Goal: Information Seeking & Learning: Learn about a topic

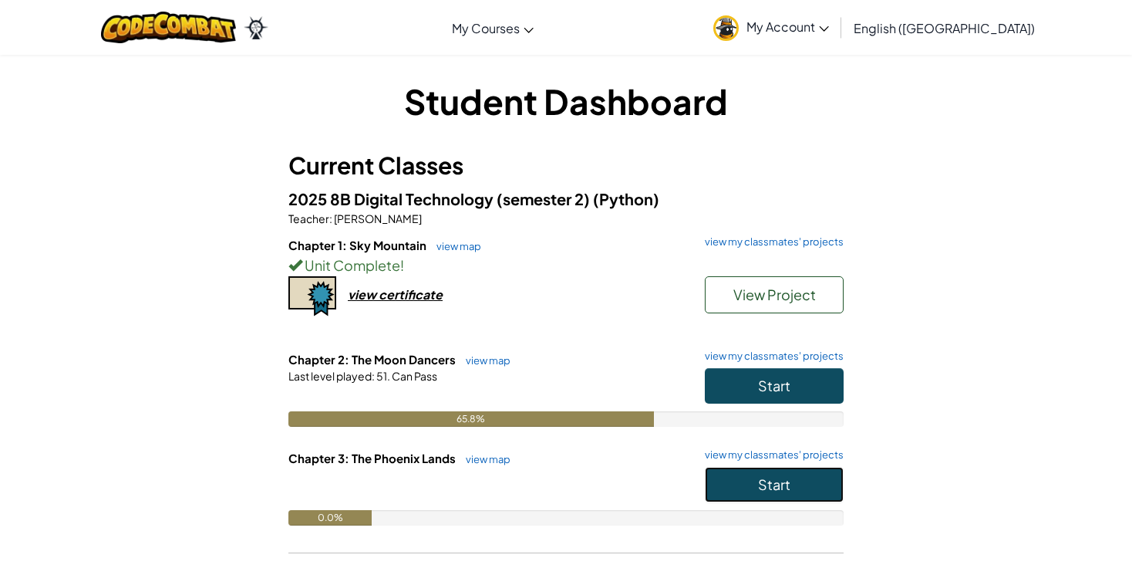
click at [787, 481] on span "Start" at bounding box center [774, 484] width 32 height 18
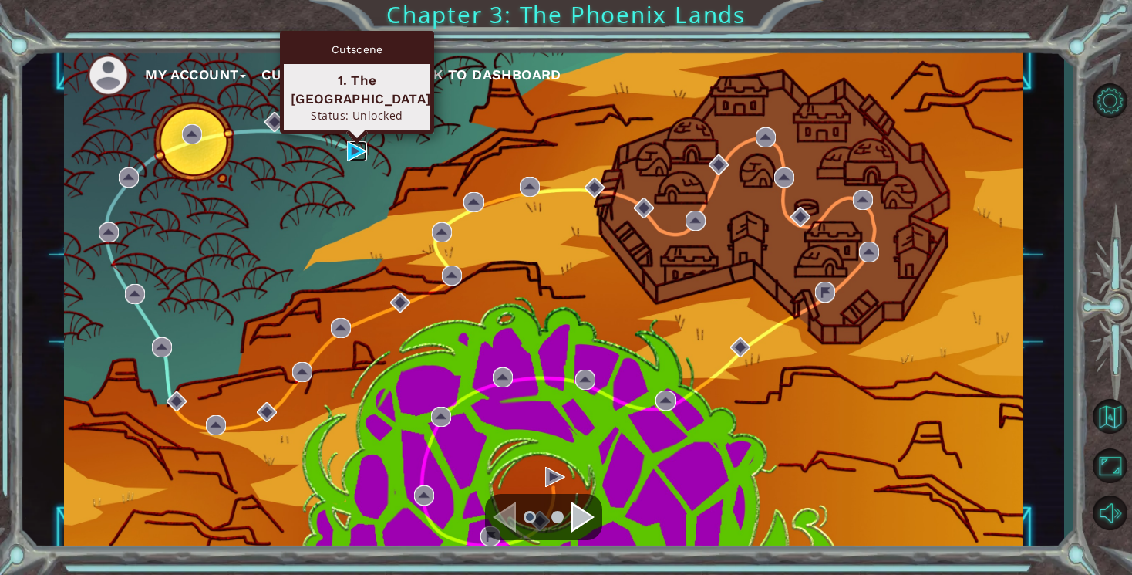
click at [357, 150] on img at bounding box center [357, 151] width 20 height 20
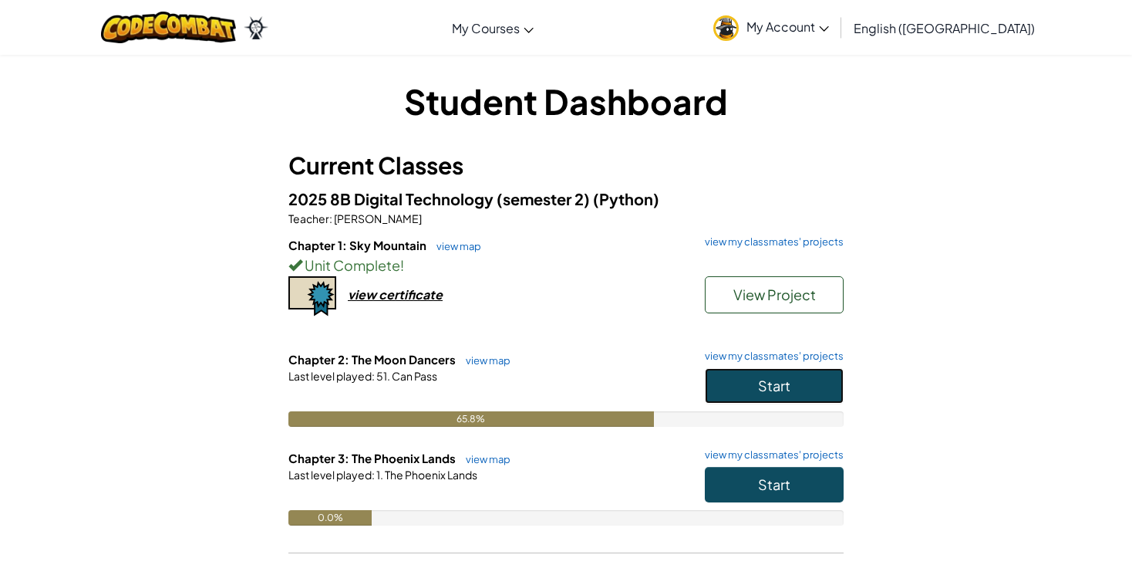
click at [757, 393] on button "Start" at bounding box center [774, 385] width 139 height 35
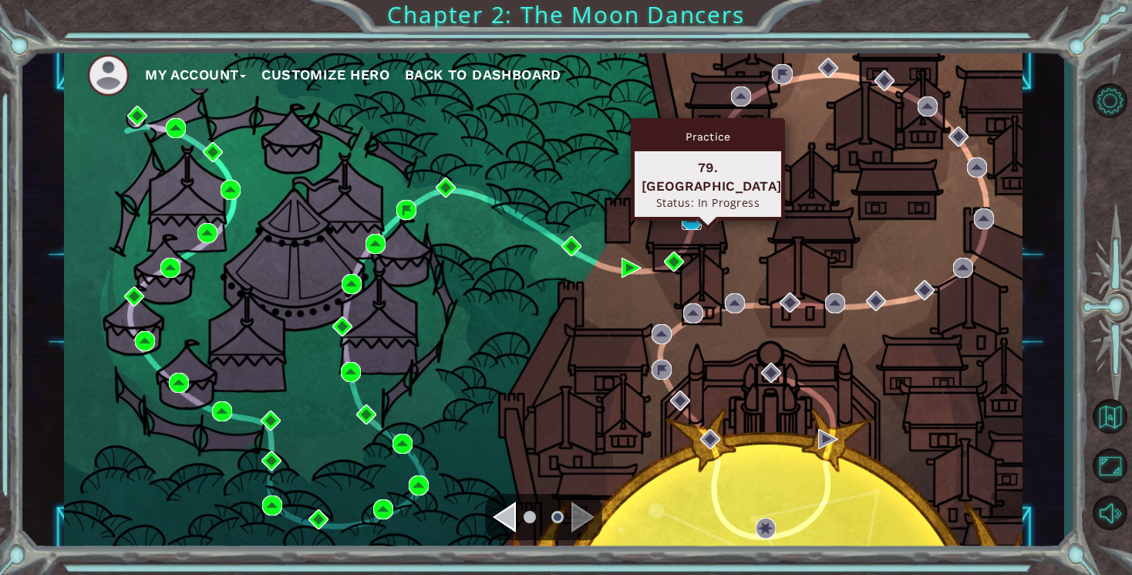
click at [695, 214] on img at bounding box center [692, 220] width 20 height 20
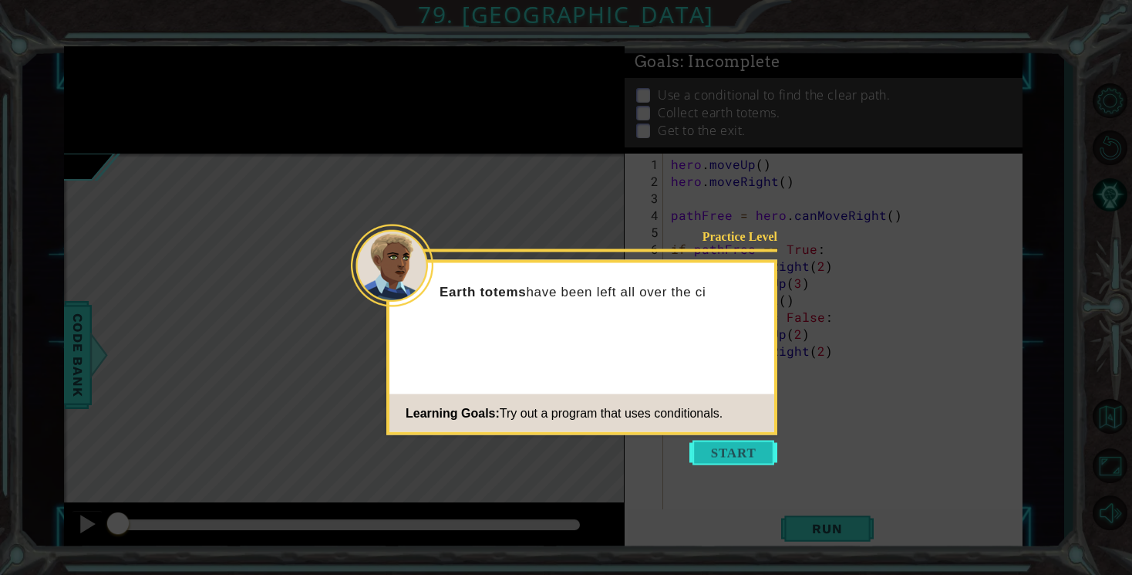
click at [735, 456] on button "Start" at bounding box center [734, 452] width 88 height 25
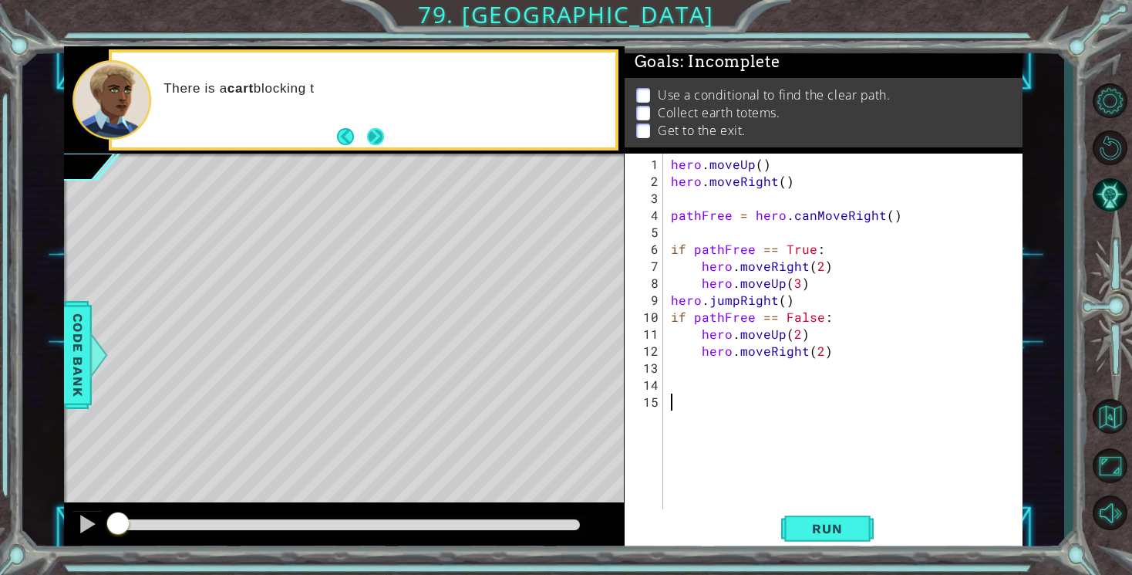
click at [371, 138] on button "Next" at bounding box center [375, 136] width 17 height 17
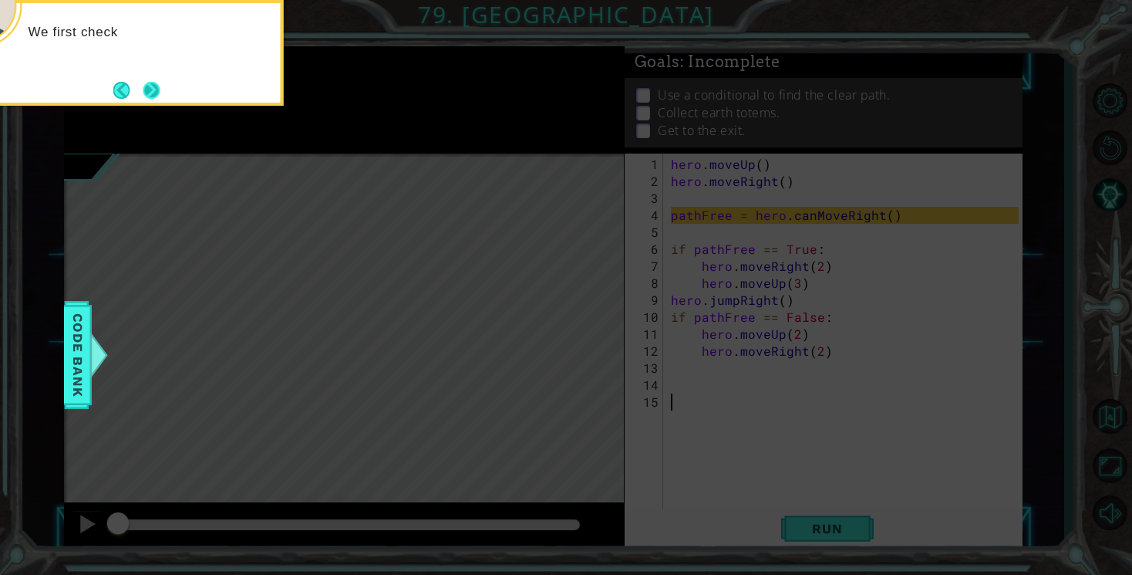
click at [153, 92] on button "Next" at bounding box center [151, 90] width 17 height 17
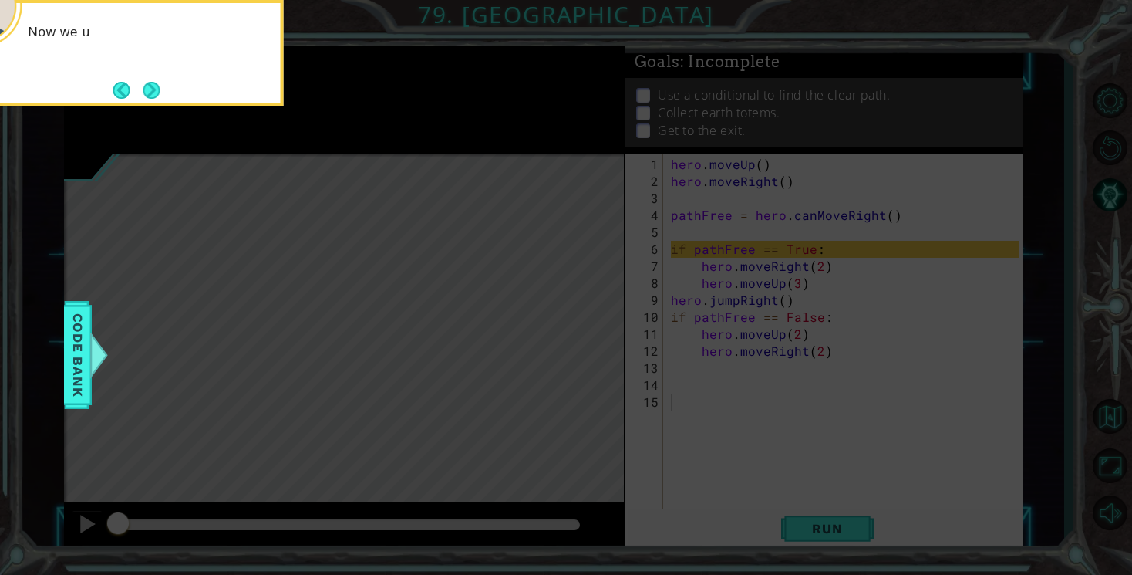
click at [153, 92] on button "Next" at bounding box center [151, 90] width 17 height 17
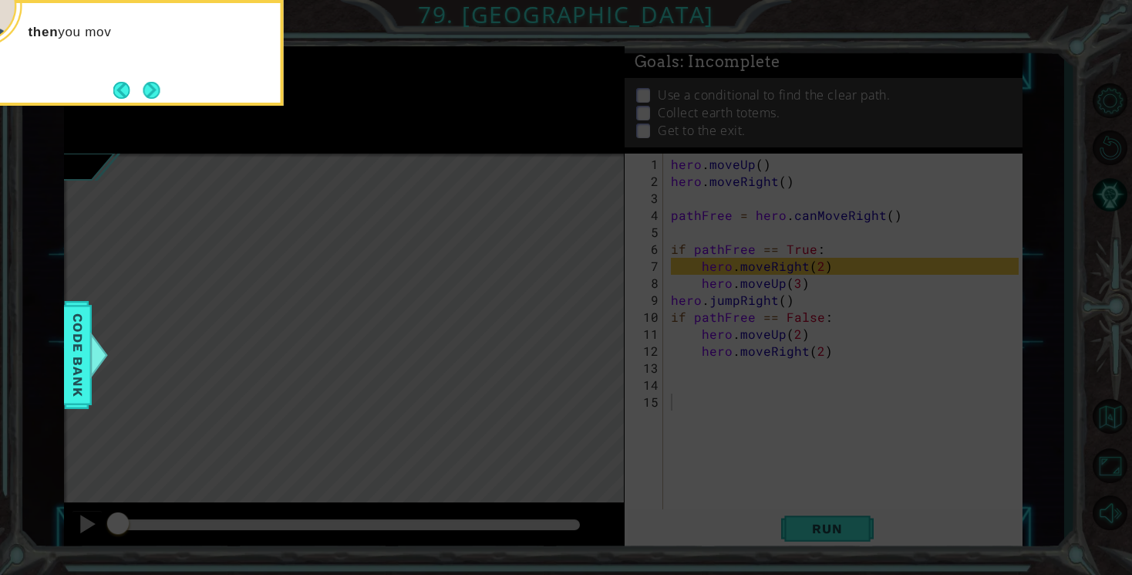
click at [153, 92] on button "Next" at bounding box center [151, 90] width 17 height 17
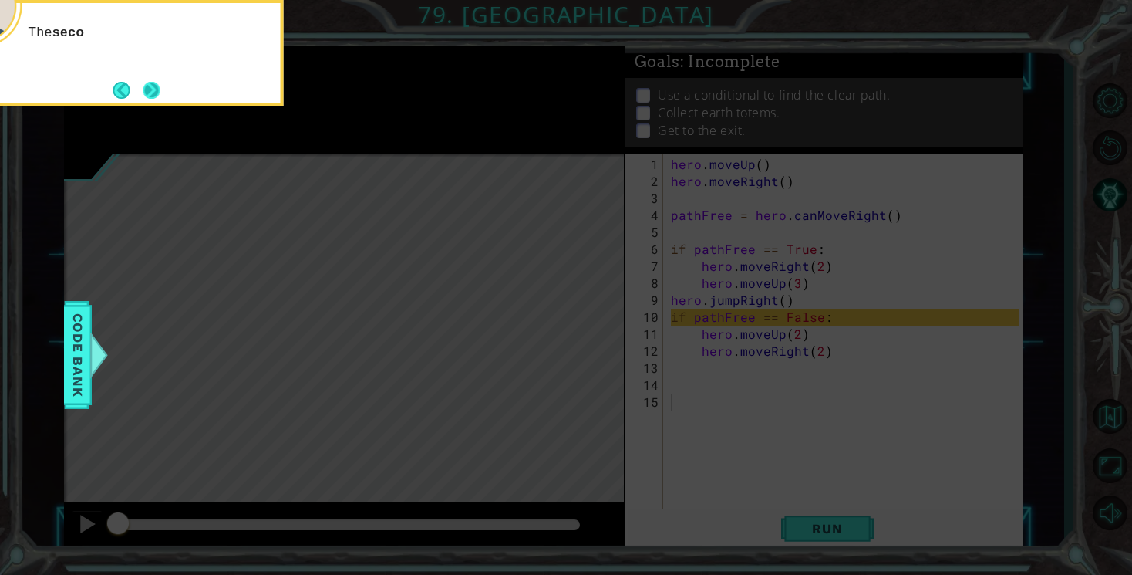
click at [153, 92] on button "Next" at bounding box center [151, 90] width 17 height 17
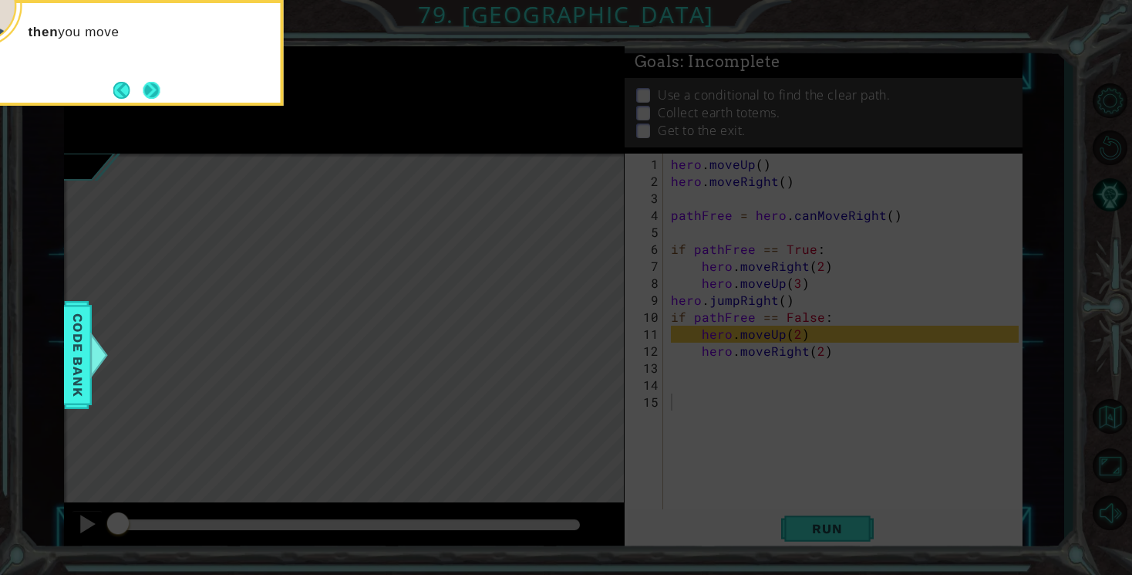
click at [153, 92] on button "Next" at bounding box center [151, 90] width 17 height 17
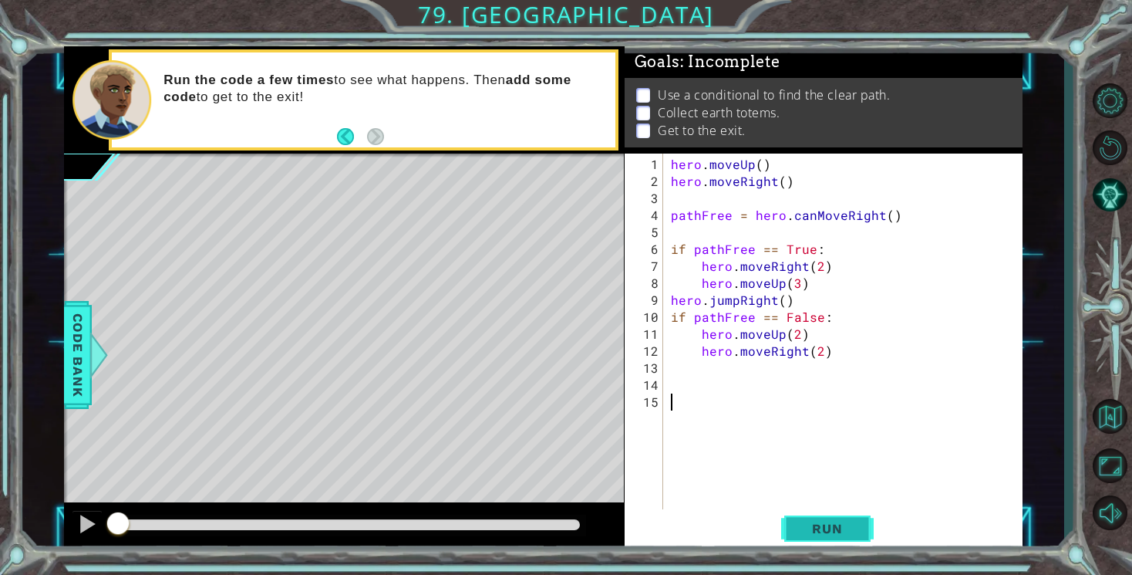
click at [813, 525] on span "Run" at bounding box center [827, 528] width 61 height 15
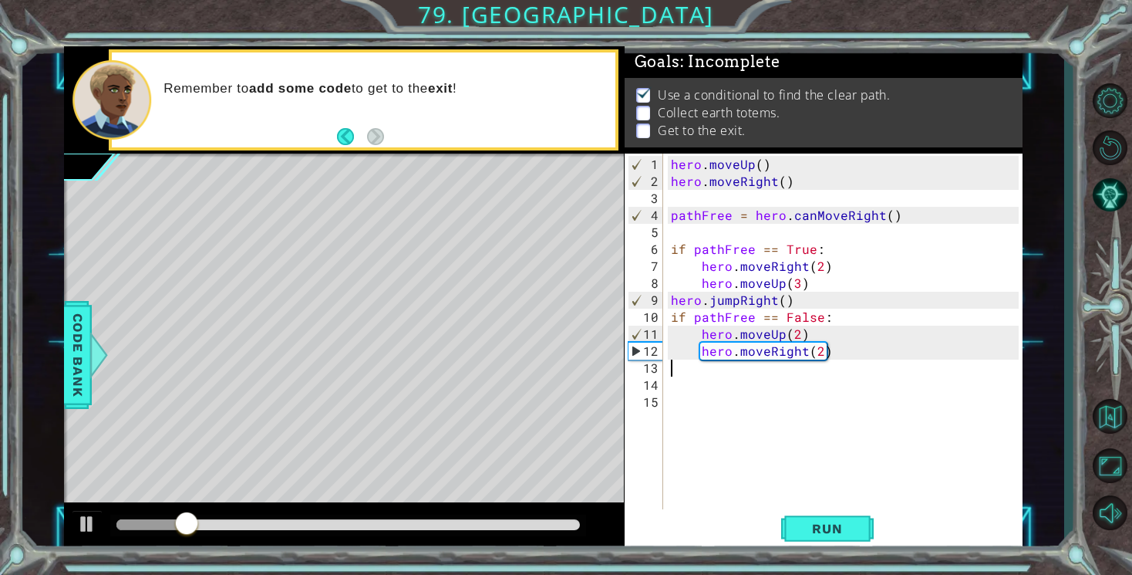
click at [686, 373] on div "hero . moveUp ( ) hero . moveRight ( ) pathFree = hero . canMoveRight ( ) if pa…" at bounding box center [847, 359] width 359 height 407
click at [796, 339] on div "hero . moveUp ( ) hero . moveRight ( ) pathFree = hero . canMoveRight ( ) if pa…" at bounding box center [847, 359] width 359 height 407
type textarea "hero.moveUp(3)"
click at [827, 538] on button "Run" at bounding box center [827, 529] width 93 height 40
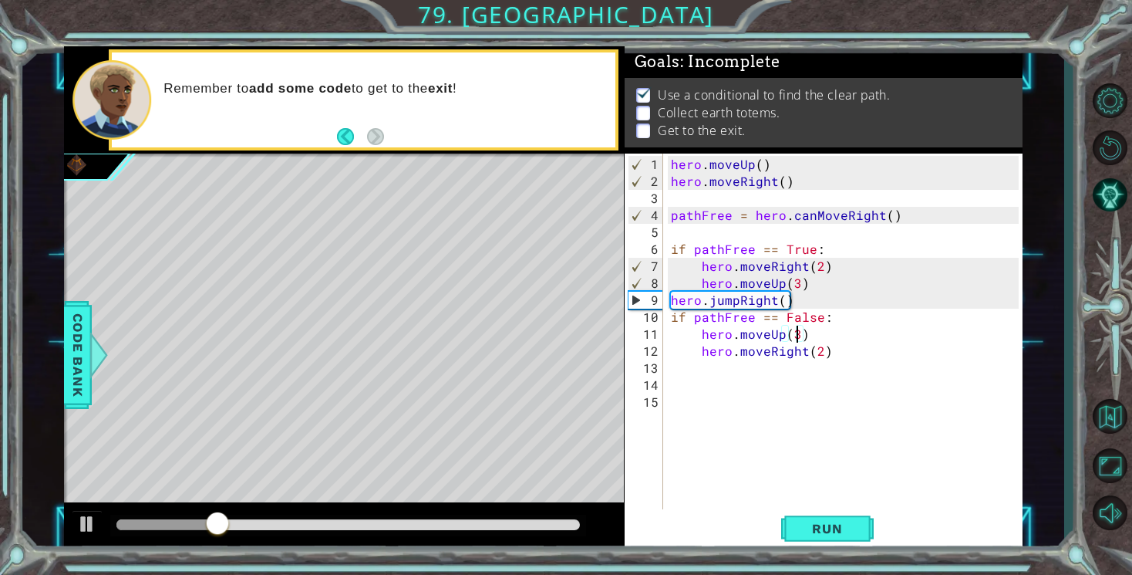
click at [711, 369] on div "hero . moveUp ( ) hero . moveRight ( ) pathFree = hero . canMoveRight ( ) if pa…" at bounding box center [847, 359] width 359 height 407
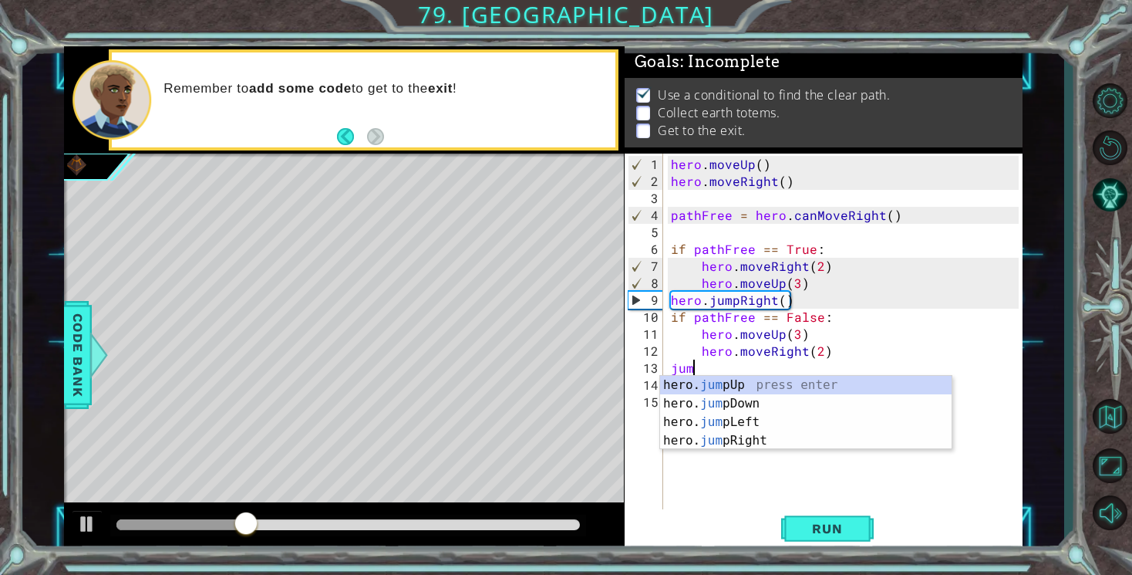
type textarea "jump"
click at [722, 446] on div "hero. jump Up press enter hero. jump Down press enter hero. jump Left press ent…" at bounding box center [806, 431] width 292 height 111
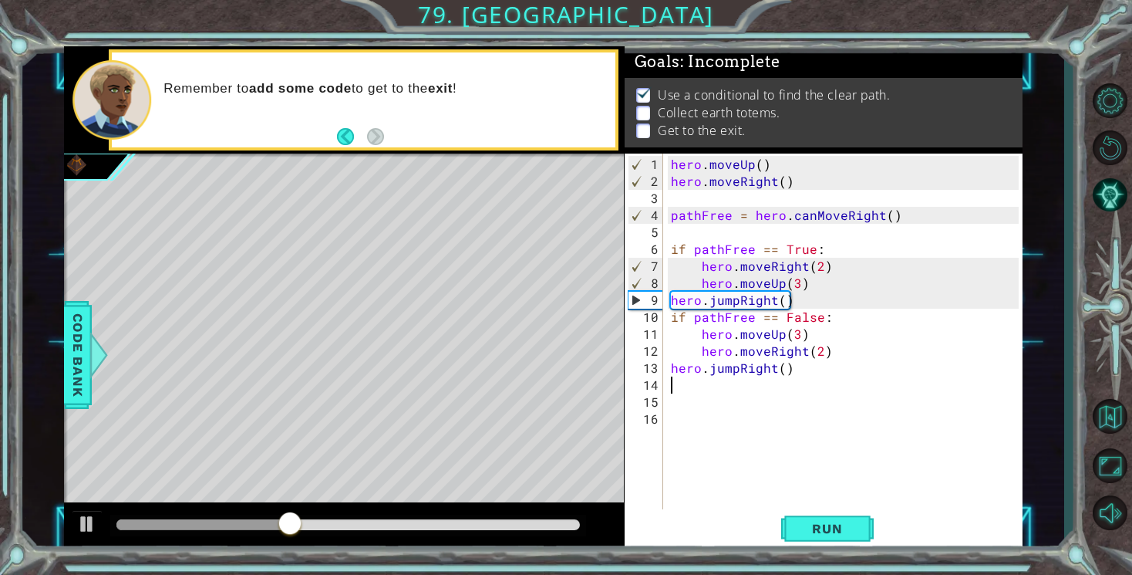
scroll to position [0, 0]
click at [815, 542] on button "Run" at bounding box center [827, 529] width 93 height 40
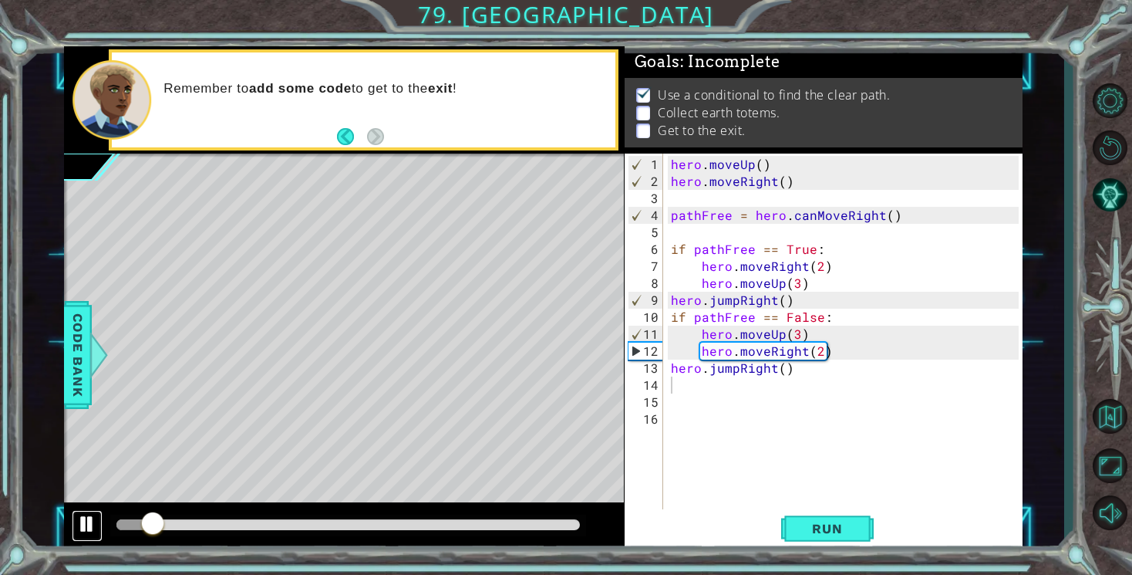
click at [83, 528] on div at bounding box center [87, 524] width 20 height 20
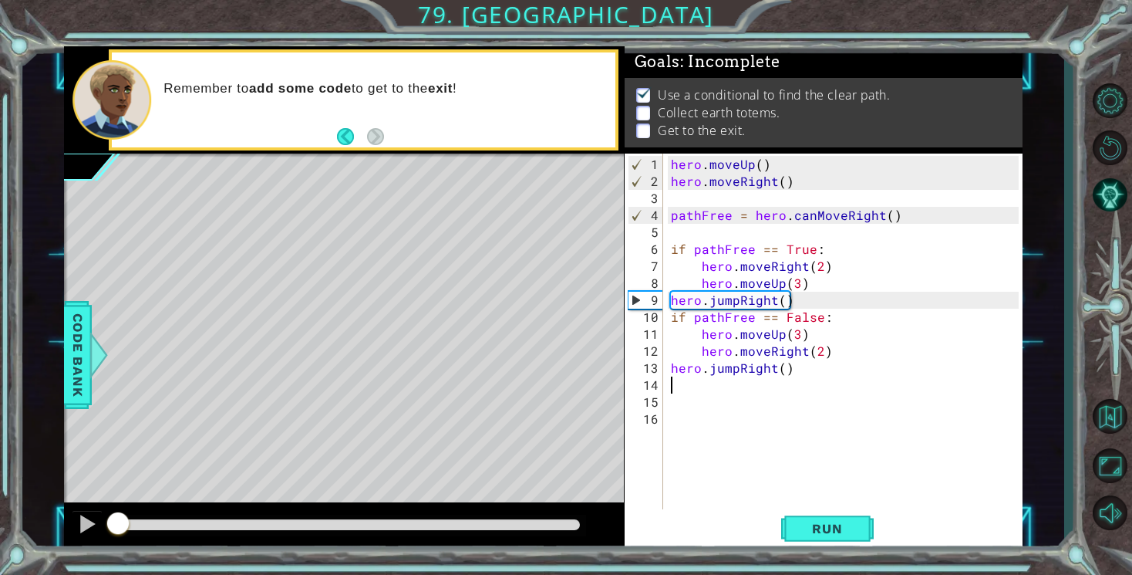
drag, startPoint x: 146, startPoint y: 531, endPoint x: 41, endPoint y: 531, distance: 104.9
click at [41, 531] on div "1 ההההההההההההההההההההההההההההההההההההההההההההההההההההההההההההההההההההההההההההה…" at bounding box center [543, 299] width 1042 height 506
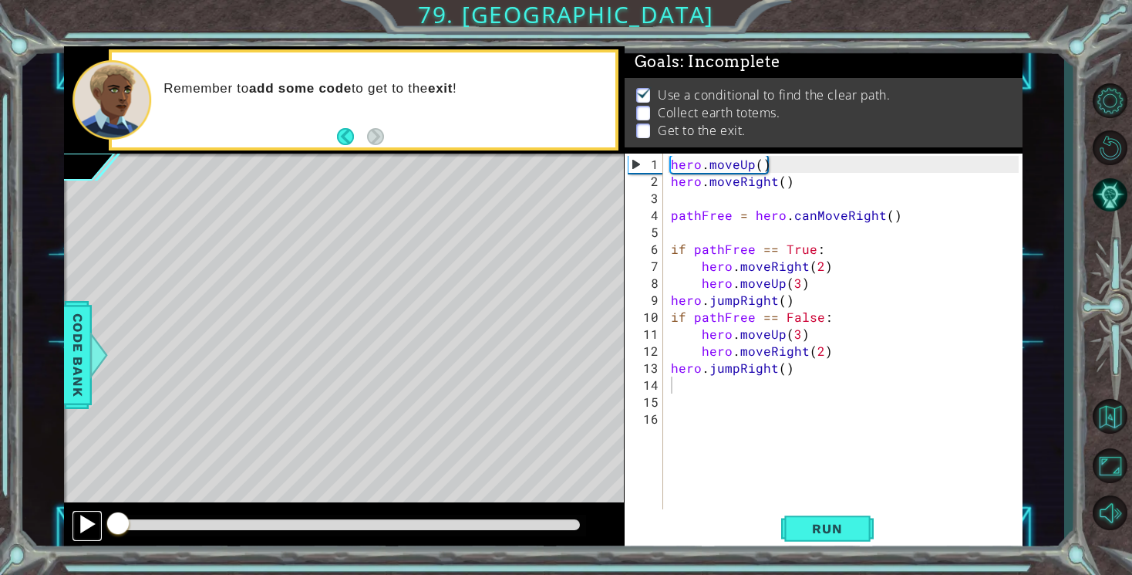
click at [85, 525] on div at bounding box center [87, 524] width 20 height 20
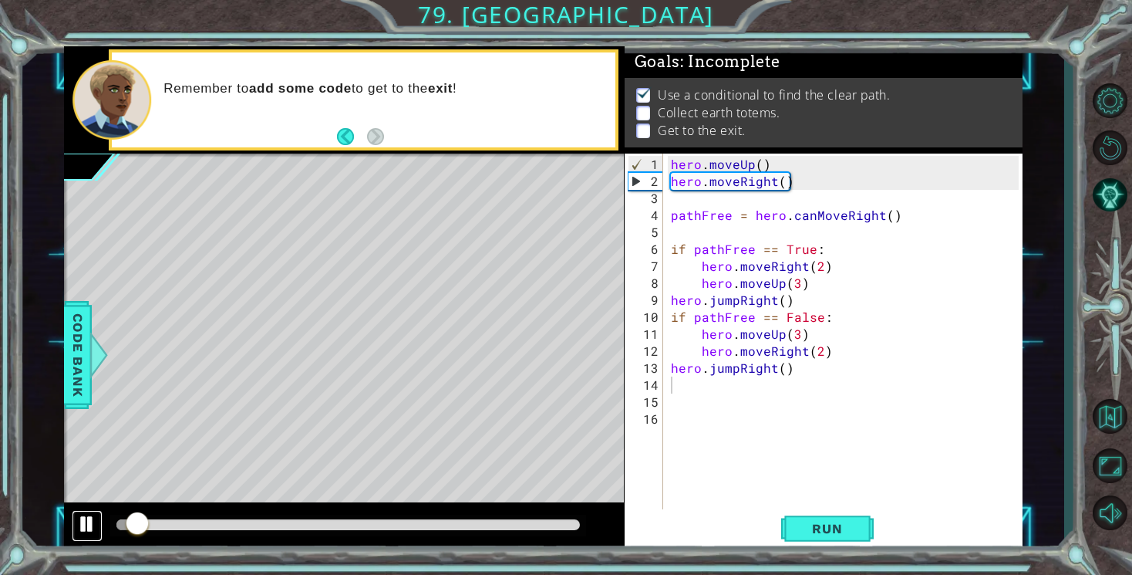
click at [84, 519] on div at bounding box center [87, 524] width 20 height 20
click at [716, 367] on div "hero . moveUp ( ) hero . moveRight ( ) pathFree = hero . canMoveRight ( ) if pa…" at bounding box center [847, 351] width 359 height 390
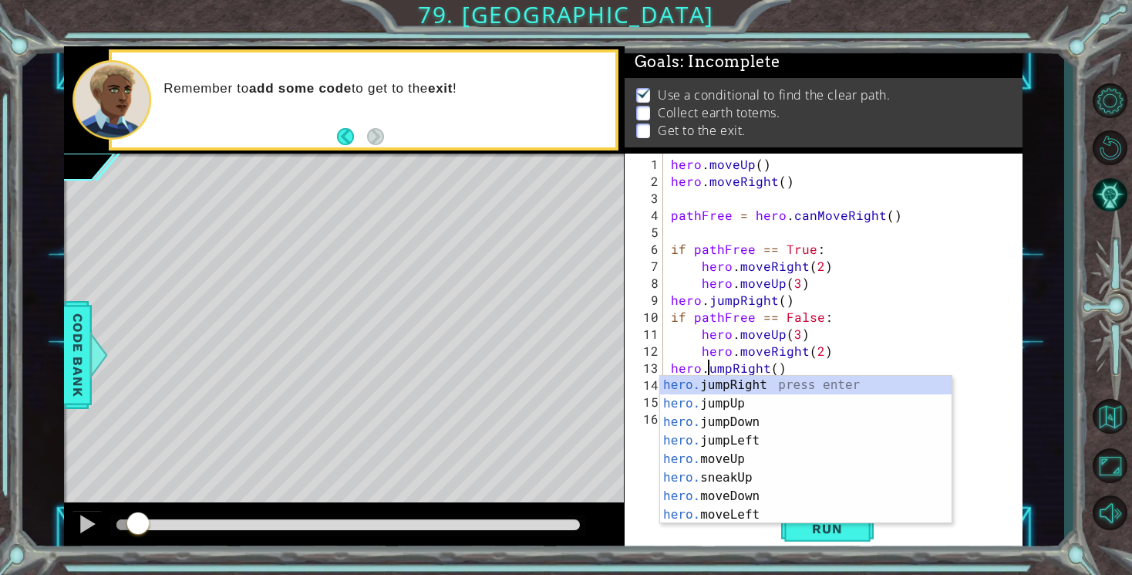
scroll to position [0, 2]
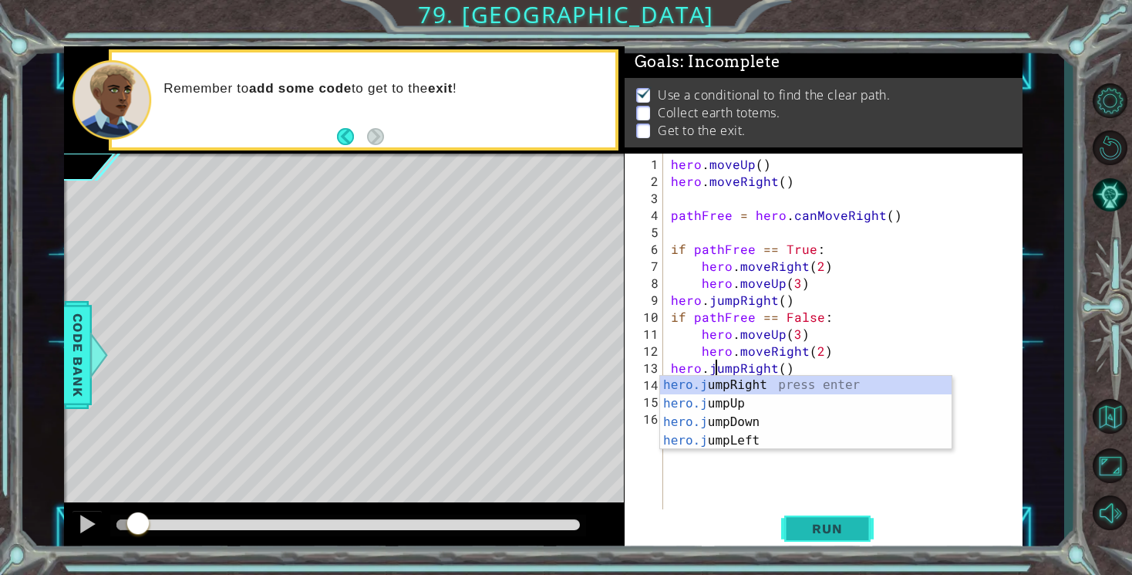
click at [809, 525] on span "Run" at bounding box center [827, 528] width 61 height 15
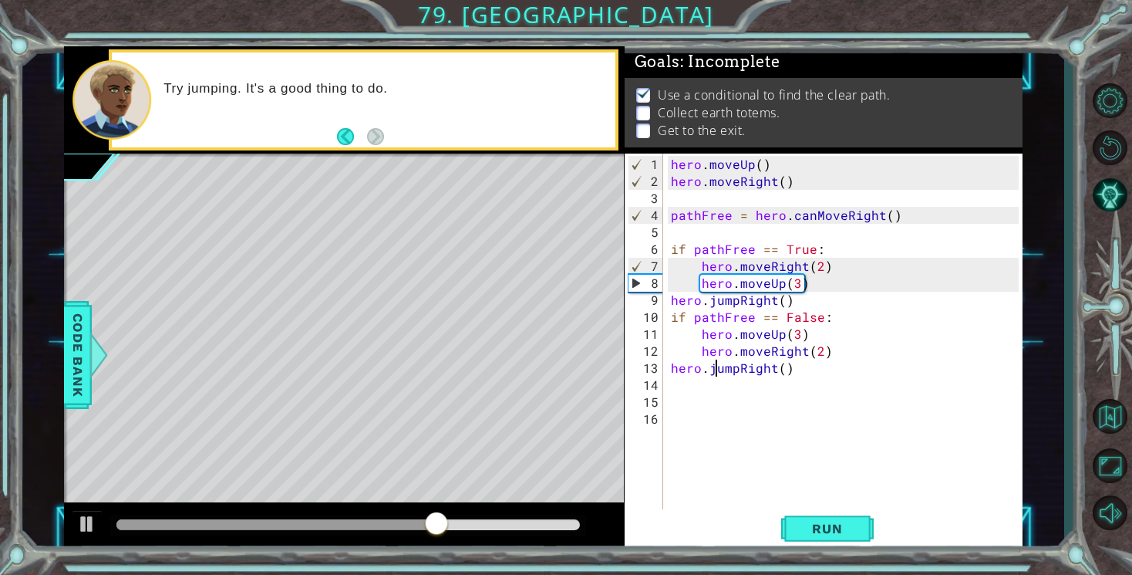
click at [783, 367] on div "hero . moveUp ( ) hero . moveRight ( ) pathFree = hero . canMoveRight ( ) if pa…" at bounding box center [847, 351] width 359 height 390
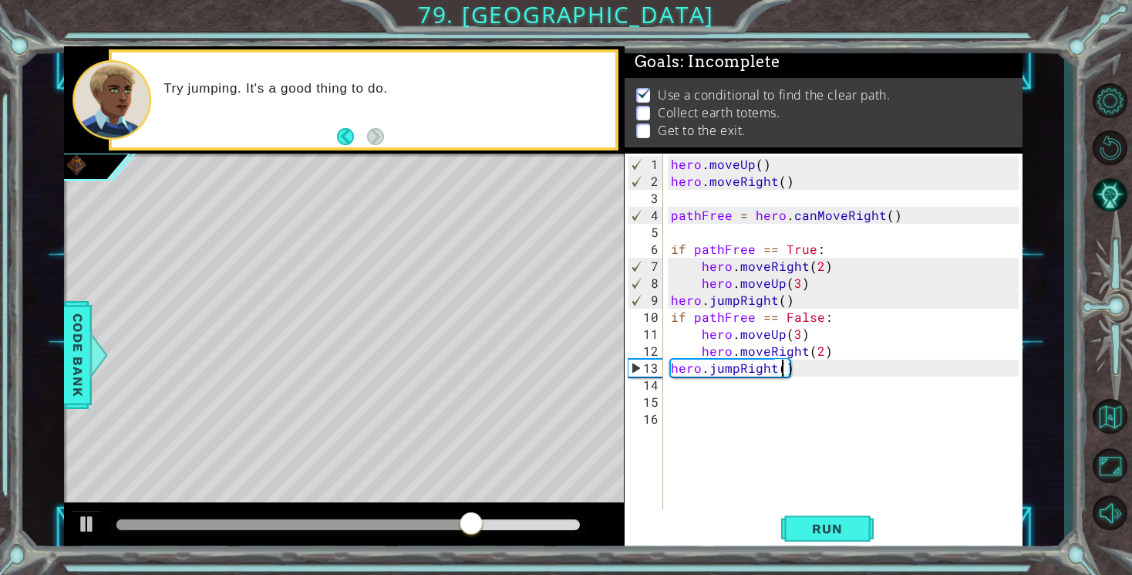
scroll to position [0, 7]
type textarea "hero.jumpRight(2)"
click at [834, 529] on span "Run" at bounding box center [827, 528] width 61 height 15
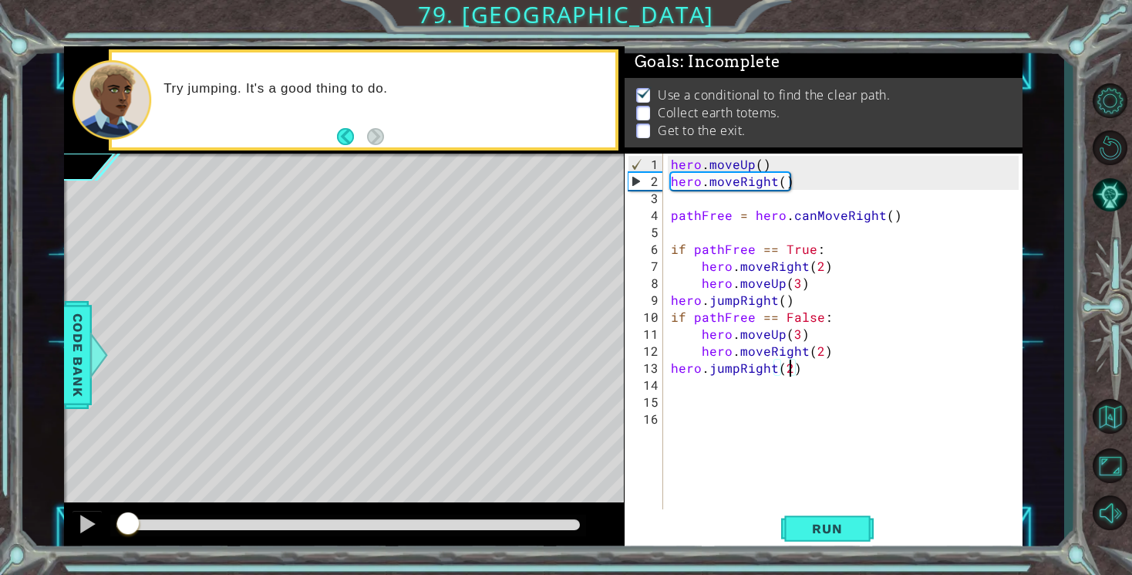
drag, startPoint x: 137, startPoint y: 532, endPoint x: 111, endPoint y: 532, distance: 25.5
click at [114, 532] on div at bounding box center [128, 525] width 28 height 28
click at [729, 377] on div "hero . moveUp ( ) hero . moveRight ( ) pathFree = hero . canMoveRight ( ) if pa…" at bounding box center [847, 351] width 359 height 390
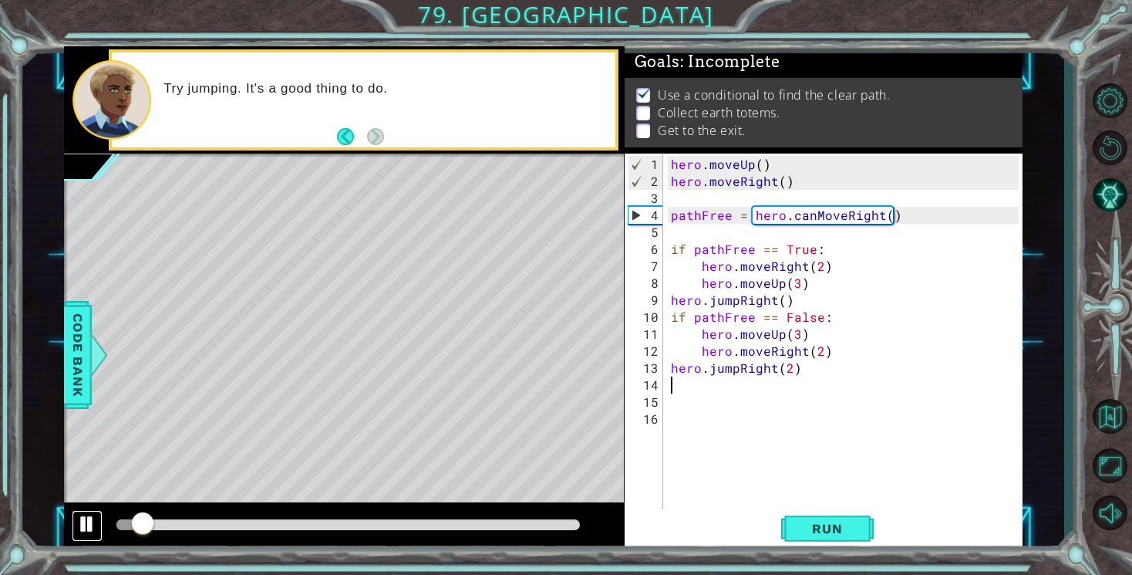
click at [84, 521] on div at bounding box center [87, 524] width 20 height 20
click at [693, 372] on div "hero . moveUp ( ) hero . moveRight ( ) pathFree = hero . canMoveRight ( ) if pa…" at bounding box center [847, 351] width 359 height 390
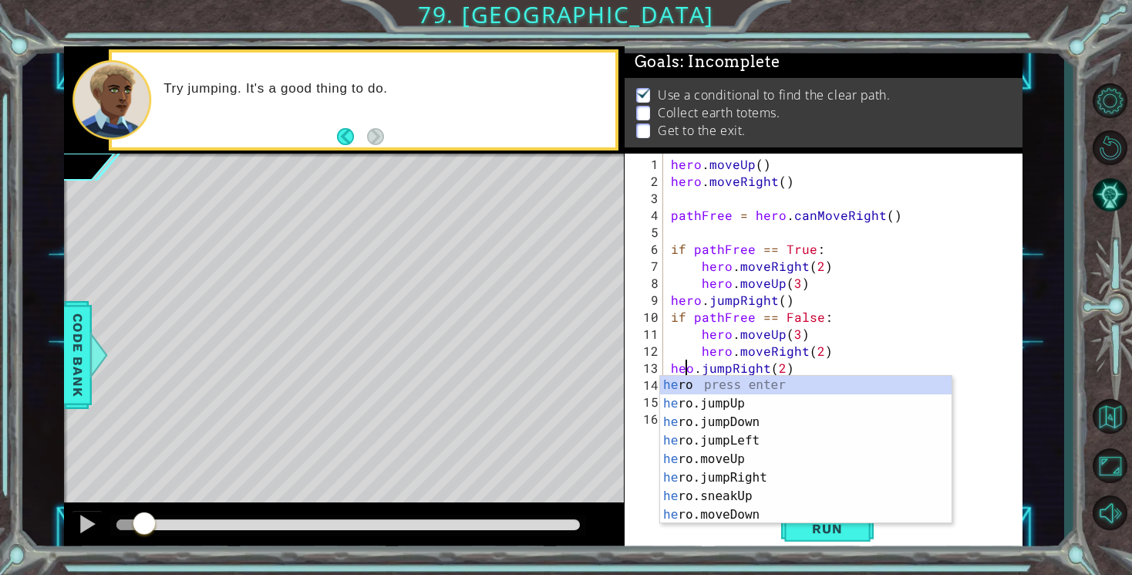
scroll to position [0, 2]
click at [828, 535] on span "Run" at bounding box center [827, 528] width 61 height 15
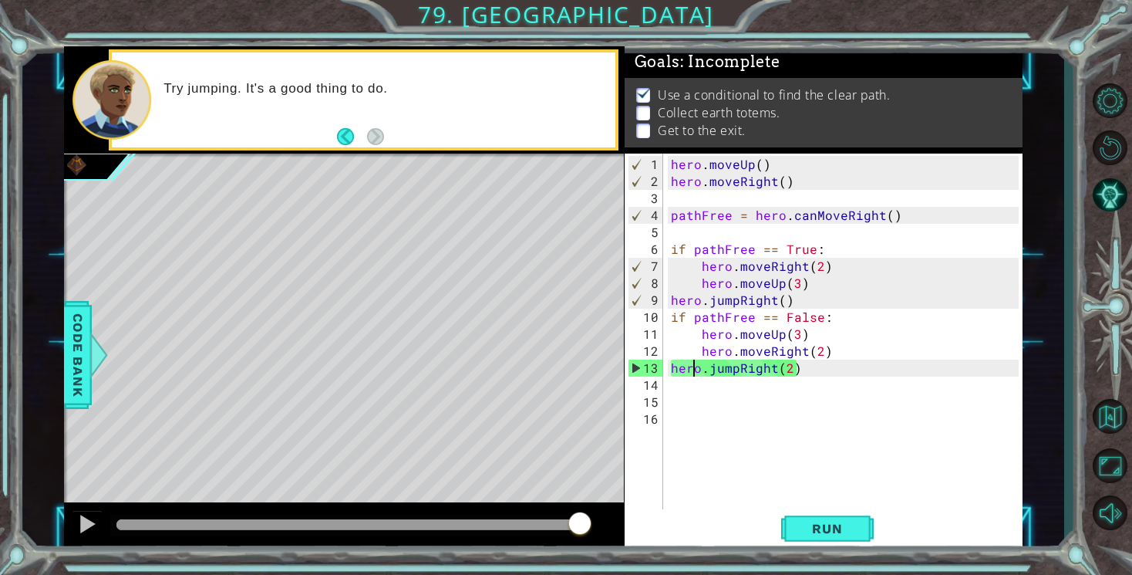
click at [788, 374] on div "hero . moveUp ( ) hero . moveRight ( ) pathFree = hero . canMoveRight ( ) if pa…" at bounding box center [847, 351] width 359 height 390
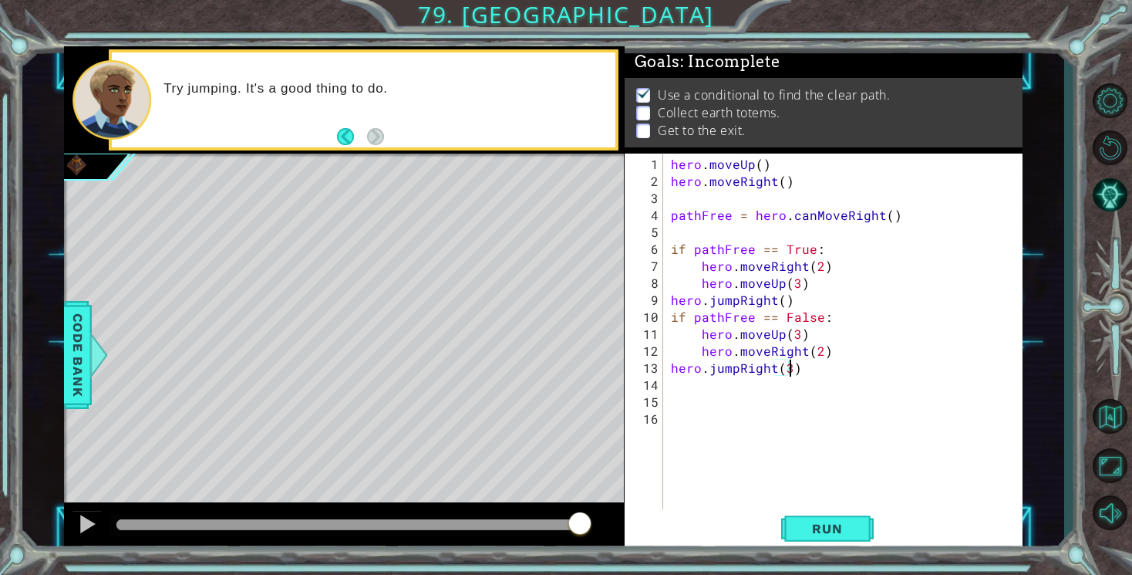
scroll to position [0, 7]
click at [827, 530] on span "Run" at bounding box center [827, 528] width 61 height 15
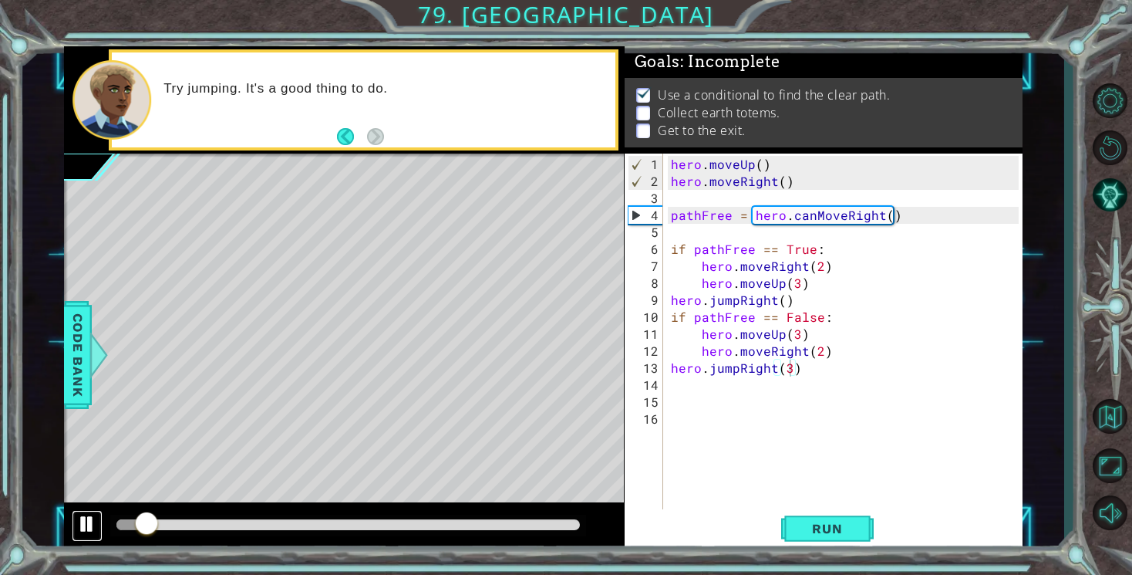
click at [95, 522] on div at bounding box center [87, 524] width 20 height 20
click at [685, 320] on div "hero . moveUp ( ) hero . moveRight ( ) pathFree = hero . canMoveRight ( ) if pa…" at bounding box center [847, 351] width 359 height 390
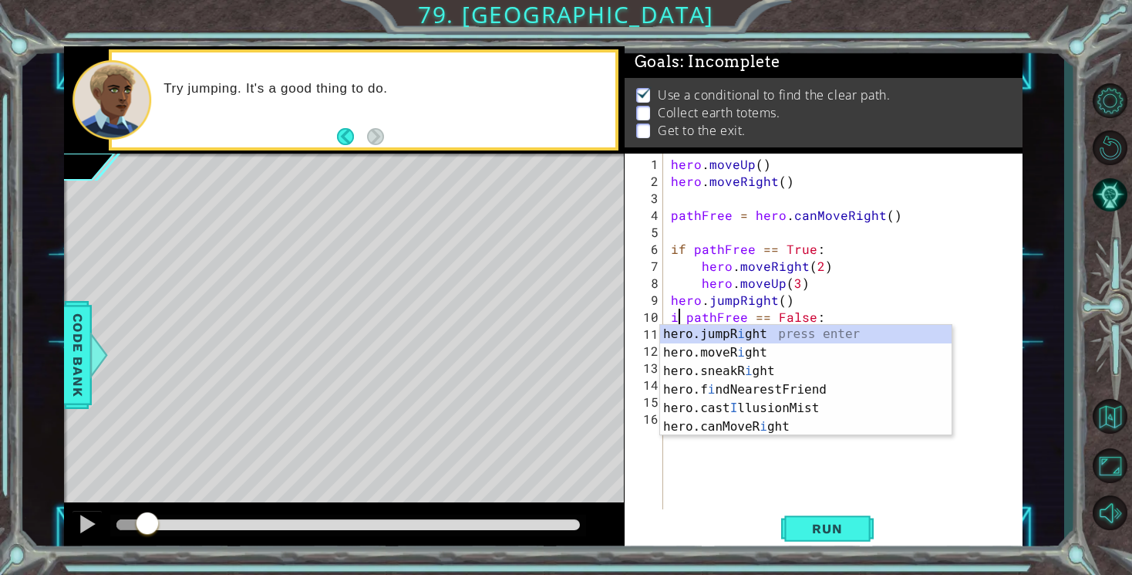
scroll to position [0, 1]
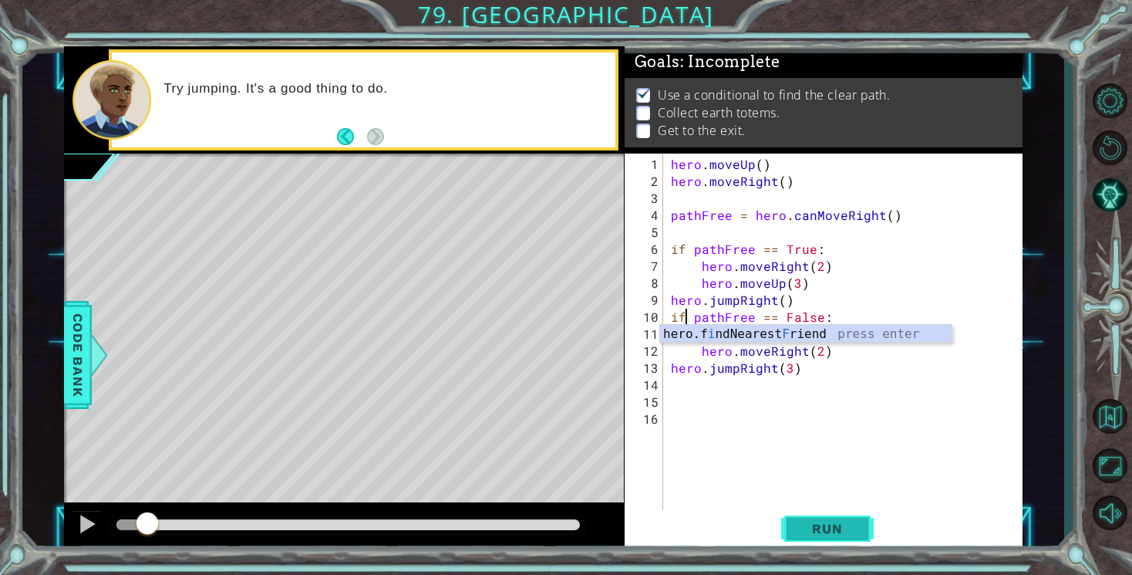
type textarea "if pathFree == False:"
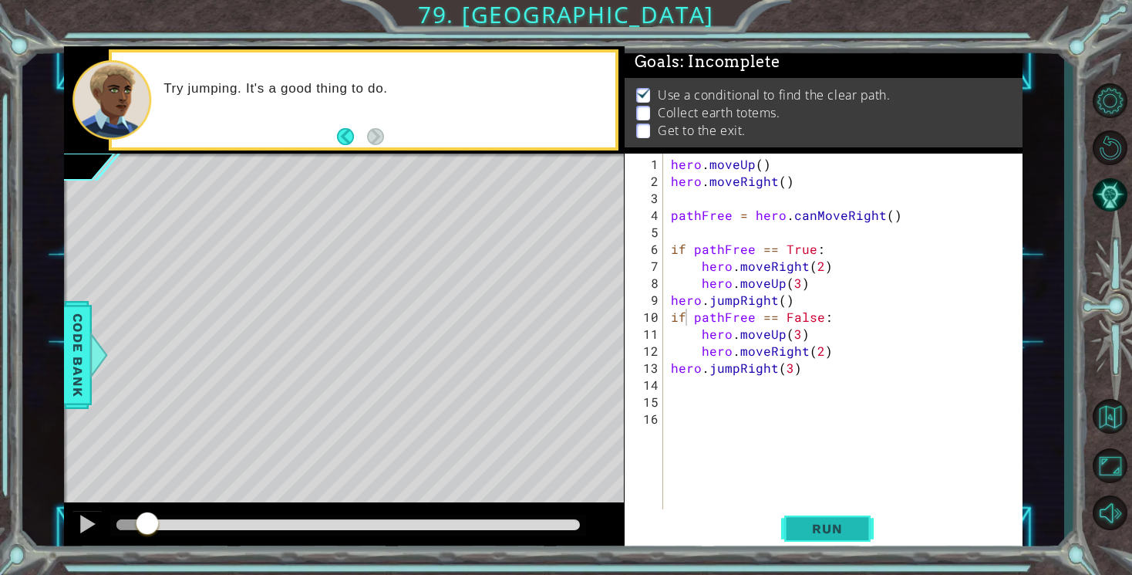
click at [829, 531] on span "Run" at bounding box center [827, 528] width 61 height 15
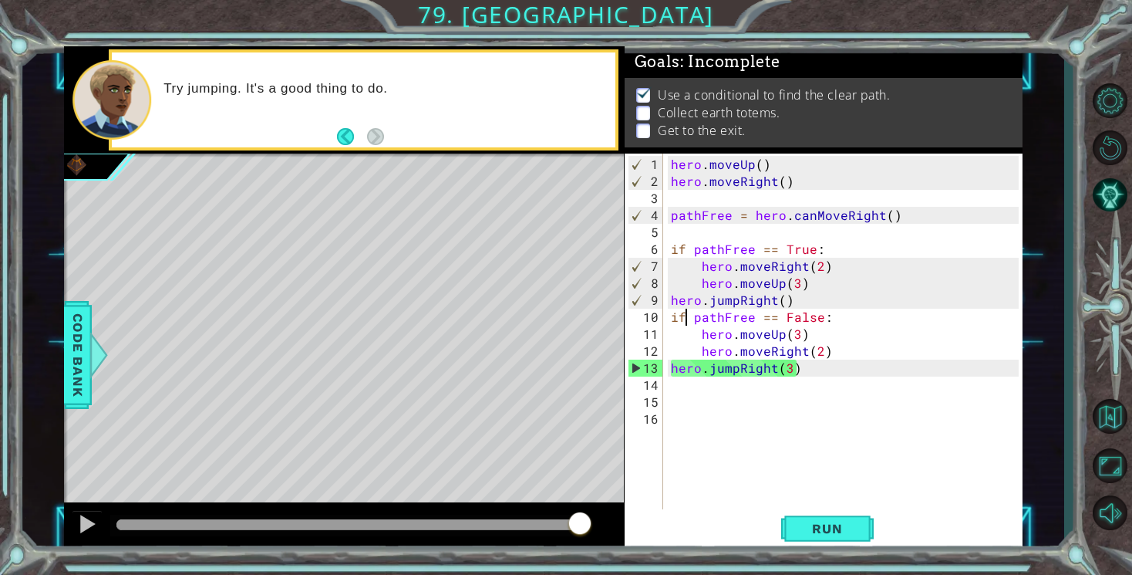
click at [745, 431] on div "hero . moveUp ( ) hero . moveRight ( ) pathFree = hero . canMoveRight ( ) if pa…" at bounding box center [847, 351] width 359 height 390
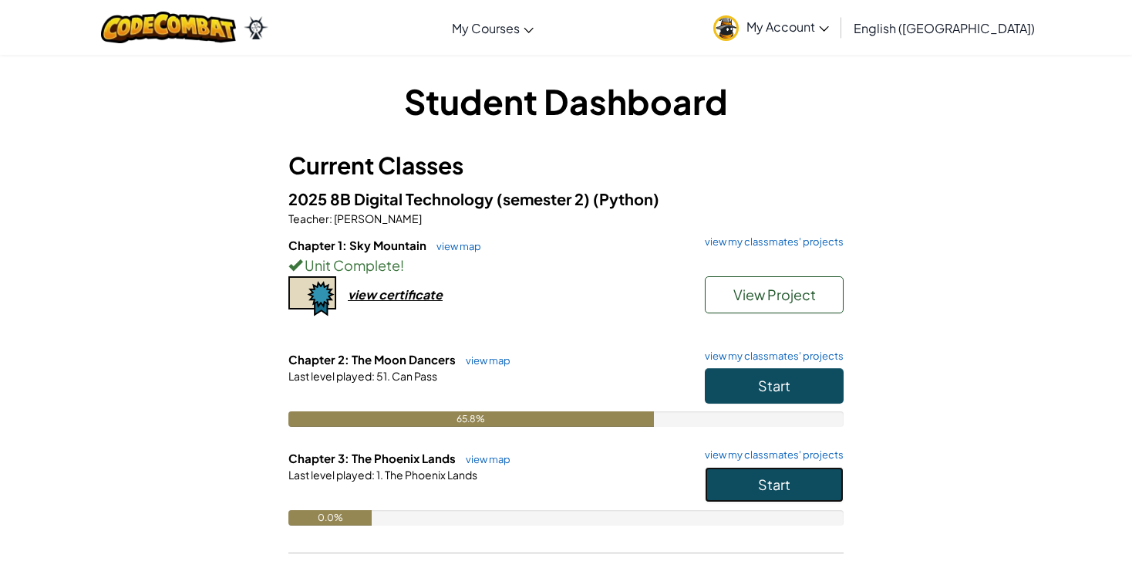
click at [806, 477] on button "Start" at bounding box center [774, 484] width 139 height 35
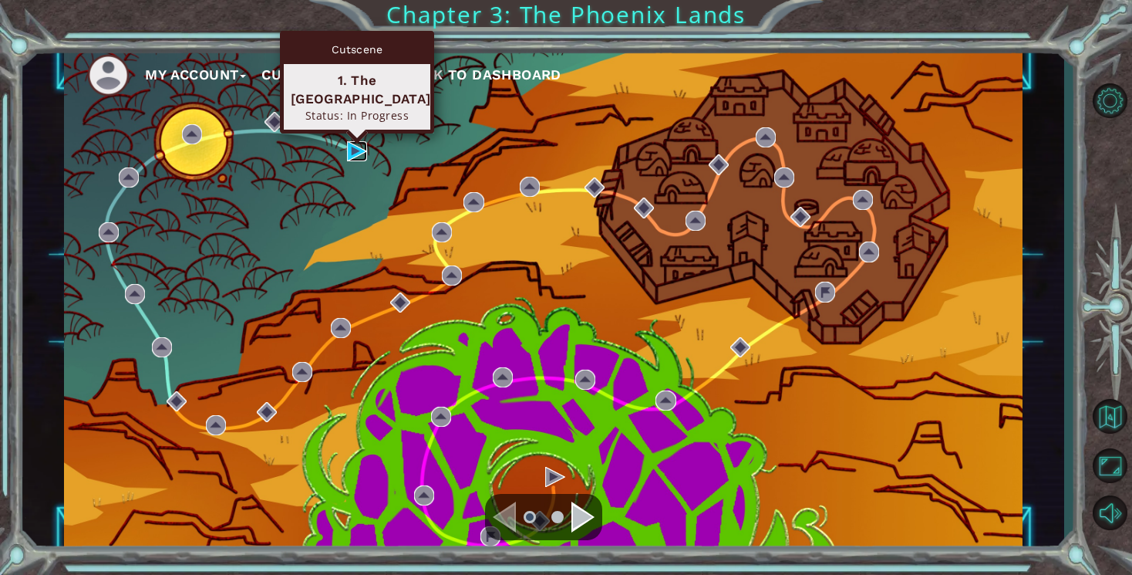
click at [359, 160] on img at bounding box center [357, 151] width 20 height 20
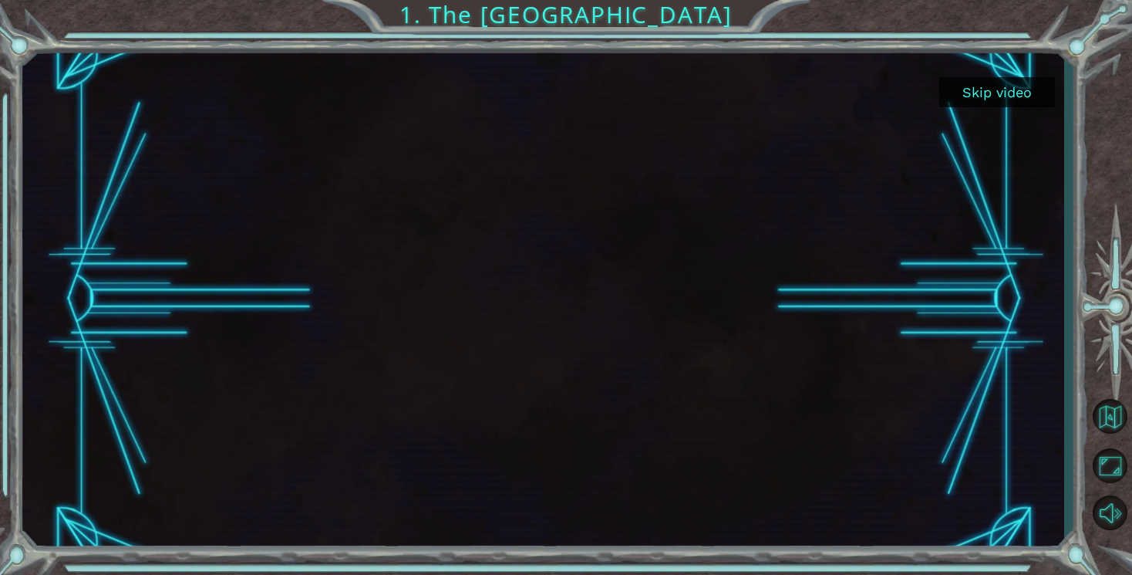
click at [968, 85] on button "Skip video" at bounding box center [997, 92] width 116 height 30
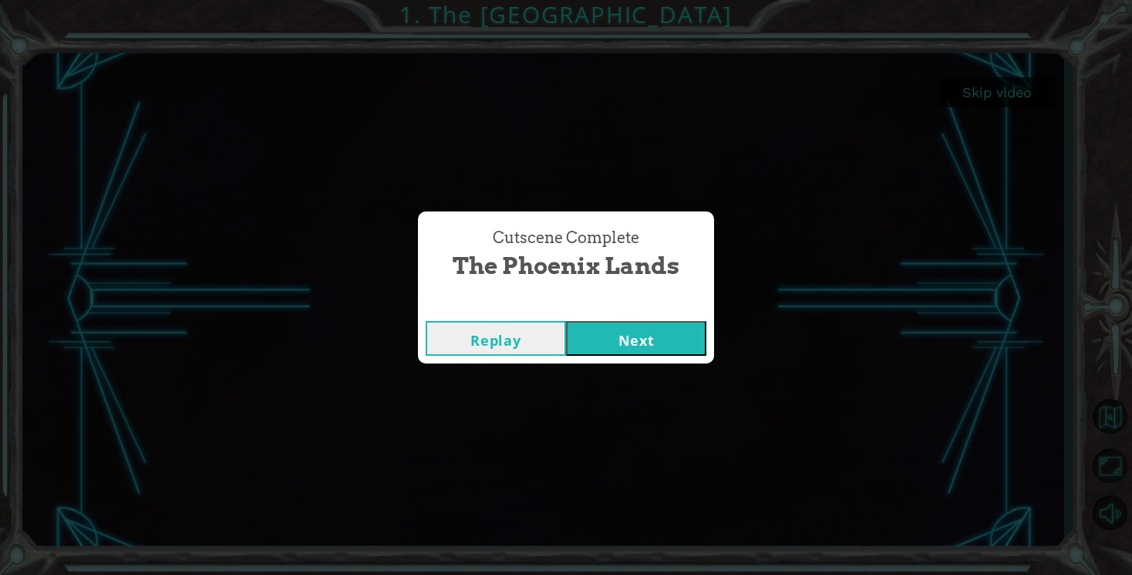
click at [693, 340] on button "Next" at bounding box center [636, 338] width 140 height 35
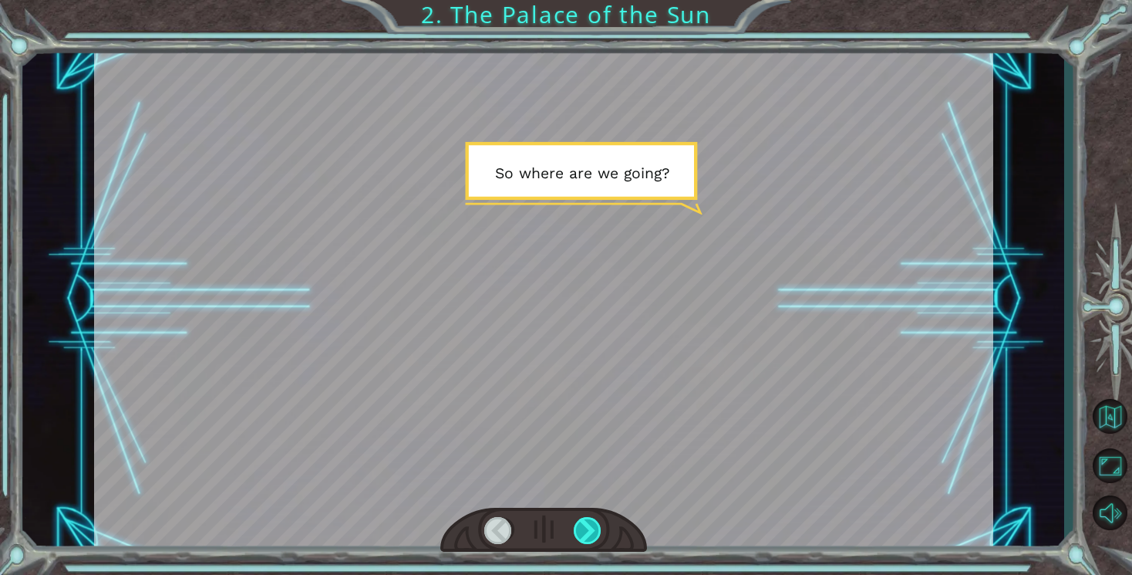
click at [591, 532] on div at bounding box center [588, 530] width 29 height 27
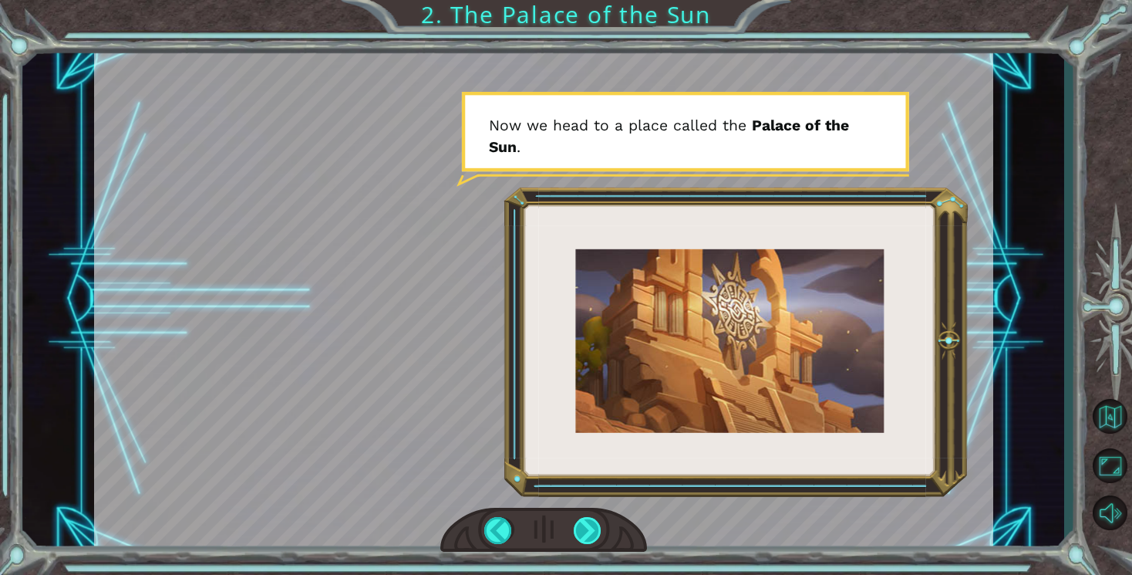
click at [588, 531] on div at bounding box center [588, 530] width 29 height 27
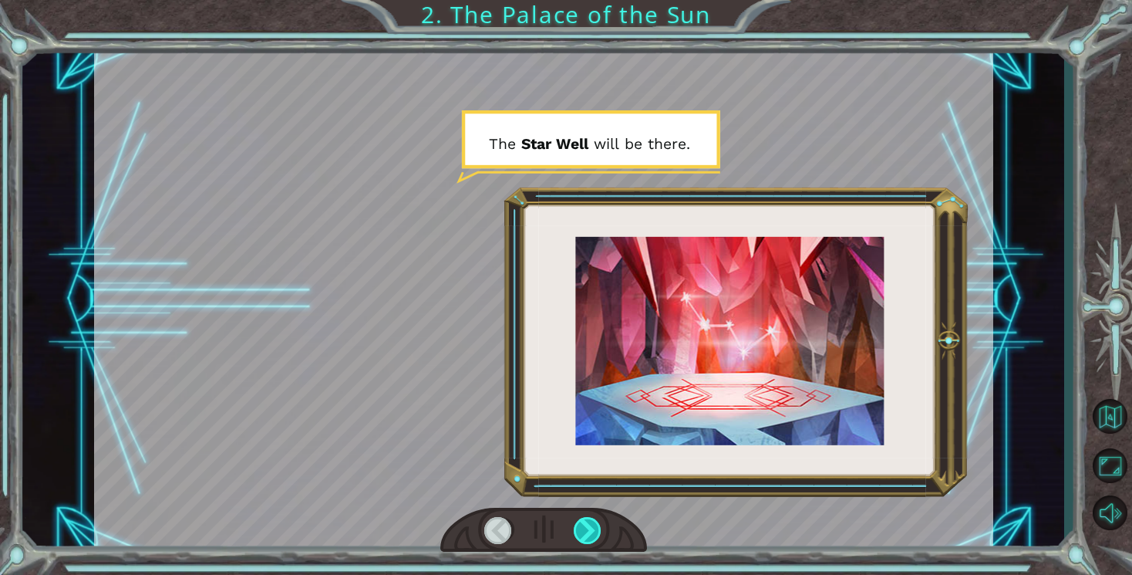
click at [588, 531] on div at bounding box center [588, 530] width 29 height 27
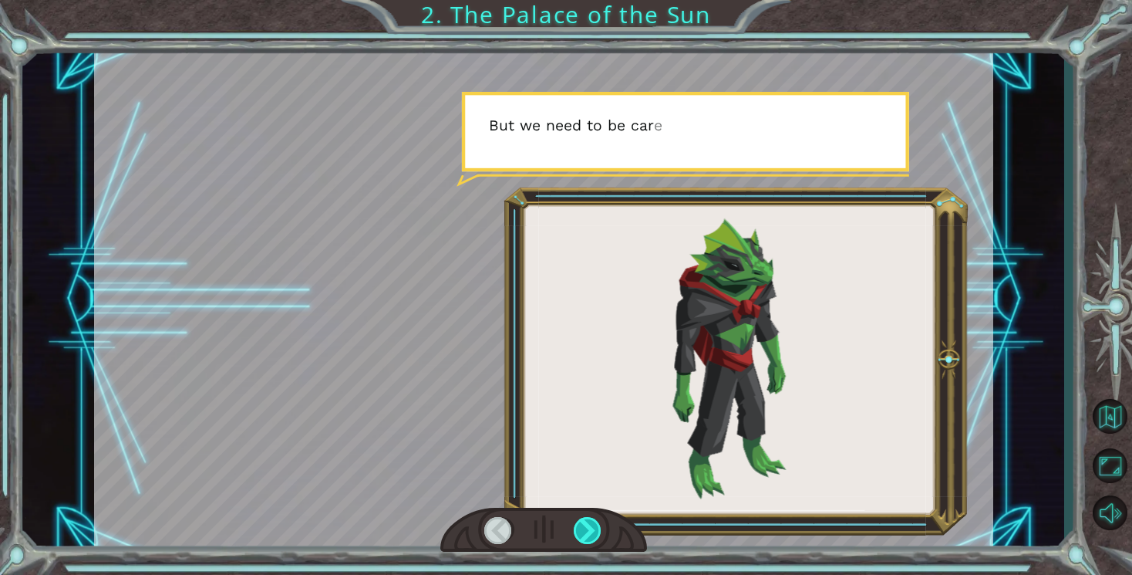
click at [588, 531] on div at bounding box center [588, 530] width 29 height 27
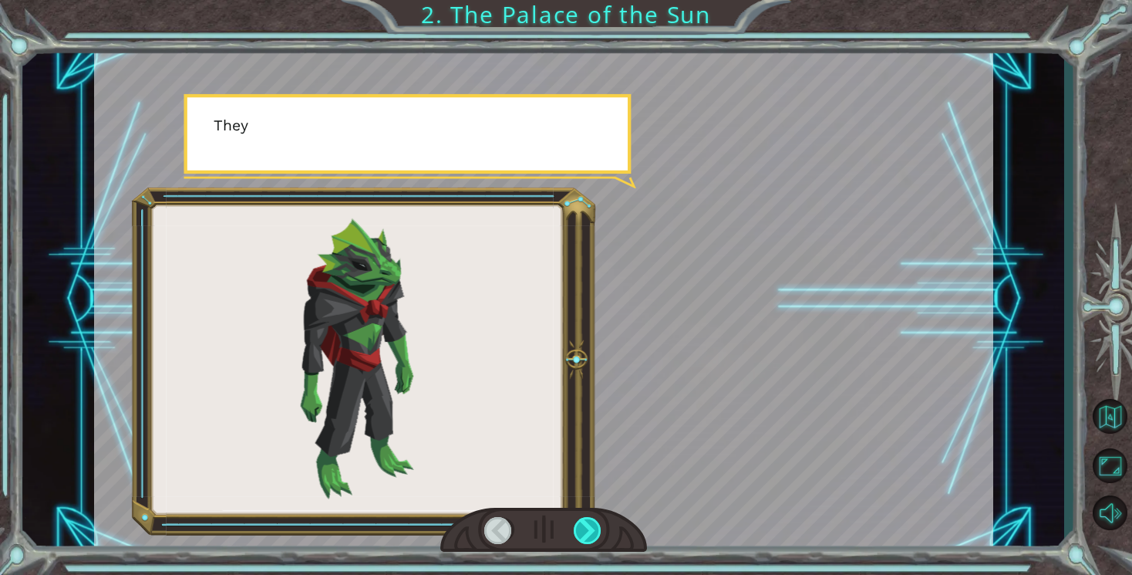
click at [588, 531] on div at bounding box center [588, 530] width 29 height 27
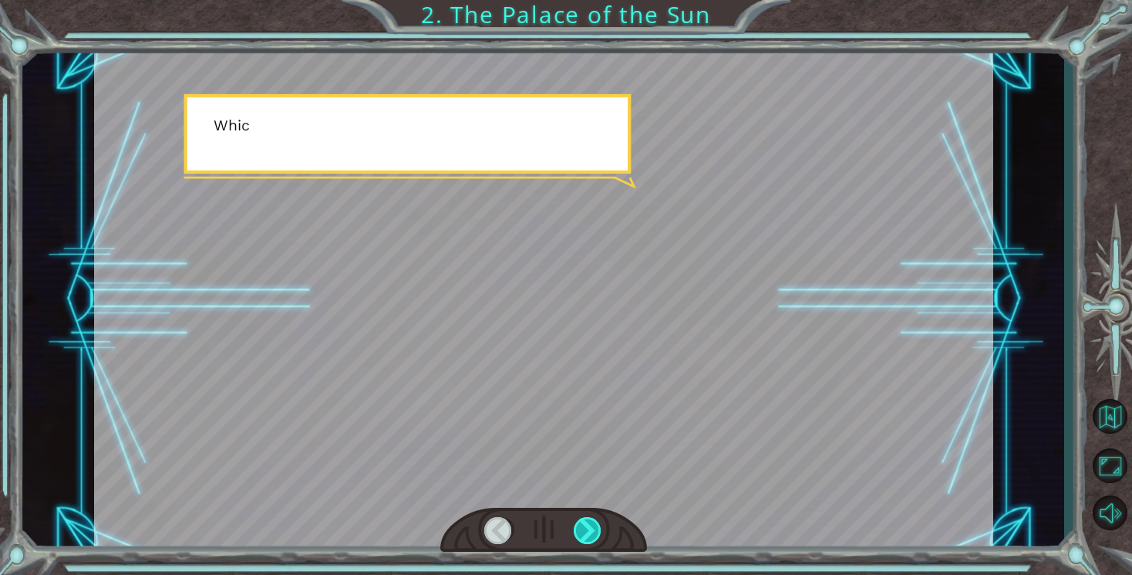
click at [588, 531] on div at bounding box center [588, 530] width 29 height 27
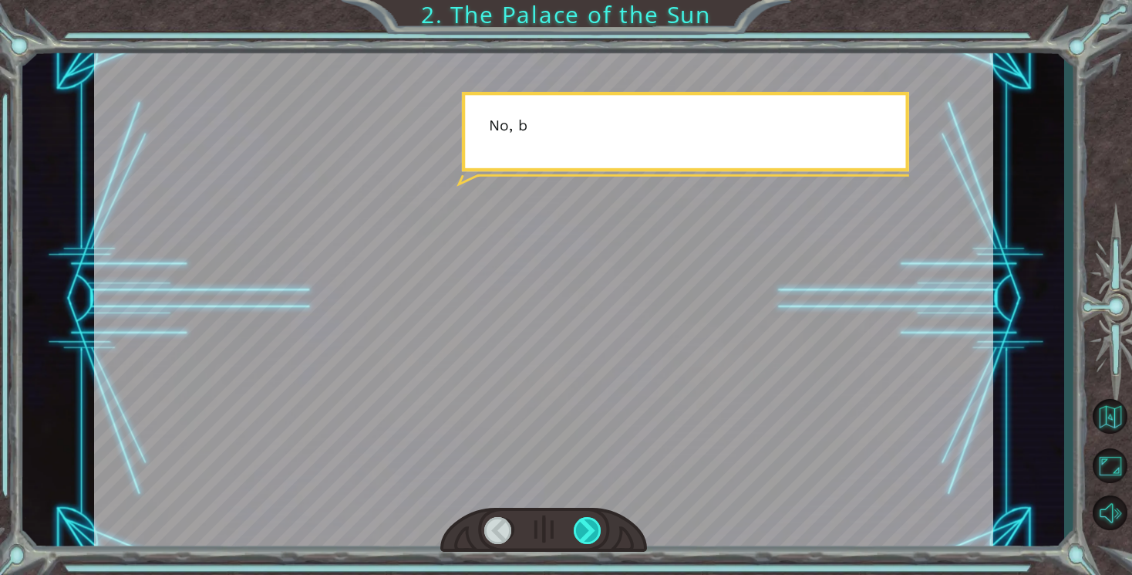
click at [588, 531] on div at bounding box center [588, 530] width 29 height 27
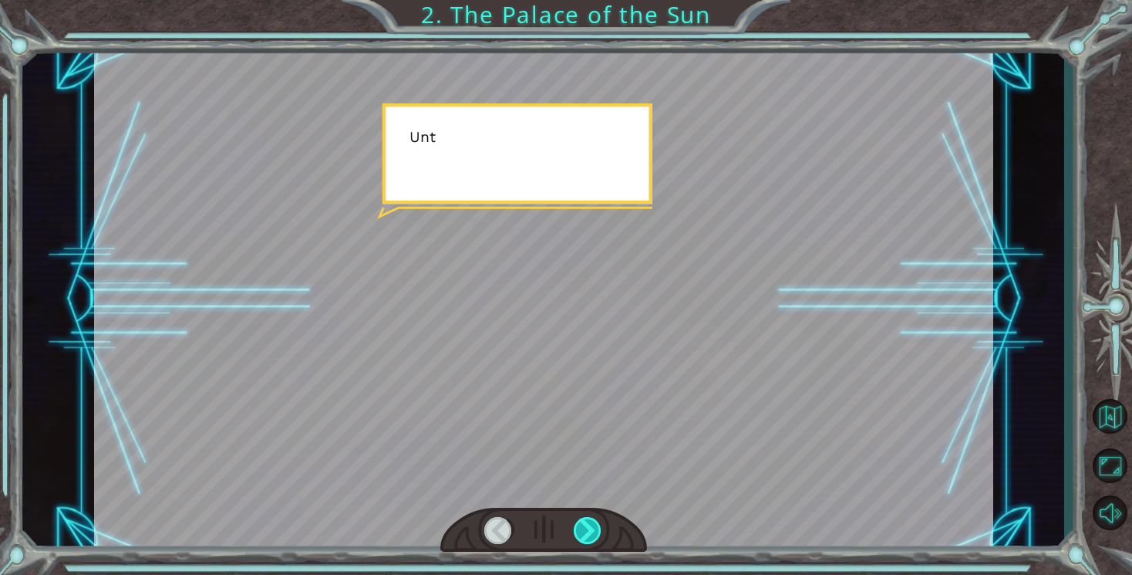
click at [588, 531] on div at bounding box center [588, 530] width 29 height 27
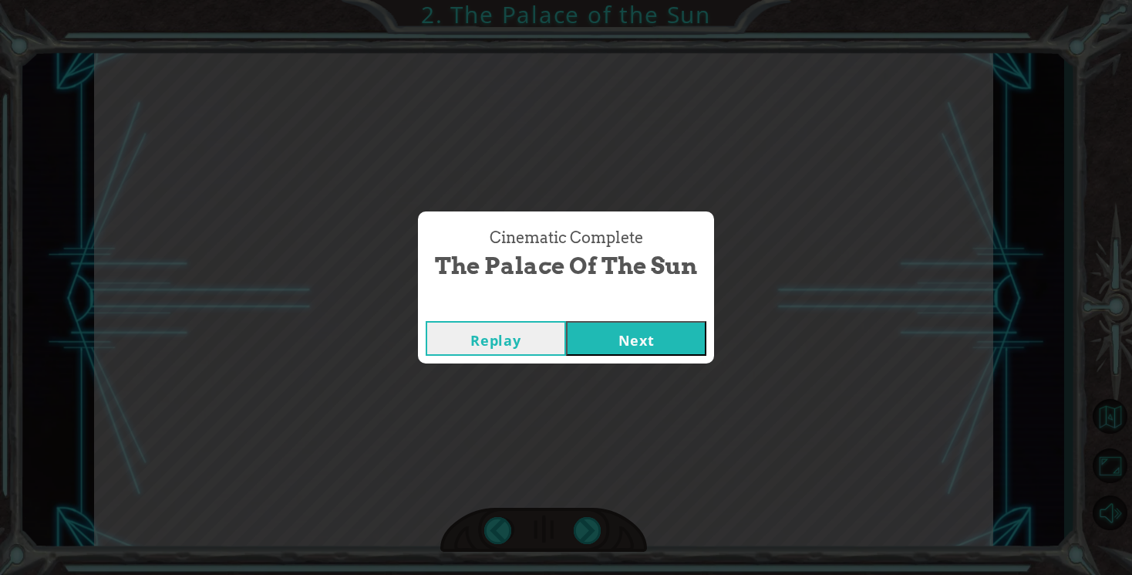
click at [628, 334] on button "Next" at bounding box center [636, 338] width 140 height 35
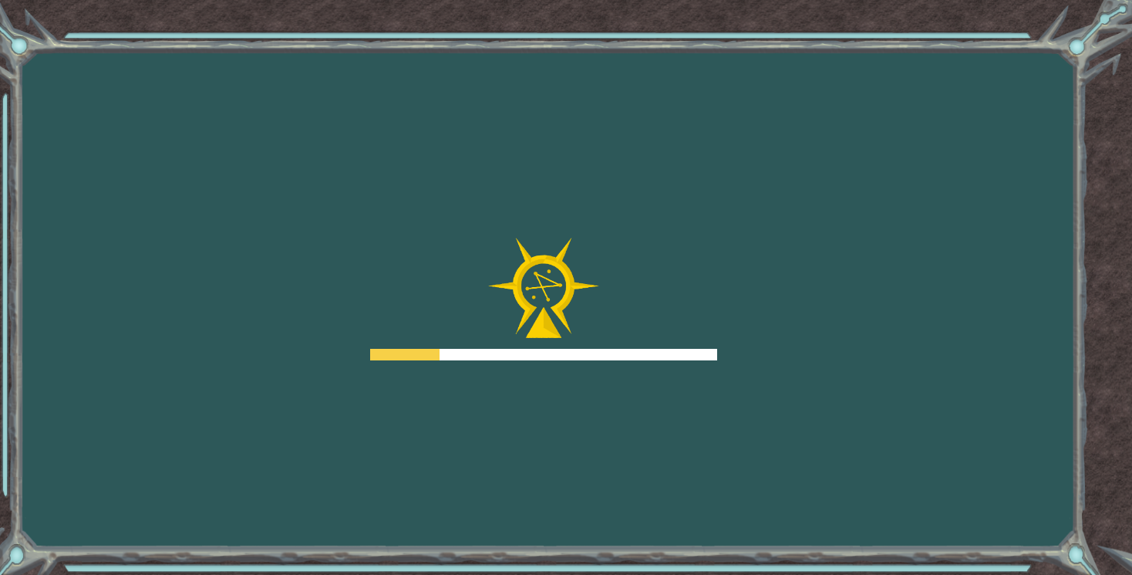
click at [628, 334] on div at bounding box center [543, 299] width 347 height 123
click at [601, 282] on body "Goals Error loading from server. Try refreshing the page. You'll need to join a…" at bounding box center [566, 287] width 1132 height 575
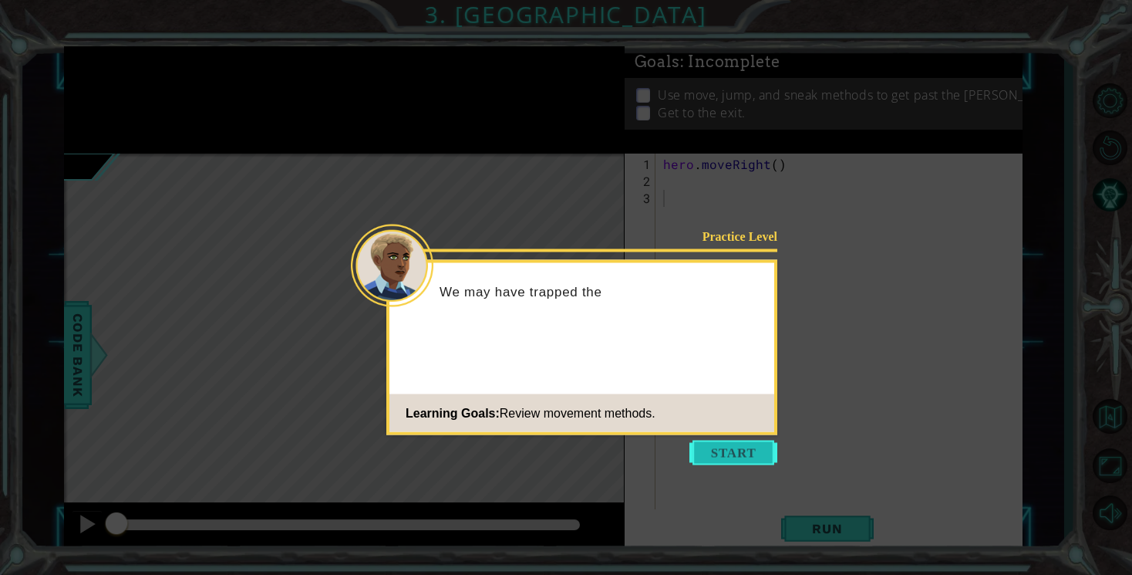
click at [751, 454] on button "Start" at bounding box center [734, 452] width 88 height 25
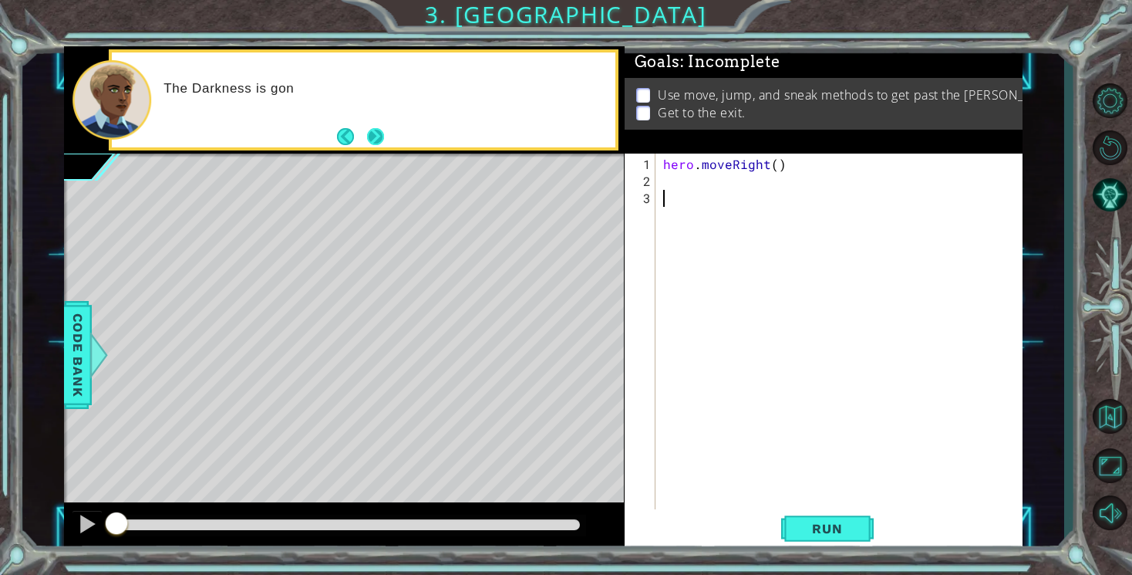
click at [375, 137] on button "Next" at bounding box center [375, 136] width 17 height 17
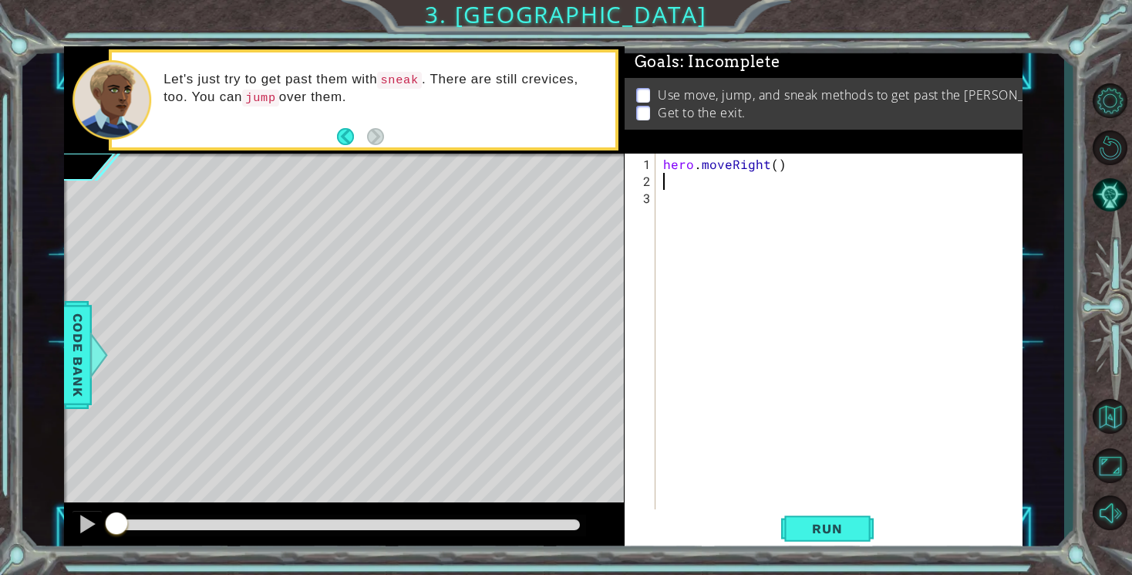
click at [673, 177] on div "hero . moveRight ( )" at bounding box center [843, 359] width 366 height 407
click at [804, 539] on button "Run" at bounding box center [827, 529] width 93 height 40
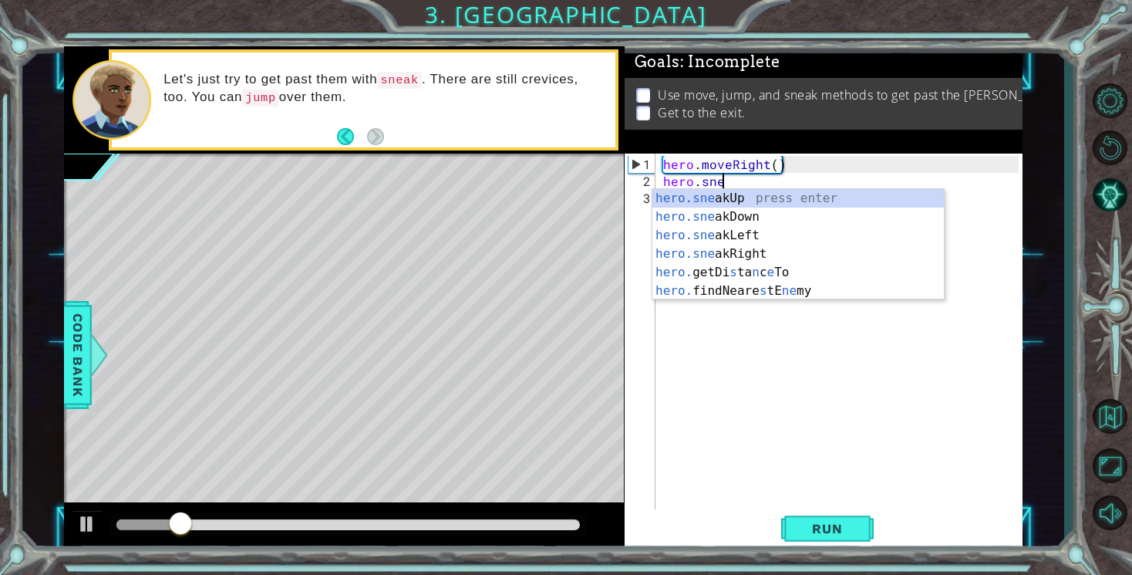
scroll to position [0, 3]
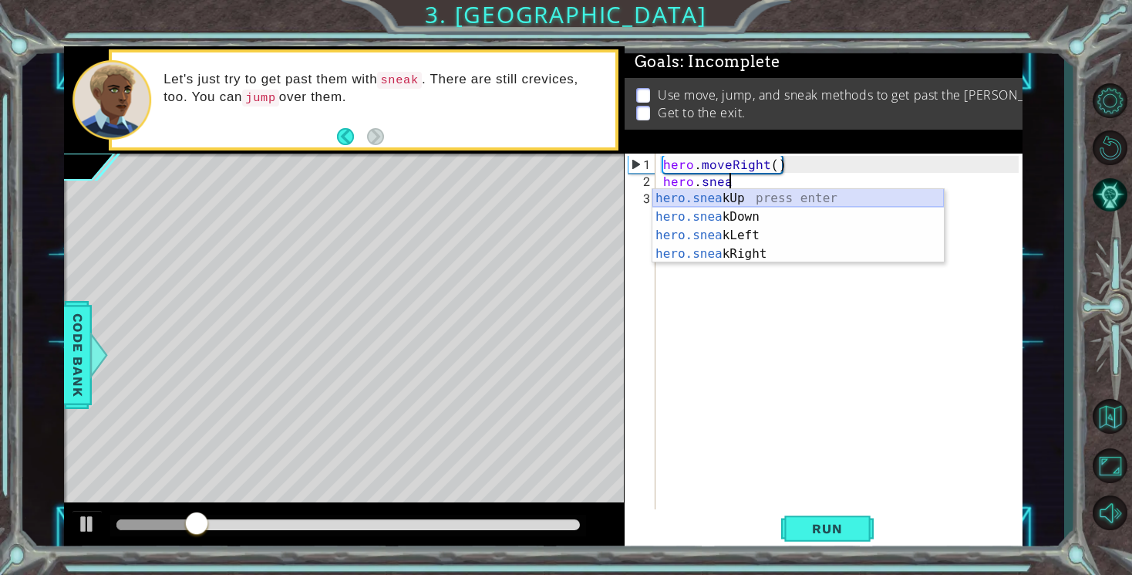
click at [724, 193] on div "hero.snea kUp press enter hero.snea kDown press enter hero.snea kLeft press ent…" at bounding box center [799, 244] width 292 height 111
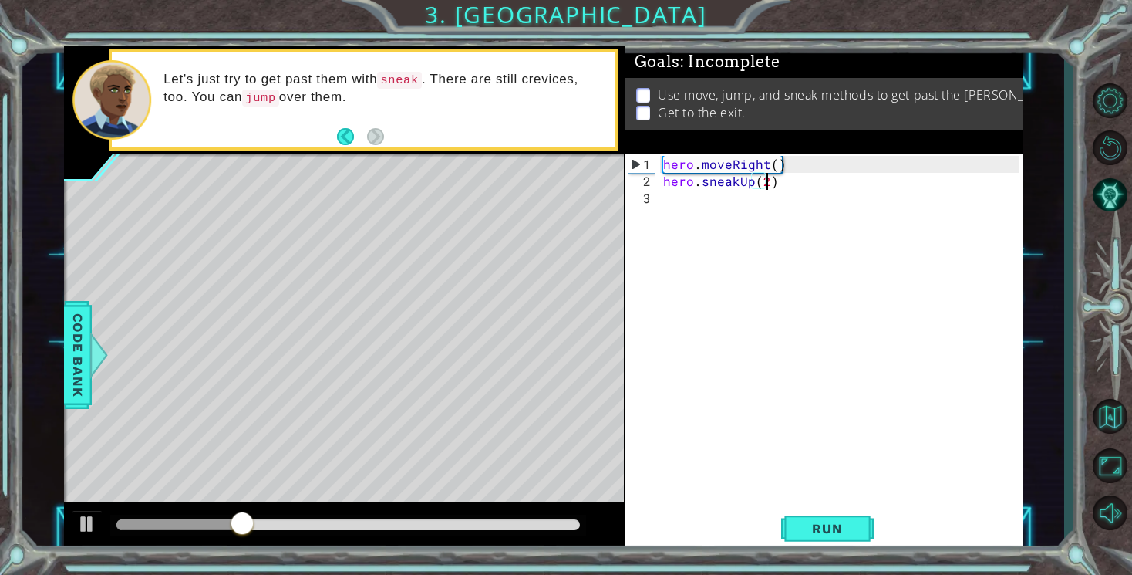
scroll to position [0, 6]
click at [801, 521] on button "Run" at bounding box center [827, 529] width 93 height 40
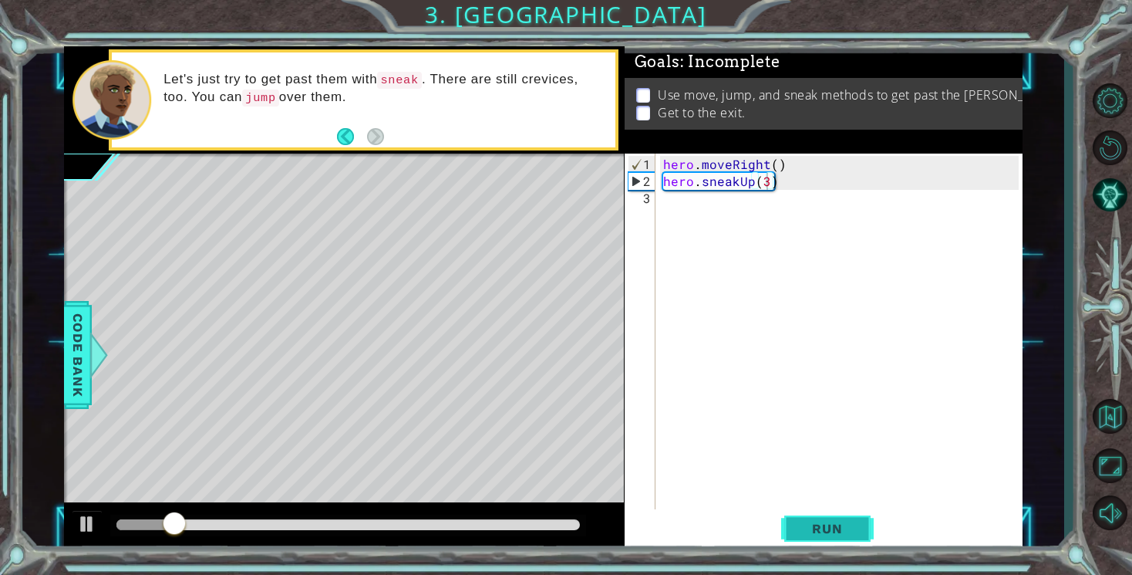
click at [819, 525] on span "Run" at bounding box center [827, 528] width 61 height 15
type textarea "hero.sneakUp(5)"
click at [815, 531] on span "Run" at bounding box center [827, 528] width 61 height 15
drag, startPoint x: 135, startPoint y: 529, endPoint x: 231, endPoint y: 541, distance: 97.2
click at [231, 541] on div at bounding box center [344, 526] width 560 height 49
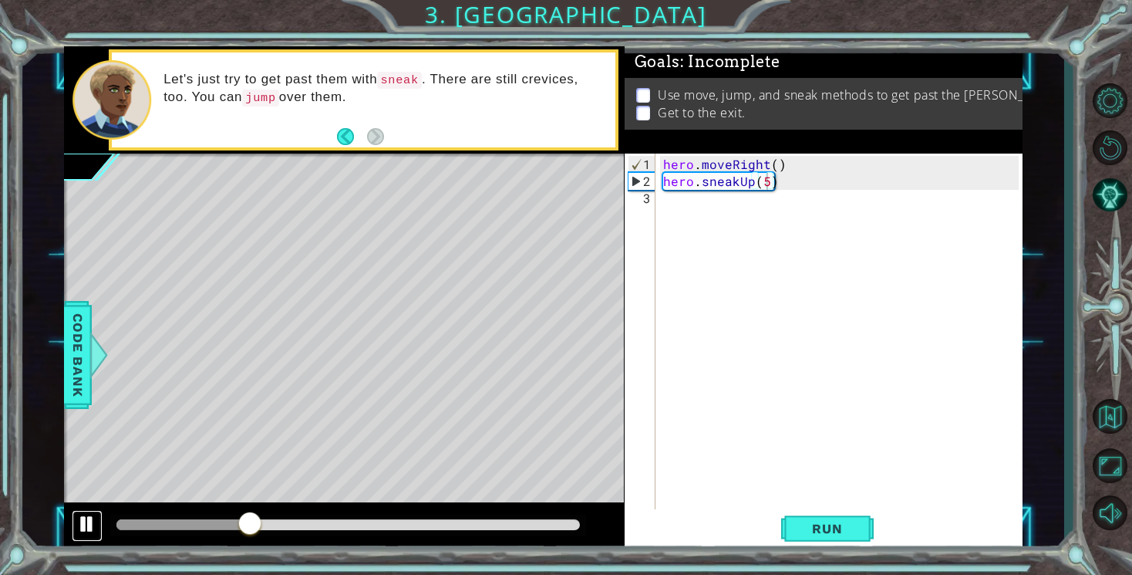
click at [85, 535] on button at bounding box center [87, 526] width 31 height 32
click at [670, 204] on div "hero . moveRight ( ) hero . sneakUp ( 5 )" at bounding box center [843, 359] width 366 height 407
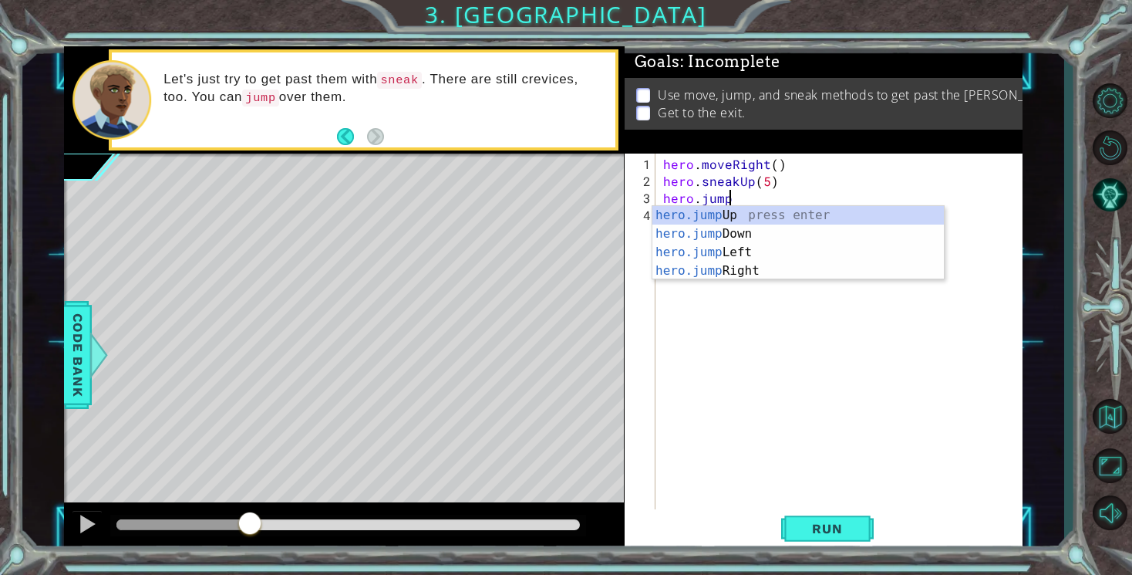
scroll to position [0, 3]
type textarea "hero.jumpR"
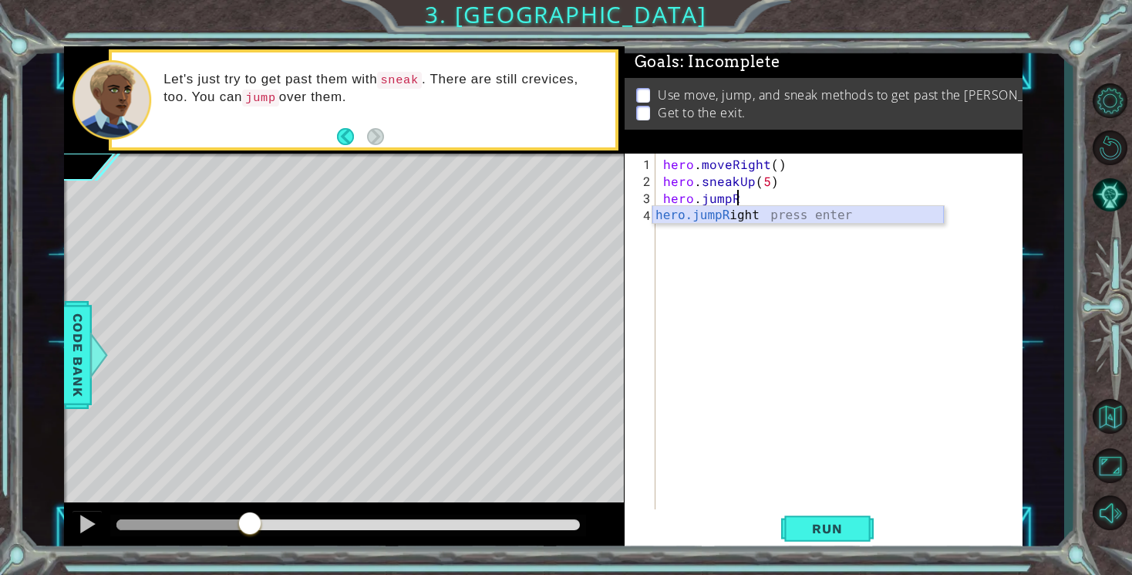
click at [681, 221] on div "hero.jumpR ight press enter" at bounding box center [799, 234] width 292 height 56
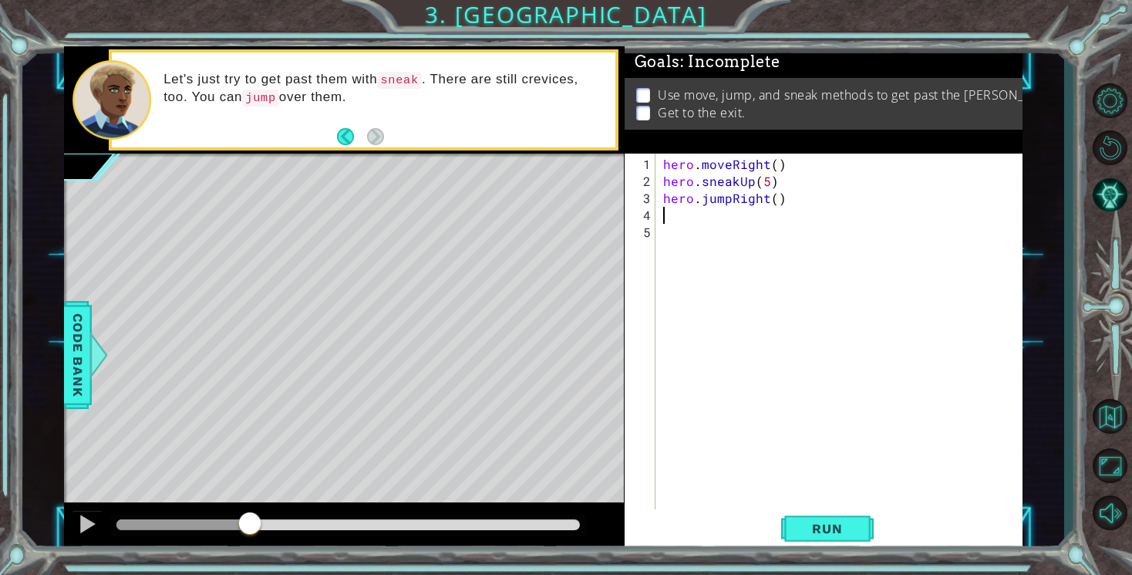
click at [775, 201] on div "hero . moveRight ( ) hero . sneakUp ( 5 ) hero . jumpRight ( )" at bounding box center [843, 351] width 366 height 390
type textarea "hero.jumpRight(2)"
click at [820, 535] on span "Run" at bounding box center [827, 528] width 61 height 15
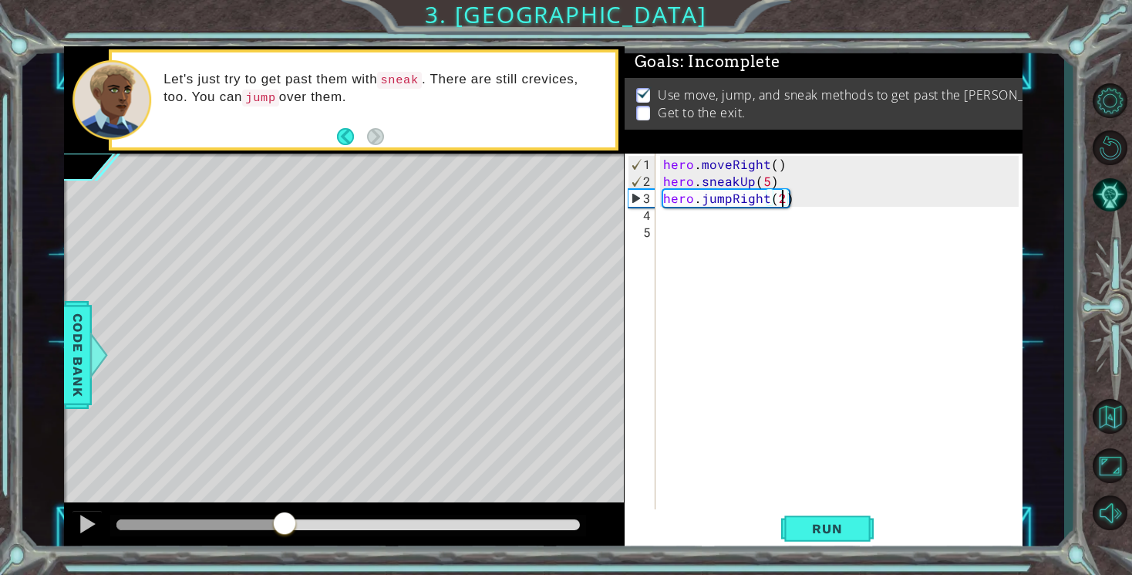
drag, startPoint x: 143, startPoint y: 521, endPoint x: 288, endPoint y: 552, distance: 149.2
click at [288, 552] on div "1 ההההההההההההההההההההההההההההההההההההההההההההההההההההההההההההההההההההההההההההה…" at bounding box center [566, 287] width 1132 height 575
click at [681, 225] on div "hero . moveRight ( ) hero . sneakUp ( 5 ) hero . jumpRight ( 2 )" at bounding box center [843, 351] width 366 height 390
click at [678, 216] on div "hero . moveRight ( ) hero . sneakUp ( 5 ) hero . jumpRight ( 2 )" at bounding box center [843, 351] width 366 height 390
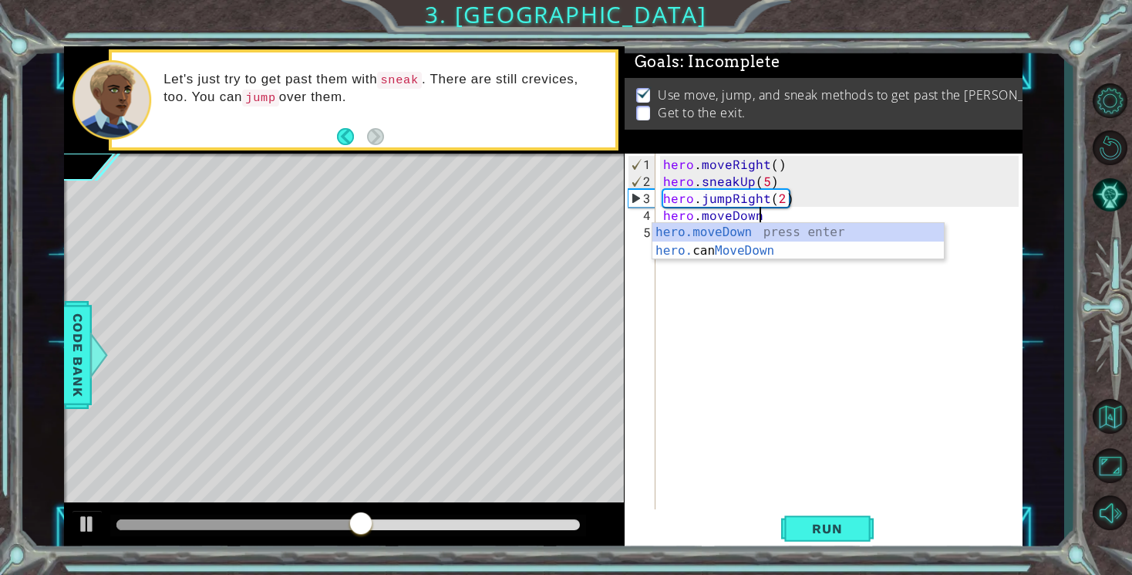
scroll to position [0, 5]
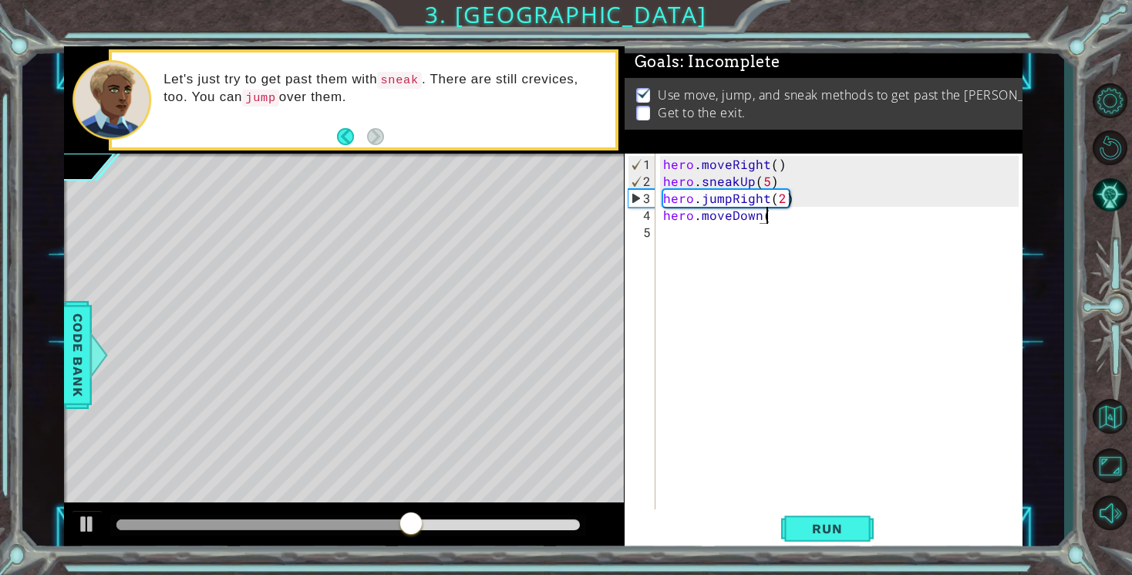
click at [782, 206] on div "hero . moveRight ( ) hero . sneakUp ( 5 ) hero . jumpRight ( 2 ) hero . moveDow…" at bounding box center [843, 351] width 366 height 390
click at [781, 201] on div "hero . moveRight ( ) hero . sneakUp ( 5 ) hero . jumpRight ( 2 ) hero . moveDow…" at bounding box center [843, 351] width 366 height 390
drag, startPoint x: 771, startPoint y: 219, endPoint x: 734, endPoint y: 221, distance: 37.1
click at [734, 221] on div "hero . moveRight ( ) hero . sneakUp ( 5 ) hero . jumpRight ( 2 ) hero . moveDow…" at bounding box center [843, 351] width 366 height 390
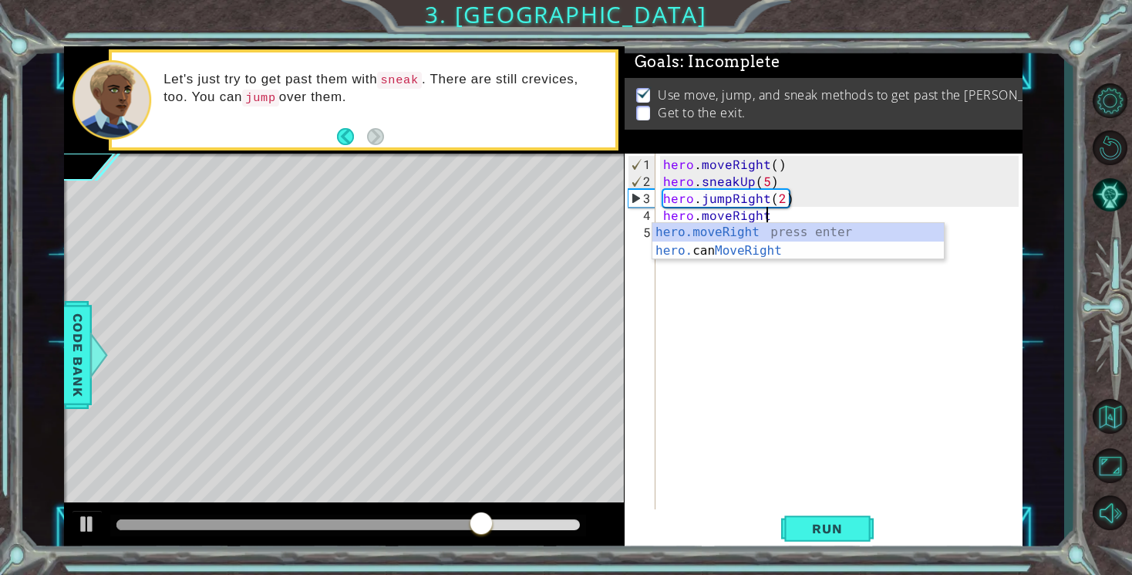
scroll to position [0, 6]
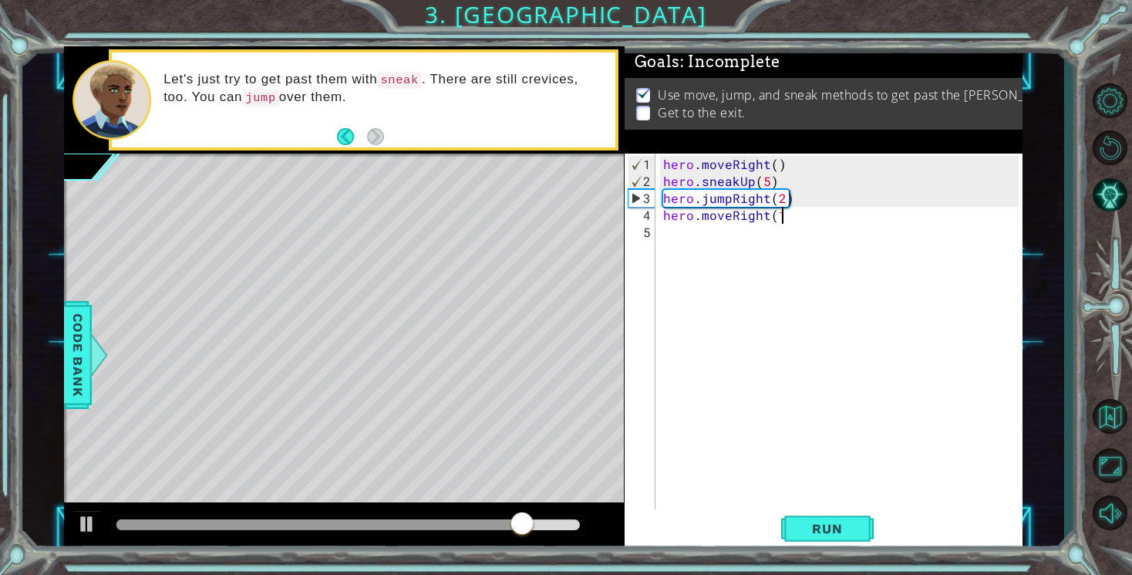
type textarea "hero.moveRight(1)"
click at [676, 235] on div "hero . moveRight ( ) hero . sneakUp ( 5 ) hero . jumpRight ( 2 ) hero . moveRig…" at bounding box center [843, 351] width 366 height 390
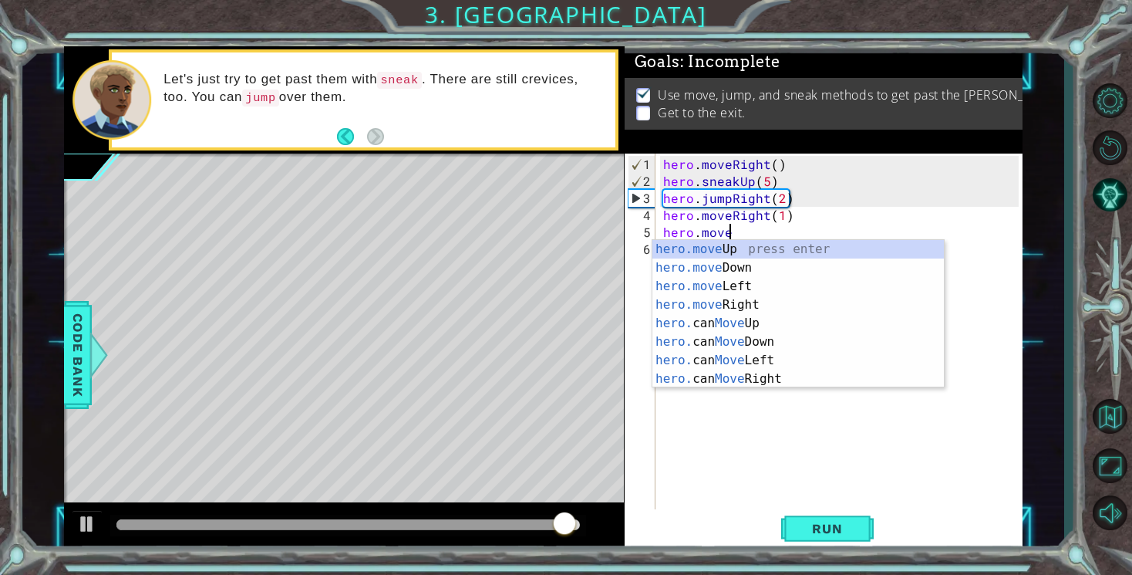
scroll to position [0, 3]
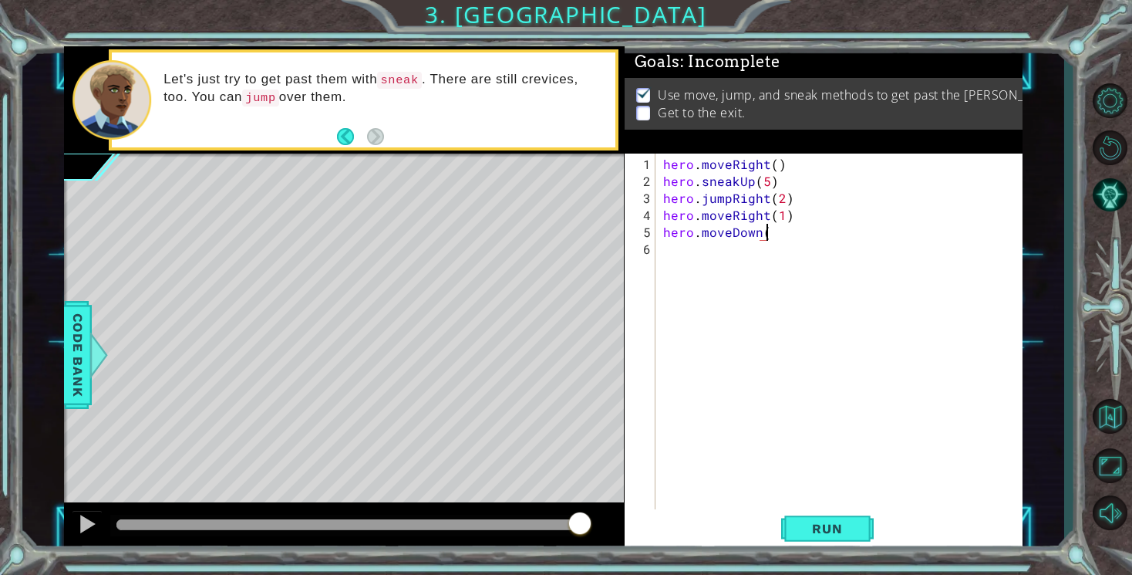
type textarea "hero.moveDown()"
click at [683, 255] on div "hero . moveRight ( ) hero . sneakUp ( 5 ) hero . jumpRight ( 2 ) hero . moveRig…" at bounding box center [843, 351] width 366 height 390
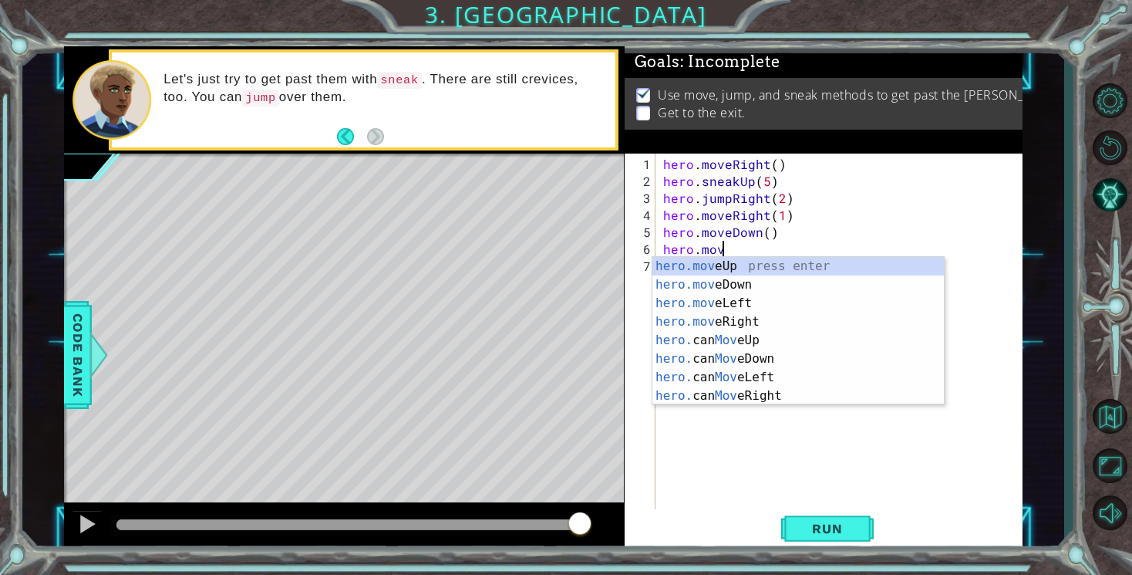
scroll to position [0, 3]
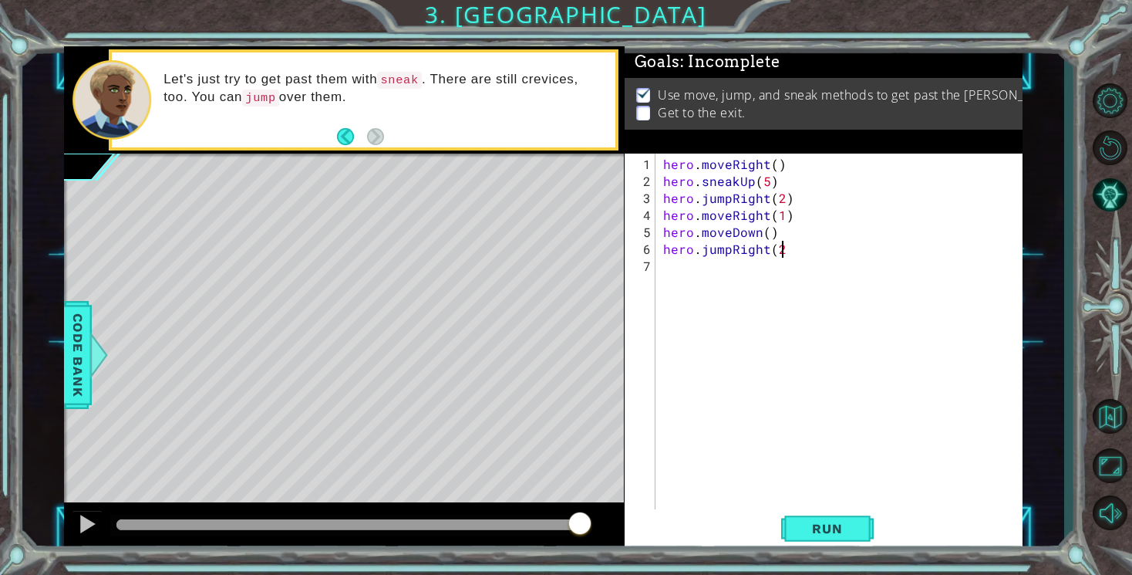
type textarea "hero.jumpRight(2)"
click at [668, 266] on div "hero . moveRight ( ) hero . sneakUp ( 5 ) hero . jumpRight ( 2 ) hero . moveRig…" at bounding box center [843, 351] width 366 height 390
type textarea "hero.moveUp()"
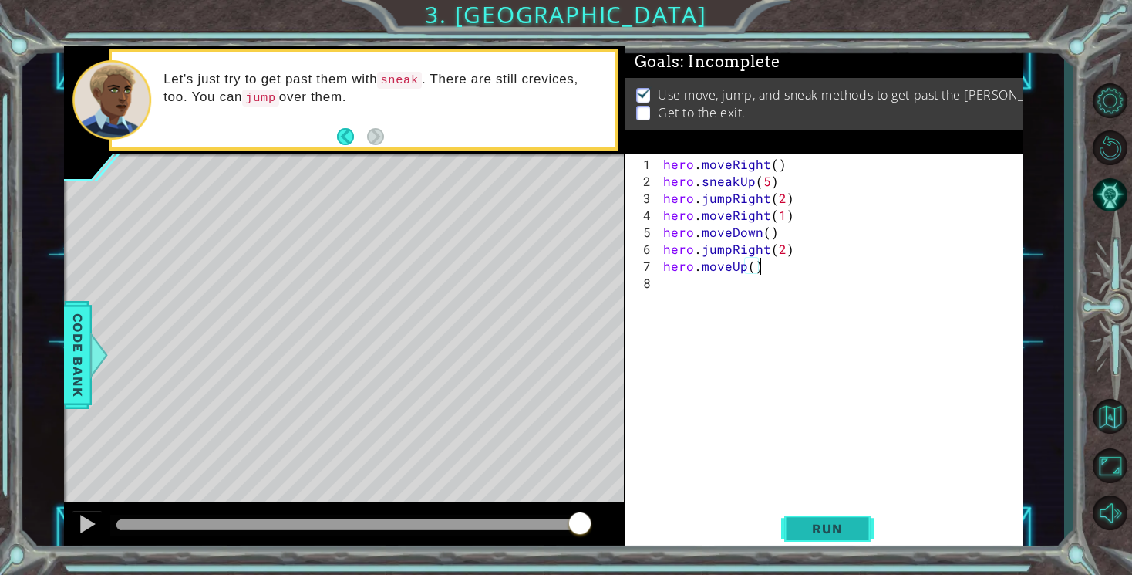
click at [816, 533] on span "Run" at bounding box center [827, 528] width 61 height 15
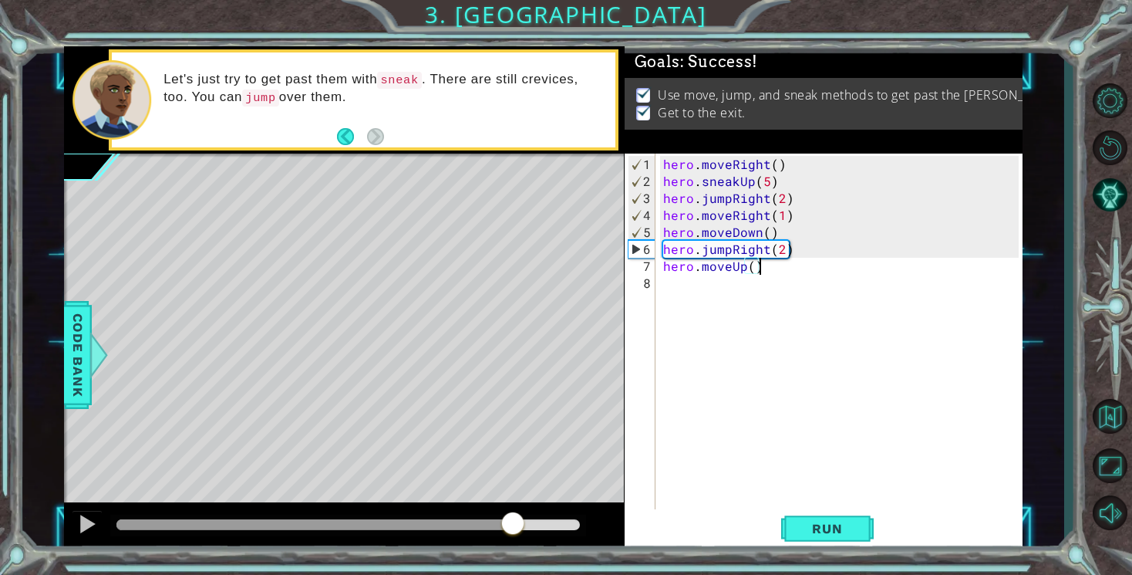
drag, startPoint x: 154, startPoint y: 526, endPoint x: 552, endPoint y: 543, distance: 398.4
click at [552, 543] on div at bounding box center [344, 526] width 560 height 49
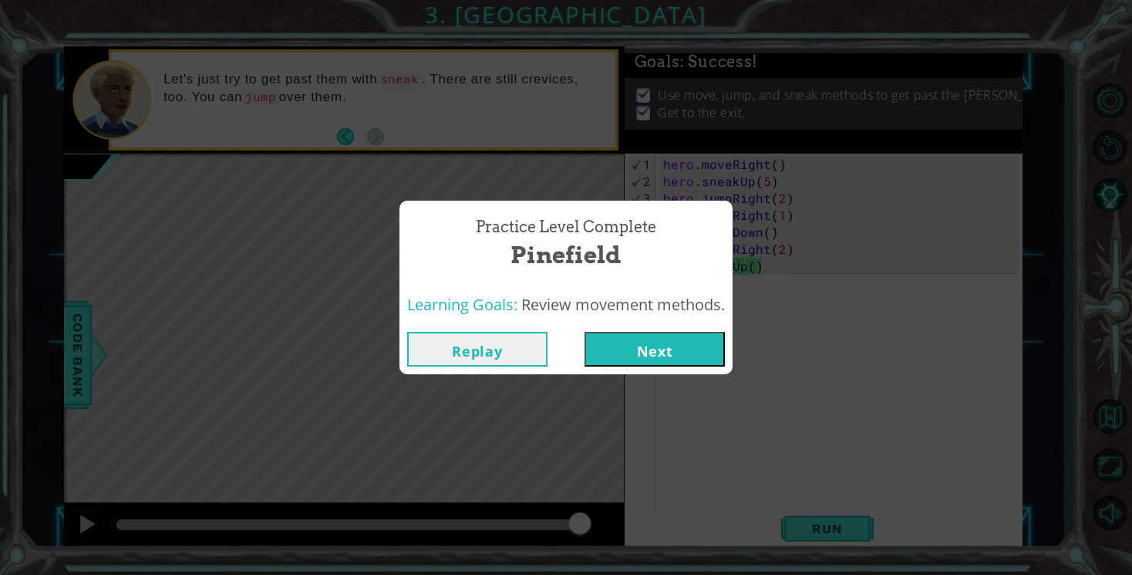
click at [691, 341] on button "Next" at bounding box center [655, 349] width 140 height 35
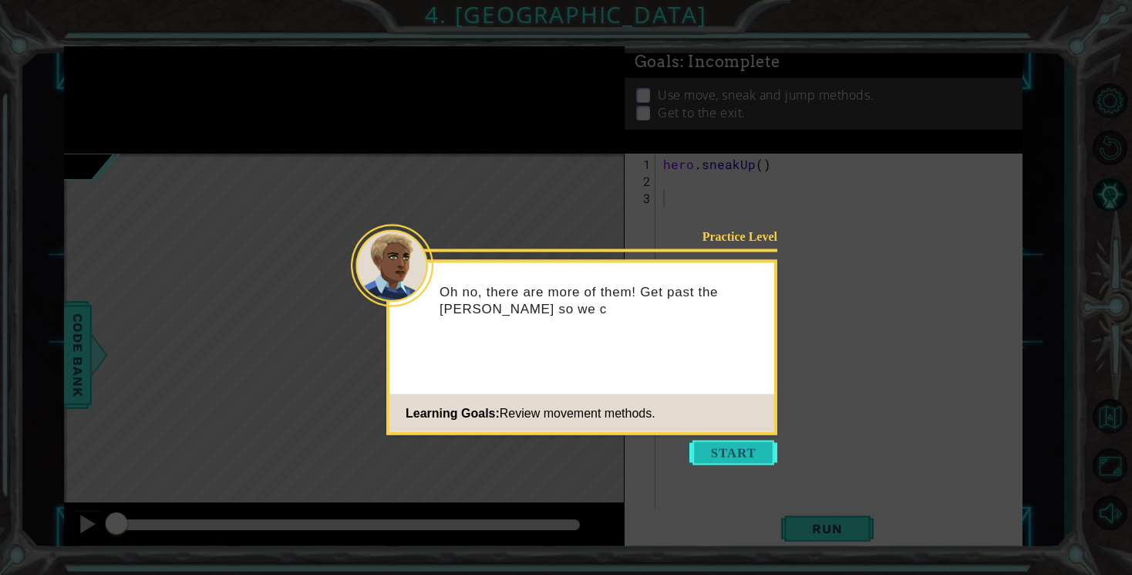
click at [738, 457] on button "Start" at bounding box center [734, 452] width 88 height 25
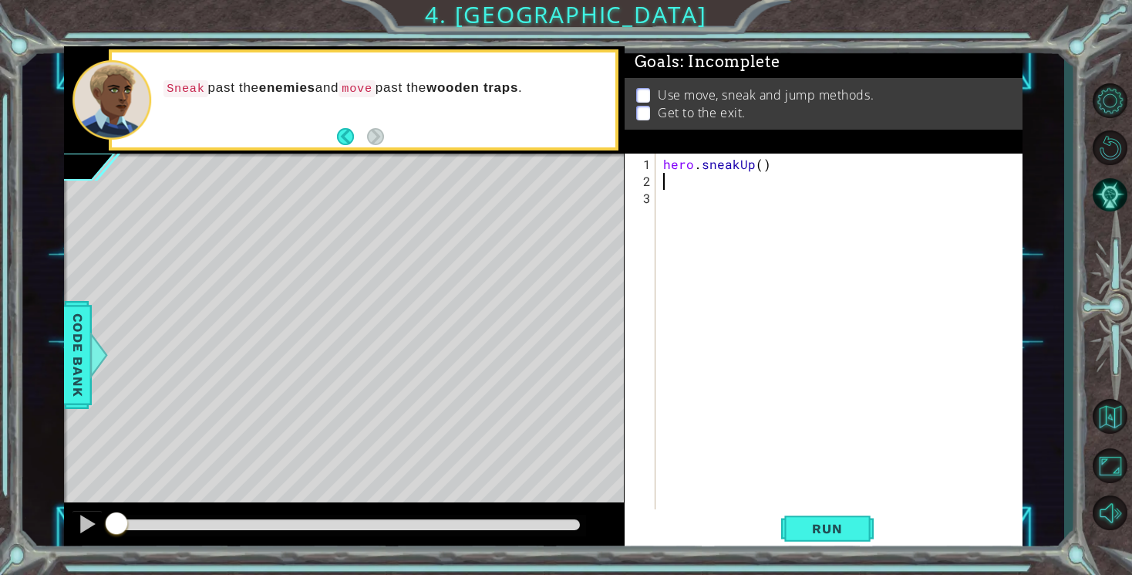
click at [700, 185] on div "hero . sneakUp ( )" at bounding box center [843, 359] width 366 height 407
click at [854, 532] on span "Run" at bounding box center [827, 528] width 61 height 15
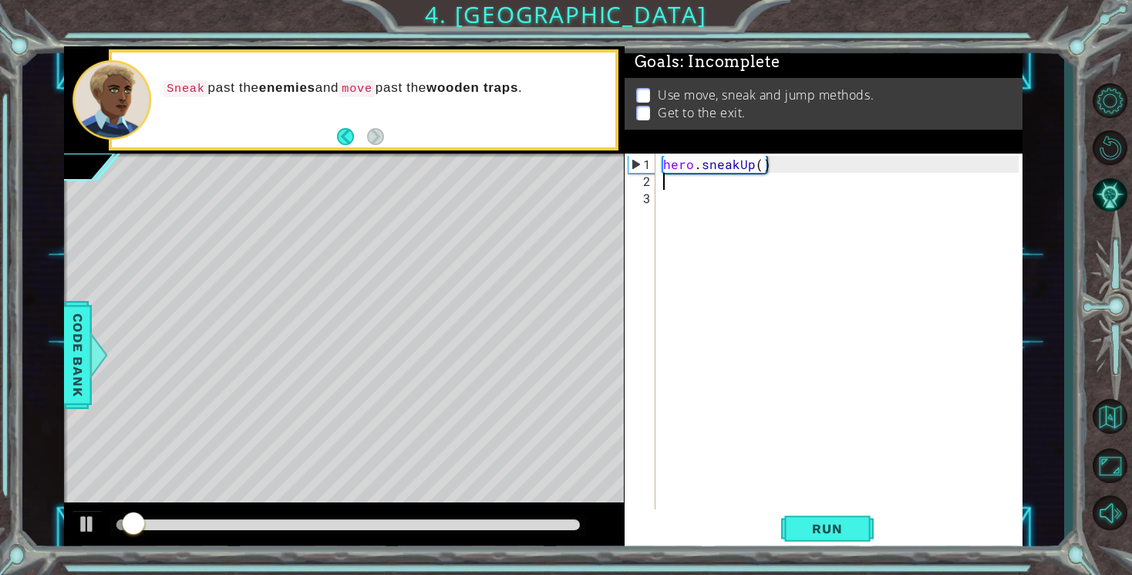
click at [771, 197] on div "hero . sneakUp ( )" at bounding box center [843, 359] width 366 height 407
click at [736, 175] on div "hero . sneakUp ( )" at bounding box center [843, 359] width 366 height 407
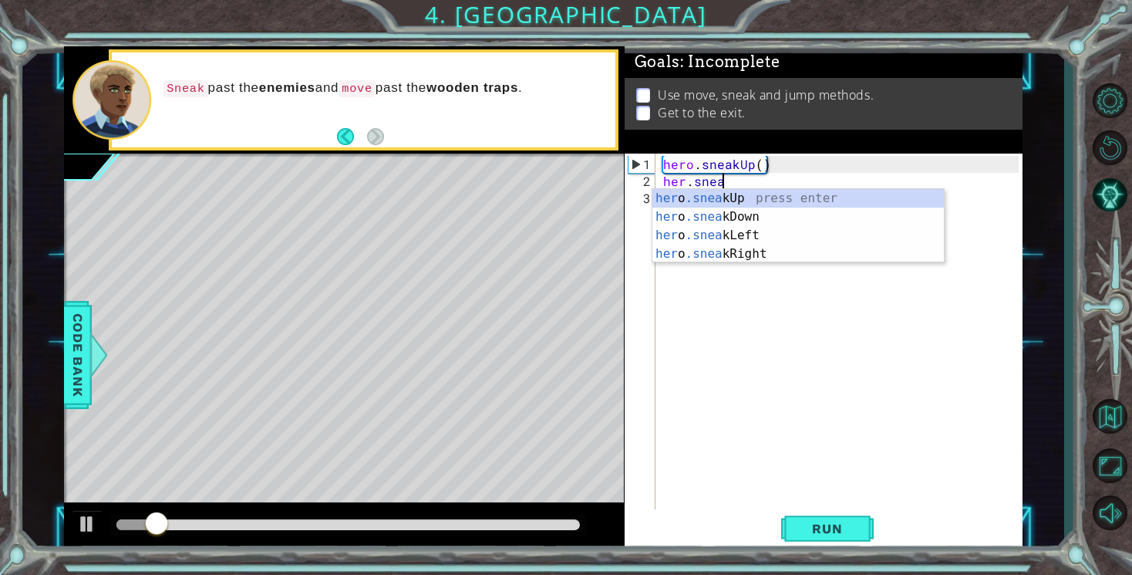
scroll to position [0, 3]
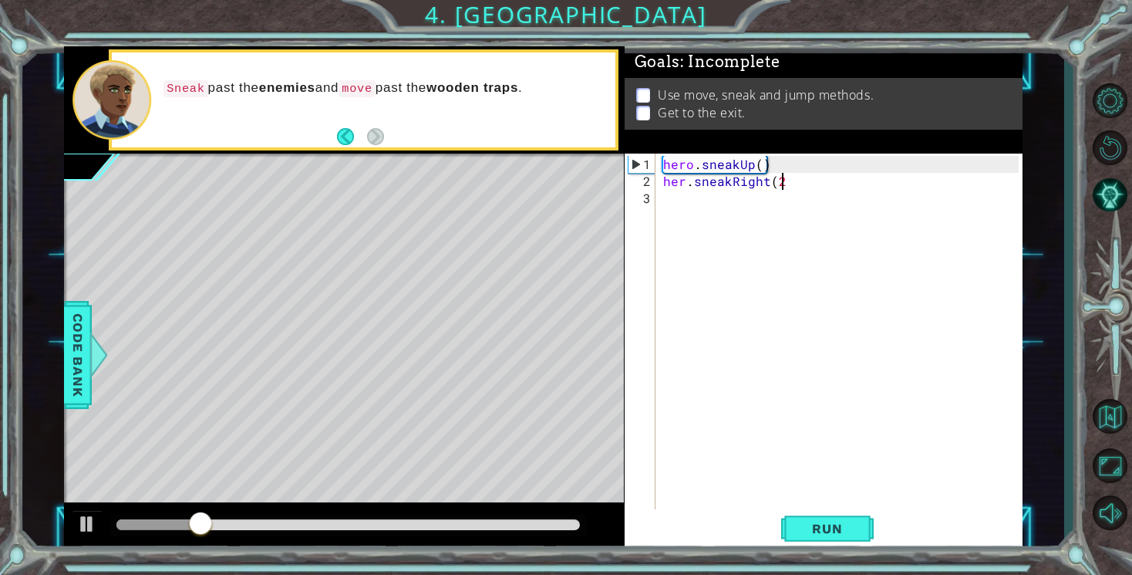
type textarea "her.sneakRight(2)"
click at [716, 204] on div "hero . sneakUp ( ) her . sneakRight ( 2 )" at bounding box center [843, 359] width 366 height 407
click at [685, 183] on div "hero . sneakUp ( ) her . sneakRight ( 2 )" at bounding box center [843, 359] width 366 height 407
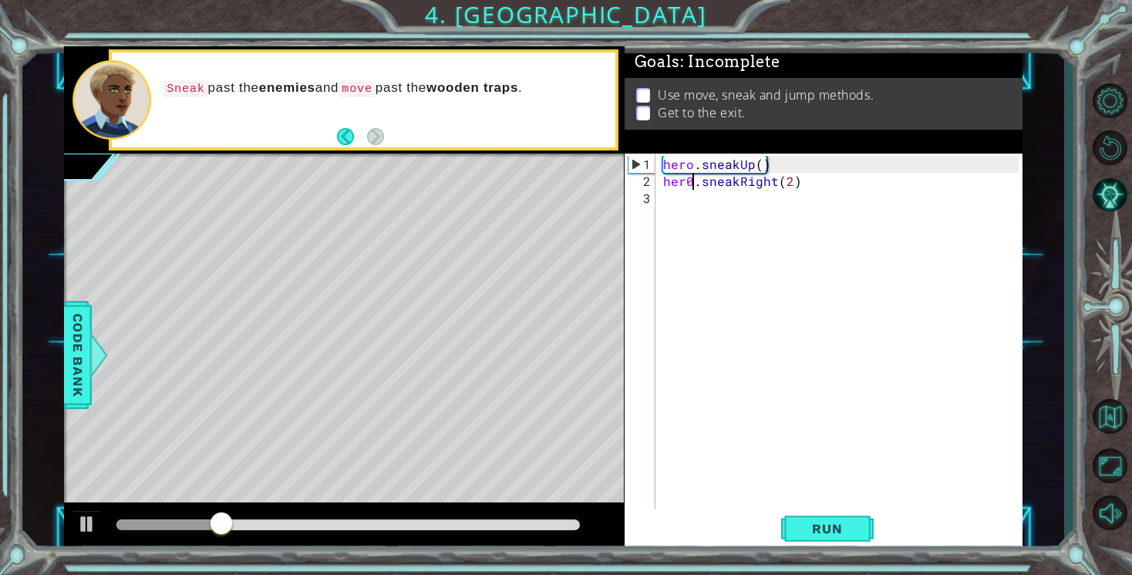
scroll to position [0, 2]
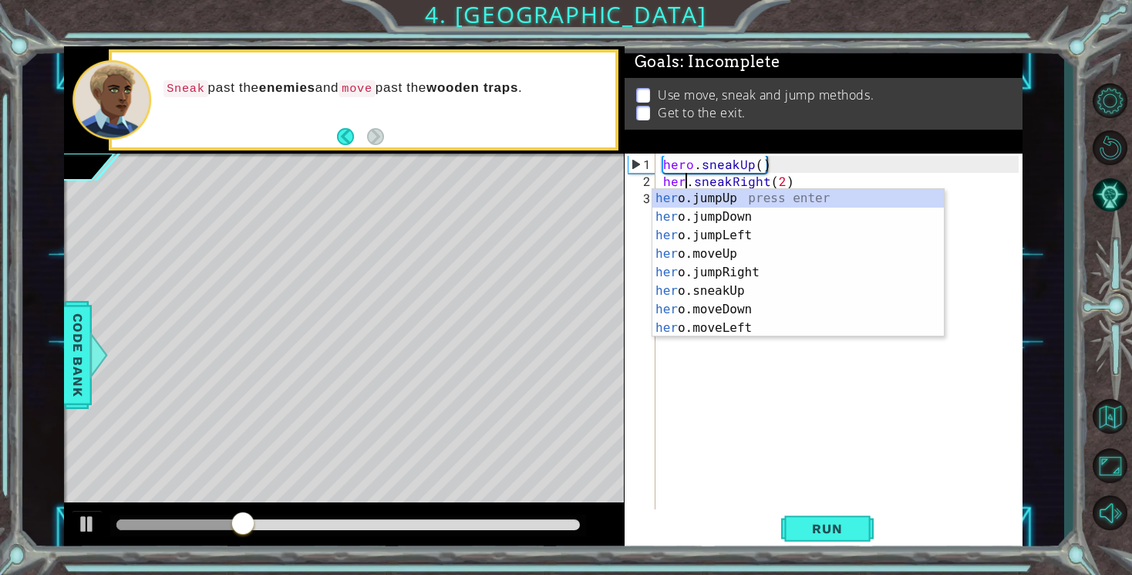
type textarea "hero.sneakRight(2)"
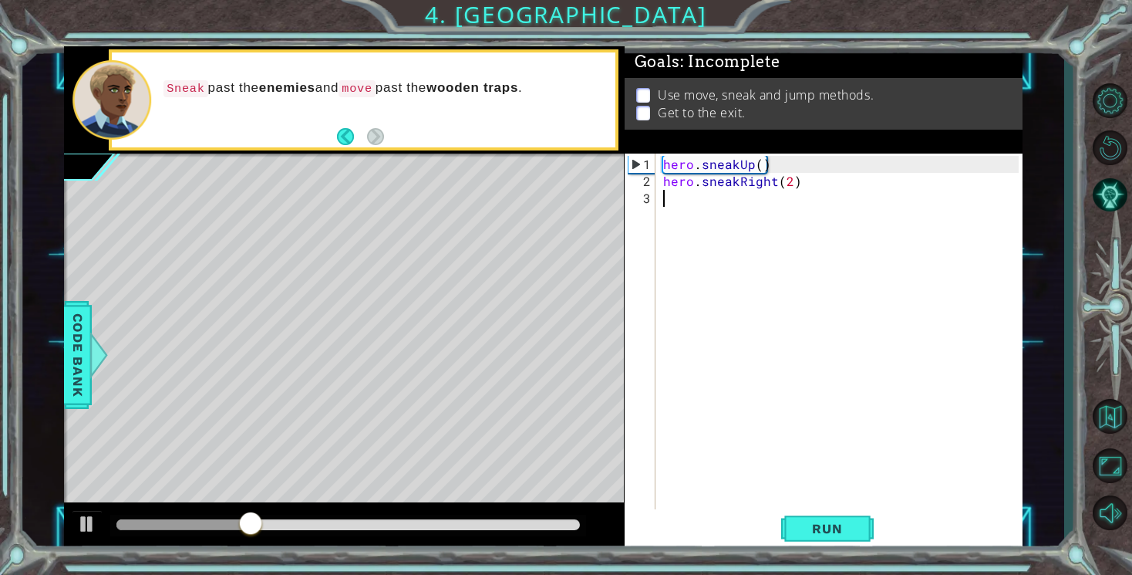
click at [722, 403] on div "hero . sneakUp ( ) hero . sneakRight ( 2 )" at bounding box center [843, 359] width 366 height 407
click at [831, 525] on span "Run" at bounding box center [827, 528] width 61 height 15
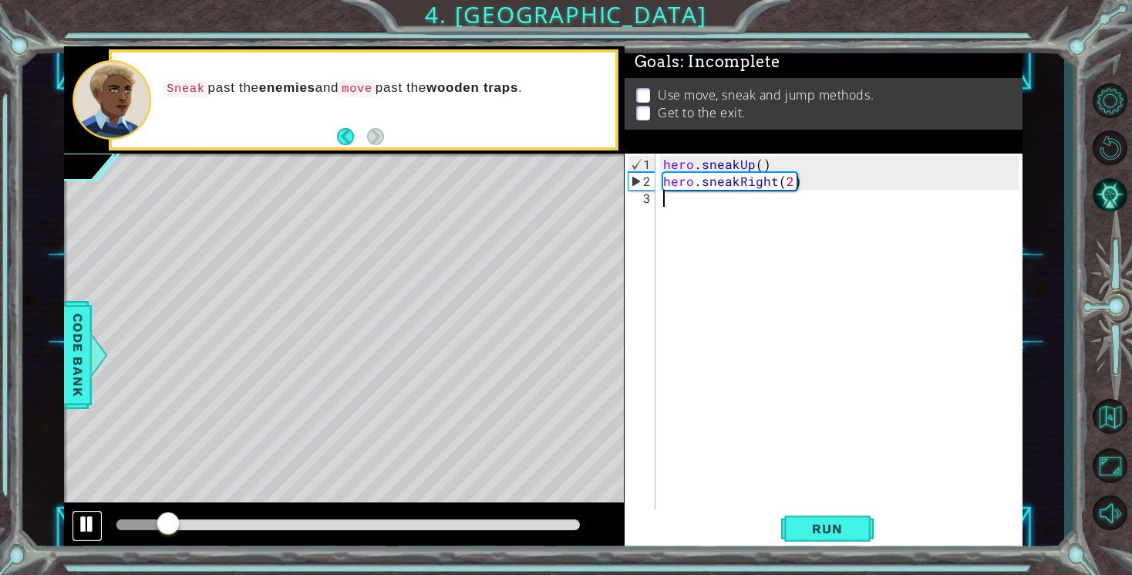
click at [91, 525] on div at bounding box center [87, 524] width 20 height 20
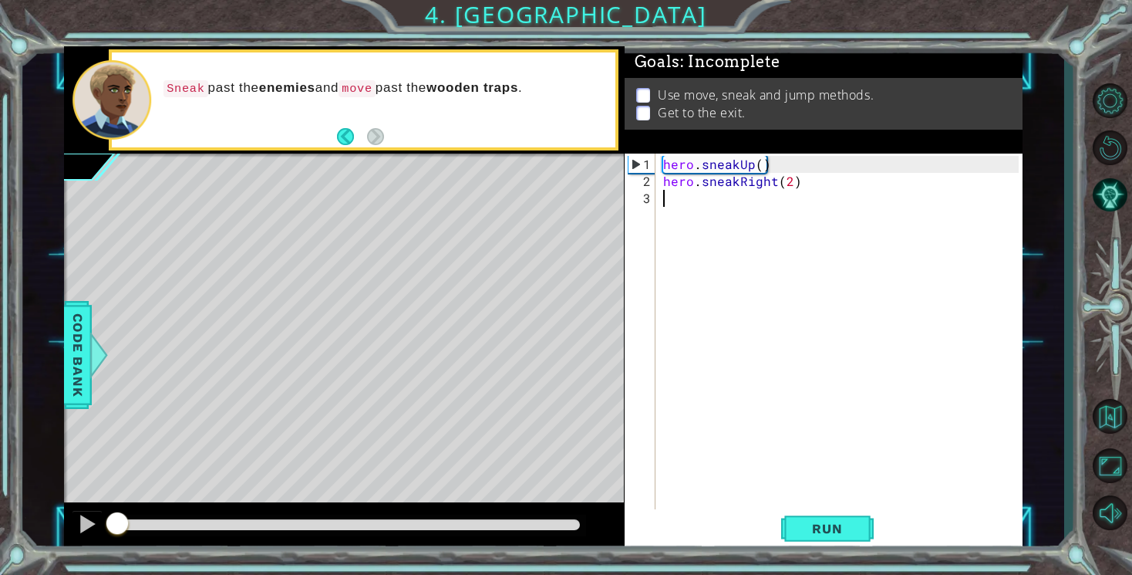
drag, startPoint x: 164, startPoint y: 532, endPoint x: 42, endPoint y: 531, distance: 122.7
click at [41, 529] on div "1 ההההההההההההההההההההההההההההההההההההההההההההההההההההההההההההההההההההההההההההה…" at bounding box center [543, 299] width 1042 height 506
click at [788, 189] on div "hero . sneakUp ( ) hero . sneakRight ( 2 )" at bounding box center [843, 359] width 366 height 407
click at [788, 184] on div "hero . sneakUp ( ) hero . sneakRight ( 2 )" at bounding box center [843, 359] width 366 height 407
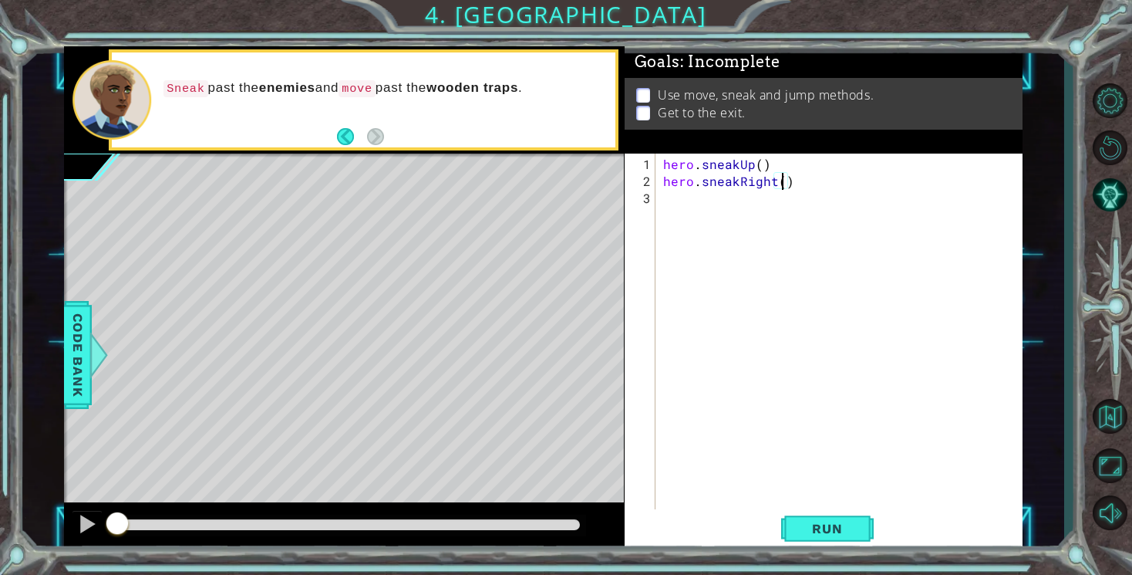
scroll to position [0, 8]
click at [833, 524] on span "Run" at bounding box center [827, 528] width 61 height 15
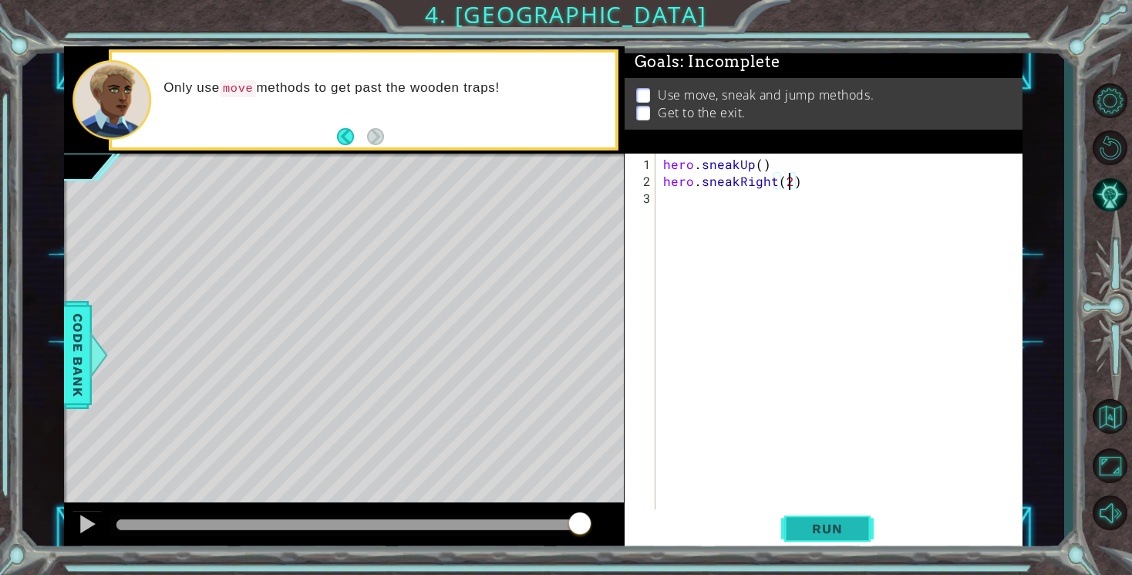
type textarea "hero.sneakRight(2)"
click at [801, 527] on span "Run" at bounding box center [827, 528] width 61 height 15
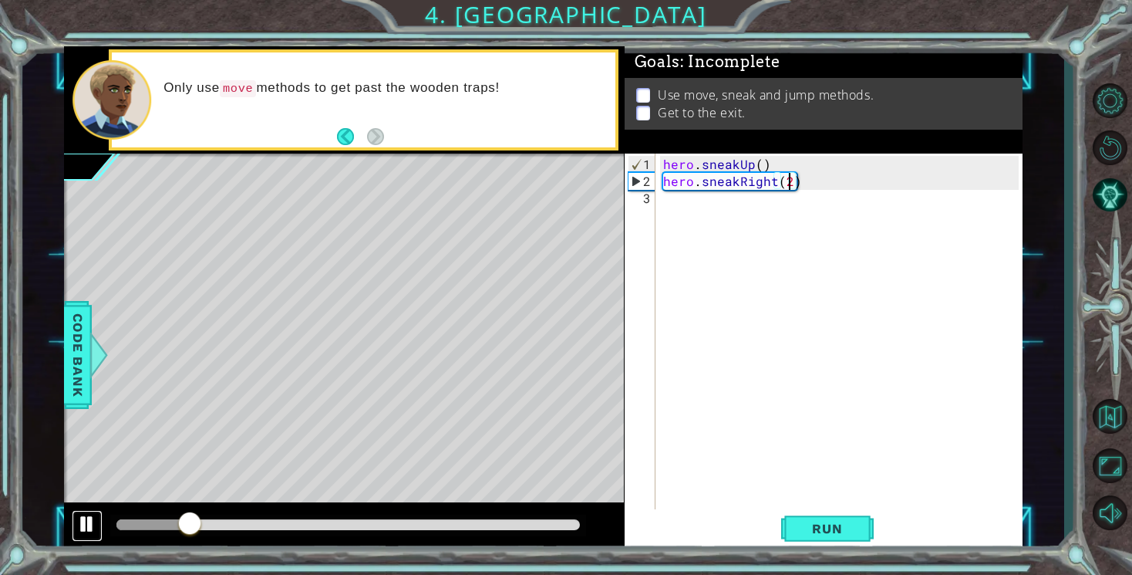
click at [83, 521] on div at bounding box center [87, 524] width 20 height 20
click at [704, 207] on div "hero . sneakUp ( ) hero . sneakRight ( 2 )" at bounding box center [843, 359] width 366 height 407
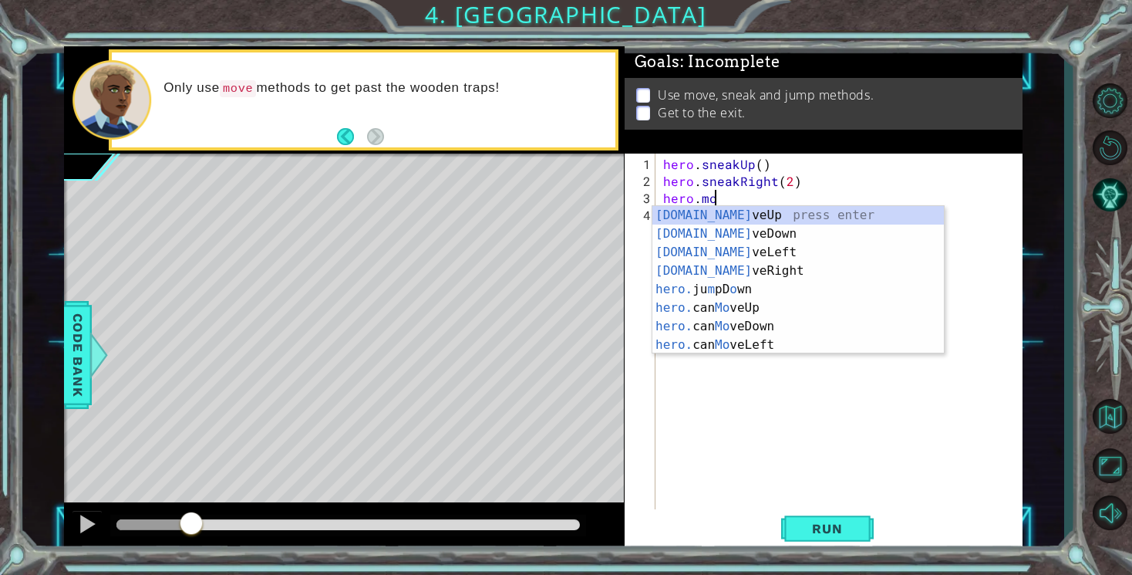
scroll to position [0, 3]
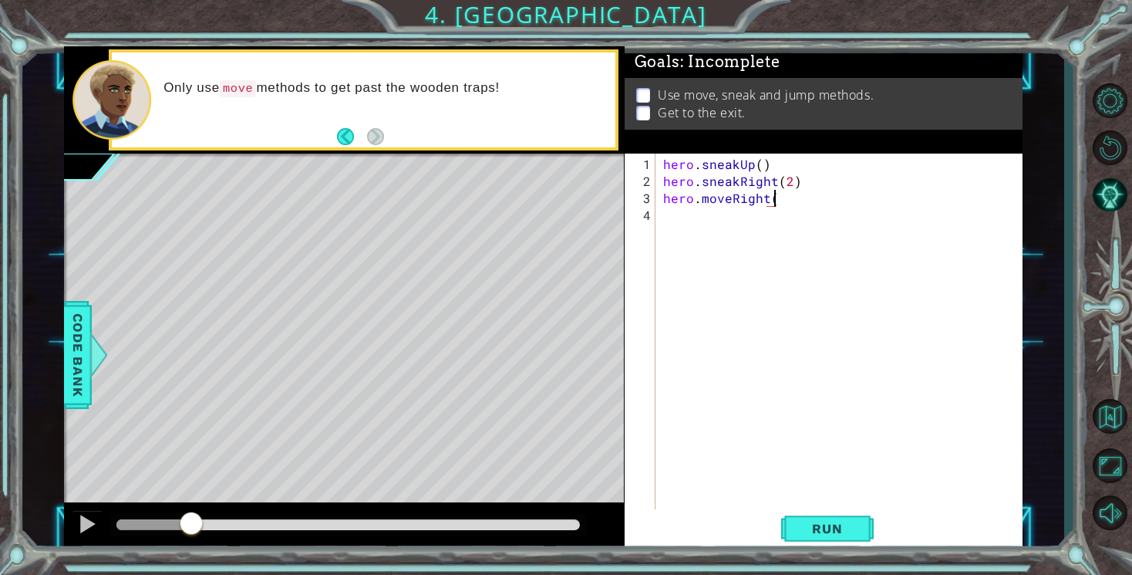
type textarea "hero.moveRight()"
click at [697, 215] on div "hero . sneakUp ( ) hero . sneakRight ( 2 ) hero . moveRight ( )" at bounding box center [843, 351] width 366 height 390
click at [815, 526] on span "Run" at bounding box center [827, 528] width 61 height 15
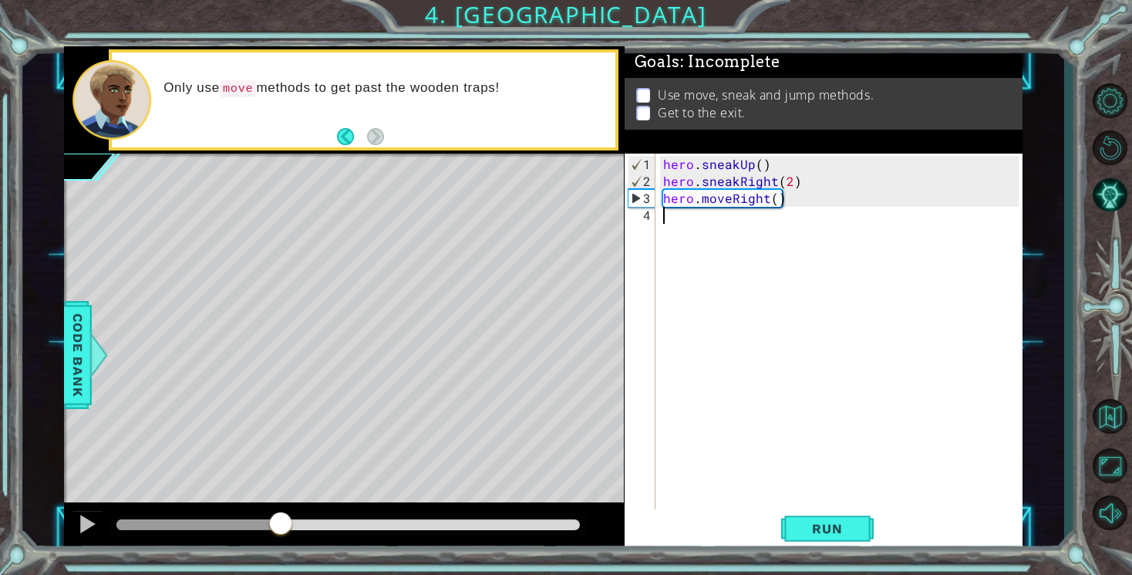
drag, startPoint x: 128, startPoint y: 534, endPoint x: 296, endPoint y: 545, distance: 168.5
click at [296, 545] on div at bounding box center [344, 526] width 560 height 49
type textarea "hero.sneakRight(3)"
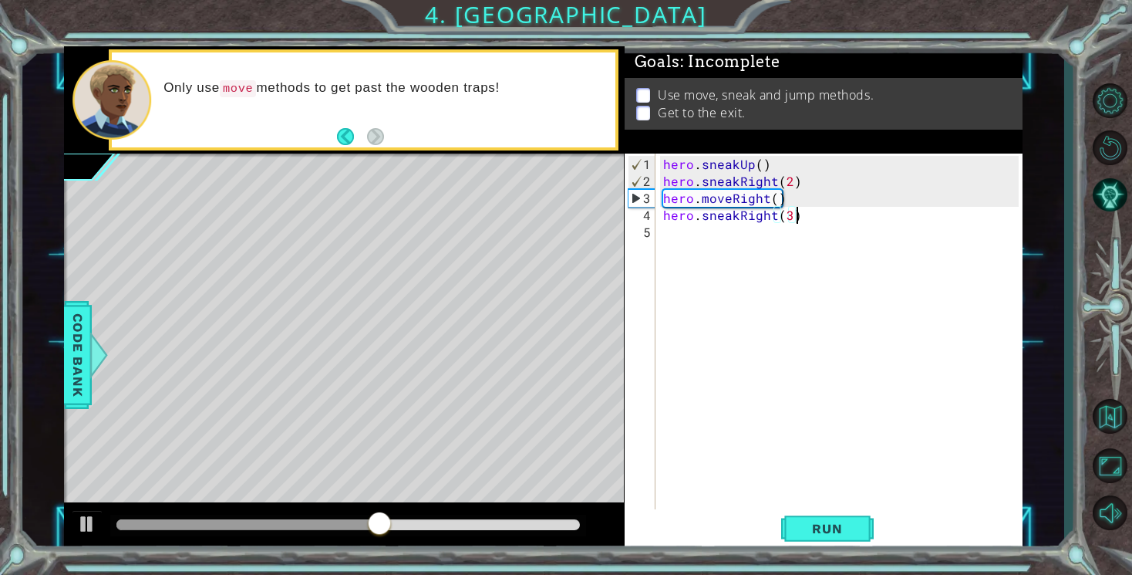
click at [716, 242] on div "hero . sneakUp ( ) hero . sneakRight ( 2 ) hero . moveRight ( ) hero . sneakRig…" at bounding box center [843, 351] width 366 height 390
type textarea "hero.jumpUp(2)"
click at [794, 533] on button "Run" at bounding box center [827, 529] width 93 height 40
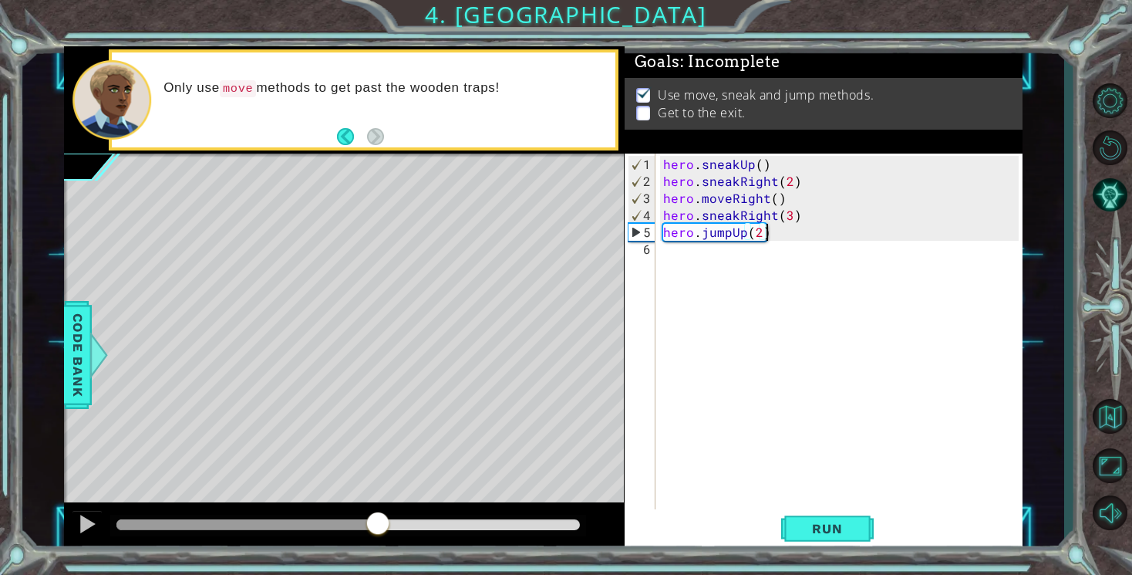
drag, startPoint x: 128, startPoint y: 527, endPoint x: 379, endPoint y: 540, distance: 251.0
click at [379, 540] on div at bounding box center [344, 526] width 560 height 49
click at [697, 260] on div "hero . sneakUp ( ) hero . sneakRight ( 2 ) hero . moveRight ( ) hero . sneakRig…" at bounding box center [843, 351] width 366 height 390
click at [815, 535] on span "Run" at bounding box center [827, 528] width 61 height 15
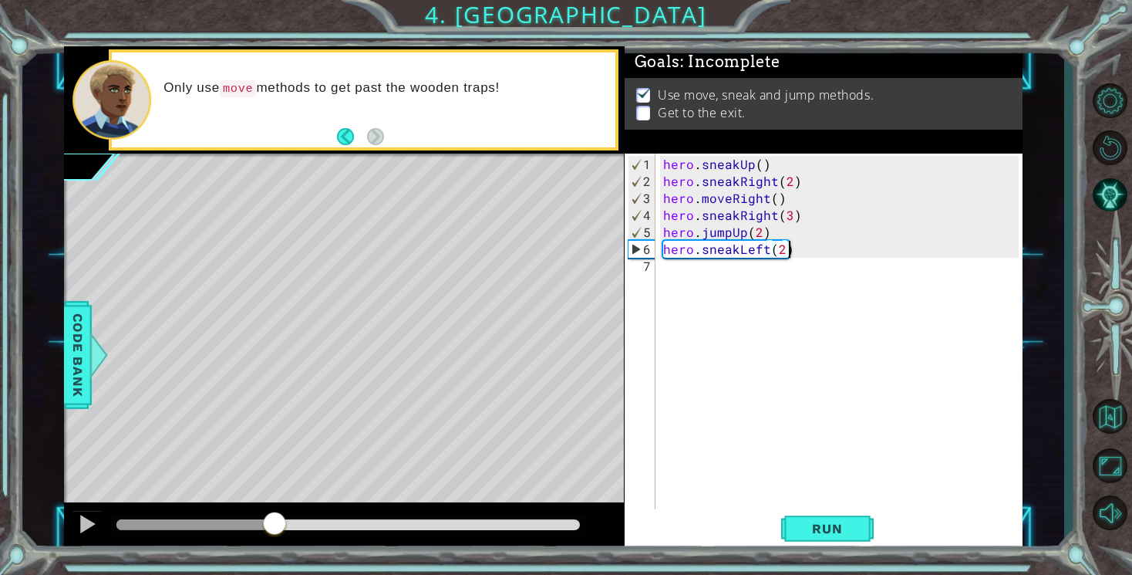
drag, startPoint x: 135, startPoint y: 523, endPoint x: 346, endPoint y: 536, distance: 211.7
click at [288, 536] on div at bounding box center [275, 525] width 28 height 28
click at [75, 530] on button at bounding box center [87, 526] width 31 height 32
drag, startPoint x: 801, startPoint y: 255, endPoint x: 737, endPoint y: 255, distance: 64.0
click at [737, 255] on div "hero . sneakUp ( ) hero . sneakRight ( 2 ) hero . moveRight ( ) hero . sneakRig…" at bounding box center [843, 351] width 366 height 390
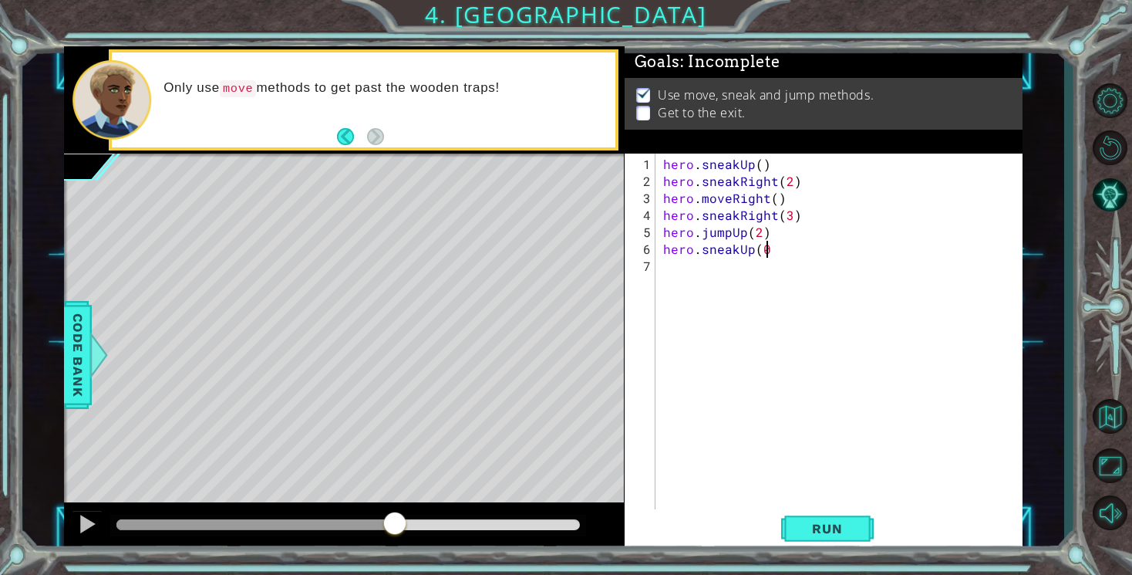
scroll to position [0, 5]
type textarea "hero.sneakUp()"
click at [686, 272] on div "hero . sneakUp ( ) hero . sneakRight ( 2 ) hero . moveRight ( ) hero . sneakRig…" at bounding box center [843, 351] width 366 height 390
click at [812, 541] on button "Run" at bounding box center [827, 529] width 93 height 40
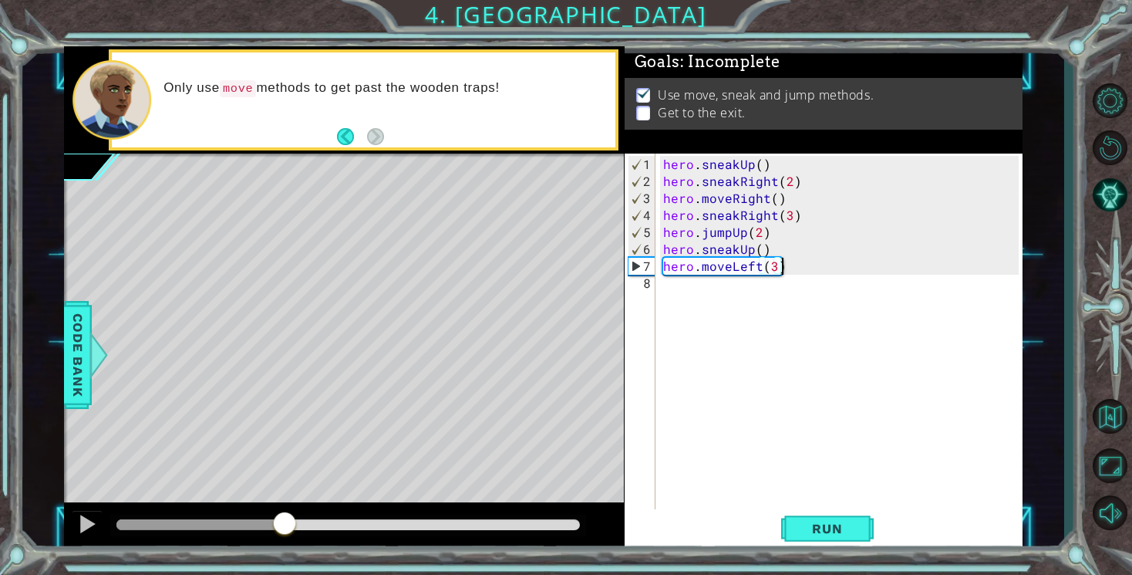
drag, startPoint x: 133, startPoint y: 528, endPoint x: 292, endPoint y: 528, distance: 158.1
click at [292, 528] on div at bounding box center [285, 525] width 28 height 28
click at [760, 255] on div "hero . sneakUp ( ) hero . sneakRight ( 2 ) hero . moveRight ( ) hero . sneakRig…" at bounding box center [843, 351] width 366 height 390
click at [830, 528] on span "Run" at bounding box center [827, 528] width 61 height 15
drag, startPoint x: 132, startPoint y: 514, endPoint x: 312, endPoint y: 525, distance: 180.8
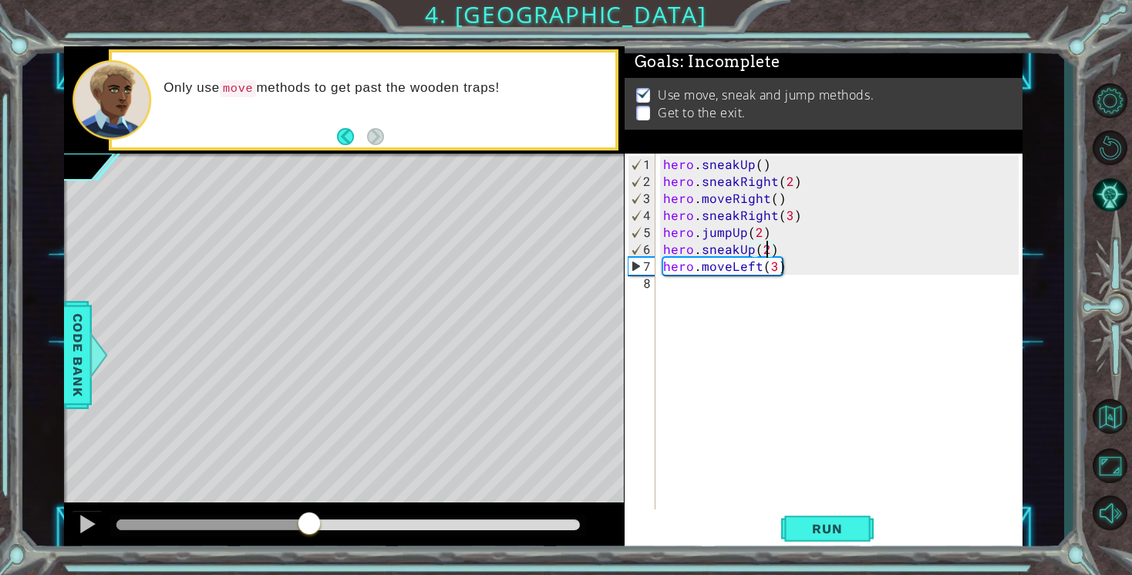
click at [312, 525] on div at bounding box center [309, 525] width 28 height 28
click at [91, 528] on div at bounding box center [87, 524] width 20 height 20
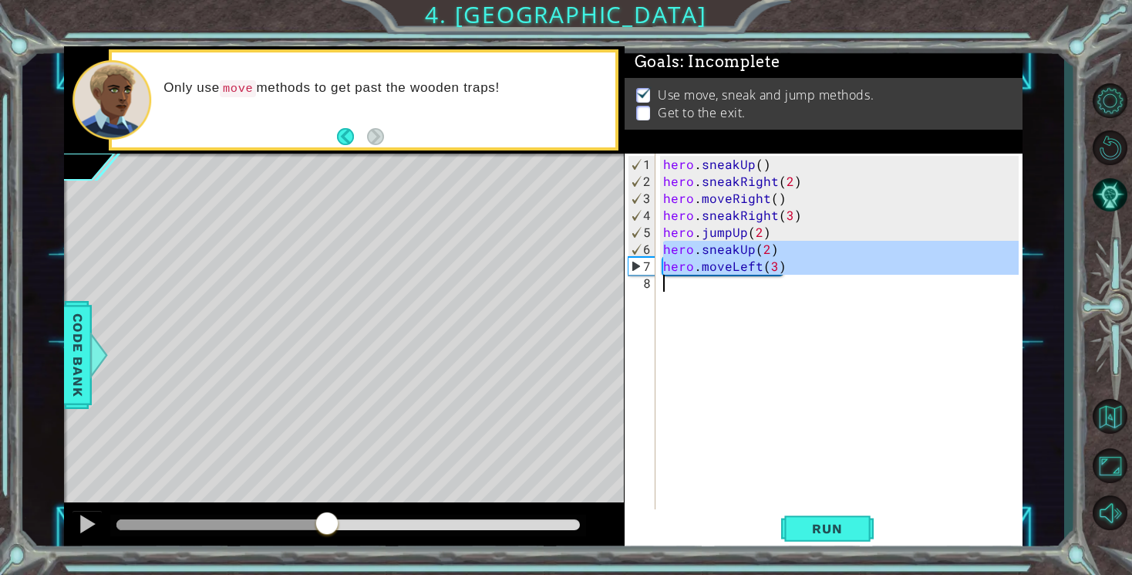
drag, startPoint x: 662, startPoint y: 249, endPoint x: 930, endPoint y: 293, distance: 272.0
click at [930, 293] on div "hero . sneakUp ( ) hero . sneakRight ( 2 ) hero . moveRight ( ) hero . sneakRig…" at bounding box center [843, 351] width 366 height 390
type textarea "hero.moveLeft(3)"
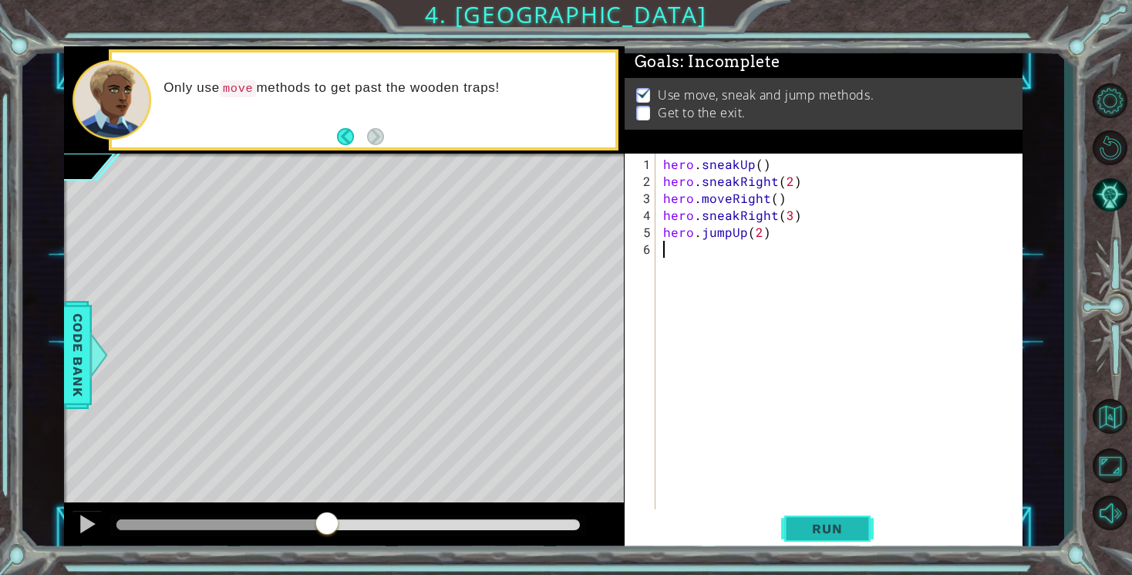
click at [863, 530] on button "Run" at bounding box center [827, 529] width 93 height 40
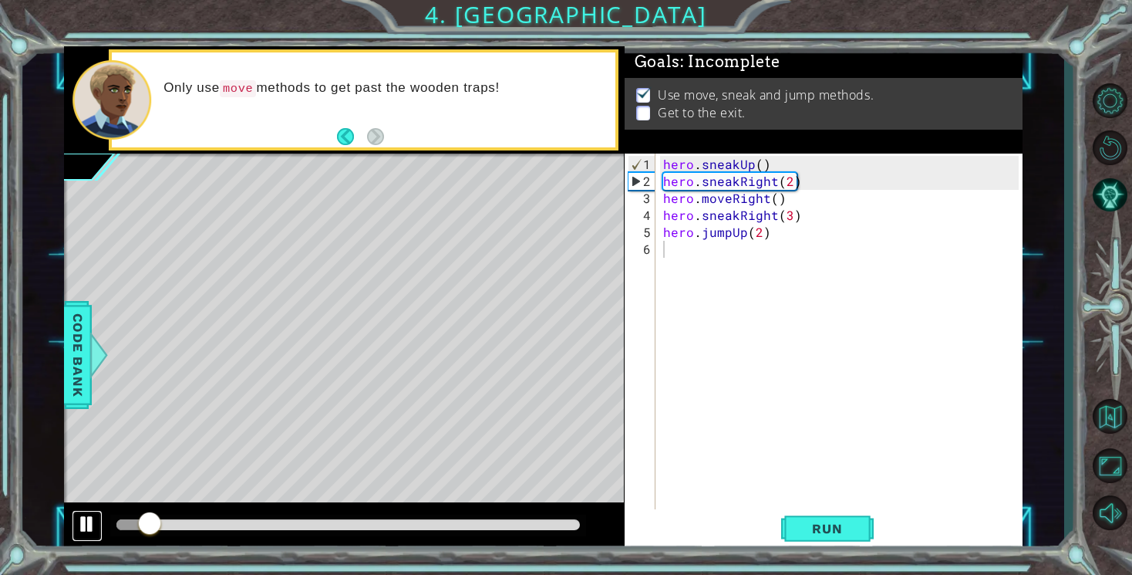
click at [92, 521] on div at bounding box center [87, 524] width 20 height 20
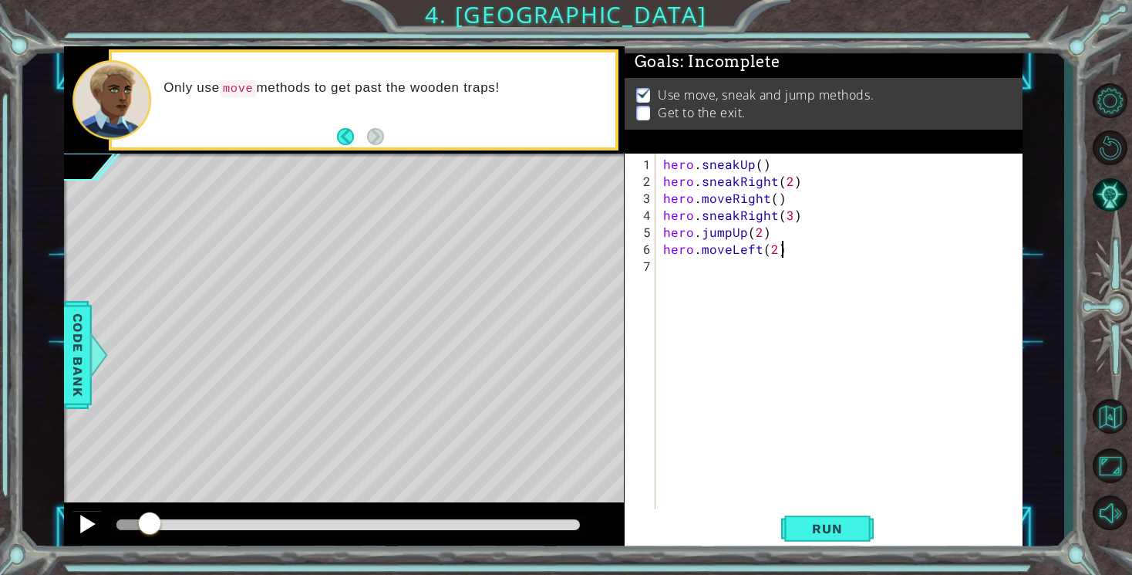
scroll to position [0, 6]
type textarea "hero.moveLeft(2)"
click at [818, 528] on span "Run" at bounding box center [827, 528] width 61 height 15
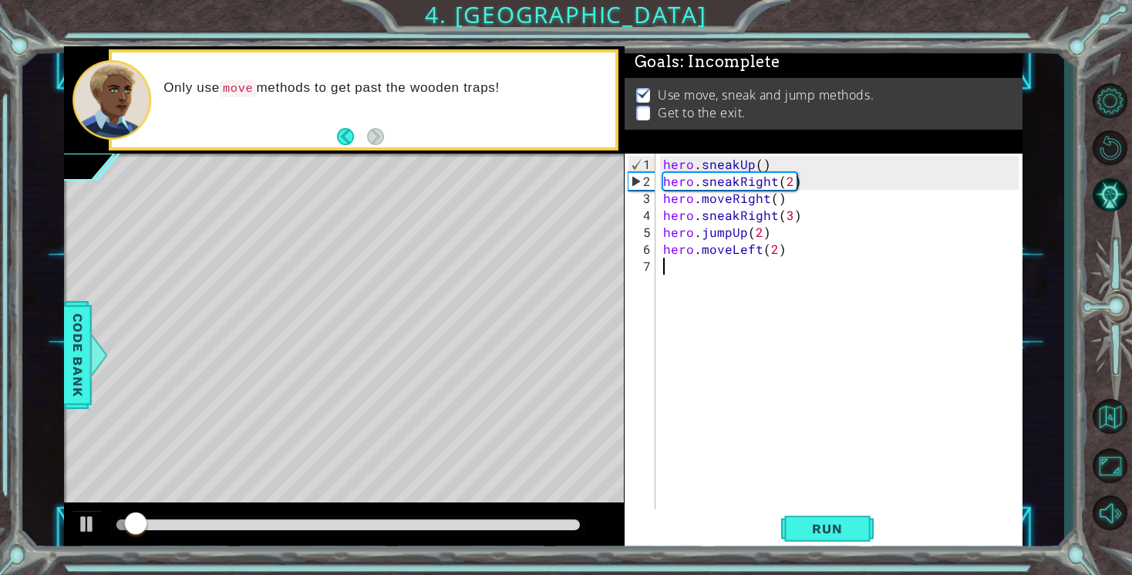
click at [709, 265] on div "hero . sneakUp ( ) hero . sneakRight ( 2 ) hero . moveRight ( ) hero . sneakRig…" at bounding box center [843, 351] width 366 height 390
click at [772, 253] on div "hero . sneakUp ( ) hero . sneakRight ( 2 ) hero . moveRight ( ) hero . sneakRig…" at bounding box center [843, 351] width 366 height 390
type textarea "hero.moveLeft(10)"
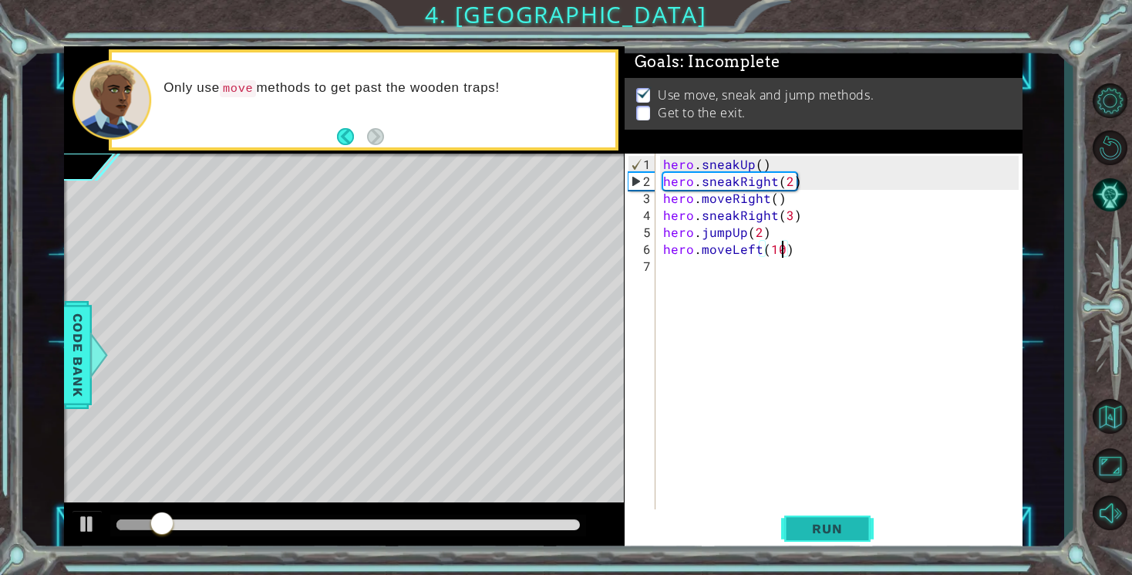
click at [815, 536] on button "Run" at bounding box center [827, 529] width 93 height 40
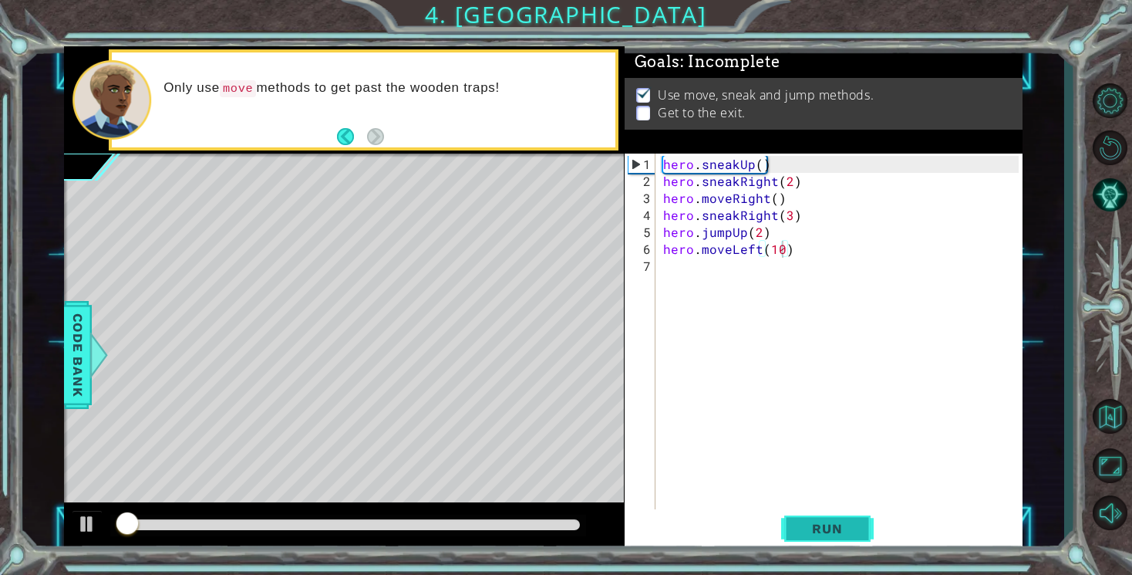
click at [815, 536] on button "Run" at bounding box center [827, 529] width 93 height 40
click at [784, 280] on div "hero . sneakUp ( ) hero . sneakRight ( 2 ) hero . moveRight ( ) hero . sneakRig…" at bounding box center [843, 351] width 366 height 390
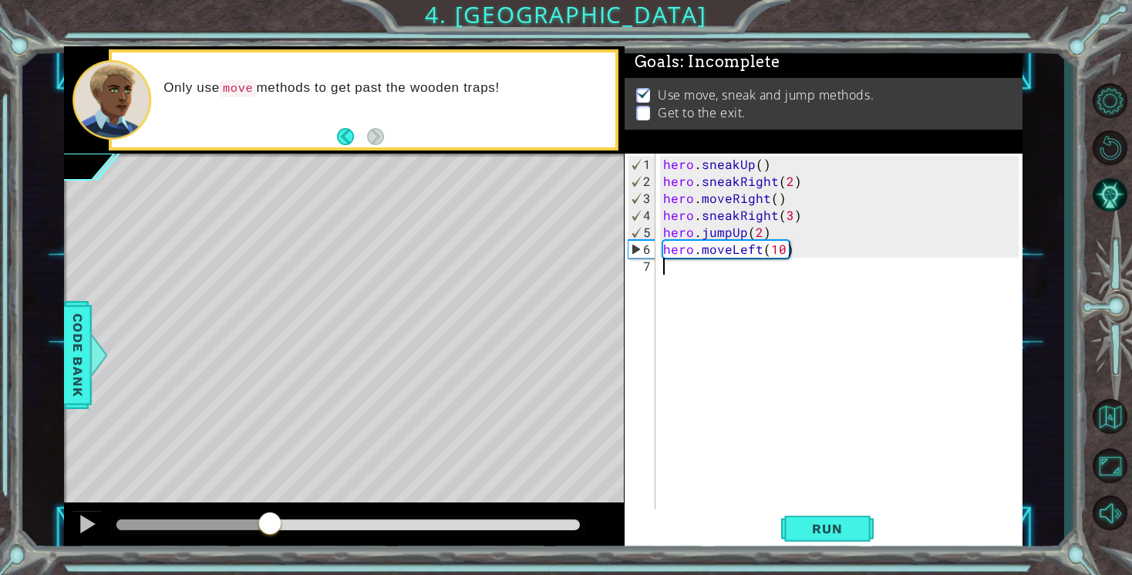
drag, startPoint x: 150, startPoint y: 519, endPoint x: 276, endPoint y: 533, distance: 127.3
click at [276, 533] on div at bounding box center [270, 525] width 28 height 28
click at [75, 531] on button at bounding box center [87, 526] width 31 height 32
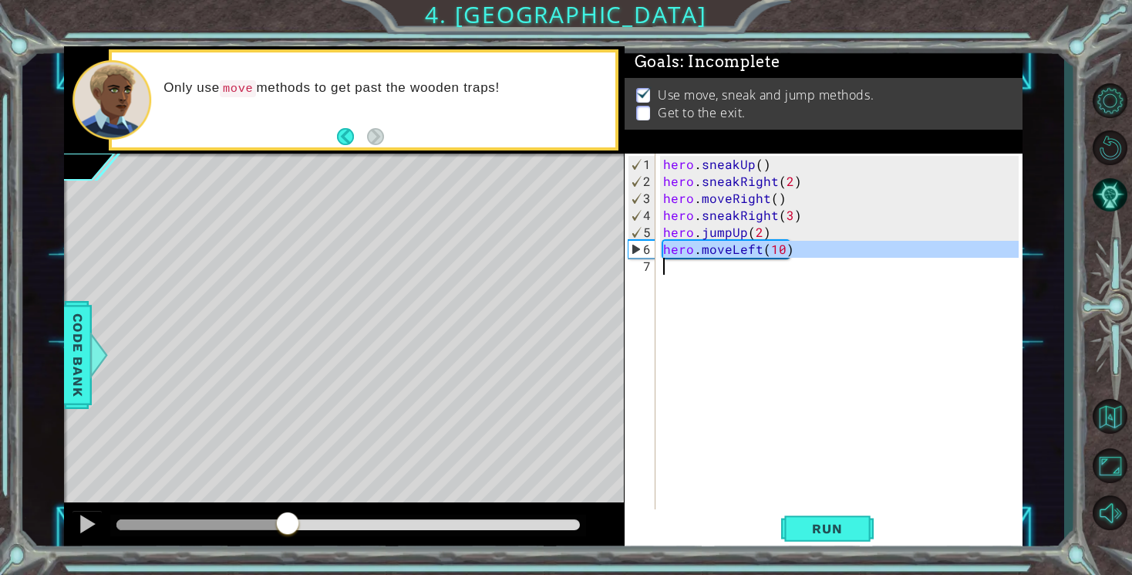
drag, startPoint x: 663, startPoint y: 253, endPoint x: 819, endPoint y: 257, distance: 156.6
click at [819, 257] on div "hero . sneakUp ( ) hero . sneakRight ( 2 ) hero . moveRight ( ) hero . sneakRig…" at bounding box center [843, 351] width 366 height 390
type textarea "hero.moveLeft(10)"
click at [751, 266] on div "hero . sneakUp ( ) hero . sneakRight ( 2 ) hero . moveRight ( ) hero . sneakRig…" at bounding box center [843, 351] width 366 height 390
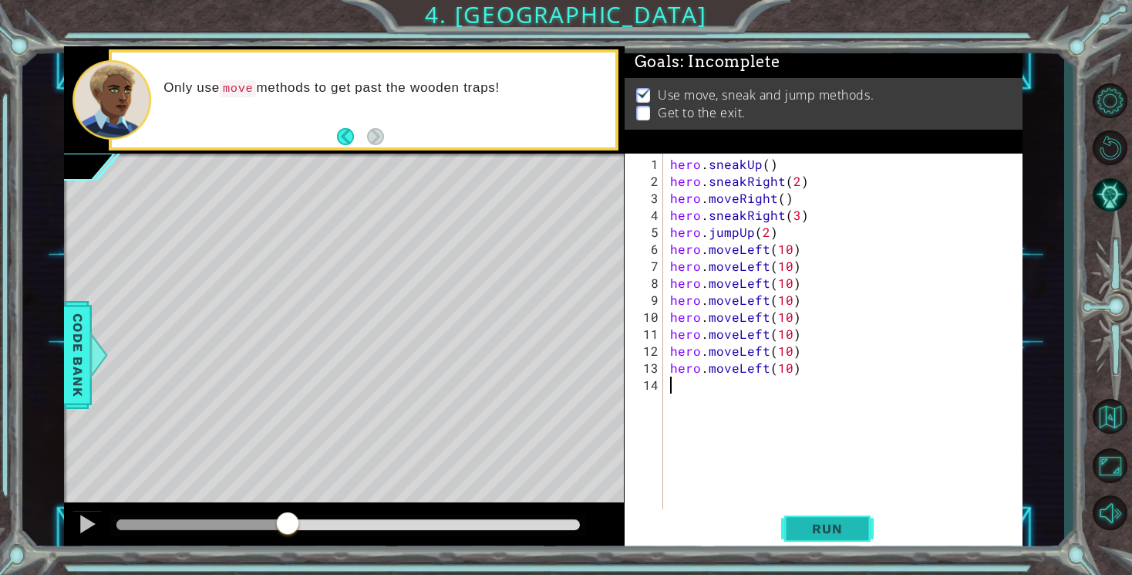
click at [823, 535] on span "Run" at bounding box center [827, 528] width 61 height 15
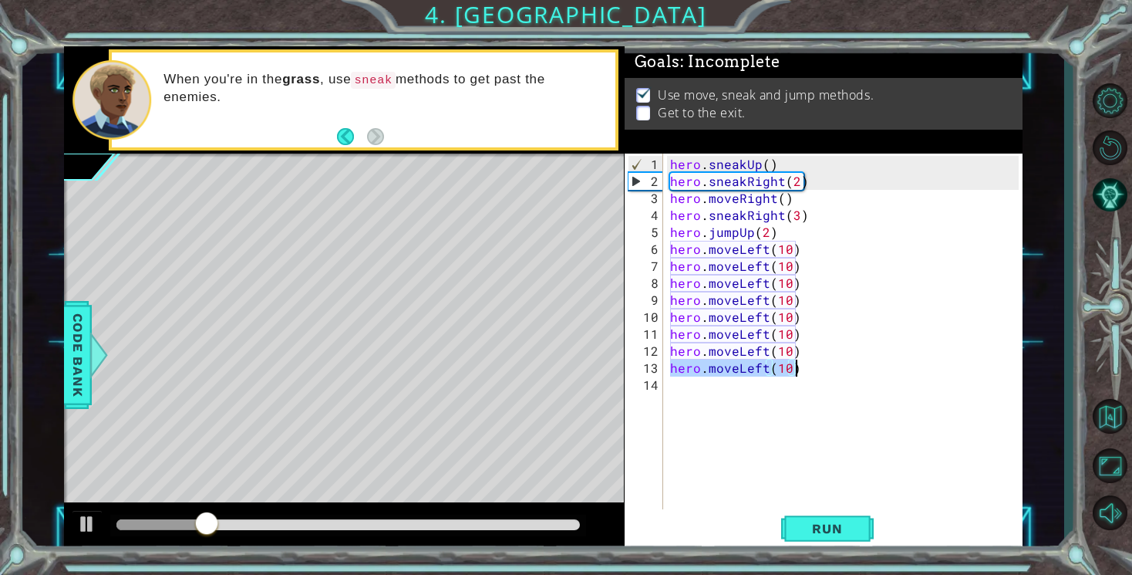
drag, startPoint x: 669, startPoint y: 368, endPoint x: 796, endPoint y: 373, distance: 127.4
click at [796, 373] on div "hero . sneakUp ( ) hero . sneakRight ( 2 ) hero . moveRight ( ) hero . sneakRig…" at bounding box center [846, 351] width 359 height 390
type textarea "hero.moveLeft(10)"
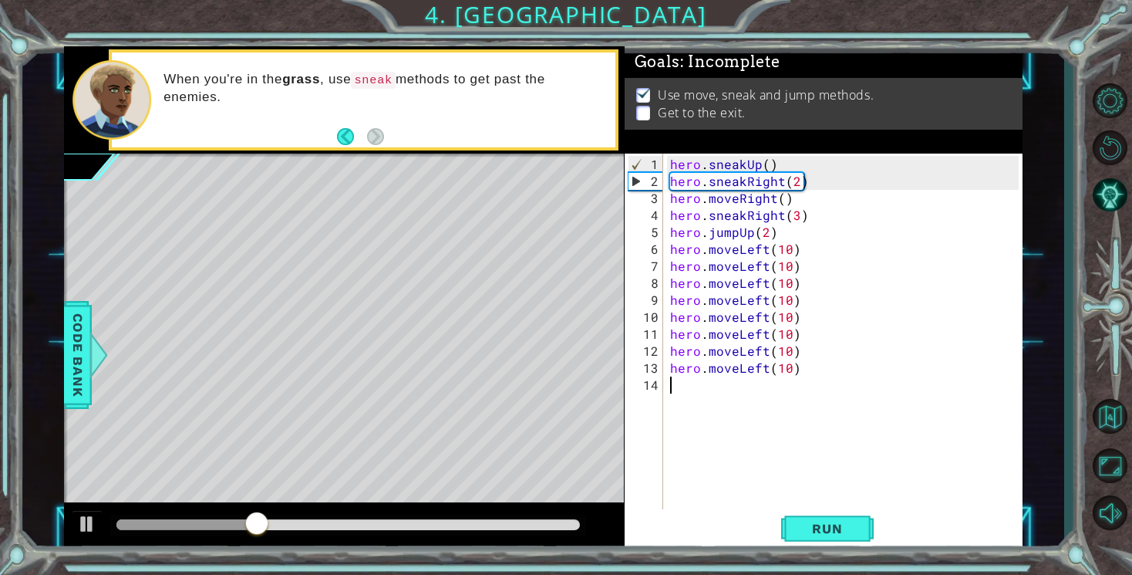
click at [739, 386] on div "hero . sneakUp ( ) hero . sneakRight ( 2 ) hero . moveRight ( ) hero . sneakRig…" at bounding box center [846, 351] width 359 height 390
paste textarea "hero.moveLeft(10)"
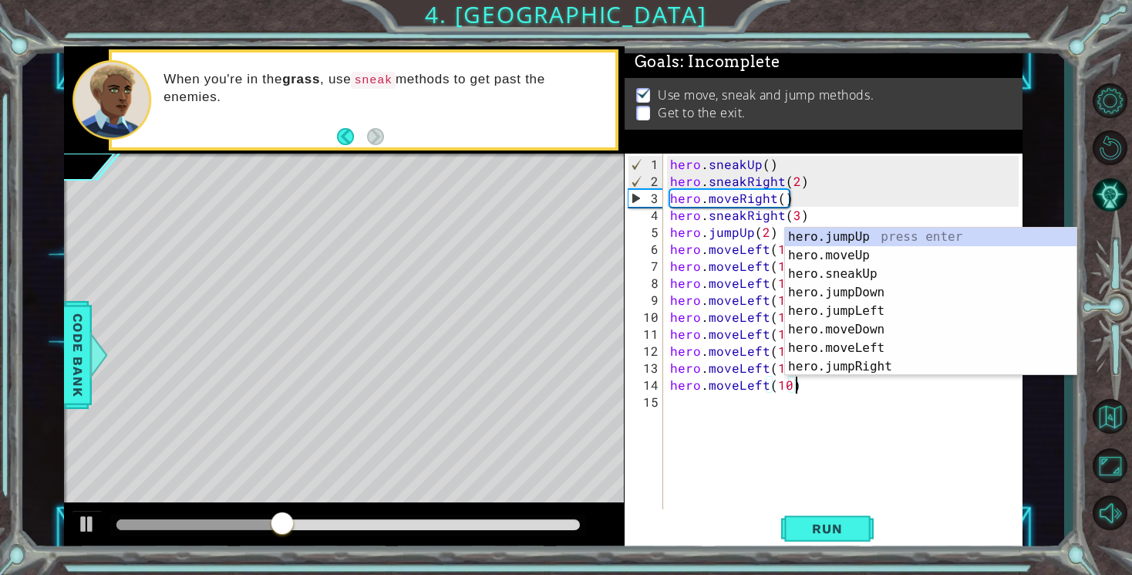
paste textarea "hero.moveLeft(10)"
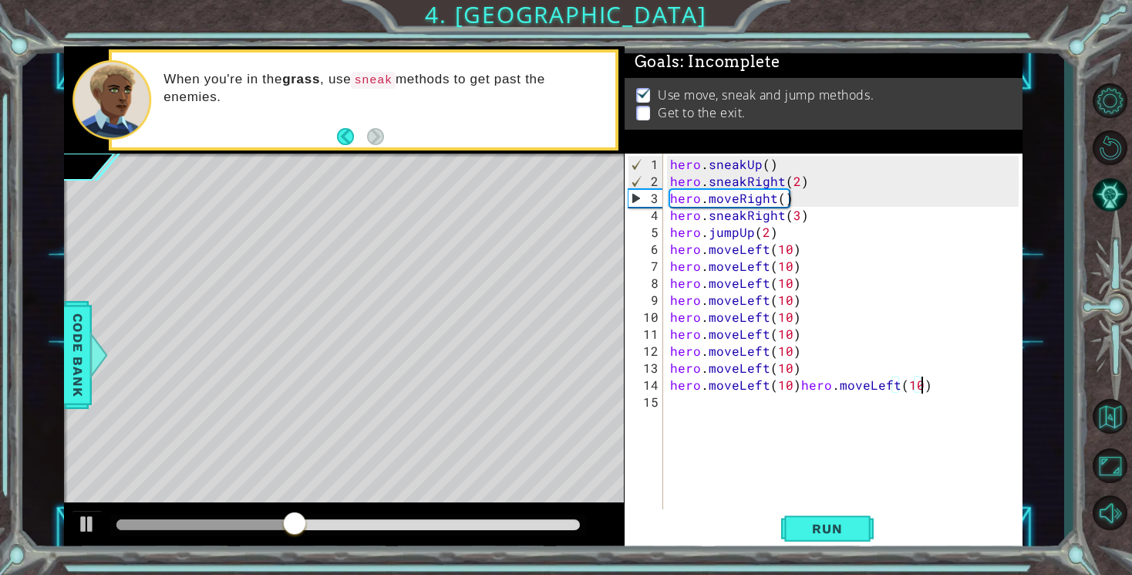
paste textarea "hero.moveLeft(10)"
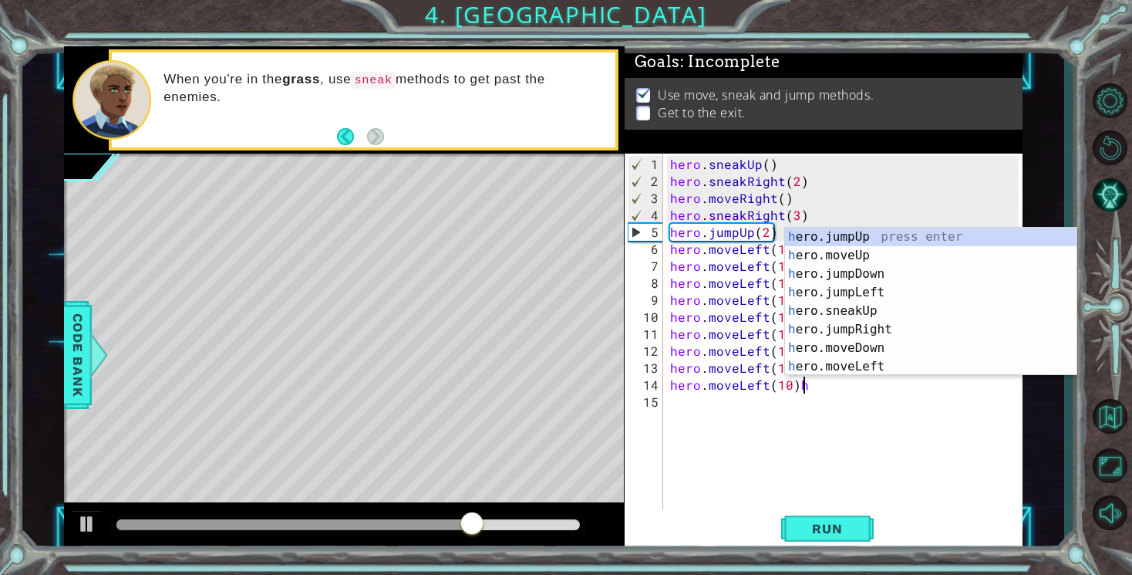
type textarea "hero.moveLeft(10)"
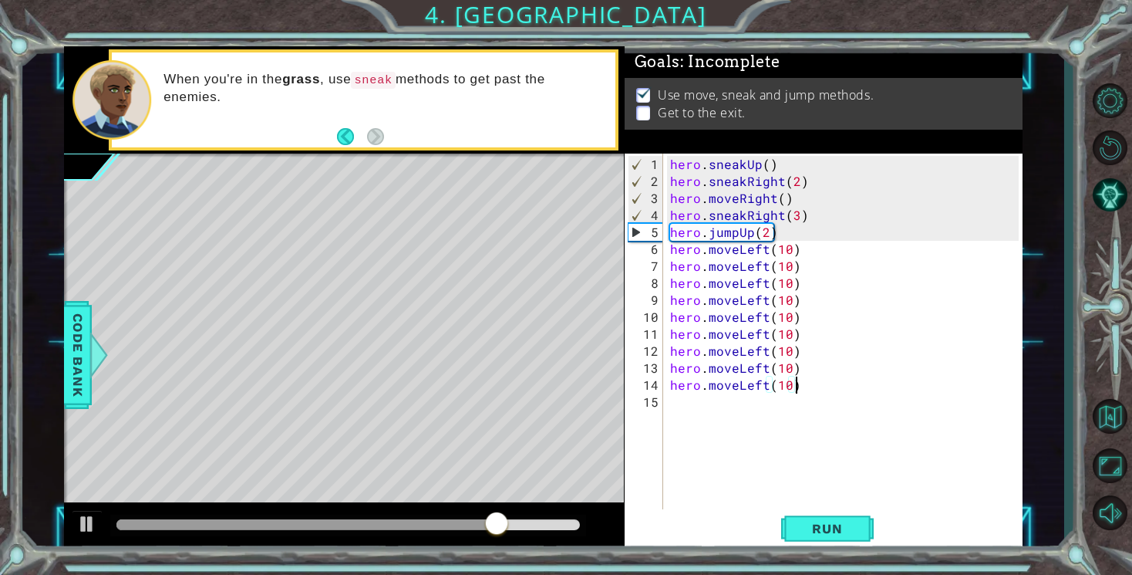
click at [702, 400] on div "hero . sneakUp ( ) hero . sneakRight ( 2 ) hero . moveRight ( ) hero . sneakRig…" at bounding box center [846, 351] width 359 height 390
paste textarea "hero.moveLeft(10)"
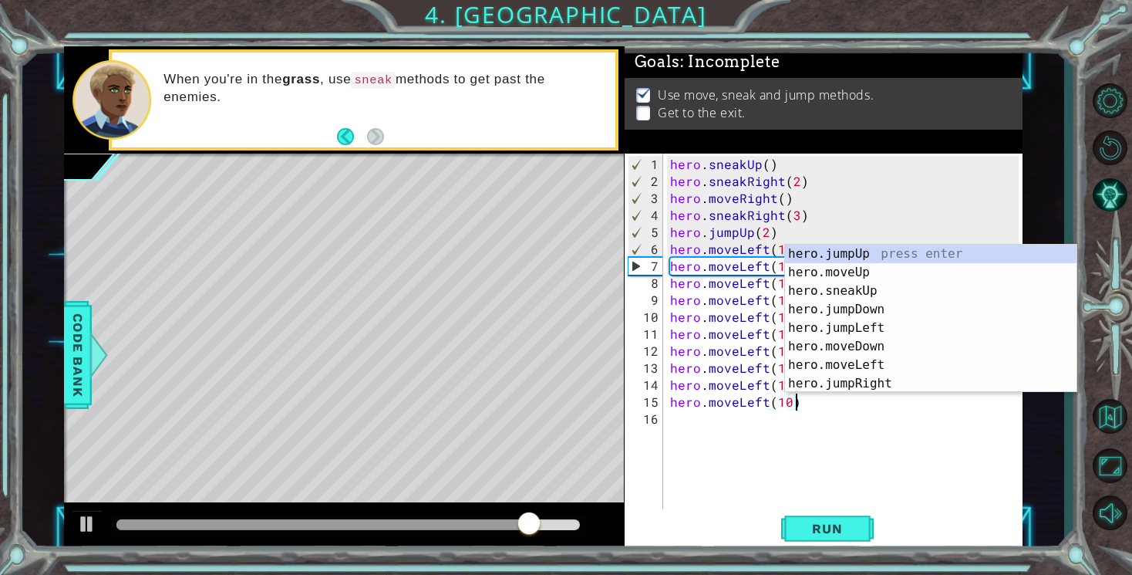
paste textarea "hero.moveLeft(10)"
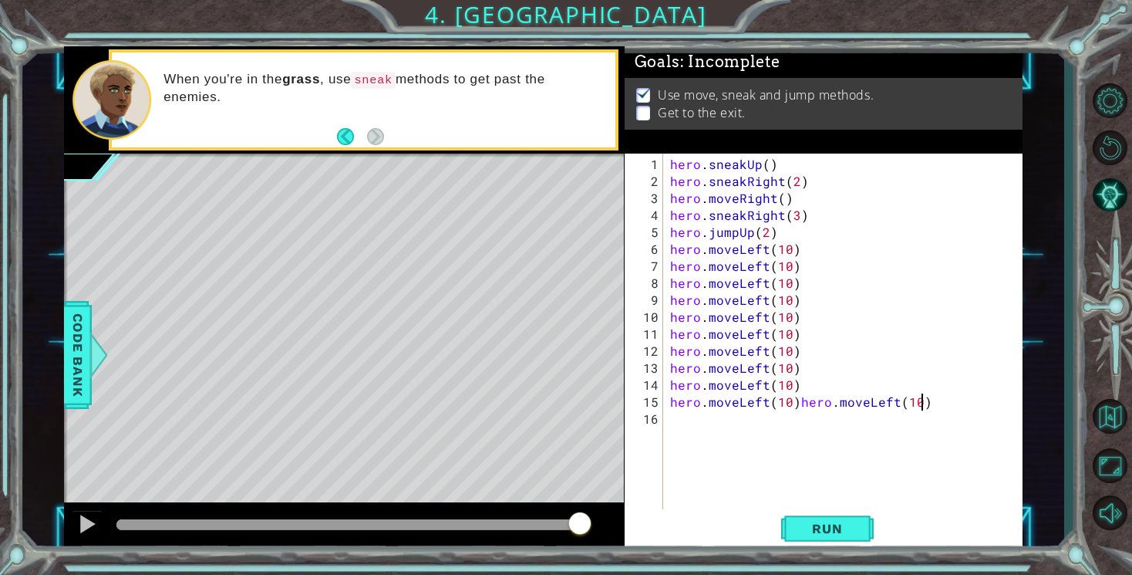
scroll to position [0, 15]
click at [797, 404] on div "hero . sneakUp ( ) hero . sneakRight ( 2 ) hero . moveRight ( ) hero . sneakRig…" at bounding box center [846, 351] width 359 height 390
type textarea "hero.moveLeft(10)"
click at [699, 437] on div "hero . sneakUp ( ) hero . sneakRight ( 2 ) hero . moveRight ( ) hero . sneakRig…" at bounding box center [846, 351] width 359 height 390
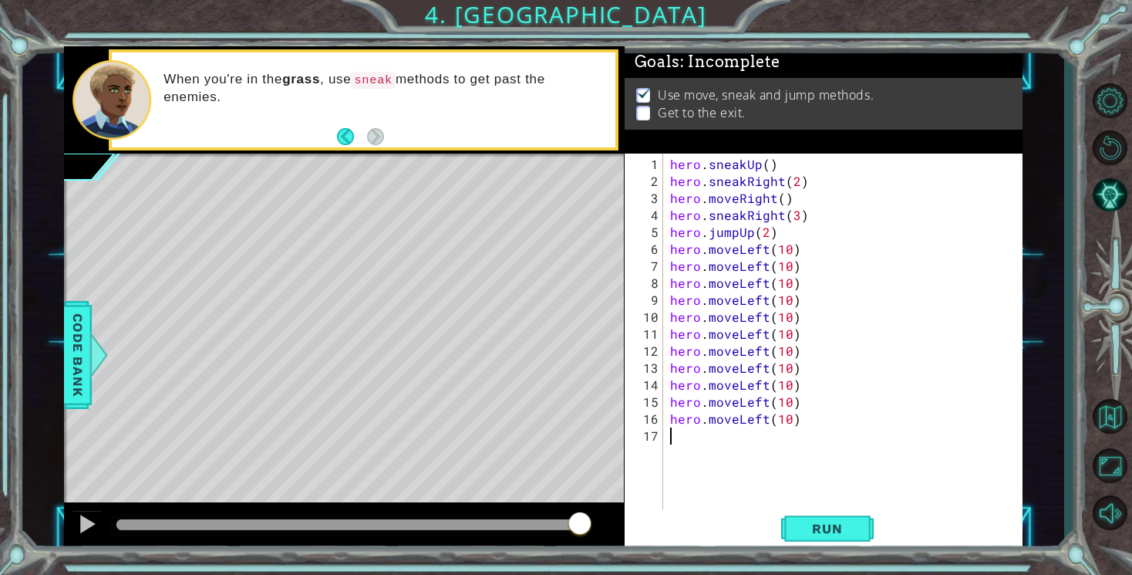
scroll to position [0, 0]
paste textarea "hero.moveLeft(10)"
type textarea "hero.moveLeft(10)"
click at [670, 457] on div "hero . sneakUp ( ) hero . sneakRight ( 2 ) hero . moveRight ( ) hero . sneakRig…" at bounding box center [846, 351] width 359 height 390
paste textarea "hero.moveLeft(10)"
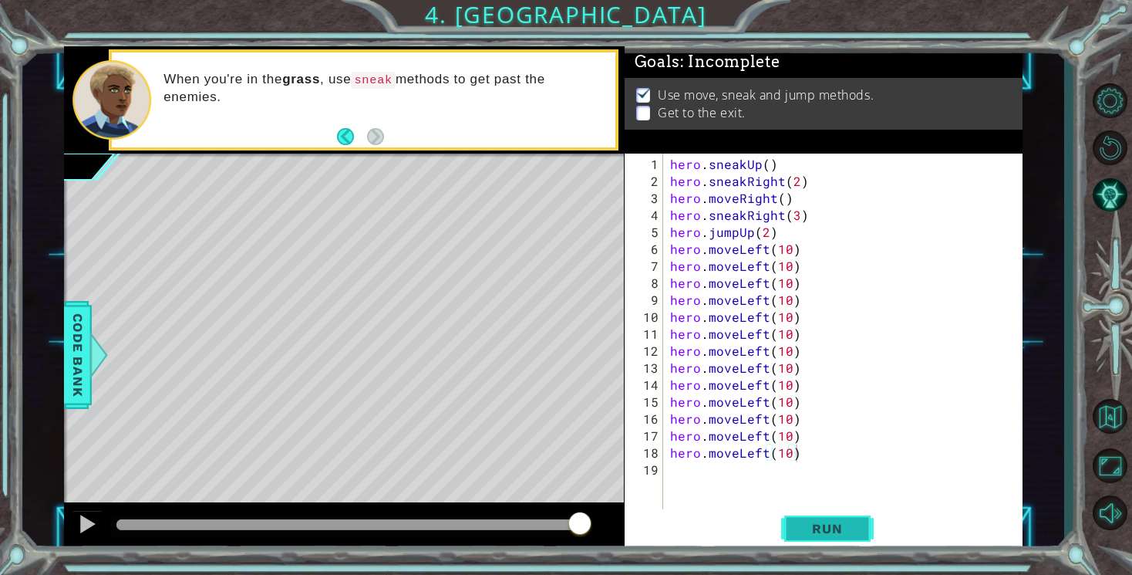
click at [839, 525] on span "Run" at bounding box center [827, 528] width 61 height 15
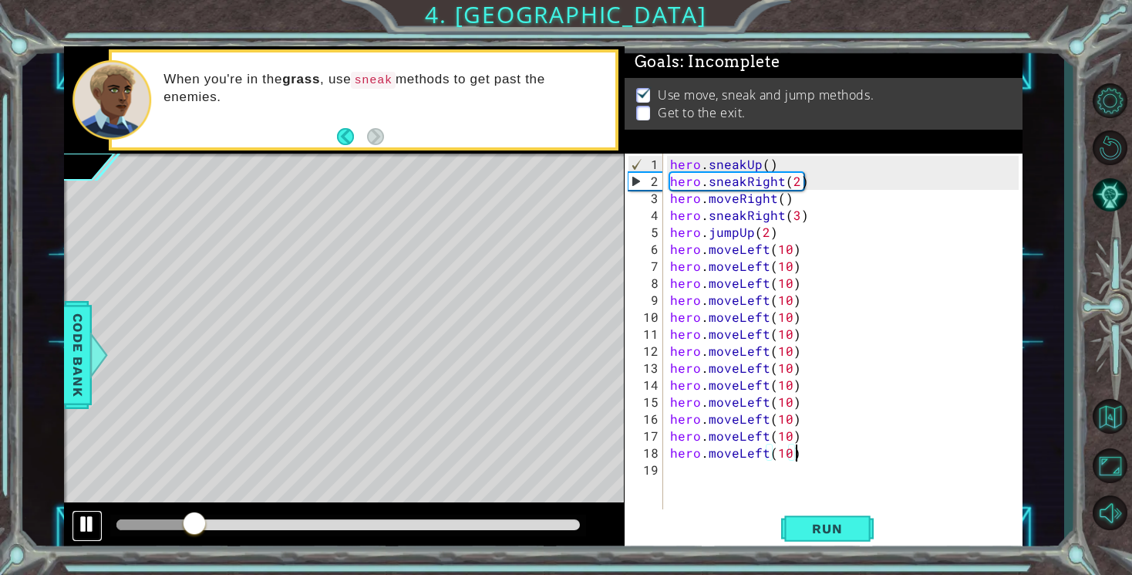
click at [84, 521] on div at bounding box center [87, 524] width 20 height 20
drag, startPoint x: 708, startPoint y: 246, endPoint x: 736, endPoint y: 254, distance: 28.8
click at [736, 254] on div "hero . sneakUp ( ) hero . sneakRight ( 2 ) hero . moveRight ( ) hero . sneakRig…" at bounding box center [846, 351] width 359 height 390
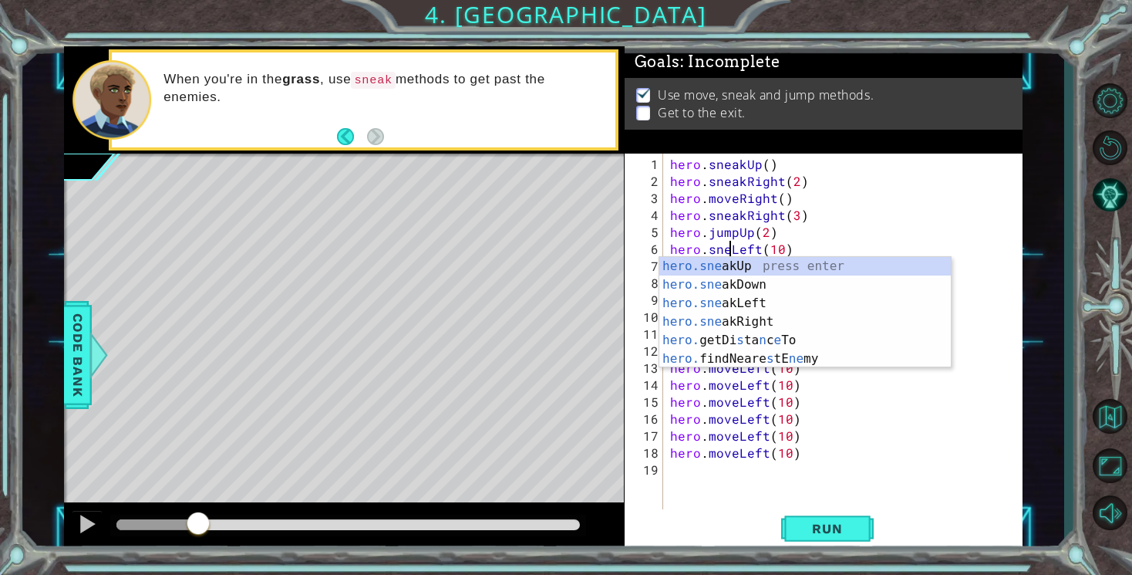
scroll to position [0, 5]
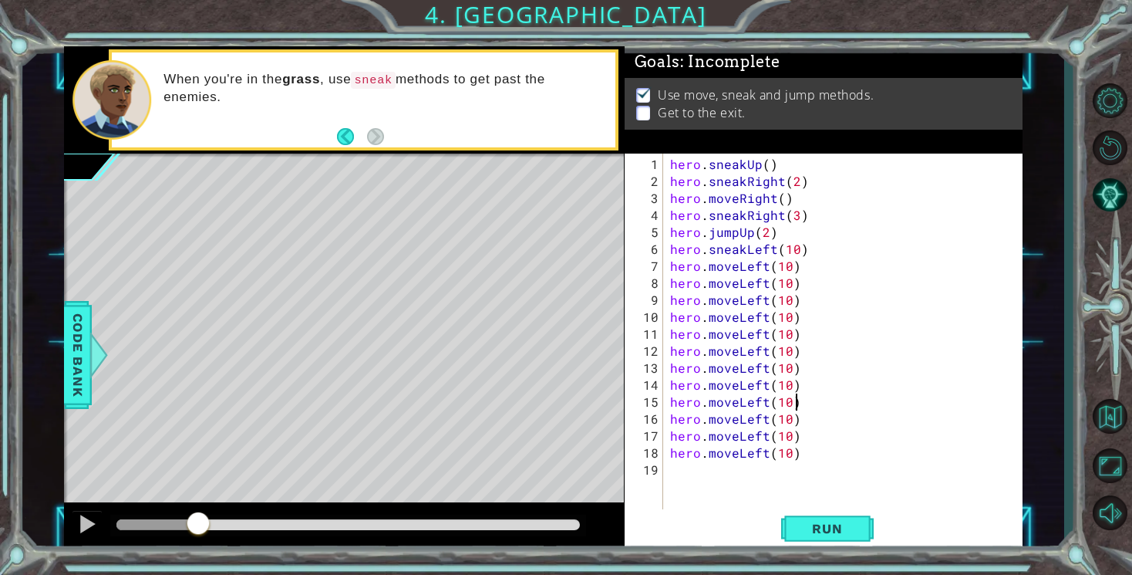
click at [858, 404] on div "hero . sneakUp ( ) hero . sneakRight ( 2 ) hero . moveRight ( ) hero . sneakRig…" at bounding box center [846, 351] width 359 height 390
drag, startPoint x: 737, startPoint y: 270, endPoint x: 710, endPoint y: 271, distance: 27.8
click at [710, 271] on div "hero . sneakUp ( ) hero . sneakRight ( 2 ) hero . moveRight ( ) hero . sneakRig…" at bounding box center [846, 351] width 359 height 390
click at [860, 216] on div "hero . sneakUp ( ) hero . sneakRight ( 2 ) hero . moveRight ( ) hero . sneakRig…" at bounding box center [846, 351] width 359 height 390
drag, startPoint x: 737, startPoint y: 286, endPoint x: 707, endPoint y: 288, distance: 29.4
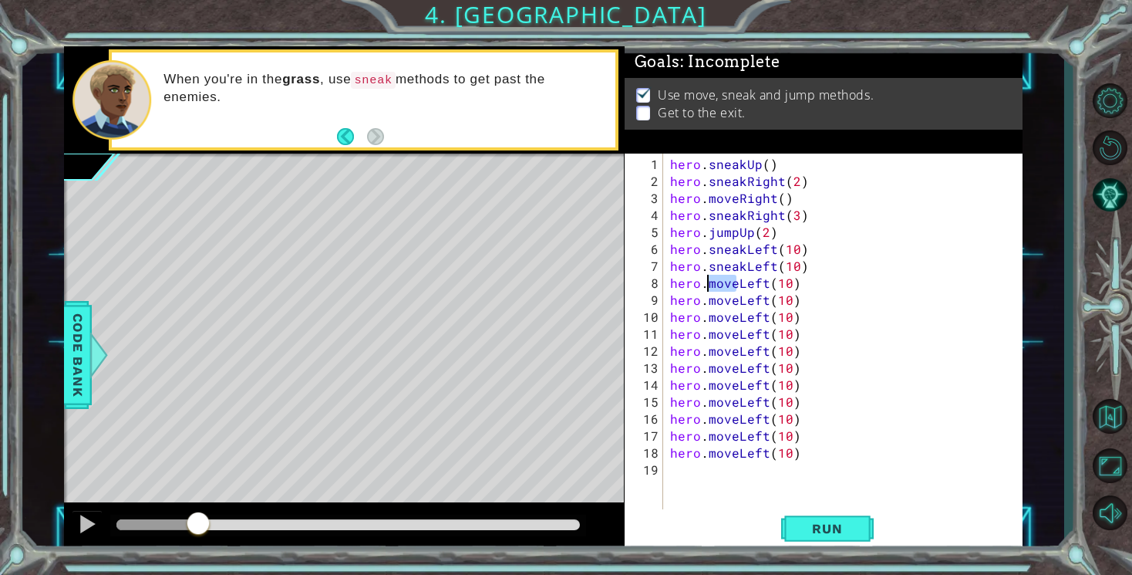
click at [707, 288] on div "hero . sneakUp ( ) hero . sneakRight ( 2 ) hero . moveRight ( ) hero . sneakRig…" at bounding box center [846, 351] width 359 height 390
click at [879, 210] on div "hero . sneakUp ( ) hero . sneakRight ( 2 ) hero . moveRight ( ) hero . sneakRig…" at bounding box center [846, 351] width 359 height 390
drag, startPoint x: 736, startPoint y: 302, endPoint x: 711, endPoint y: 302, distance: 24.7
click at [711, 302] on div "hero . sneakUp ( ) hero . sneakRight ( 2 ) hero . moveRight ( ) hero . sneakRig…" at bounding box center [846, 351] width 359 height 390
click at [717, 302] on div "hero . sneakUp ( ) hero . sneakRight ( 2 ) hero . moveRight ( ) hero . sneakRig…" at bounding box center [846, 351] width 359 height 390
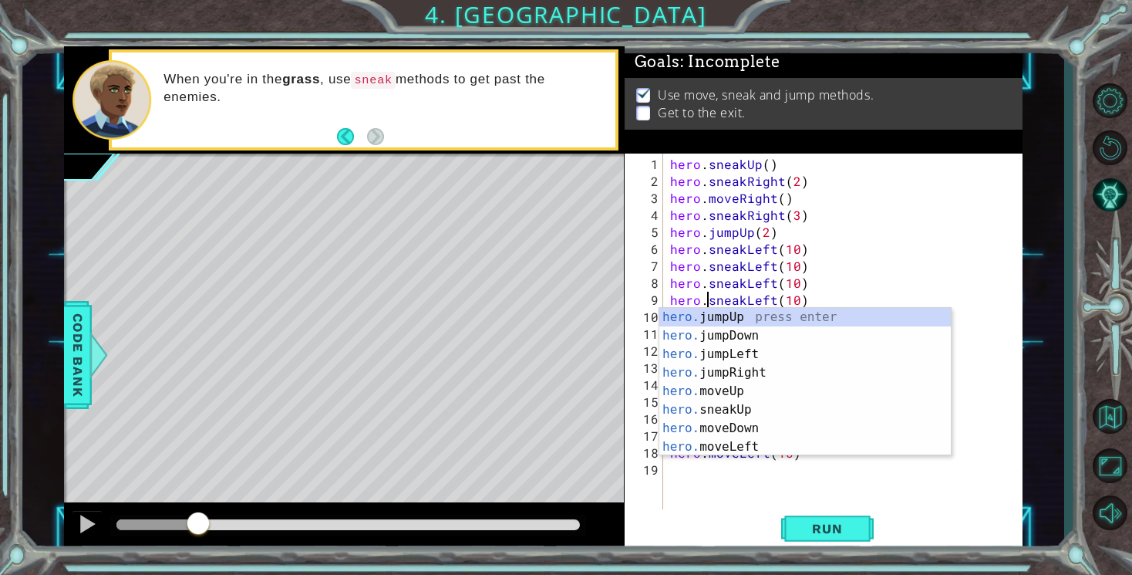
click at [872, 259] on div "hero . sneakUp ( ) hero . sneakRight ( 2 ) hero . moveRight ( ) hero . sneakRig…" at bounding box center [846, 351] width 359 height 390
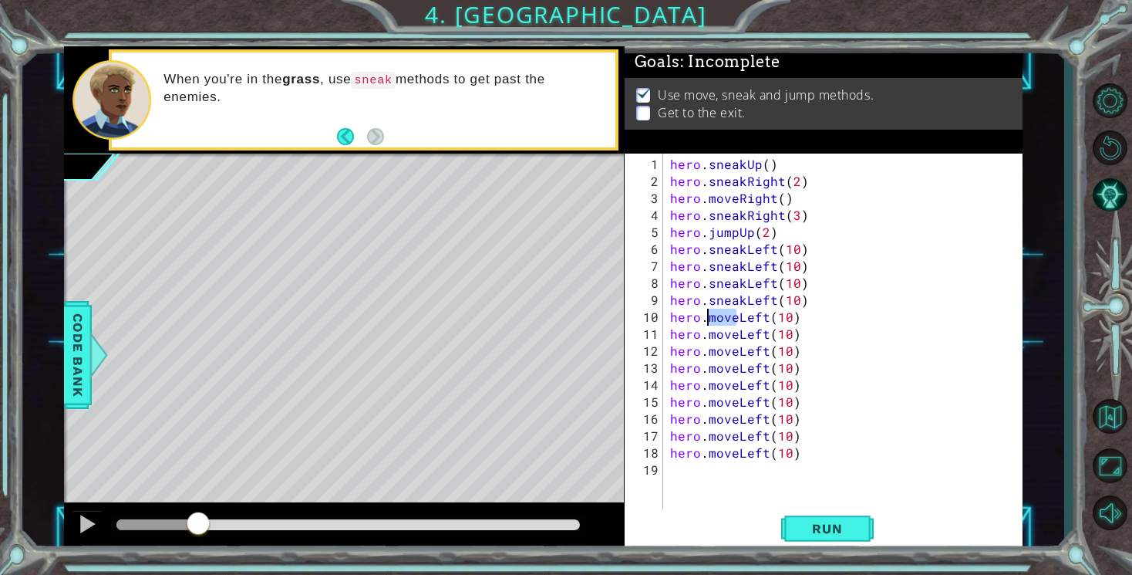
drag, startPoint x: 737, startPoint y: 322, endPoint x: 708, endPoint y: 322, distance: 29.3
click at [708, 322] on div "hero . sneakUp ( ) hero . sneakRight ( 2 ) hero . moveRight ( ) hero . sneakRig…" at bounding box center [846, 351] width 359 height 390
click at [842, 292] on div "hero . sneakUp ( ) hero . sneakRight ( 2 ) hero . moveRight ( ) hero . sneakRig…" at bounding box center [846, 351] width 359 height 390
click at [739, 323] on div "hero . sneakUp ( ) hero . sneakRight ( 2 ) hero . moveRight ( ) hero . sneakRig…" at bounding box center [846, 351] width 359 height 390
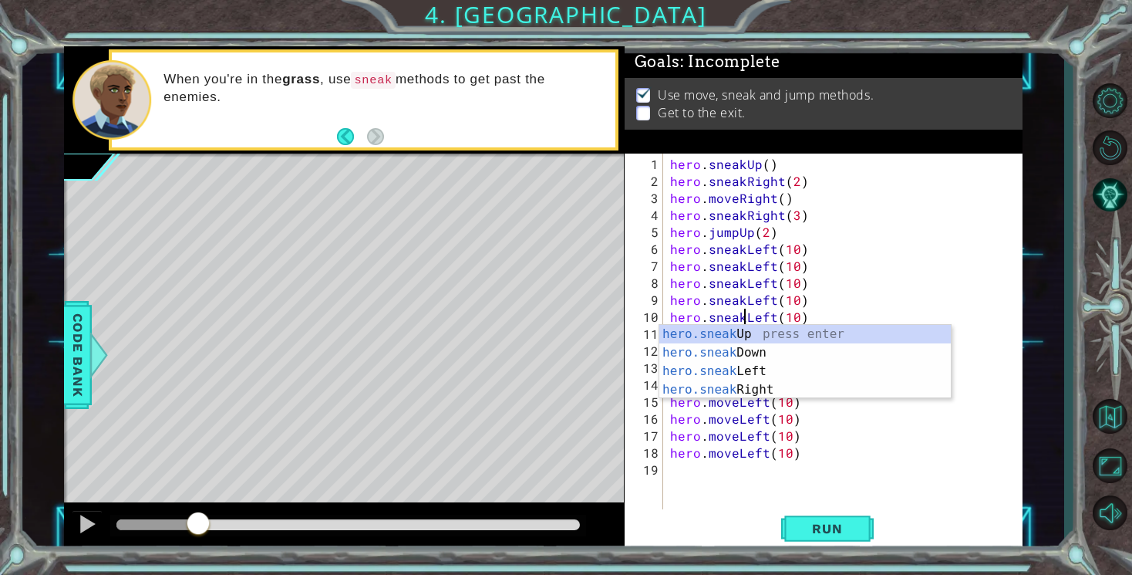
click at [821, 253] on div "hero . sneakUp ( ) hero . sneakRight ( 2 ) hero . moveRight ( ) hero . sneakRig…" at bounding box center [846, 351] width 359 height 390
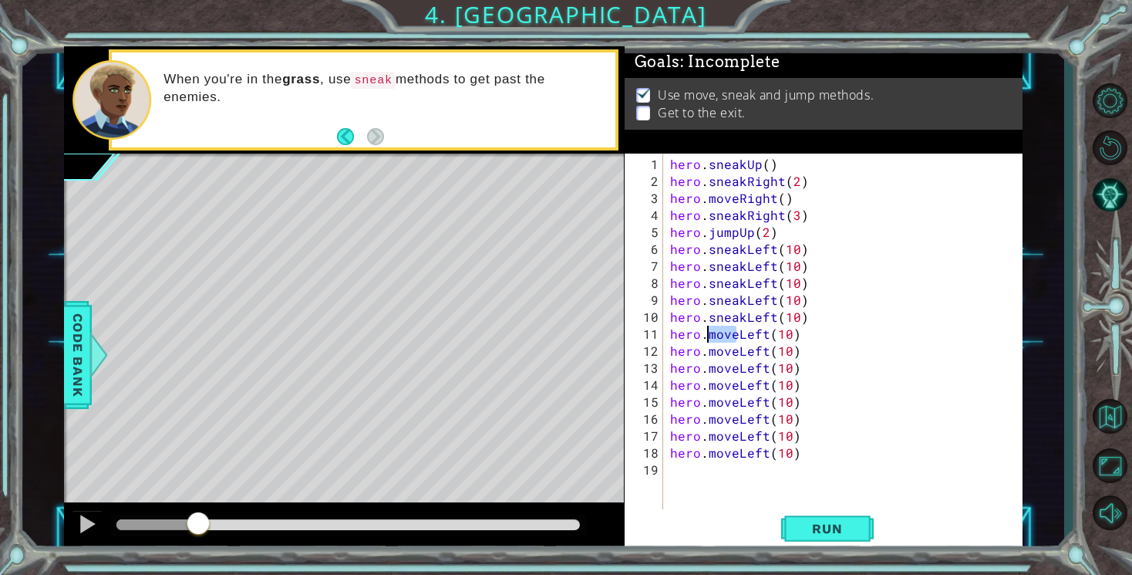
drag, startPoint x: 736, startPoint y: 339, endPoint x: 707, endPoint y: 339, distance: 29.3
click at [707, 339] on div "hero . sneakUp ( ) hero . sneakRight ( 2 ) hero . moveRight ( ) hero . sneakRig…" at bounding box center [846, 351] width 359 height 390
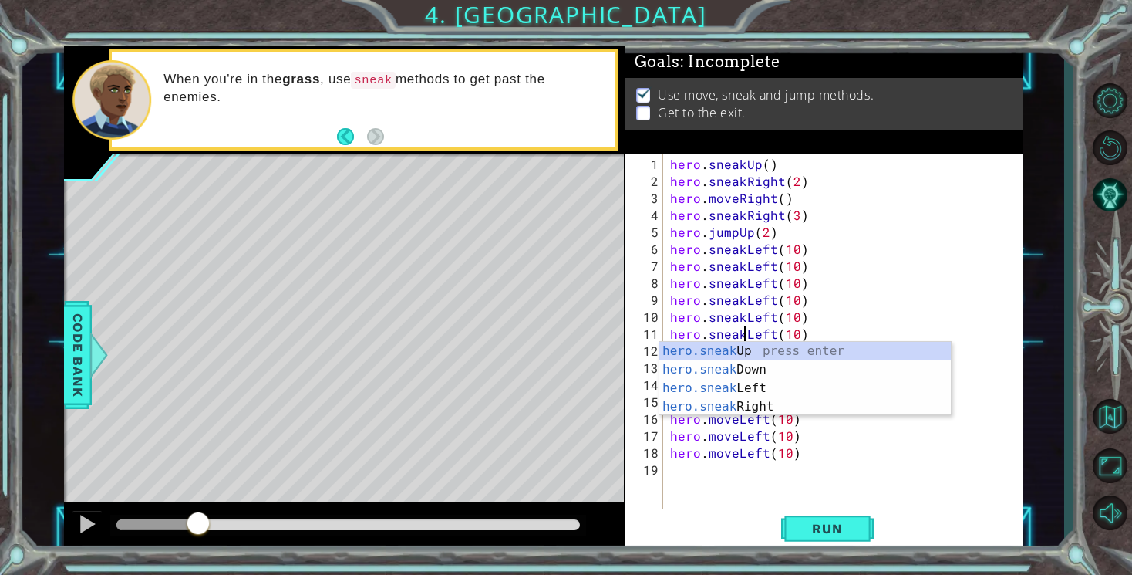
click at [853, 232] on div "hero . sneakUp ( ) hero . sneakRight ( 2 ) hero . moveRight ( ) hero . sneakRig…" at bounding box center [846, 351] width 359 height 390
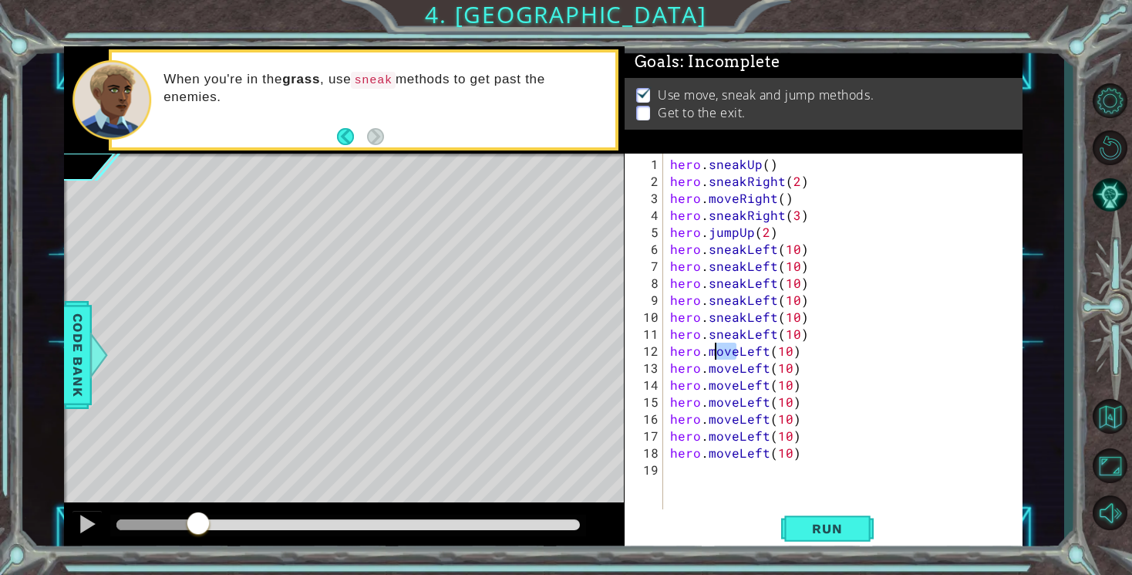
drag, startPoint x: 737, startPoint y: 356, endPoint x: 711, endPoint y: 356, distance: 26.2
click at [711, 356] on div "hero . sneakUp ( ) hero . sneakRight ( 2 ) hero . moveRight ( ) hero . sneakRig…" at bounding box center [846, 351] width 359 height 390
click at [858, 275] on div "hero . sneakUp ( ) hero . sneakRight ( 2 ) hero . moveRight ( ) hero . sneakRig…" at bounding box center [846, 351] width 359 height 390
drag, startPoint x: 737, startPoint y: 374, endPoint x: 710, endPoint y: 373, distance: 27.8
click at [710, 373] on div "hero . sneakUp ( ) hero . sneakRight ( 2 ) hero . moveRight ( ) hero . sneakRig…" at bounding box center [846, 351] width 359 height 390
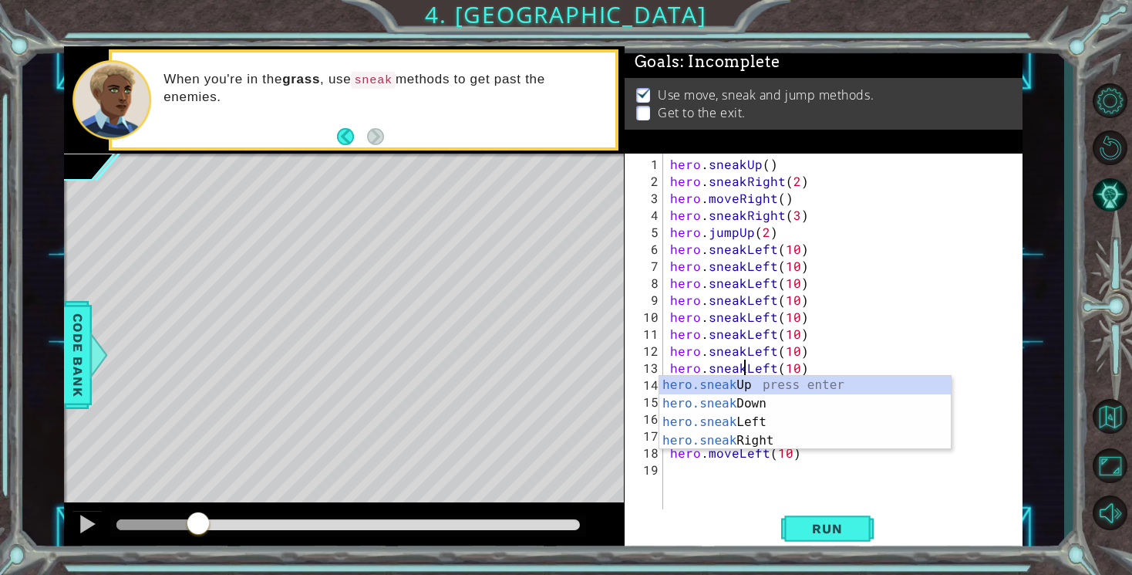
click at [923, 252] on div "hero . sneakUp ( ) hero . sneakRight ( 2 ) hero . moveRight ( ) hero . sneakRig…" at bounding box center [846, 351] width 359 height 390
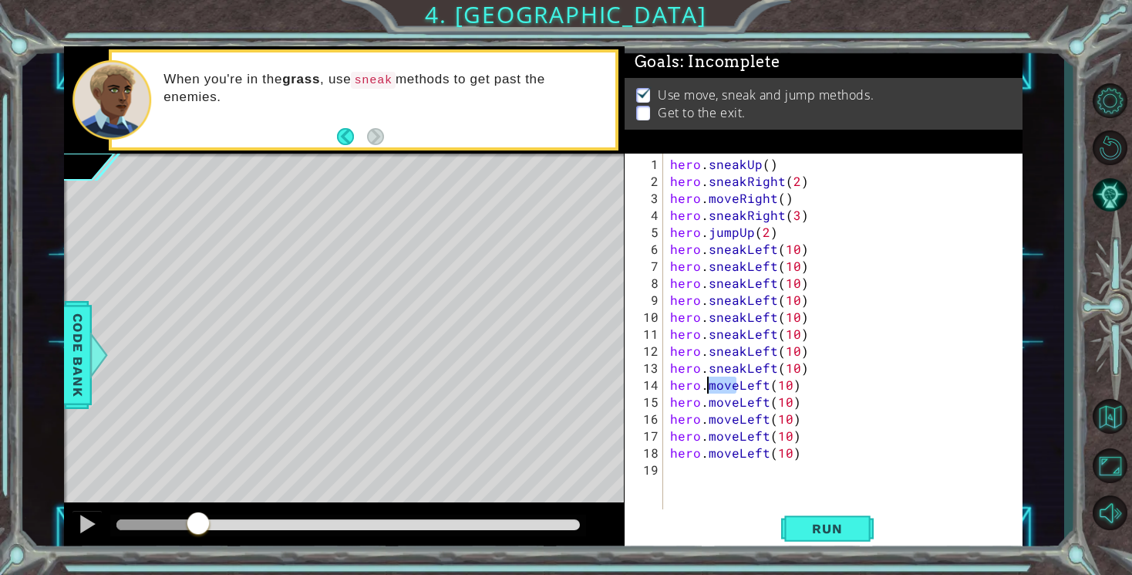
drag, startPoint x: 736, startPoint y: 390, endPoint x: 709, endPoint y: 390, distance: 27.0
click at [709, 390] on div "hero . sneakUp ( ) hero . sneakRight ( 2 ) hero . moveRight ( ) hero . sneakRig…" at bounding box center [846, 351] width 359 height 390
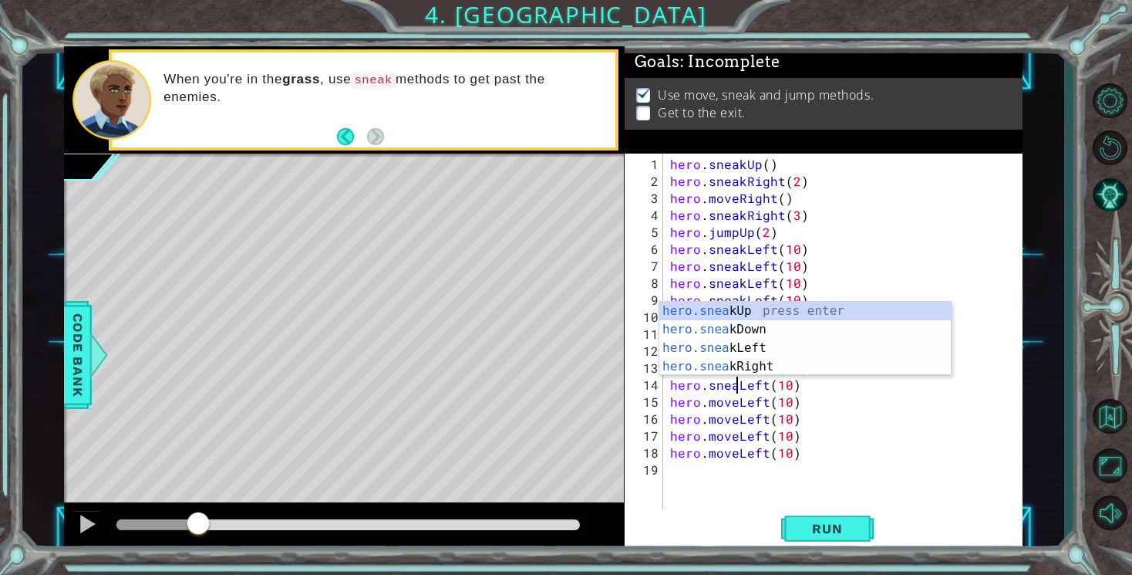
type textarea "hero.sneakLeft(10)"
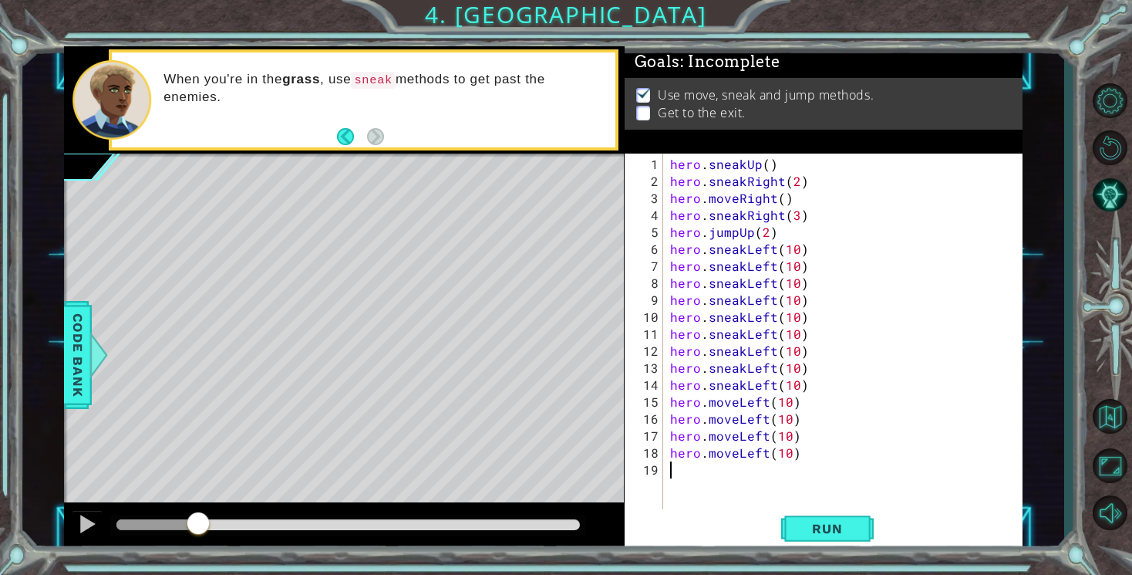
click at [842, 481] on div "hero . sneakUp ( ) hero . sneakRight ( 2 ) hero . moveRight ( ) hero . sneakRig…" at bounding box center [846, 351] width 359 height 390
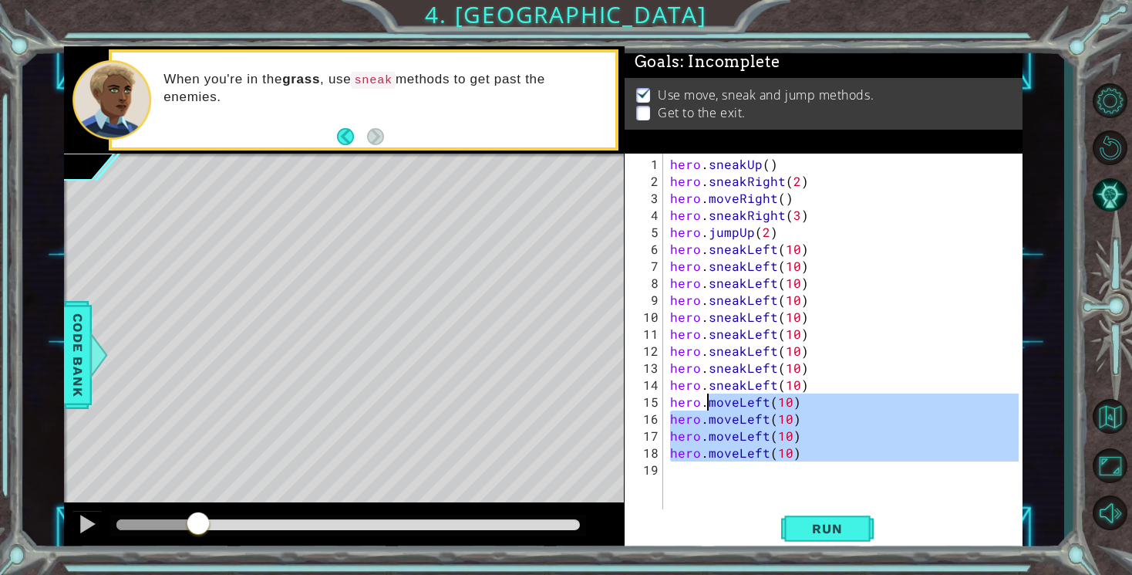
drag, startPoint x: 842, startPoint y: 481, endPoint x: 720, endPoint y: 393, distance: 149.7
click at [721, 394] on div "hero . sneakUp ( ) hero . sneakRight ( 2 ) hero . moveRight ( ) hero . sneakRig…" at bounding box center [846, 351] width 359 height 390
click at [759, 410] on div "hero . sneakUp ( ) hero . sneakRight ( 2 ) hero . moveRight ( ) hero . sneakRig…" at bounding box center [846, 351] width 359 height 390
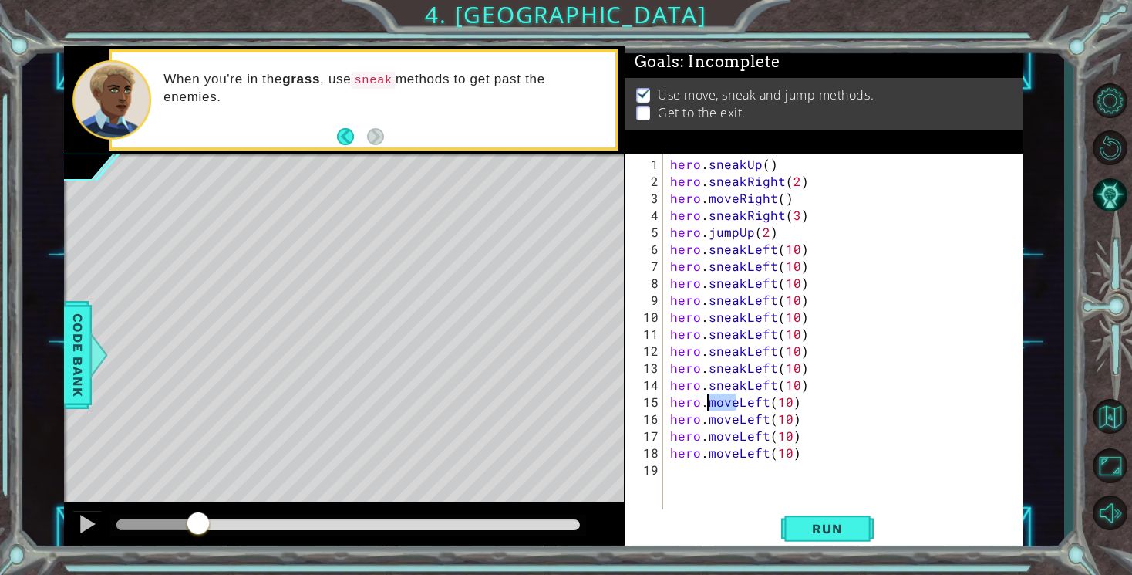
drag, startPoint x: 735, startPoint y: 406, endPoint x: 709, endPoint y: 406, distance: 26.2
click at [709, 406] on div "hero . sneakUp ( ) hero . sneakRight ( 2 ) hero . moveRight ( ) hero . sneakRig…" at bounding box center [846, 351] width 359 height 390
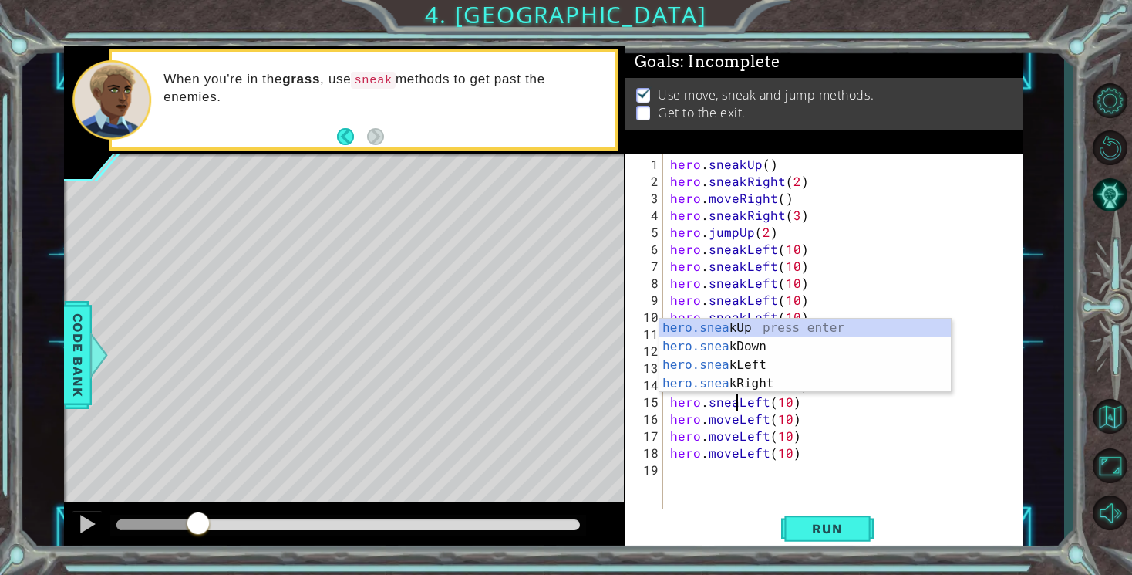
scroll to position [0, 5]
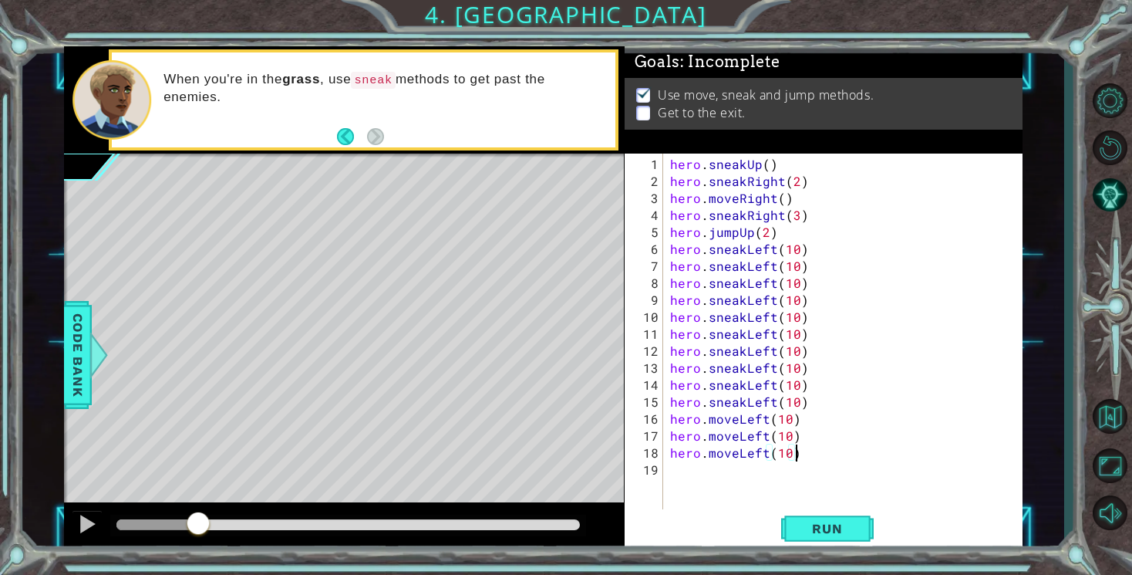
click at [828, 459] on div "hero . sneakUp ( ) hero . sneakRight ( 2 ) hero . moveRight ( ) hero . sneakRig…" at bounding box center [846, 351] width 359 height 390
drag, startPoint x: 735, startPoint y: 419, endPoint x: 710, endPoint y: 419, distance: 25.5
click at [710, 419] on div "hero . sneakUp ( ) hero . sneakRight ( 2 ) hero . moveRight ( ) hero . sneakRig…" at bounding box center [846, 351] width 359 height 390
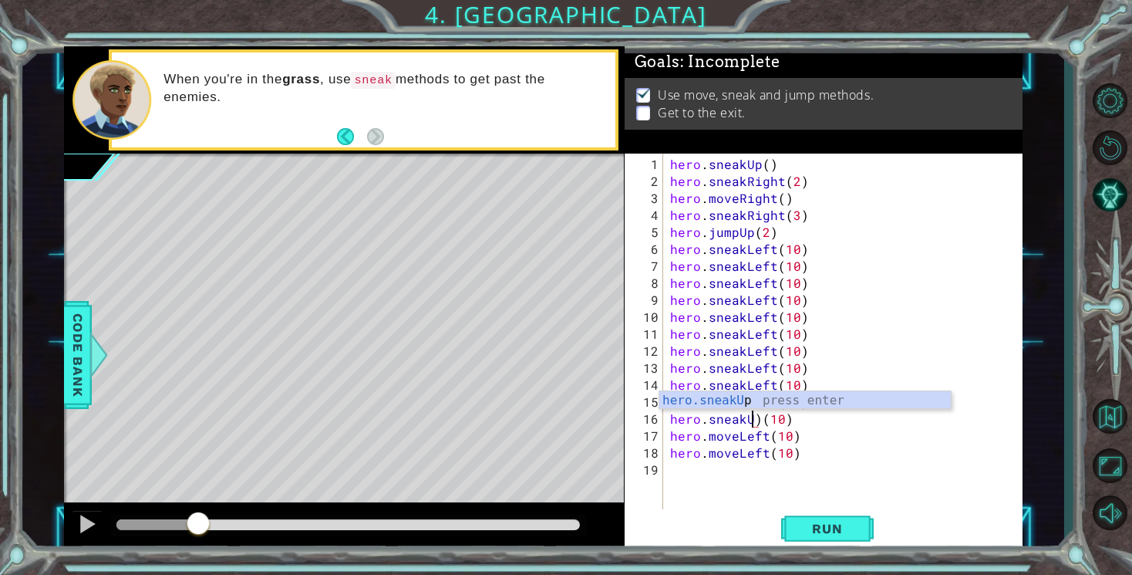
click at [759, 416] on div "hero . sneakUp ( ) hero . sneakRight ( 2 ) hero . moveRight ( ) hero . sneakRig…" at bounding box center [846, 351] width 359 height 390
type textarea "hero.sneakLeft(10)"
click at [774, 481] on div "hero . sneakUp ( ) hero . sneakRight ( 2 ) hero . moveRight ( ) hero . sneakRig…" at bounding box center [846, 351] width 359 height 390
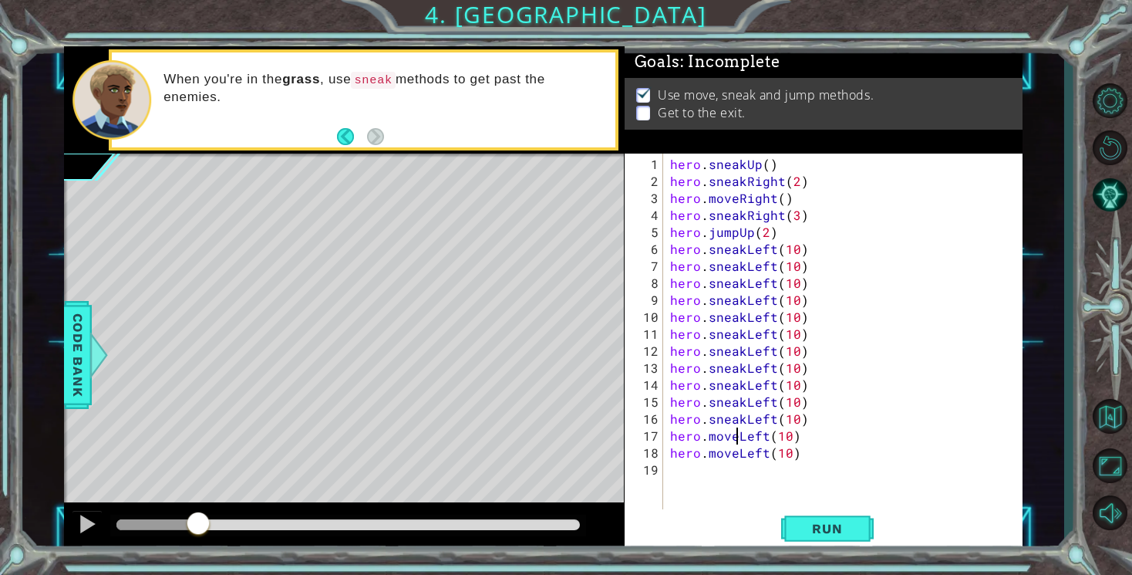
click at [735, 441] on div "hero . sneakUp ( ) hero . sneakRight ( 2 ) hero . moveRight ( ) hero . sneakRig…" at bounding box center [846, 351] width 359 height 390
drag, startPoint x: 735, startPoint y: 441, endPoint x: 722, endPoint y: 441, distance: 13.1
click at [722, 441] on div "hero . sneakUp ( ) hero . sneakRight ( 2 ) hero . moveRight ( ) hero . sneakRig…" at bounding box center [846, 351] width 359 height 390
click at [733, 441] on div "hero . sneakUp ( ) hero . sneakRight ( 2 ) hero . moveRight ( ) hero . sneakRig…" at bounding box center [846, 351] width 359 height 390
drag, startPoint x: 707, startPoint y: 441, endPoint x: 737, endPoint y: 443, distance: 29.4
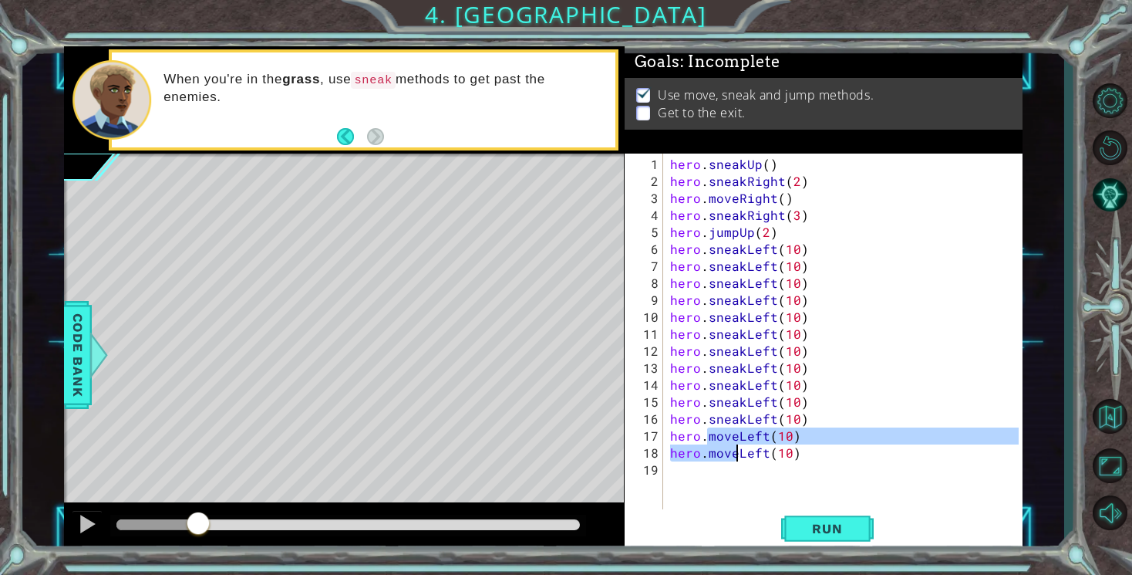
click at [737, 443] on div "hero . sneakUp ( ) hero . sneakRight ( 2 ) hero . moveRight ( ) hero . sneakRig…" at bounding box center [846, 351] width 359 height 390
click at [736, 436] on div "hero . sneakUp ( ) hero . sneakRight ( 2 ) hero . moveRight ( ) hero . sneakRig…" at bounding box center [846, 351] width 359 height 390
drag, startPoint x: 736, startPoint y: 436, endPoint x: 714, endPoint y: 436, distance: 21.6
click at [714, 436] on div "hero . sneakUp ( ) hero . sneakRight ( 2 ) hero . moveRight ( ) hero . sneakRig…" at bounding box center [846, 351] width 359 height 390
click at [732, 451] on div "hero . sneakUp ( ) hero . sneakRight ( 2 ) hero . moveRight ( ) hero . sneakRig…" at bounding box center [846, 351] width 359 height 390
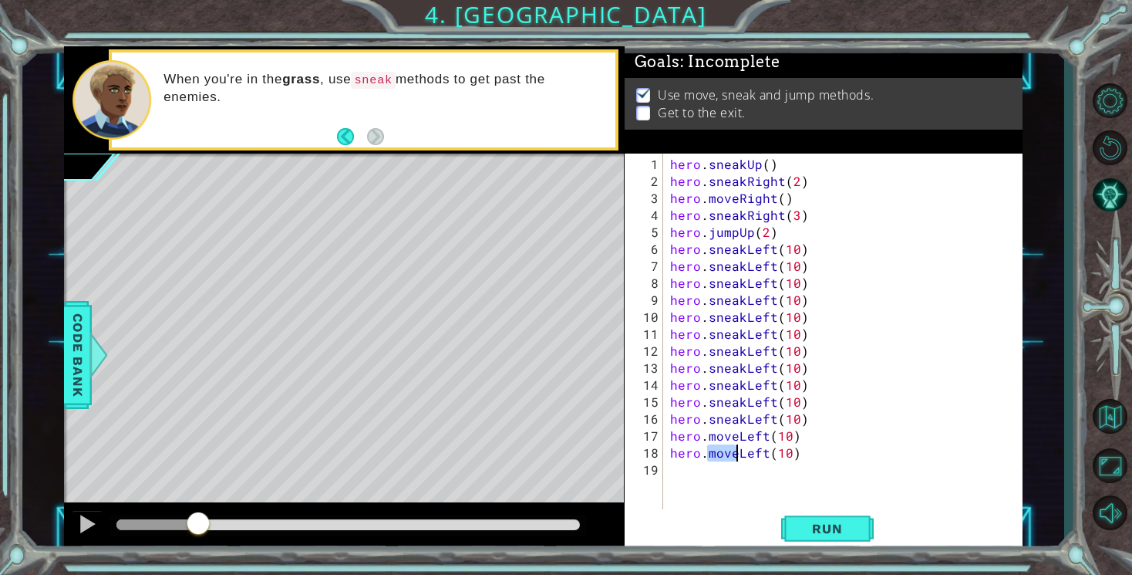
drag, startPoint x: 710, startPoint y: 453, endPoint x: 734, endPoint y: 457, distance: 24.4
click at [734, 457] on div "hero . sneakUp ( ) hero . sneakRight ( 2 ) hero . moveRight ( ) hero . sneakRig…" at bounding box center [846, 351] width 359 height 390
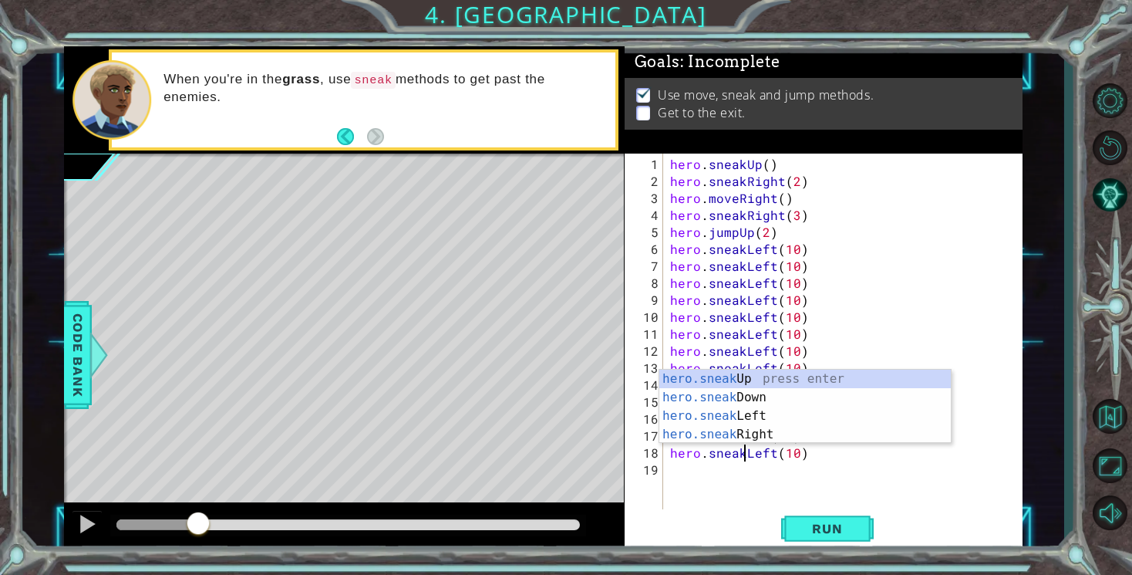
scroll to position [0, 5]
click at [728, 520] on div "Run" at bounding box center [828, 529] width 398 height 40
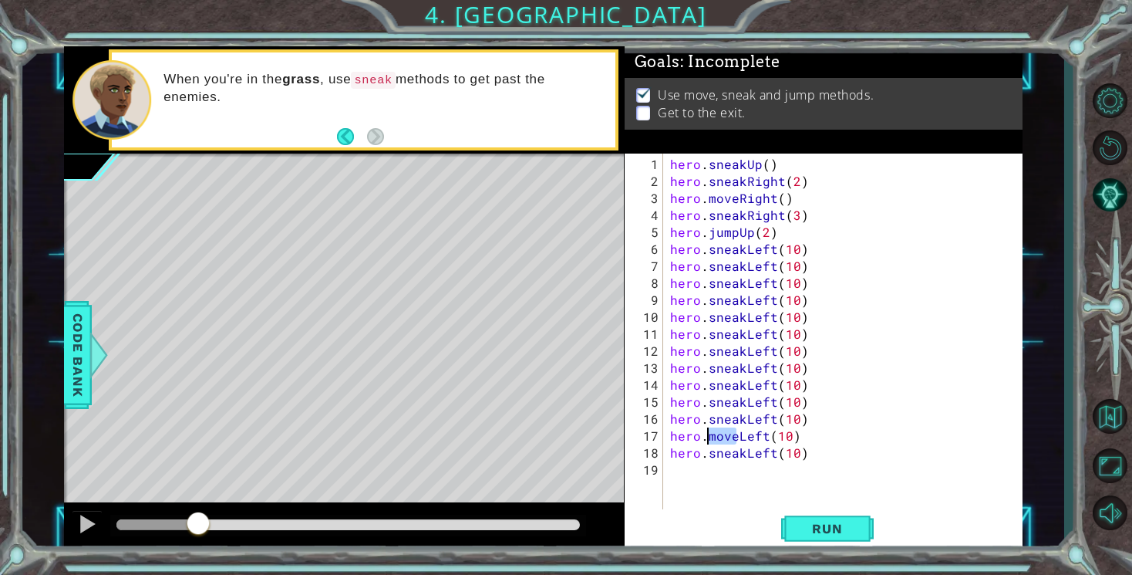
drag, startPoint x: 737, startPoint y: 441, endPoint x: 710, endPoint y: 441, distance: 26.2
click at [710, 440] on div "hero . sneakUp ( ) hero . sneakRight ( 2 ) hero . moveRight ( ) hero . sneakRig…" at bounding box center [846, 351] width 359 height 390
click at [821, 536] on span "Run" at bounding box center [827, 528] width 61 height 15
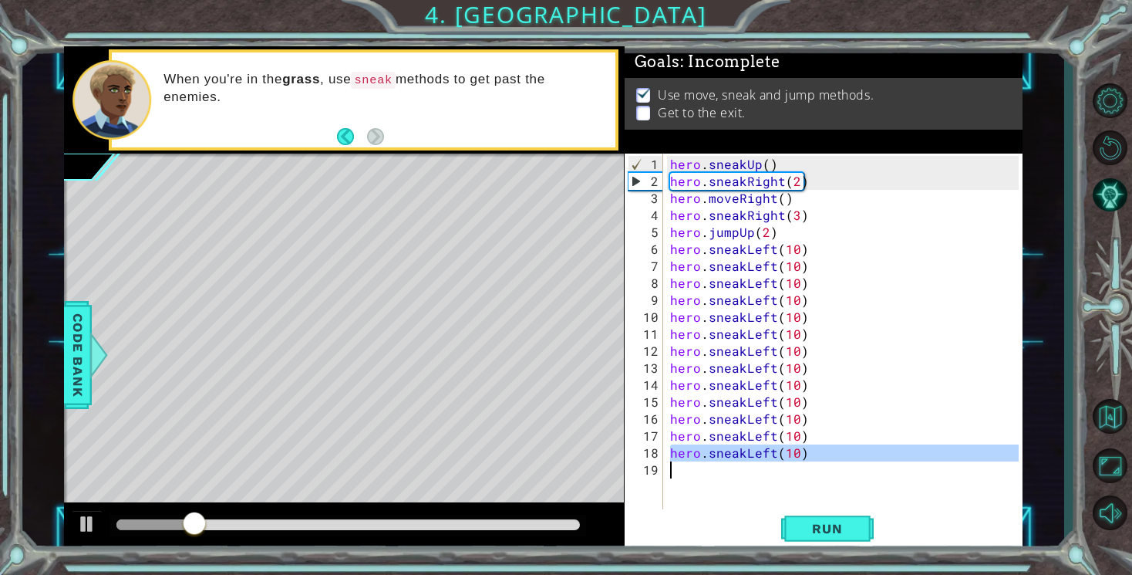
drag, startPoint x: 671, startPoint y: 452, endPoint x: 805, endPoint y: 464, distance: 134.7
click at [805, 464] on div "hero . sneakUp ( ) hero . sneakRight ( 2 ) hero . moveRight ( ) hero . sneakRig…" at bounding box center [846, 351] width 359 height 390
type textarea "hero.sneakLeft(10)"
click at [692, 475] on div "hero . sneakUp ( ) hero . sneakRight ( 2 ) hero . moveRight ( ) hero . sneakRig…" at bounding box center [846, 351] width 359 height 390
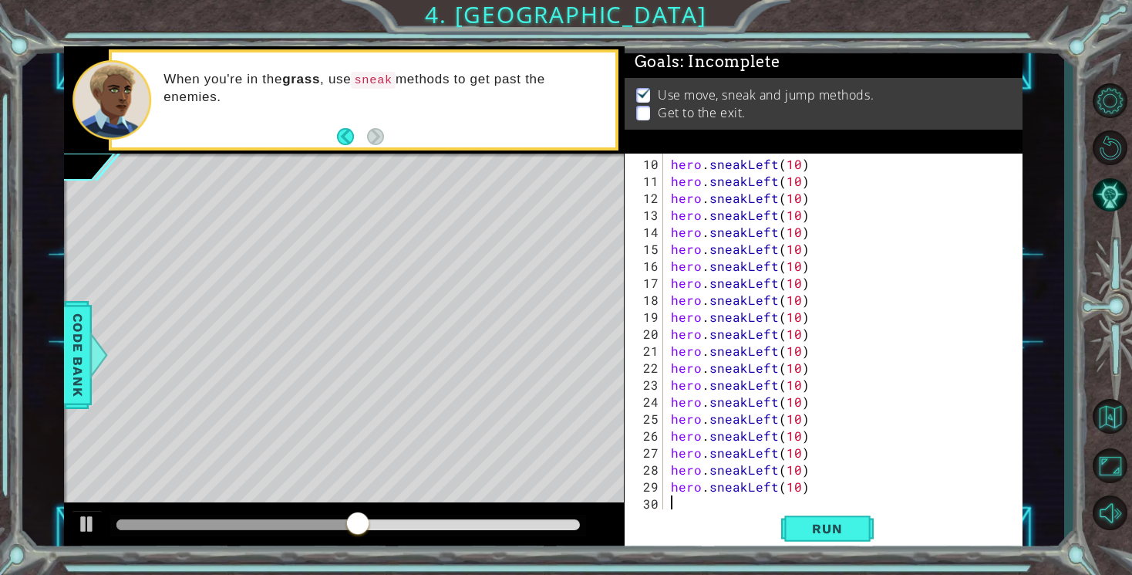
scroll to position [170, 0]
click at [815, 528] on span "Run" at bounding box center [827, 528] width 61 height 15
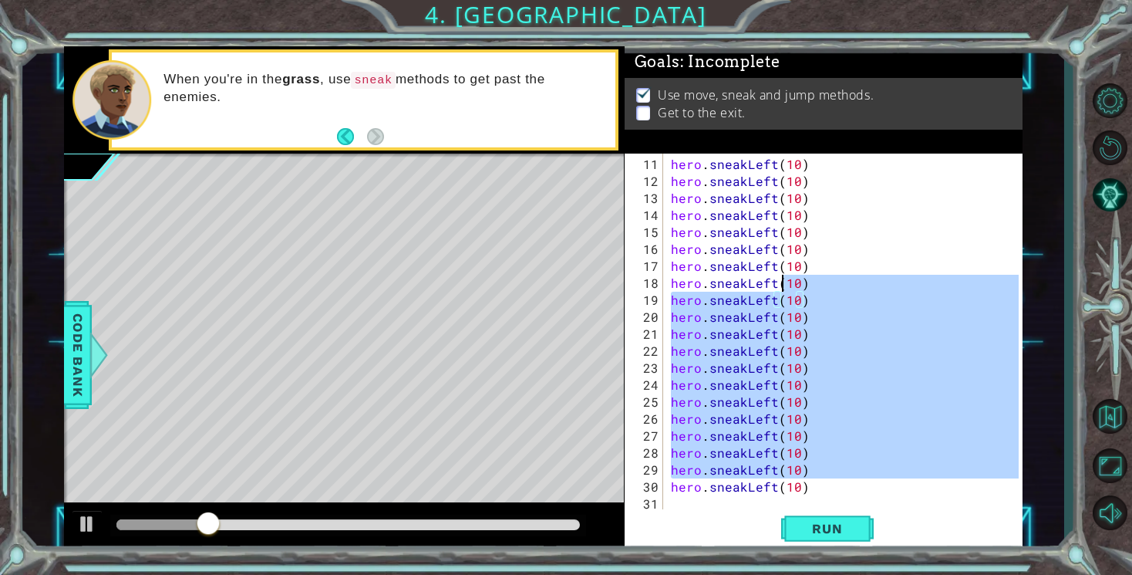
drag, startPoint x: 673, startPoint y: 489, endPoint x: 781, endPoint y: 284, distance: 231.5
click at [781, 284] on div "hero . sneakLeft ( 10 ) hero . sneakLeft ( 10 ) hero . sneakLeft ( 10 ) hero . …" at bounding box center [847, 351] width 359 height 390
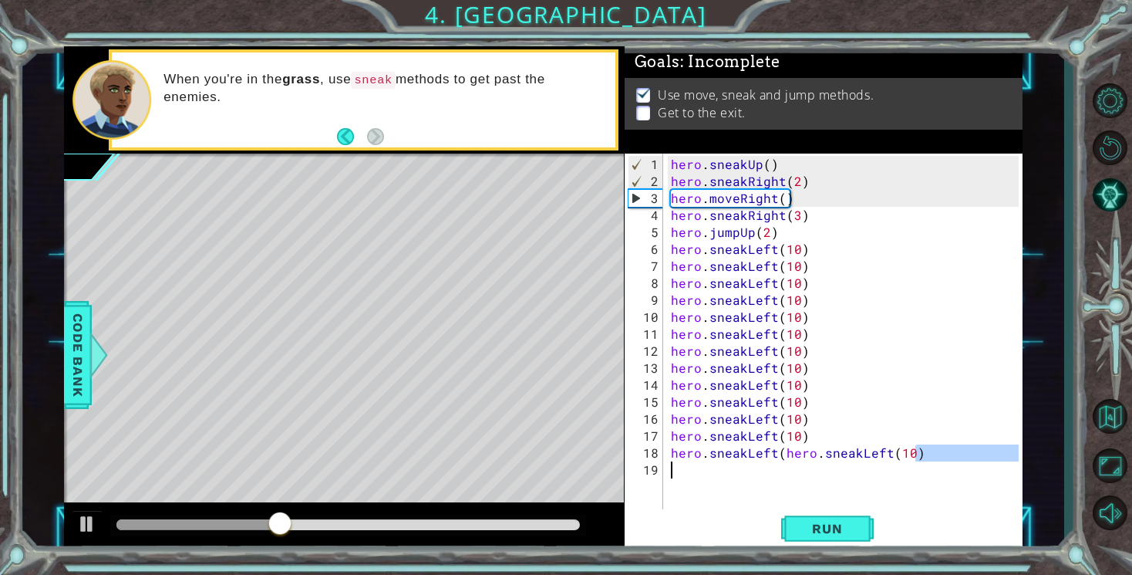
drag, startPoint x: 923, startPoint y: 446, endPoint x: 659, endPoint y: 461, distance: 264.2
click at [659, 461] on div "hero.sneakLeft(hero.sneakLeft(10) 1 2 3 4 5 6 7 8 9 10 11 12 13 14 15 16 17 18 …" at bounding box center [822, 331] width 394 height 356
type textarea "hero.sneakLeft(hero.sneakLeft(10)"
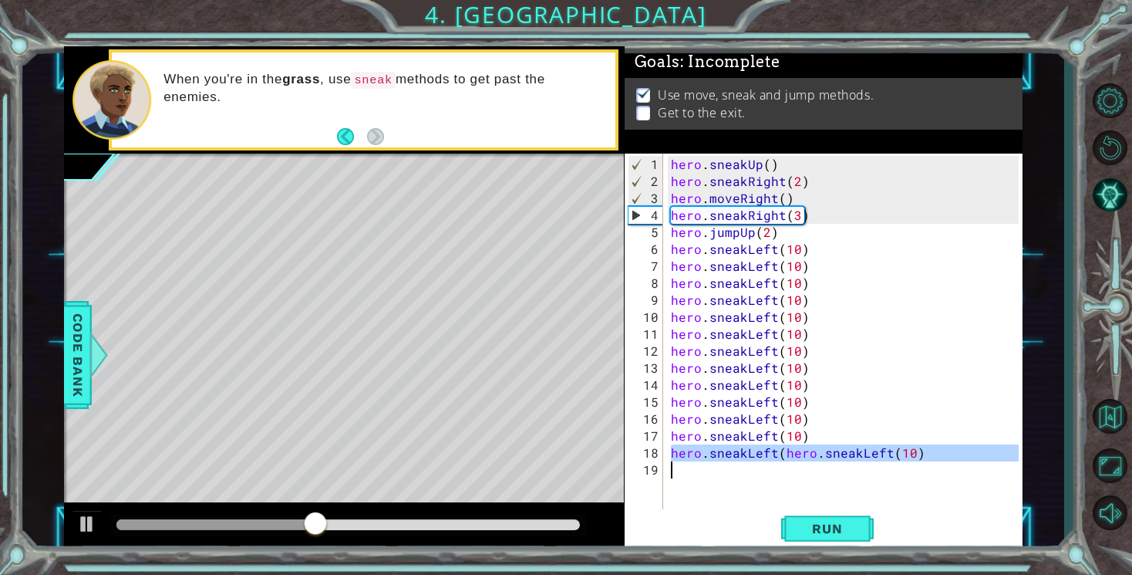
drag, startPoint x: 674, startPoint y: 453, endPoint x: 1017, endPoint y: 467, distance: 343.6
click at [1017, 467] on div "hero . sneakUp ( ) hero . sneakRight ( 2 ) hero . moveRight ( ) hero . sneakRig…" at bounding box center [847, 351] width 359 height 390
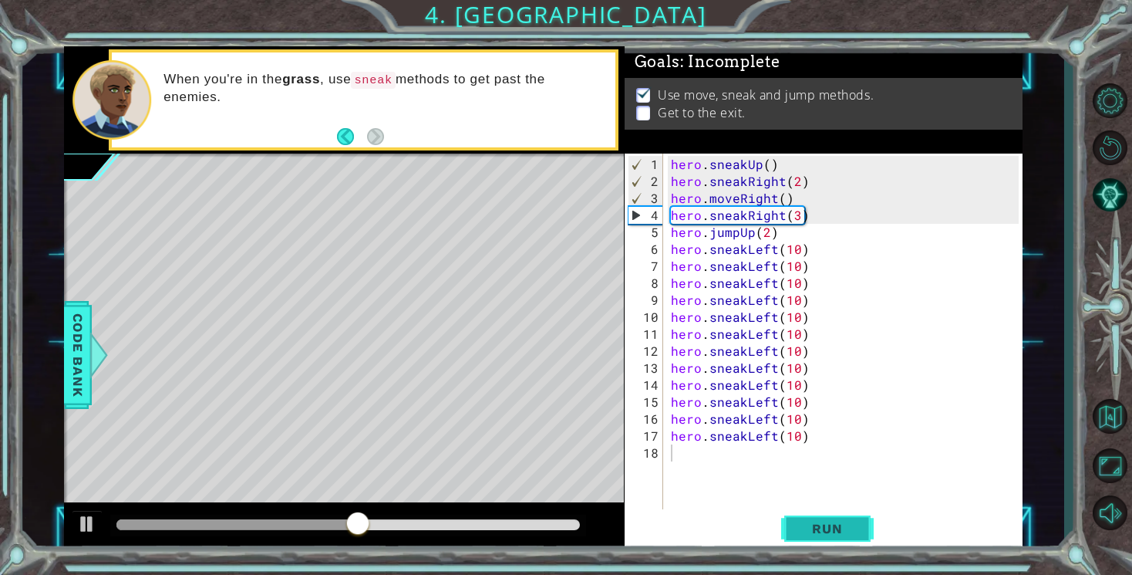
click at [826, 520] on button "Run" at bounding box center [827, 529] width 93 height 40
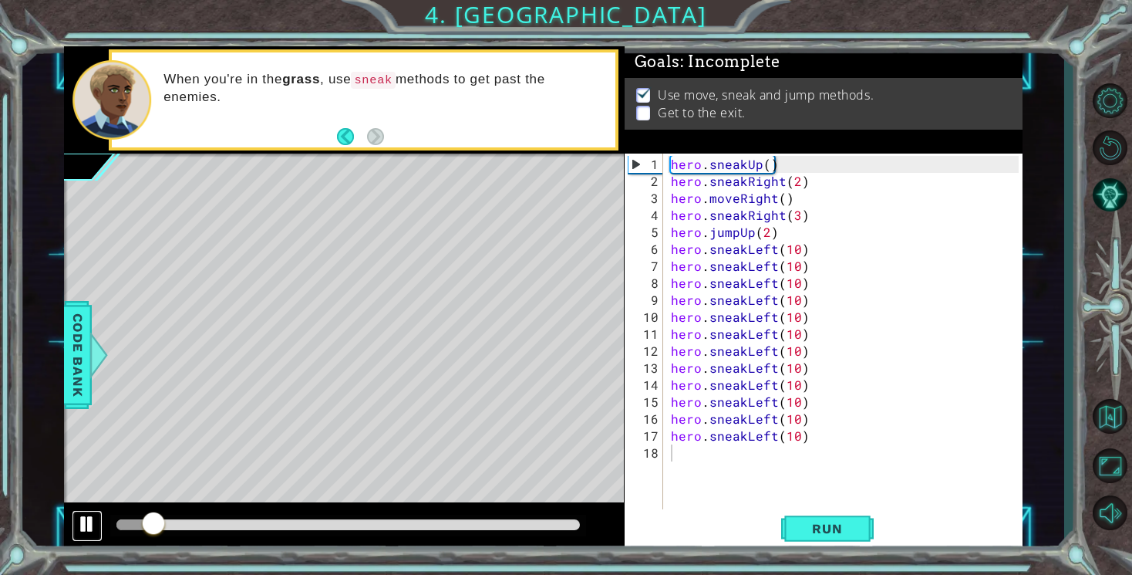
click at [100, 519] on button at bounding box center [87, 526] width 31 height 32
click at [837, 516] on button "Run" at bounding box center [827, 529] width 93 height 40
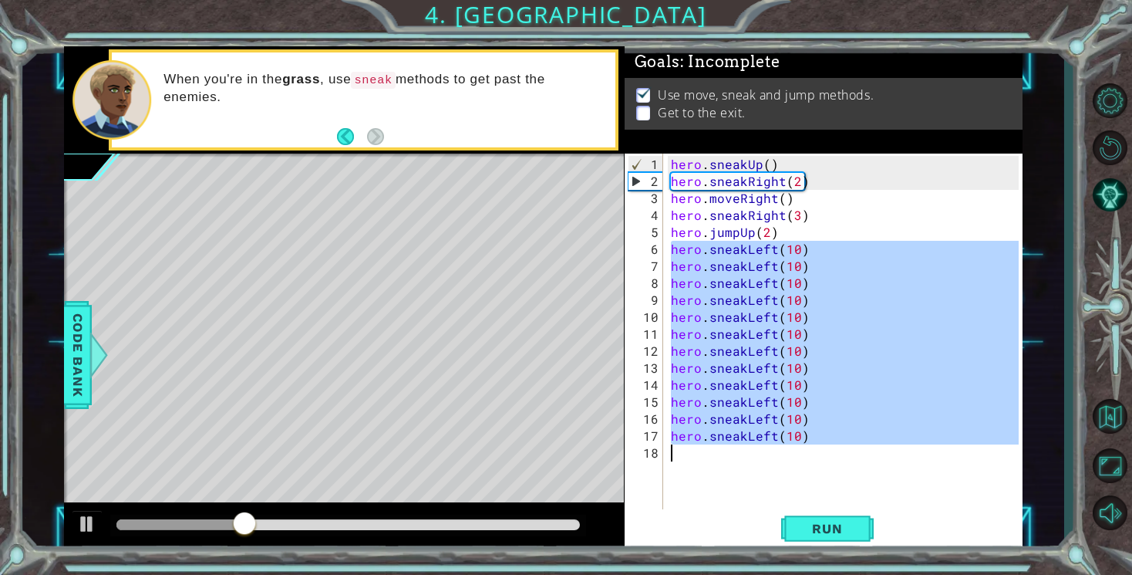
drag, startPoint x: 670, startPoint y: 249, endPoint x: 863, endPoint y: 463, distance: 287.8
click at [863, 463] on div "hero . sneakUp ( ) hero . sneakRight ( 2 ) hero . moveRight ( ) hero . sneakRig…" at bounding box center [847, 351] width 359 height 390
type textarea "hero.sneakLeft(10)"
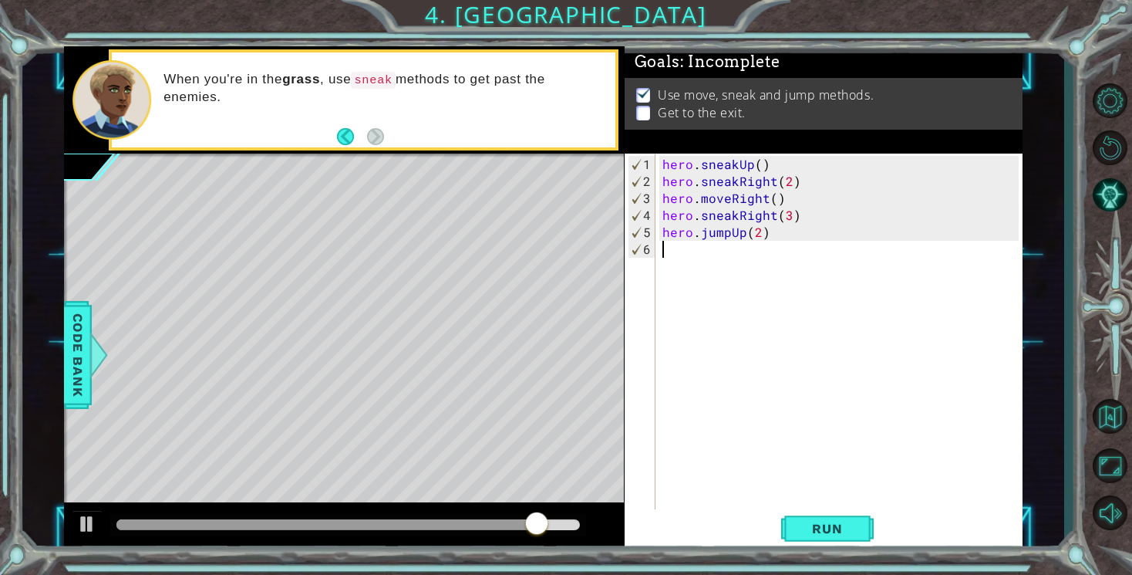
click at [863, 463] on div "hero . sneakUp ( ) hero . sneakRight ( 2 ) hero . moveRight ( ) hero . sneakRig…" at bounding box center [842, 351] width 366 height 390
click at [756, 236] on div "hero . sneakUp ( ) hero . sneakRight ( 2 ) hero . moveRight ( ) hero . sneakRig…" at bounding box center [842, 351] width 366 height 390
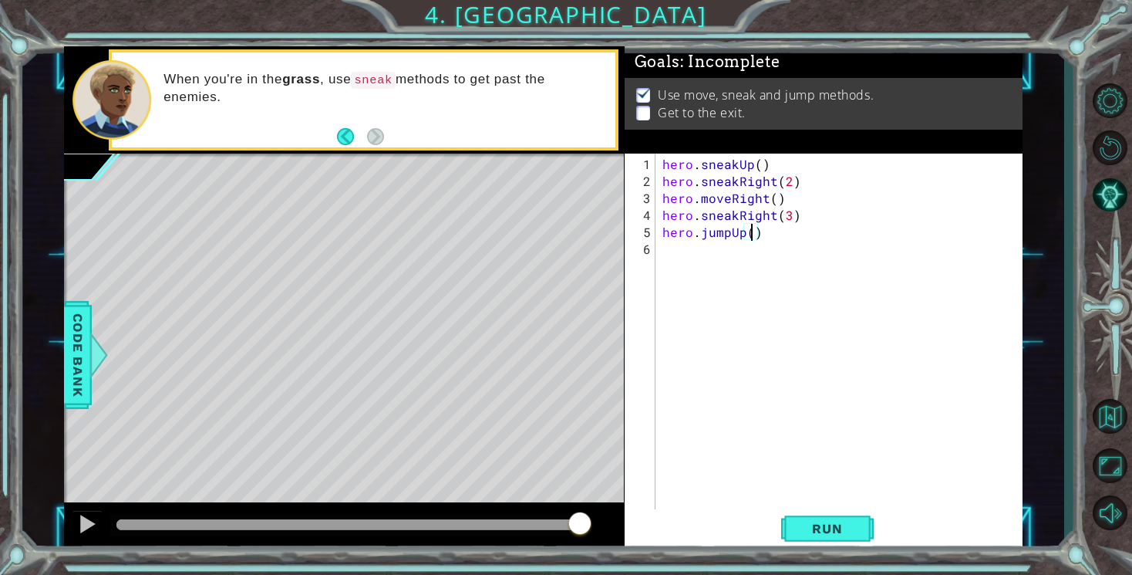
type textarea "hero.jumpUp(1)"
click at [697, 251] on div "hero . sneakUp ( ) hero . sneakRight ( 2 ) hero . moveRight ( ) hero . sneakRig…" at bounding box center [842, 351] width 366 height 390
type textarea "hero.moveUp()"
click at [804, 534] on span "Run" at bounding box center [827, 528] width 61 height 15
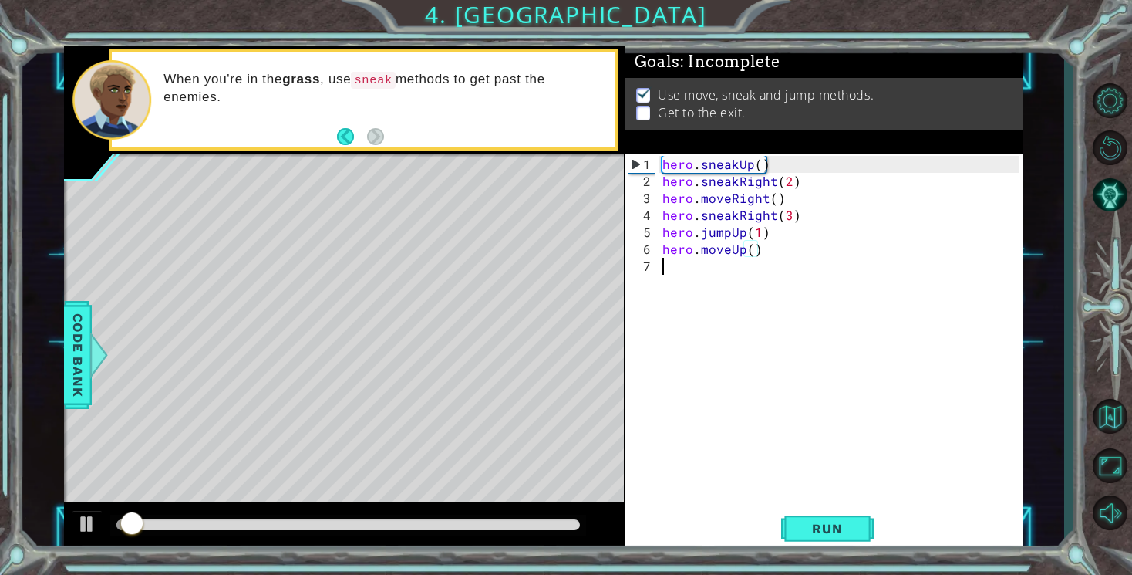
click at [682, 268] on div "hero . sneakUp ( ) hero . sneakRight ( 2 ) hero . moveRight ( ) hero . sneakRig…" at bounding box center [842, 351] width 366 height 390
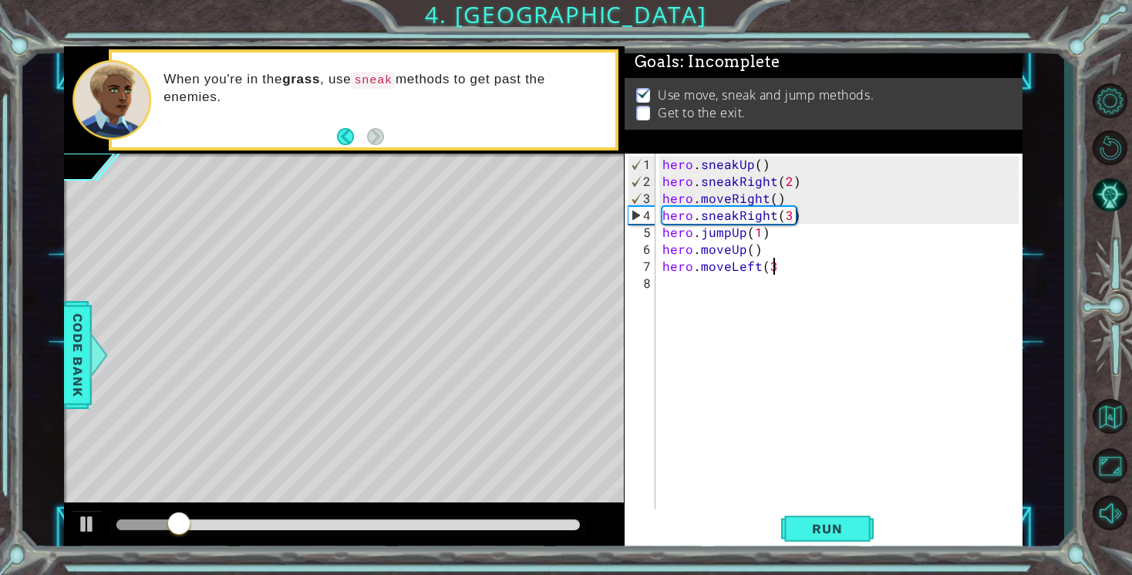
scroll to position [0, 6]
type textarea "hero.moveLeft(3)"
click at [799, 540] on button "Run" at bounding box center [827, 529] width 93 height 40
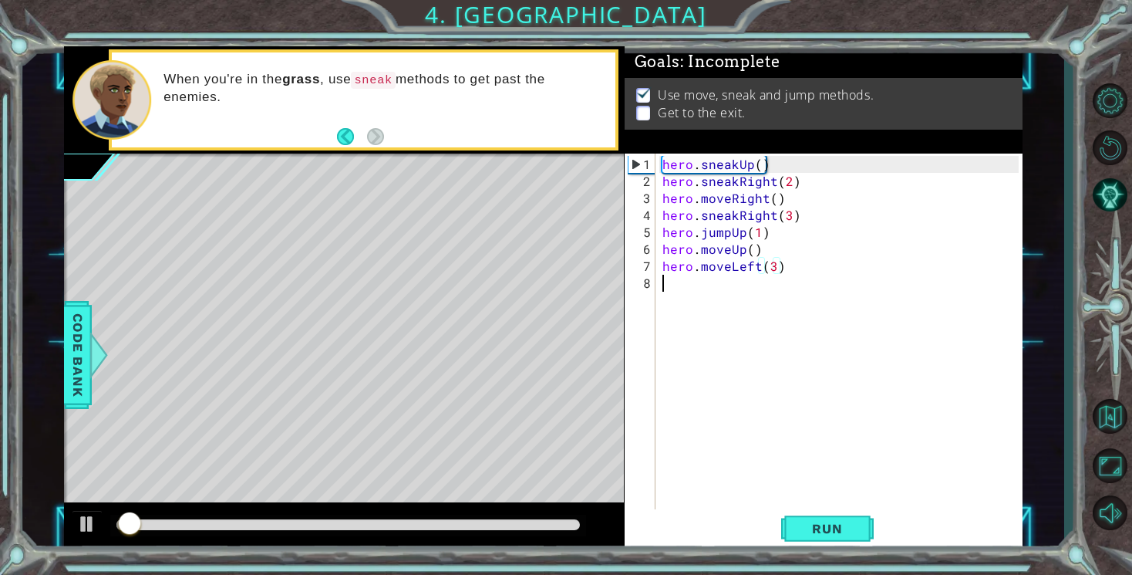
click at [663, 282] on div "hero . sneakUp ( ) hero . sneakRight ( 2 ) hero . moveRight ( ) hero . sneakRig…" at bounding box center [842, 351] width 366 height 390
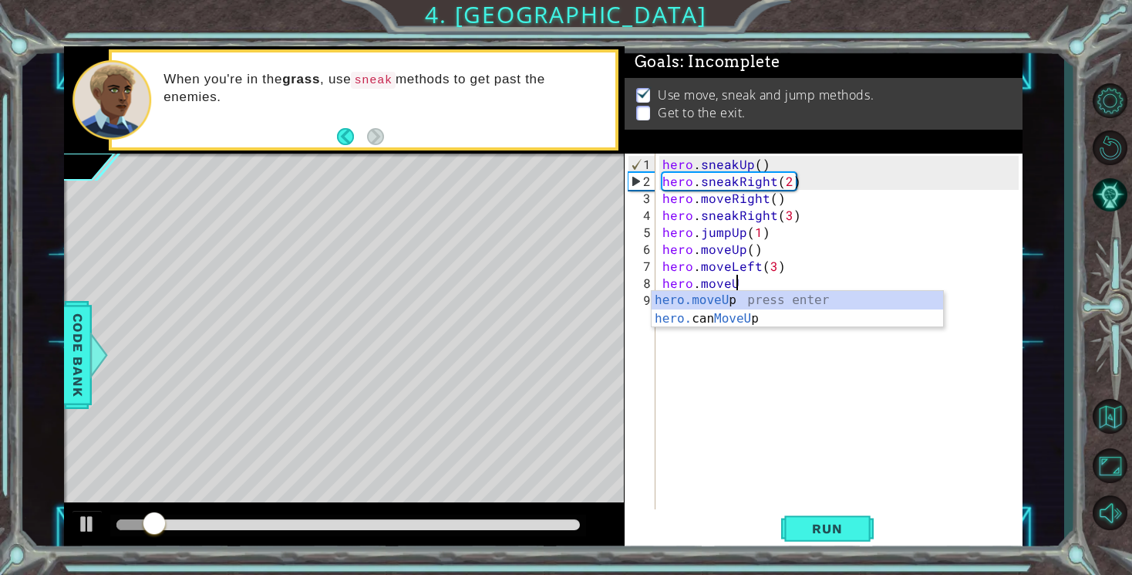
scroll to position [0, 4]
type textarea "hero.moveUp()"
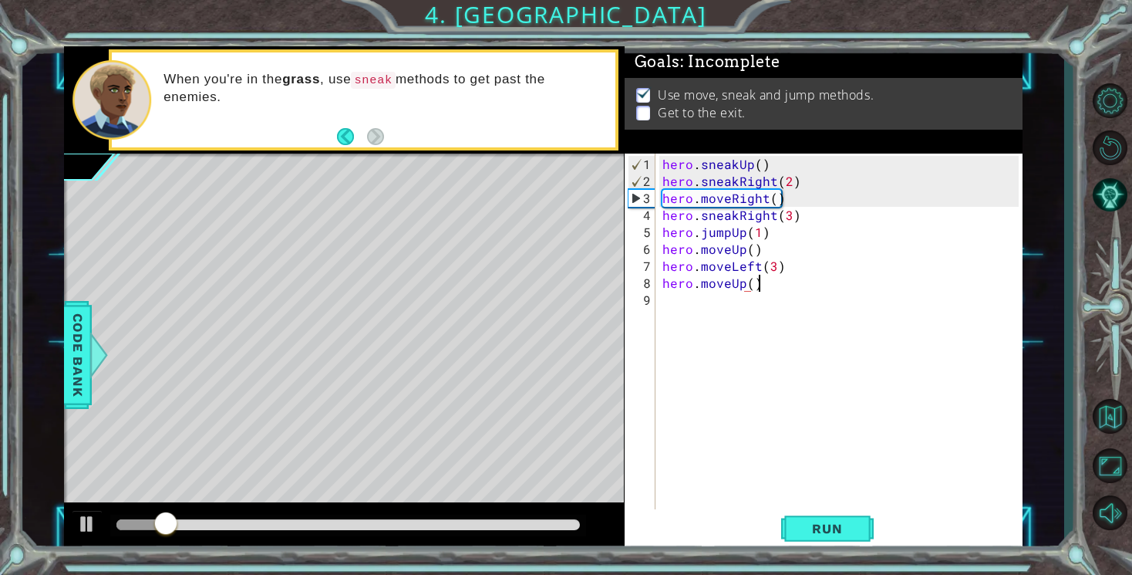
scroll to position [0, 5]
click at [666, 299] on div "hero . sneakUp ( ) hero . sneakRight ( 2 ) hero . moveRight ( ) hero . sneakRig…" at bounding box center [842, 351] width 366 height 390
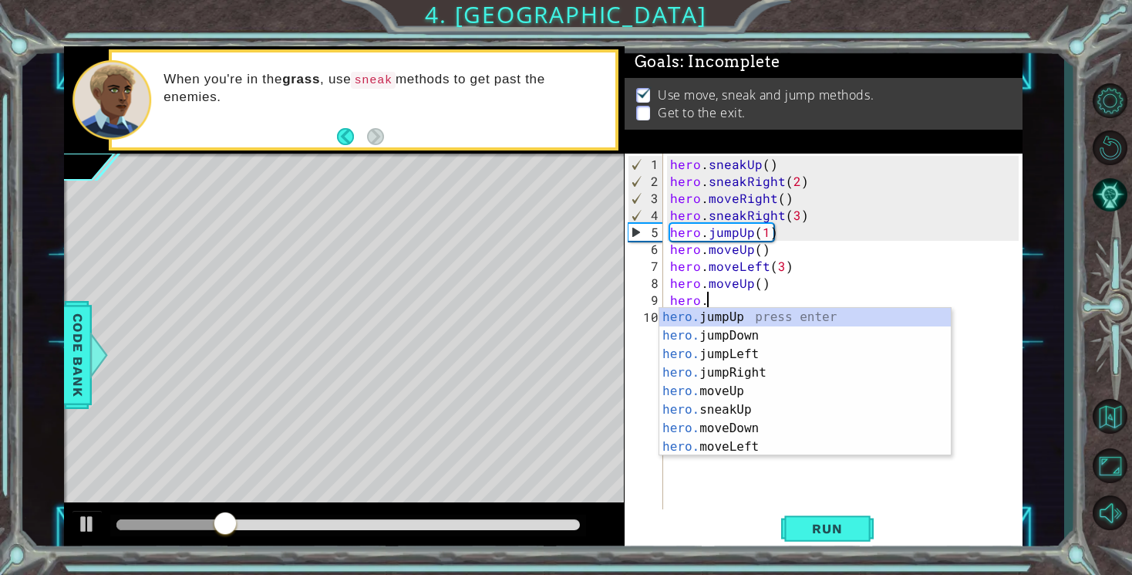
scroll to position [0, 0]
type textarea "h"
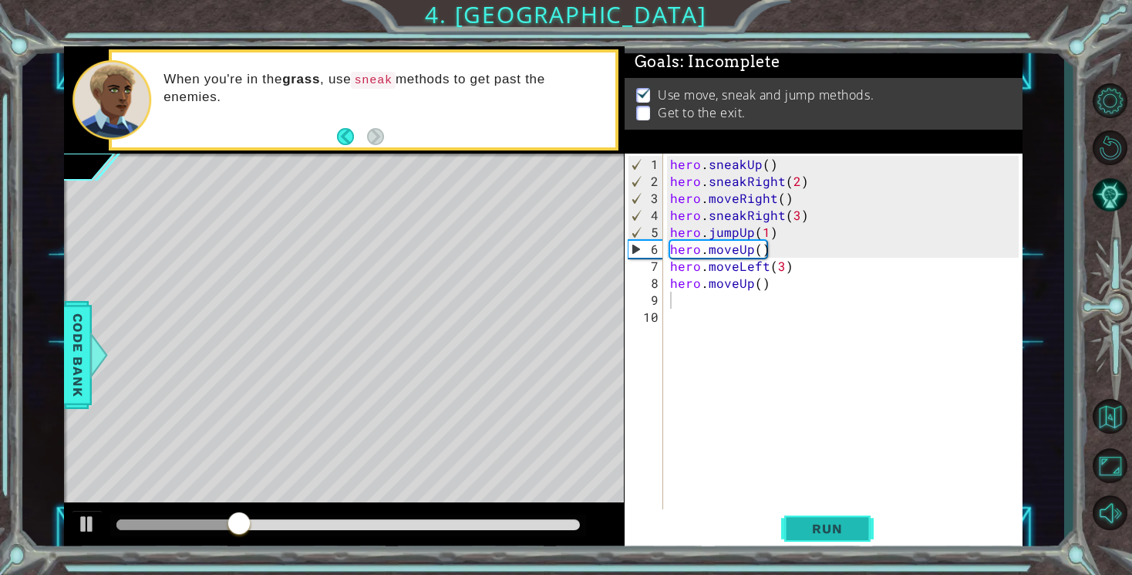
click at [815, 535] on span "Run" at bounding box center [827, 528] width 61 height 15
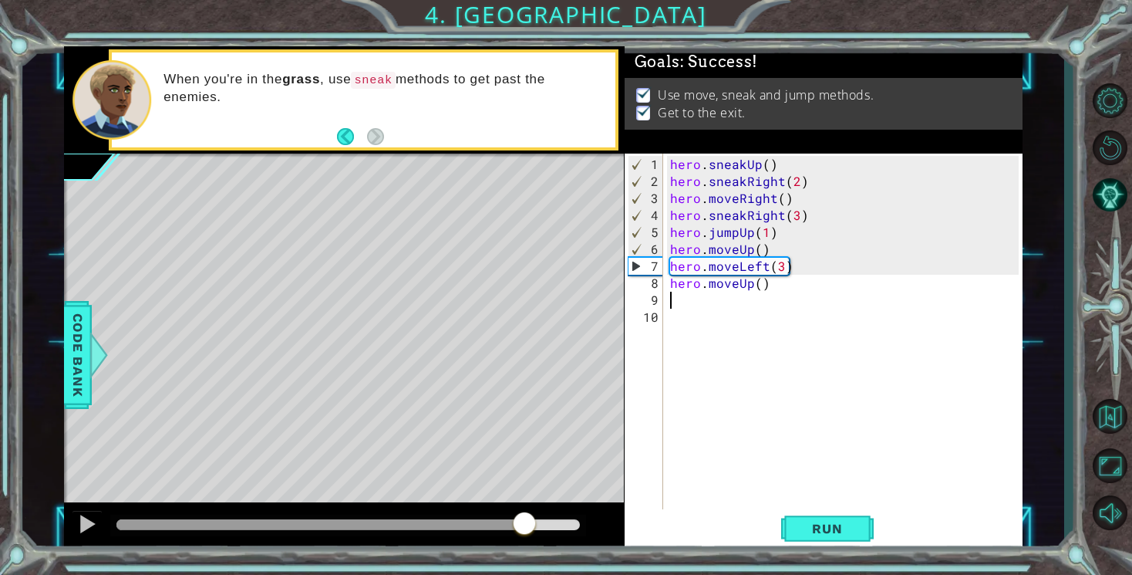
drag, startPoint x: 209, startPoint y: 523, endPoint x: 533, endPoint y: 554, distance: 325.4
click at [533, 554] on div "1 ההההההההההההההההההההההההההההההההההההההההההההההההההההההההההההההההההההההההההההה…" at bounding box center [566, 287] width 1132 height 575
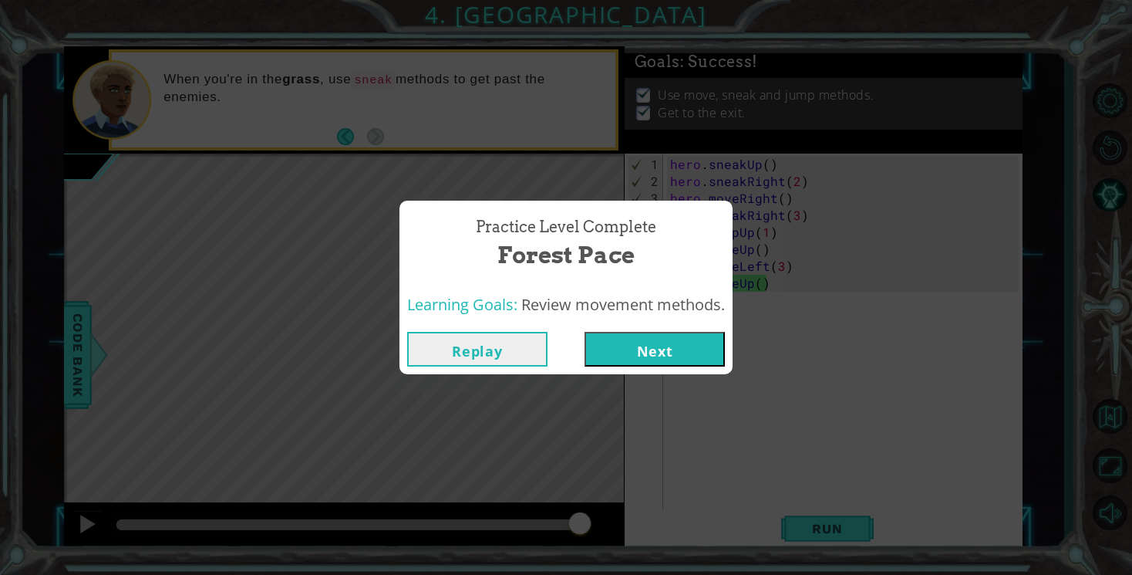
click at [692, 349] on button "Next" at bounding box center [655, 349] width 140 height 35
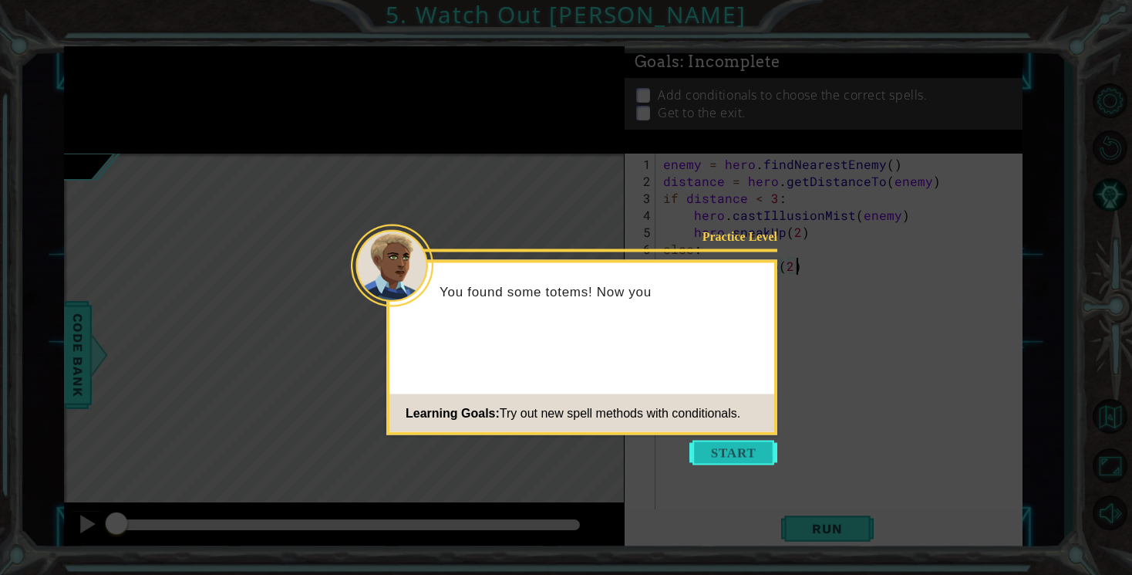
click at [737, 458] on button "Start" at bounding box center [734, 452] width 88 height 25
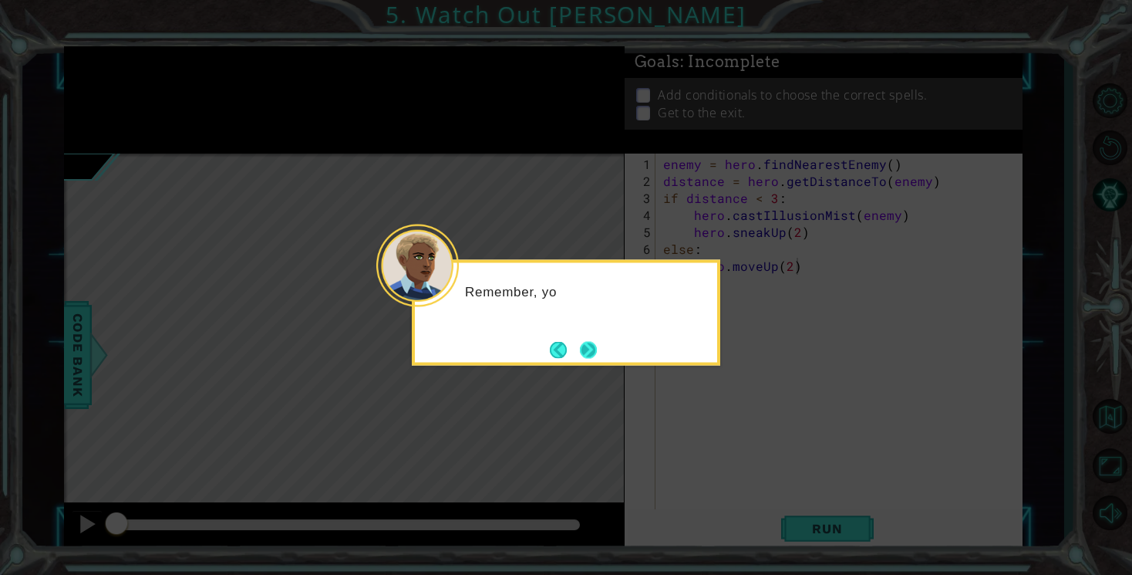
click at [594, 355] on button "Next" at bounding box center [588, 349] width 17 height 17
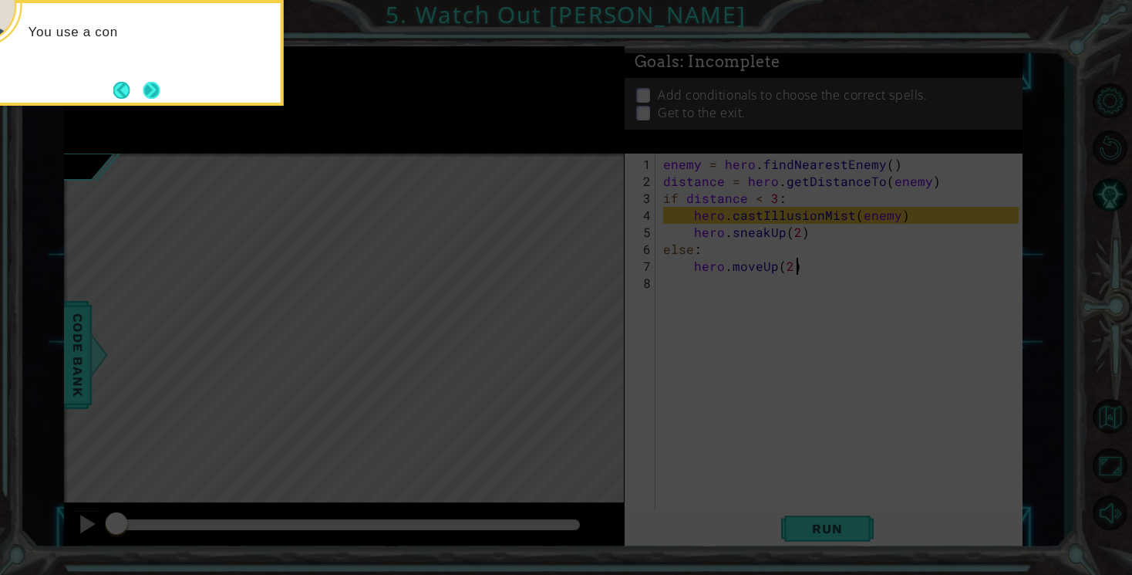
click at [160, 91] on button "Next" at bounding box center [151, 90] width 17 height 17
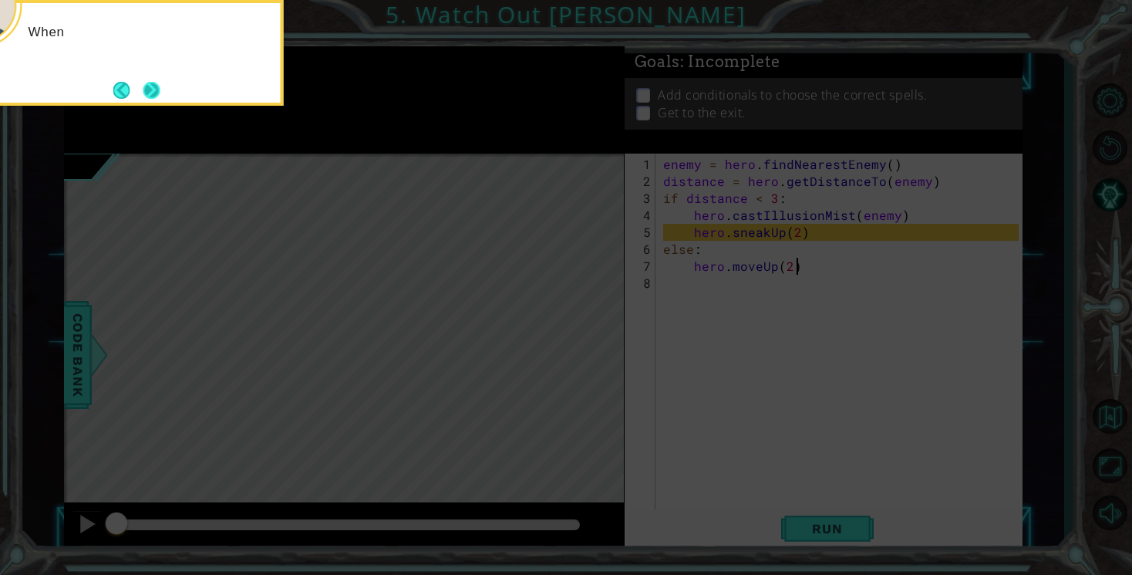
click at [149, 89] on button "Next" at bounding box center [151, 90] width 17 height 17
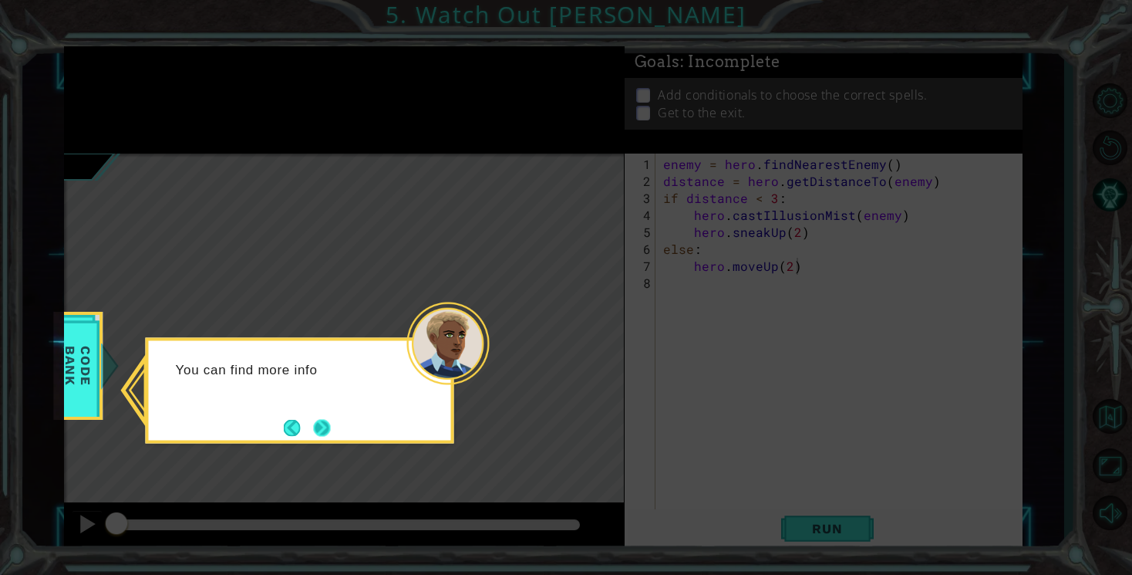
click at [323, 423] on button "Next" at bounding box center [322, 427] width 17 height 17
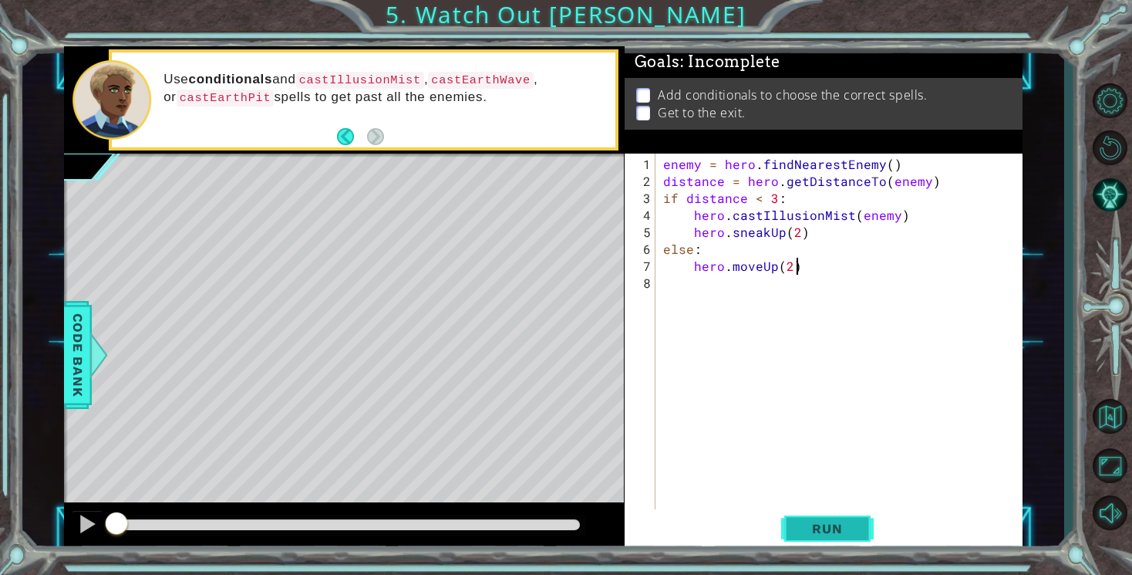
click at [825, 523] on span "Run" at bounding box center [827, 528] width 61 height 15
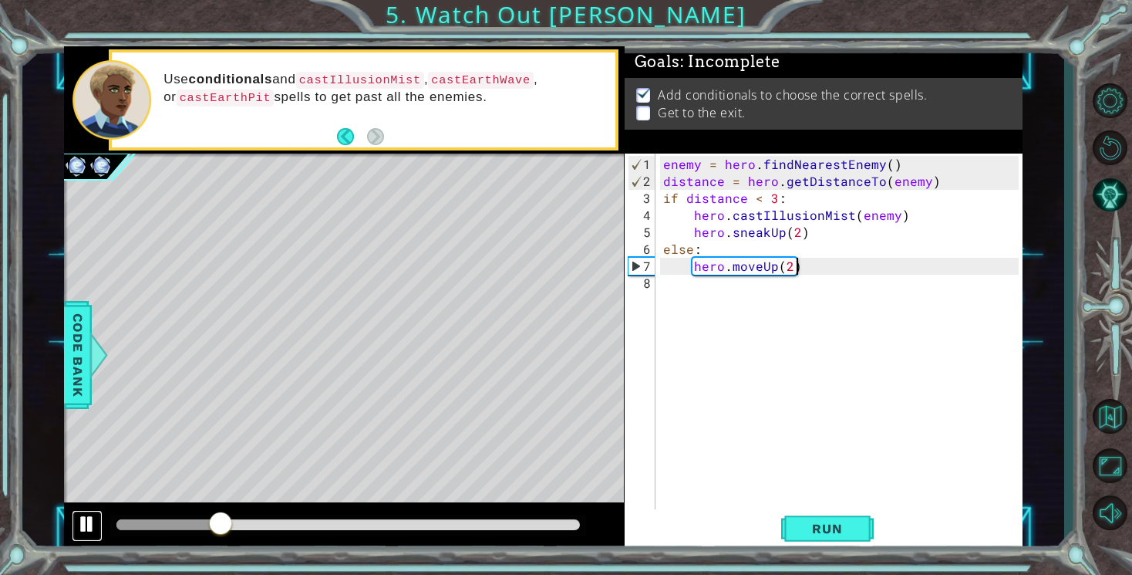
click at [79, 526] on div at bounding box center [87, 524] width 20 height 20
click at [663, 286] on div "enemy = hero . findNearestEnemy ( ) distance = hero . getDistanceTo ( enemy ) i…" at bounding box center [843, 359] width 366 height 407
click at [790, 269] on div "enemy = hero . findNearestEnemy ( ) distance = hero . getDistanceTo ( enemy ) i…" at bounding box center [843, 359] width 366 height 407
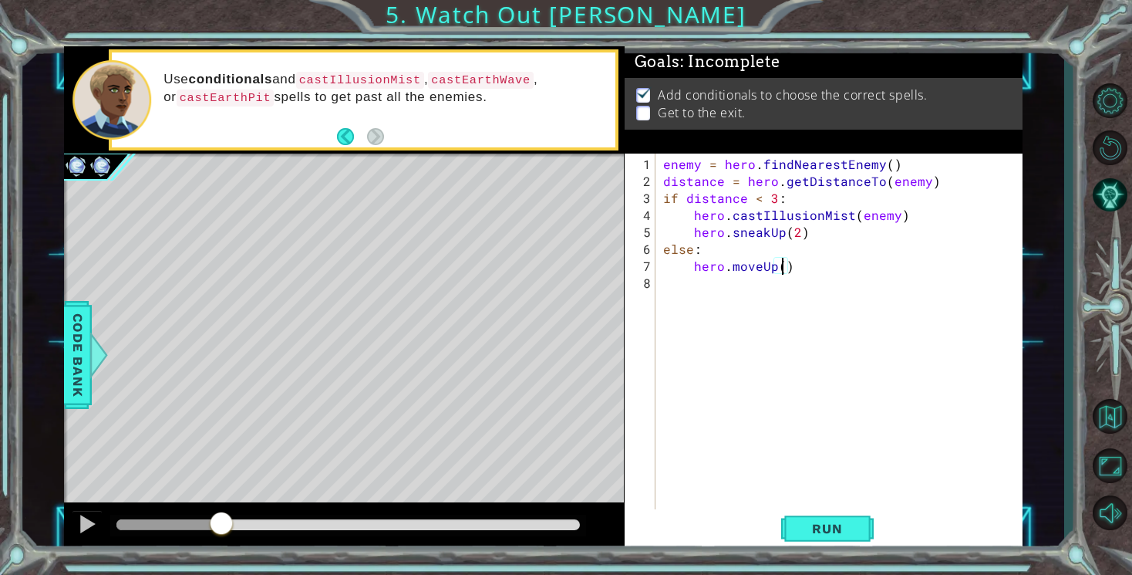
scroll to position [0, 8]
type textarea "hero.moveUp(4)"
click at [841, 538] on button "Run" at bounding box center [827, 529] width 93 height 40
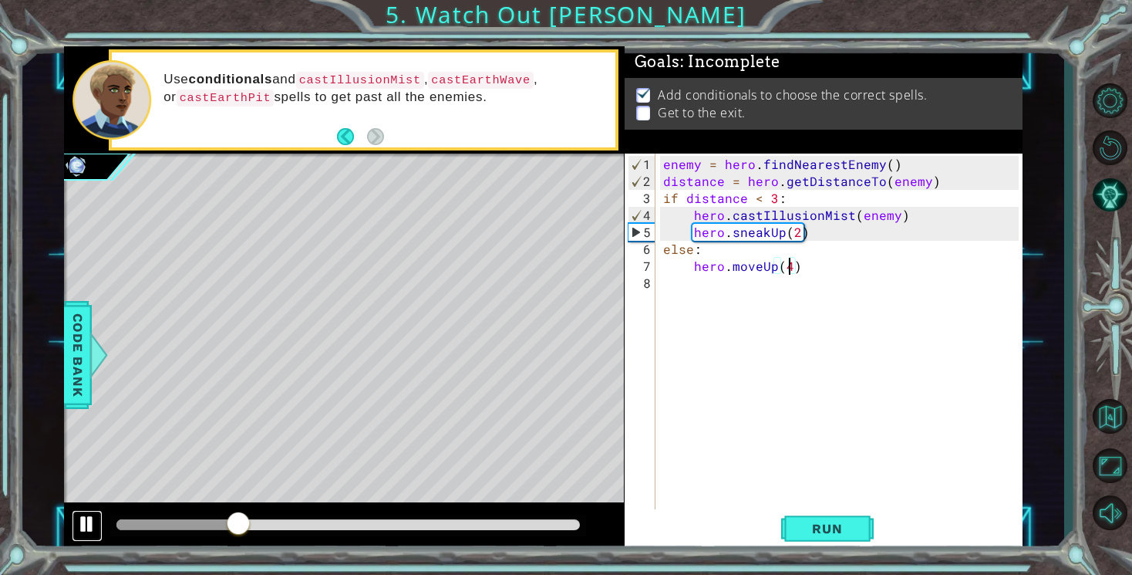
click at [96, 519] on div at bounding box center [87, 524] width 20 height 20
click at [683, 285] on div "enemy = hero . findNearestEnemy ( ) distance = hero . getDistanceTo ( enemy ) i…" at bounding box center [843, 359] width 366 height 407
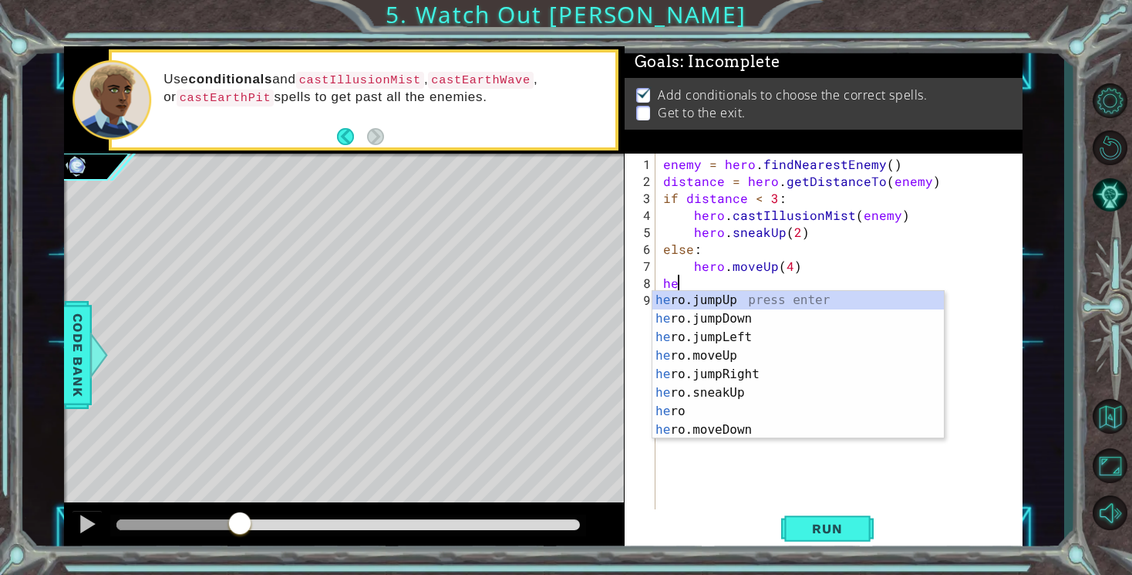
scroll to position [0, 0]
type textarea "h"
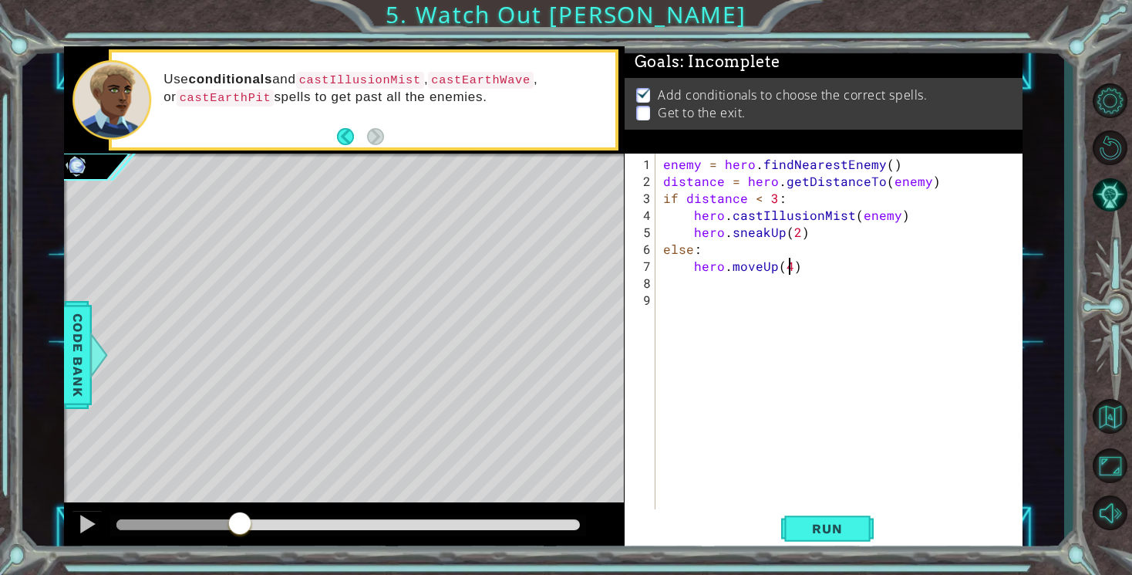
click at [787, 272] on div "enemy = hero . findNearestEnemy ( ) distance = hero . getDistanceTo ( enemy ) i…" at bounding box center [843, 351] width 366 height 390
type textarea "hero.moveUp(6)"
click at [828, 522] on span "Run" at bounding box center [827, 528] width 61 height 15
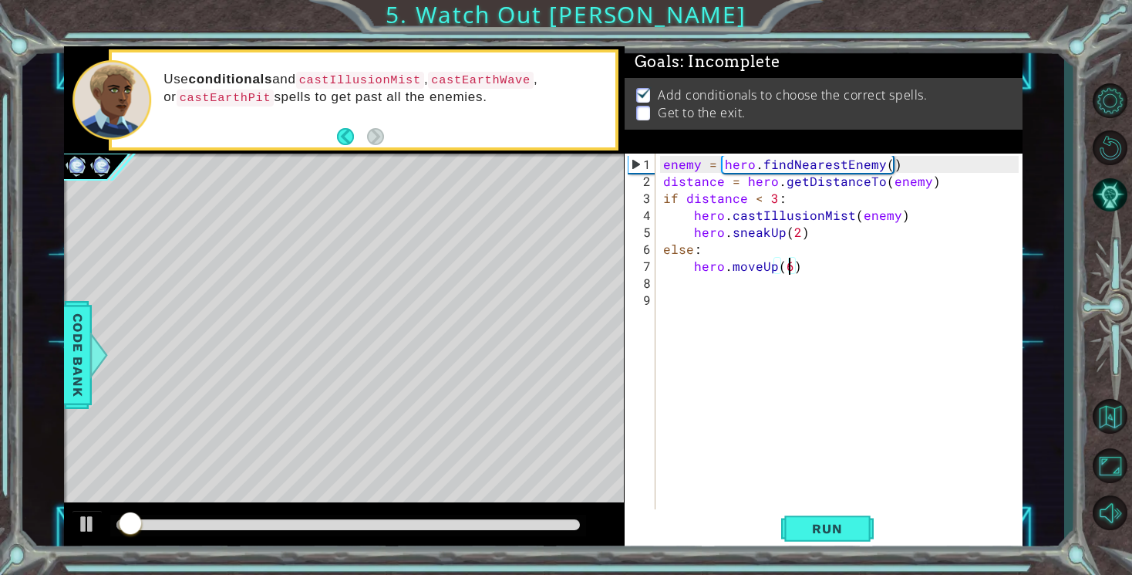
click at [677, 280] on div "enemy = hero . findNearestEnemy ( ) distance = hero . getDistanceTo ( enemy ) i…" at bounding box center [843, 351] width 366 height 390
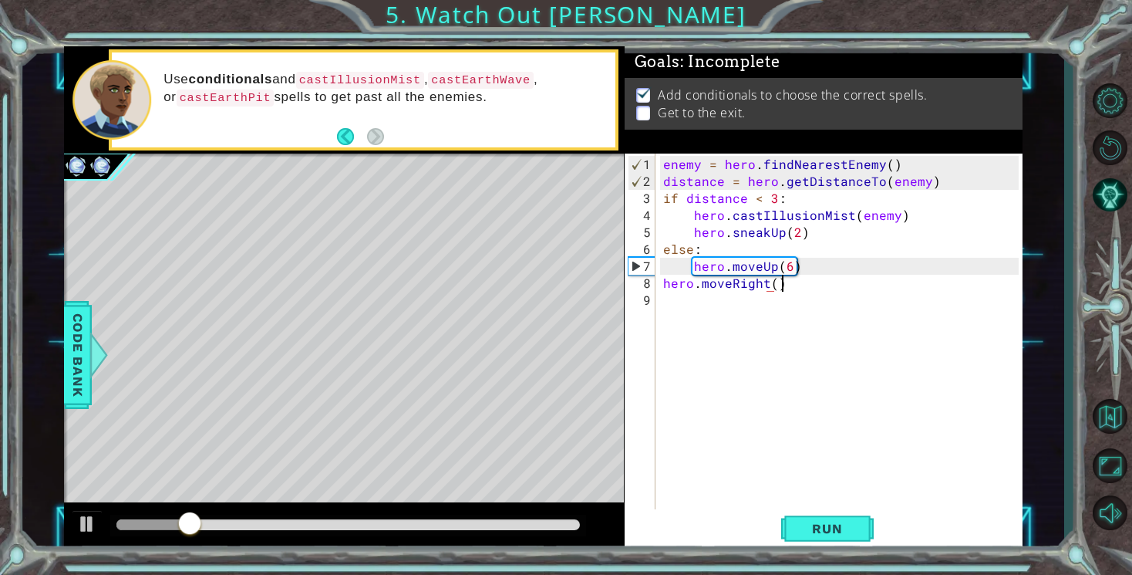
scroll to position [0, 6]
click at [813, 537] on button "Run" at bounding box center [827, 529] width 93 height 40
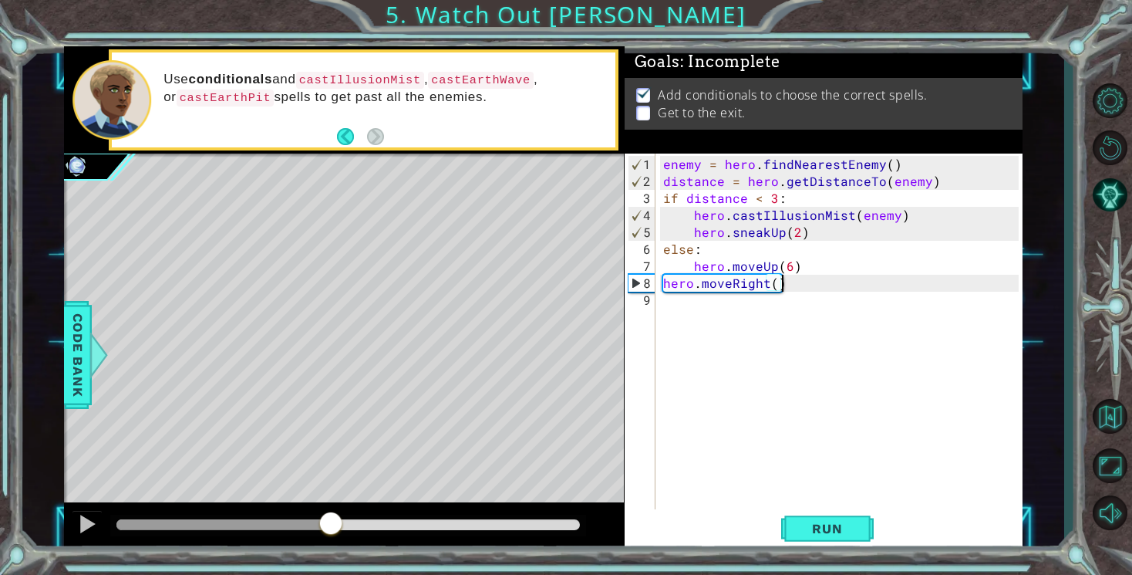
drag, startPoint x: 129, startPoint y: 523, endPoint x: 336, endPoint y: 556, distance: 210.1
click at [338, 557] on div "1 ההההההההההההההההההההההההההההההההההההההההההההההההההההההההההההההההההההההההההההה…" at bounding box center [566, 287] width 1132 height 575
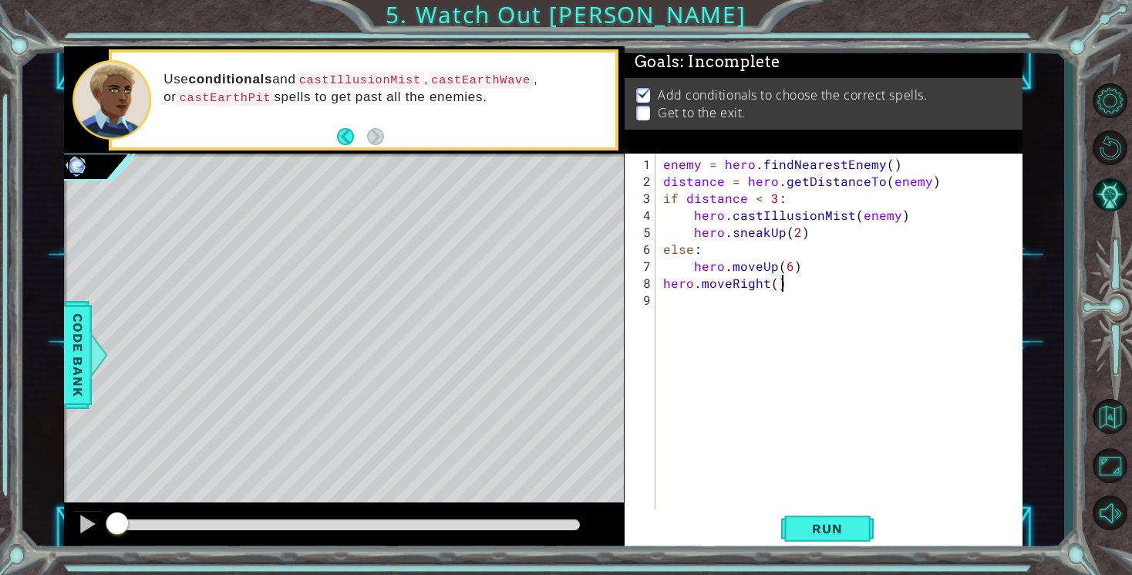
drag, startPoint x: 349, startPoint y: 527, endPoint x: 0, endPoint y: 481, distance: 351.7
click at [0, 481] on div "1 ההההההההההההההההההההההההההההההההההההההההההההההההההההההההההההההההההההההההההההה…" at bounding box center [566, 287] width 1132 height 575
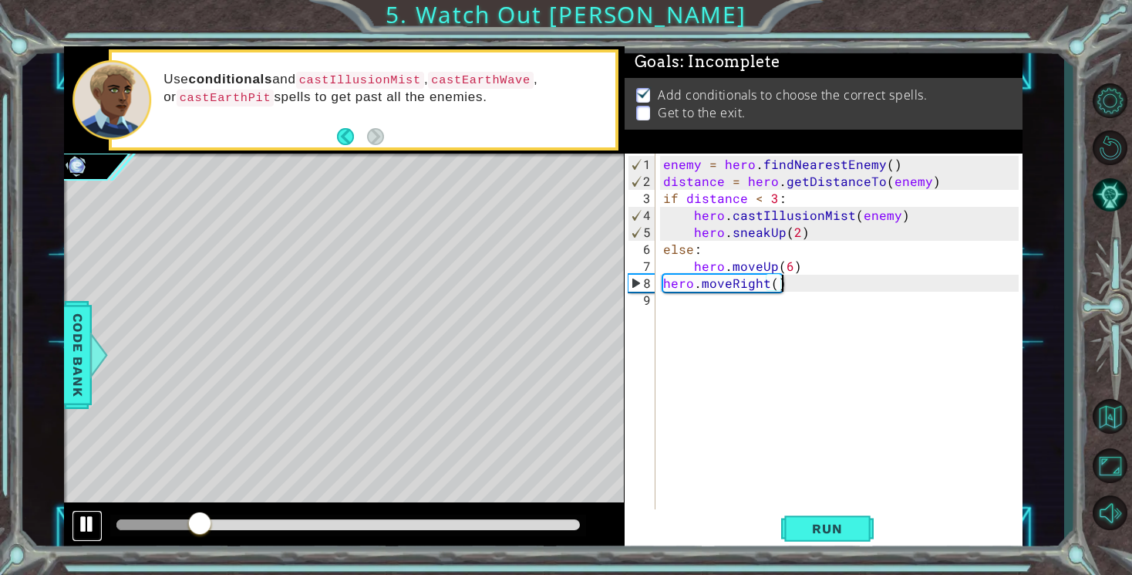
click at [92, 525] on div at bounding box center [87, 524] width 20 height 20
click at [790, 271] on div "enemy = hero . findNearestEnemy ( ) distance = hero . getDistanceTo ( enemy ) i…" at bounding box center [843, 351] width 366 height 390
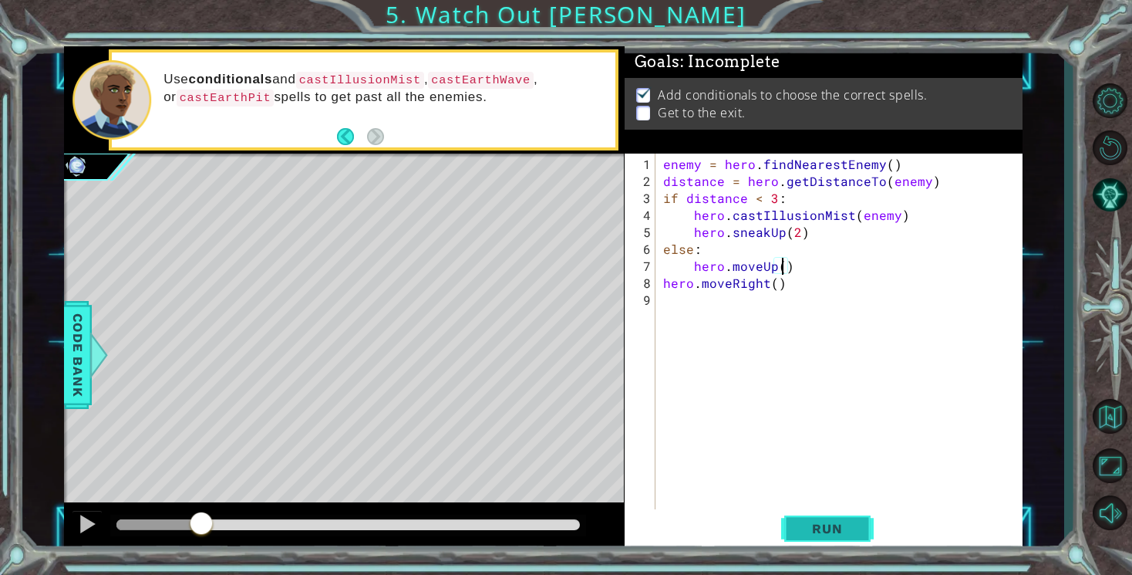
click at [835, 532] on span "Run" at bounding box center [827, 528] width 61 height 15
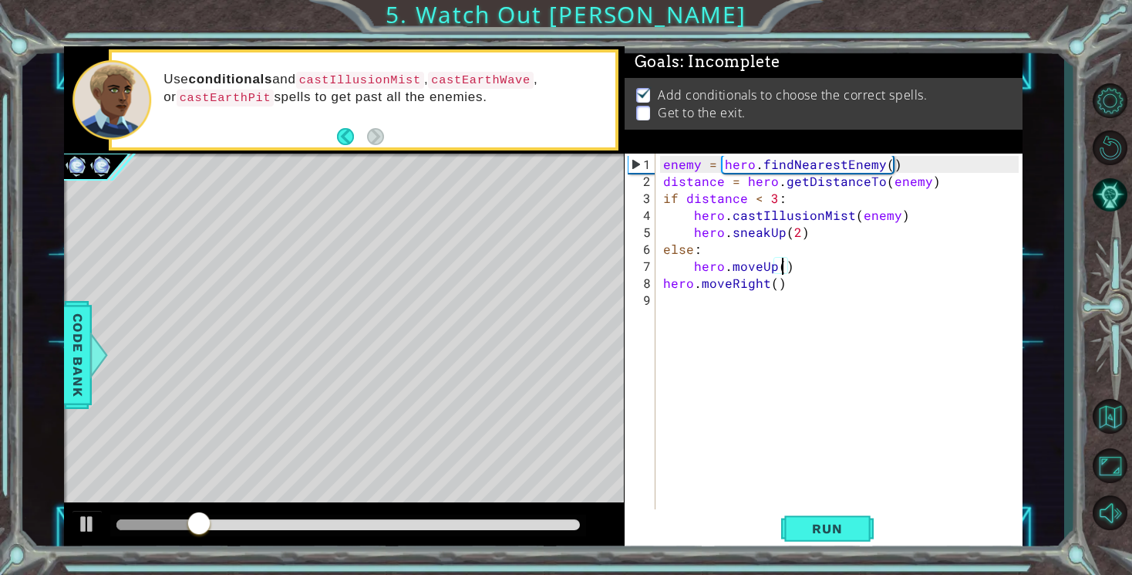
click at [781, 271] on div "enemy = hero . findNearestEnemy ( ) distance = hero . getDistanceTo ( enemy ) i…" at bounding box center [843, 351] width 366 height 390
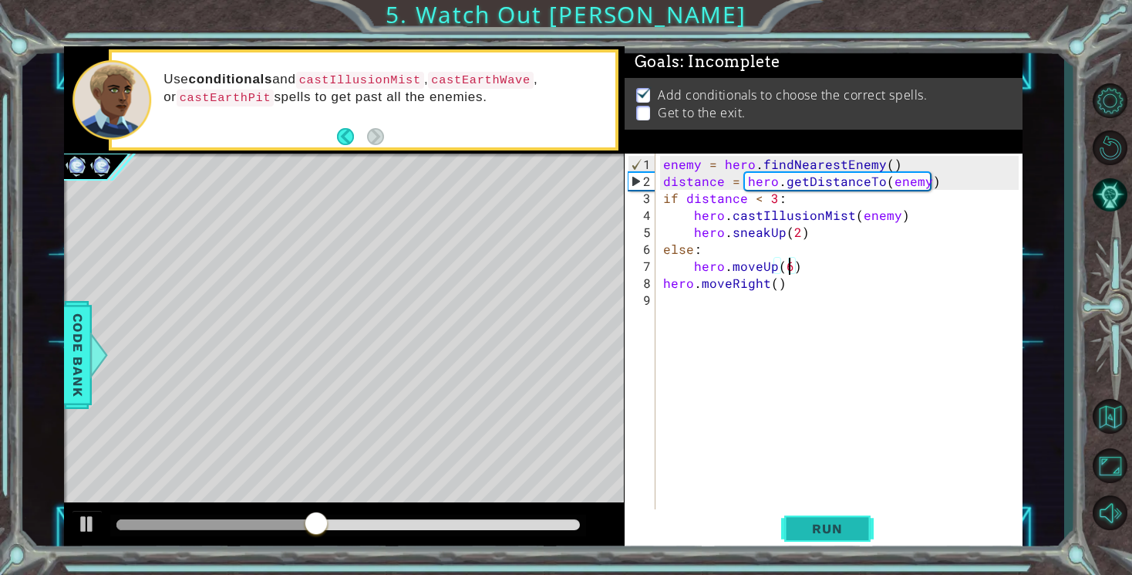
click at [835, 527] on span "Run" at bounding box center [827, 528] width 61 height 15
click at [825, 531] on span "Run" at bounding box center [827, 528] width 61 height 15
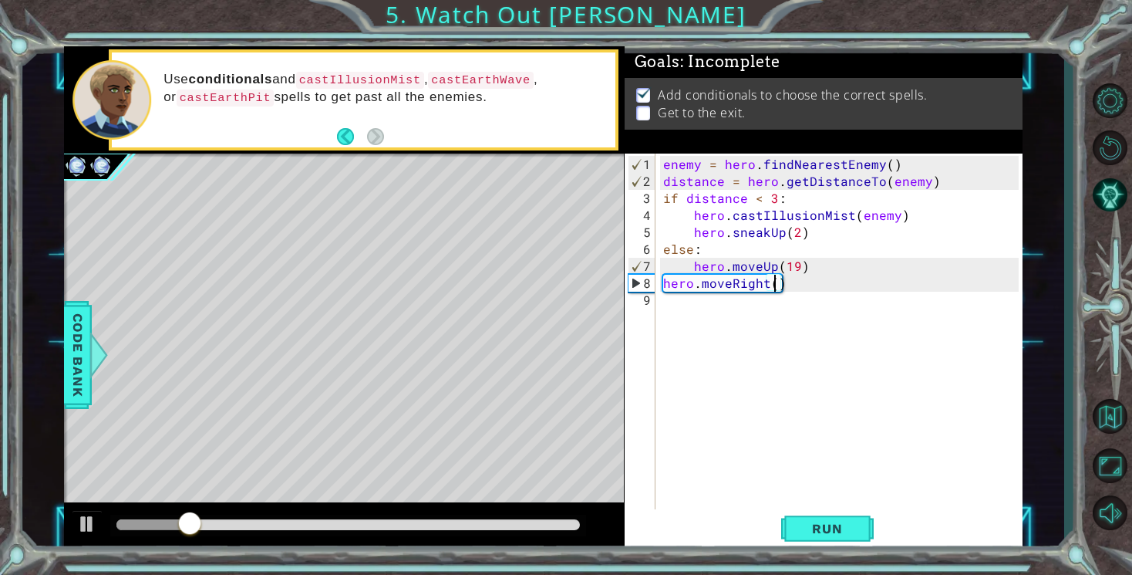
click at [774, 288] on div "enemy = hero . findNearestEnemy ( ) distance = hero . getDistanceTo ( enemy ) i…" at bounding box center [843, 351] width 366 height 390
click at [828, 524] on span "Run" at bounding box center [827, 528] width 61 height 15
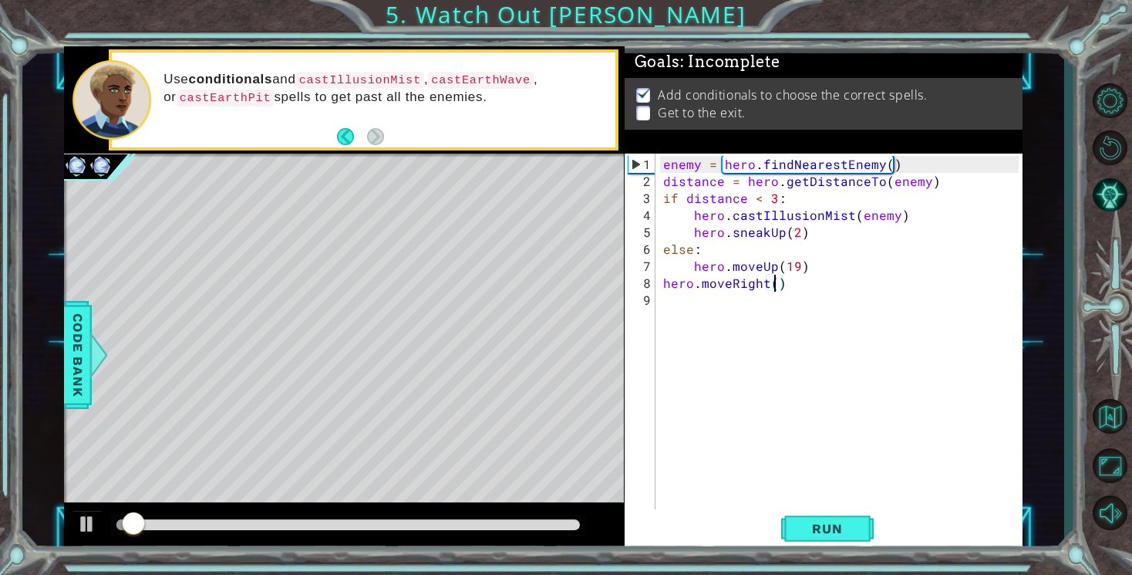
scroll to position [0, 6]
click at [839, 525] on span "Run" at bounding box center [827, 528] width 61 height 15
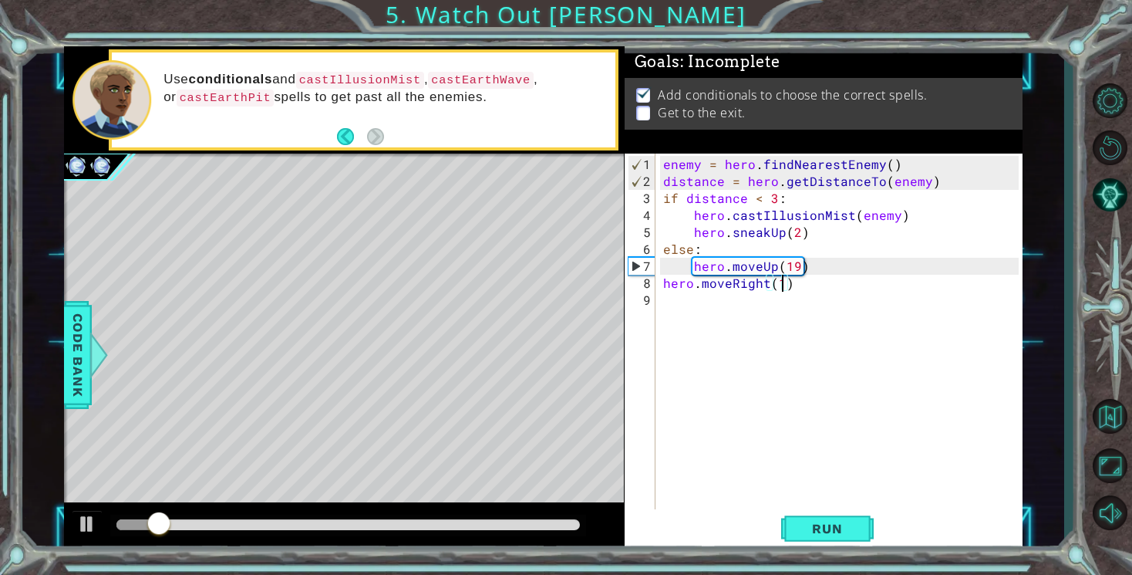
scroll to position [0, 7]
click at [820, 528] on span "Run" at bounding box center [827, 528] width 61 height 15
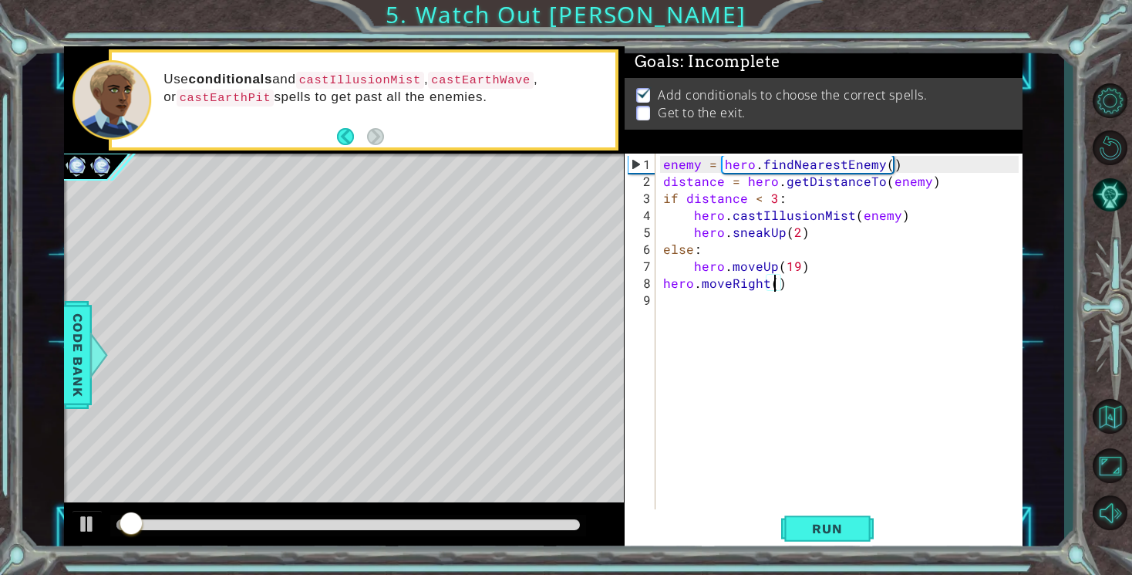
scroll to position [0, 6]
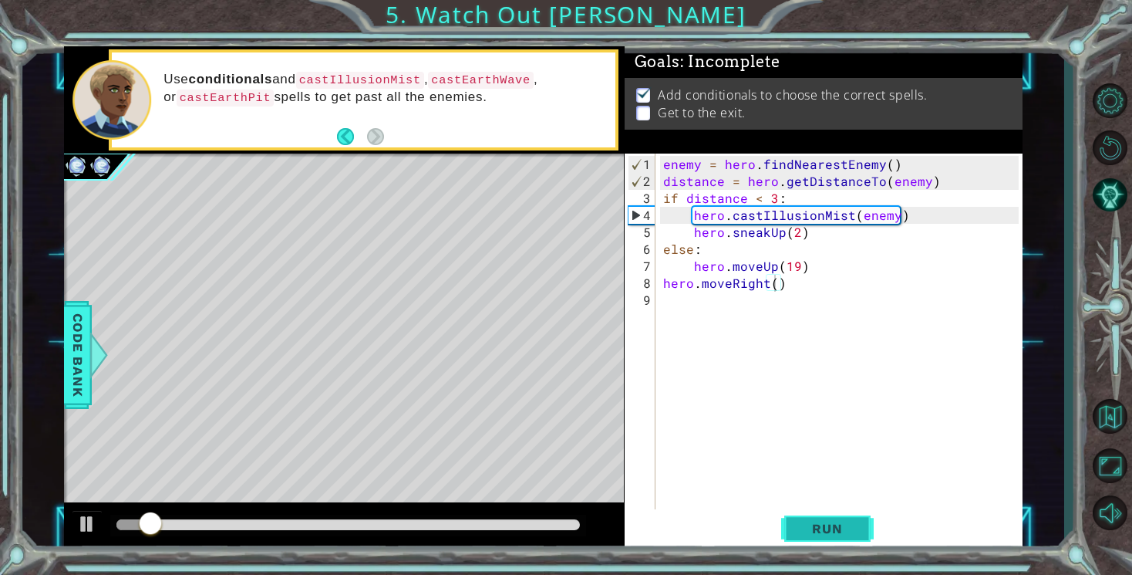
click at [825, 528] on span "Run" at bounding box center [827, 528] width 61 height 15
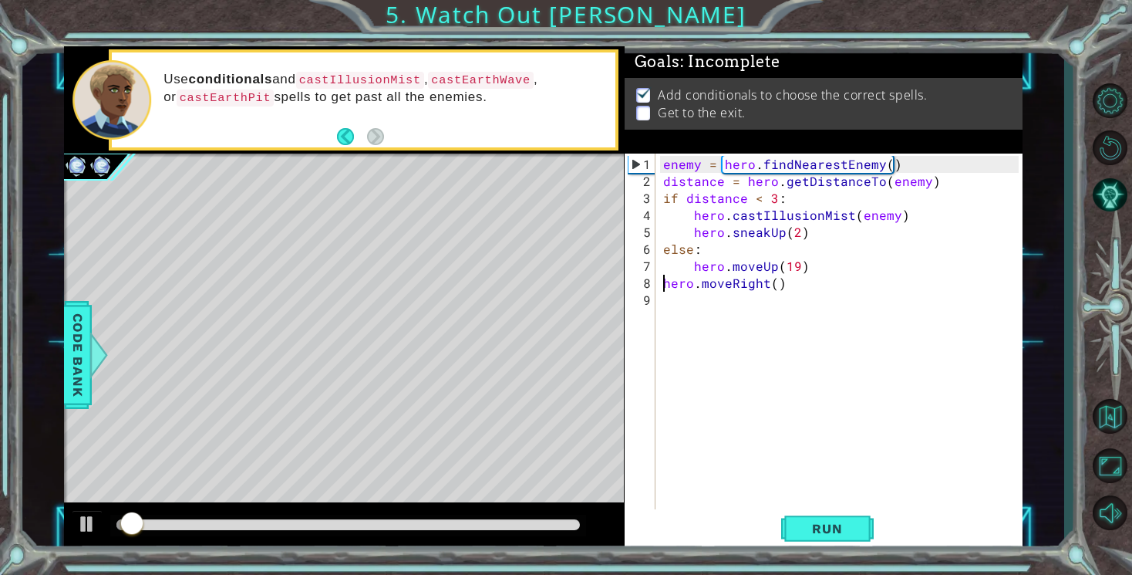
click at [663, 285] on div "enemy = hero . findNearestEnemy ( ) distance = hero . getDistanceTo ( enemy ) i…" at bounding box center [843, 351] width 366 height 390
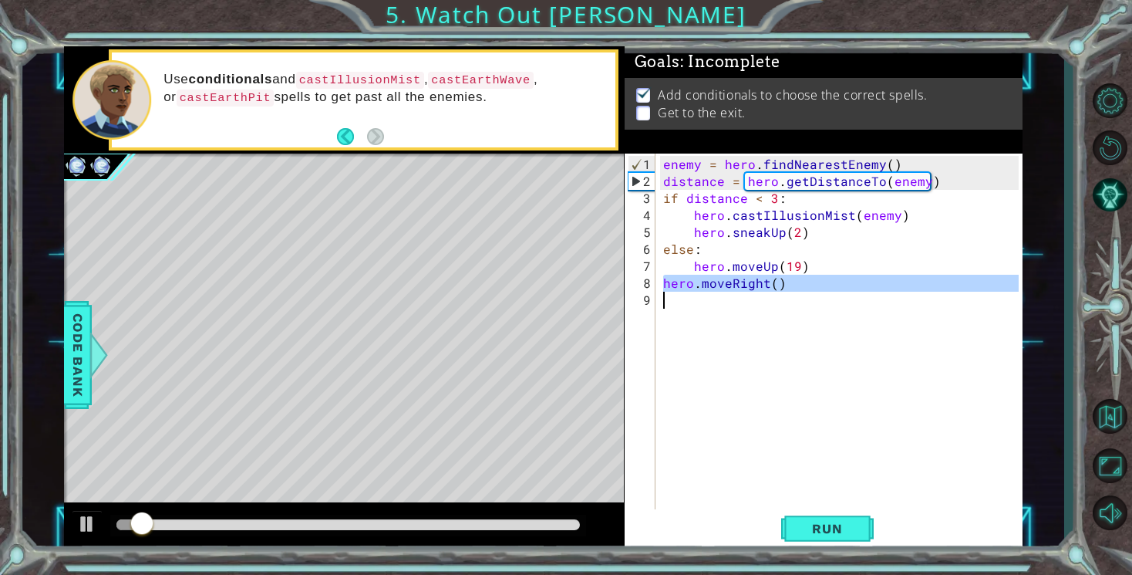
drag, startPoint x: 663, startPoint y: 285, endPoint x: 778, endPoint y: 290, distance: 115.8
click at [778, 290] on div "enemy = hero . findNearestEnemy ( ) distance = hero . getDistanceTo ( enemy ) i…" at bounding box center [843, 351] width 366 height 390
type textarea "hero.moveRight()"
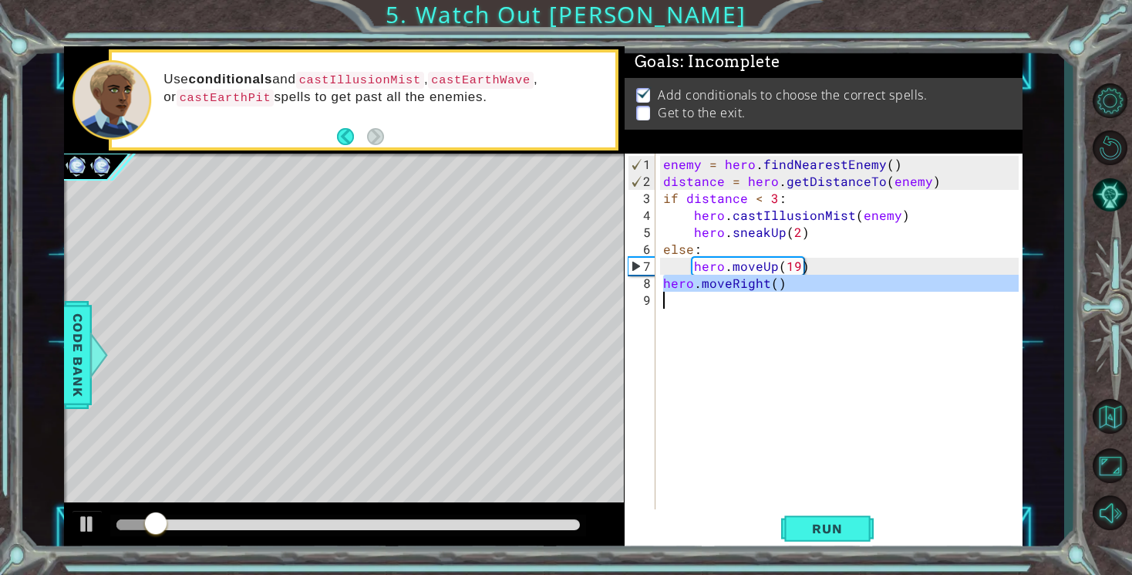
paste textarea "Code Area"
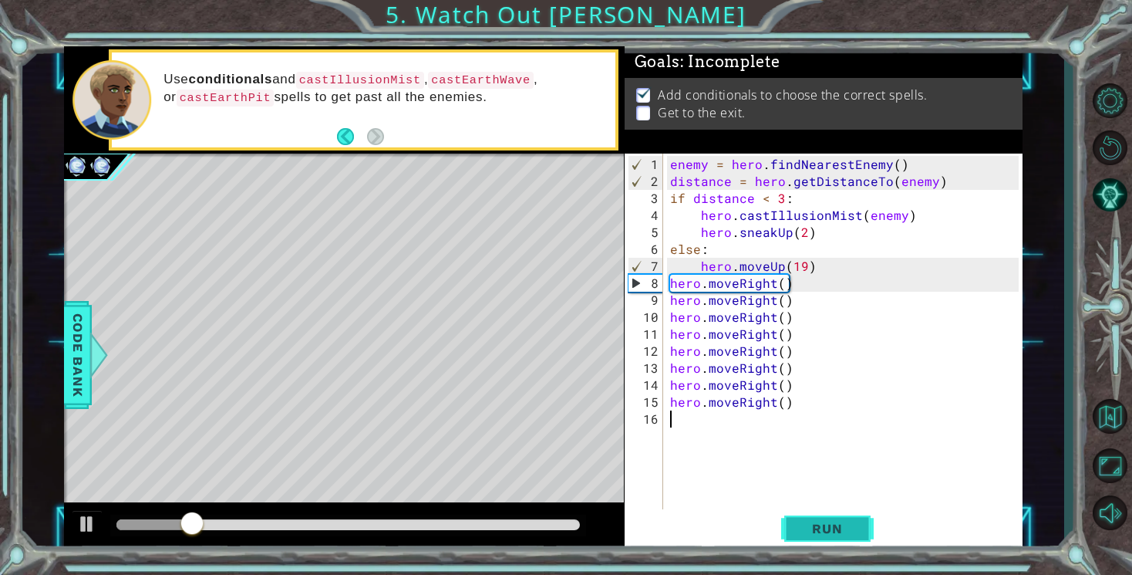
click at [834, 534] on span "Run" at bounding box center [827, 528] width 61 height 15
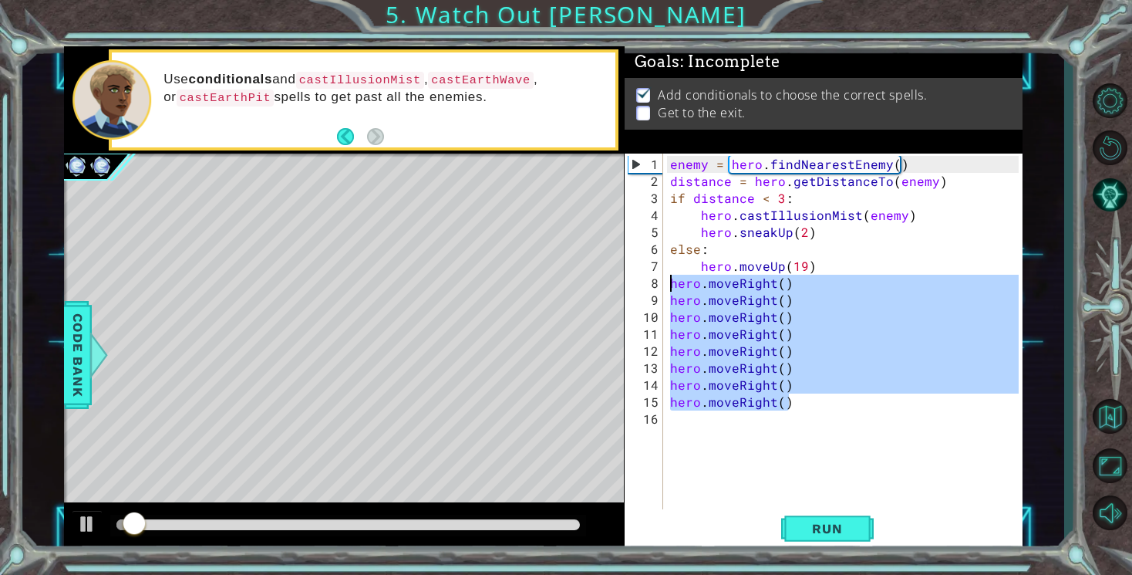
drag, startPoint x: 798, startPoint y: 396, endPoint x: 655, endPoint y: 282, distance: 182.7
click at [655, 282] on div "1 2 3 4 5 6 7 8 9 10 11 12 13 14 15 16 enemy = hero . findNearestEnemy ( ) dist…" at bounding box center [822, 331] width 394 height 356
type textarea "hero.moveRight() hero.moveRight()"
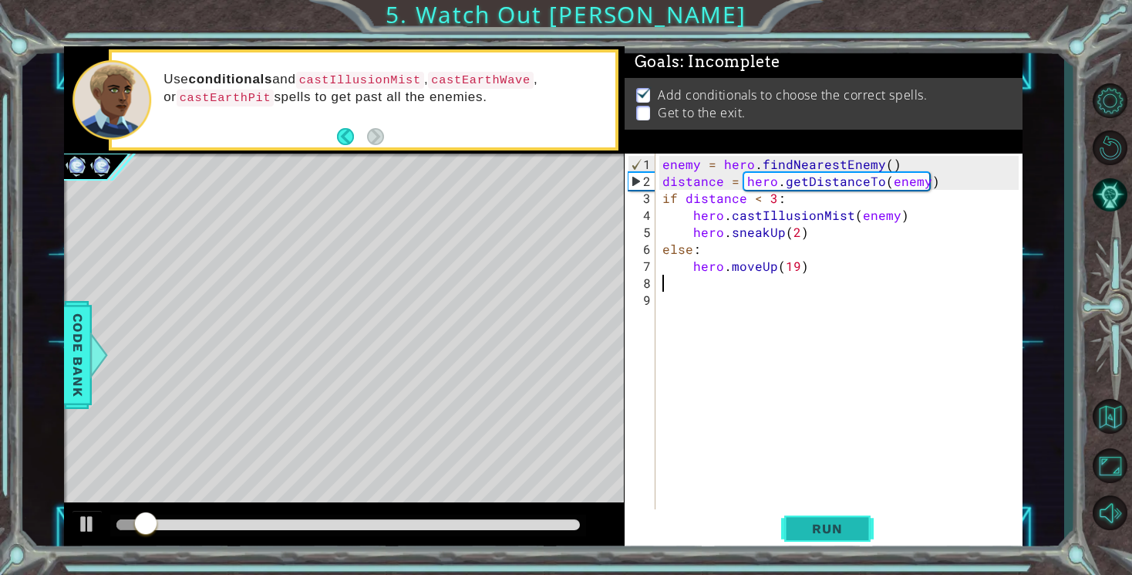
click at [861, 526] on button "Run" at bounding box center [827, 529] width 93 height 40
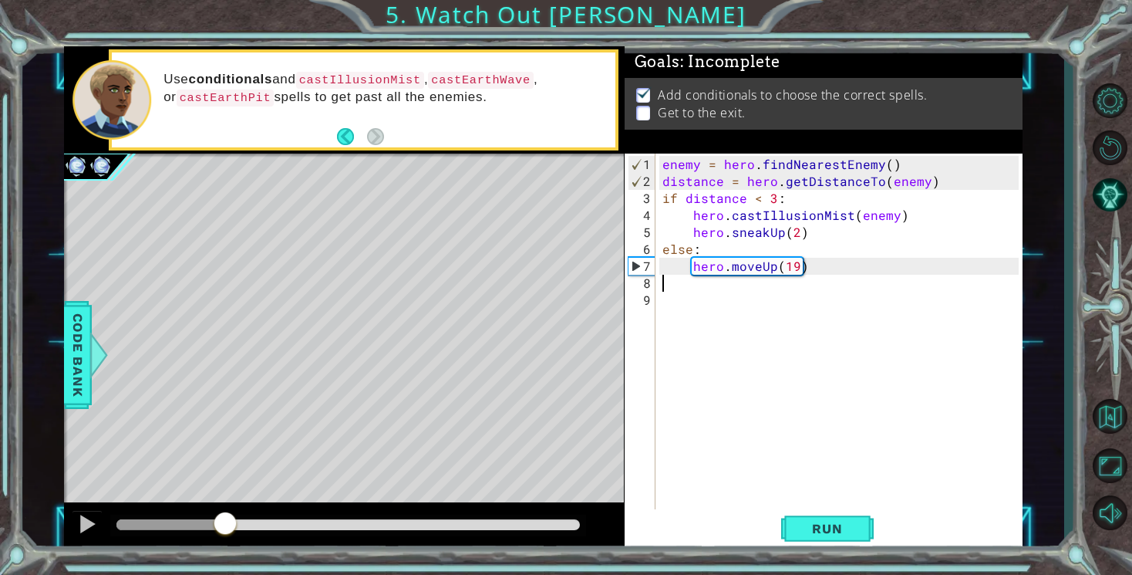
drag, startPoint x: 147, startPoint y: 517, endPoint x: 234, endPoint y: 528, distance: 88.6
click at [234, 528] on div at bounding box center [225, 525] width 28 height 28
click at [84, 530] on div at bounding box center [87, 524] width 20 height 20
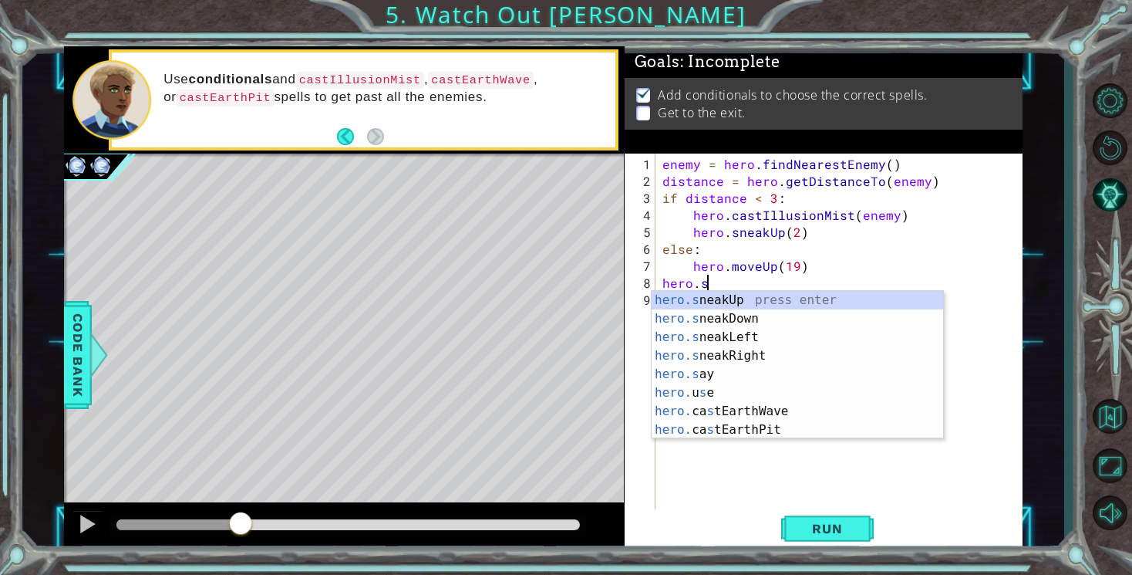
scroll to position [0, 2]
click at [692, 359] on div "hero.s neakUp press enter hero.s neakDown press enter hero.s neakLeft press ent…" at bounding box center [798, 383] width 292 height 185
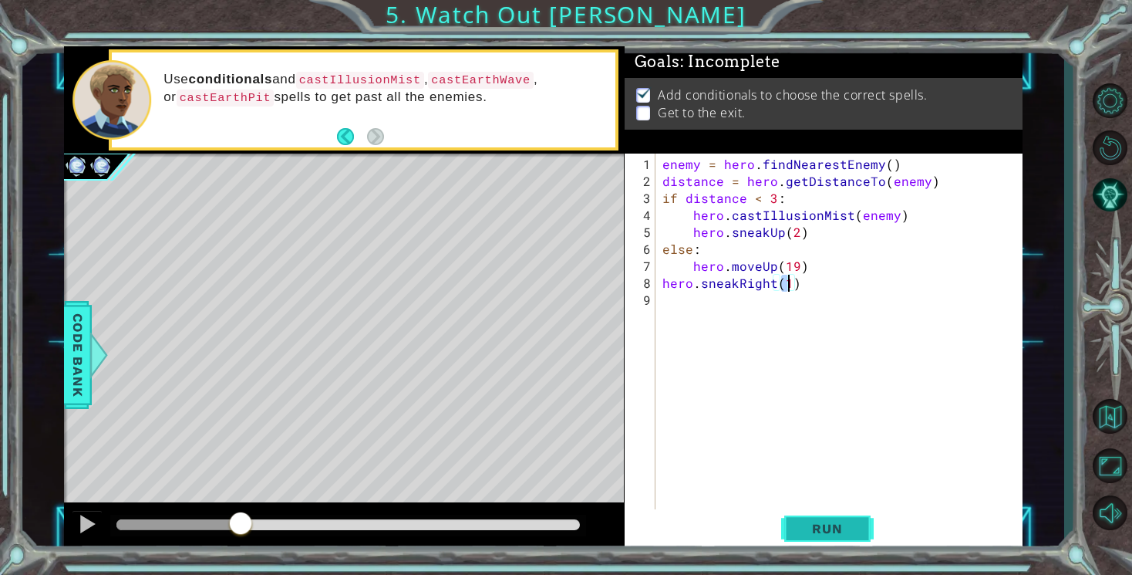
type textarea "hero.sneakRight(1)"
click at [842, 527] on span "Run" at bounding box center [827, 528] width 61 height 15
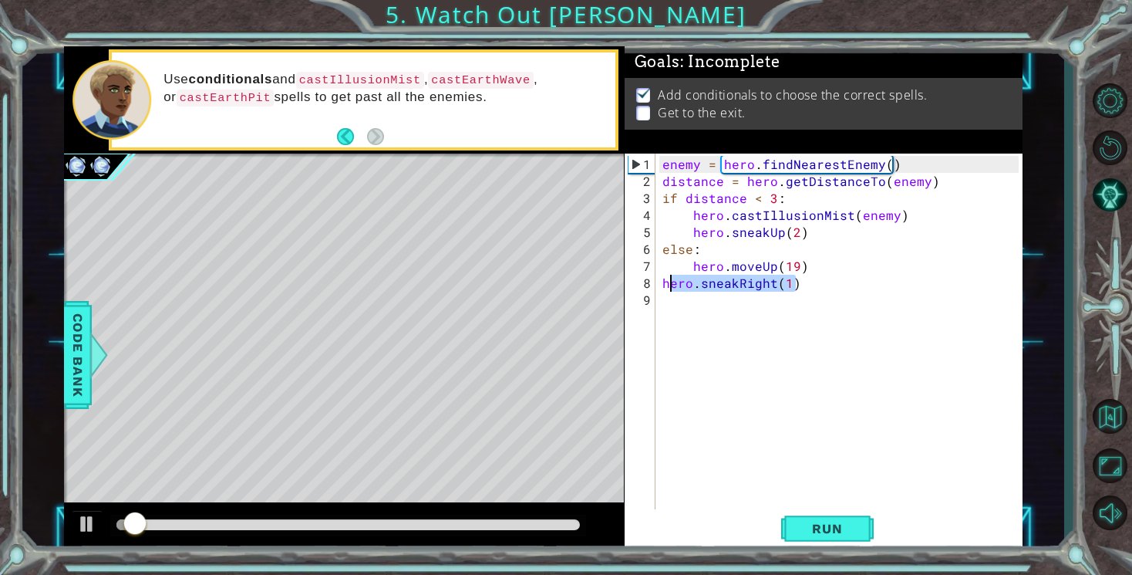
drag, startPoint x: 820, startPoint y: 282, endPoint x: 658, endPoint y: 277, distance: 162.0
click at [658, 277] on div "hero.sneakRight(1) 1 2 3 4 5 6 7 8 9 enemy = hero . findNearestEnemy ( ) distan…" at bounding box center [822, 331] width 394 height 356
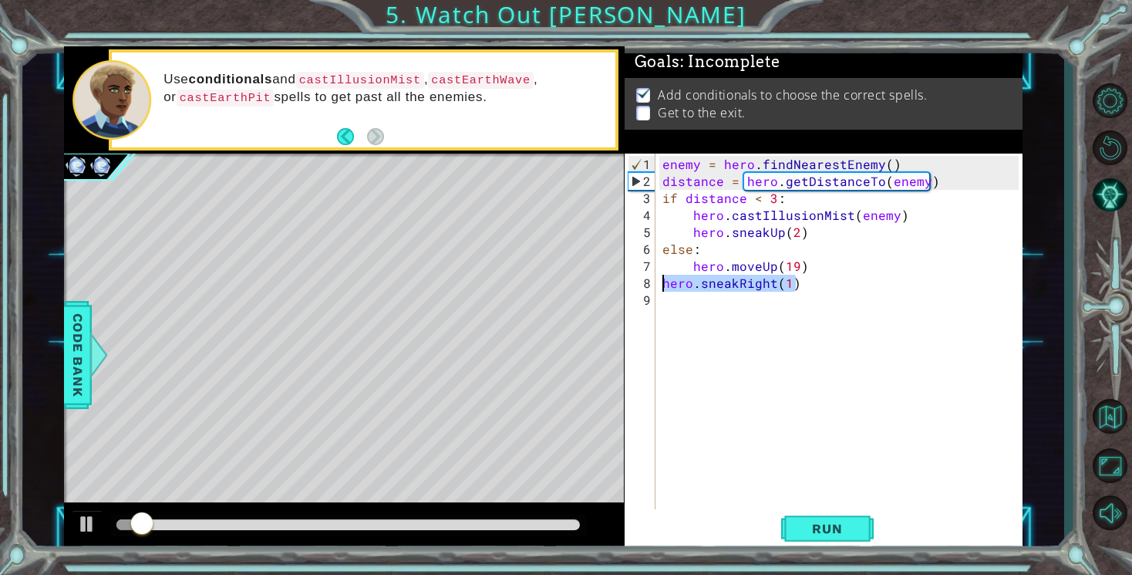
scroll to position [0, 0]
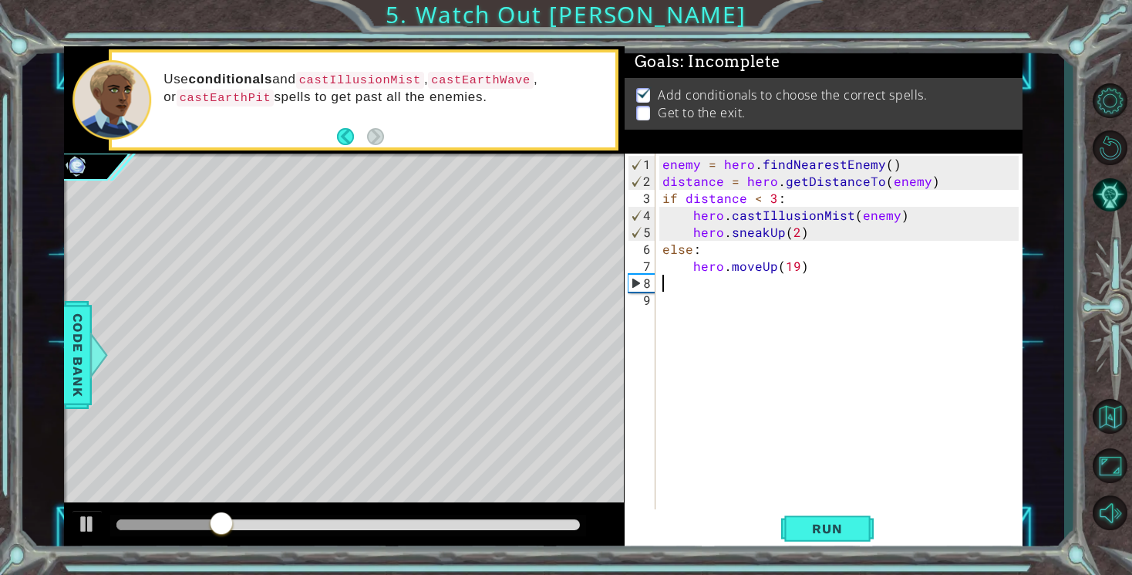
type textarea "c"
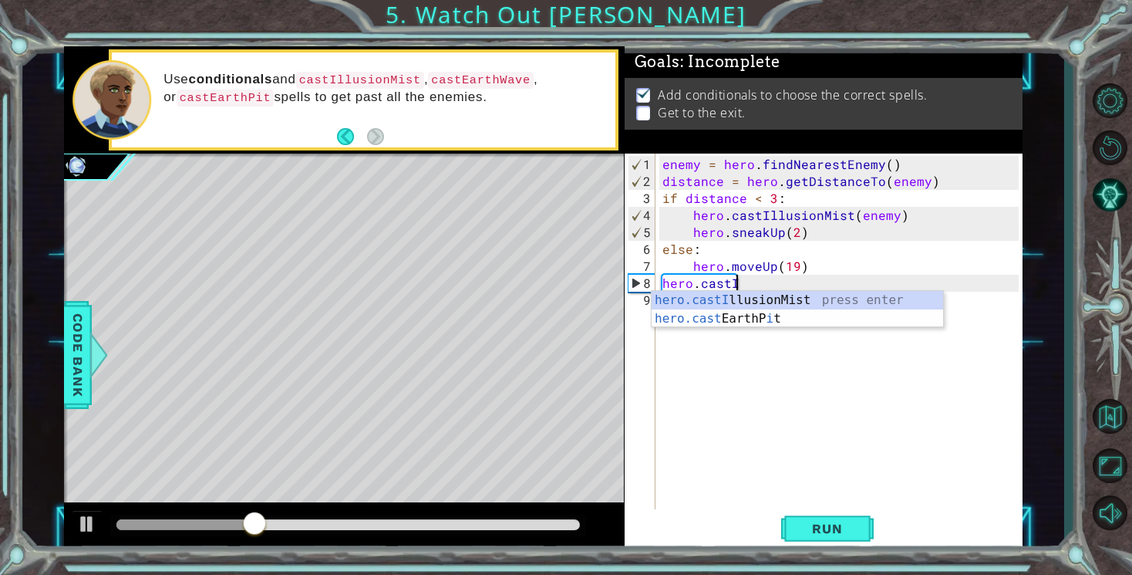
scroll to position [0, 4]
click at [730, 302] on div "hero.castI llusionMist press enter hero.cast EarthP i t press enter" at bounding box center [798, 328] width 292 height 74
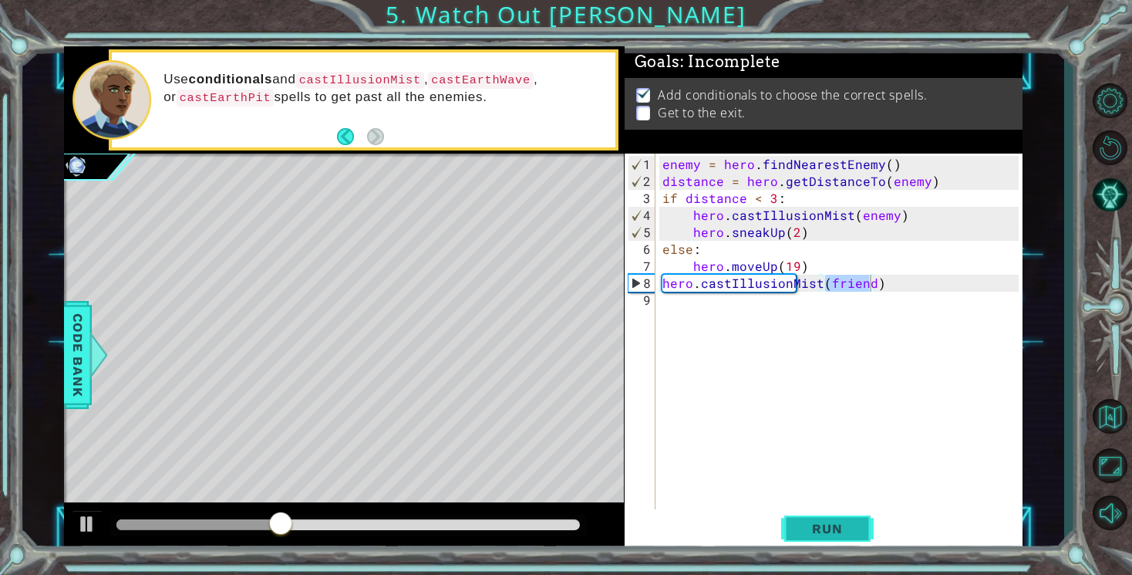
click at [802, 538] on button "Run" at bounding box center [827, 529] width 93 height 40
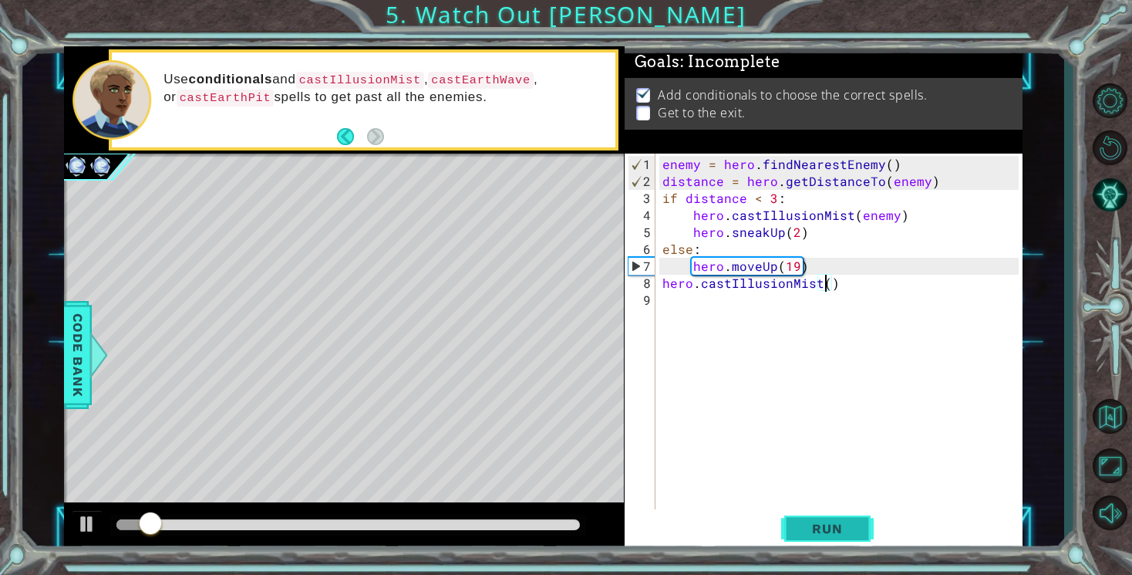
click at [852, 523] on span "Run" at bounding box center [827, 528] width 61 height 15
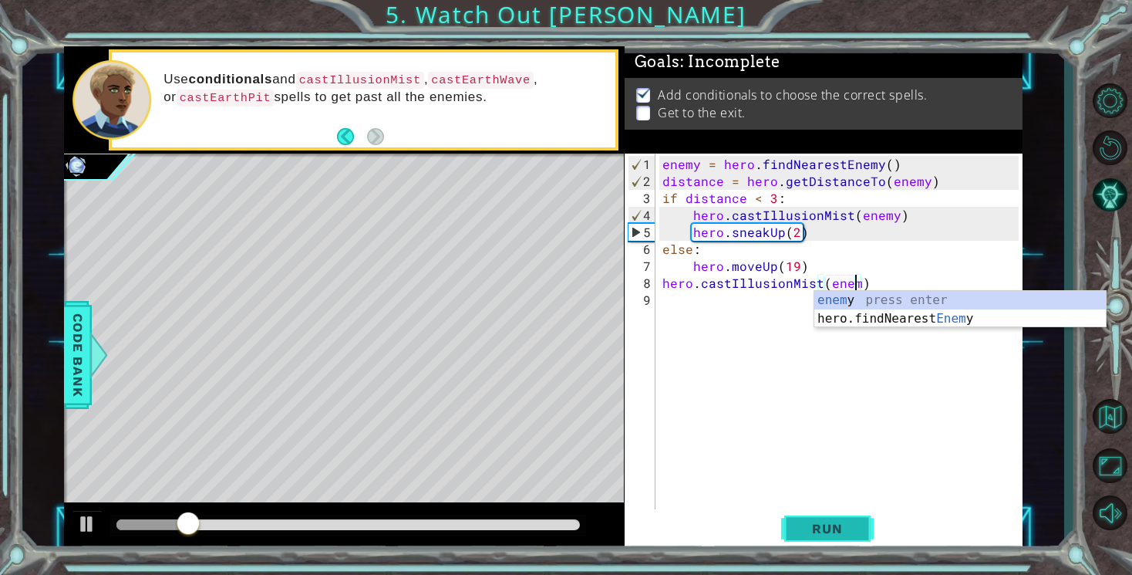
scroll to position [0, 12]
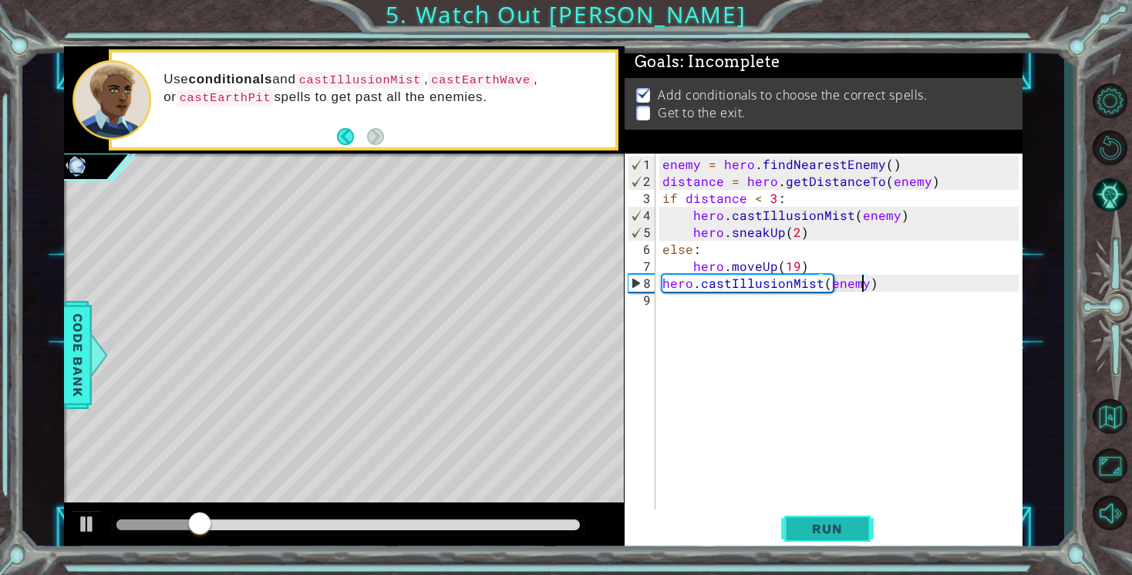
type textarea "hero.castIllusionMist(enemy)"
click at [845, 531] on span "Run" at bounding box center [827, 528] width 61 height 15
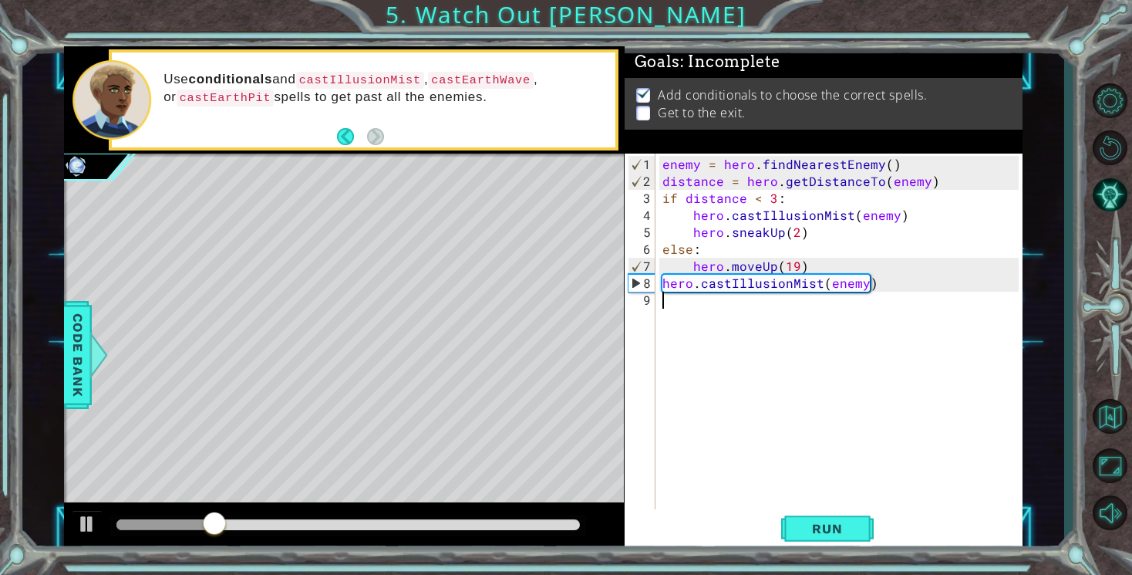
click at [705, 299] on div "enemy = hero . findNearestEnemy ( ) distance = hero . getDistanceTo ( enemy ) i…" at bounding box center [842, 351] width 366 height 390
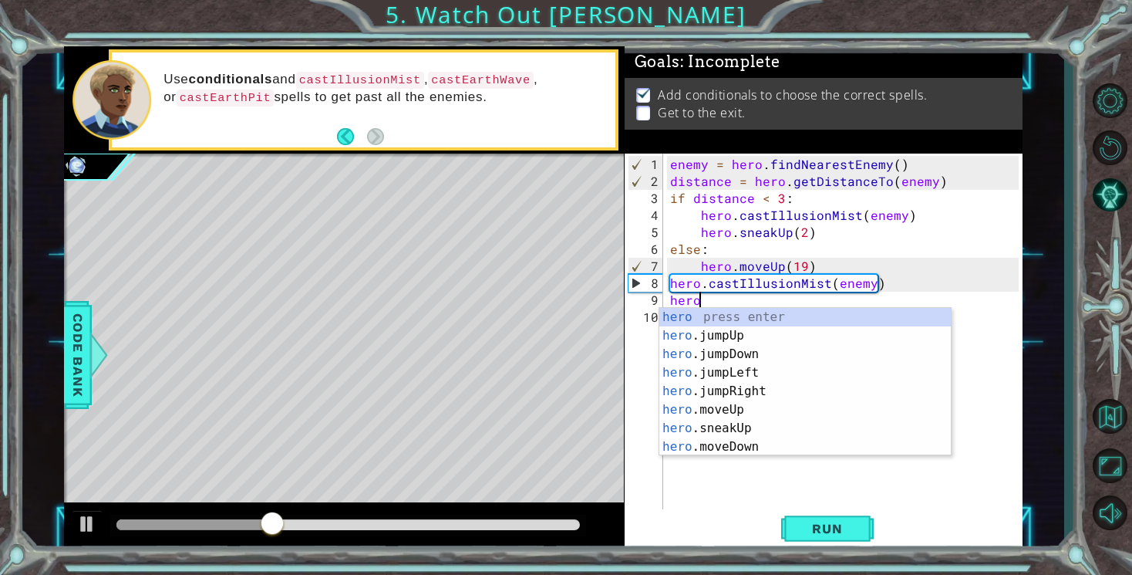
scroll to position [0, 2]
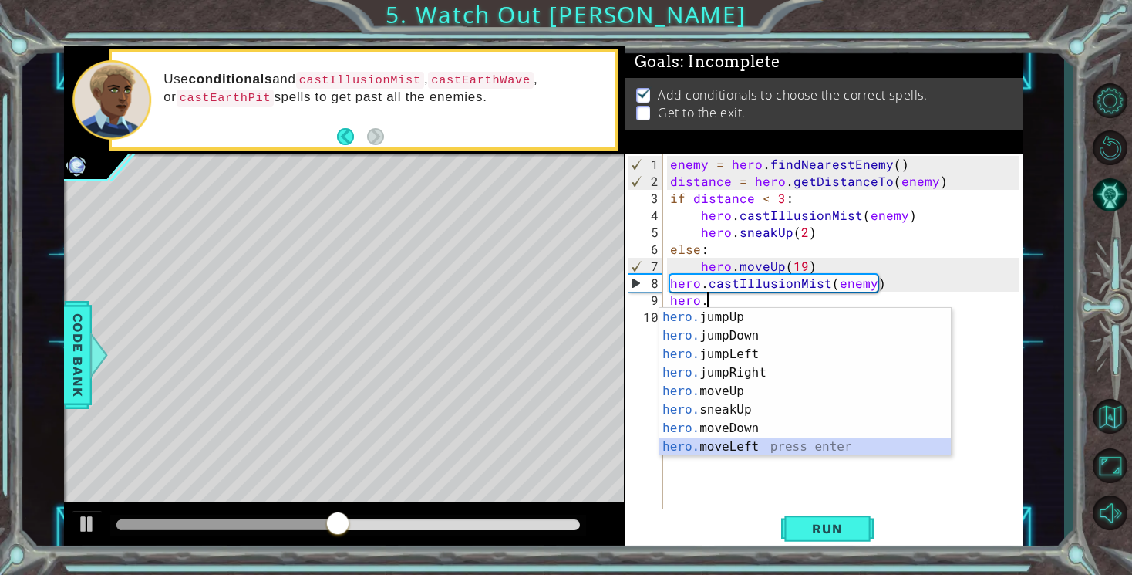
click at [767, 450] on div "hero. jumpUp press enter hero. jumpDown press enter hero. jumpLeft press enter …" at bounding box center [805, 400] width 292 height 185
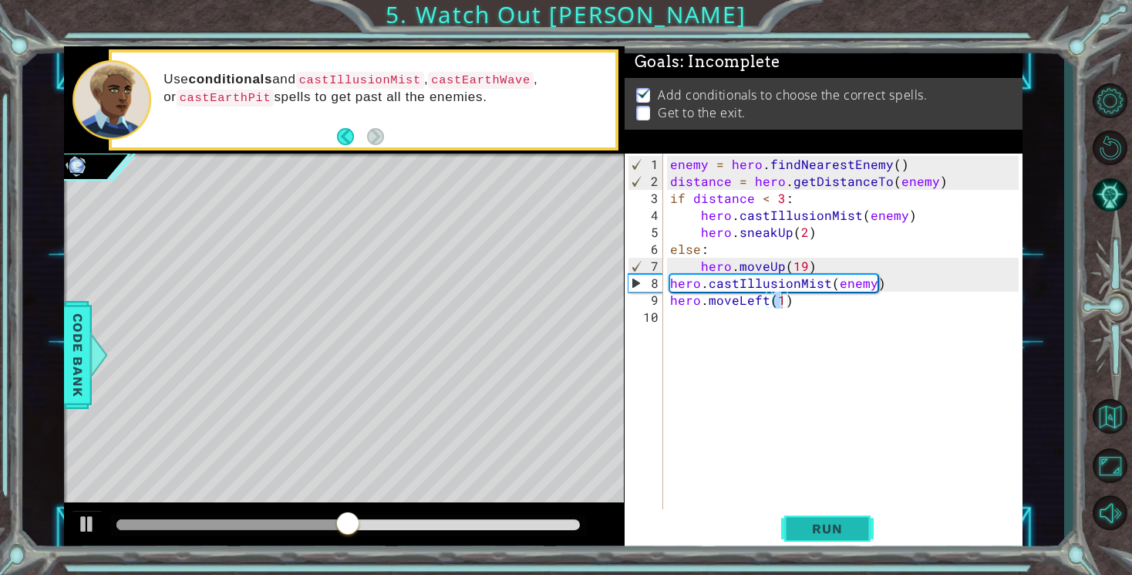
click at [810, 536] on button "Run" at bounding box center [827, 529] width 93 height 40
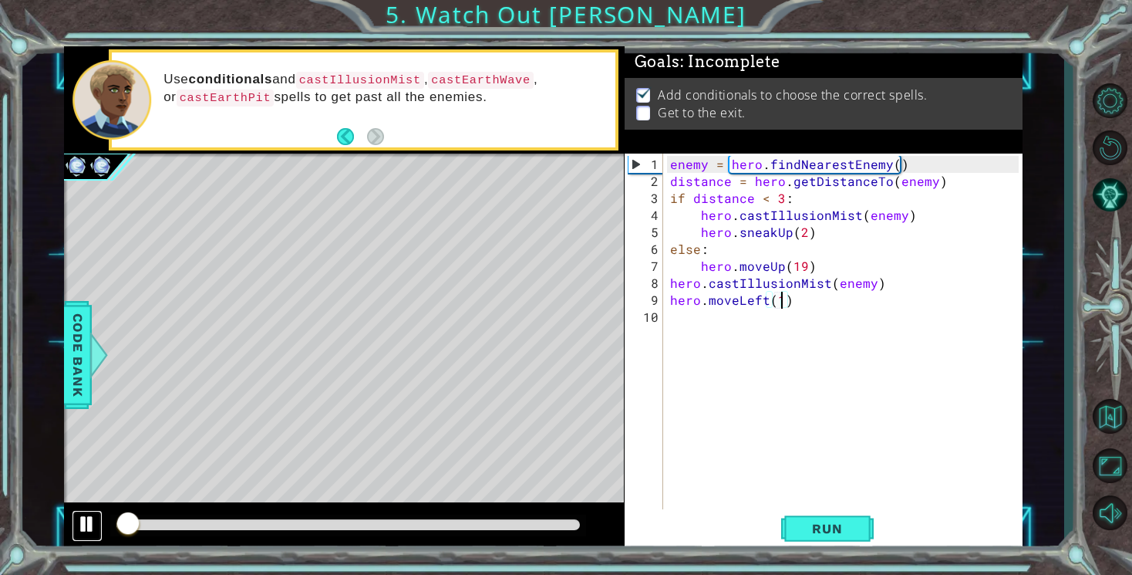
click at [96, 525] on div at bounding box center [87, 524] width 20 height 20
drag, startPoint x: 811, startPoint y: 300, endPoint x: 737, endPoint y: 302, distance: 74.1
click at [737, 302] on div "enemy = hero . findNearestEnemy ( ) distance = hero . getDistanceTo ( enemy ) i…" at bounding box center [846, 351] width 359 height 390
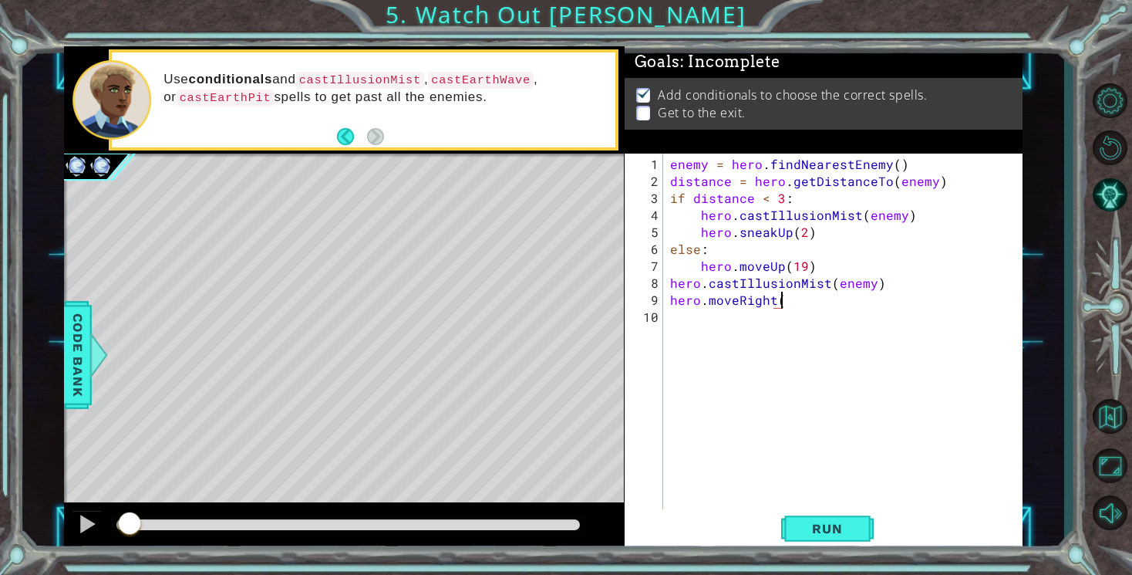
scroll to position [0, 6]
type textarea "hero.moveRight()"
click at [815, 524] on span "Run" at bounding box center [827, 528] width 61 height 15
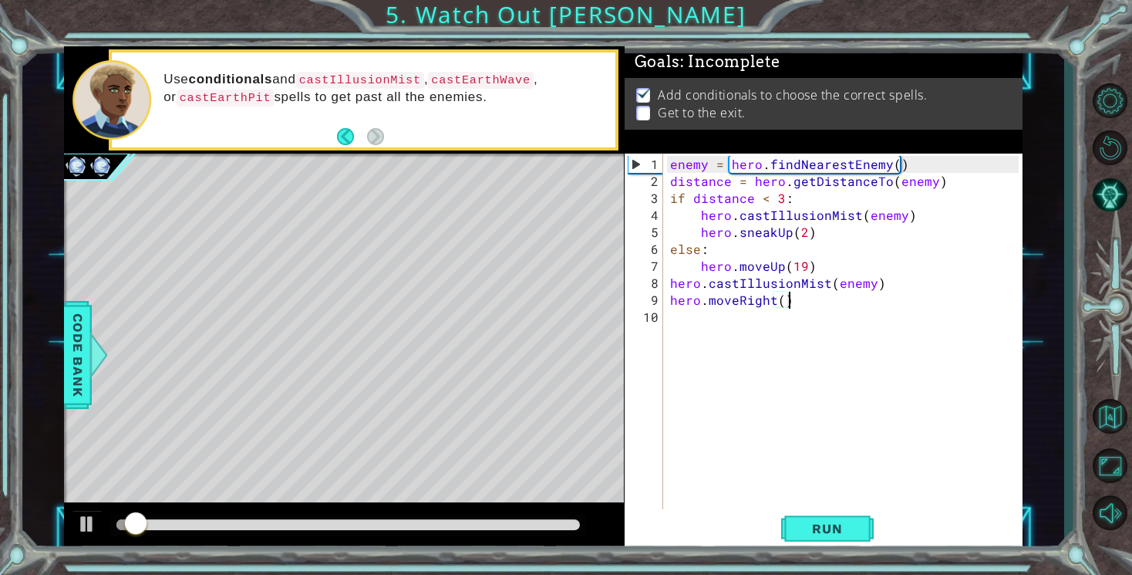
click at [783, 308] on div "enemy = hero . findNearestEnemy ( ) distance = hero . getDistanceTo ( enemy ) i…" at bounding box center [846, 351] width 359 height 390
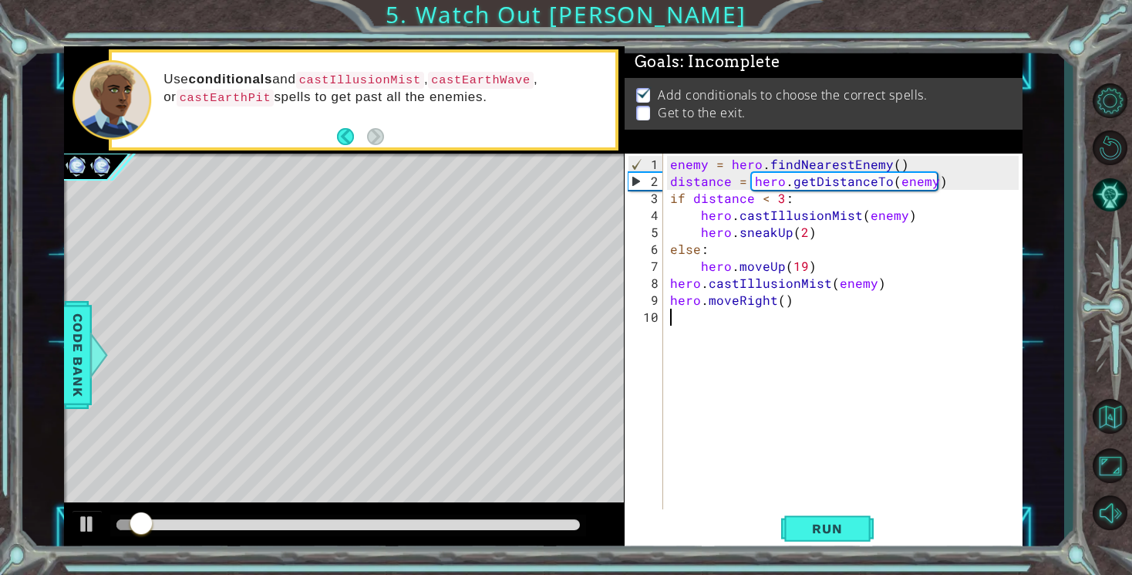
click at [781, 305] on div "enemy = hero . findNearestEnemy ( ) distance = hero . getDistanceTo ( enemy ) i…" at bounding box center [846, 351] width 359 height 390
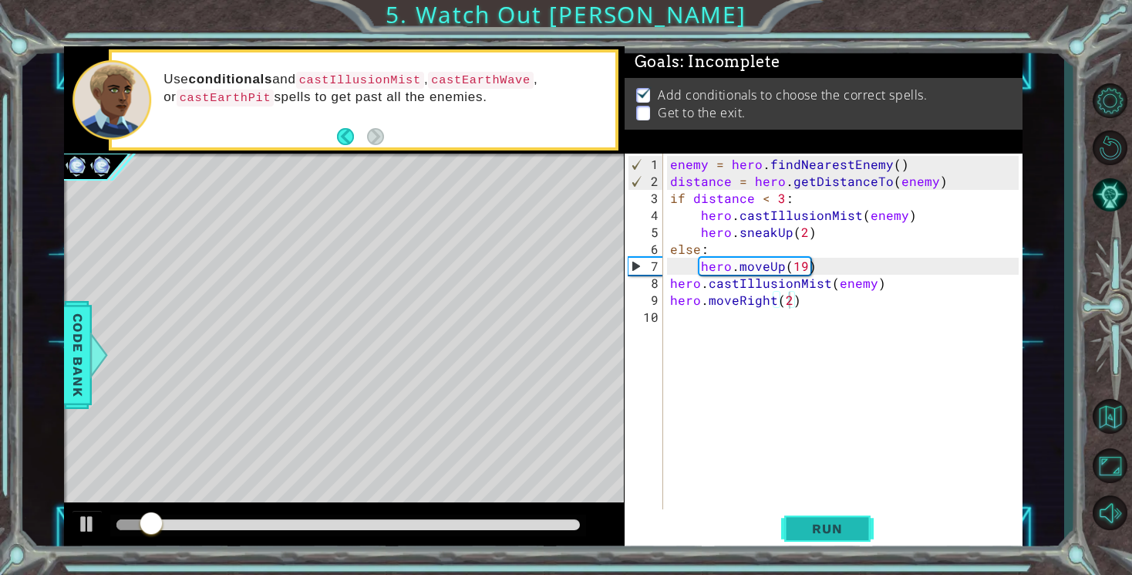
click at [817, 536] on span "Run" at bounding box center [827, 528] width 61 height 15
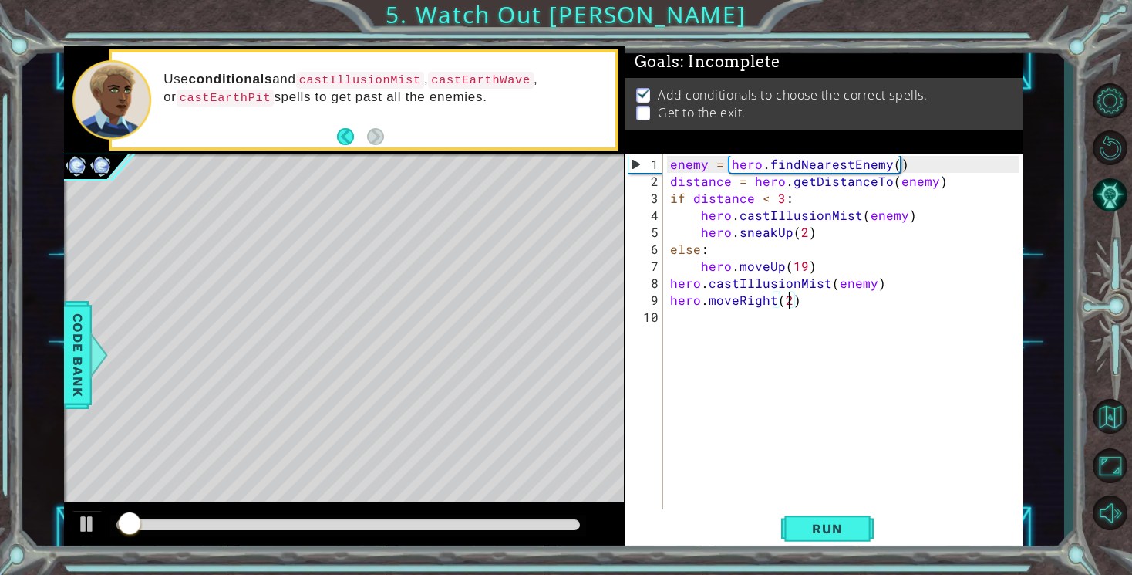
type textarea "hero.moveRight()"
click at [829, 528] on span "Run" at bounding box center [827, 528] width 61 height 15
click at [702, 317] on div "enemy = hero . findNearestEnemy ( ) distance = hero . getDistanceTo ( enemy ) i…" at bounding box center [846, 351] width 359 height 390
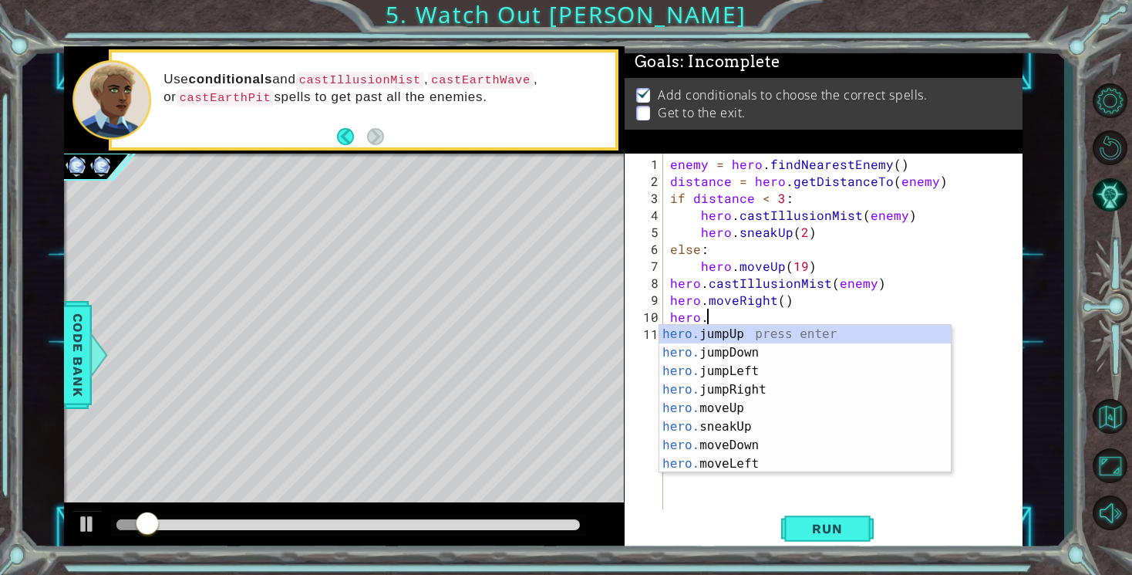
scroll to position [0, 2]
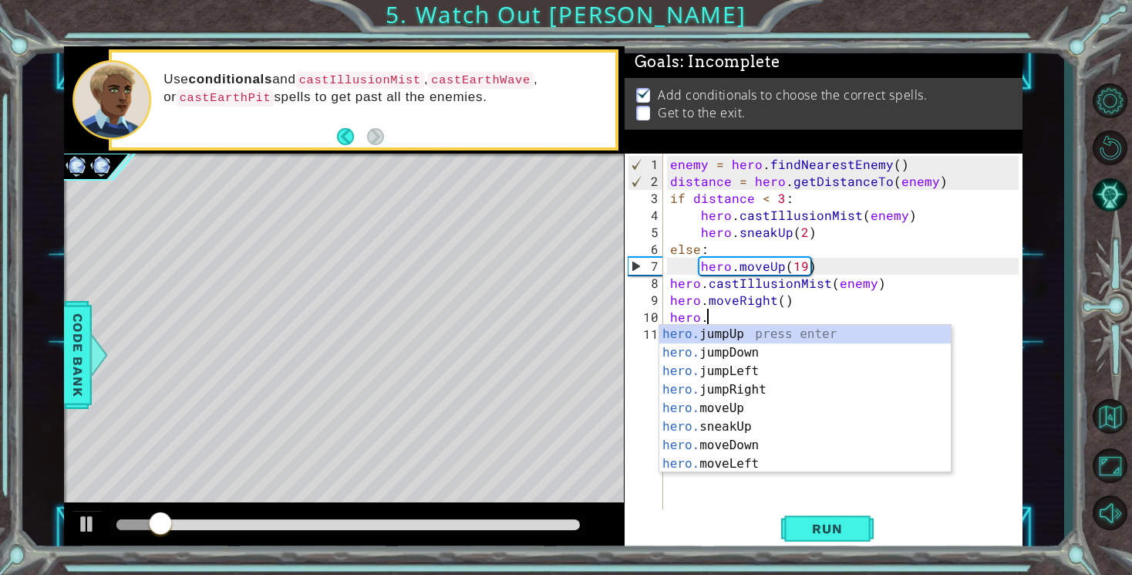
type textarea "hero.c"
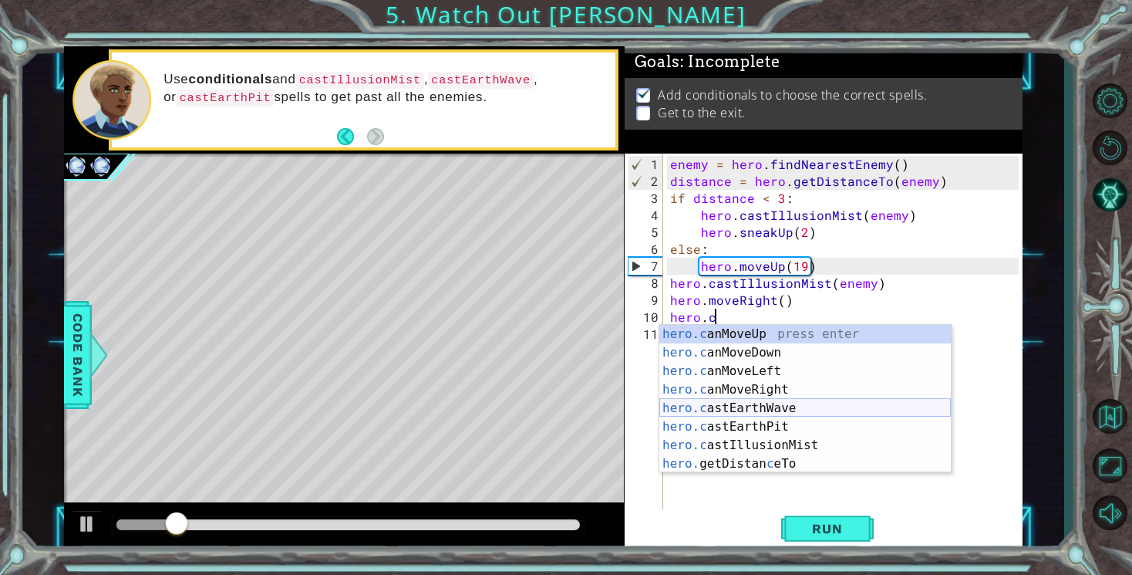
click at [751, 405] on div "hero.c anMoveUp press enter hero.c anMoveDown press enter hero.c anMoveLeft pre…" at bounding box center [805, 417] width 292 height 185
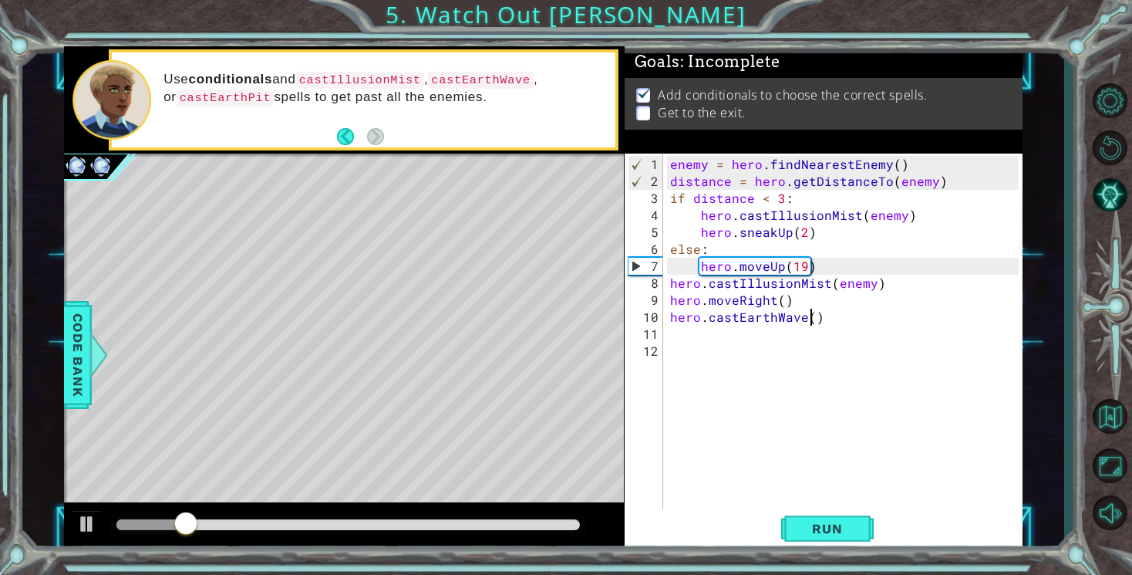
click at [814, 319] on div "enemy = hero . findNearestEnemy ( ) distance = hero . getDistanceTo ( enemy ) i…" at bounding box center [846, 351] width 359 height 390
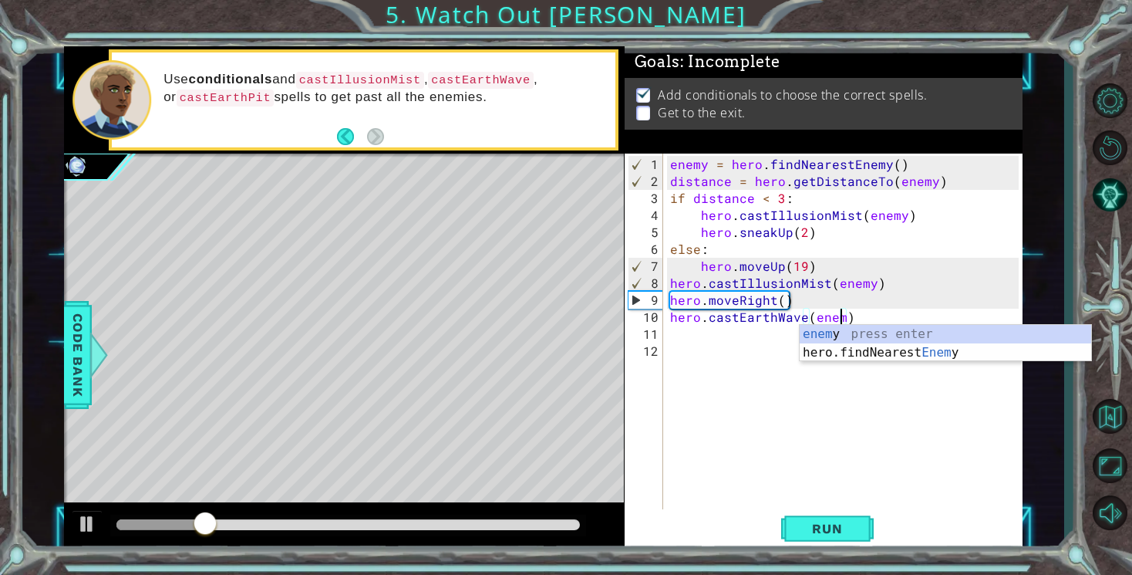
scroll to position [0, 11]
click at [833, 538] on button "Run" at bounding box center [827, 529] width 93 height 40
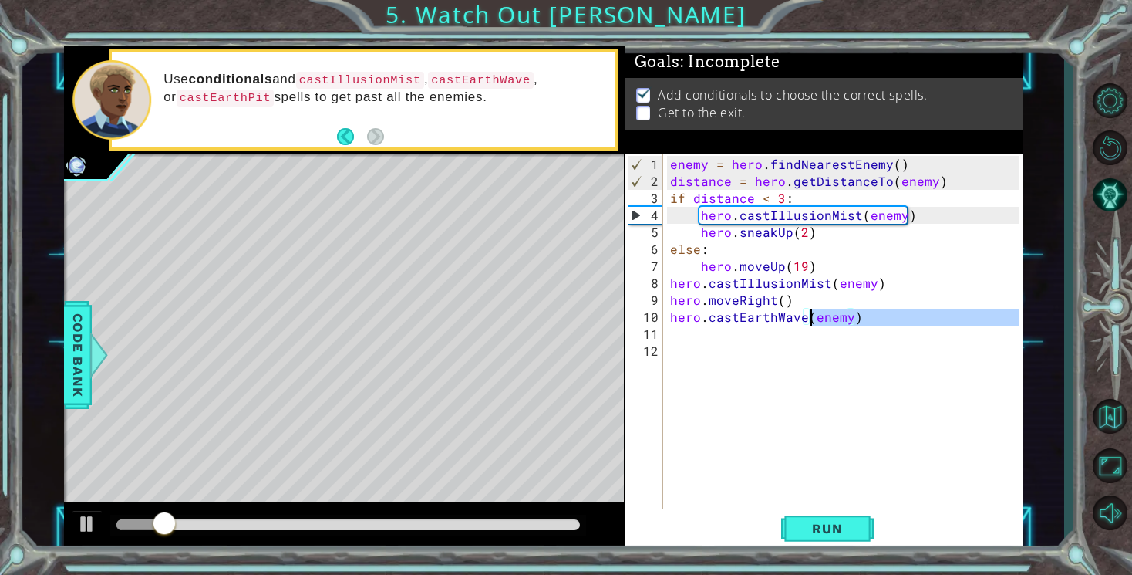
drag, startPoint x: 850, startPoint y: 325, endPoint x: 812, endPoint y: 322, distance: 38.0
click at [812, 322] on div "enemy = hero . findNearestEnemy ( ) distance = hero . getDistanceTo ( enemy ) i…" at bounding box center [846, 351] width 359 height 390
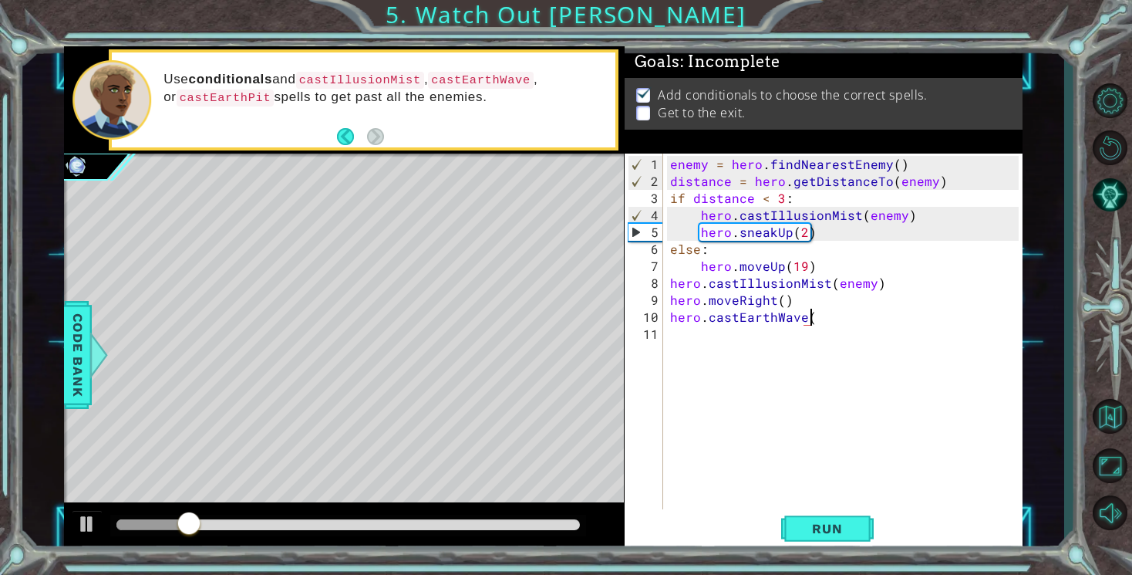
scroll to position [0, 8]
click at [835, 530] on span "Run" at bounding box center [827, 528] width 61 height 15
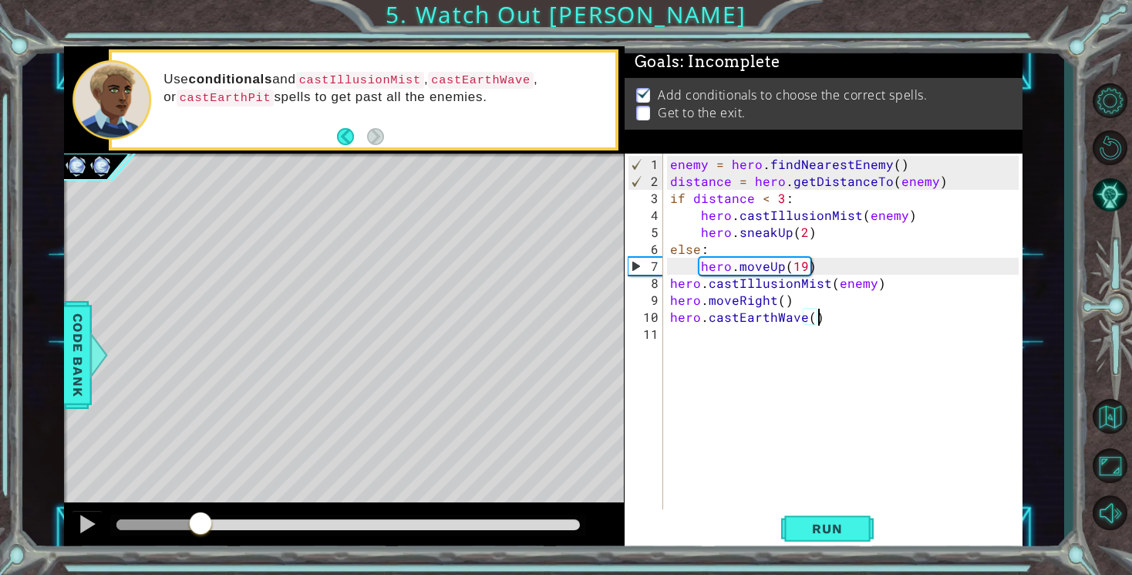
drag, startPoint x: 145, startPoint y: 524, endPoint x: 225, endPoint y: 539, distance: 81.7
click at [225, 539] on div at bounding box center [344, 526] width 560 height 49
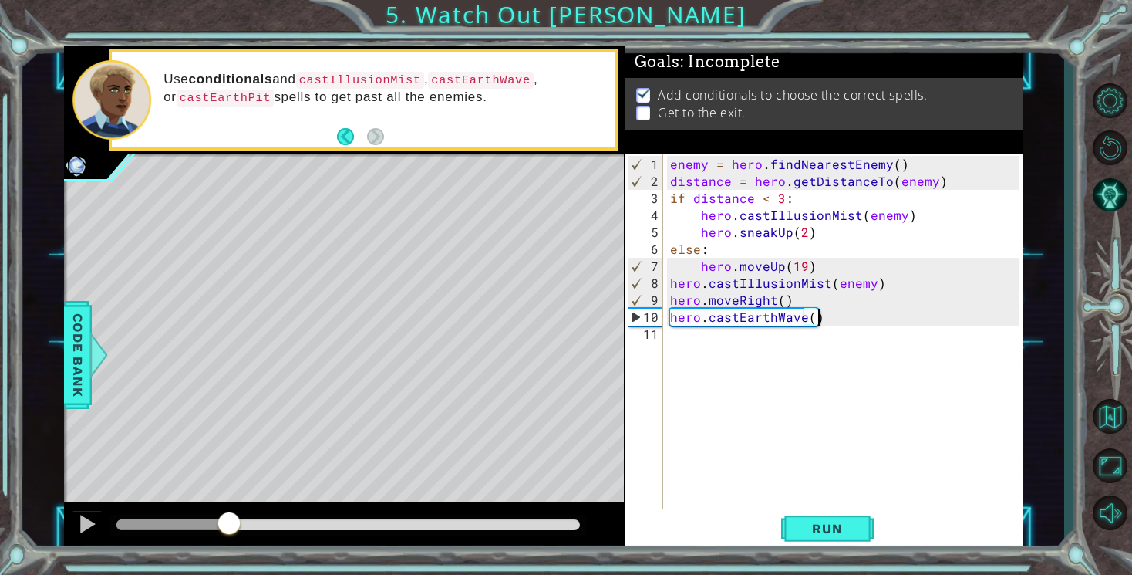
drag, startPoint x: 244, startPoint y: 531, endPoint x: 227, endPoint y: 531, distance: 17.0
click at [227, 531] on div at bounding box center [229, 525] width 28 height 28
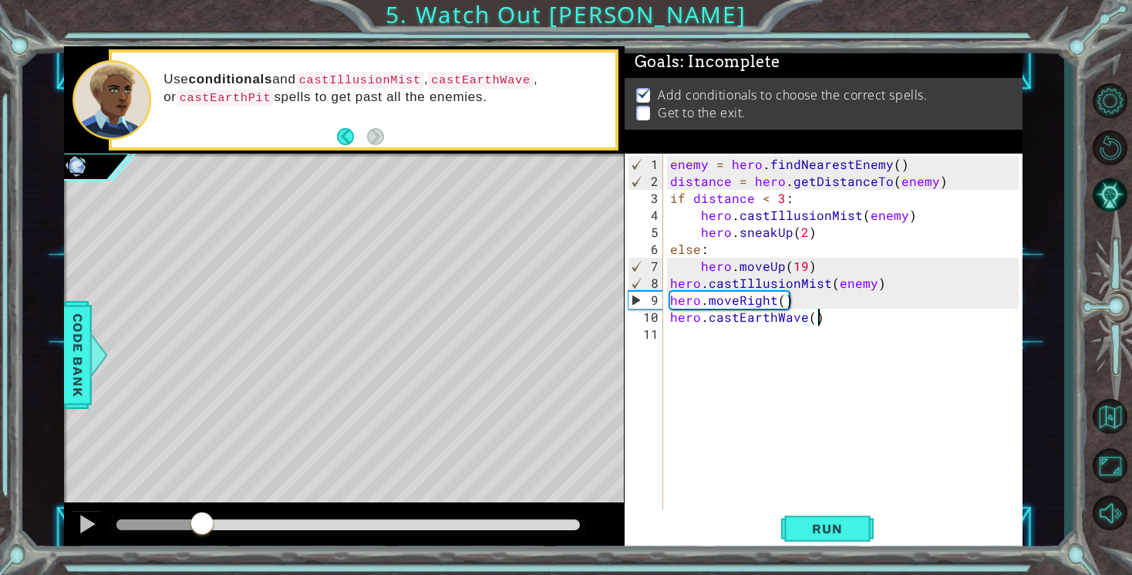
drag, startPoint x: 235, startPoint y: 521, endPoint x: 199, endPoint y: 519, distance: 36.3
click at [199, 519] on div at bounding box center [202, 525] width 28 height 28
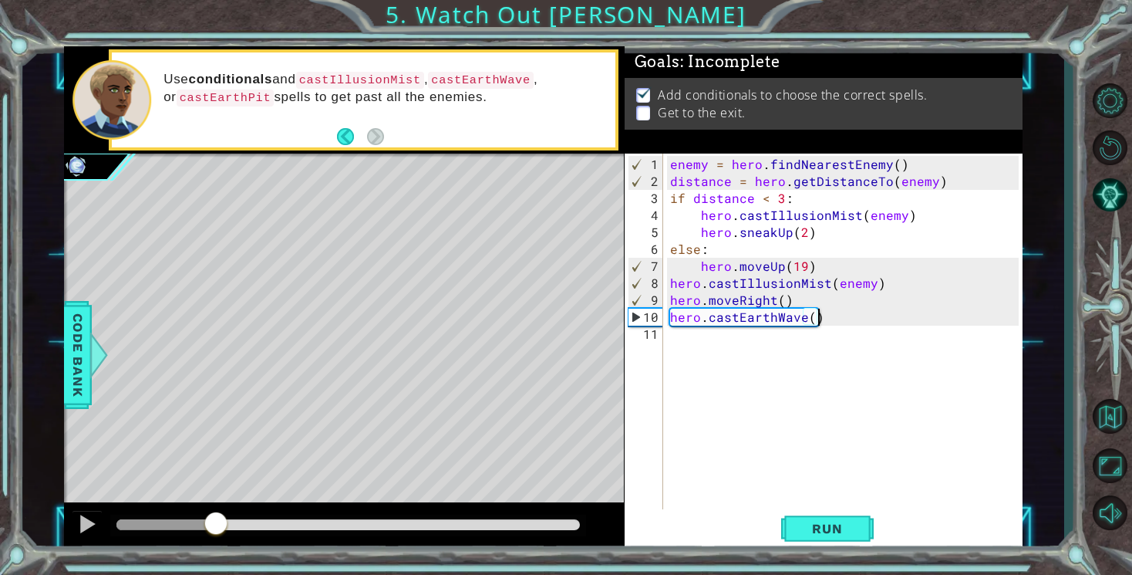
drag, startPoint x: 234, startPoint y: 526, endPoint x: 216, endPoint y: 525, distance: 17.8
click at [216, 525] on div at bounding box center [216, 525] width 28 height 28
drag, startPoint x: 815, startPoint y: 322, endPoint x: 737, endPoint y: 322, distance: 78.7
click at [737, 322] on div "enemy = hero . findNearestEnemy ( ) distance = hero . getDistanceTo ( enemy ) i…" at bounding box center [846, 351] width 359 height 390
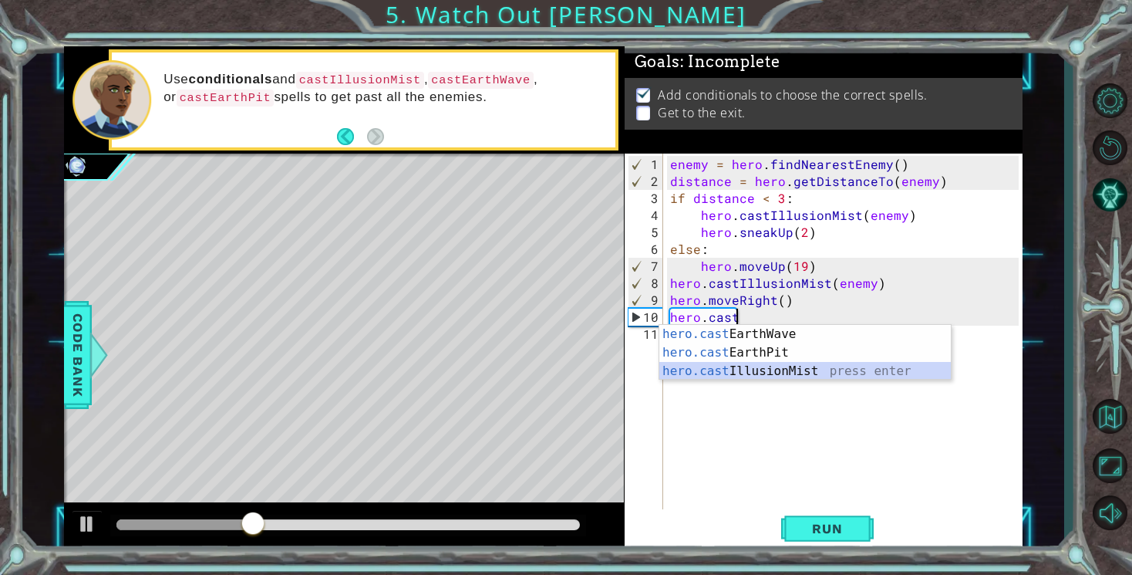
click at [777, 366] on div "hero.cast EarthWave press enter hero.cast EarthPit press enter hero.cast Illusi…" at bounding box center [805, 371] width 292 height 93
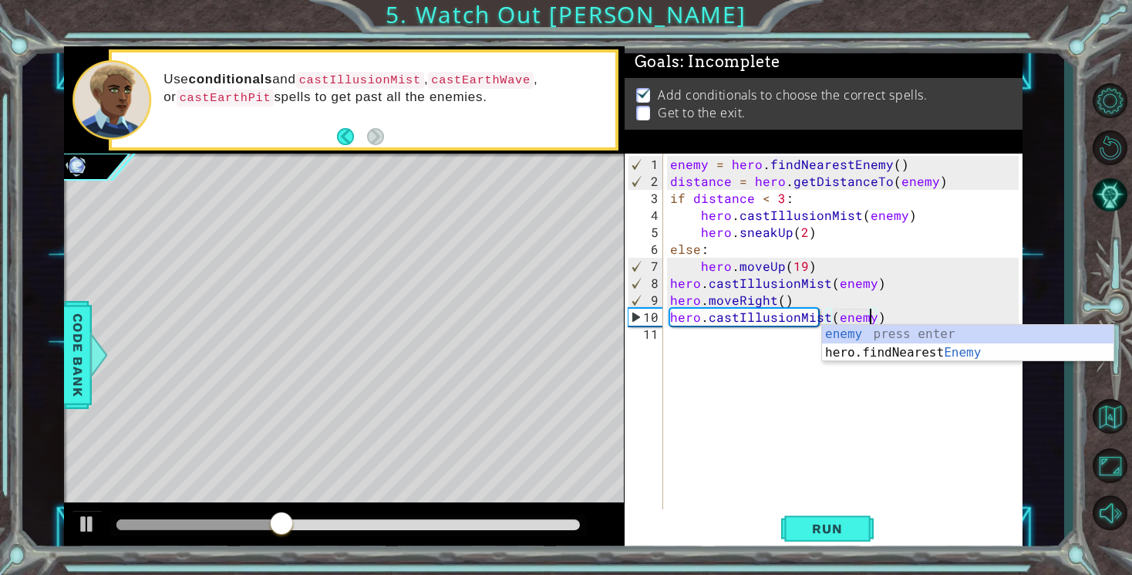
scroll to position [0, 12]
click at [831, 516] on button "Run" at bounding box center [827, 529] width 93 height 40
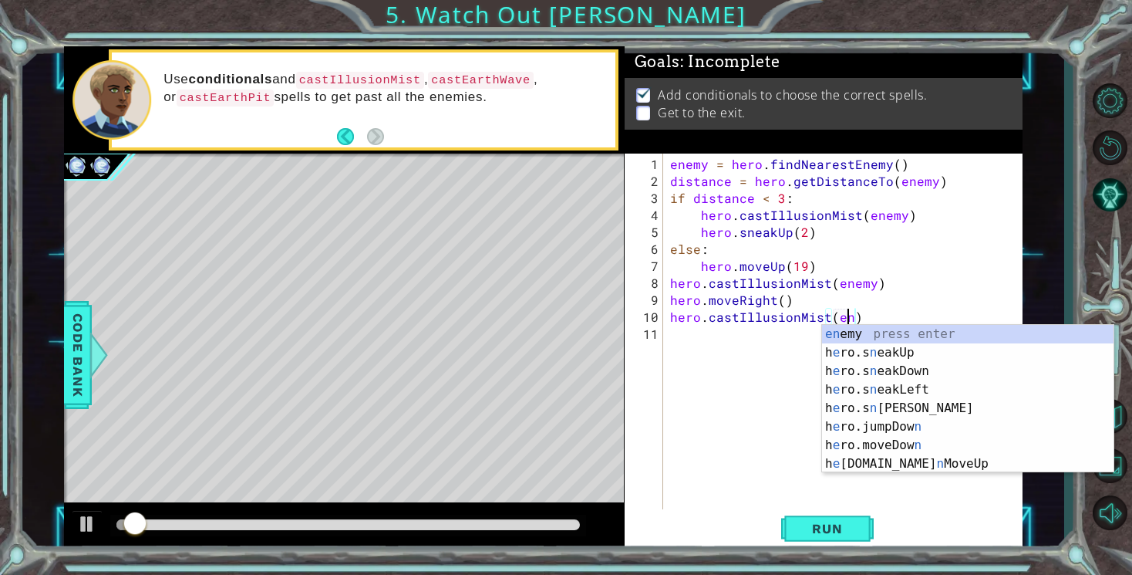
type textarea "hero.castIllusionMist()"
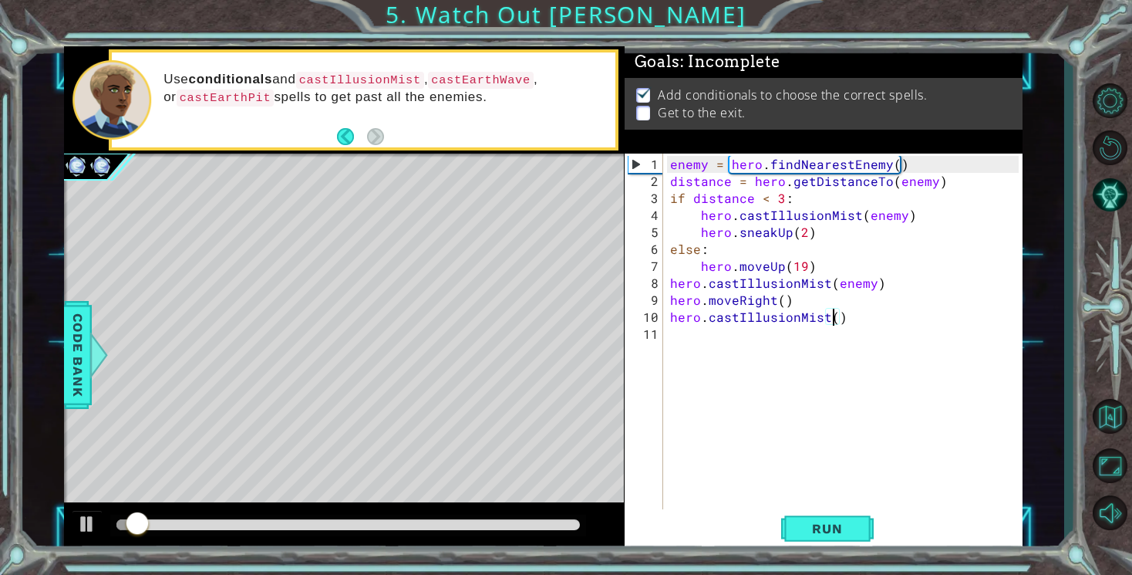
scroll to position [0, 10]
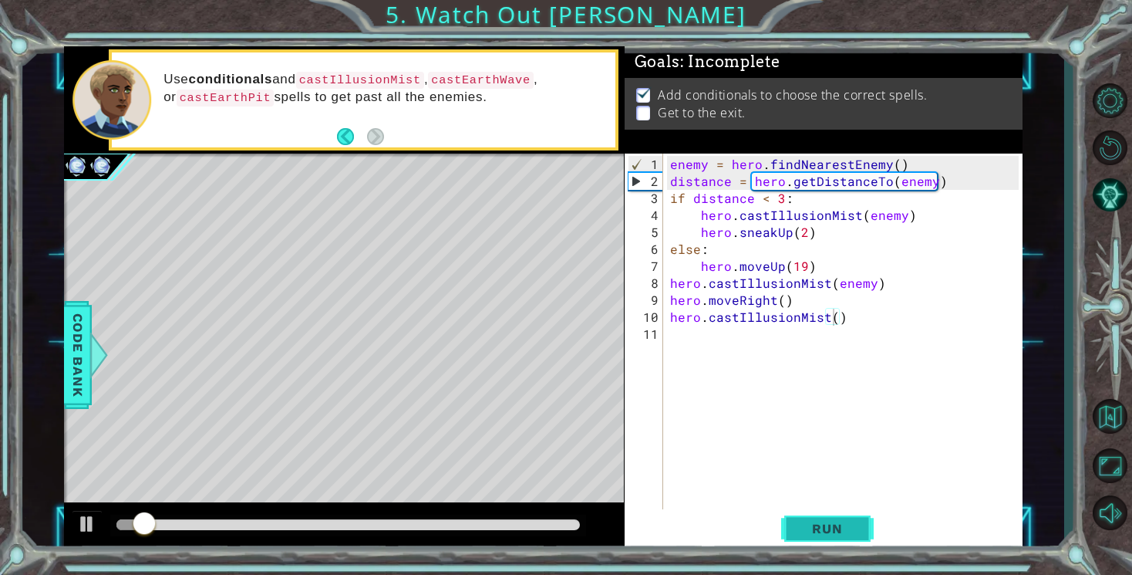
click at [844, 530] on span "Run" at bounding box center [827, 528] width 61 height 15
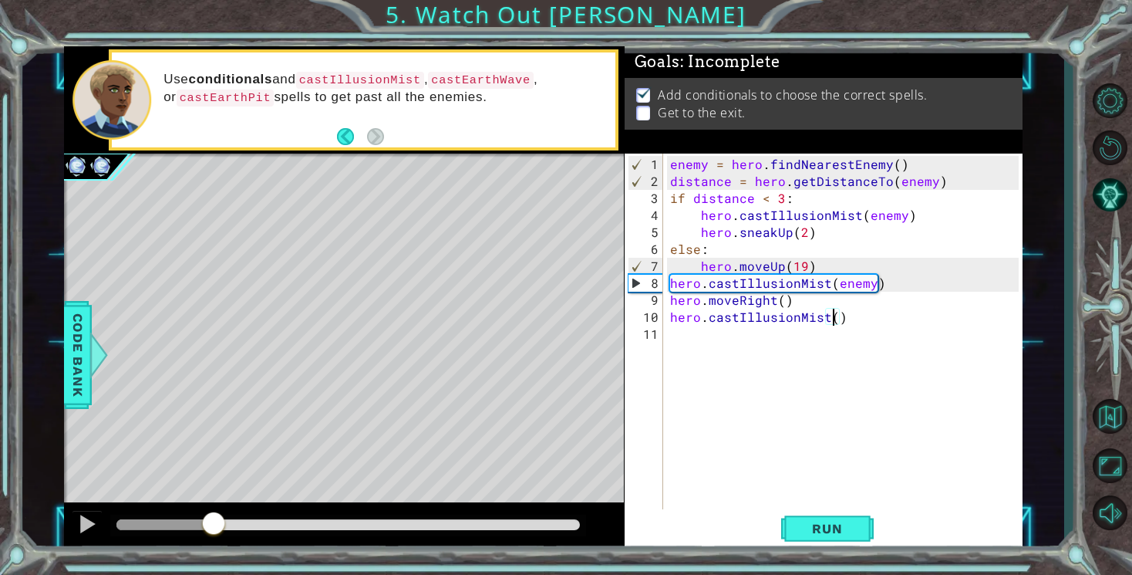
drag, startPoint x: 125, startPoint y: 528, endPoint x: 221, endPoint y: 535, distance: 95.8
click at [220, 534] on div at bounding box center [214, 525] width 28 height 28
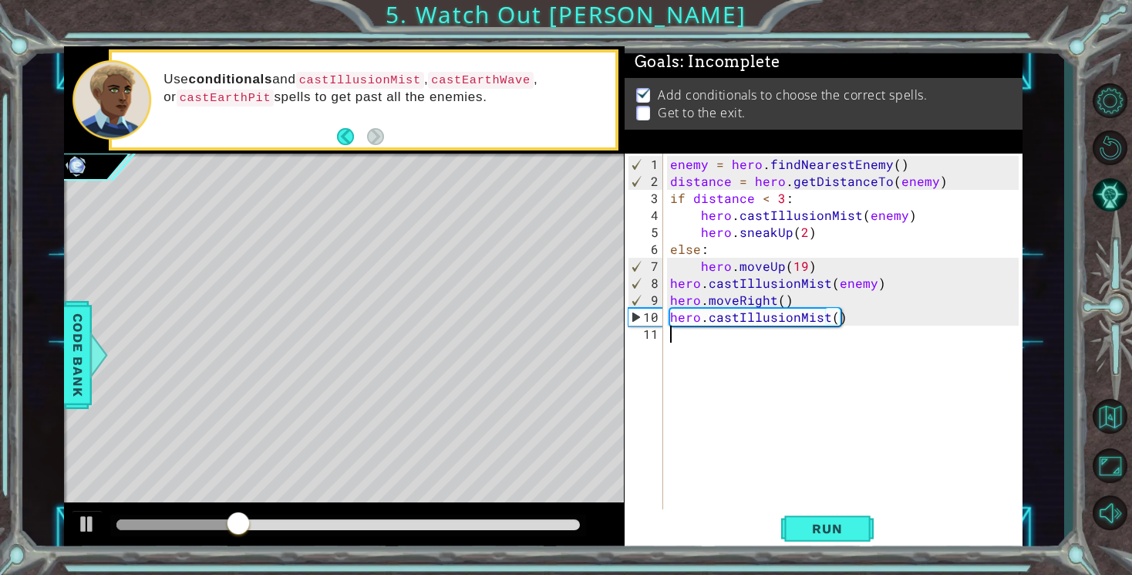
click at [689, 339] on div "enemy = hero . findNearestEnemy ( ) distance = hero . getDistanceTo ( enemy ) i…" at bounding box center [846, 351] width 359 height 390
click at [802, 529] on span "Run" at bounding box center [827, 528] width 61 height 15
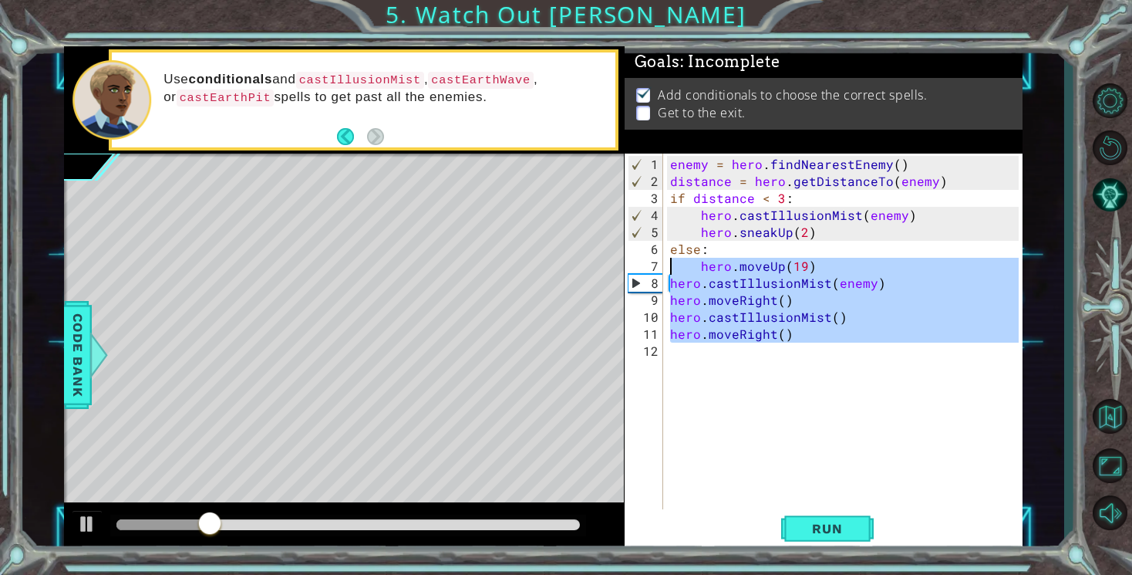
drag, startPoint x: 809, startPoint y: 348, endPoint x: 670, endPoint y: 268, distance: 161.0
click at [670, 268] on div "enemy = hero . findNearestEnemy ( ) distance = hero . getDistanceTo ( enemy ) i…" at bounding box center [846, 351] width 359 height 390
type textarea "hero.moveUp(19) hero.castIllusionMist(enemy)"
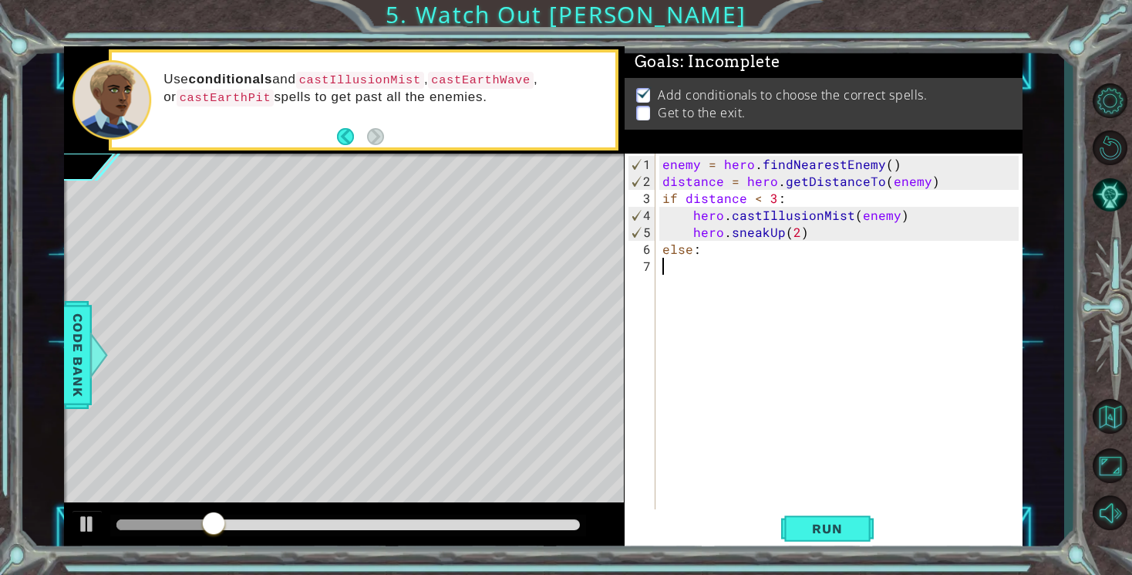
scroll to position [0, 0]
click at [835, 531] on span "Run" at bounding box center [827, 528] width 61 height 15
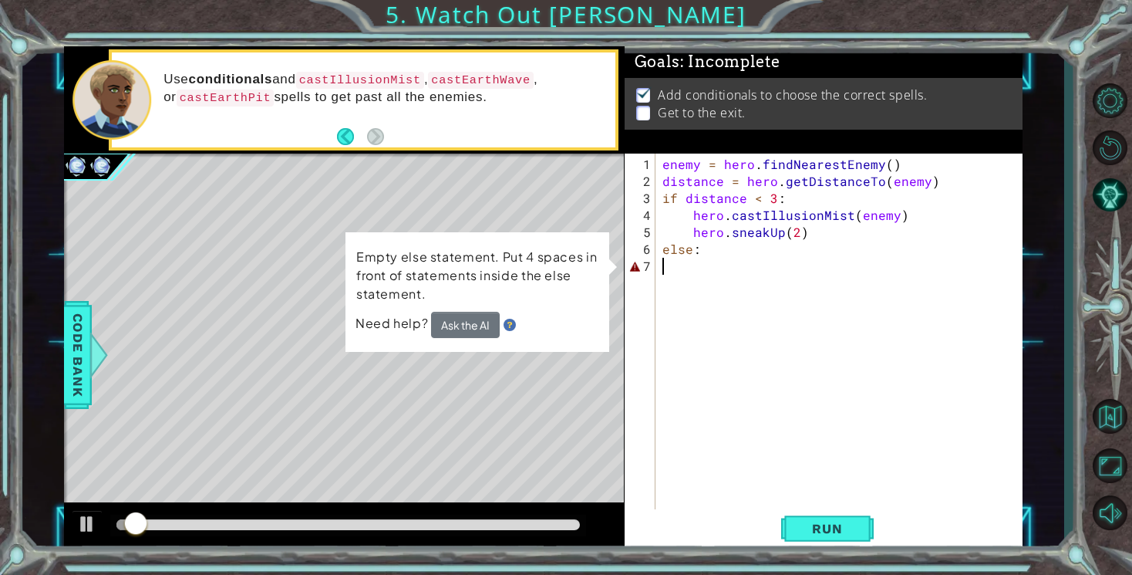
click at [683, 260] on div "enemy = hero . findNearestEnemy ( ) distance = hero . getDistanceTo ( enemy ) i…" at bounding box center [842, 351] width 366 height 390
click at [695, 260] on div "enemy = hero . findNearestEnemy ( ) distance = hero . getDistanceTo ( enemy ) i…" at bounding box center [842, 351] width 366 height 390
drag, startPoint x: 672, startPoint y: 268, endPoint x: 672, endPoint y: 308, distance: 39.3
click at [672, 308] on div "enemy = hero . findNearestEnemy ( ) distance = hero . getDistanceTo ( enemy ) i…" at bounding box center [842, 351] width 366 height 390
type textarea "else:"
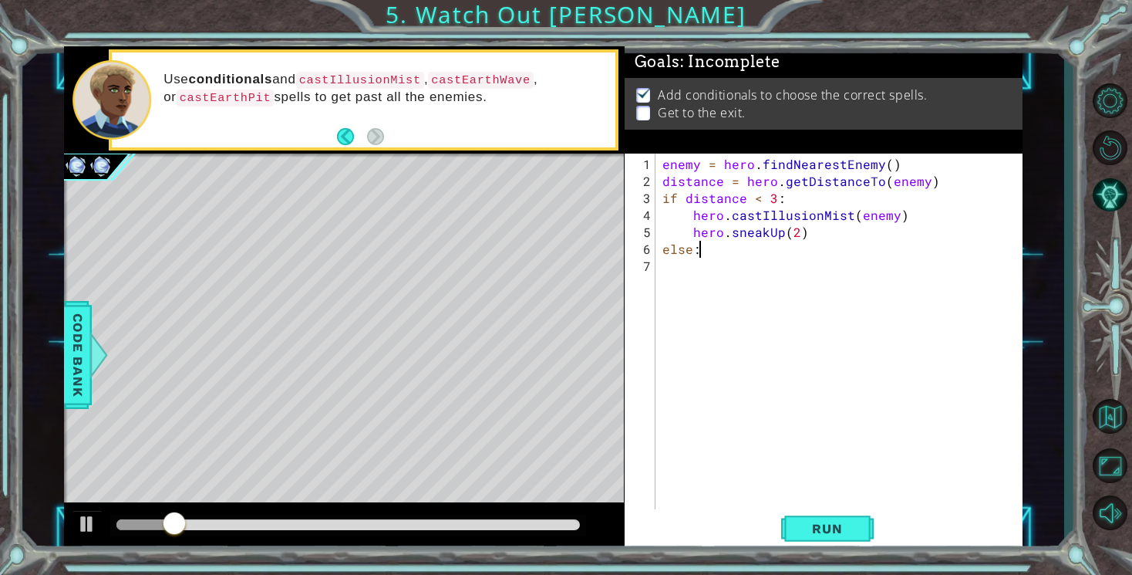
click at [670, 269] on div "enemy = hero . findNearestEnemy ( ) distance = hero . getDistanceTo ( enemy ) i…" at bounding box center [842, 351] width 366 height 390
click at [796, 517] on button "Run" at bounding box center [827, 529] width 93 height 40
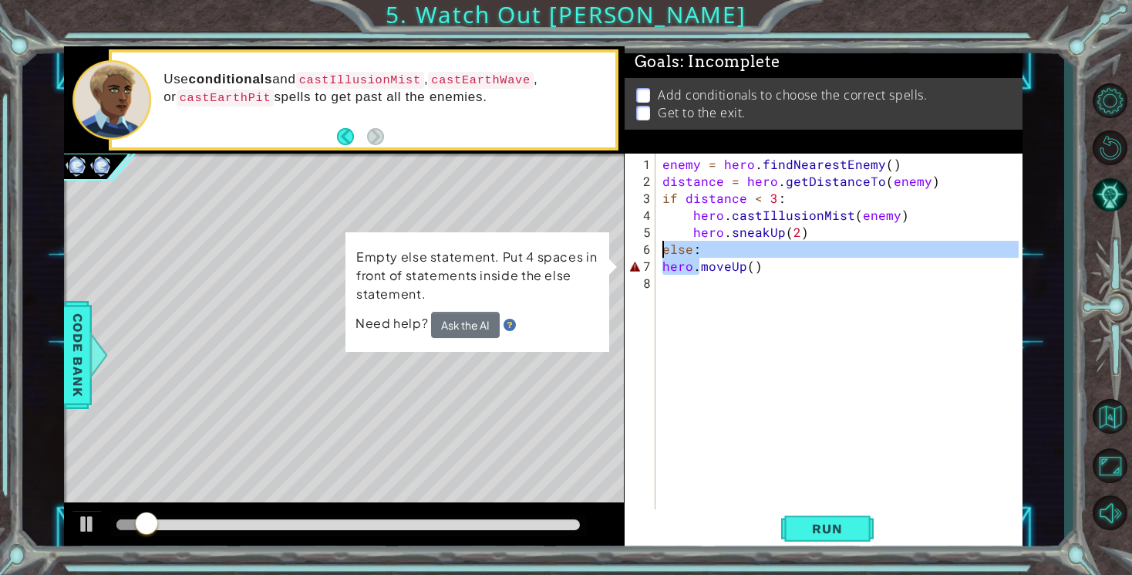
drag, startPoint x: 700, startPoint y: 256, endPoint x: 653, endPoint y: 247, distance: 48.0
click at [653, 247] on div "hero.moveUp() 1 2 3 4 5 6 7 8 enemy = hero . findNearestEnemy ( ) distance = he…" at bounding box center [822, 331] width 394 height 356
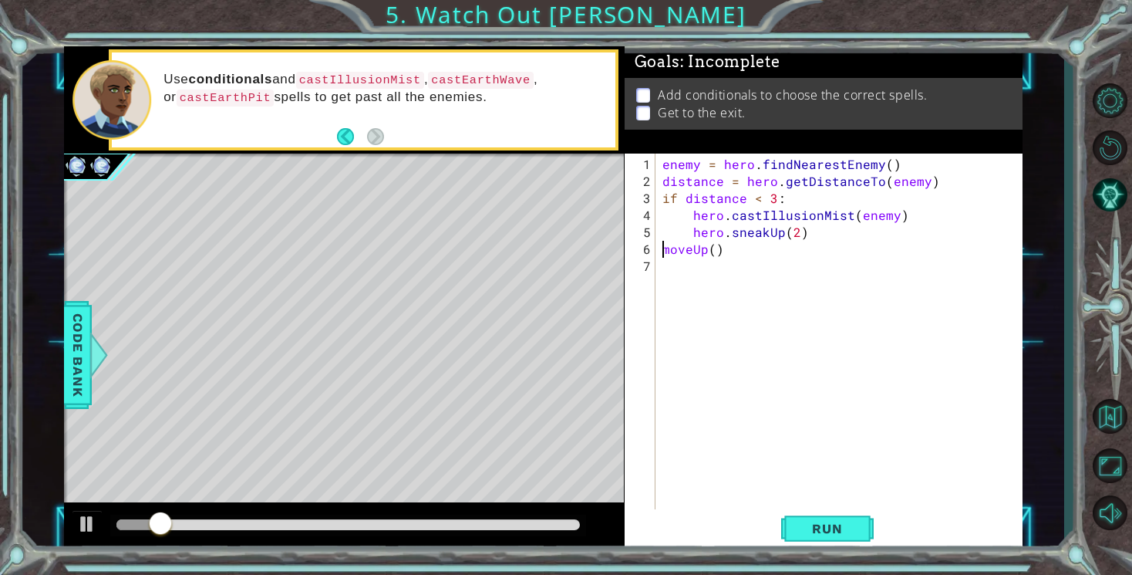
click at [717, 251] on div "enemy = hero . findNearestEnemy ( ) distance = hero . getDistanceTo ( enemy ) i…" at bounding box center [842, 351] width 366 height 390
click at [663, 248] on div "enemy = hero . findNearestEnemy ( ) distance = hero . getDistanceTo ( enemy ) i…" at bounding box center [842, 351] width 366 height 390
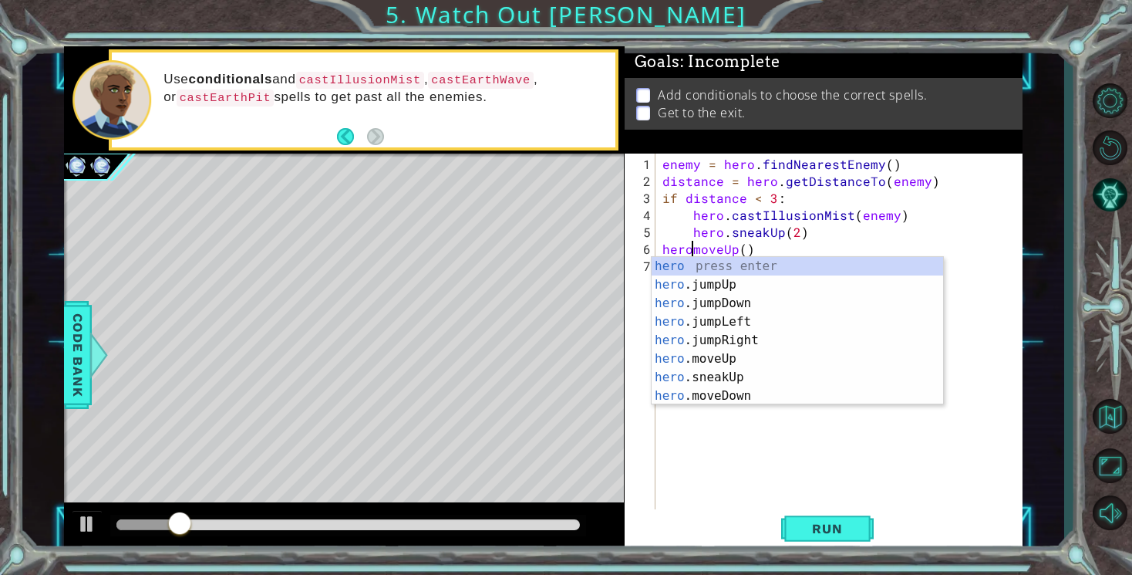
scroll to position [0, 2]
type textarea "hero.moveUp()"
click at [842, 541] on button "Run" at bounding box center [827, 529] width 93 height 40
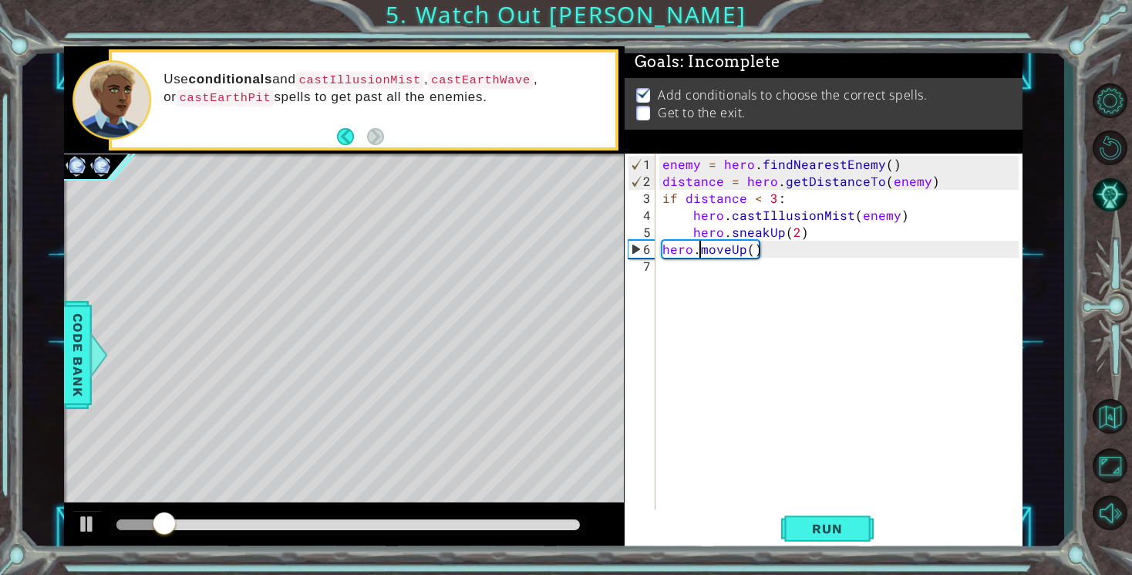
click at [690, 267] on div "enemy = hero . findNearestEnemy ( ) distance = hero . getDistanceTo ( enemy ) i…" at bounding box center [842, 351] width 366 height 390
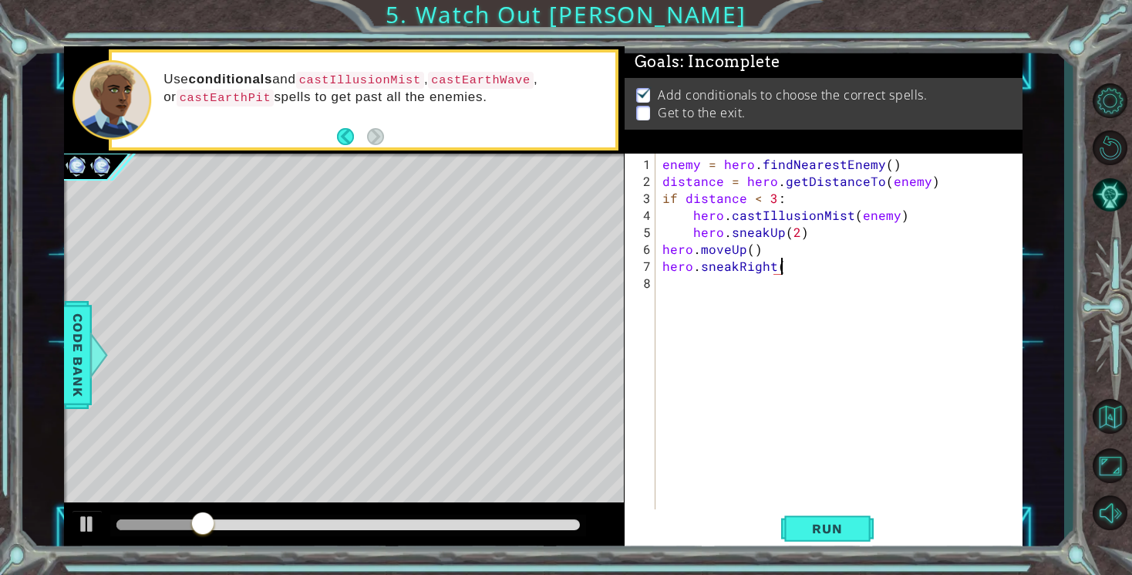
scroll to position [0, 7]
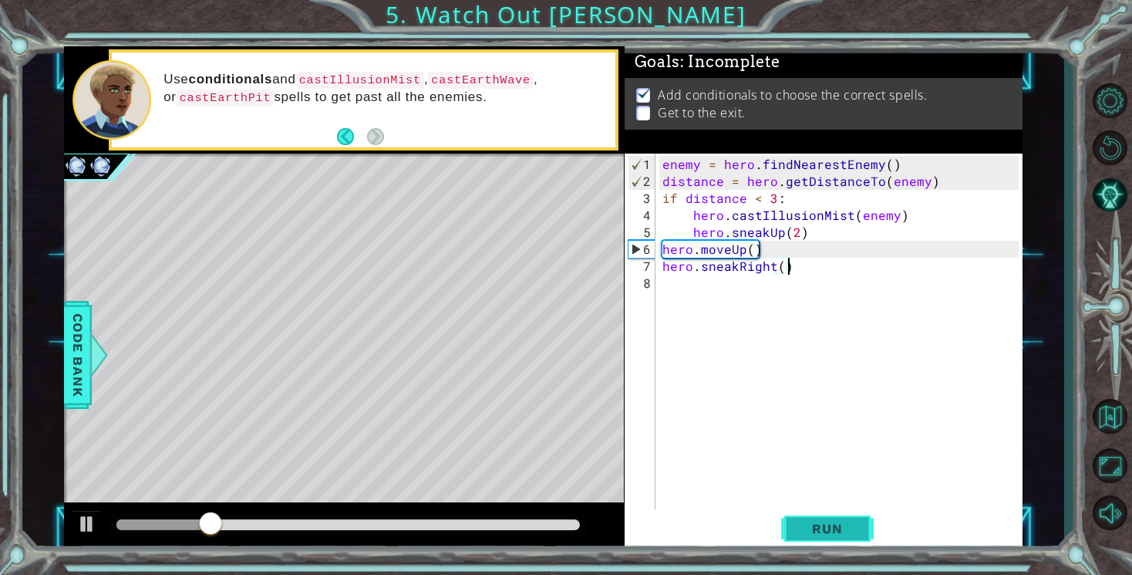
click at [811, 526] on span "Run" at bounding box center [827, 528] width 61 height 15
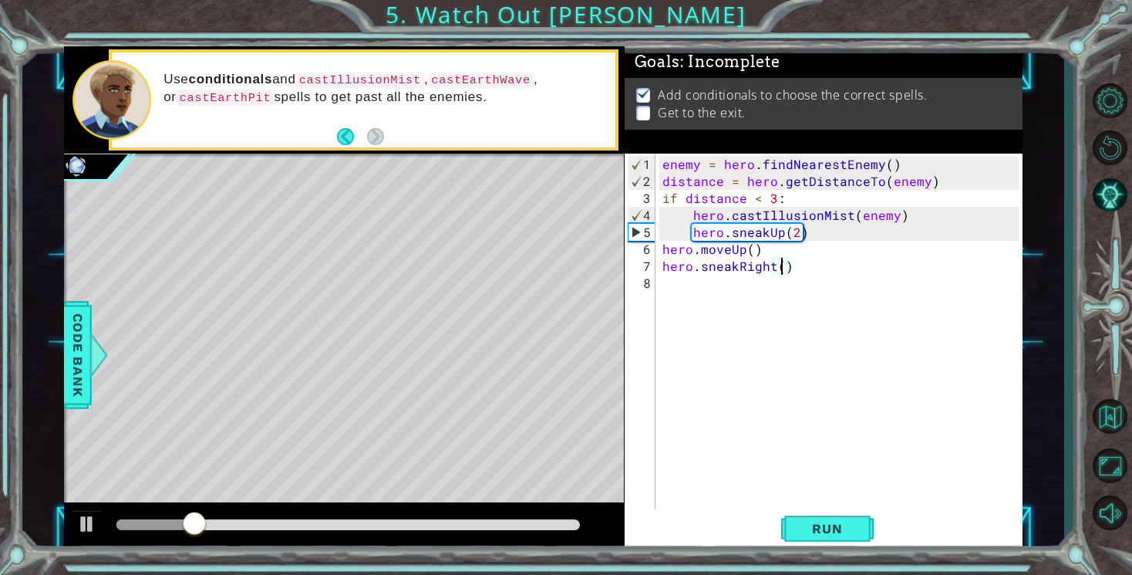
click at [781, 269] on div "enemy = hero . findNearestEnemy ( ) distance = hero . getDistanceTo ( enemy ) i…" at bounding box center [842, 351] width 366 height 390
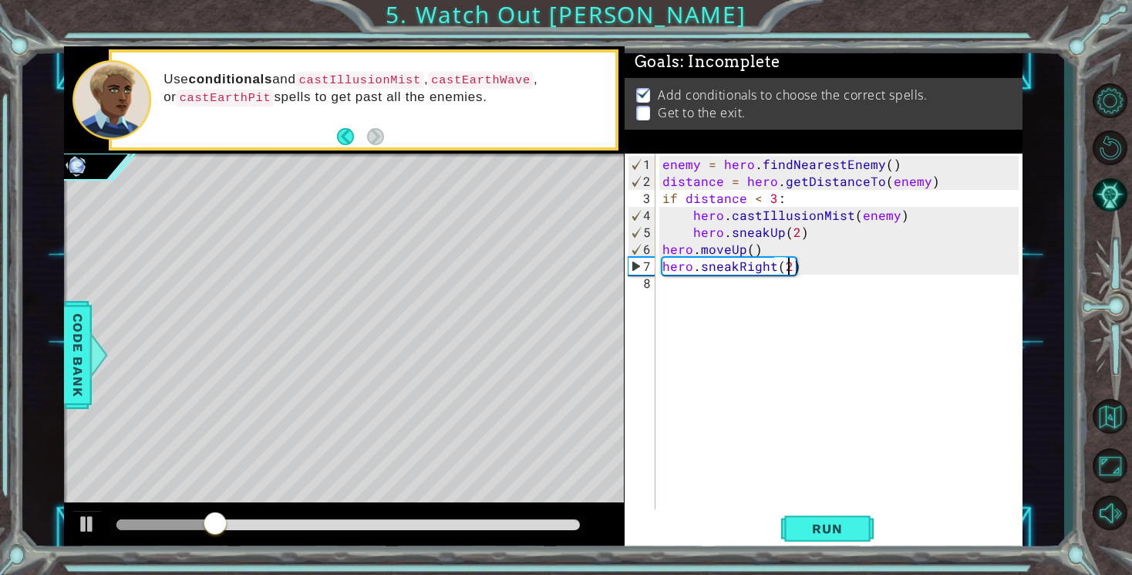
scroll to position [0, 8]
type textarea "hero.sneakRight(2)"
click at [838, 535] on span "Run" at bounding box center [827, 528] width 61 height 15
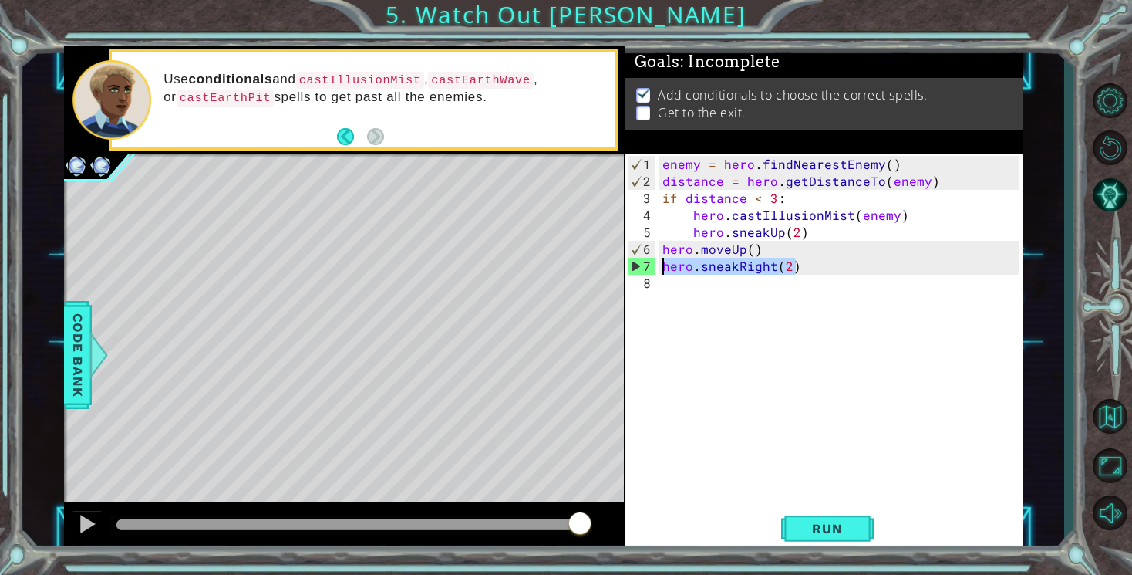
drag, startPoint x: 806, startPoint y: 272, endPoint x: 634, endPoint y: 264, distance: 172.2
click at [634, 264] on div "hero.sneakRight(2) 1 2 3 4 5 6 7 8 enemy = hero . findNearestEnemy ( ) distance…" at bounding box center [822, 331] width 394 height 356
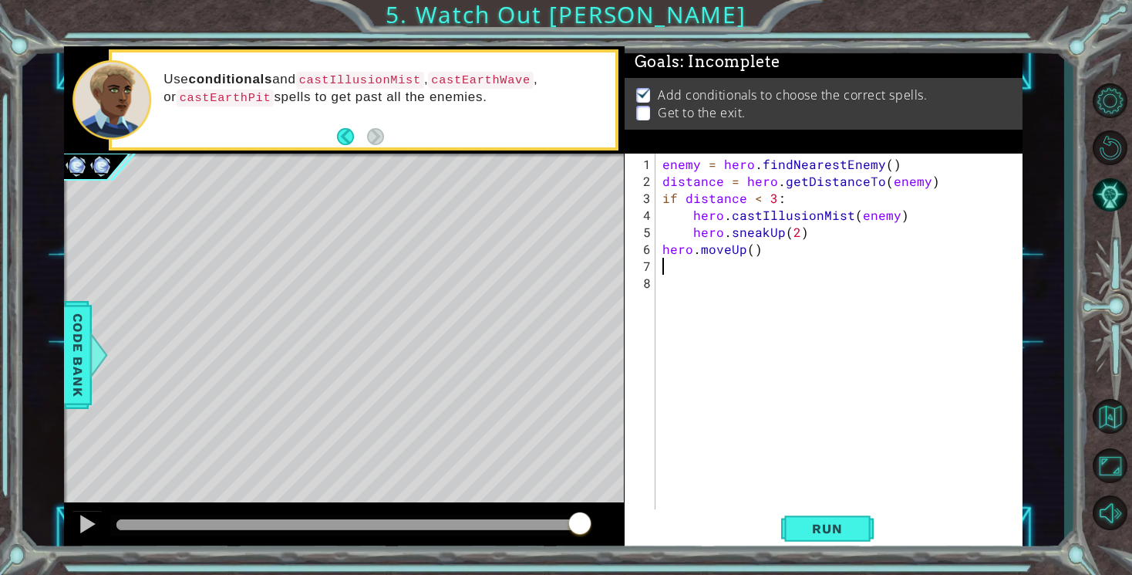
scroll to position [0, 0]
click at [838, 528] on span "Run" at bounding box center [827, 528] width 61 height 15
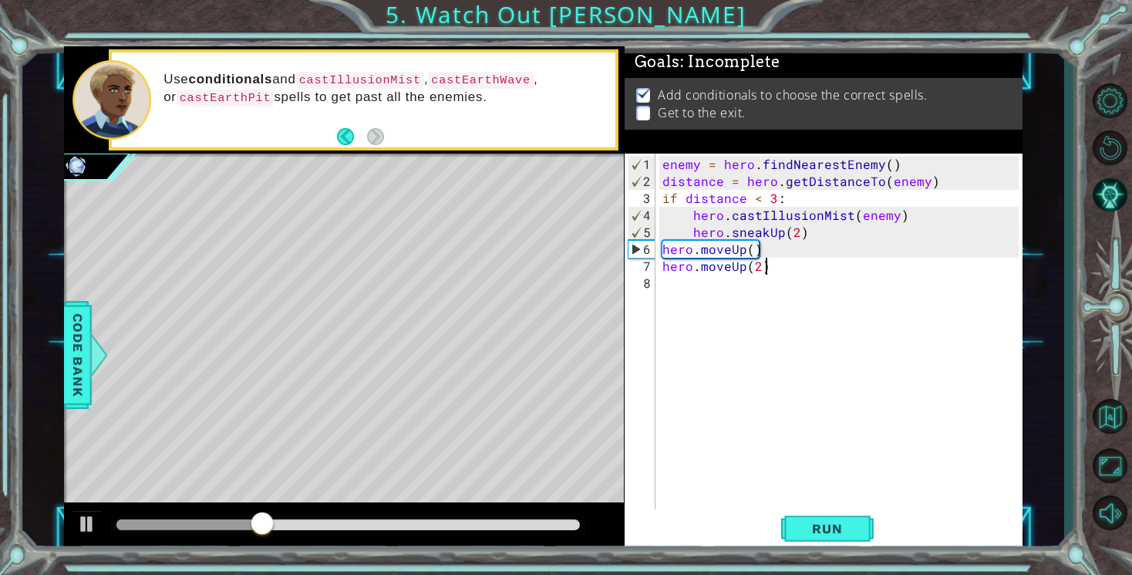
scroll to position [0, 5]
click at [814, 534] on span "Run" at bounding box center [827, 528] width 61 height 15
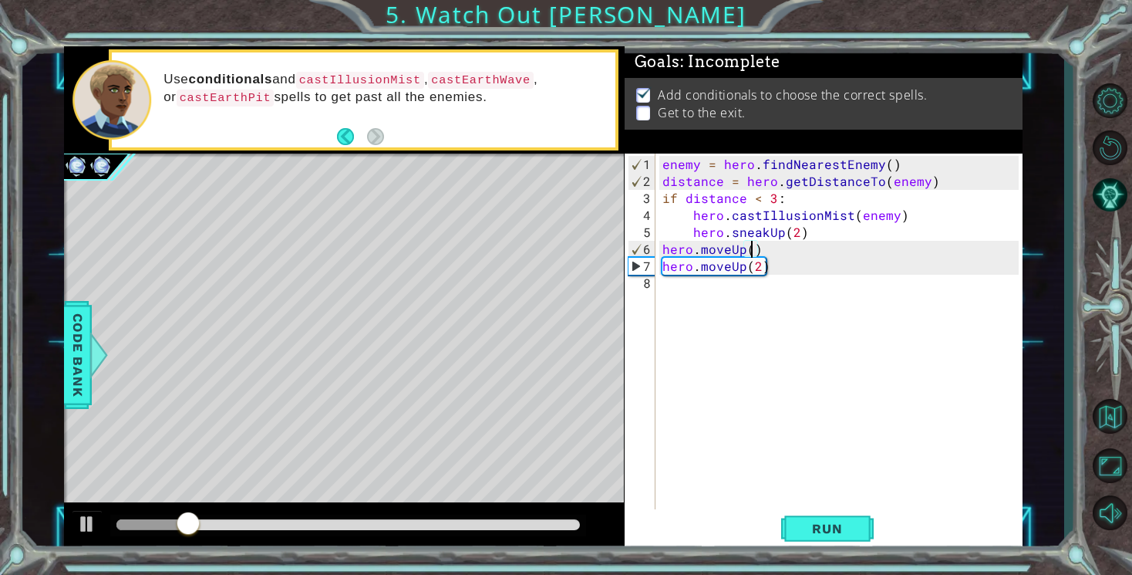
click at [751, 246] on div "enemy = hero . findNearestEnemy ( ) distance = hero . getDistanceTo ( enemy ) i…" at bounding box center [842, 351] width 366 height 390
type textarea "hero.moveUp(2)"
click at [838, 529] on span "Run" at bounding box center [827, 528] width 61 height 15
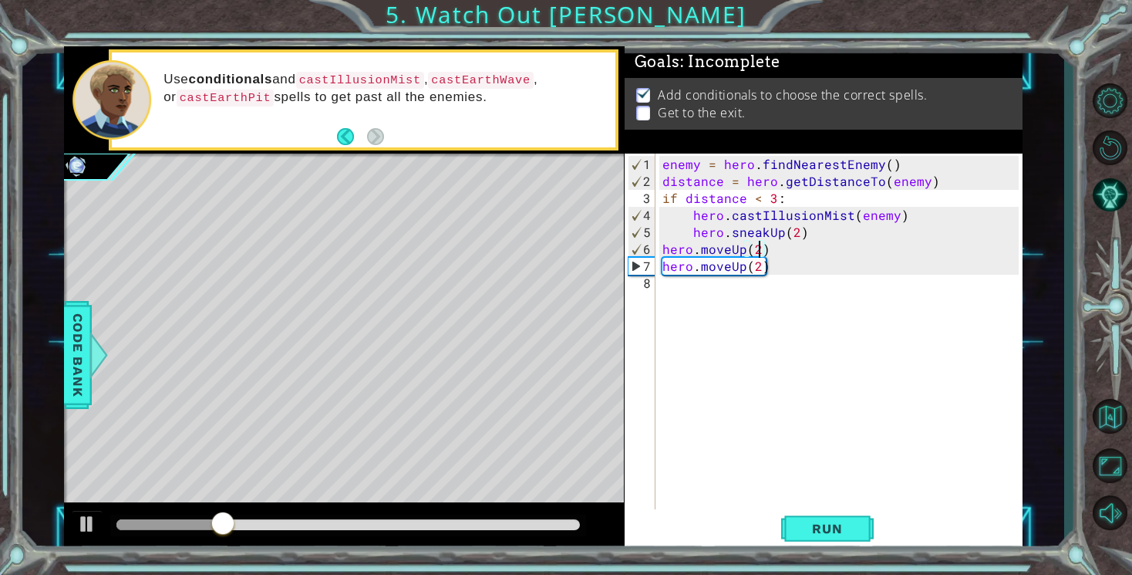
click at [701, 286] on div "enemy = hero . findNearestEnemy ( ) distance = hero . getDistanceTo ( enemy ) i…" at bounding box center [842, 351] width 366 height 390
click at [796, 518] on button "Run" at bounding box center [827, 529] width 93 height 40
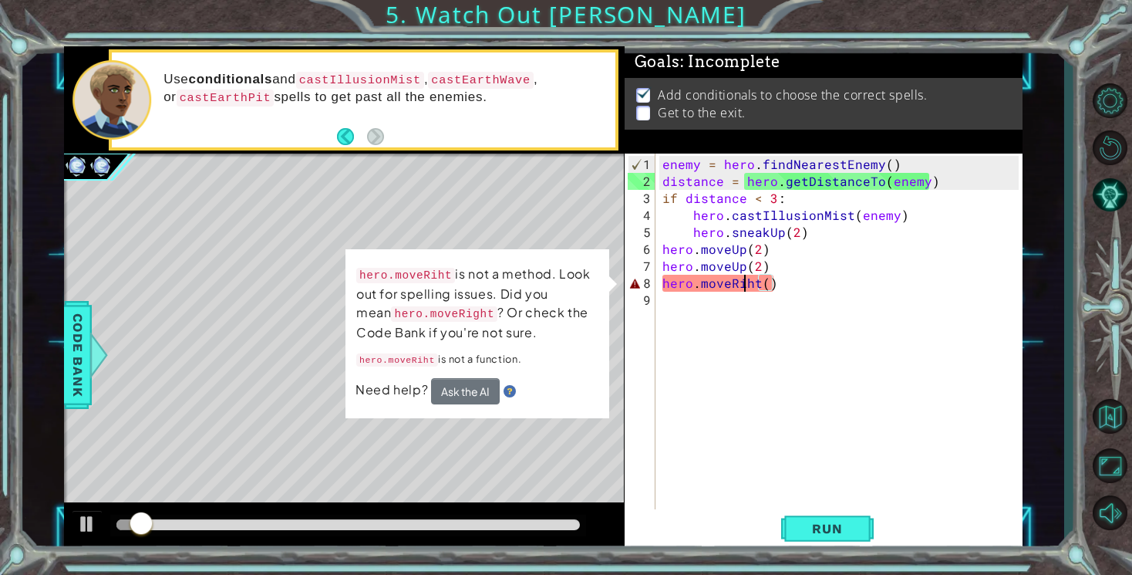
click at [745, 288] on div "enemy = hero . findNearestEnemy ( ) distance = hero . getDistanceTo ( enemy ) i…" at bounding box center [842, 351] width 366 height 390
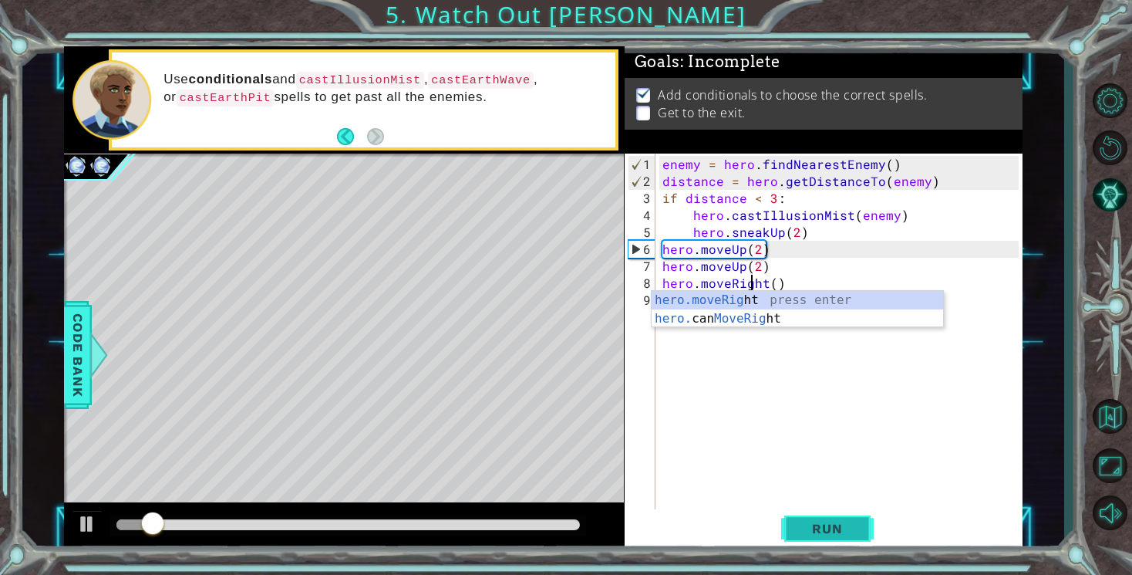
type textarea "hero.moveRight()"
click at [821, 528] on span "Run" at bounding box center [827, 528] width 61 height 15
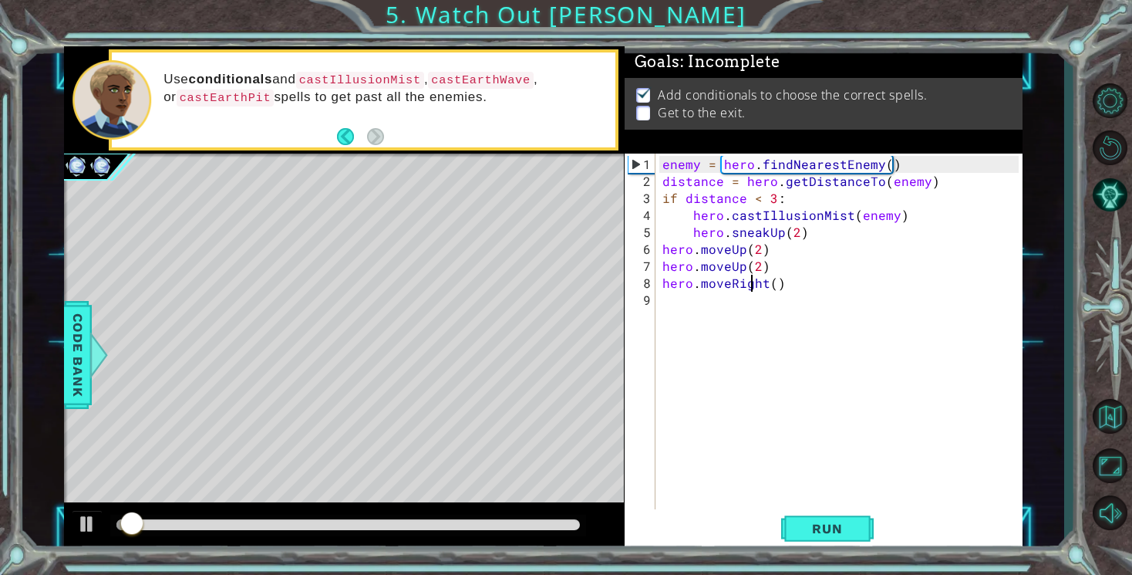
click at [774, 290] on div "enemy = hero . findNearestEnemy ( ) distance = hero . getDistanceTo ( enemy ) i…" at bounding box center [842, 351] width 366 height 390
click at [774, 282] on div "enemy = hero . findNearestEnemy ( ) distance = hero . getDistanceTo ( enemy ) i…" at bounding box center [842, 351] width 366 height 390
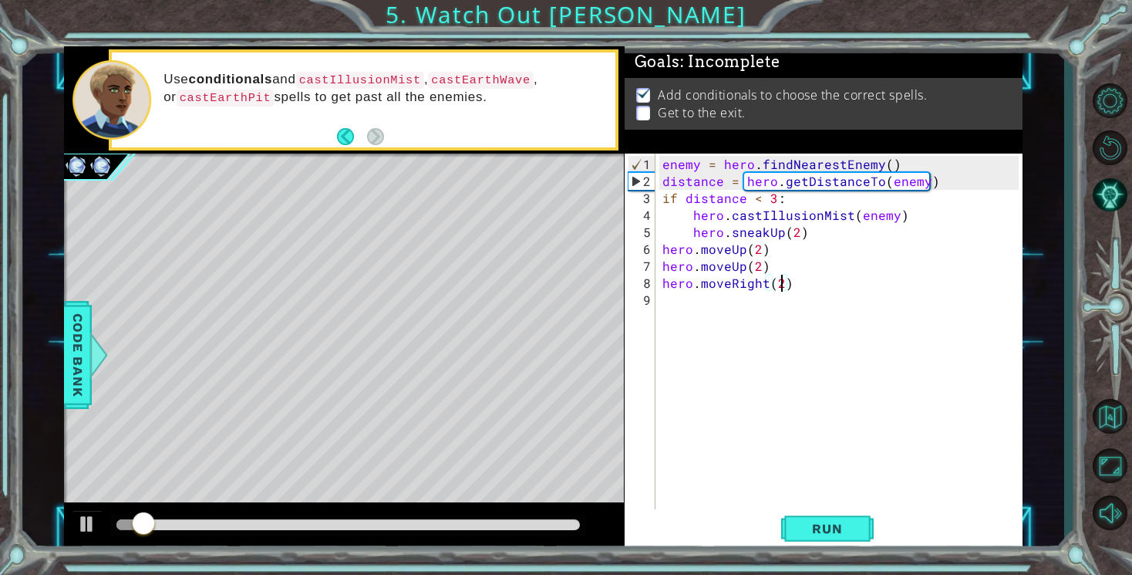
scroll to position [0, 8]
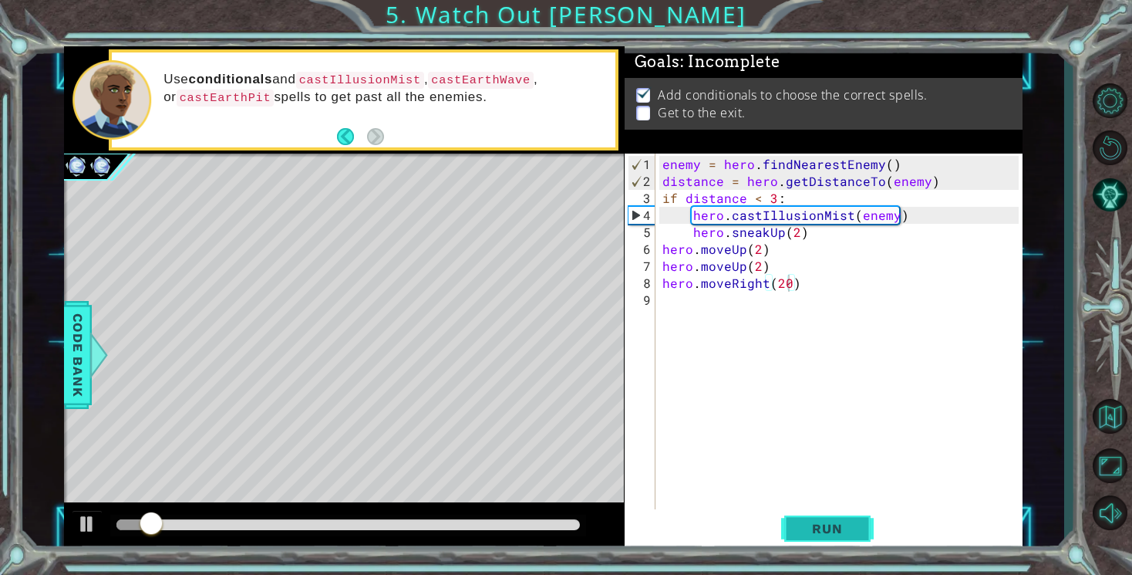
click at [828, 531] on span "Run" at bounding box center [827, 528] width 61 height 15
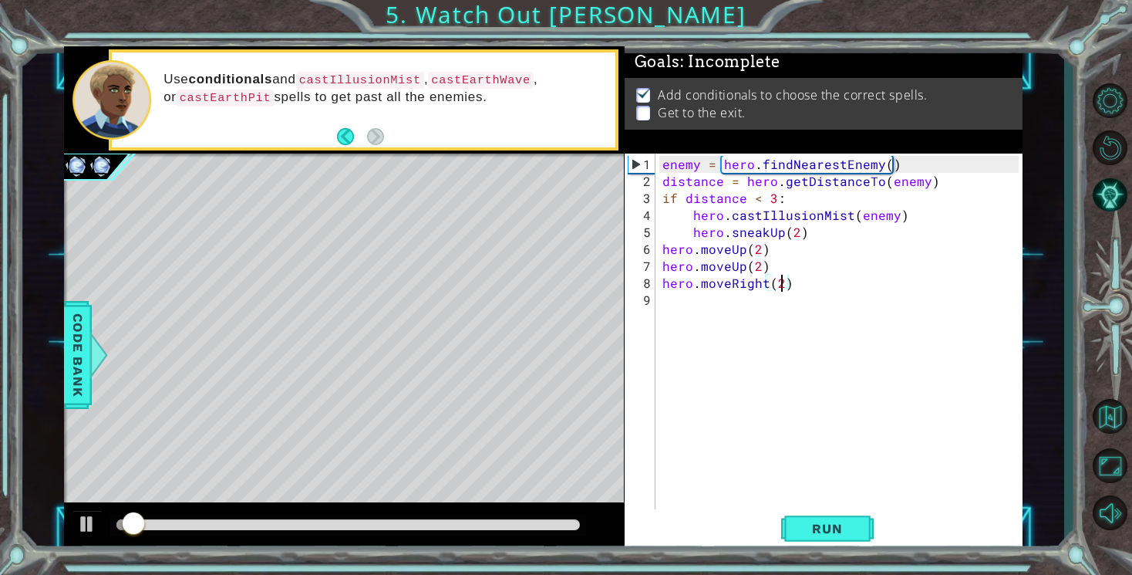
type textarea "hero.moveRight()"
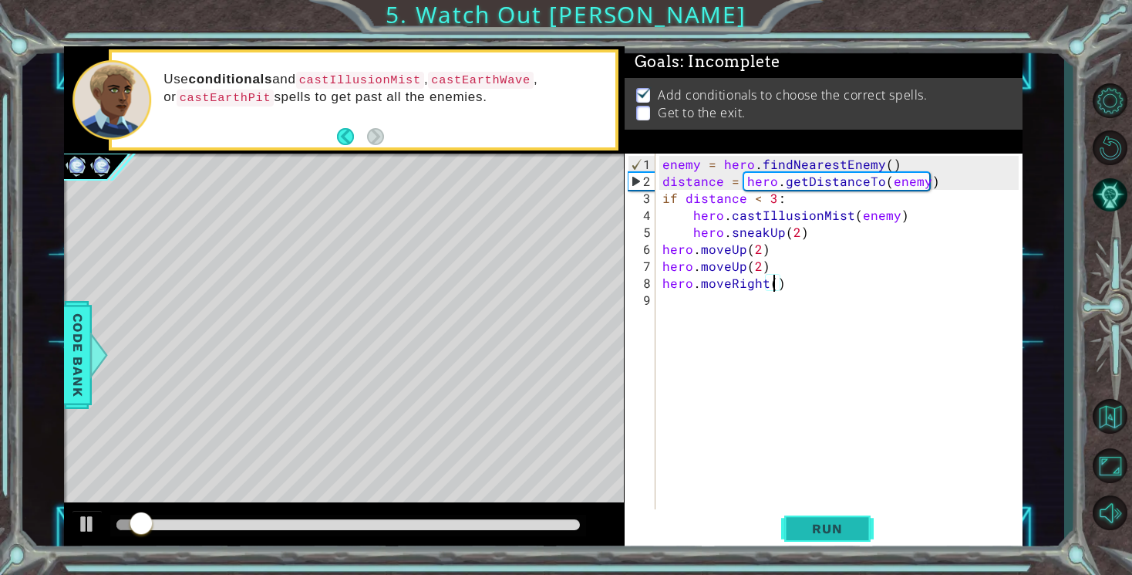
click at [820, 526] on span "Run" at bounding box center [827, 528] width 61 height 15
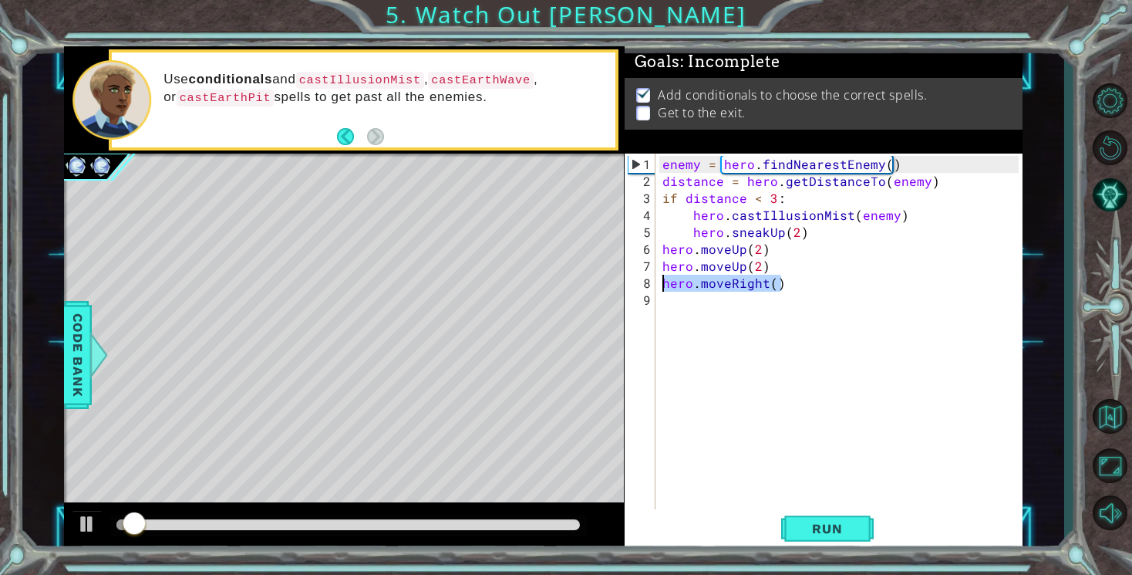
drag, startPoint x: 782, startPoint y: 285, endPoint x: 663, endPoint y: 282, distance: 119.6
click at [663, 282] on div "enemy = hero . findNearestEnemy ( ) distance = hero . getDistanceTo ( enemy ) i…" at bounding box center [842, 351] width 366 height 390
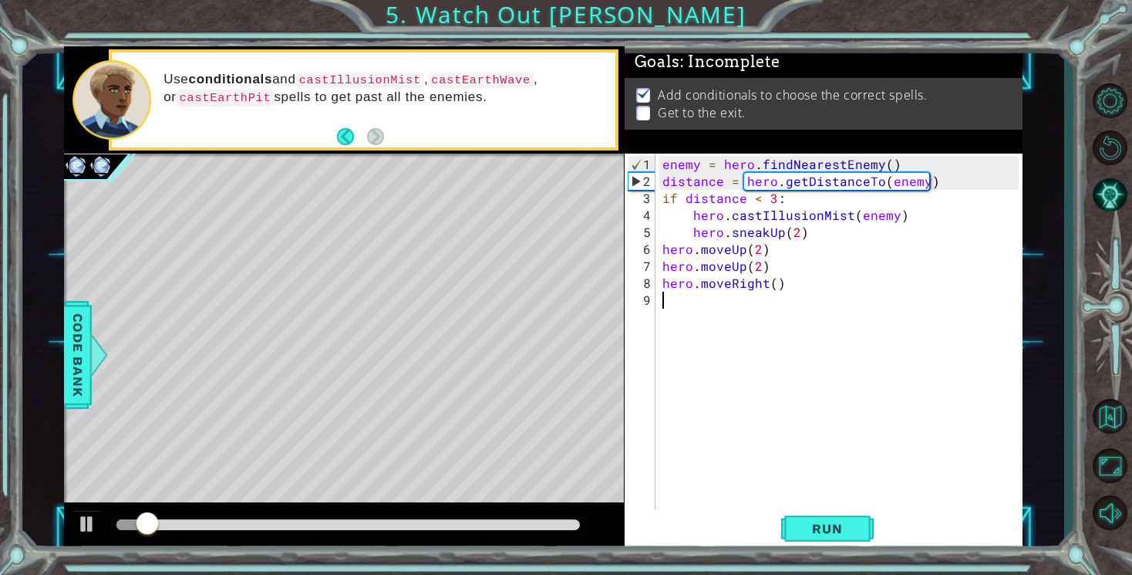
click at [663, 304] on div "enemy = hero . findNearestEnemy ( ) distance = hero . getDistanceTo ( enemy ) i…" at bounding box center [842, 351] width 366 height 390
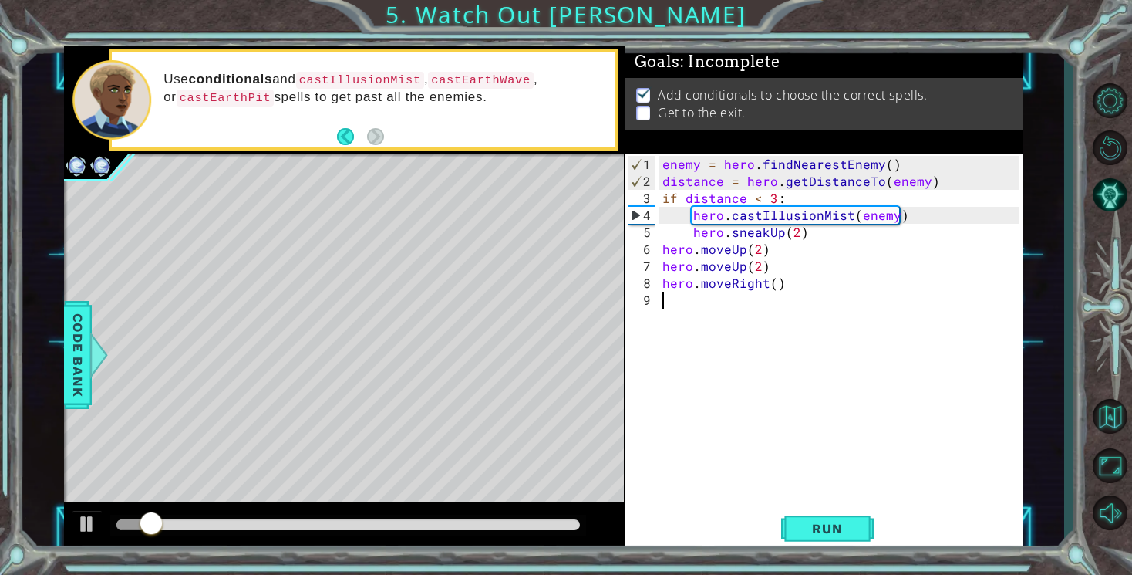
paste textarea "hero.moveRight()"
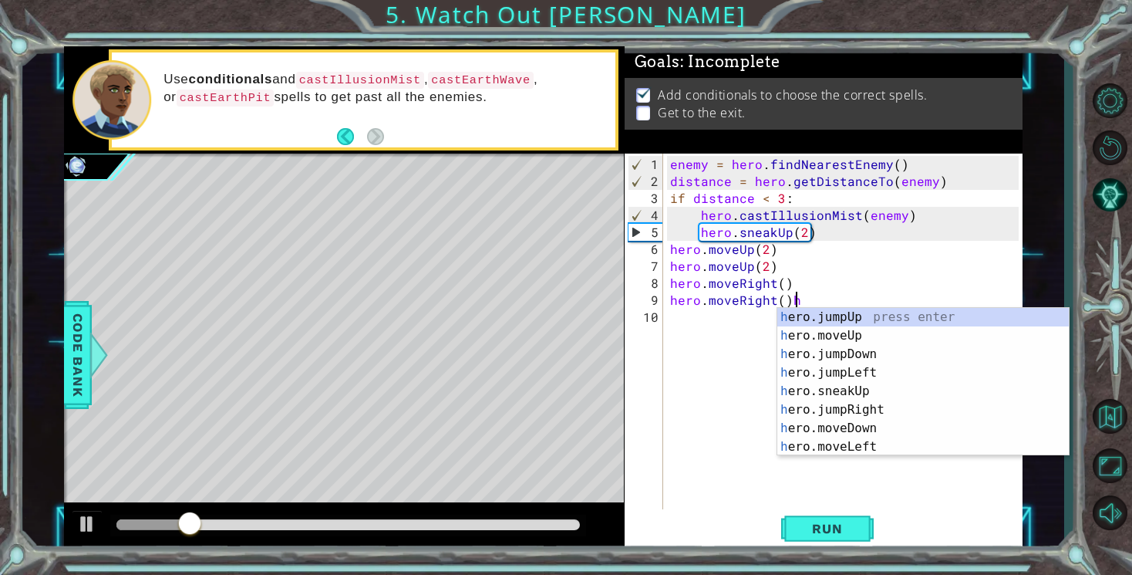
type textarea "hero.moveRight()"
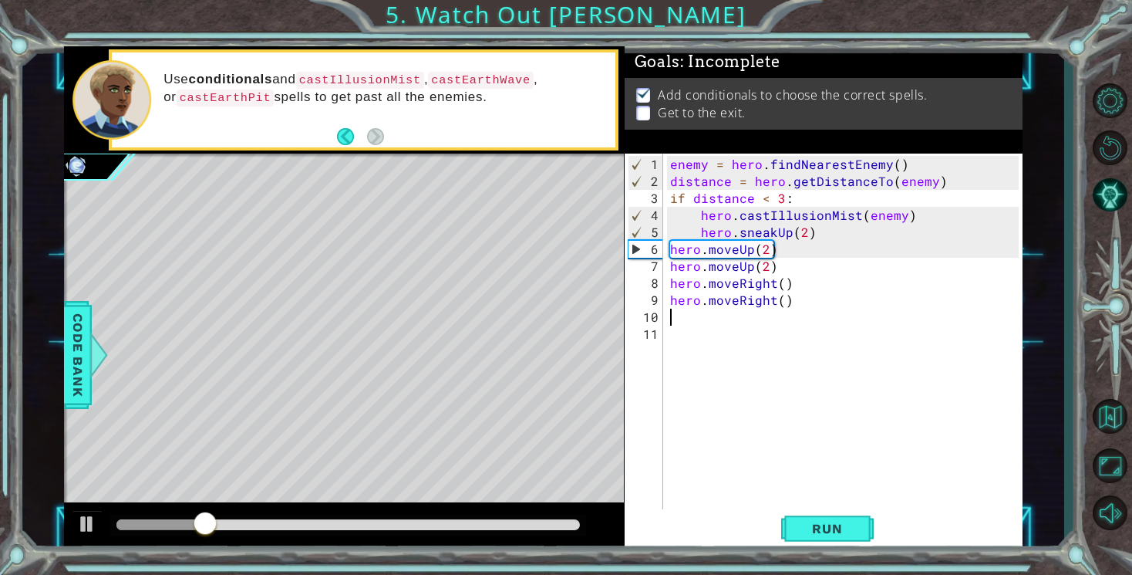
paste textarea "hero.moveRight()"
type textarea "hero.moveRight()"
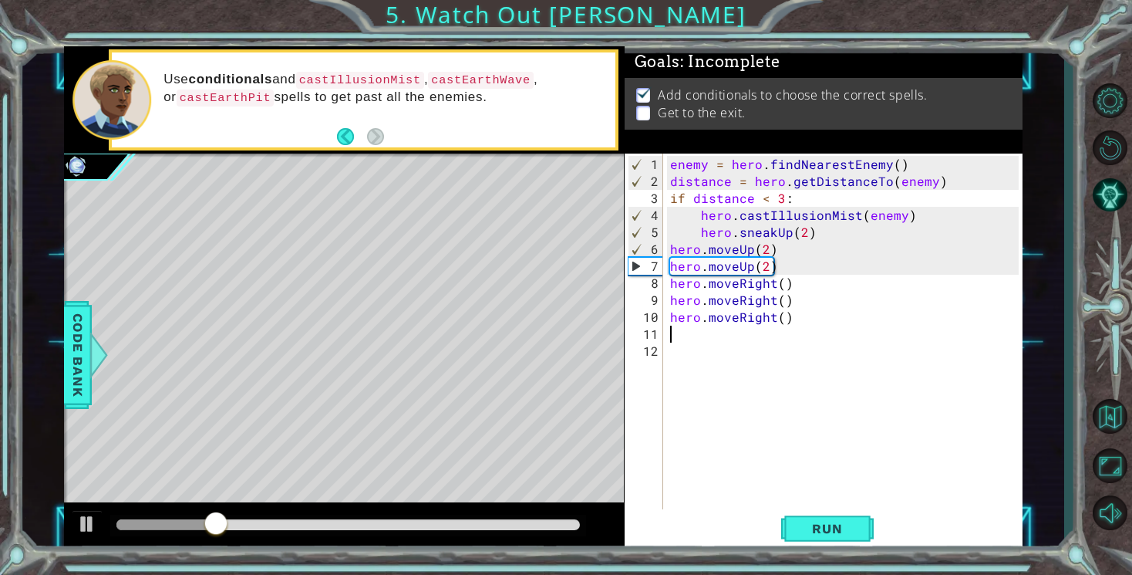
paste textarea "hero.moveRight()"
type textarea "hero.moveRight()"
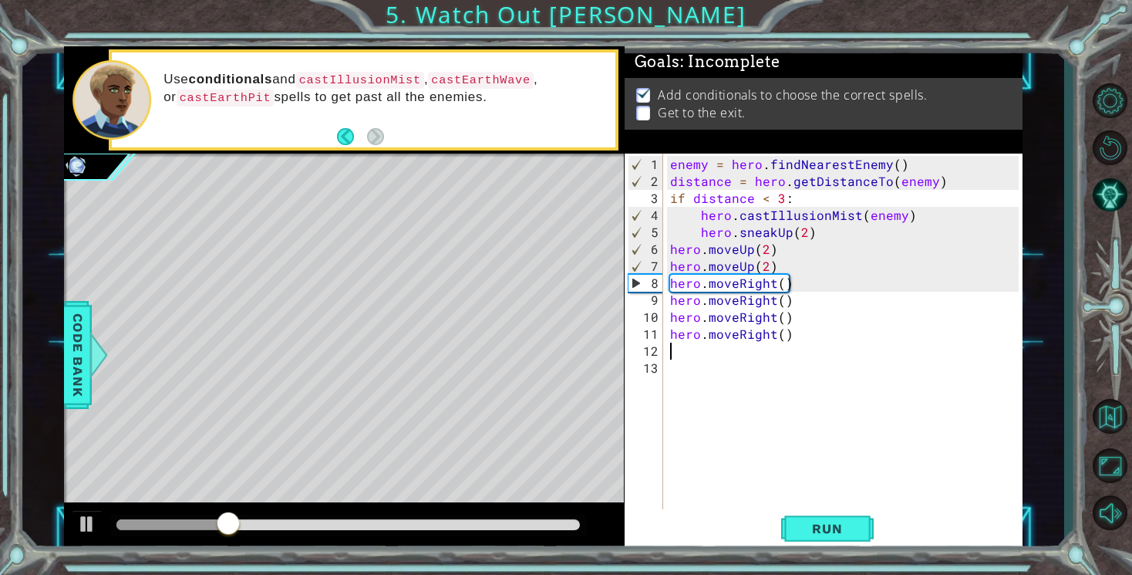
paste textarea "hero.moveRight()"
type textarea "hero.moveRight()"
paste textarea "hero.moveRight()"
click at [801, 537] on button "Run" at bounding box center [827, 529] width 93 height 40
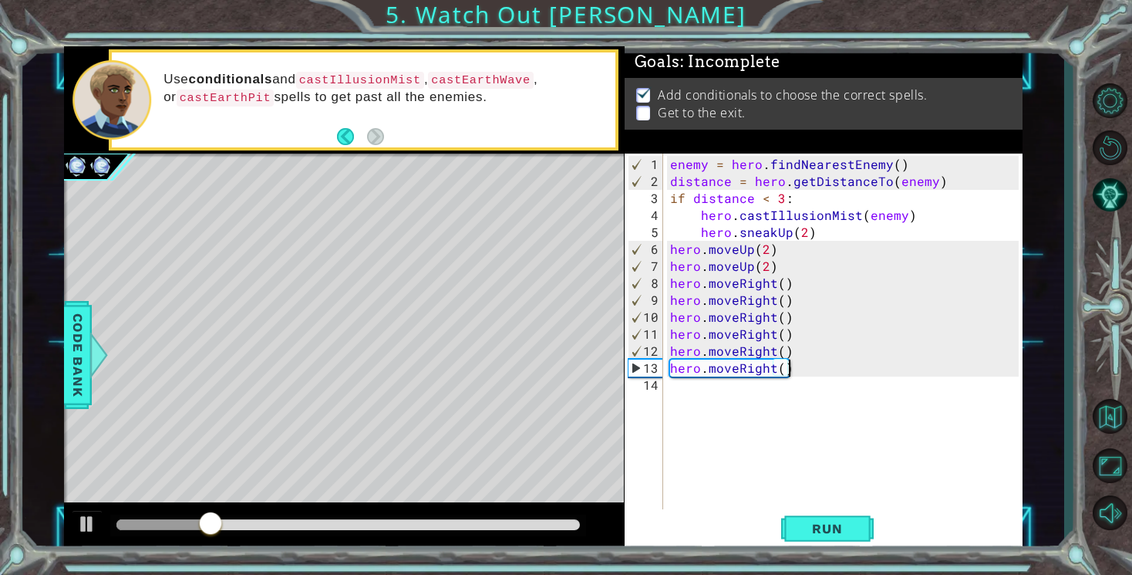
click at [765, 270] on div "enemy = hero . findNearestEnemy ( ) distance = hero . getDistanceTo ( enemy ) i…" at bounding box center [846, 351] width 359 height 390
type textarea "hero.moveUp(3)"
click at [847, 519] on button "Run" at bounding box center [827, 529] width 93 height 40
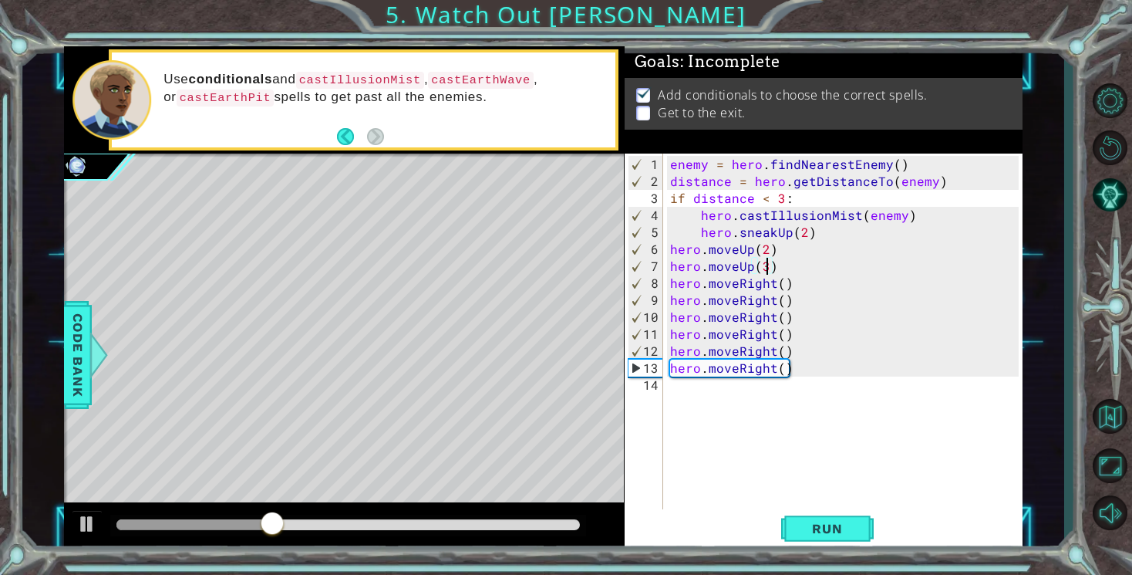
click at [739, 390] on div "enemy = hero . findNearestEnemy ( ) distance = hero . getDistanceTo ( enemy ) i…" at bounding box center [846, 351] width 359 height 390
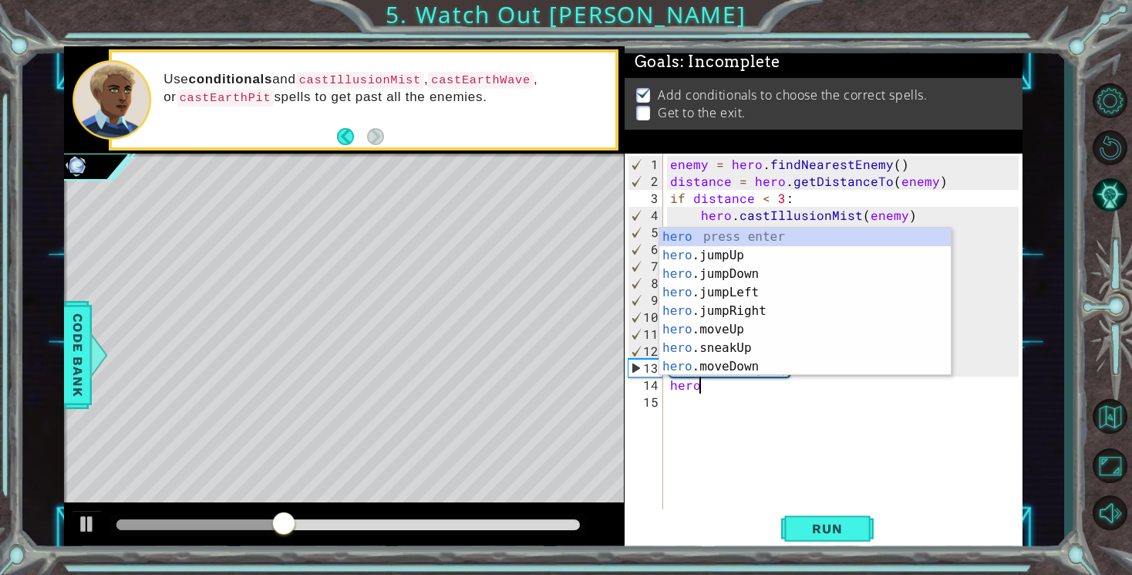
scroll to position [0, 1]
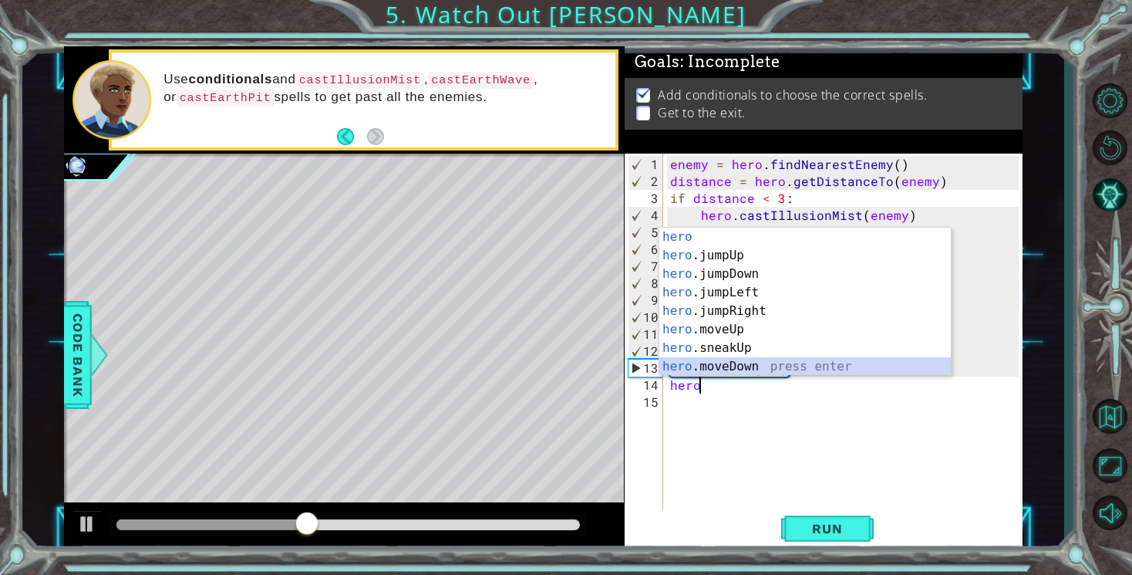
click at [720, 366] on div "hero press enter hero .jumpUp press enter hero .jumpDown press enter hero .jump…" at bounding box center [805, 320] width 292 height 185
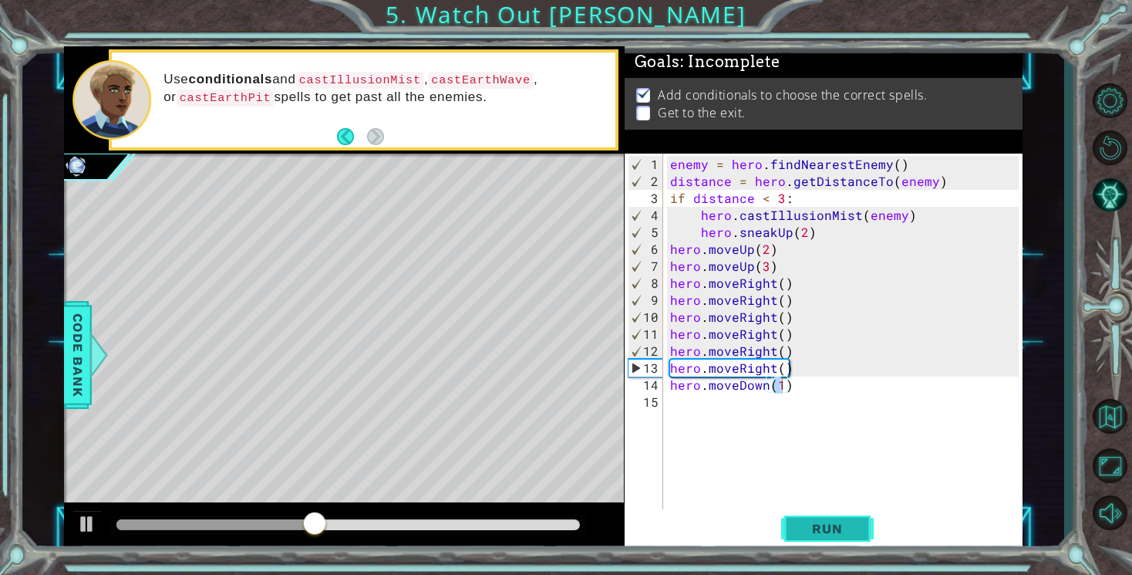
click at [821, 525] on span "Run" at bounding box center [827, 528] width 61 height 15
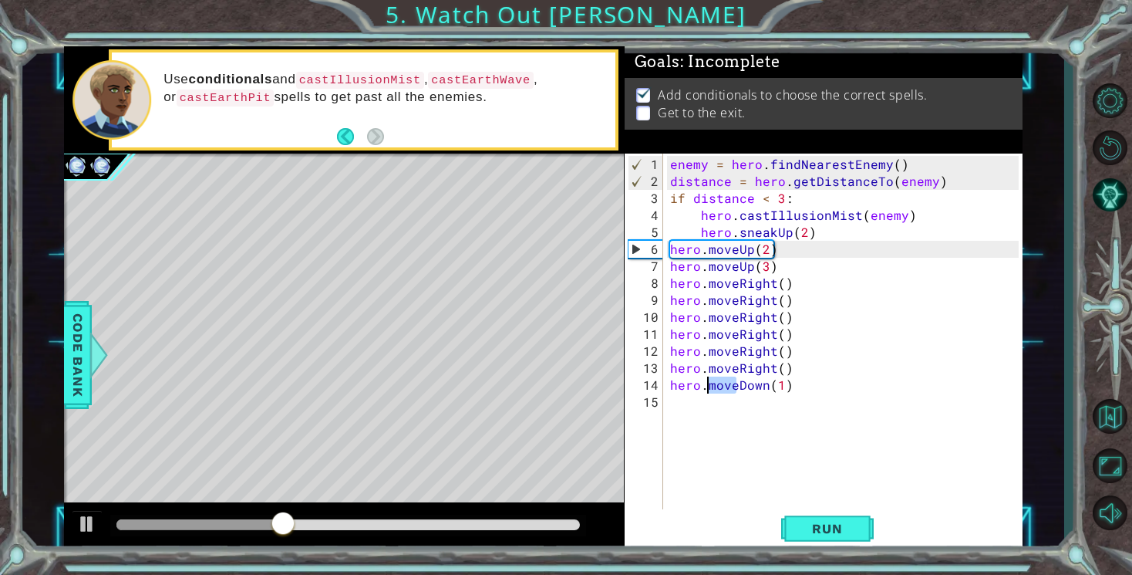
drag, startPoint x: 734, startPoint y: 385, endPoint x: 707, endPoint y: 385, distance: 27.8
click at [707, 385] on div "enemy = hero . findNearestEnemy ( ) distance = hero . getDistanceTo ( enemy ) i…" at bounding box center [846, 351] width 359 height 390
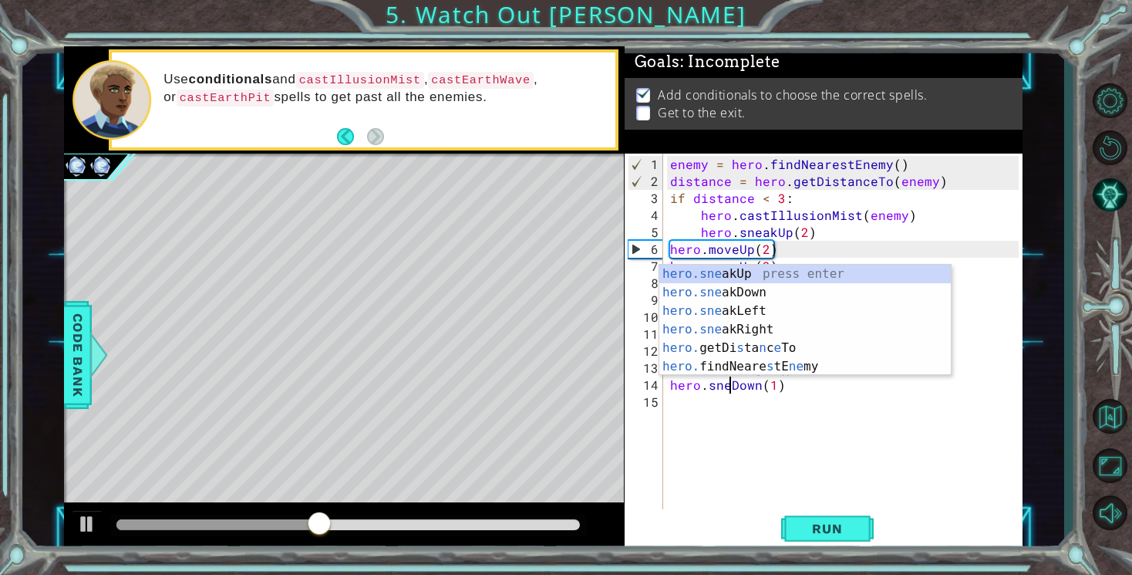
scroll to position [0, 5]
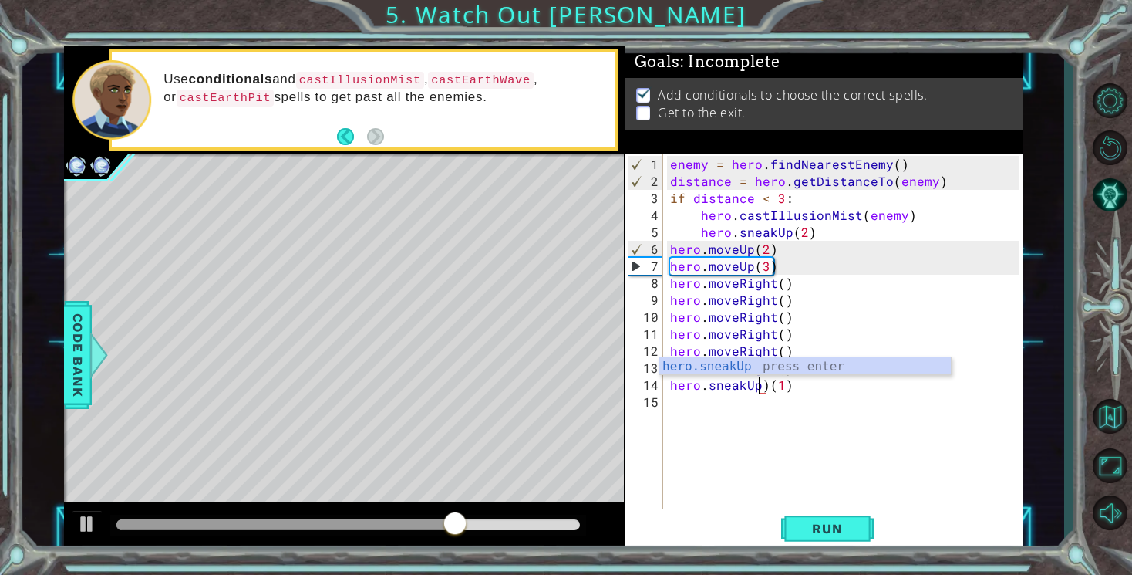
click at [766, 390] on div "enemy = hero . findNearestEnemy ( ) distance = hero . getDistanceTo ( enemy ) i…" at bounding box center [846, 351] width 359 height 390
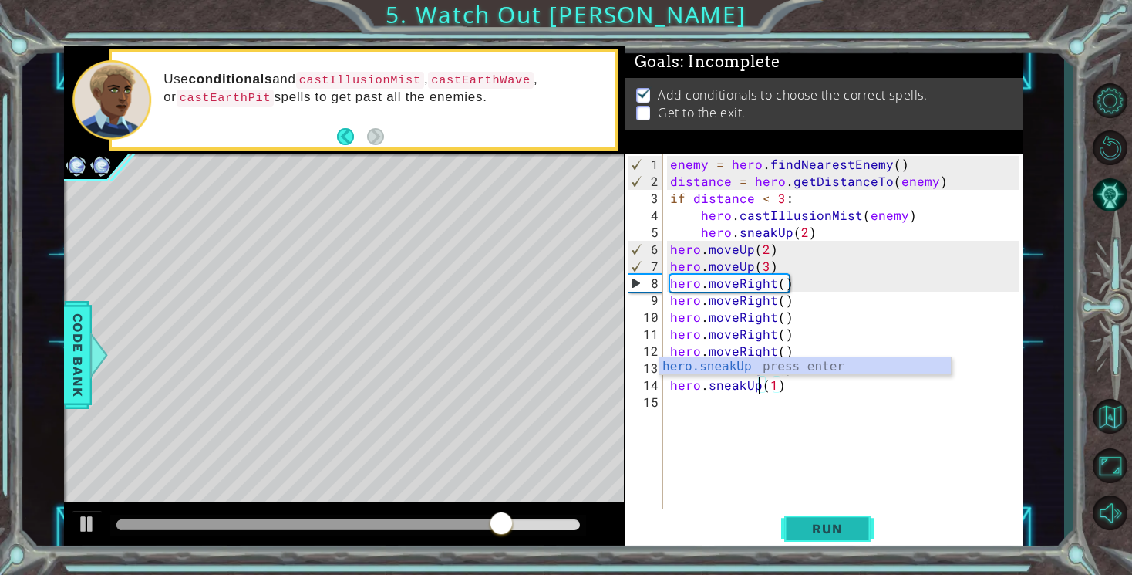
click at [838, 527] on span "Run" at bounding box center [827, 528] width 61 height 15
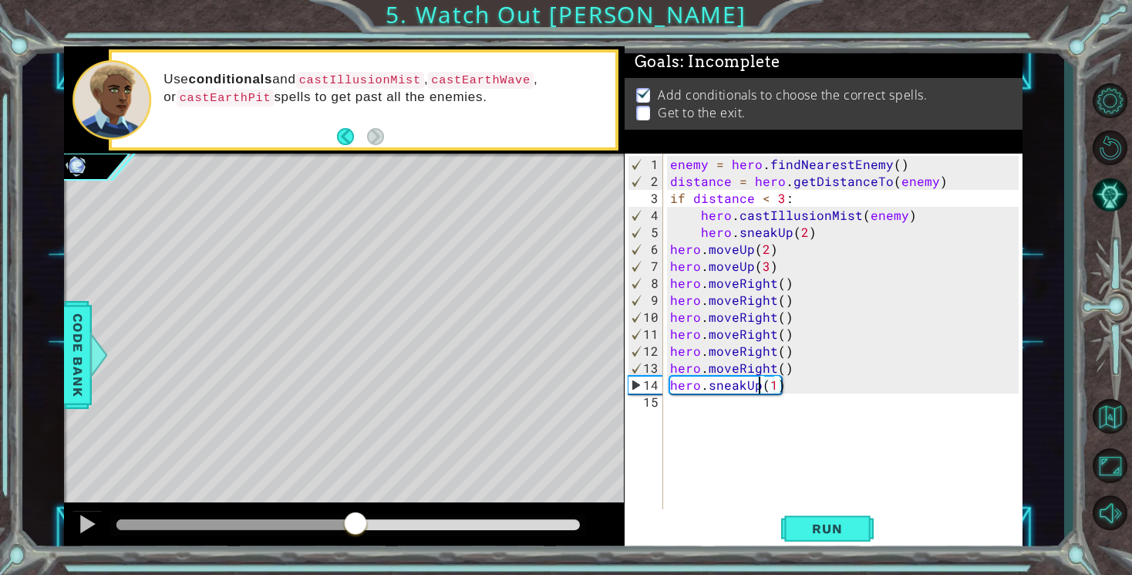
drag, startPoint x: 137, startPoint y: 521, endPoint x: 359, endPoint y: 540, distance: 222.9
click at [359, 541] on div at bounding box center [344, 526] width 560 height 49
drag, startPoint x: 369, startPoint y: 519, endPoint x: 302, endPoint y: 511, distance: 68.4
click at [300, 511] on div at bounding box center [308, 525] width 28 height 28
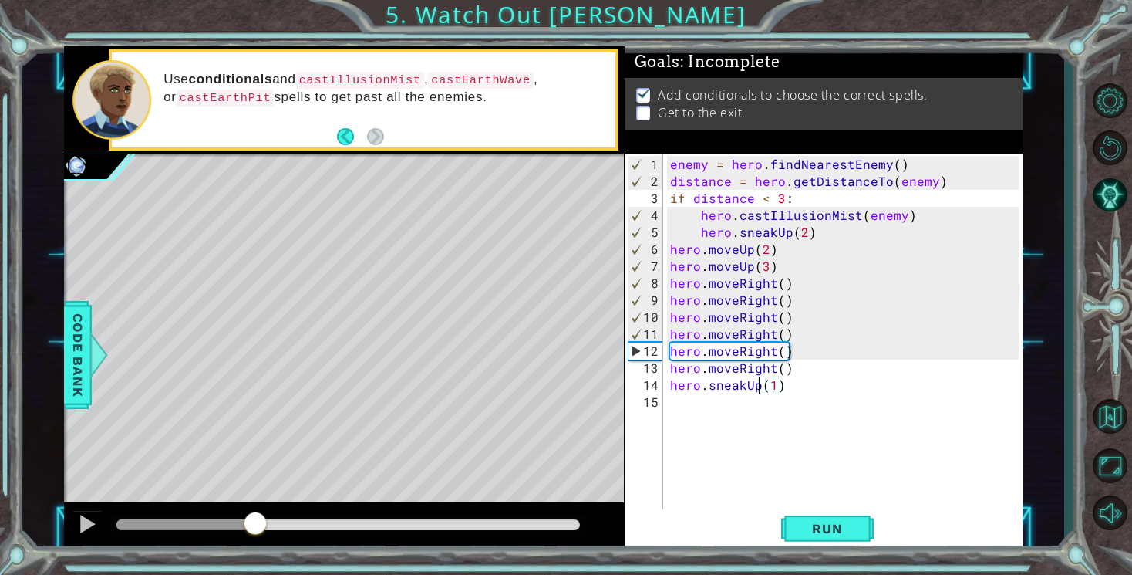
drag, startPoint x: 306, startPoint y: 523, endPoint x: 255, endPoint y: 518, distance: 52.0
click at [255, 518] on div at bounding box center [255, 525] width 28 height 28
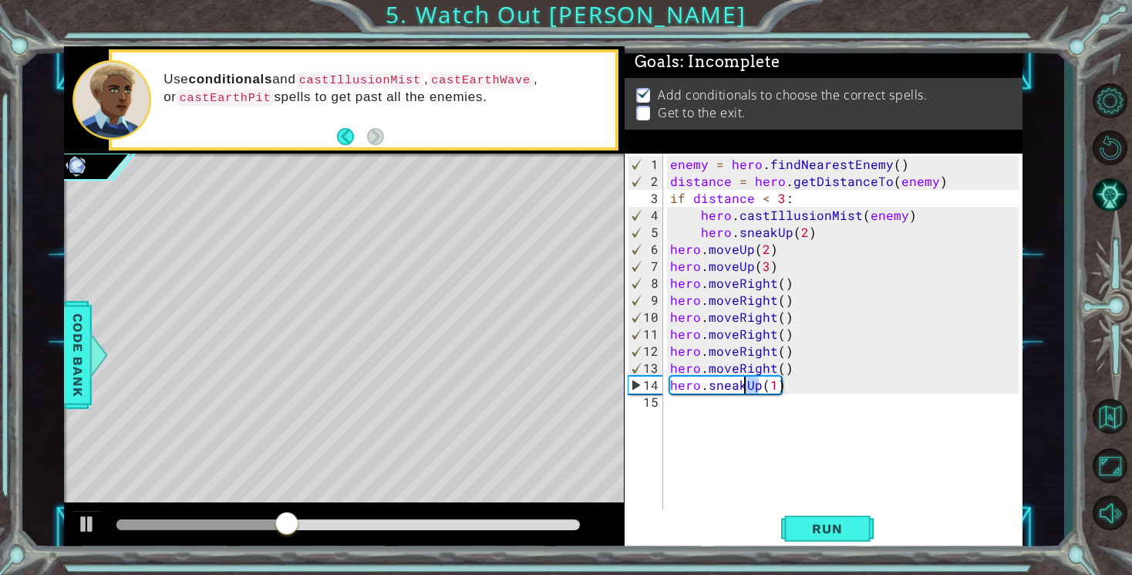
drag, startPoint x: 757, startPoint y: 388, endPoint x: 744, endPoint y: 388, distance: 13.9
click at [744, 388] on div "enemy = hero . findNearestEnemy ( ) distance = hero . getDistanceTo ( enemy ) i…" at bounding box center [846, 351] width 359 height 390
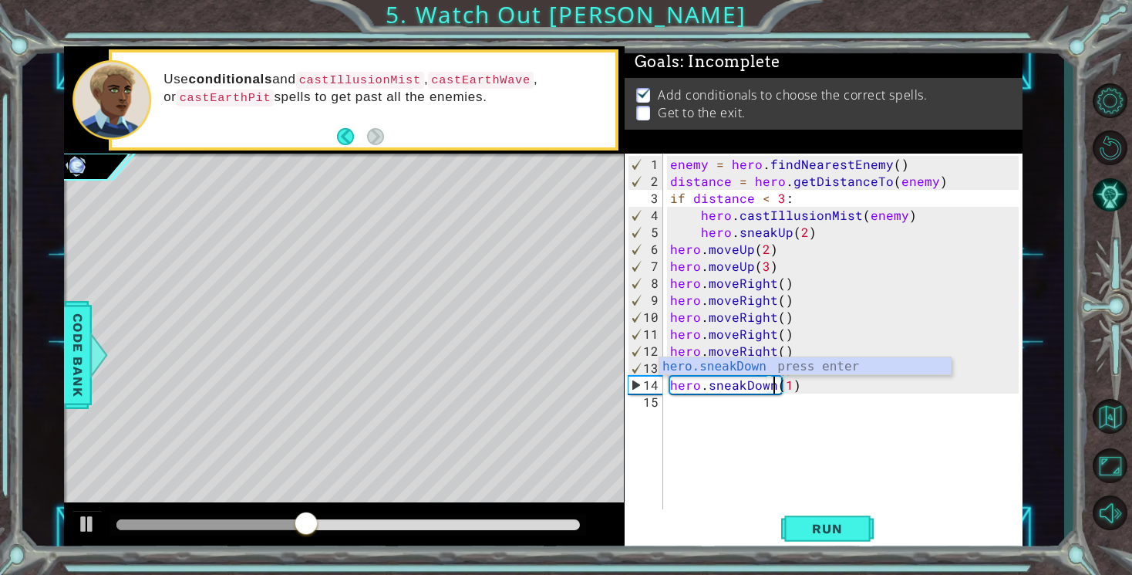
scroll to position [0, 6]
type textarea "hero.sneakDown(1)"
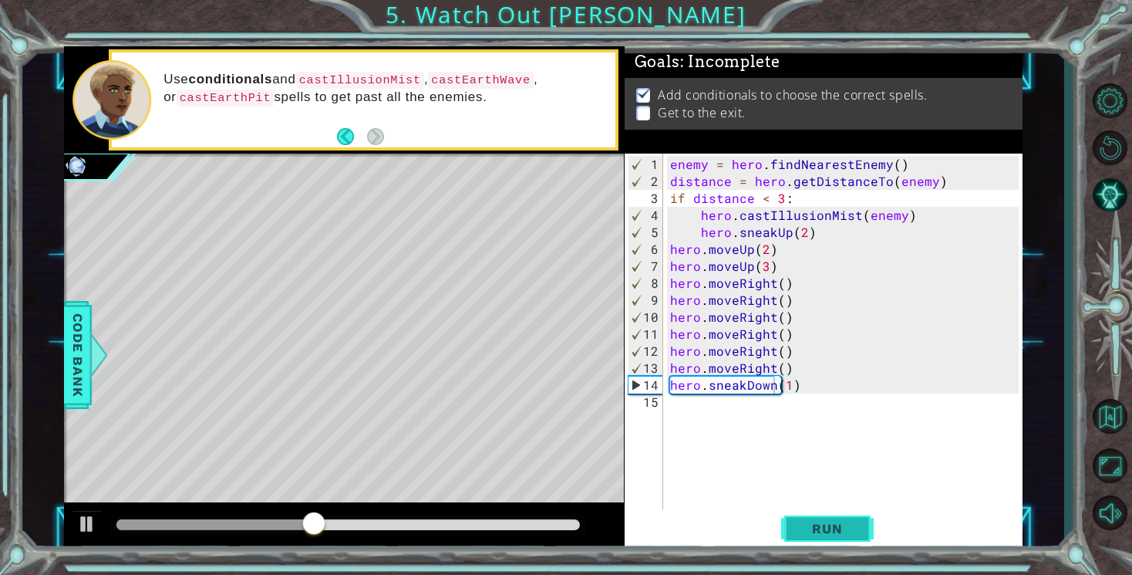
click at [819, 524] on span "Run" at bounding box center [827, 528] width 61 height 15
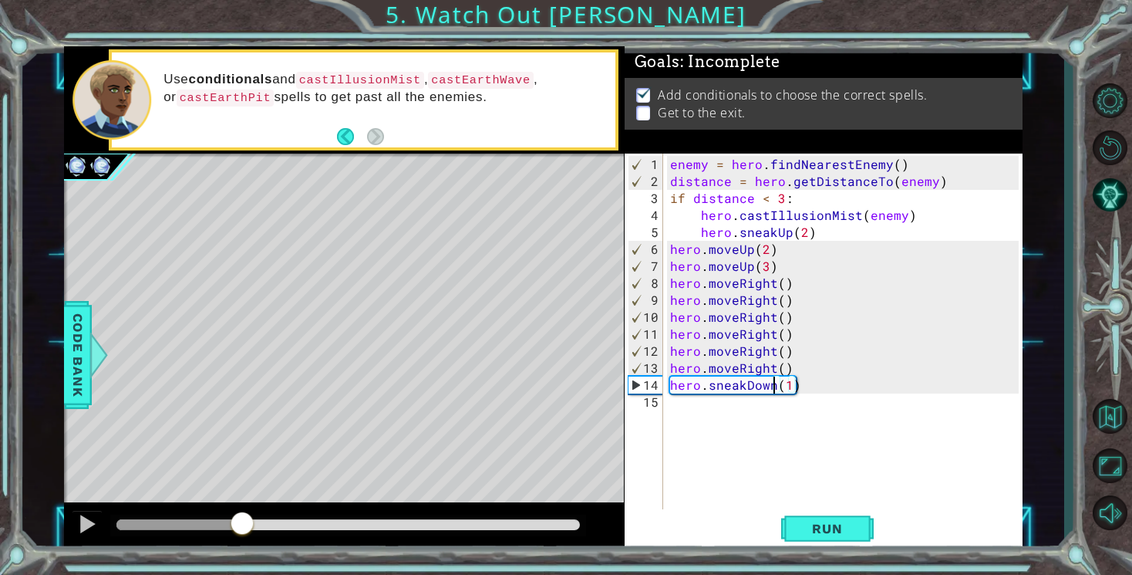
drag, startPoint x: 133, startPoint y: 525, endPoint x: 245, endPoint y: 520, distance: 112.0
click at [245, 520] on div at bounding box center [242, 525] width 28 height 28
click at [789, 393] on div "enemy = hero . findNearestEnemy ( ) distance = hero . getDistanceTo ( enemy ) i…" at bounding box center [846, 351] width 359 height 390
click at [787, 386] on div "enemy = hero . findNearestEnemy ( ) distance = hero . getDistanceTo ( enemy ) i…" at bounding box center [846, 351] width 359 height 390
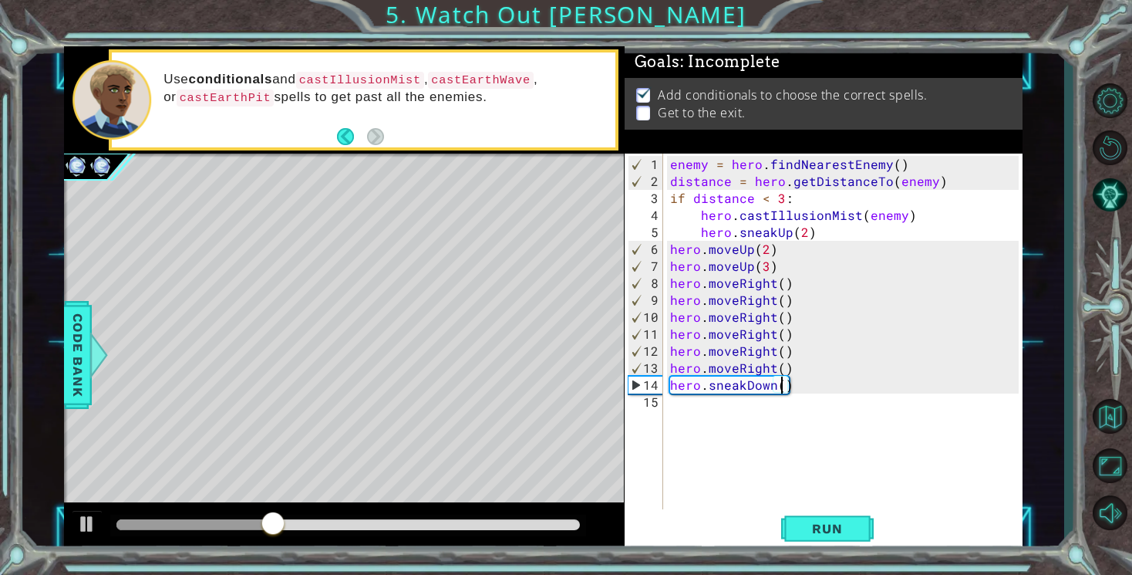
scroll to position [0, 7]
click at [855, 531] on span "Run" at bounding box center [827, 528] width 61 height 15
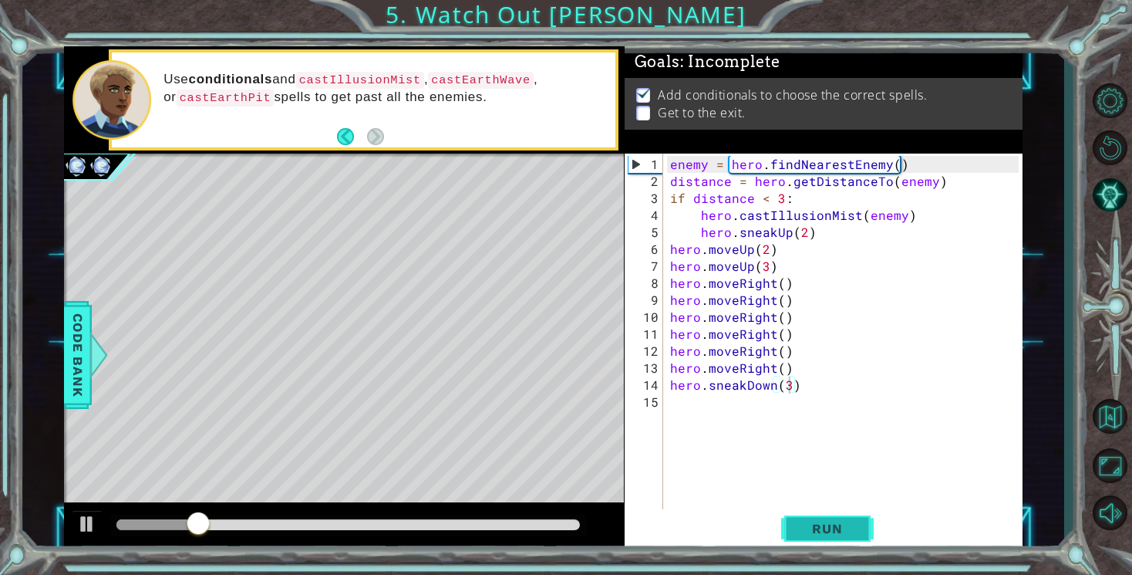
click at [838, 529] on span "Run" at bounding box center [827, 528] width 61 height 15
click at [811, 537] on button "Run" at bounding box center [827, 529] width 93 height 40
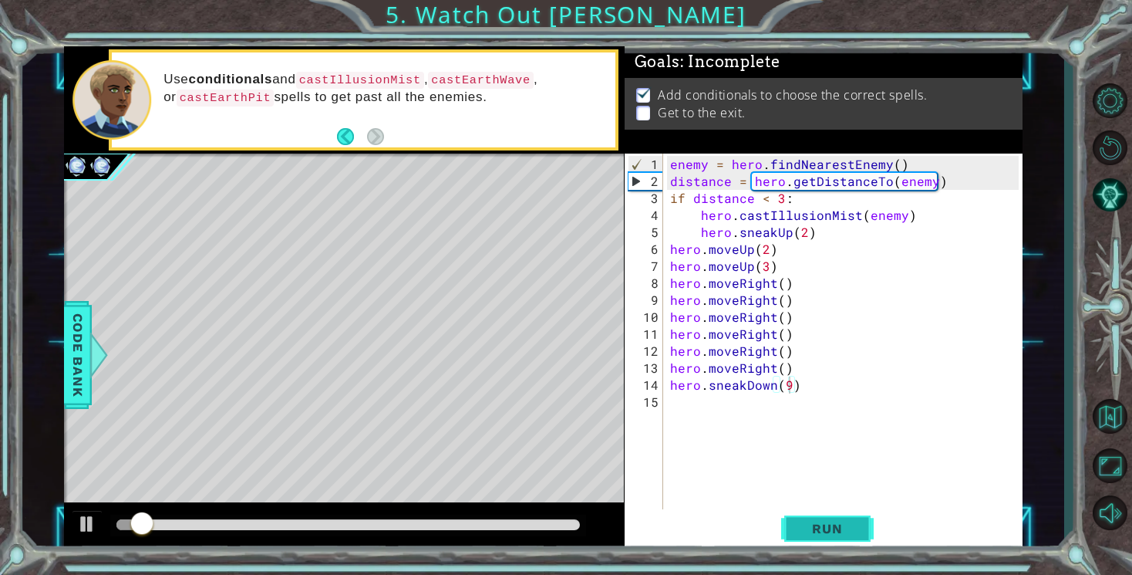
click at [816, 535] on span "Run" at bounding box center [827, 528] width 61 height 15
click at [837, 538] on button "Run" at bounding box center [827, 529] width 93 height 40
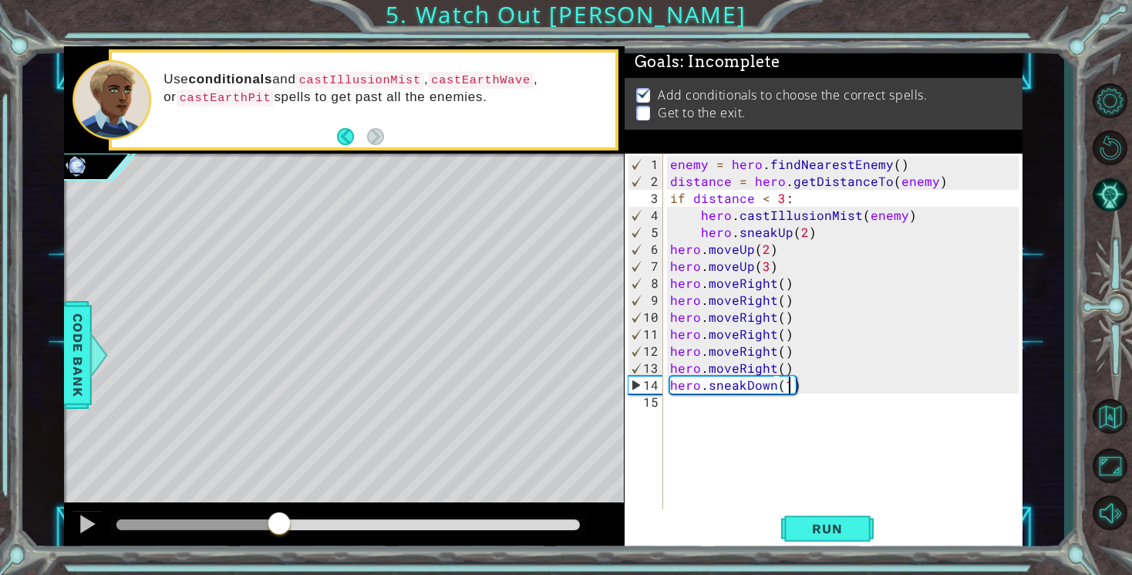
drag, startPoint x: 172, startPoint y: 526, endPoint x: 278, endPoint y: 535, distance: 106.8
click at [278, 535] on div at bounding box center [279, 525] width 28 height 28
click at [86, 521] on div at bounding box center [87, 524] width 20 height 20
drag, startPoint x: 776, startPoint y: 390, endPoint x: 748, endPoint y: 390, distance: 27.8
click at [748, 390] on div "enemy = hero . findNearestEnemy ( ) distance = hero . getDistanceTo ( enemy ) i…" at bounding box center [846, 351] width 359 height 390
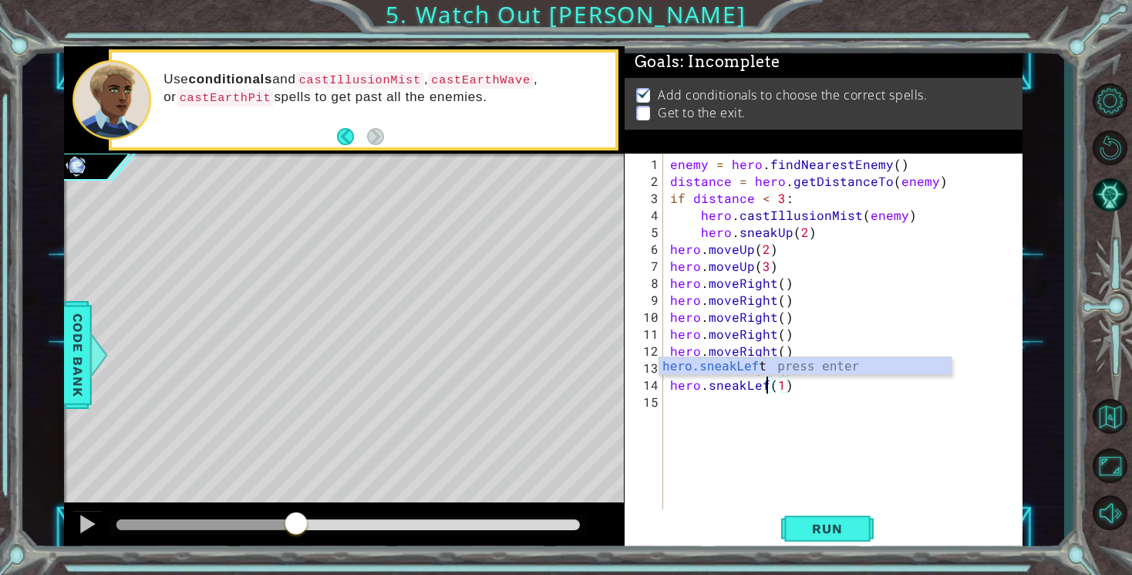
scroll to position [0, 6]
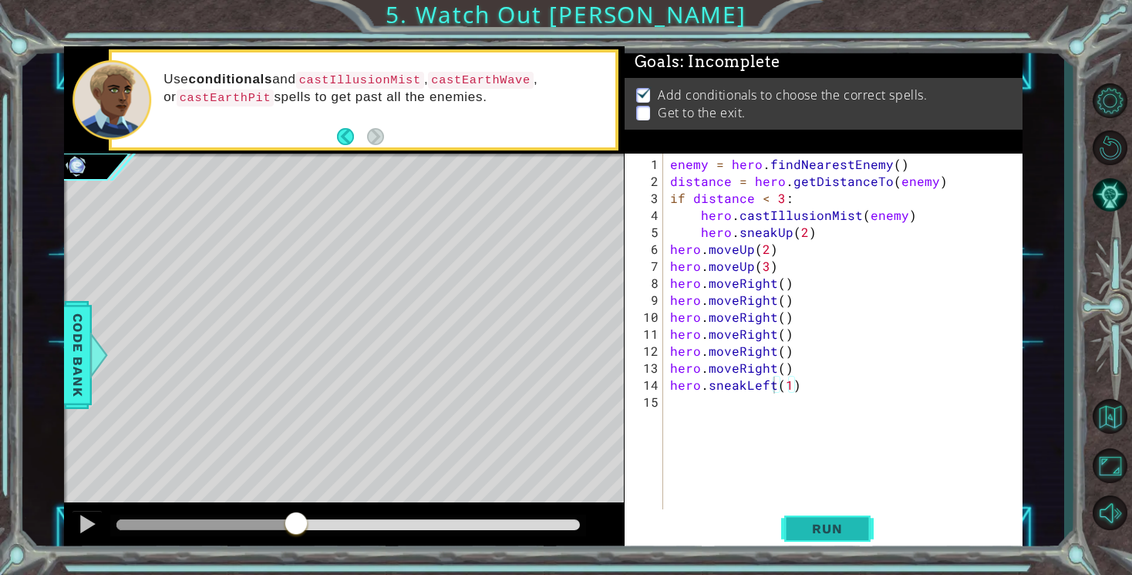
click at [821, 531] on span "Run" at bounding box center [827, 528] width 61 height 15
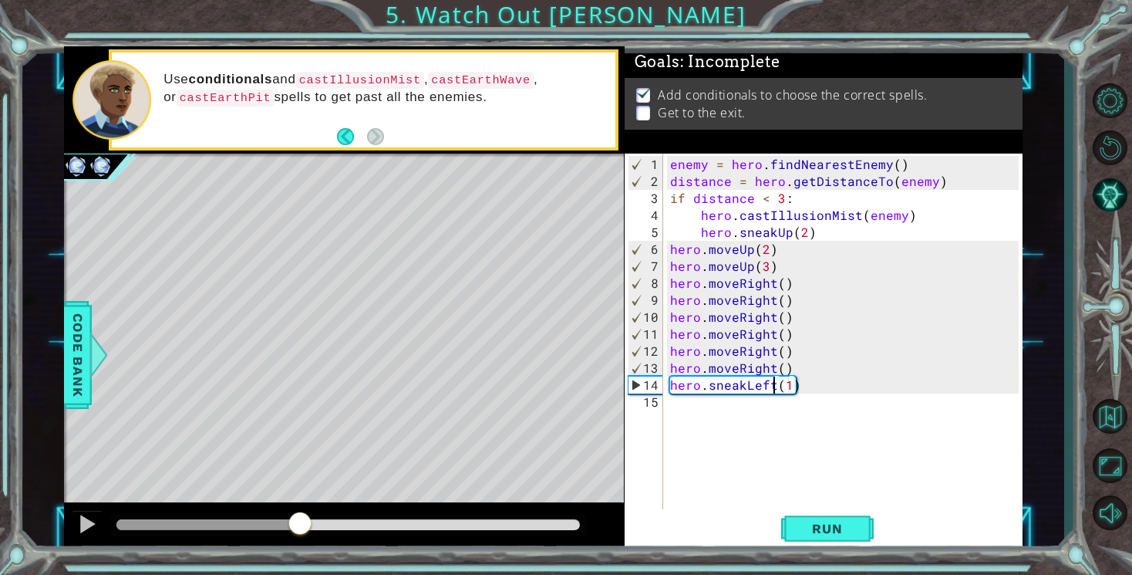
drag, startPoint x: 139, startPoint y: 517, endPoint x: 302, endPoint y: 521, distance: 162.8
click at [302, 521] on div at bounding box center [300, 525] width 28 height 28
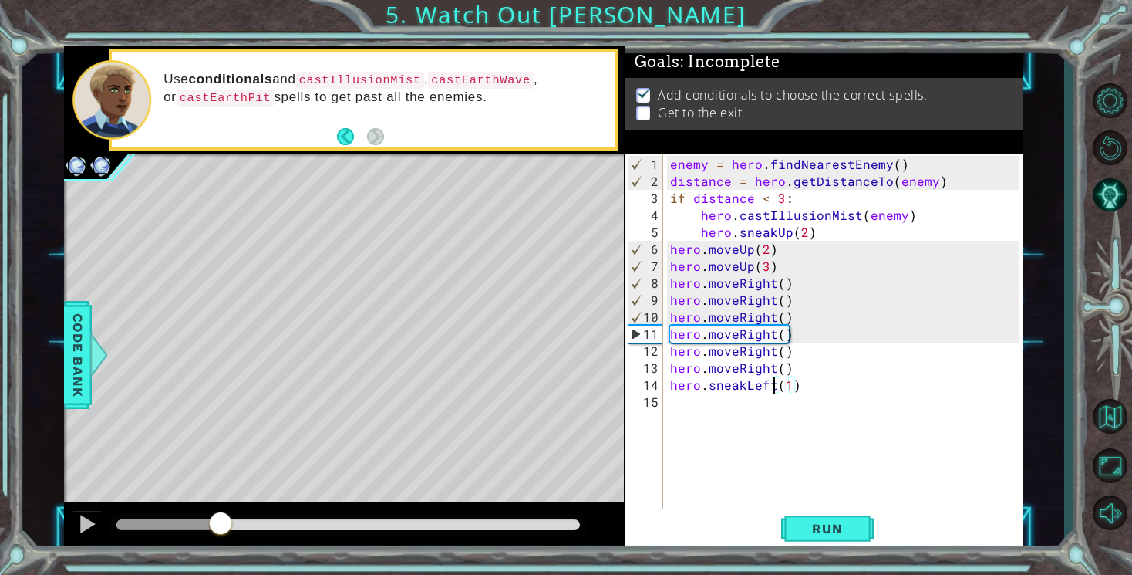
drag, startPoint x: 302, startPoint y: 521, endPoint x: 220, endPoint y: 513, distance: 82.2
click at [220, 513] on div at bounding box center [221, 525] width 28 height 28
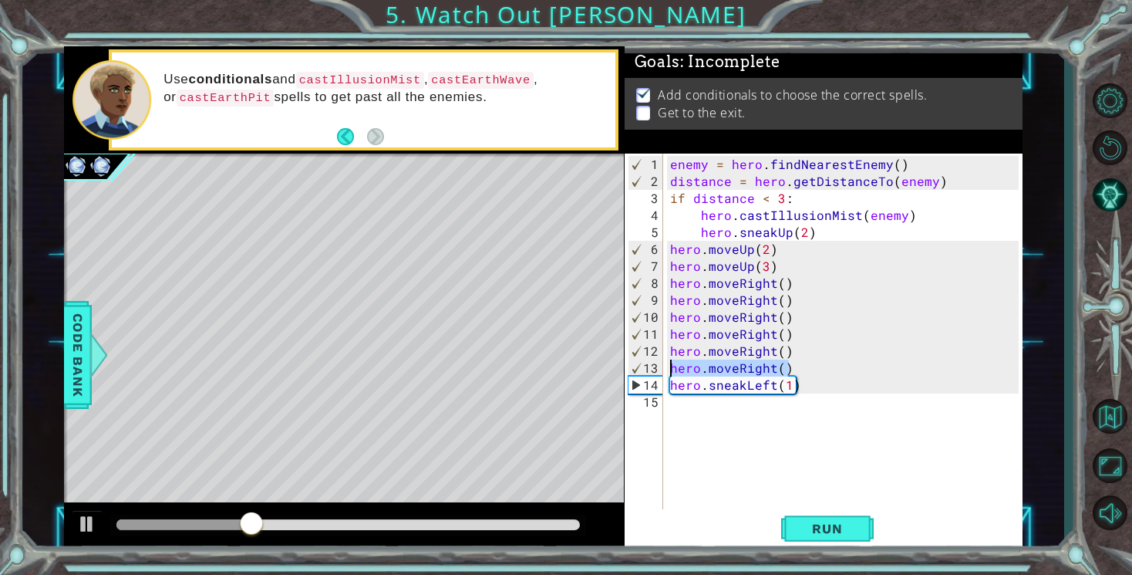
drag, startPoint x: 789, startPoint y: 371, endPoint x: 662, endPoint y: 369, distance: 127.3
click at [662, 369] on div "hero.sneakLeft(1) 1 2 3 4 5 6 7 8 9 10 11 12 13 14 15 enemy = hero . findNeares…" at bounding box center [822, 331] width 394 height 356
type textarea "hero.moveRight()"
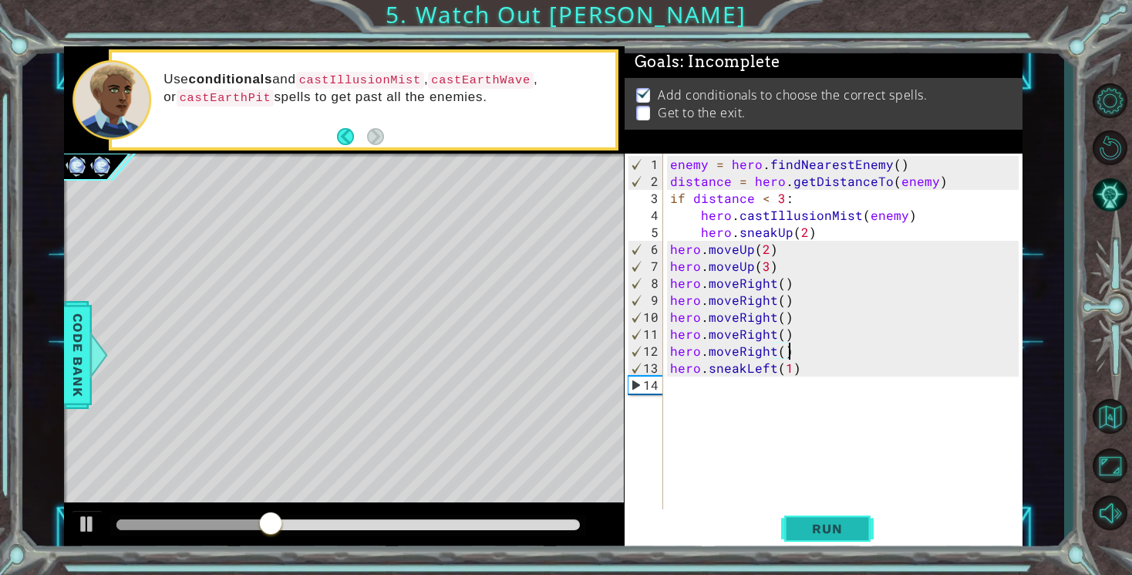
click at [845, 537] on button "Run" at bounding box center [827, 529] width 93 height 40
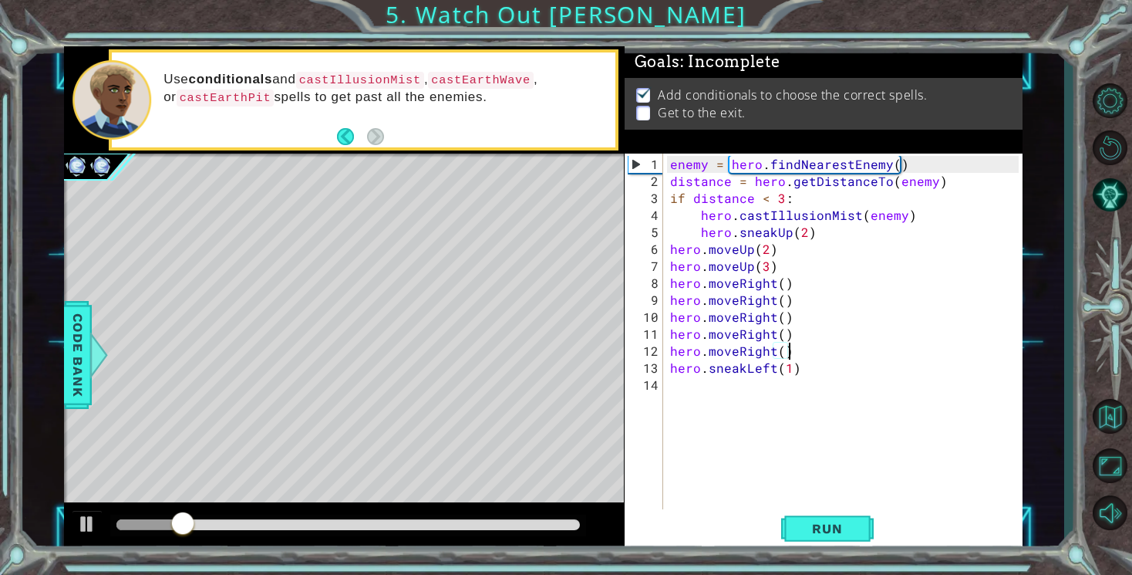
click at [784, 359] on div "enemy = hero . findNearestEnemy ( ) distance = hero . getDistanceTo ( enemy ) i…" at bounding box center [846, 351] width 359 height 390
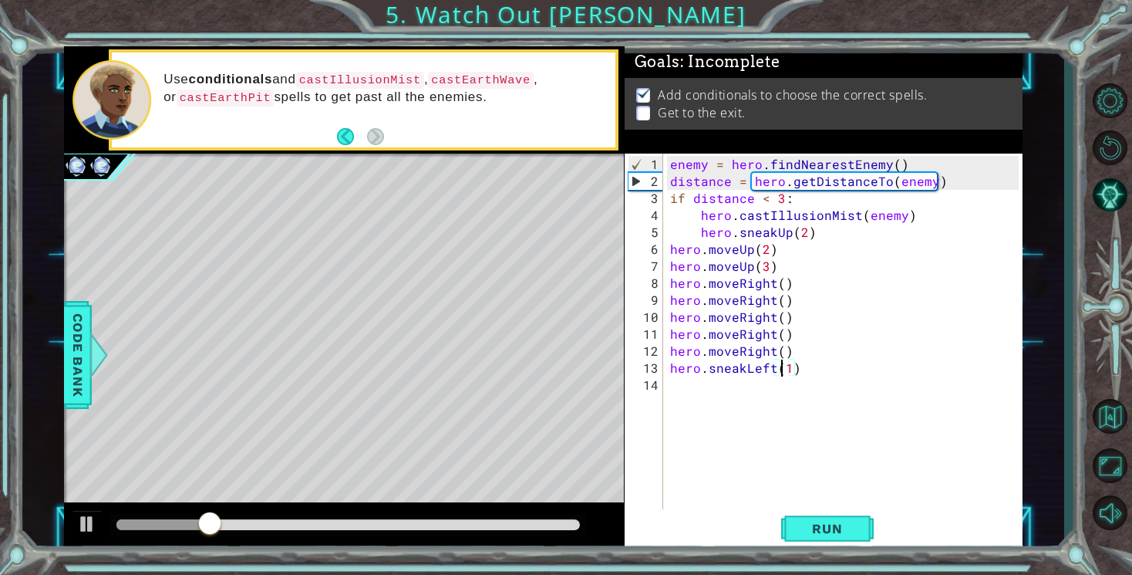
click at [782, 355] on div "enemy = hero . findNearestEnemy ( ) distance = hero . getDistanceTo ( enemy ) i…" at bounding box center [846, 351] width 359 height 390
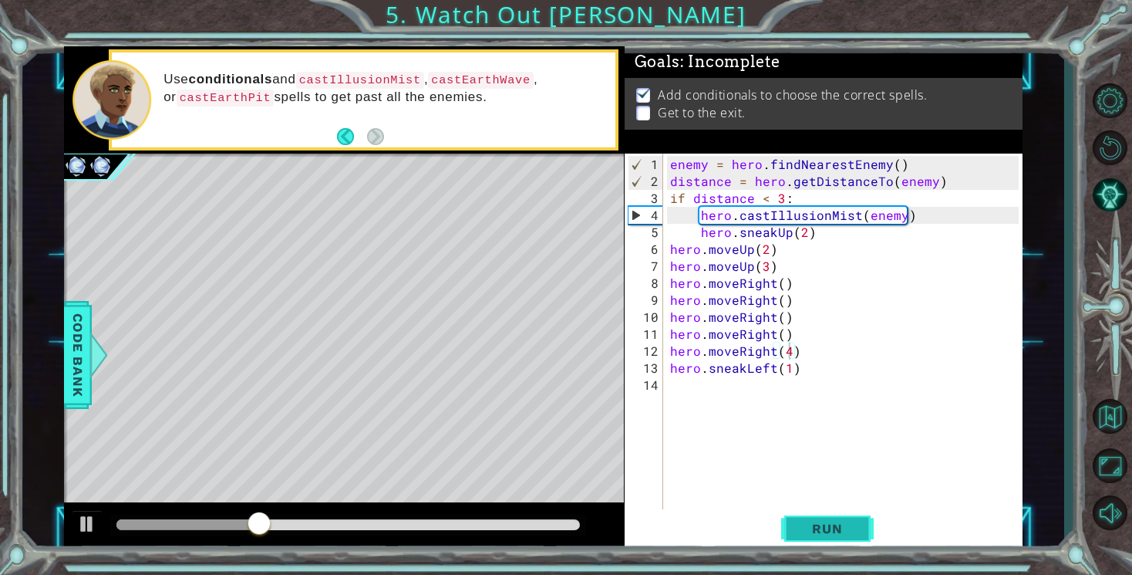
click at [846, 532] on span "Run" at bounding box center [827, 528] width 61 height 15
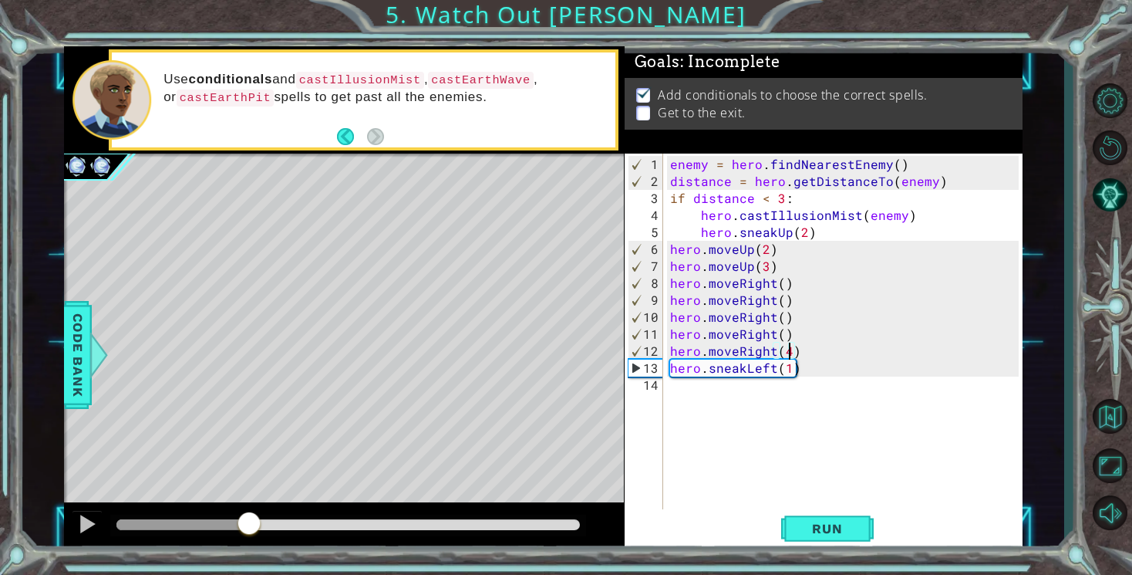
drag, startPoint x: 148, startPoint y: 518, endPoint x: 254, endPoint y: 521, distance: 105.7
click at [254, 521] on div at bounding box center [249, 525] width 28 height 28
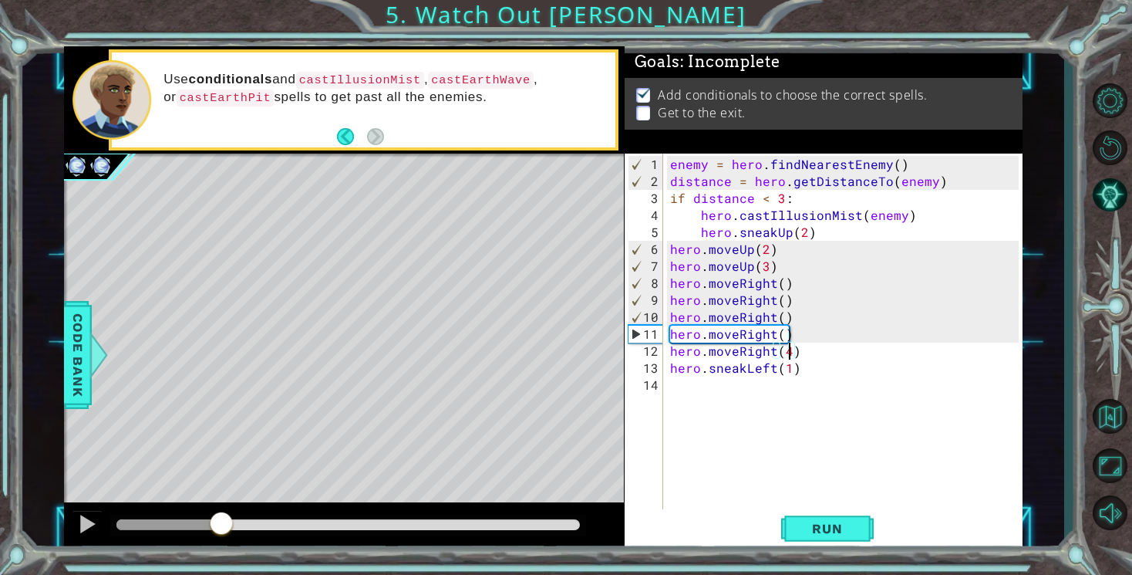
drag, startPoint x: 254, startPoint y: 521, endPoint x: 221, endPoint y: 520, distance: 32.4
click at [221, 520] on div at bounding box center [221, 525] width 28 height 28
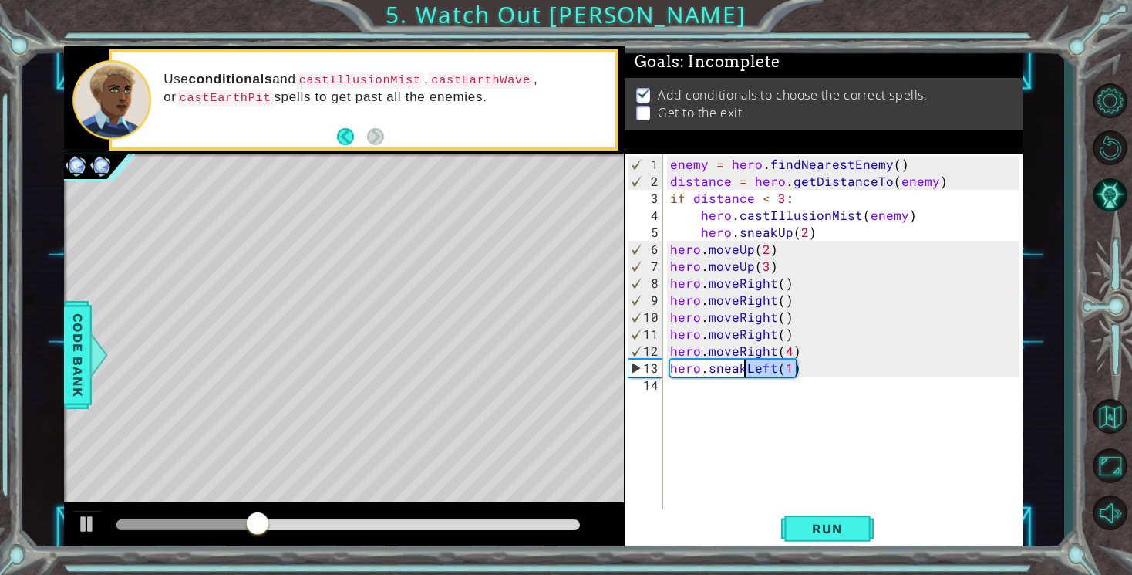
drag, startPoint x: 804, startPoint y: 373, endPoint x: 744, endPoint y: 372, distance: 60.2
click at [744, 372] on div "enemy = hero . findNearestEnemy ( ) distance = hero . getDistanceTo ( enemy ) i…" at bounding box center [846, 351] width 359 height 390
click at [811, 536] on button "Run" at bounding box center [827, 529] width 93 height 40
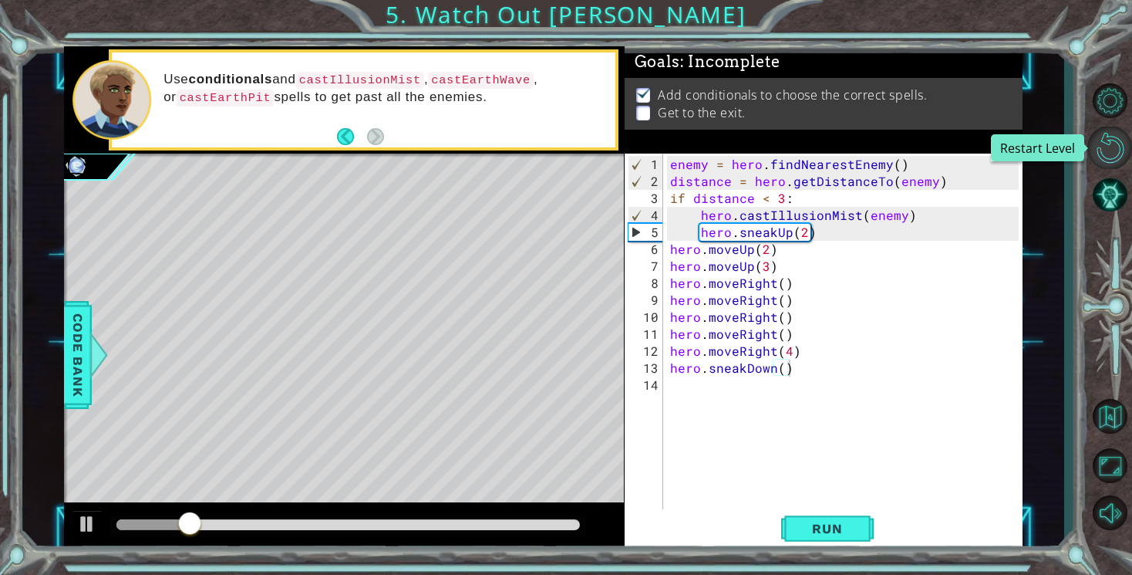
click at [1111, 142] on button "Restart Level" at bounding box center [1110, 147] width 45 height 42
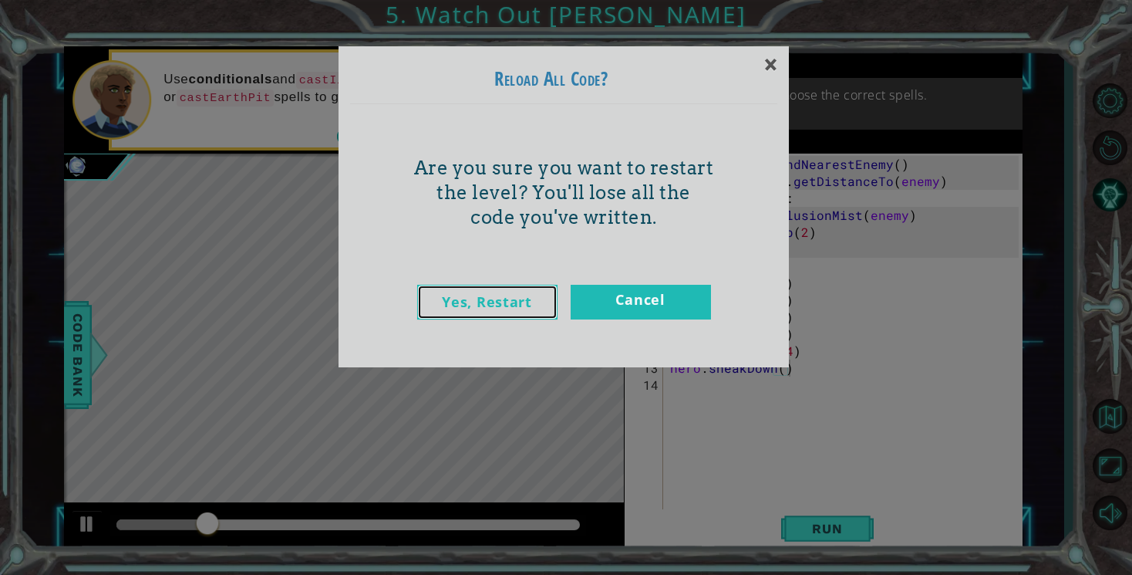
click at [506, 299] on link "Yes, Restart" at bounding box center [487, 302] width 140 height 35
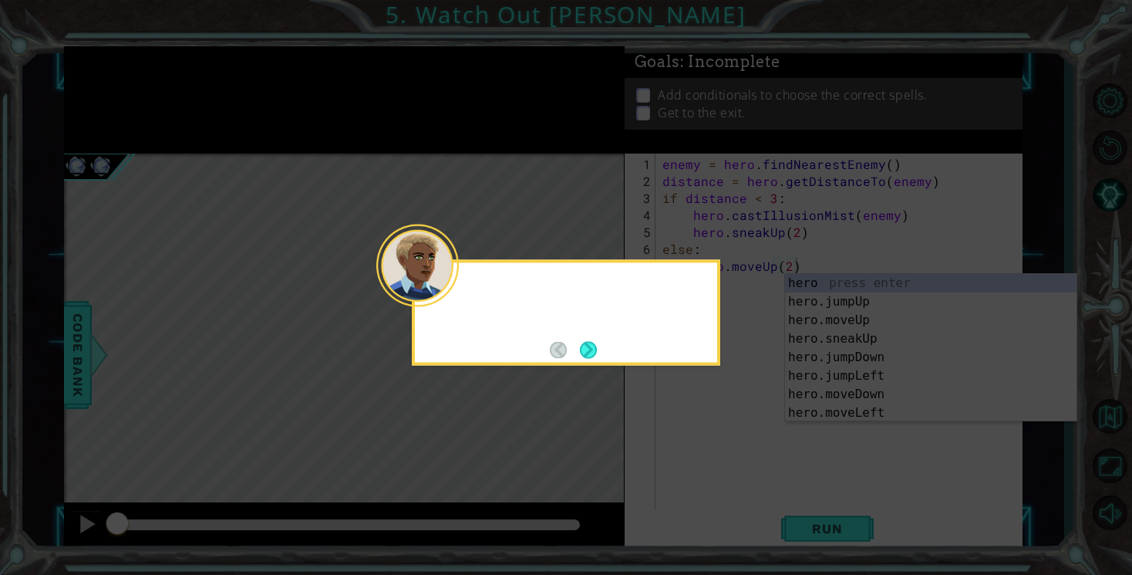
type textarea "hero.moveUp(2)"
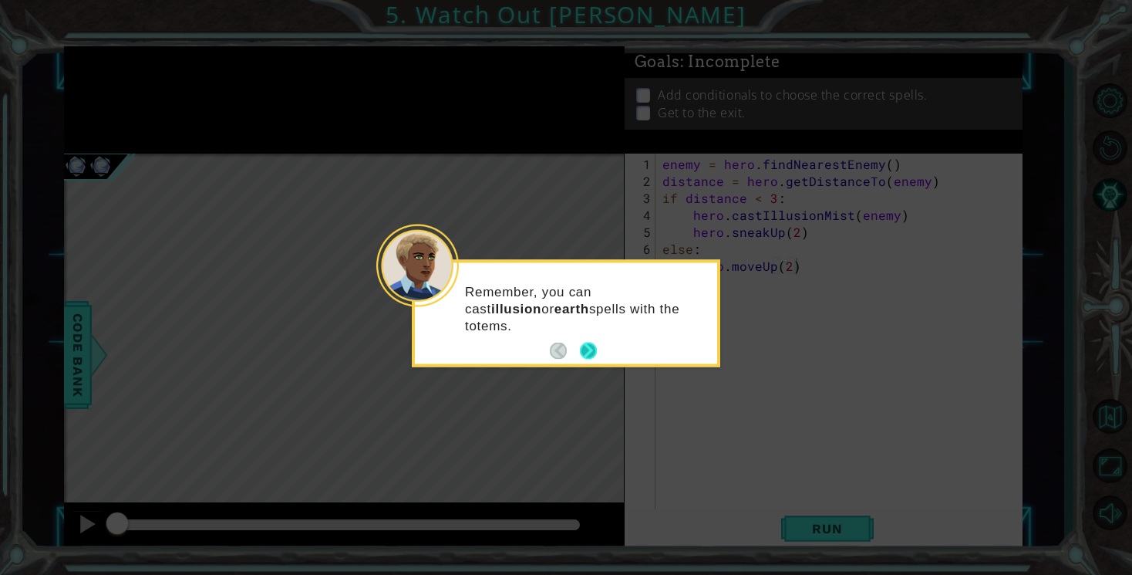
click at [588, 353] on button "Next" at bounding box center [588, 350] width 17 height 17
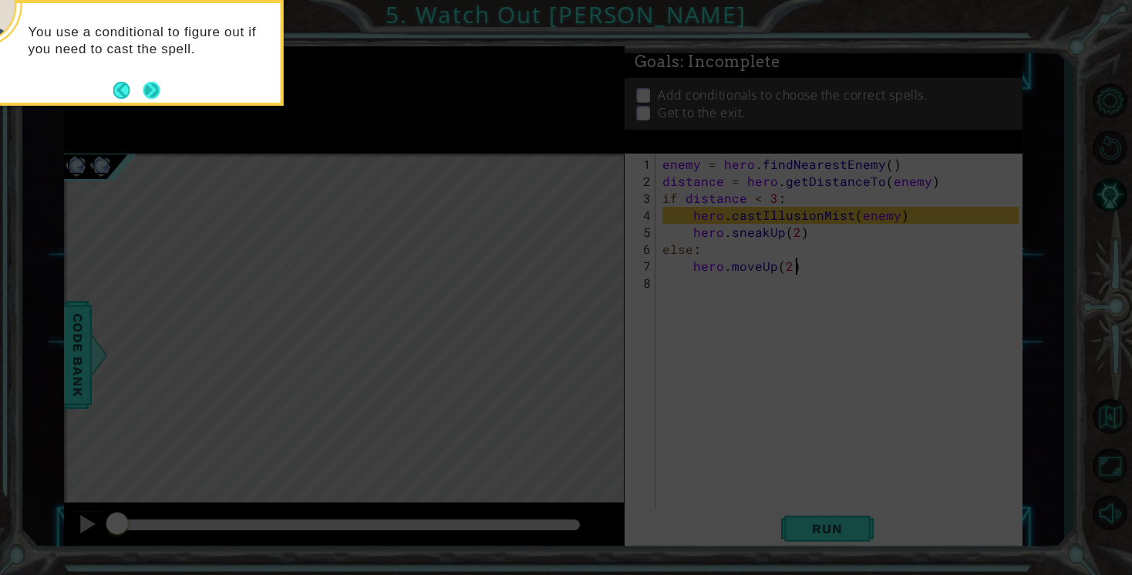
click at [155, 93] on button "Next" at bounding box center [151, 90] width 17 height 17
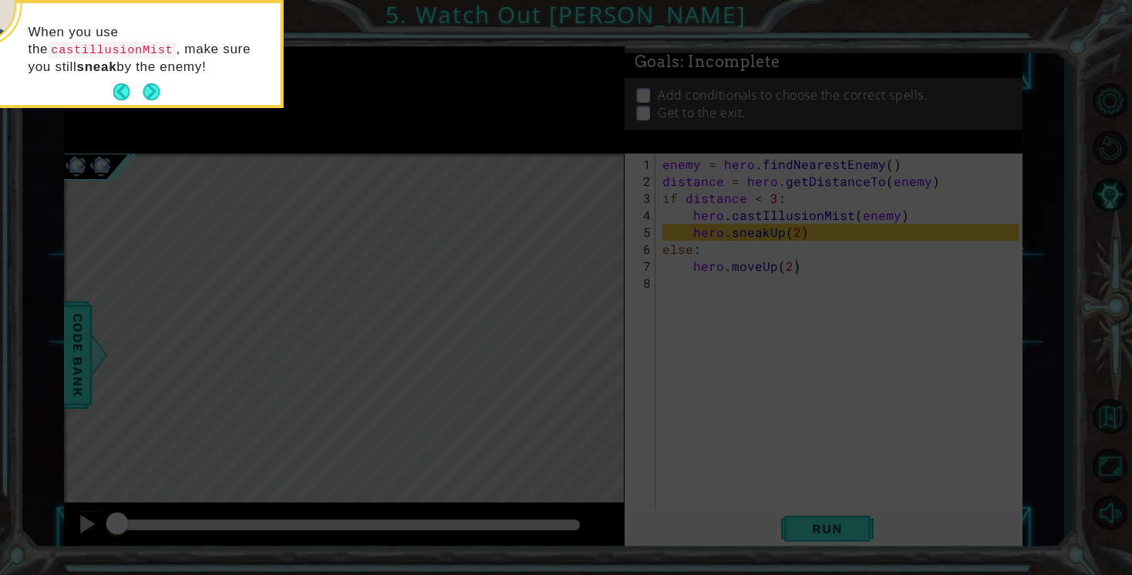
click at [155, 93] on button "Next" at bounding box center [151, 91] width 17 height 17
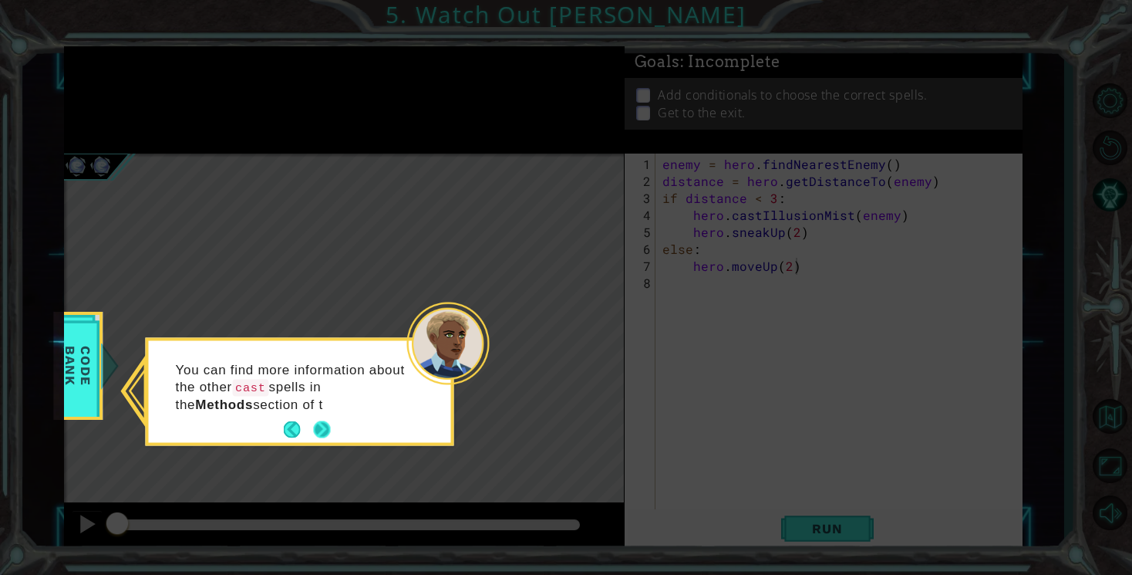
click at [326, 420] on footer at bounding box center [307, 429] width 47 height 23
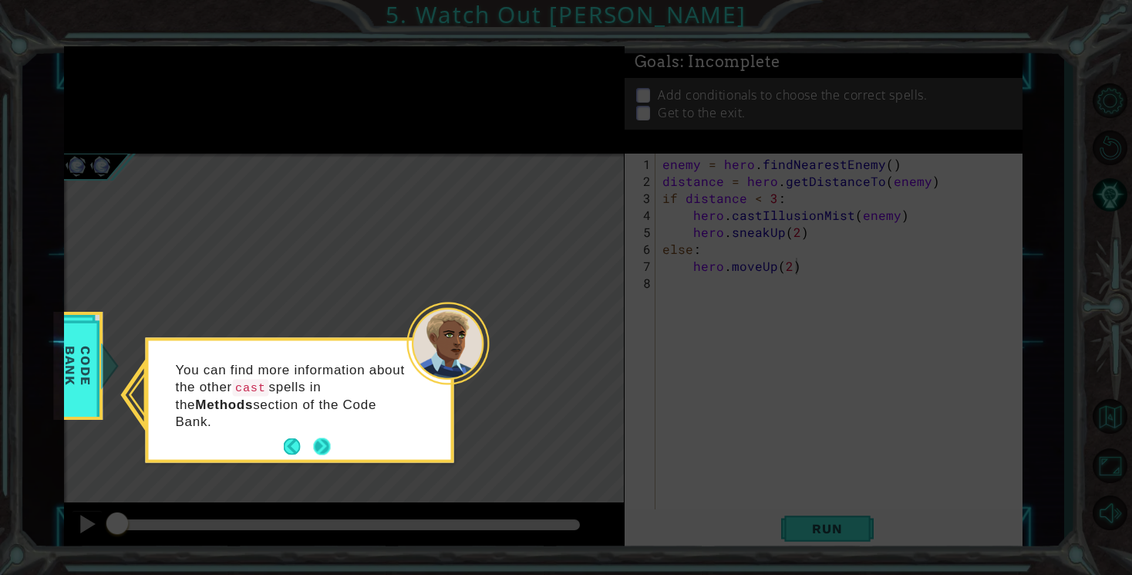
click at [319, 440] on button "Next" at bounding box center [321, 446] width 17 height 17
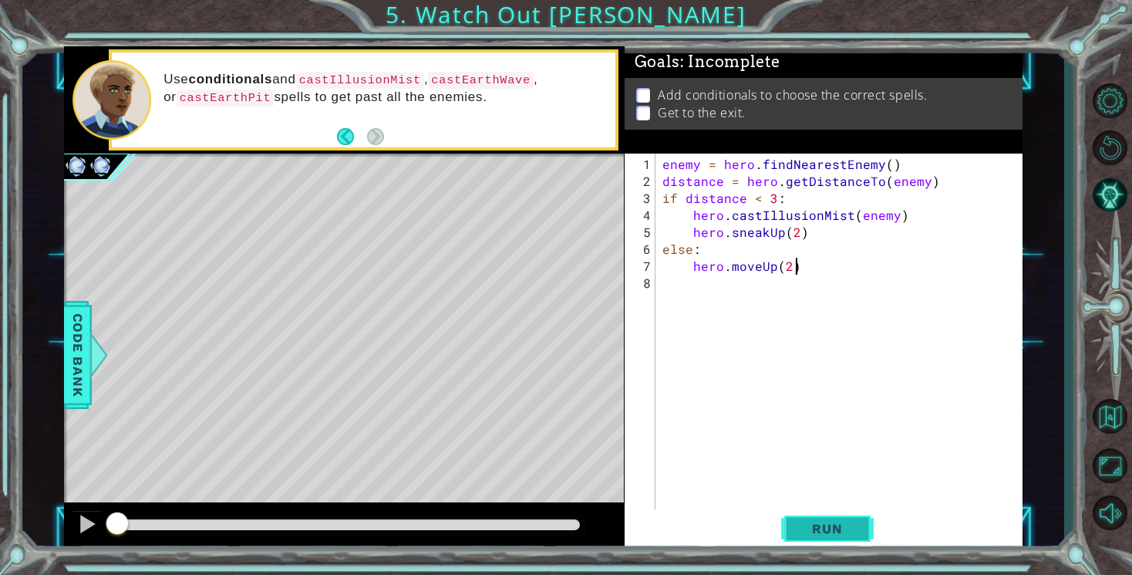
click at [846, 526] on span "Run" at bounding box center [827, 528] width 61 height 15
click at [724, 288] on div "enemy = hero . findNearestEnemy ( ) distance = hero . getDistanceTo ( enemy ) i…" at bounding box center [842, 351] width 366 height 390
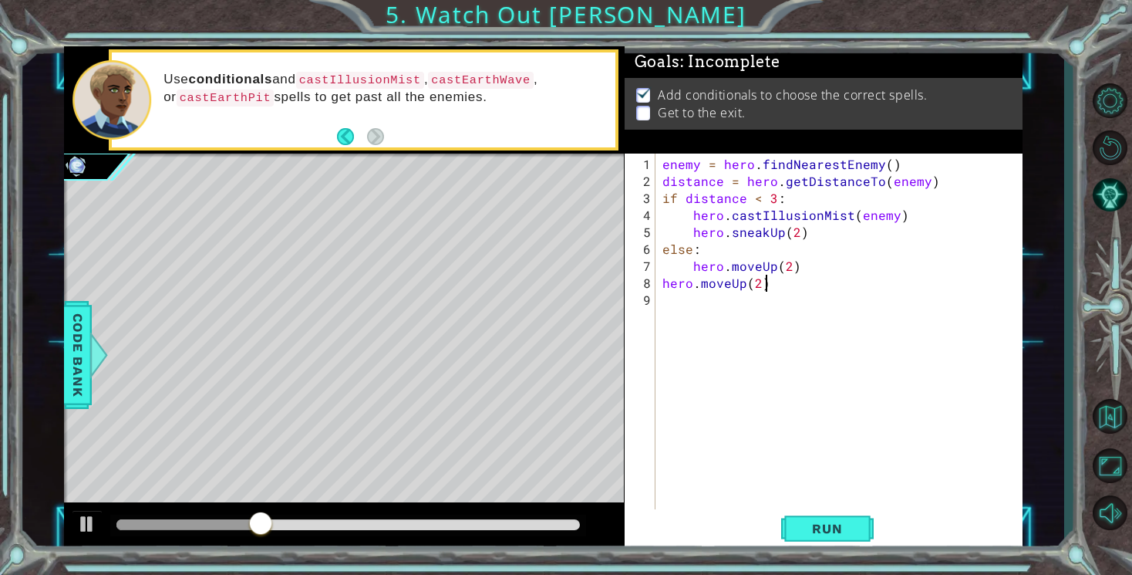
scroll to position [0, 5]
click at [804, 538] on button "Run" at bounding box center [827, 529] width 93 height 40
type textarea "hero.moveUp(3)"
click at [842, 531] on span "Run" at bounding box center [827, 528] width 61 height 15
click at [672, 298] on div "enemy = hero . findNearestEnemy ( ) distance = hero . getDistanceTo ( enemy ) i…" at bounding box center [842, 351] width 366 height 390
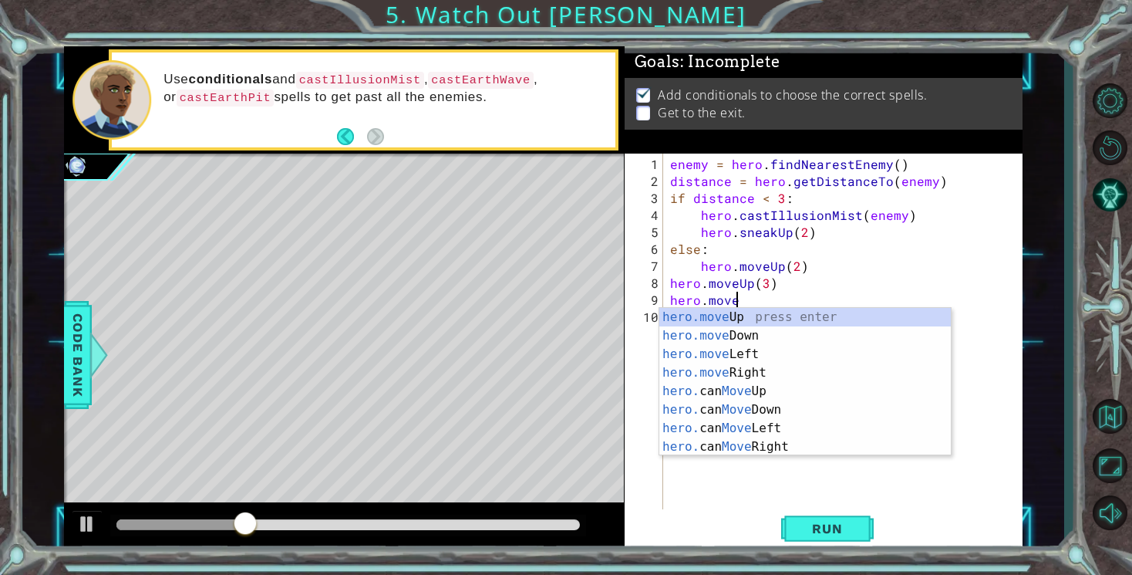
scroll to position [0, 3]
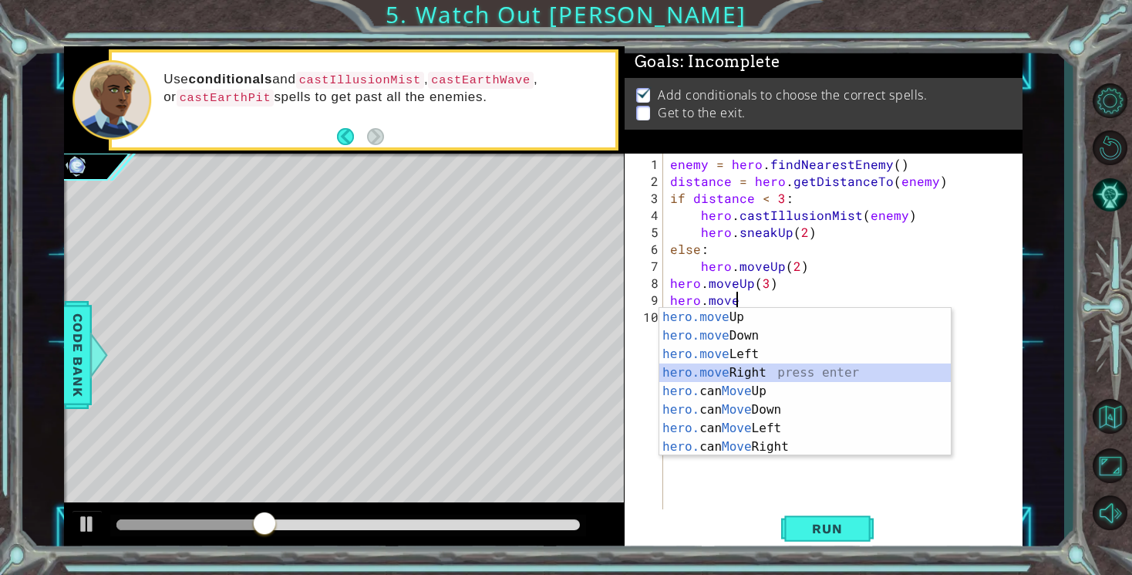
click at [689, 367] on div "hero.move Up press enter hero.move Down press enter hero.move Left press enter …" at bounding box center [805, 400] width 292 height 185
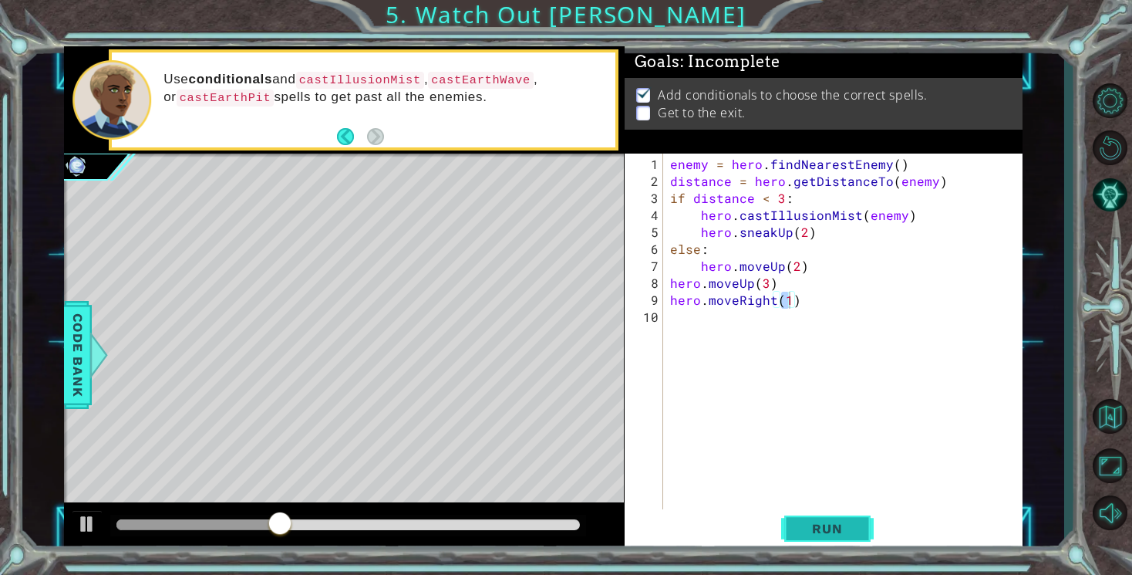
click at [831, 527] on span "Run" at bounding box center [827, 528] width 61 height 15
click at [829, 529] on span "Run" at bounding box center [827, 528] width 61 height 15
click at [838, 529] on span "Run" at bounding box center [827, 528] width 61 height 15
type textarea "hero.moveRight(2)"
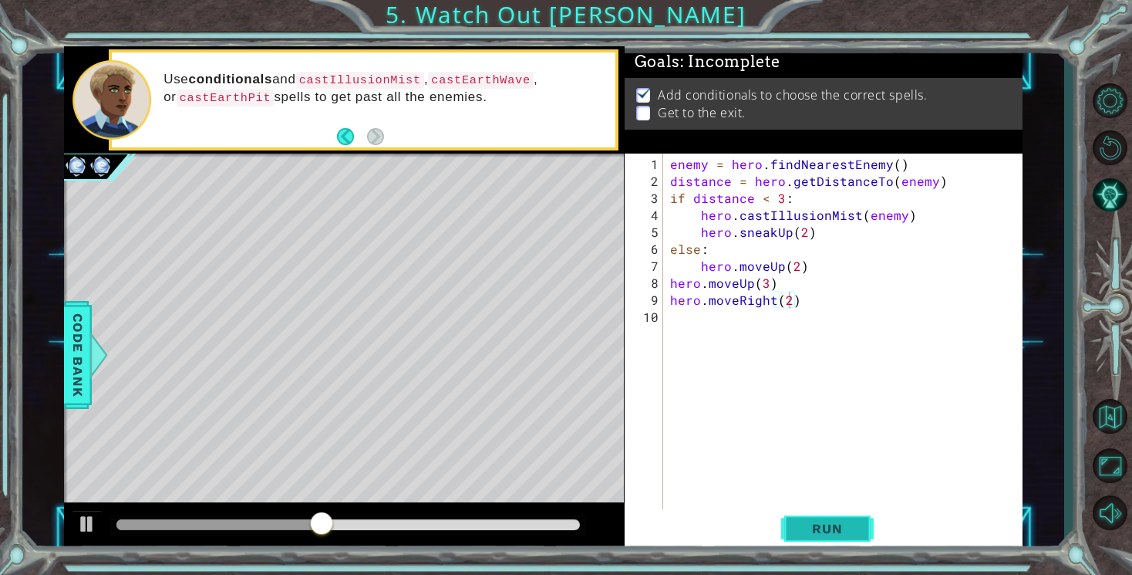
click at [825, 531] on span "Run" at bounding box center [827, 528] width 61 height 15
click at [725, 325] on div "enemy = hero . findNearestEnemy ( ) distance = hero . getDistanceTo ( enemy ) i…" at bounding box center [846, 351] width 359 height 390
click at [800, 528] on span "Run" at bounding box center [827, 528] width 61 height 15
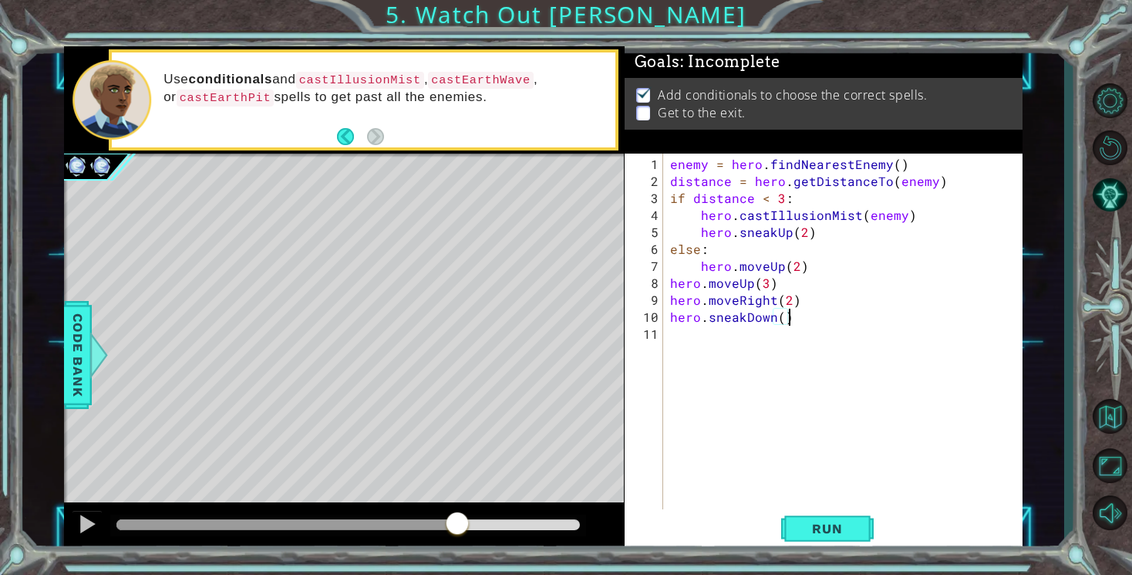
drag, startPoint x: 174, startPoint y: 525, endPoint x: 460, endPoint y: 572, distance: 290.0
click at [460, 572] on div "1 ההההההההההההההההההההההההההההההההההההההההההההההההההההההההההההההההההההההההההההה…" at bounding box center [566, 287] width 1132 height 575
drag, startPoint x: 800, startPoint y: 323, endPoint x: 710, endPoint y: 319, distance: 90.4
click at [710, 319] on div "enemy = hero . findNearestEnemy ( ) distance = hero . getDistanceTo ( enemy ) i…" at bounding box center [846, 351] width 359 height 390
type textarea "hero.moveRight()"
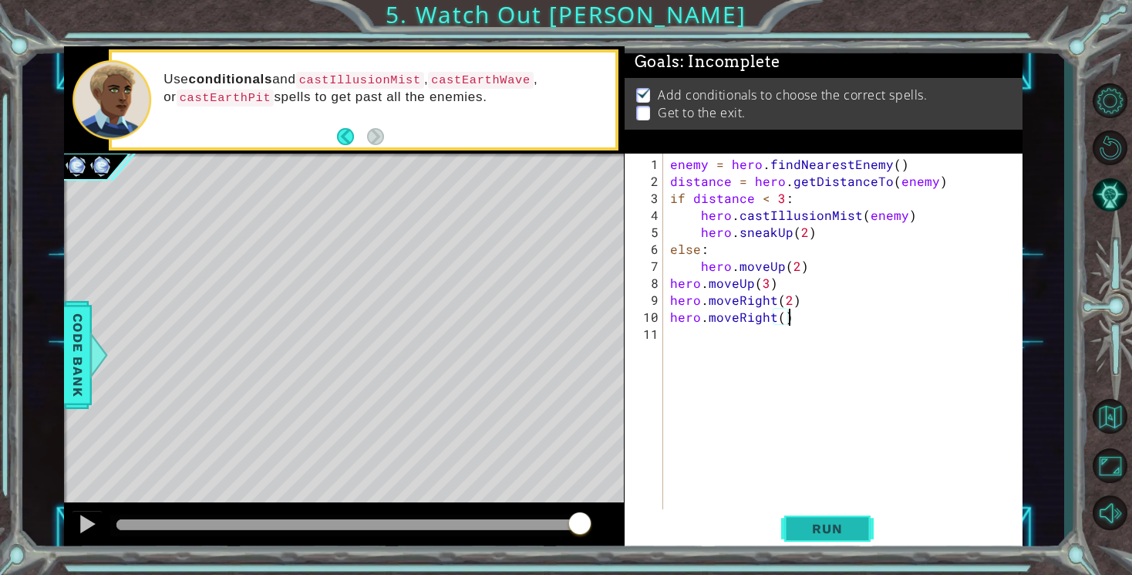
click at [816, 528] on span "Run" at bounding box center [827, 528] width 61 height 15
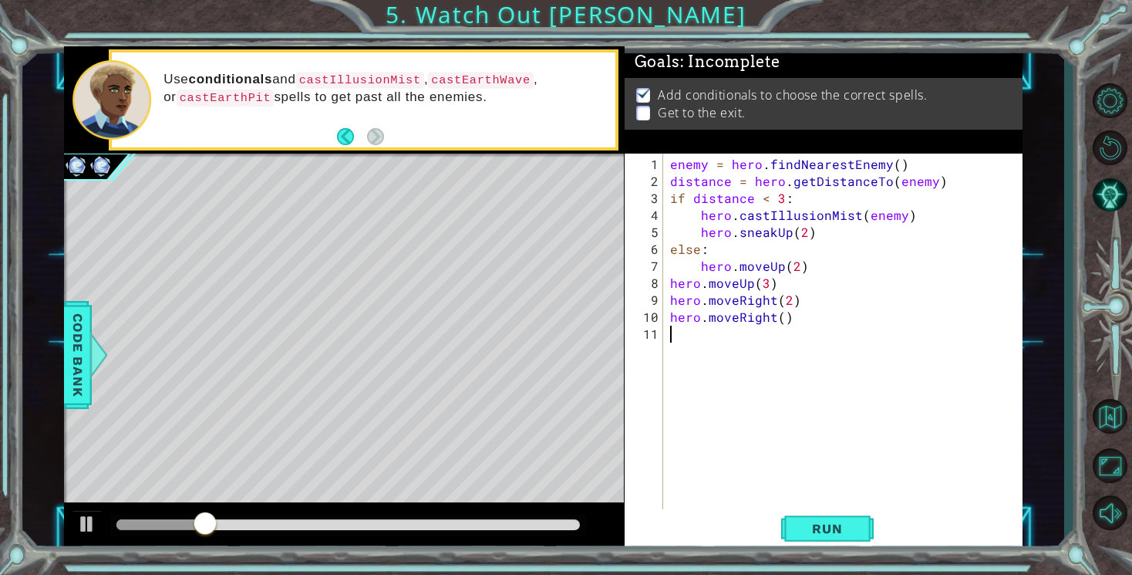
click at [793, 324] on div "enemy = hero . findNearestEnemy ( ) distance = hero . getDistanceTo ( enemy ) i…" at bounding box center [846, 351] width 359 height 390
click at [782, 320] on div "enemy = hero . findNearestEnemy ( ) distance = hero . getDistanceTo ( enemy ) i…" at bounding box center [846, 351] width 359 height 390
click at [856, 527] on span "Run" at bounding box center [827, 528] width 61 height 15
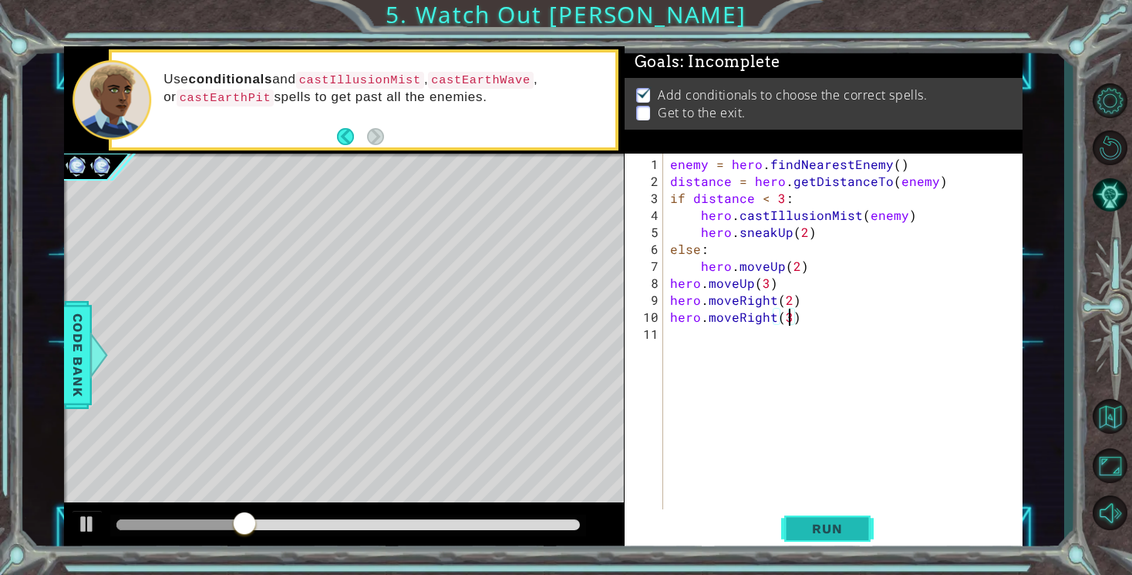
type textarea "hero.moveRight(3)"
click at [836, 530] on span "Run" at bounding box center [827, 528] width 61 height 15
click at [717, 333] on div "enemy = hero . findNearestEnemy ( ) distance = hero . getDistanceTo ( enemy ) i…" at bounding box center [846, 351] width 359 height 390
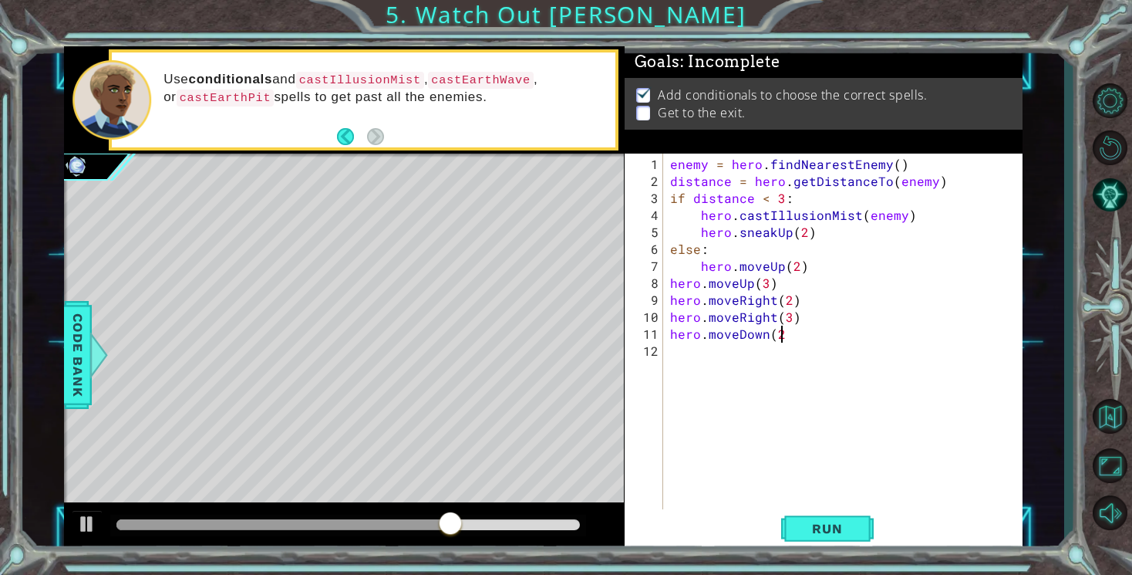
scroll to position [0, 6]
click at [808, 527] on span "Run" at bounding box center [827, 528] width 61 height 15
click at [782, 340] on div "enemy = hero . findNearestEnemy ( ) distance = hero . getDistanceTo ( enemy ) i…" at bounding box center [846, 351] width 359 height 390
type textarea "hero.moveDown(1)"
click at [821, 518] on button "Run" at bounding box center [827, 529] width 93 height 40
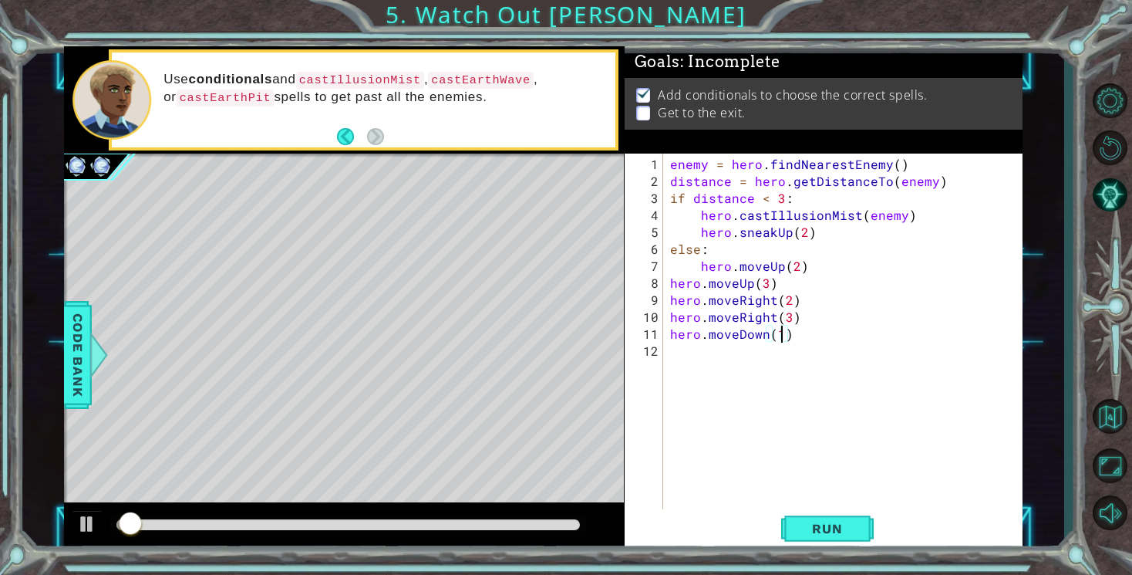
click at [712, 352] on div "enemy = hero . findNearestEnemy ( ) distance = hero . getDistanceTo ( enemy ) i…" at bounding box center [846, 351] width 359 height 390
type textarea "hero.moveDown(1)"
click at [810, 535] on span "Run" at bounding box center [827, 528] width 61 height 15
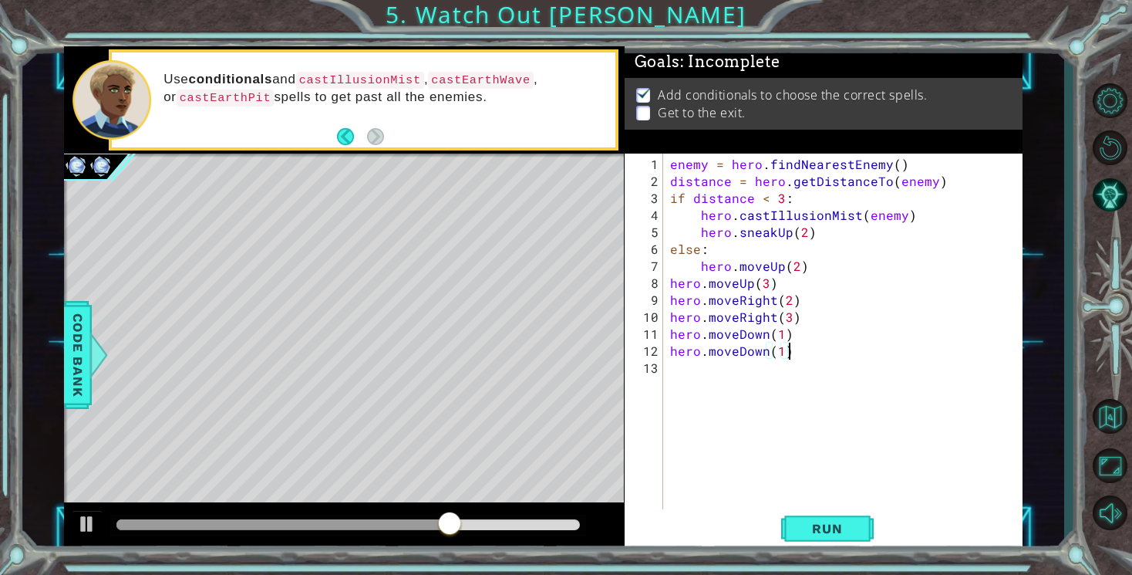
click at [728, 379] on div "enemy = hero . findNearestEnemy ( ) distance = hero . getDistanceTo ( enemy ) i…" at bounding box center [846, 351] width 359 height 390
click at [800, 521] on span "Run" at bounding box center [827, 528] width 61 height 15
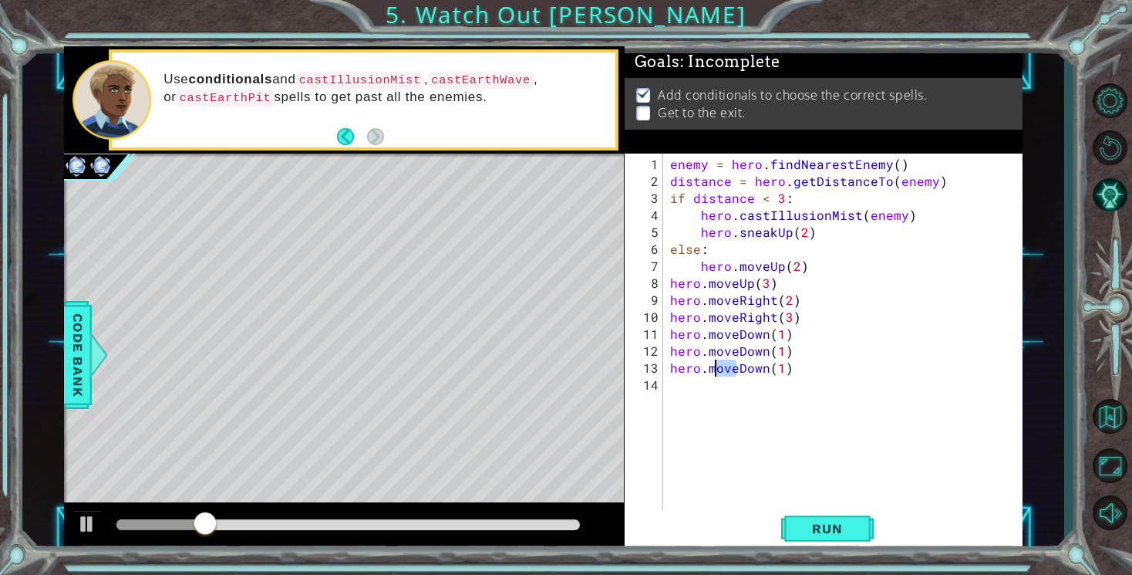
drag, startPoint x: 737, startPoint y: 371, endPoint x: 709, endPoint y: 371, distance: 28.5
click at [709, 371] on div "enemy = hero . findNearestEnemy ( ) distance = hero . getDistanceTo ( enemy ) i…" at bounding box center [846, 351] width 359 height 390
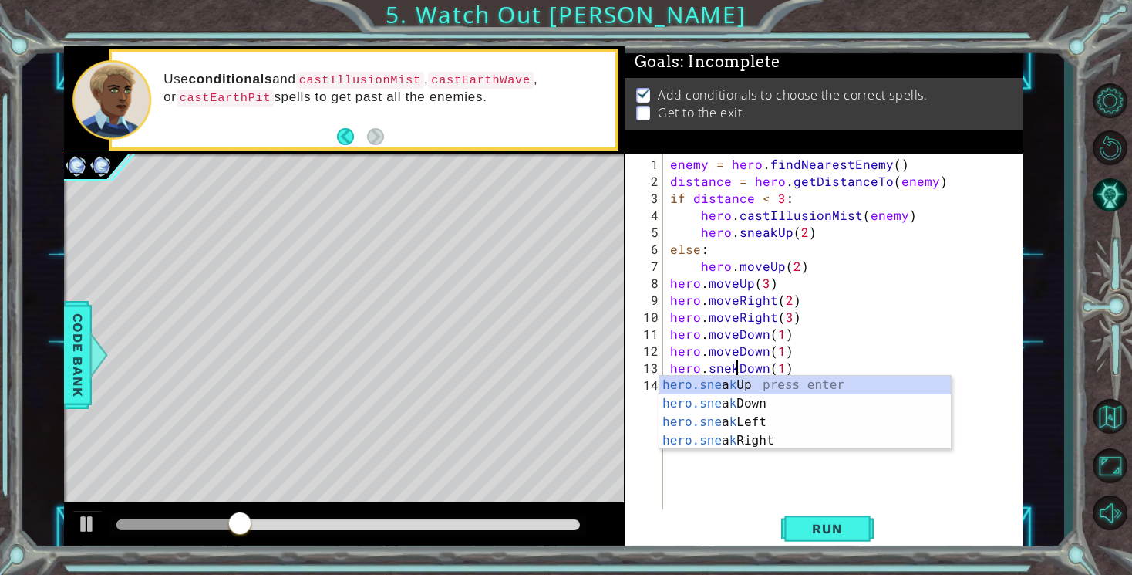
scroll to position [0, 4]
click at [811, 527] on span "Run" at bounding box center [827, 528] width 61 height 15
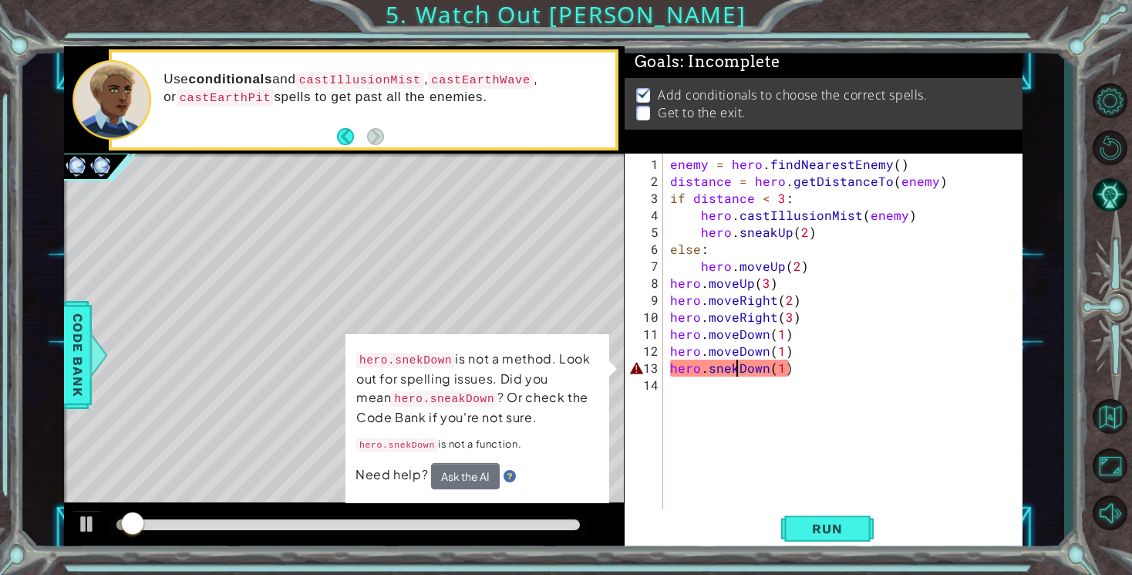
click at [728, 369] on div "enemy = hero . findNearestEnemy ( ) distance = hero . getDistanceTo ( enemy ) i…" at bounding box center [846, 351] width 359 height 390
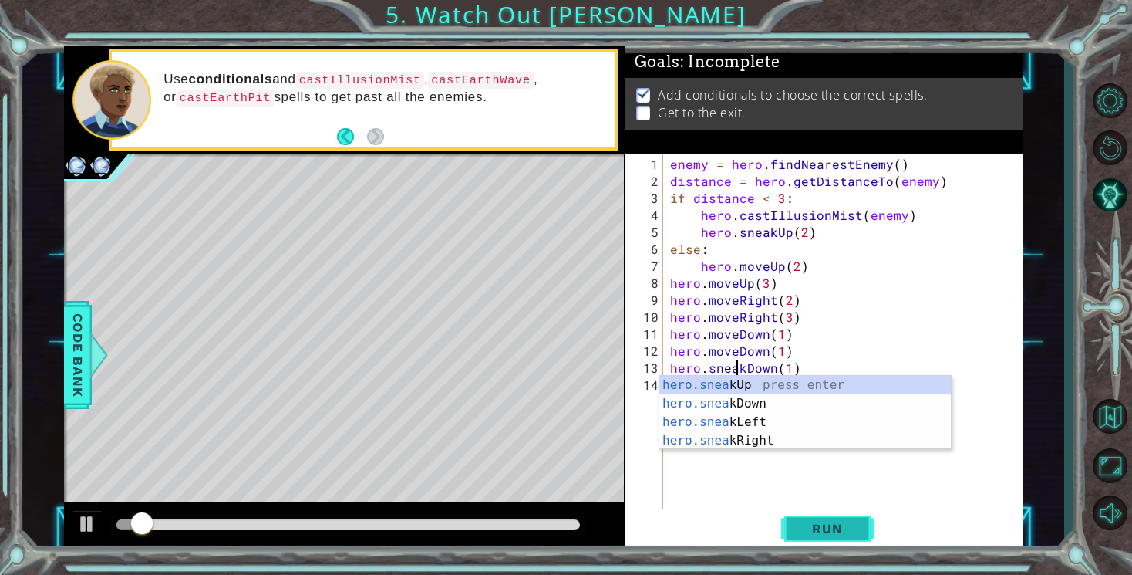
type textarea "hero.sneakDown(1)"
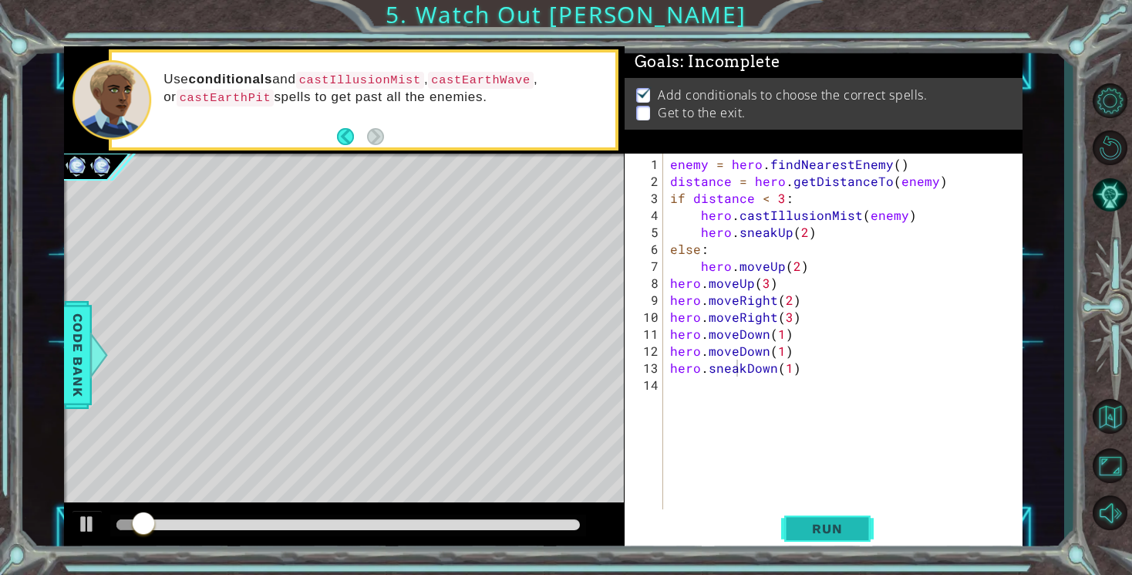
click at [828, 528] on span "Run" at bounding box center [827, 528] width 61 height 15
drag, startPoint x: 123, startPoint y: 531, endPoint x: 340, endPoint y: 544, distance: 217.1
click at [341, 544] on div at bounding box center [344, 526] width 560 height 49
click at [683, 383] on div "enemy = hero . findNearestEnemy ( ) distance = hero . getDistanceTo ( enemy ) i…" at bounding box center [846, 351] width 359 height 390
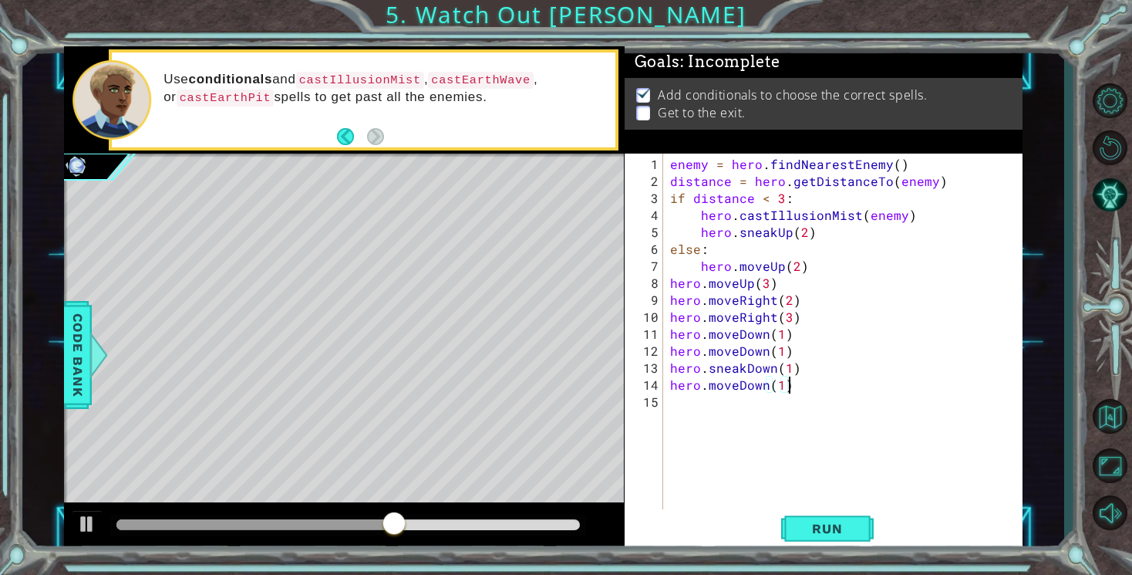
scroll to position [0, 6]
click at [806, 528] on span "Run" at bounding box center [827, 528] width 61 height 15
drag, startPoint x: 736, startPoint y: 390, endPoint x: 709, endPoint y: 390, distance: 27.0
click at [709, 390] on div "enemy = hero . findNearestEnemy ( ) distance = hero . getDistanceTo ( enemy ) i…" at bounding box center [846, 351] width 359 height 390
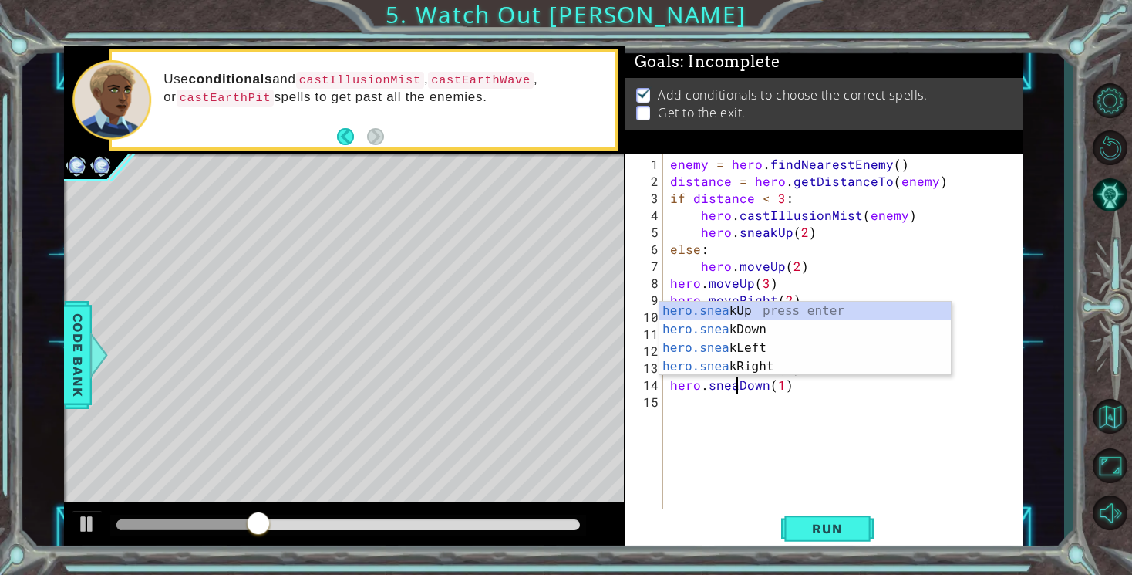
scroll to position [0, 5]
click at [818, 527] on span "Run" at bounding box center [827, 528] width 61 height 15
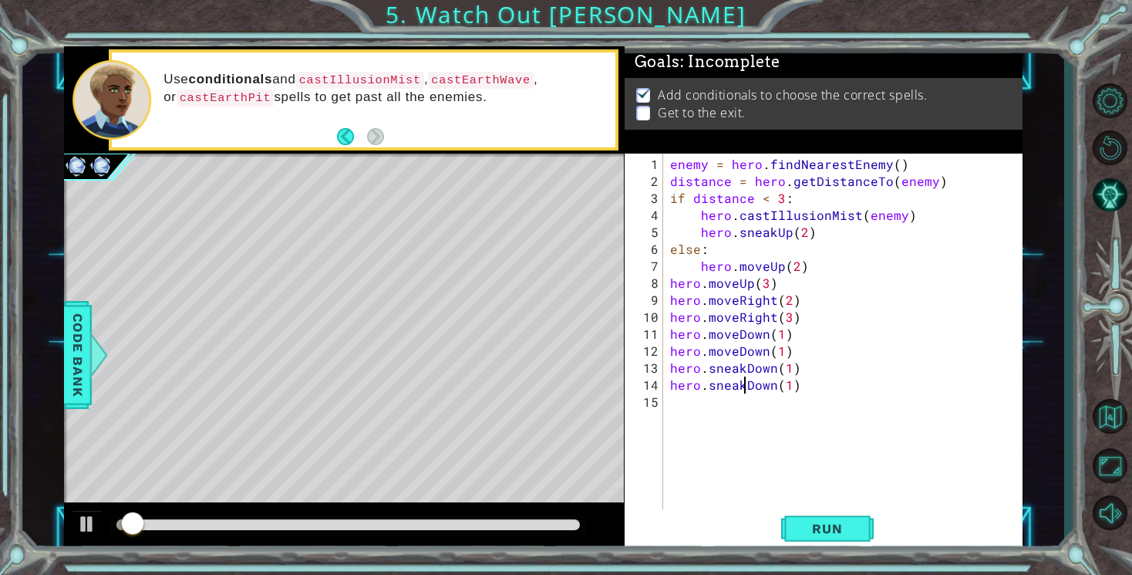
click at [788, 390] on div "enemy = hero . findNearestEnemy ( ) distance = hero . getDistanceTo ( enemy ) i…" at bounding box center [846, 351] width 359 height 390
click at [835, 532] on span "Run" at bounding box center [827, 528] width 61 height 15
type textarea "hero.sneakDown(1)"
click at [703, 401] on div "enemy = hero . findNearestEnemy ( ) distance = hero . getDistanceTo ( enemy ) i…" at bounding box center [846, 351] width 359 height 390
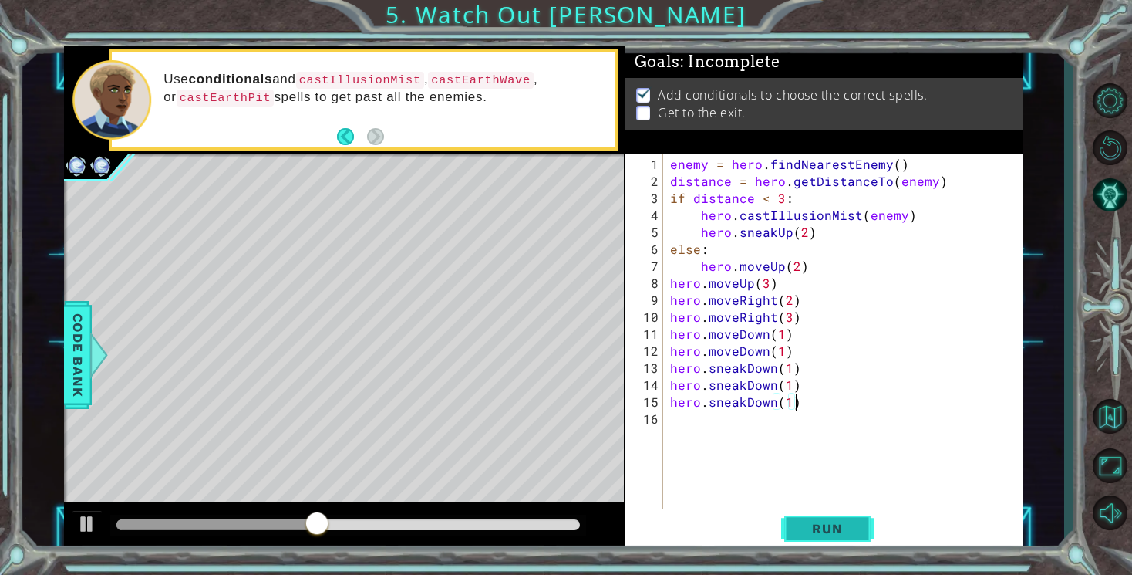
type textarea "hero.sneakDown(1)"
click at [796, 528] on button "Run" at bounding box center [827, 529] width 93 height 40
click at [819, 523] on span "Run" at bounding box center [827, 528] width 61 height 15
click at [822, 525] on span "Run" at bounding box center [827, 528] width 61 height 15
drag, startPoint x: 147, startPoint y: 521, endPoint x: 495, endPoint y: 561, distance: 350.1
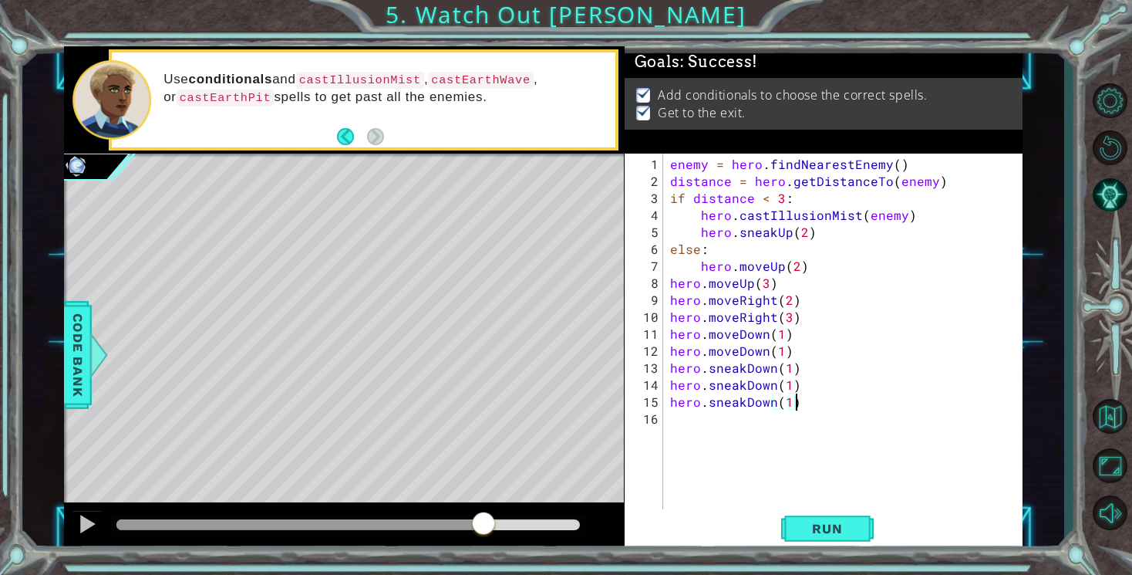
click at [495, 560] on div "1 ההההההההההההההההההההההההההההההההההההההההההההההההההההההההההההההההההההההההההההה…" at bounding box center [566, 287] width 1132 height 575
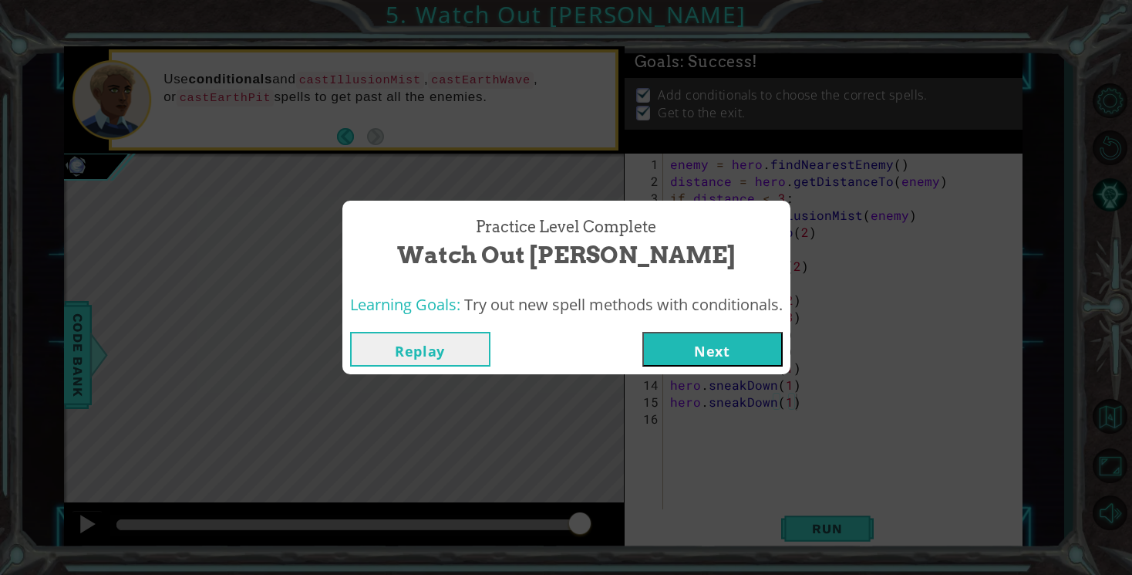
click at [724, 354] on button "Next" at bounding box center [713, 349] width 140 height 35
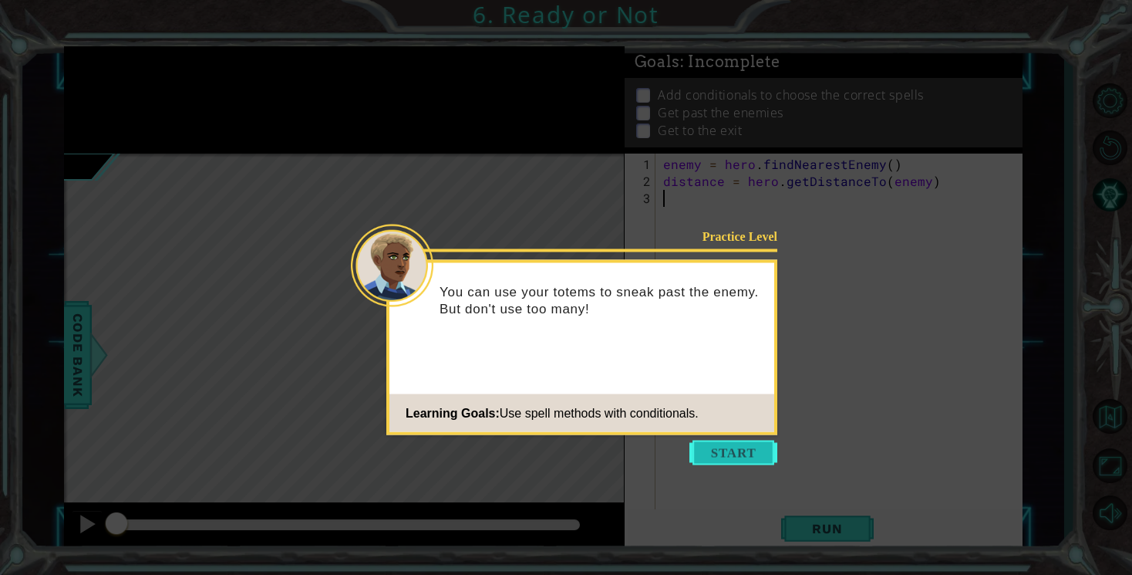
click at [751, 446] on button "Start" at bounding box center [734, 452] width 88 height 25
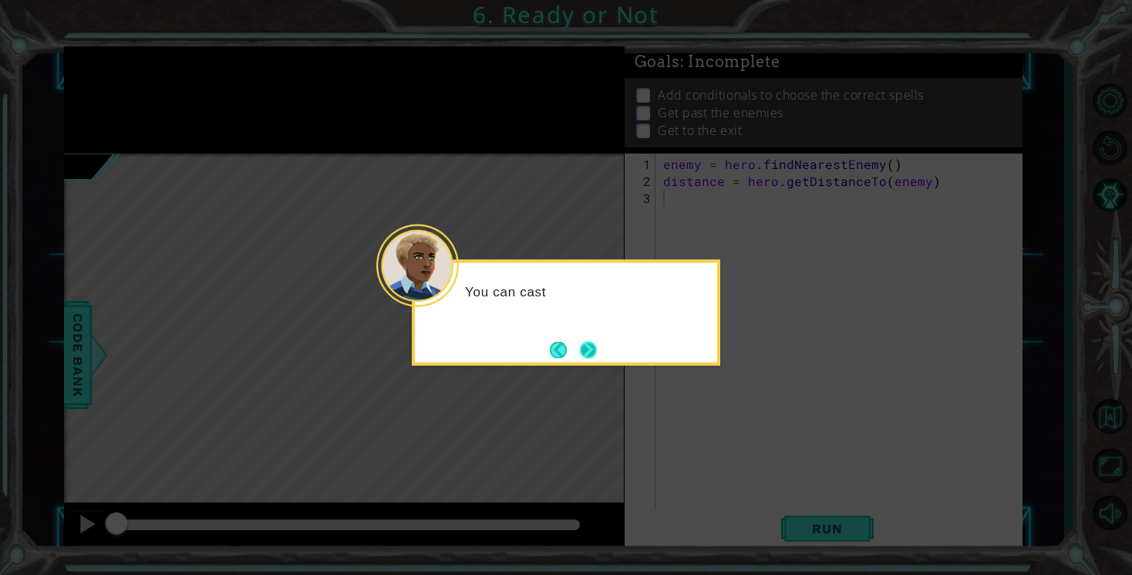
click at [582, 346] on button "Next" at bounding box center [588, 349] width 17 height 17
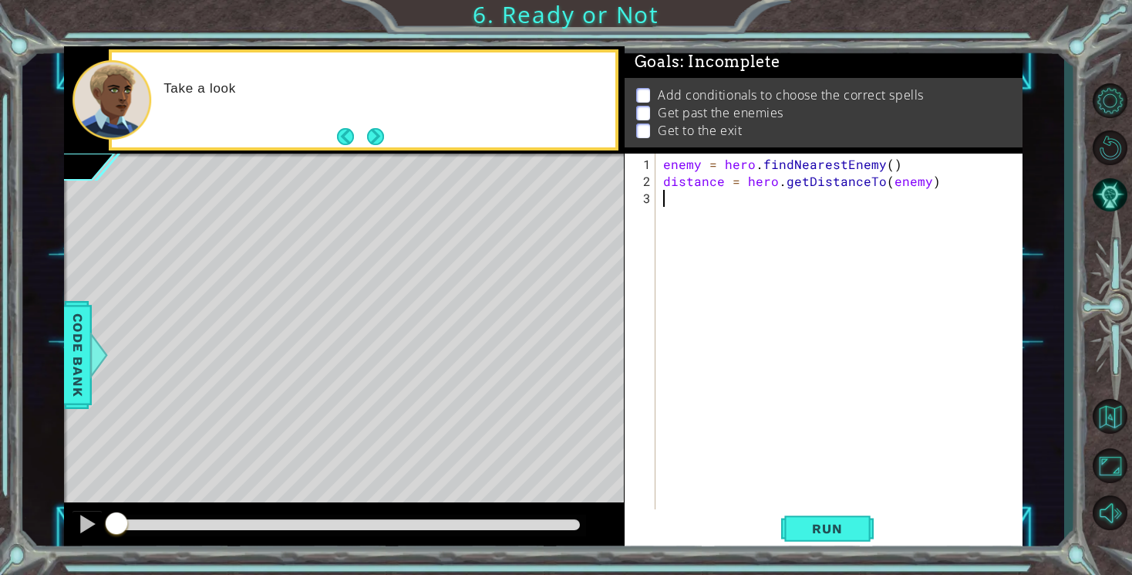
click at [389, 140] on div "Take a look" at bounding box center [364, 99] width 504 height 95
click at [383, 137] on button "Next" at bounding box center [374, 136] width 17 height 17
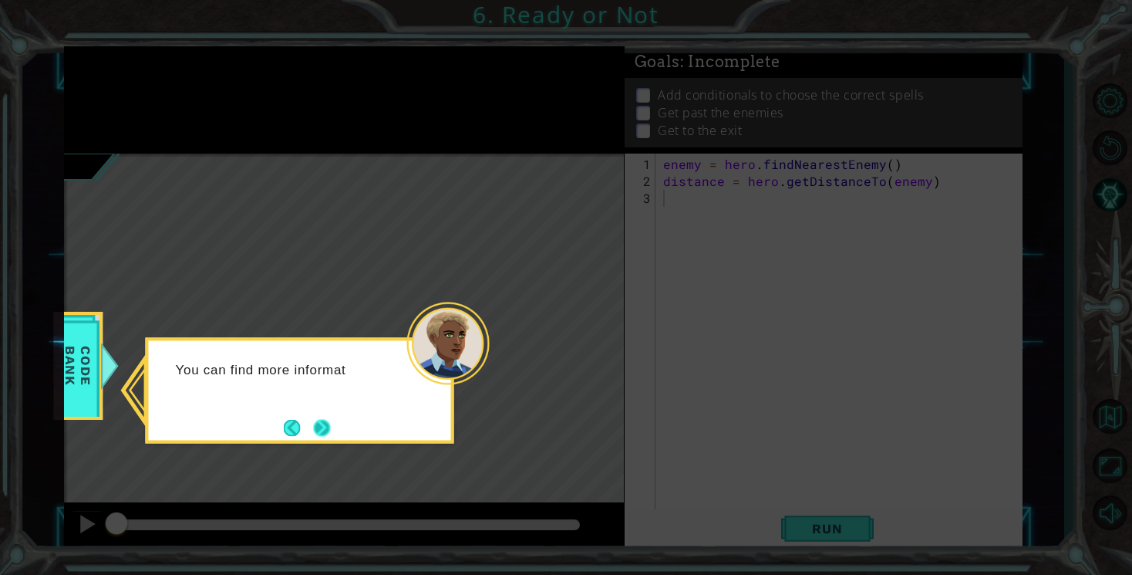
click at [330, 431] on button "Next" at bounding box center [322, 427] width 17 height 17
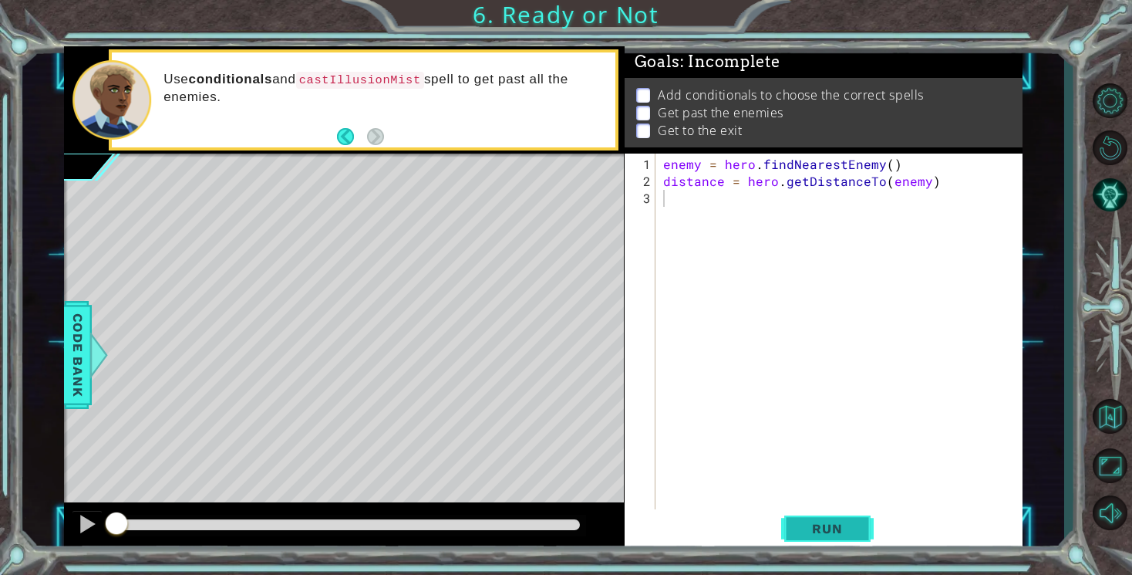
click at [842, 525] on span "Run" at bounding box center [827, 528] width 61 height 15
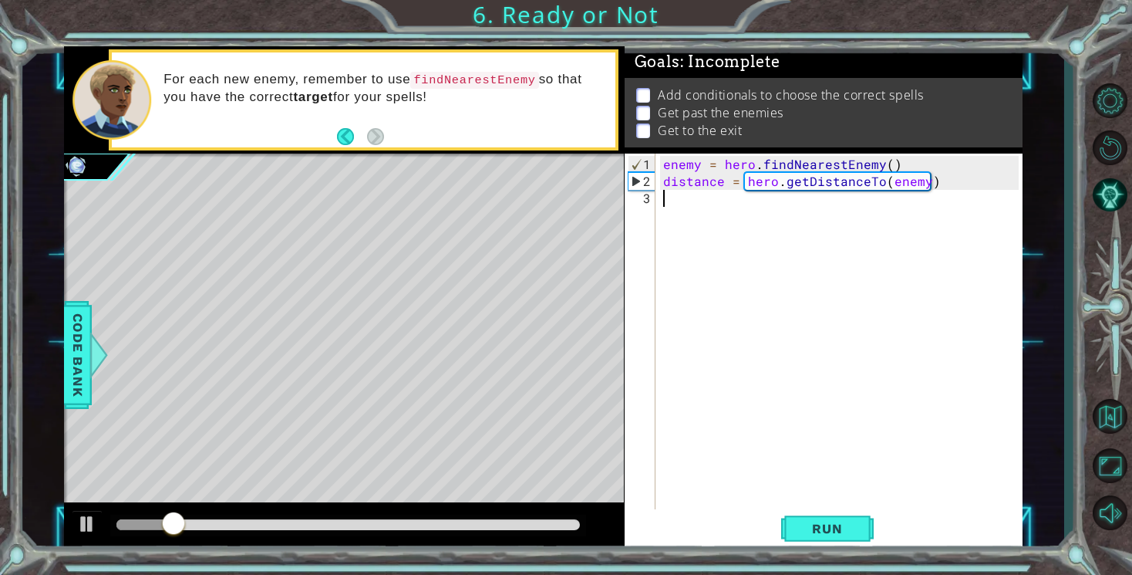
click at [673, 191] on div "enemy = hero . findNearestEnemy ( ) distance = hero . getDistanceTo ( enemy )" at bounding box center [843, 359] width 366 height 407
click at [822, 532] on span "Run" at bounding box center [827, 528] width 61 height 15
drag, startPoint x: 728, startPoint y: 202, endPoint x: 703, endPoint y: 204, distance: 25.6
click at [703, 204] on div "enemy = hero . findNearestEnemy ( ) distance = hero . getDistanceTo ( enemy ) h…" at bounding box center [843, 351] width 366 height 390
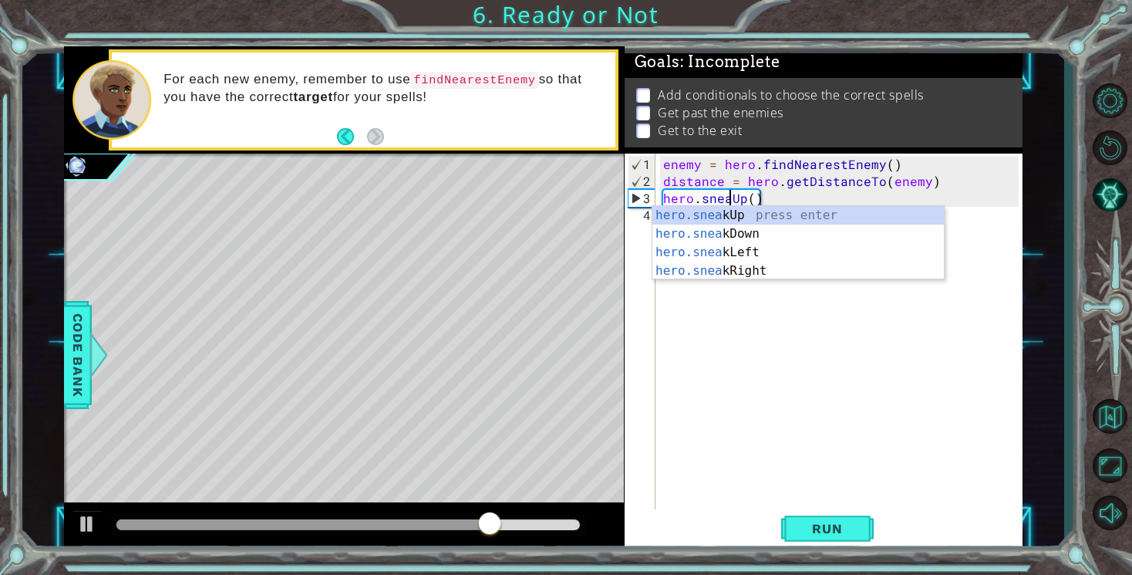
scroll to position [0, 5]
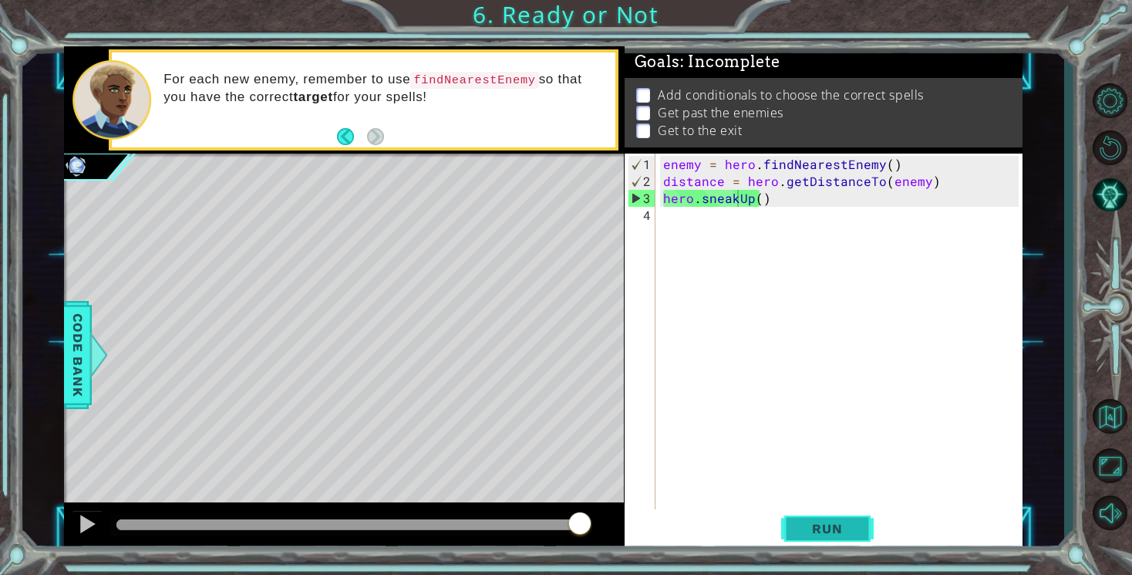
click at [827, 526] on span "Run" at bounding box center [827, 528] width 61 height 15
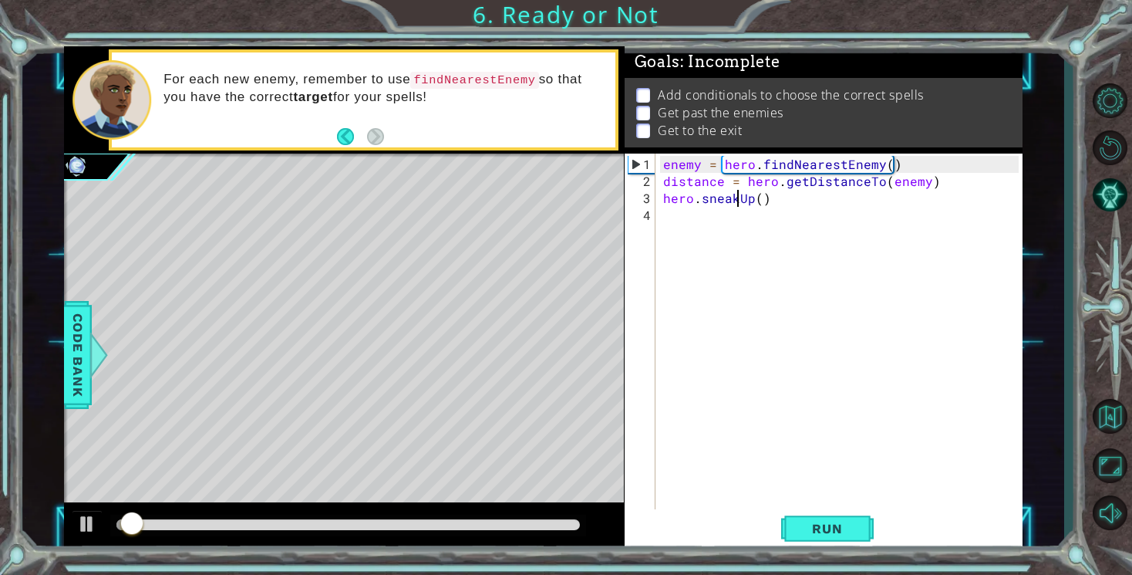
click at [759, 200] on div "enemy = hero . findNearestEnemy ( ) distance = hero . getDistanceTo ( enemy ) h…" at bounding box center [843, 351] width 366 height 390
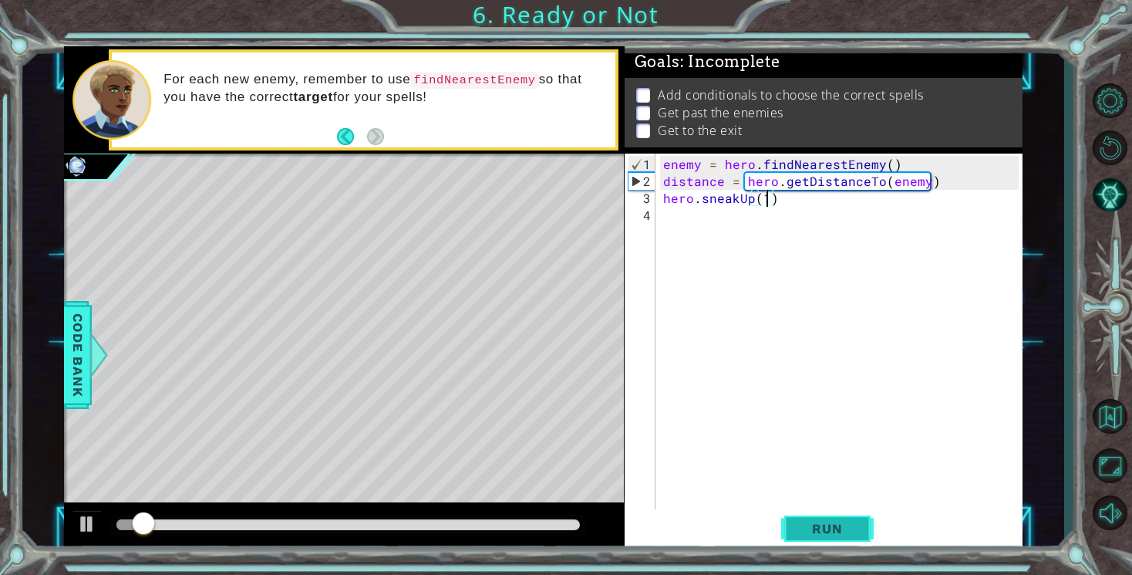
click at [827, 528] on span "Run" at bounding box center [827, 528] width 61 height 15
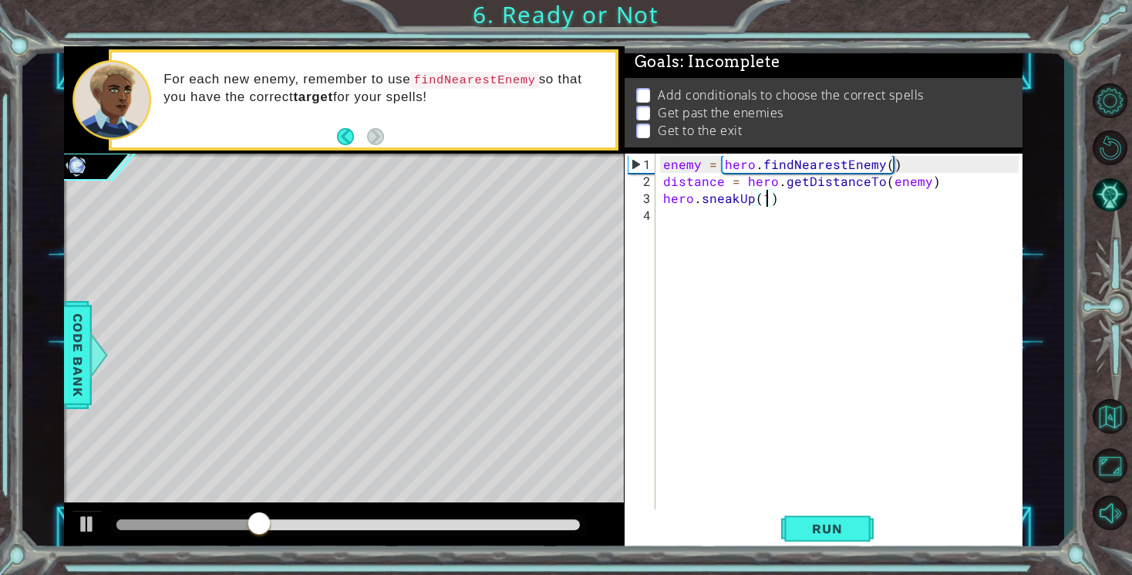
type textarea "hero.sneakUp()"
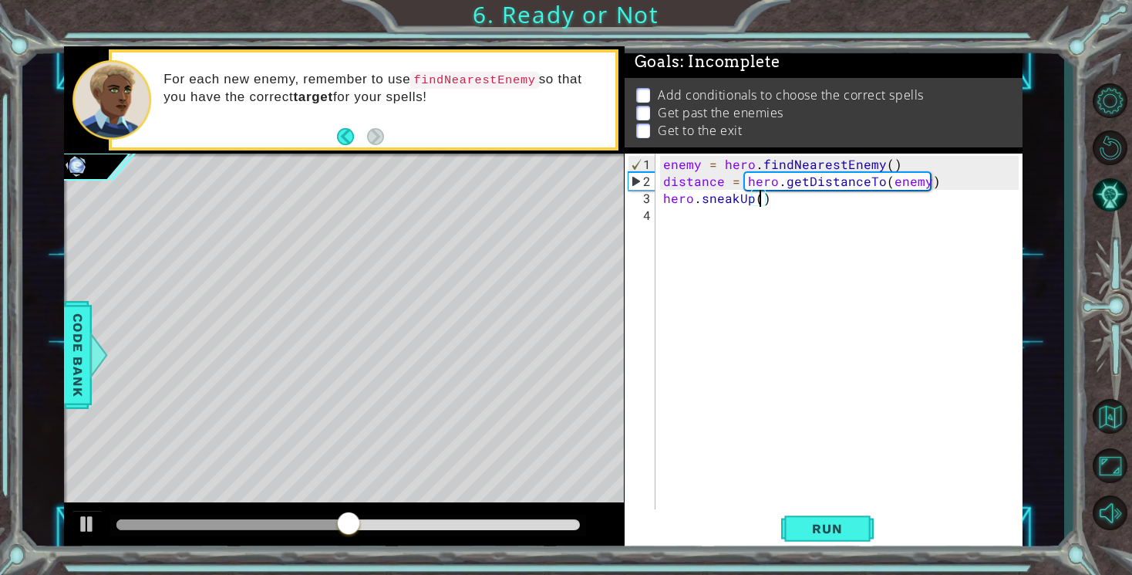
click at [851, 507] on div "enemy = hero . findNearestEnemy ( ) distance = hero . getDistanceTo ( enemy ) h…" at bounding box center [843, 351] width 366 height 390
click at [840, 525] on span "Run" at bounding box center [827, 528] width 61 height 15
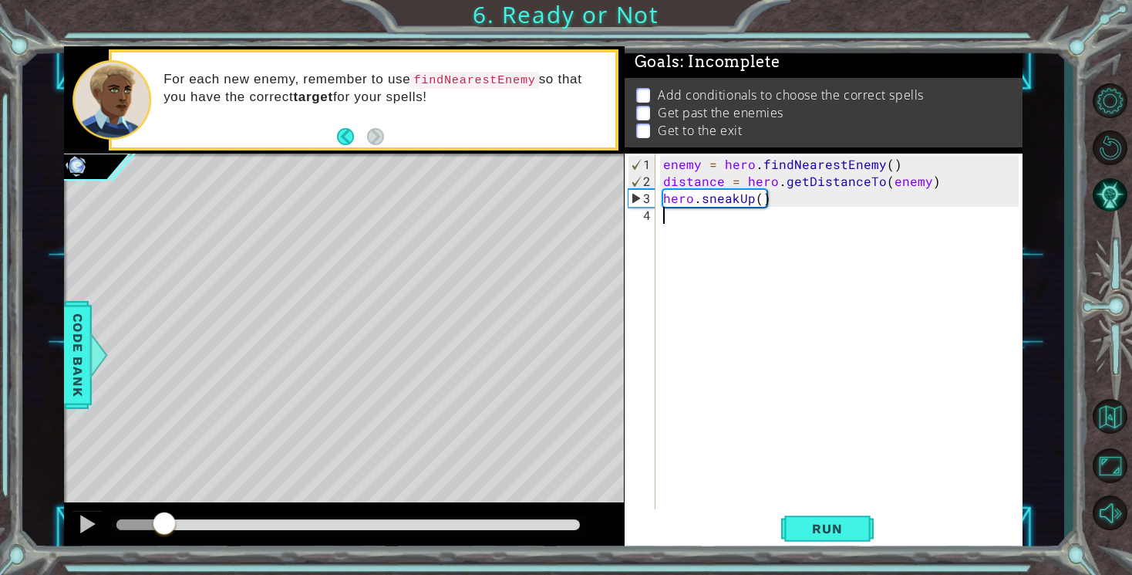
drag, startPoint x: 133, startPoint y: 521, endPoint x: 166, endPoint y: 533, distance: 35.1
click at [166, 533] on div at bounding box center [164, 525] width 28 height 28
click at [826, 532] on span "Run" at bounding box center [827, 528] width 61 height 15
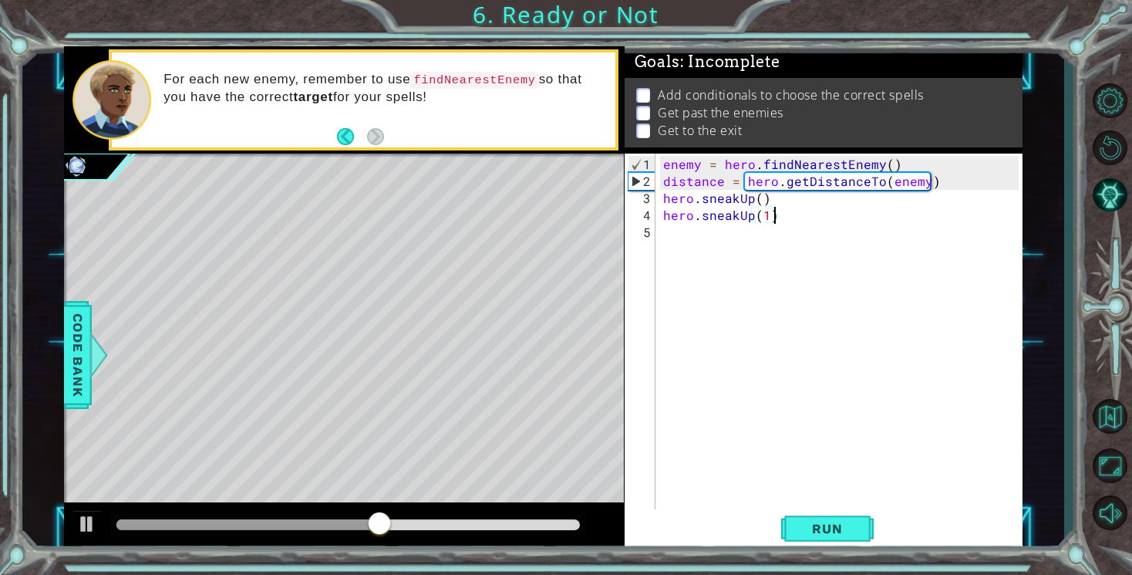
scroll to position [0, 6]
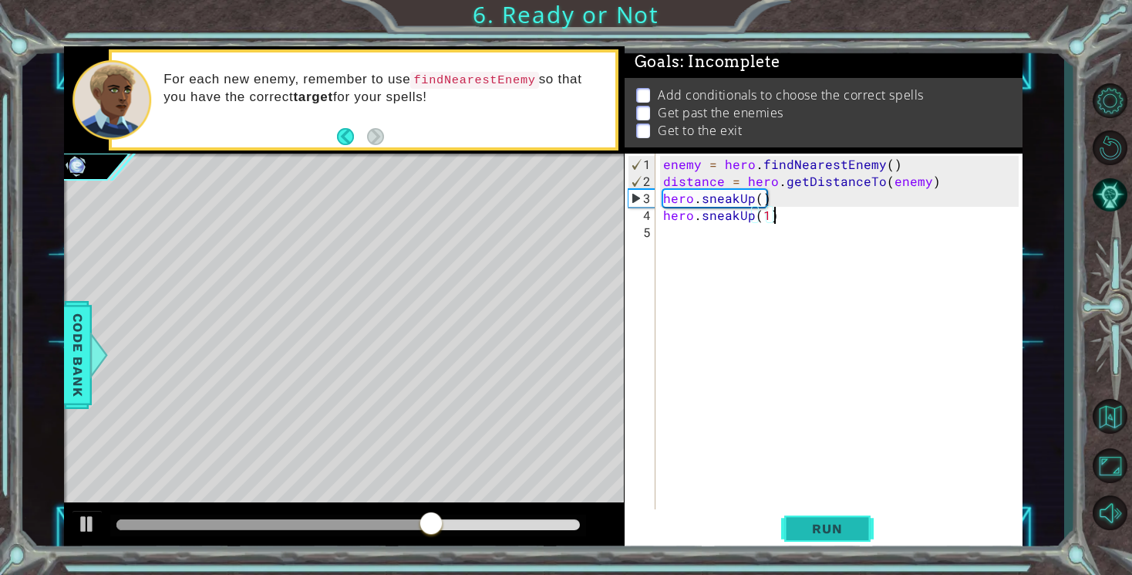
type textarea "hero.sneakUp(1)"
click at [828, 520] on button "Run" at bounding box center [827, 529] width 93 height 40
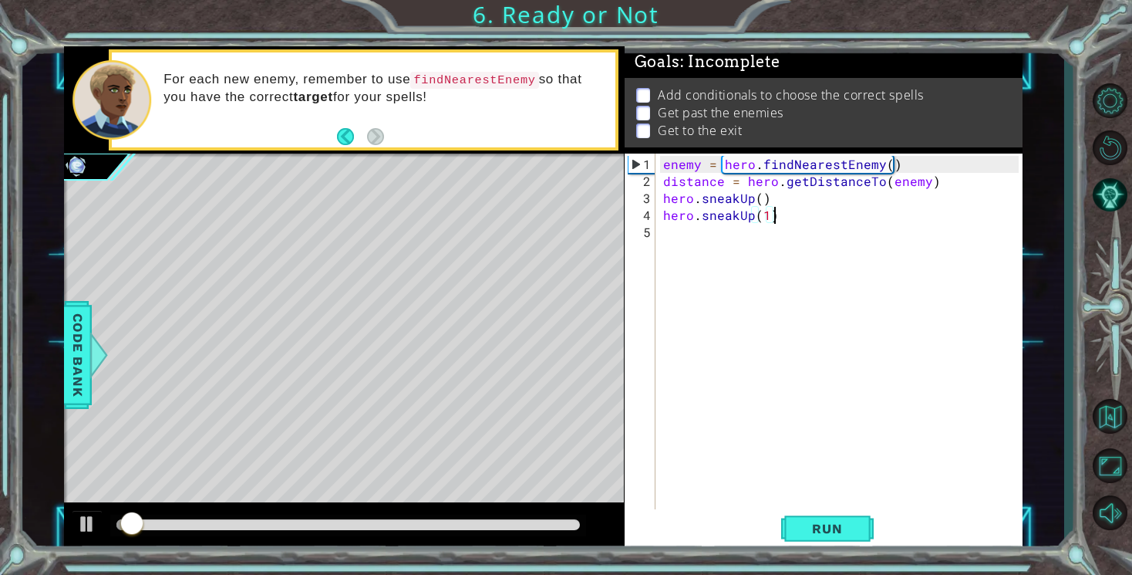
click at [697, 229] on div "enemy = hero . findNearestEnemy ( ) distance = hero . getDistanceTo ( enemy ) h…" at bounding box center [843, 351] width 366 height 390
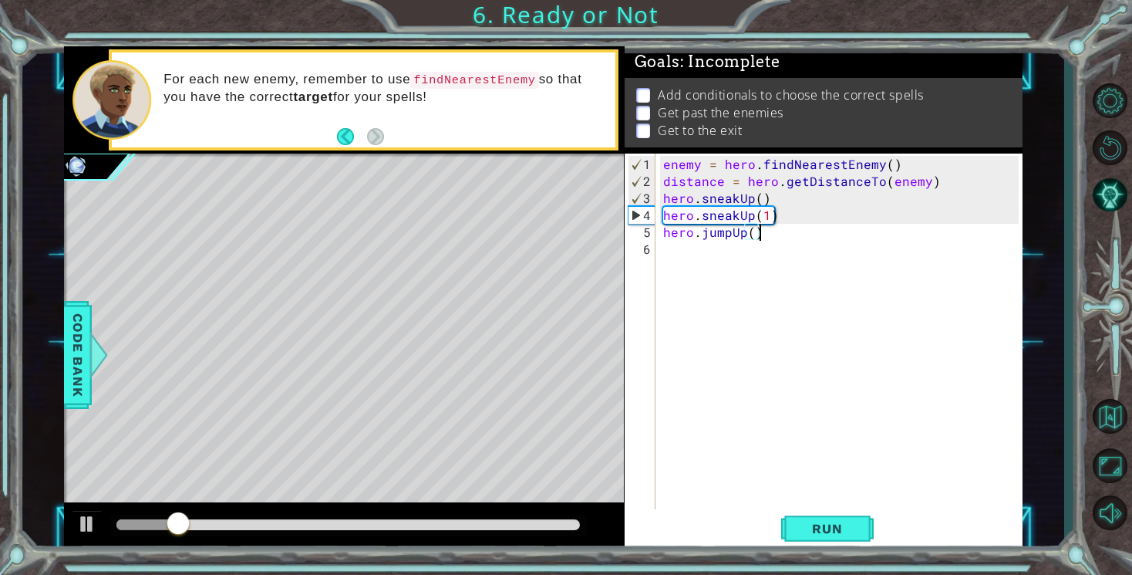
scroll to position [0, 5]
type textarea "hero.jumpUp()"
click at [829, 528] on span "Run" at bounding box center [827, 528] width 61 height 15
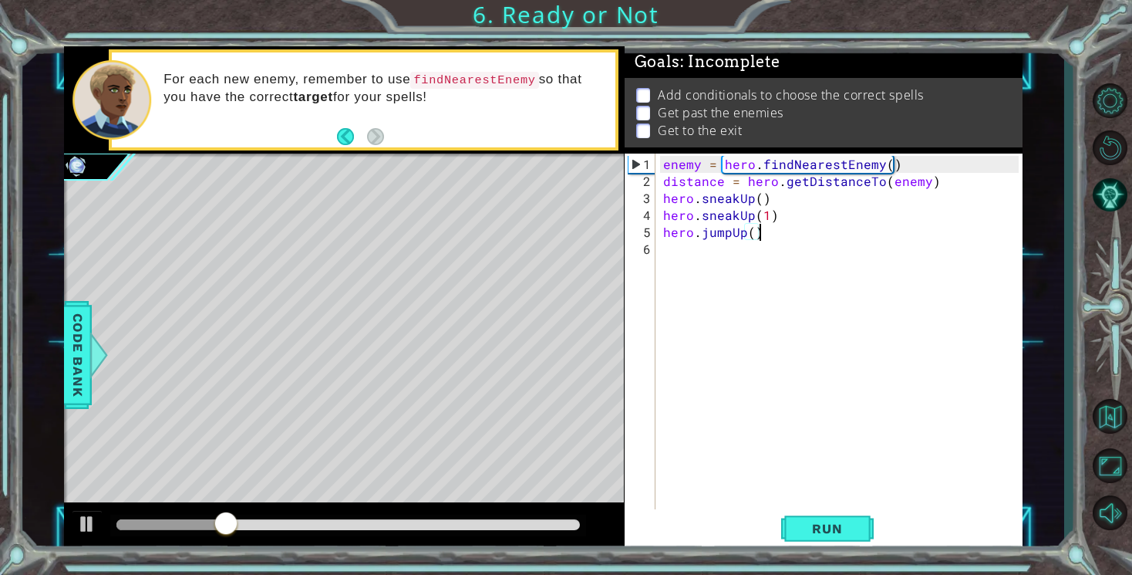
click at [752, 239] on div "enemy = hero . findNearestEnemy ( ) distance = hero . getDistanceTo ( enemy ) h…" at bounding box center [843, 351] width 366 height 390
click at [752, 236] on div "enemy = hero . findNearestEnemy ( ) distance = hero . getDistanceTo ( enemy ) h…" at bounding box center [843, 351] width 366 height 390
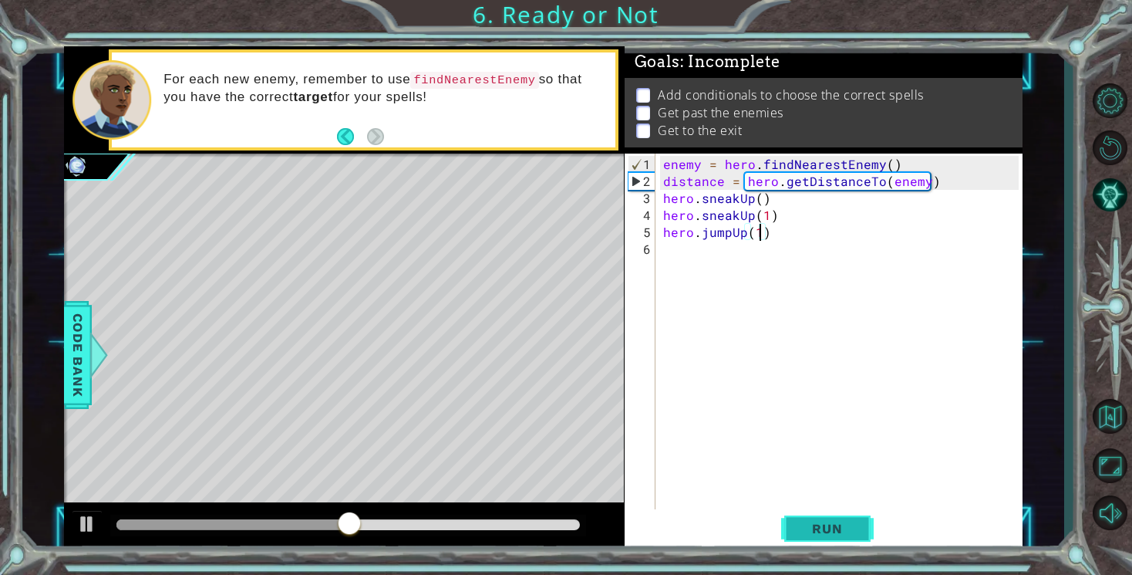
type textarea "hero.jumpUp(1)"
click at [837, 531] on span "Run" at bounding box center [827, 528] width 61 height 15
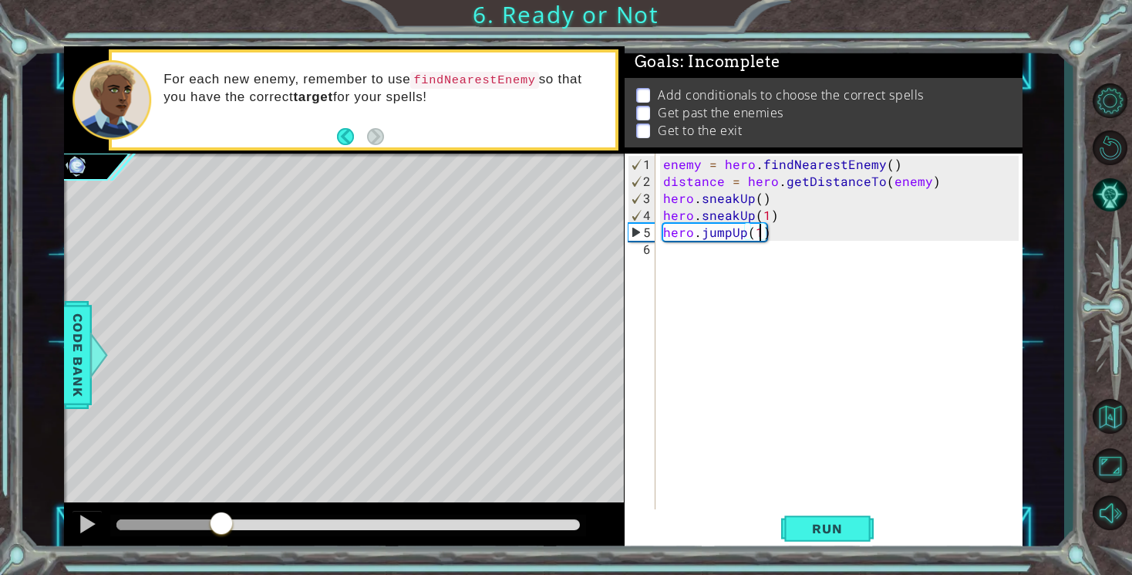
drag, startPoint x: 136, startPoint y: 525, endPoint x: 227, endPoint y: 531, distance: 91.3
click at [227, 531] on div at bounding box center [221, 525] width 28 height 28
click at [684, 251] on div "enemy = hero . findNearestEnemy ( ) distance = hero . getDistanceTo ( enemy ) h…" at bounding box center [843, 351] width 366 height 390
click at [832, 521] on span "Run" at bounding box center [827, 528] width 61 height 15
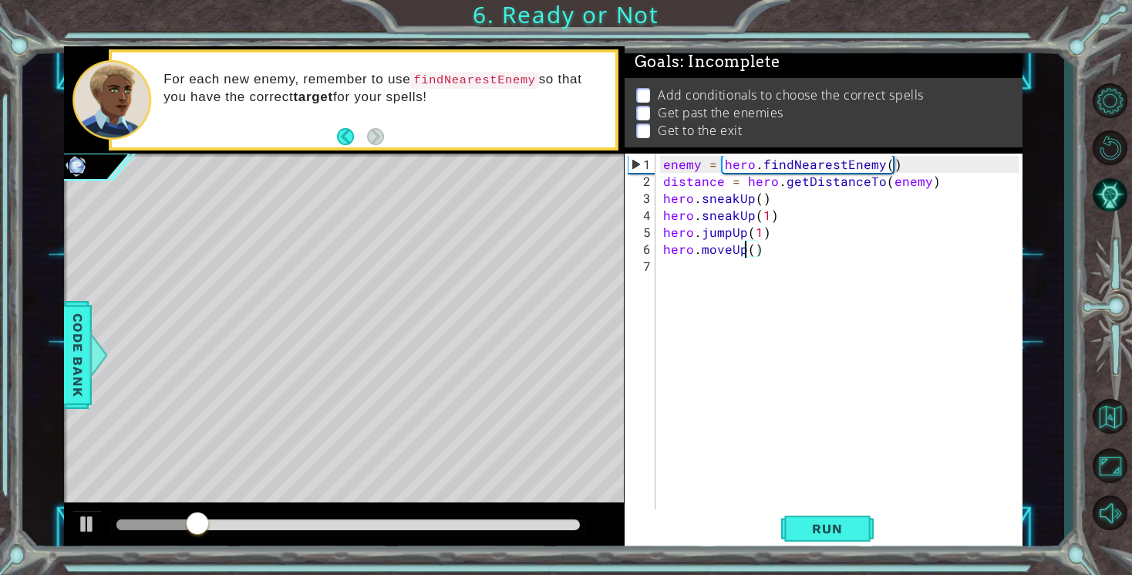
click at [745, 255] on div "enemy = hero . findNearestEnemy ( ) distance = hero . getDistanceTo ( enemy ) h…" at bounding box center [843, 351] width 366 height 390
click at [751, 255] on div "enemy = hero . findNearestEnemy ( ) distance = hero . getDistanceTo ( enemy ) h…" at bounding box center [843, 351] width 366 height 390
type textarea "hero.moveUp(1)"
click at [824, 519] on button "Run" at bounding box center [827, 529] width 93 height 40
click at [674, 272] on div "enemy = hero . findNearestEnemy ( ) distance = hero . getDistanceTo ( enemy ) h…" at bounding box center [843, 351] width 366 height 390
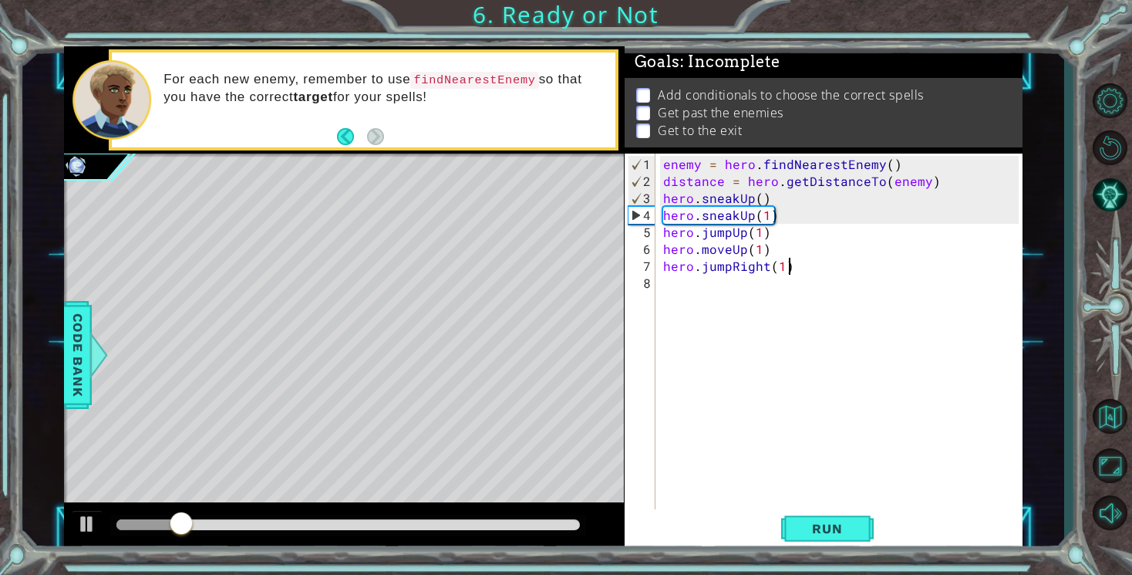
scroll to position [0, 7]
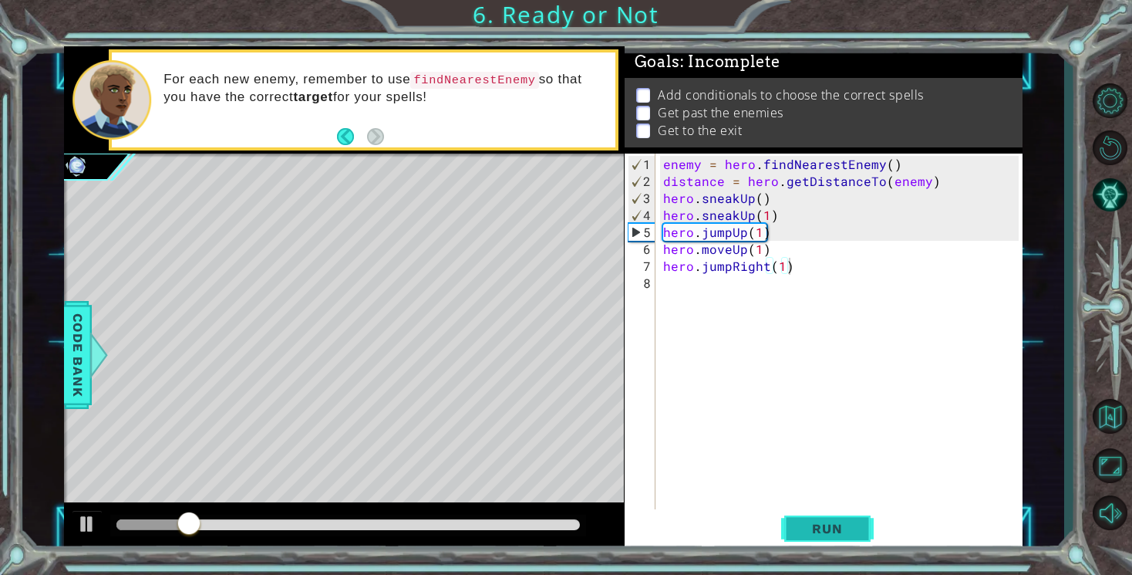
click at [816, 526] on span "Run" at bounding box center [827, 528] width 61 height 15
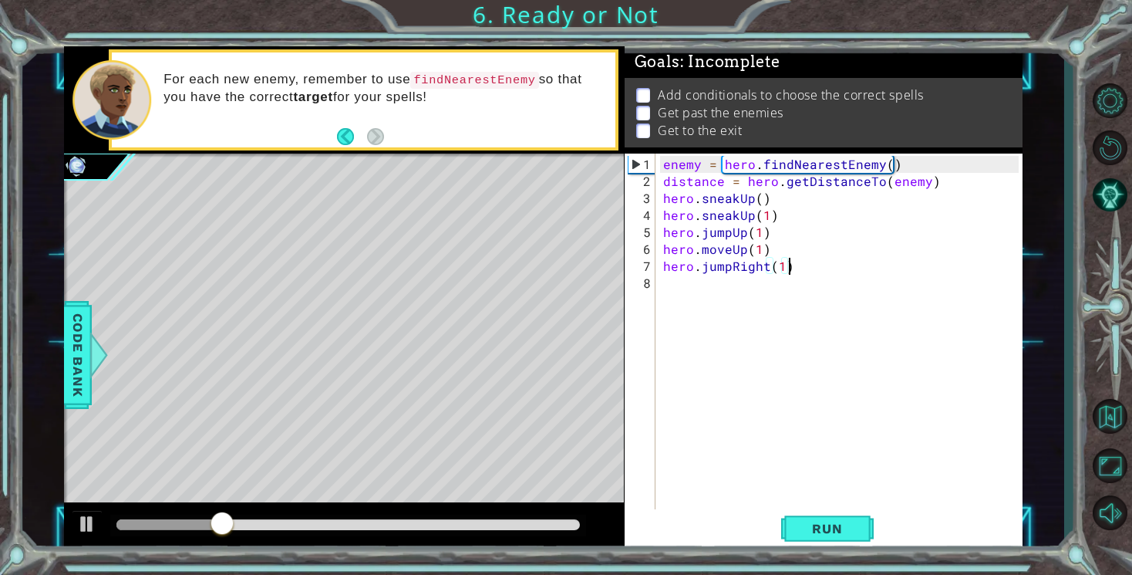
click at [777, 266] on div "enemy = hero . findNearestEnemy ( ) distance = hero . getDistanceTo ( enemy ) h…" at bounding box center [843, 351] width 366 height 390
click at [784, 270] on div "enemy = hero . findNearestEnemy ( ) distance = hero . getDistanceTo ( enemy ) h…" at bounding box center [843, 351] width 366 height 390
type textarea "hero.jumpRight()"
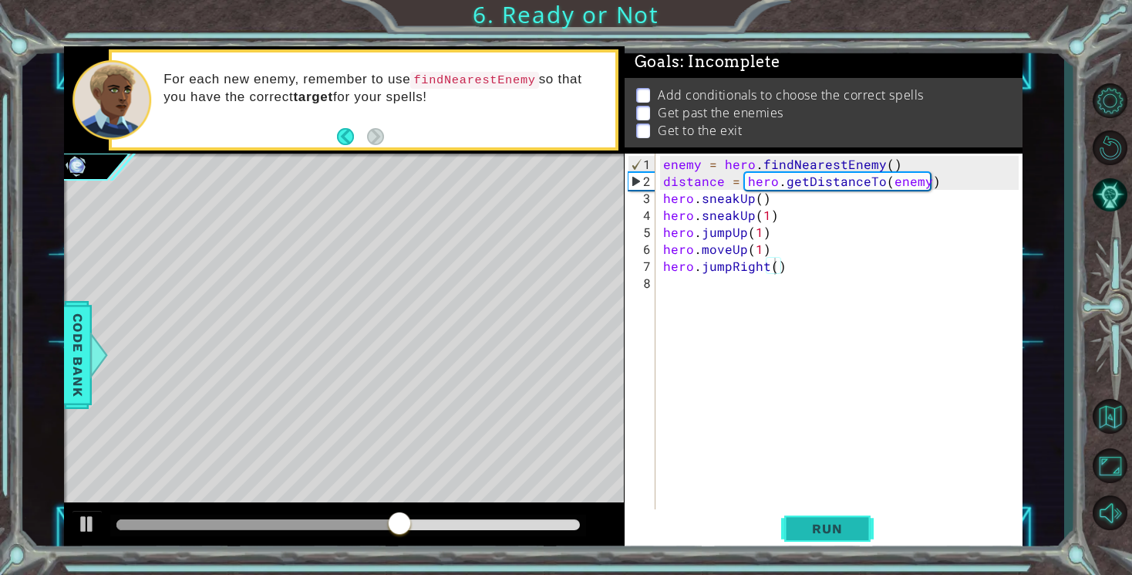
click at [843, 533] on span "Run" at bounding box center [827, 528] width 61 height 15
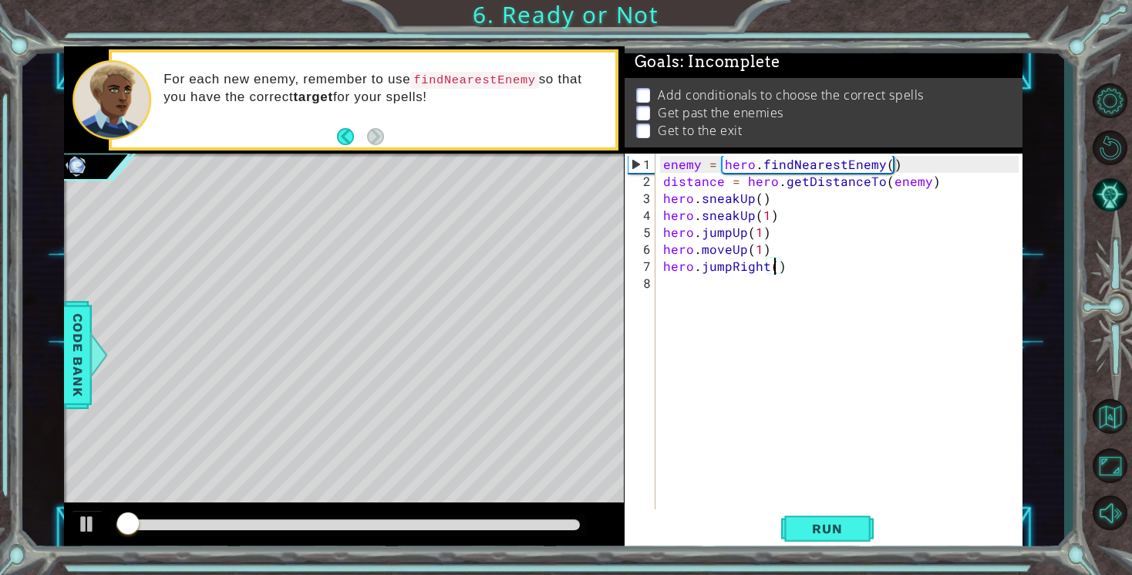
click at [702, 285] on div "enemy = hero . findNearestEnemy ( ) distance = hero . getDistanceTo ( enemy ) h…" at bounding box center [843, 351] width 366 height 390
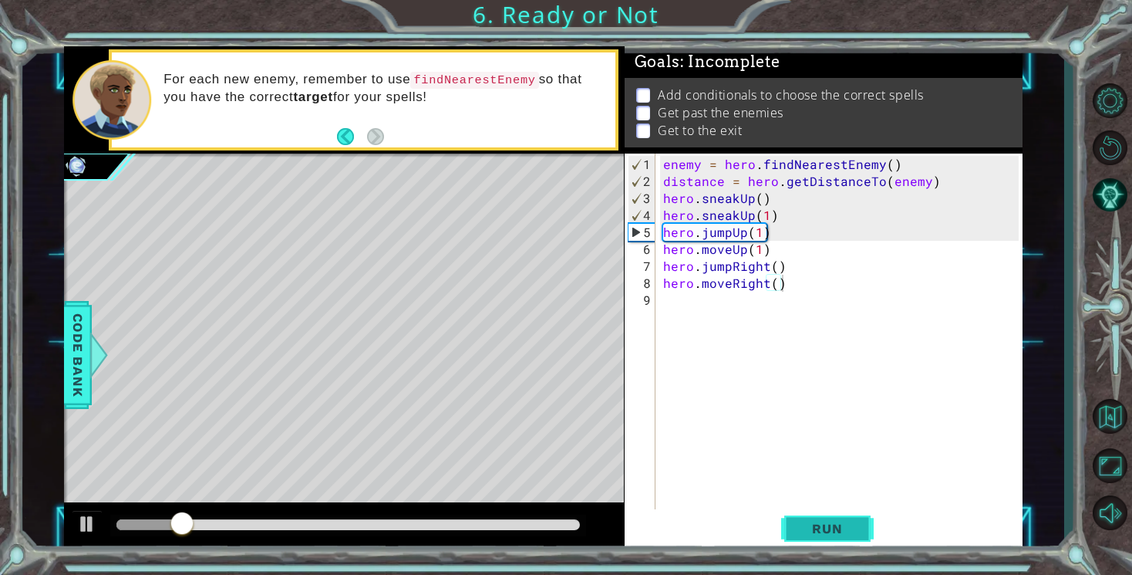
click at [808, 537] on button "Run" at bounding box center [827, 529] width 93 height 40
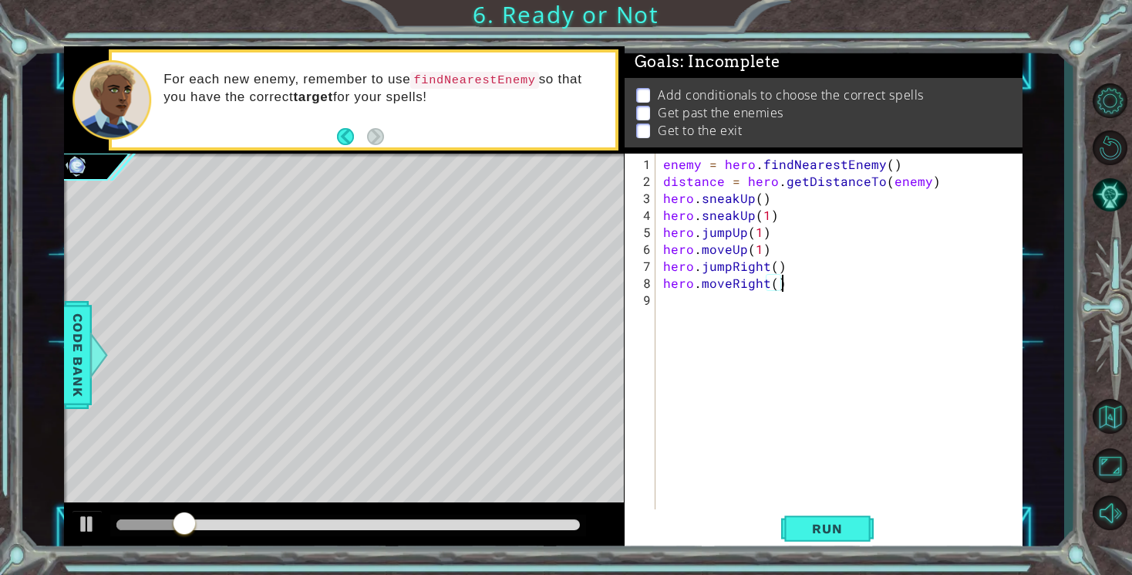
click at [776, 287] on div "enemy = hero . findNearestEnemy ( ) distance = hero . getDistanceTo ( enemy ) h…" at bounding box center [843, 351] width 366 height 390
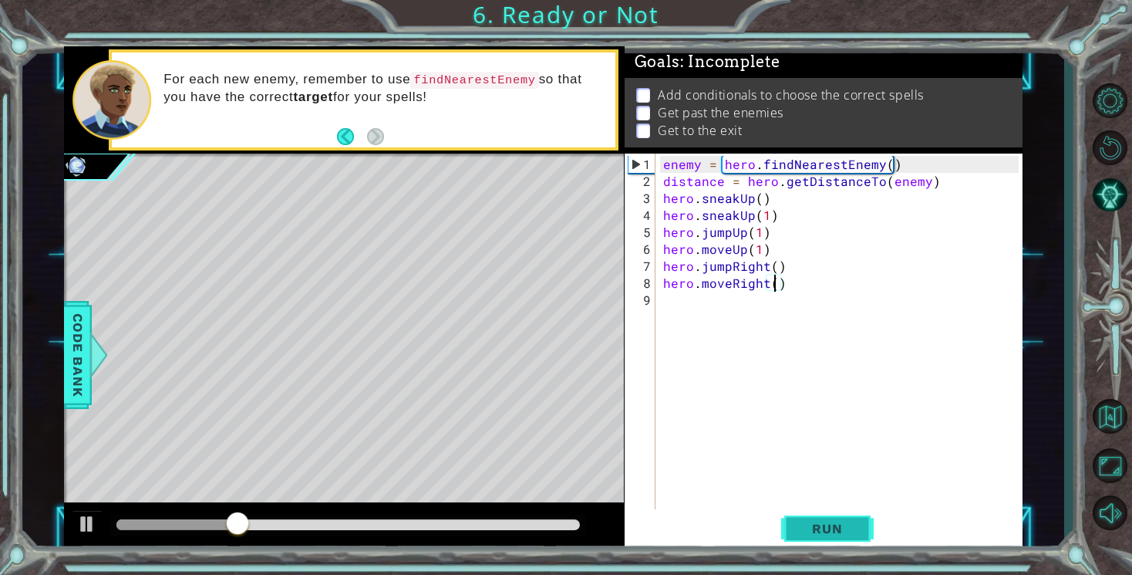
scroll to position [0, 7]
click at [809, 531] on span "Run" at bounding box center [827, 528] width 61 height 15
click at [835, 535] on span "Run" at bounding box center [827, 528] width 61 height 15
click at [823, 539] on button "Run" at bounding box center [827, 529] width 93 height 40
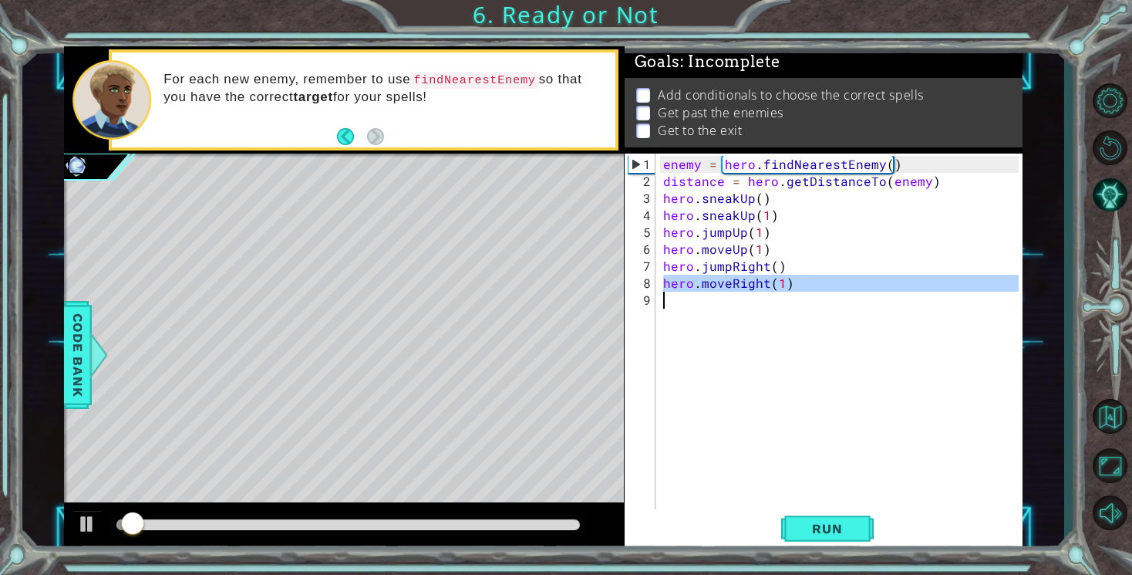
drag, startPoint x: 663, startPoint y: 288, endPoint x: 784, endPoint y: 292, distance: 121.2
click at [784, 292] on div "enemy = hero . findNearestEnemy ( ) distance = hero . getDistanceTo ( enemy ) h…" at bounding box center [843, 351] width 366 height 390
type textarea "hero.moveRight(1)"
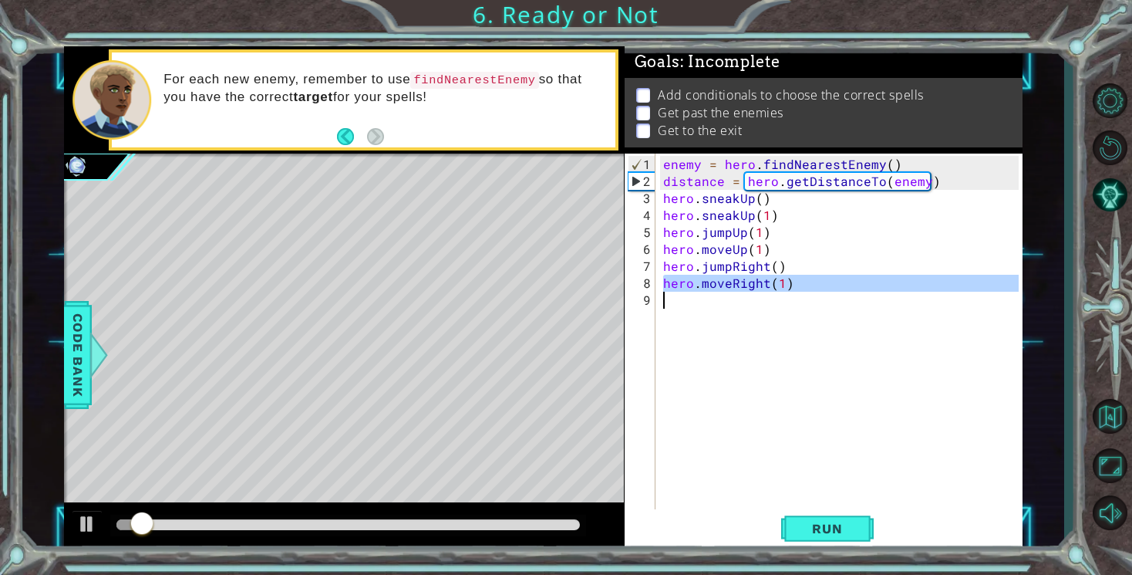
click at [730, 311] on div "enemy = hero . findNearestEnemy ( ) distance = hero . getDistanceTo ( enemy ) h…" at bounding box center [843, 351] width 366 height 390
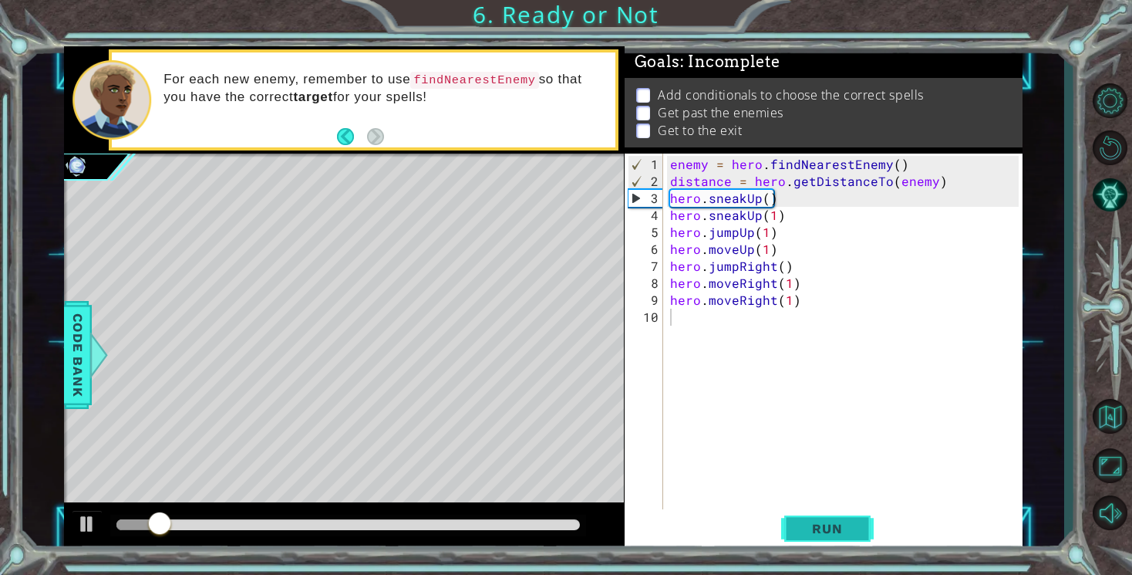
click at [821, 535] on span "Run" at bounding box center [827, 528] width 61 height 15
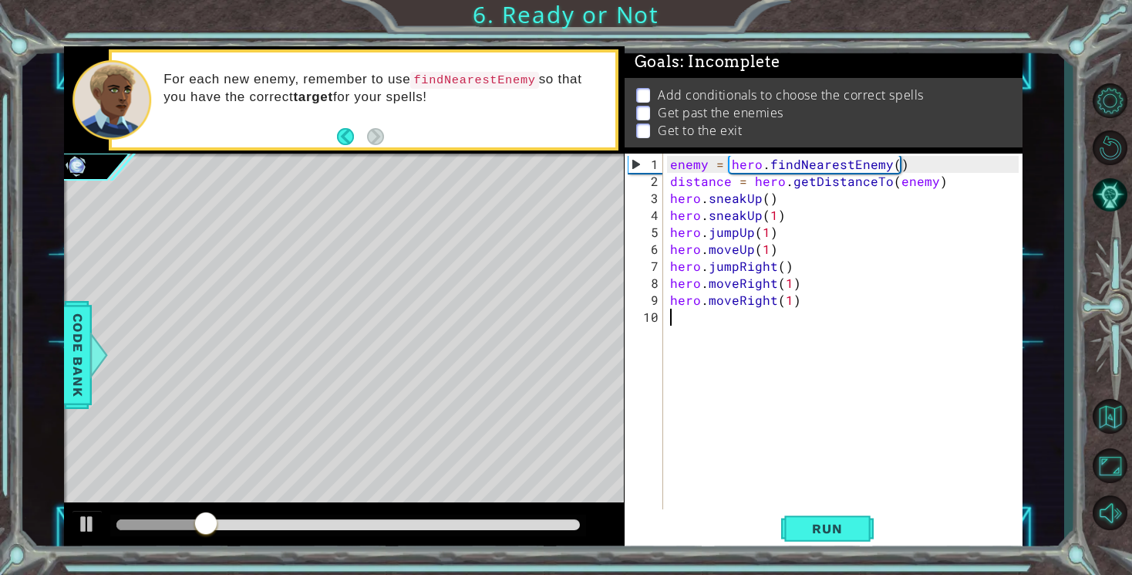
click at [786, 296] on div "enemy = hero . findNearestEnemy ( ) distance = hero . getDistanceTo ( enemy ) h…" at bounding box center [846, 351] width 359 height 390
type textarea "hero.moveRight()"
click at [825, 521] on span "Run" at bounding box center [827, 528] width 61 height 15
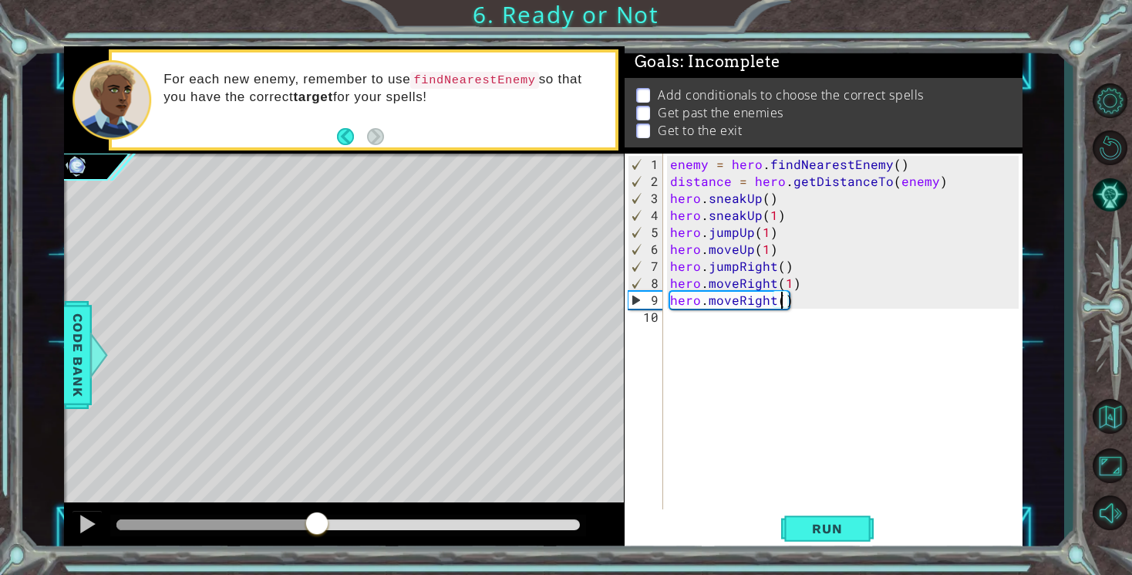
drag, startPoint x: 126, startPoint y: 531, endPoint x: 320, endPoint y: 525, distance: 193.7
click at [320, 526] on div at bounding box center [317, 525] width 28 height 28
click at [674, 327] on div "enemy = hero . findNearestEnemy ( ) distance = hero . getDistanceTo ( enemy ) h…" at bounding box center [846, 351] width 359 height 390
click at [797, 520] on button "Run" at bounding box center [827, 529] width 93 height 40
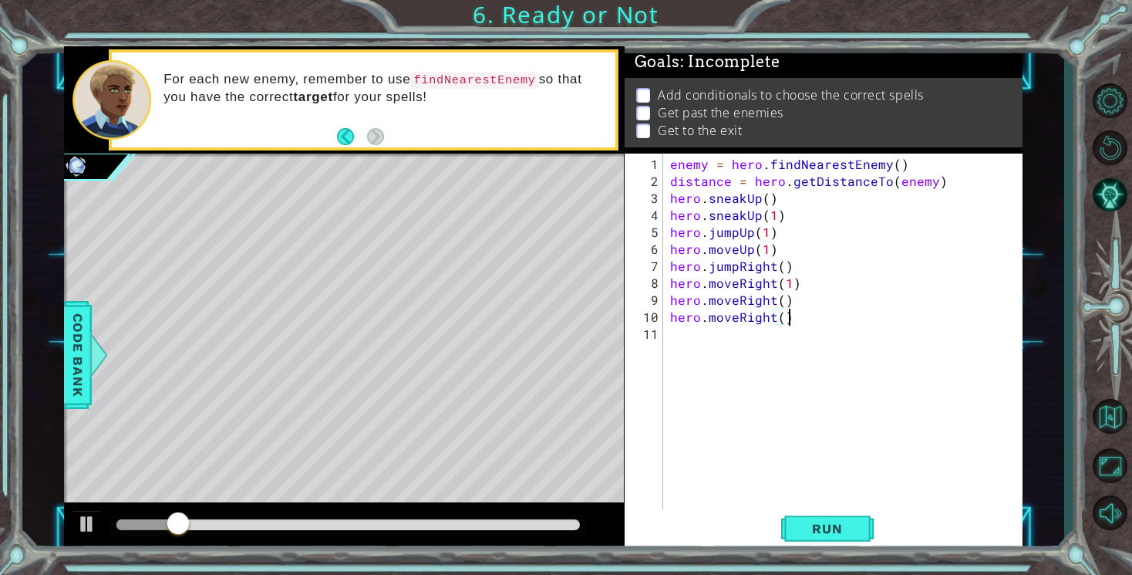
click at [783, 323] on div "enemy = hero . findNearestEnemy ( ) distance = hero . getDistanceTo ( enemy ) h…" at bounding box center [846, 351] width 359 height 390
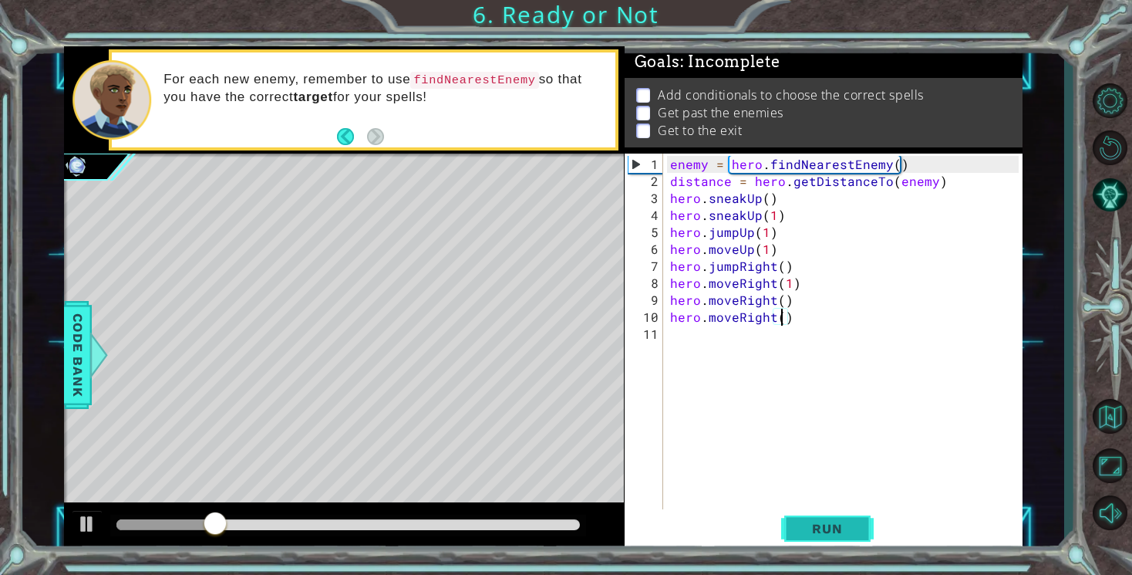
scroll to position [0, 7]
type textarea "hero.moveRight(1)"
click at [831, 528] on span "Run" at bounding box center [827, 528] width 61 height 15
click at [686, 331] on div "enemy = hero . findNearestEnemy ( ) distance = hero . getDistanceTo ( enemy ) h…" at bounding box center [846, 351] width 359 height 390
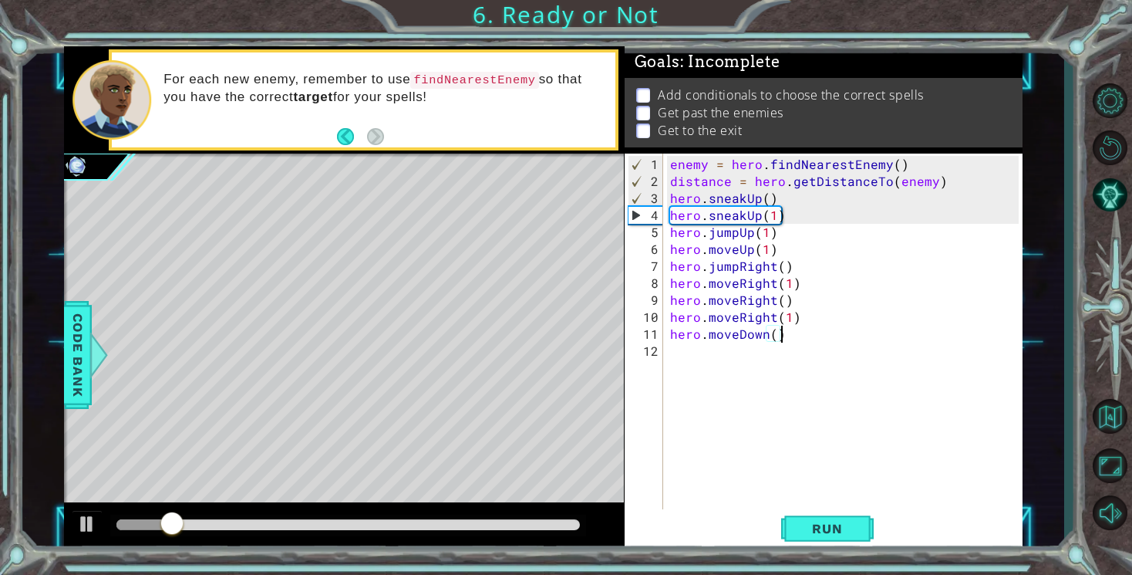
scroll to position [0, 6]
type textarea "hero.moveDown()"
click at [791, 531] on button "Run" at bounding box center [827, 529] width 93 height 40
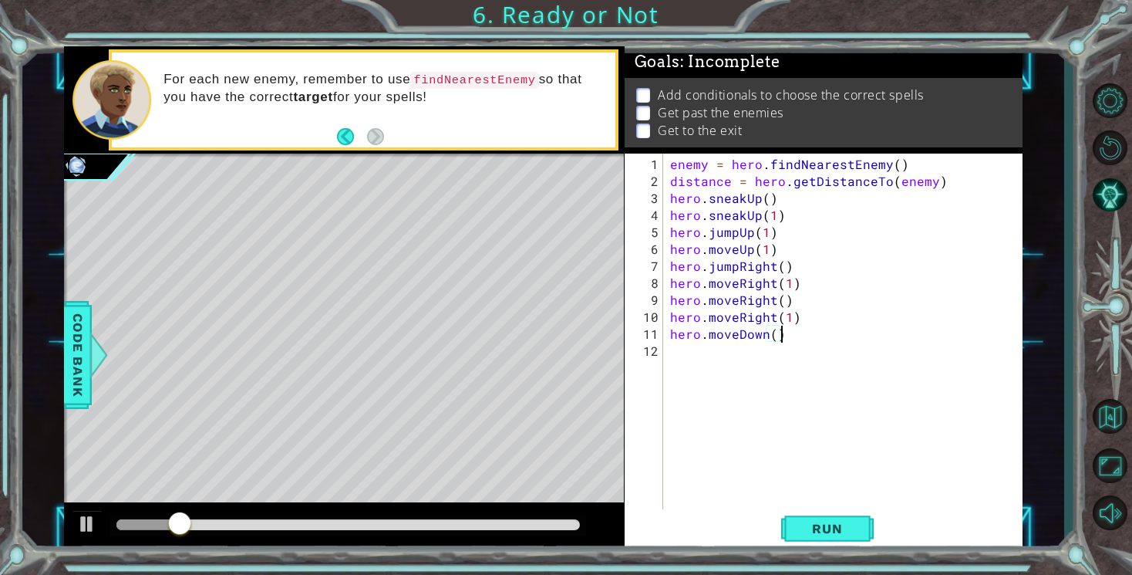
click at [772, 341] on div "enemy = hero . findNearestEnemy ( ) distance = hero . getDistanceTo ( enemy ) h…" at bounding box center [846, 351] width 359 height 390
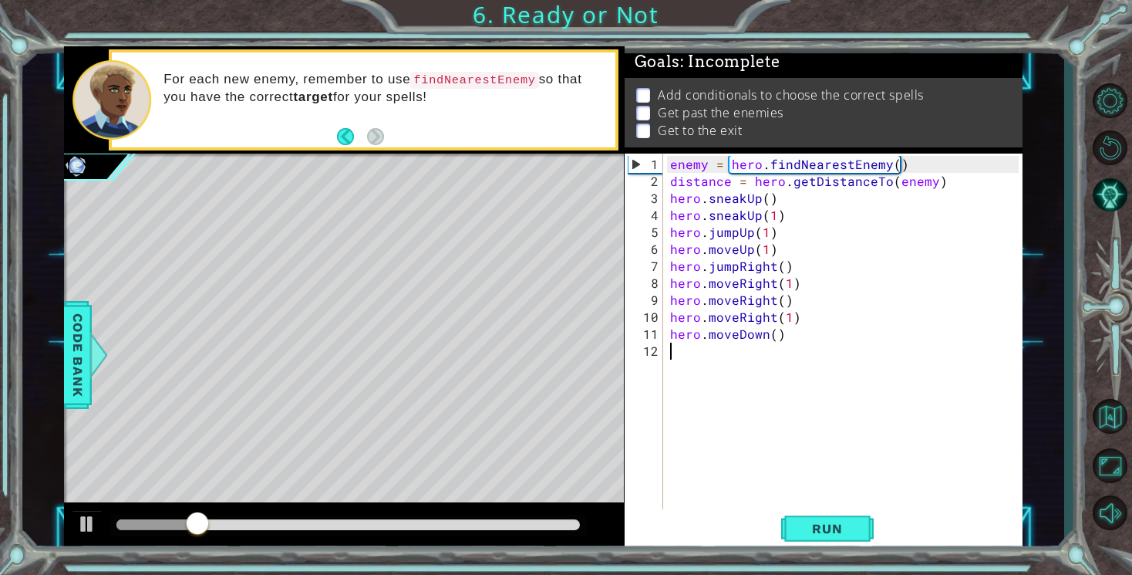
scroll to position [0, 0]
click at [774, 336] on div "enemy = hero . findNearestEnemy ( ) distance = hero . getDistanceTo ( enemy ) h…" at bounding box center [846, 351] width 359 height 390
type textarea "hero.moveDown(1)"
click at [833, 532] on span "Run" at bounding box center [827, 528] width 61 height 15
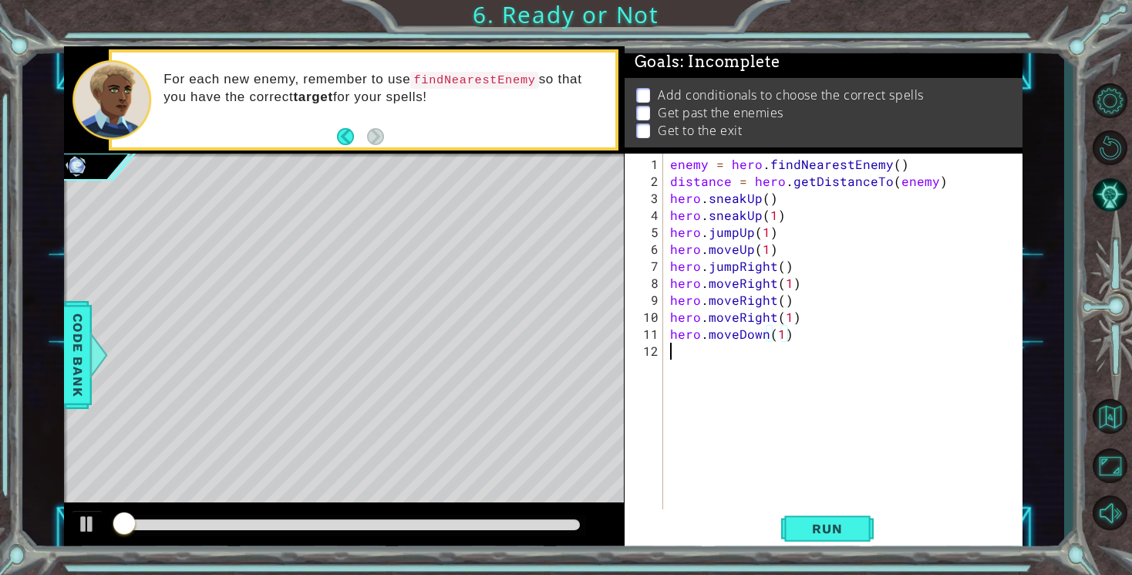
click at [691, 353] on div "enemy = hero . findNearestEnemy ( ) distance = hero . getDistanceTo ( enemy ) h…" at bounding box center [846, 351] width 359 height 390
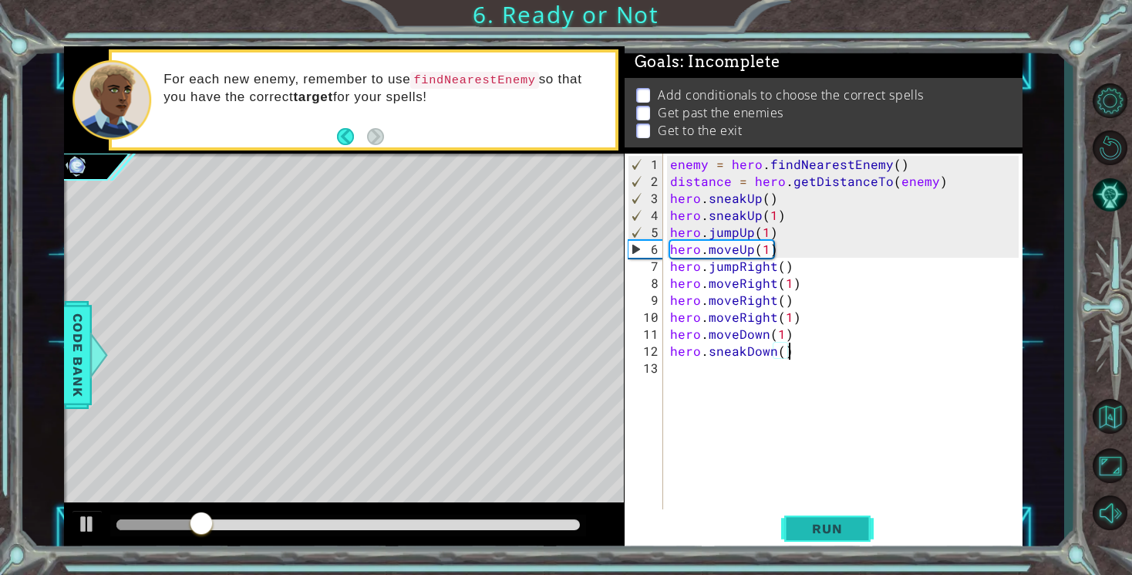
click at [831, 544] on button "Run" at bounding box center [827, 529] width 93 height 40
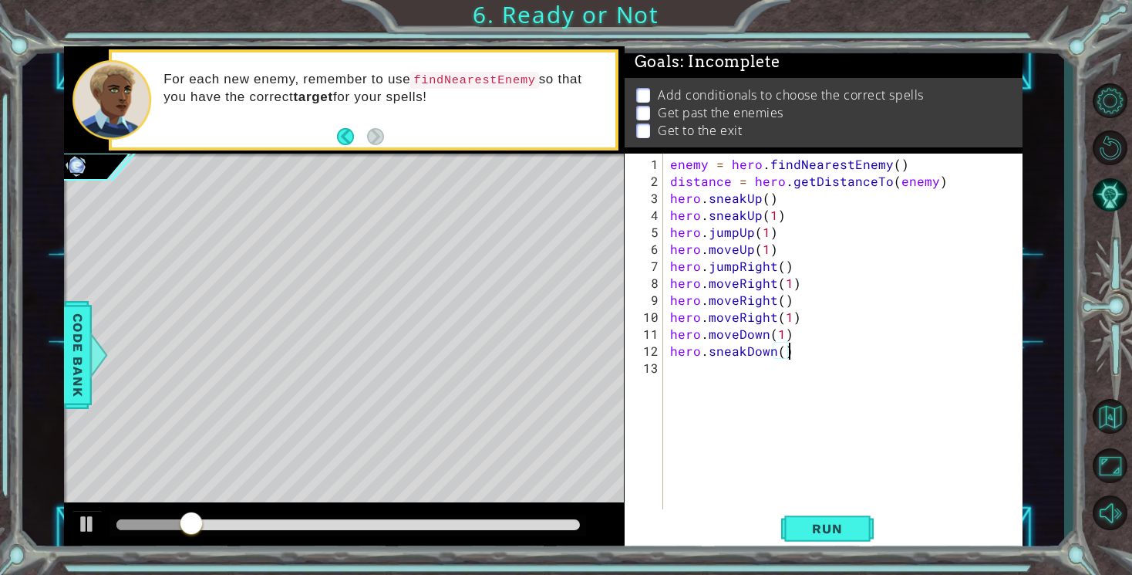
click at [780, 349] on div "enemy = hero . findNearestEnemy ( ) distance = hero . getDistanceTo ( enemy ) h…" at bounding box center [846, 351] width 359 height 390
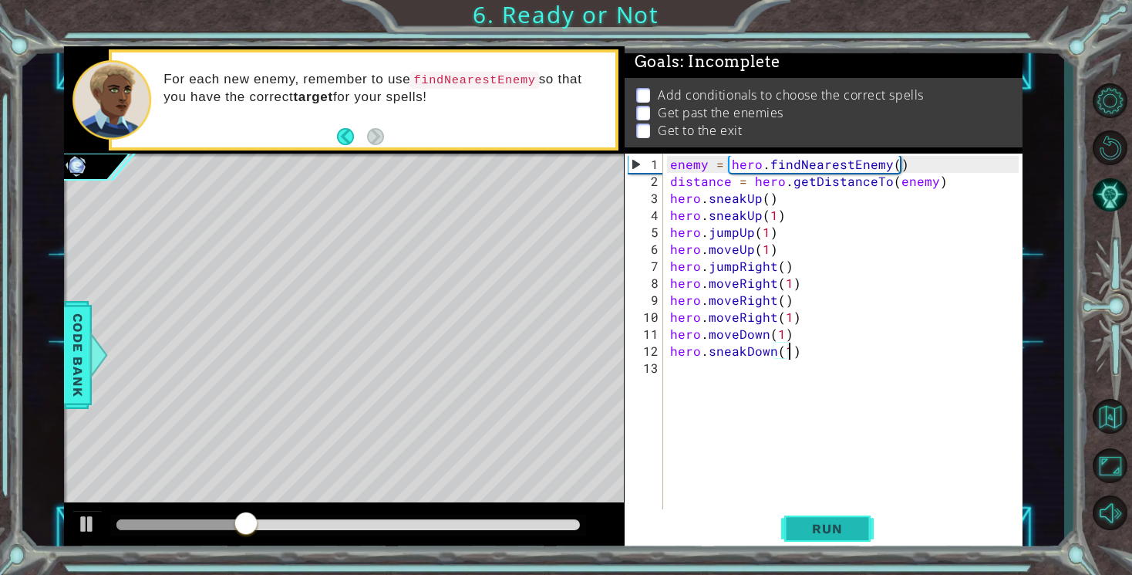
scroll to position [0, 7]
click at [825, 521] on span "Run" at bounding box center [827, 528] width 61 height 15
click at [847, 529] on span "Run" at bounding box center [827, 528] width 61 height 15
click at [839, 534] on span "Run" at bounding box center [827, 528] width 61 height 15
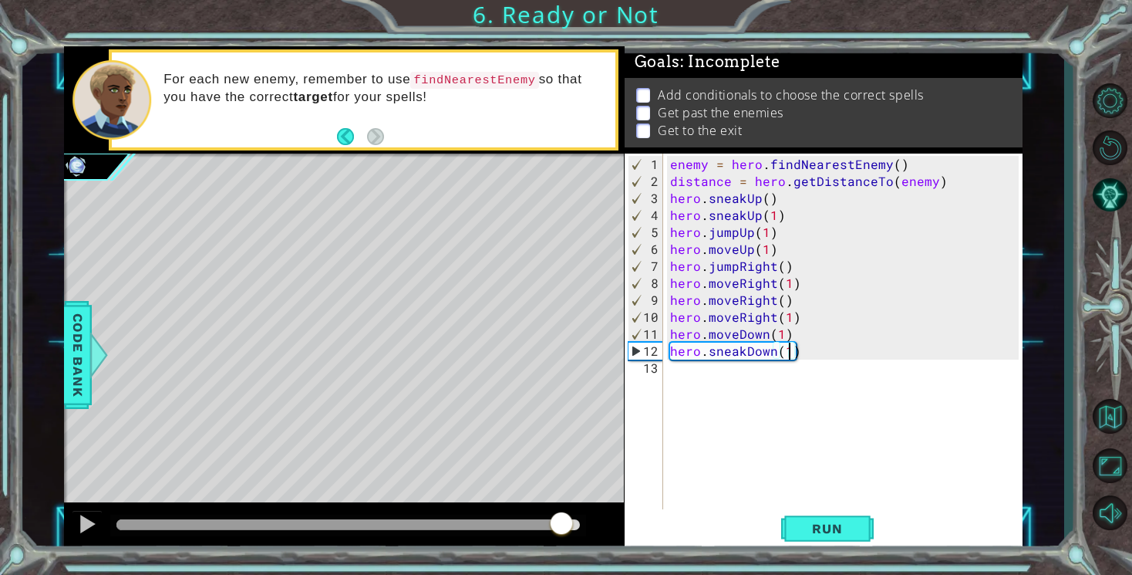
drag, startPoint x: 153, startPoint y: 518, endPoint x: 556, endPoint y: 549, distance: 404.6
click at [559, 554] on div "1 ההההההההההההההההההההההההההההההההההההההההההההההההההההההההההההההההההההההההההההה…" at bounding box center [566, 287] width 1132 height 575
click at [800, 336] on div "enemy = hero . findNearestEnemy ( ) distance = hero . getDistanceTo ( enemy ) h…" at bounding box center [846, 351] width 359 height 390
type textarea "hero.moveDown(1)"
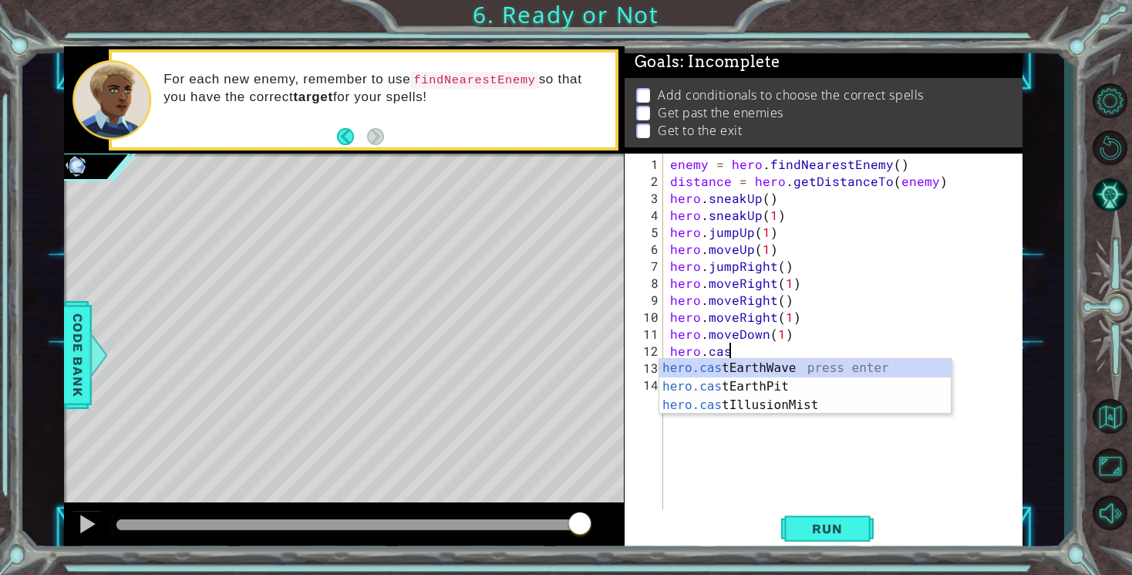
scroll to position [0, 3]
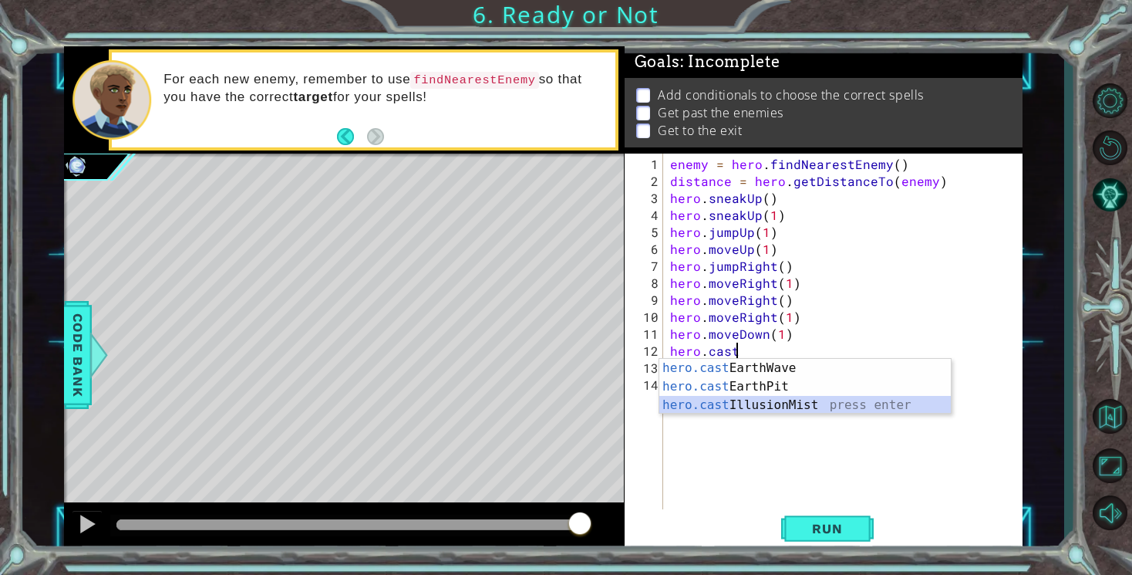
click at [692, 410] on div "hero.cast EarthWave press enter hero.cast EarthPit press enter hero.cast Illusi…" at bounding box center [805, 405] width 292 height 93
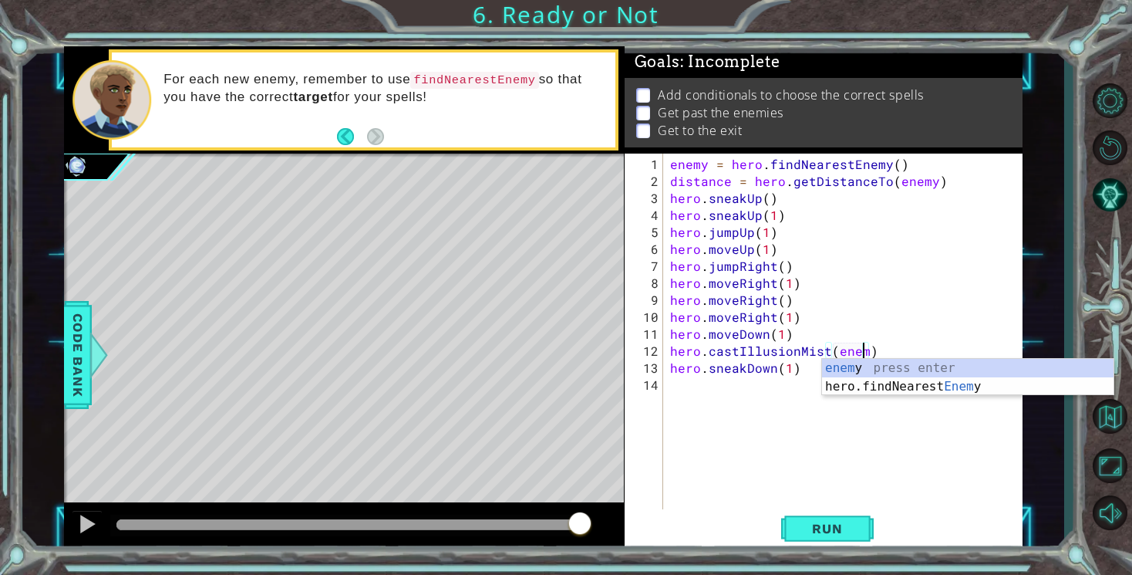
scroll to position [0, 12]
click at [844, 533] on span "Run" at bounding box center [827, 528] width 61 height 15
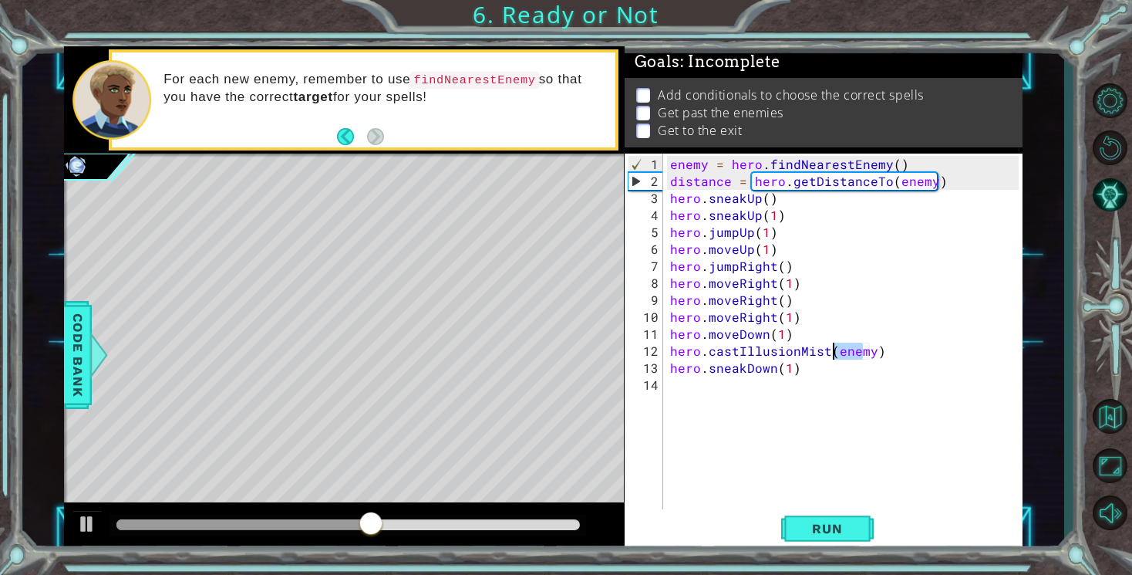
drag, startPoint x: 866, startPoint y: 356, endPoint x: 836, endPoint y: 356, distance: 30.1
click at [836, 356] on div "enemy = hero . findNearestEnemy ( ) distance = hero . getDistanceTo ( enemy ) h…" at bounding box center [846, 351] width 359 height 390
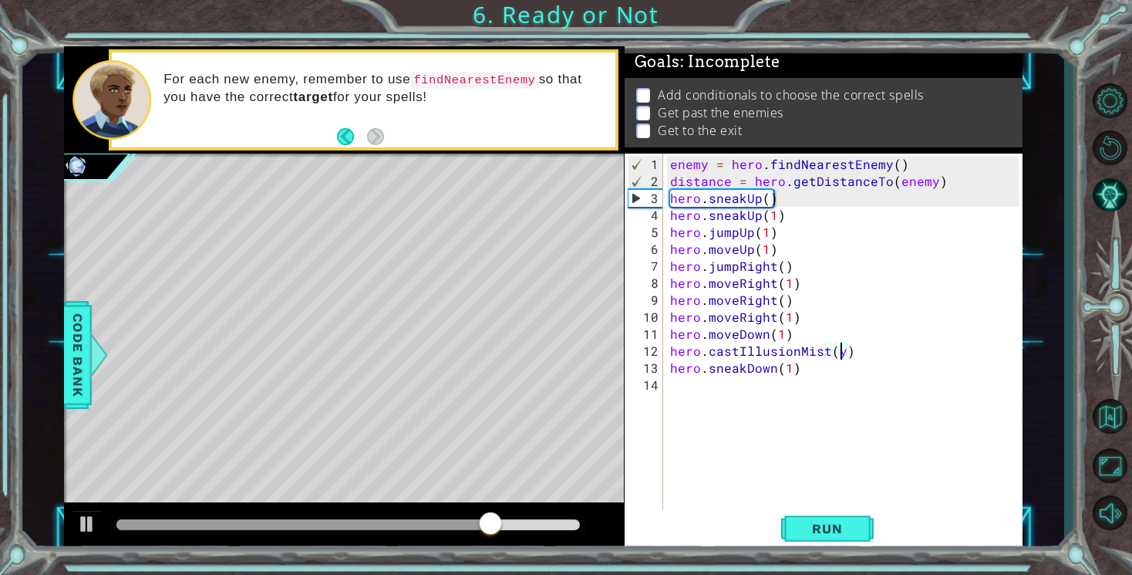
click at [838, 354] on div "enemy = hero . findNearestEnemy ( ) distance = hero . getDistanceTo ( enemy ) h…" at bounding box center [846, 351] width 359 height 390
click at [859, 525] on button "Run" at bounding box center [827, 529] width 93 height 40
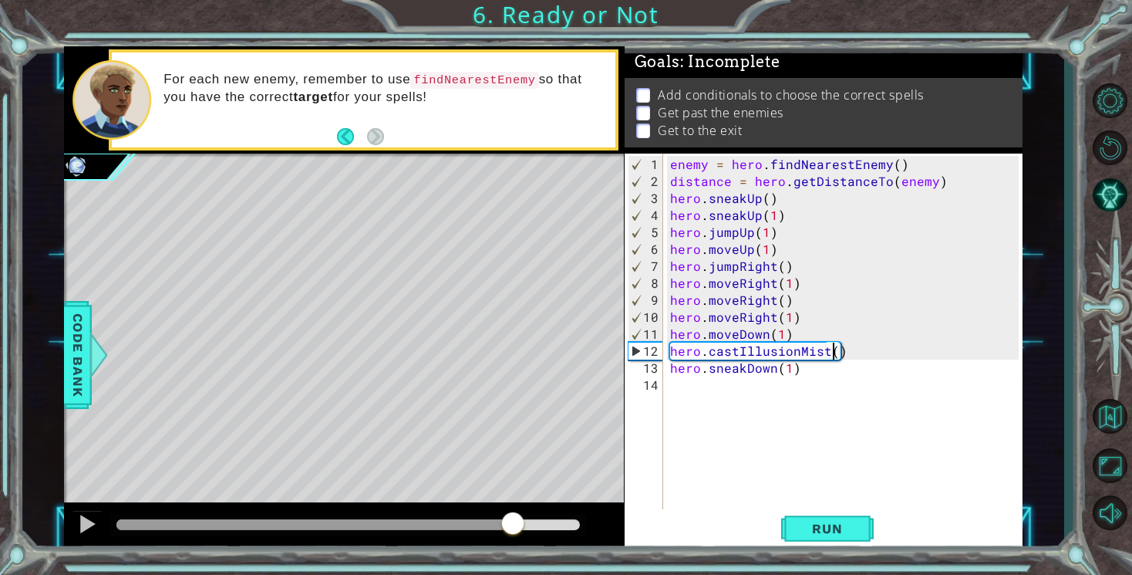
drag, startPoint x: 157, startPoint y: 534, endPoint x: 514, endPoint y: 572, distance: 360.0
click at [514, 572] on div "1 ההההההההההההההההההההההההההההההההההההההההההההההההההההההההההההההההההההההההההההה…" at bounding box center [566, 287] width 1132 height 575
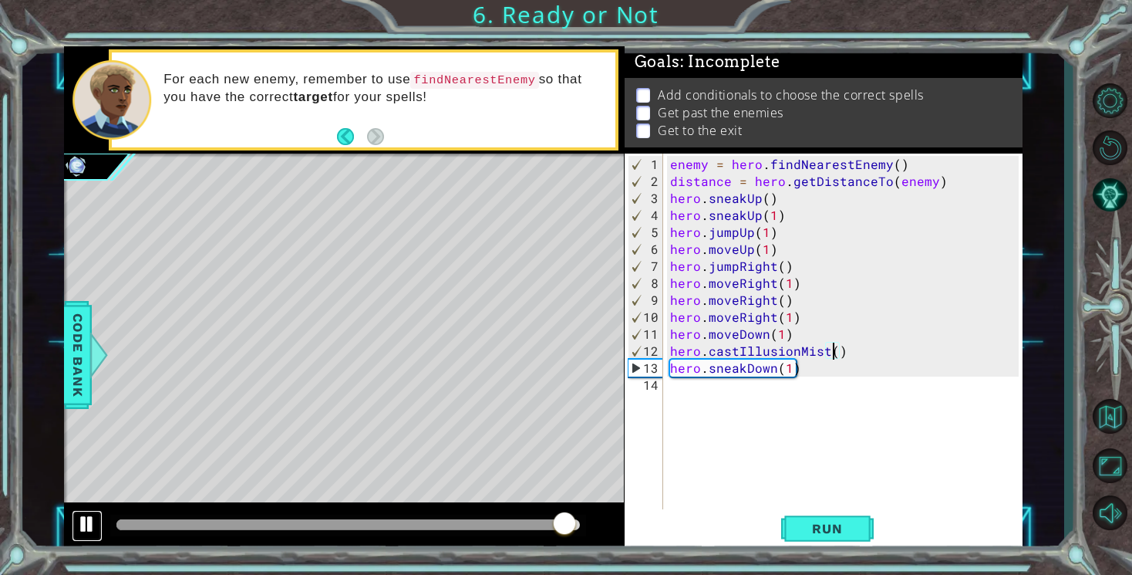
click at [87, 520] on div at bounding box center [87, 524] width 20 height 20
drag, startPoint x: 670, startPoint y: 350, endPoint x: 838, endPoint y: 355, distance: 167.4
click at [838, 355] on div "enemy = hero . findNearestEnemy ( ) distance = hero . getDistanceTo ( enemy ) h…" at bounding box center [846, 351] width 359 height 390
click at [672, 336] on div "enemy = hero . findNearestEnemy ( ) distance = hero . getDistanceTo ( enemy ) h…" at bounding box center [846, 351] width 359 height 390
type textarea "hero.moveDown(1)"
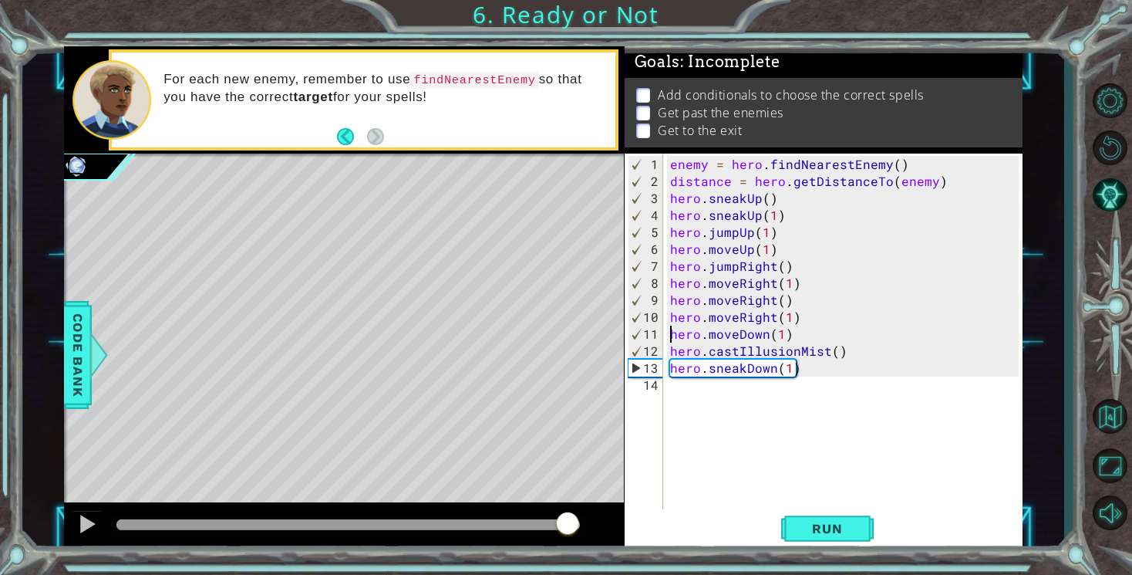
scroll to position [0, 6]
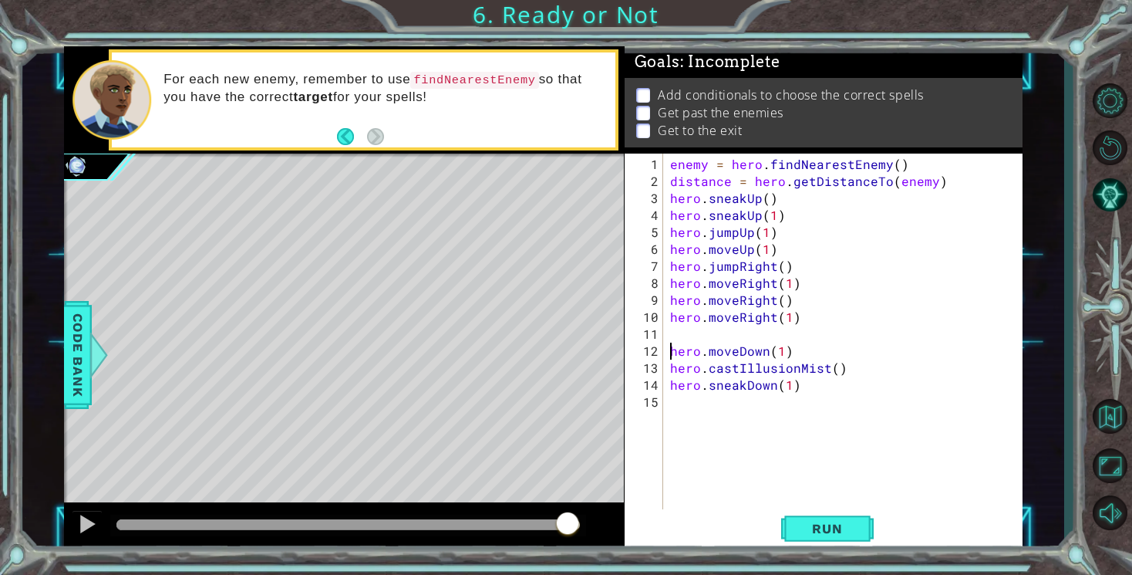
click at [693, 336] on div "enemy = hero . findNearestEnemy ( ) distance = hero . getDistanceTo ( enemy ) h…" at bounding box center [846, 351] width 359 height 390
paste textarea "hero.castIllusionMist()"
type textarea "hero.castIllusionMist()"
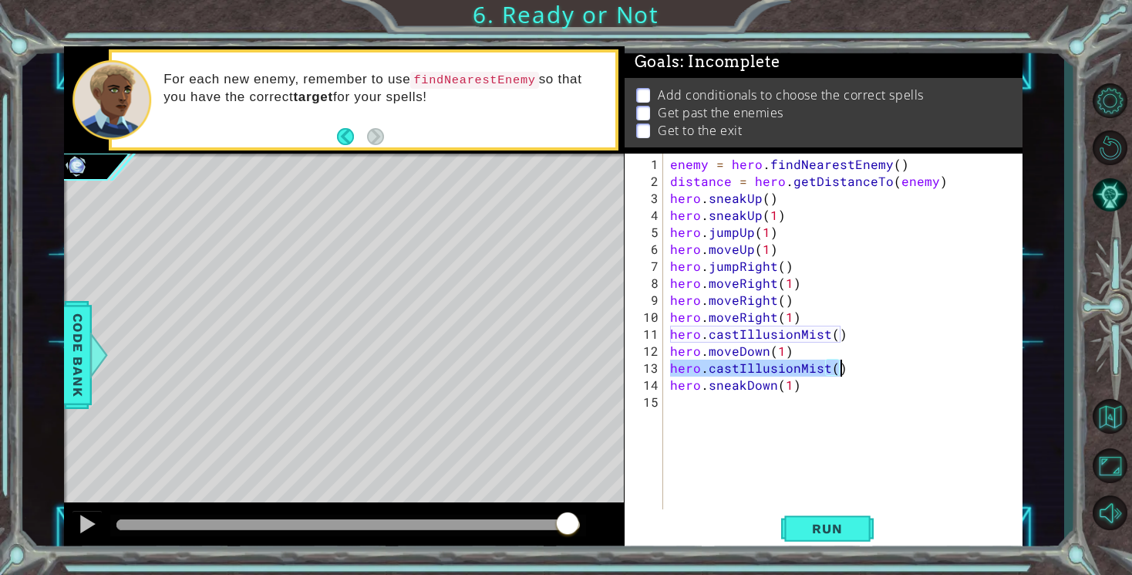
drag, startPoint x: 666, startPoint y: 371, endPoint x: 846, endPoint y: 368, distance: 179.7
click at [846, 368] on div "enemy = hero . findNearestEnemy ( ) distance = hero . getDistanceTo ( enemy ) h…" at bounding box center [846, 351] width 359 height 390
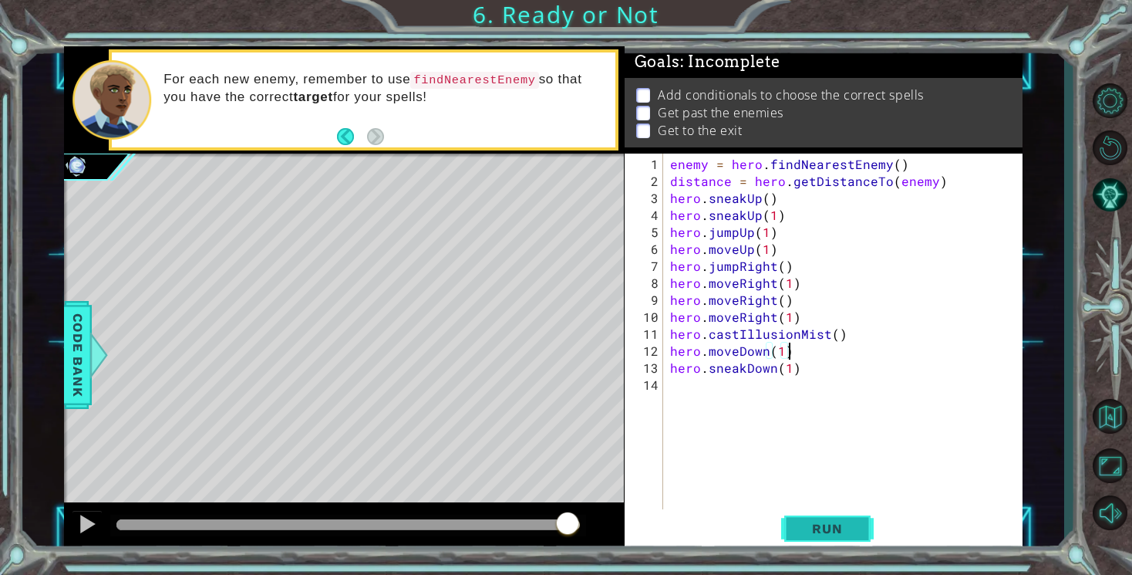
click at [852, 525] on span "Run" at bounding box center [827, 528] width 61 height 15
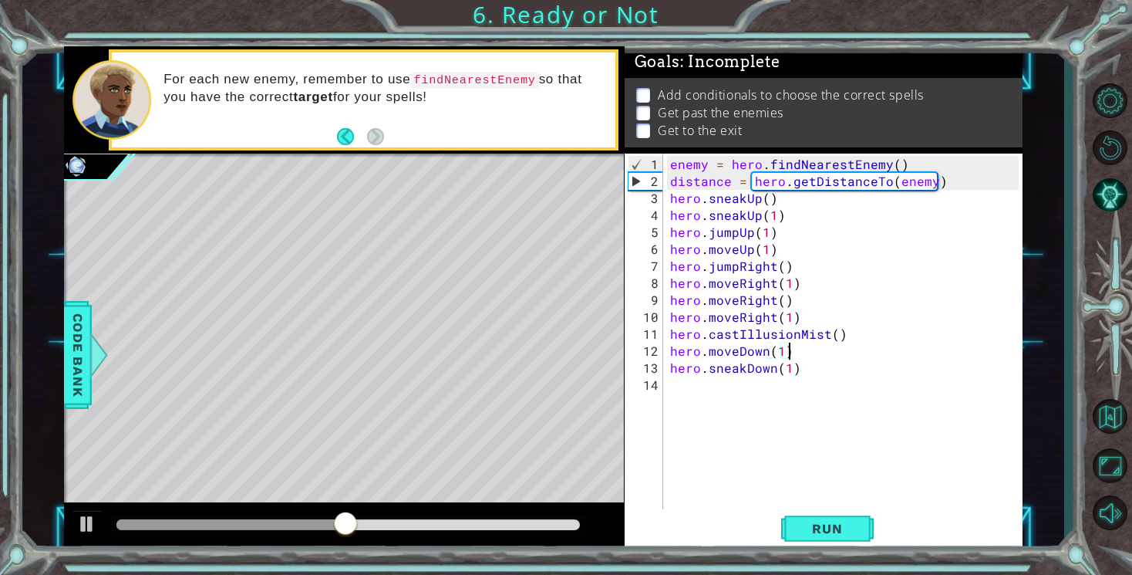
click at [806, 334] on div "enemy = hero . findNearestEnemy ( ) distance = hero . getDistanceTo ( enemy ) h…" at bounding box center [846, 351] width 359 height 390
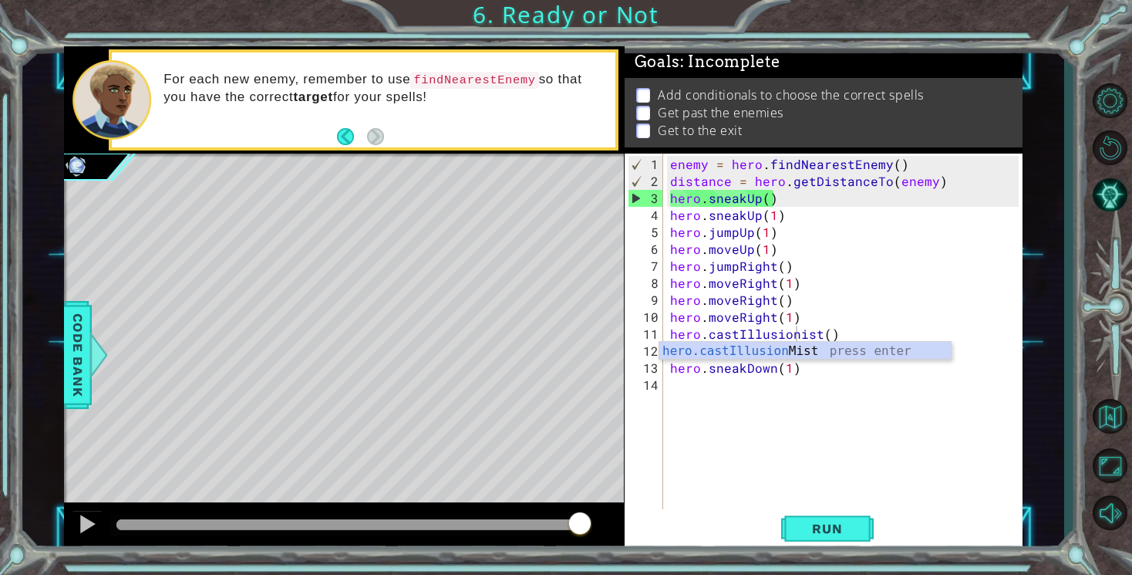
click at [849, 321] on div "enemy = hero . findNearestEnemy ( ) distance = hero . getDistanceTo ( enemy ) h…" at bounding box center [846, 351] width 359 height 390
click at [797, 339] on div "enemy = hero . findNearestEnemy ( ) distance = hero . getDistanceTo ( enemy ) h…" at bounding box center [846, 351] width 359 height 390
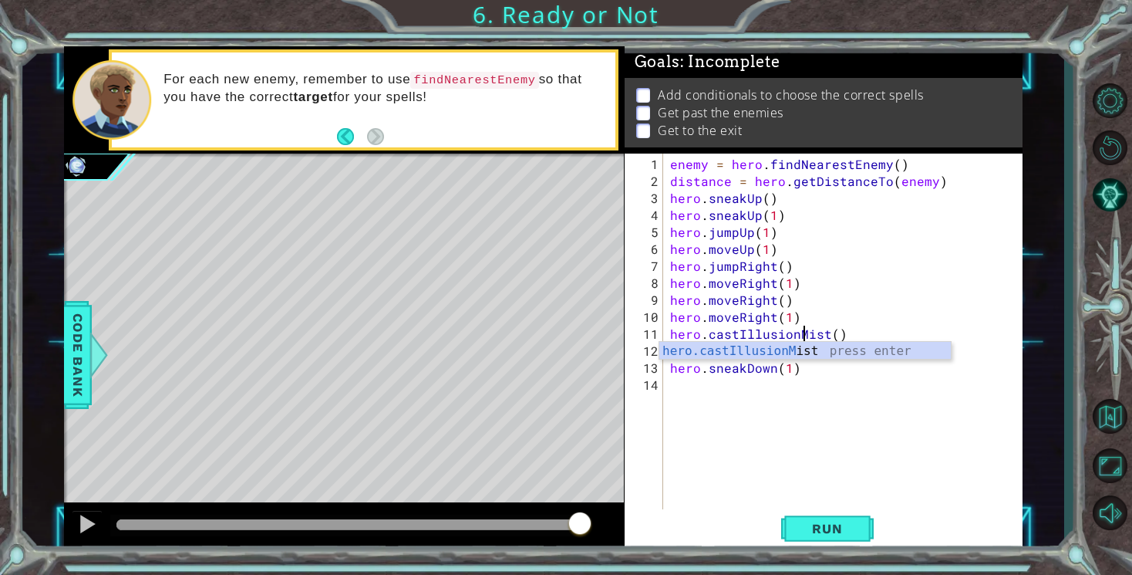
scroll to position [0, 8]
type textarea "hero.castIllusionMist()"
click at [842, 532] on span "Run" at bounding box center [827, 528] width 61 height 15
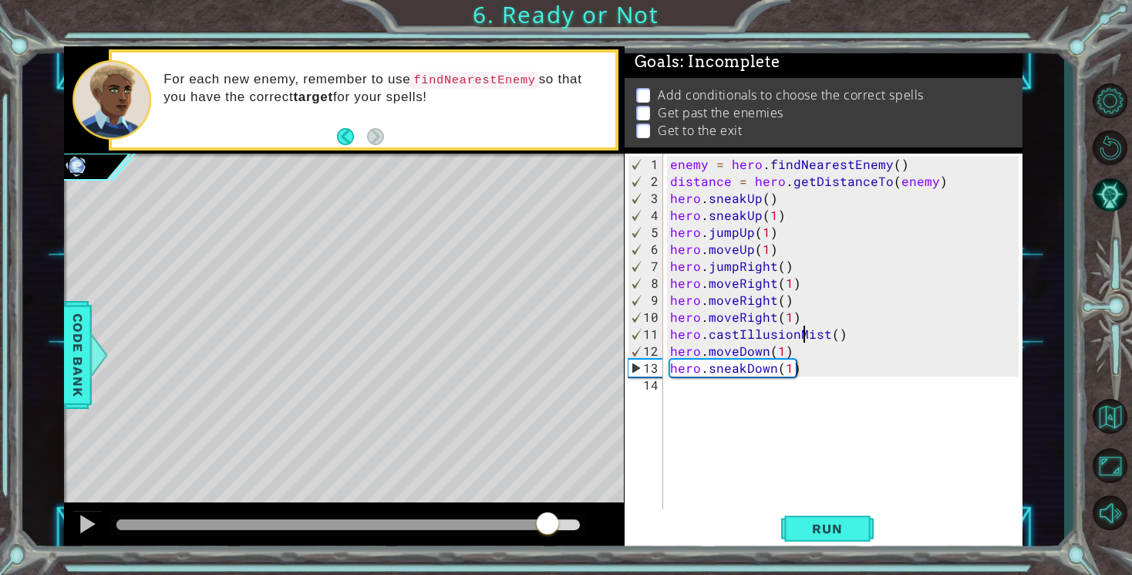
drag, startPoint x: 167, startPoint y: 523, endPoint x: 549, endPoint y: 546, distance: 383.3
click at [549, 546] on div at bounding box center [344, 526] width 560 height 49
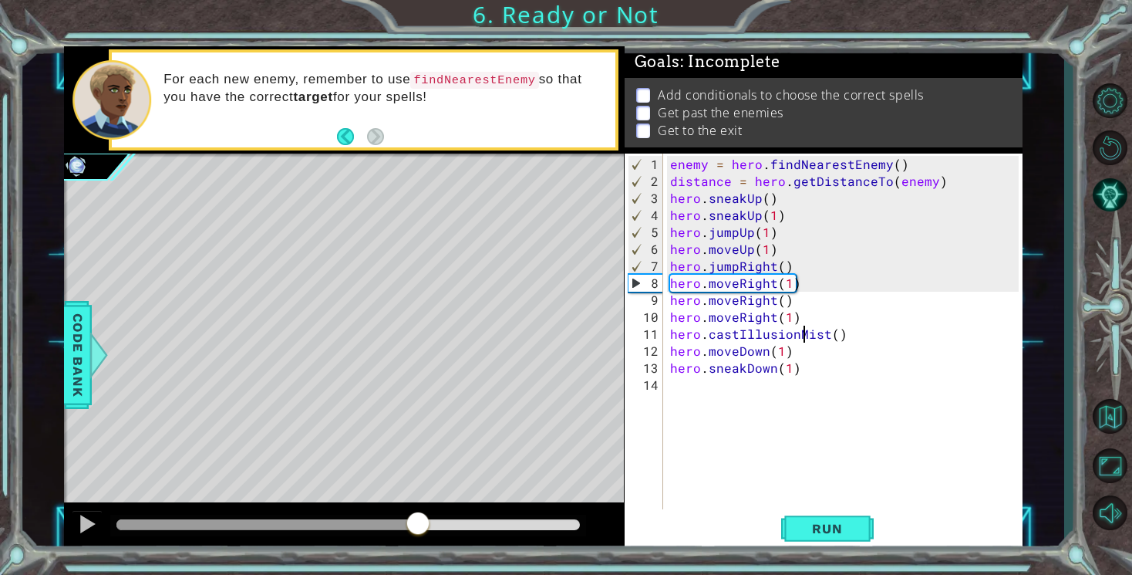
drag, startPoint x: 578, startPoint y: 526, endPoint x: 420, endPoint y: 532, distance: 159.0
click at [420, 532] on div at bounding box center [418, 525] width 28 height 28
click at [96, 523] on div at bounding box center [87, 524] width 20 height 20
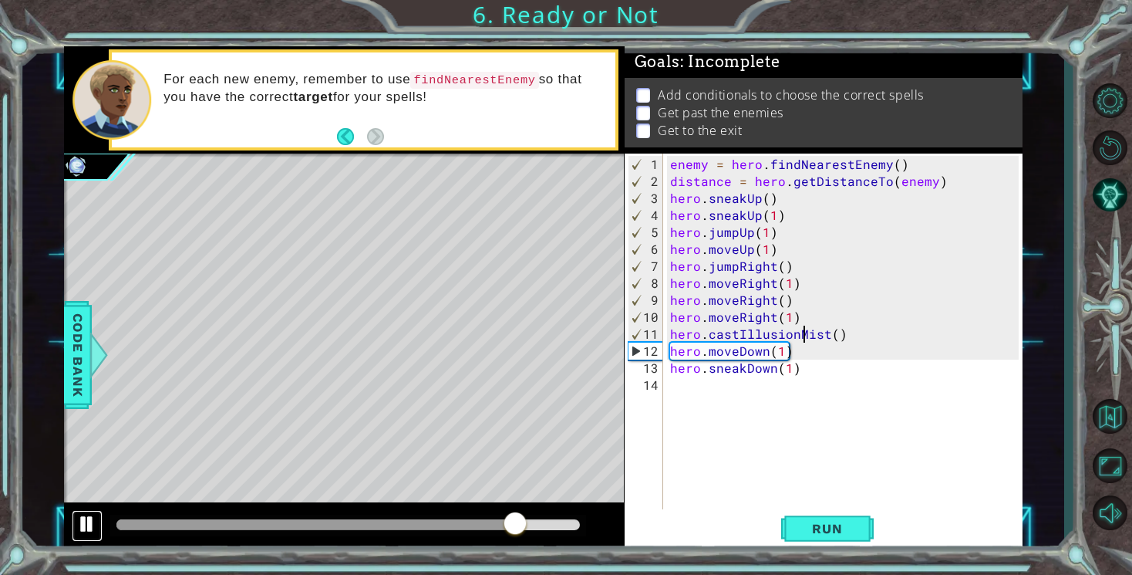
click at [77, 519] on div at bounding box center [87, 524] width 20 height 20
click at [670, 332] on div "enemy = hero . findNearestEnemy ( ) distance = hero . getDistanceTo ( enemy ) h…" at bounding box center [846, 351] width 359 height 390
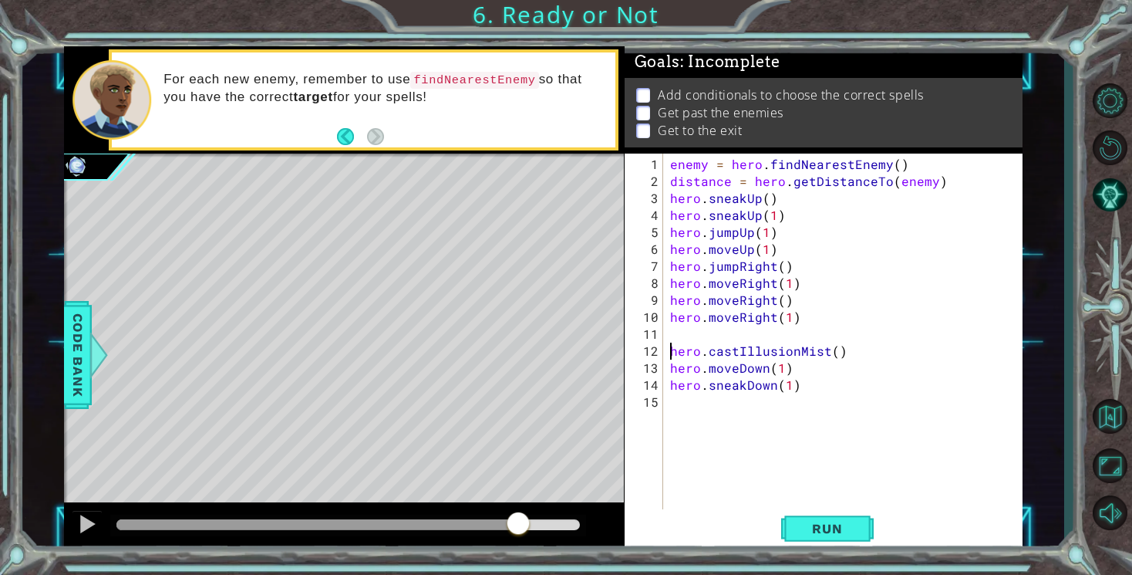
click at [689, 332] on div "enemy = hero . findNearestEnemy ( ) distance = hero . getDistanceTo ( enemy ) h…" at bounding box center [846, 351] width 359 height 390
click at [806, 530] on span "Run" at bounding box center [827, 528] width 61 height 15
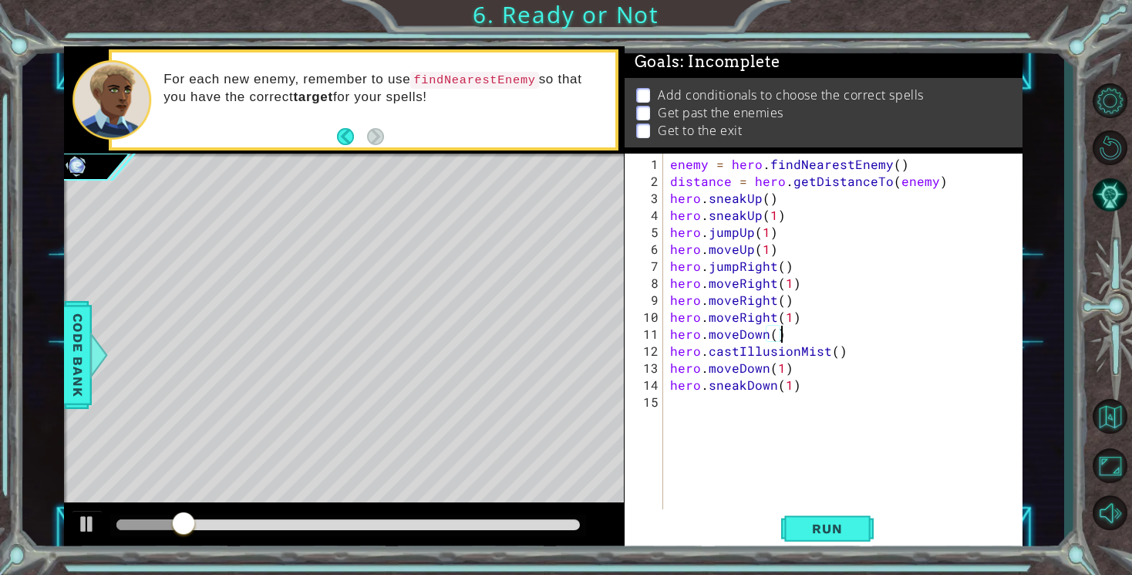
click at [773, 329] on div "enemy = hero . findNearestEnemy ( ) distance = hero . getDistanceTo ( enemy ) h…" at bounding box center [846, 351] width 359 height 390
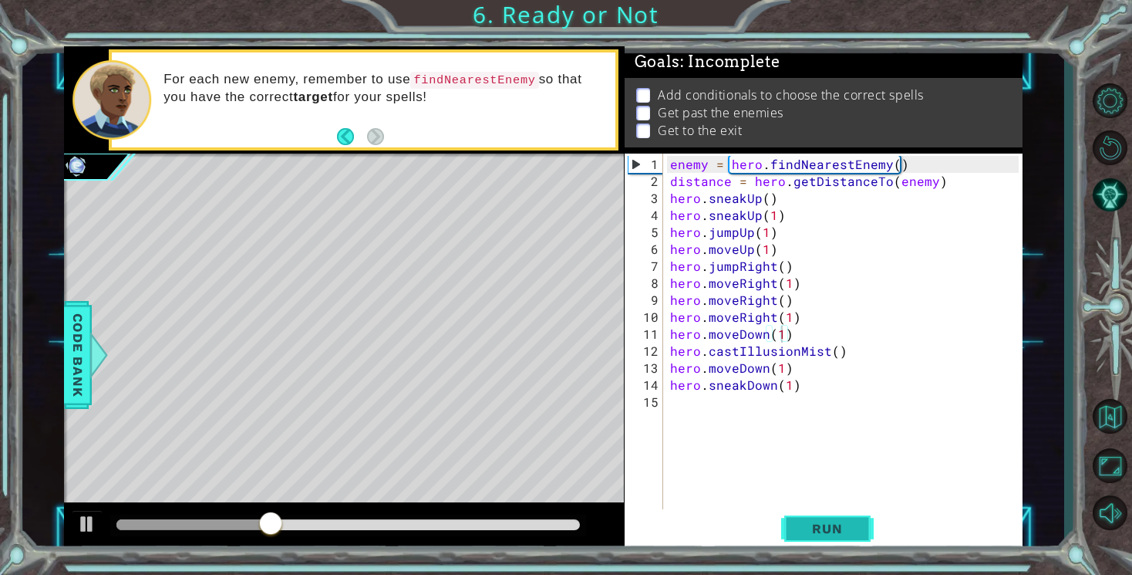
click at [835, 519] on button "Run" at bounding box center [827, 529] width 93 height 40
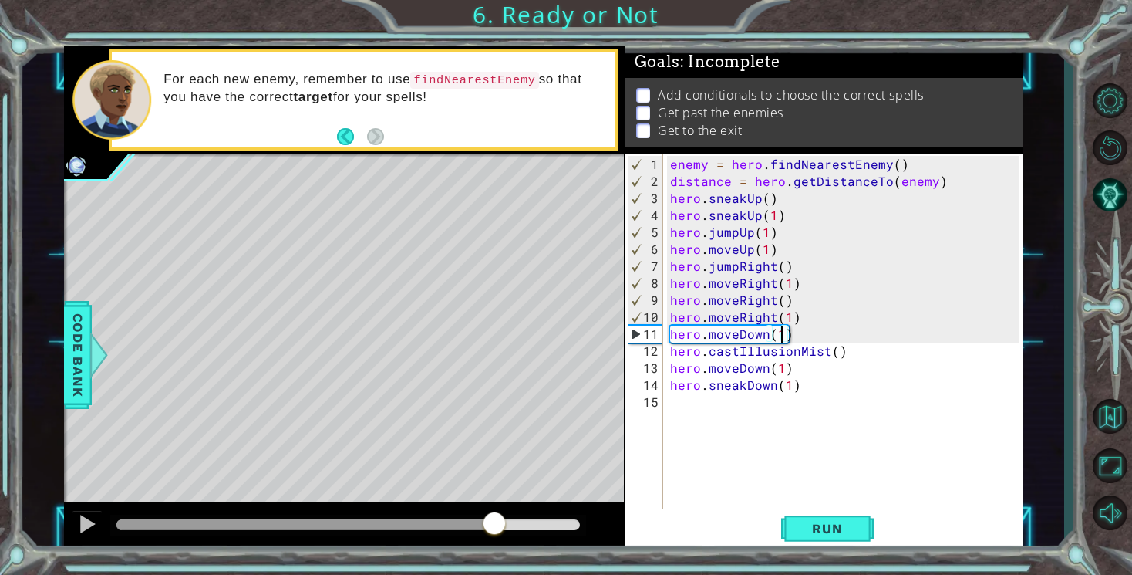
drag, startPoint x: 142, startPoint y: 524, endPoint x: 505, endPoint y: 562, distance: 365.3
click at [505, 562] on div "1 ההההההההההההההההההההההההההההההההההההההההההההההההההההההההההההההההההההההההההההה…" at bounding box center [566, 287] width 1132 height 575
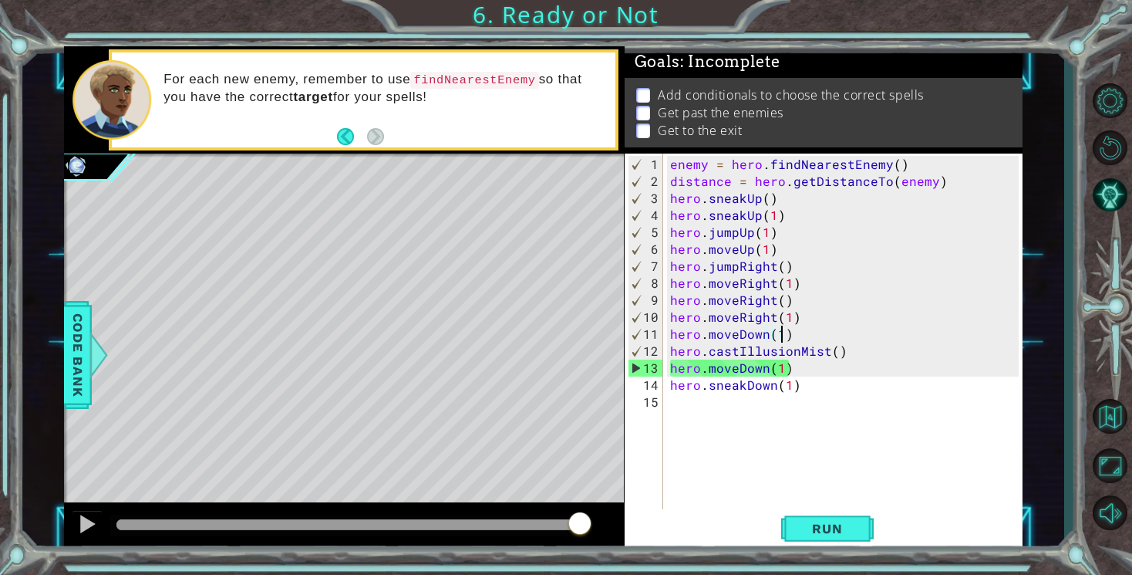
click at [835, 356] on div "enemy = hero . findNearestEnemy ( ) distance = hero . getDistanceTo ( enemy ) h…" at bounding box center [846, 351] width 359 height 390
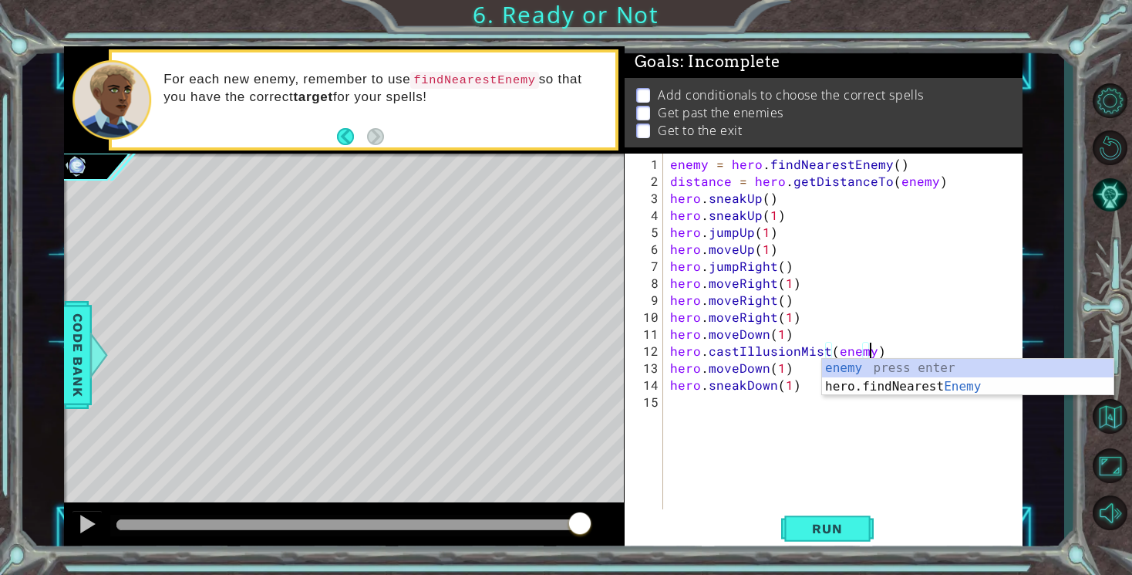
scroll to position [0, 12]
click at [846, 531] on span "Run" at bounding box center [827, 528] width 61 height 15
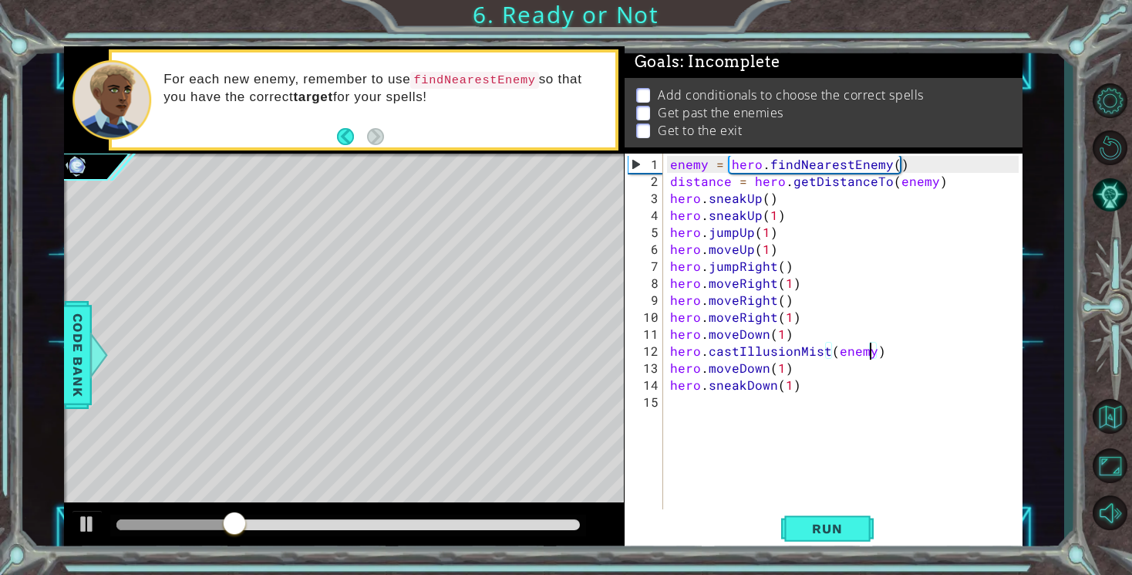
click at [781, 371] on div "enemy = hero . findNearestEnemy ( ) distance = hero . getDistanceTo ( enemy ) h…" at bounding box center [846, 351] width 359 height 390
click at [838, 521] on span "Run" at bounding box center [827, 528] width 61 height 15
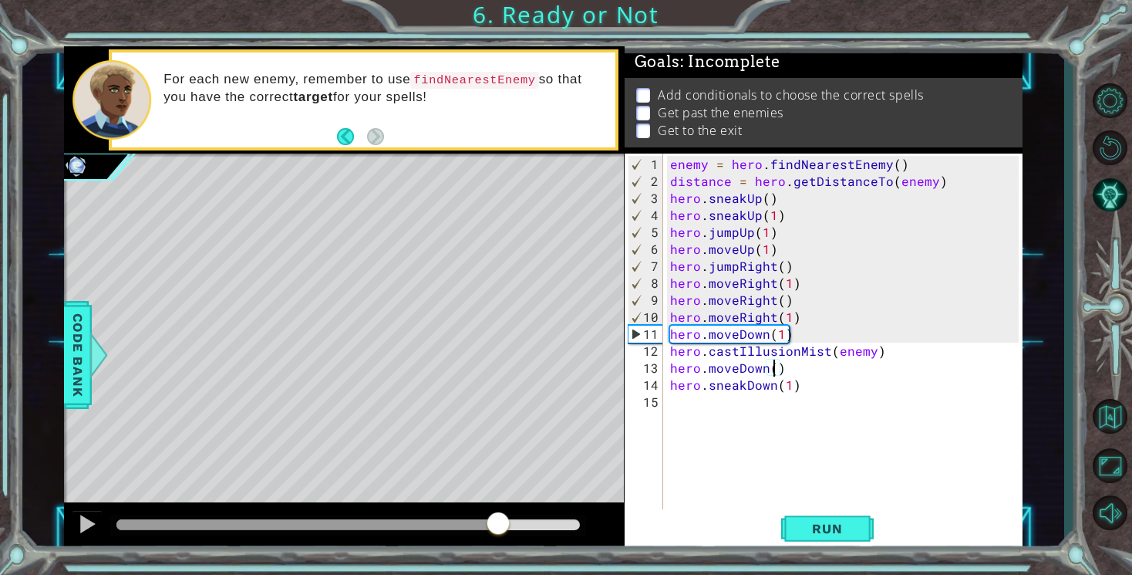
drag, startPoint x: 147, startPoint y: 529, endPoint x: 530, endPoint y: 557, distance: 383.6
click at [530, 557] on div "1 ההההההההההההההההההההההההההההההההההההההההההההההההההההההההההההההההההההההההההההה…" at bounding box center [566, 287] width 1132 height 575
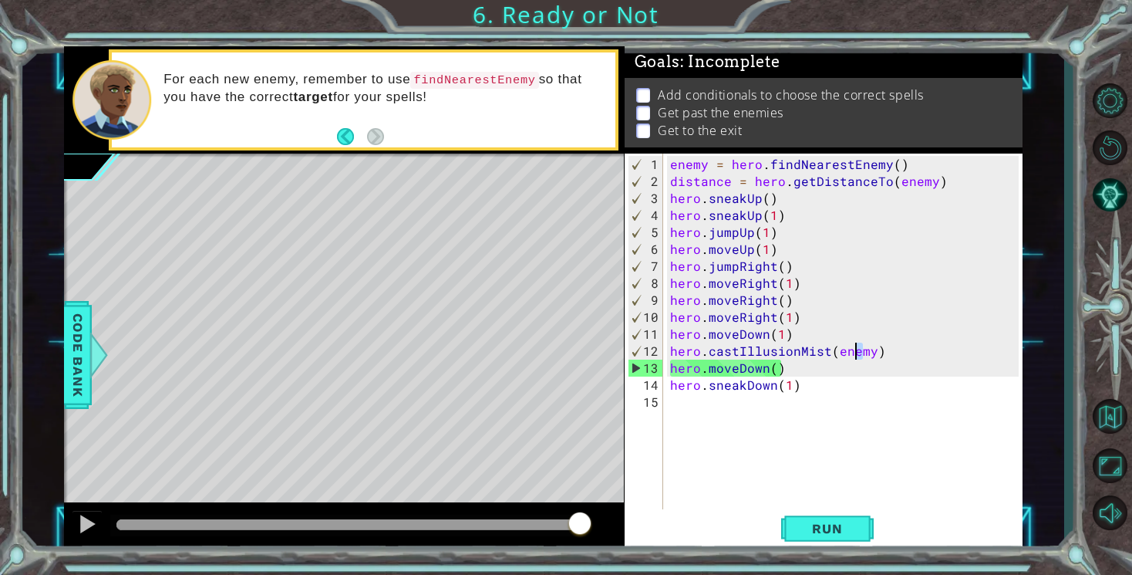
drag, startPoint x: 866, startPoint y: 353, endPoint x: 857, endPoint y: 353, distance: 9.3
click at [857, 353] on div "enemy = hero . findNearestEnemy ( ) distance = hero . getDistanceTo ( enemy ) h…" at bounding box center [846, 351] width 359 height 390
type textarea "hero.castIllusionMist(enemy)"
click at [673, 349] on div "enemy = hero . findNearestEnemy ( ) distance = hero . getDistanceTo ( enemy ) h…" at bounding box center [846, 351] width 359 height 390
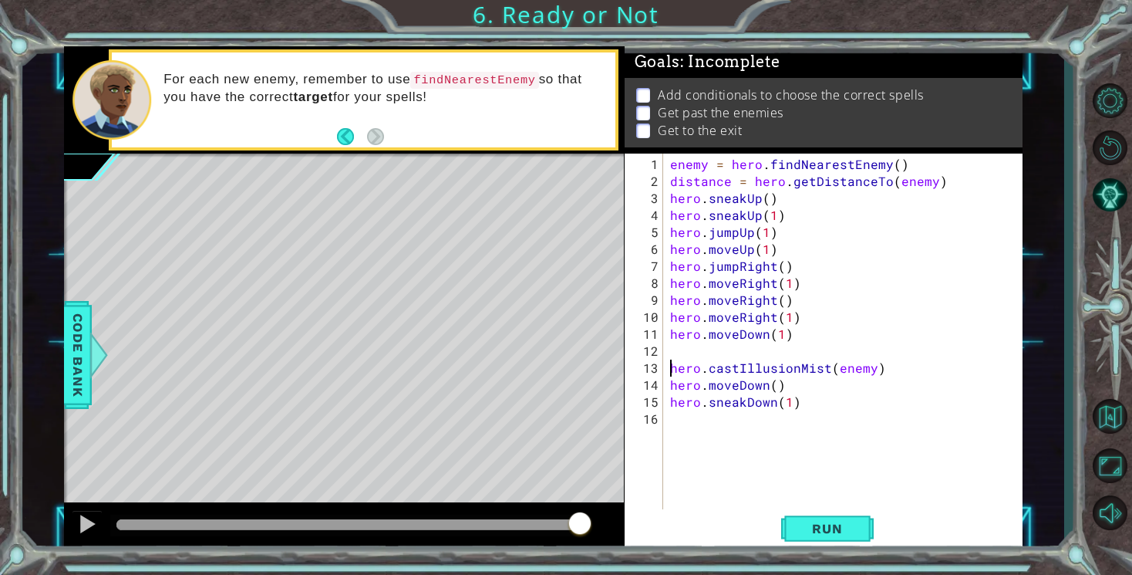
click at [686, 352] on div "enemy = hero . findNearestEnemy ( ) distance = hero . getDistanceTo ( enemy ) h…" at bounding box center [846, 351] width 359 height 390
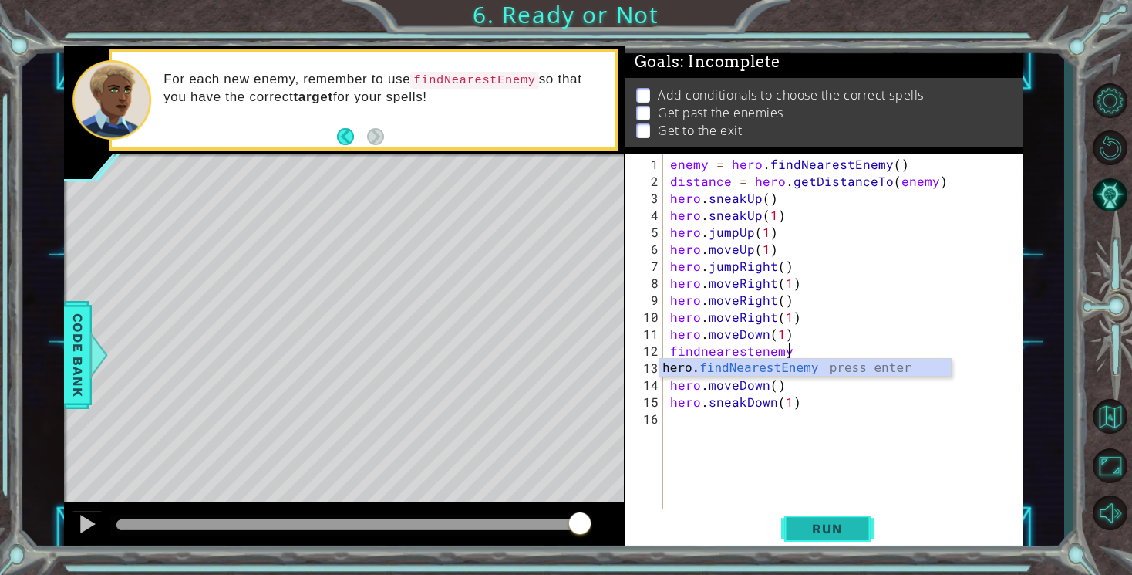
click at [825, 525] on span "Run" at bounding box center [827, 528] width 61 height 15
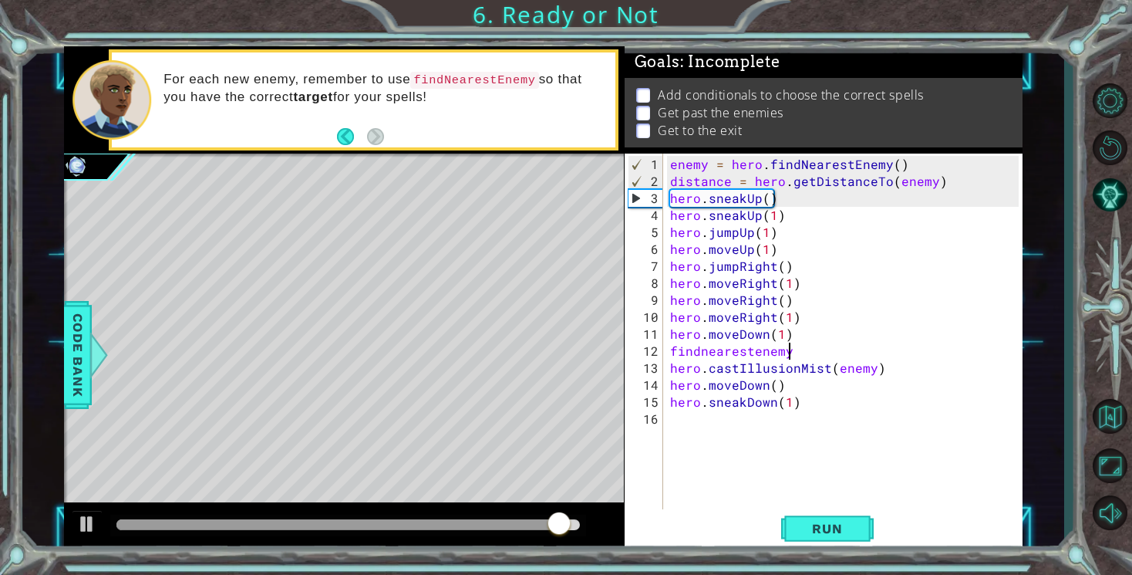
click at [774, 389] on div "enemy = hero . findNearestEnemy ( ) distance = hero . getDistanceTo ( enemy ) h…" at bounding box center [846, 351] width 359 height 390
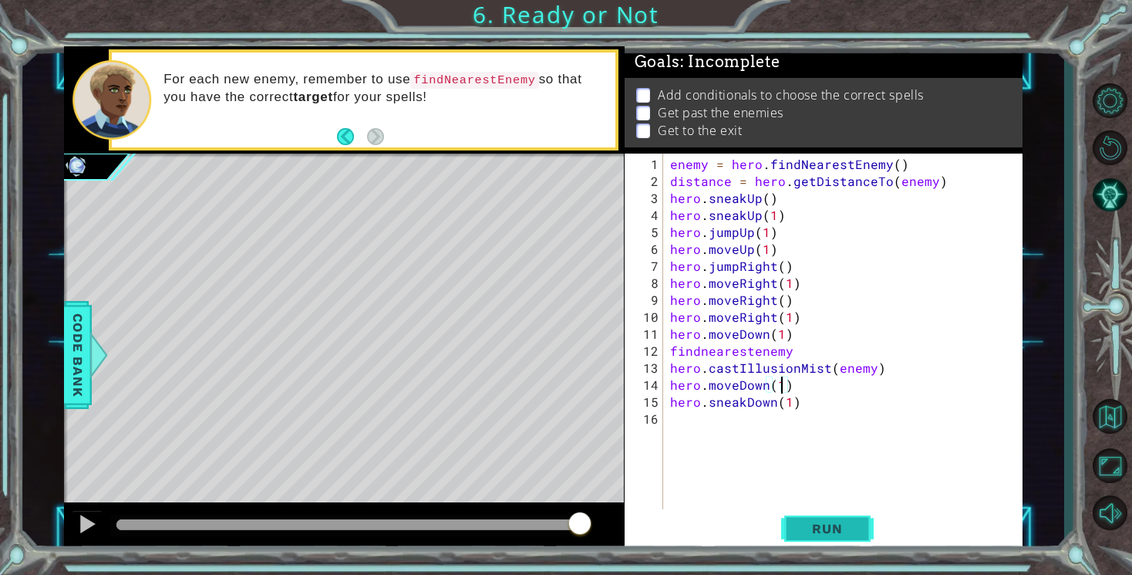
click at [842, 526] on span "Run" at bounding box center [827, 528] width 61 height 15
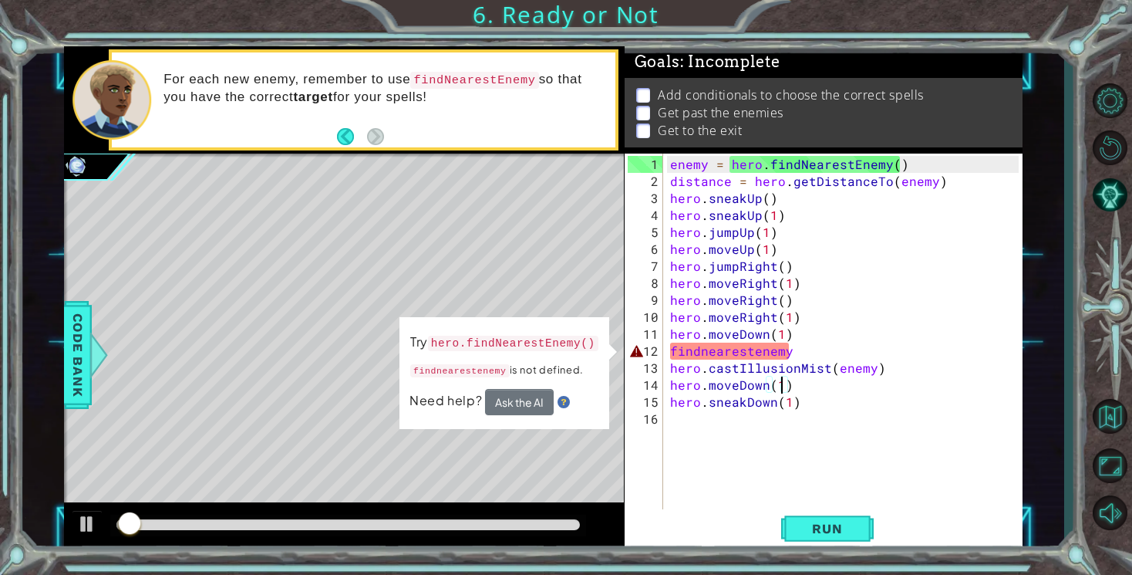
click at [792, 354] on div "enemy = hero . findNearestEnemy ( ) distance = hero . getDistanceTo ( enemy ) h…" at bounding box center [846, 351] width 359 height 390
click at [671, 354] on div "enemy = hero . findNearestEnemy ( ) distance = hero . getDistanceTo ( enemy ) h…" at bounding box center [846, 351] width 359 height 390
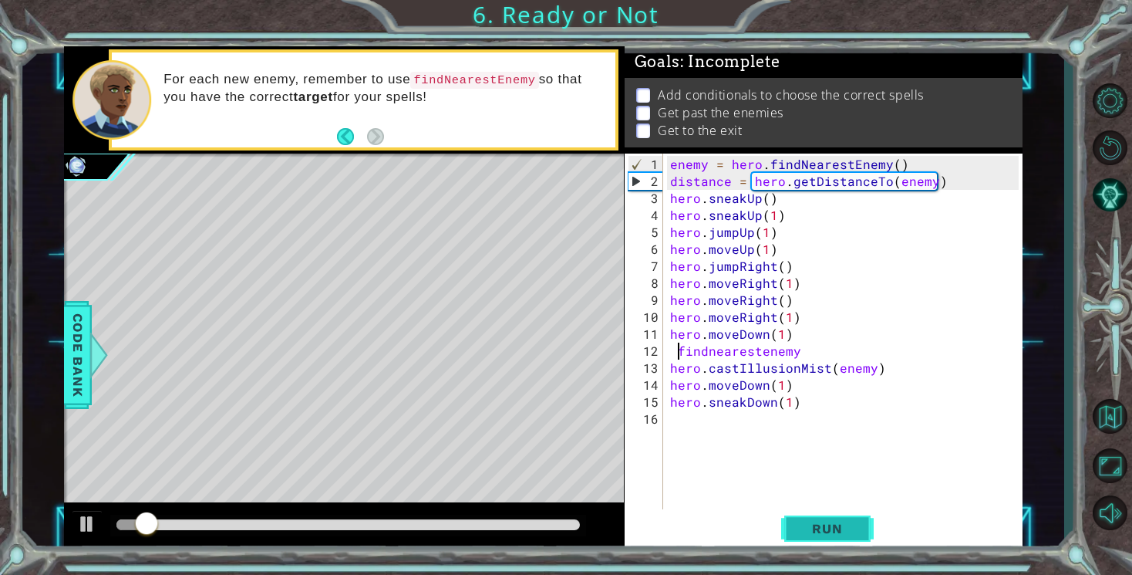
click at [841, 524] on span "Run" at bounding box center [827, 528] width 61 height 15
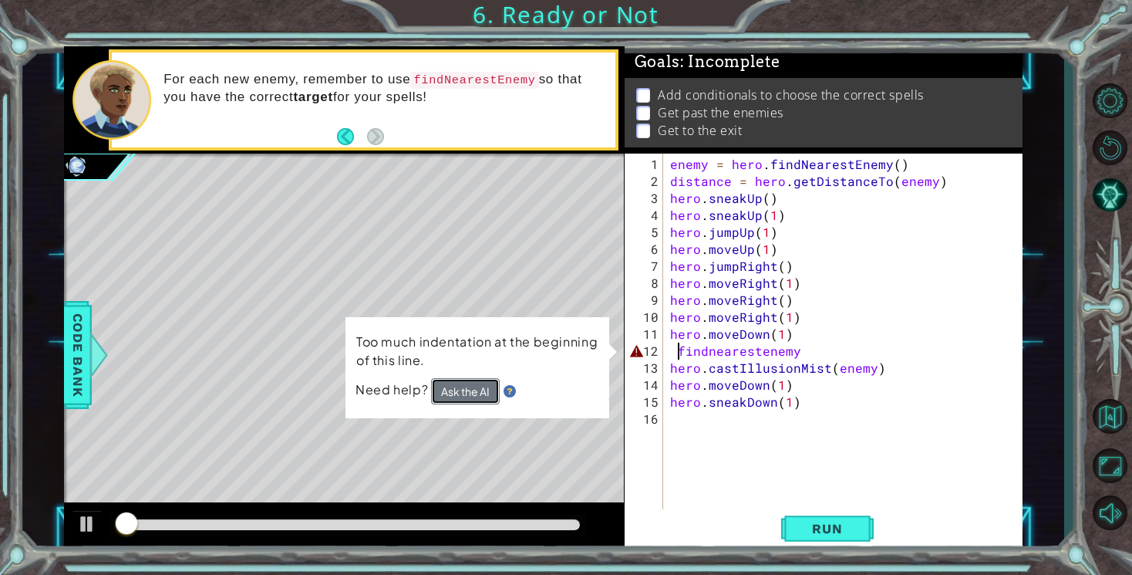
click at [451, 386] on button "Ask the AI" at bounding box center [465, 391] width 69 height 26
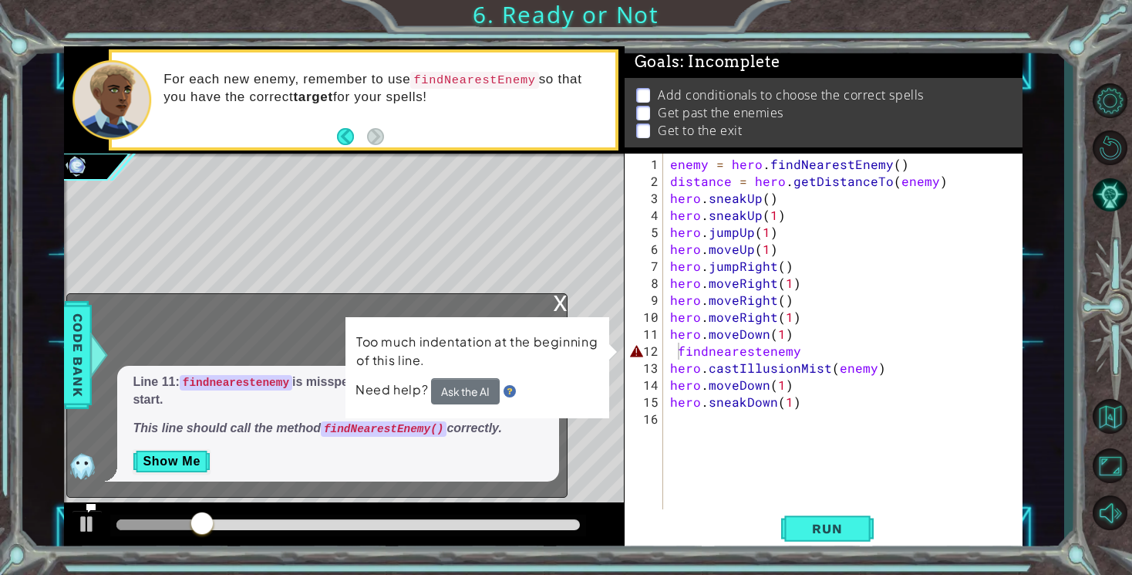
click at [605, 359] on div "Too much indentation at the beginning of this line. Need help? Ask the AI" at bounding box center [478, 367] width 264 height 101
click at [542, 492] on div "x What is this error? Line 11: findnearestenemy is misspelled and has extra spa…" at bounding box center [316, 395] width 501 height 204
click at [320, 427] on em "This line should call the method findNearestEnemy() correctly." at bounding box center [317, 427] width 369 height 13
click at [562, 304] on div "x" at bounding box center [560, 301] width 14 height 15
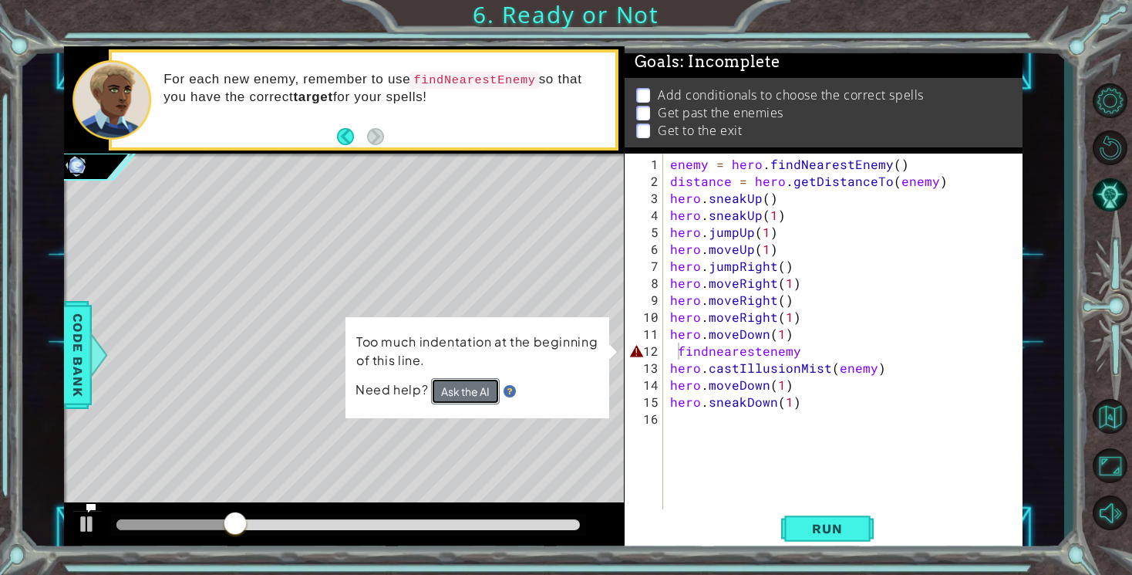
click at [474, 396] on button "Ask the AI" at bounding box center [465, 391] width 69 height 26
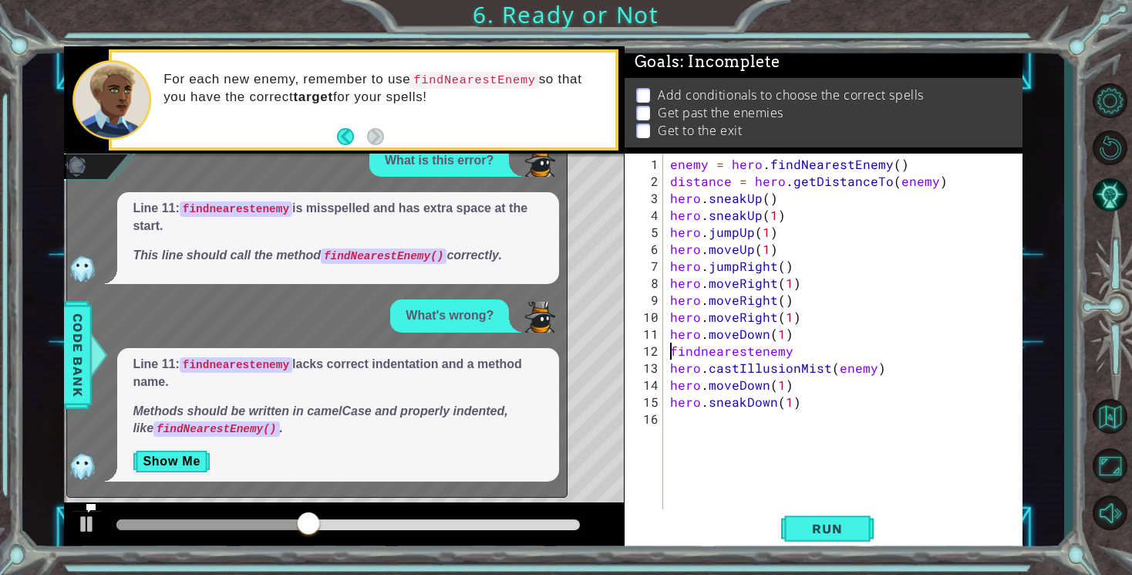
click at [707, 357] on div "enemy = hero . findNearestEnemy ( ) distance = hero . getDistanceTo ( enemy ) h…" at bounding box center [846, 351] width 359 height 390
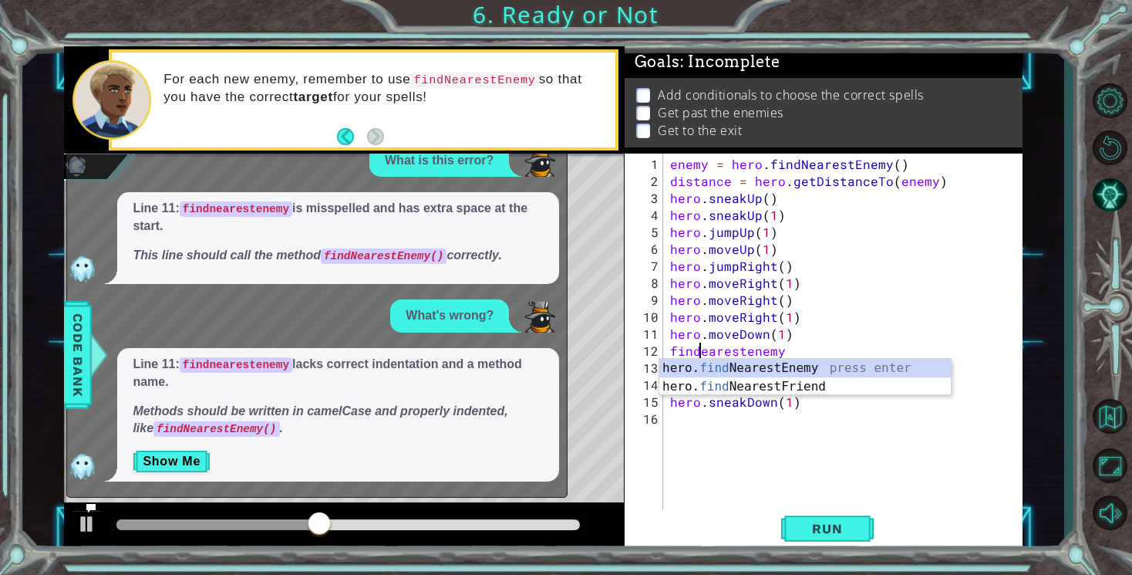
scroll to position [0, 2]
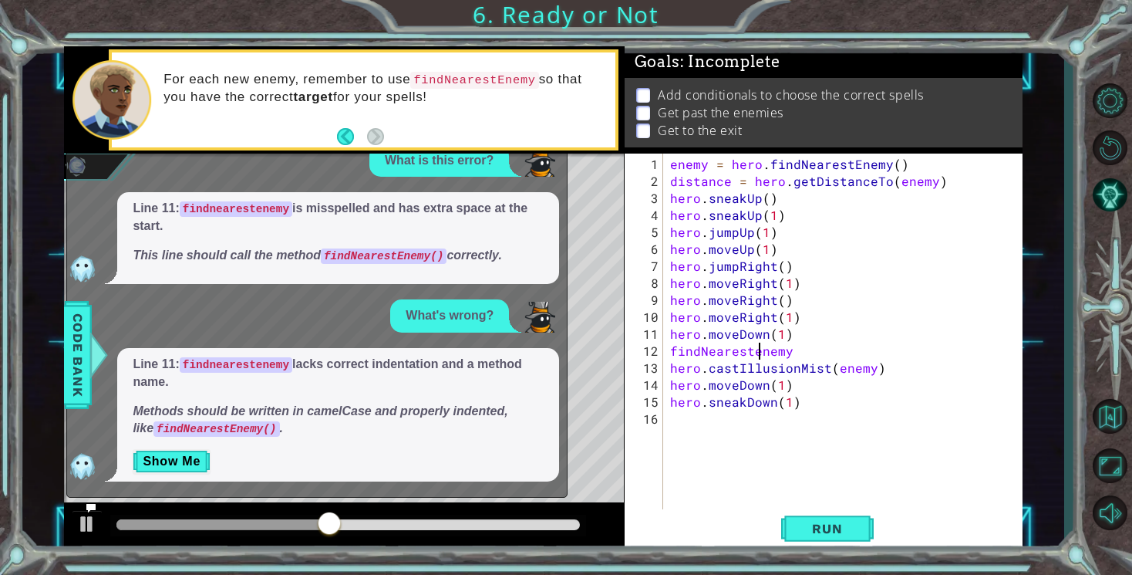
click at [757, 352] on div "enemy = hero . findNearestEnemy ( ) distance = hero . getDistanceTo ( enemy ) h…" at bounding box center [846, 351] width 359 height 390
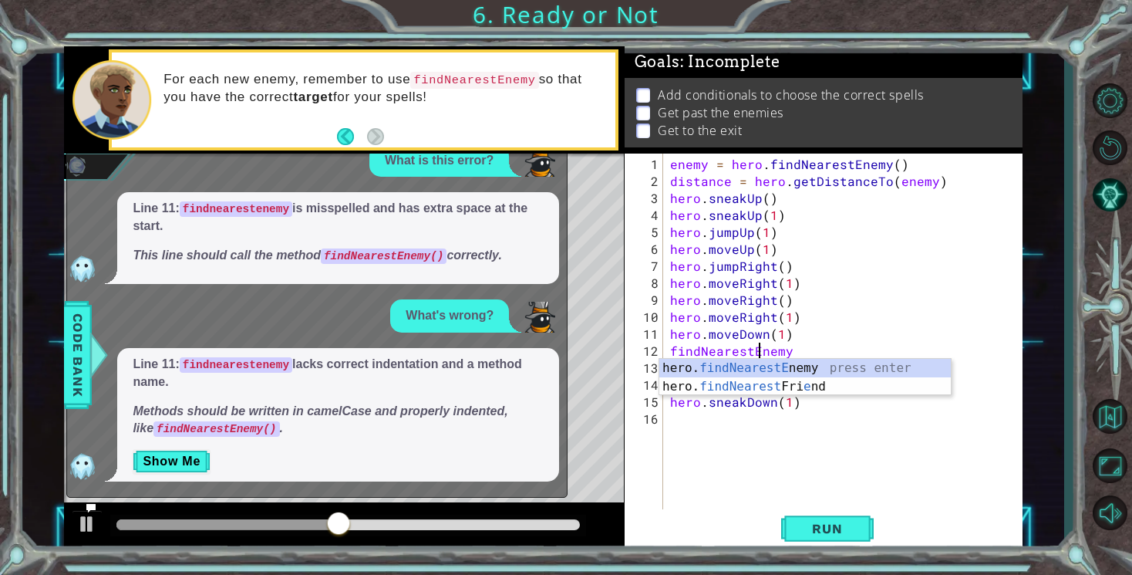
scroll to position [0, 5]
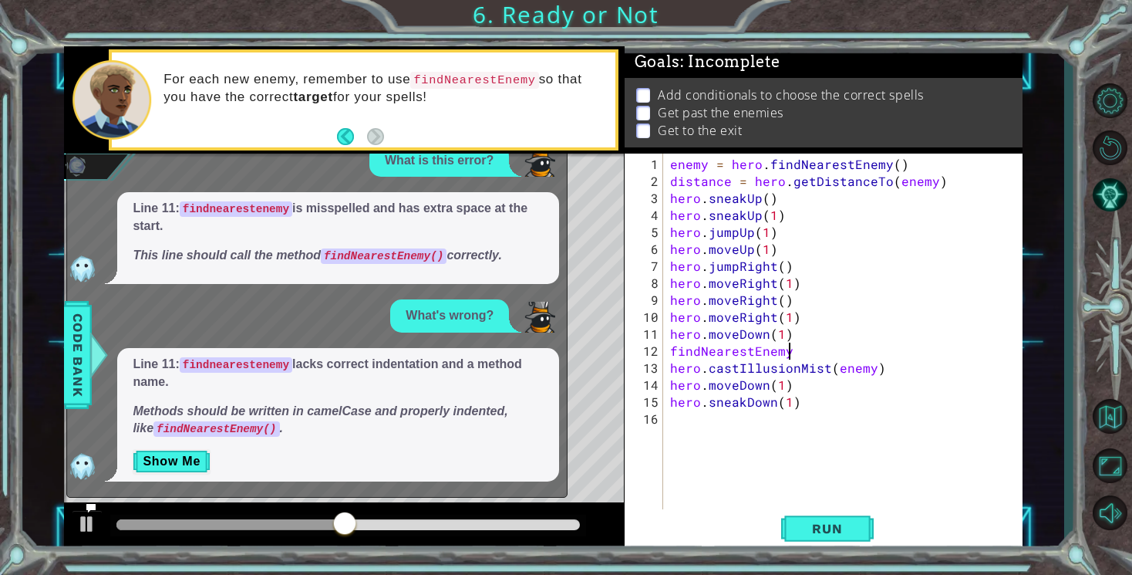
click at [804, 355] on div "enemy = hero . findNearestEnemy ( ) distance = hero . getDistanceTo ( enemy ) h…" at bounding box center [846, 351] width 359 height 390
click at [845, 527] on span "Run" at bounding box center [827, 528] width 61 height 15
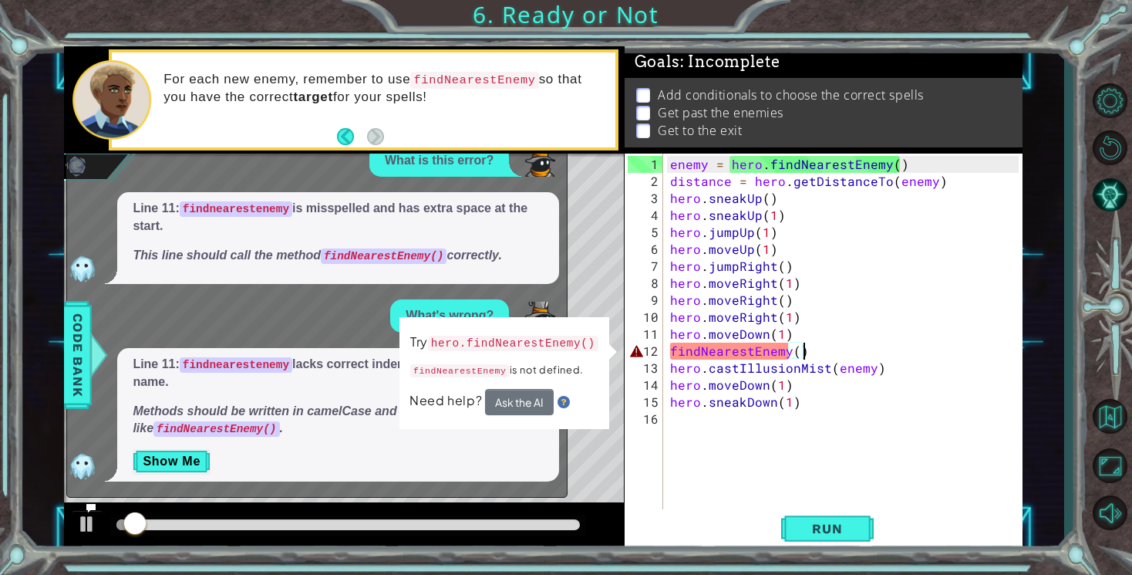
click at [670, 352] on div "enemy = hero . findNearestEnemy ( ) distance = hero . getDistanceTo ( enemy ) h…" at bounding box center [846, 351] width 359 height 390
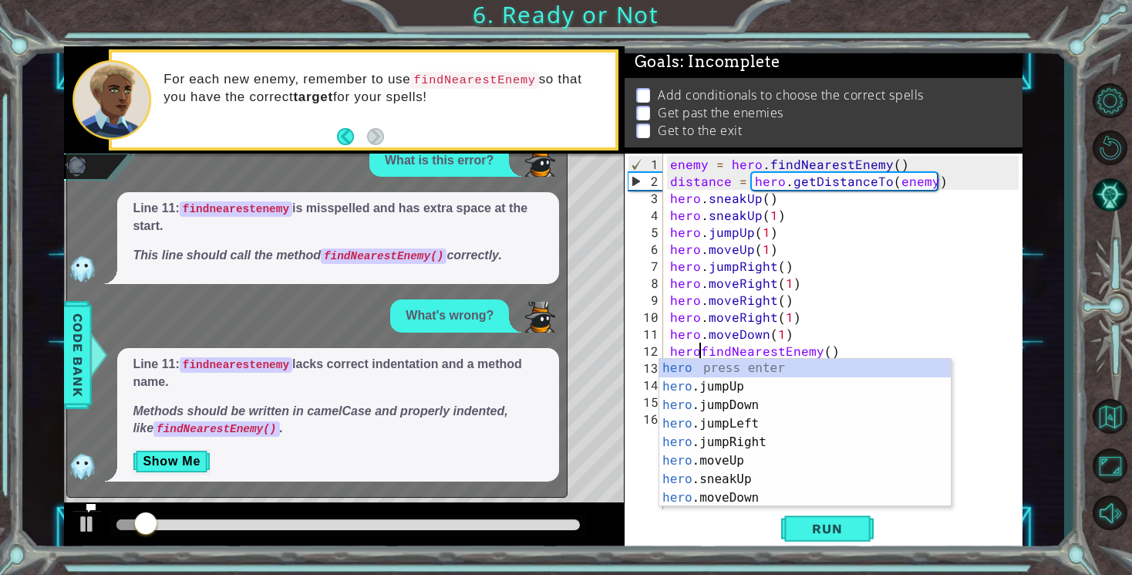
scroll to position [0, 2]
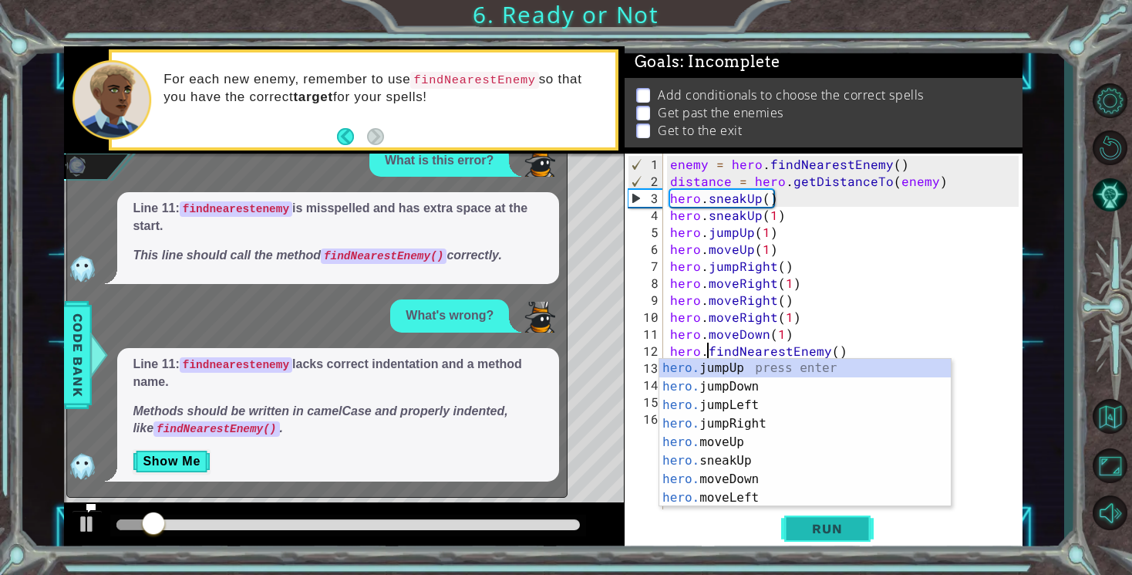
type textarea "hero.findNearestEnemy()"
click at [805, 534] on span "Run" at bounding box center [827, 528] width 61 height 15
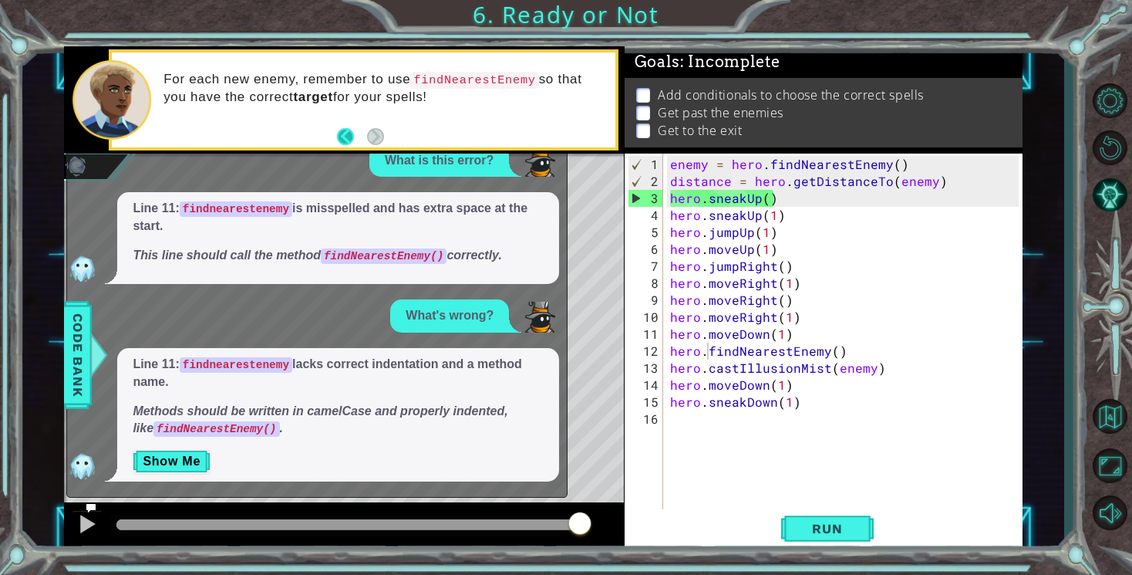
click at [346, 143] on button "Back" at bounding box center [352, 136] width 30 height 17
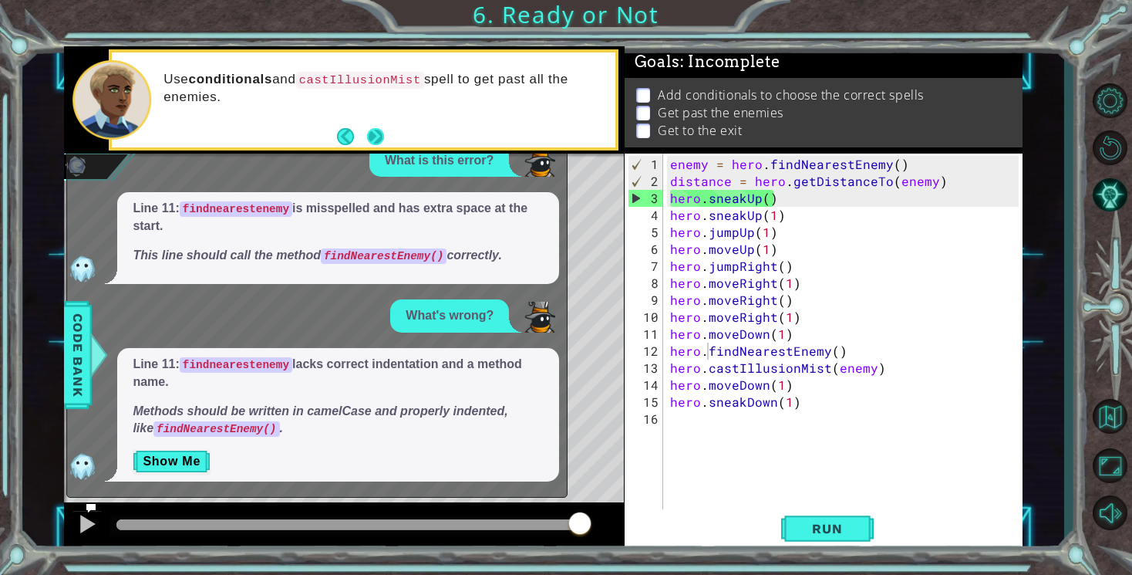
click at [374, 134] on button "Next" at bounding box center [374, 136] width 17 height 17
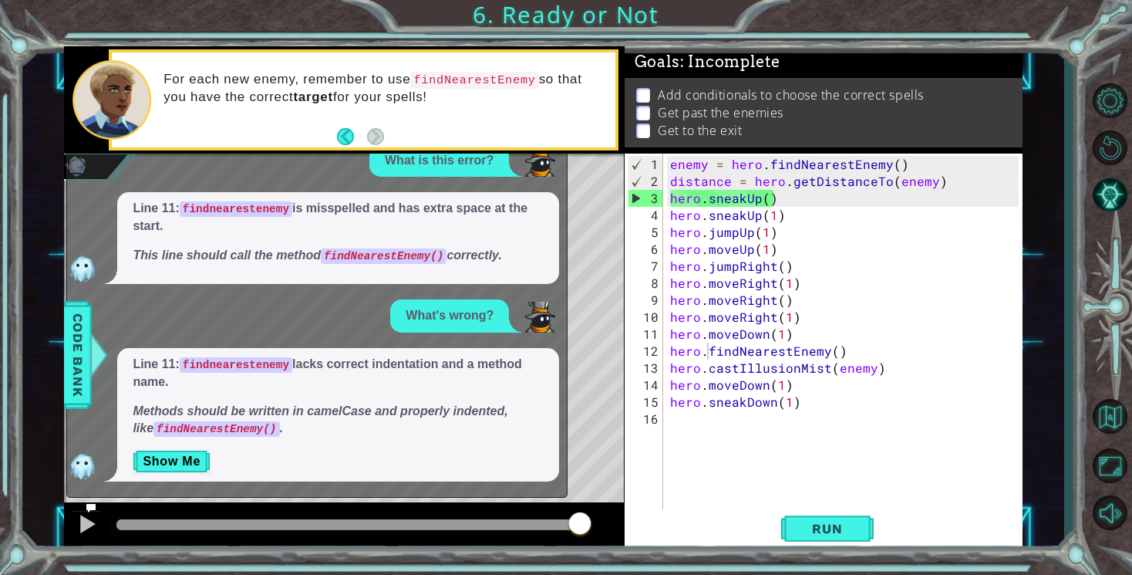
click at [265, 340] on div "1 2 3 4 5 6 7 8 9 10 11 12 13 14 15 16 enemy = hero . findNearestEnemy ( ) dist…" at bounding box center [543, 299] width 959 height 506
click at [82, 356] on span "Code Bank" at bounding box center [78, 355] width 25 height 94
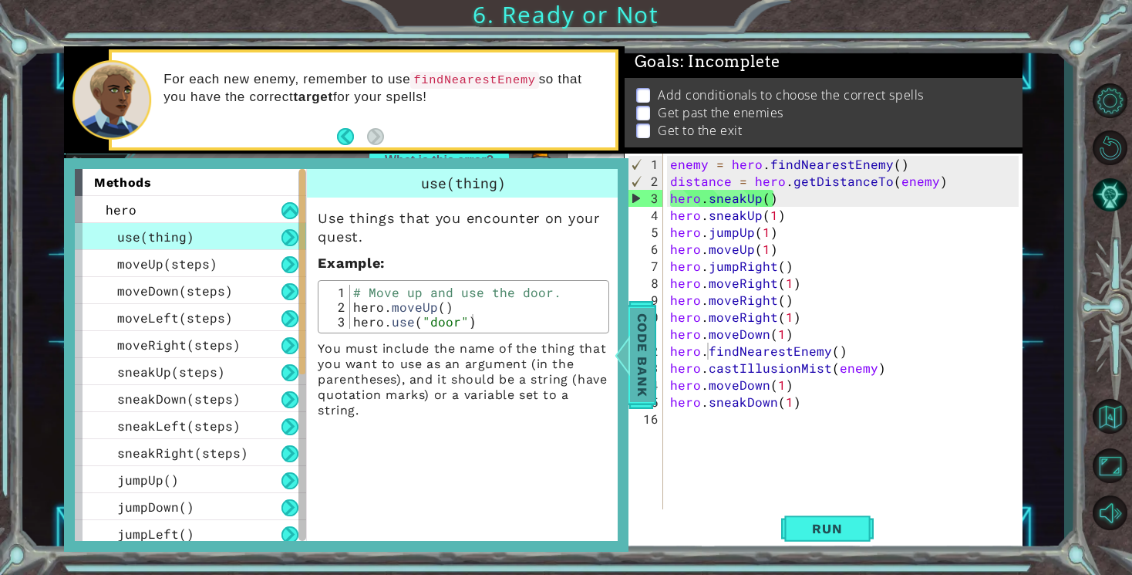
click at [641, 365] on span "Code Bank" at bounding box center [642, 355] width 25 height 94
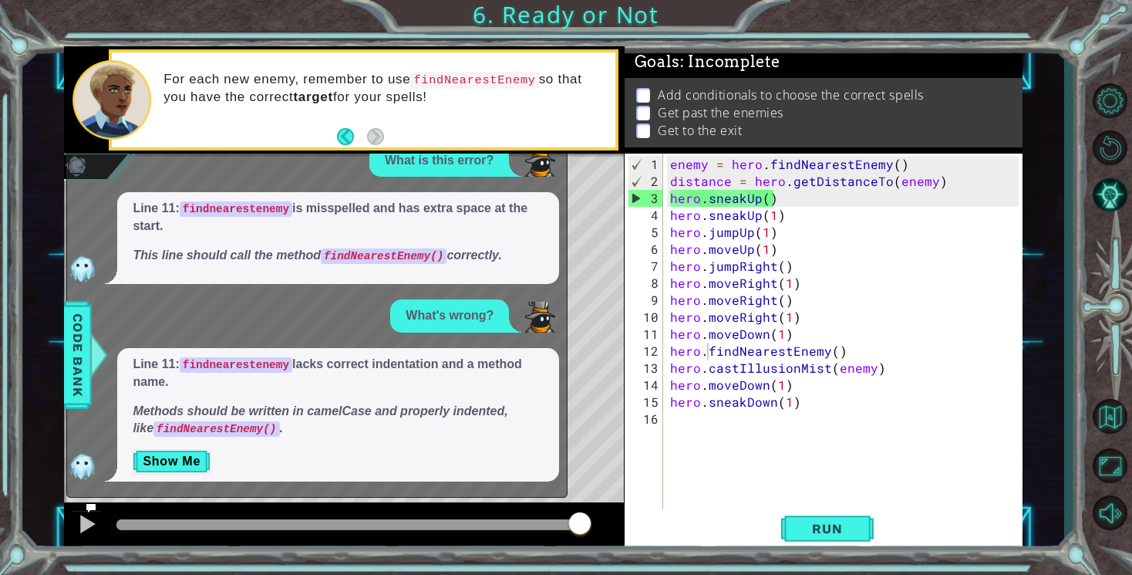
click at [604, 401] on div "Level Map" at bounding box center [420, 380] width 713 height 454
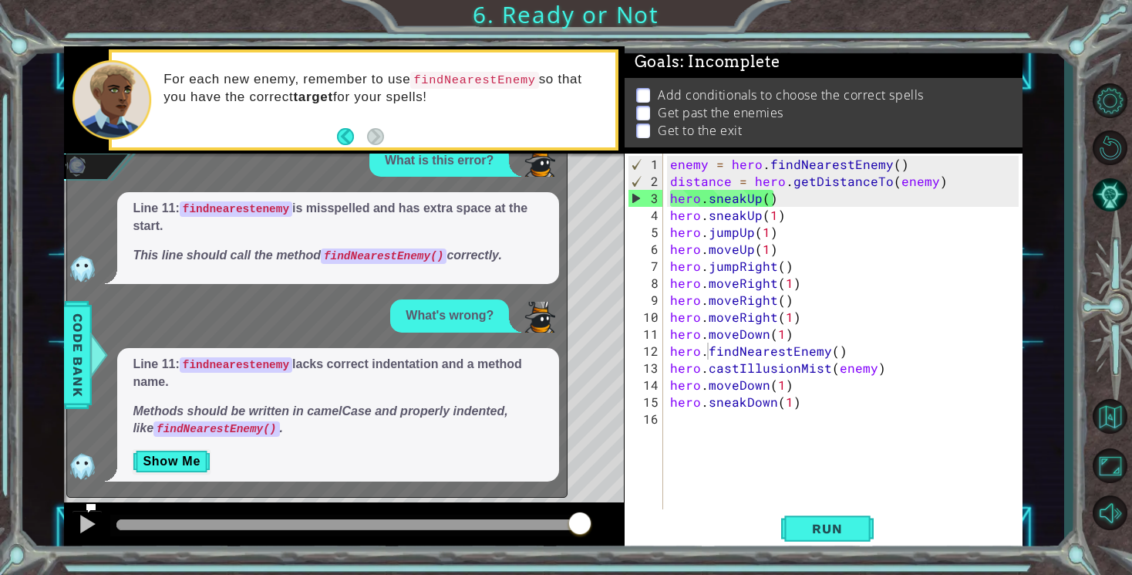
click at [604, 401] on div "Level Map" at bounding box center [420, 380] width 713 height 454
click at [603, 402] on div "Level Map" at bounding box center [420, 380] width 713 height 454
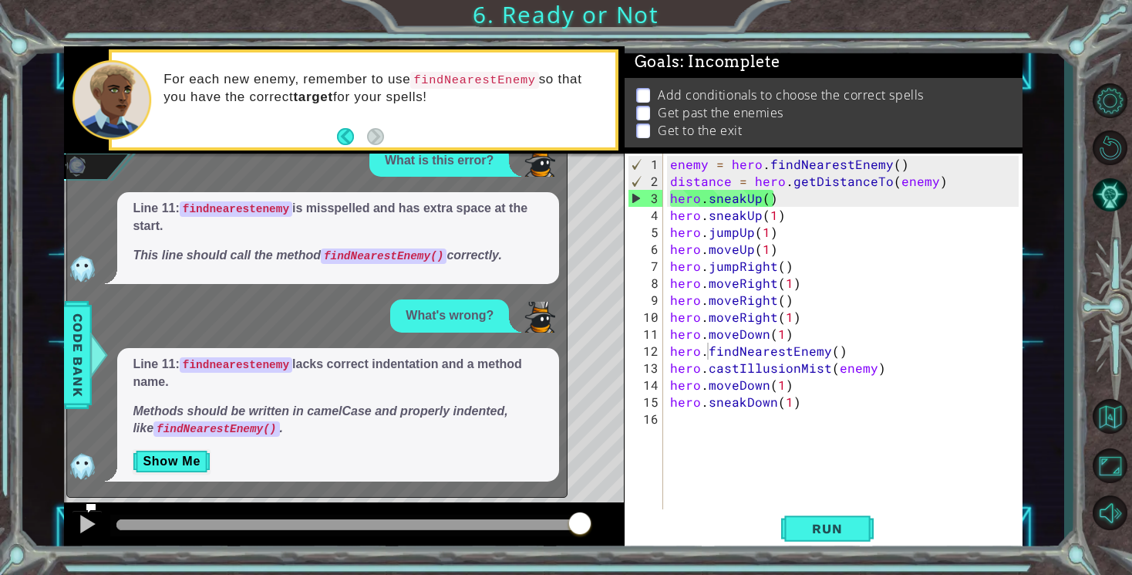
click at [603, 402] on div "Level Map" at bounding box center [420, 380] width 713 height 454
click at [191, 455] on button "Show Me" at bounding box center [172, 461] width 78 height 25
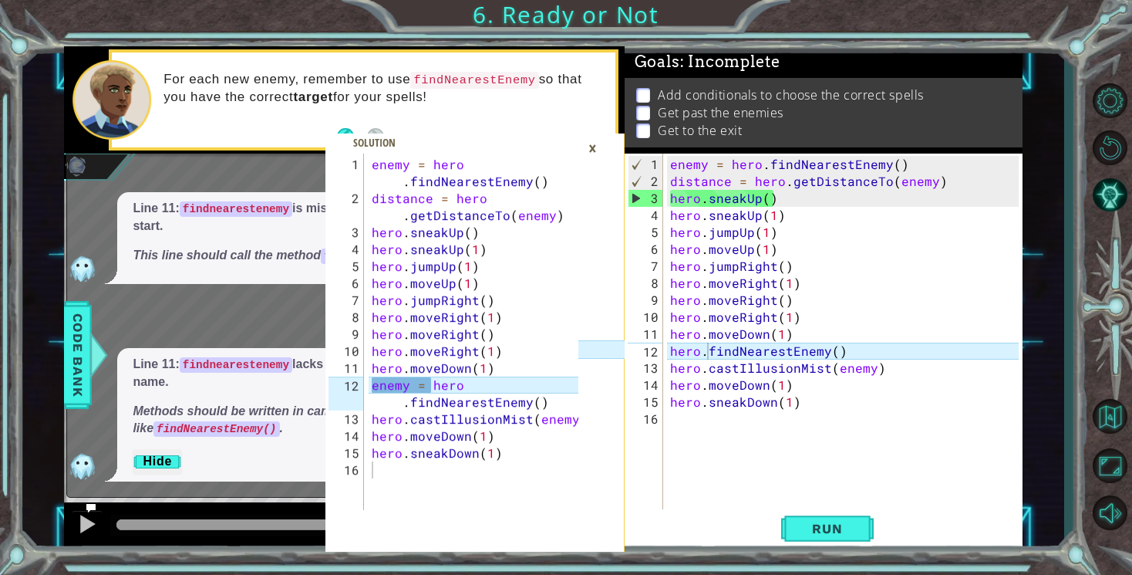
click at [592, 145] on div "×" at bounding box center [593, 148] width 24 height 26
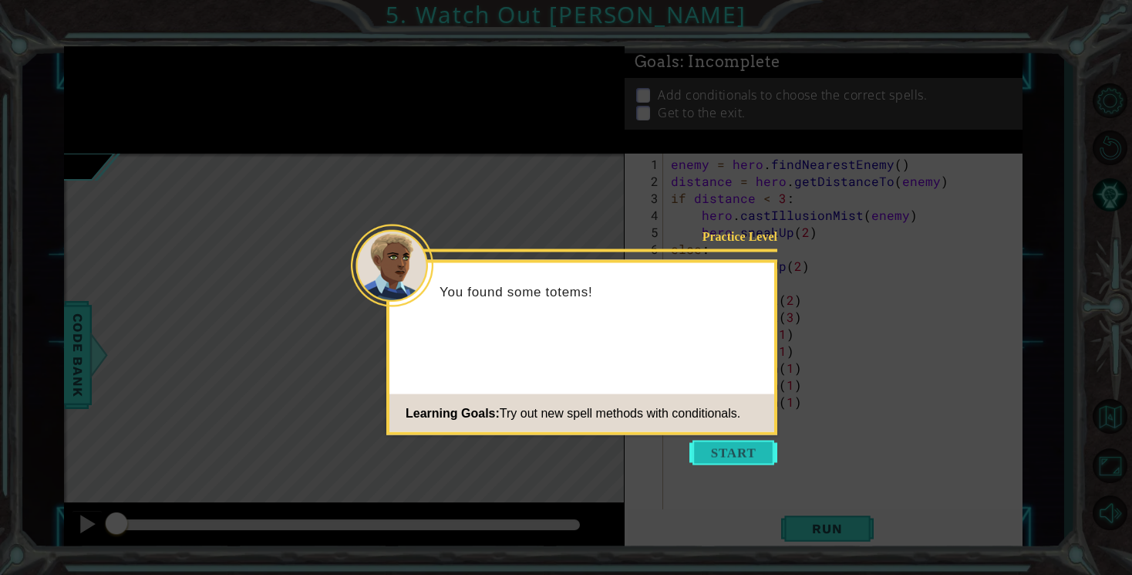
click at [717, 451] on button "Start" at bounding box center [734, 452] width 88 height 25
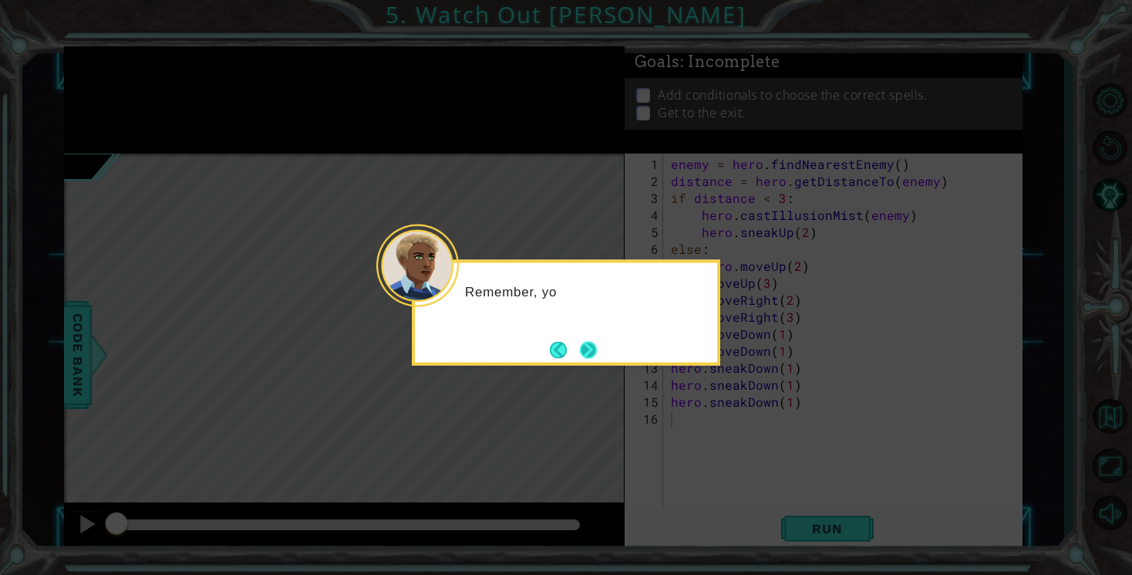
click at [597, 348] on button "Next" at bounding box center [588, 349] width 17 height 17
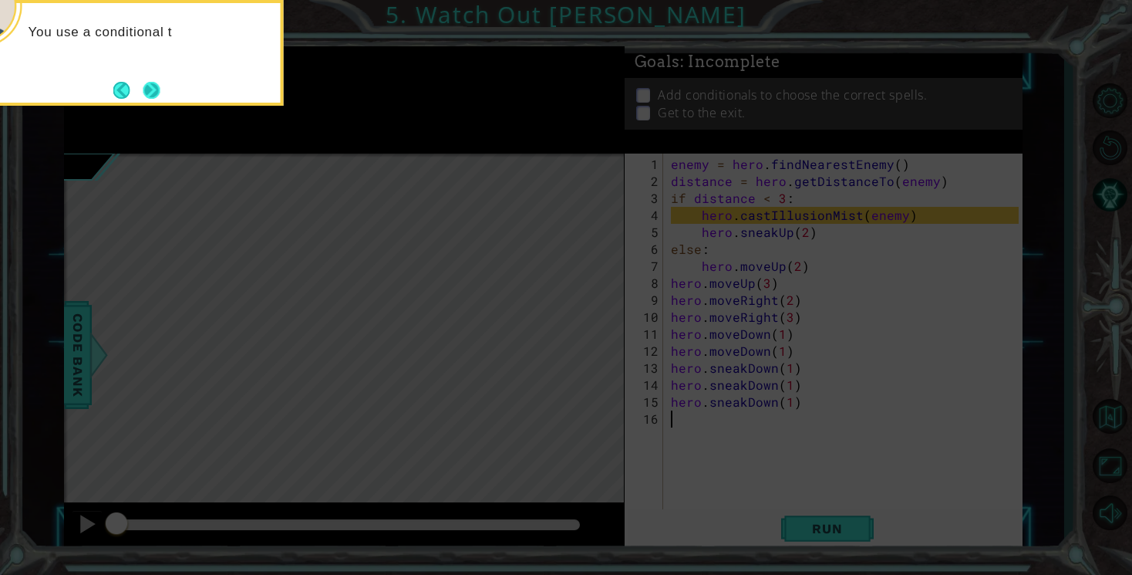
click at [160, 94] on button "Next" at bounding box center [151, 90] width 17 height 17
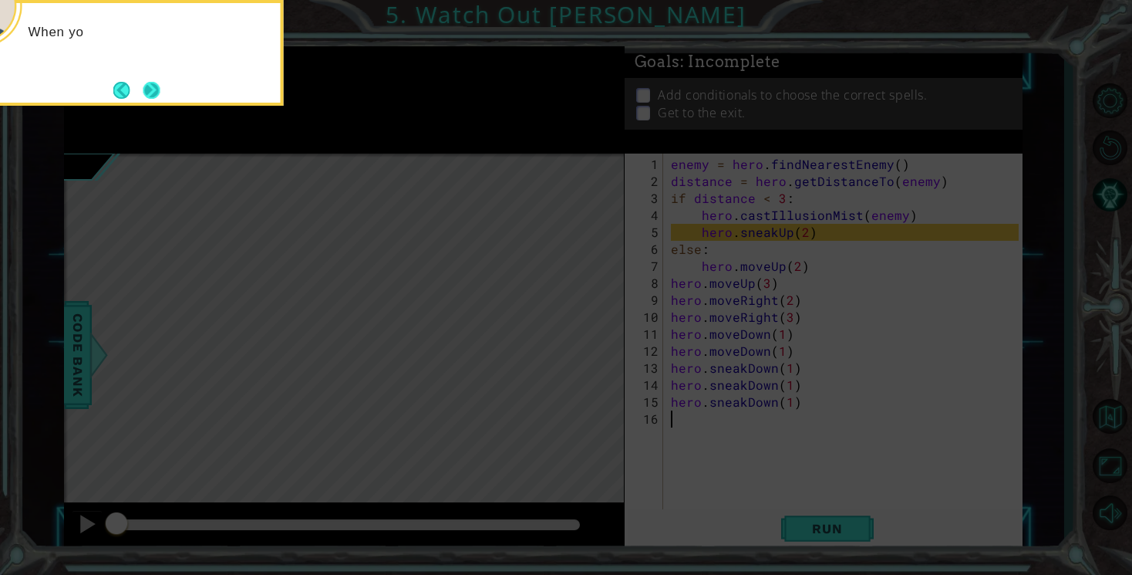
click at [153, 91] on button "Next" at bounding box center [151, 90] width 17 height 17
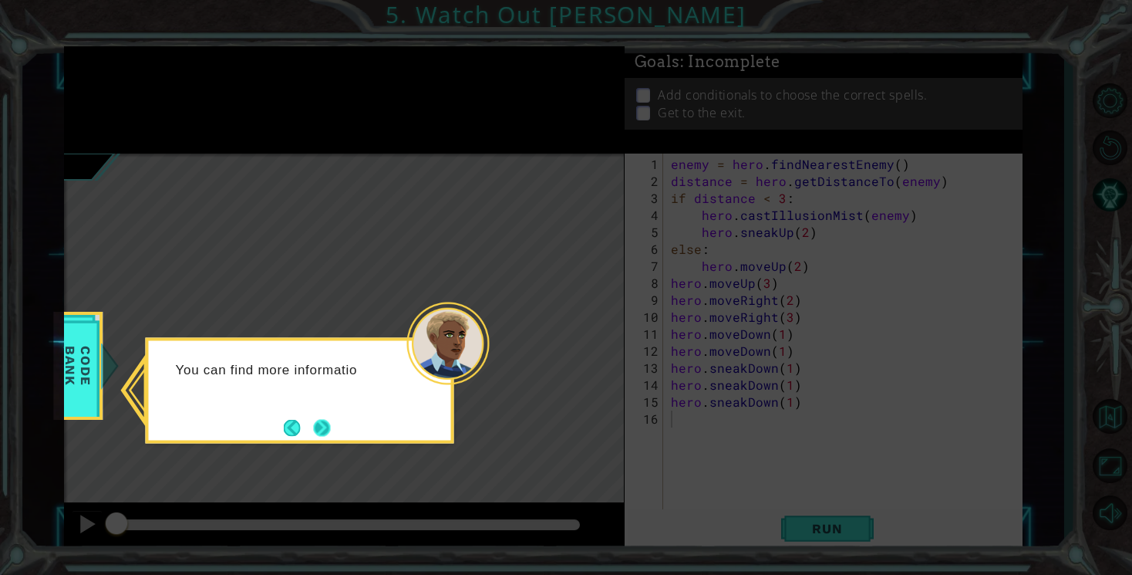
click at [326, 426] on button "Next" at bounding box center [321, 427] width 17 height 17
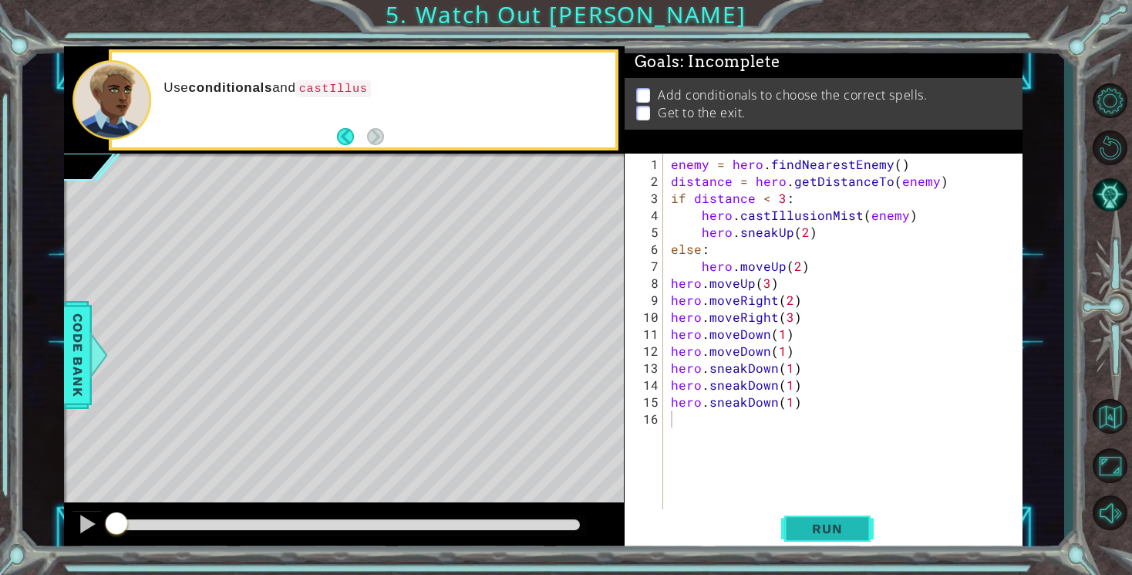
click at [846, 531] on span "Run" at bounding box center [827, 528] width 61 height 15
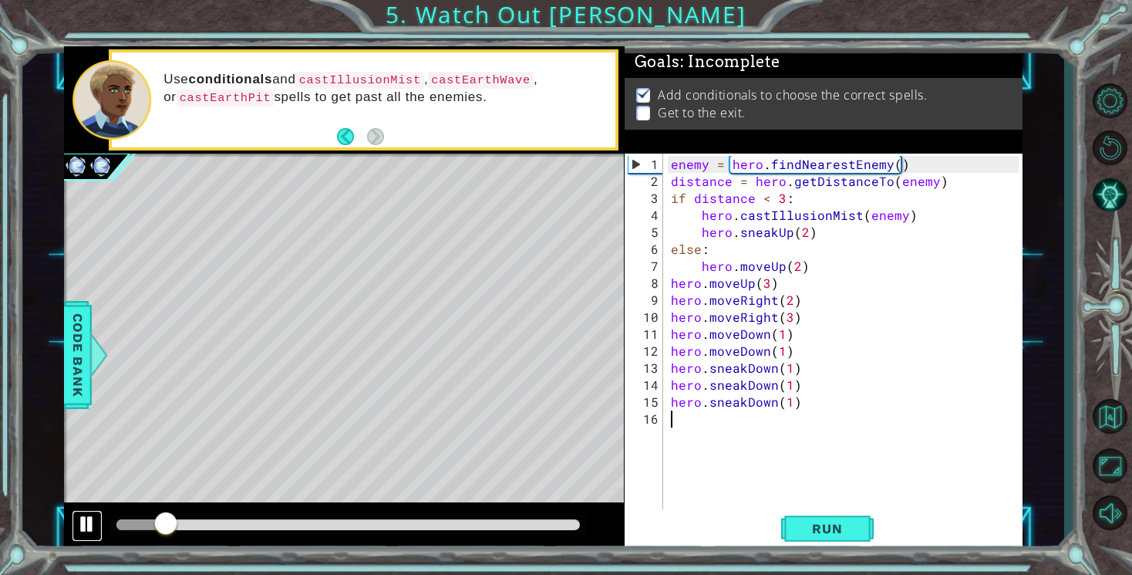
click at [93, 525] on div at bounding box center [87, 524] width 20 height 20
click at [89, 521] on div at bounding box center [87, 524] width 20 height 20
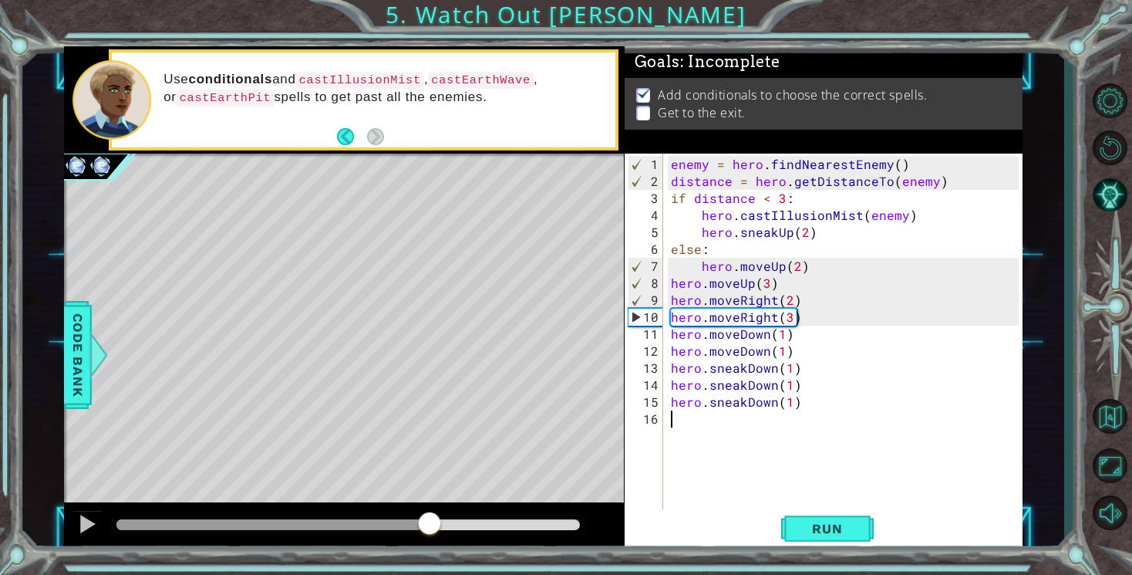
drag, startPoint x: 184, startPoint y: 524, endPoint x: 430, endPoint y: 529, distance: 246.9
click at [430, 529] on div at bounding box center [430, 525] width 28 height 28
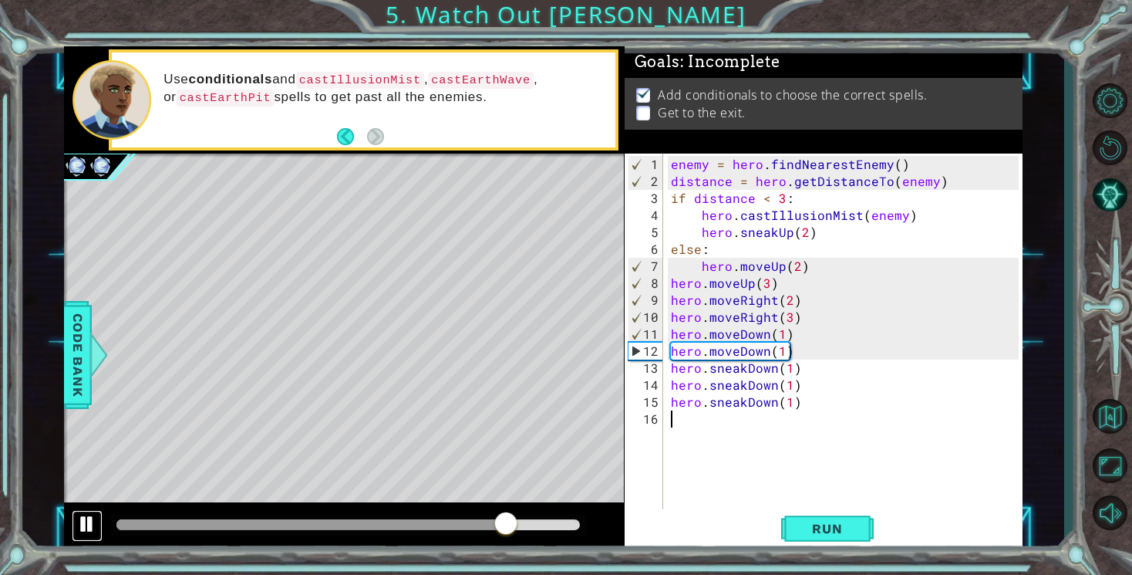
click at [83, 525] on div at bounding box center [87, 524] width 20 height 20
click at [788, 336] on div "enemy = hero . findNearestEnemy ( ) distance = hero . getDistanceTo ( enemy ) i…" at bounding box center [847, 359] width 359 height 407
type textarea "hero.moveDown(1)"
click at [670, 354] on div "enemy = hero . findNearestEnemy ( ) distance = hero . getDistanceTo ( enemy ) i…" at bounding box center [847, 359] width 359 height 407
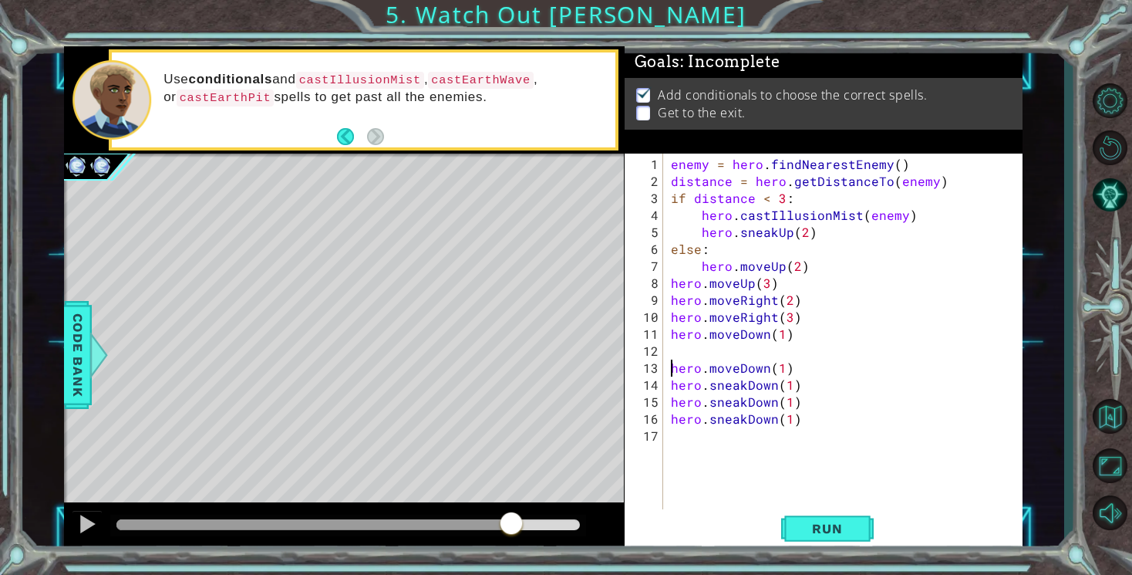
click at [692, 352] on div "enemy = hero . findNearestEnemy ( ) distance = hero . getDistanceTo ( enemy ) i…" at bounding box center [847, 351] width 359 height 390
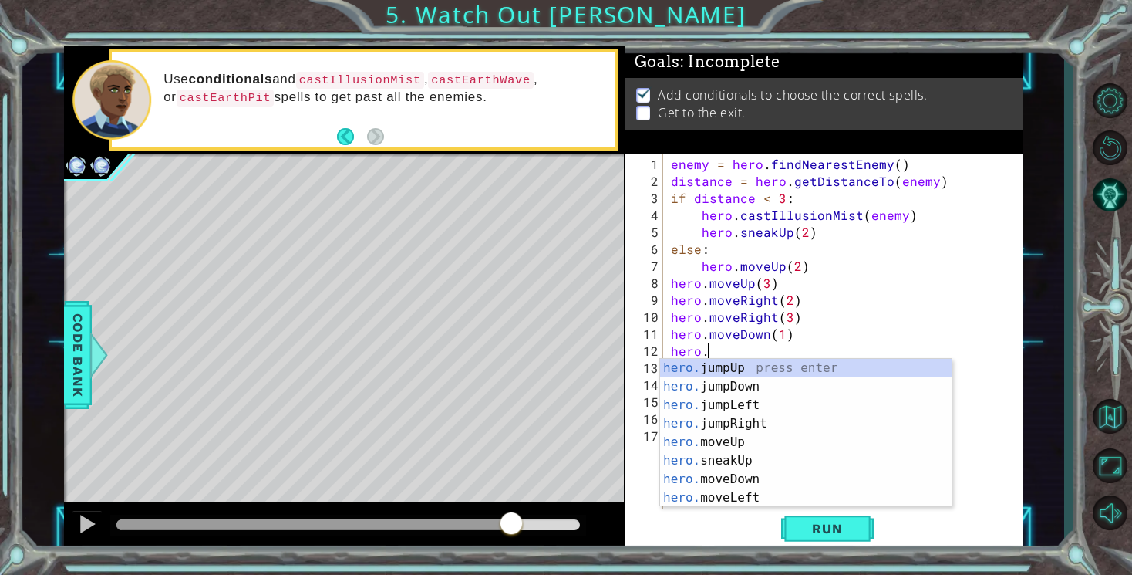
type textarea "hero.F"
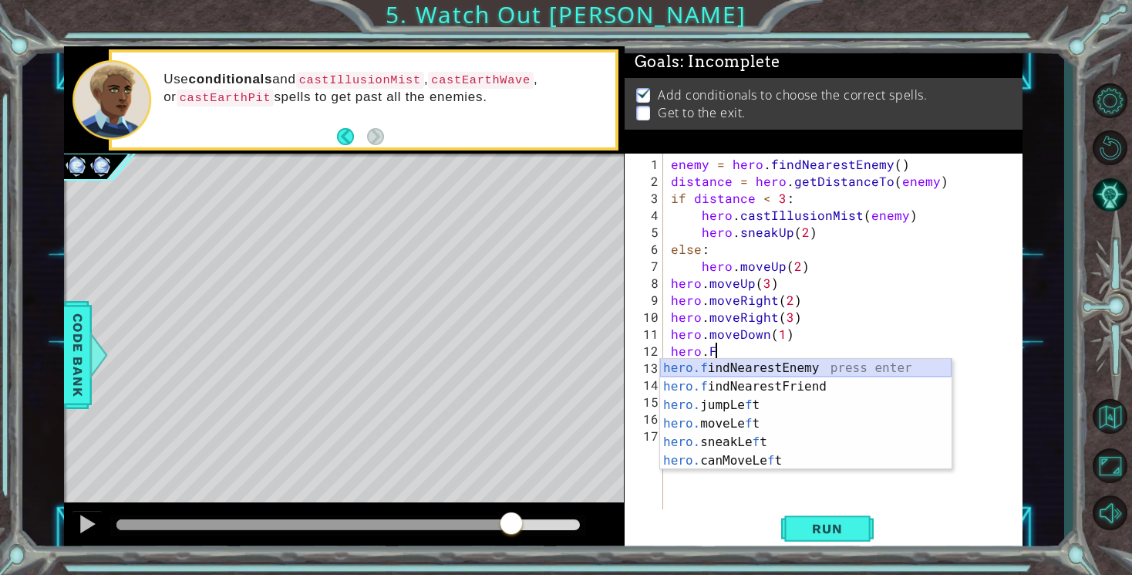
click at [737, 366] on div "hero.f indNearestEnemy press enter hero.f indNearestFriend press enter hero. ju…" at bounding box center [806, 433] width 292 height 148
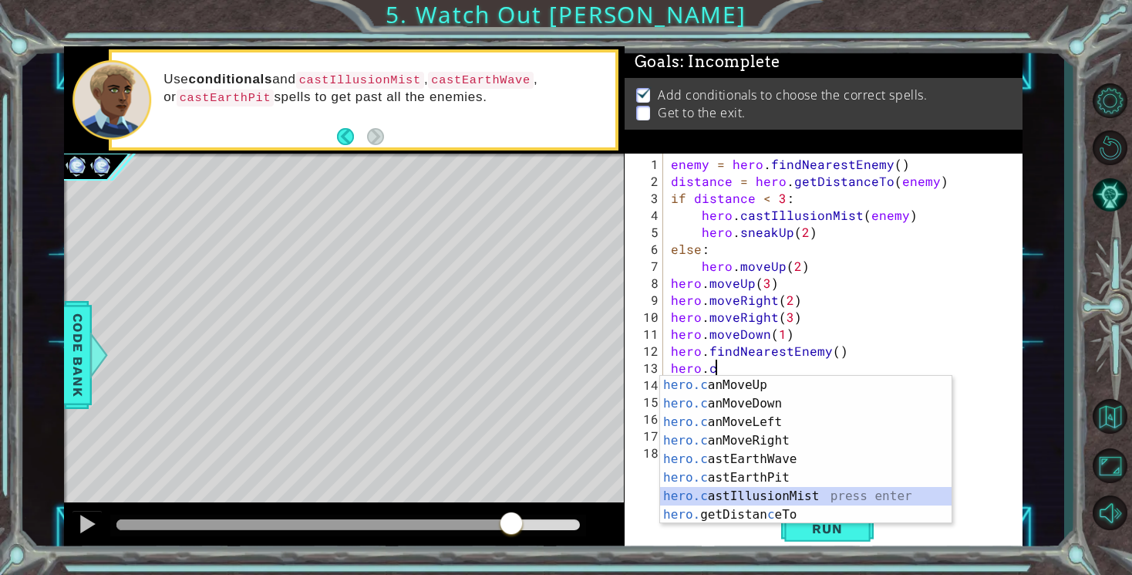
click at [800, 492] on div "hero.c anMoveUp press enter hero.c anMoveDown press enter hero.c anMoveLeft pre…" at bounding box center [806, 468] width 292 height 185
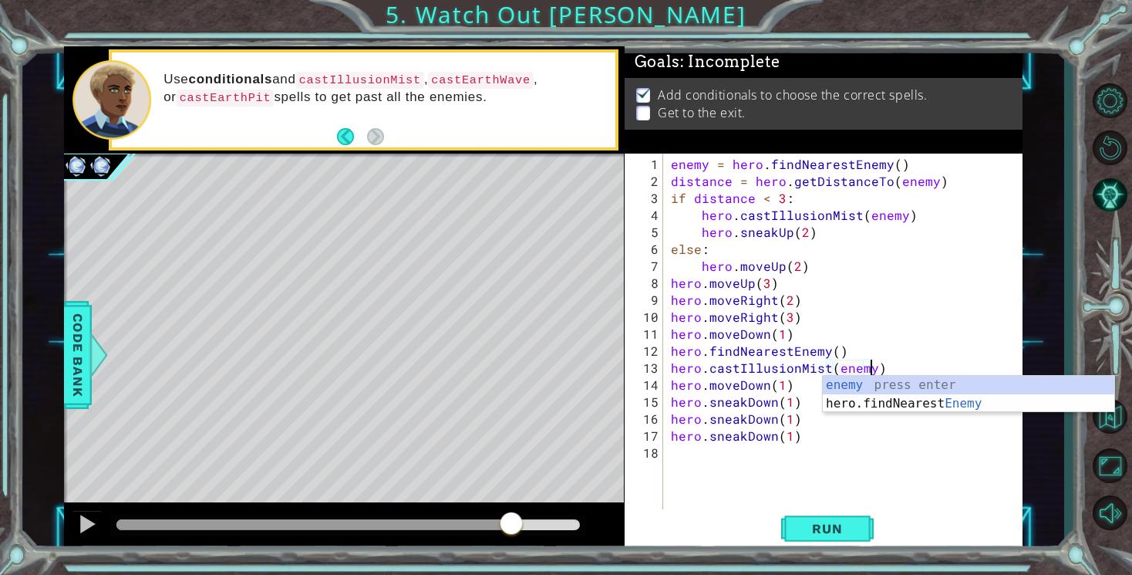
scroll to position [0, 12]
click at [830, 527] on span "Run" at bounding box center [827, 528] width 61 height 15
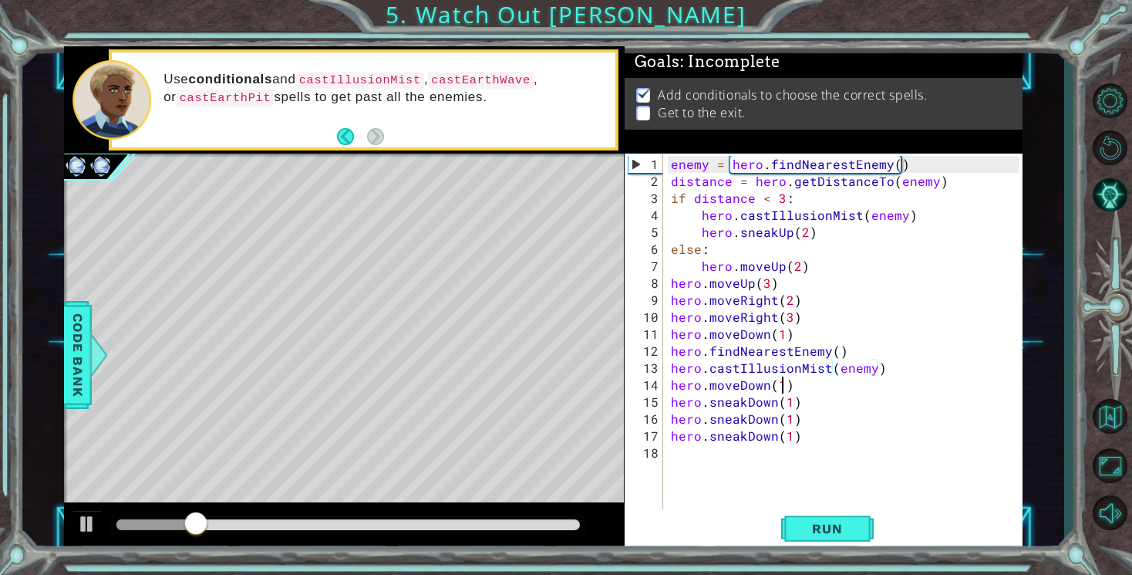
click at [781, 388] on div "enemy = hero . findNearestEnemy ( ) distance = hero . getDistanceTo ( enemy ) i…" at bounding box center [847, 351] width 359 height 390
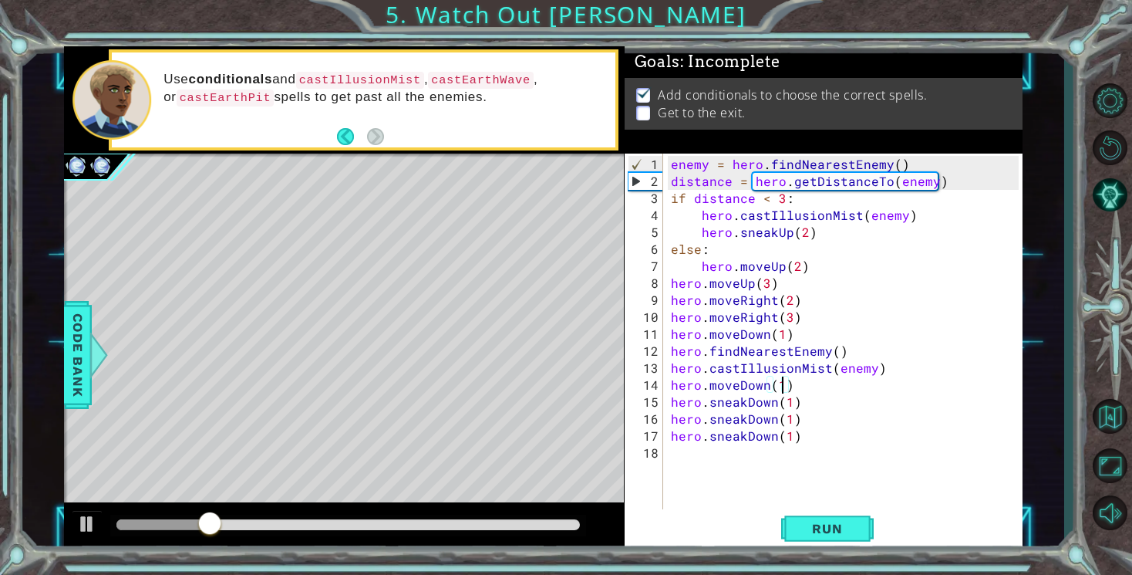
type textarea "hero.moveDown()"
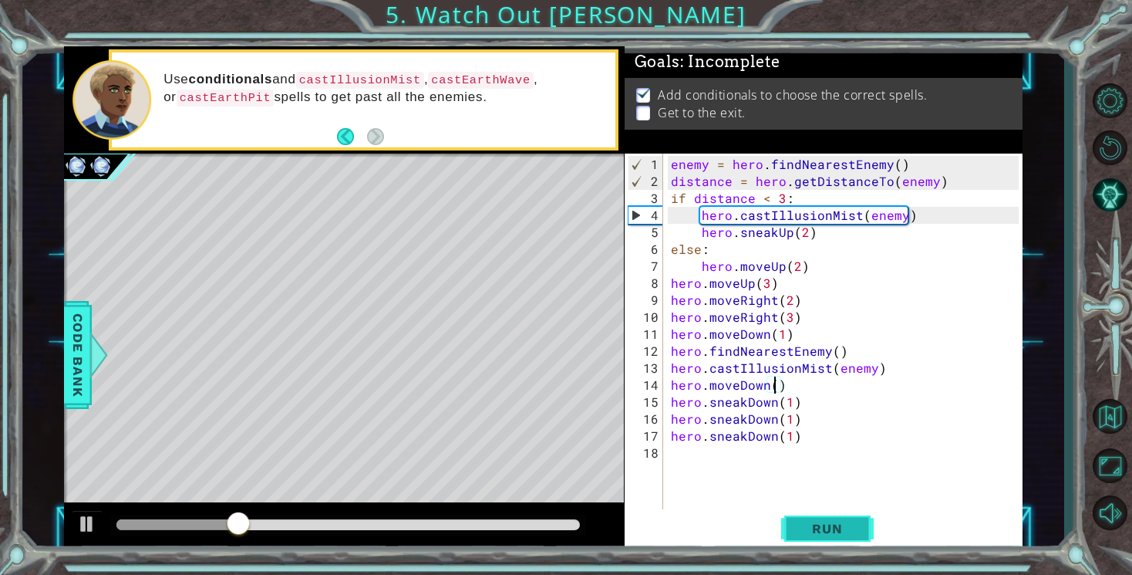
click at [837, 530] on span "Run" at bounding box center [827, 528] width 61 height 15
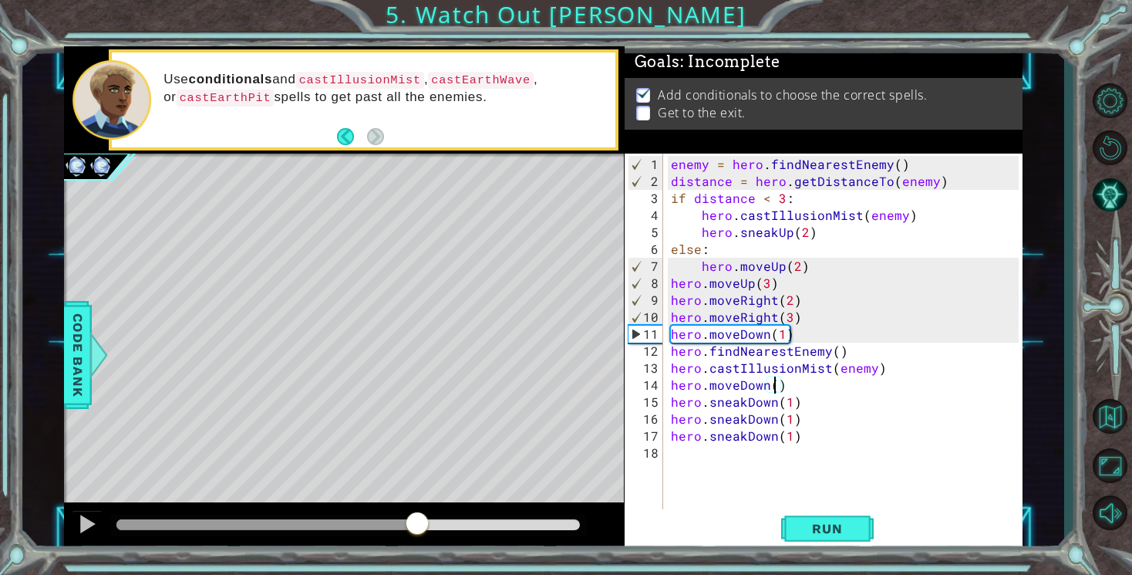
drag, startPoint x: 158, startPoint y: 525, endPoint x: 417, endPoint y: 531, distance: 258.5
click at [417, 531] on div at bounding box center [417, 525] width 28 height 28
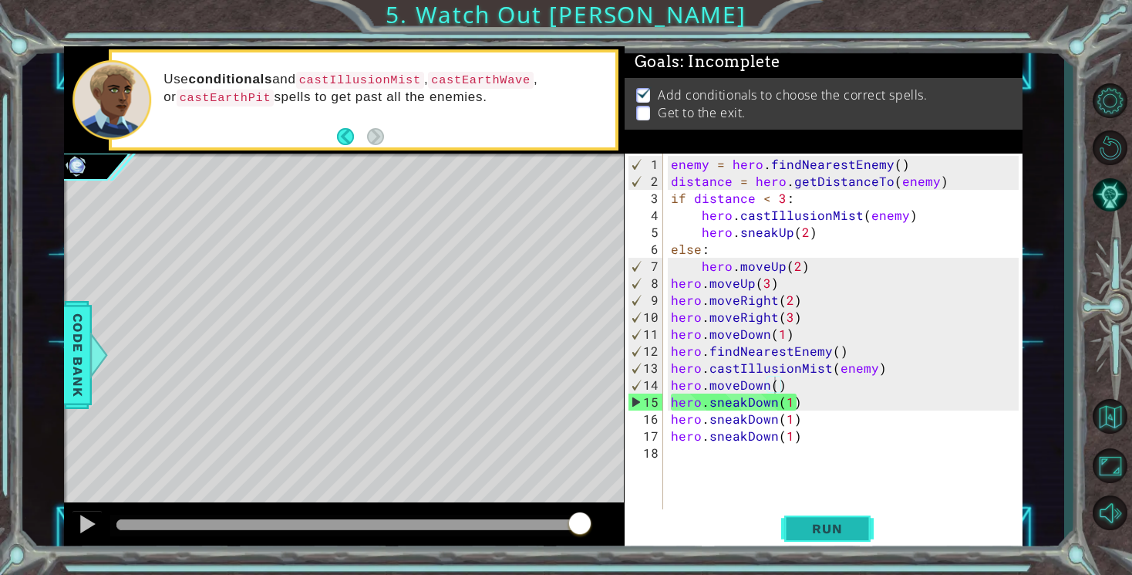
click at [862, 519] on button "Run" at bounding box center [827, 529] width 93 height 40
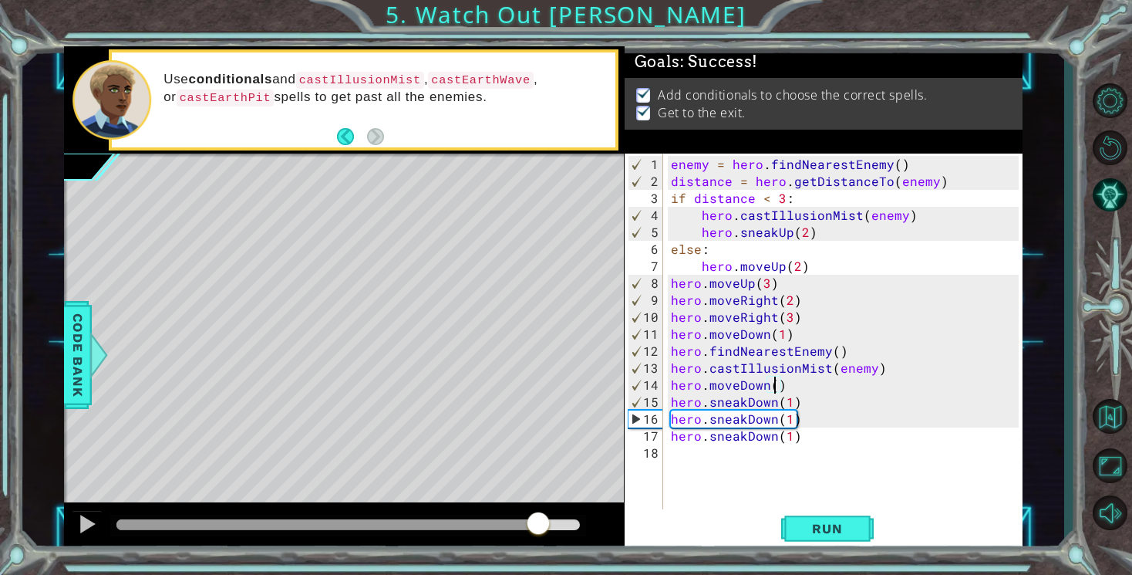
drag, startPoint x: 154, startPoint y: 528, endPoint x: 538, endPoint y: 571, distance: 386.5
click at [538, 571] on div "1 ההההההההההההההההההההההההההההההההההההההההההההההההההההההההההההההההההההההההההההה…" at bounding box center [566, 287] width 1132 height 575
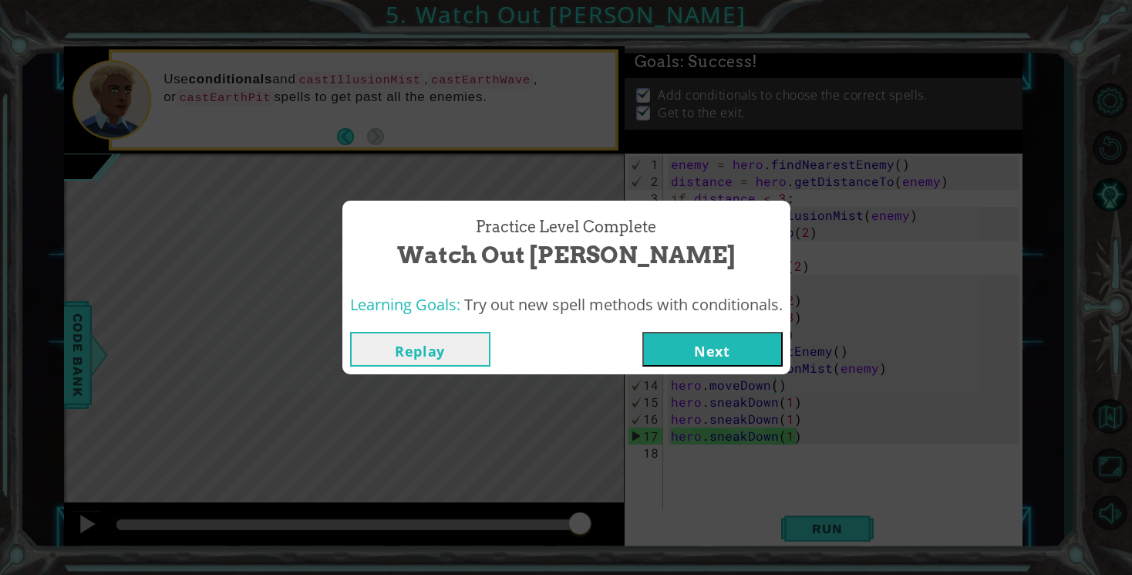
click at [772, 336] on button "Next" at bounding box center [713, 349] width 140 height 35
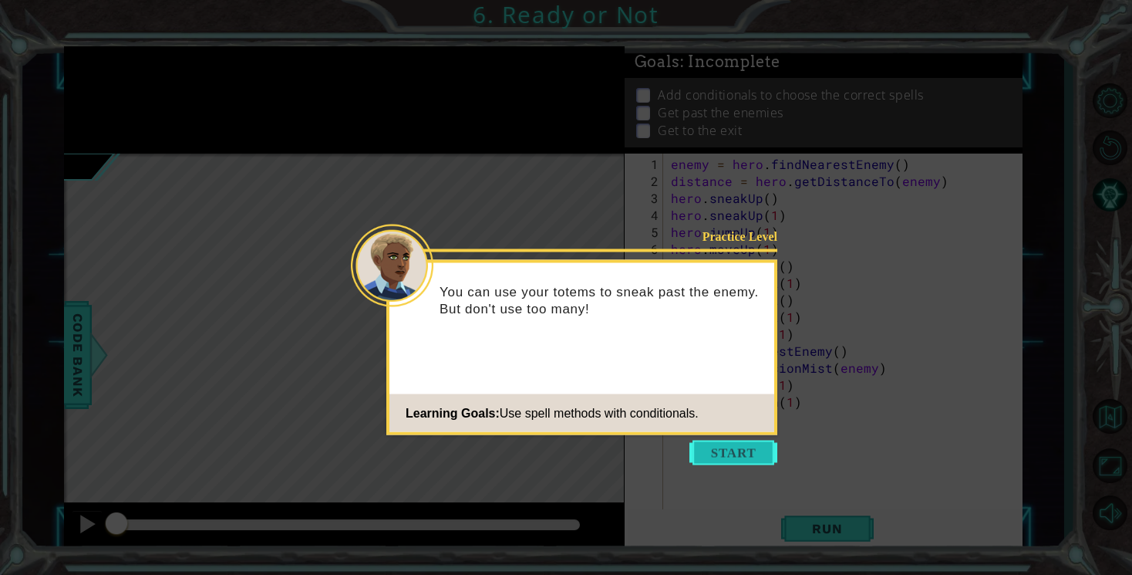
click at [734, 447] on button "Start" at bounding box center [734, 452] width 88 height 25
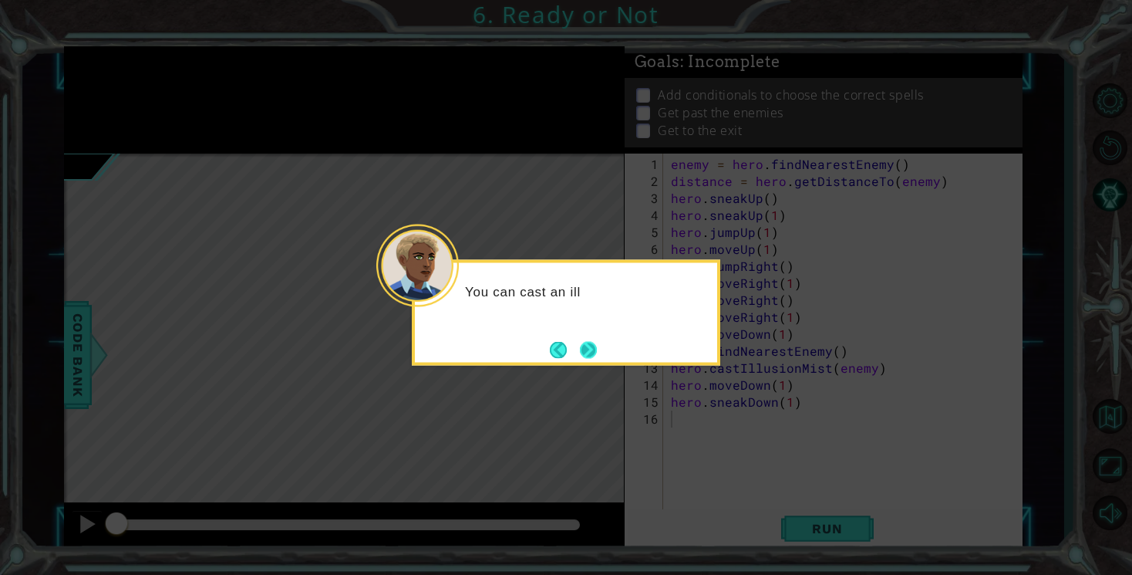
click at [594, 348] on button "Next" at bounding box center [588, 349] width 17 height 17
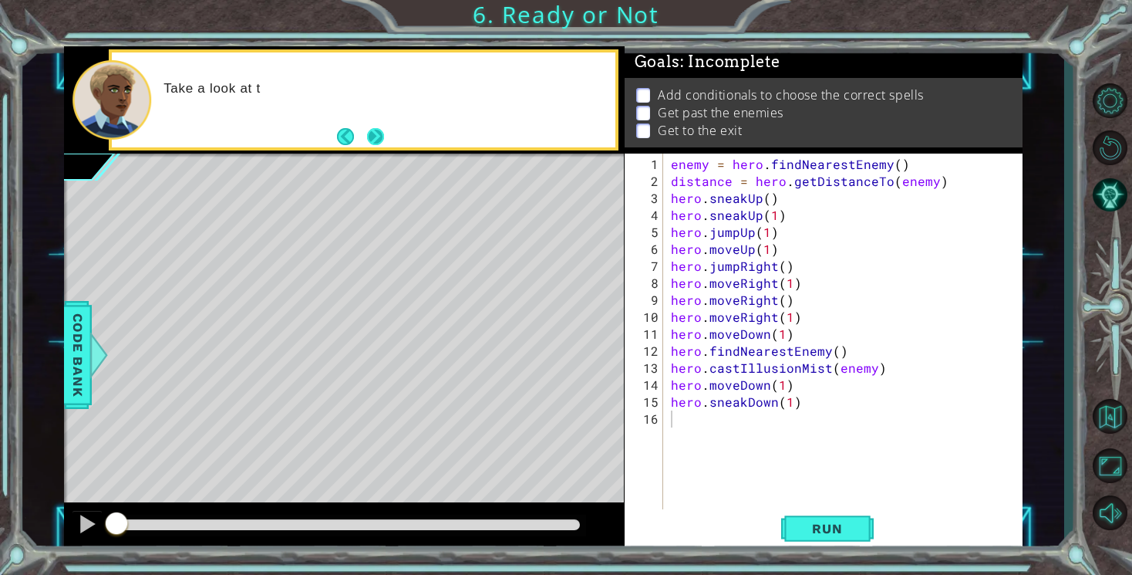
click at [372, 136] on button "Next" at bounding box center [374, 136] width 17 height 17
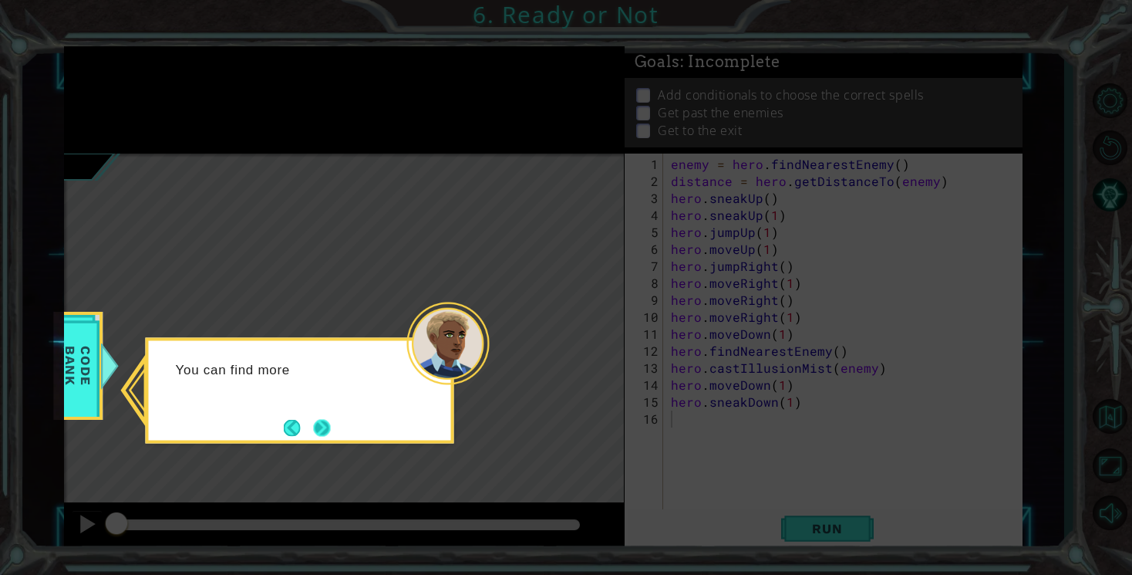
click at [322, 433] on button "Next" at bounding box center [321, 427] width 17 height 17
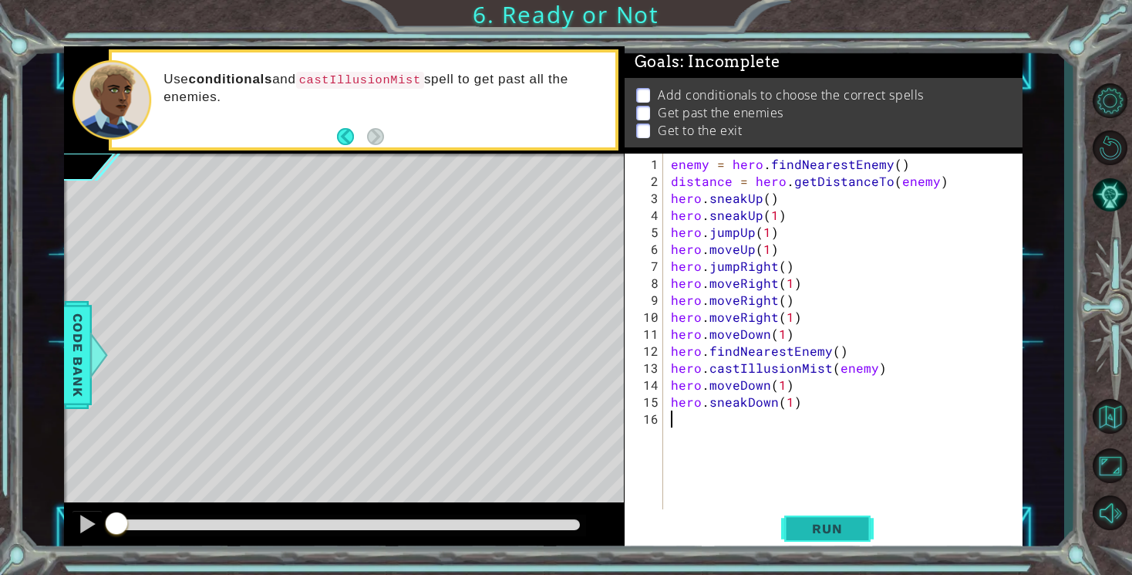
click at [838, 530] on span "Run" at bounding box center [827, 528] width 61 height 15
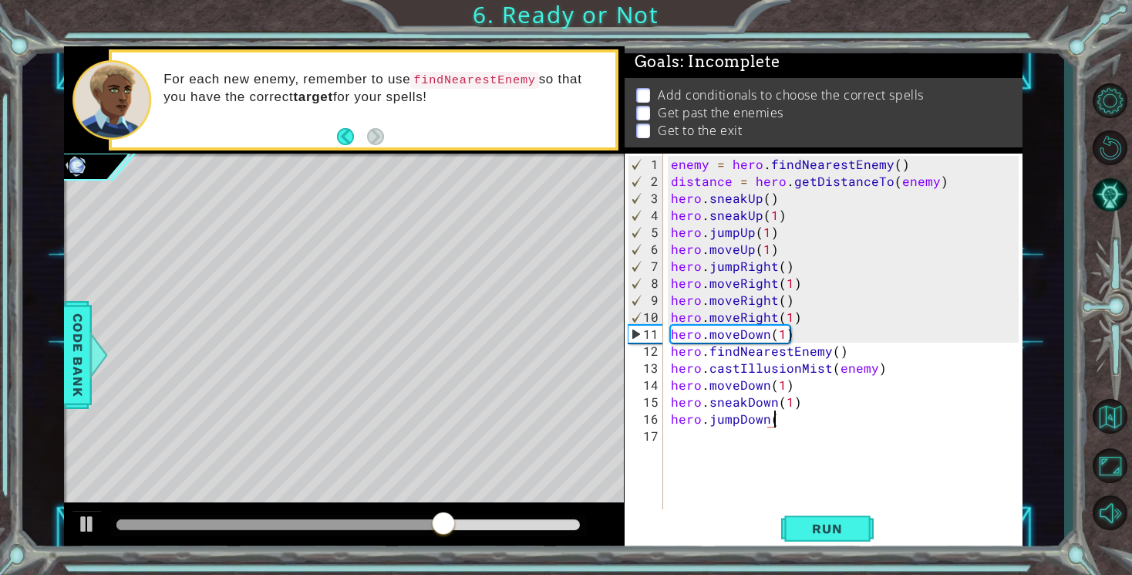
scroll to position [0, 6]
type textarea "hero.jumpDown()"
click at [811, 527] on span "Run" at bounding box center [827, 528] width 61 height 15
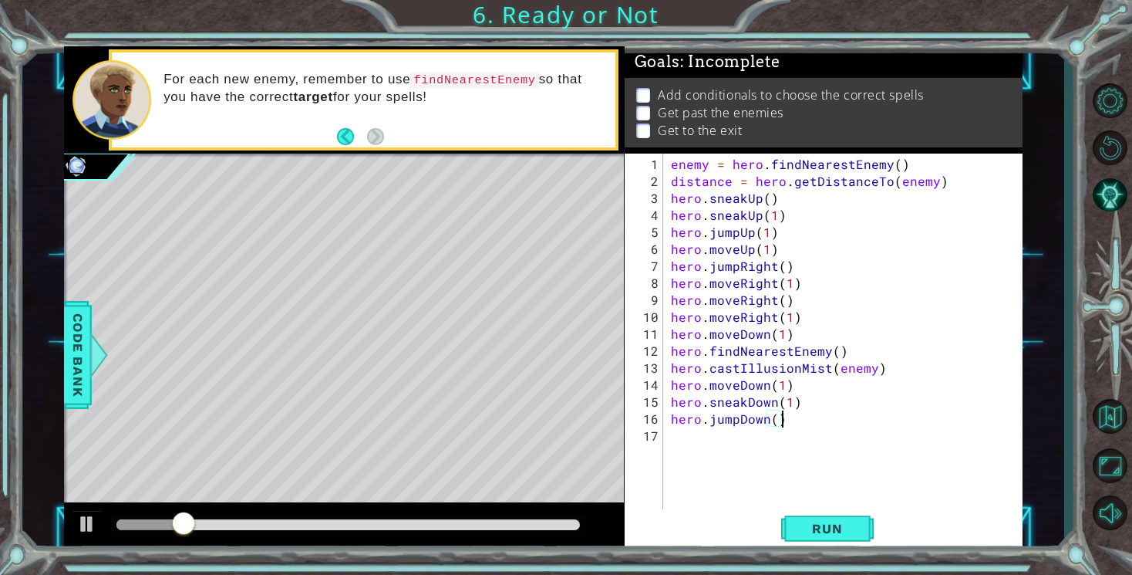
click at [774, 427] on div "enemy = hero . findNearestEnemy ( ) distance = hero . getDistanceTo ( enemy ) h…" at bounding box center [847, 351] width 359 height 390
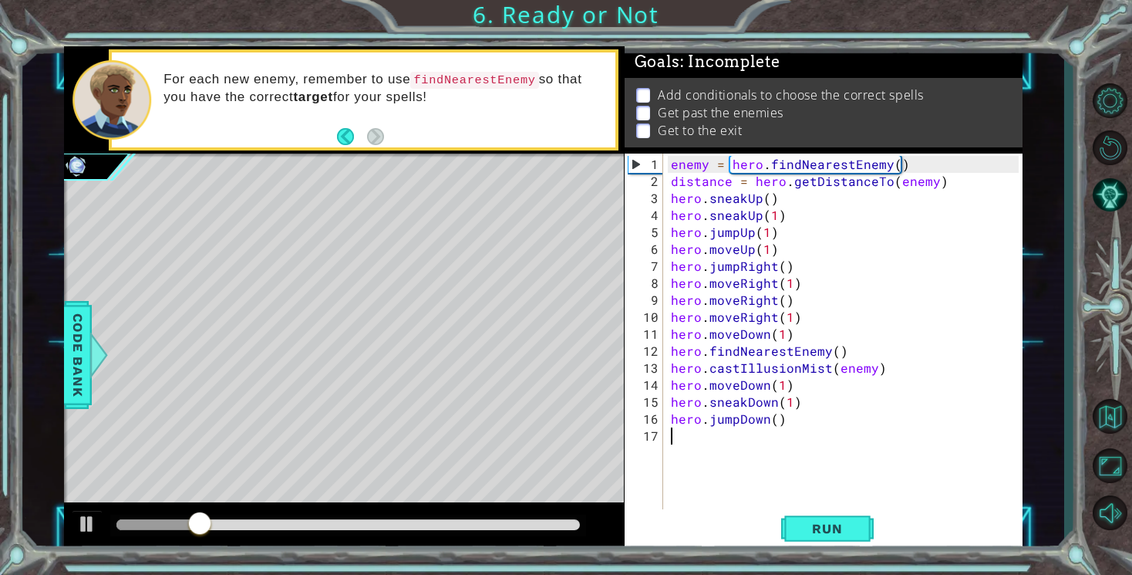
scroll to position [0, 0]
click at [774, 424] on div "enemy = hero . findNearestEnemy ( ) distance = hero . getDistanceTo ( enemy ) h…" at bounding box center [847, 351] width 359 height 390
click at [812, 528] on span "Run" at bounding box center [827, 528] width 61 height 15
click at [788, 403] on div "enemy = hero . findNearestEnemy ( ) distance = hero . getDistanceTo ( enemy ) h…" at bounding box center [847, 351] width 359 height 390
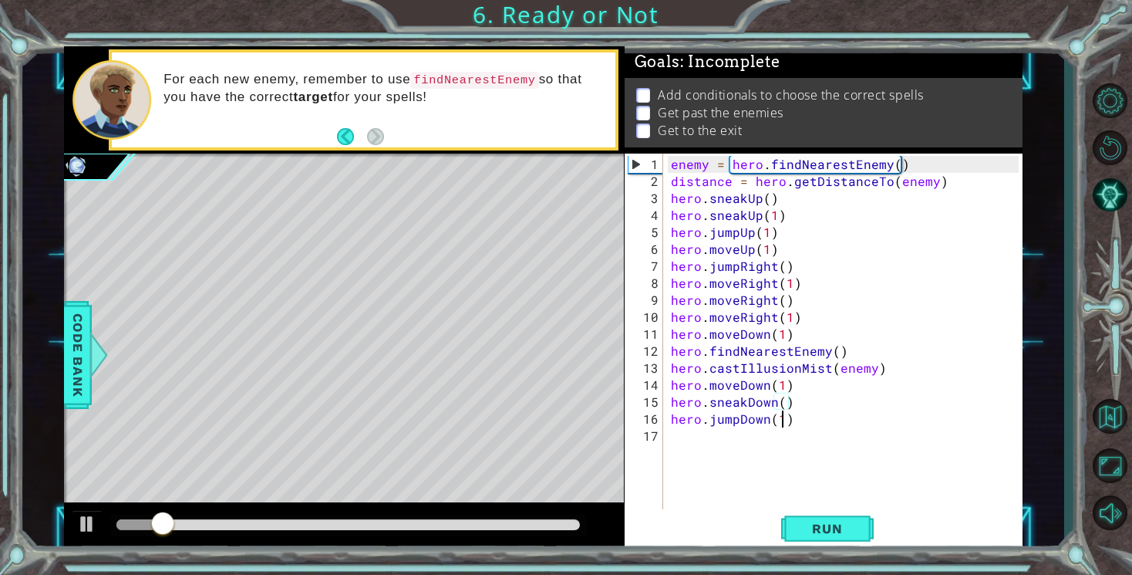
click at [781, 421] on div "enemy = hero . findNearestEnemy ( ) distance = hero . getDistanceTo ( enemy ) h…" at bounding box center [847, 351] width 359 height 390
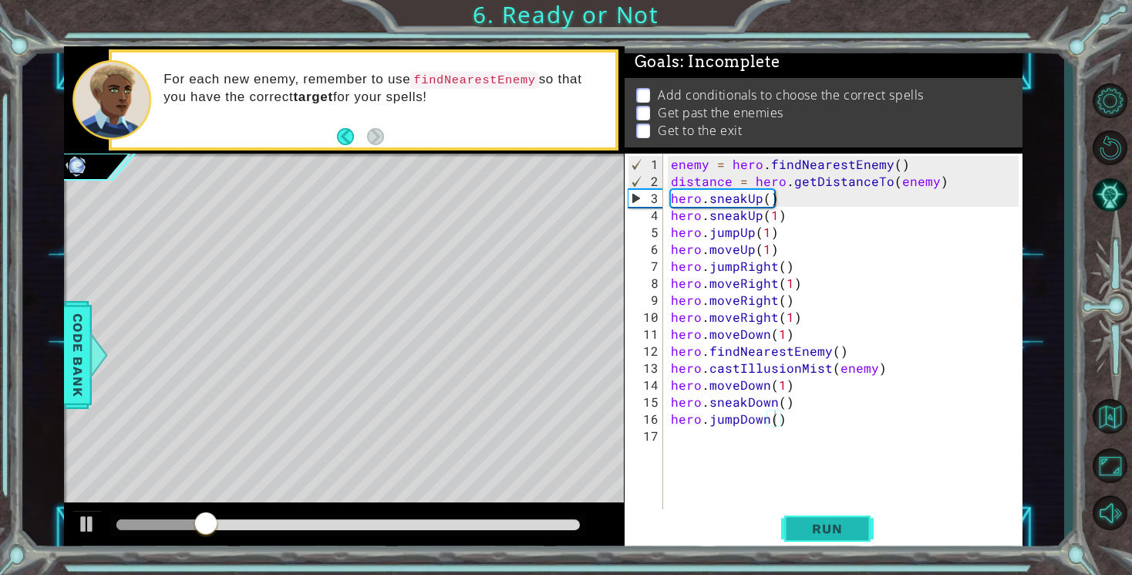
click at [824, 533] on span "Run" at bounding box center [827, 528] width 61 height 15
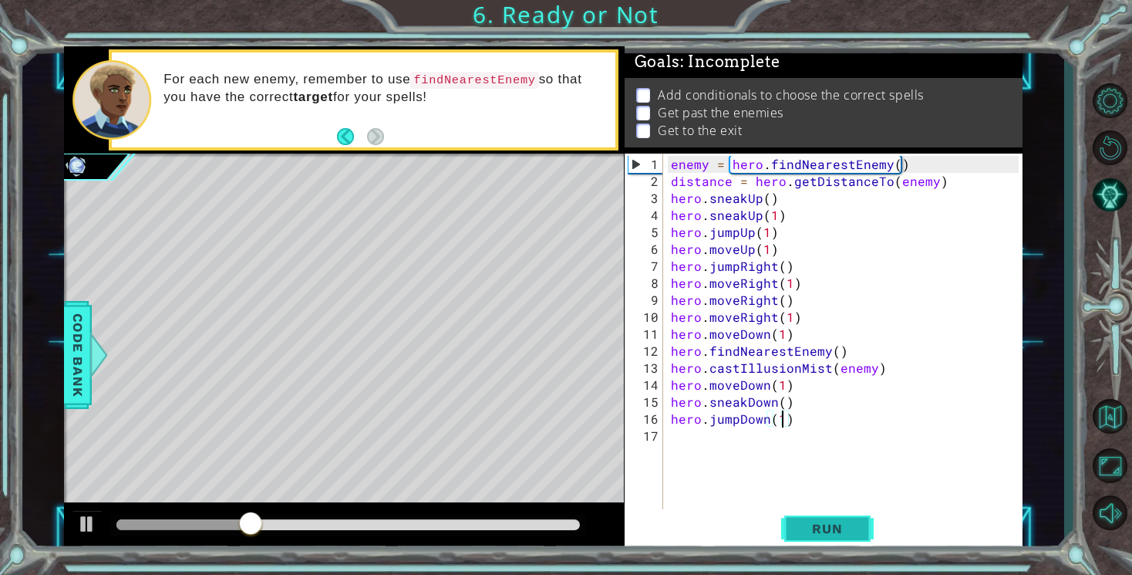
click at [822, 535] on span "Run" at bounding box center [827, 528] width 61 height 15
click at [830, 536] on span "Run" at bounding box center [827, 528] width 61 height 15
click at [780, 403] on div "enemy = hero . findNearestEnemy ( ) distance = hero . getDistanceTo ( enemy ) h…" at bounding box center [847, 351] width 359 height 390
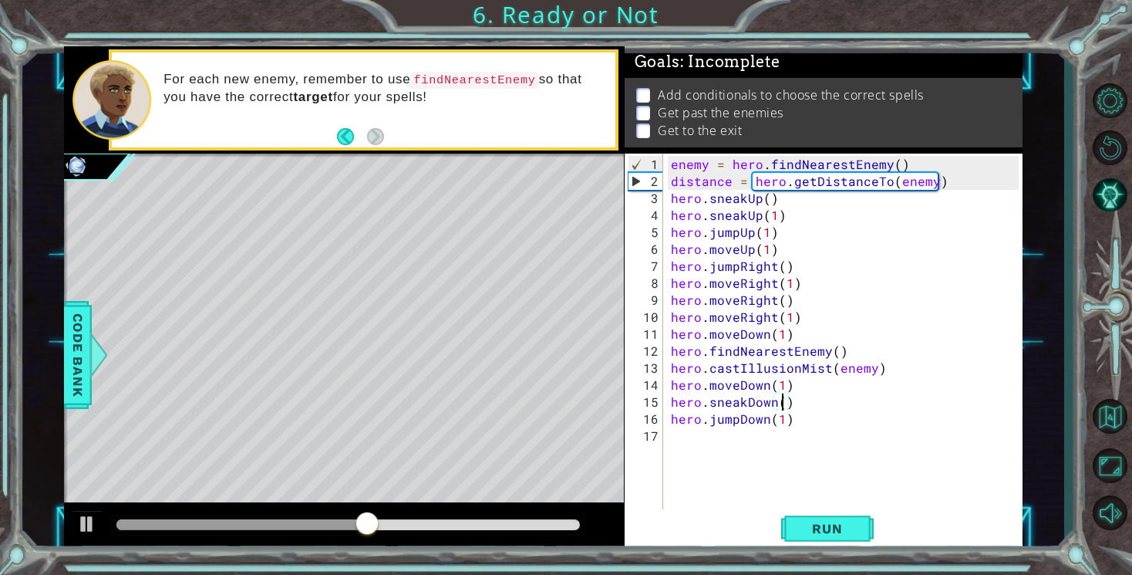
scroll to position [0, 7]
click at [846, 535] on span "Run" at bounding box center [827, 528] width 61 height 15
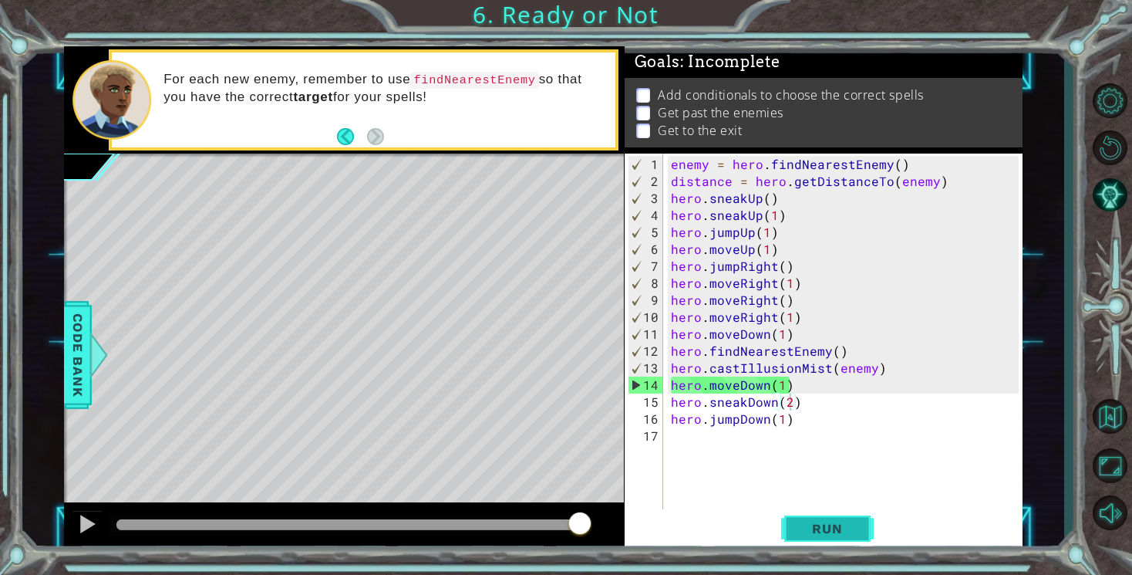
click at [806, 525] on span "Run" at bounding box center [827, 528] width 61 height 15
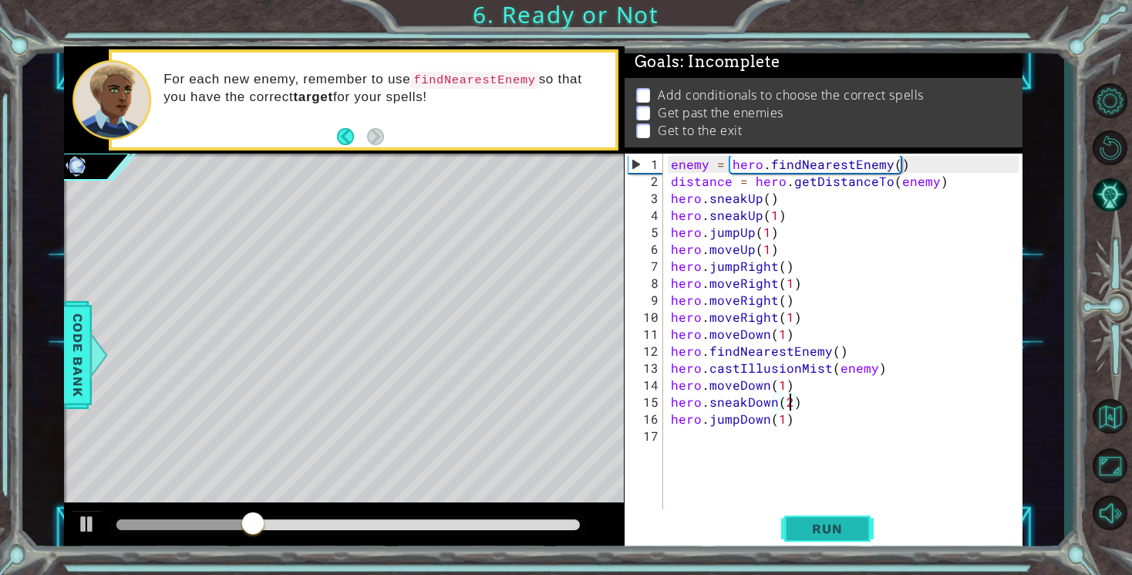
click at [824, 532] on span "Run" at bounding box center [827, 528] width 61 height 15
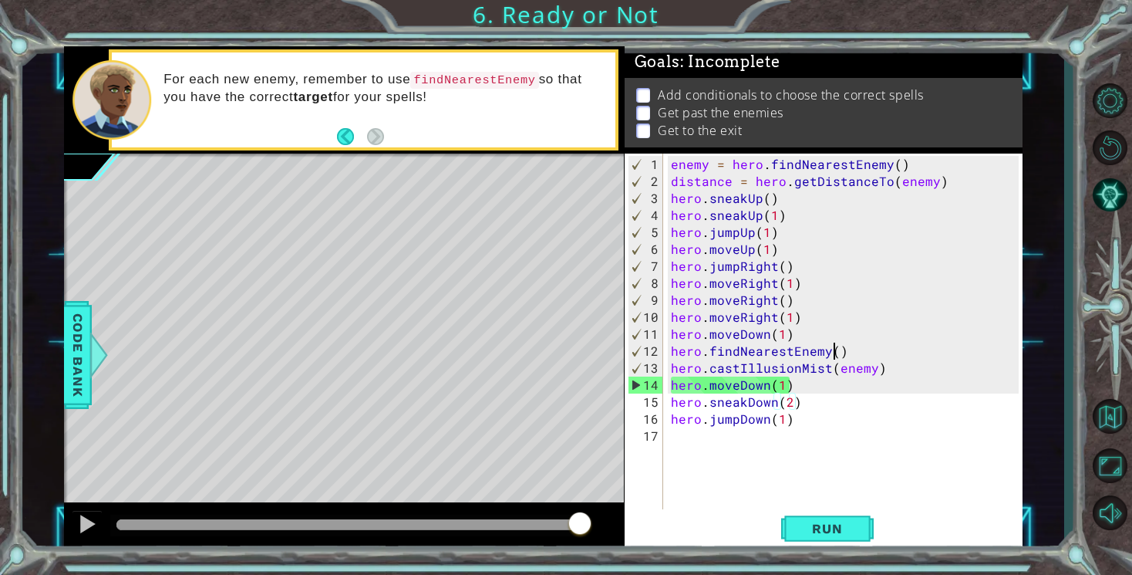
click at [833, 353] on div "enemy = hero . findNearestEnemy ( ) distance = hero . getDistanceTo ( enemy ) h…" at bounding box center [847, 351] width 359 height 390
type textarea "hero.findNearestEnemy()"
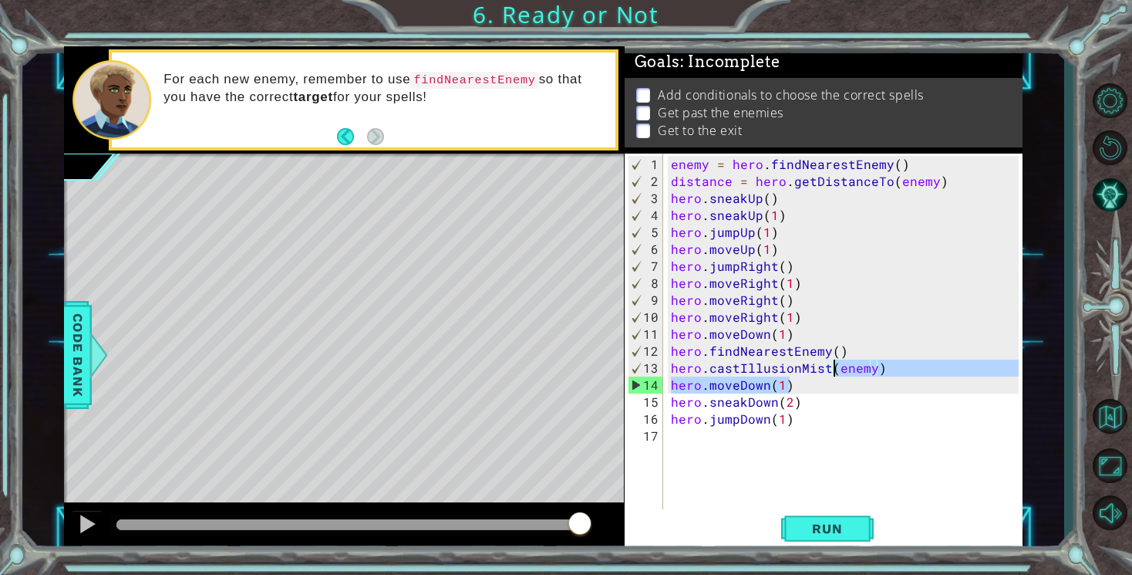
drag, startPoint x: 869, startPoint y: 376, endPoint x: 828, endPoint y: 371, distance: 41.1
click at [828, 371] on div "enemy = hero . findNearestEnemy ( ) distance = hero . getDistanceTo ( enemy ) h…" at bounding box center [847, 351] width 359 height 390
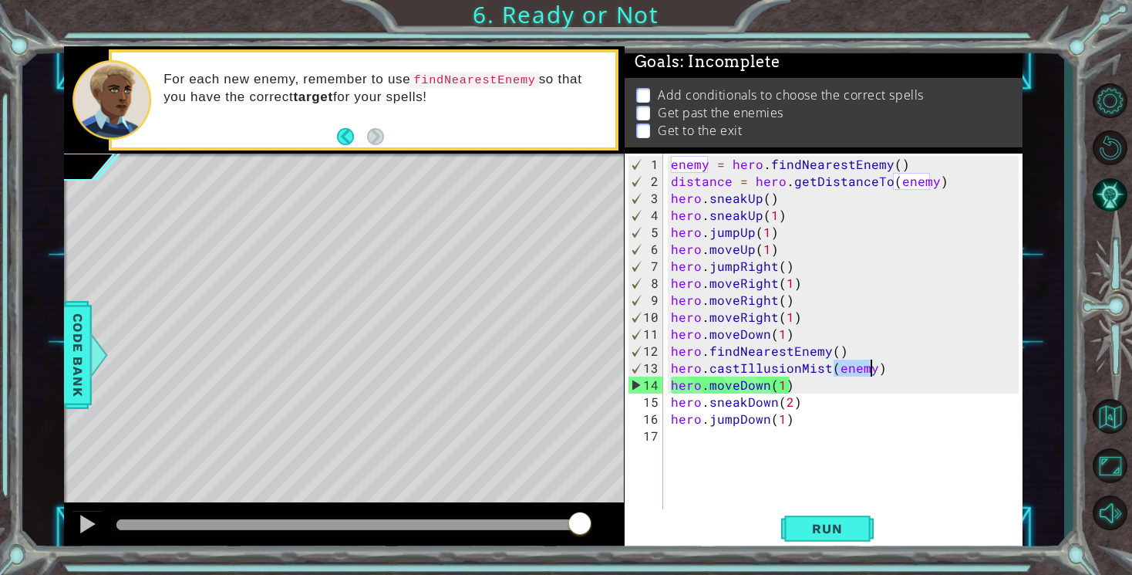
drag, startPoint x: 834, startPoint y: 371, endPoint x: 869, endPoint y: 370, distance: 34.7
click at [869, 370] on div "enemy = hero . findNearestEnemy ( ) distance = hero . getDistanceTo ( enemy ) h…" at bounding box center [847, 351] width 359 height 390
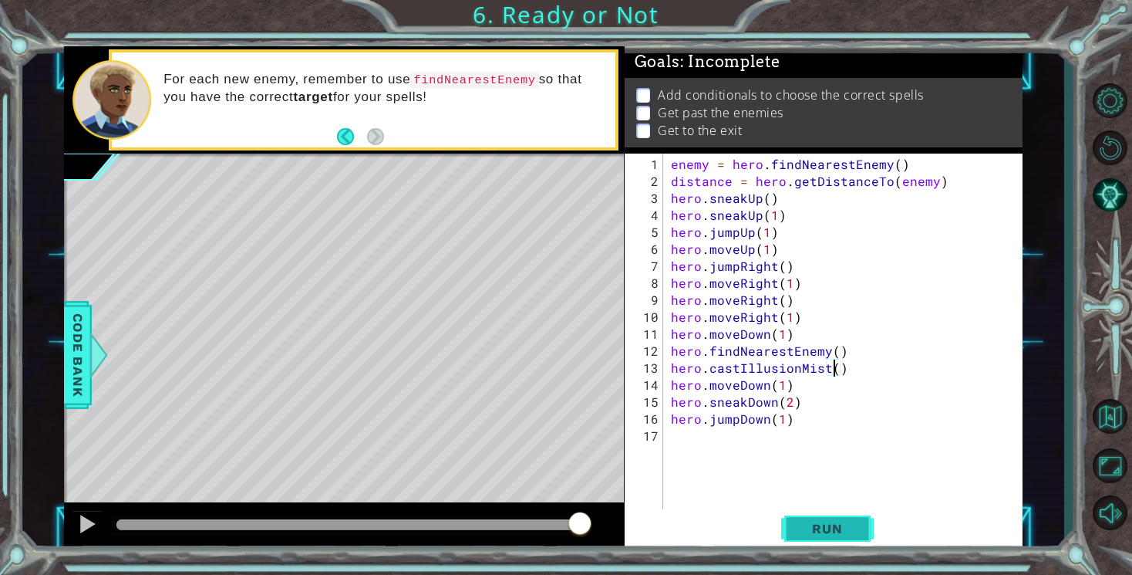
click at [855, 522] on span "Run" at bounding box center [827, 528] width 61 height 15
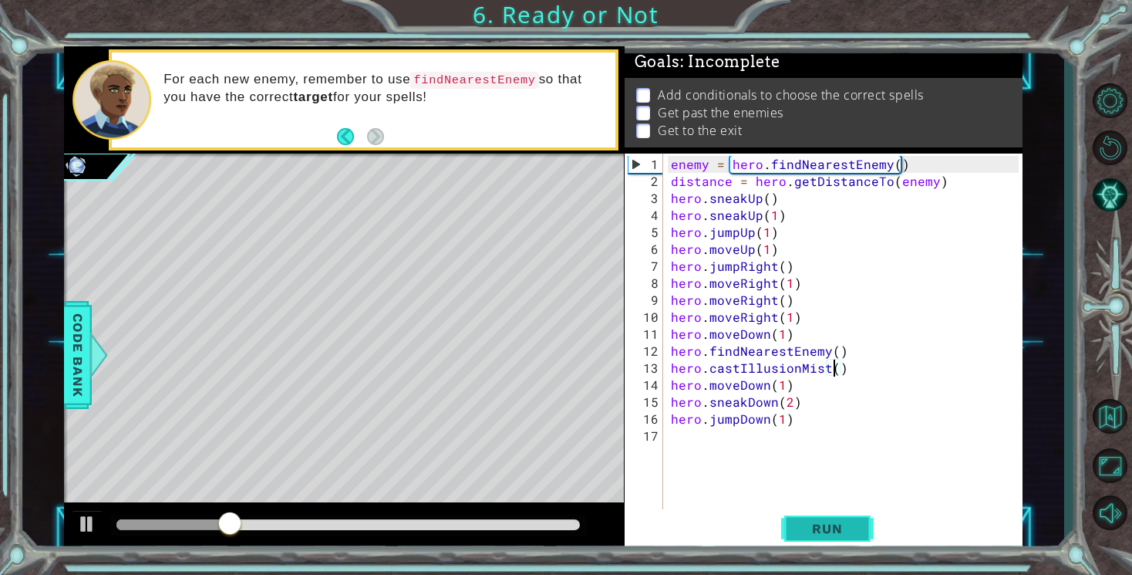
click at [839, 534] on span "Run" at bounding box center [827, 528] width 61 height 15
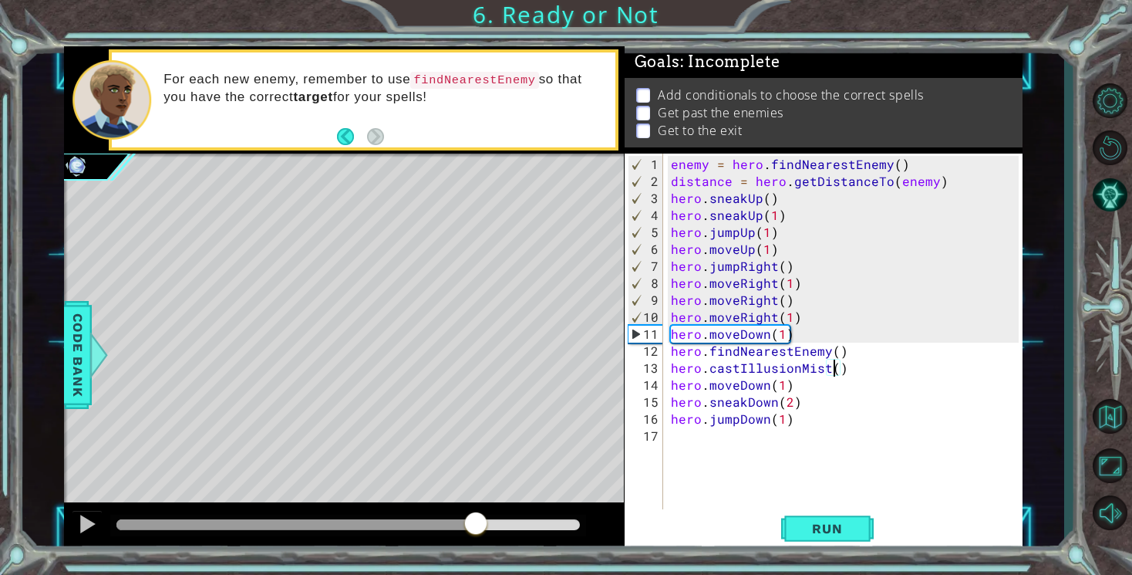
drag, startPoint x: 147, startPoint y: 527, endPoint x: 499, endPoint y: 576, distance: 355.2
click at [499, 574] on html "1 ההההההההההההההההההההההההההההההההההההההההההההההההההההההההההההההההההההההההההההה…" at bounding box center [566, 287] width 1132 height 575
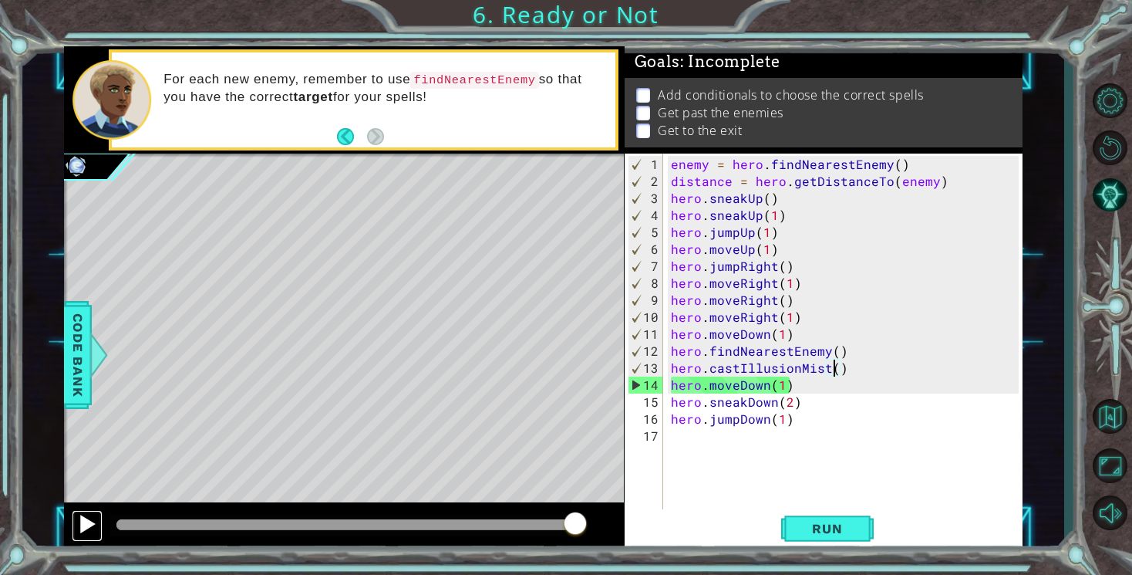
click at [93, 514] on div at bounding box center [87, 524] width 20 height 20
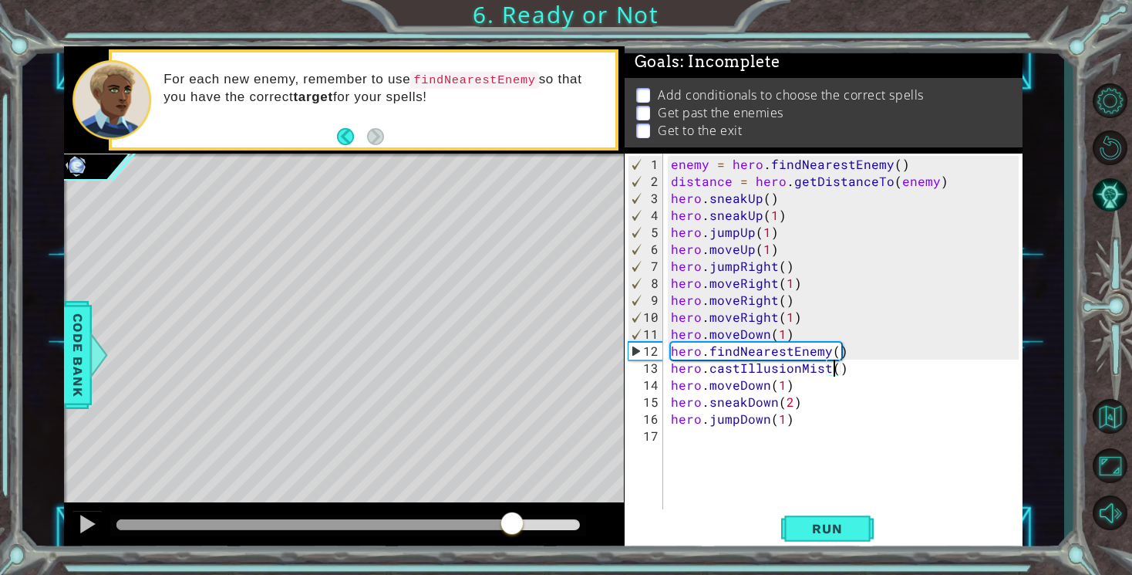
drag, startPoint x: 169, startPoint y: 525, endPoint x: 511, endPoint y: 562, distance: 344.5
click at [511, 562] on div "1 ההההההההההההההההההההההההההההההההההההההההההההההההההההההההההההההההההההההההההההה…" at bounding box center [566, 287] width 1132 height 575
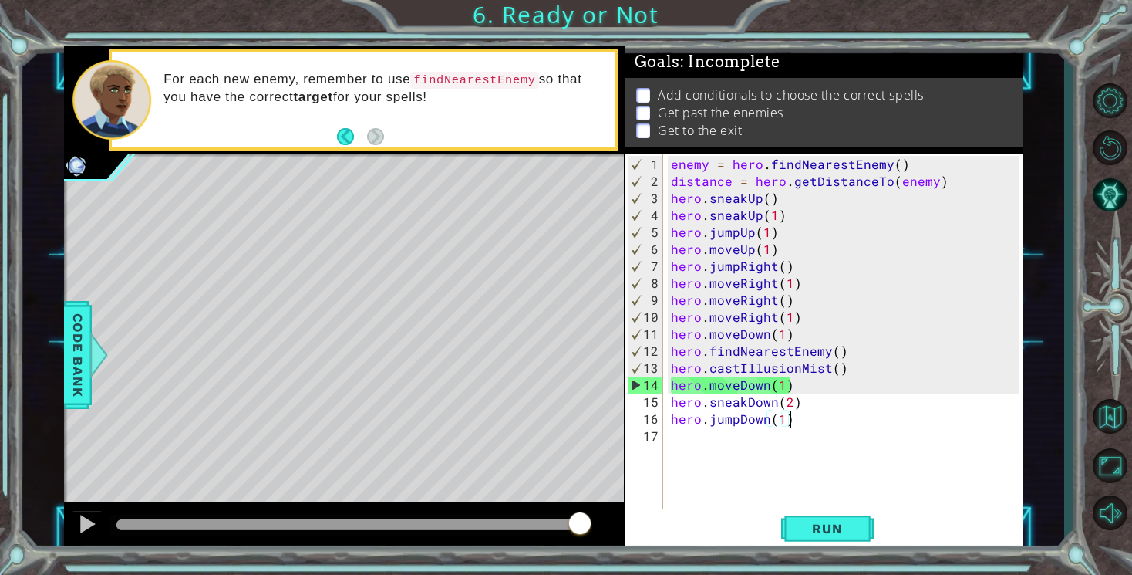
click at [791, 418] on div "enemy = hero . findNearestEnemy ( ) distance = hero . getDistanceTo ( enemy ) h…" at bounding box center [847, 351] width 359 height 390
type textarea "hero.jumpDown(1)"
click at [857, 539] on button "Run" at bounding box center [827, 529] width 93 height 40
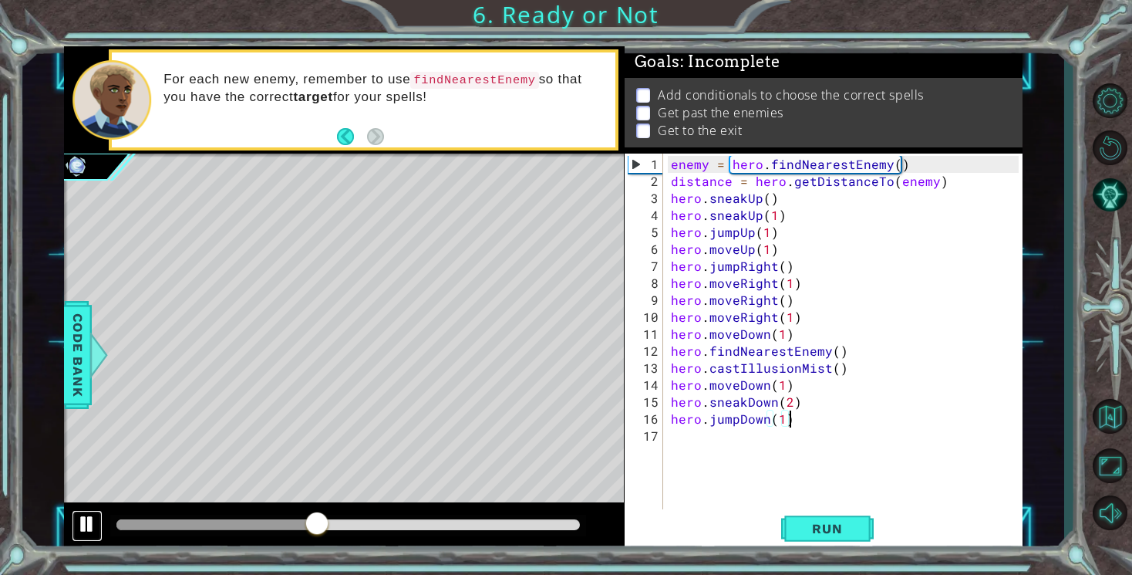
click at [87, 534] on div at bounding box center [87, 524] width 20 height 20
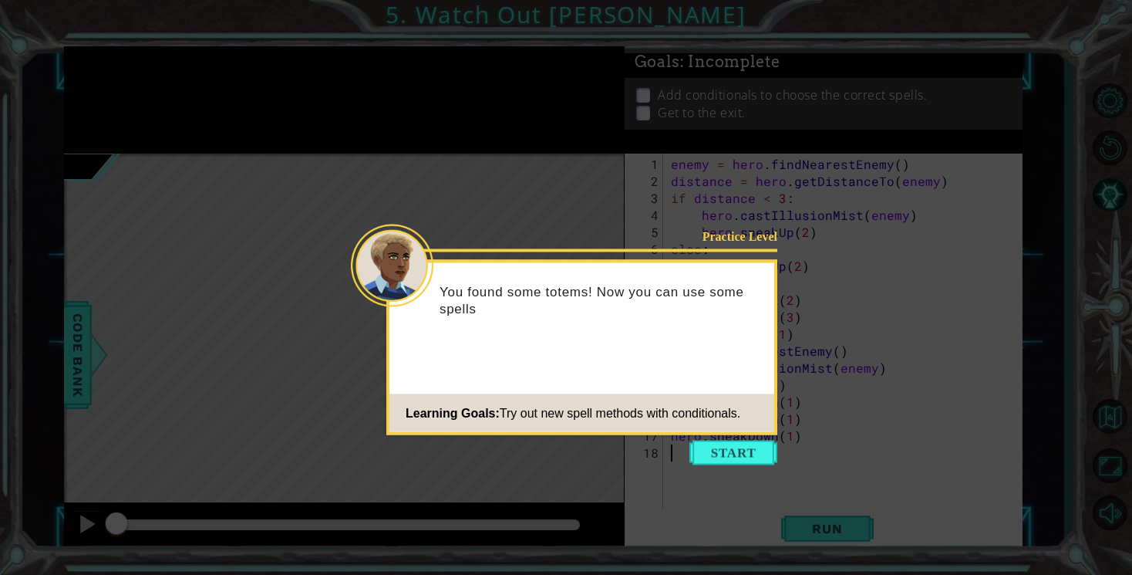
click at [295, 302] on icon at bounding box center [566, 287] width 1132 height 575
click at [698, 451] on button "Start" at bounding box center [734, 452] width 88 height 25
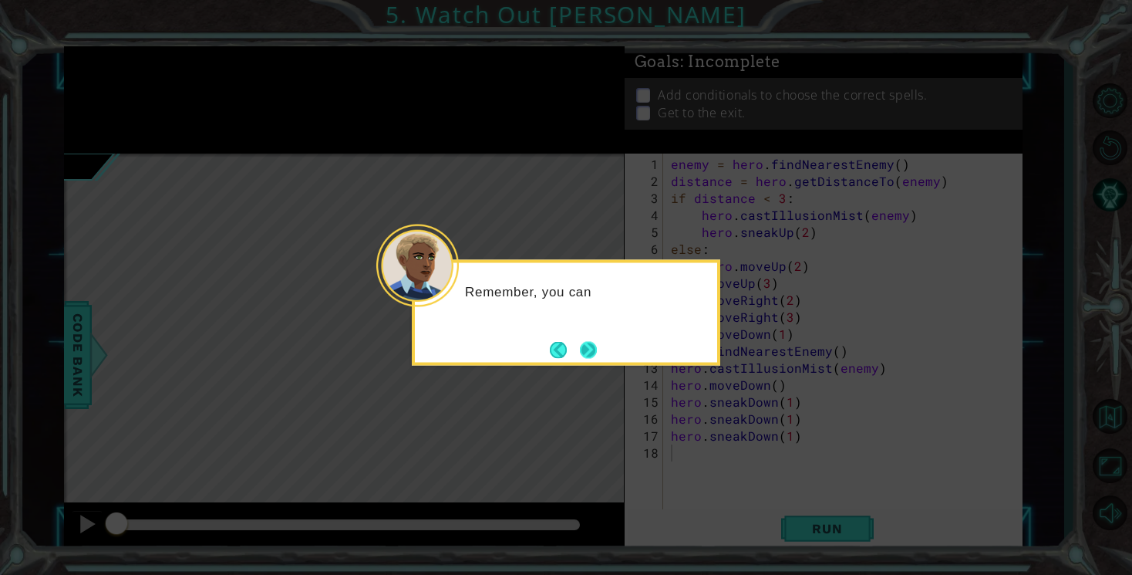
click at [599, 356] on button "Next" at bounding box center [589, 350] width 29 height 29
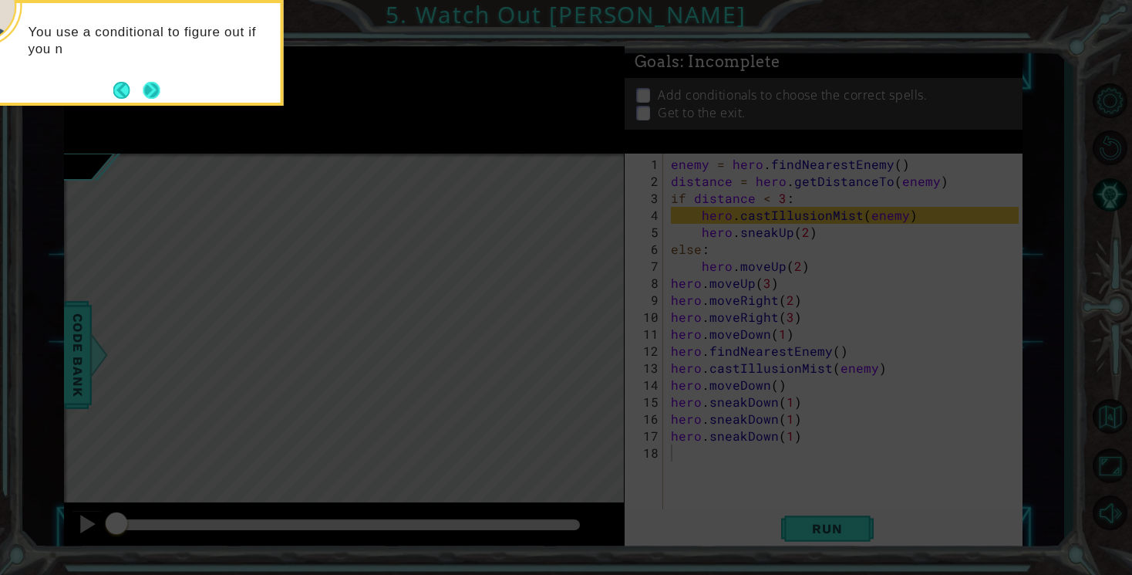
click at [157, 90] on button "Next" at bounding box center [152, 90] width 28 height 28
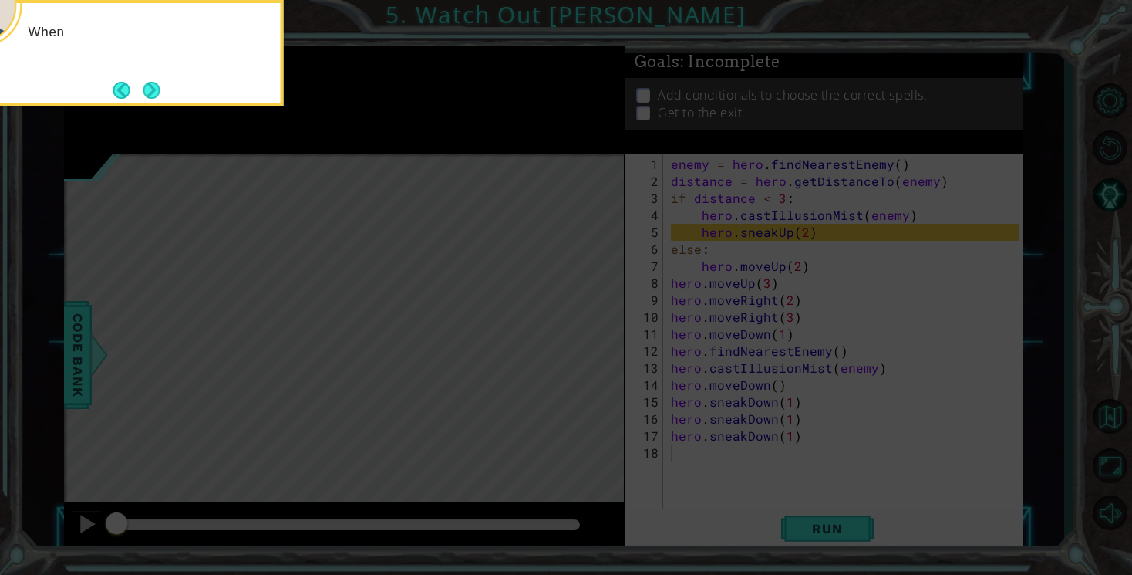
click at [157, 90] on button "Next" at bounding box center [151, 90] width 22 height 22
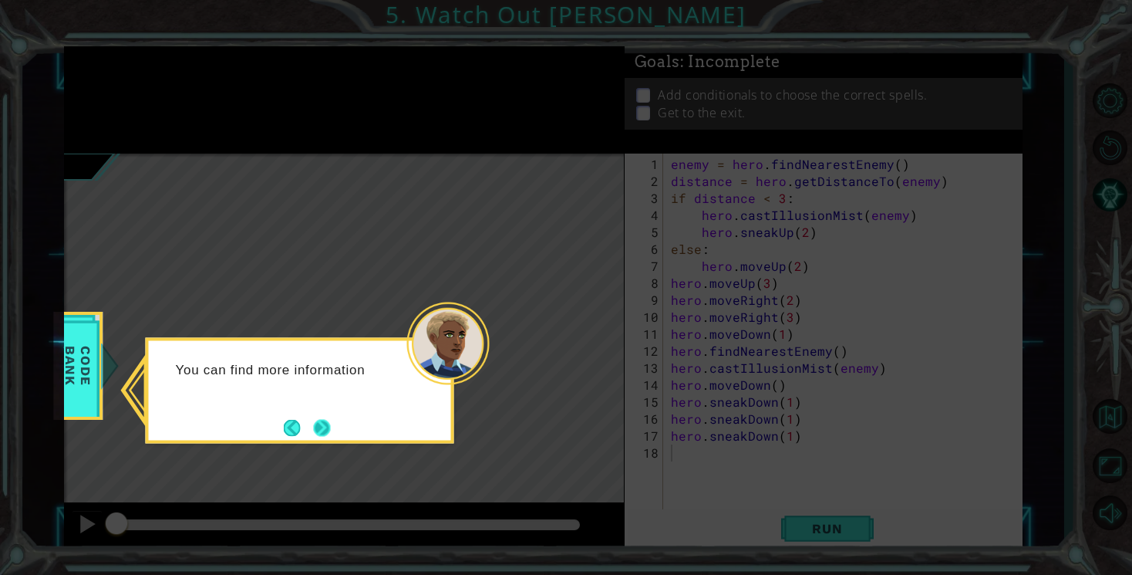
click at [331, 427] on button "Next" at bounding box center [322, 427] width 29 height 29
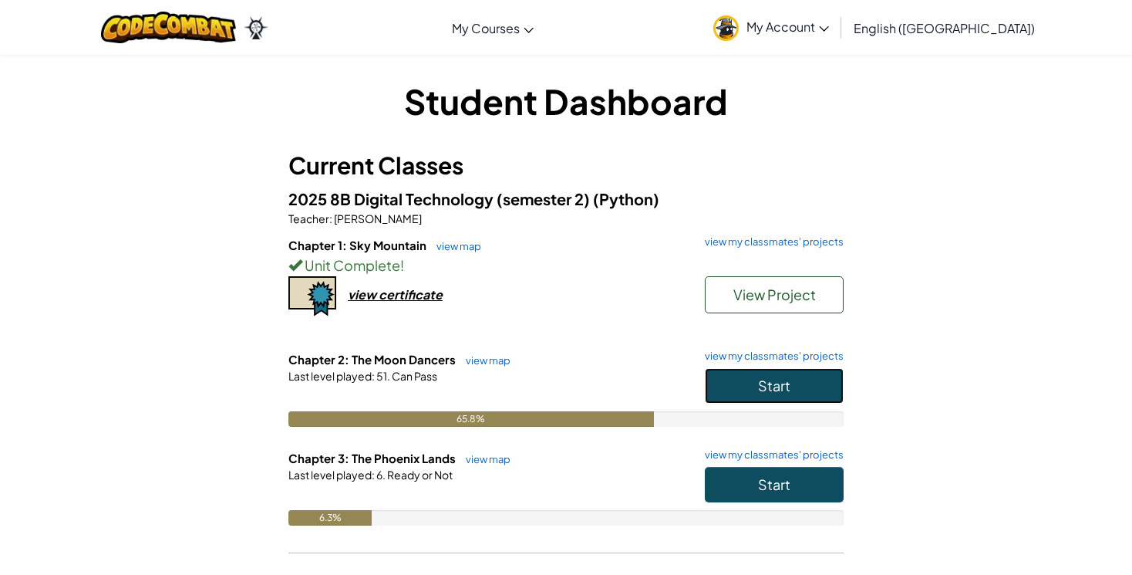
click at [771, 390] on span "Start" at bounding box center [774, 385] width 32 height 18
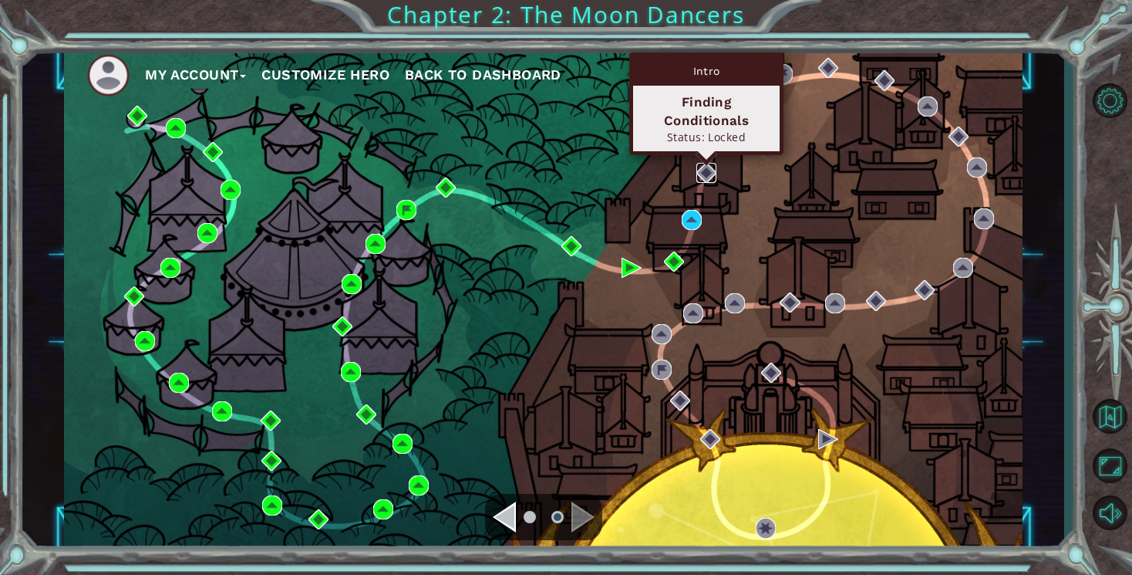
click at [707, 167] on img at bounding box center [707, 173] width 20 height 20
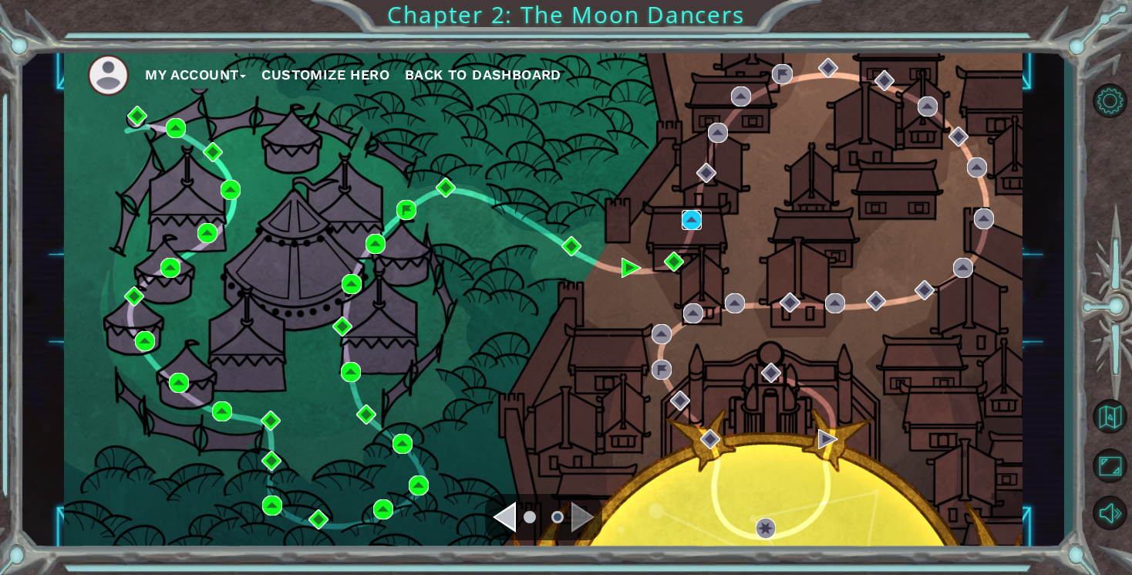
click at [689, 214] on img at bounding box center [692, 220] width 20 height 20
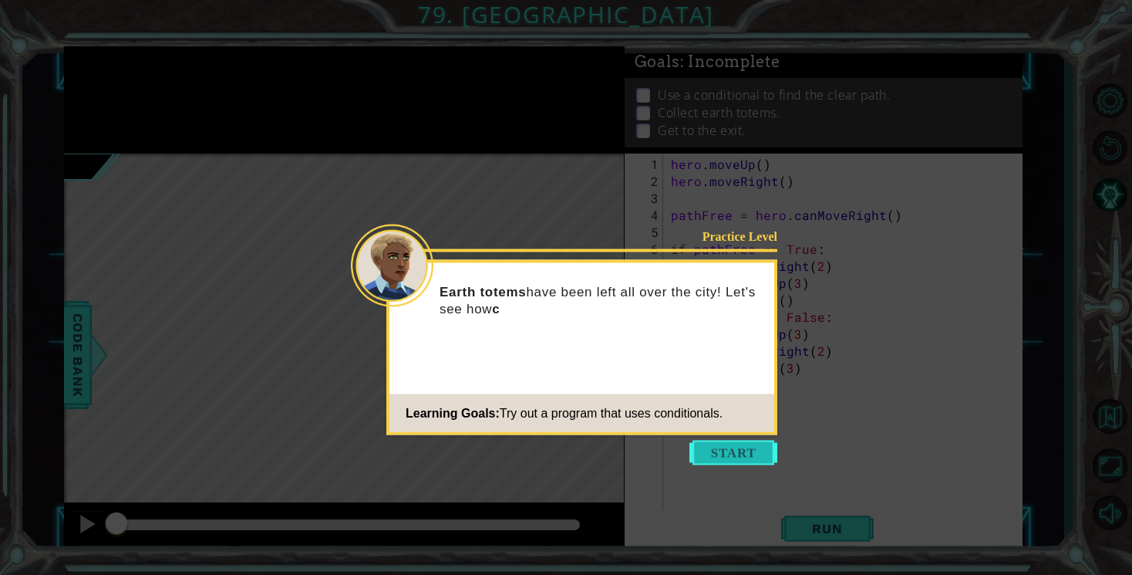
click at [726, 452] on button "Start" at bounding box center [734, 452] width 88 height 25
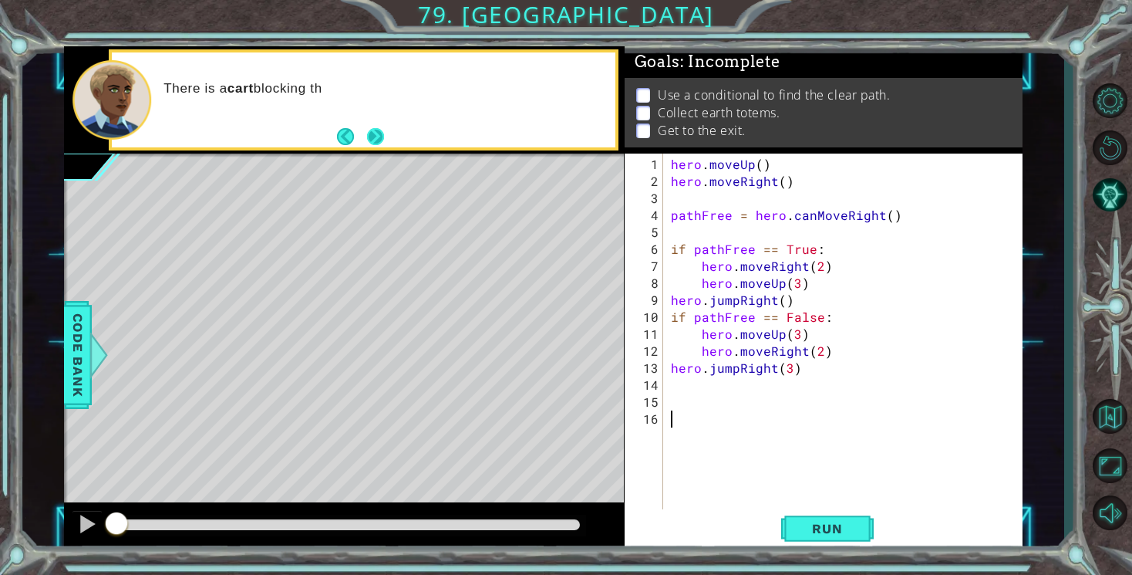
click at [376, 140] on button "Next" at bounding box center [375, 136] width 17 height 17
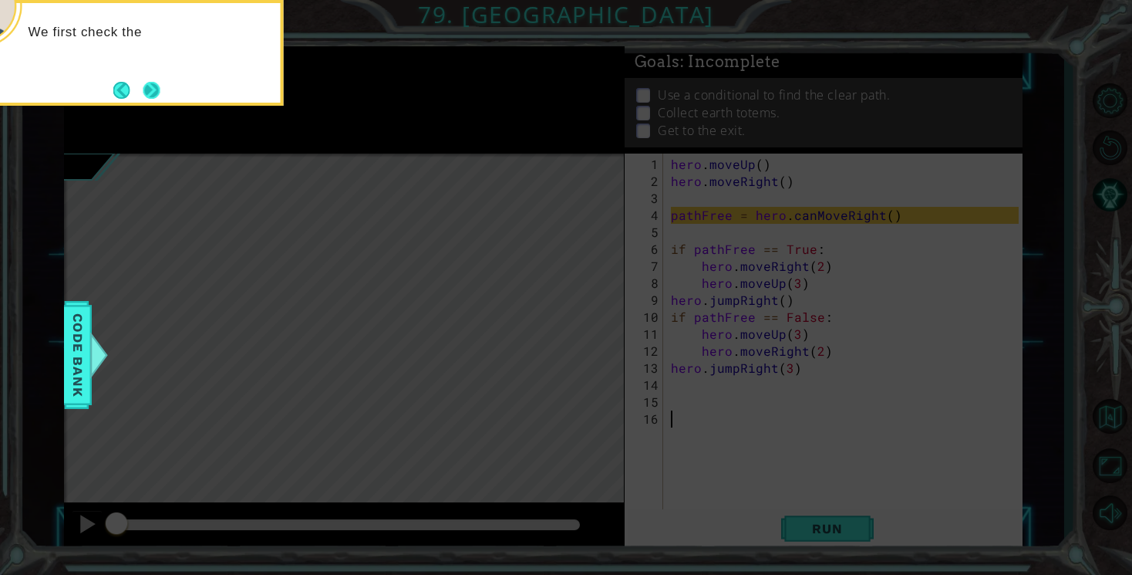
click at [152, 80] on button "Next" at bounding box center [152, 90] width 20 height 20
click at [152, 83] on button "Next" at bounding box center [152, 90] width 18 height 18
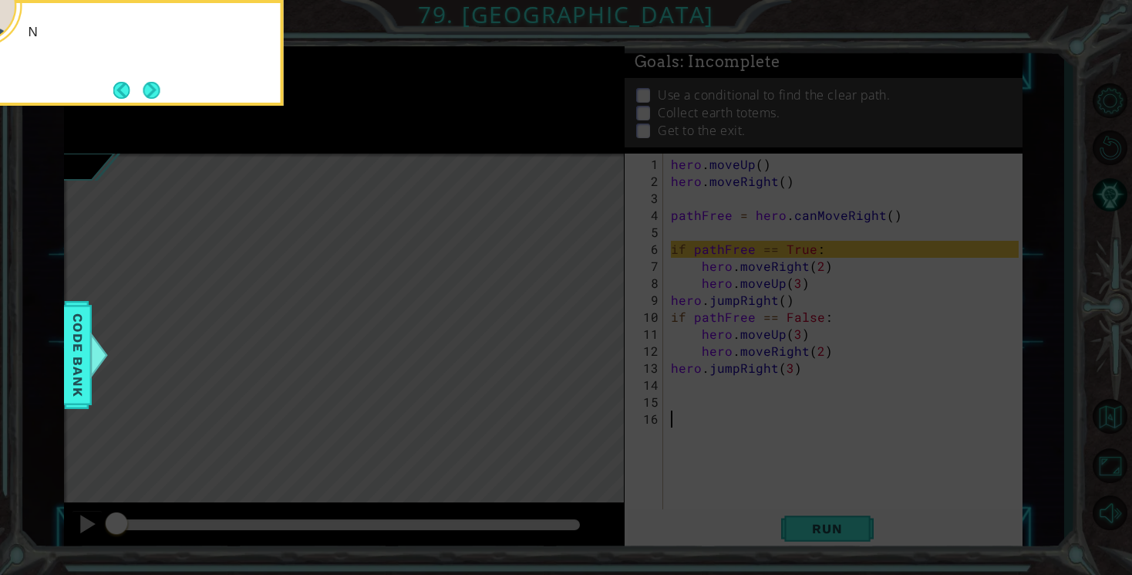
click at [152, 83] on button "Next" at bounding box center [151, 90] width 29 height 29
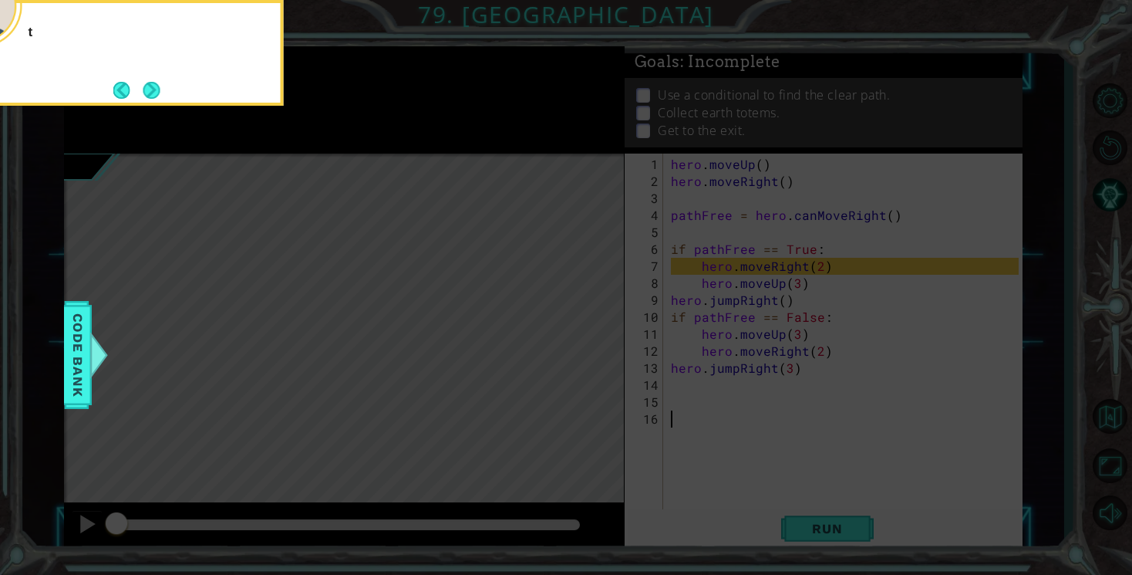
click at [152, 83] on button "Next" at bounding box center [151, 90] width 29 height 29
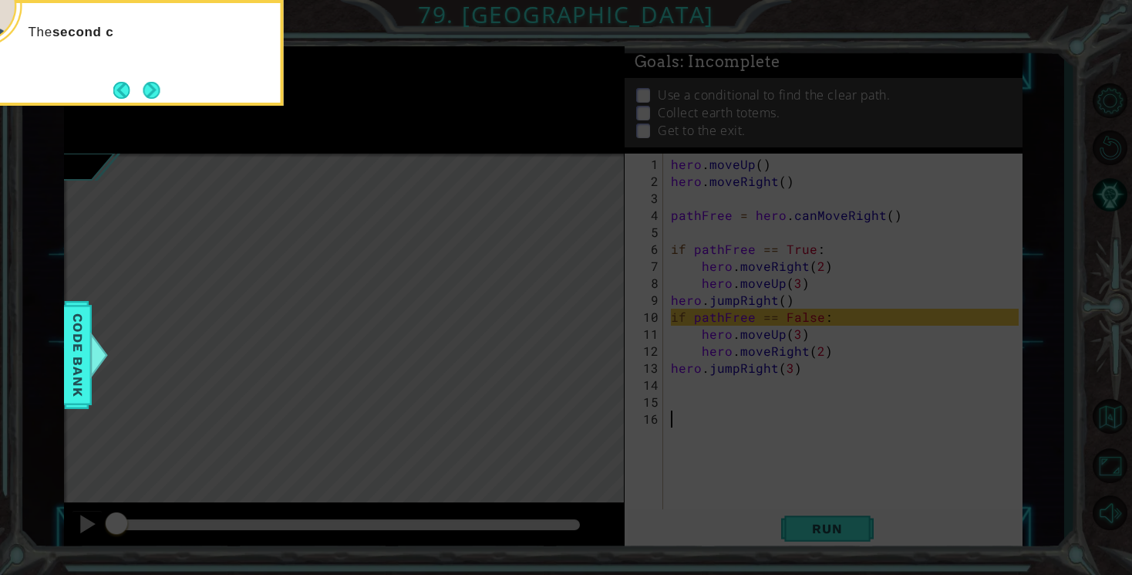
click at [152, 83] on button "Next" at bounding box center [151, 89] width 25 height 25
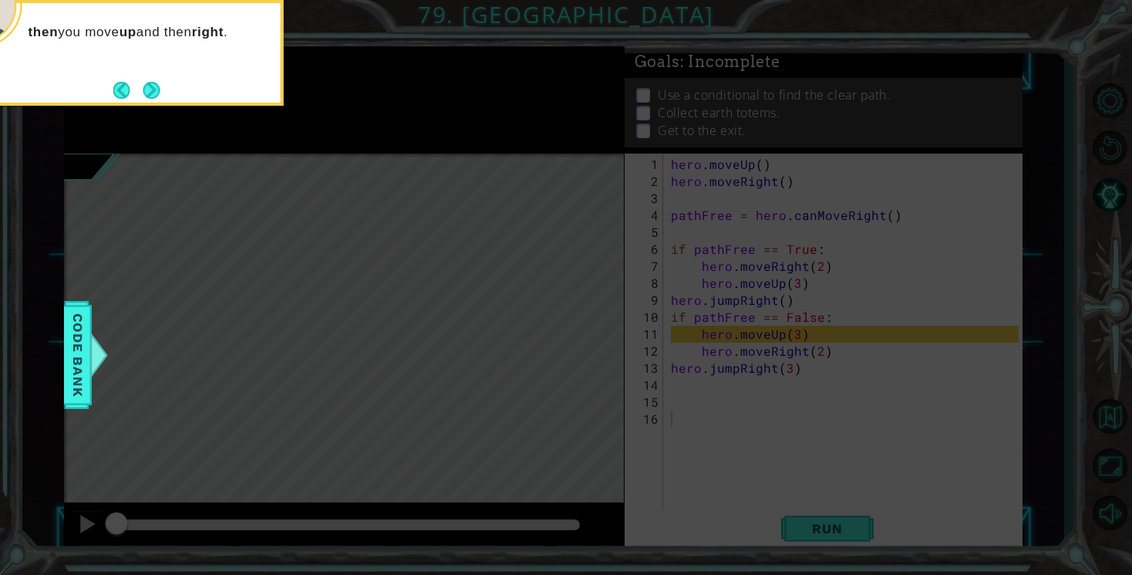
click at [152, 83] on button "Next" at bounding box center [151, 90] width 22 height 22
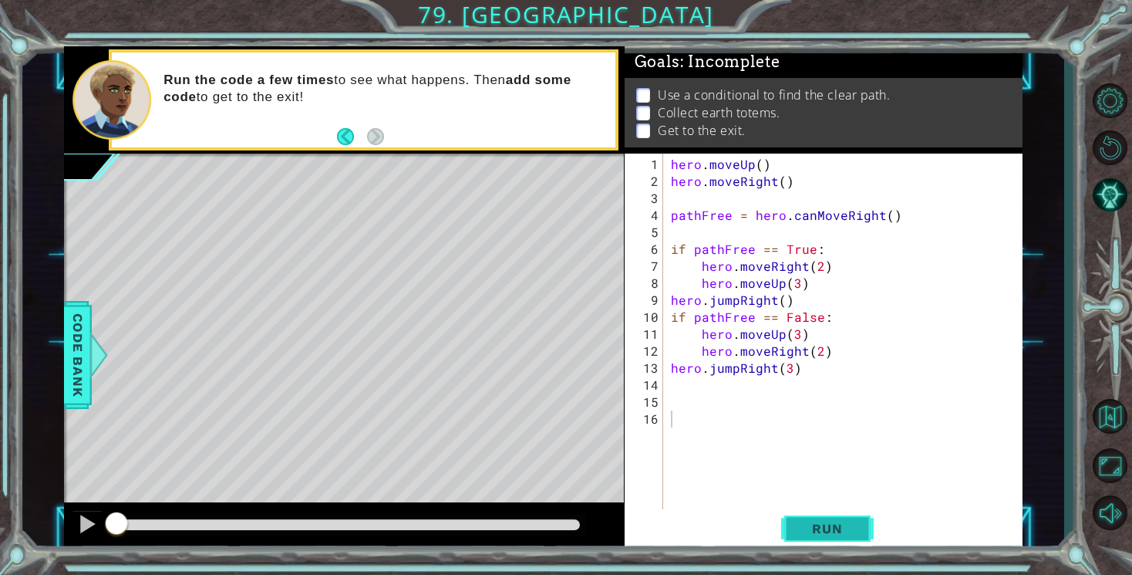
click at [821, 529] on span "Run" at bounding box center [827, 528] width 61 height 15
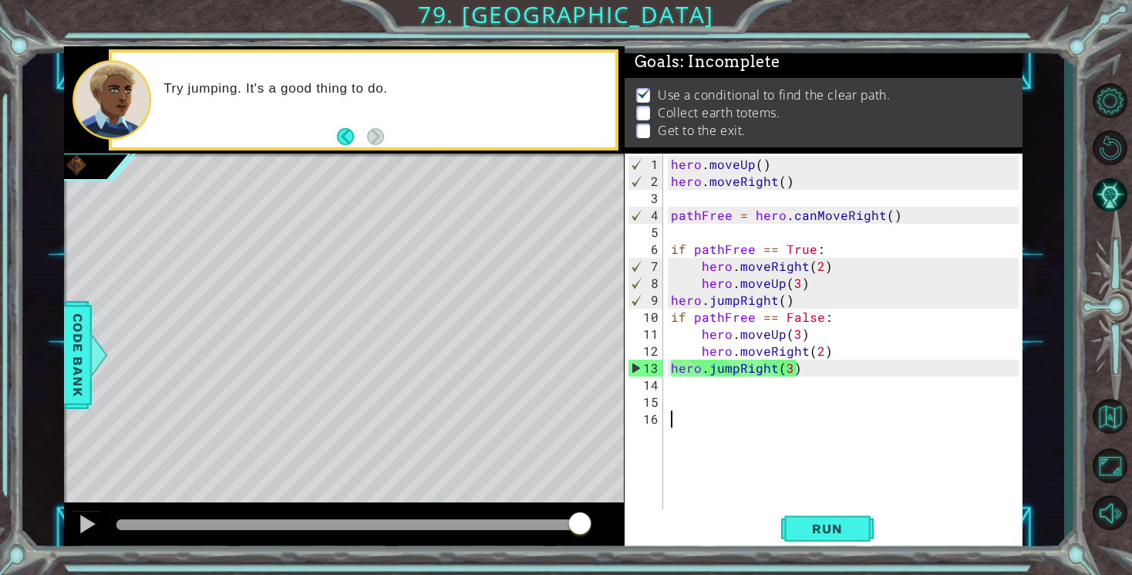
click at [710, 386] on div "hero . moveUp ( ) hero . moveRight ( ) pathFree = hero . canMoveRight ( ) if pa…" at bounding box center [847, 359] width 359 height 407
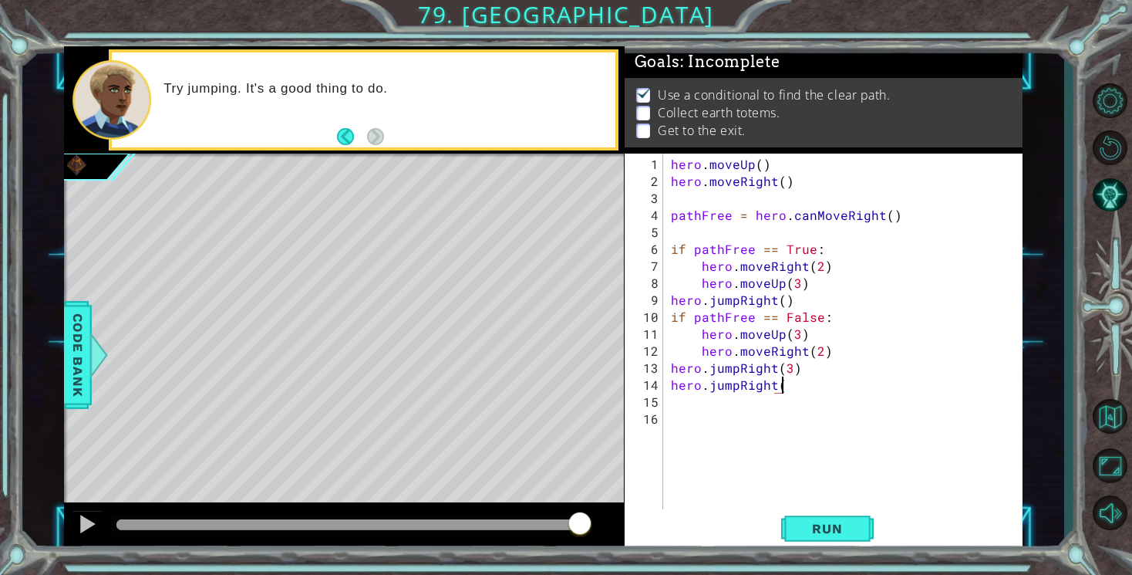
scroll to position [0, 6]
click at [808, 530] on span "Run" at bounding box center [827, 528] width 61 height 15
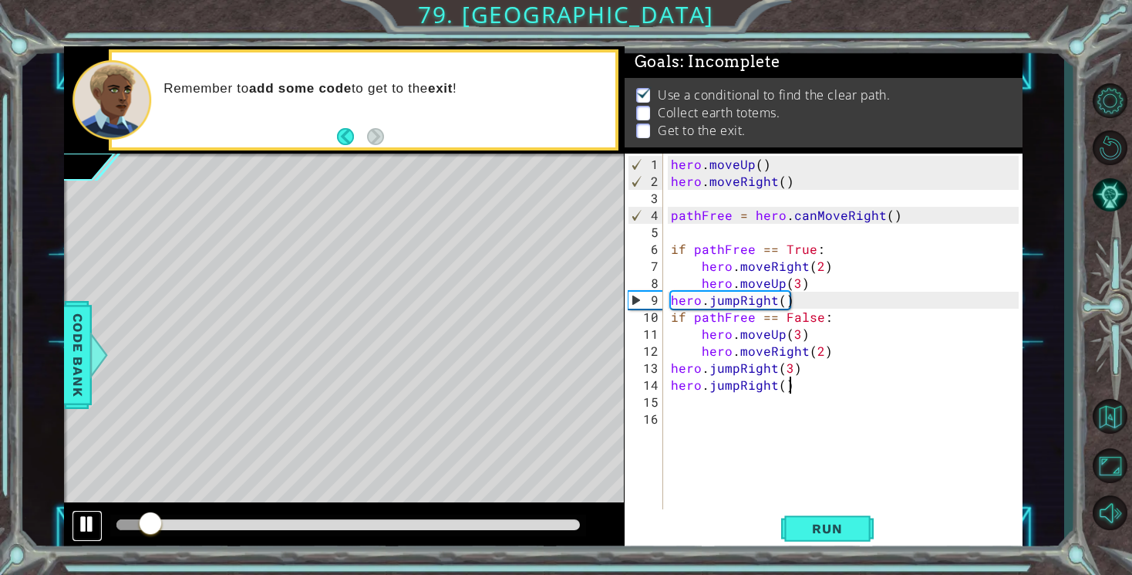
click at [88, 524] on div at bounding box center [87, 524] width 20 height 20
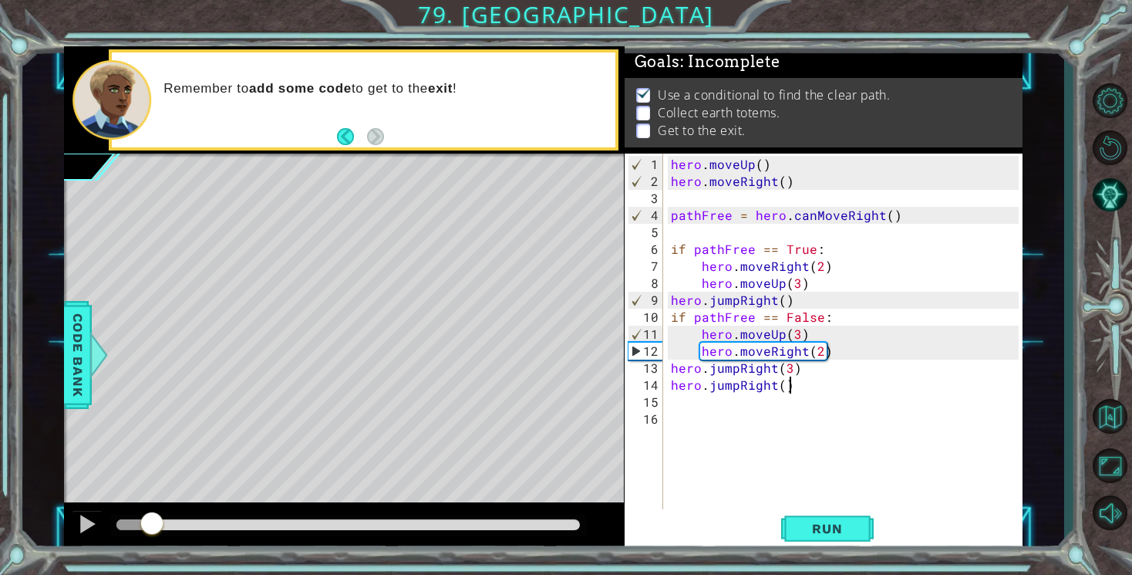
click at [693, 386] on div "hero . moveUp ( ) hero . moveRight ( ) pathFree = hero . canMoveRight ( ) if pa…" at bounding box center [847, 359] width 359 height 407
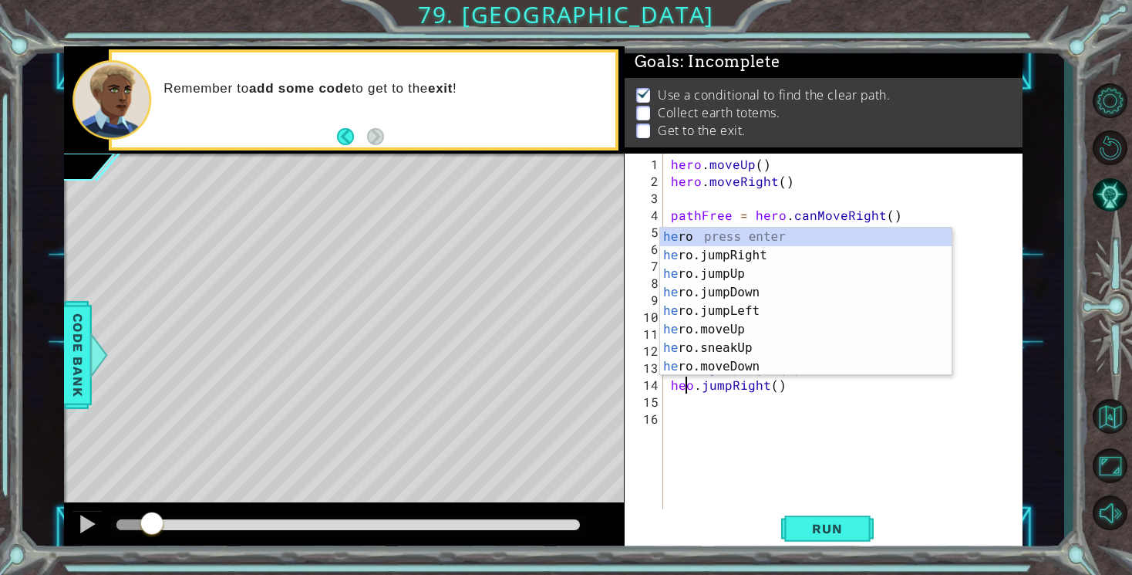
scroll to position [0, 2]
type textarea "hero.jumpRight()"
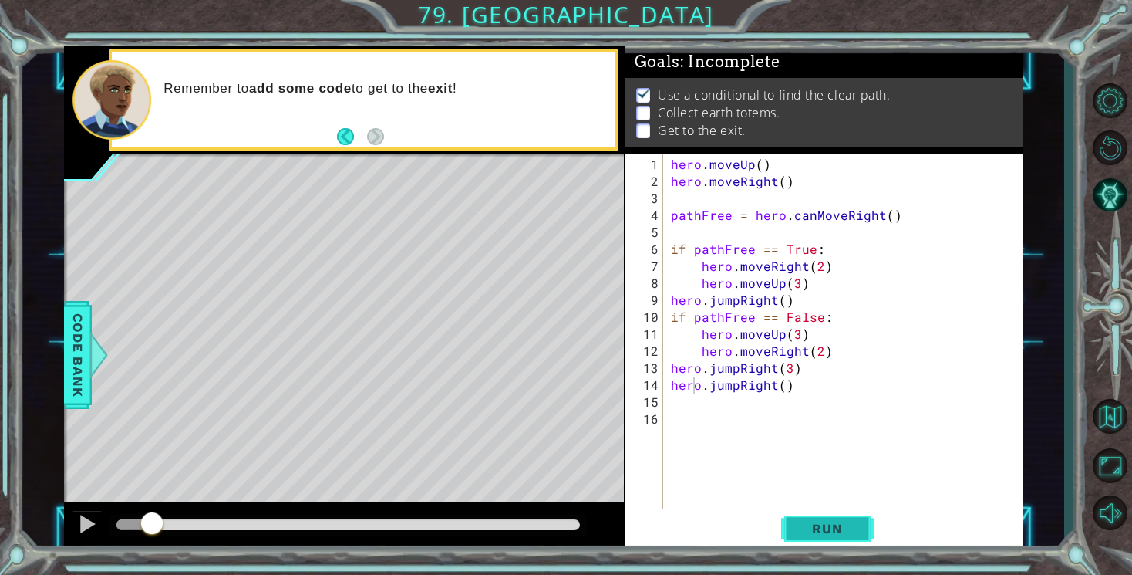
click at [828, 535] on span "Run" at bounding box center [827, 528] width 61 height 15
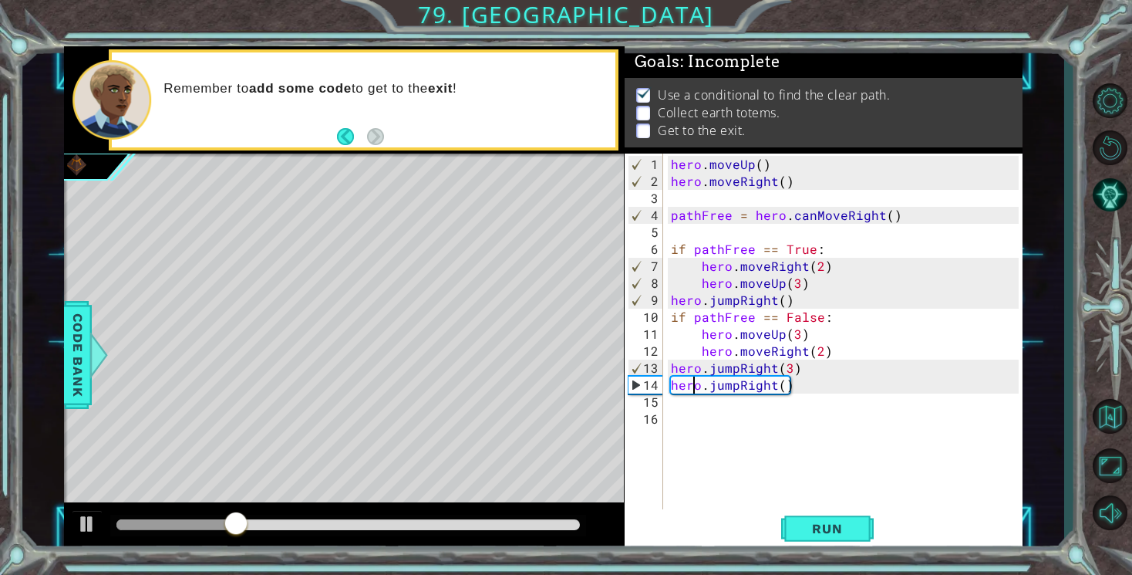
click at [686, 410] on div "hero . moveUp ( ) hero . moveRight ( ) pathFree = hero . canMoveRight ( ) if pa…" at bounding box center [847, 359] width 359 height 407
click at [676, 406] on div "hero . moveUp ( ) hero . moveRight ( ) pathFree = hero . canMoveRight ( ) if pa…" at bounding box center [847, 359] width 359 height 407
click at [829, 524] on span "Run" at bounding box center [827, 528] width 61 height 15
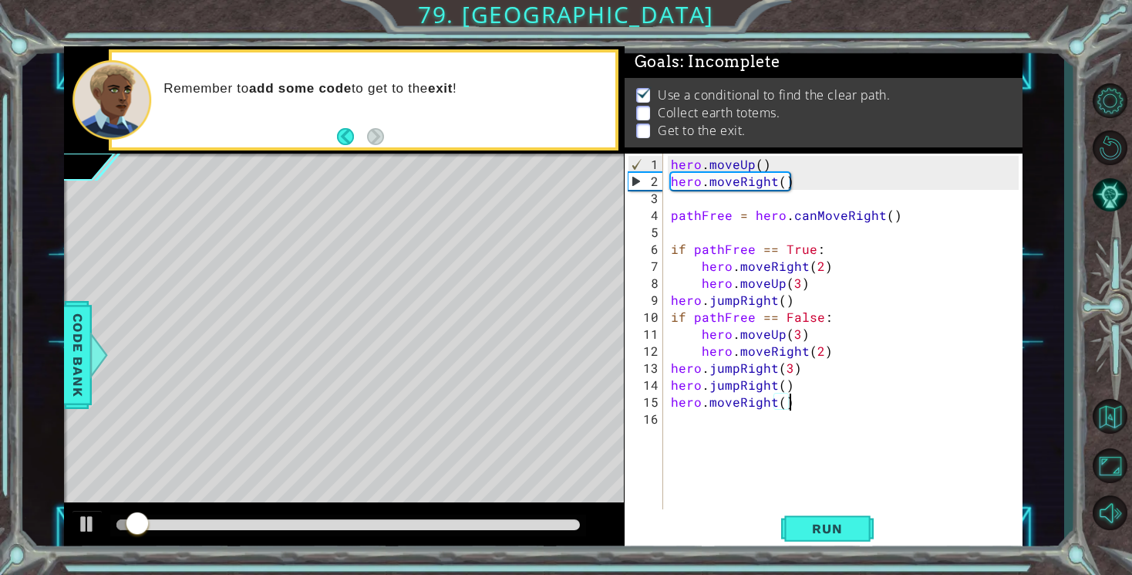
click at [691, 403] on div "hero . moveUp ( ) hero . moveRight ( ) pathFree = hero . canMoveRight ( ) if pa…" at bounding box center [847, 359] width 359 height 407
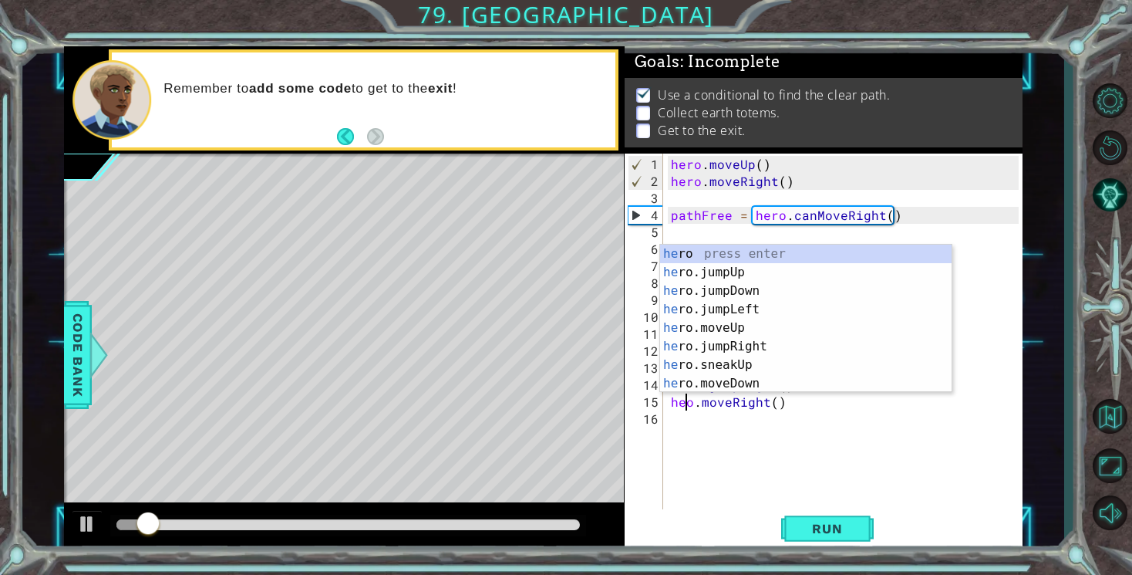
scroll to position [0, 2]
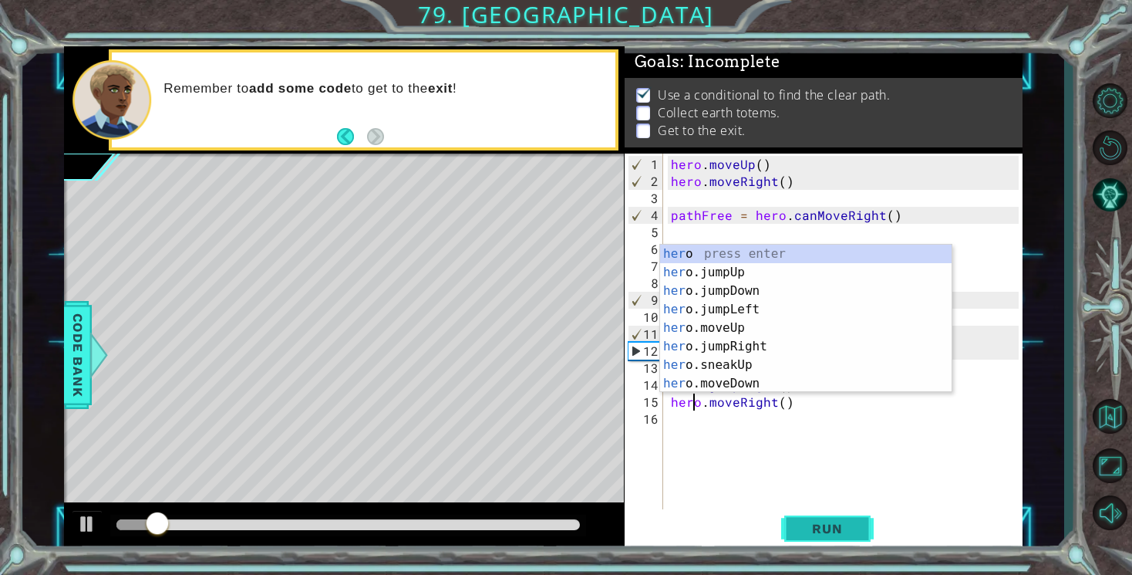
click at [840, 529] on span "Run" at bounding box center [827, 528] width 61 height 15
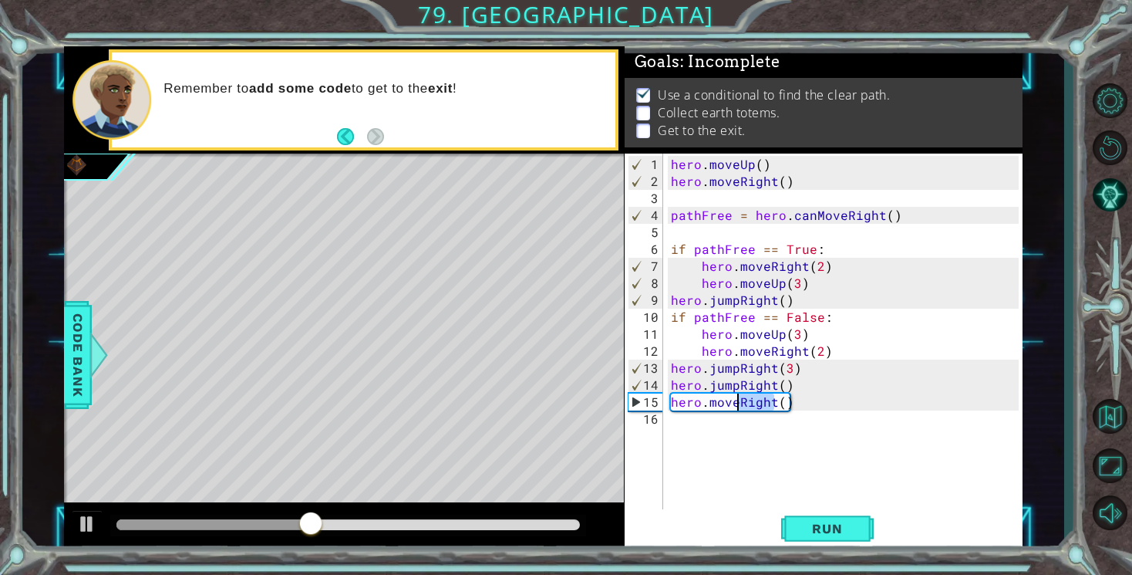
drag, startPoint x: 774, startPoint y: 405, endPoint x: 739, endPoint y: 405, distance: 34.7
click at [739, 405] on div "hero . moveUp ( ) hero . moveRight ( ) pathFree = hero . canMoveRight ( ) if pa…" at bounding box center [847, 359] width 359 height 407
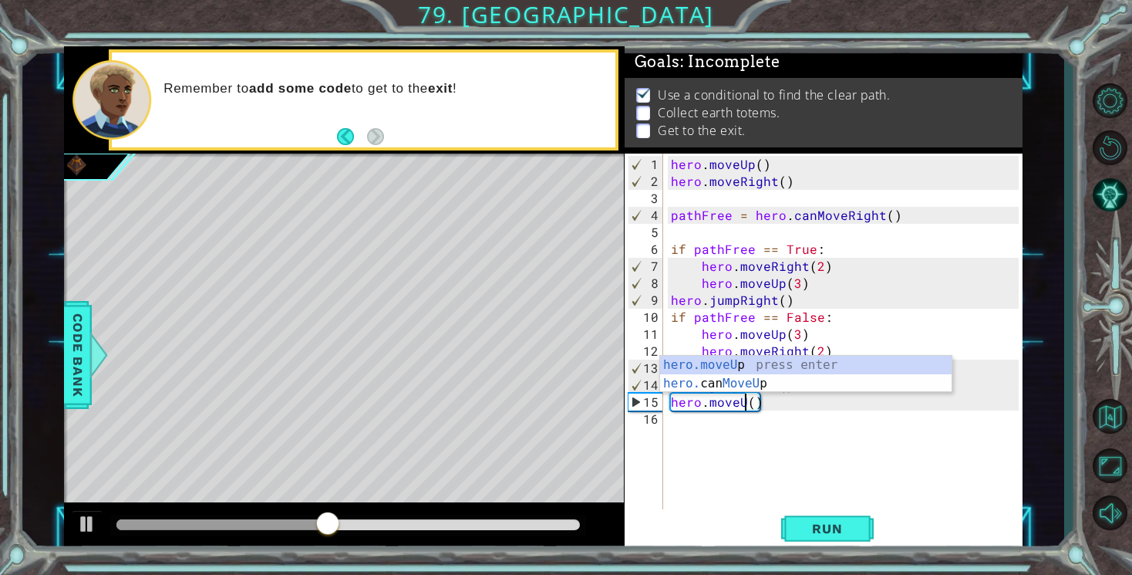
scroll to position [0, 5]
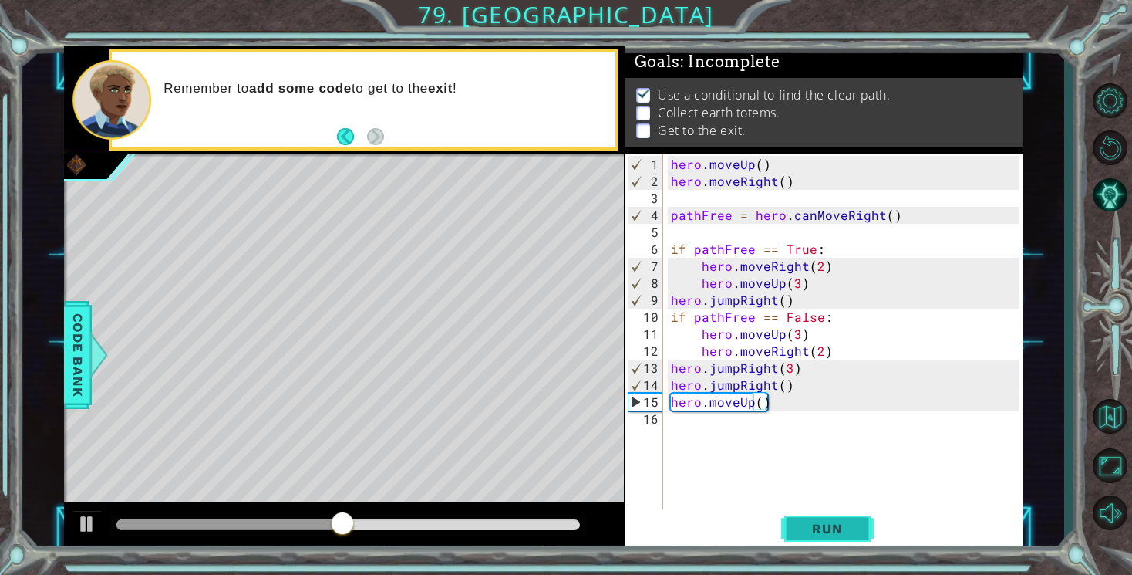
click at [853, 532] on span "Run" at bounding box center [827, 528] width 61 height 15
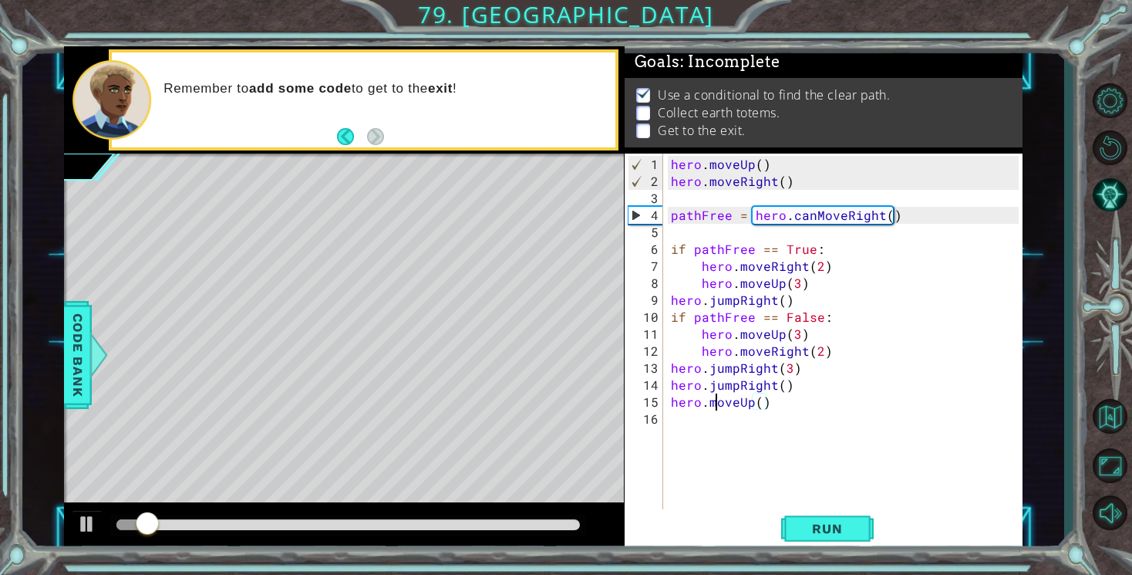
click at [717, 407] on div "hero . moveUp ( ) hero . moveRight ( ) pathFree = hero . canMoveRight ( ) if pa…" at bounding box center [847, 359] width 359 height 407
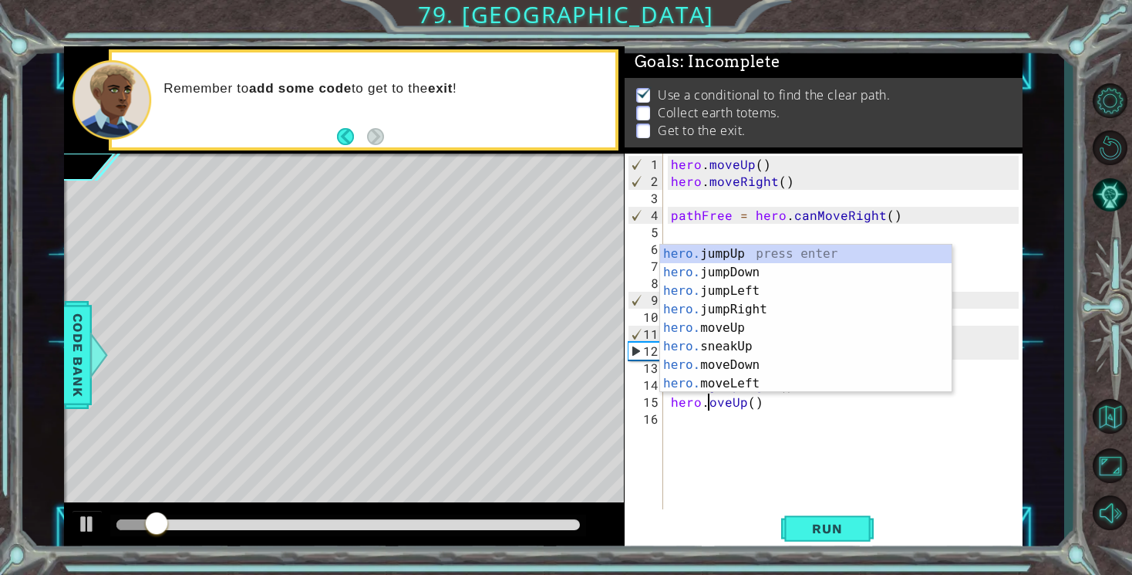
scroll to position [0, 3]
click at [841, 522] on span "Run" at bounding box center [827, 528] width 61 height 15
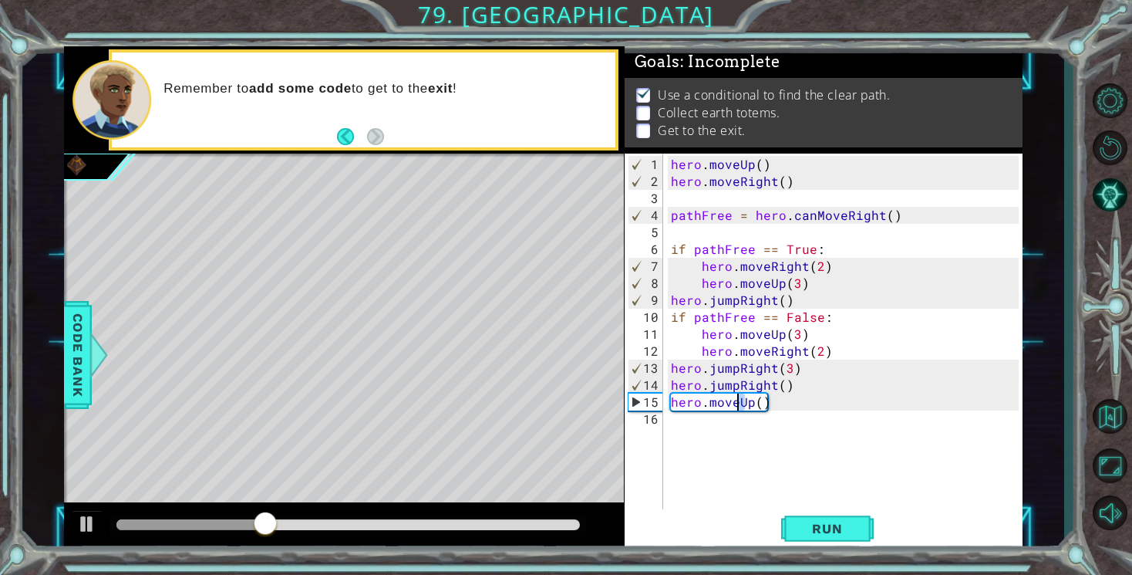
drag, startPoint x: 747, startPoint y: 404, endPoint x: 739, endPoint y: 404, distance: 8.5
click at [739, 404] on div "hero . moveUp ( ) hero . moveRight ( ) pathFree = hero . canMoveRight ( ) if pa…" at bounding box center [847, 359] width 359 height 407
drag, startPoint x: 751, startPoint y: 406, endPoint x: 740, endPoint y: 406, distance: 11.6
click at [740, 406] on div "hero . moveUp ( ) hero . moveRight ( ) pathFree = hero . canMoveRight ( ) if pa…" at bounding box center [847, 359] width 359 height 407
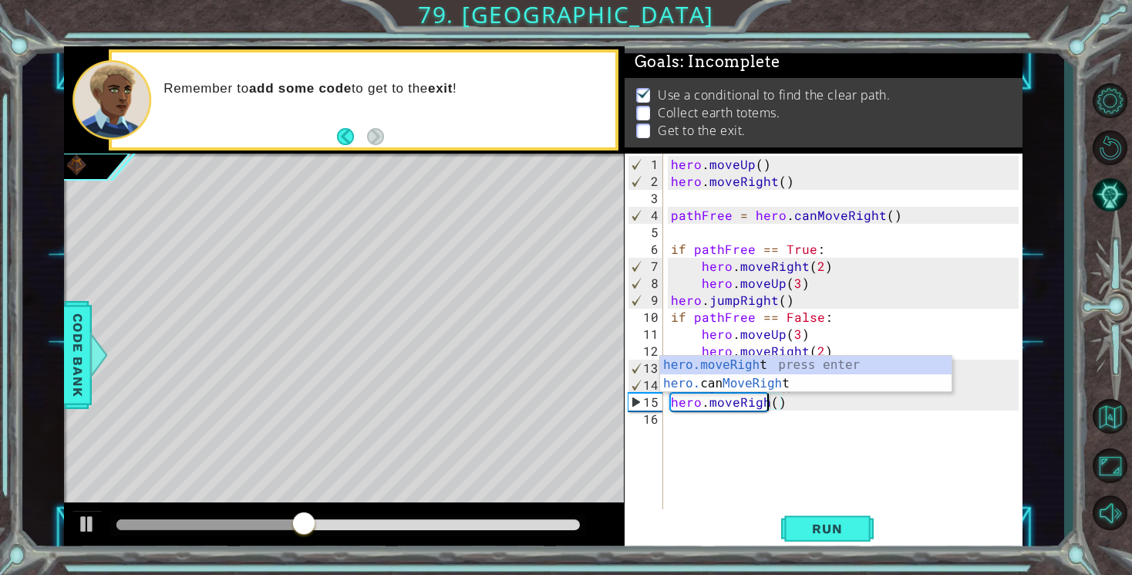
scroll to position [0, 6]
click at [780, 406] on div "hero . moveUp ( ) hero . moveRight ( ) pathFree = hero . canMoveRight ( ) if pa…" at bounding box center [847, 359] width 359 height 407
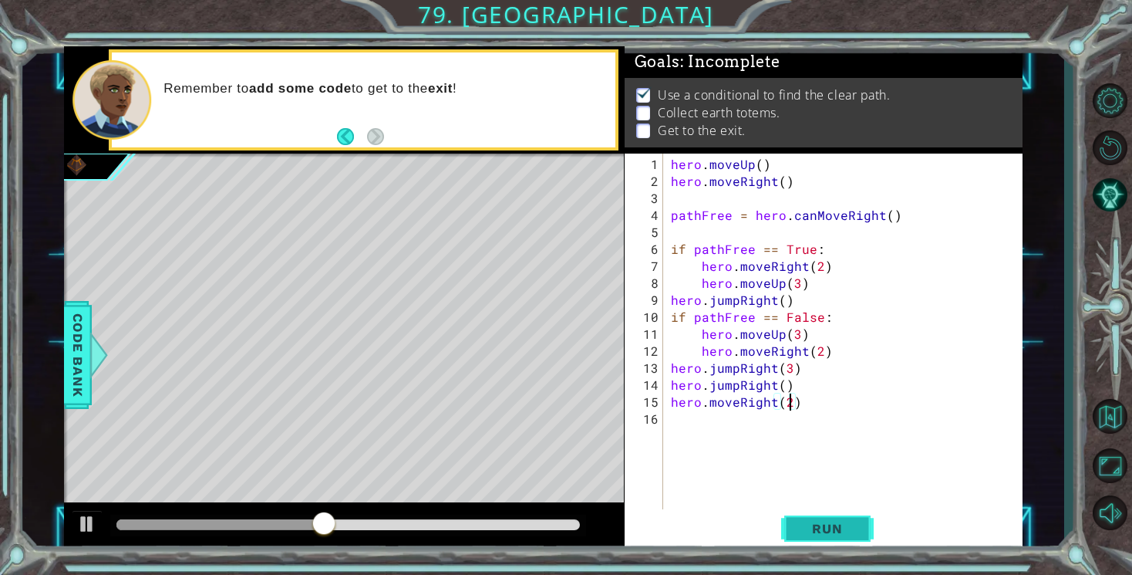
scroll to position [0, 7]
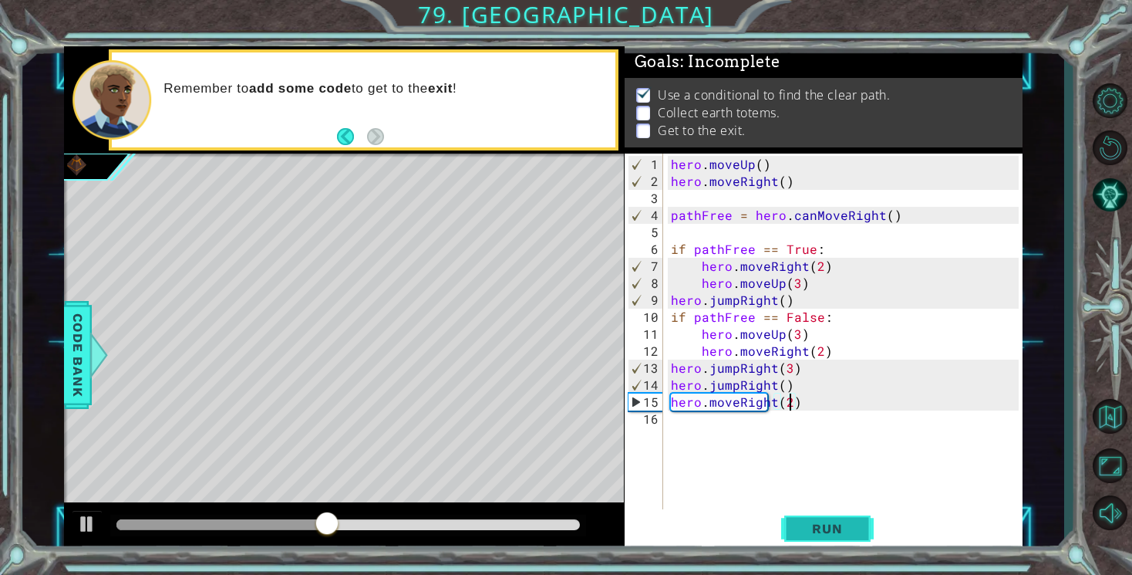
click at [865, 528] on button "Run" at bounding box center [827, 529] width 93 height 40
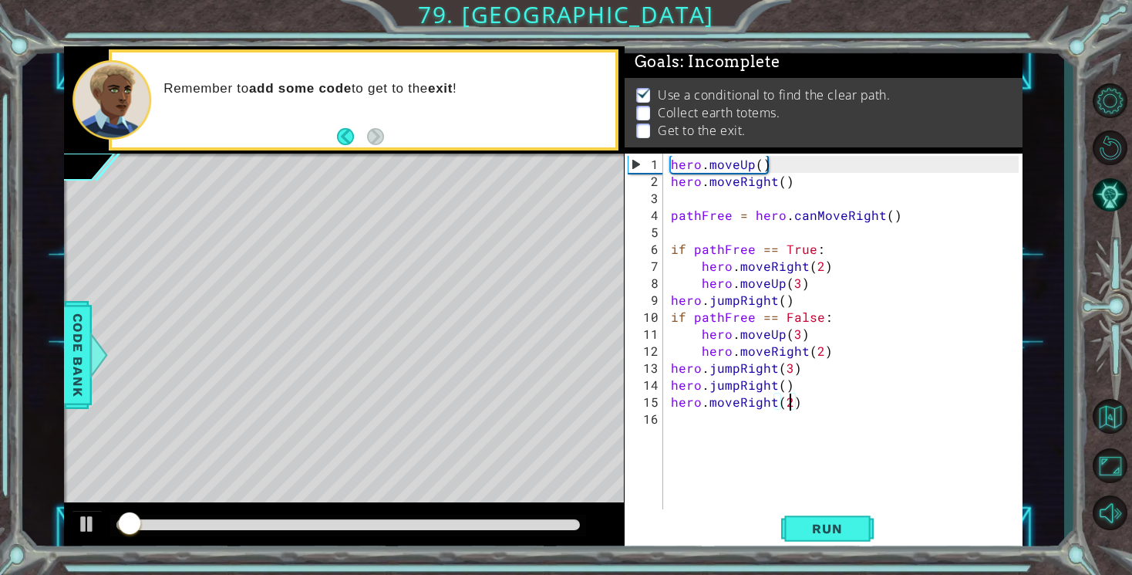
click at [693, 404] on div "hero . moveUp ( ) hero . moveRight ( ) pathFree = hero . canMoveRight ( ) if pa…" at bounding box center [847, 359] width 359 height 407
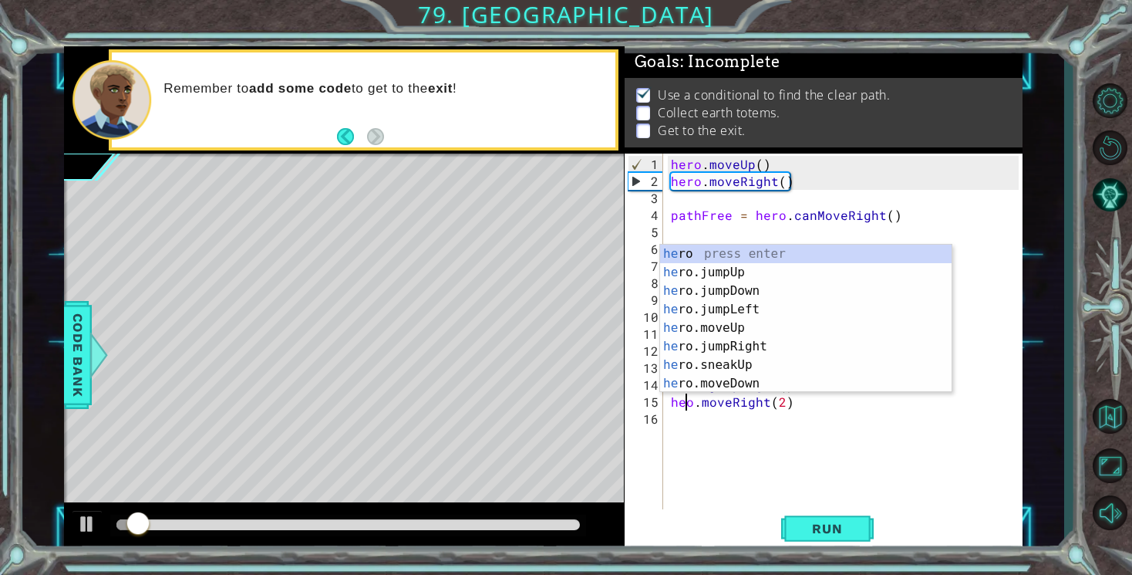
scroll to position [0, 2]
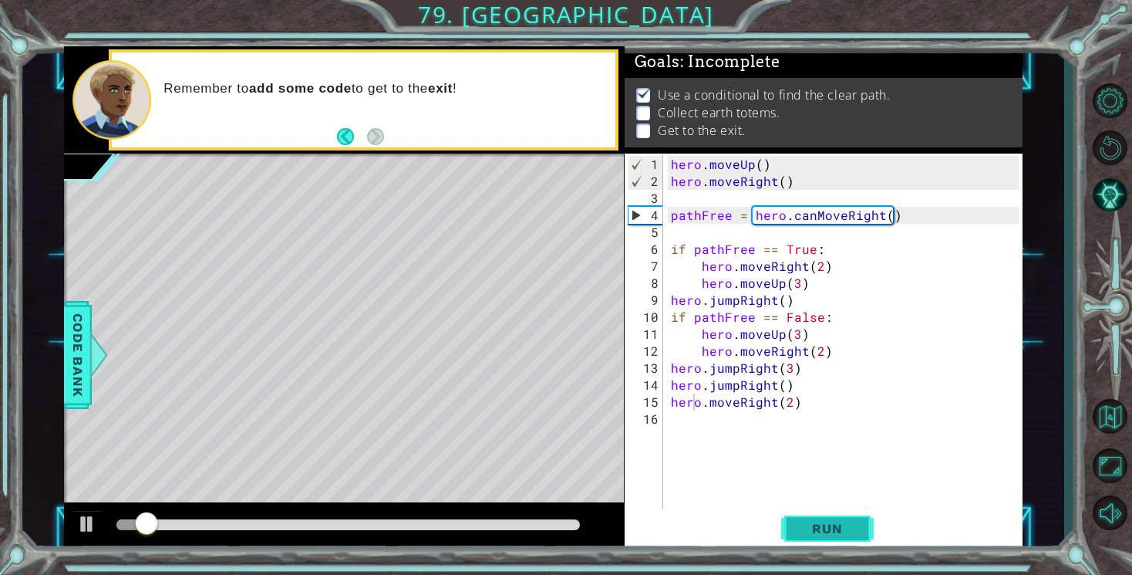
click at [821, 538] on button "Run" at bounding box center [827, 529] width 93 height 40
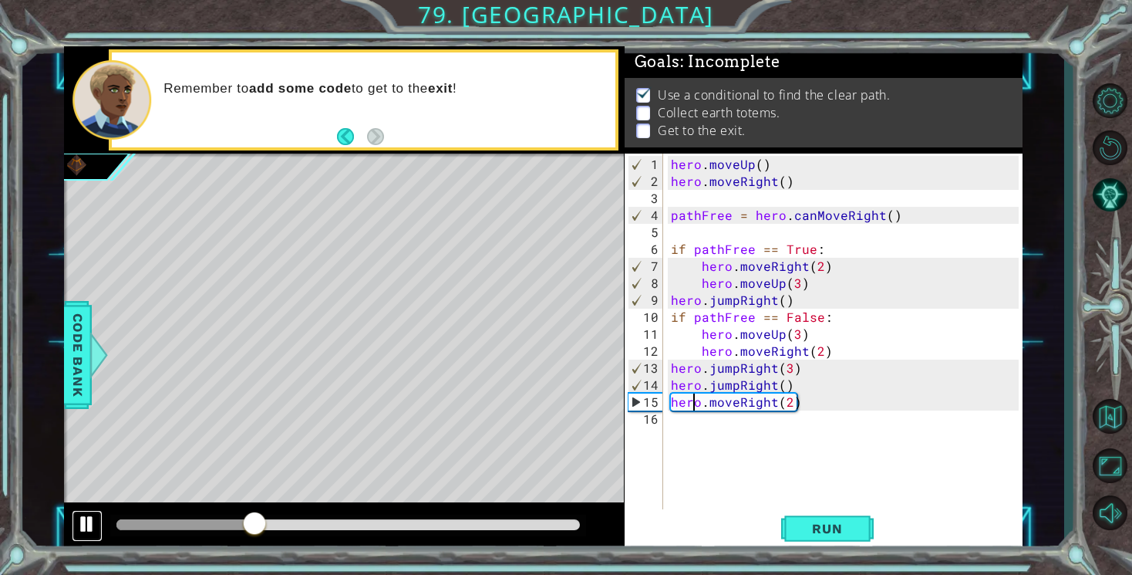
click at [84, 514] on div at bounding box center [87, 524] width 20 height 20
click at [828, 530] on span "Run" at bounding box center [827, 528] width 61 height 15
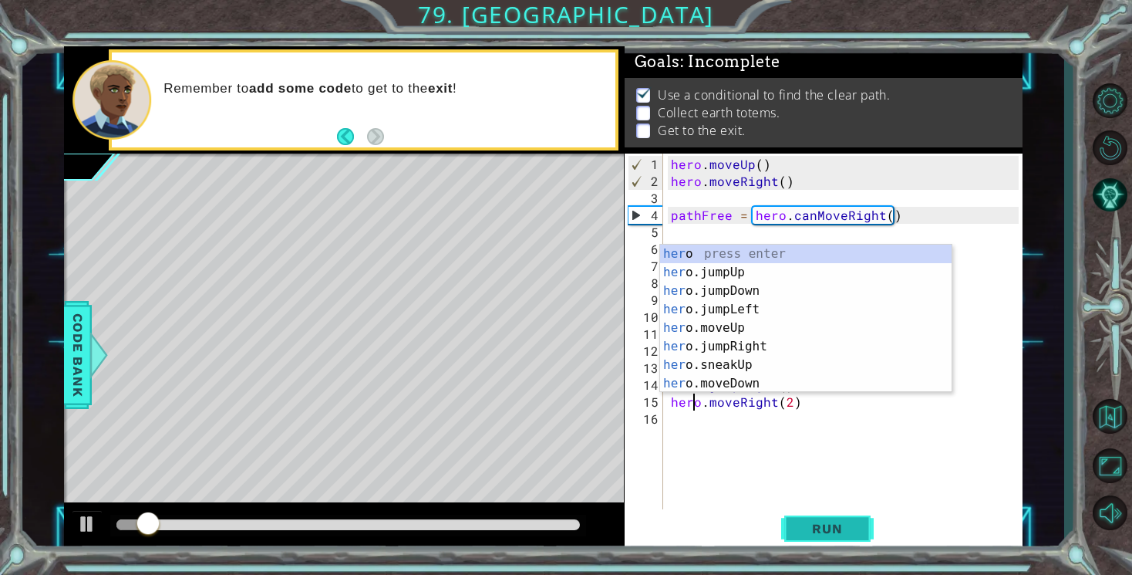
type textarea "hero.moveRight(2)"
click at [829, 535] on span "Run" at bounding box center [827, 528] width 61 height 15
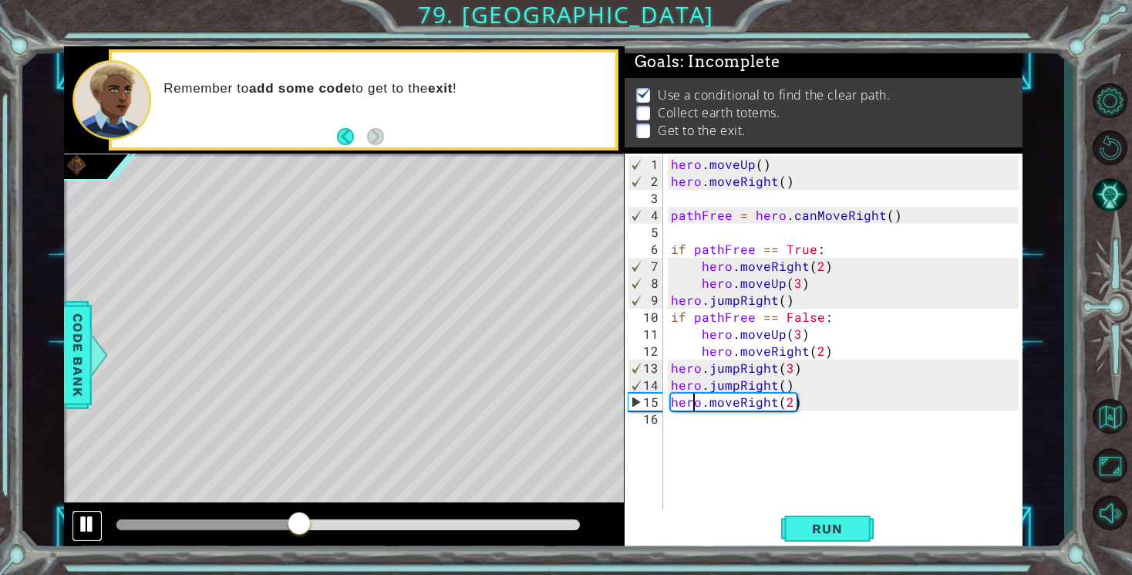
click at [96, 527] on div at bounding box center [87, 524] width 20 height 20
click at [767, 432] on div "hero . moveUp ( ) hero . moveRight ( ) pathFree = hero . canMoveRight ( ) if pa…" at bounding box center [847, 359] width 359 height 407
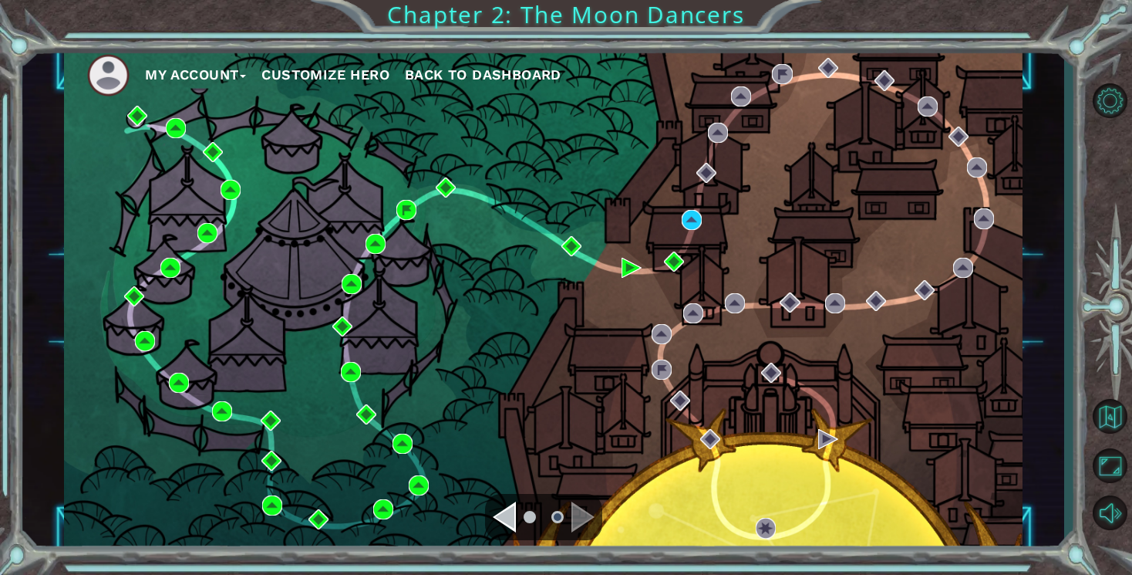
click at [704, 222] on div "My Account Customize Hero Back to Dashboard" at bounding box center [543, 299] width 959 height 506
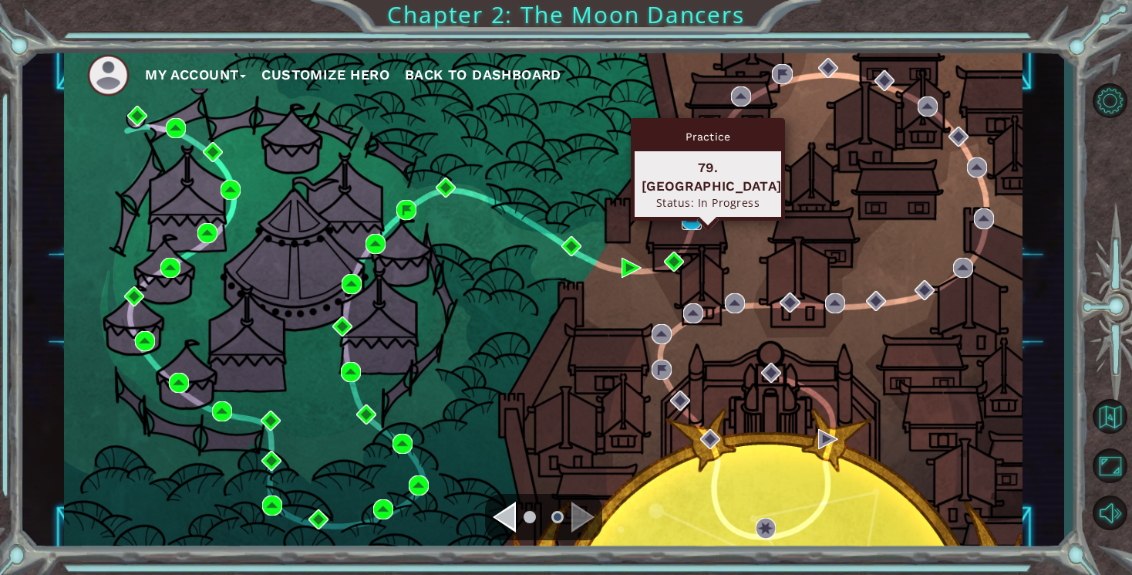
click at [691, 216] on img at bounding box center [692, 220] width 20 height 20
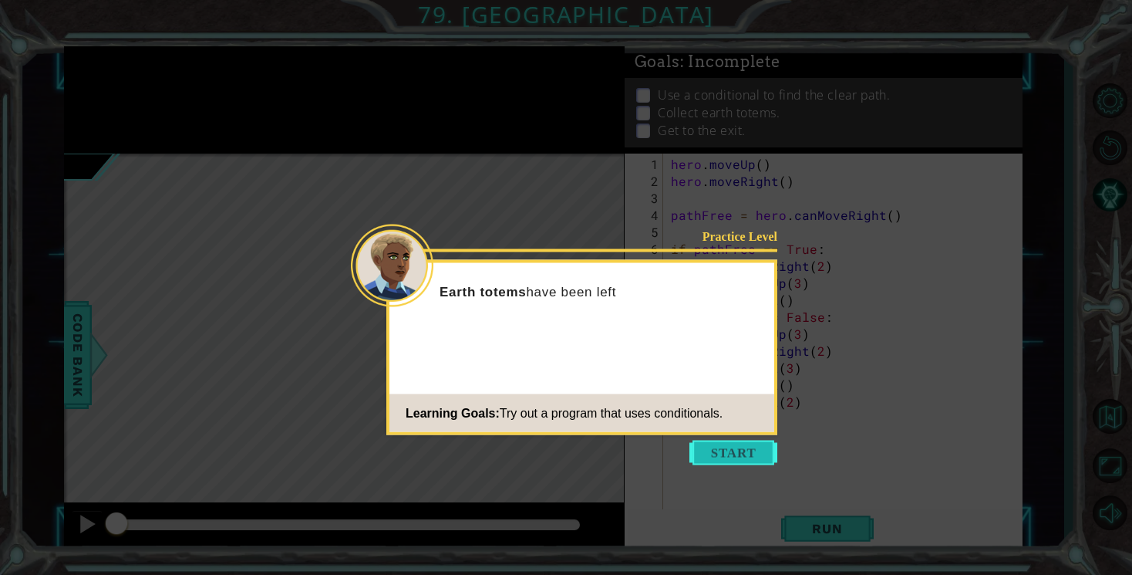
click at [705, 455] on button "Start" at bounding box center [734, 452] width 88 height 25
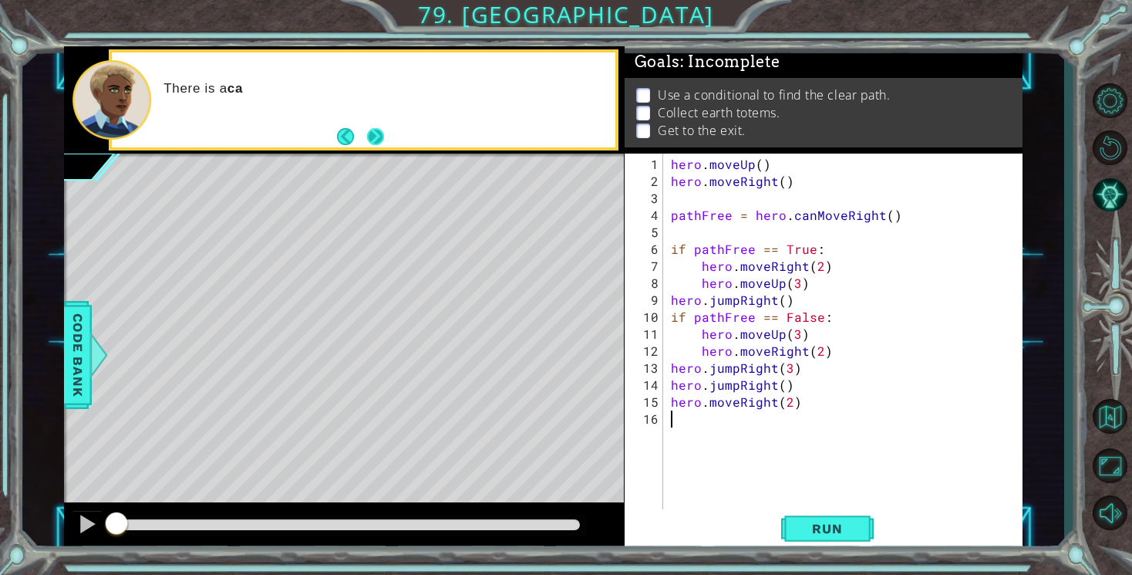
click at [385, 143] on button "Next" at bounding box center [375, 136] width 25 height 25
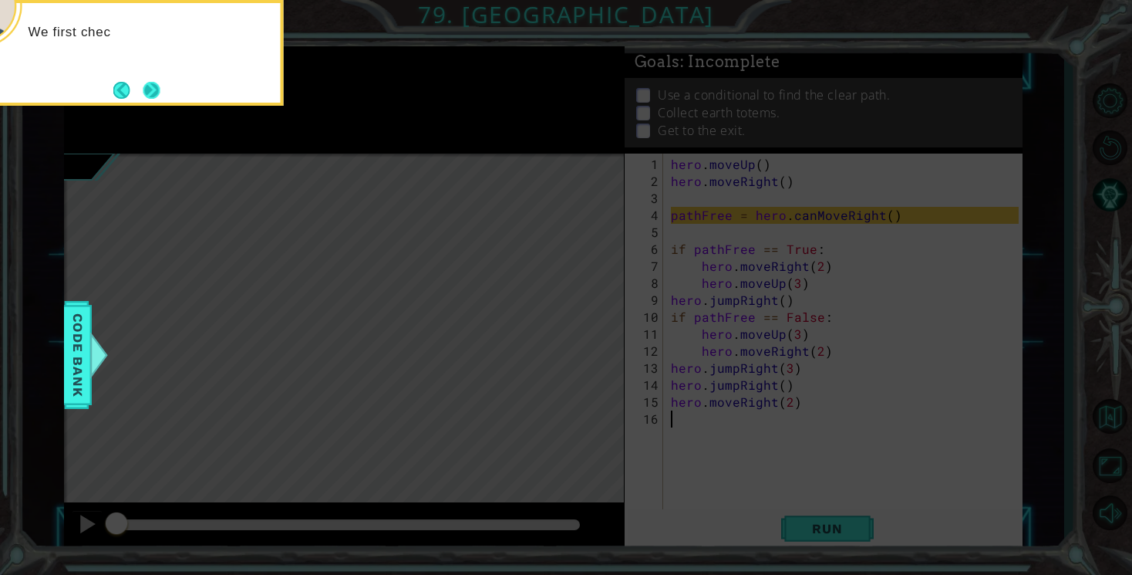
click at [140, 94] on button "Next" at bounding box center [152, 90] width 28 height 28
click at [157, 91] on button "Next" at bounding box center [151, 89] width 25 height 25
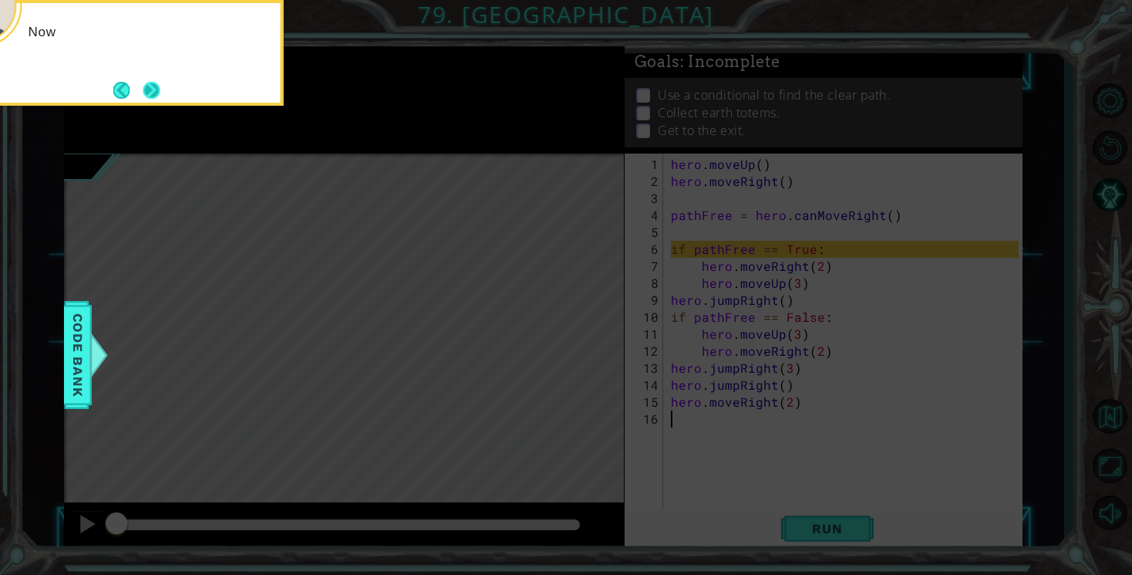
click at [163, 93] on div "Now" at bounding box center [129, 53] width 309 height 106
click at [150, 89] on button "Next" at bounding box center [151, 89] width 27 height 27
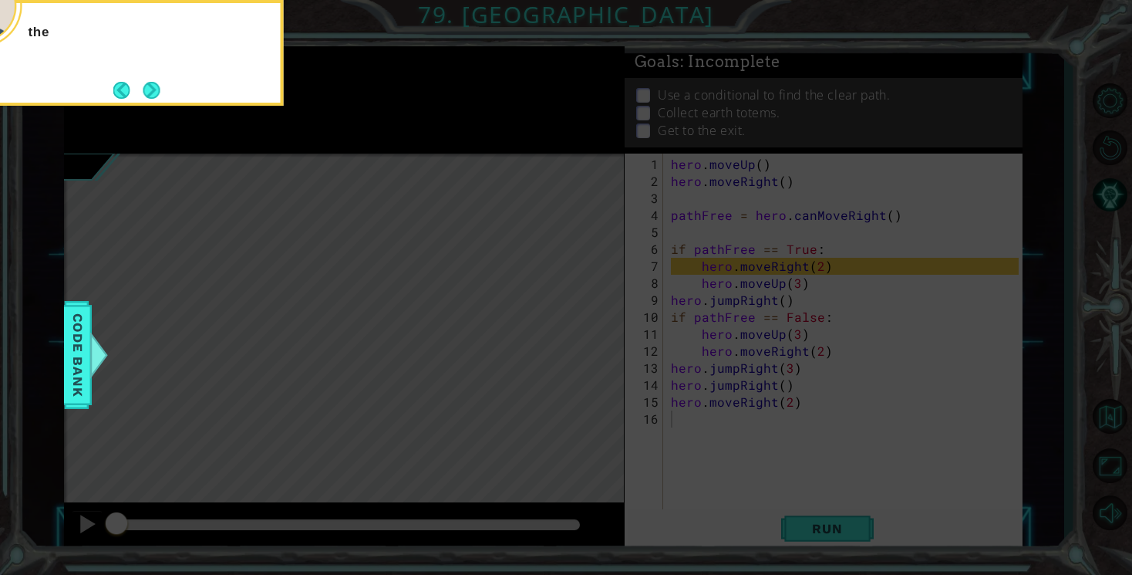
click at [150, 89] on button "Next" at bounding box center [151, 89] width 19 height 19
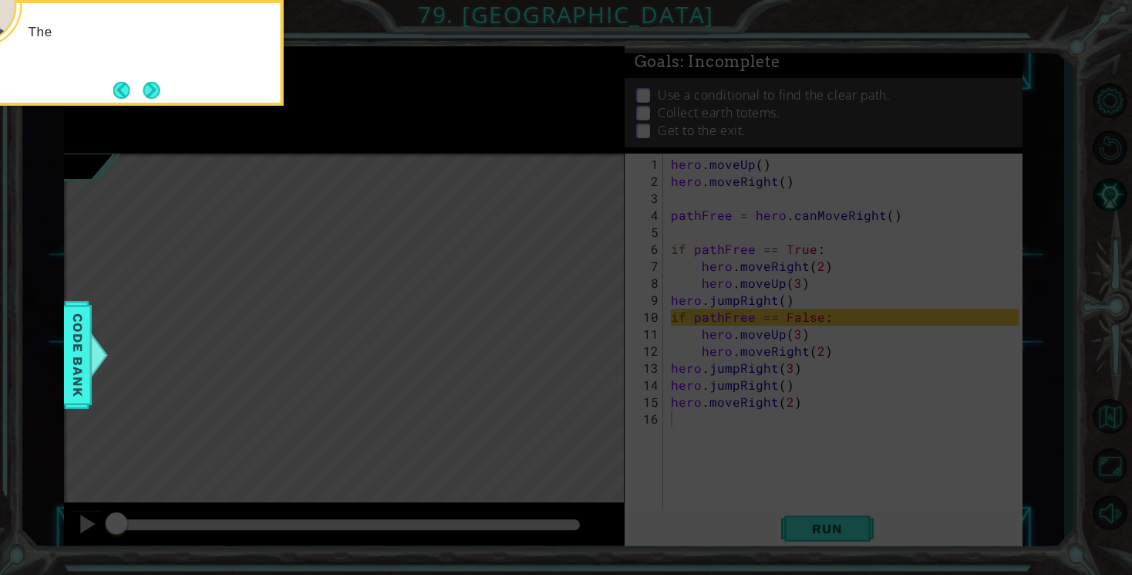
click at [150, 89] on button "Next" at bounding box center [152, 90] width 28 height 28
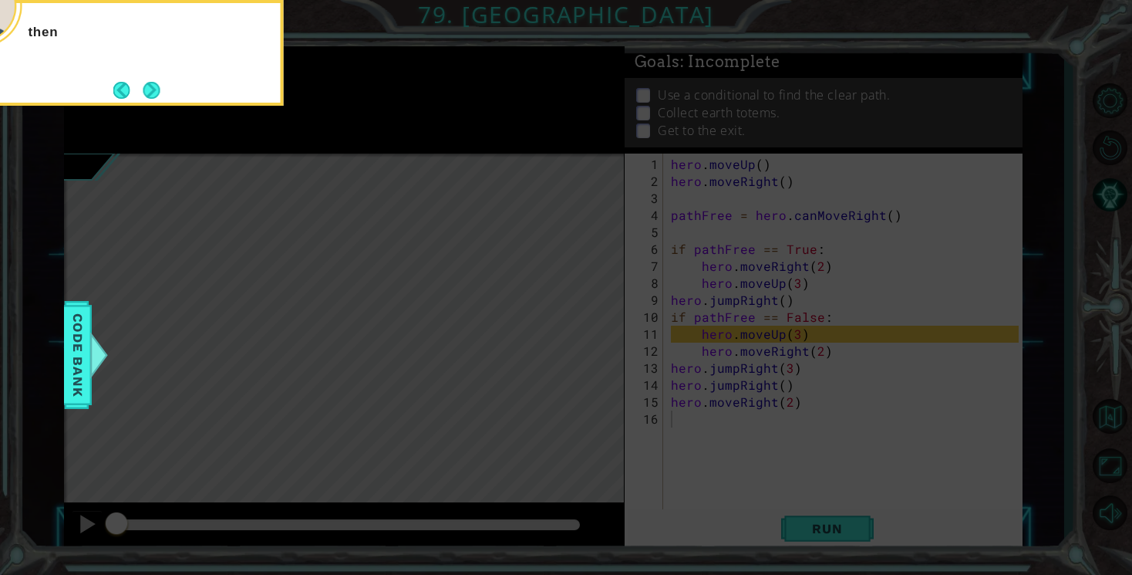
click at [150, 89] on button "Next" at bounding box center [151, 90] width 29 height 29
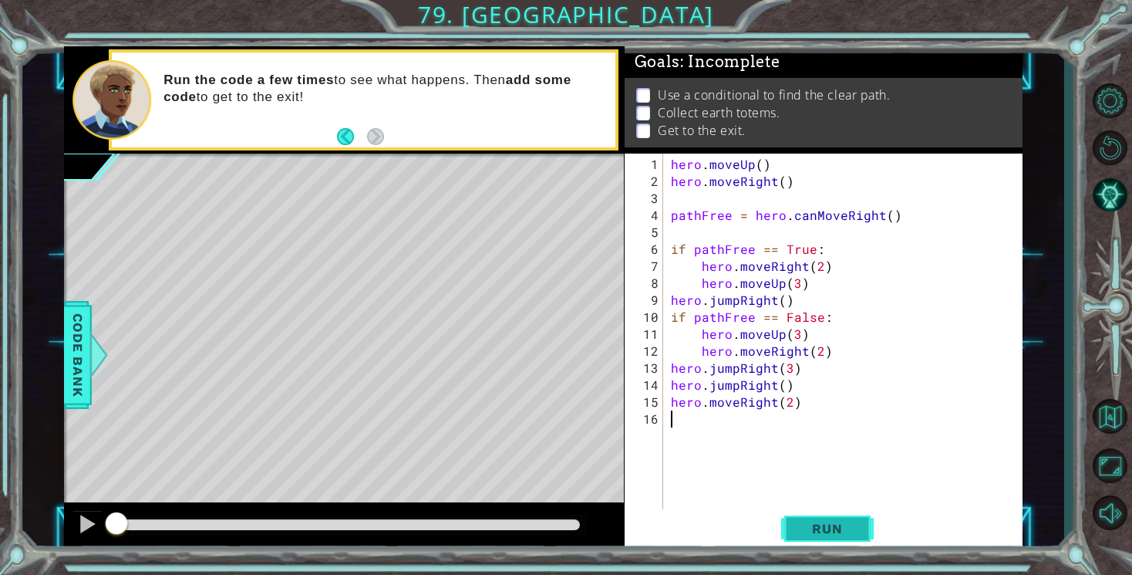
click at [831, 531] on span "Run" at bounding box center [827, 528] width 61 height 15
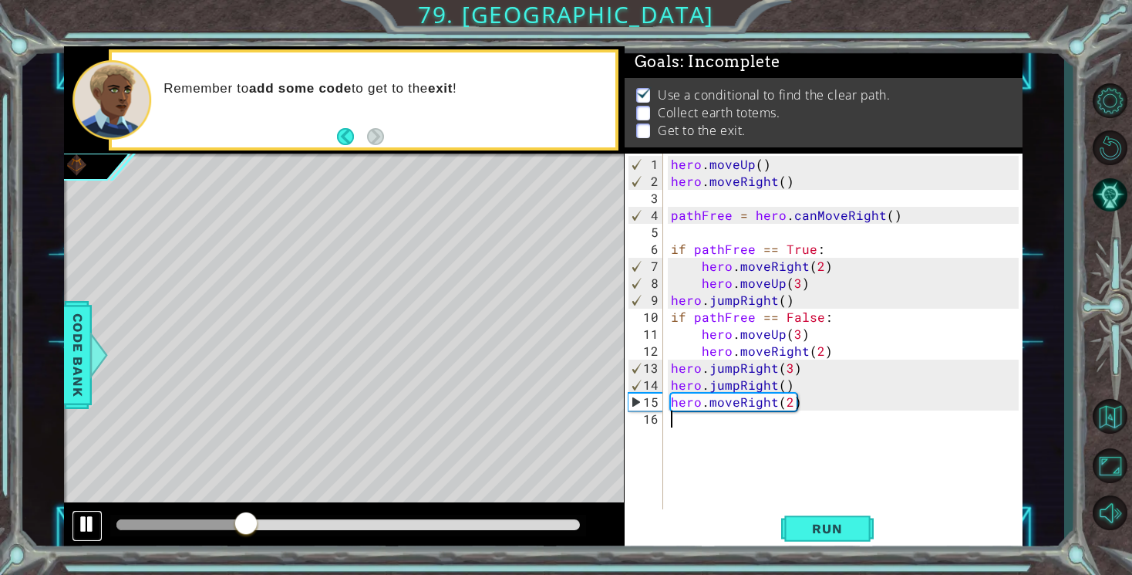
click at [87, 516] on div at bounding box center [87, 524] width 20 height 20
click at [788, 396] on div "hero . moveUp ( ) hero . moveRight ( ) pathFree = hero . canMoveRight ( ) if pa…" at bounding box center [847, 359] width 359 height 407
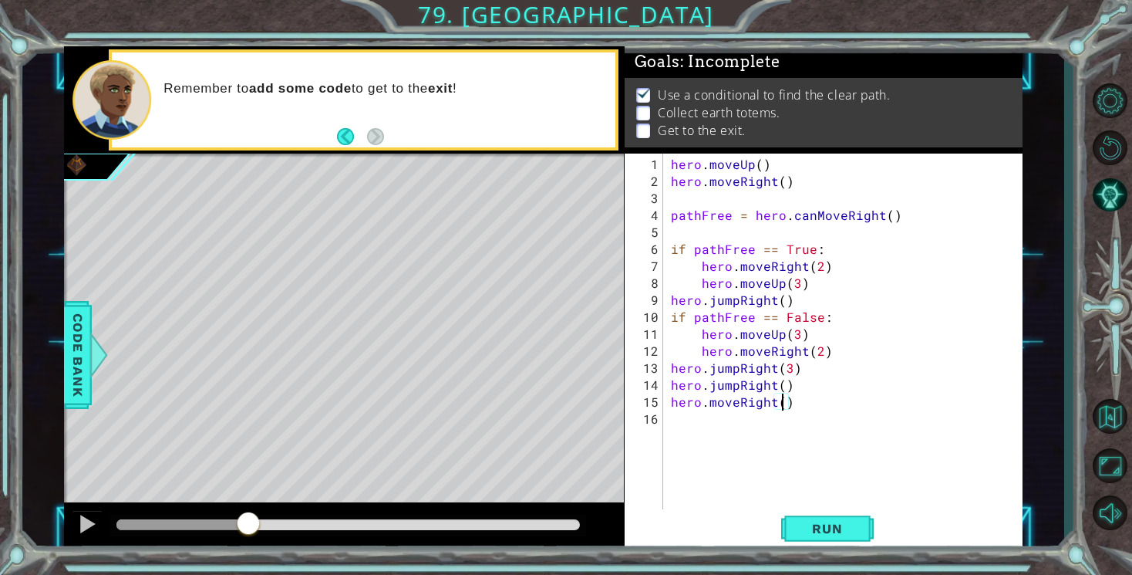
scroll to position [0, 7]
click at [862, 531] on button "Run" at bounding box center [827, 529] width 93 height 40
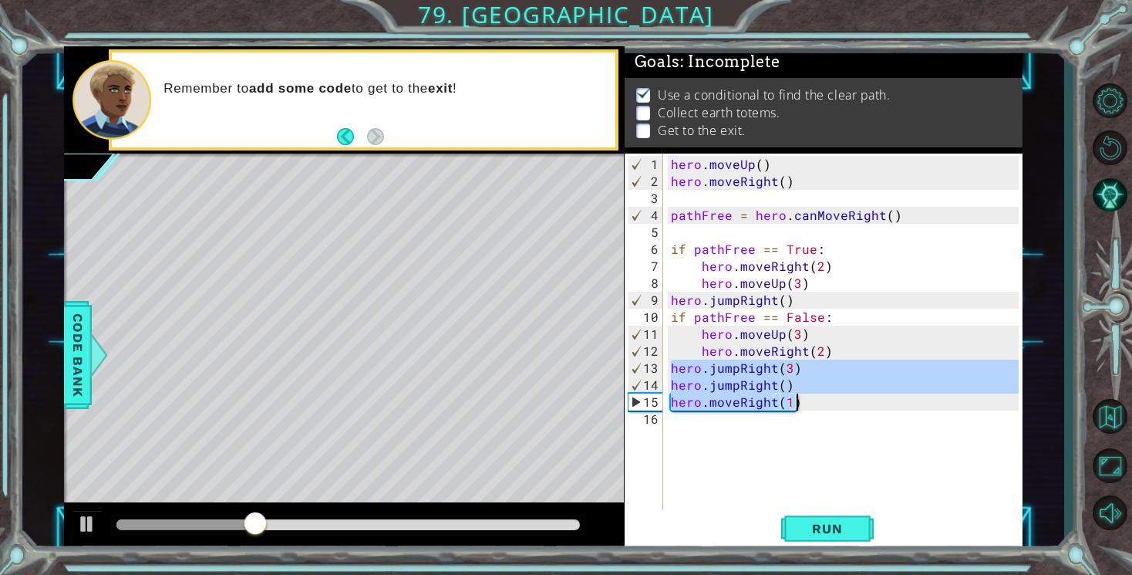
drag, startPoint x: 673, startPoint y: 370, endPoint x: 804, endPoint y: 417, distance: 138.3
click at [802, 413] on div "hero . moveUp ( ) hero . moveRight ( ) pathFree = hero . canMoveRight ( ) if pa…" at bounding box center [847, 359] width 359 height 407
type textarea "hero.moveRight(1)"
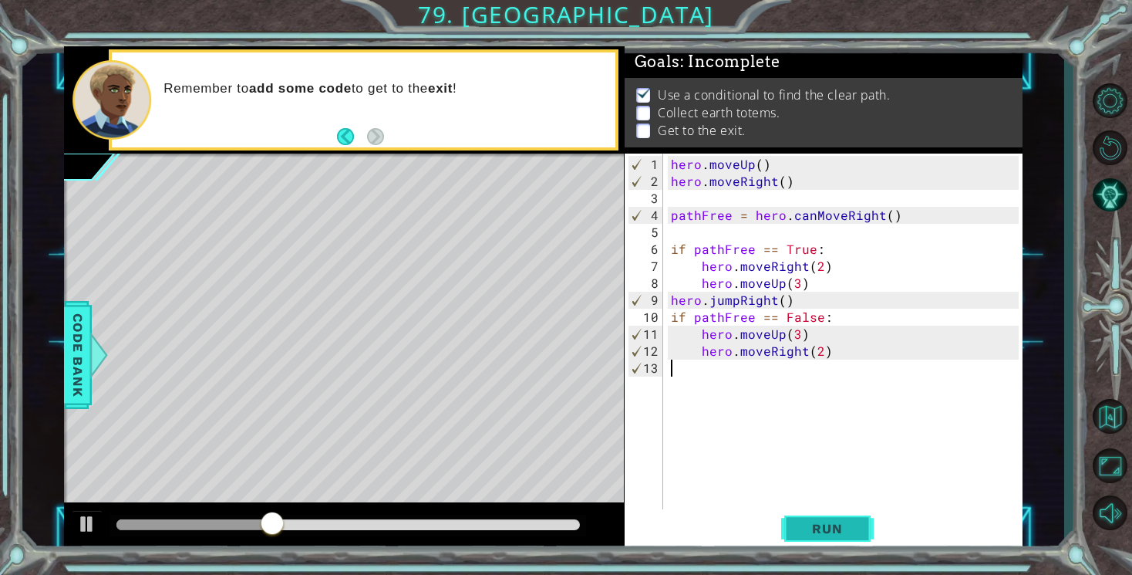
click at [850, 521] on span "Run" at bounding box center [827, 528] width 61 height 15
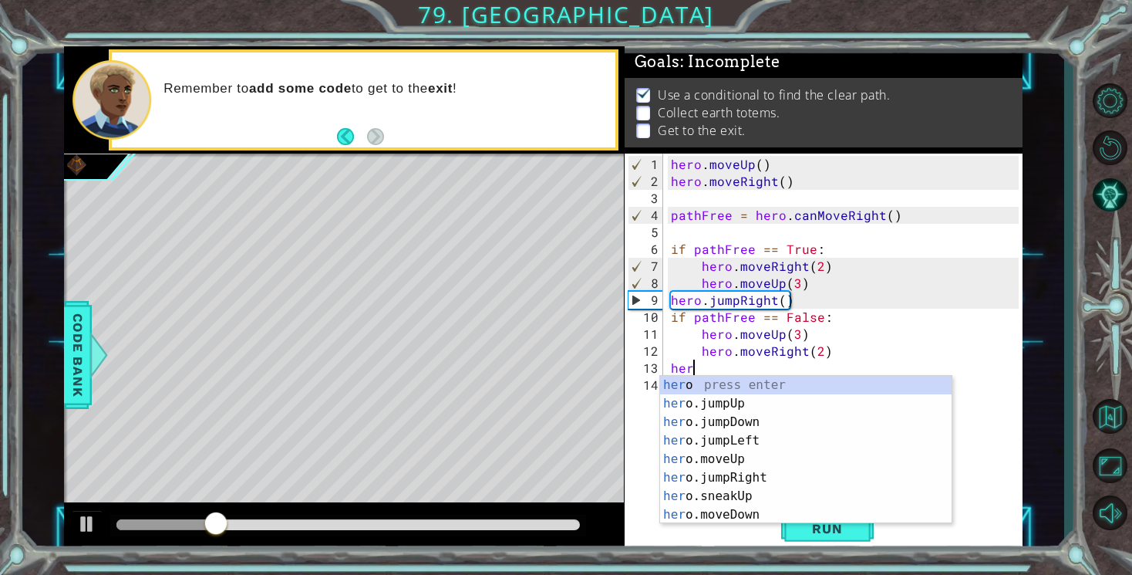
type textarea "hero"
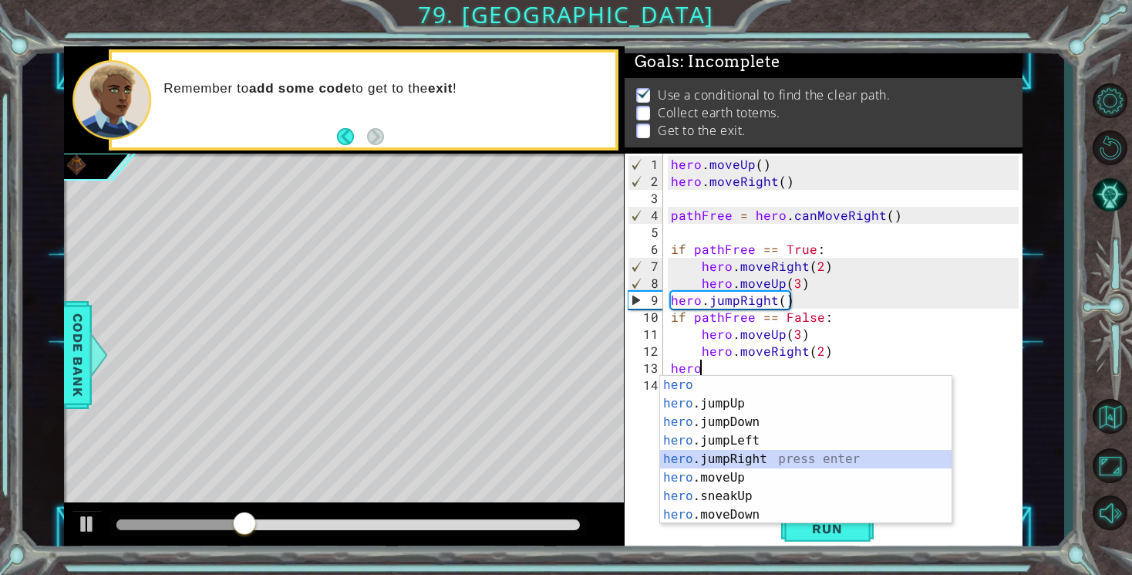
click at [734, 454] on div "hero press enter hero .jumpUp press enter hero .jumpDown press enter hero .jump…" at bounding box center [806, 468] width 292 height 185
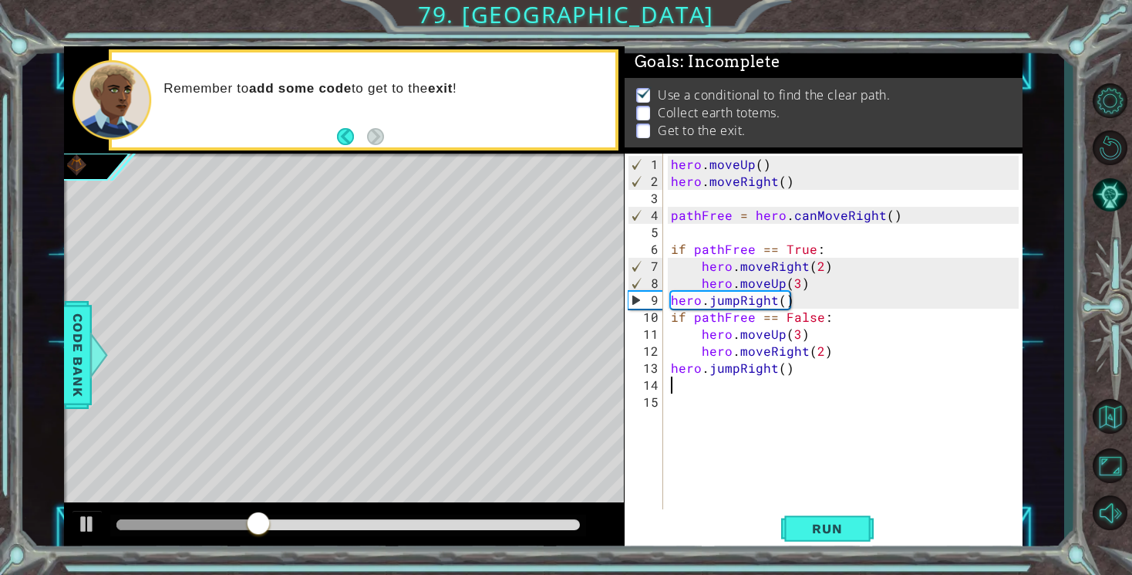
click at [783, 365] on div "hero . moveUp ( ) hero . moveRight ( ) pathFree = hero . canMoveRight ( ) if pa…" at bounding box center [847, 351] width 359 height 390
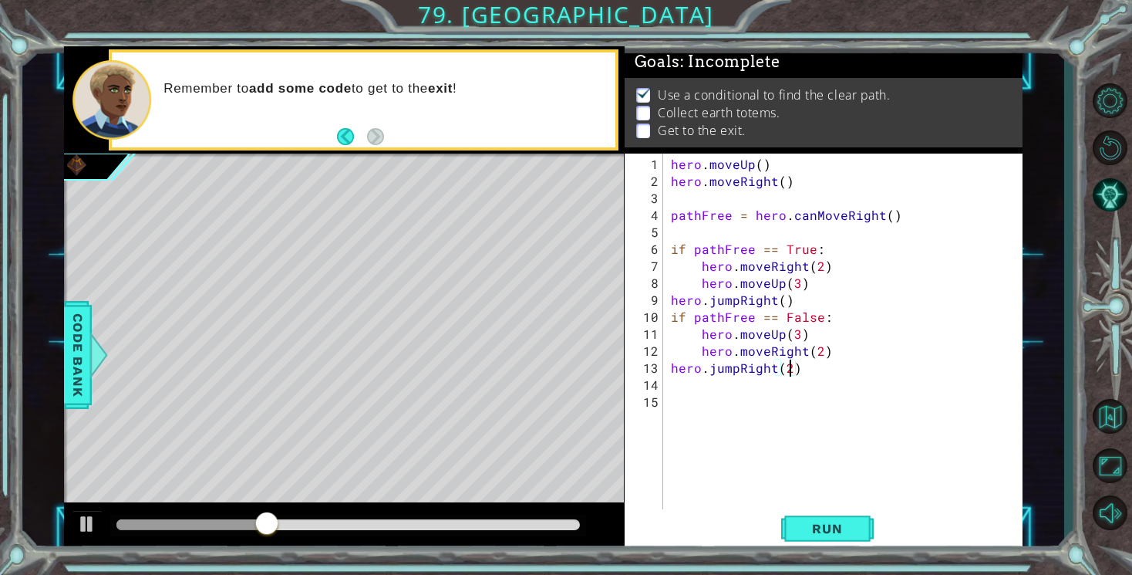
scroll to position [0, 7]
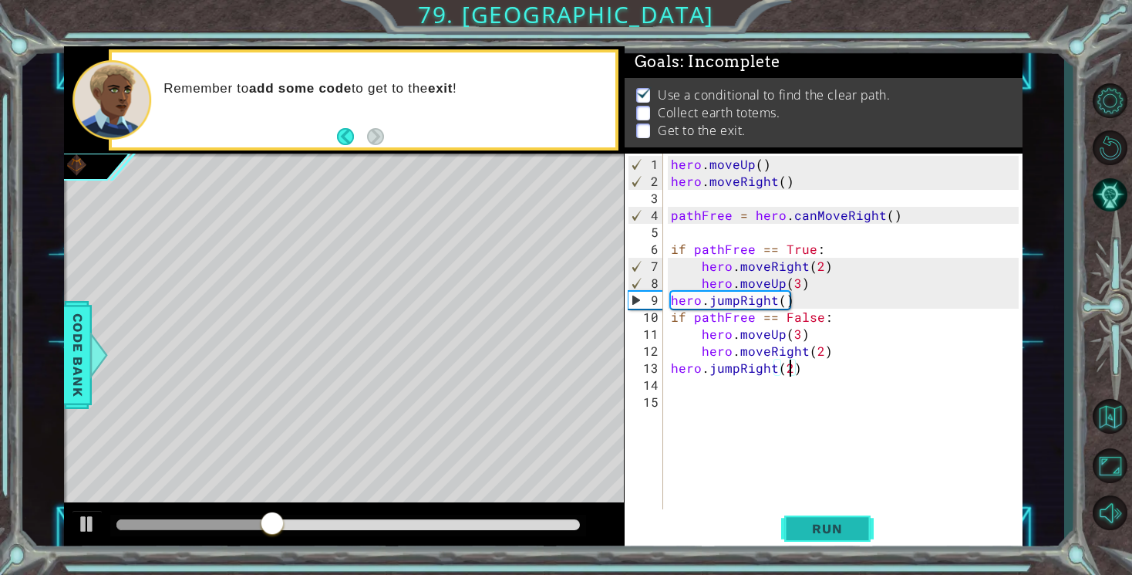
click at [845, 525] on span "Run" at bounding box center [827, 528] width 61 height 15
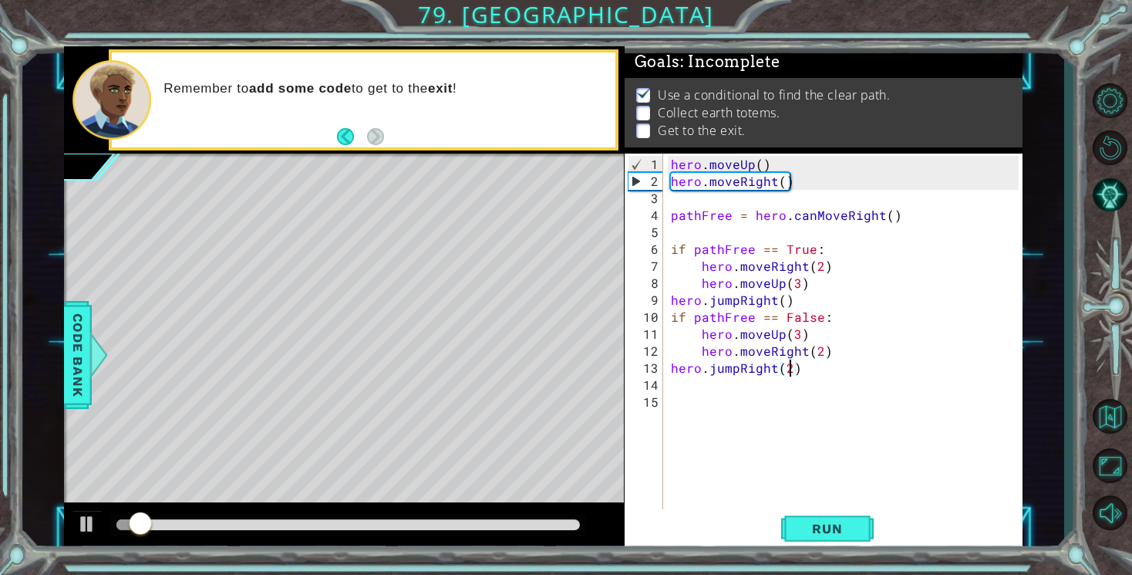
click at [689, 371] on div "hero . moveUp ( ) hero . moveRight ( ) pathFree = hero . canMoveRight ( ) if pa…" at bounding box center [847, 351] width 359 height 390
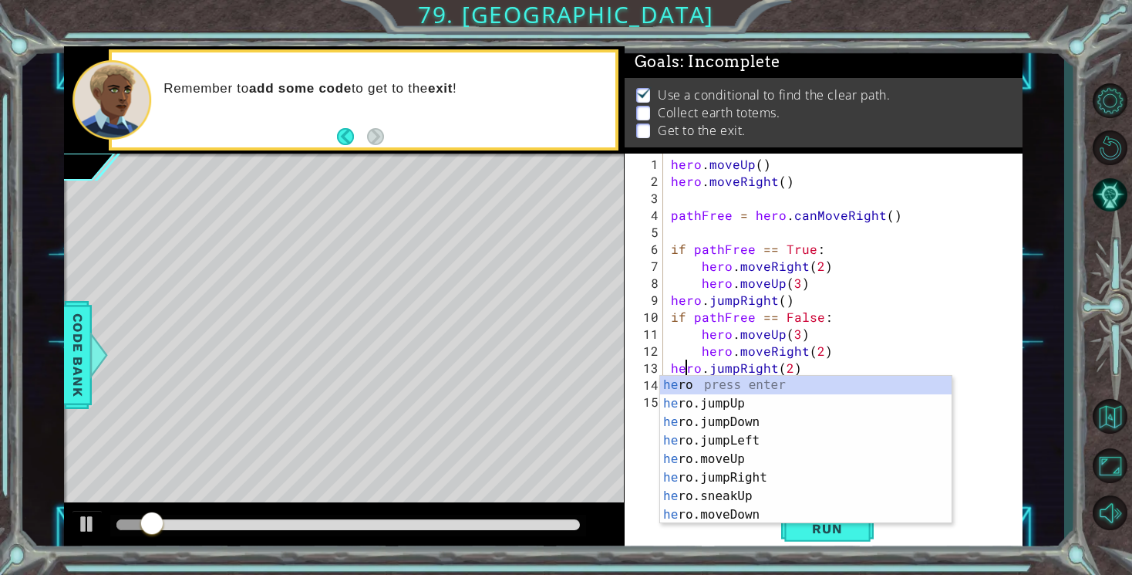
scroll to position [0, 1]
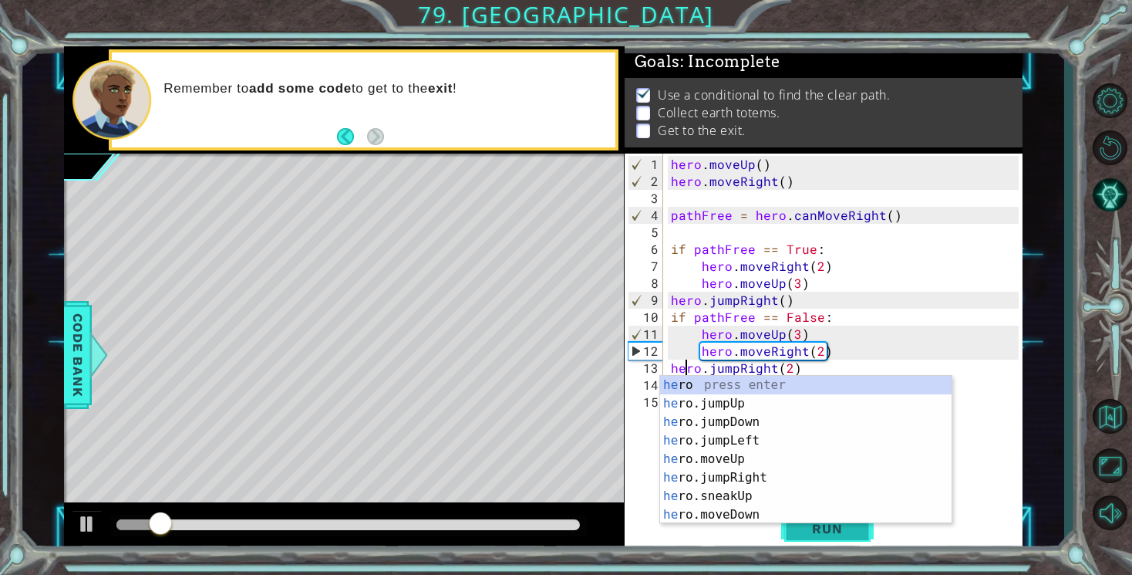
type textarea "hero.jumpRight(2)"
click at [835, 528] on span "Run" at bounding box center [827, 528] width 61 height 15
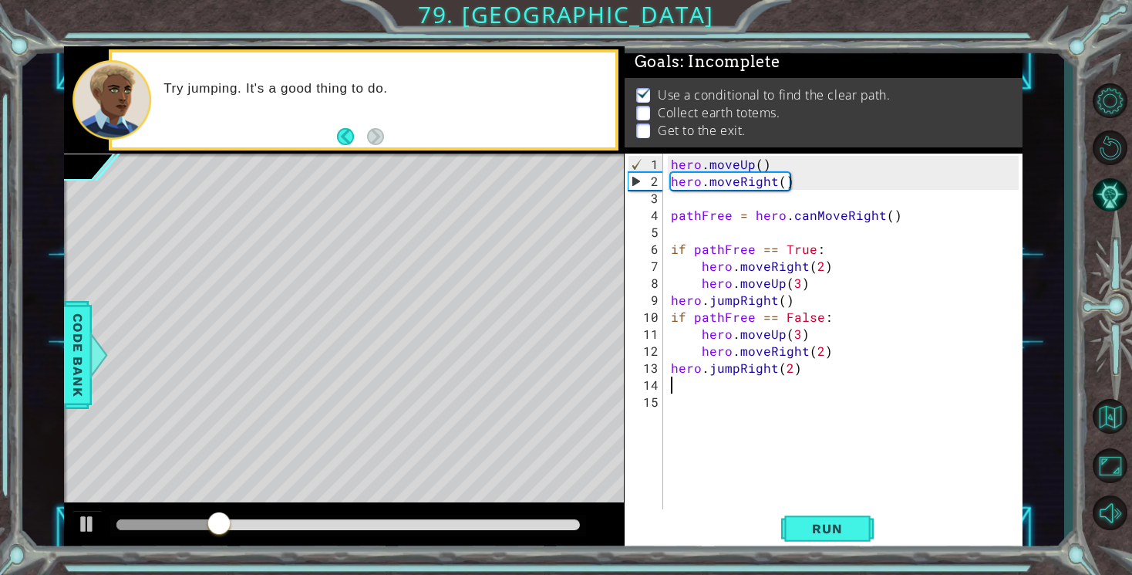
click at [710, 388] on div "hero . moveUp ( ) hero . moveRight ( ) pathFree = hero . canMoveRight ( ) if pa…" at bounding box center [847, 351] width 359 height 390
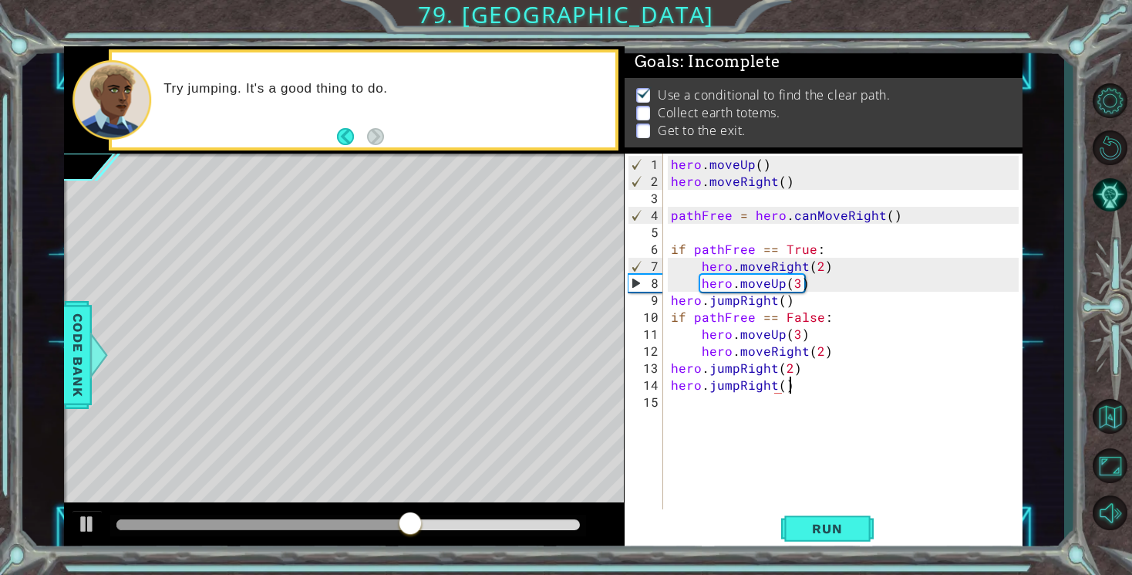
scroll to position [0, 6]
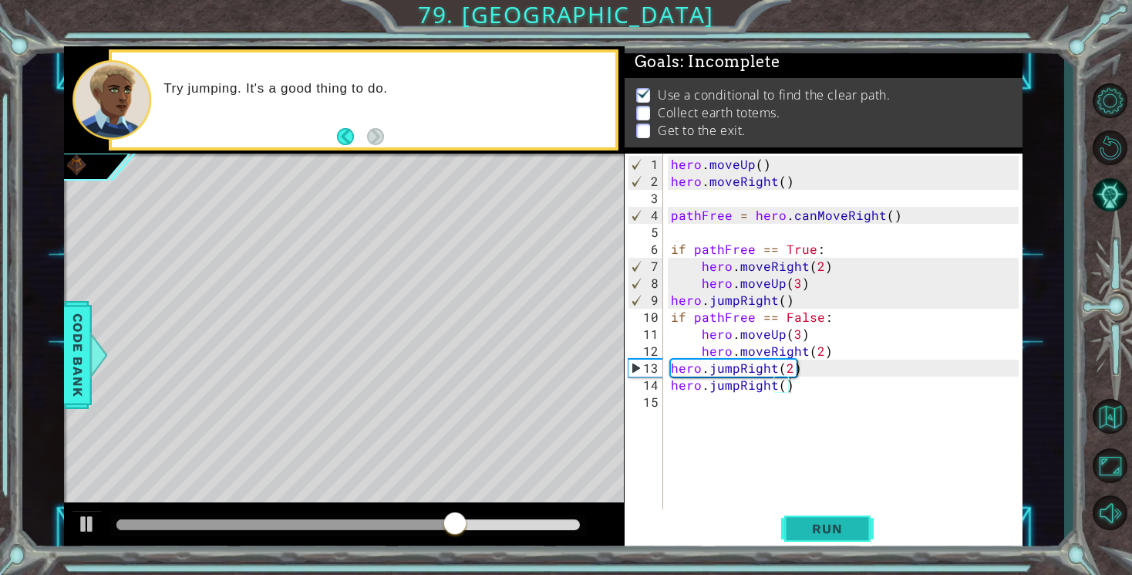
click at [818, 516] on button "Run" at bounding box center [827, 529] width 93 height 40
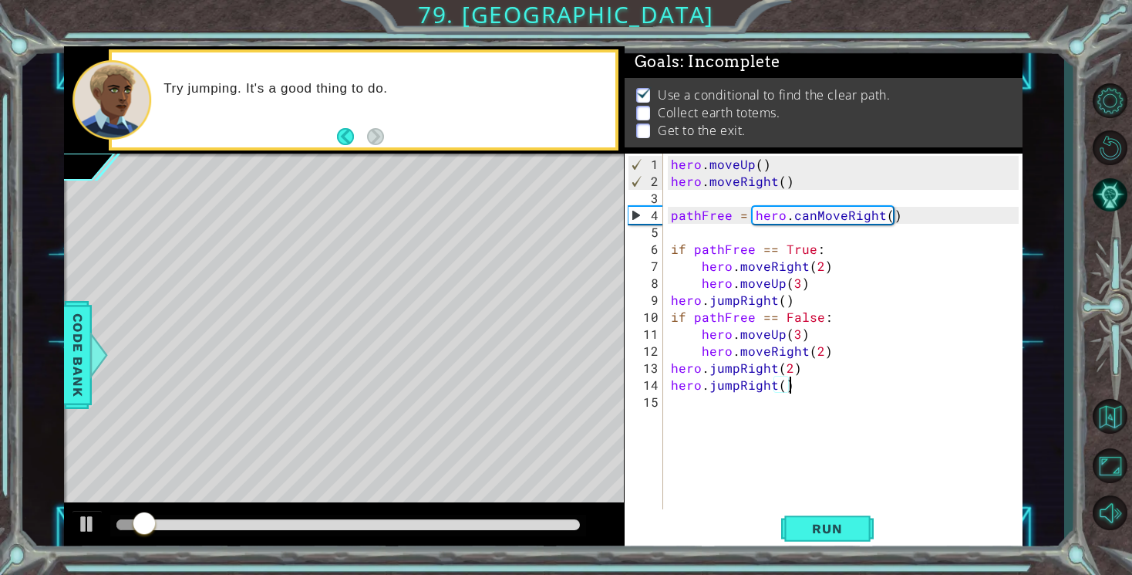
click at [696, 386] on div "hero . moveUp ( ) hero . moveRight ( ) pathFree = hero . canMoveRight ( ) if pa…" at bounding box center [847, 351] width 359 height 390
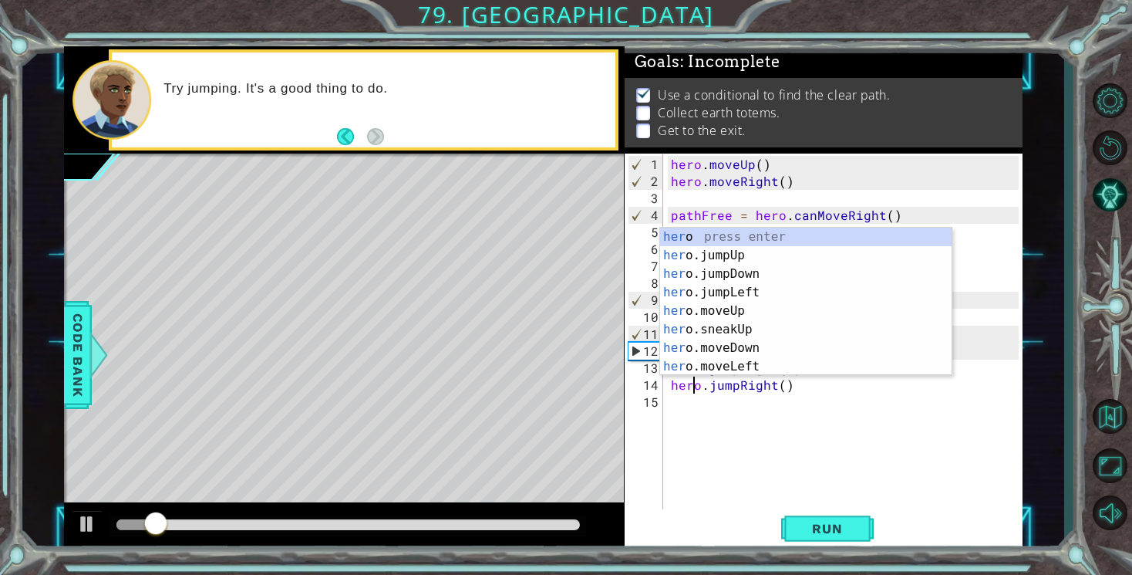
scroll to position [0, 2]
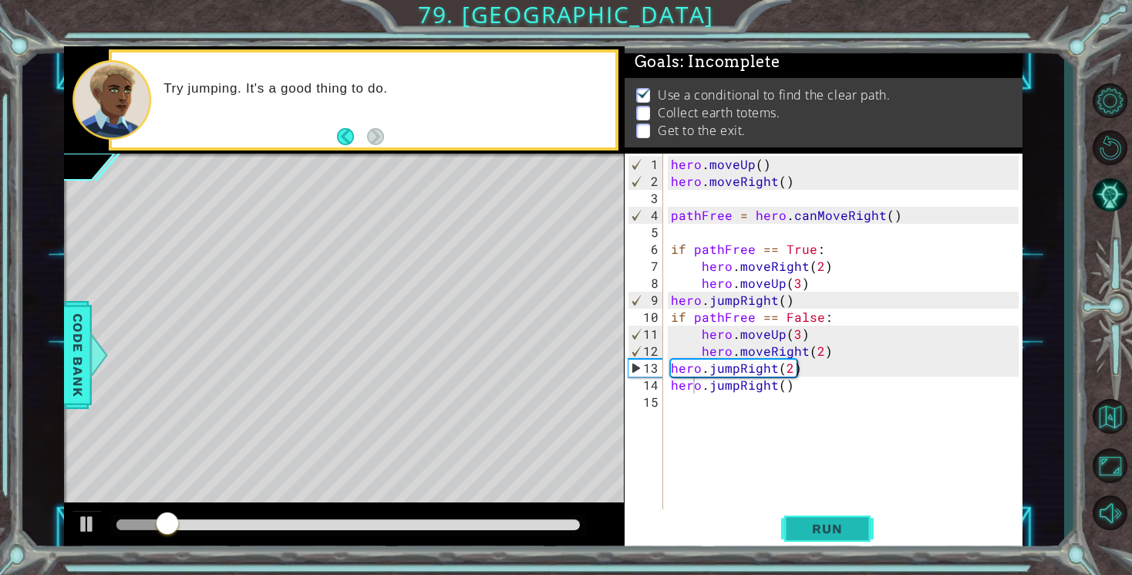
click at [836, 528] on span "Run" at bounding box center [827, 528] width 61 height 15
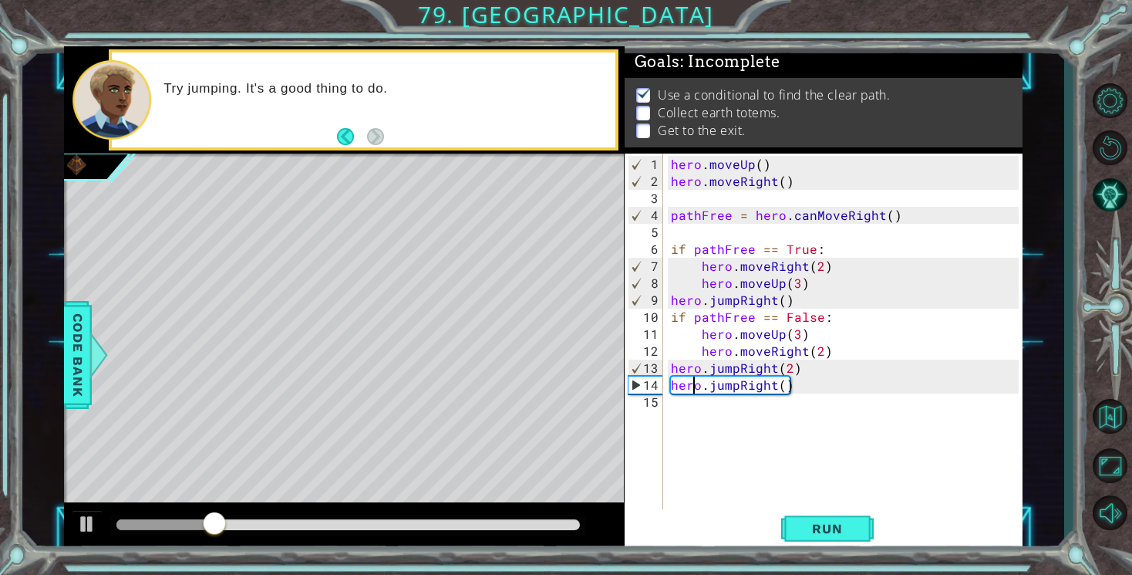
click at [788, 368] on div "hero . moveUp ( ) hero . moveRight ( ) pathFree = hero . canMoveRight ( ) if pa…" at bounding box center [847, 351] width 359 height 390
type textarea "hero.jumpRight()"
click at [794, 414] on div "hero . moveUp ( ) hero . moveRight ( ) pathFree = hero . canMoveRight ( ) if pa…" at bounding box center [847, 351] width 359 height 390
click at [835, 518] on button "Run" at bounding box center [827, 529] width 93 height 40
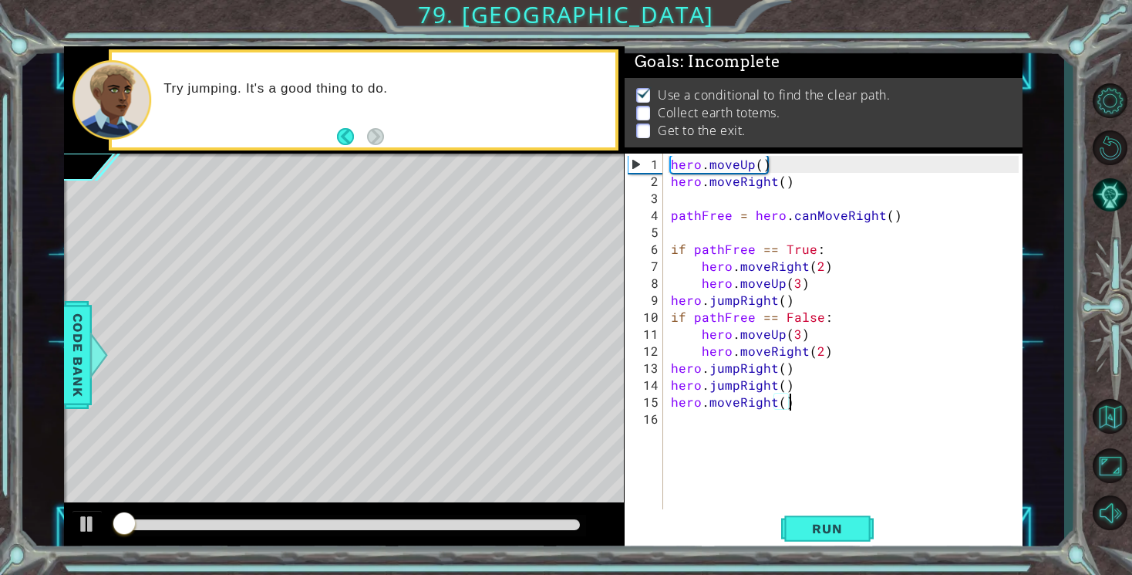
click at [690, 404] on div "hero . moveUp ( ) hero . moveRight ( ) pathFree = hero . canMoveRight ( ) if pa…" at bounding box center [847, 351] width 359 height 390
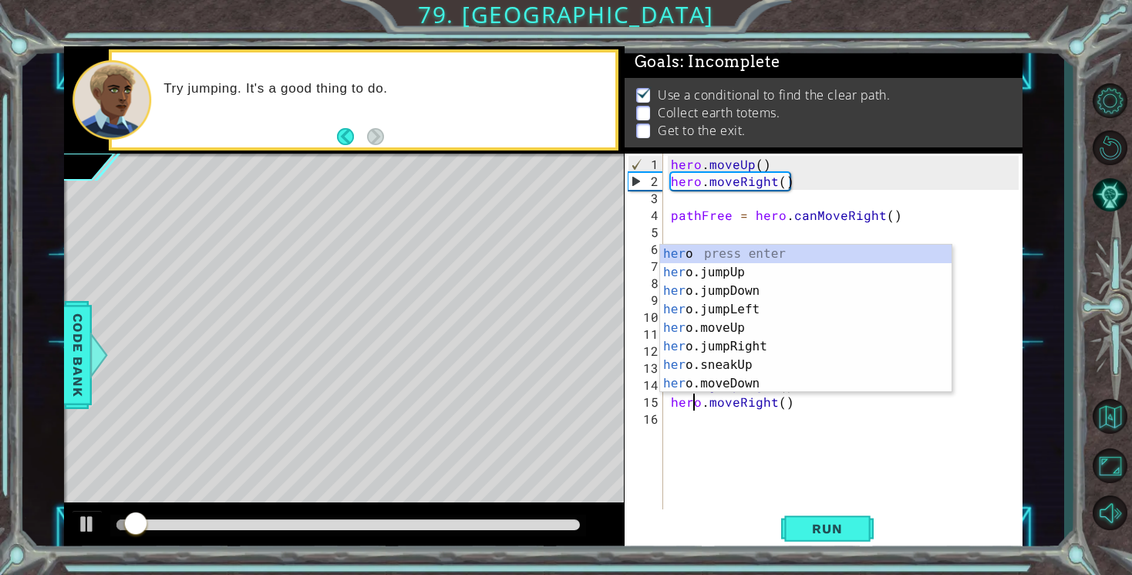
scroll to position [0, 2]
click at [807, 526] on span "Run" at bounding box center [827, 528] width 61 height 15
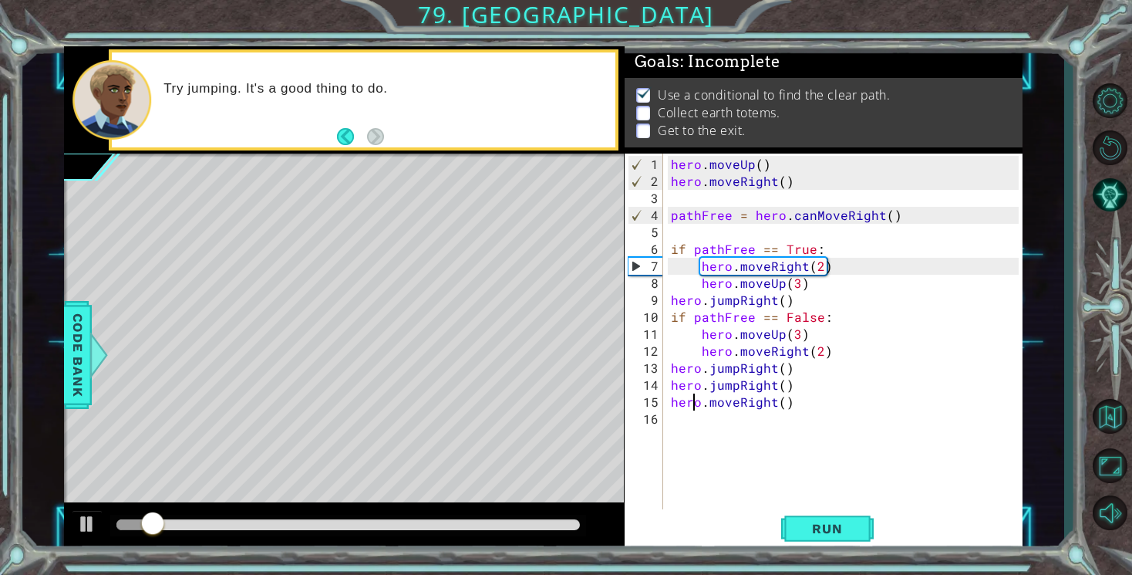
click at [781, 403] on div "hero . moveUp ( ) hero . moveRight ( ) pathFree = hero . canMoveRight ( ) if pa…" at bounding box center [847, 351] width 359 height 390
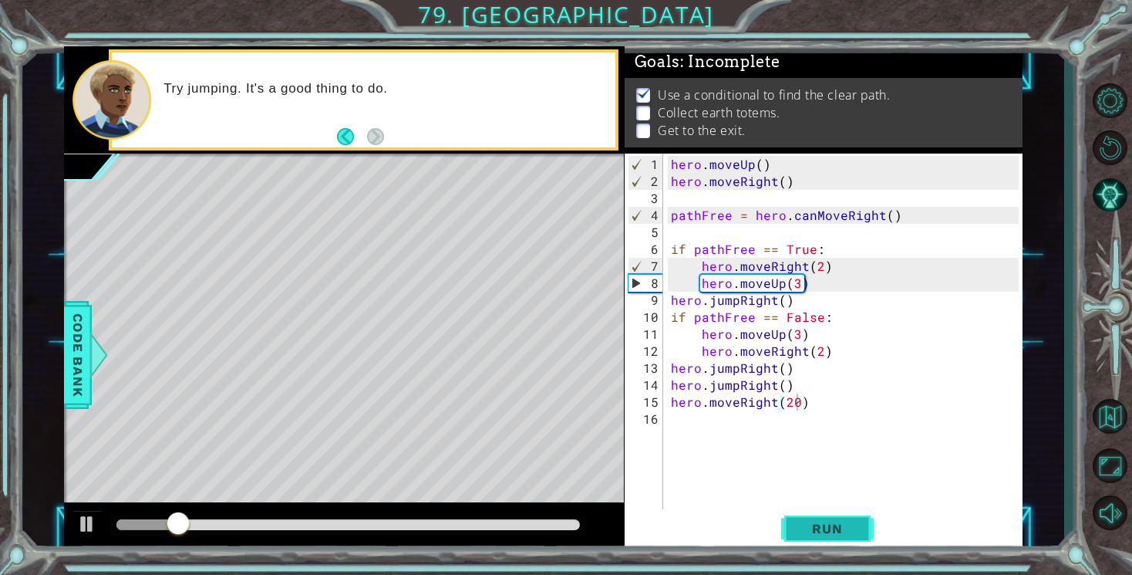
click at [855, 533] on span "Run" at bounding box center [827, 528] width 61 height 15
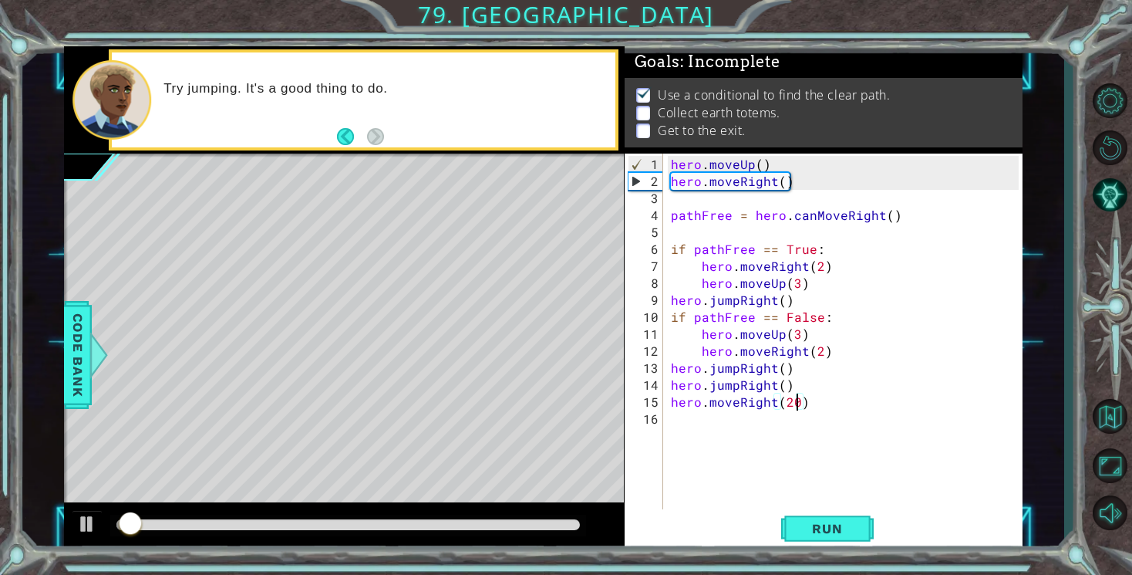
click at [756, 407] on div "hero . moveUp ( ) hero . moveRight ( ) pathFree = hero . canMoveRight ( ) if pa…" at bounding box center [847, 351] width 359 height 390
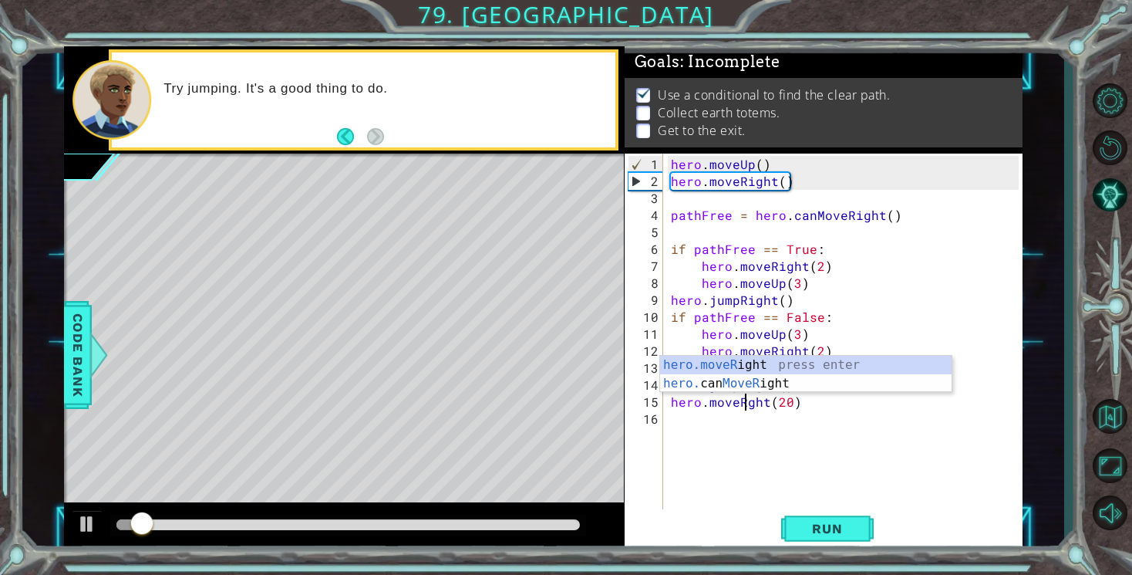
scroll to position [0, 5]
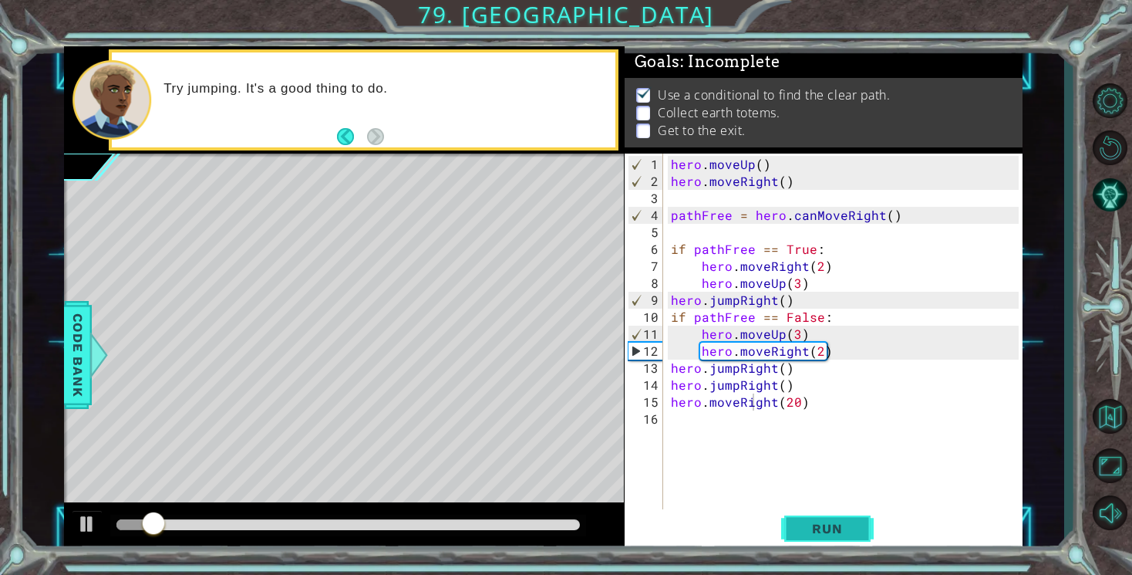
click at [831, 538] on button "Run" at bounding box center [827, 529] width 93 height 40
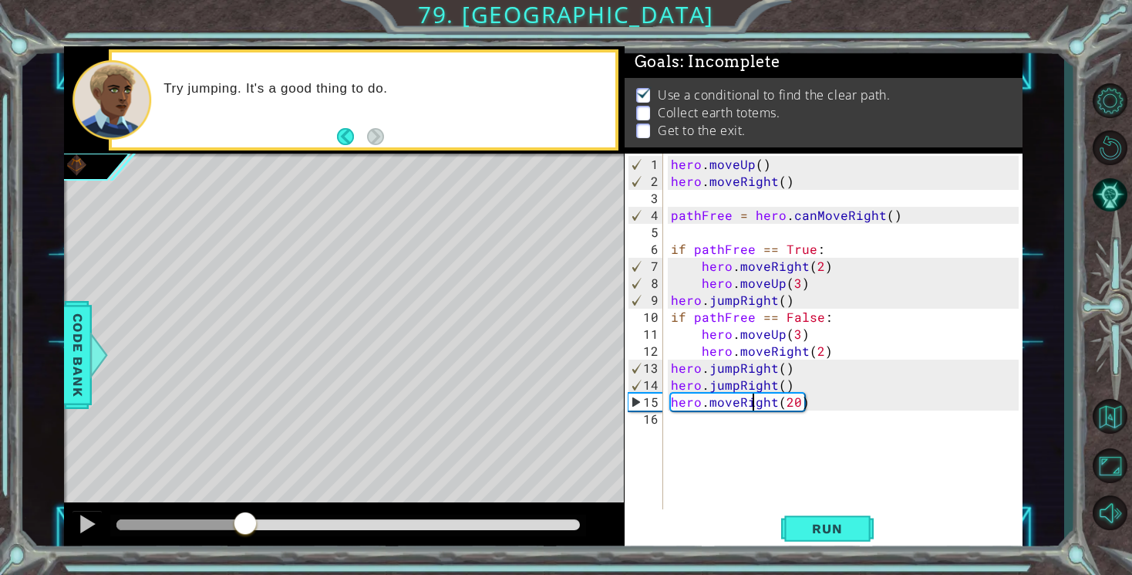
drag, startPoint x: 128, startPoint y: 527, endPoint x: 247, endPoint y: 535, distance: 119.0
click at [247, 535] on div at bounding box center [245, 525] width 28 height 28
click at [794, 404] on div "hero . moveUp ( ) hero . moveRight ( ) pathFree = hero . canMoveRight ( ) if pa…" at bounding box center [847, 351] width 359 height 390
click at [843, 534] on span "Run" at bounding box center [827, 528] width 61 height 15
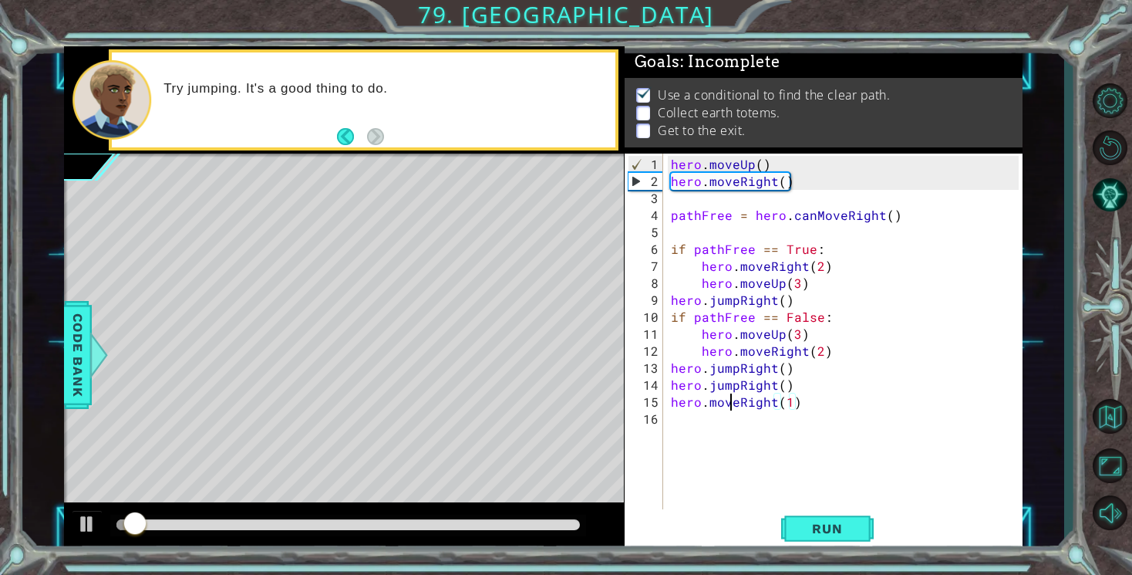
click at [733, 403] on div "hero . moveUp ( ) hero . moveRight ( ) pathFree = hero . canMoveRight ( ) if pa…" at bounding box center [847, 351] width 359 height 390
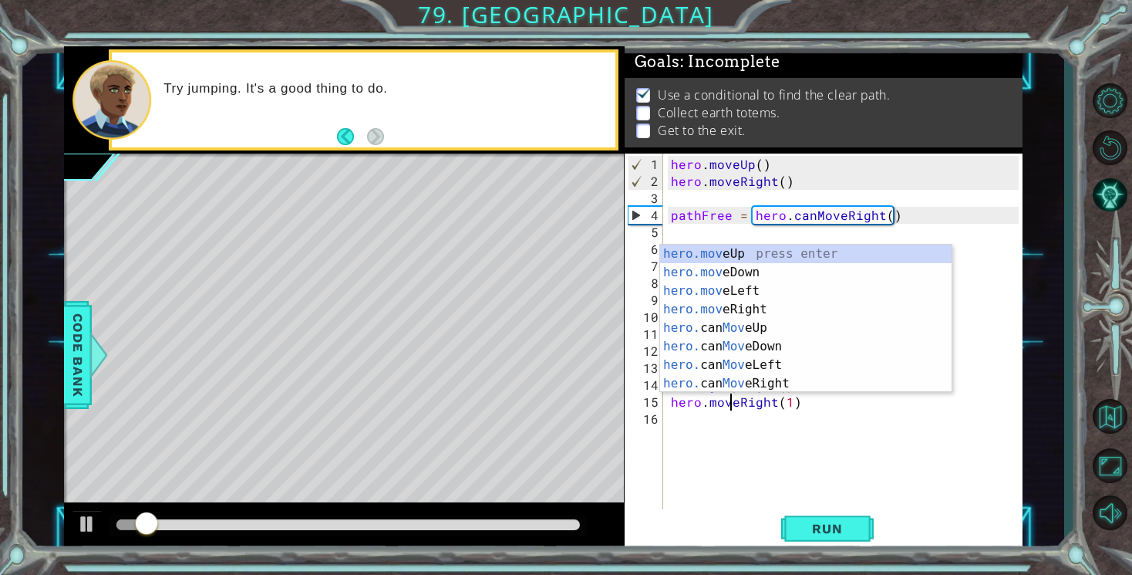
scroll to position [0, 4]
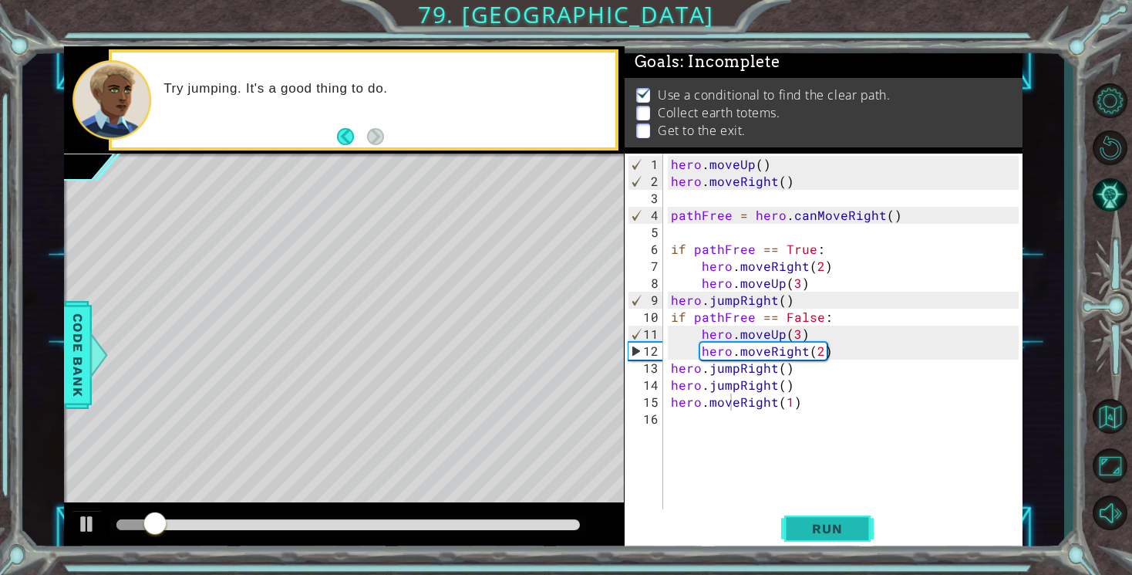
click at [838, 528] on span "Run" at bounding box center [827, 528] width 61 height 15
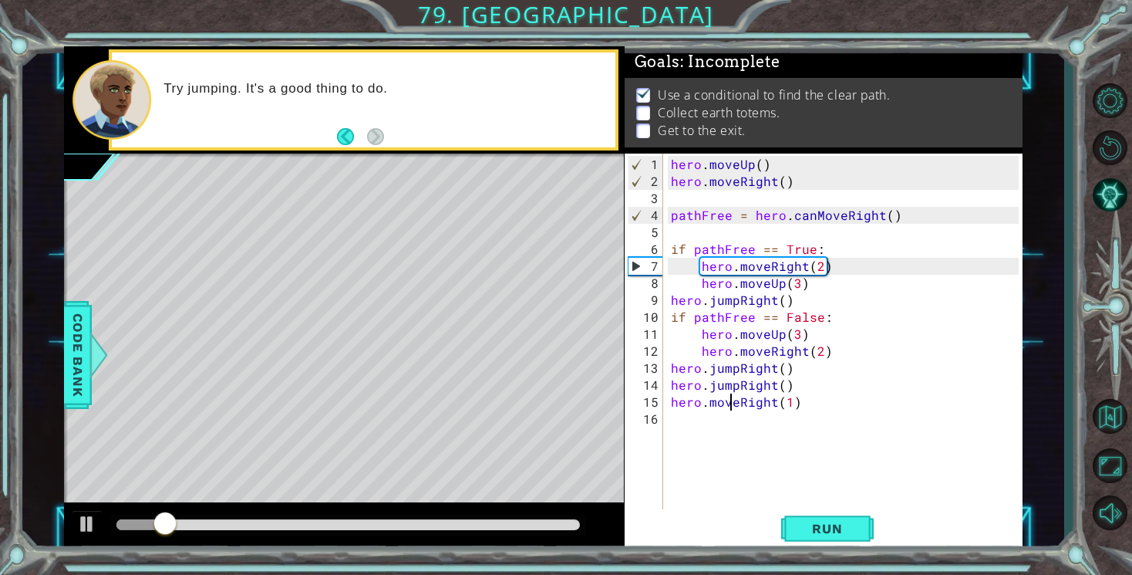
click at [791, 404] on div "hero . moveUp ( ) hero . moveRight ( ) pathFree = hero . canMoveRight ( ) if pa…" at bounding box center [847, 351] width 359 height 390
type textarea "hero.moveRight()"
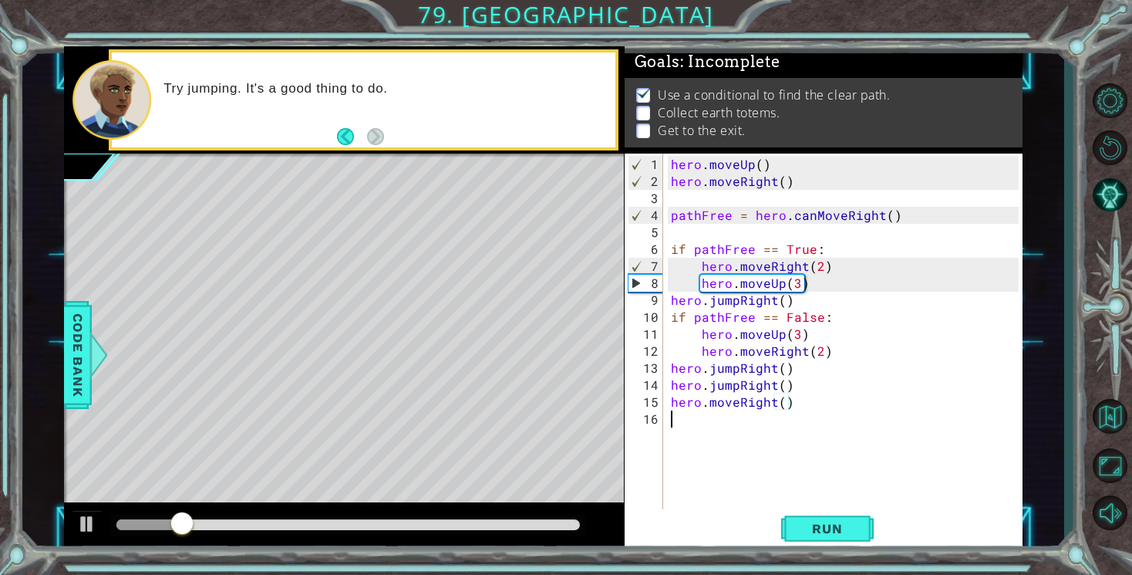
click at [784, 421] on div "hero . moveUp ( ) hero . moveRight ( ) pathFree = hero . canMoveRight ( ) if pa…" at bounding box center [847, 351] width 359 height 390
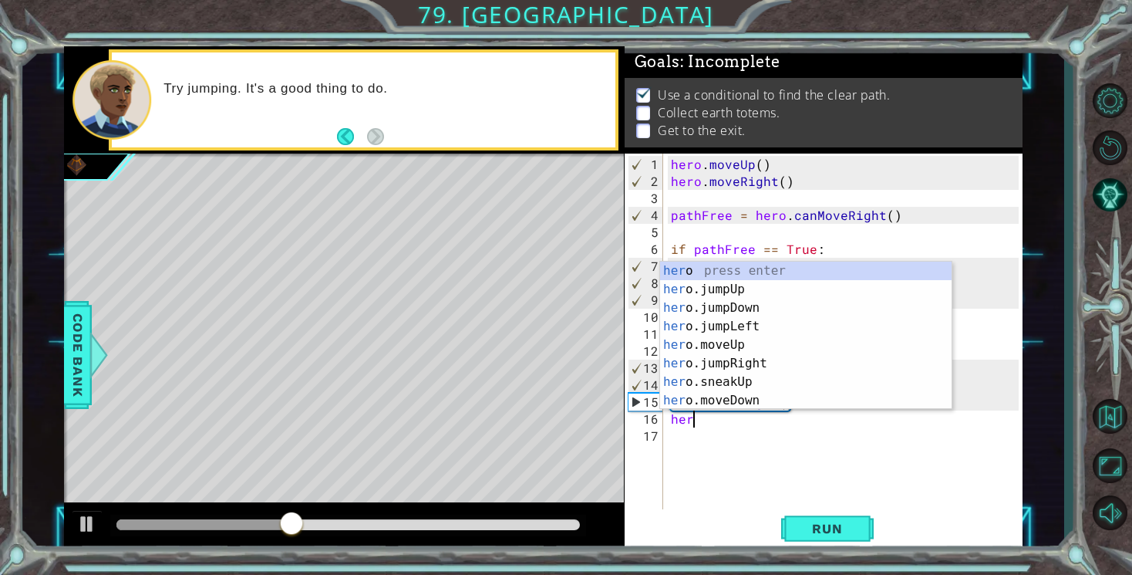
scroll to position [0, 1]
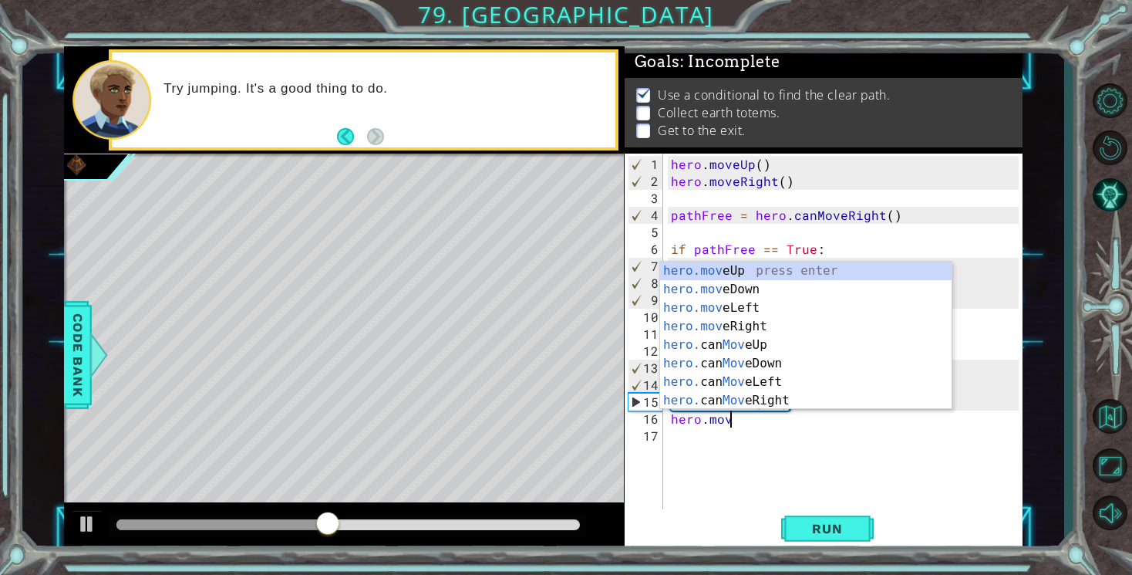
type textarea "hero.move"
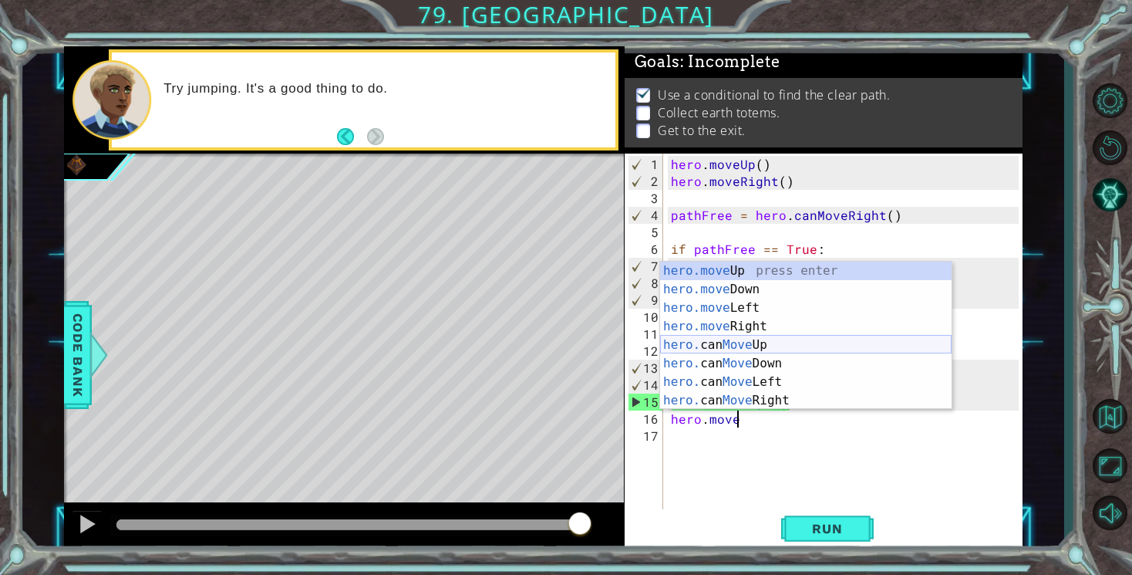
click at [768, 353] on div "hero.move Up press enter hero.move Down press enter hero.move Left press enter …" at bounding box center [806, 353] width 292 height 185
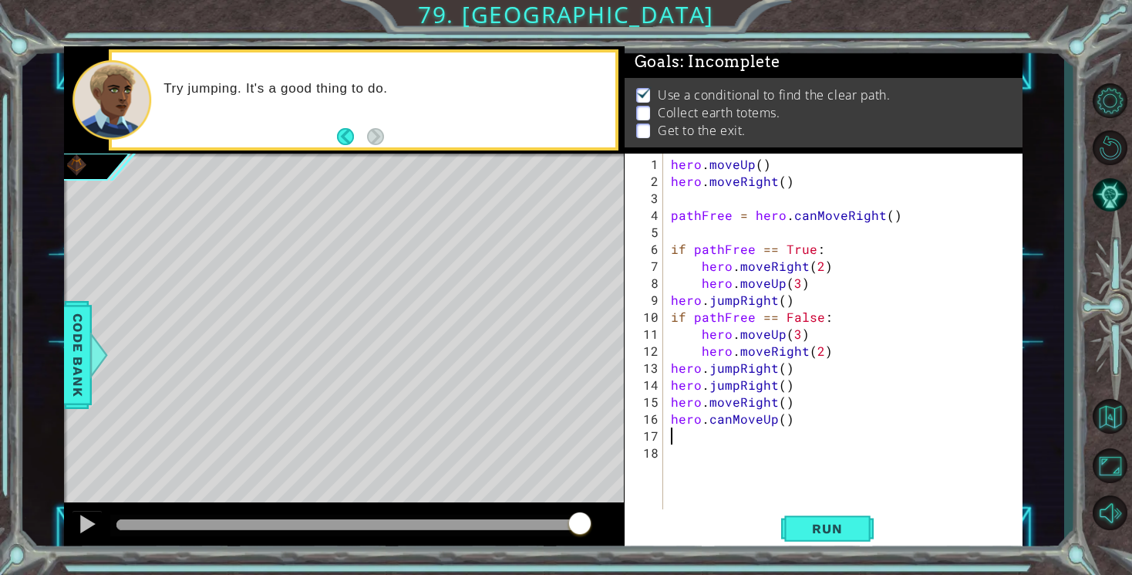
scroll to position [0, 0]
click at [825, 518] on button "Run" at bounding box center [827, 529] width 93 height 40
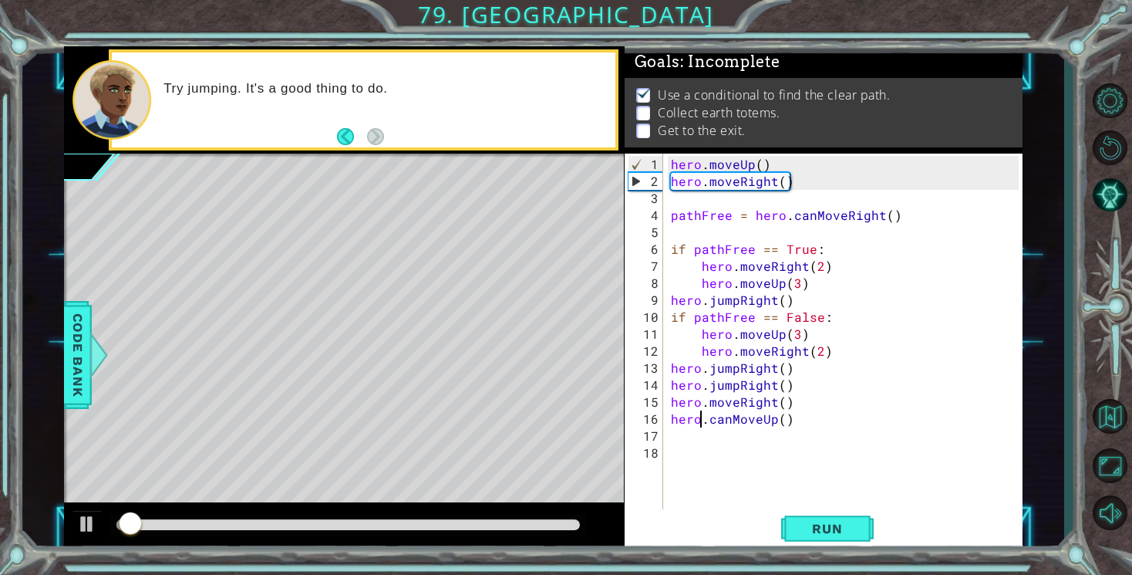
click at [699, 418] on div "hero . moveUp ( ) hero . moveRight ( ) pathFree = hero . canMoveRight ( ) if pa…" at bounding box center [847, 351] width 359 height 390
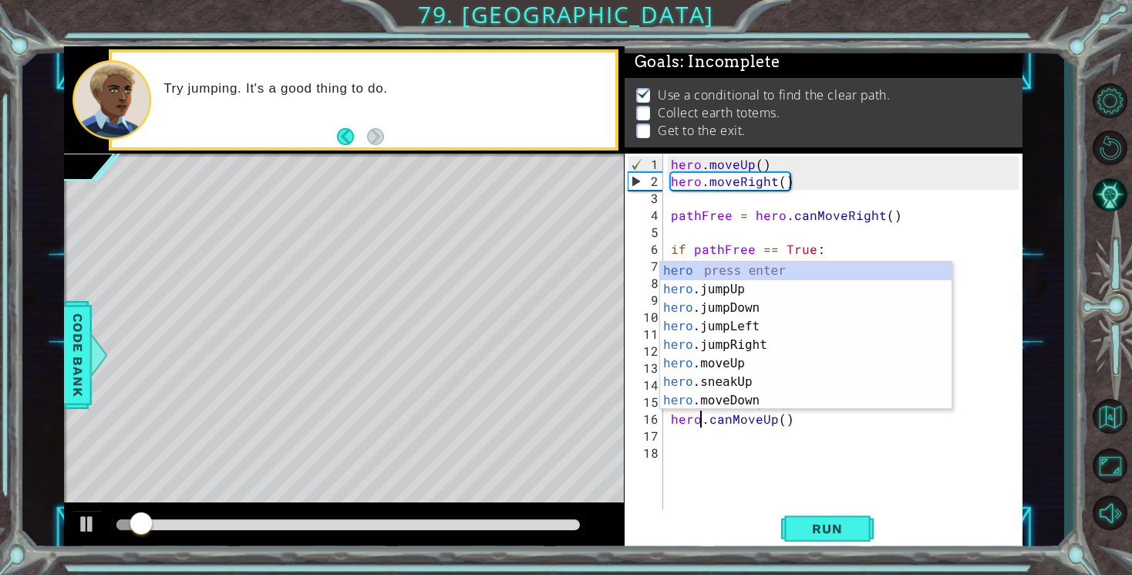
scroll to position [0, 2]
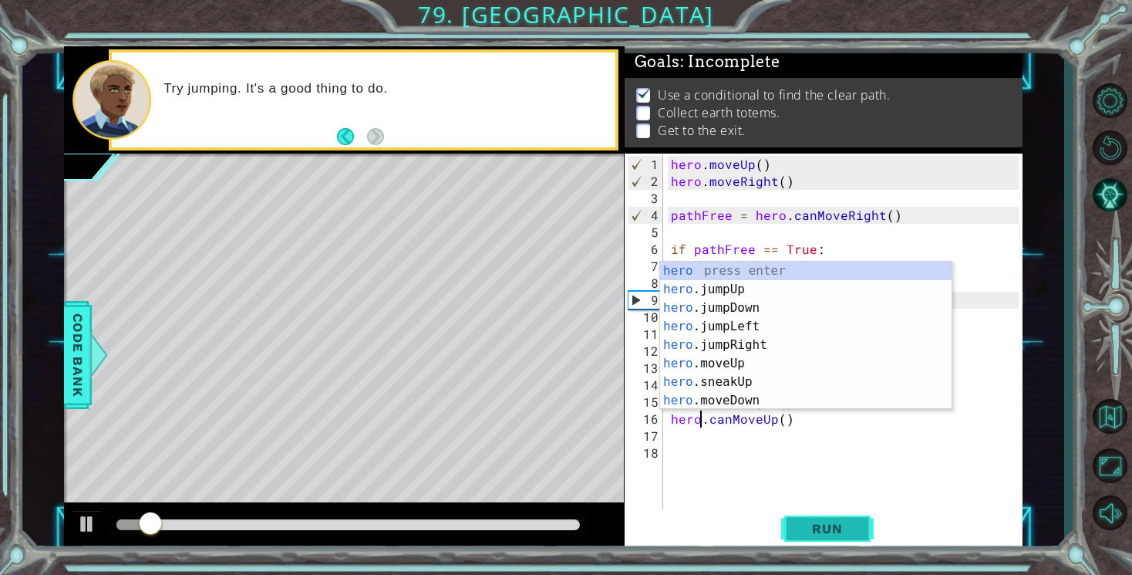
click at [841, 531] on span "Run" at bounding box center [827, 528] width 61 height 15
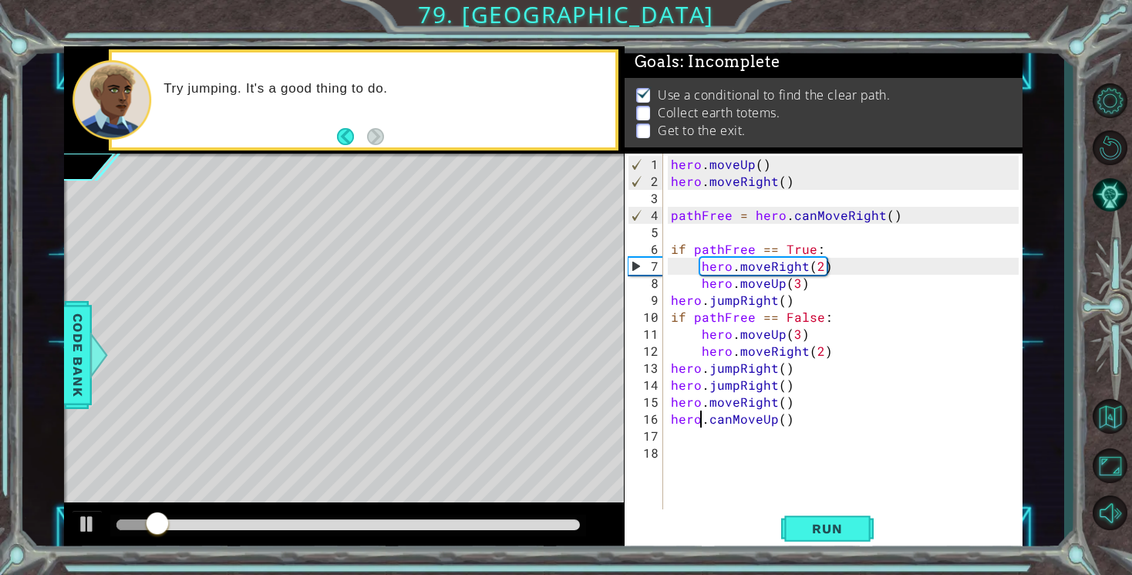
click at [783, 415] on div "hero . moveUp ( ) hero . moveRight ( ) pathFree = hero . canMoveRight ( ) if pa…" at bounding box center [847, 351] width 359 height 390
type textarea "hero.canMoveUp(2)"
click at [827, 528] on span "Run" at bounding box center [827, 528] width 61 height 15
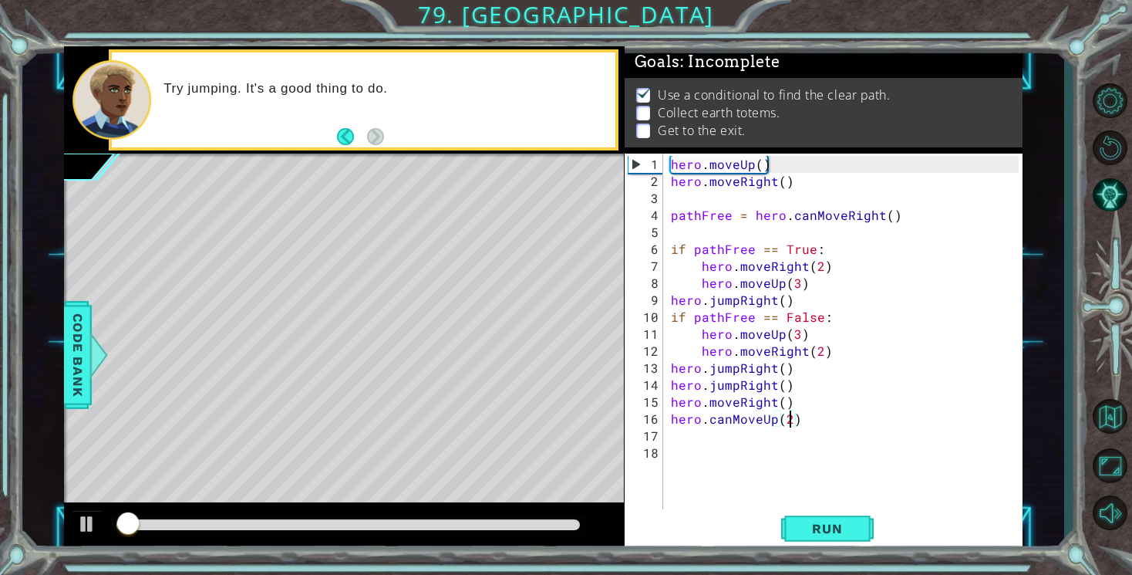
click at [748, 426] on div "hero . moveUp ( ) hero . moveRight ( ) pathFree = hero . canMoveRight ( ) if pa…" at bounding box center [847, 351] width 359 height 390
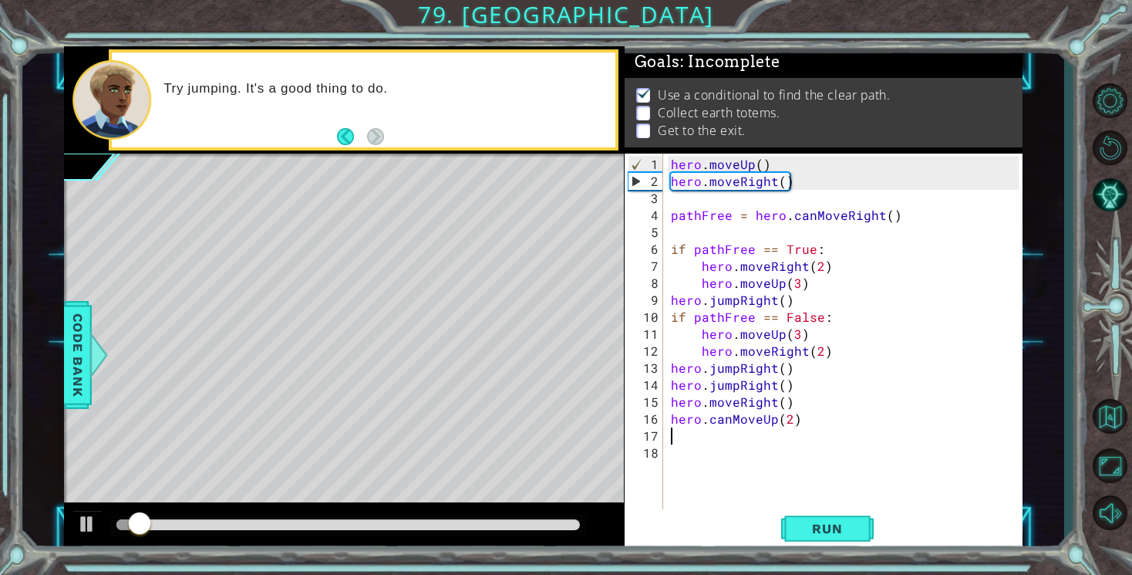
click at [747, 423] on div "hero . moveUp ( ) hero . moveRight ( ) pathFree = hero . canMoveRight ( ) if pa…" at bounding box center [847, 351] width 359 height 390
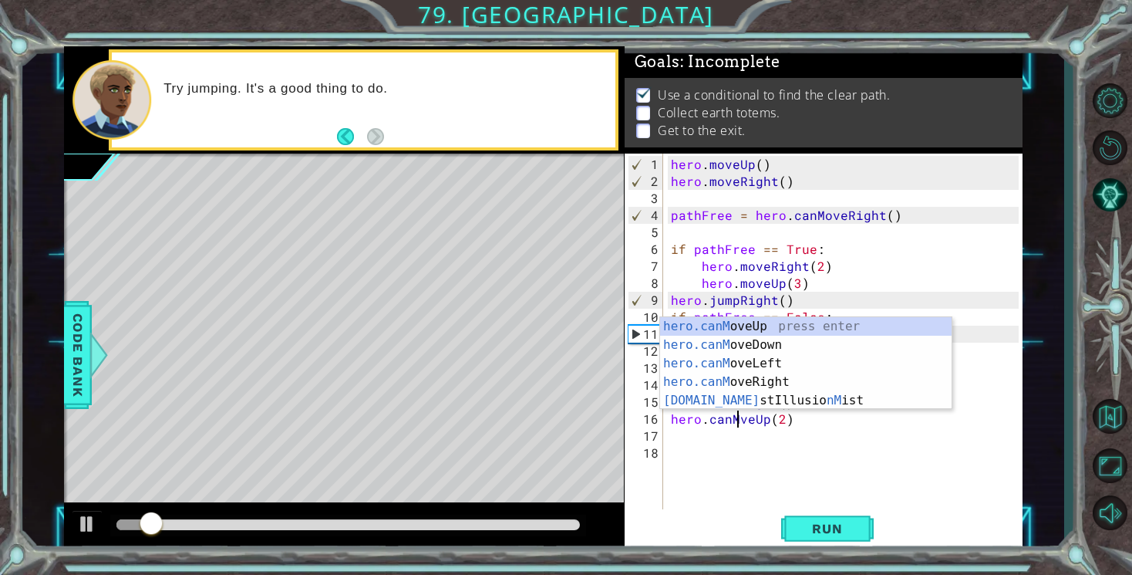
scroll to position [0, 5]
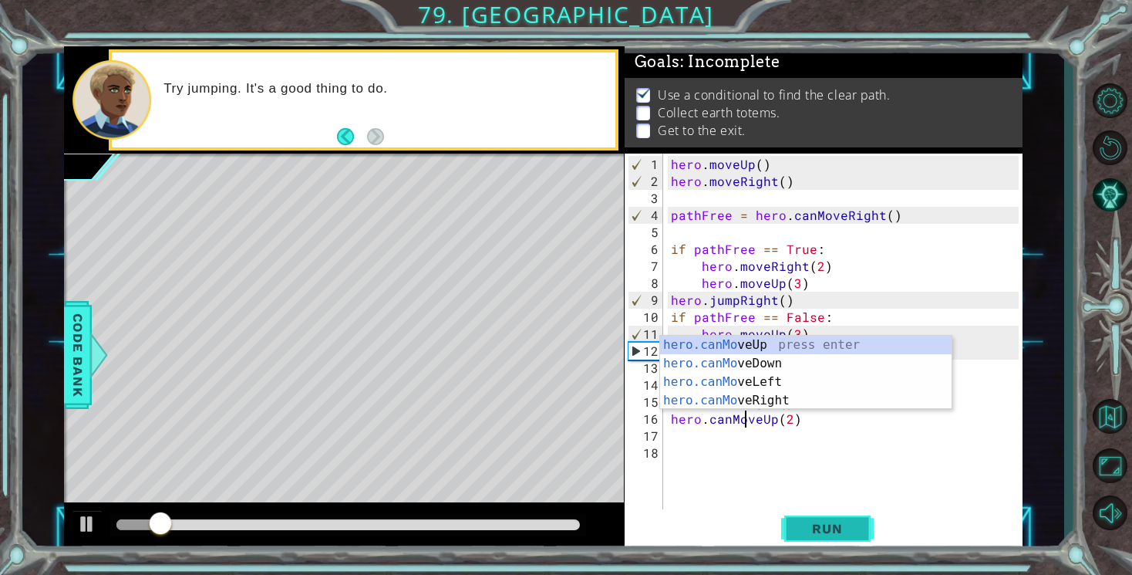
type textarea "hero.canMoveUp(2)"
click at [821, 538] on button "Run" at bounding box center [827, 529] width 93 height 40
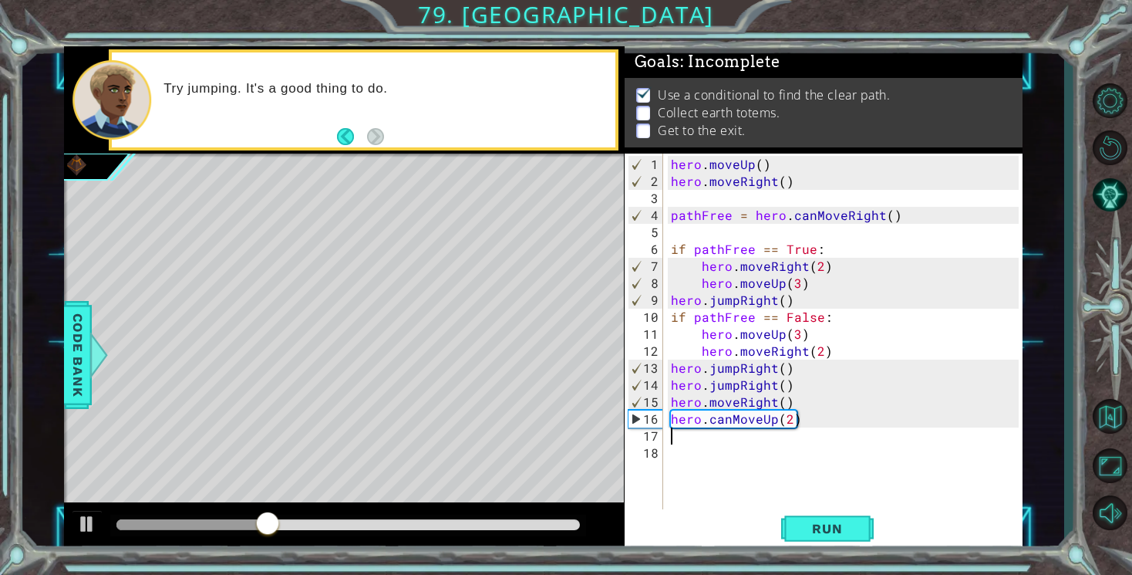
click at [752, 433] on div "hero . moveUp ( ) hero . moveRight ( ) pathFree = hero . canMoveRight ( ) if pa…" at bounding box center [847, 351] width 359 height 390
click at [842, 527] on span "Run" at bounding box center [827, 528] width 61 height 15
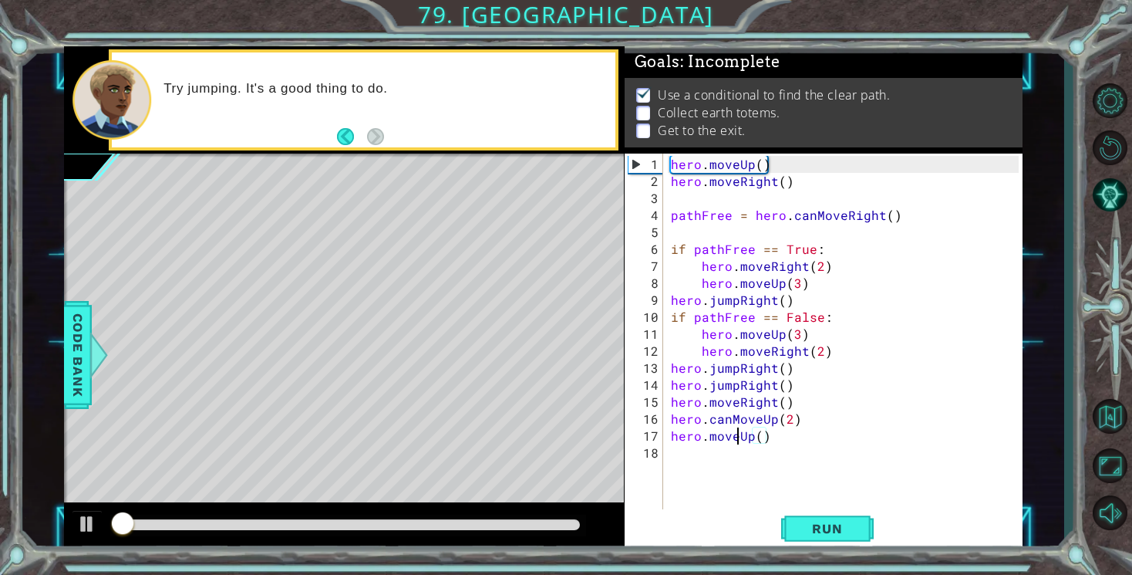
click at [736, 436] on div "hero . moveUp ( ) hero . moveRight ( ) pathFree = hero . canMoveRight ( ) if pa…" at bounding box center [847, 351] width 359 height 390
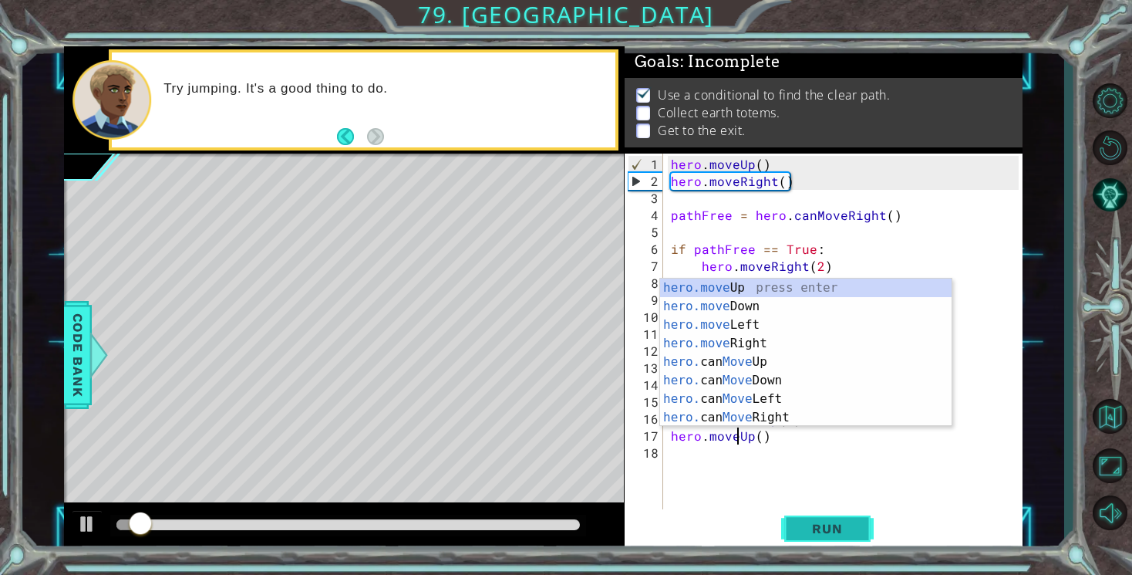
type textarea "hero.moveUp()"
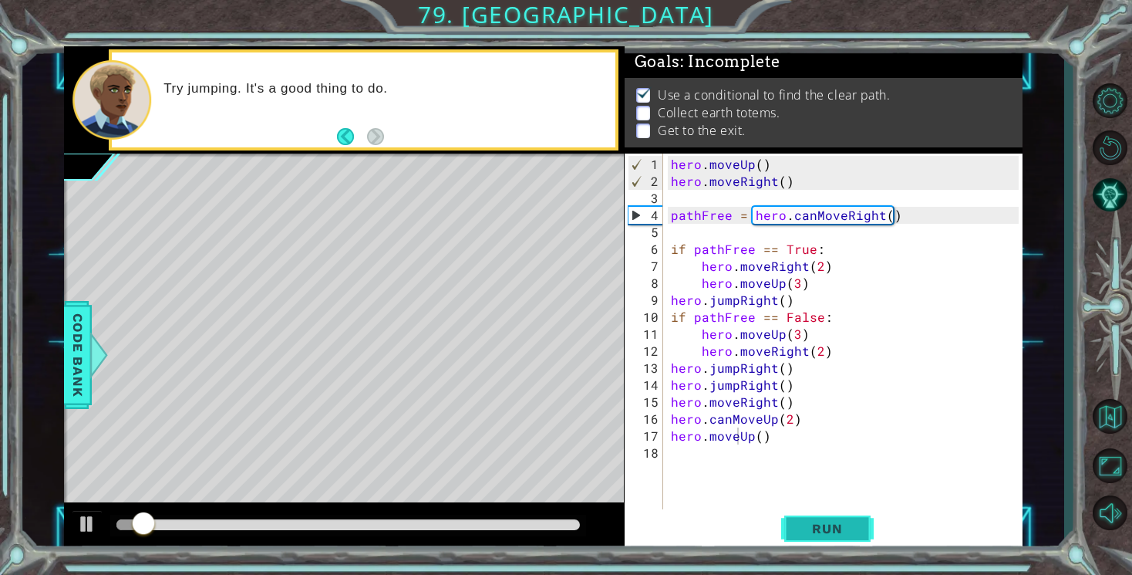
click at [820, 529] on span "Run" at bounding box center [827, 528] width 61 height 15
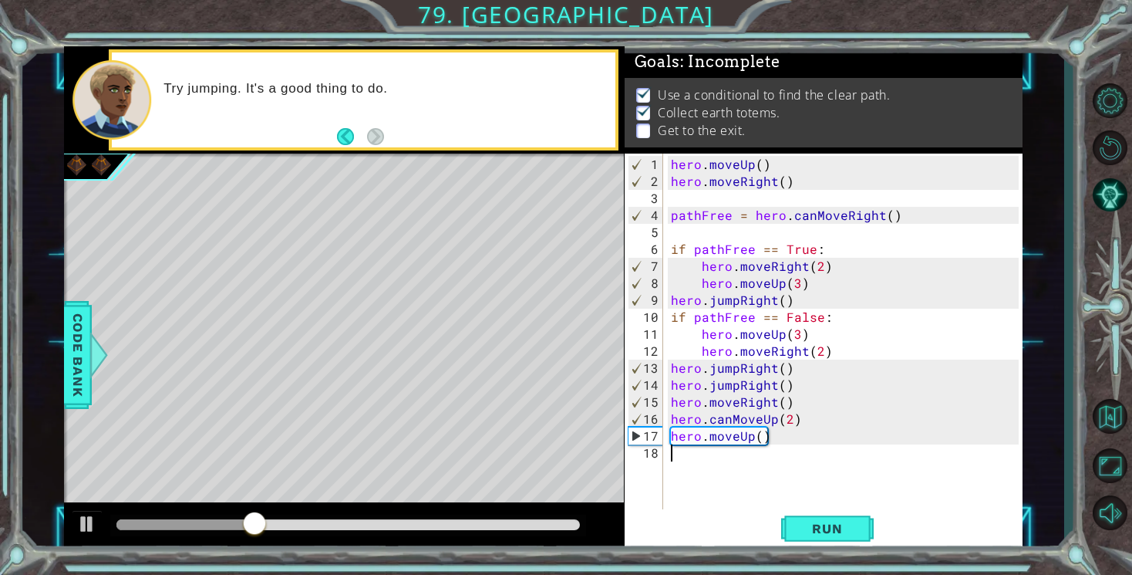
click at [720, 449] on div "hero . moveUp ( ) hero . moveRight ( ) pathFree = hero . canMoveRight ( ) if pa…" at bounding box center [847, 351] width 359 height 390
click at [796, 520] on button "Run" at bounding box center [827, 529] width 93 height 40
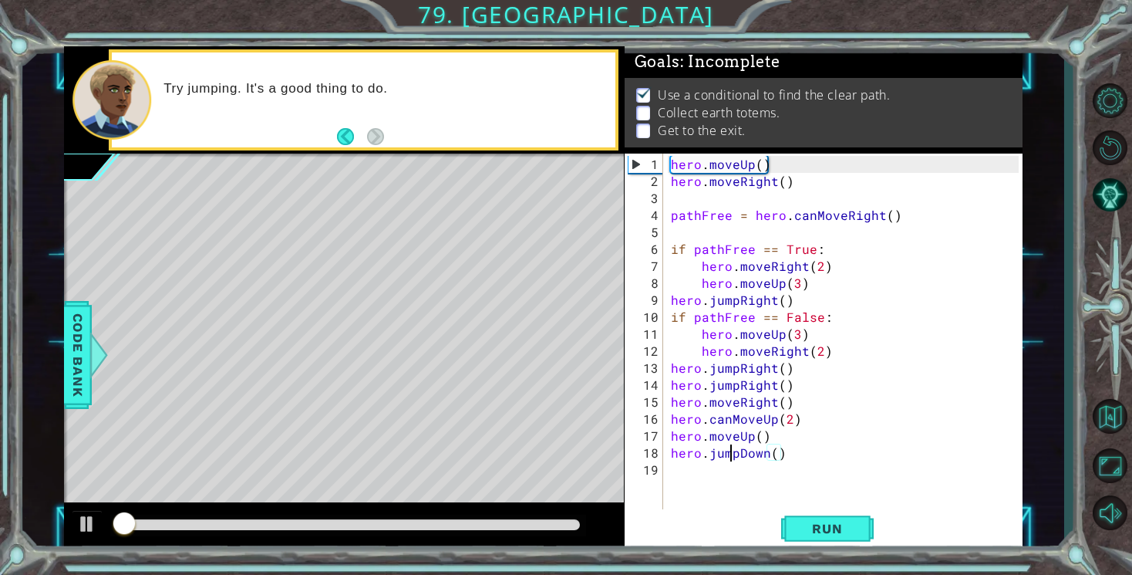
click at [731, 454] on div "hero . moveUp ( ) hero . moveRight ( ) pathFree = hero . canMoveRight ( ) if pa…" at bounding box center [847, 351] width 359 height 390
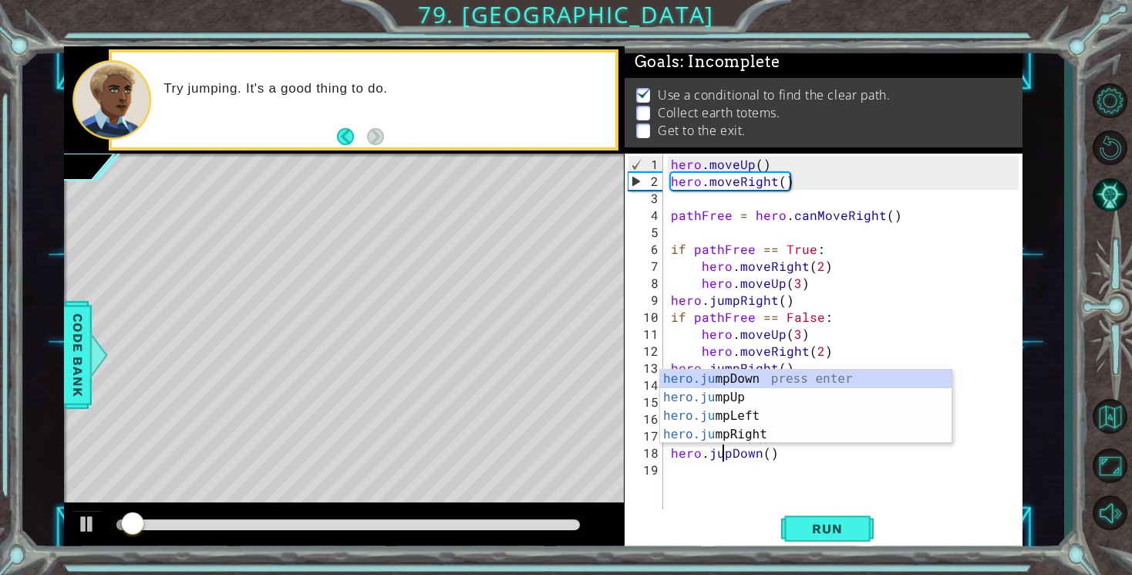
scroll to position [0, 4]
click at [838, 514] on button "Run" at bounding box center [827, 529] width 93 height 40
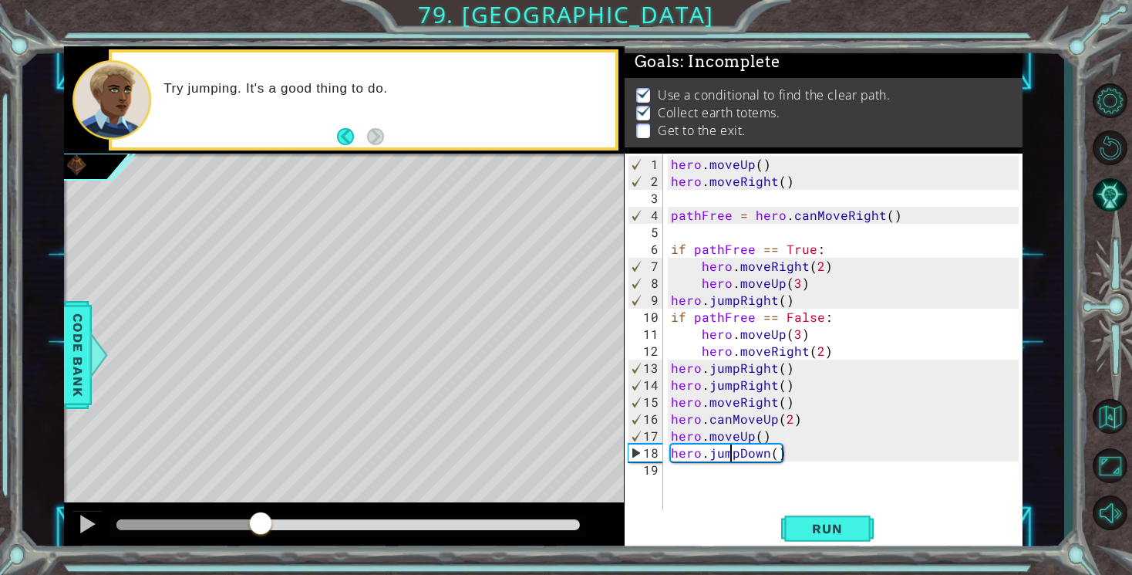
drag, startPoint x: 139, startPoint y: 525, endPoint x: 265, endPoint y: 536, distance: 126.2
click at [265, 536] on div at bounding box center [261, 525] width 28 height 28
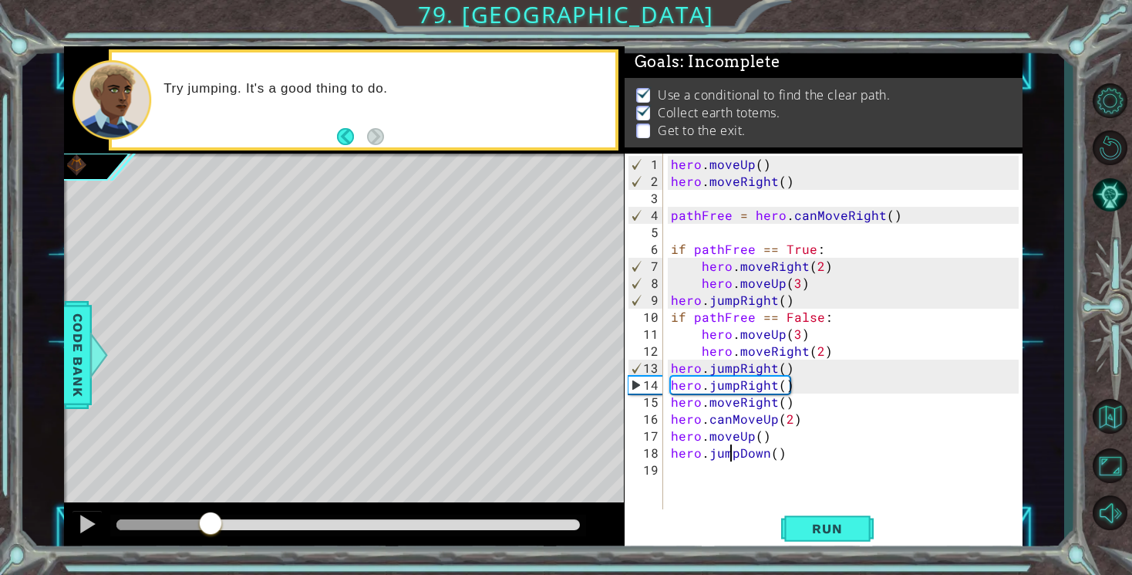
drag, startPoint x: 278, startPoint y: 522, endPoint x: 215, endPoint y: 521, distance: 62.5
click at [215, 521] on div at bounding box center [211, 525] width 28 height 28
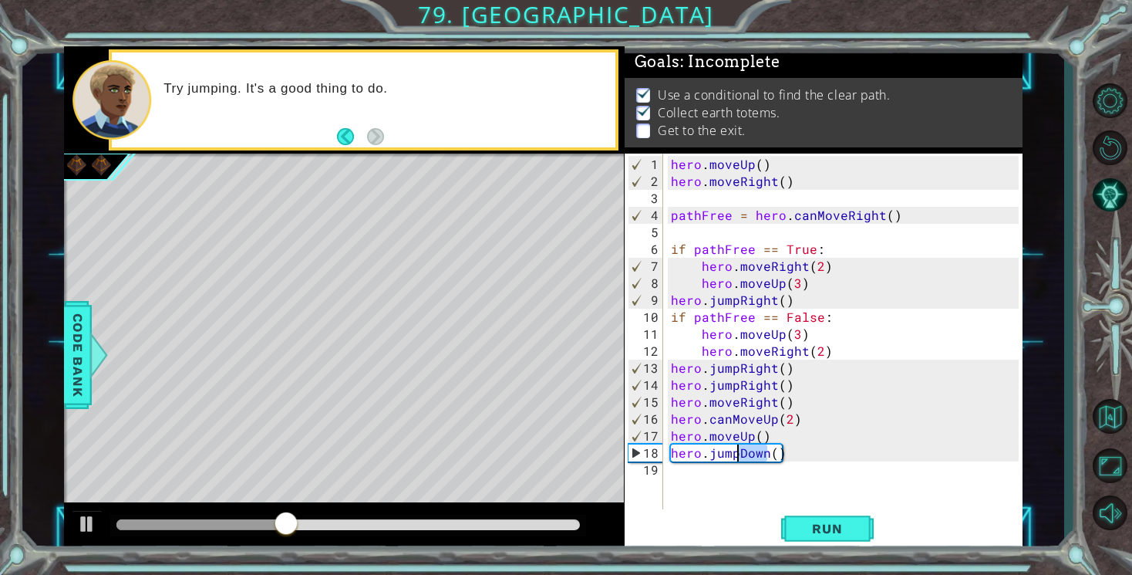
drag, startPoint x: 767, startPoint y: 457, endPoint x: 740, endPoint y: 457, distance: 27.0
click at [740, 457] on div "hero . moveUp ( ) hero . moveRight ( ) pathFree = hero . canMoveRight ( ) if pa…" at bounding box center [847, 351] width 359 height 390
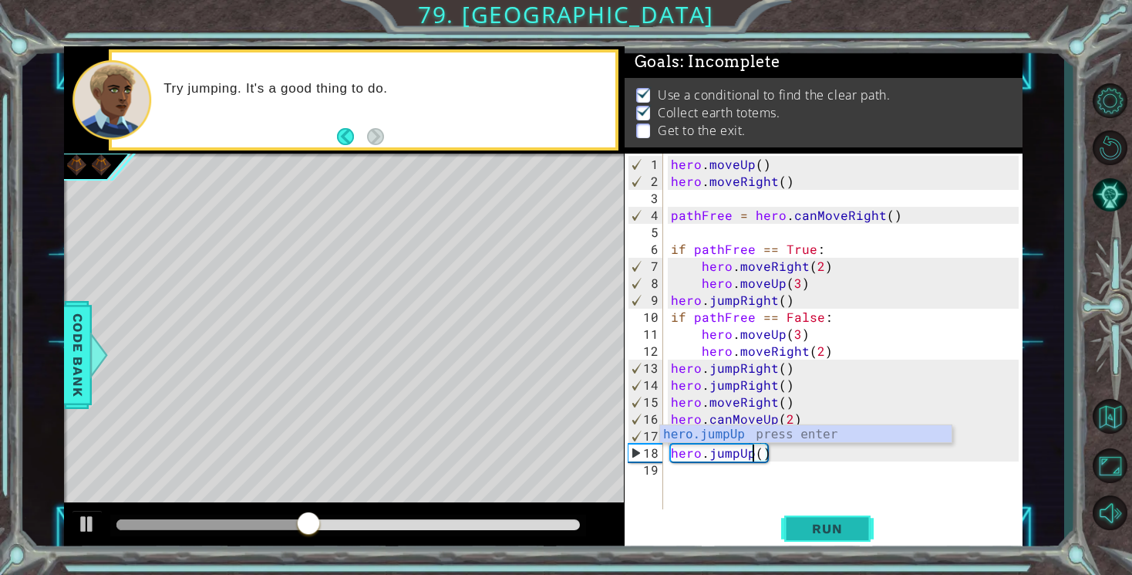
click at [831, 533] on span "Run" at bounding box center [827, 528] width 61 height 15
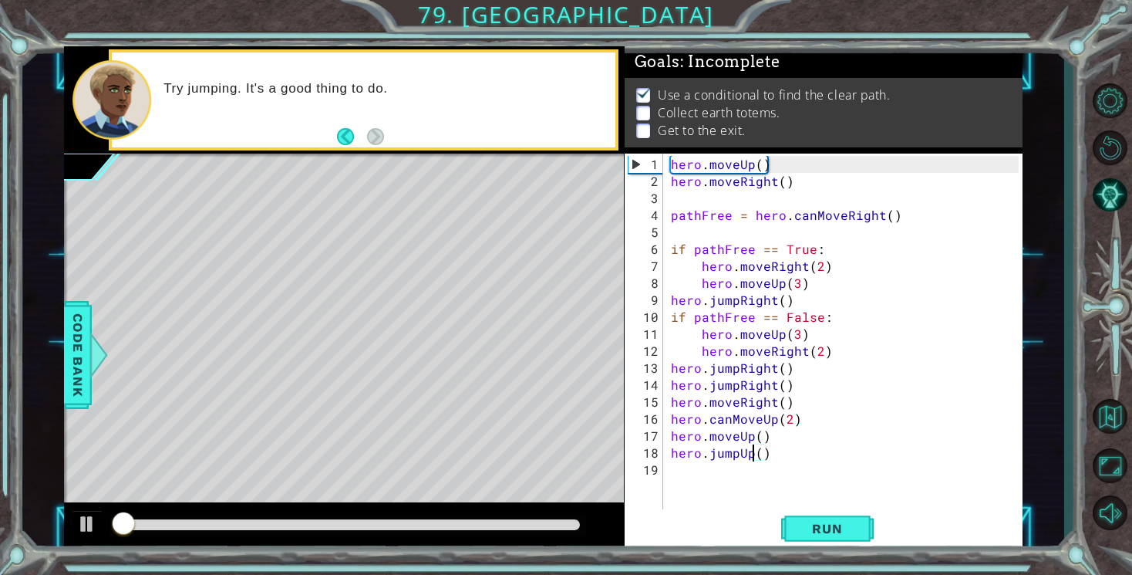
click at [726, 456] on div "hero . moveUp ( ) hero . moveRight ( ) pathFree = hero . canMoveRight ( ) if pa…" at bounding box center [847, 351] width 359 height 390
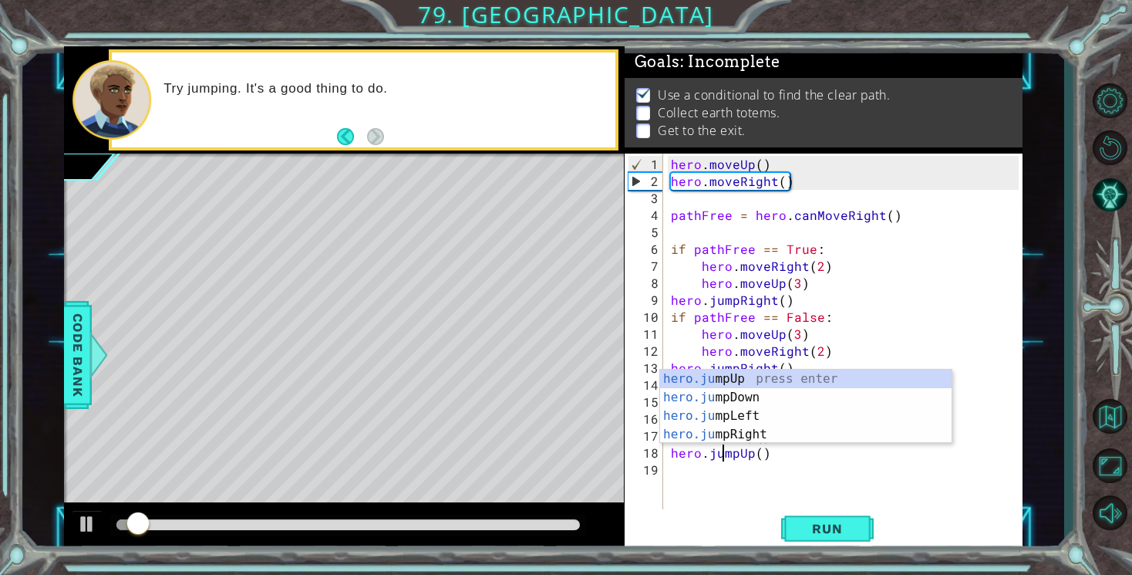
scroll to position [0, 3]
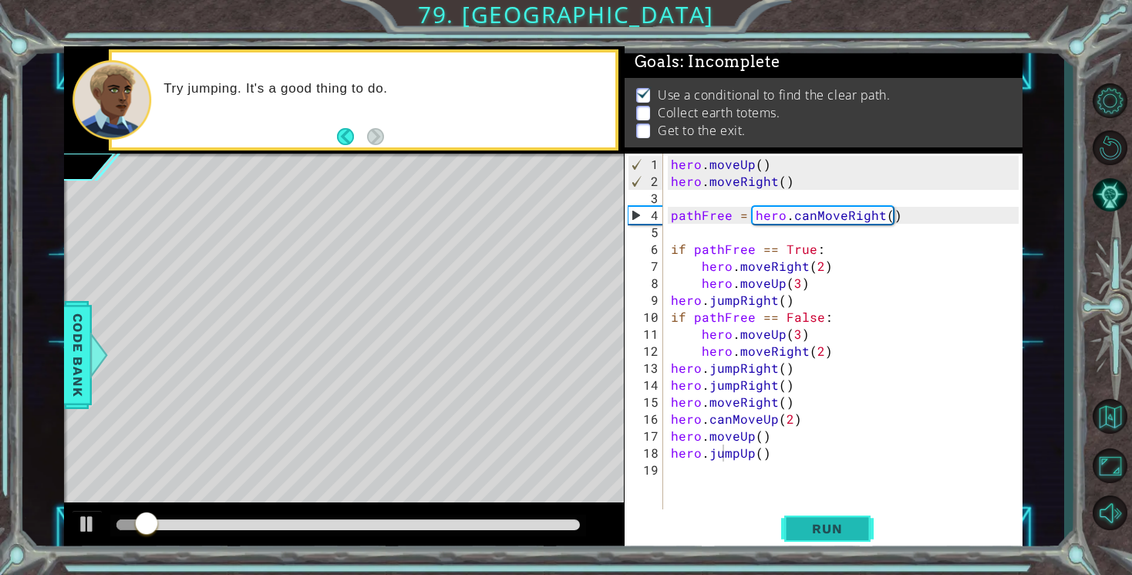
click at [812, 531] on span "Run" at bounding box center [827, 528] width 61 height 15
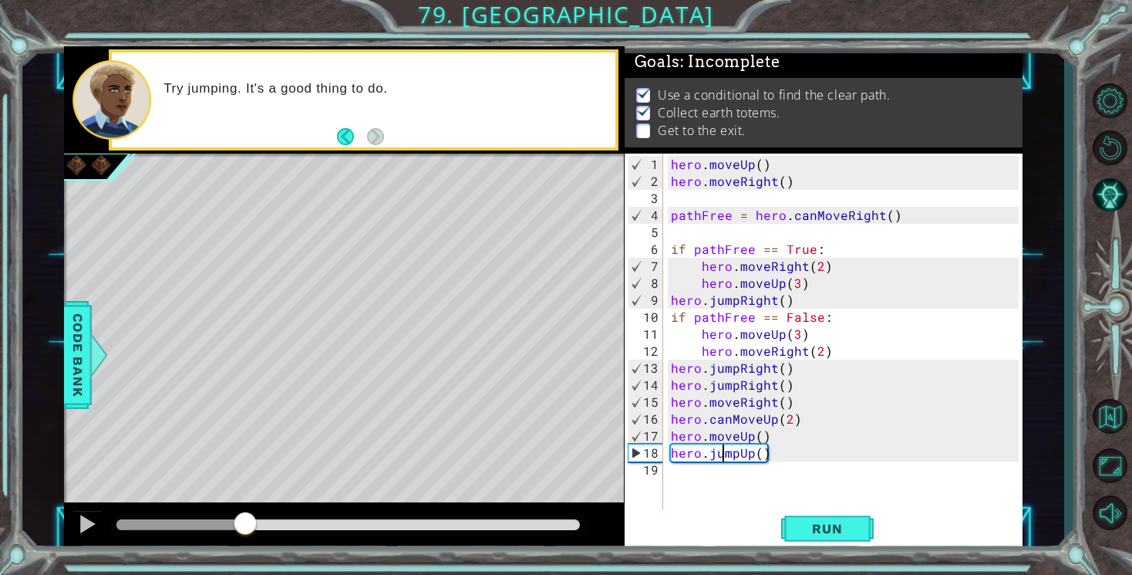
drag, startPoint x: 177, startPoint y: 522, endPoint x: 243, endPoint y: 529, distance: 66.7
click at [243, 529] on div at bounding box center [245, 525] width 28 height 28
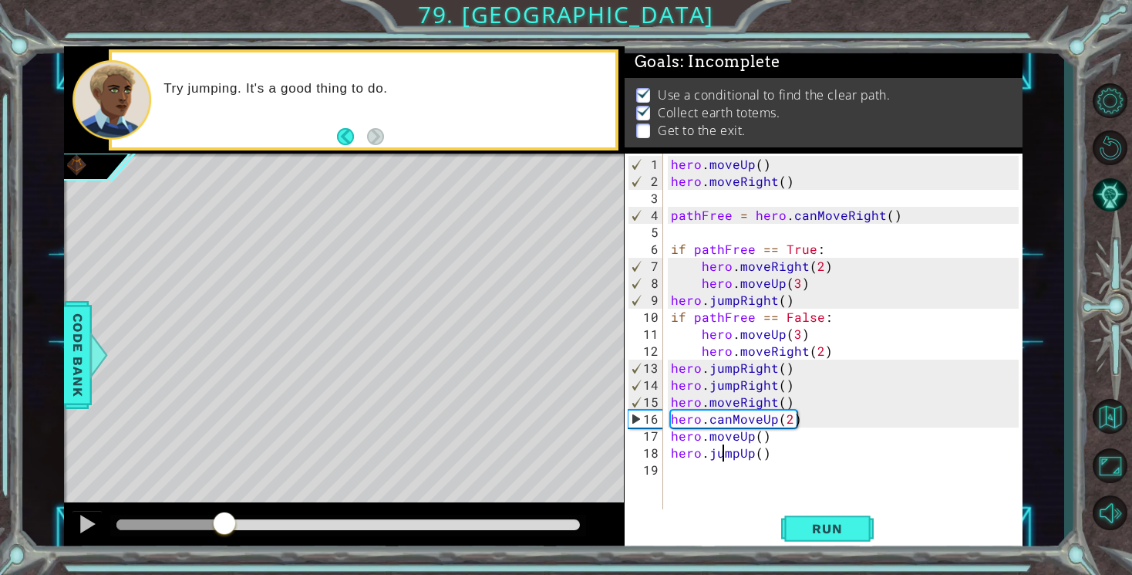
drag, startPoint x: 253, startPoint y: 524, endPoint x: 225, endPoint y: 523, distance: 27.8
click at [225, 523] on div at bounding box center [225, 525] width 28 height 28
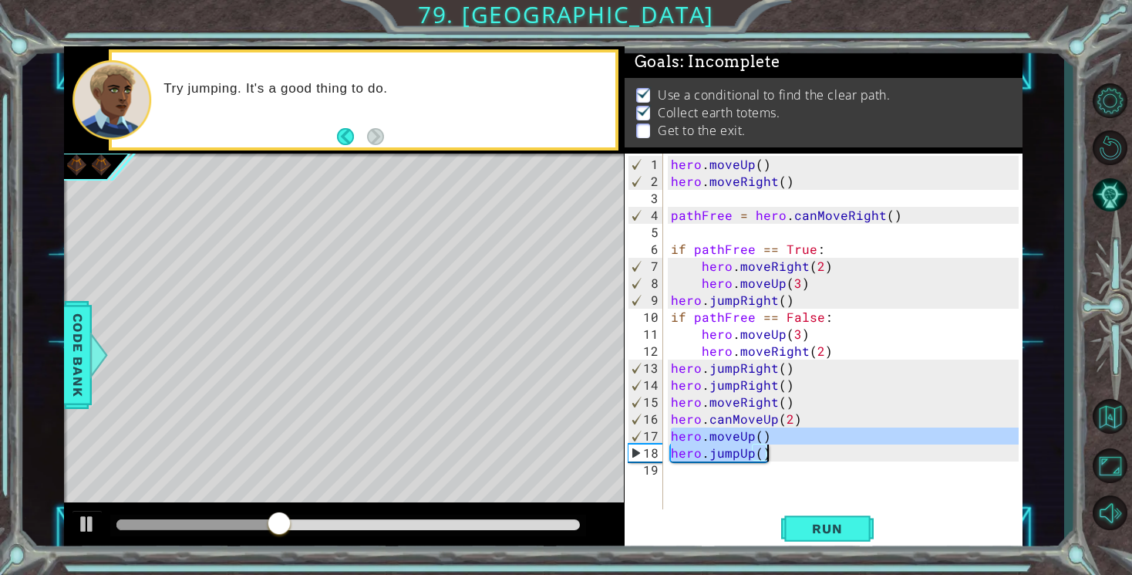
drag, startPoint x: 671, startPoint y: 437, endPoint x: 771, endPoint y: 458, distance: 102.6
click at [771, 458] on div "hero . moveUp ( ) hero . moveRight ( ) pathFree = hero . canMoveRight ( ) if pa…" at bounding box center [847, 351] width 359 height 390
type textarea "hero.moveUp() hero.jumpUp()"
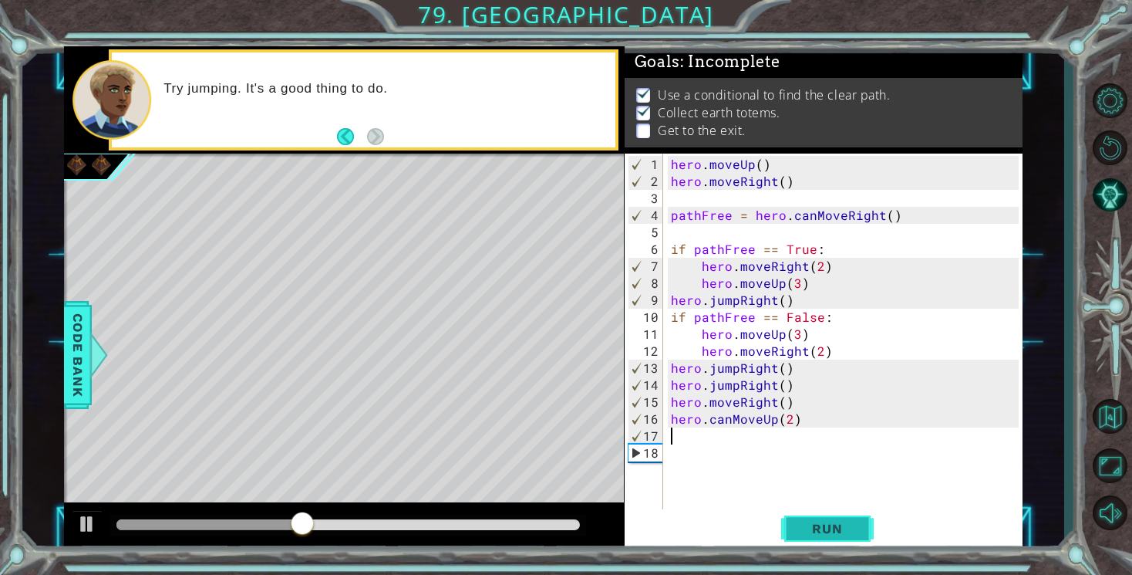
click at [866, 537] on button "Run" at bounding box center [827, 529] width 93 height 40
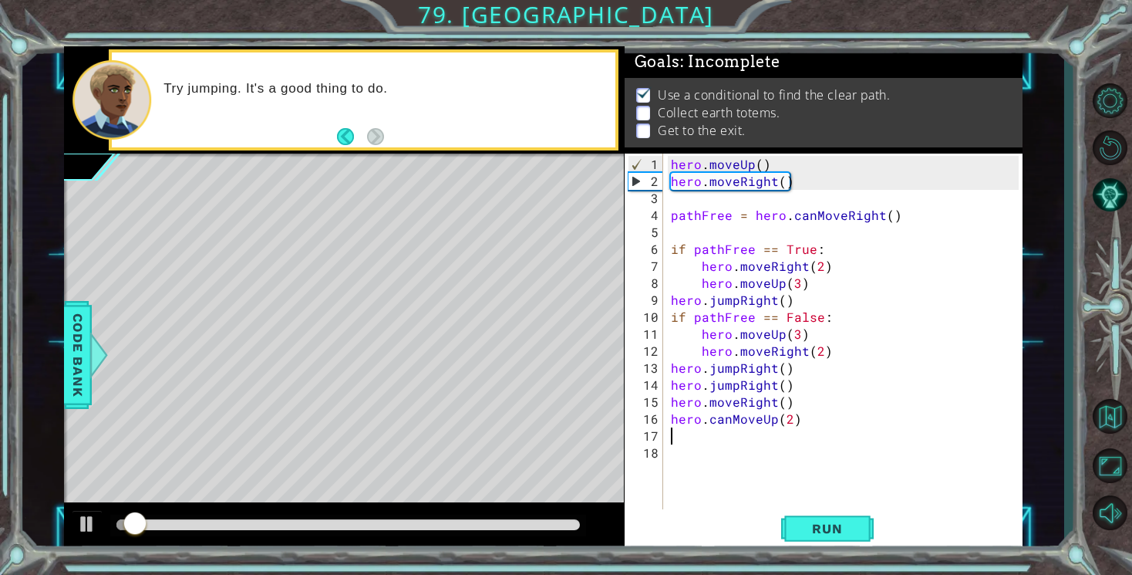
click at [736, 402] on div "hero . moveUp ( ) hero . moveRight ( ) pathFree = hero . canMoveRight ( ) if pa…" at bounding box center [847, 351] width 359 height 390
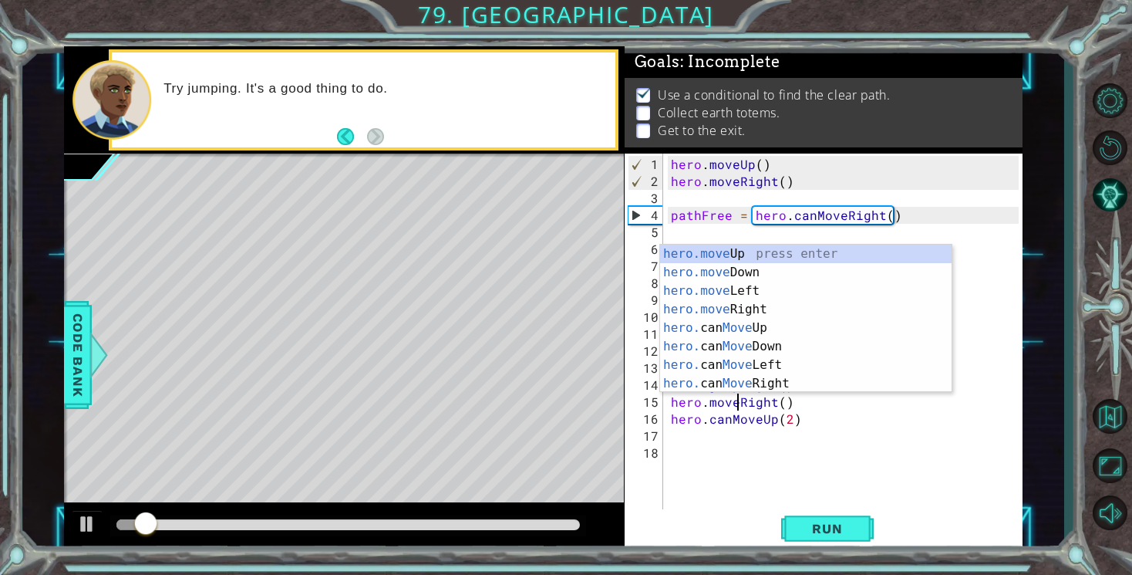
scroll to position [0, 4]
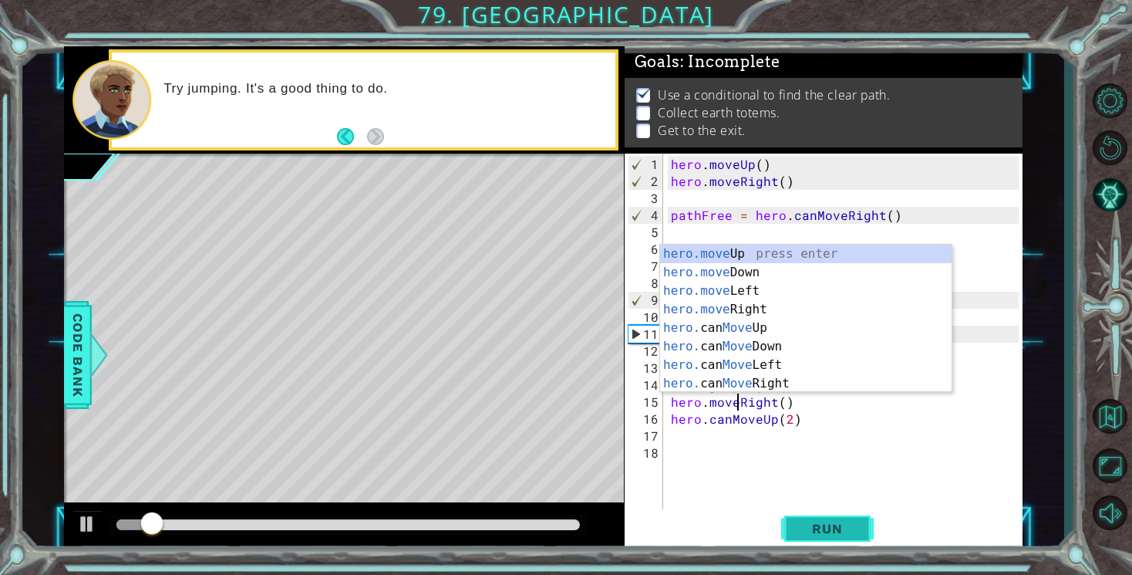
type textarea "hero.moveRight()"
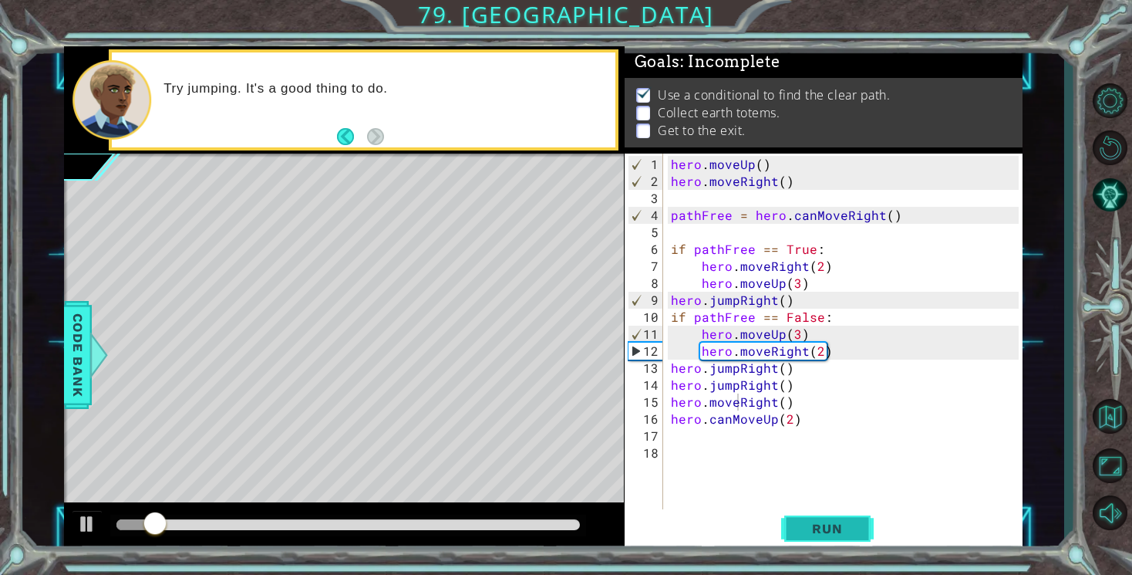
click at [845, 531] on span "Run" at bounding box center [827, 528] width 61 height 15
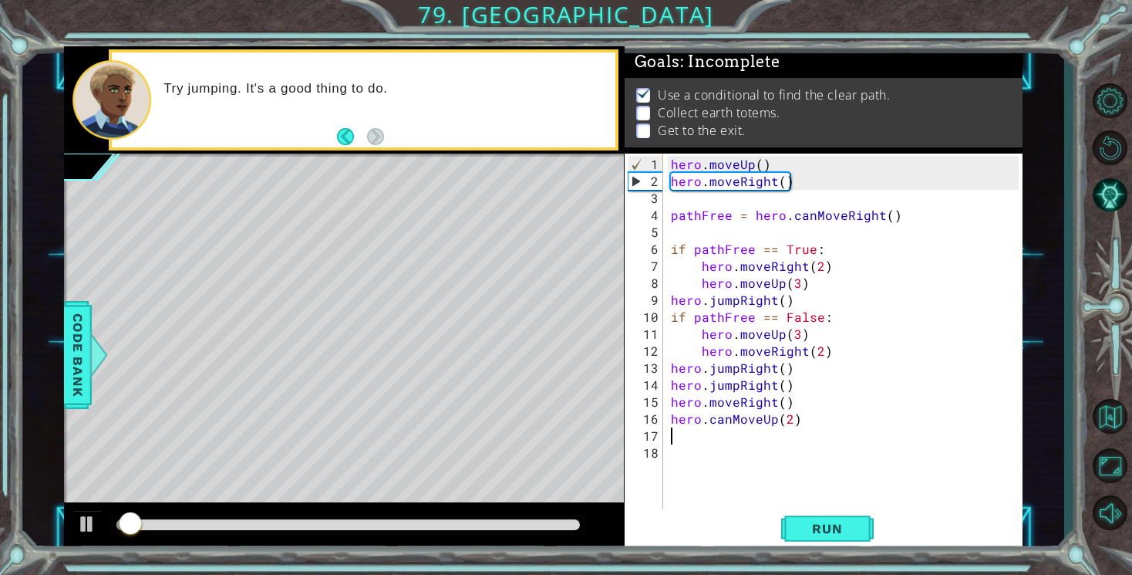
click at [743, 437] on div "hero . moveUp ( ) hero . moveRight ( ) pathFree = hero . canMoveRight ( ) if pa…" at bounding box center [847, 351] width 359 height 390
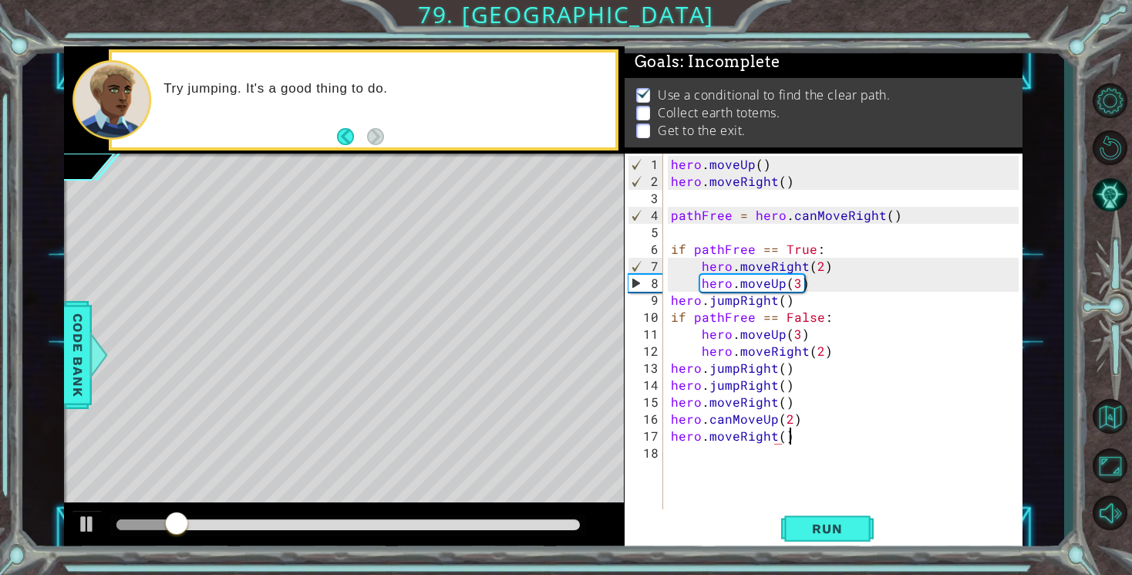
scroll to position [0, 6]
click at [809, 521] on span "Run" at bounding box center [827, 528] width 61 height 15
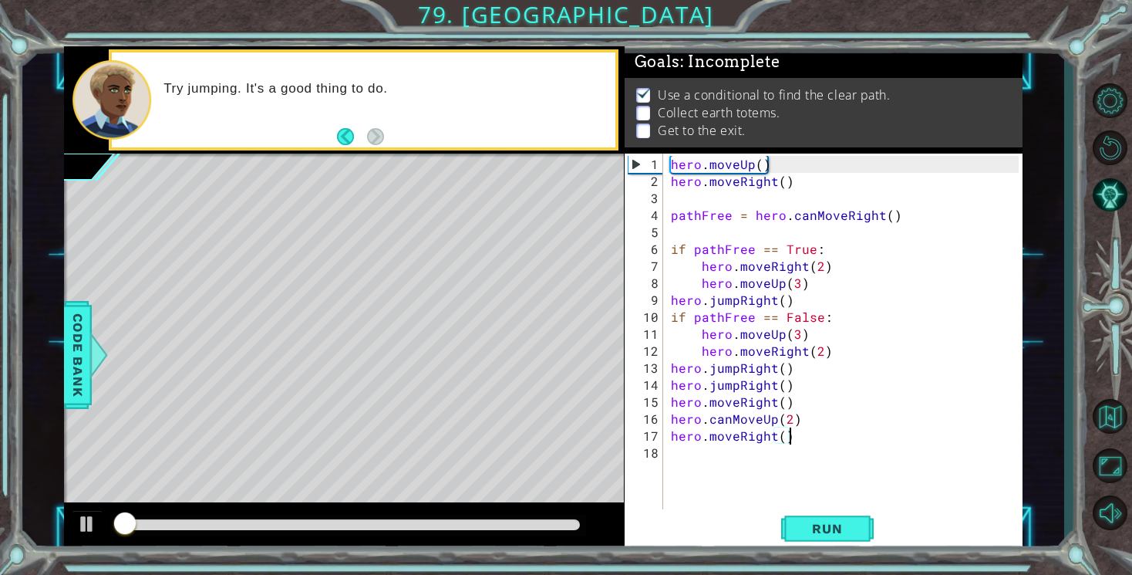
click at [731, 437] on div "hero . moveUp ( ) hero . moveRight ( ) pathFree = hero . canMoveRight ( ) if pa…" at bounding box center [847, 351] width 359 height 390
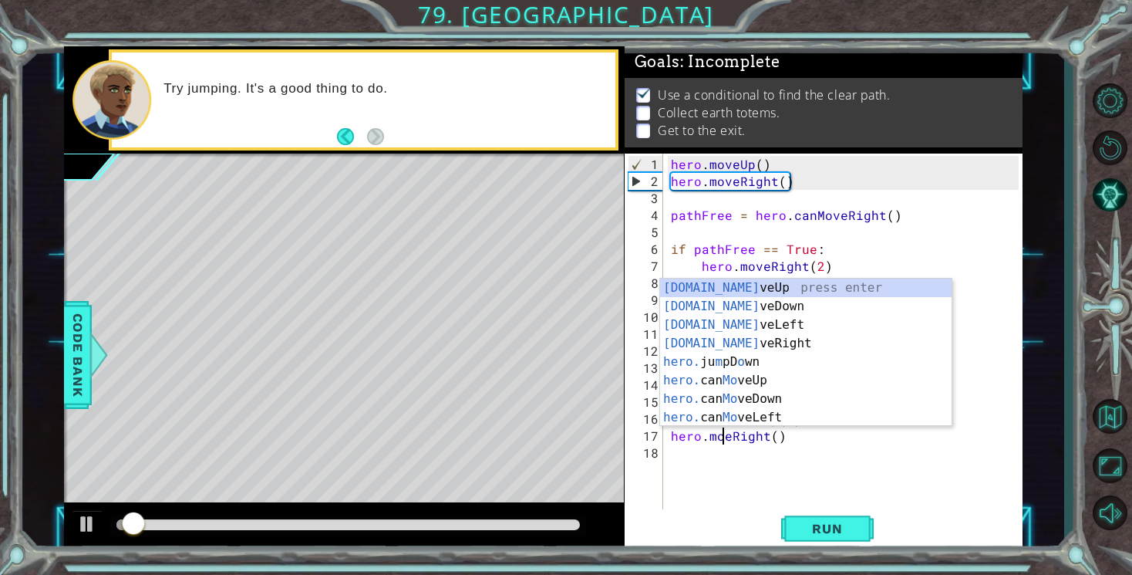
scroll to position [0, 4]
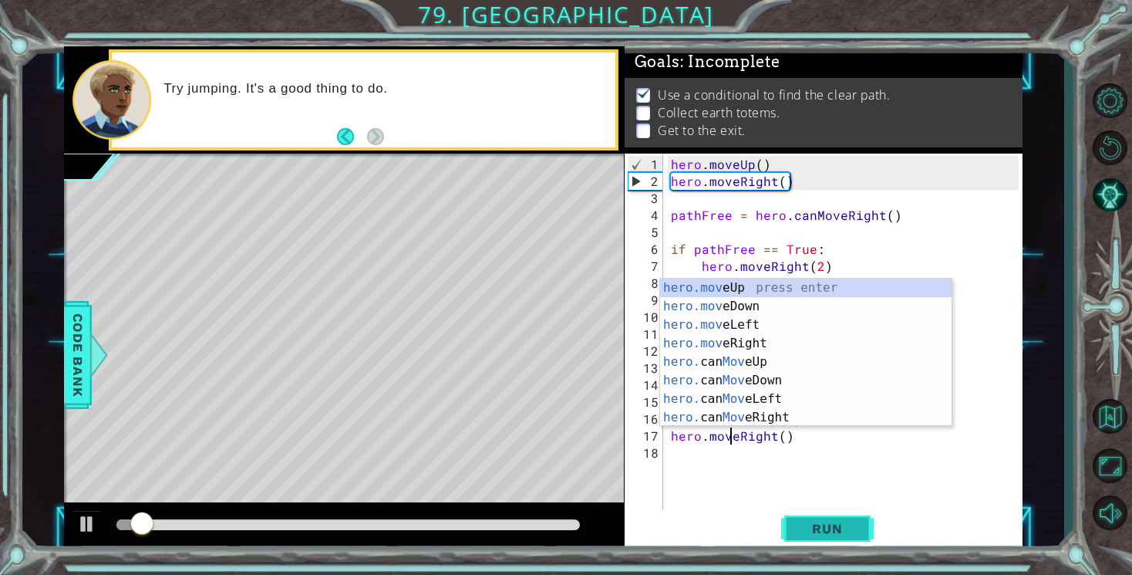
type textarea "hero.moveRight()"
click at [839, 526] on span "Run" at bounding box center [827, 528] width 61 height 15
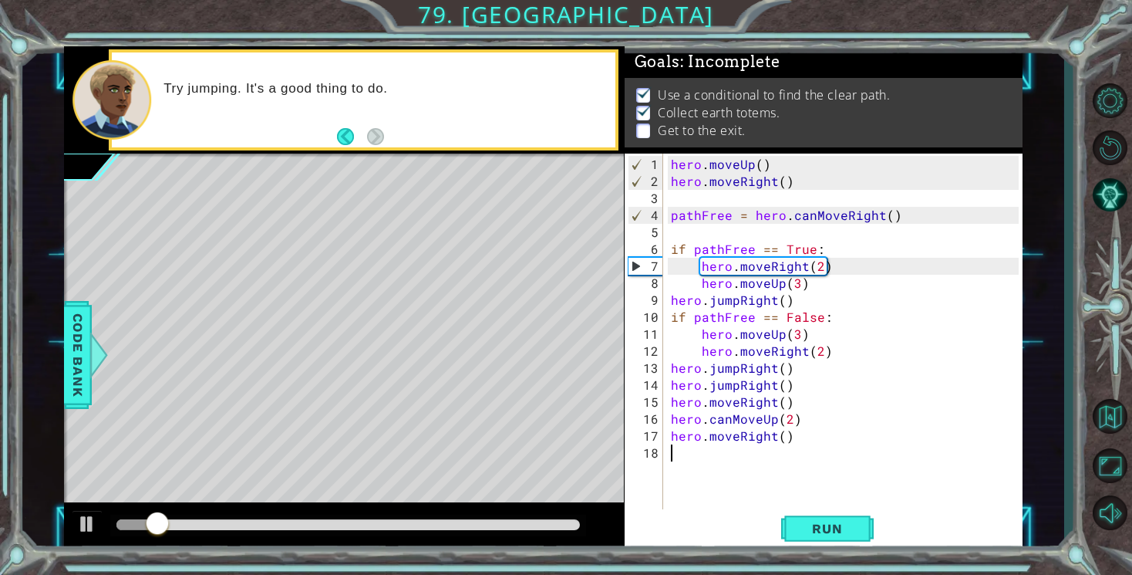
click at [725, 453] on div "hero . moveUp ( ) hero . moveRight ( ) pathFree = hero . canMoveRight ( ) if pa…" at bounding box center [847, 351] width 359 height 390
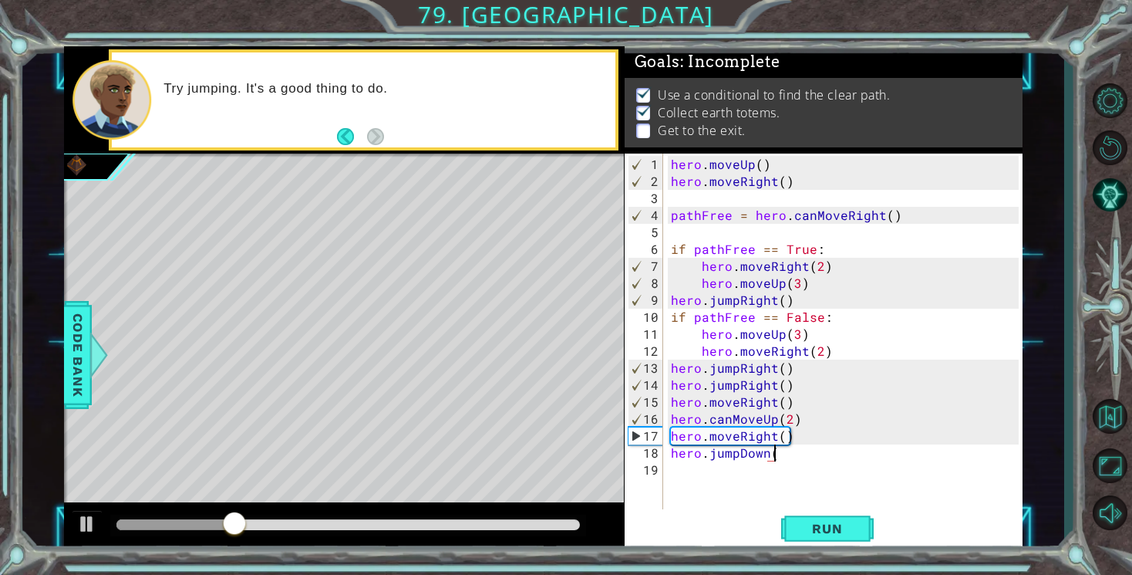
scroll to position [0, 6]
type textarea "hero.jumpDown()"
click at [836, 522] on span "Run" at bounding box center [827, 528] width 61 height 15
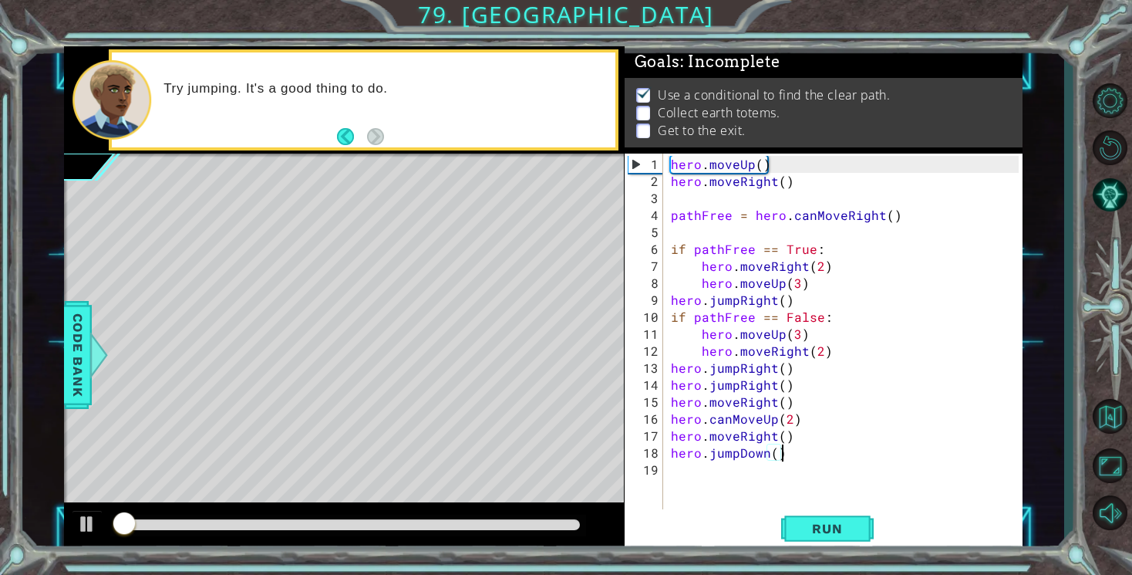
click at [724, 460] on div "hero . moveUp ( ) hero . moveRight ( ) pathFree = hero . canMoveRight ( ) if pa…" at bounding box center [847, 351] width 359 height 390
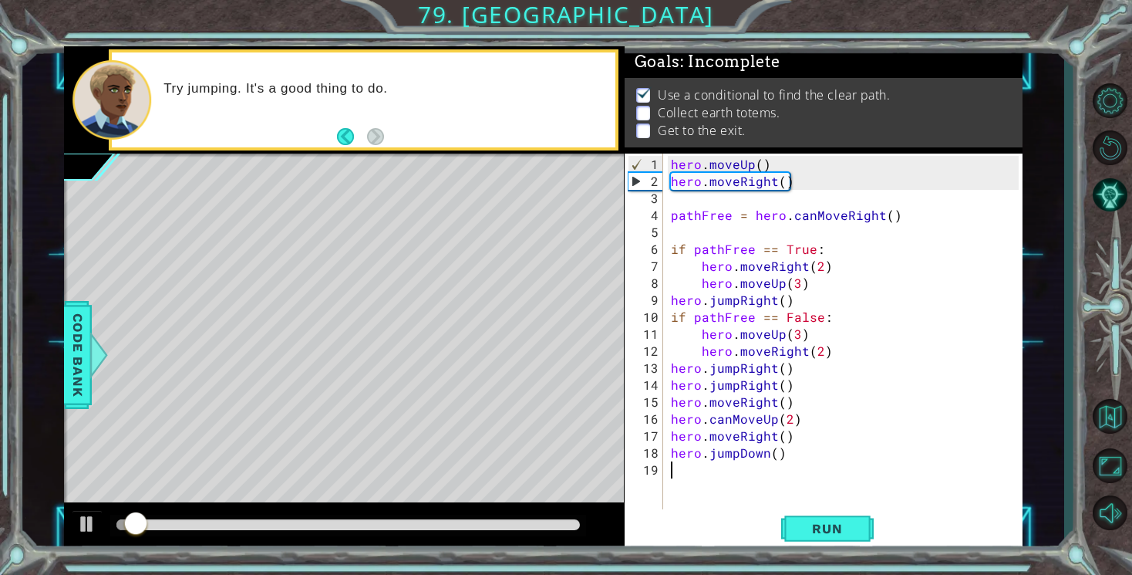
click at [720, 444] on div "hero . moveUp ( ) hero . moveRight ( ) pathFree = hero . canMoveRight ( ) if pa…" at bounding box center [847, 351] width 359 height 390
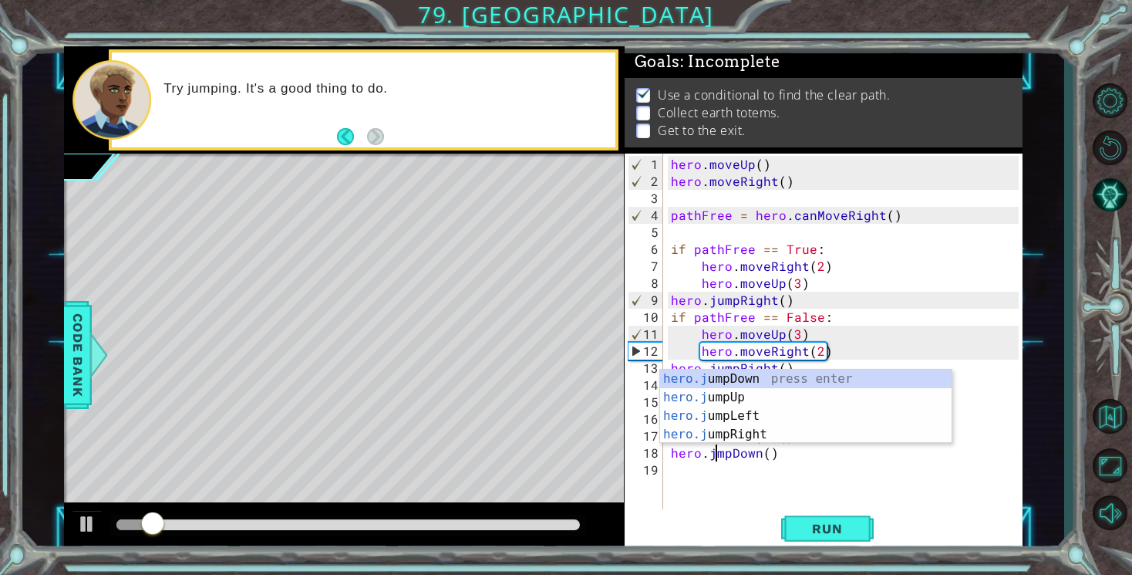
scroll to position [0, 3]
type textarea "hero.jumpDown()"
click at [845, 534] on span "Run" at bounding box center [827, 528] width 61 height 15
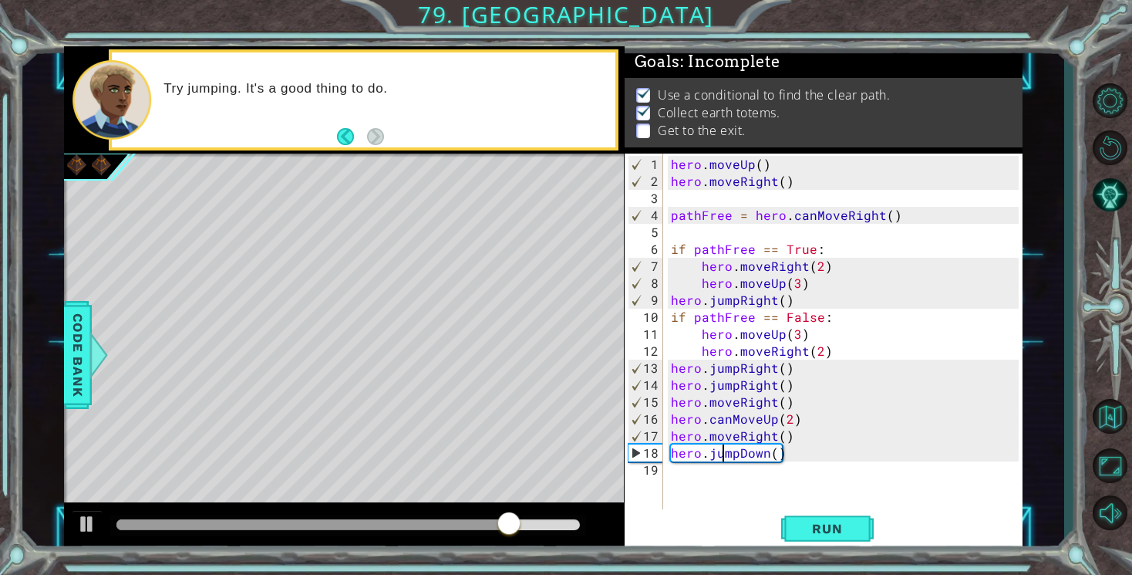
click at [722, 473] on div "hero . moveUp ( ) hero . moveRight ( ) pathFree = hero . canMoveRight ( ) if pa…" at bounding box center [847, 351] width 359 height 390
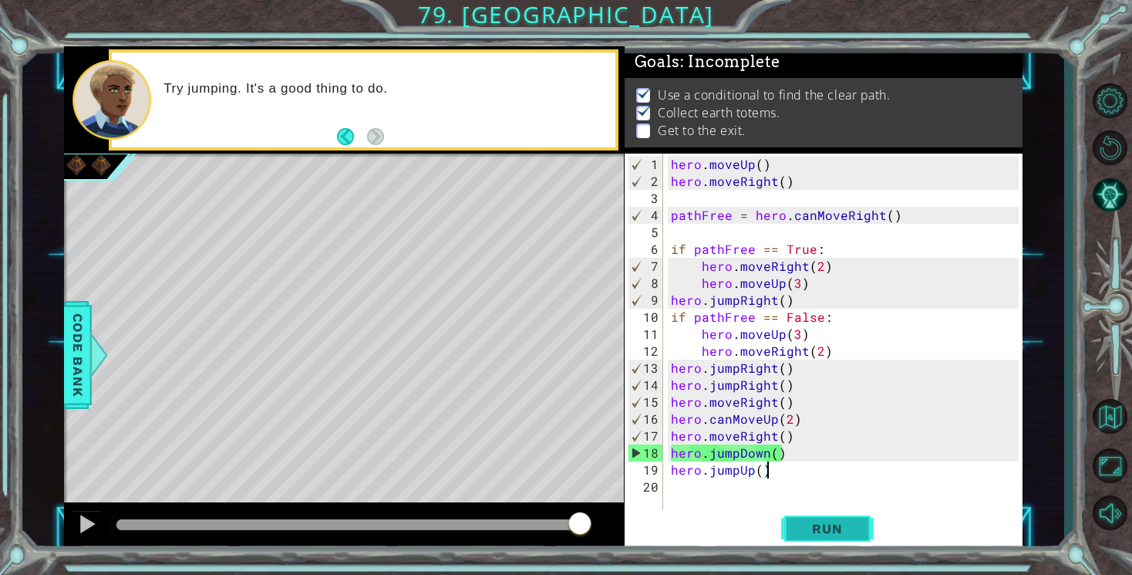
click at [814, 528] on span "Run" at bounding box center [827, 528] width 61 height 15
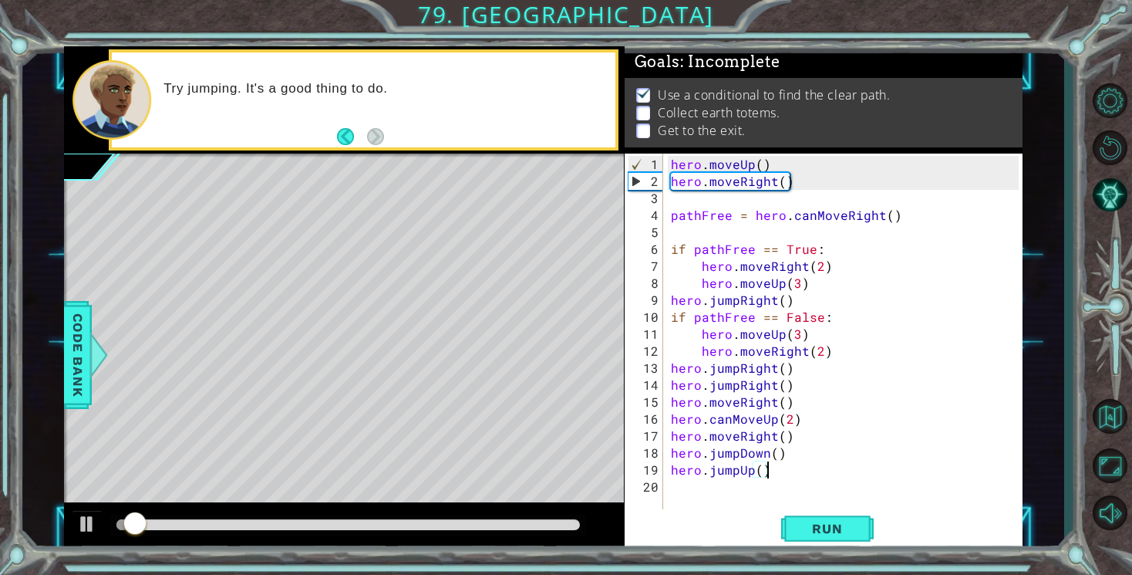
click at [744, 465] on div "hero . moveUp ( ) hero . moveRight ( ) pathFree = hero . canMoveRight ( ) if pa…" at bounding box center [847, 351] width 359 height 390
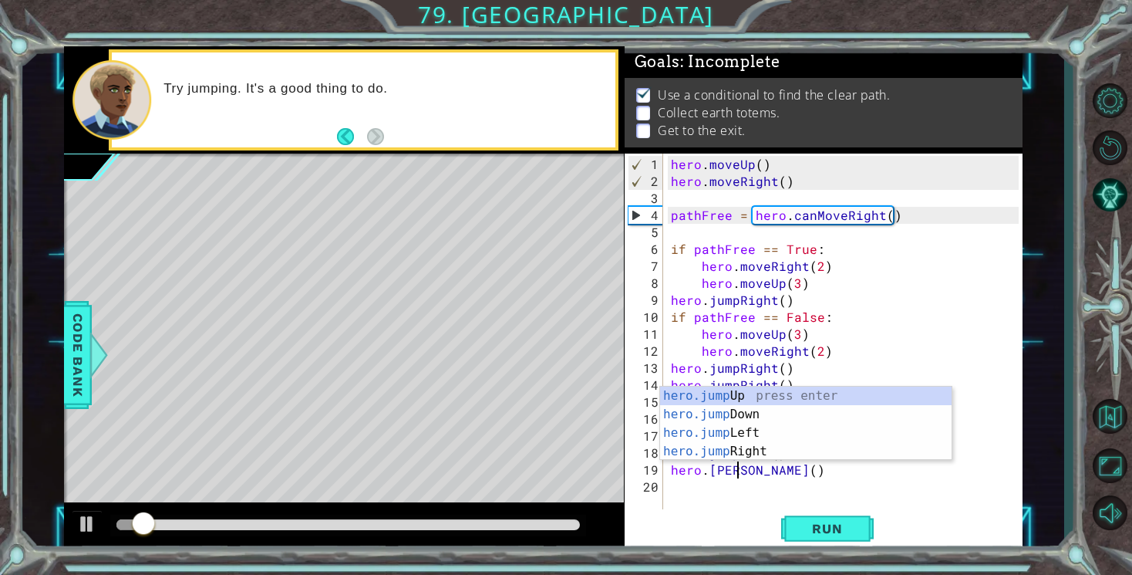
scroll to position [0, 5]
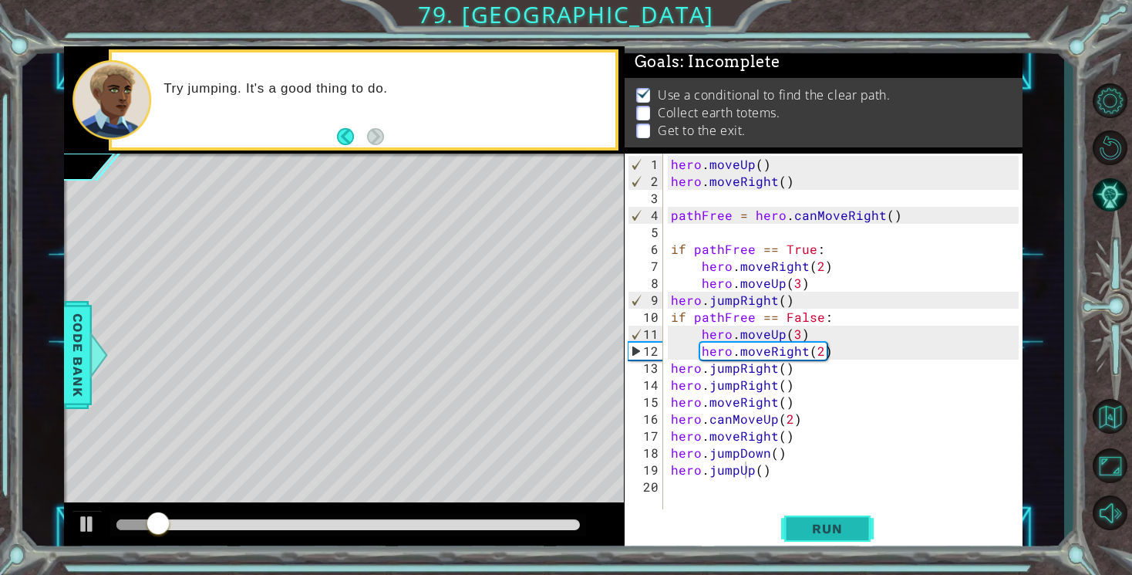
click at [842, 535] on span "Run" at bounding box center [827, 528] width 61 height 15
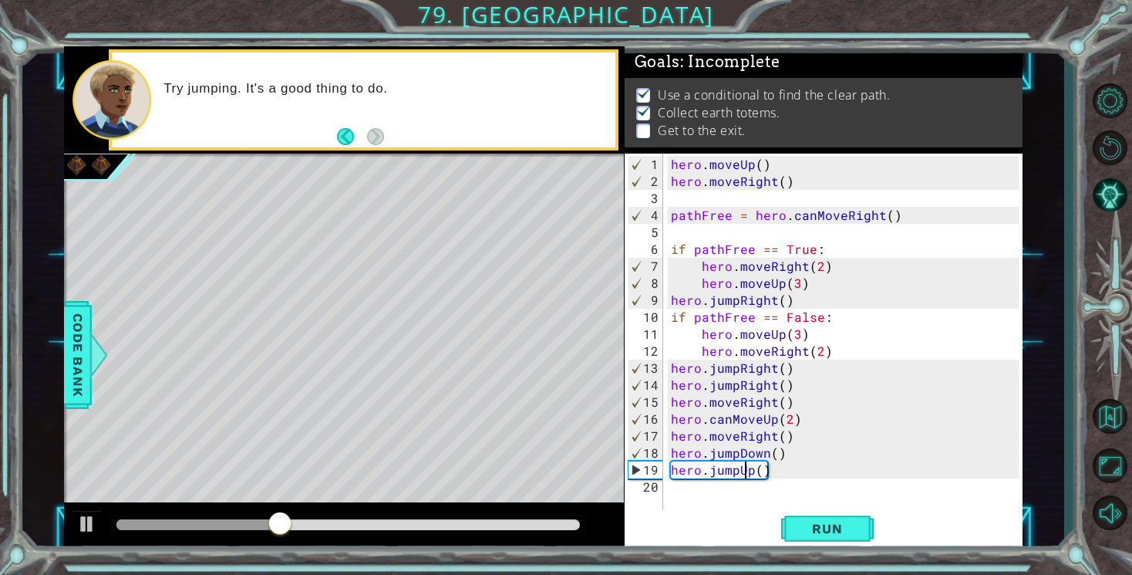
click at [750, 473] on div "hero . moveUp ( ) hero . moveRight ( ) pathFree = hero . canMoveRight ( ) if pa…" at bounding box center [847, 351] width 359 height 390
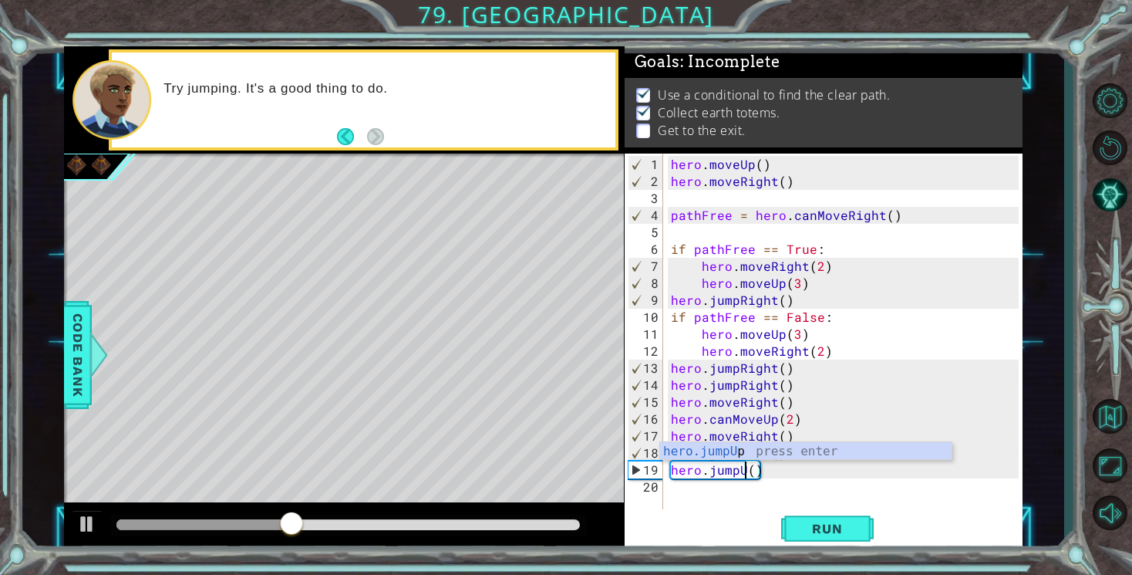
scroll to position [0, 4]
type textarea "hero.jumpDown()"
click at [774, 477] on div "hero . moveUp ( ) hero . moveRight ( ) pathFree = hero . canMoveRight ( ) if pa…" at bounding box center [847, 351] width 359 height 390
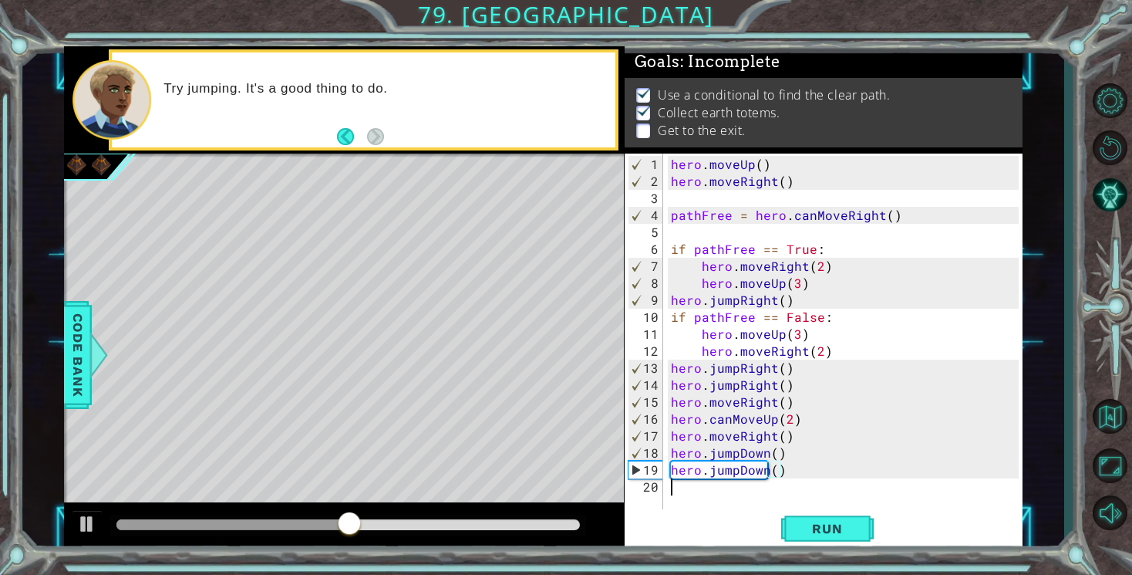
scroll to position [0, 0]
click at [774, 477] on div "hero . moveUp ( ) hero . moveRight ( ) pathFree = hero . canMoveRight ( ) if pa…" at bounding box center [847, 351] width 359 height 390
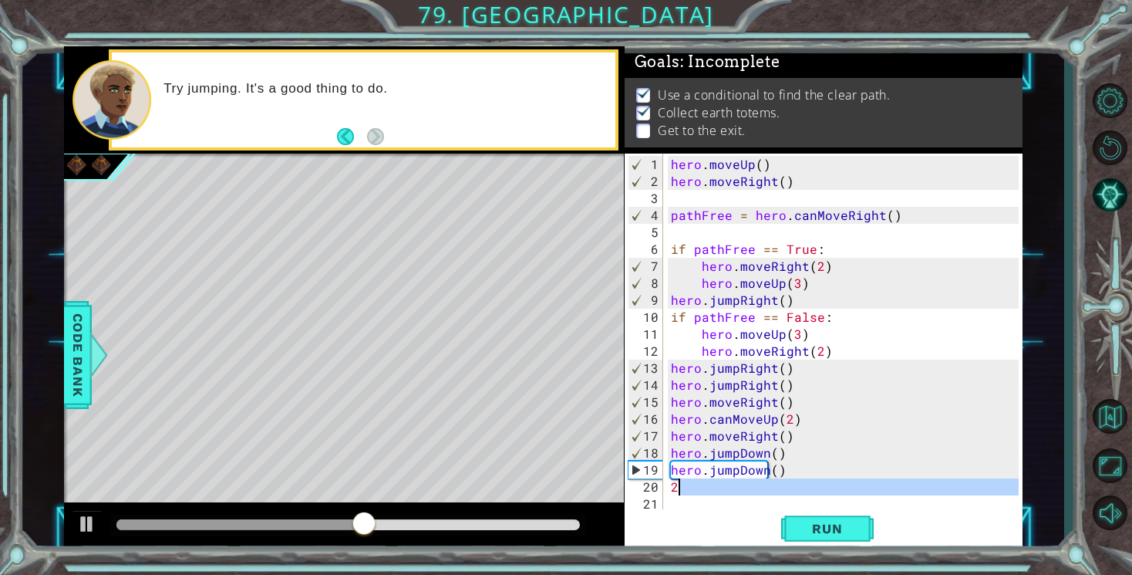
click at [774, 471] on div "hero . moveUp ( ) hero . moveRight ( ) pathFree = hero . canMoveRight ( ) if pa…" at bounding box center [847, 351] width 359 height 390
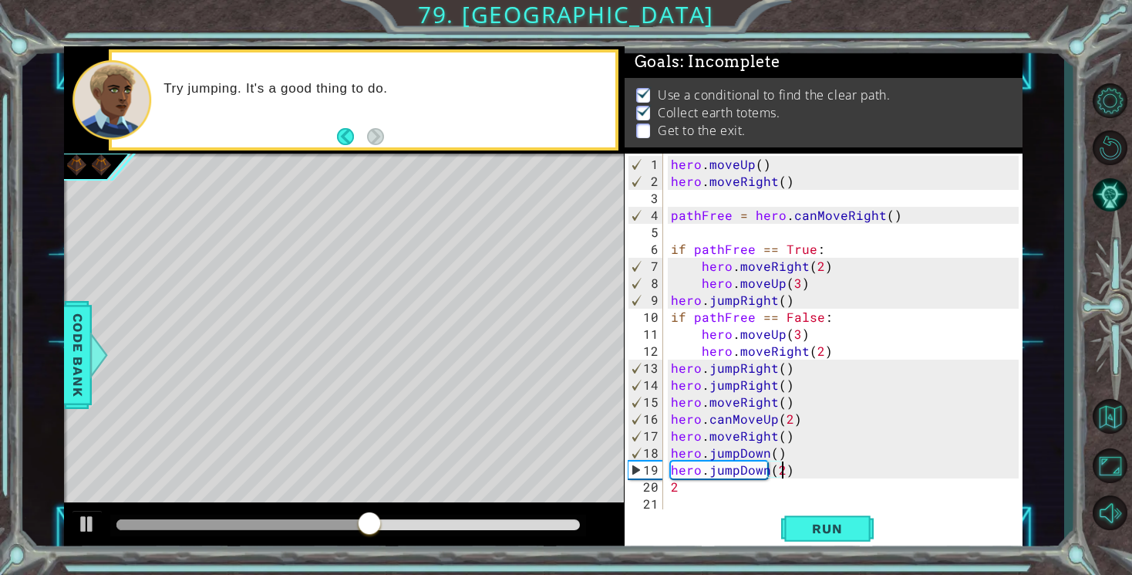
scroll to position [0, 6]
click at [727, 490] on div "hero . moveUp ( ) hero . moveRight ( ) pathFree = hero . canMoveRight ( ) if pa…" at bounding box center [847, 351] width 359 height 390
type textarea "2"
click at [794, 527] on button "Run" at bounding box center [827, 529] width 93 height 40
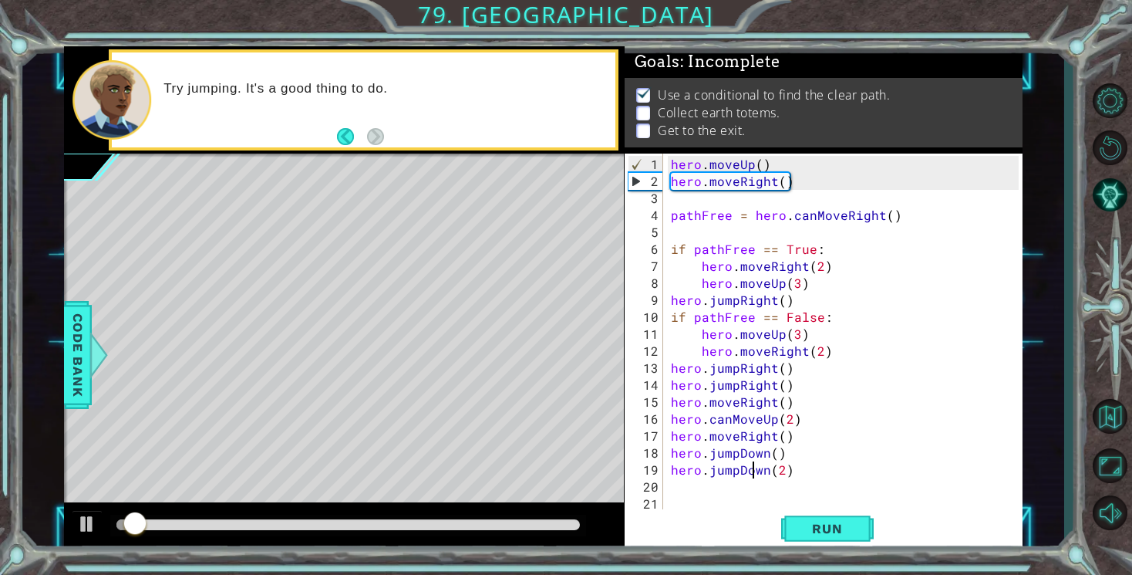
click at [753, 476] on div "hero . moveUp ( ) hero . moveRight ( ) pathFree = hero . canMoveRight ( ) if pa…" at bounding box center [847, 351] width 359 height 390
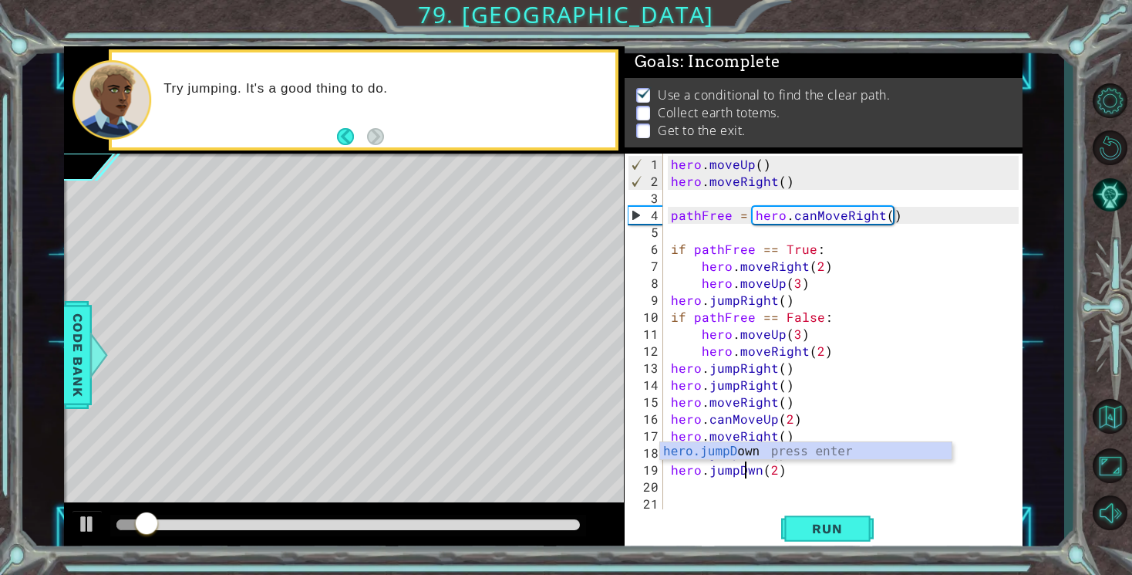
scroll to position [0, 5]
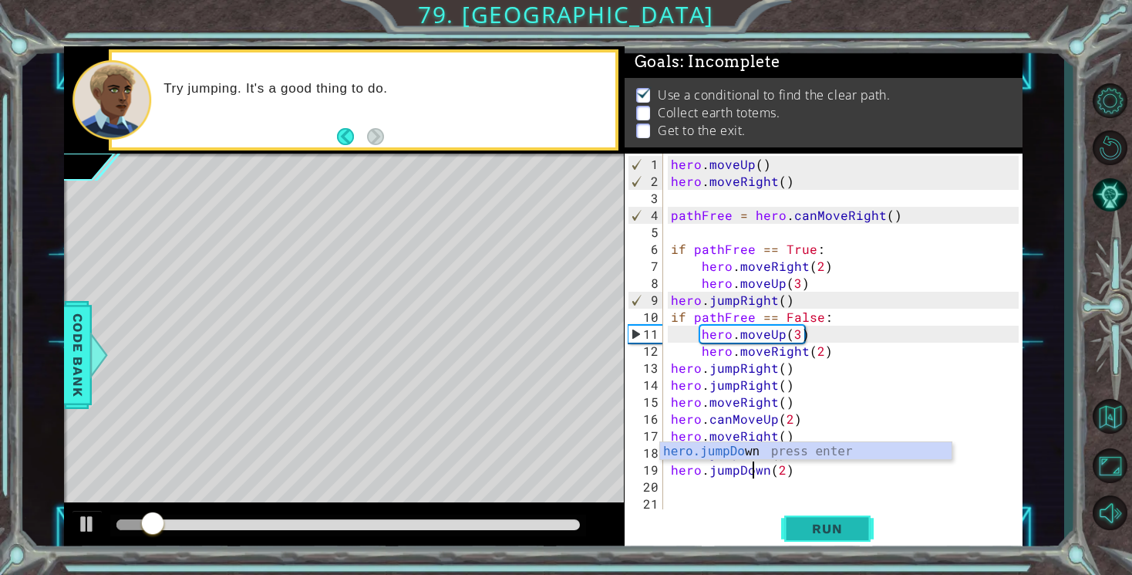
click at [824, 525] on span "Run" at bounding box center [827, 528] width 61 height 15
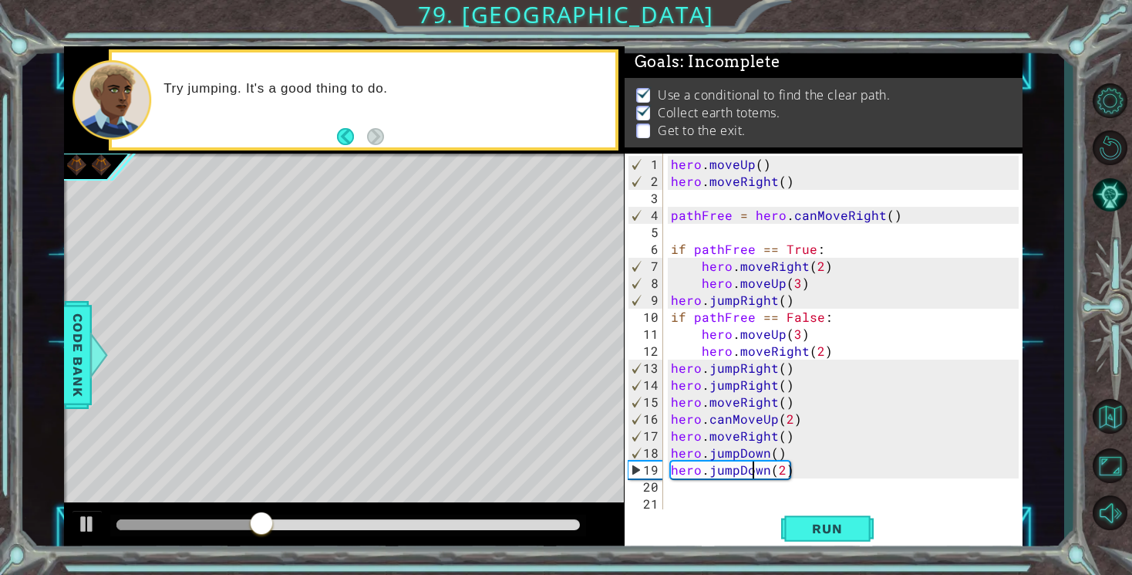
click at [781, 470] on div "hero . moveUp ( ) hero . moveRight ( ) pathFree = hero . canMoveRight ( ) if pa…" at bounding box center [847, 351] width 359 height 390
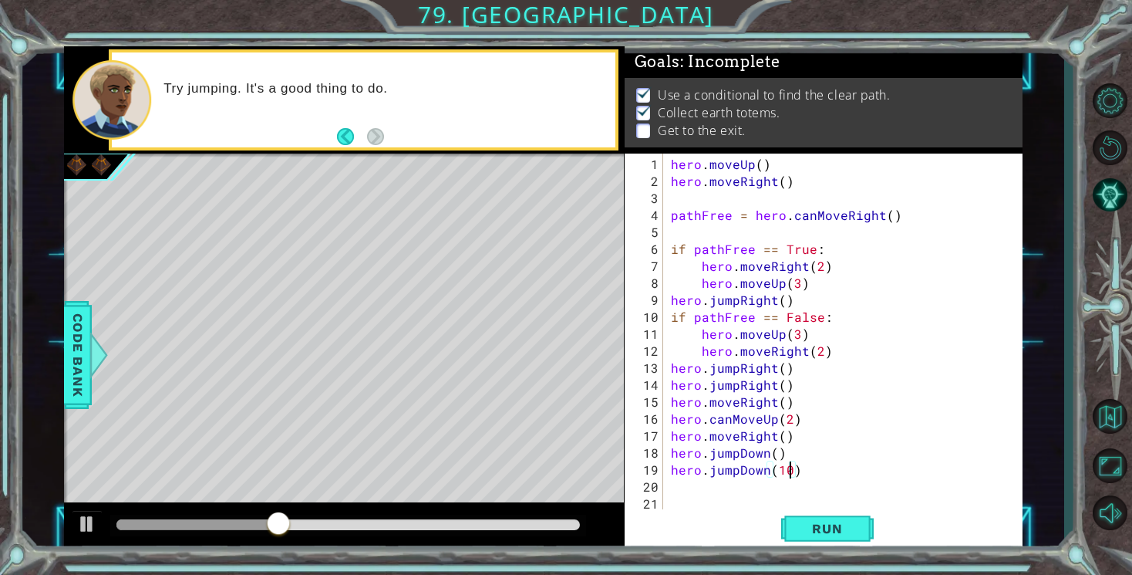
scroll to position [0, 7]
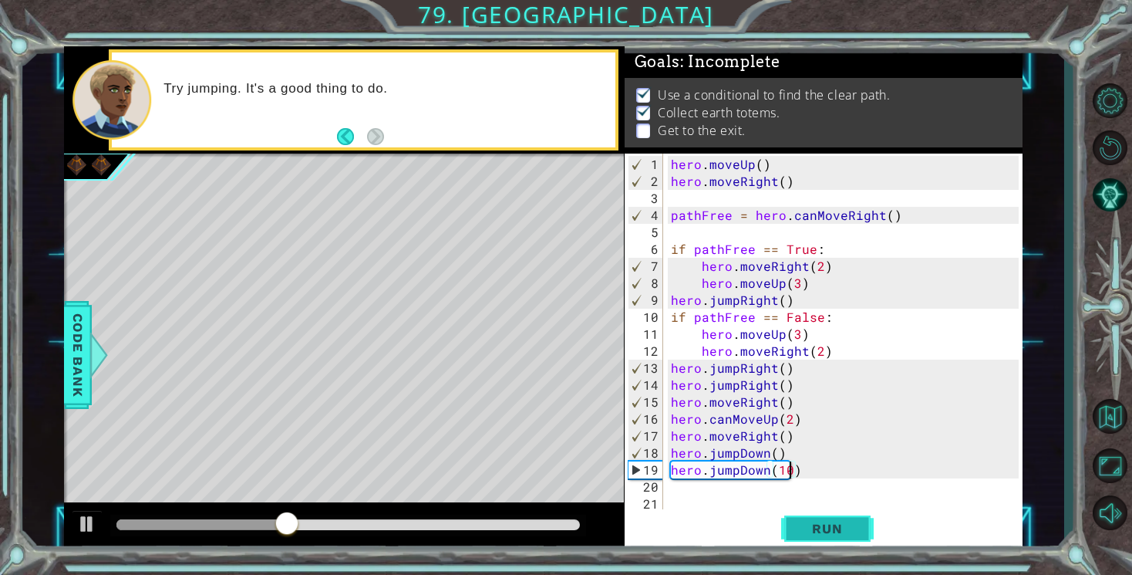
click at [821, 524] on span "Run" at bounding box center [827, 528] width 61 height 15
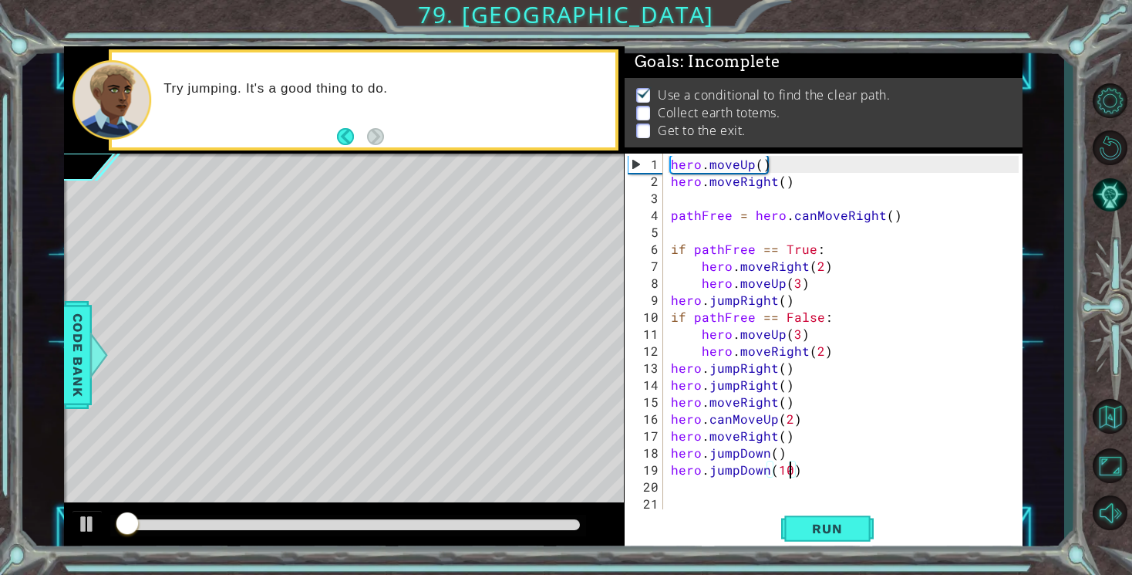
click at [739, 466] on div "hero . moveUp ( ) hero . moveRight ( ) pathFree = hero . canMoveRight ( ) if pa…" at bounding box center [847, 351] width 359 height 390
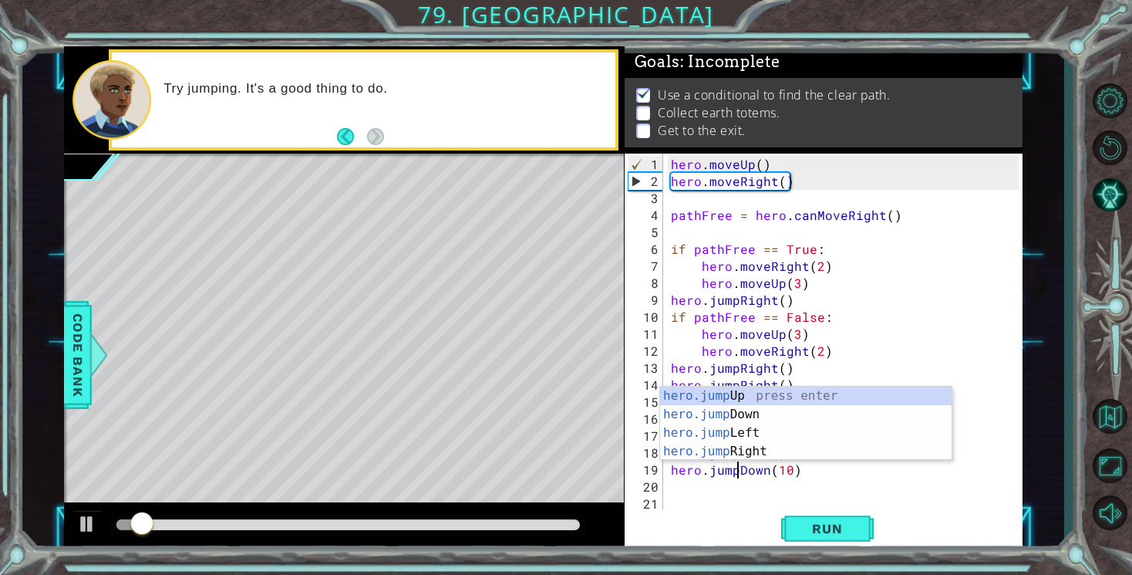
scroll to position [0, 5]
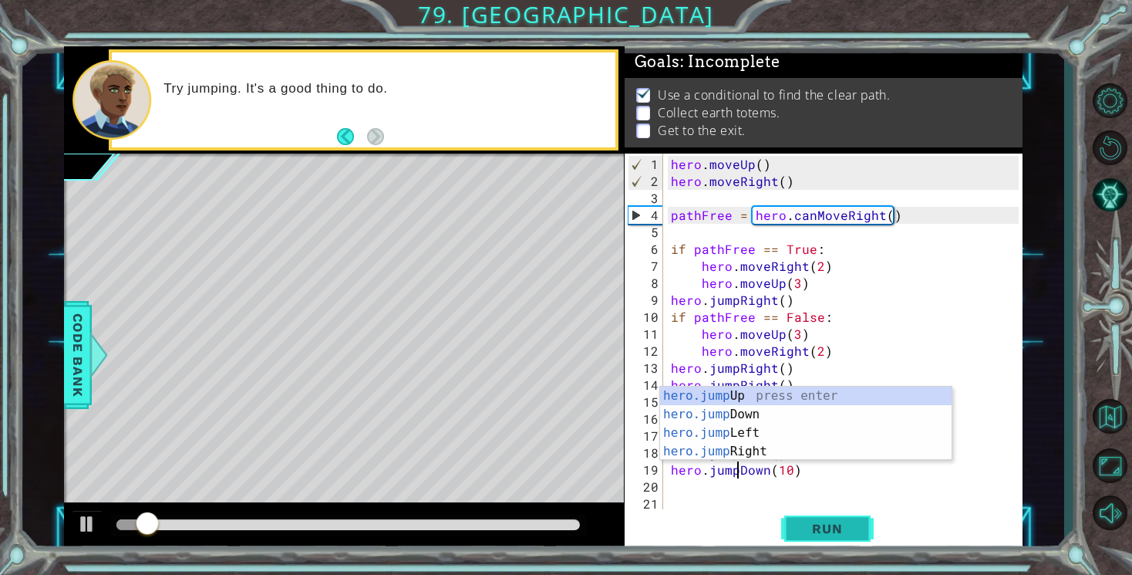
type textarea "hero.jumpDown(10)"
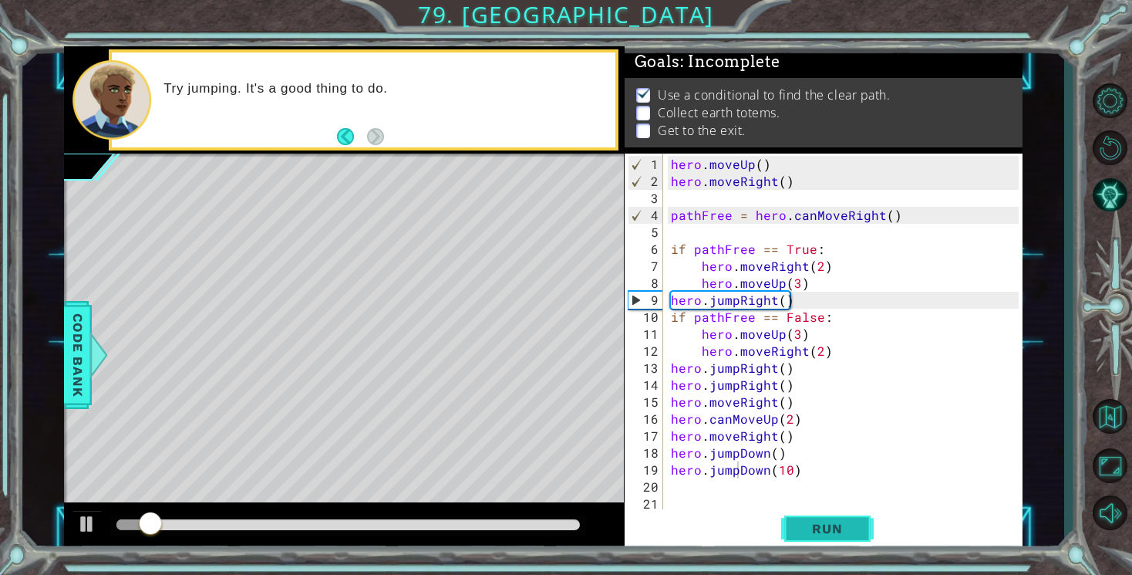
click at [808, 528] on span "Run" at bounding box center [827, 528] width 61 height 15
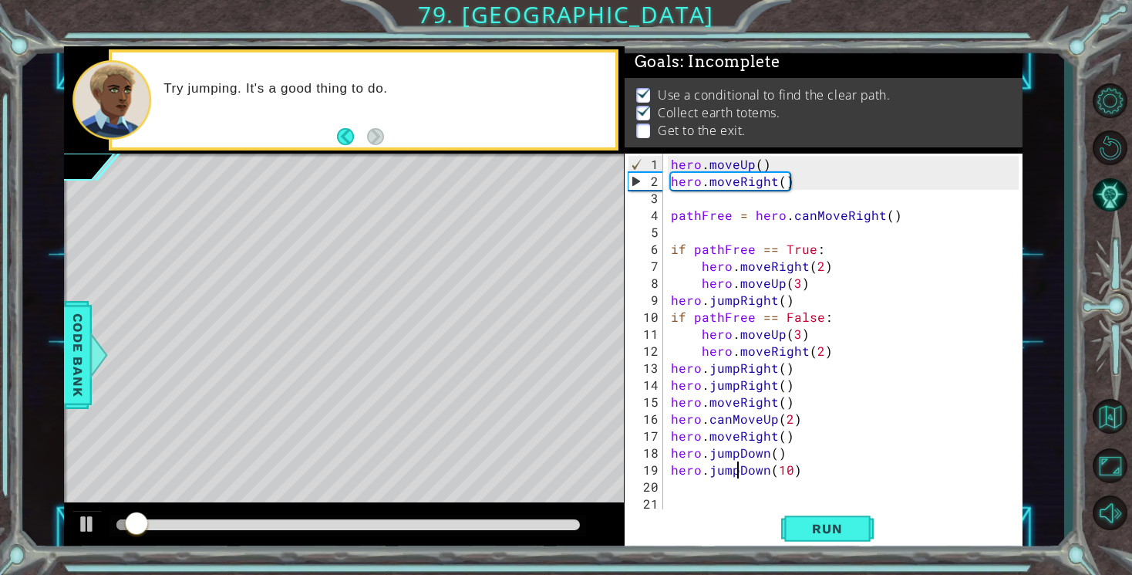
click at [702, 477] on div "hero . moveUp ( ) hero . moveRight ( ) pathFree = hero . canMoveRight ( ) if pa…" at bounding box center [847, 351] width 359 height 390
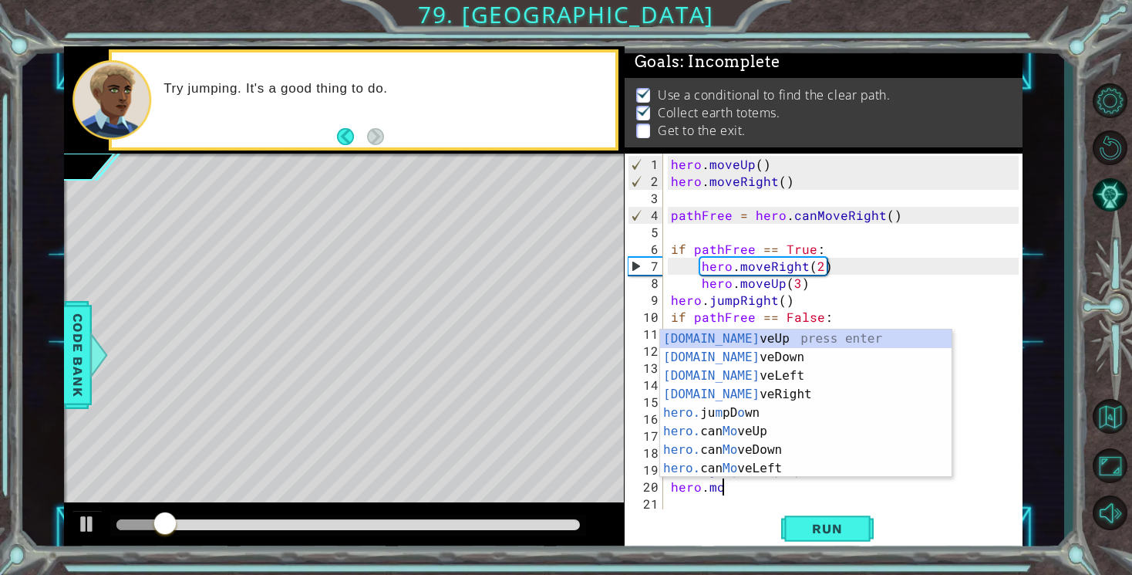
scroll to position [0, 2]
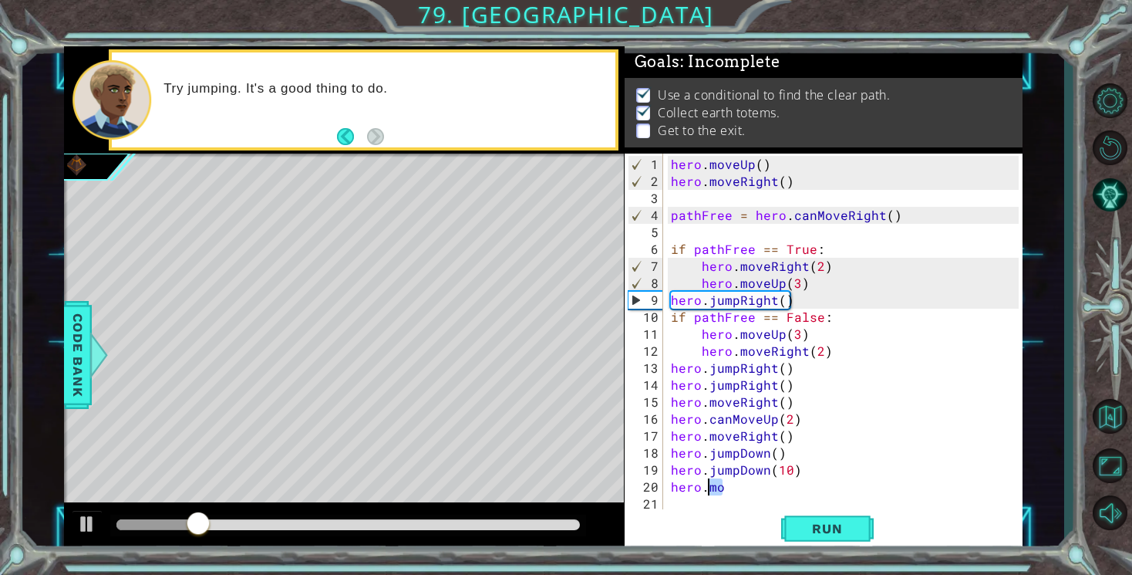
drag, startPoint x: 729, startPoint y: 485, endPoint x: 710, endPoint y: 487, distance: 19.3
click at [709, 487] on div "hero . moveUp ( ) hero . moveRight ( ) pathFree = hero . canMoveRight ( ) if pa…" at bounding box center [847, 351] width 359 height 390
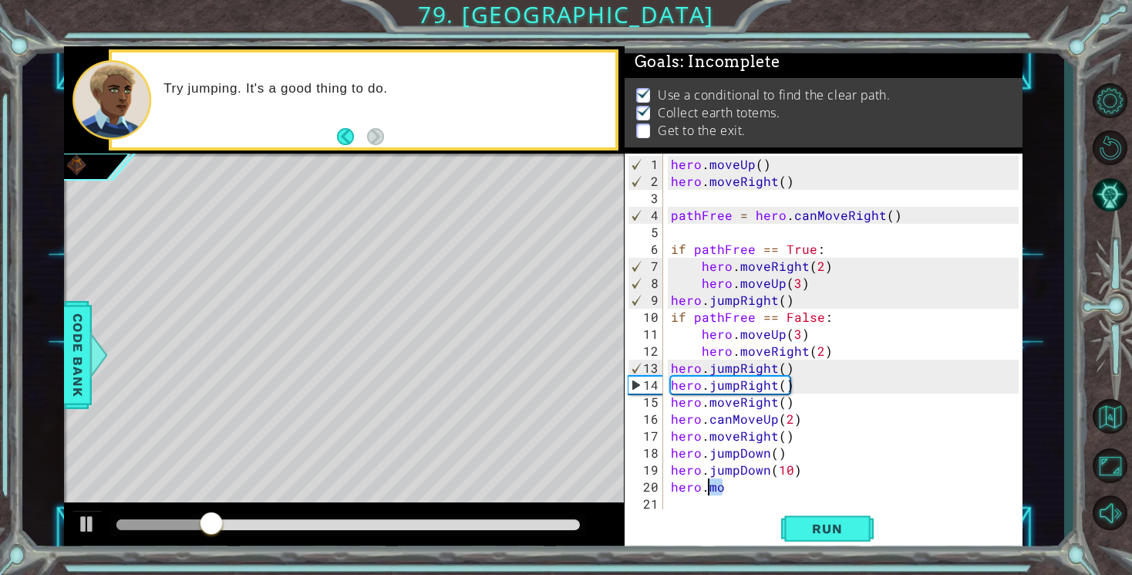
type textarea "hero.j"
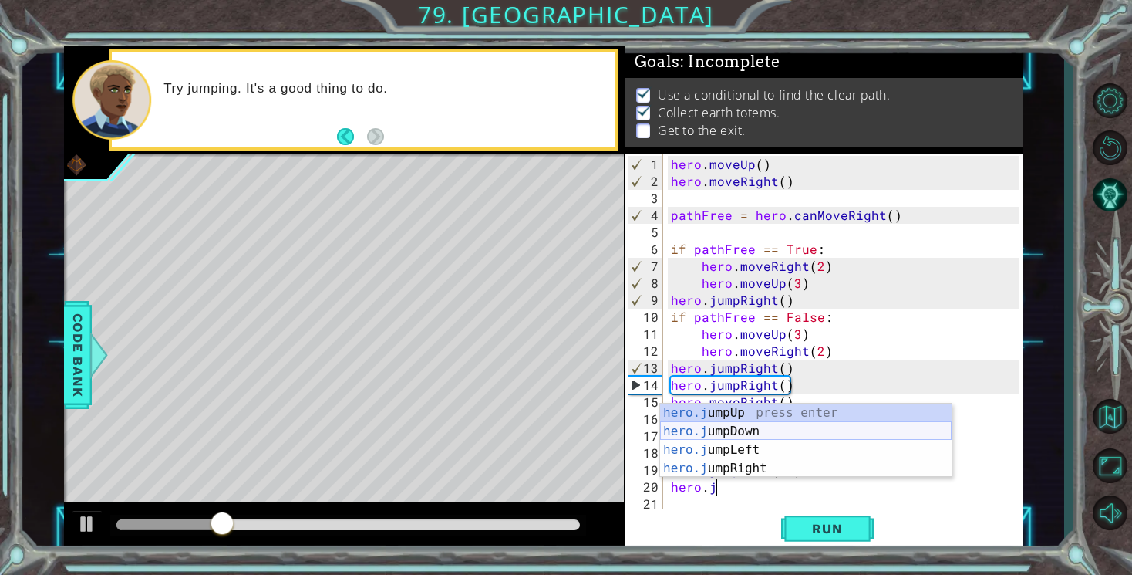
click at [751, 432] on div "hero.j umpUp press enter hero.j umpDown press enter hero.j umpLeft press enter …" at bounding box center [806, 458] width 292 height 111
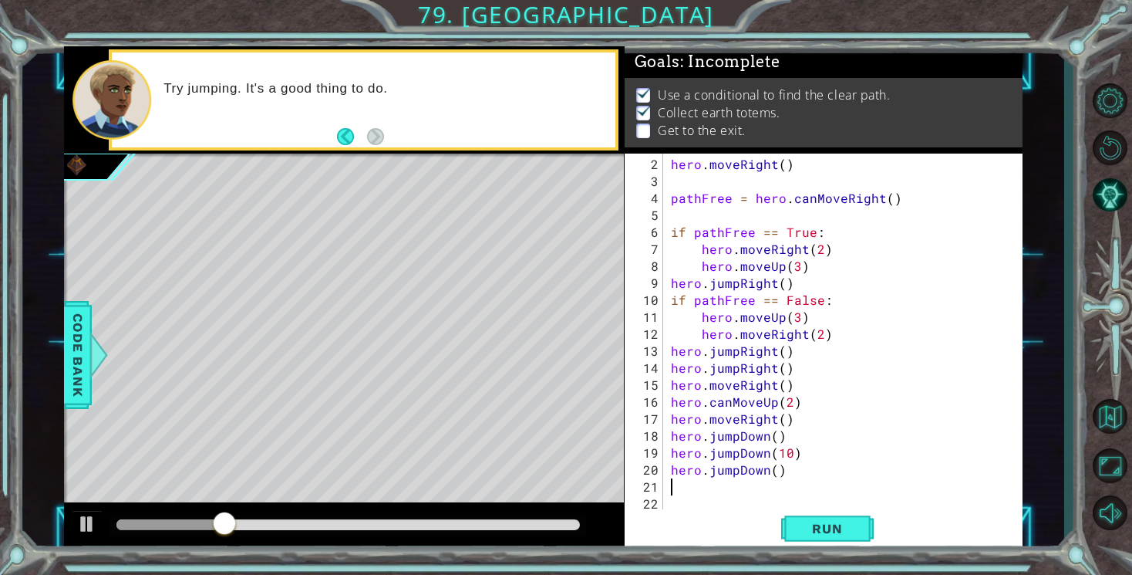
scroll to position [17, 0]
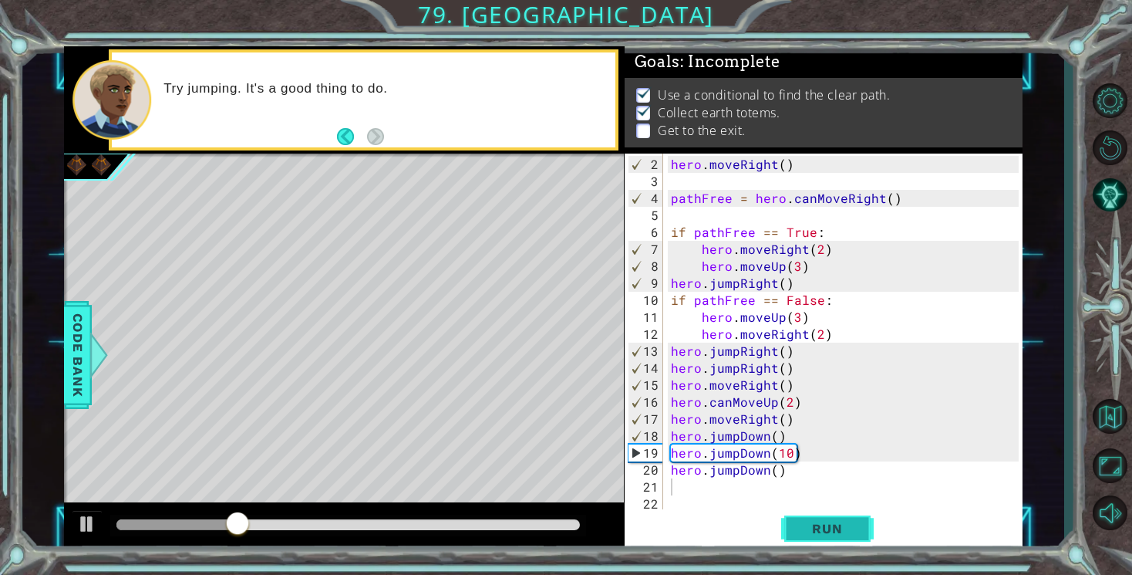
click at [811, 530] on span "Run" at bounding box center [827, 528] width 61 height 15
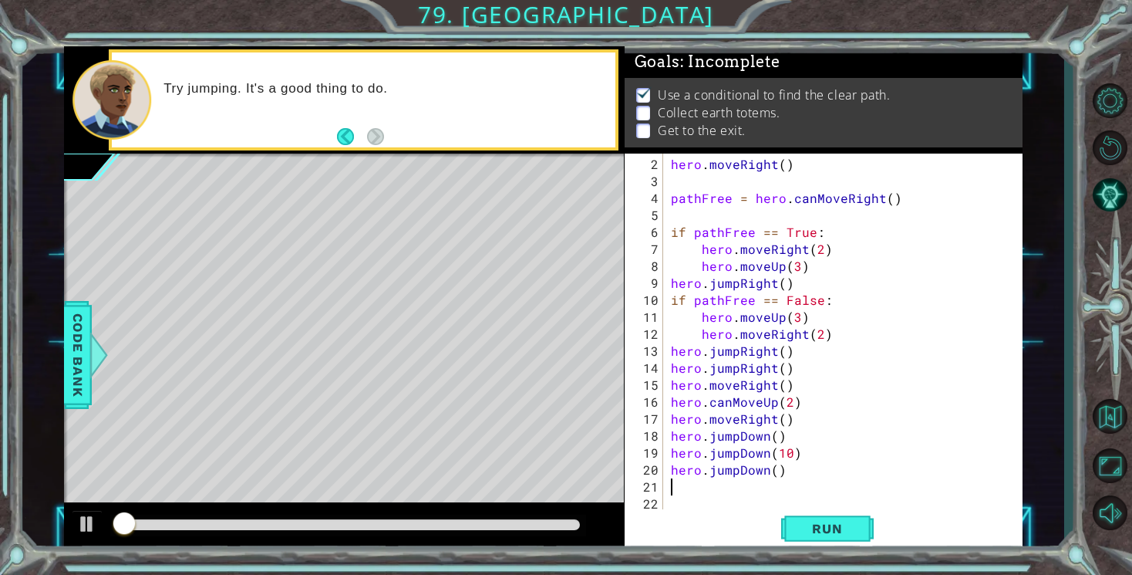
click at [720, 477] on div "hero . moveRight ( ) pathFree = hero . canMoveRight ( ) if pathFree == True : h…" at bounding box center [847, 351] width 359 height 390
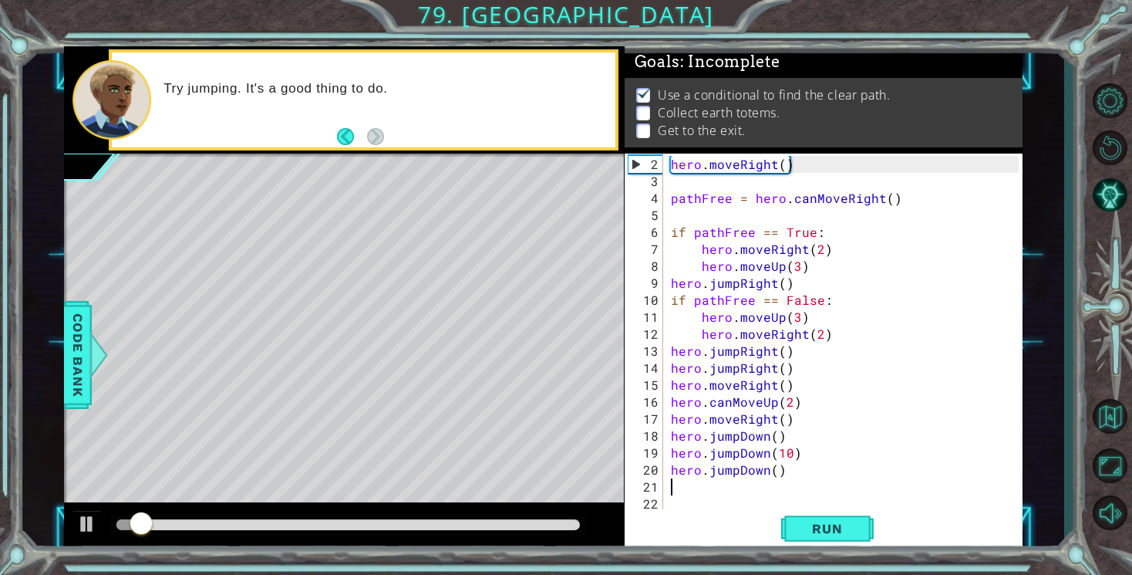
click at [713, 477] on div "hero . moveRight ( ) pathFree = hero . canMoveRight ( ) if pathFree == True : h…" at bounding box center [847, 351] width 359 height 390
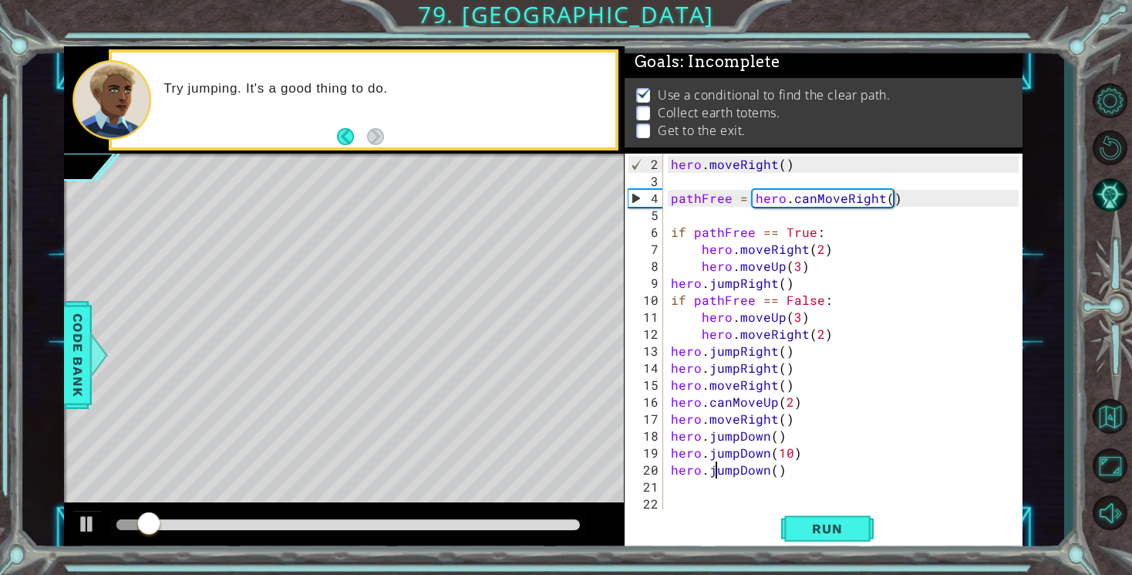
click at [714, 472] on div "hero . moveRight ( ) pathFree = hero . canMoveRight ( ) if pathFree == True : h…" at bounding box center [847, 351] width 359 height 390
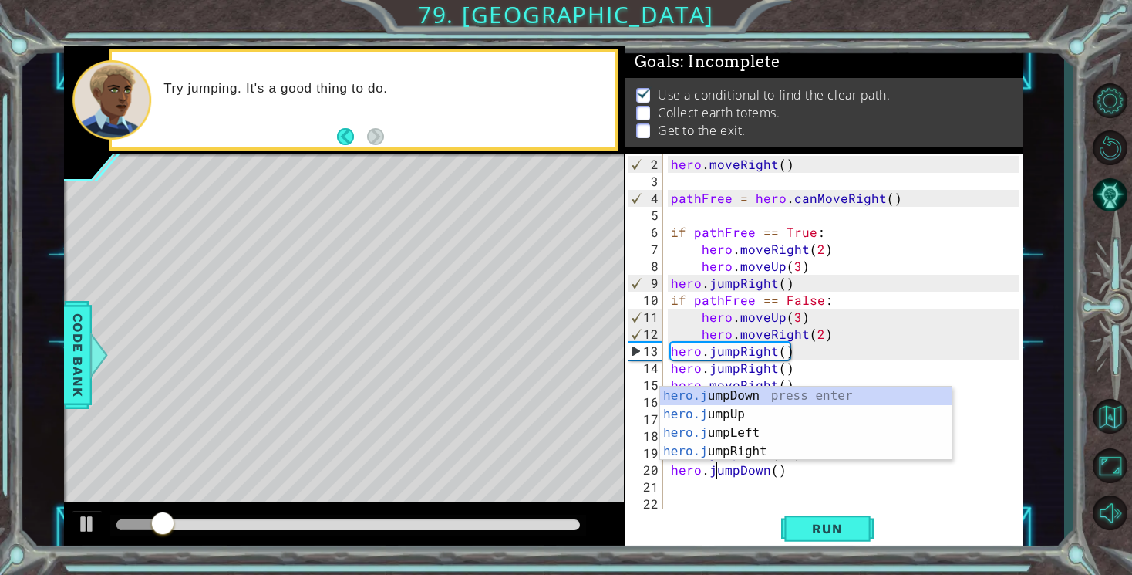
scroll to position [0, 2]
type textarea "hero.jumpDown()"
click at [808, 526] on span "Run" at bounding box center [827, 528] width 61 height 15
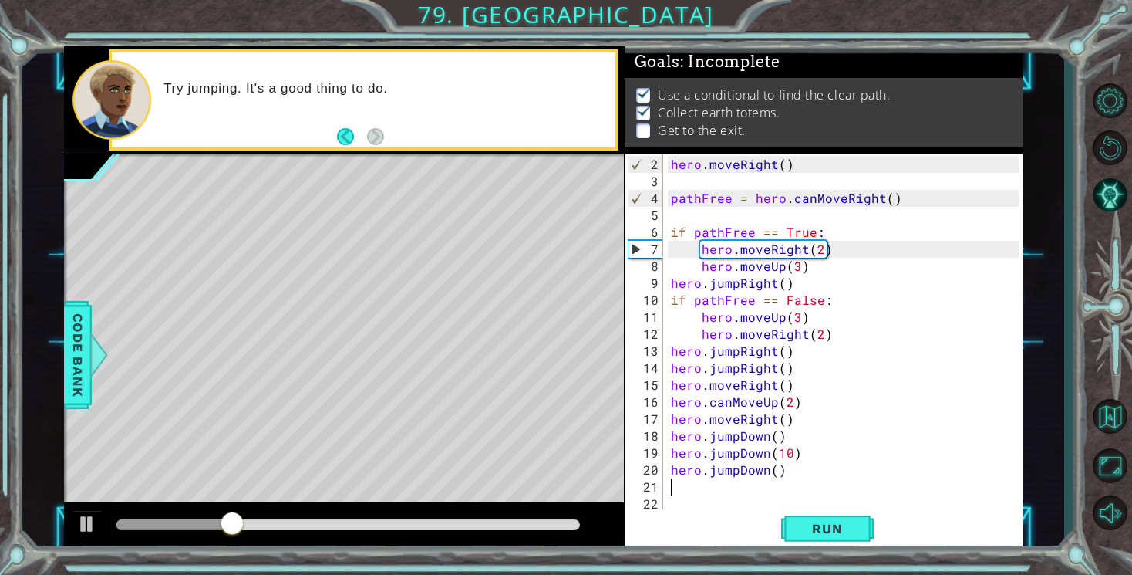
click at [717, 488] on div "hero . moveRight ( ) pathFree = hero . canMoveRight ( ) if pathFree == True : h…" at bounding box center [847, 351] width 359 height 390
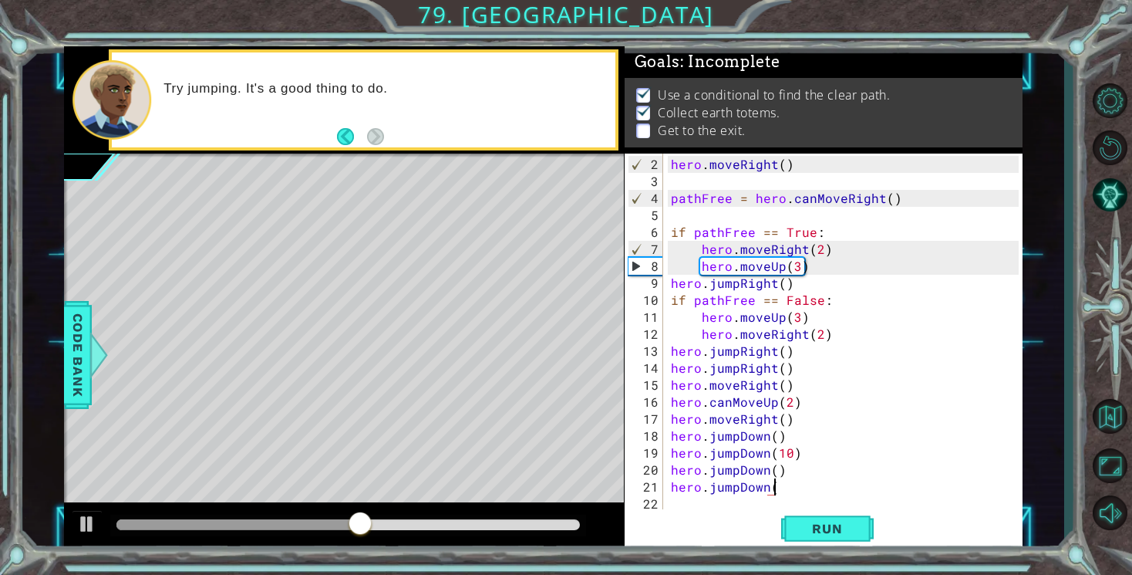
scroll to position [0, 6]
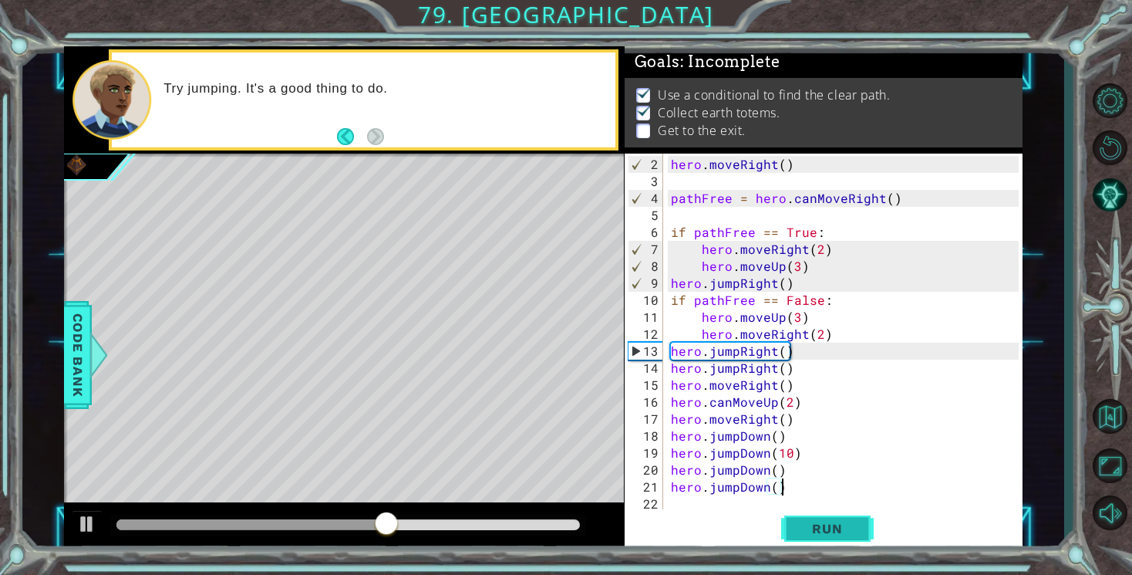
click at [808, 521] on span "Run" at bounding box center [827, 528] width 61 height 15
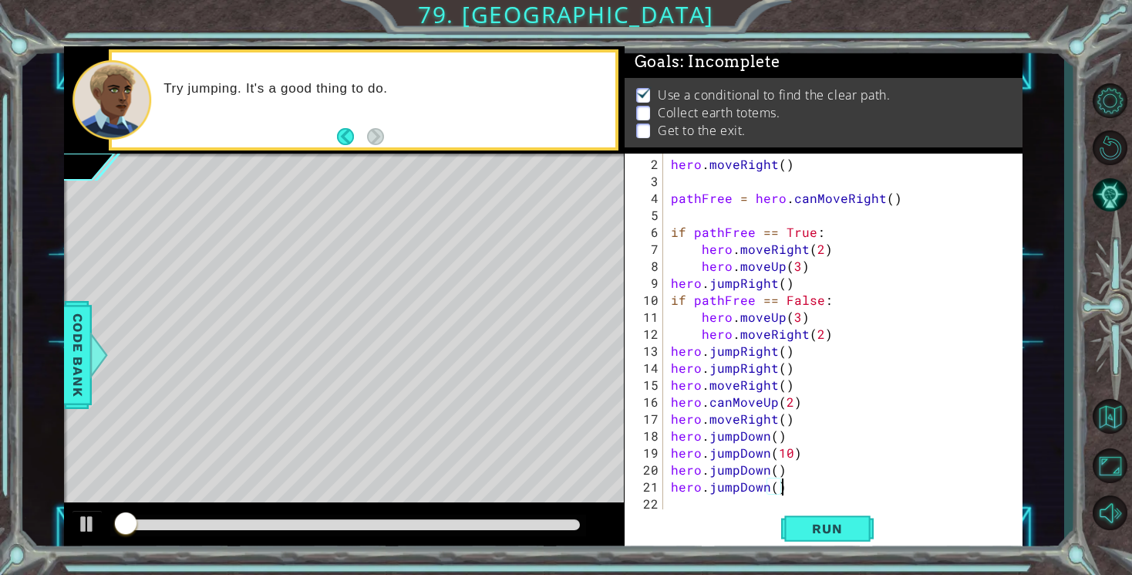
click at [745, 488] on div "hero . moveRight ( ) pathFree = hero . canMoveRight ( ) if pathFree == True : h…" at bounding box center [847, 351] width 359 height 390
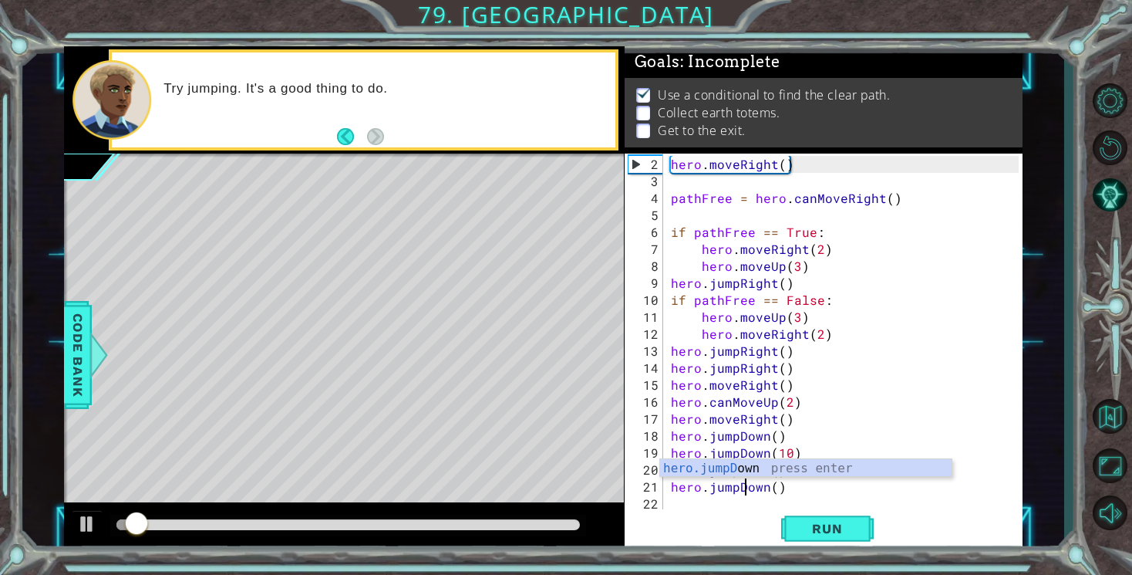
scroll to position [0, 5]
type textarea "hero.jumpDown()"
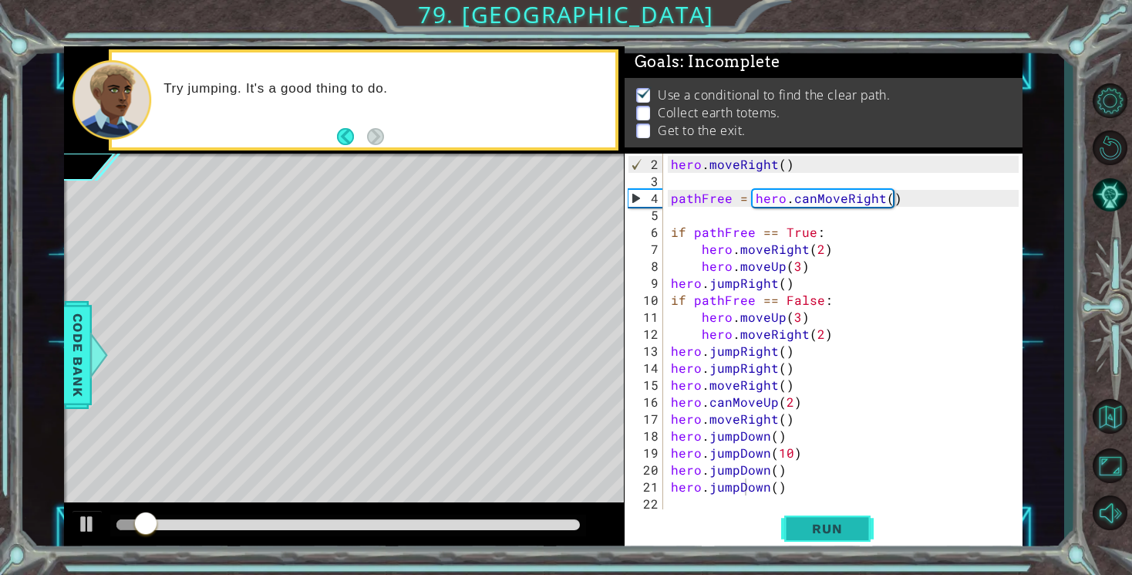
click at [825, 531] on span "Run" at bounding box center [827, 528] width 61 height 15
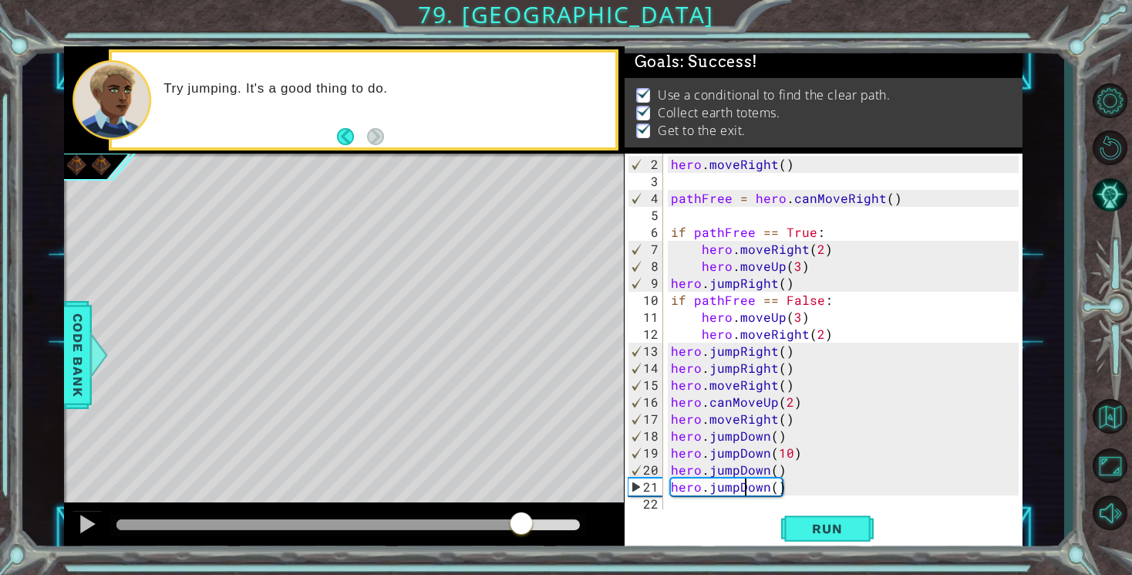
drag, startPoint x: 180, startPoint y: 521, endPoint x: 526, endPoint y: 567, distance: 348.6
click at [525, 566] on div "1 ההההההההההההההההההההההההההההההההההההההההההההההההההההההההההההההההההההההההההההה…" at bounding box center [566, 287] width 1132 height 575
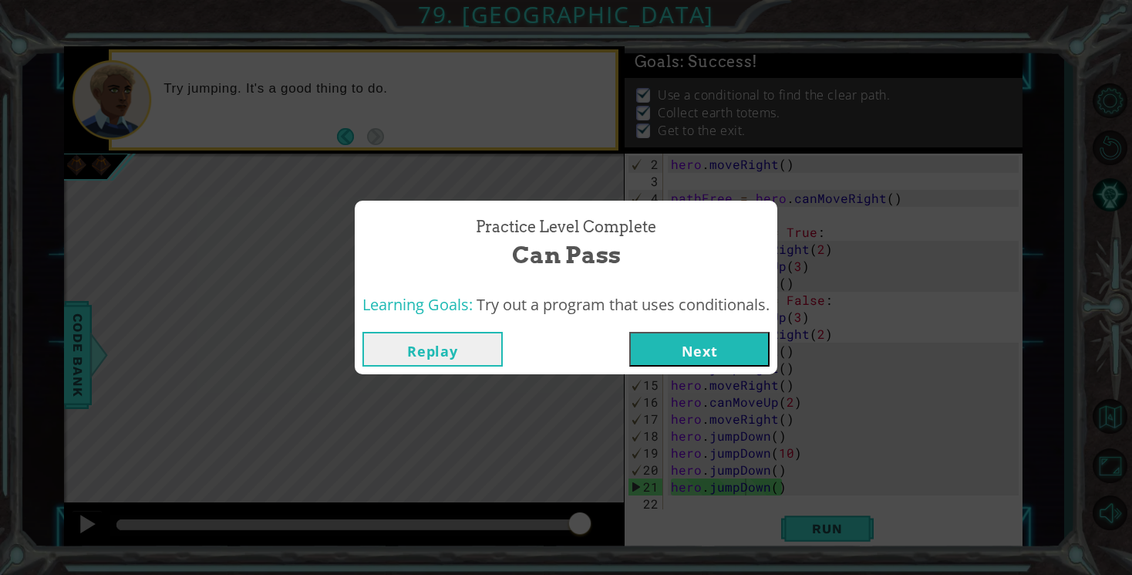
click at [724, 355] on button "Next" at bounding box center [699, 349] width 140 height 35
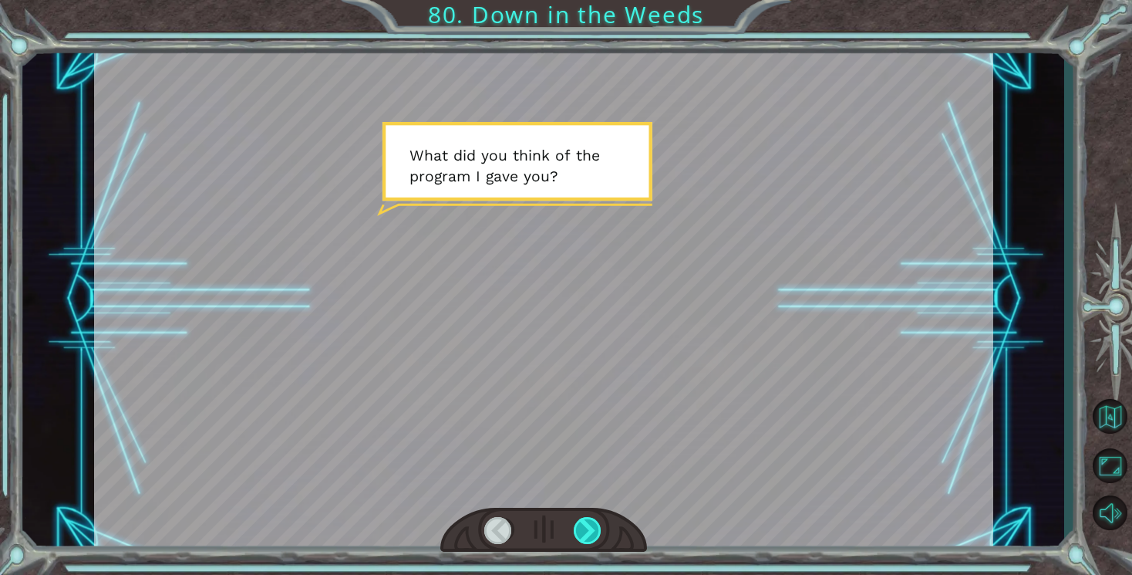
click at [595, 524] on div at bounding box center [588, 530] width 29 height 27
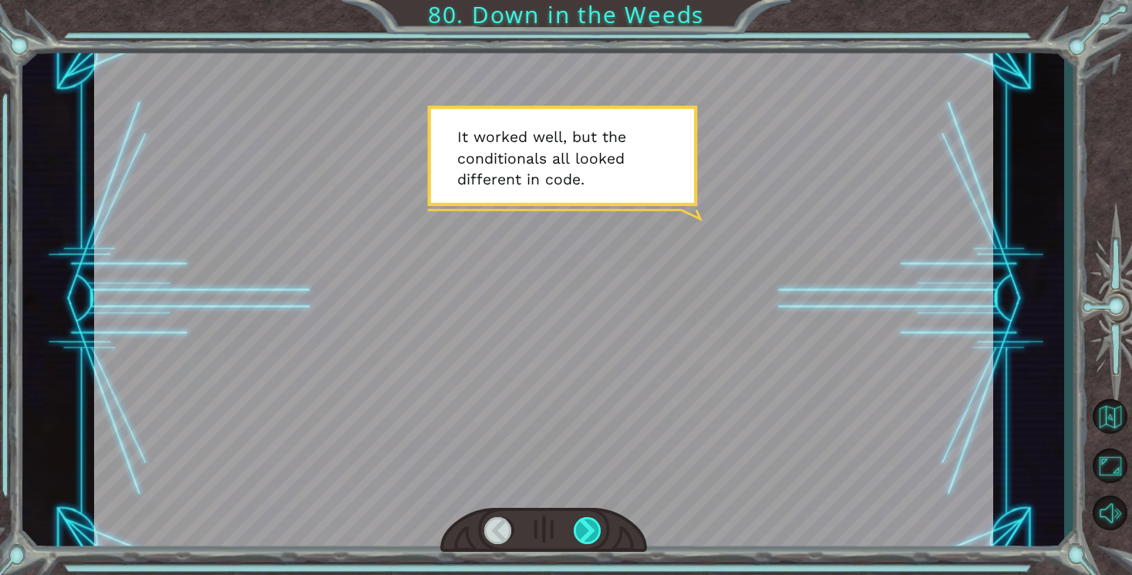
click at [596, 530] on div at bounding box center [588, 530] width 29 height 27
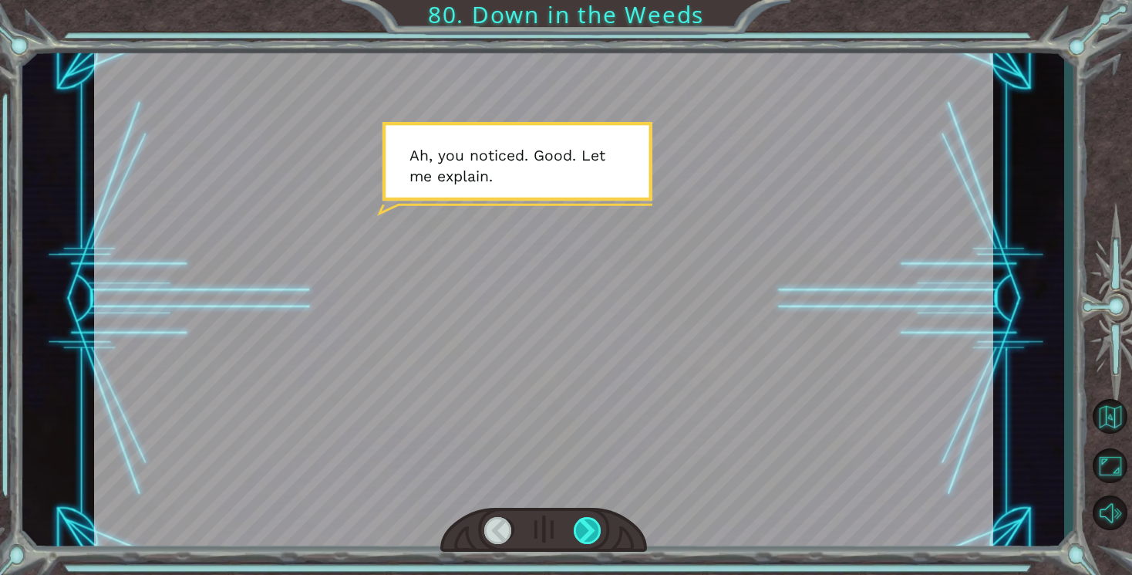
click at [595, 528] on div at bounding box center [588, 530] width 29 height 27
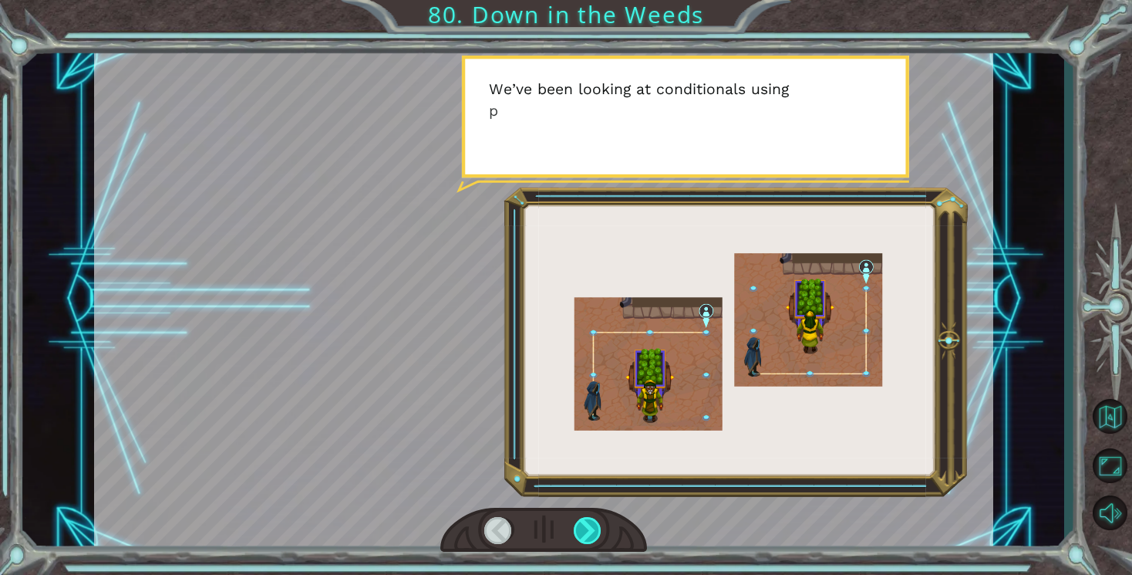
click at [595, 528] on div at bounding box center [588, 530] width 29 height 27
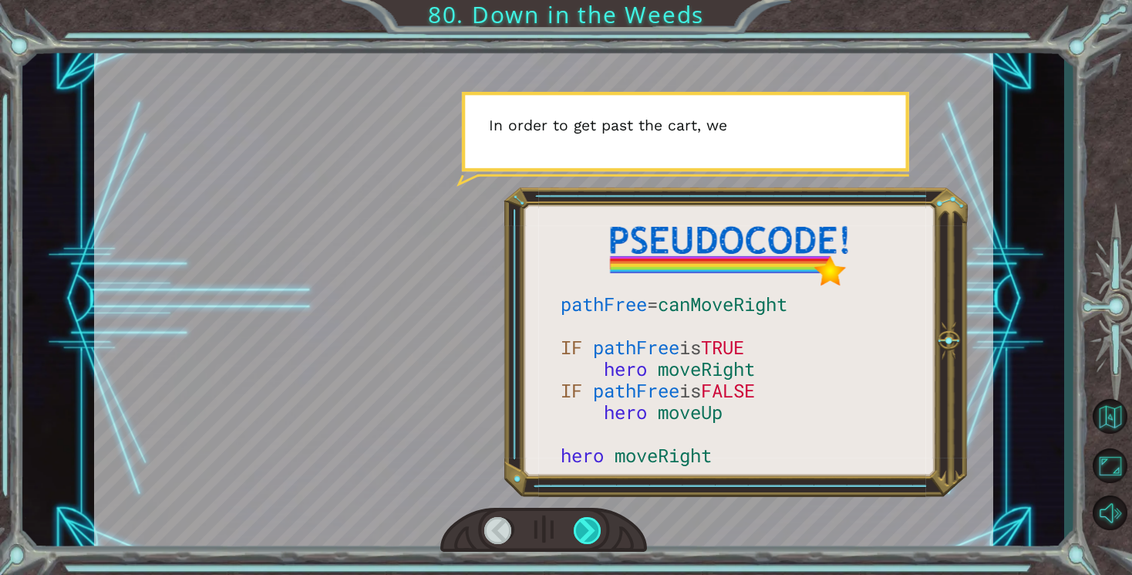
click at [586, 528] on div at bounding box center [588, 530] width 29 height 27
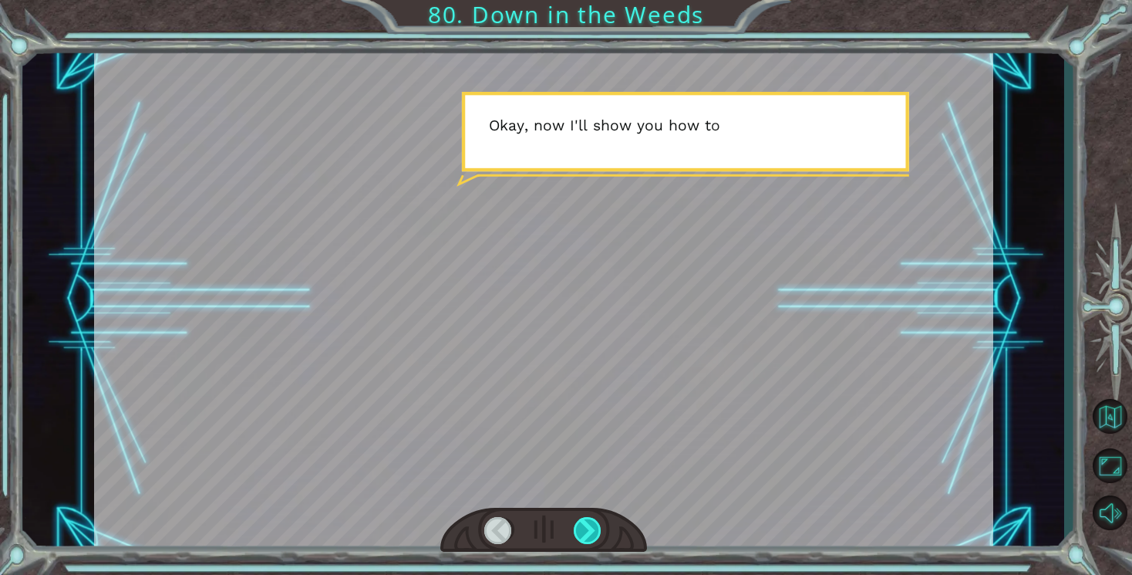
click at [575, 531] on div at bounding box center [588, 530] width 29 height 27
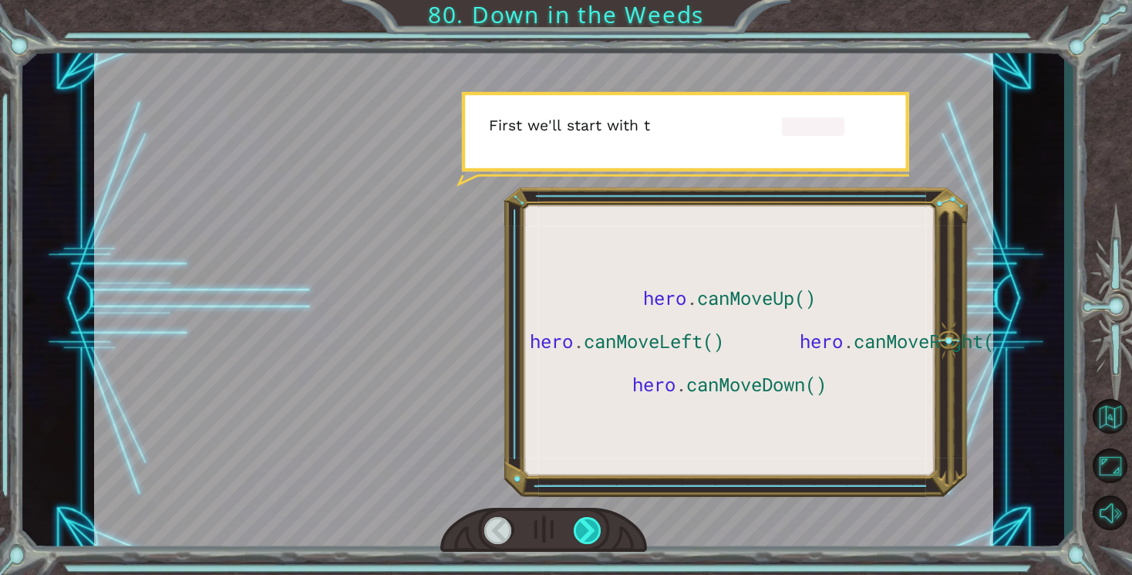
click at [589, 534] on div at bounding box center [588, 530] width 29 height 27
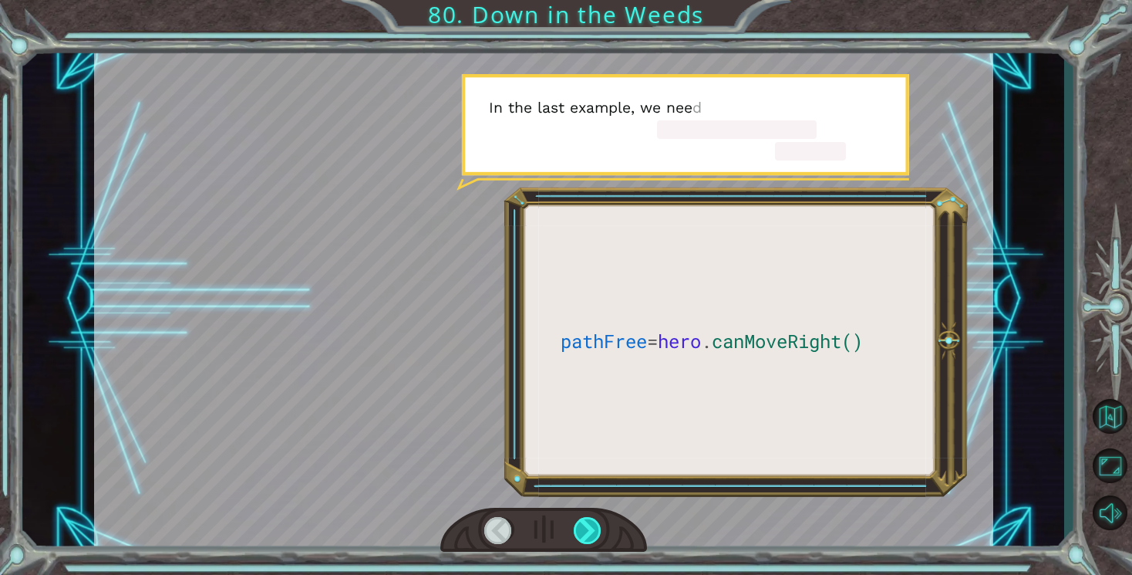
click at [589, 534] on div at bounding box center [588, 530] width 29 height 27
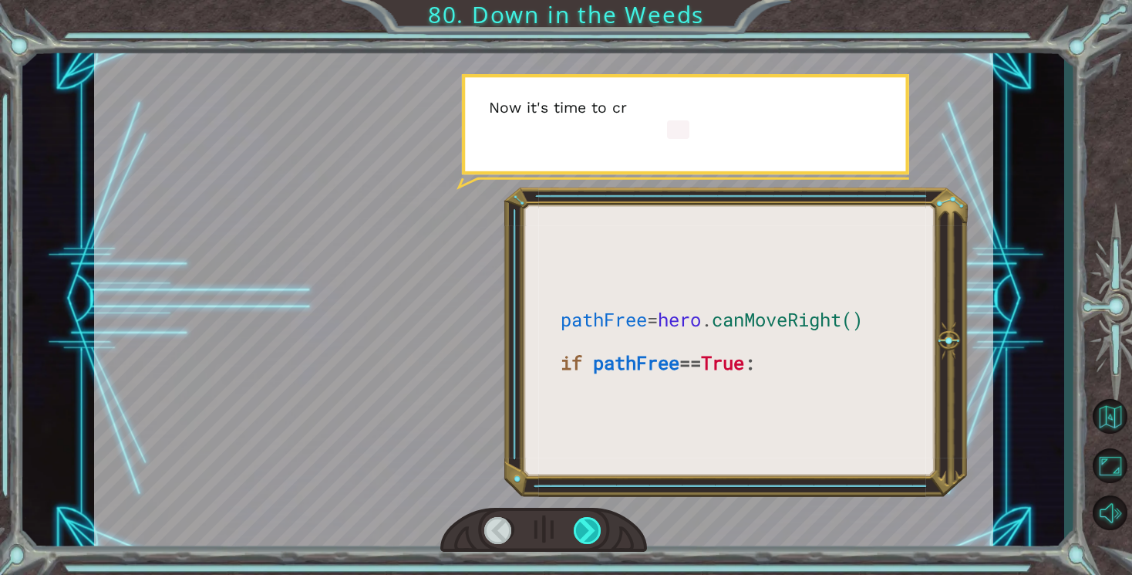
click at [589, 534] on div at bounding box center [588, 530] width 29 height 27
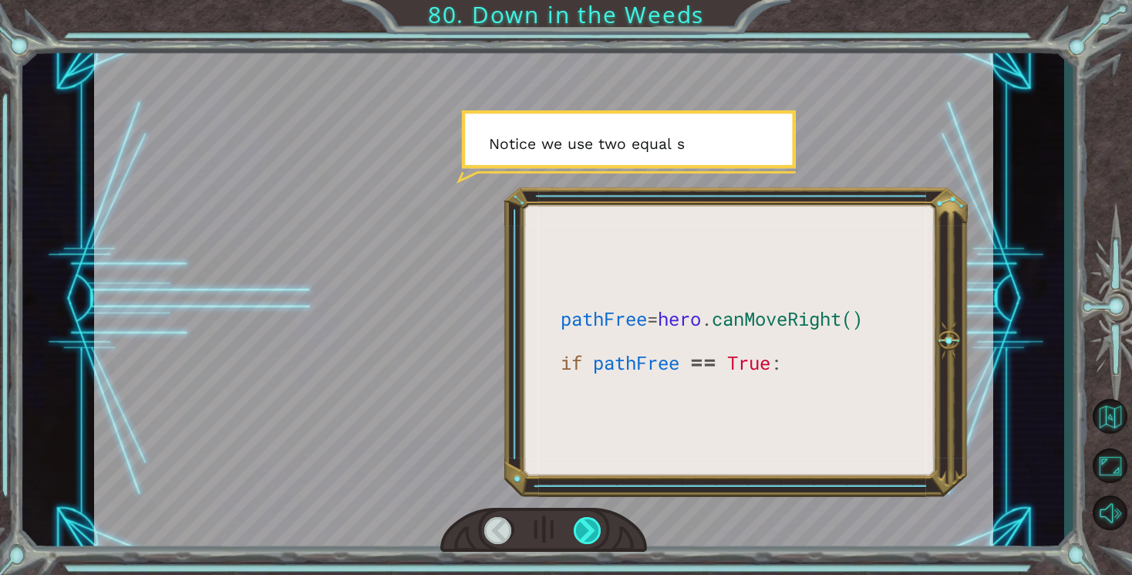
click at [589, 534] on div at bounding box center [588, 530] width 29 height 27
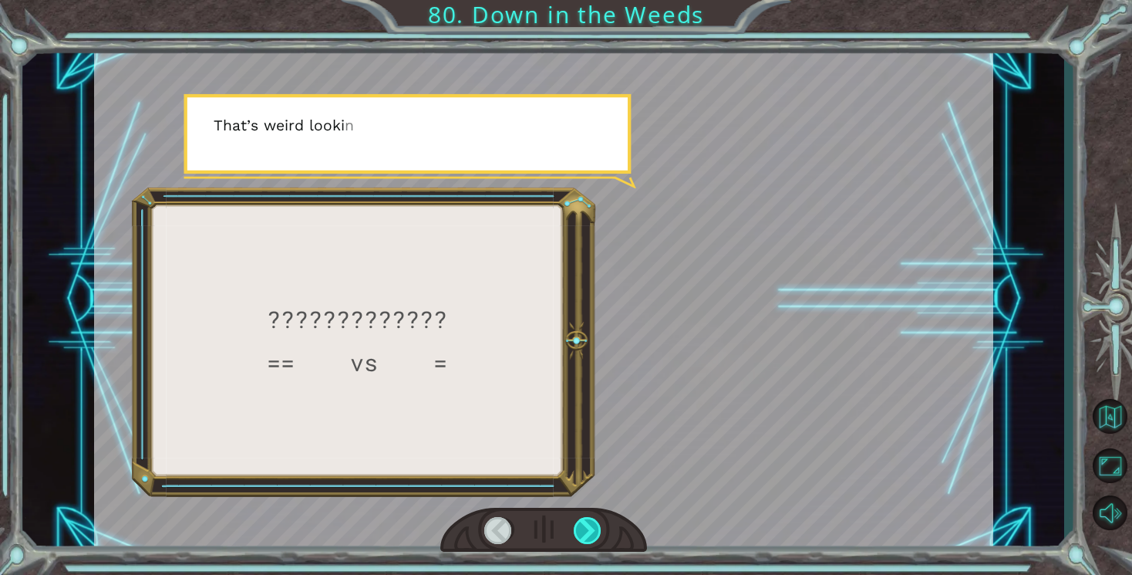
click at [589, 534] on div at bounding box center [588, 530] width 29 height 27
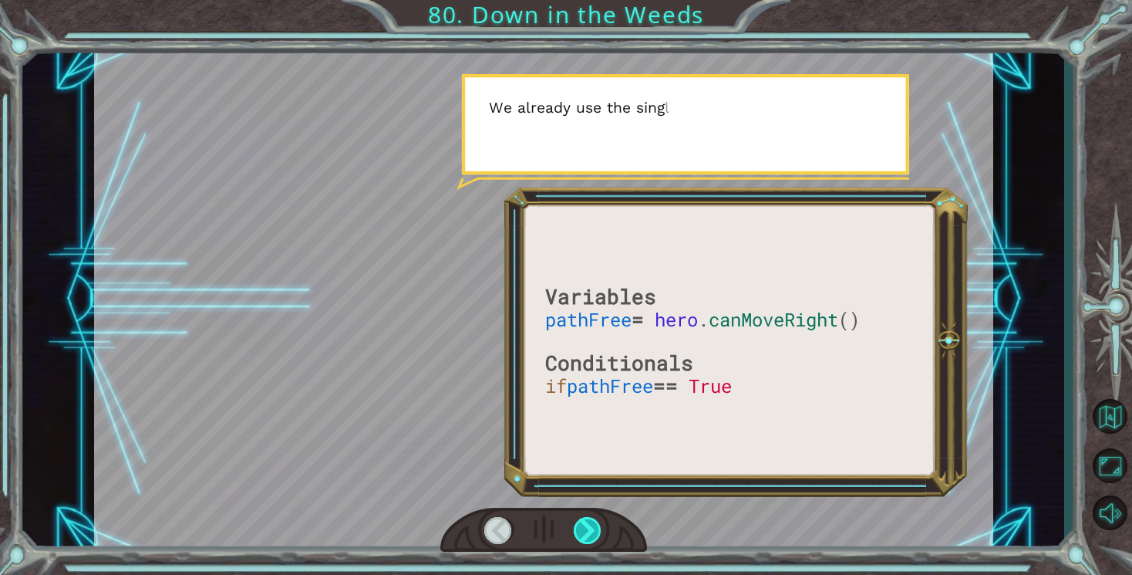
click at [589, 534] on div at bounding box center [588, 530] width 29 height 27
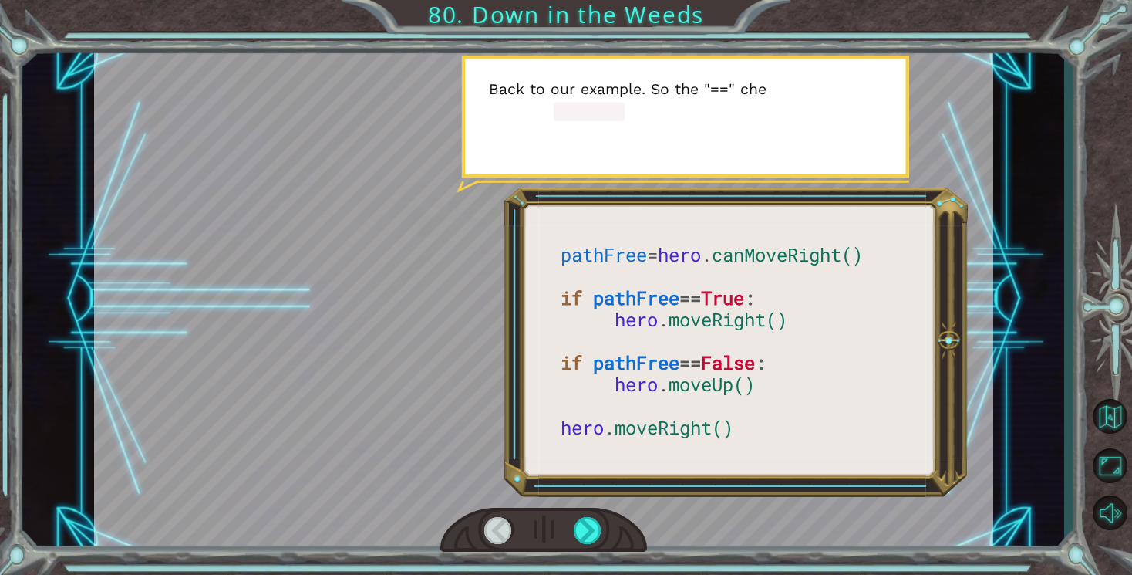
click at [506, 539] on div at bounding box center [498, 530] width 29 height 27
click at [506, 537] on div at bounding box center [498, 530] width 29 height 27
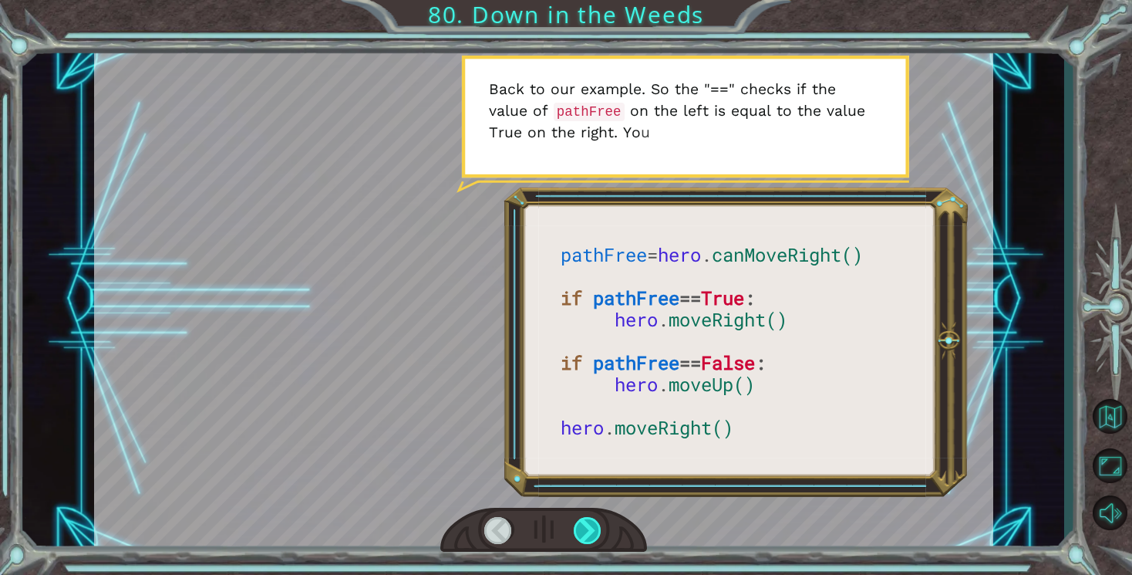
click at [578, 532] on div at bounding box center [588, 530] width 29 height 27
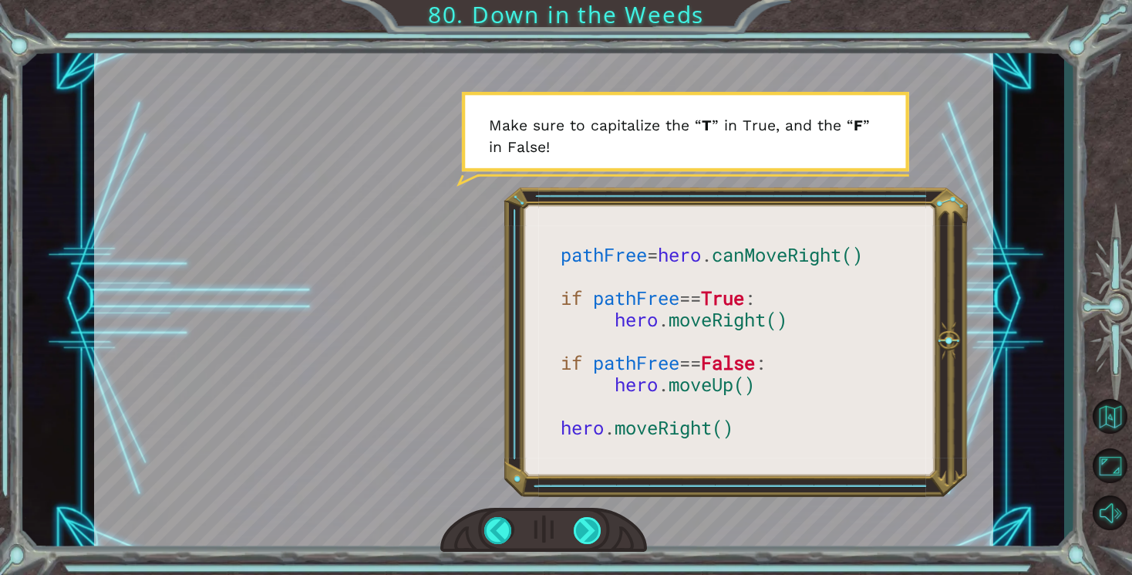
click at [578, 532] on div at bounding box center [588, 530] width 29 height 27
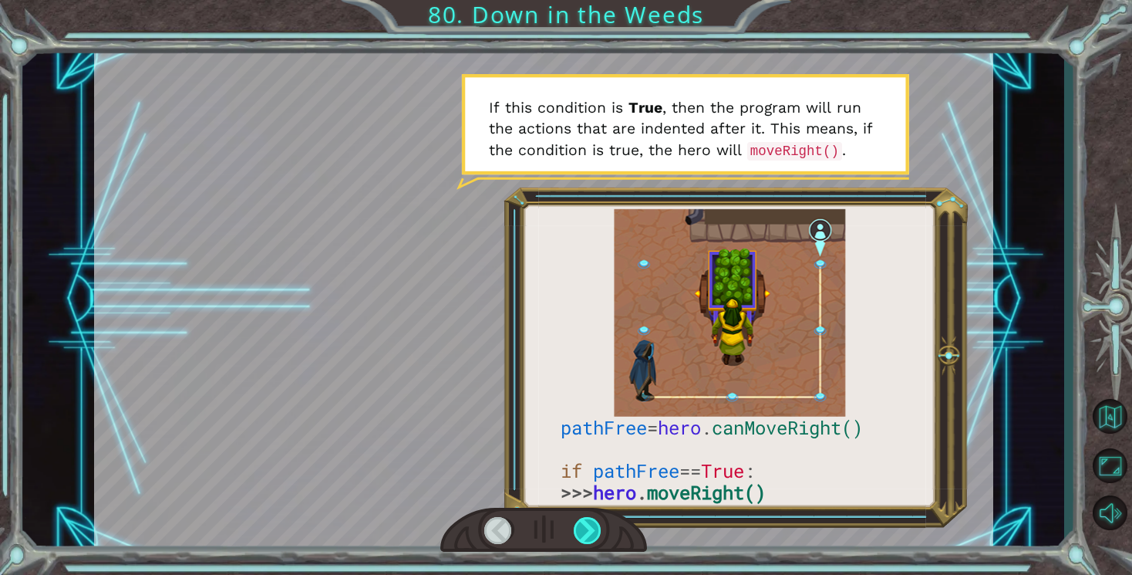
click at [578, 532] on div at bounding box center [588, 530] width 29 height 27
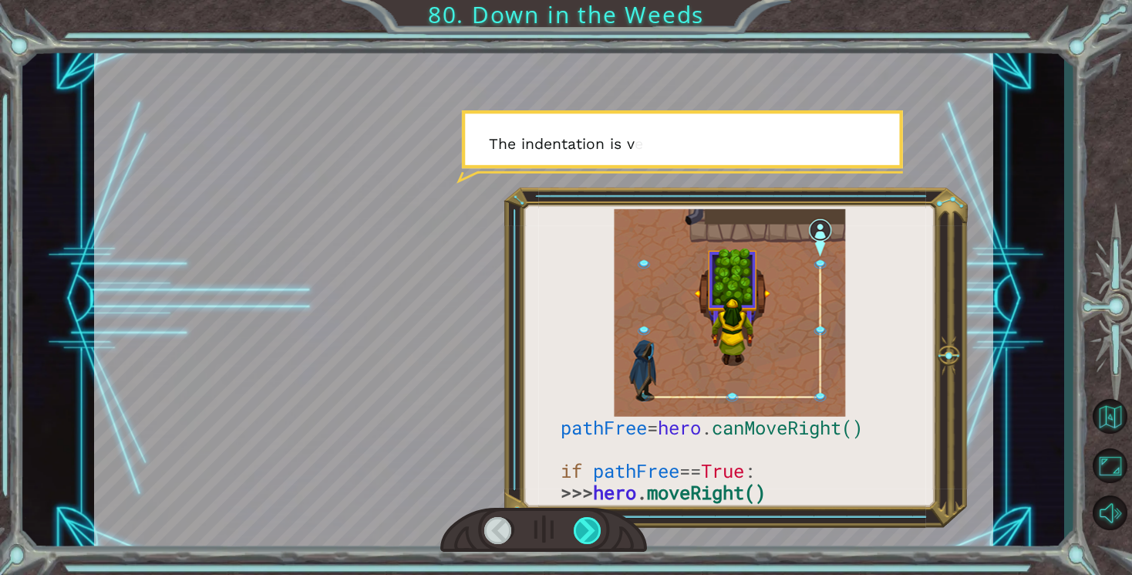
click at [578, 532] on div at bounding box center [588, 530] width 29 height 27
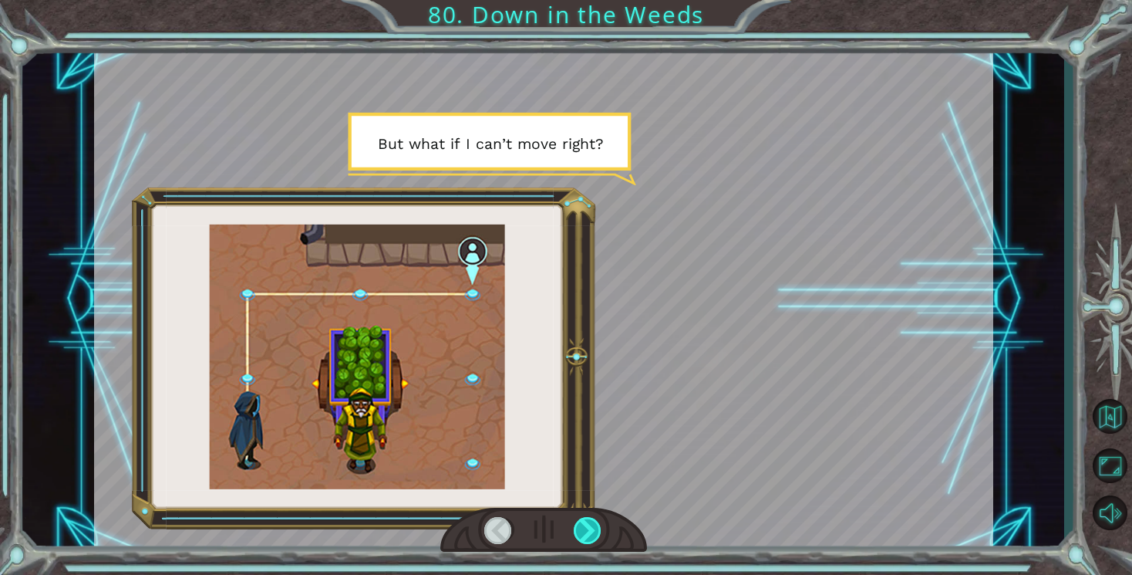
click at [578, 532] on div at bounding box center [588, 530] width 29 height 27
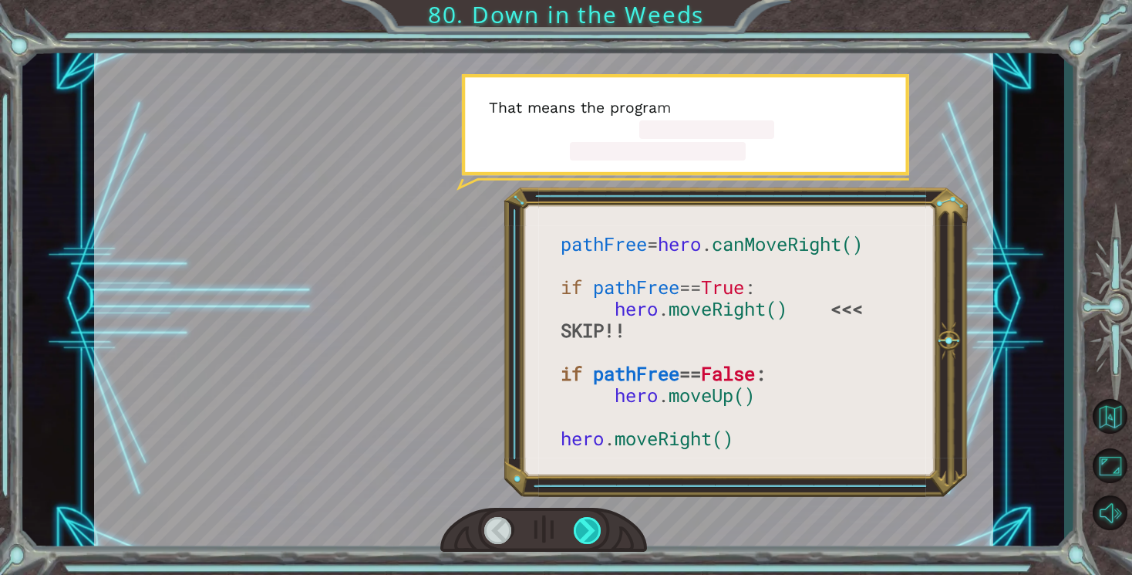
click at [578, 532] on div at bounding box center [588, 530] width 29 height 27
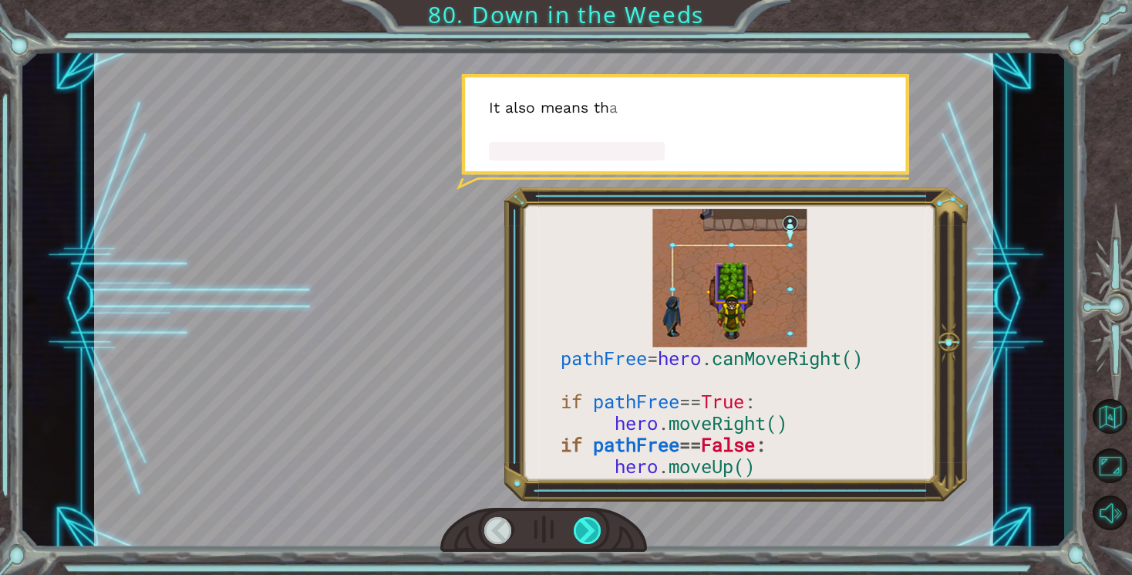
click at [578, 532] on div at bounding box center [588, 530] width 29 height 27
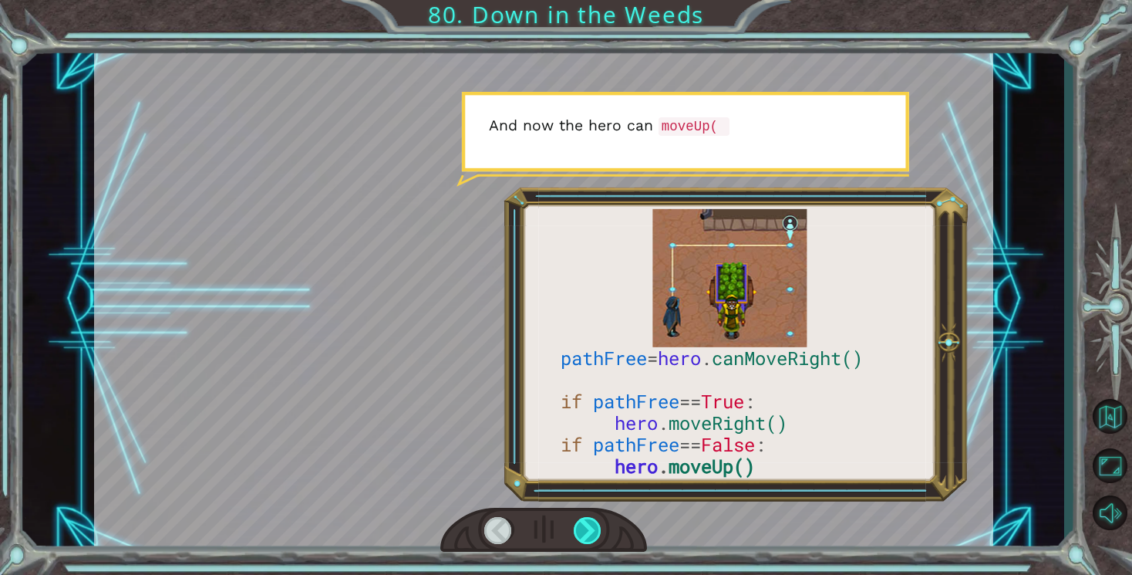
click at [587, 530] on div at bounding box center [588, 530] width 29 height 27
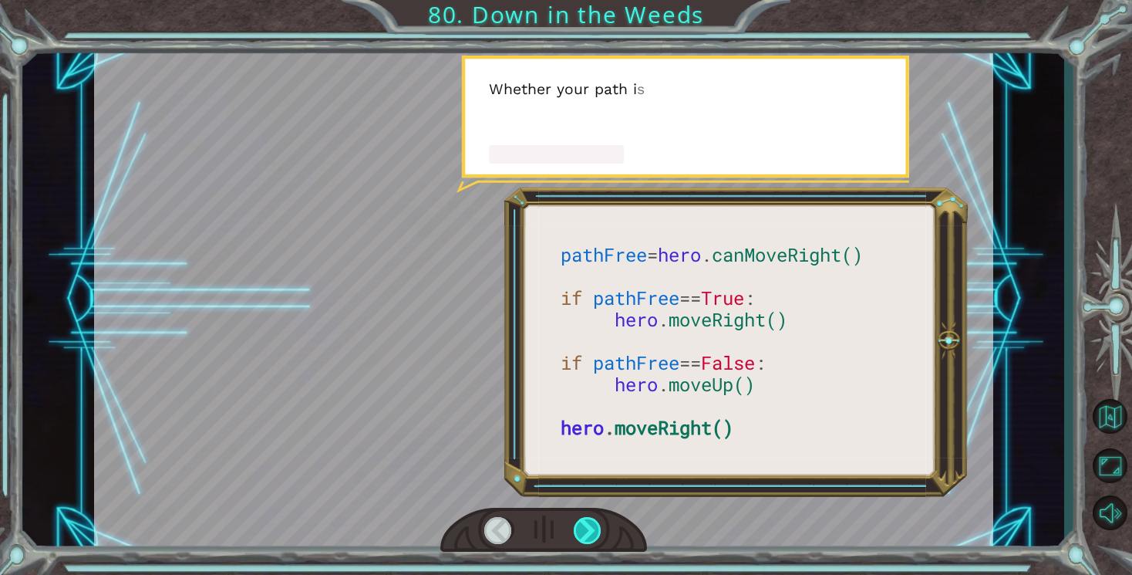
click at [587, 530] on div at bounding box center [588, 530] width 29 height 27
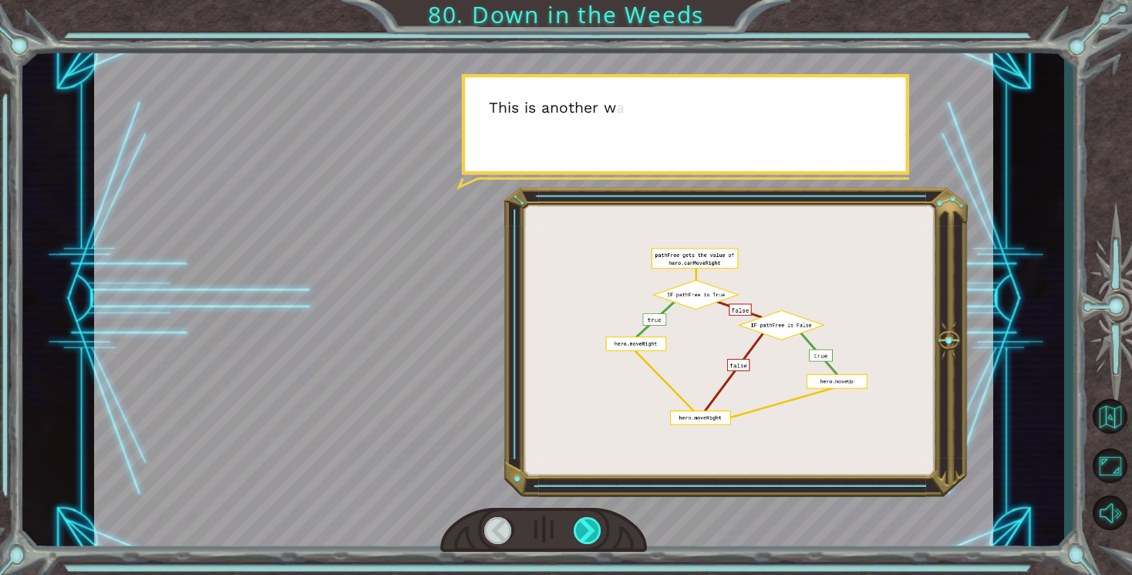
click at [587, 530] on div at bounding box center [588, 530] width 29 height 27
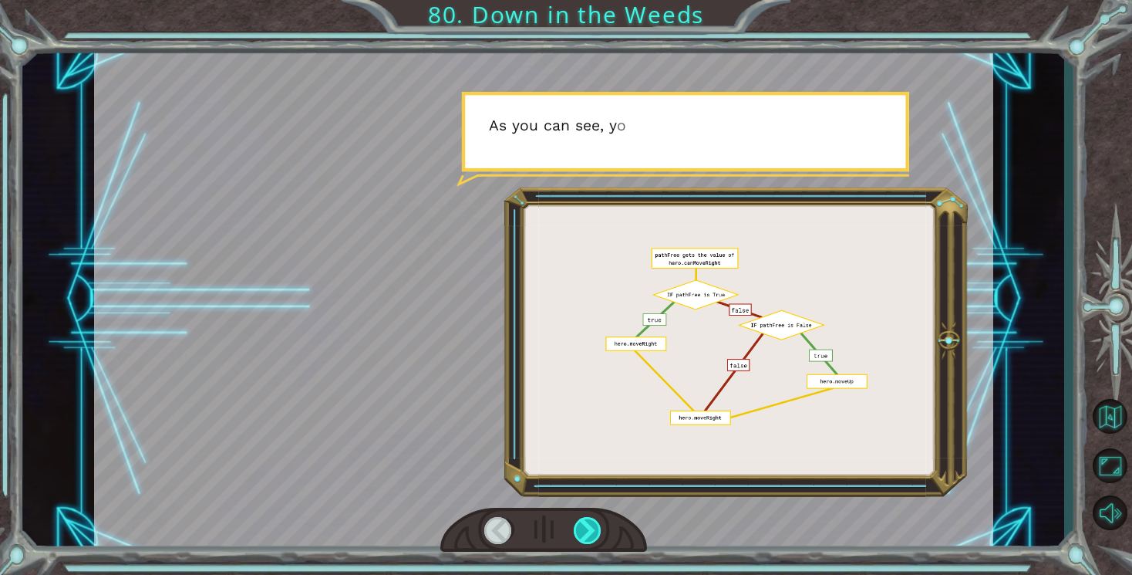
click at [587, 530] on div at bounding box center [588, 530] width 29 height 27
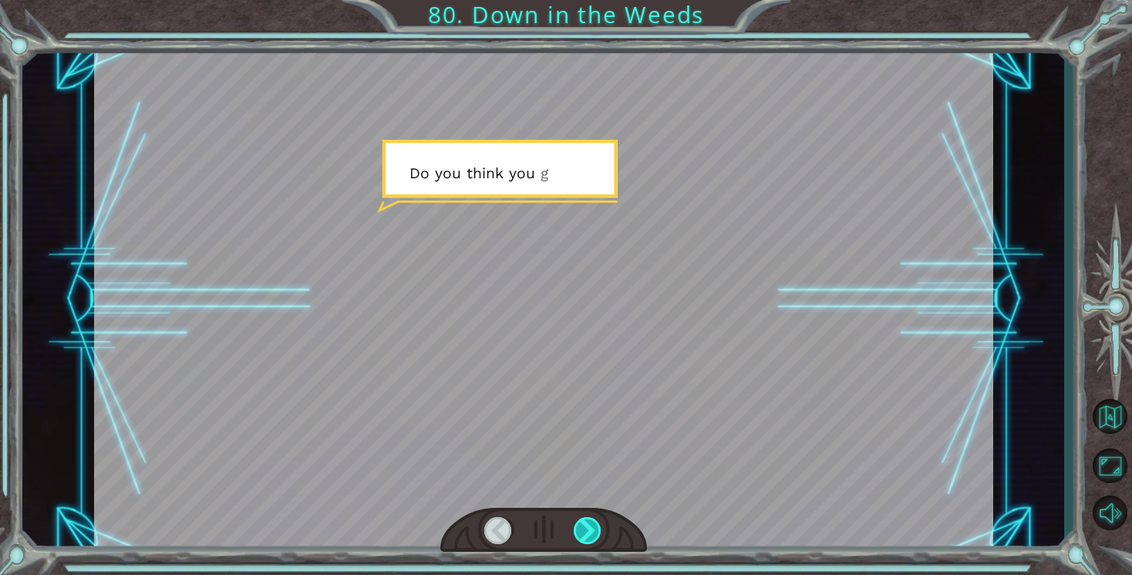
click at [587, 530] on div at bounding box center [588, 530] width 29 height 27
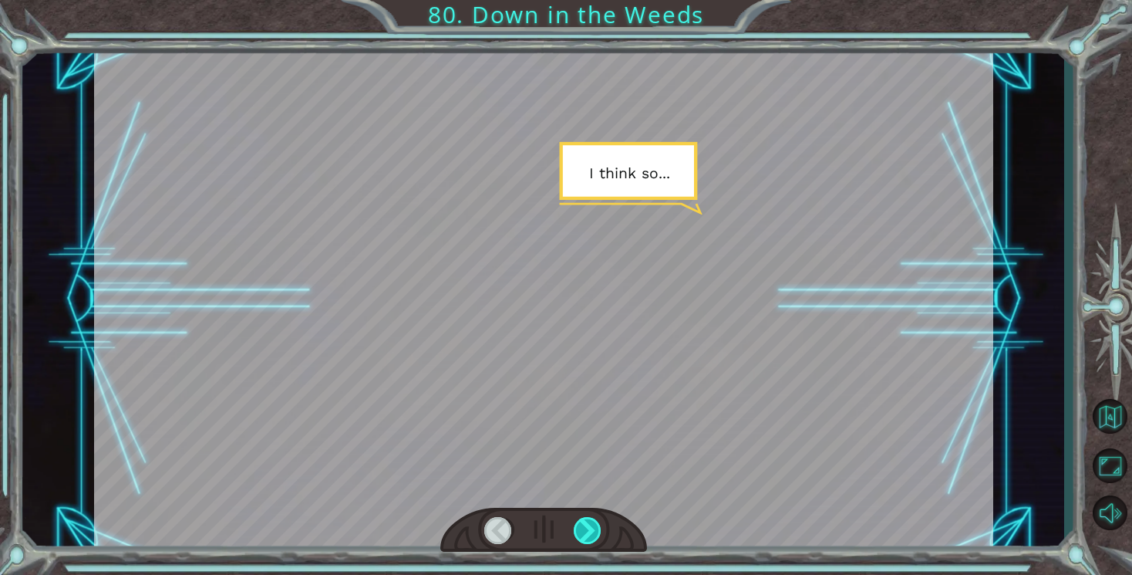
click at [587, 530] on div at bounding box center [588, 530] width 29 height 27
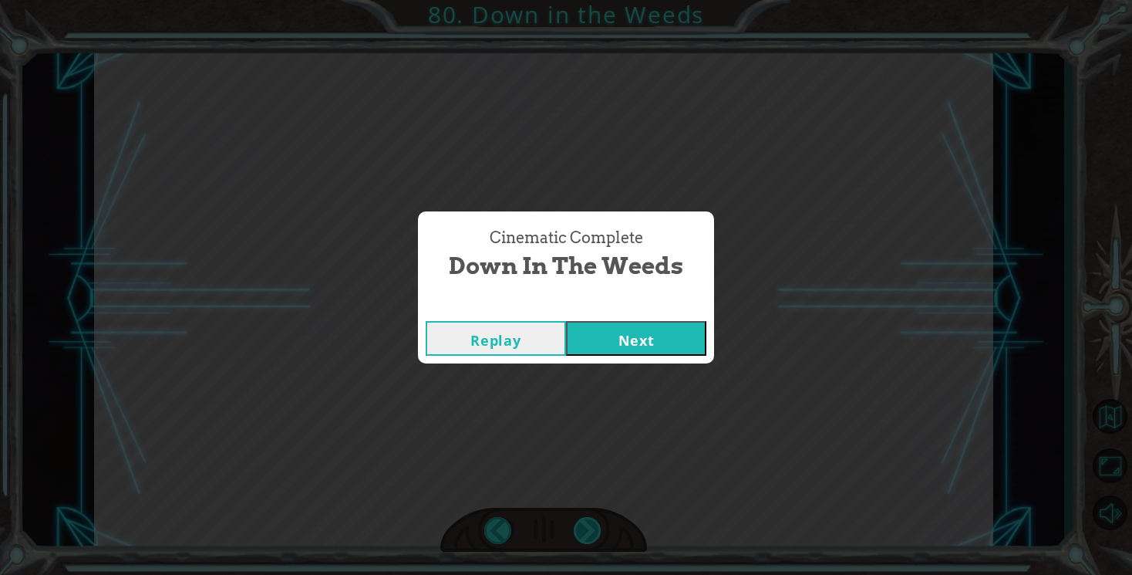
click at [587, 530] on div "Cinematic Complete Down in the Weeds Replay Next" at bounding box center [566, 287] width 1132 height 575
click at [609, 333] on button "Next" at bounding box center [636, 338] width 140 height 35
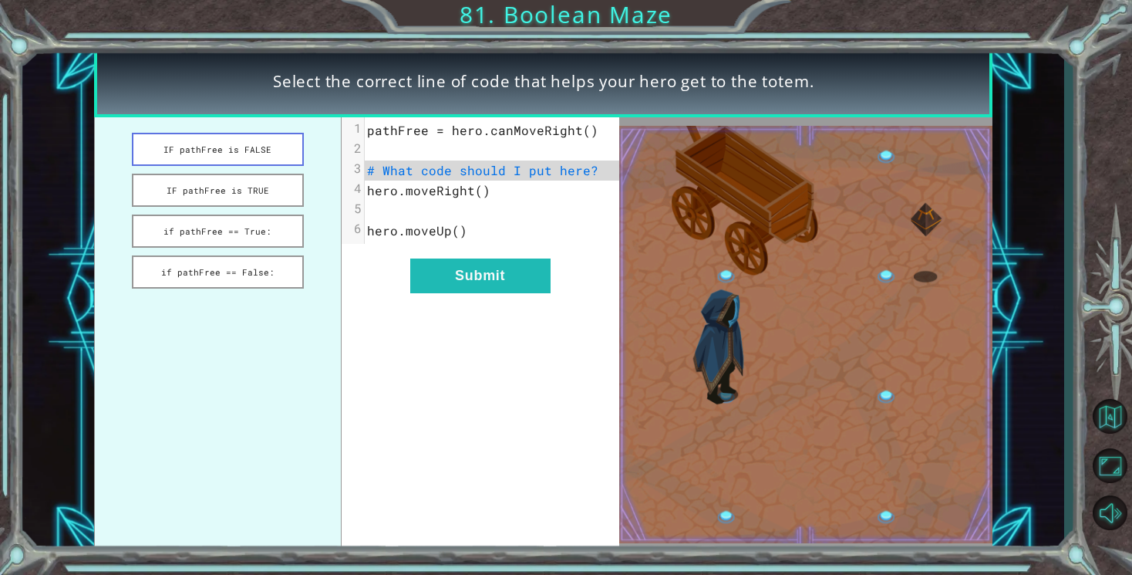
click at [250, 150] on button "IF pathFree is FALSE" at bounding box center [218, 149] width 172 height 33
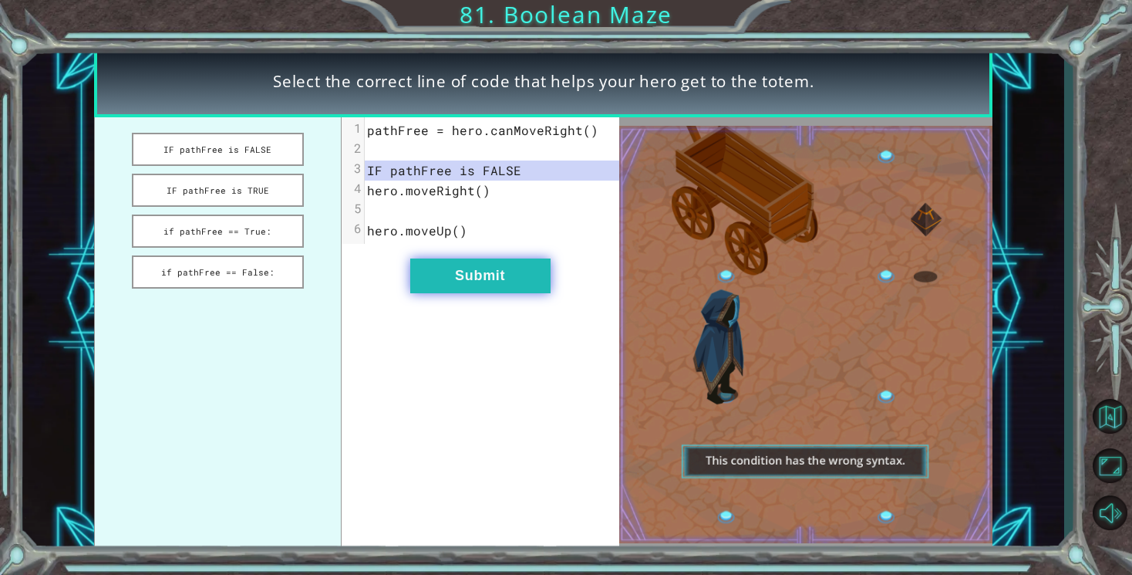
click at [476, 282] on button "Submit" at bounding box center [480, 275] width 140 height 35
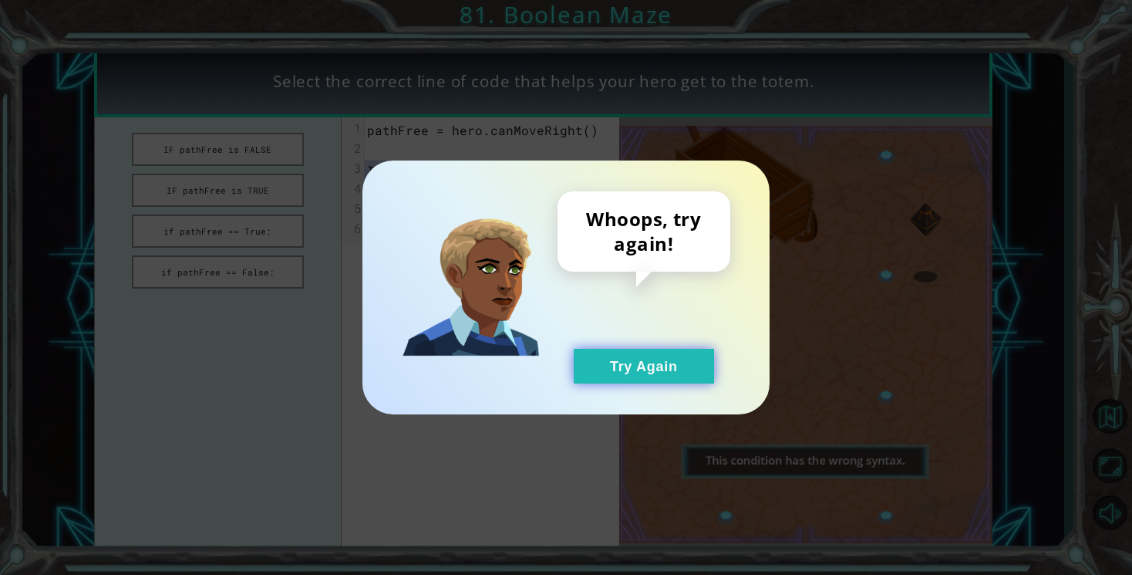
click at [593, 353] on button "Try Again" at bounding box center [644, 366] width 140 height 35
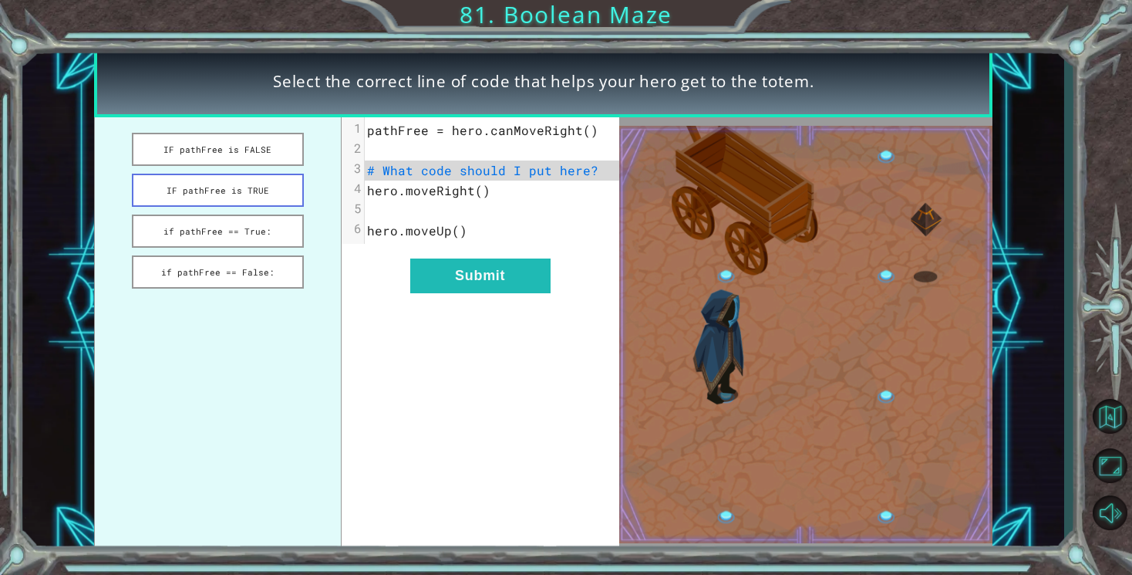
click at [285, 187] on button "IF pathFree is TRUE" at bounding box center [218, 190] width 172 height 33
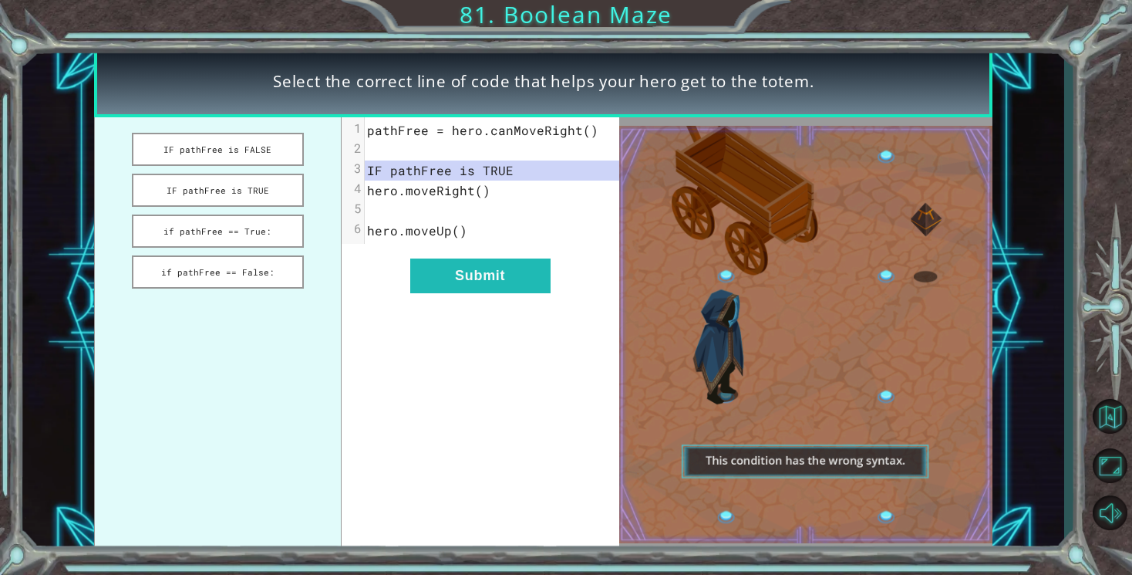
click at [455, 298] on div "xxxxxxxxxx 6 1 pathFree = hero.canMoveRight() 2 ​ 3 IF pathFree is TRUE 4 hero.…" at bounding box center [481, 334] width 278 height 434
click at [463, 275] on button "Submit" at bounding box center [480, 275] width 140 height 35
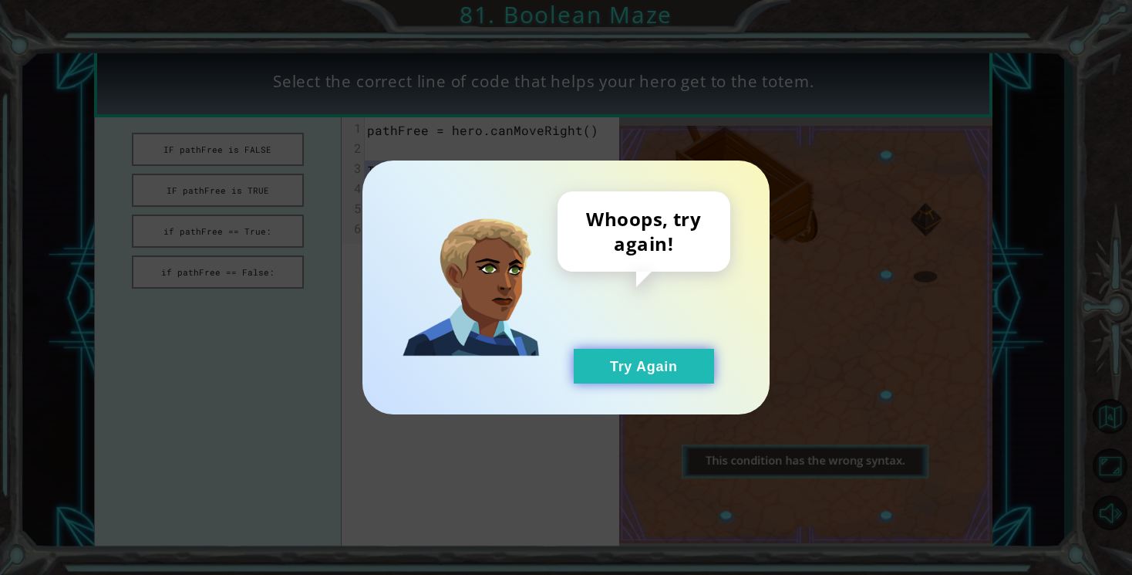
click at [650, 379] on button "Try Again" at bounding box center [644, 366] width 140 height 35
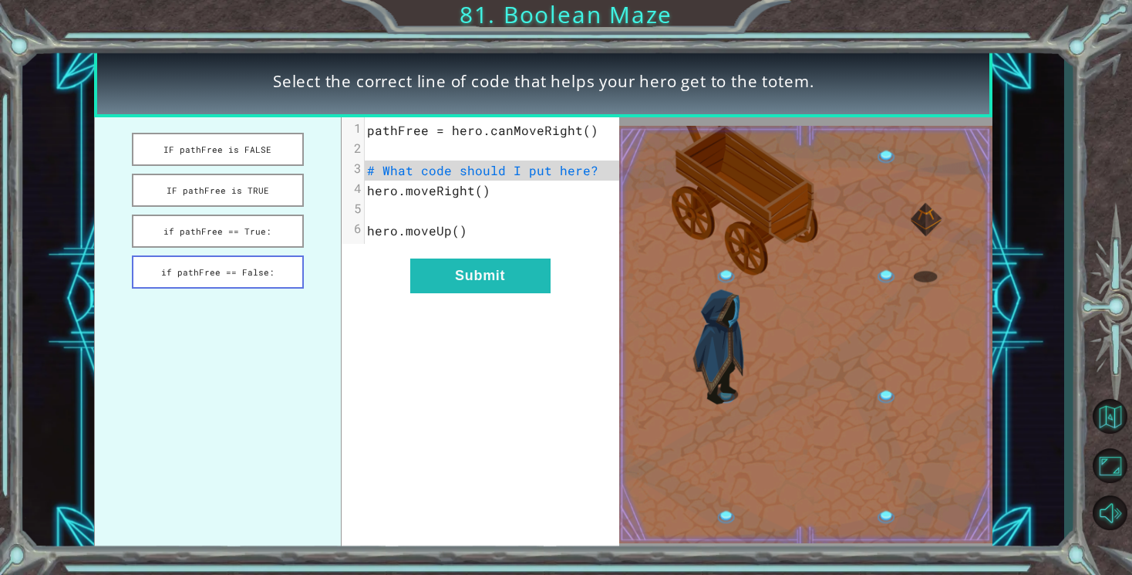
click at [244, 265] on button "if pathFree == False:" at bounding box center [218, 271] width 172 height 33
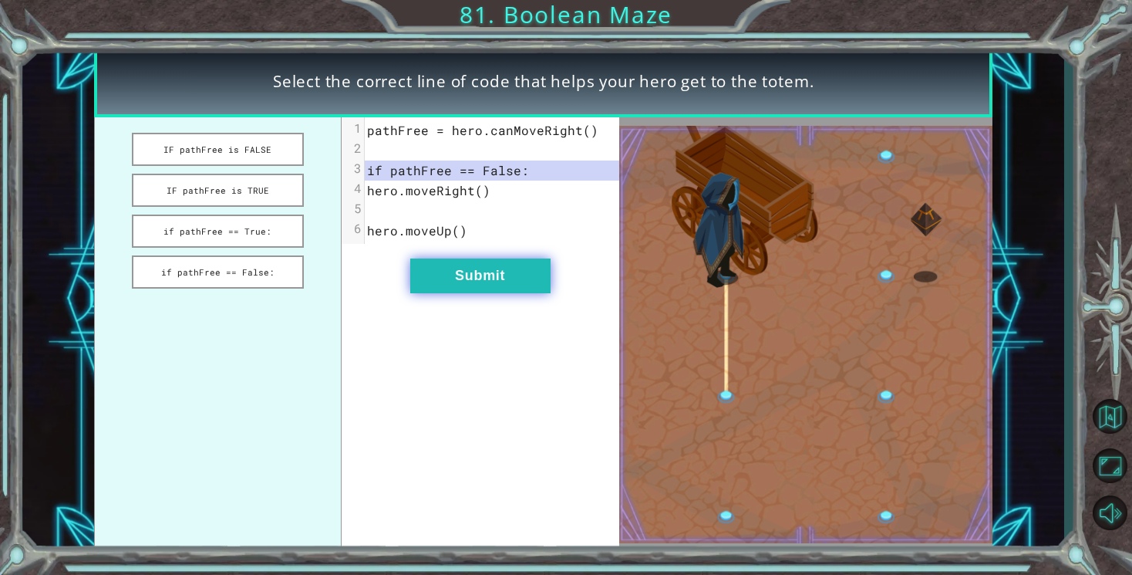
click at [456, 286] on button "Submit" at bounding box center [480, 275] width 140 height 35
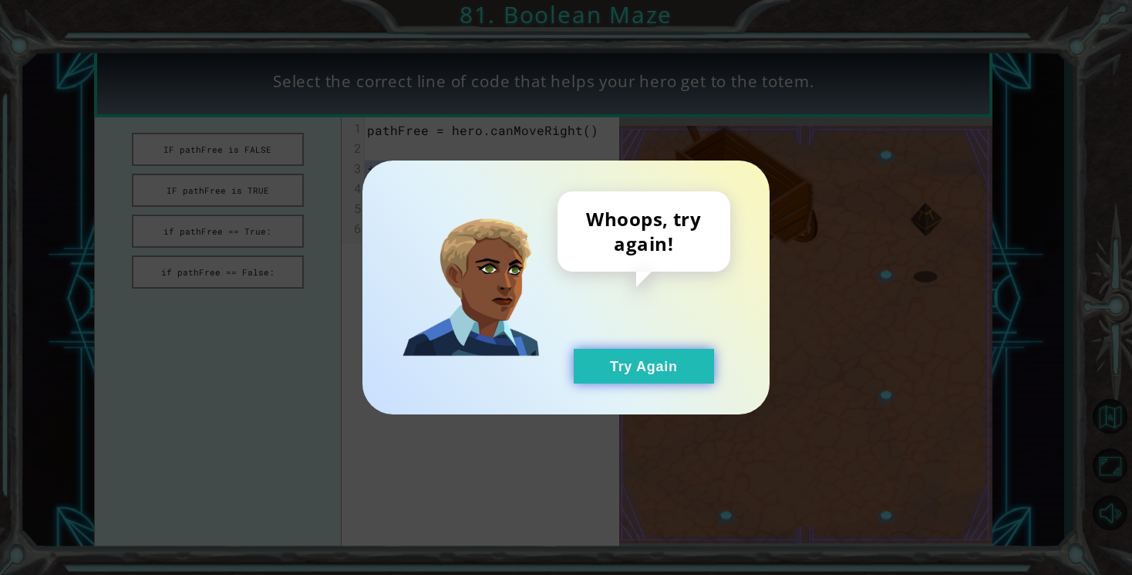
click at [614, 364] on button "Try Again" at bounding box center [644, 366] width 140 height 35
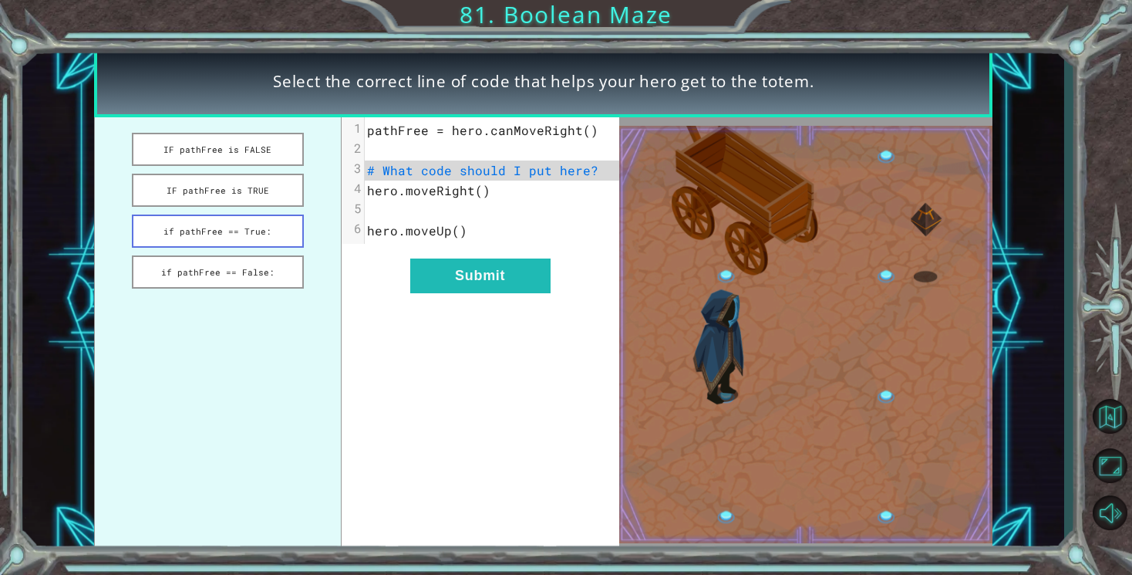
click at [271, 228] on button "if pathFree == True:" at bounding box center [218, 230] width 172 height 33
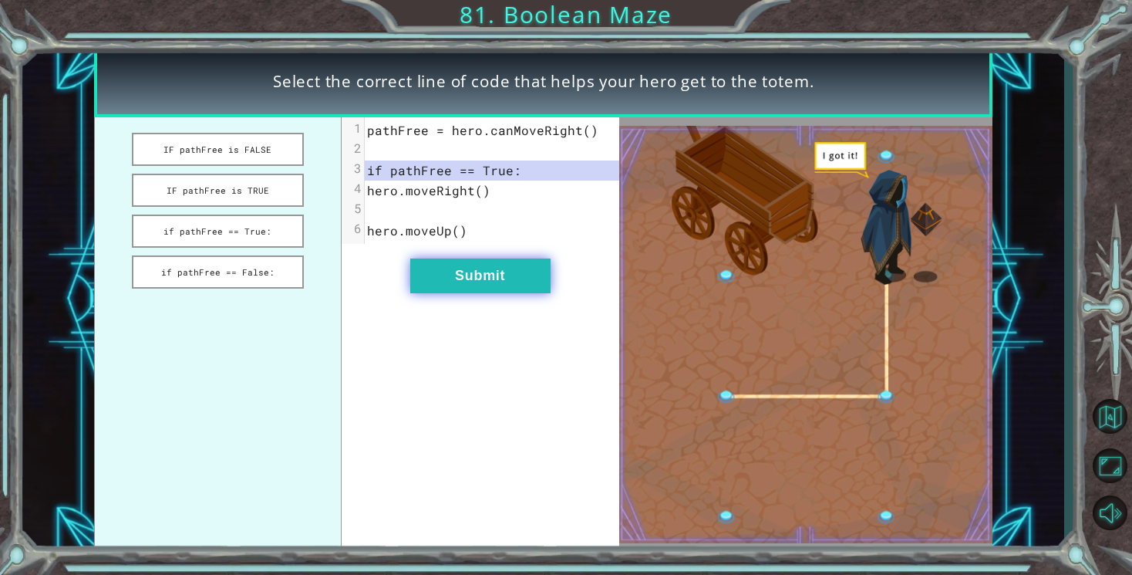
click at [506, 276] on button "Submit" at bounding box center [480, 275] width 140 height 35
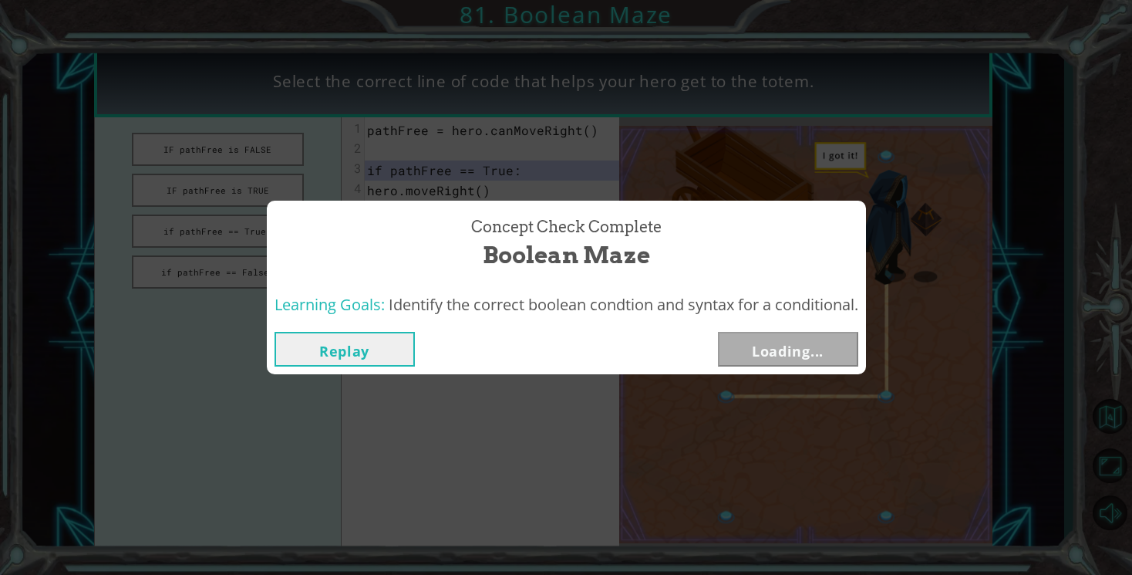
click at [518, 278] on div "Concept Check Complete Boolean Maze" at bounding box center [567, 243] width 584 height 70
click at [803, 349] on button "Next" at bounding box center [788, 349] width 140 height 35
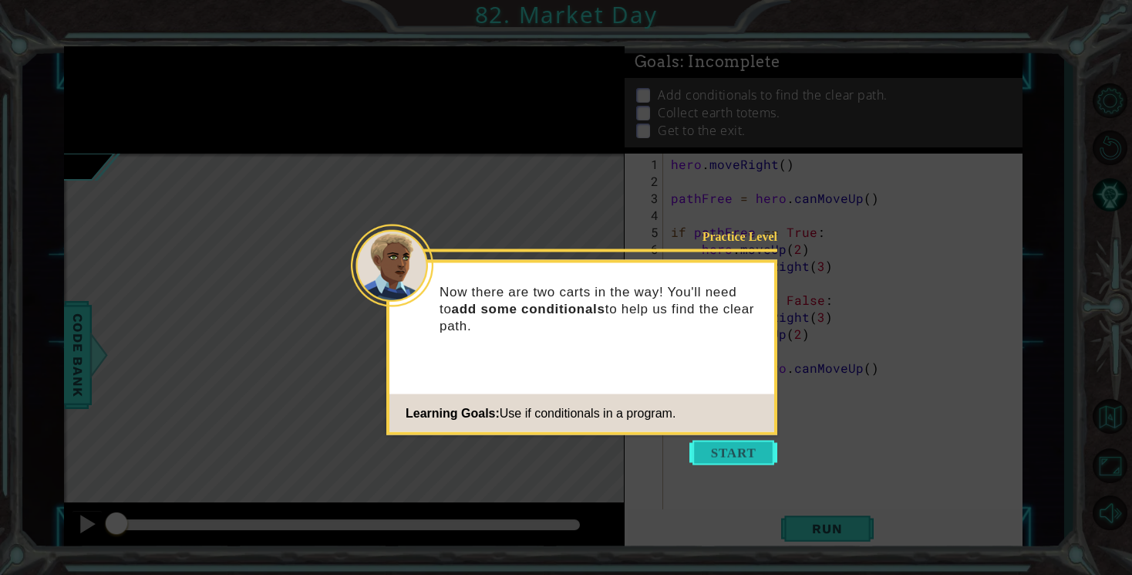
click at [751, 458] on button "Start" at bounding box center [734, 452] width 88 height 25
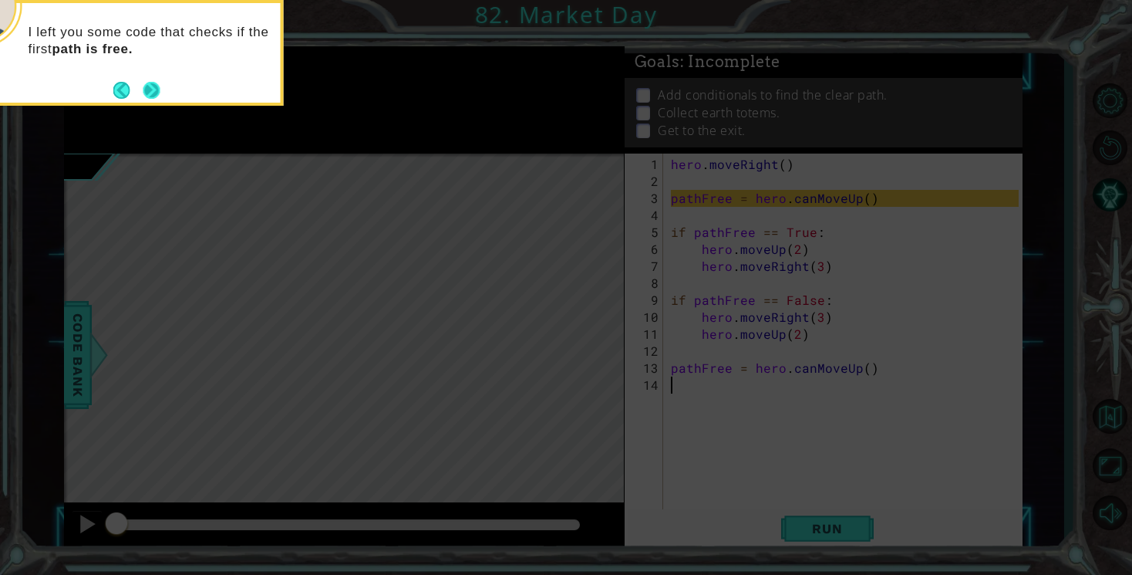
click at [150, 83] on button "Next" at bounding box center [151, 89] width 25 height 25
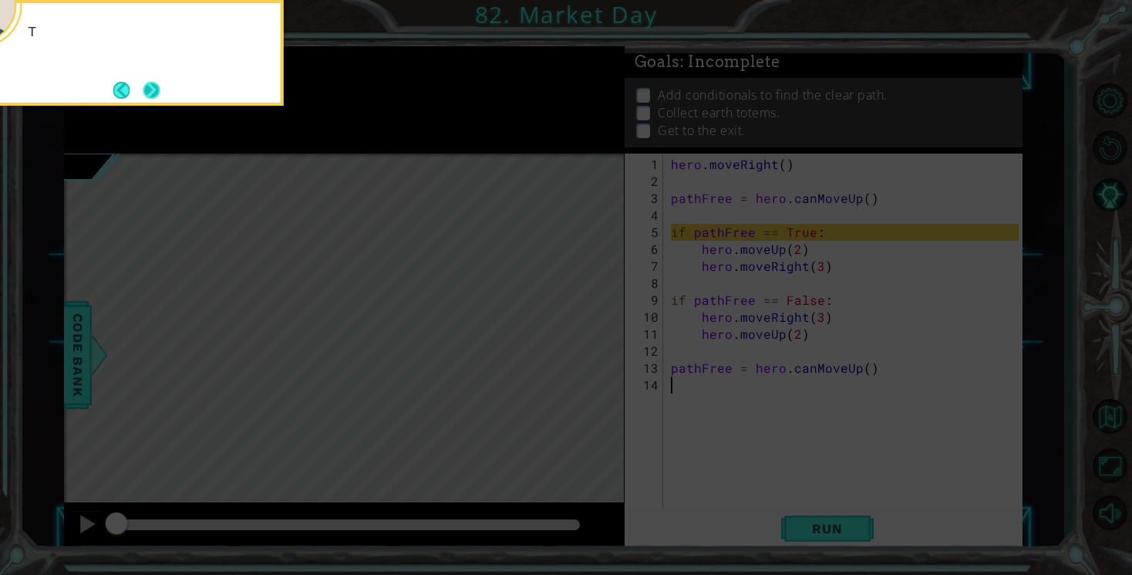
click at [154, 93] on button "Next" at bounding box center [151, 89] width 19 height 19
click at [154, 93] on button "Next" at bounding box center [151, 89] width 21 height 21
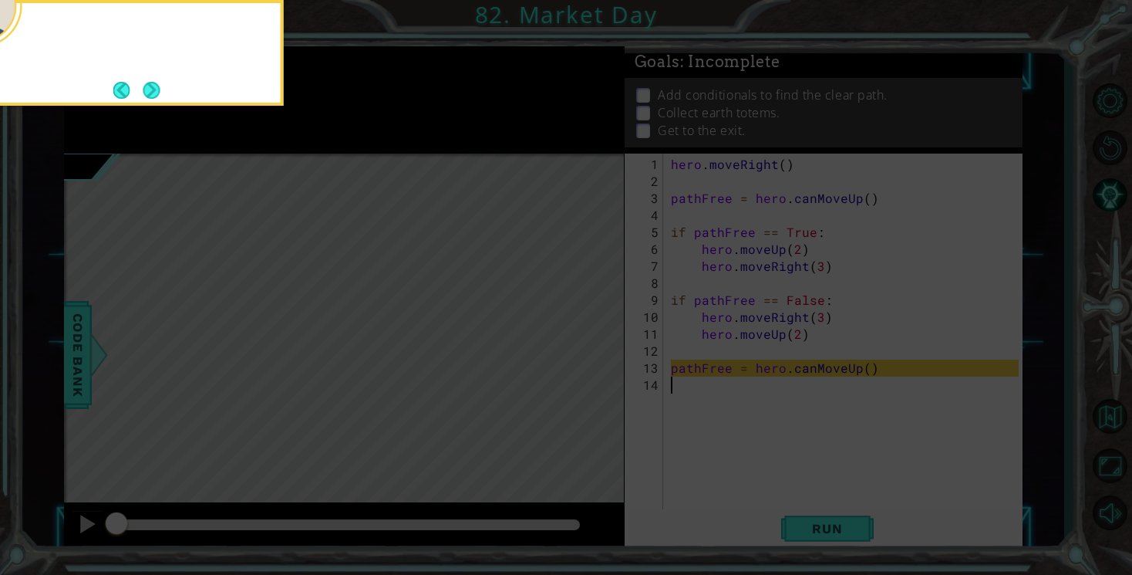
click at [154, 93] on button "Next" at bounding box center [151, 89] width 19 height 19
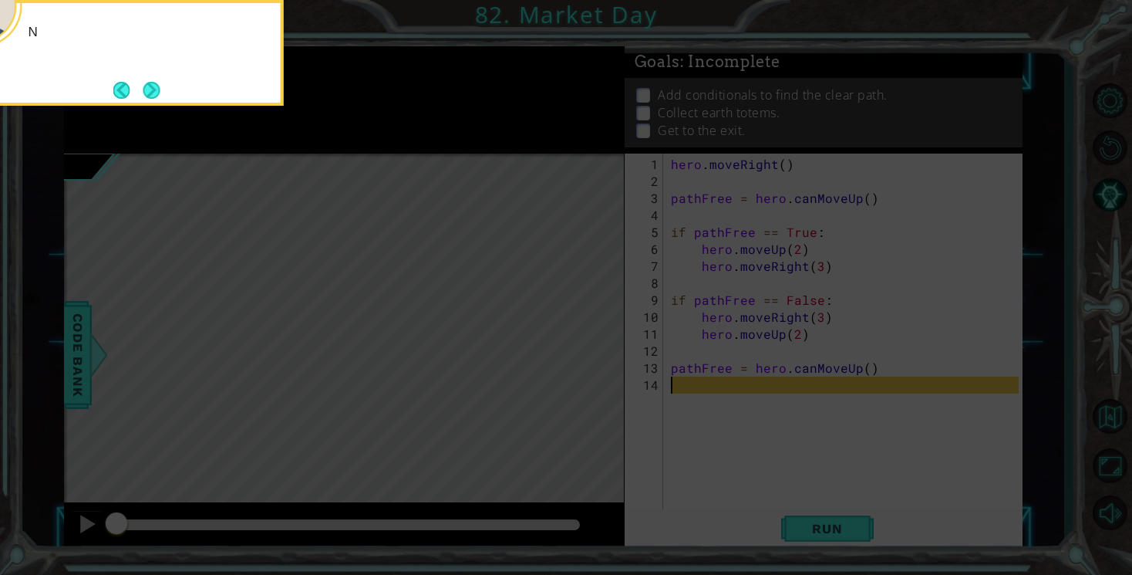
click at [154, 93] on button "Next" at bounding box center [152, 90] width 18 height 18
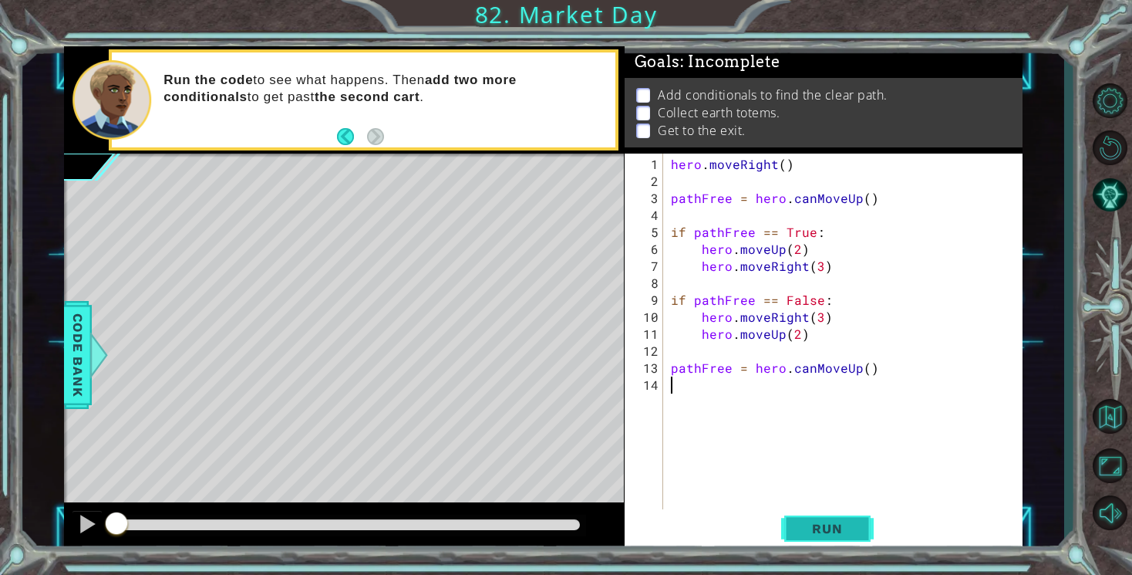
click at [827, 534] on span "Run" at bounding box center [827, 528] width 61 height 15
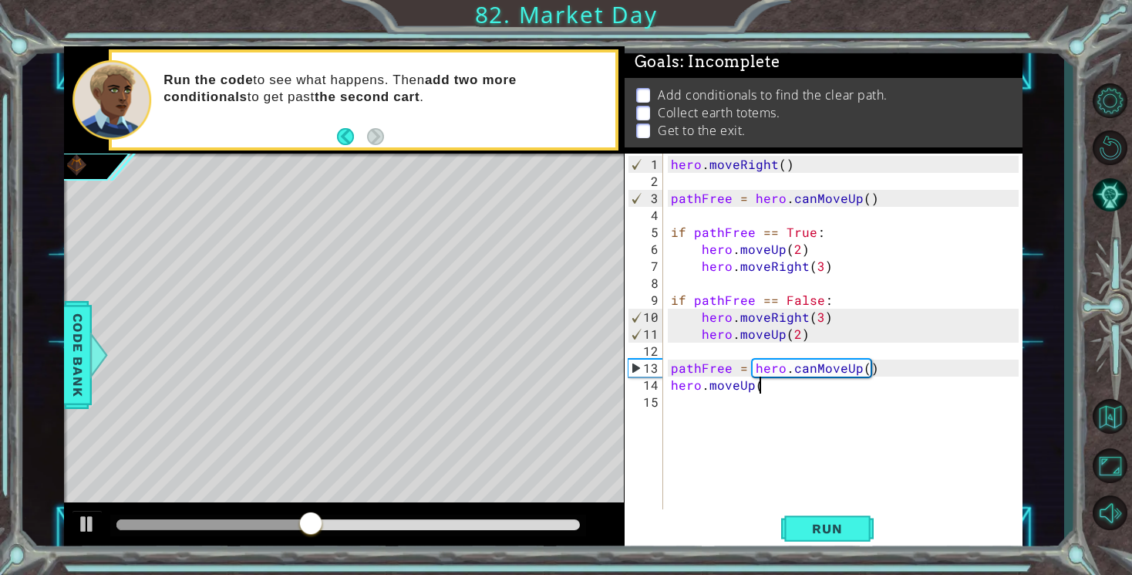
scroll to position [0, 5]
type textarea "hero.moveUp()"
click at [821, 520] on button "Run" at bounding box center [827, 529] width 93 height 40
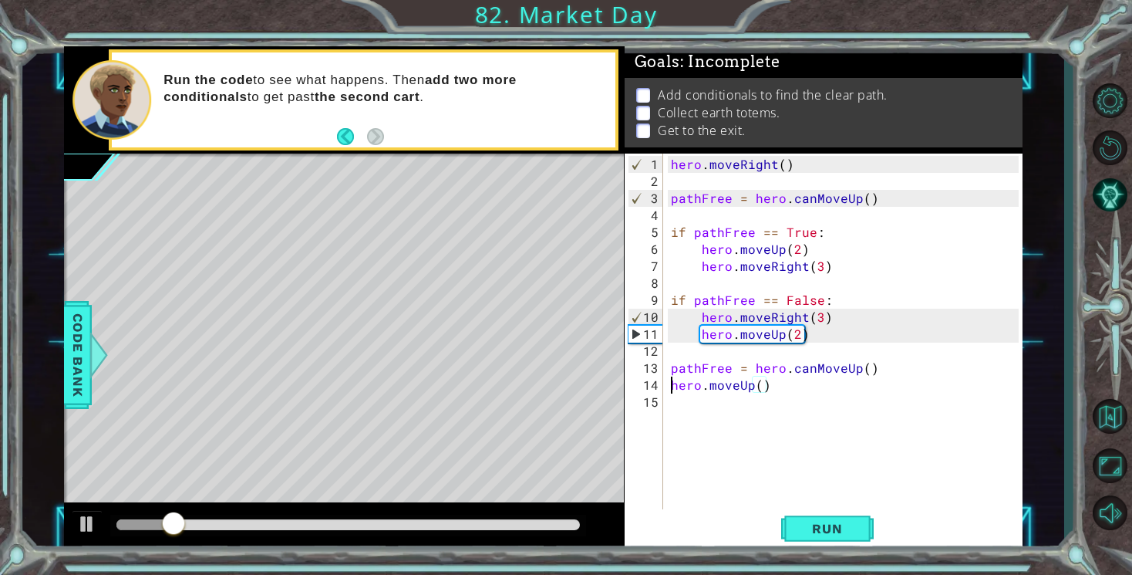
click at [673, 386] on div "hero . moveRight ( ) pathFree = hero . canMoveUp ( ) if pathFree == True : hero…" at bounding box center [847, 351] width 359 height 390
click at [677, 388] on div "hero . moveRight ( ) pathFree = hero . canMoveUp ( ) if pathFree == True : hero…" at bounding box center [847, 351] width 359 height 390
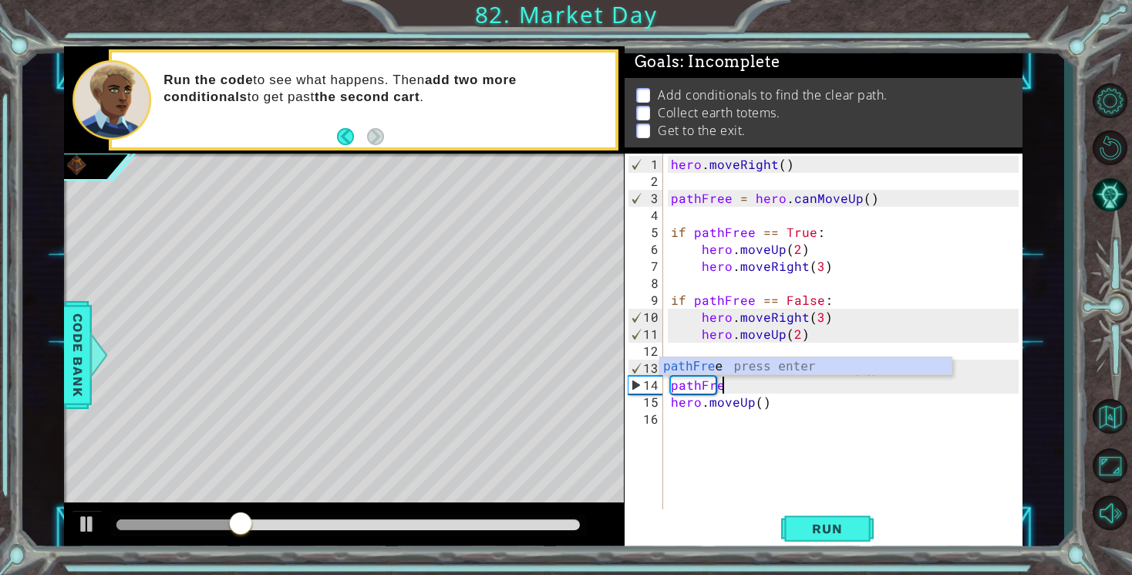
type textarea "pathFree"
click at [699, 446] on div "hero . moveRight ( ) pathFree = hero . canMoveUp ( ) if pathFree == True : hero…" at bounding box center [847, 351] width 359 height 390
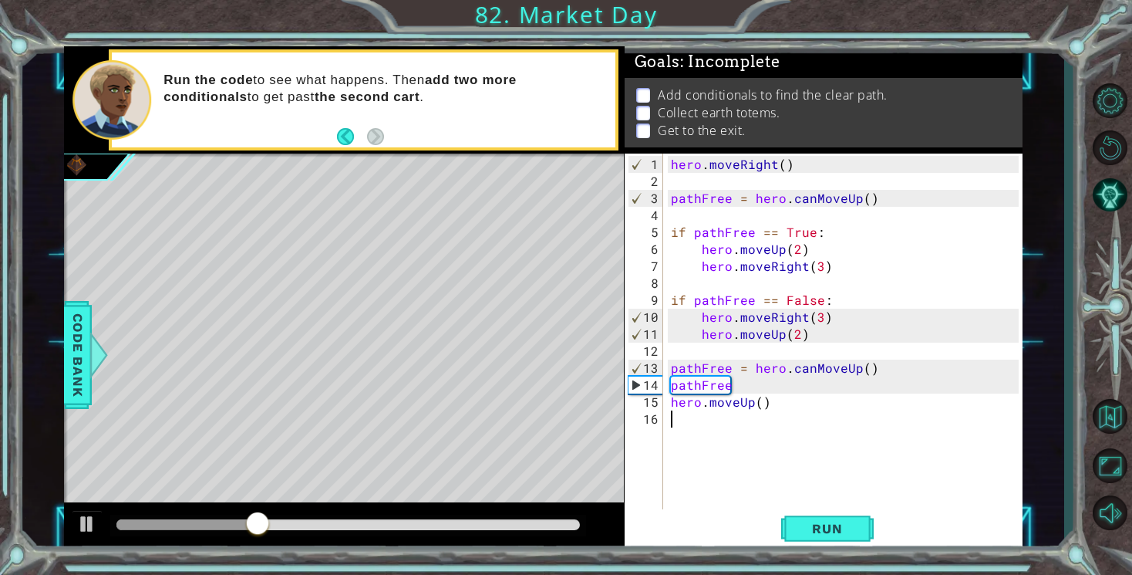
scroll to position [0, 0]
click at [749, 384] on div "hero . moveRight ( ) pathFree = hero . canMoveUp ( ) if pathFree == True : hero…" at bounding box center [847, 351] width 359 height 390
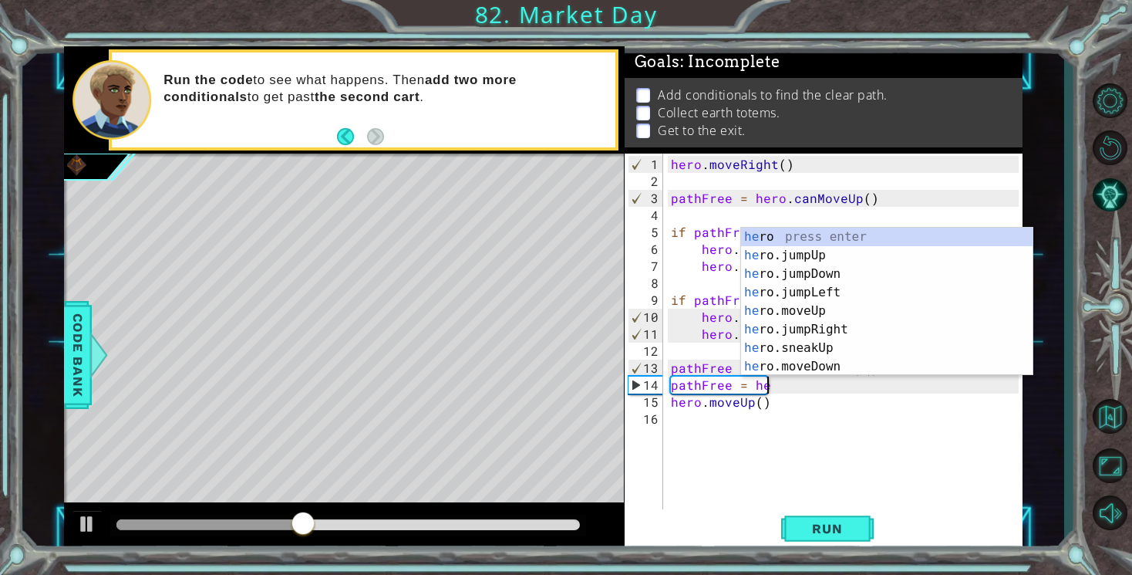
type textarea "pathFree = hero"
click at [784, 430] on div "hero . moveRight ( ) pathFree = hero . canMoveUp ( ) if pathFree == True : hero…" at bounding box center [847, 351] width 359 height 390
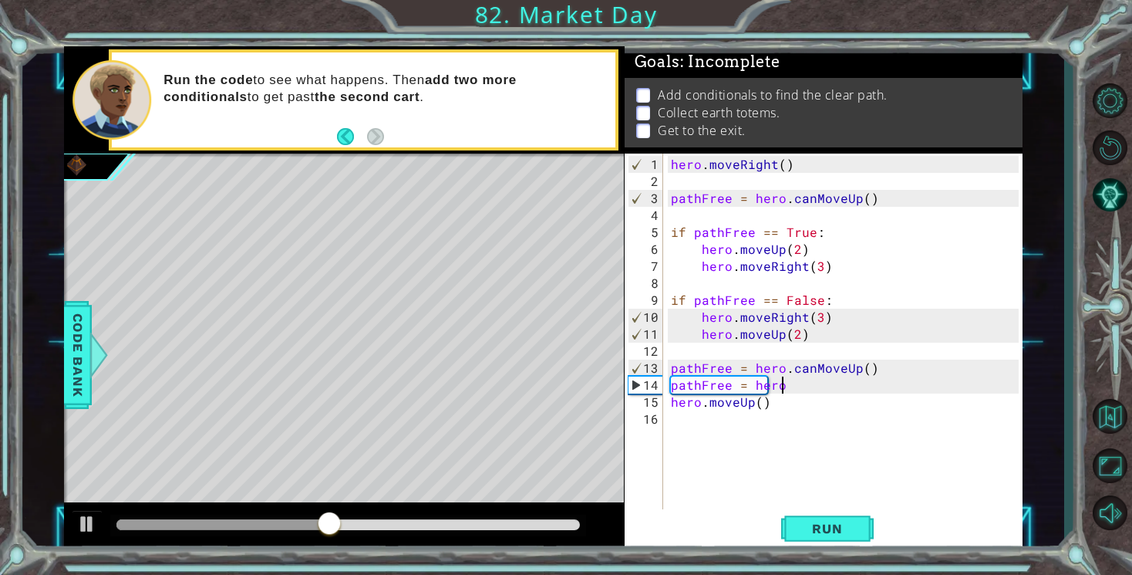
click at [796, 383] on div "hero . moveRight ( ) pathFree = hero . canMoveUp ( ) if pathFree == True : hero…" at bounding box center [847, 351] width 359 height 390
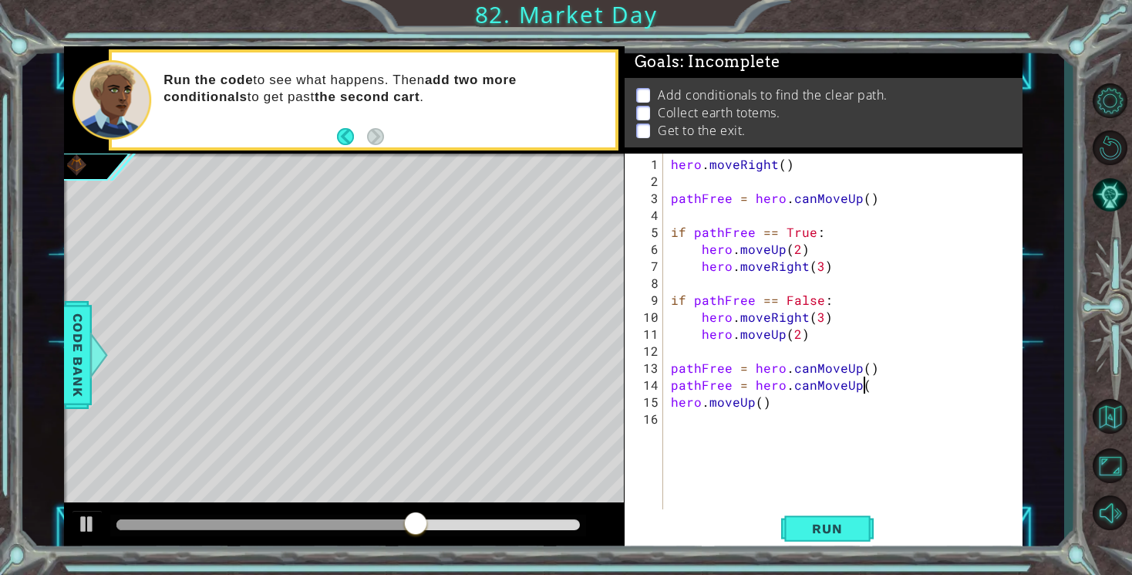
scroll to position [0, 12]
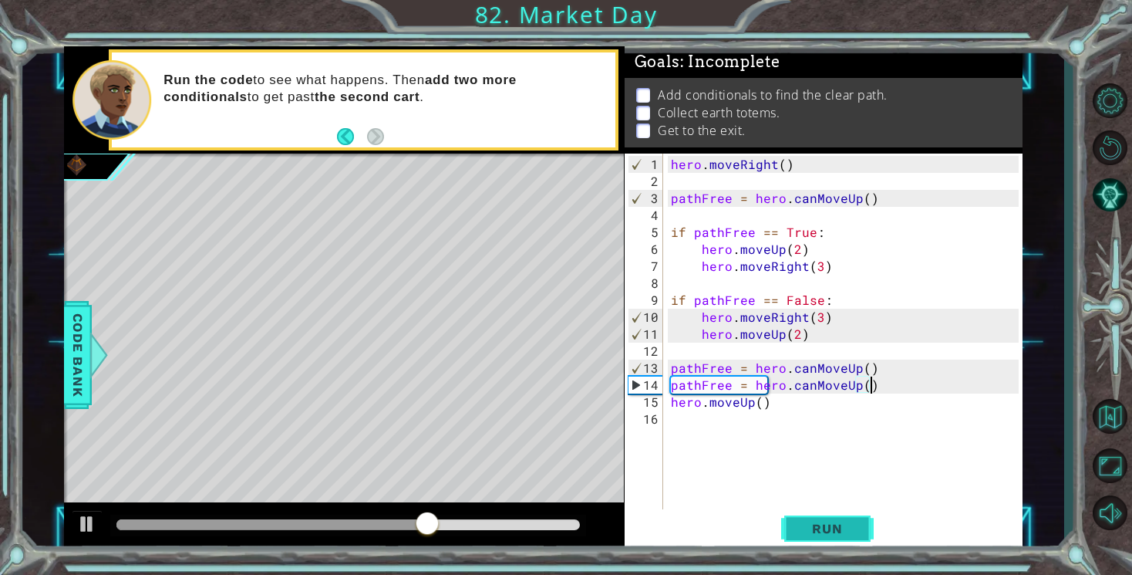
click at [844, 535] on span "Run" at bounding box center [827, 528] width 61 height 15
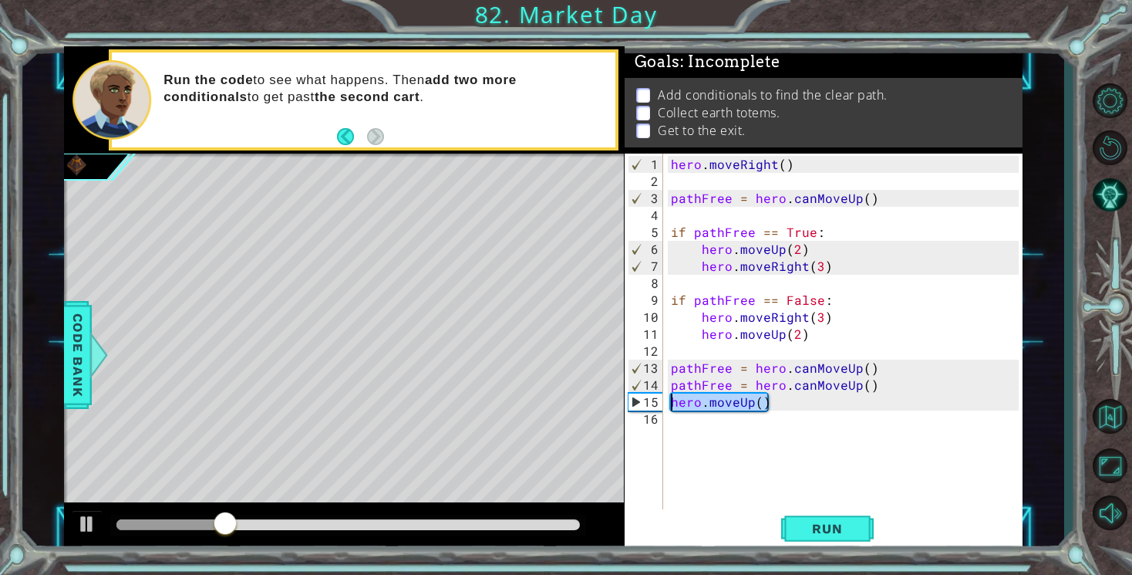
drag, startPoint x: 778, startPoint y: 403, endPoint x: 663, endPoint y: 400, distance: 115.7
click at [663, 400] on div "pathFree = hero.canMoveUp() 1 2 3 4 5 6 7 8 9 10 11 12 13 14 15 16 hero . moveR…" at bounding box center [822, 331] width 394 height 356
type textarea "hero.moveUp()"
click at [806, 521] on span "Run" at bounding box center [827, 528] width 61 height 15
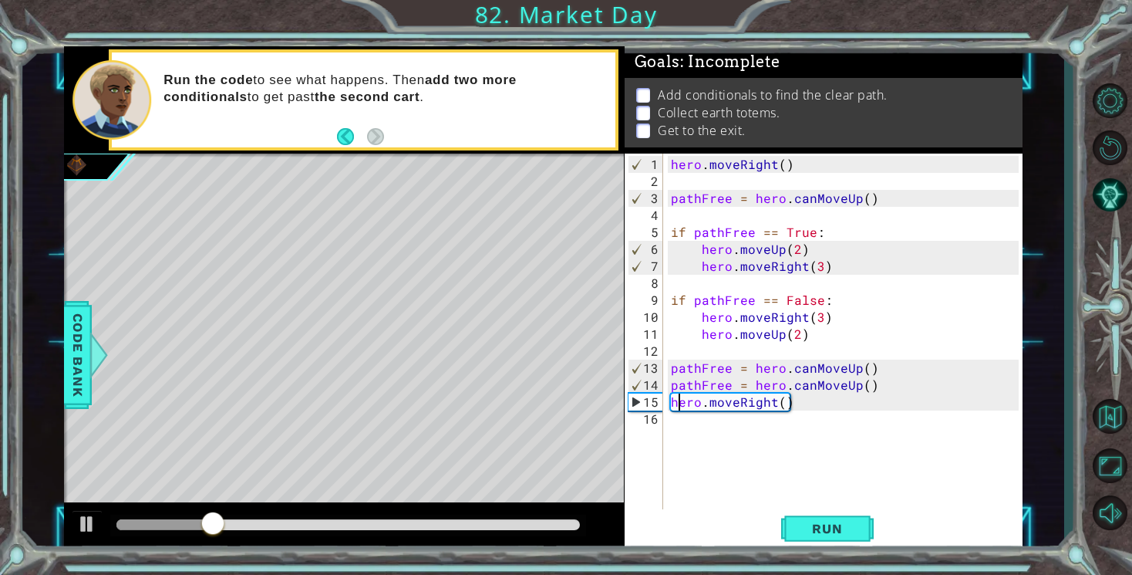
click at [676, 403] on div "hero . moveRight ( ) pathFree = hero . canMoveUp ( ) if pathFree == True : hero…" at bounding box center [847, 351] width 359 height 390
click at [673, 403] on div "hero . moveRight ( ) pathFree = hero . canMoveUp ( ) if pathFree == True : hero…" at bounding box center [847, 351] width 359 height 390
click at [816, 522] on span "Run" at bounding box center [827, 528] width 61 height 15
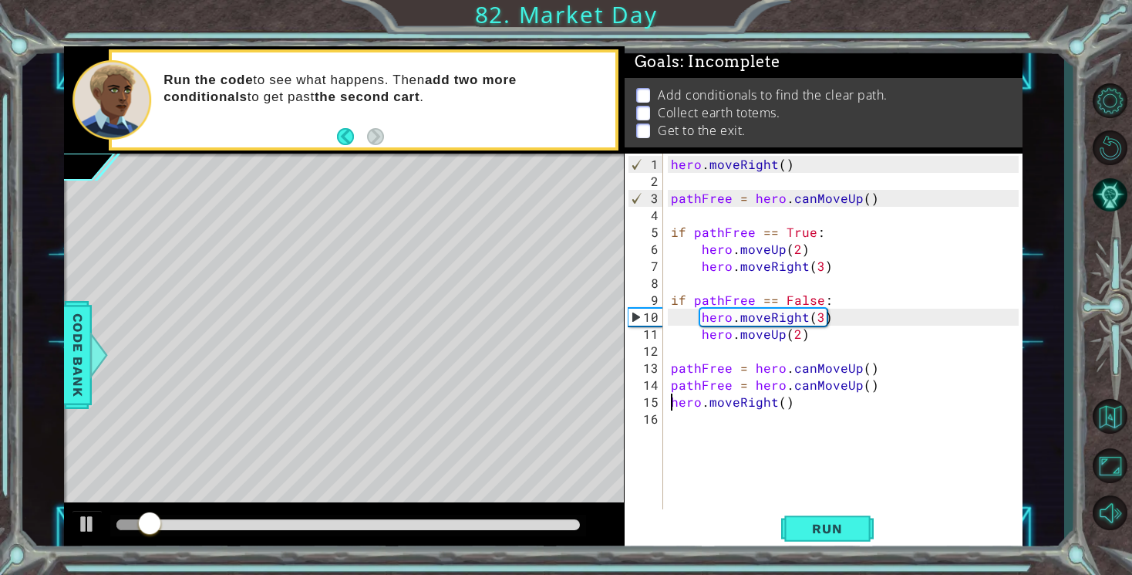
click at [699, 405] on div "hero . moveRight ( ) pathFree = hero . canMoveUp ( ) if pathFree == True : hero…" at bounding box center [847, 351] width 359 height 390
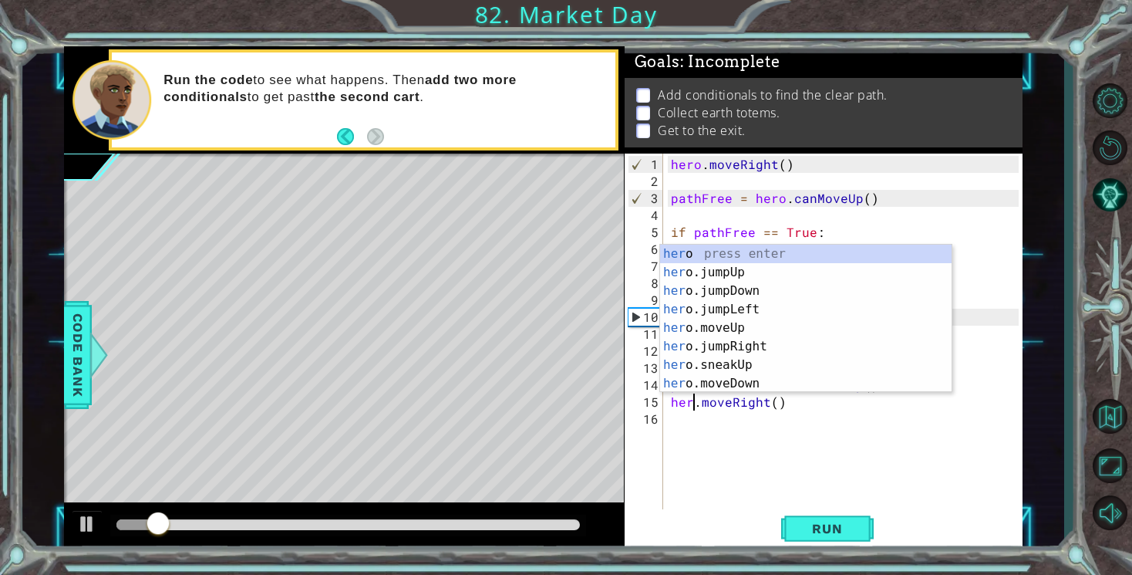
scroll to position [0, 2]
click at [817, 528] on span "Run" at bounding box center [827, 528] width 61 height 15
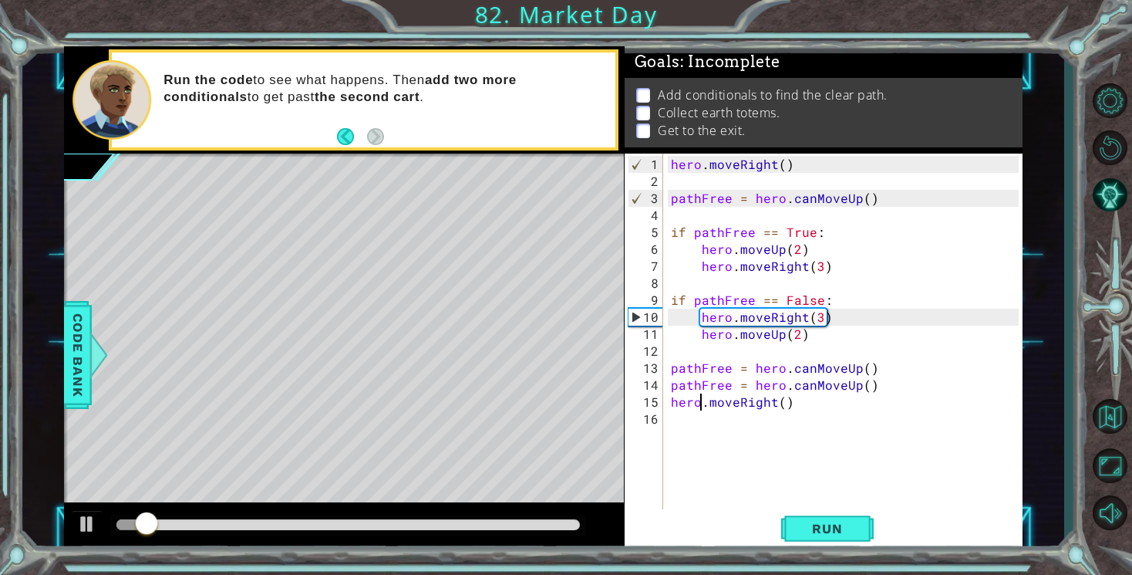
click at [783, 403] on div "hero . moveRight ( ) pathFree = hero . canMoveUp ( ) if pathFree == True : hero…" at bounding box center [847, 351] width 359 height 390
click at [818, 533] on span "Run" at bounding box center [827, 528] width 61 height 15
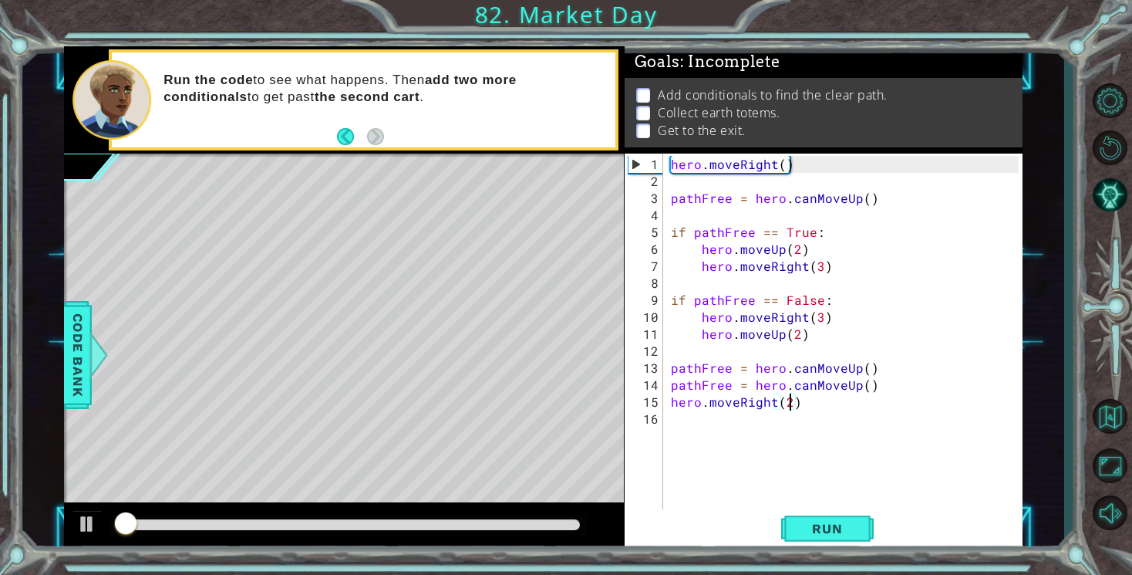
click at [731, 406] on div "hero . moveRight ( ) pathFree = hero . canMoveUp ( ) if pathFree == True : hero…" at bounding box center [847, 351] width 359 height 390
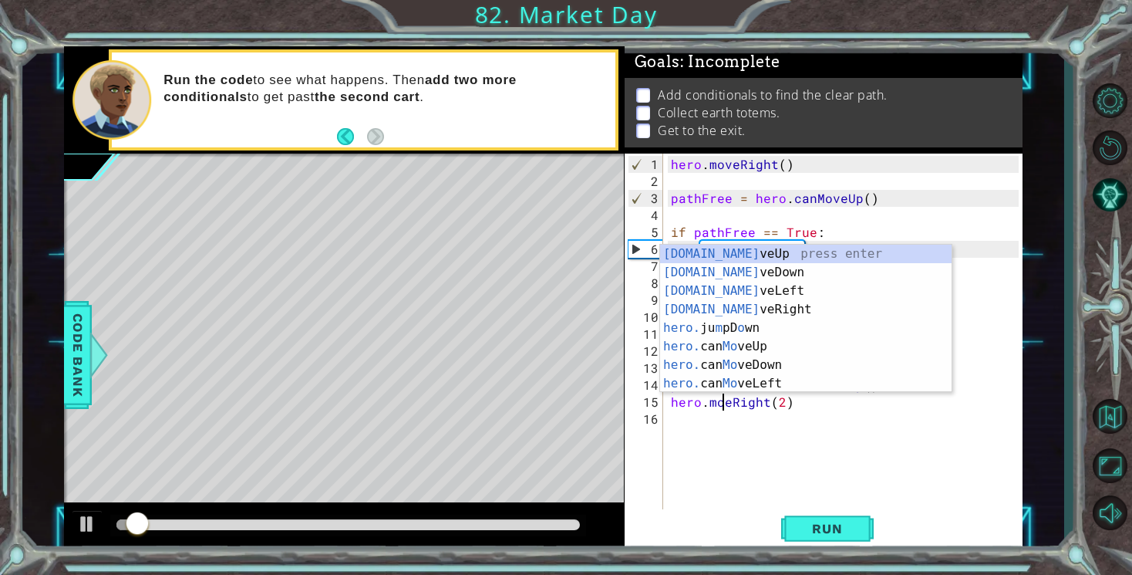
scroll to position [0, 4]
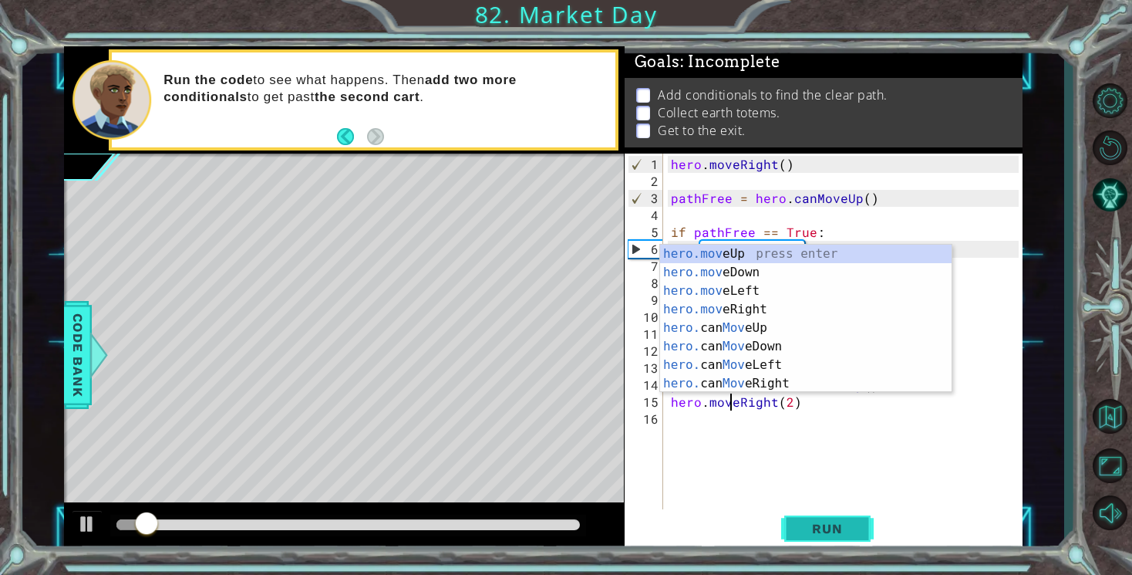
type textarea "hero.moveRight(2)"
click at [858, 527] on button "Run" at bounding box center [827, 529] width 93 height 40
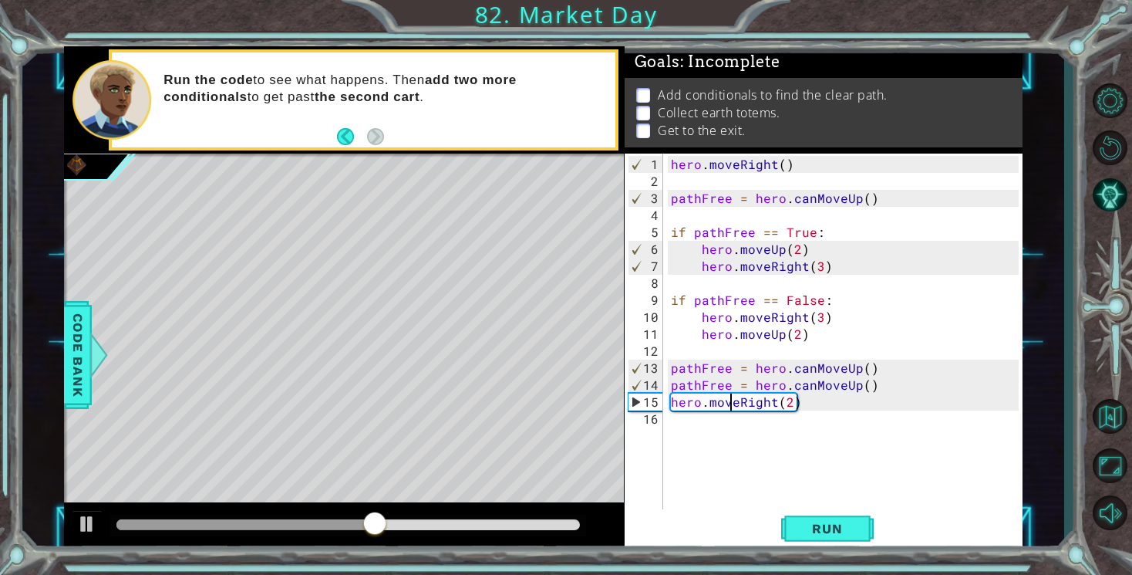
click at [746, 426] on div "hero . moveRight ( ) pathFree = hero . canMoveUp ( ) if pathFree == True : hero…" at bounding box center [847, 351] width 359 height 390
click at [824, 520] on button "Run" at bounding box center [827, 529] width 93 height 40
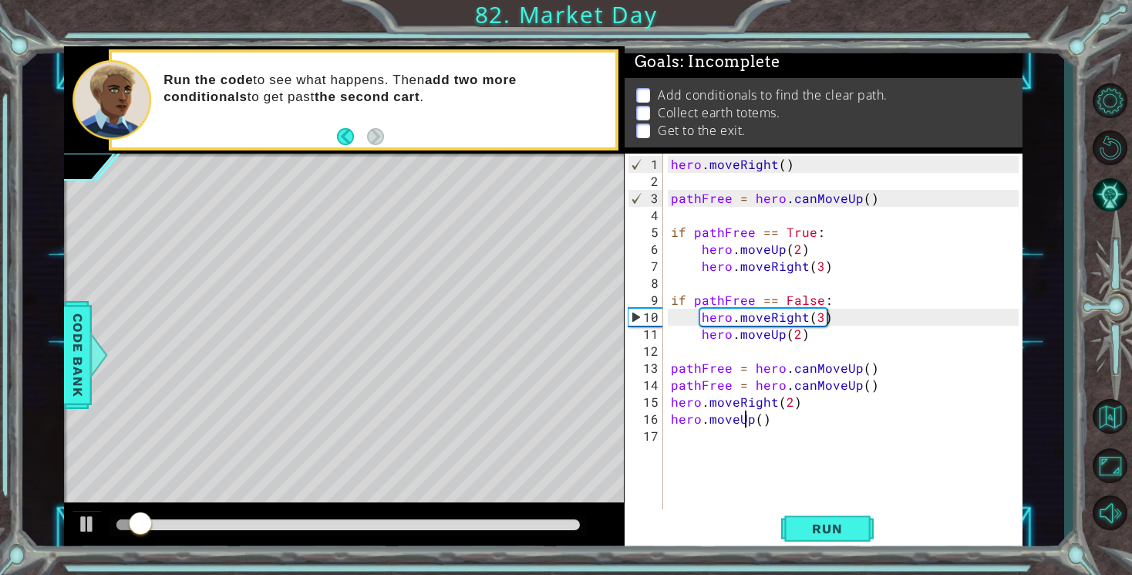
click at [744, 422] on div "hero . moveRight ( ) pathFree = hero . canMoveUp ( ) if pathFree == True : hero…" at bounding box center [847, 351] width 359 height 390
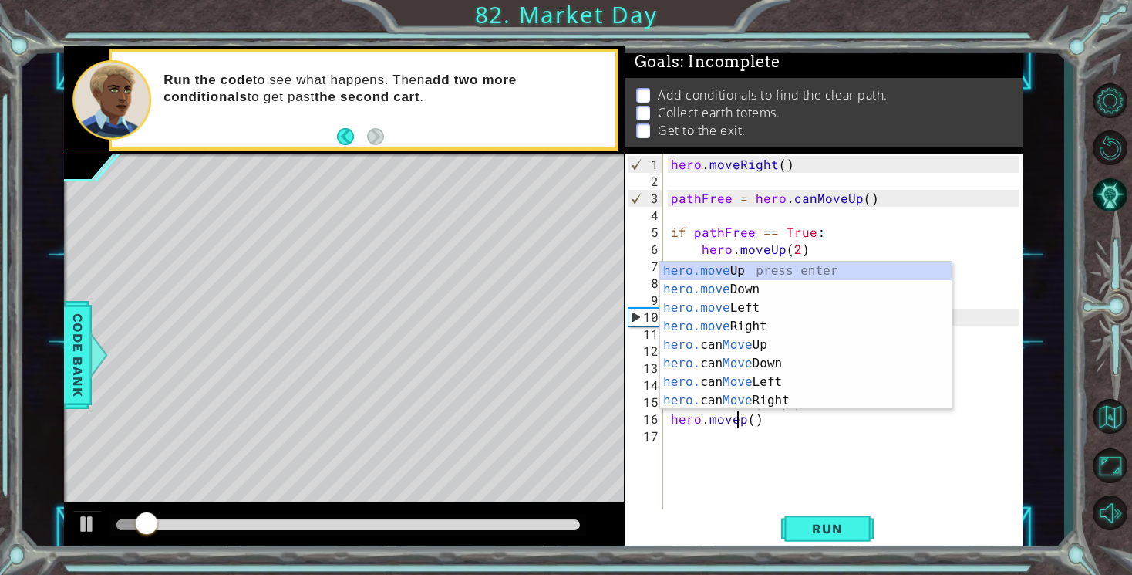
scroll to position [0, 5]
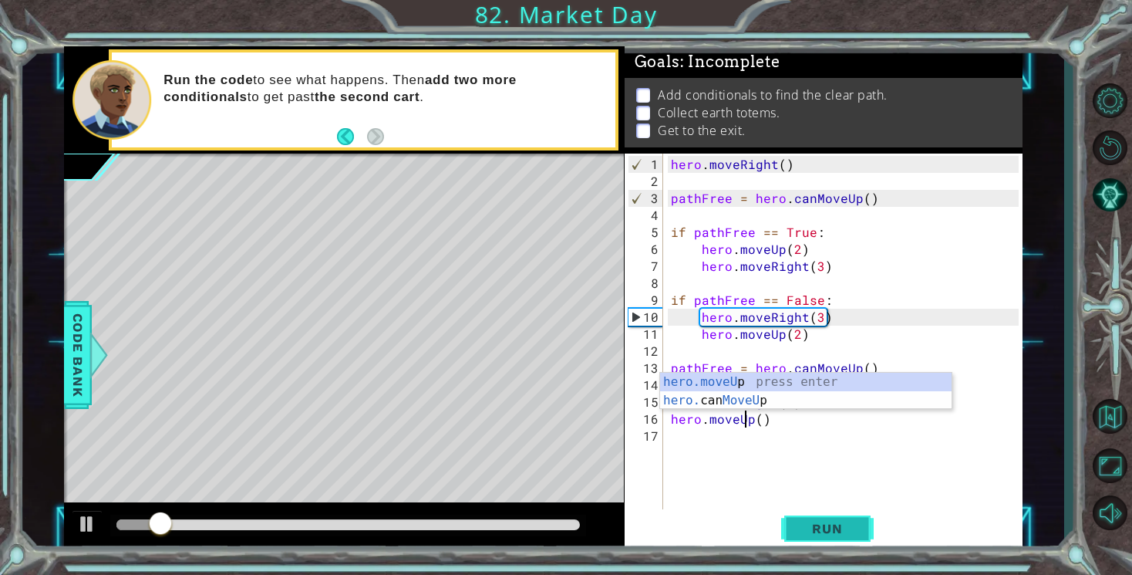
click at [841, 528] on span "Run" at bounding box center [827, 528] width 61 height 15
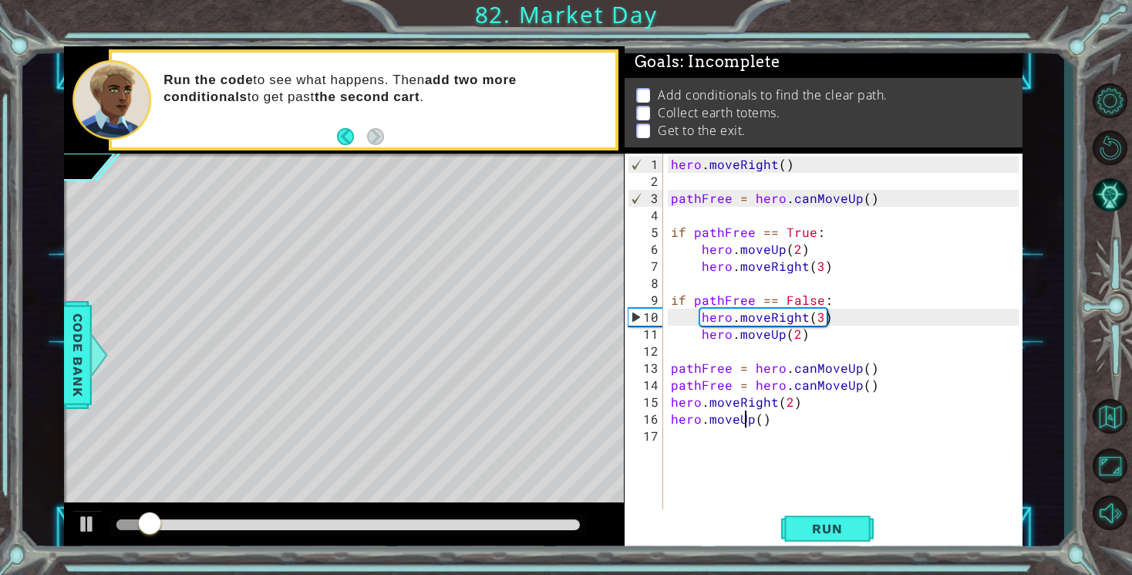
click at [760, 418] on div "hero . moveRight ( ) pathFree = hero . canMoveUp ( ) if pathFree == True : hero…" at bounding box center [847, 351] width 359 height 390
type textarea "hero.moveUp(2)"
click at [852, 532] on span "Run" at bounding box center [827, 528] width 61 height 15
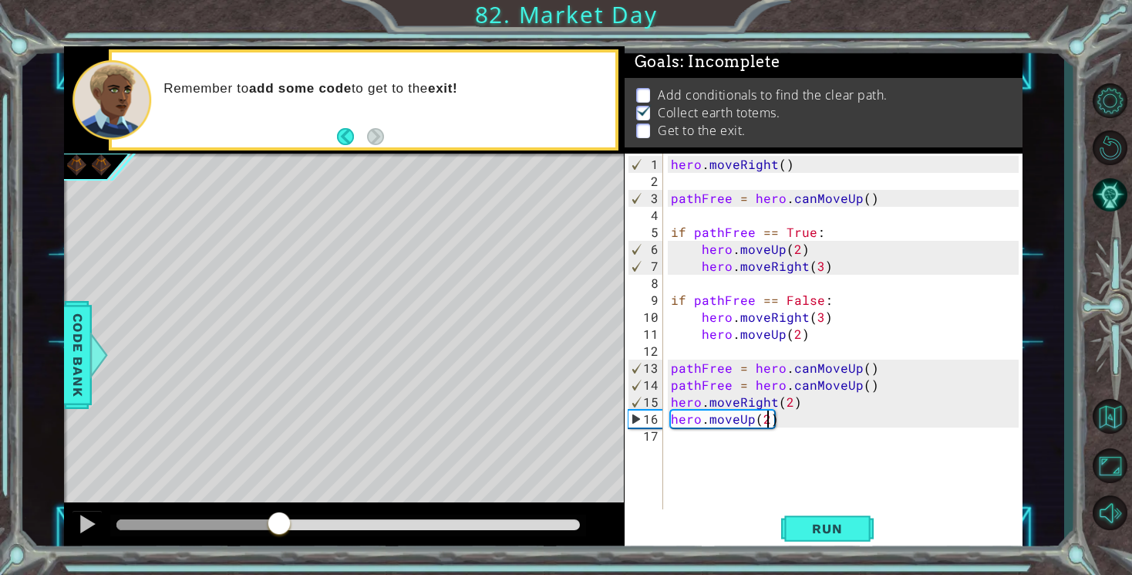
drag, startPoint x: 145, startPoint y: 518, endPoint x: 280, endPoint y: 522, distance: 135.1
click at [280, 522] on div at bounding box center [279, 525] width 28 height 28
click at [684, 435] on div "hero . moveRight ( ) pathFree = hero . canMoveUp ( ) if pathFree == True : hero…" at bounding box center [847, 351] width 359 height 390
click at [798, 525] on span "Run" at bounding box center [827, 528] width 61 height 15
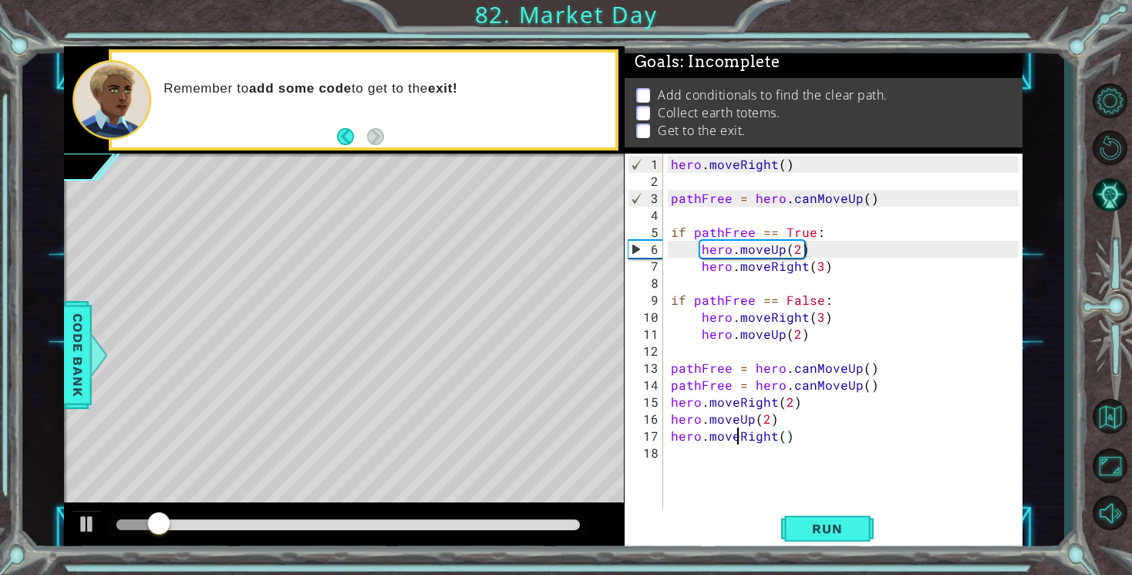
click at [737, 433] on div "hero . moveRight ( ) pathFree = hero . canMoveUp ( ) if pathFree == True : hero…" at bounding box center [847, 351] width 359 height 390
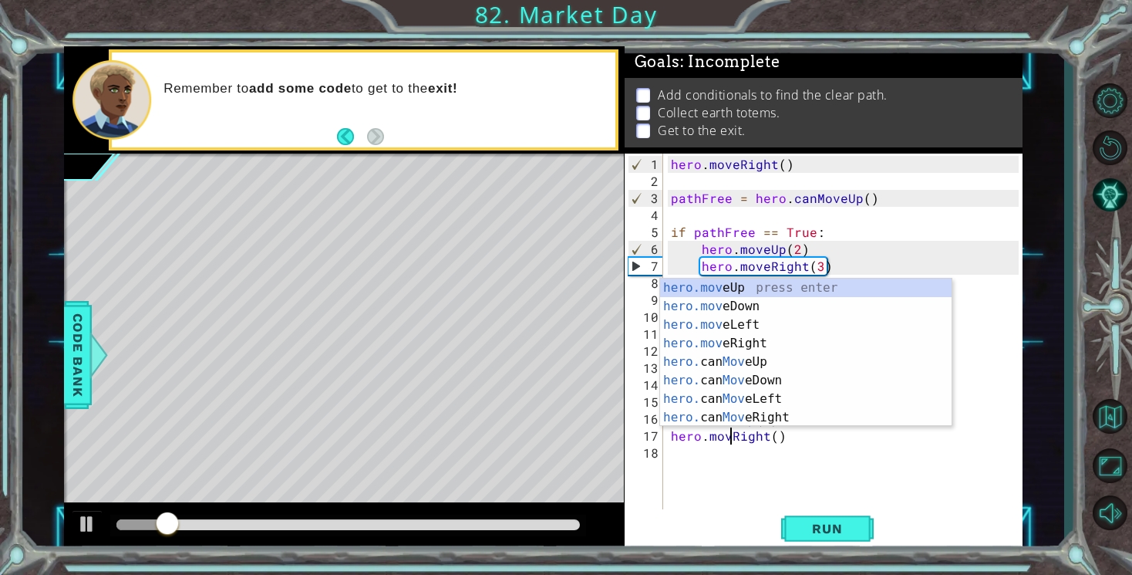
scroll to position [0, 5]
click at [848, 535] on span "Run" at bounding box center [827, 528] width 61 height 15
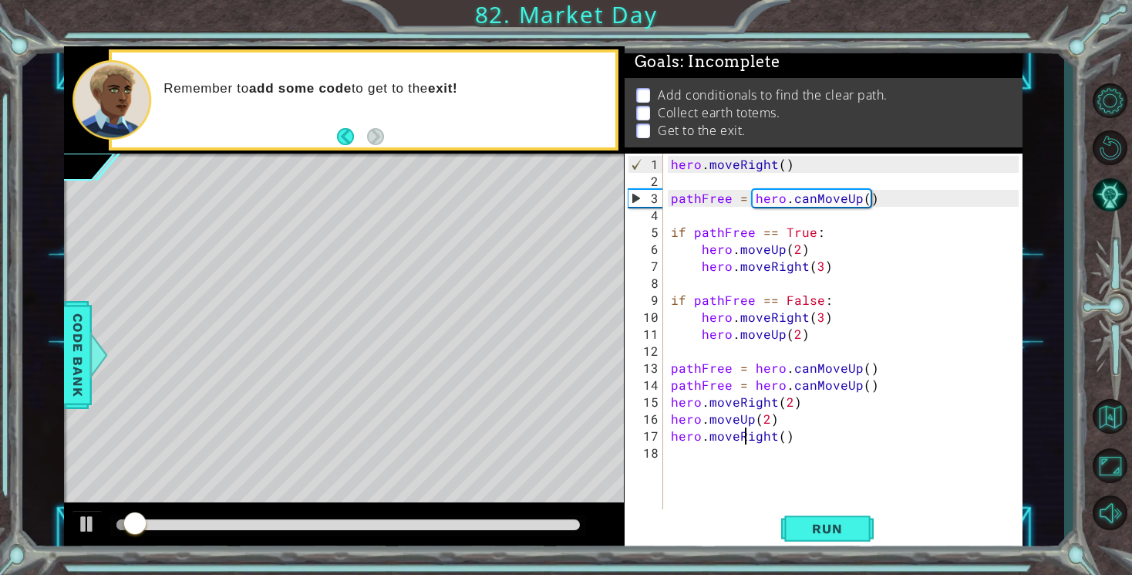
click at [746, 439] on div "hero . moveRight ( ) pathFree = hero . canMoveUp ( ) if pathFree == True : hero…" at bounding box center [847, 351] width 359 height 390
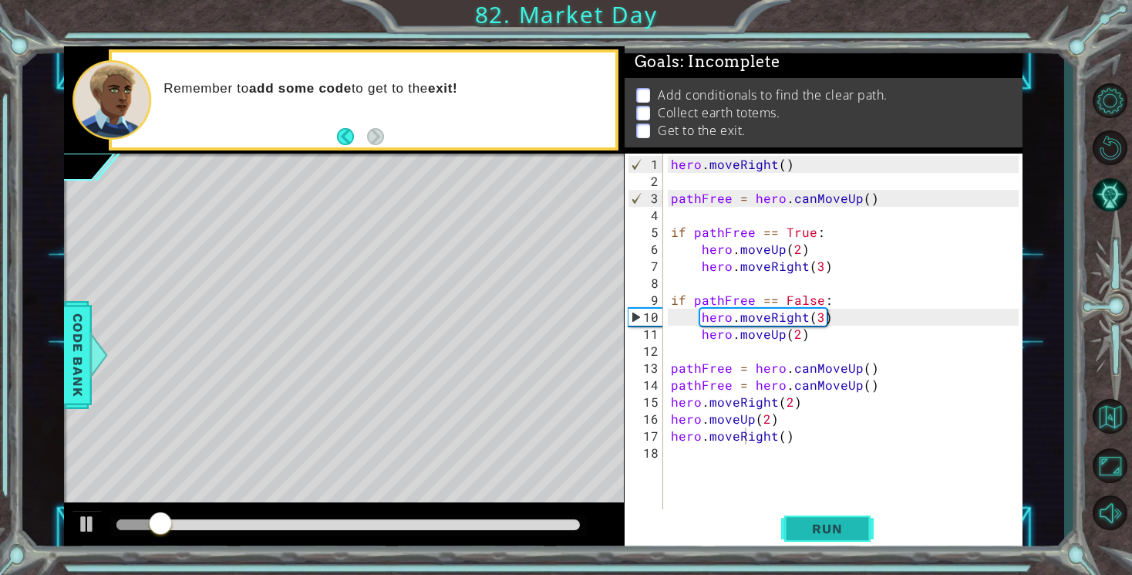
click at [853, 532] on span "Run" at bounding box center [827, 528] width 61 height 15
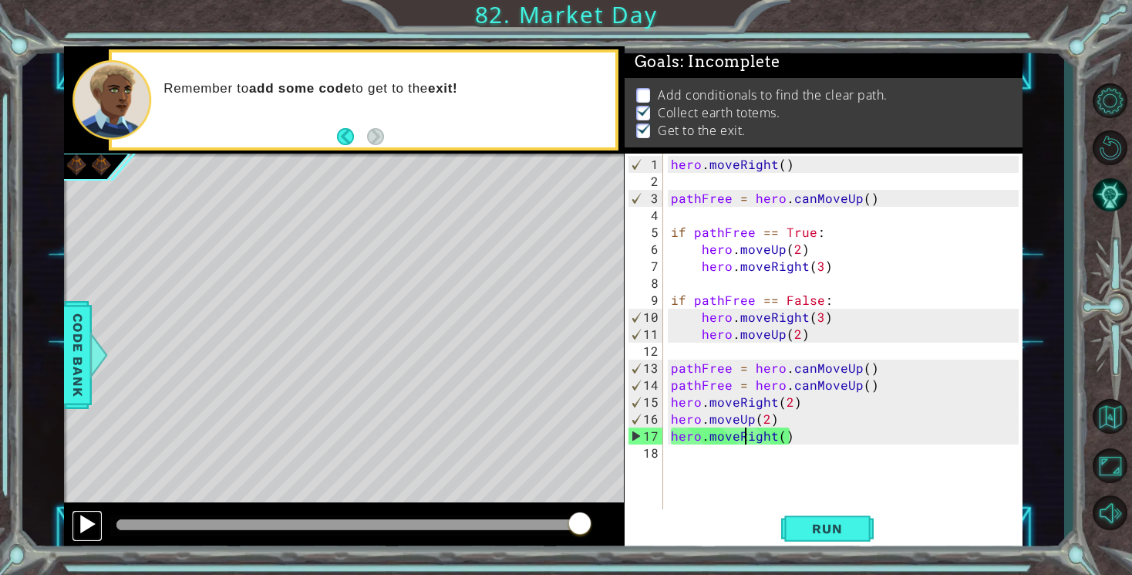
click at [82, 526] on div at bounding box center [87, 524] width 20 height 20
click at [91, 523] on button at bounding box center [87, 526] width 31 height 32
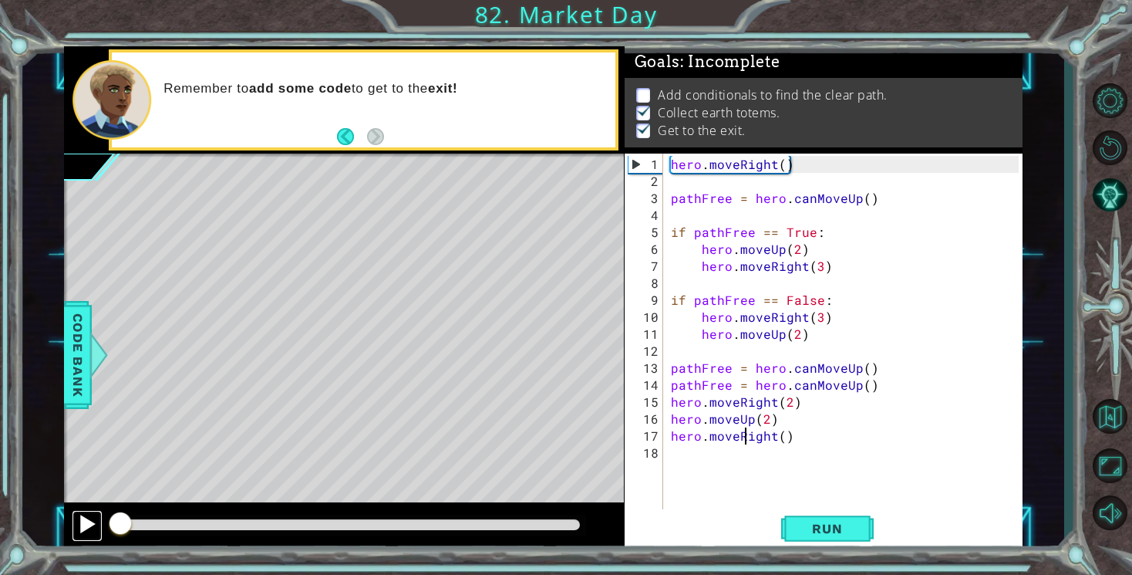
click at [89, 526] on div at bounding box center [87, 524] width 20 height 20
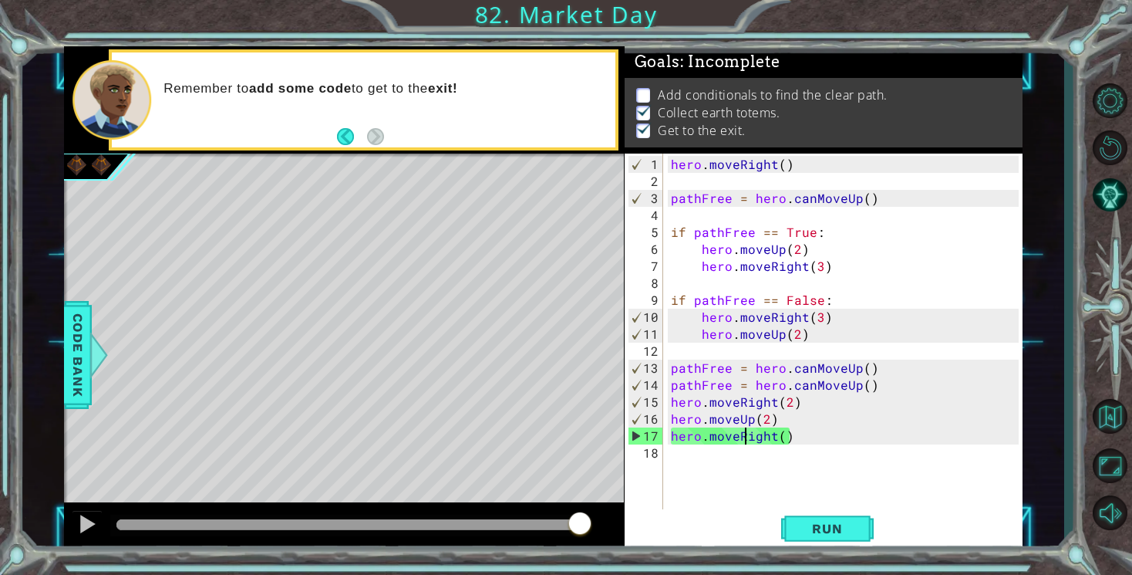
click at [783, 436] on div "hero . moveRight ( ) pathFree = hero . canMoveUp ( ) if pathFree == True : hero…" at bounding box center [847, 351] width 359 height 390
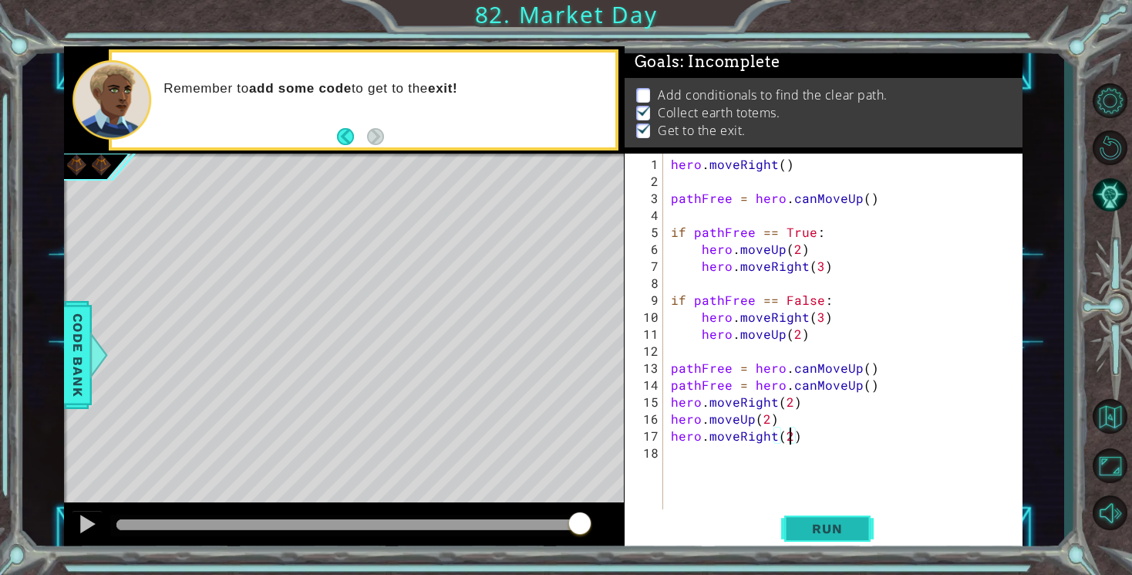
click at [830, 518] on button "Run" at bounding box center [827, 529] width 93 height 40
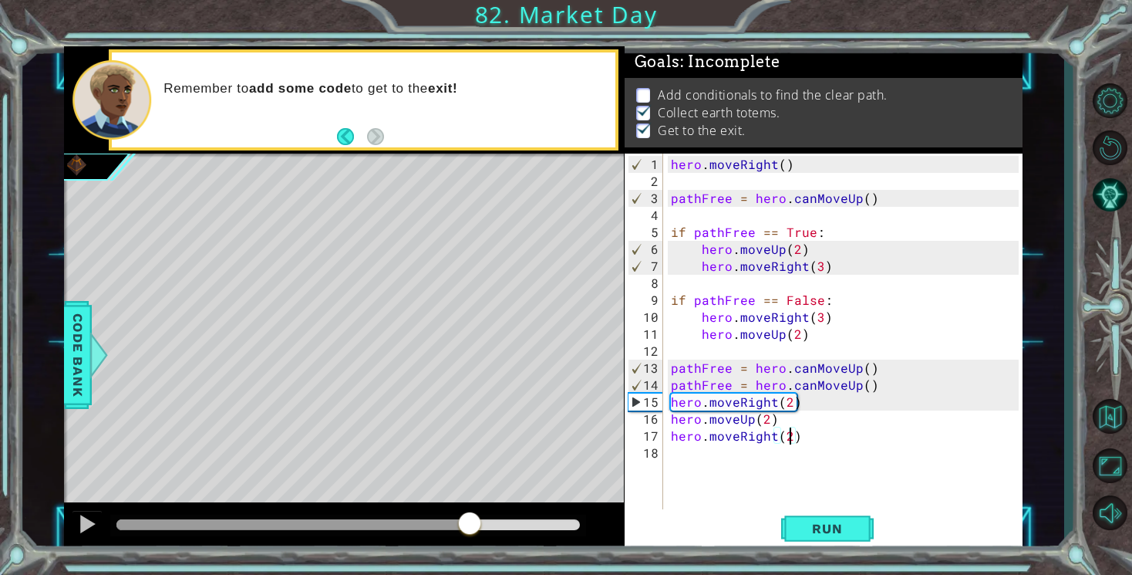
drag, startPoint x: 175, startPoint y: 520, endPoint x: 493, endPoint y: 562, distance: 320.6
click at [493, 562] on div "1 ההההההההההההההההההההההההההההההההההההההההההההההההההההההההההההההההההההההההההההה…" at bounding box center [566, 287] width 1132 height 575
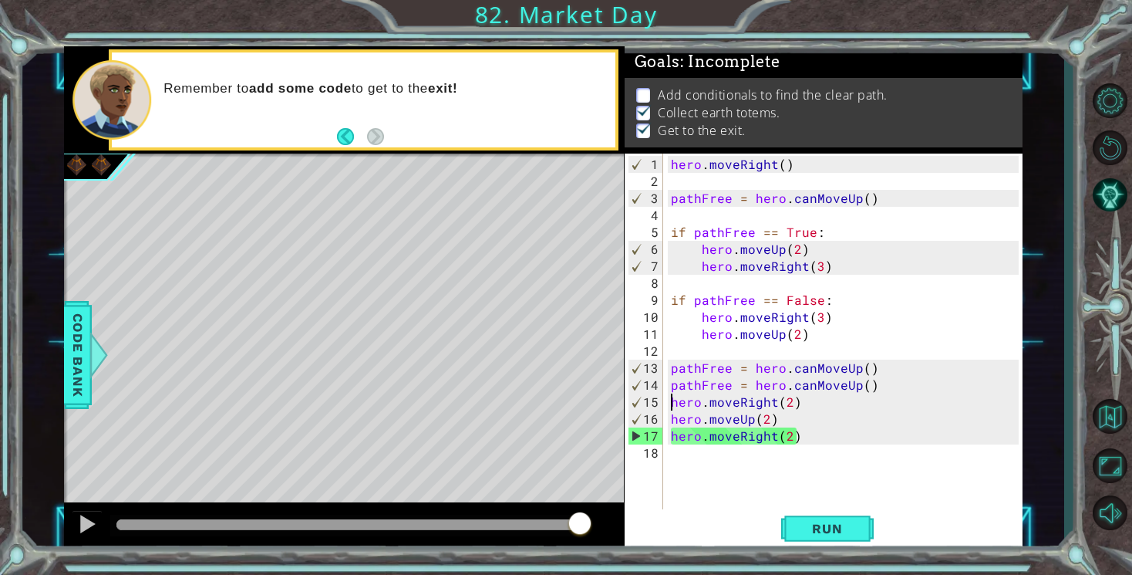
click at [673, 400] on div "hero . moveRight ( ) pathFree = hero . canMoveUp ( ) if pathFree == True : hero…" at bounding box center [847, 351] width 359 height 390
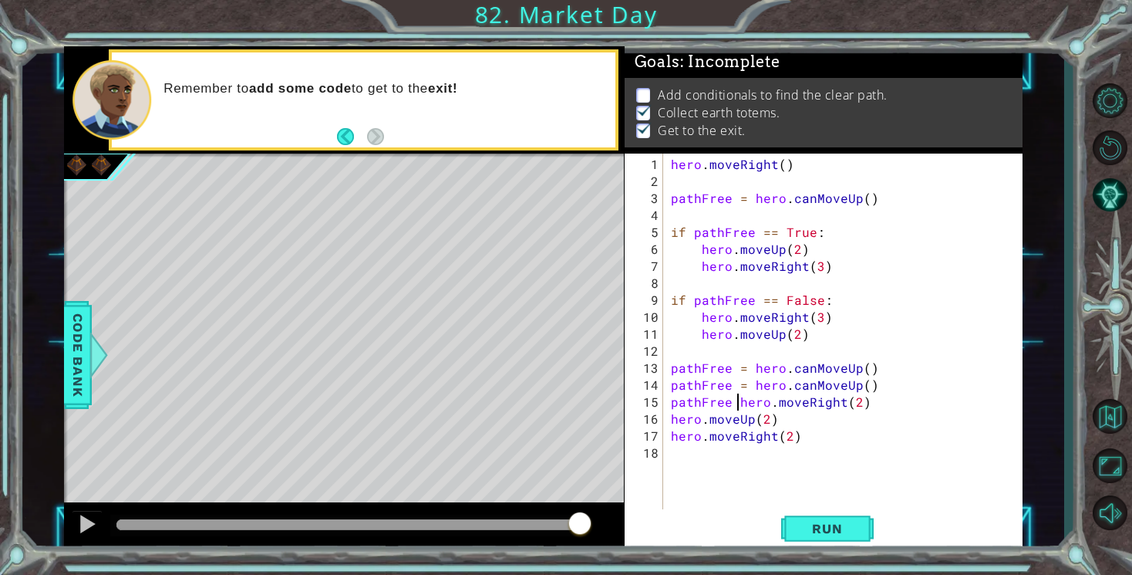
scroll to position [0, 5]
click at [788, 406] on div "hero . moveRight ( ) pathFree = hero . canMoveUp ( ) if pathFree == True : hero…" at bounding box center [847, 351] width 359 height 390
click at [788, 453] on div "hero . moveRight ( ) pathFree = hero . canMoveUp ( ) if pathFree == True : hero…" at bounding box center [847, 351] width 359 height 390
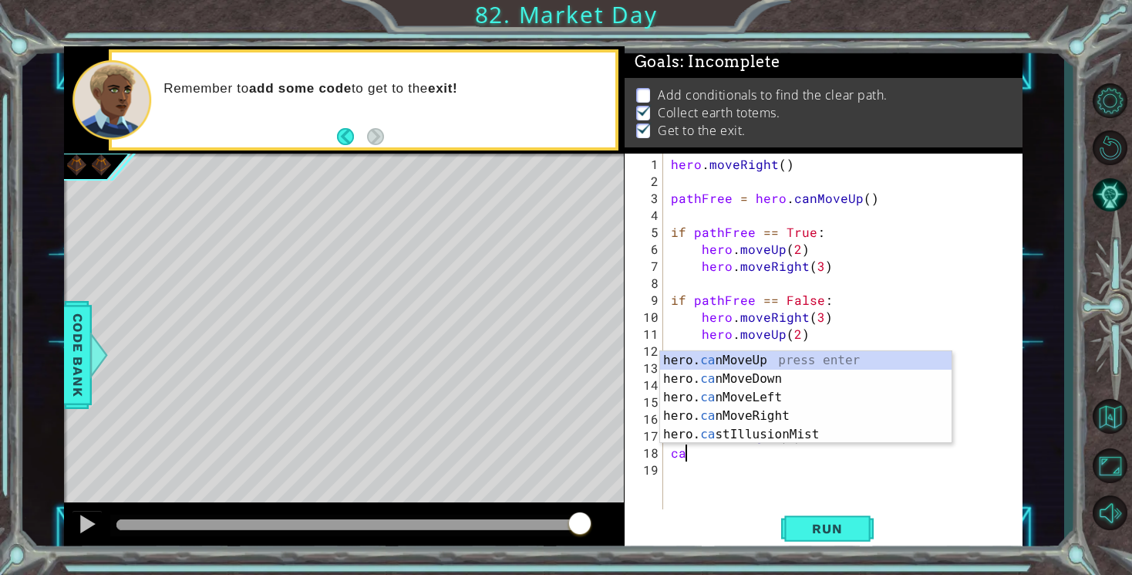
type textarea "c"
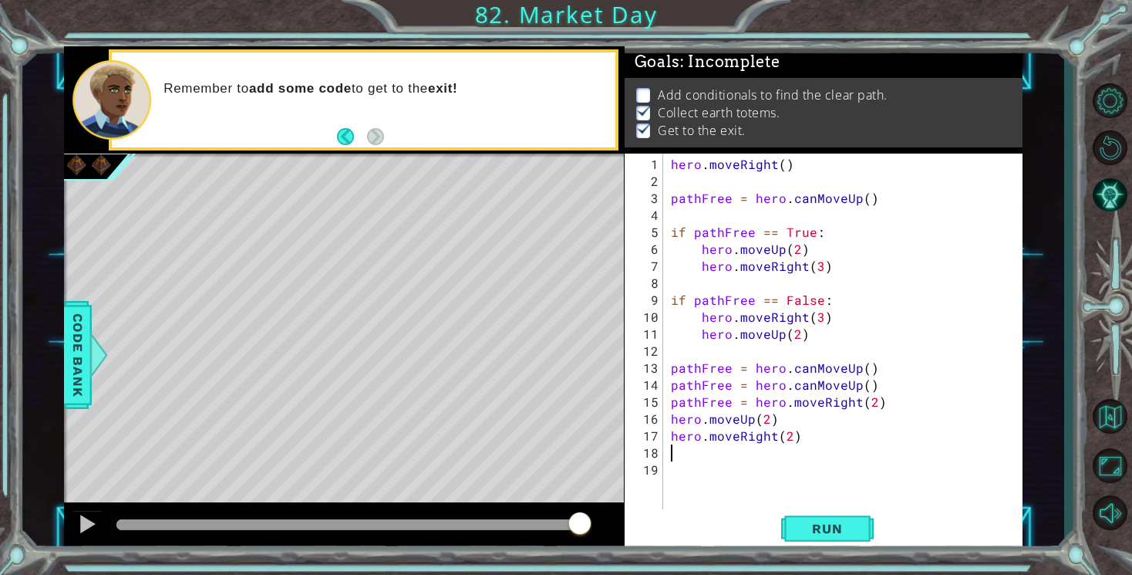
click at [791, 406] on div "hero . moveRight ( ) pathFree = hero . canMoveUp ( ) if pathFree == True : hero…" at bounding box center [847, 351] width 359 height 390
click at [848, 428] on div "hero . moveRight ( ) pathFree = hero . canMoveUp ( ) if pathFree == True : hero…" at bounding box center [847, 351] width 359 height 390
click at [831, 530] on span "Run" at bounding box center [827, 528] width 61 height 15
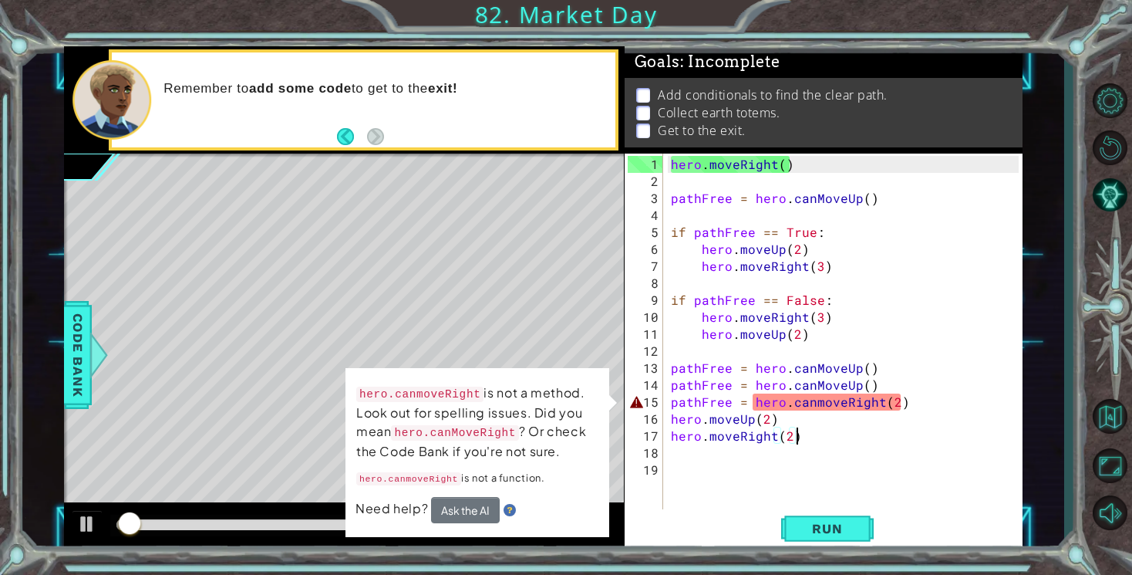
click at [820, 400] on div "hero . moveRight ( ) pathFree = hero . canMoveUp ( ) if pathFree == True : hero…" at bounding box center [847, 351] width 359 height 390
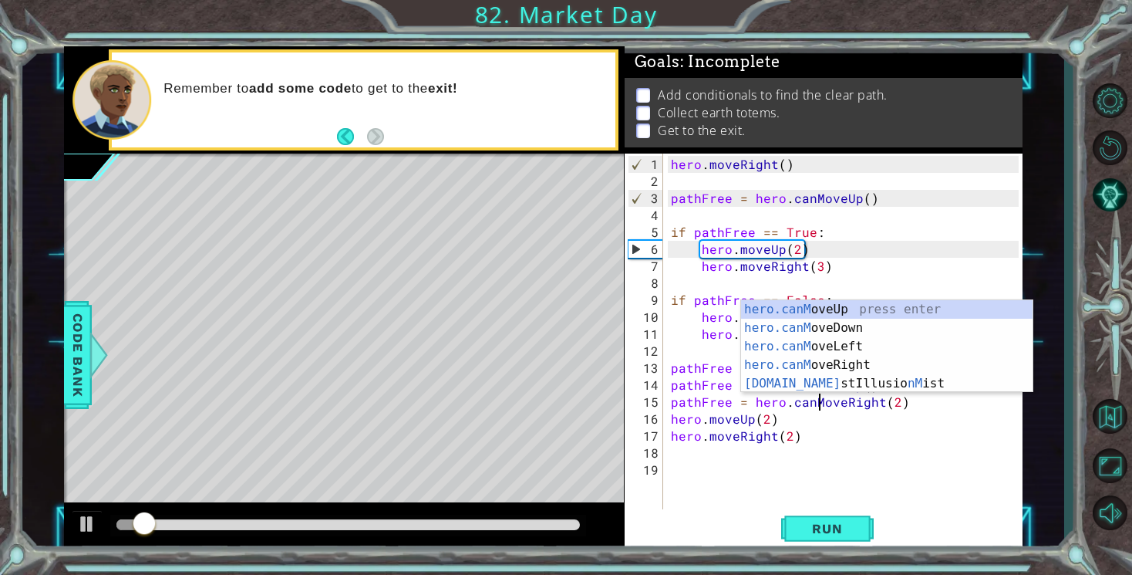
scroll to position [0, 9]
click at [845, 516] on button "Run" at bounding box center [827, 529] width 93 height 40
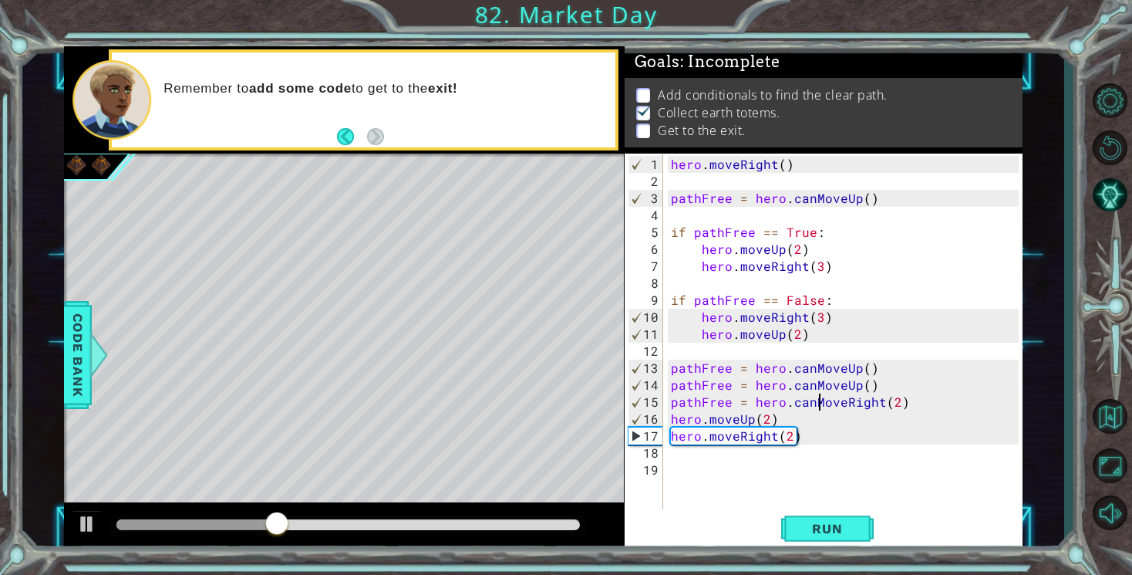
click at [787, 440] on div "hero . moveRight ( ) pathFree = hero . canMoveUp ( ) if pathFree == True : hero…" at bounding box center [847, 351] width 359 height 390
click at [817, 524] on span "Run" at bounding box center [827, 528] width 61 height 15
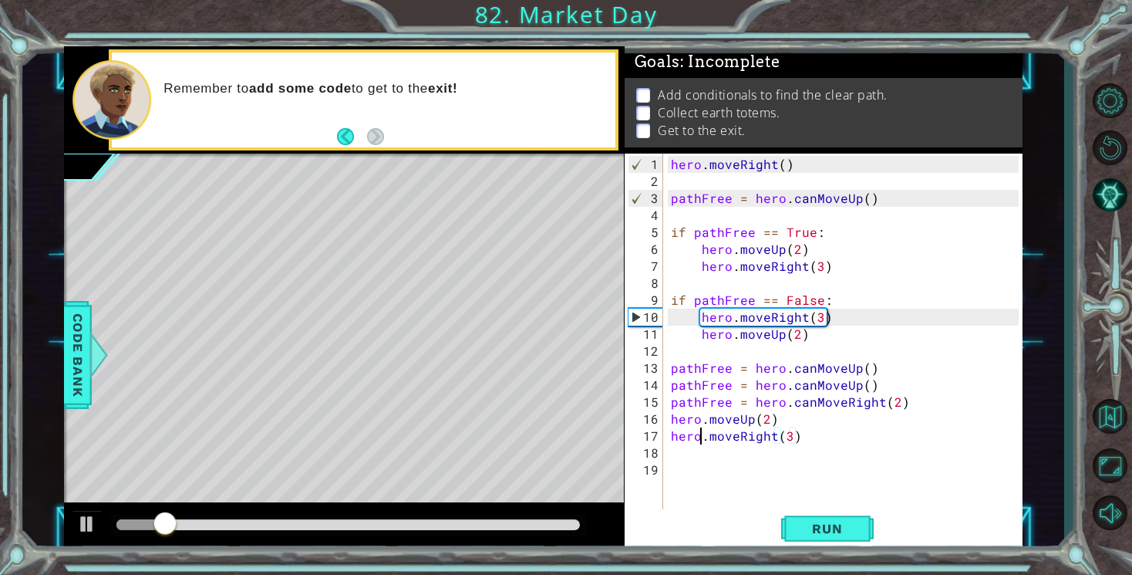
click at [700, 433] on div "hero . moveRight ( ) pathFree = hero . canMoveUp ( ) if pathFree == True : hero…" at bounding box center [847, 351] width 359 height 390
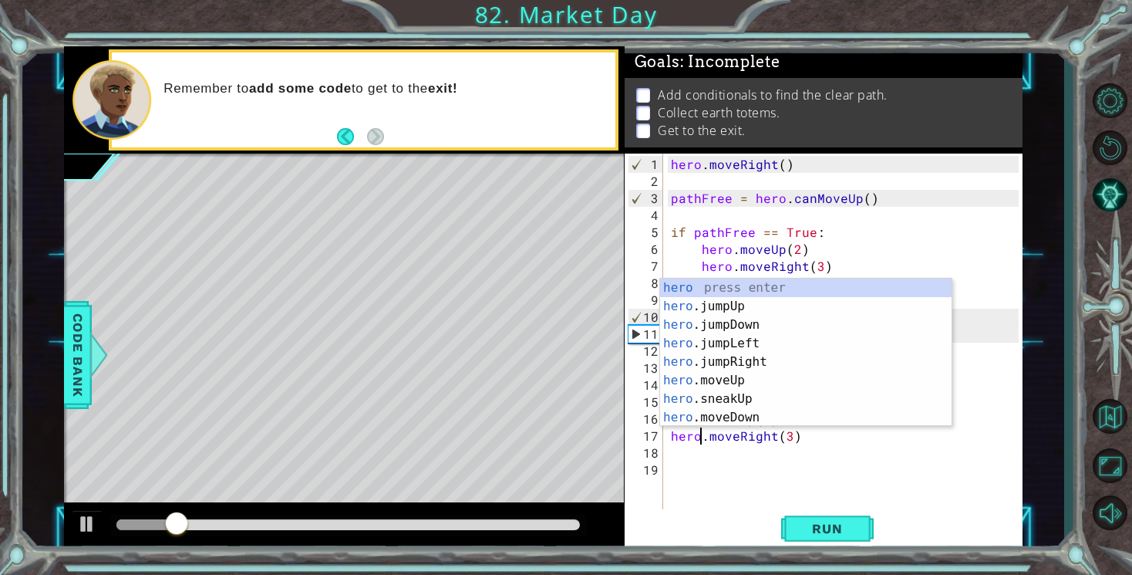
scroll to position [0, 2]
click at [821, 534] on span "Run" at bounding box center [827, 528] width 61 height 15
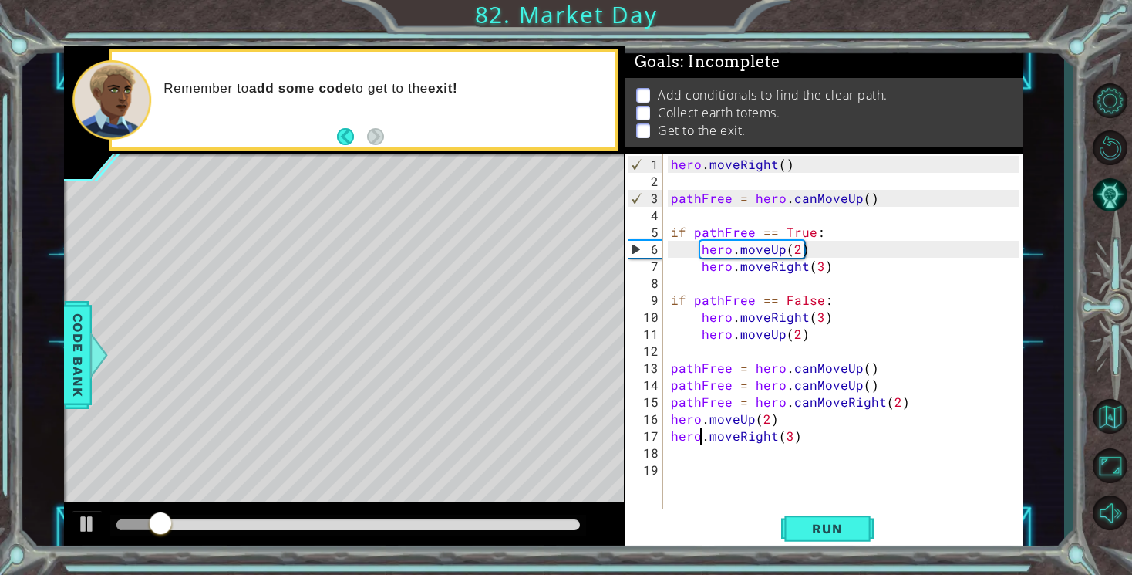
click at [718, 442] on div "hero . moveRight ( ) pathFree = hero . canMoveUp ( ) if pathFree == True : hero…" at bounding box center [847, 351] width 359 height 390
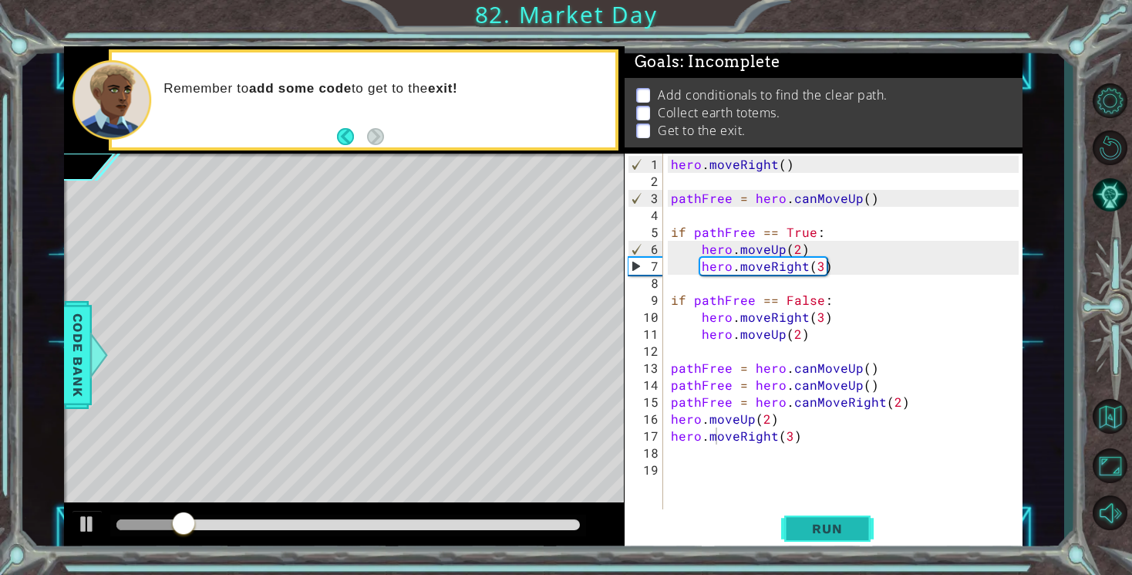
click at [810, 524] on span "Run" at bounding box center [827, 528] width 61 height 15
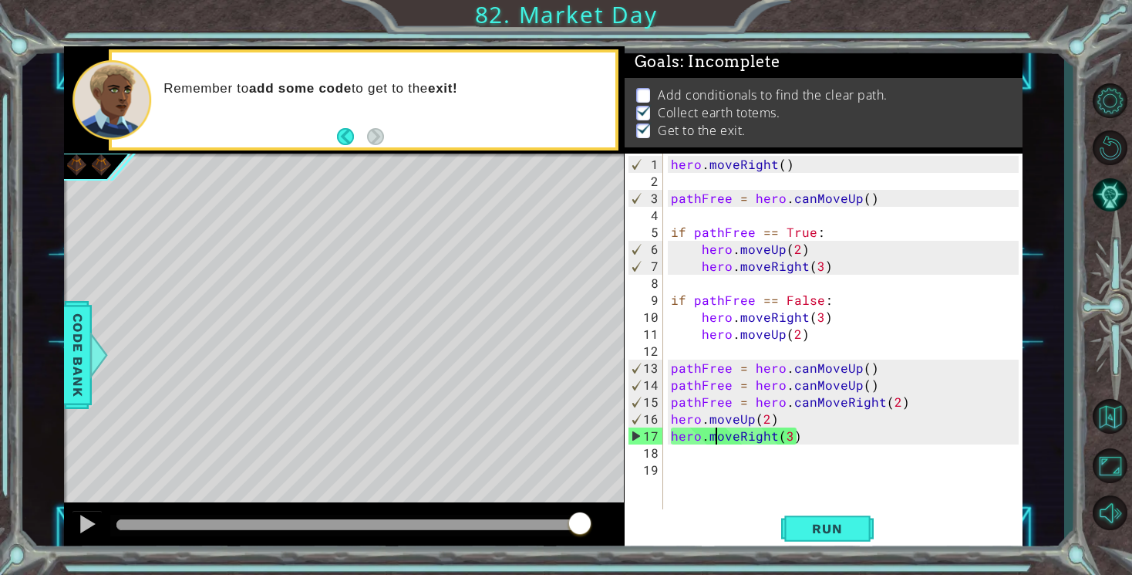
click at [789, 440] on div "hero . moveRight ( ) pathFree = hero . canMoveUp ( ) if pathFree == True : hero…" at bounding box center [847, 351] width 359 height 390
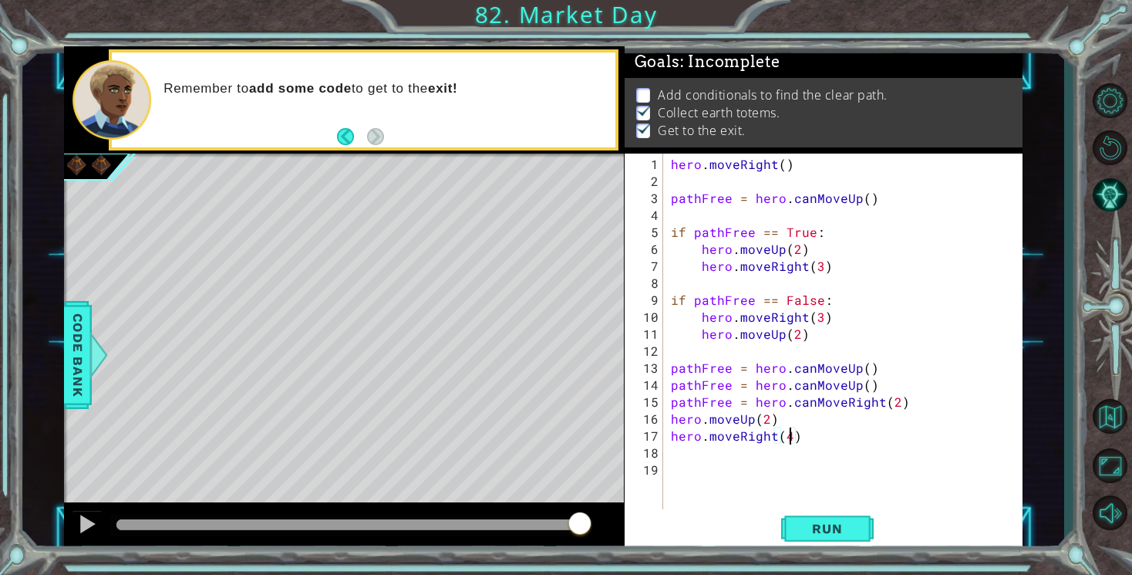
scroll to position [0, 7]
click at [805, 521] on span "Run" at bounding box center [827, 528] width 61 height 15
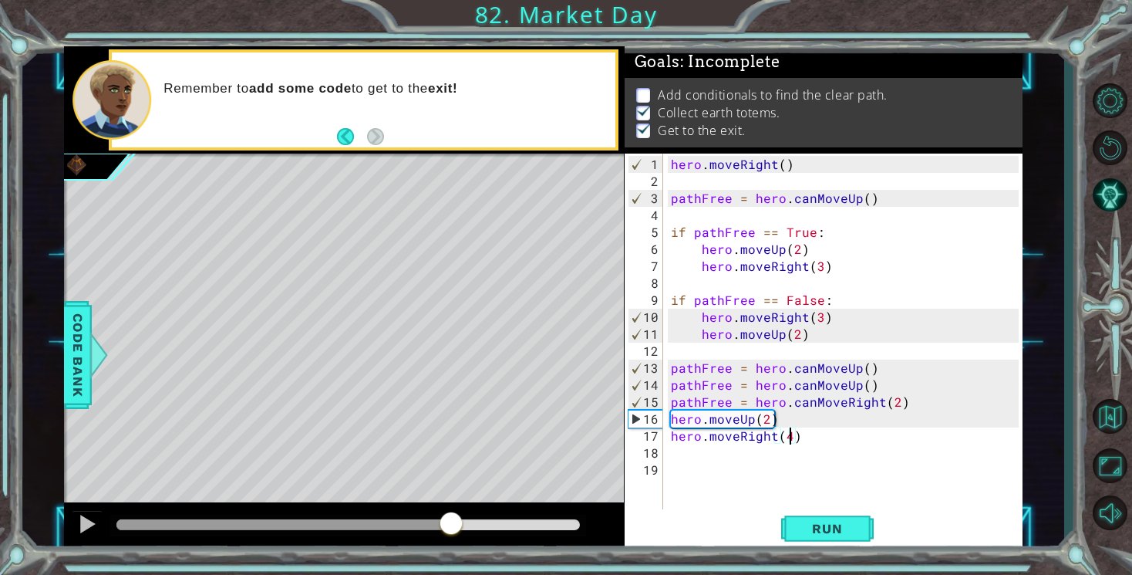
drag, startPoint x: 201, startPoint y: 524, endPoint x: 467, endPoint y: 587, distance: 274.3
click at [467, 574] on html "1 ההההההההההההההההההההההההההההההההההההההההההההההההההההההההההההההההההההההההההההה…" at bounding box center [566, 287] width 1132 height 575
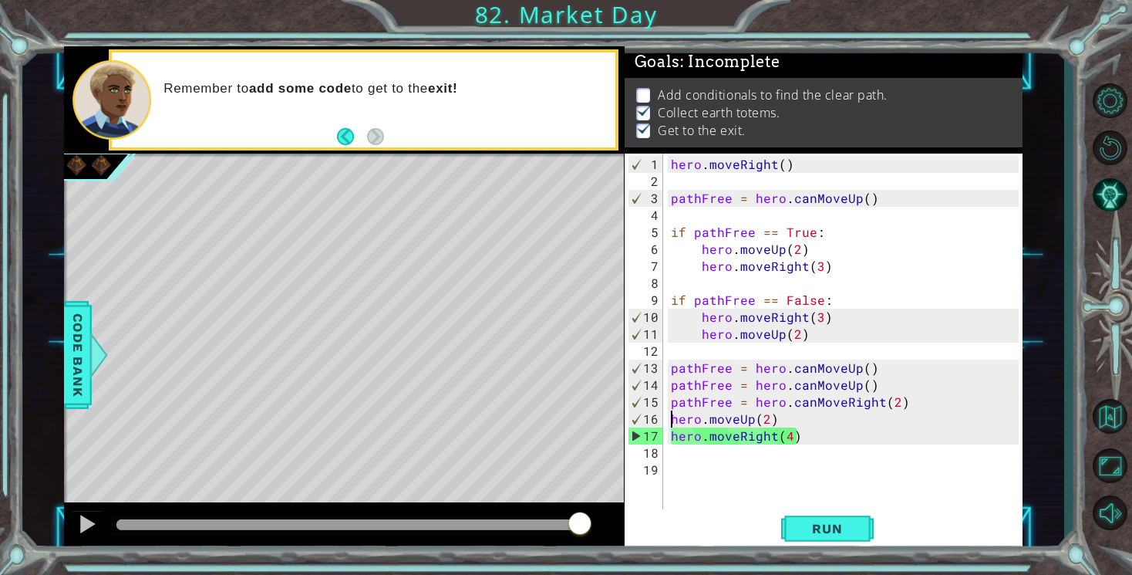
click at [674, 418] on div "hero . moveRight ( ) pathFree = hero . canMoveUp ( ) if pathFree == True : hero…" at bounding box center [847, 351] width 359 height 390
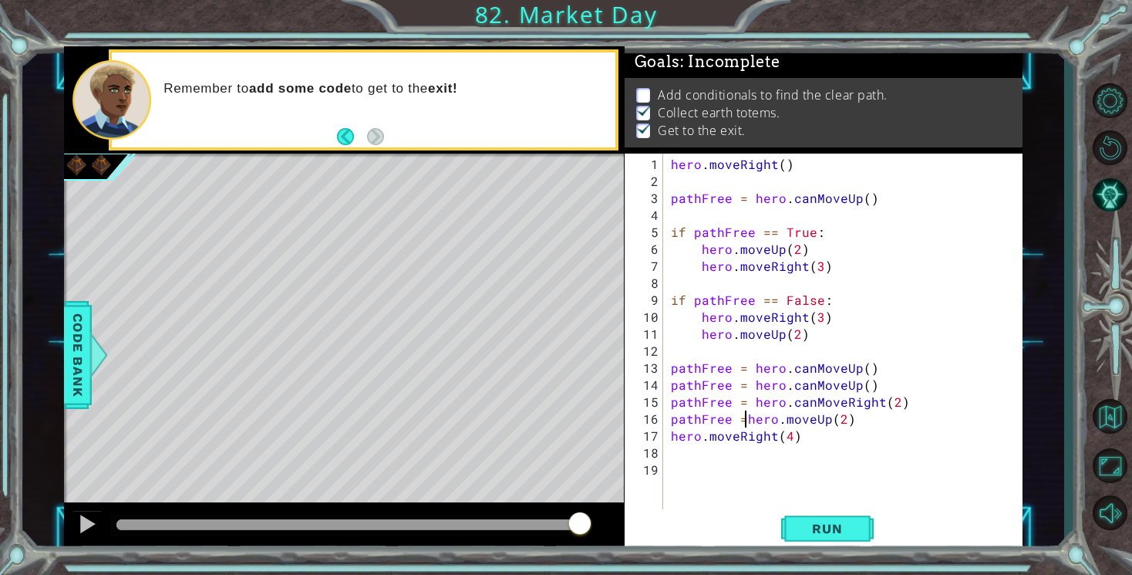
scroll to position [0, 5]
click at [790, 420] on div "hero . moveRight ( ) pathFree = hero . canMoveUp ( ) if pathFree == True : hero…" at bounding box center [847, 351] width 359 height 390
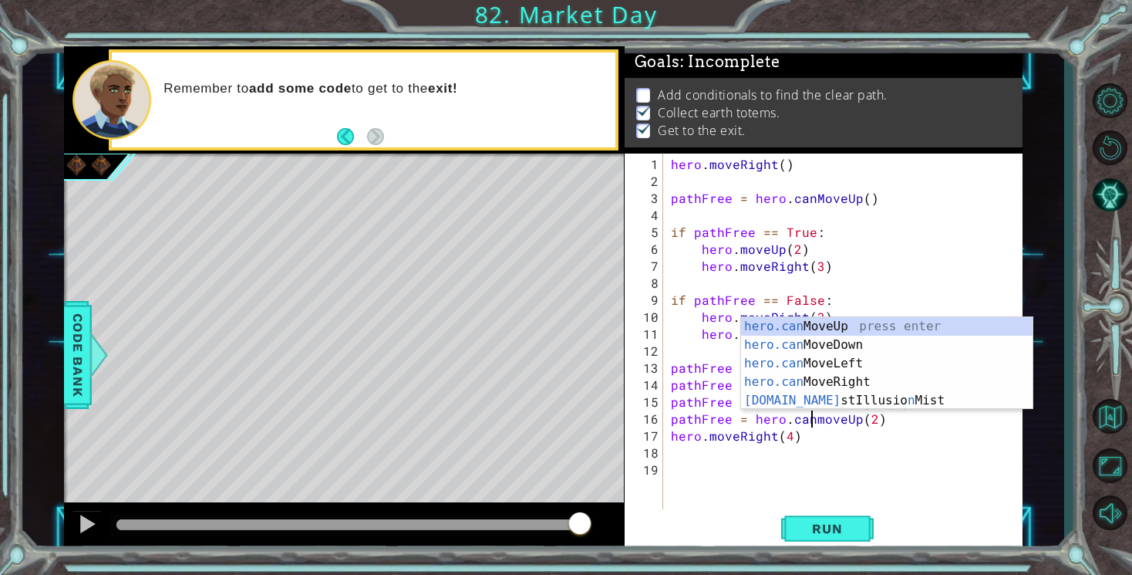
scroll to position [0, 8]
click at [672, 437] on div "hero . moveRight ( ) pathFree = hero . canMoveUp ( ) if pathFree == True : hero…" at bounding box center [847, 351] width 359 height 390
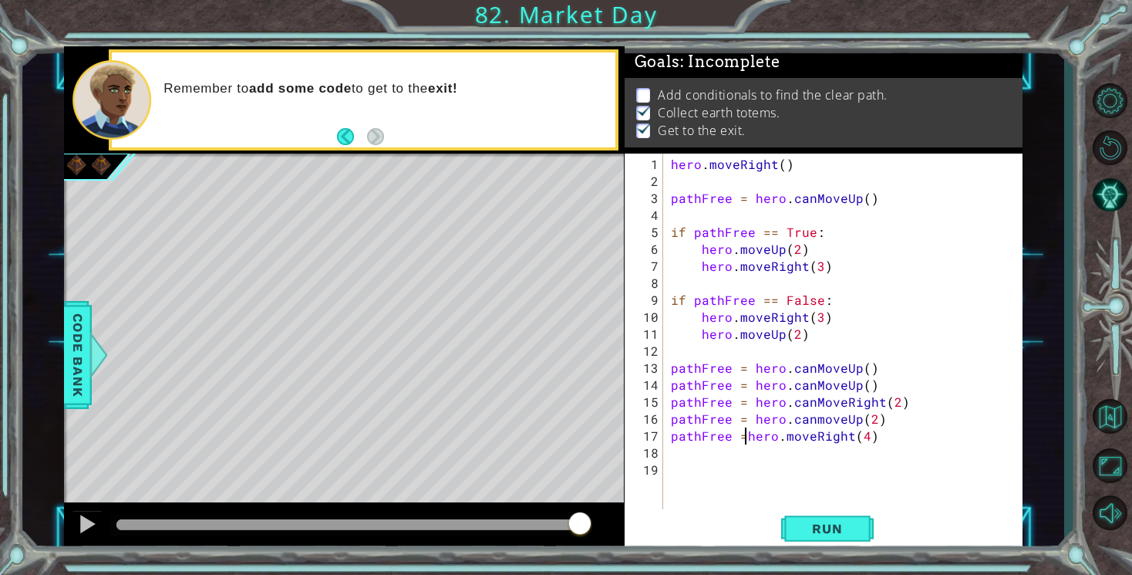
scroll to position [0, 5]
click at [791, 442] on div "hero . moveRight ( ) pathFree = hero . canMoveUp ( ) if pathFree == True : hero…" at bounding box center [847, 351] width 359 height 390
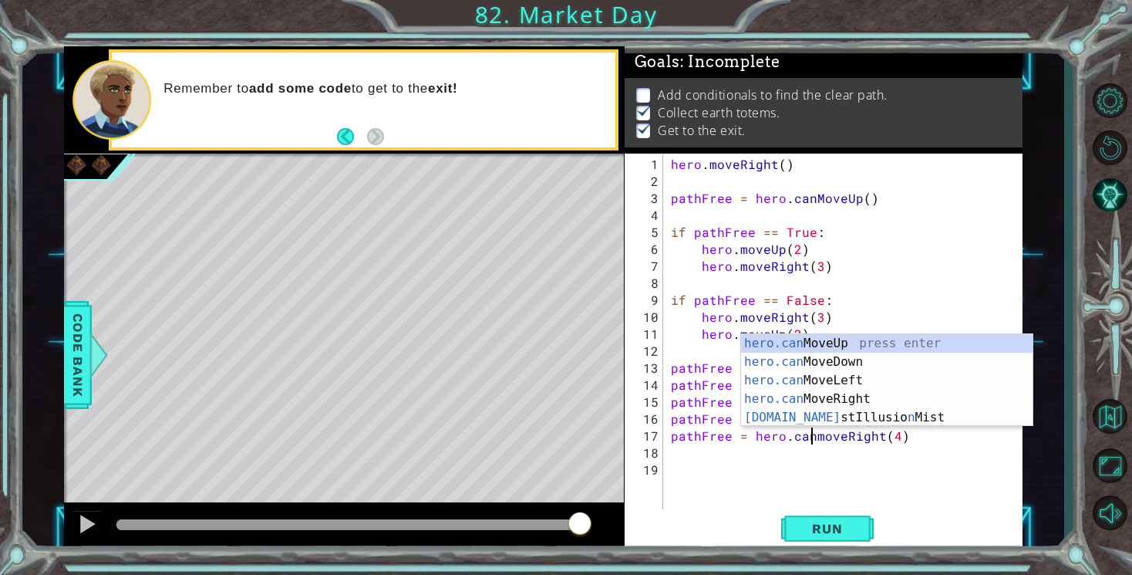
scroll to position [0, 8]
click at [845, 536] on button "Run" at bounding box center [827, 529] width 93 height 40
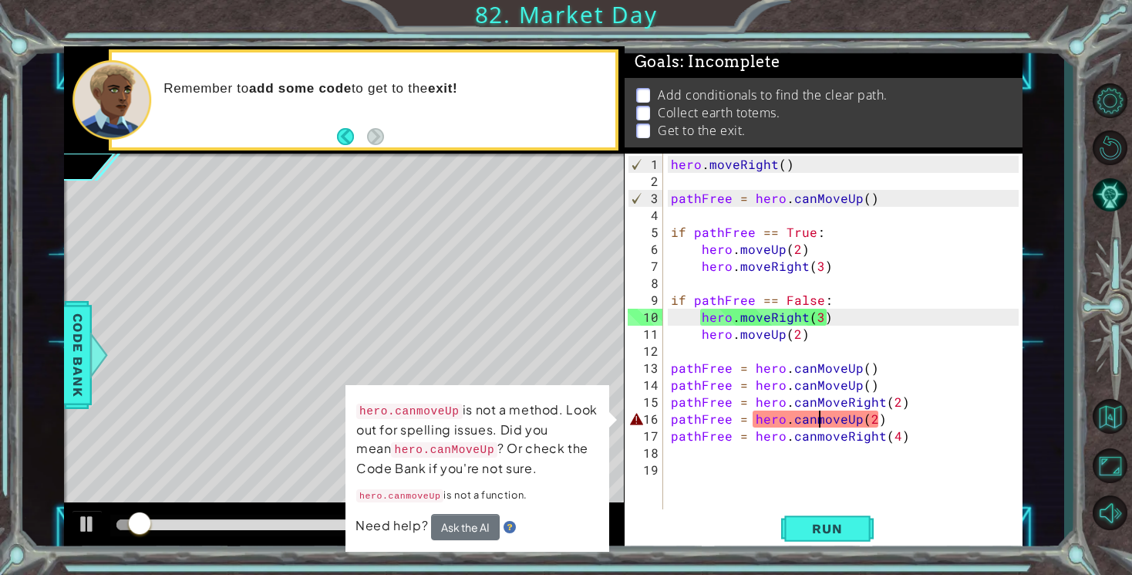
click at [818, 422] on div "hero . moveRight ( ) pathFree = hero . canMoveUp ( ) if pathFree == True : hero…" at bounding box center [847, 351] width 359 height 390
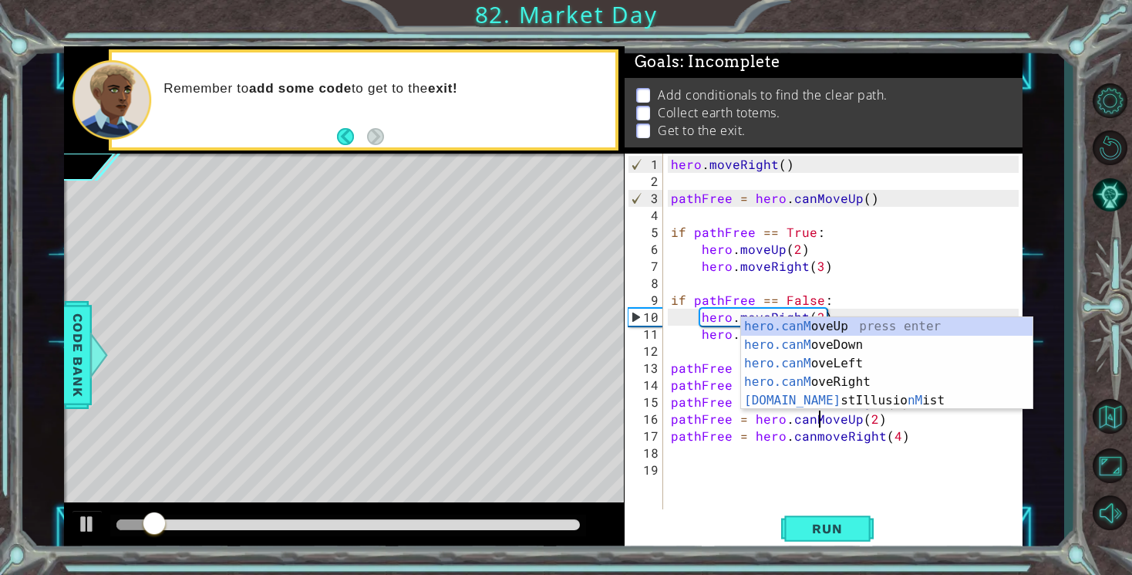
scroll to position [0, 9]
click at [819, 438] on div "hero . moveRight ( ) pathFree = hero . canMoveUp ( ) if pathFree == True : hero…" at bounding box center [847, 351] width 359 height 390
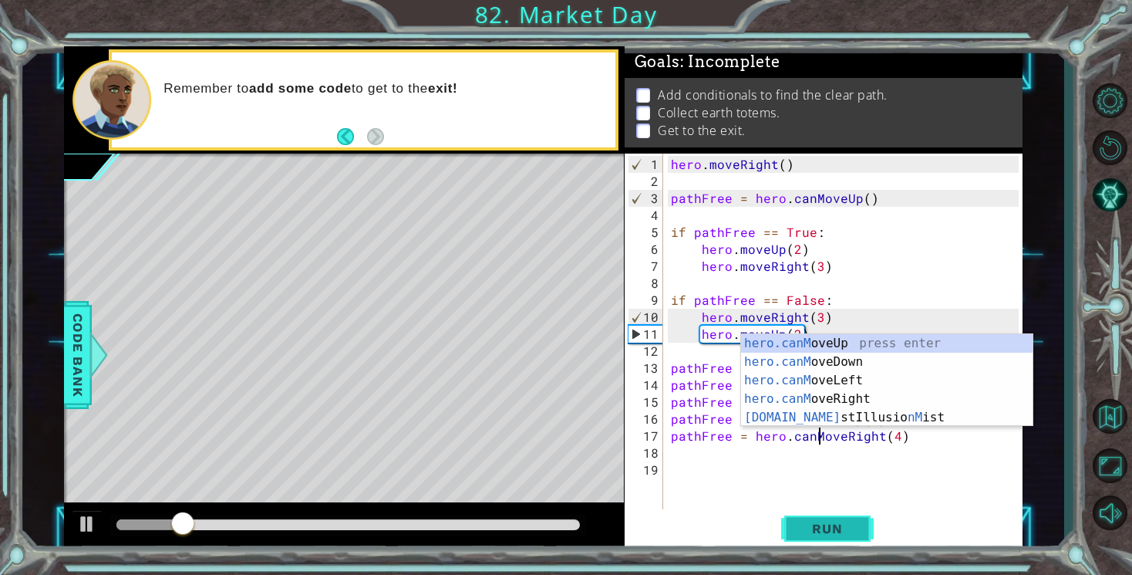
type textarea "pathFree = hero.canMoveRight(4)"
click at [852, 518] on button "Run" at bounding box center [827, 529] width 93 height 40
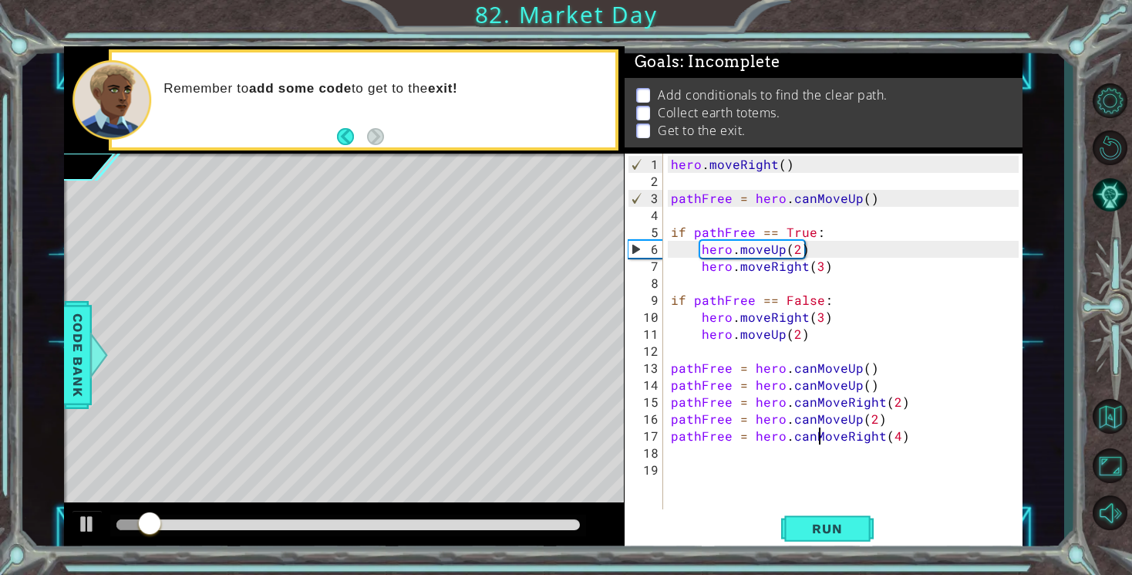
click at [733, 460] on div "hero . moveRight ( ) pathFree = hero . canMoveUp ( ) if pathFree == True : hero…" at bounding box center [847, 351] width 359 height 390
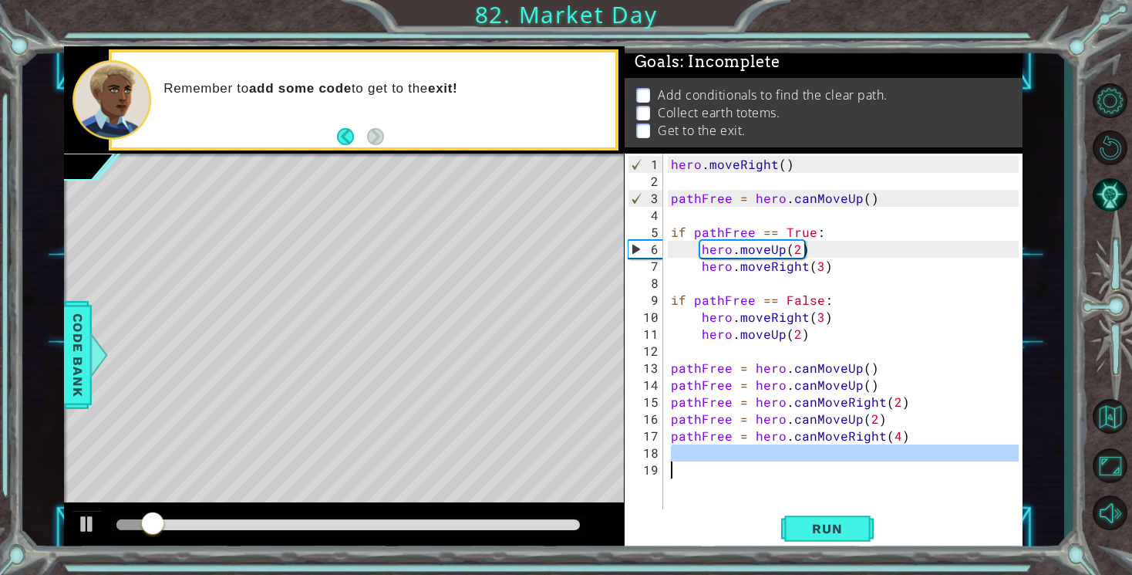
scroll to position [0, 0]
click at [730, 456] on div "hero . moveRight ( ) pathFree = hero . canMoveUp ( ) if pathFree == True : hero…" at bounding box center [847, 351] width 359 height 390
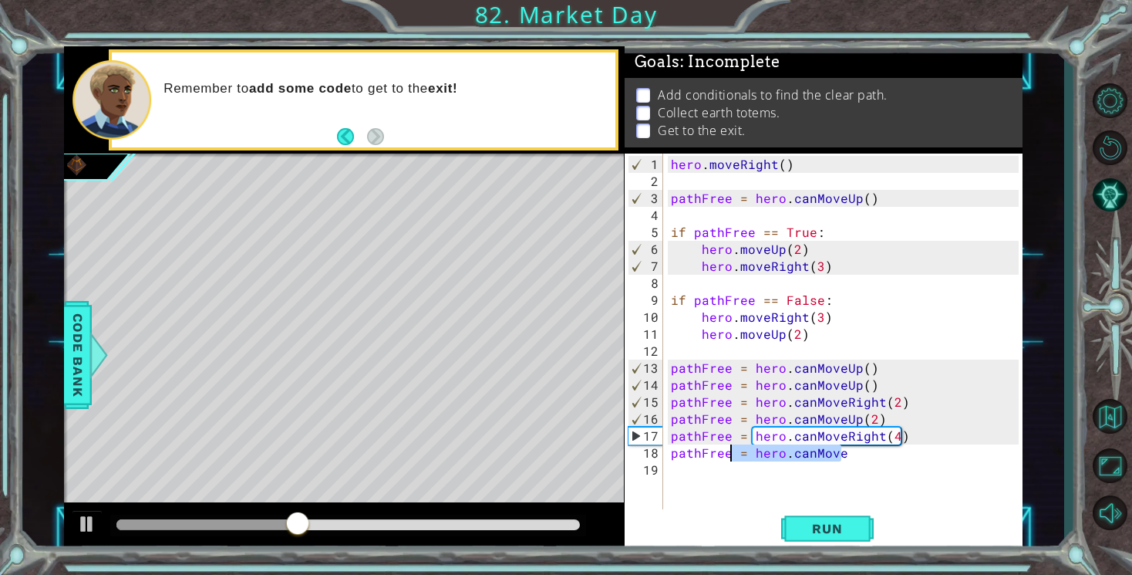
scroll to position [0, 10]
drag, startPoint x: 730, startPoint y: 456, endPoint x: 777, endPoint y: 570, distance: 123.8
click at [777, 570] on div "1 ההההההההההההההההההההההההההההההההההההההההההההההההההההההההההההההההההההההההההההה…" at bounding box center [566, 287] width 1132 height 575
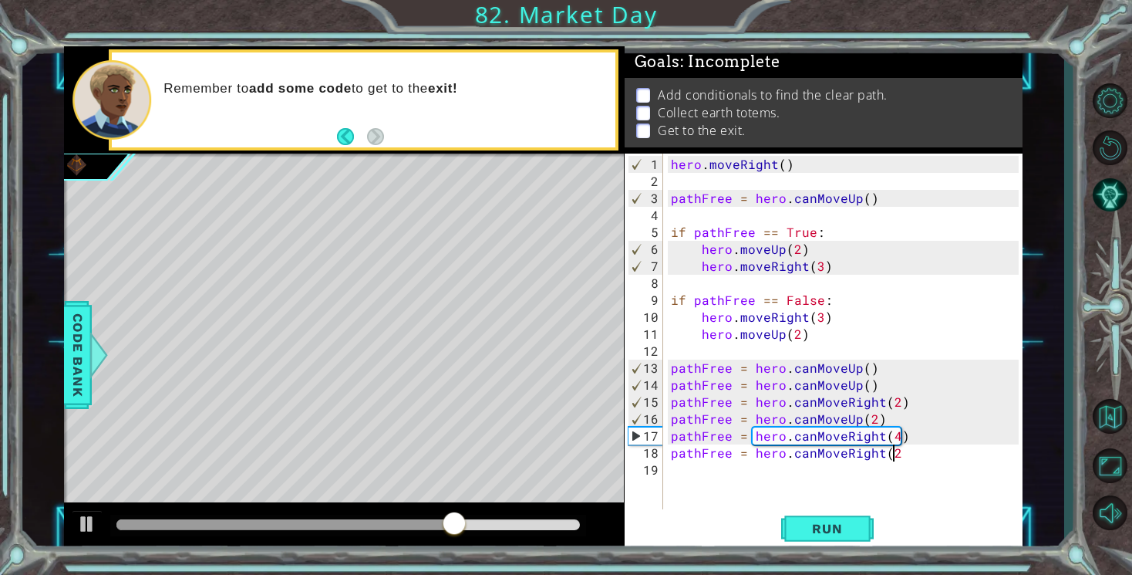
scroll to position [0, 13]
type textarea "pathFree = hero.canMoveRight(2)"
click at [837, 526] on span "Run" at bounding box center [827, 528] width 61 height 15
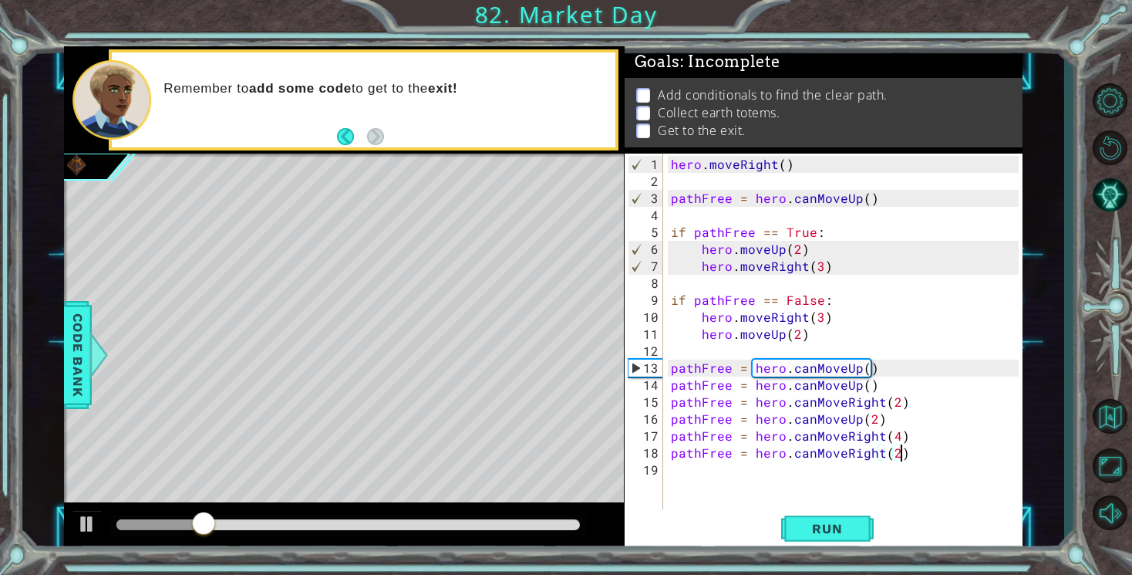
click at [696, 471] on div "hero . moveRight ( ) pathFree = hero . canMoveUp ( ) if pathFree == True : hero…" at bounding box center [847, 351] width 359 height 390
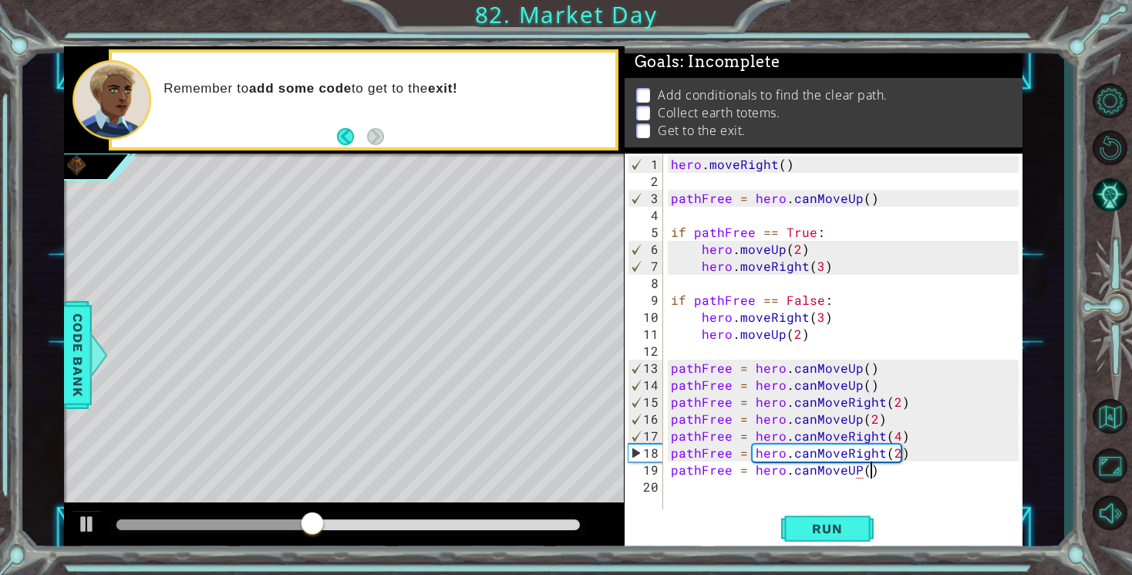
scroll to position [0, 12]
click at [854, 471] on div "hero . moveRight ( ) pathFree = hero . canMoveUp ( ) if pathFree == True : hero…" at bounding box center [847, 351] width 359 height 390
type textarea "pathFree = hero.canMoveU()"
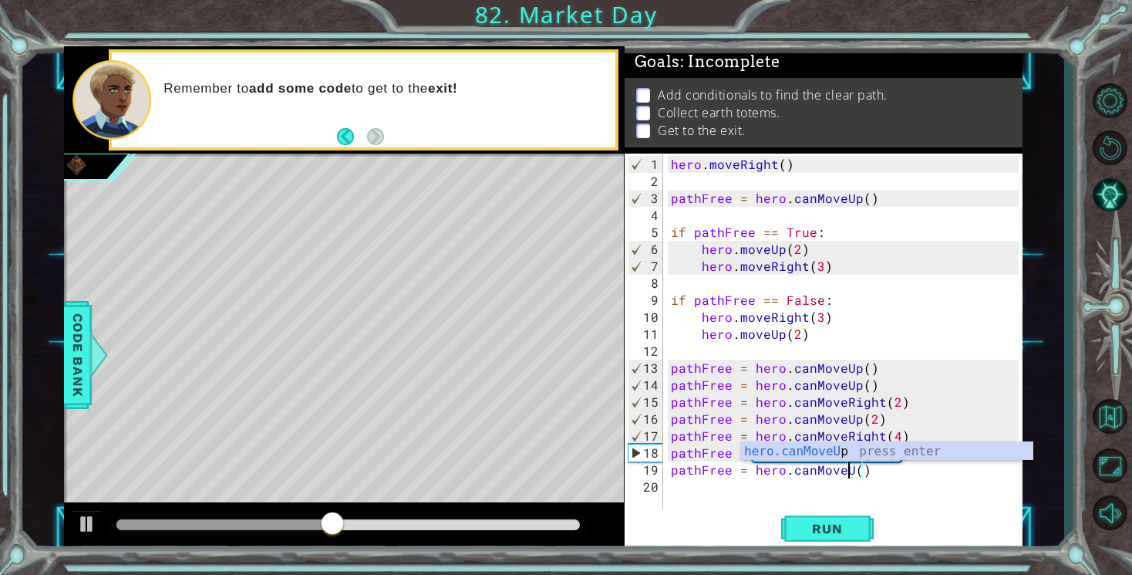
click at [912, 502] on div "hero . moveRight ( ) pathFree = hero . canMoveUp ( ) if pathFree == True : hero…" at bounding box center [847, 351] width 359 height 390
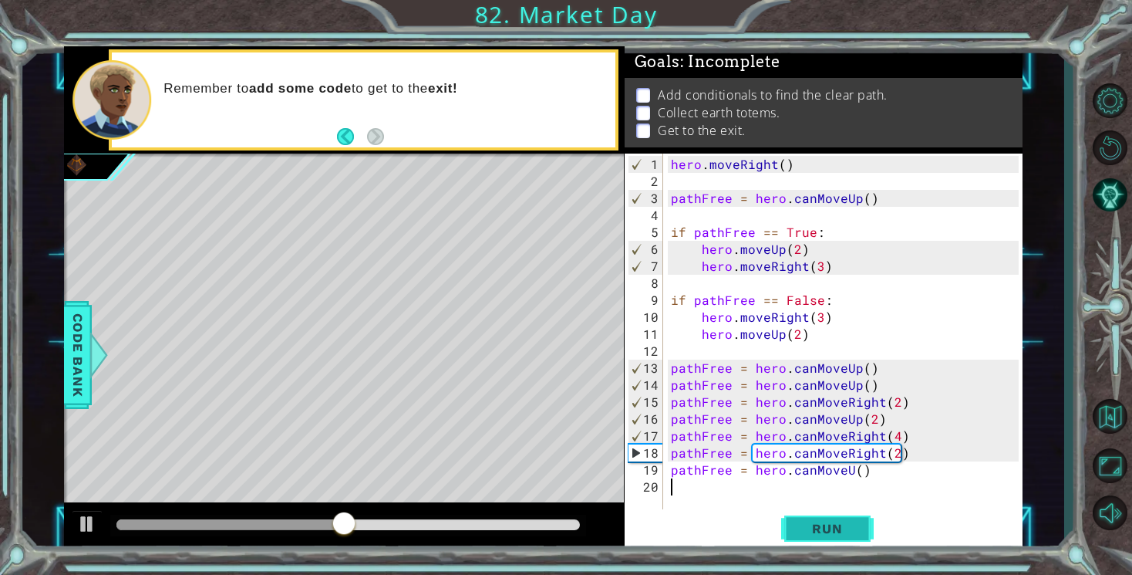
click at [845, 526] on span "Run" at bounding box center [827, 528] width 61 height 15
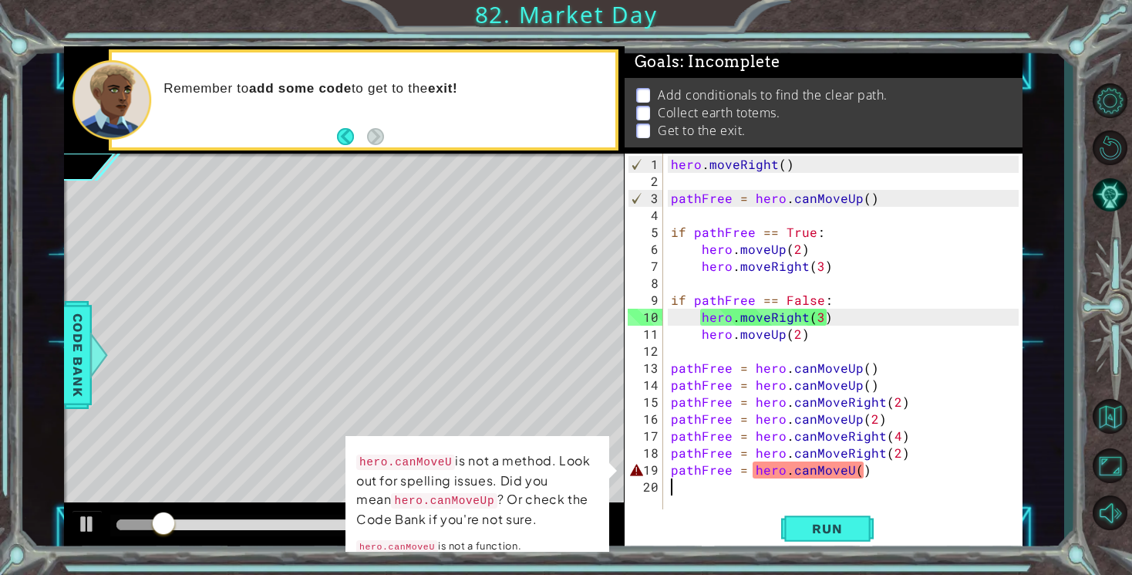
click at [842, 477] on div "hero . moveRight ( ) pathFree = hero . canMoveUp ( ) if pathFree == True : hero…" at bounding box center [847, 351] width 359 height 390
click at [847, 476] on div "hero . moveRight ( ) pathFree = hero . canMoveUp ( ) if pathFree == True : hero…" at bounding box center [847, 351] width 359 height 390
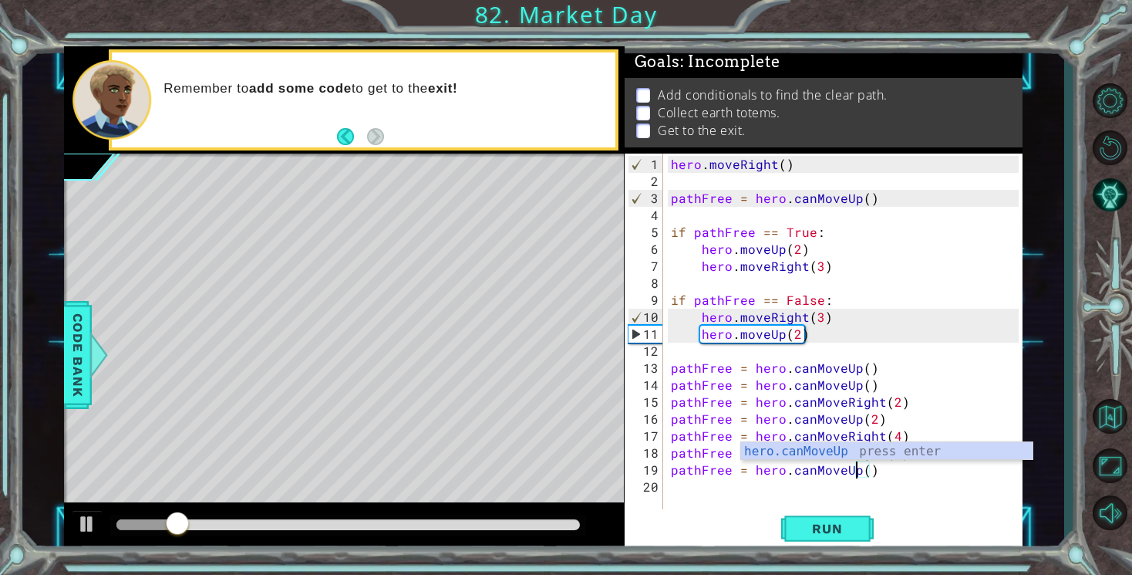
scroll to position [0, 12]
type textarea "pathFree = hero.canMoveUp()"
click at [855, 539] on button "Run" at bounding box center [827, 529] width 93 height 40
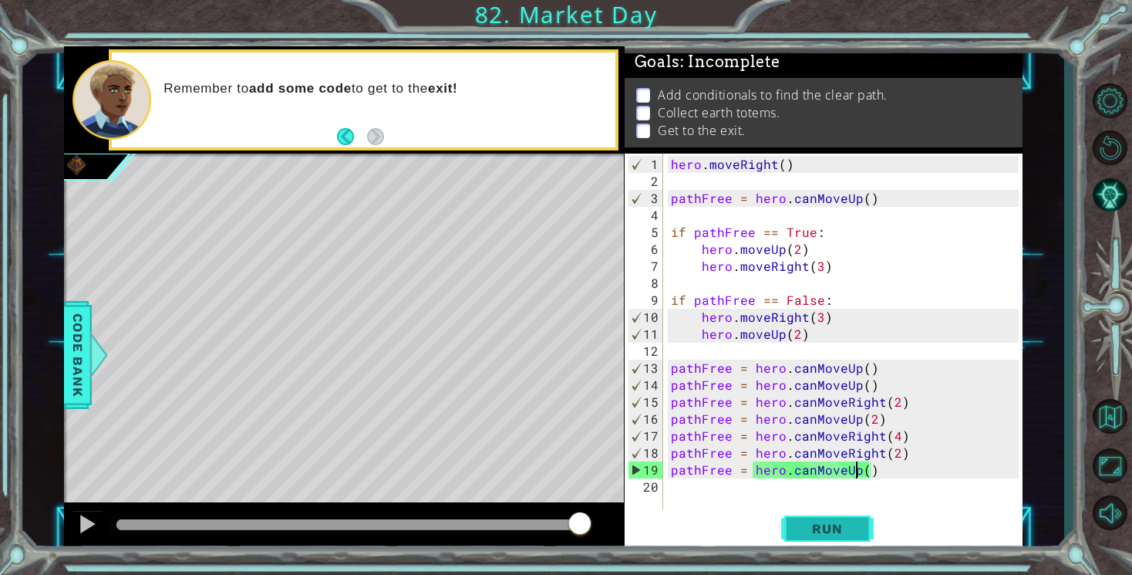
click at [818, 528] on span "Run" at bounding box center [827, 528] width 61 height 15
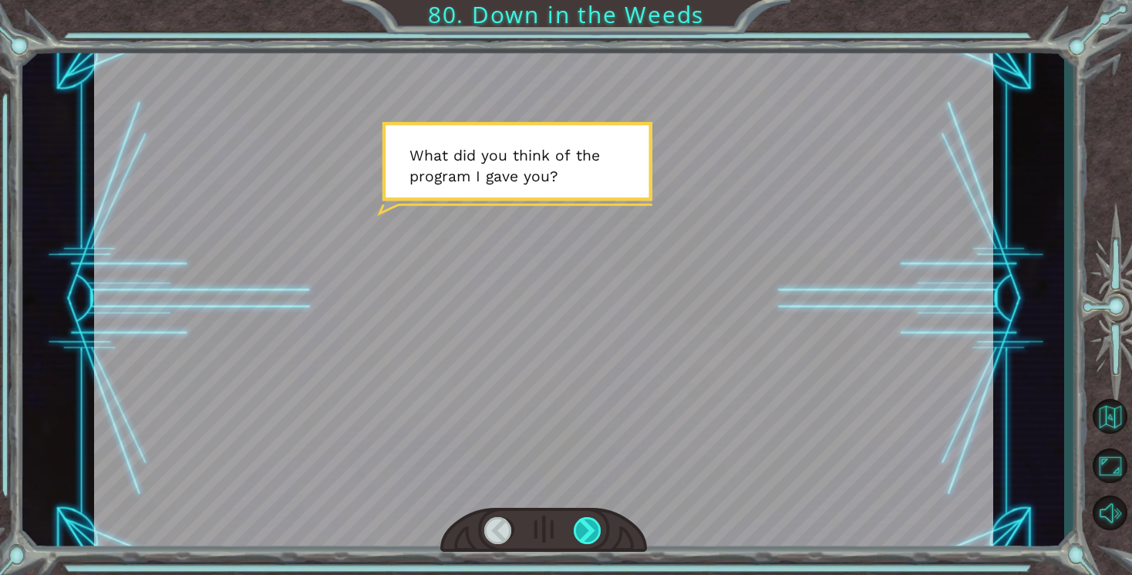
click at [597, 538] on div at bounding box center [588, 530] width 29 height 27
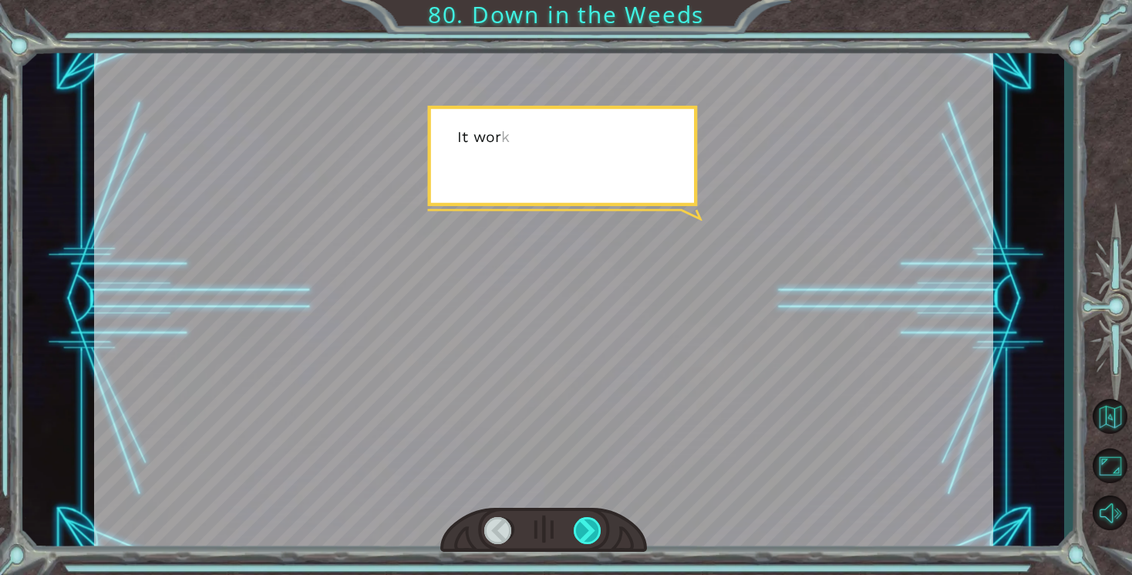
click at [597, 538] on div at bounding box center [588, 530] width 29 height 27
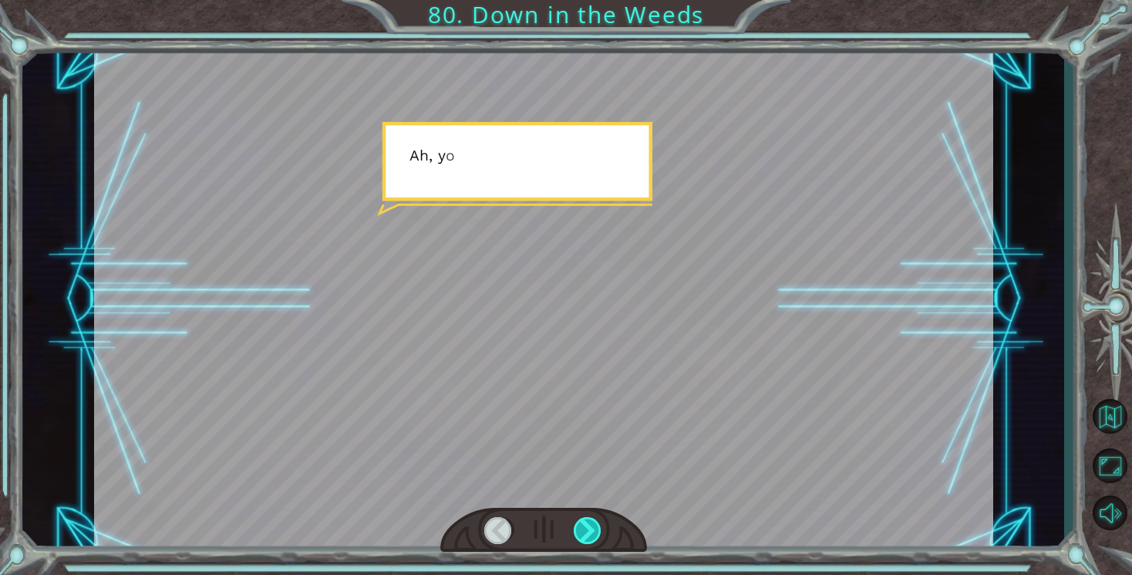
click at [597, 538] on div at bounding box center [588, 530] width 29 height 27
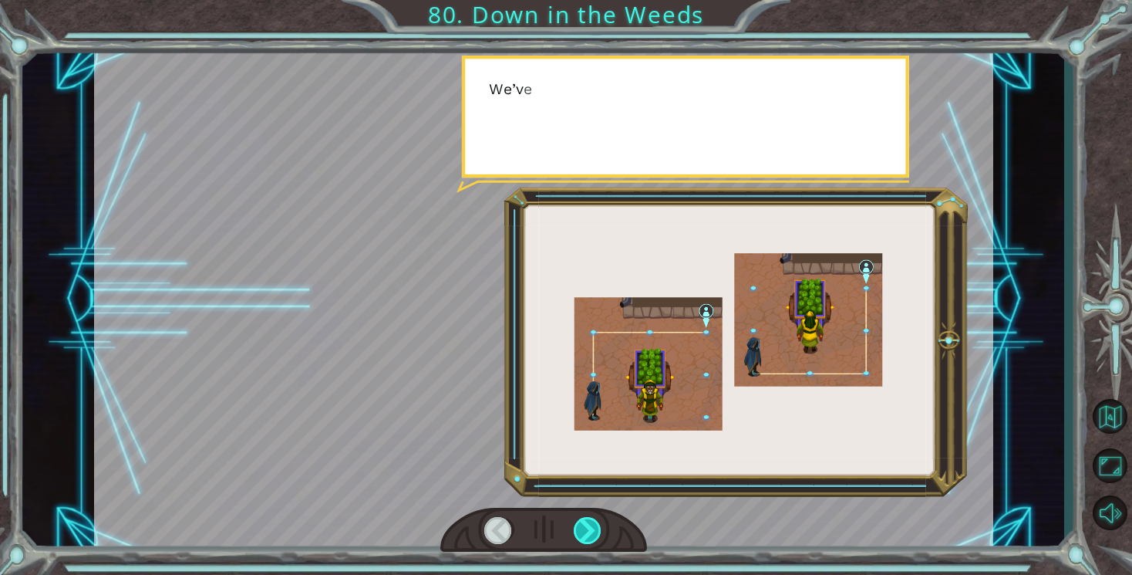
click at [597, 538] on div at bounding box center [588, 530] width 29 height 27
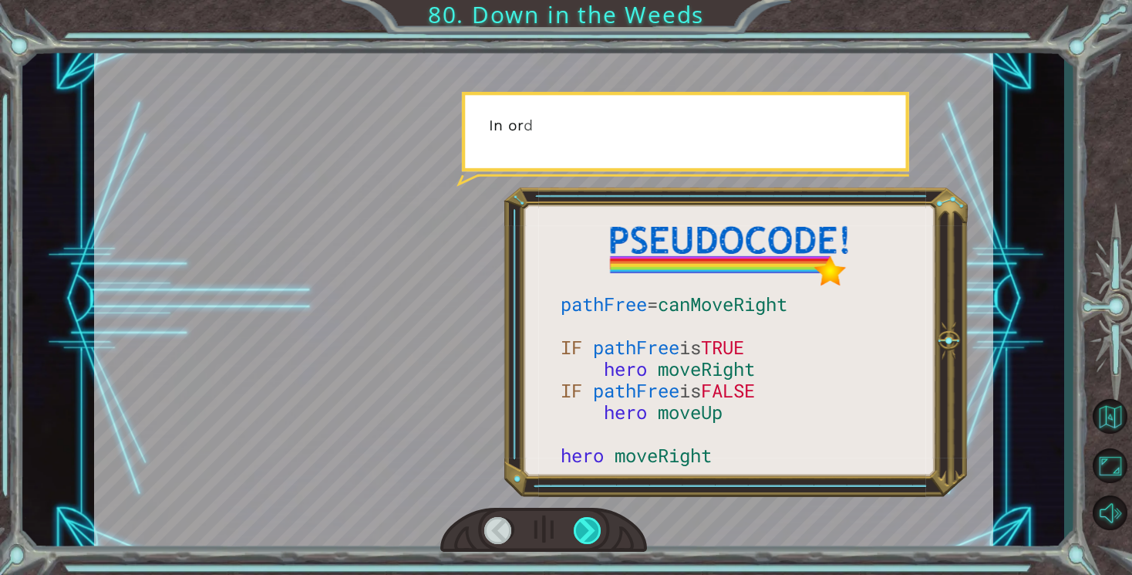
click at [597, 538] on div at bounding box center [588, 530] width 29 height 27
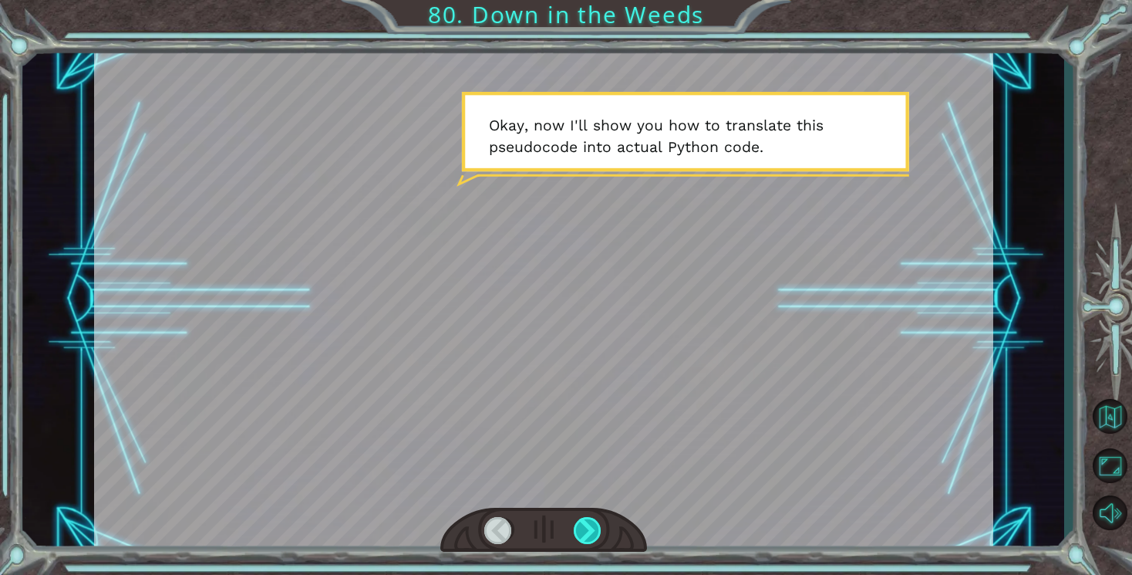
click at [593, 532] on div at bounding box center [588, 530] width 29 height 27
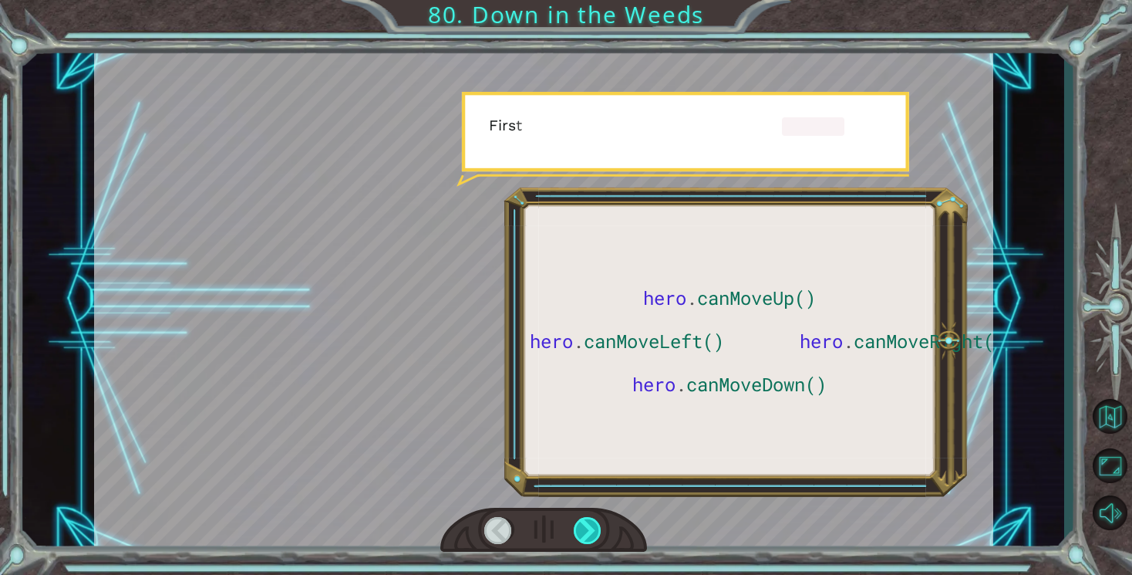
click at [593, 532] on div at bounding box center [588, 530] width 29 height 27
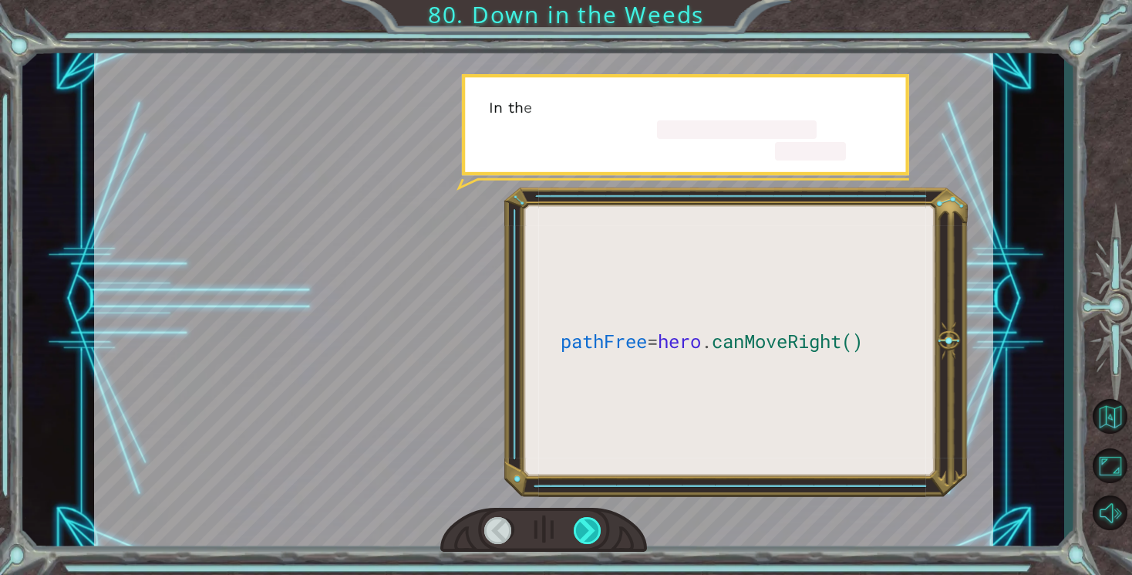
click at [593, 532] on div at bounding box center [588, 530] width 29 height 27
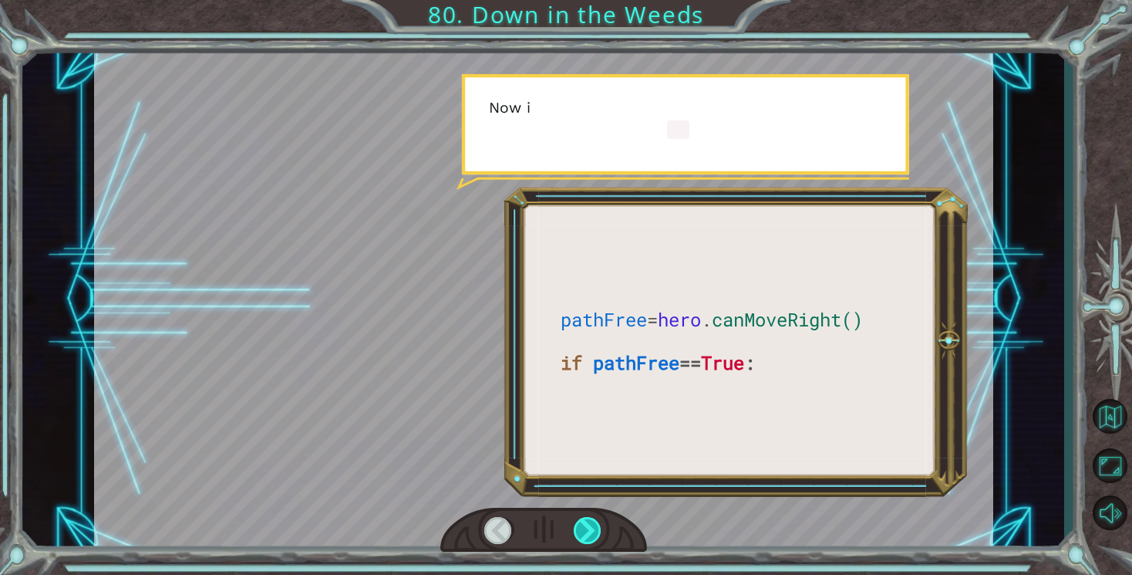
click at [593, 532] on div at bounding box center [588, 530] width 29 height 27
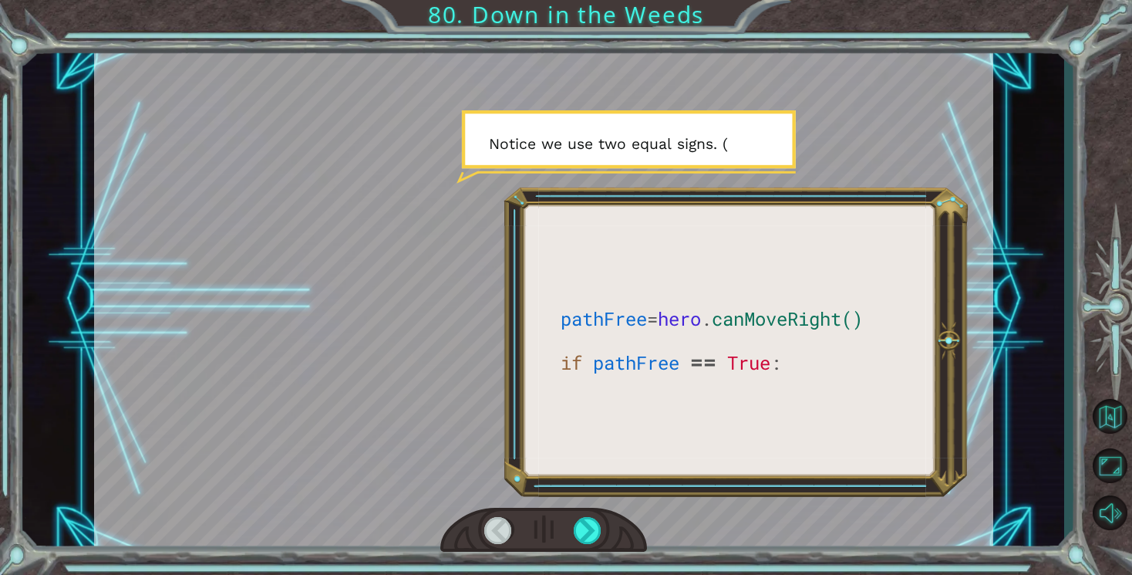
click at [504, 531] on div at bounding box center [498, 530] width 29 height 27
click at [595, 548] on div at bounding box center [543, 531] width 207 height 46
click at [590, 538] on div at bounding box center [588, 530] width 29 height 27
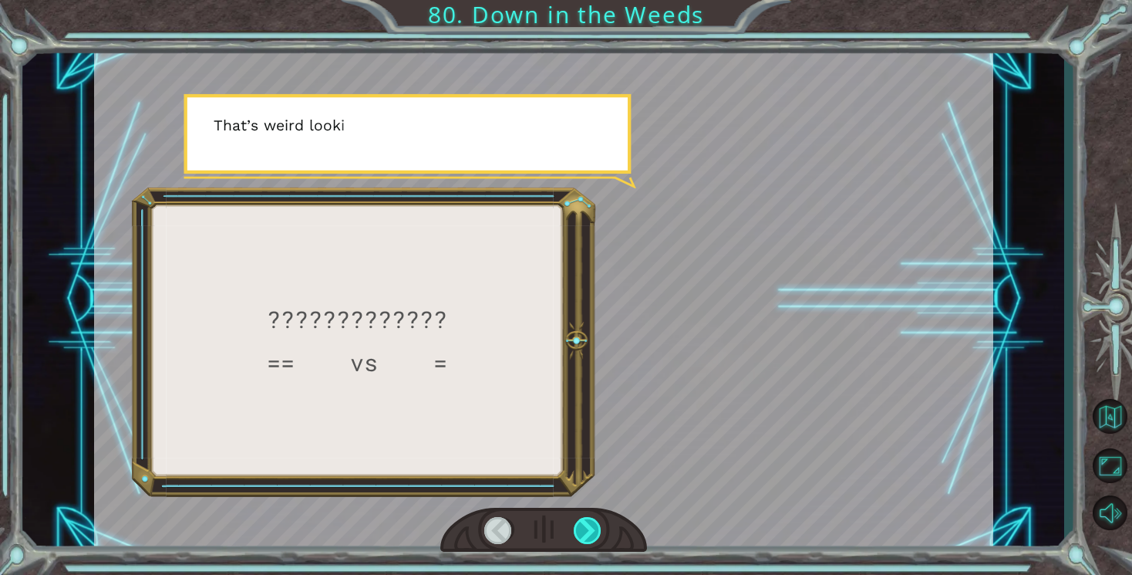
click at [590, 538] on div at bounding box center [588, 530] width 29 height 27
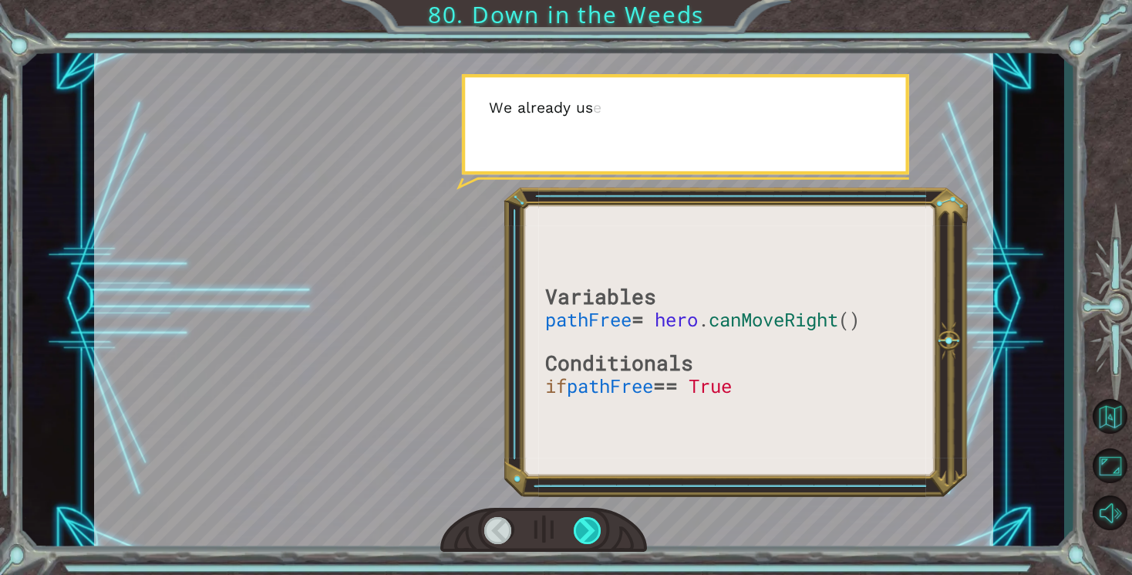
click at [590, 538] on div at bounding box center [588, 530] width 29 height 27
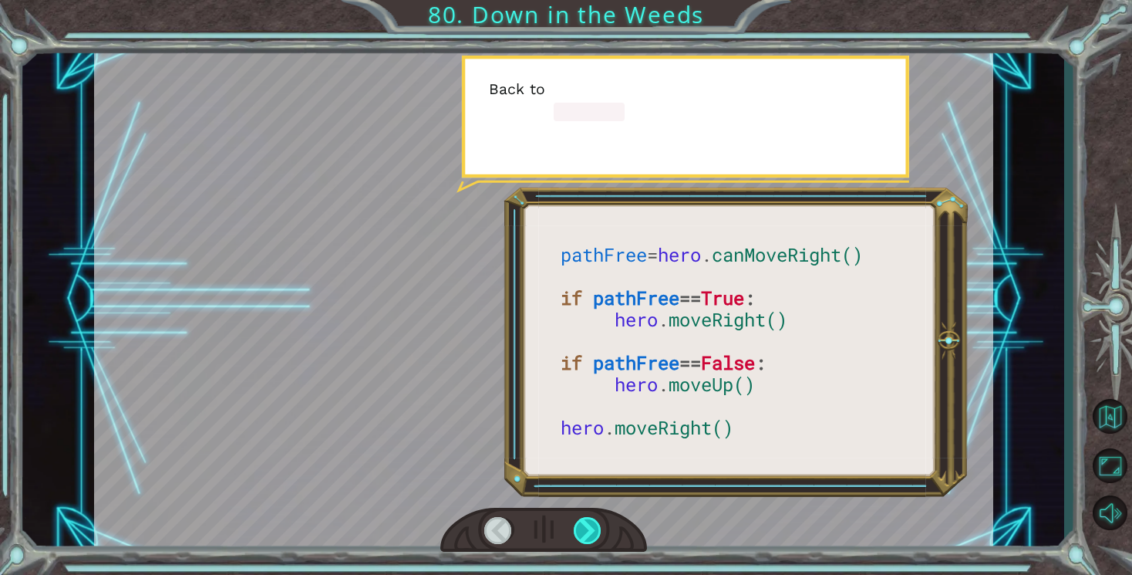
click at [590, 538] on div at bounding box center [588, 530] width 29 height 27
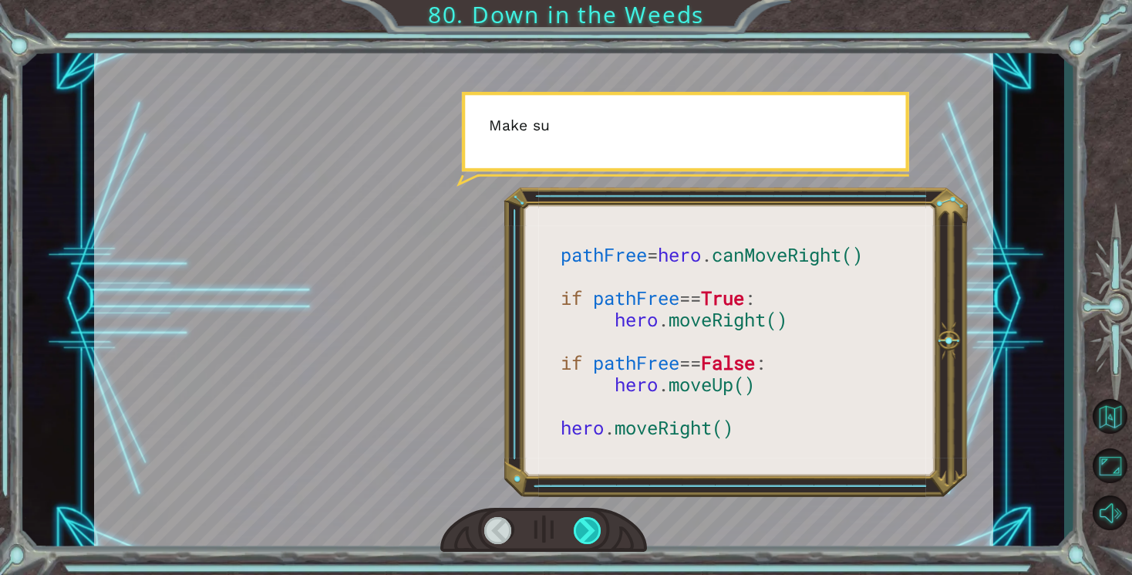
click at [590, 538] on div at bounding box center [588, 530] width 29 height 27
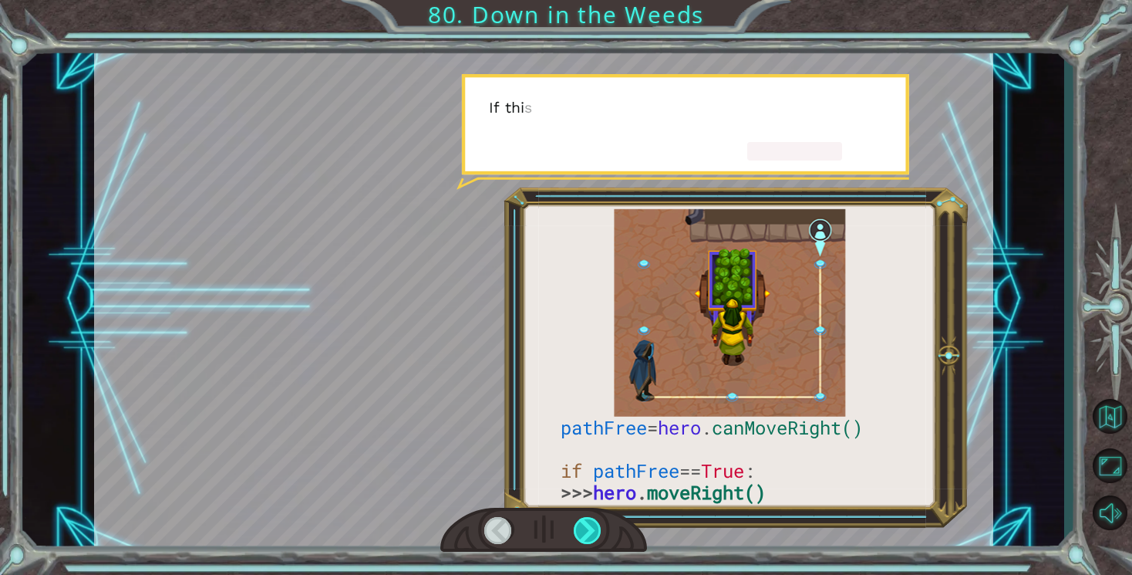
click at [590, 538] on div at bounding box center [588, 530] width 29 height 27
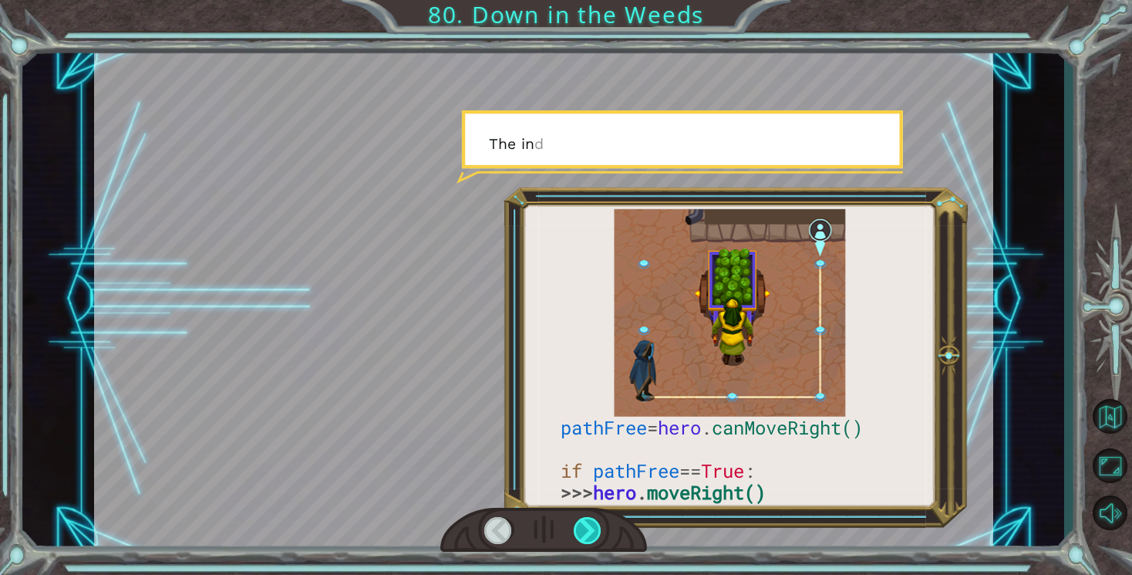
click at [590, 538] on div at bounding box center [588, 530] width 29 height 27
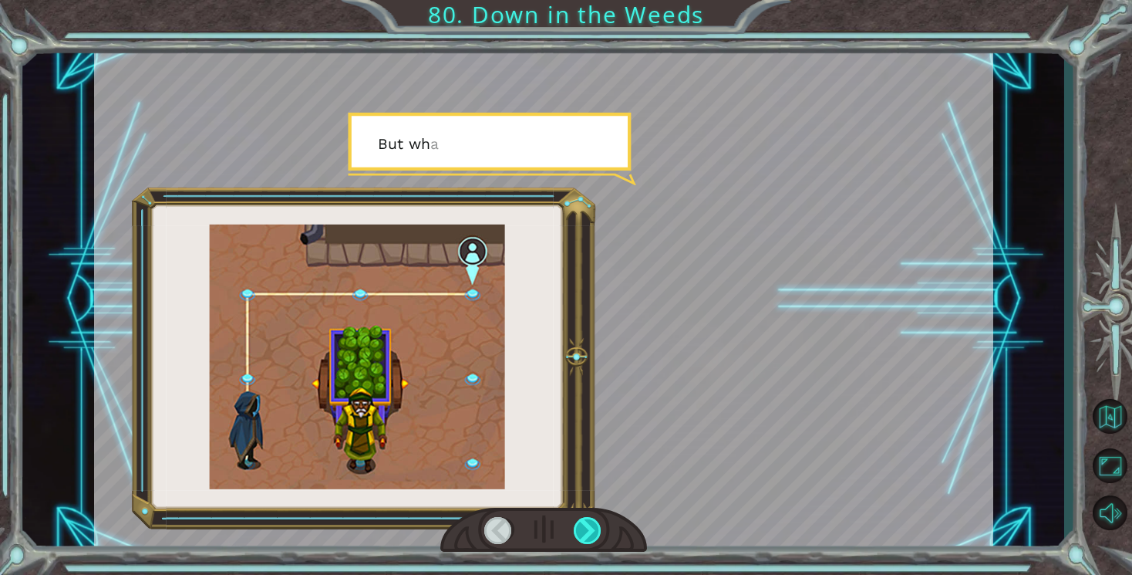
click at [590, 538] on div at bounding box center [588, 530] width 29 height 27
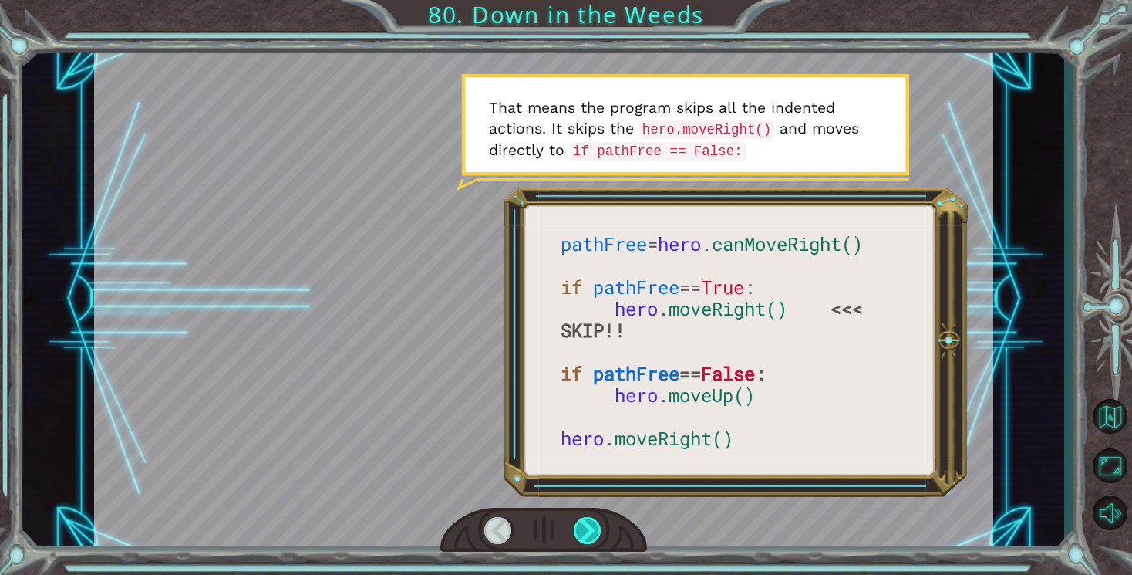
click at [596, 525] on div at bounding box center [588, 530] width 29 height 27
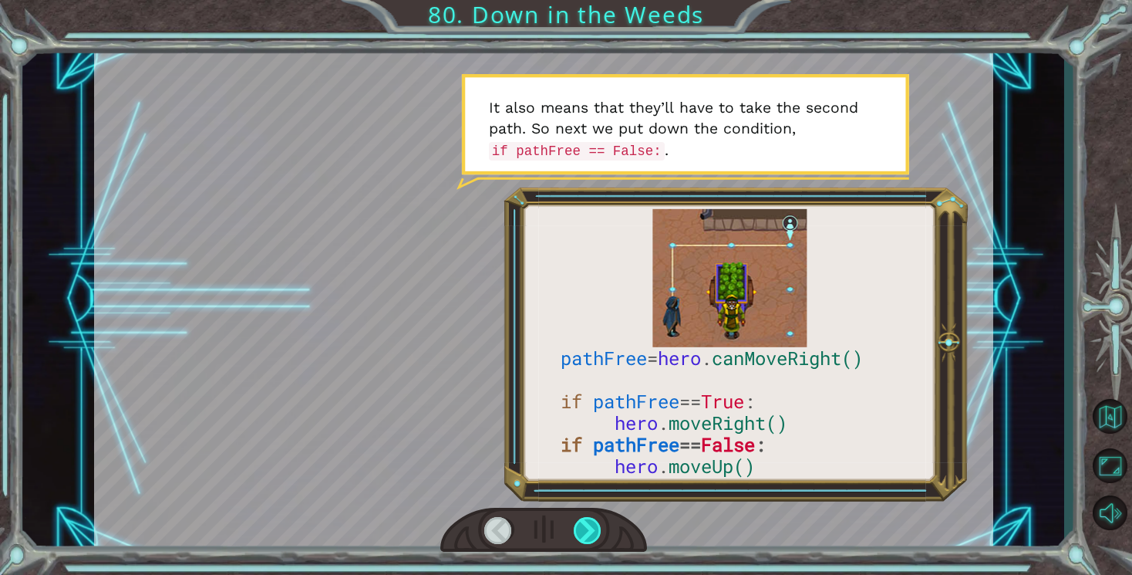
click at [596, 525] on div at bounding box center [588, 530] width 29 height 27
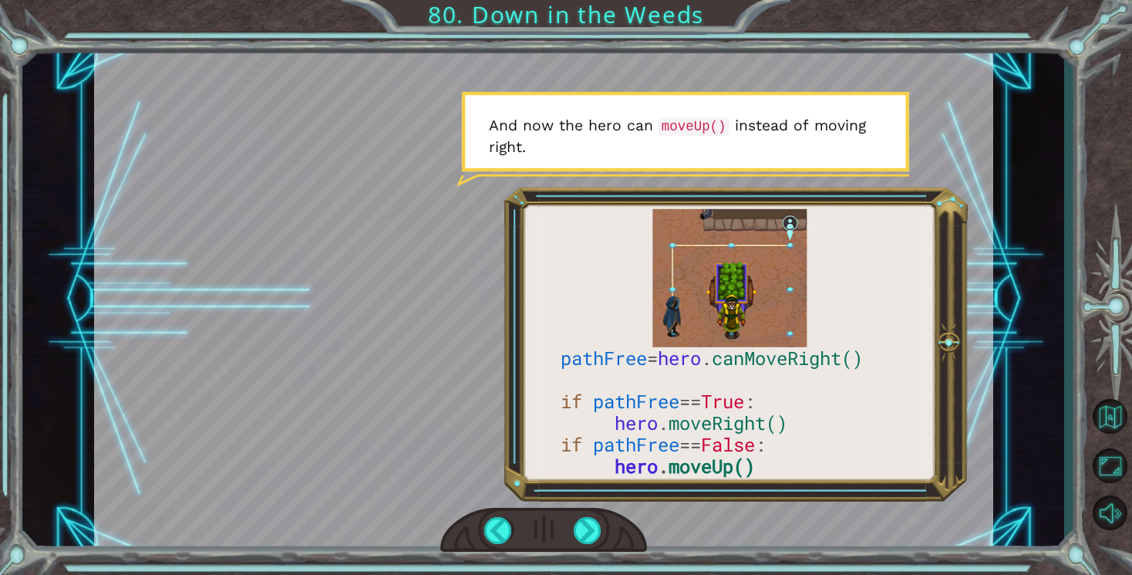
drag, startPoint x: 556, startPoint y: 359, endPoint x: 712, endPoint y: 433, distance: 172.2
click at [712, 431] on div at bounding box center [543, 299] width 899 height 506
drag, startPoint x: 563, startPoint y: 430, endPoint x: 750, endPoint y: 429, distance: 186.7
click at [750, 429] on div at bounding box center [543, 299] width 899 height 506
click at [598, 521] on div at bounding box center [588, 530] width 29 height 27
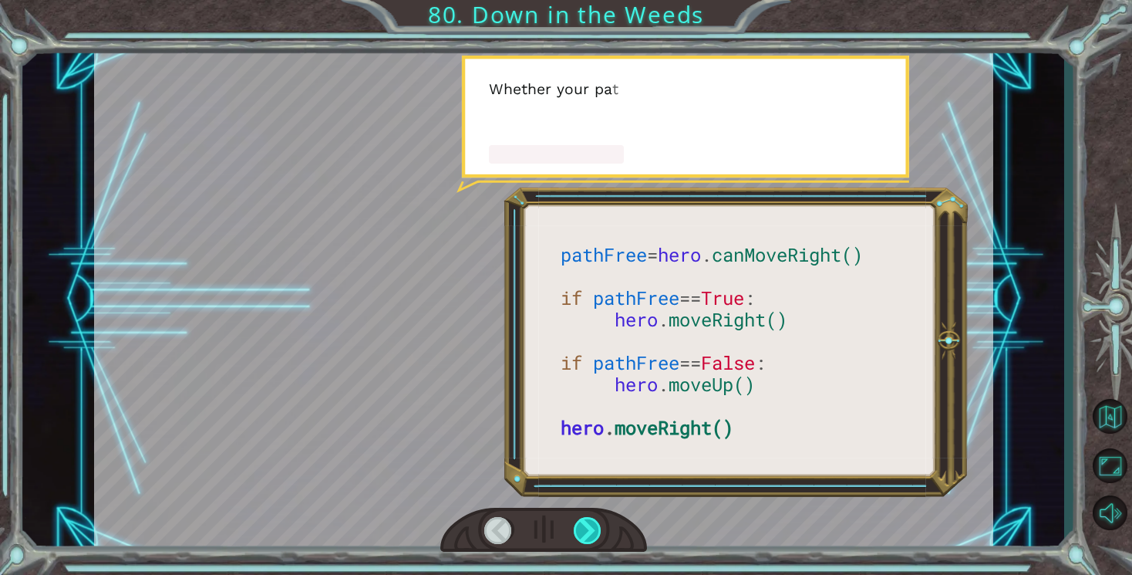
click at [598, 521] on div at bounding box center [588, 530] width 29 height 27
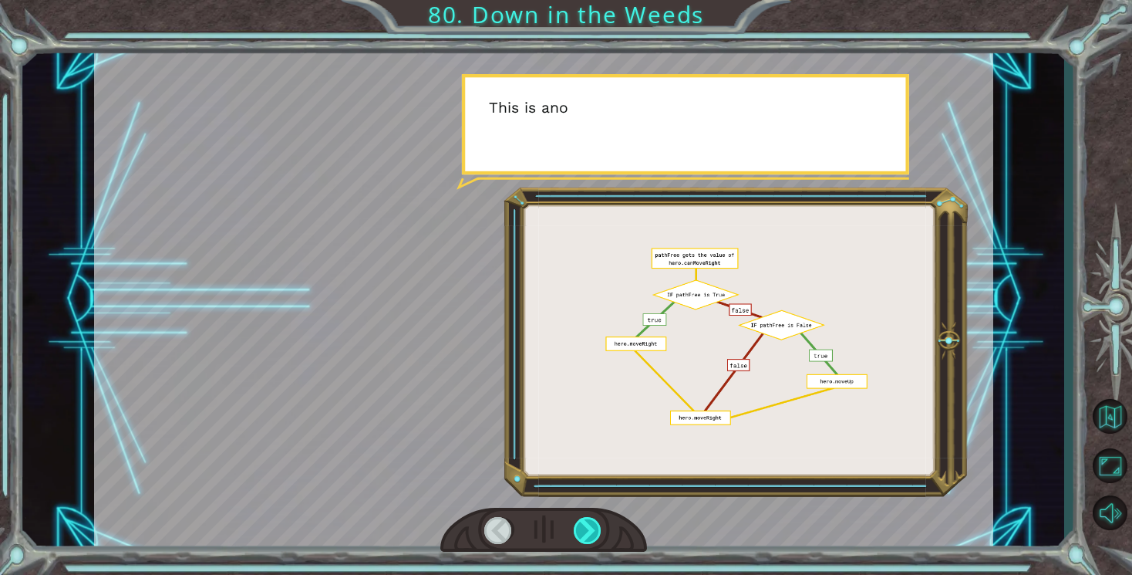
click at [598, 521] on div at bounding box center [588, 530] width 29 height 27
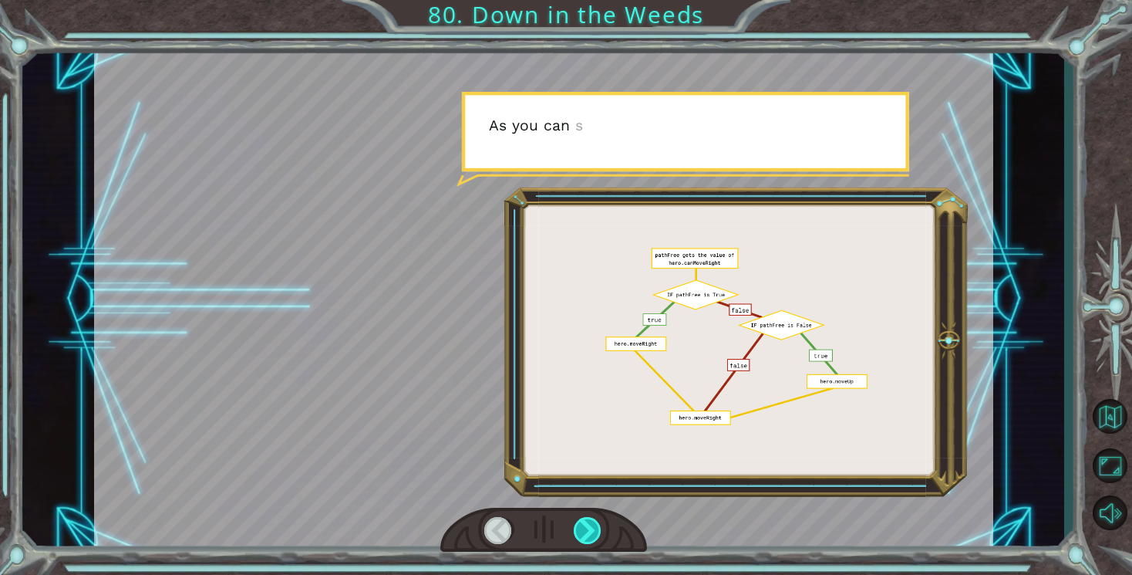
click at [598, 521] on div at bounding box center [588, 530] width 29 height 27
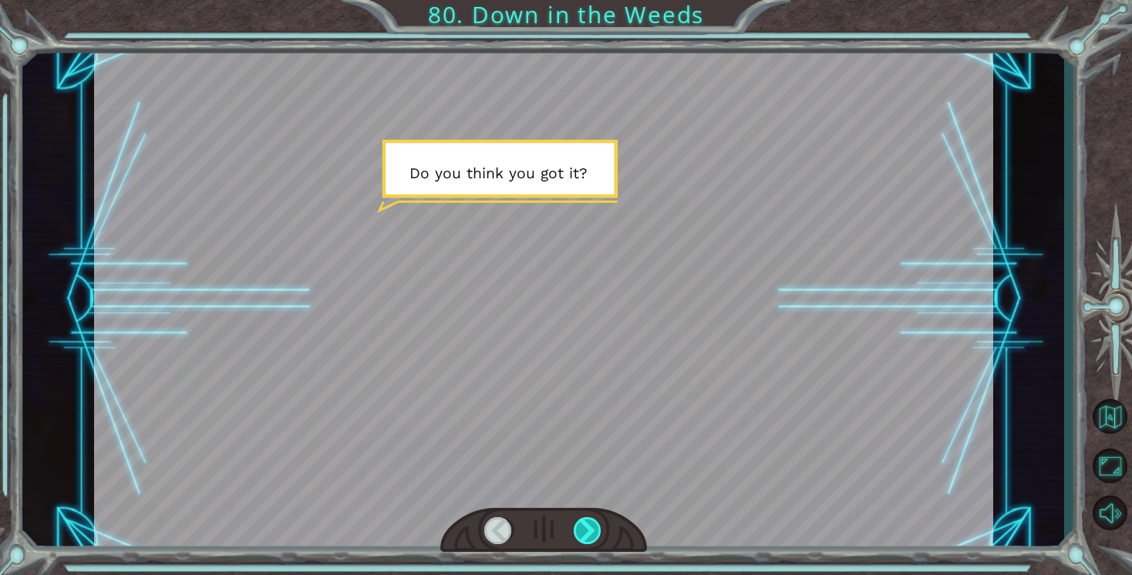
click at [598, 521] on div at bounding box center [588, 530] width 29 height 27
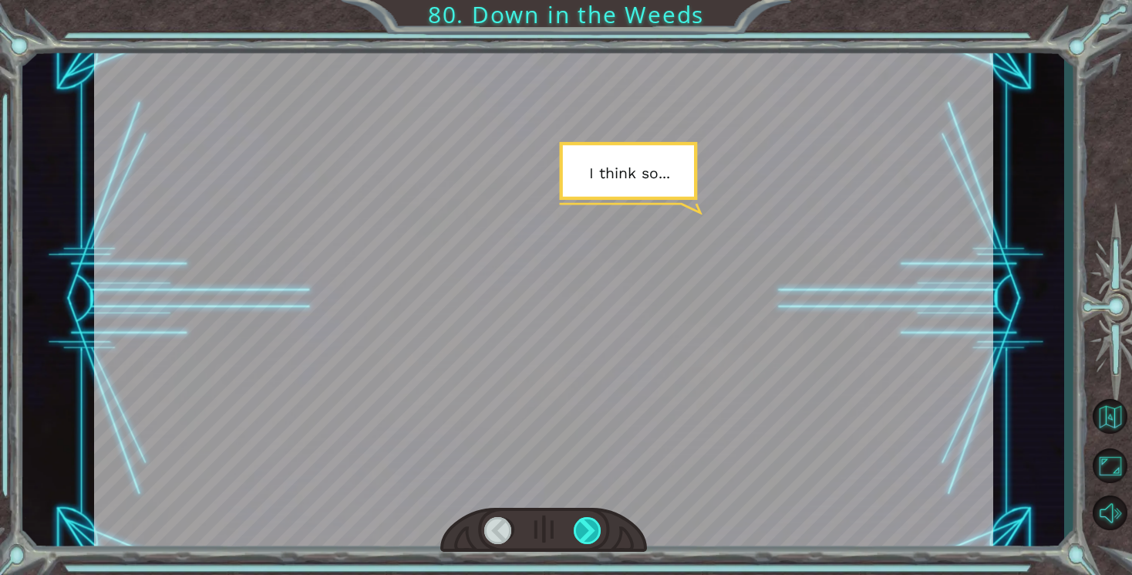
click at [598, 521] on div at bounding box center [588, 530] width 29 height 27
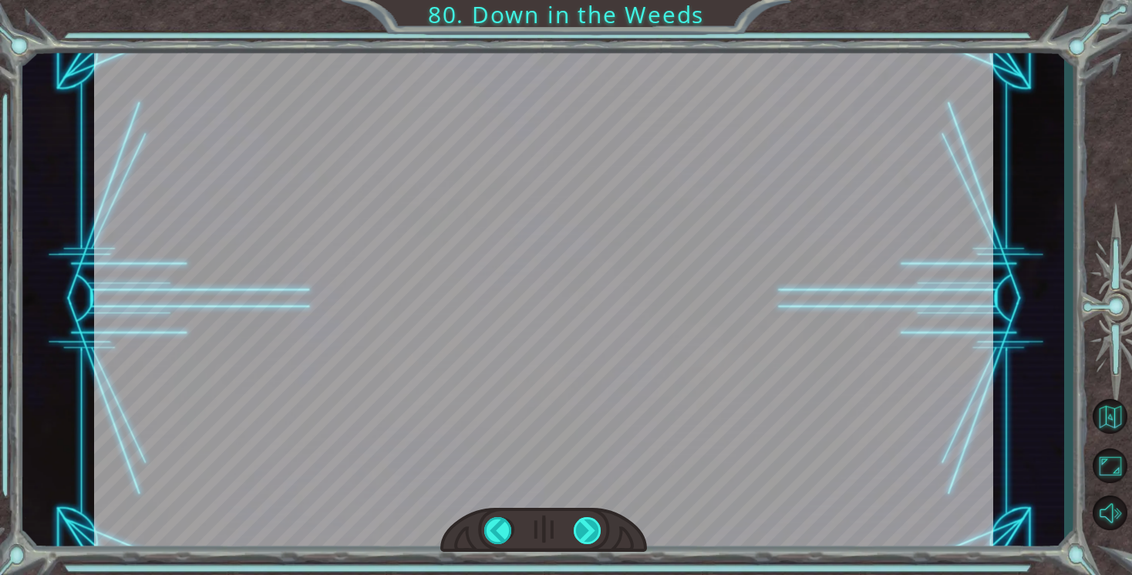
click at [598, 521] on div at bounding box center [588, 530] width 29 height 27
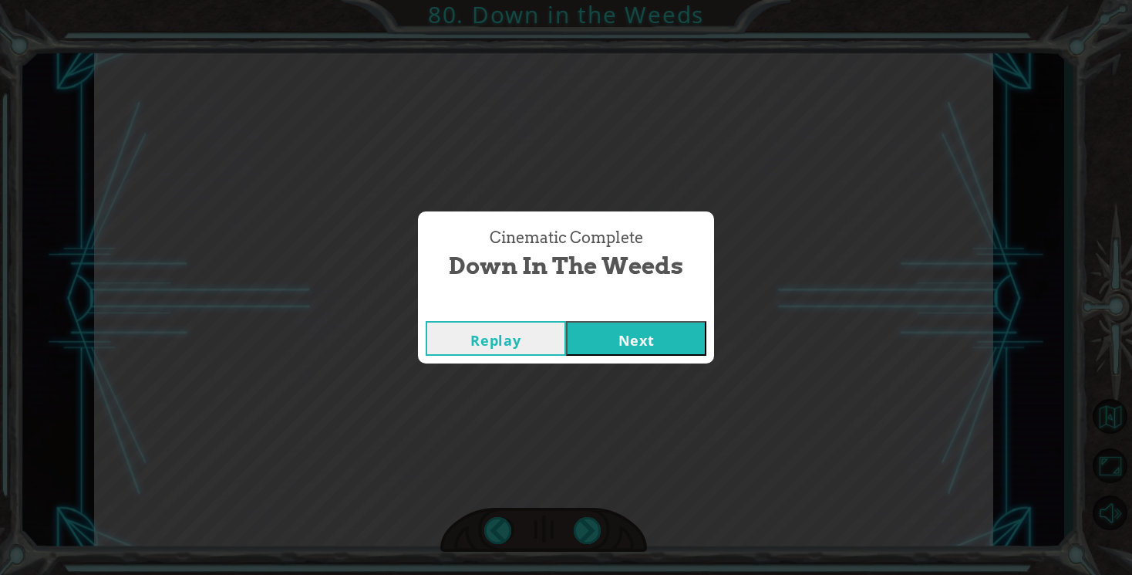
click at [596, 324] on button "Next" at bounding box center [636, 338] width 140 height 35
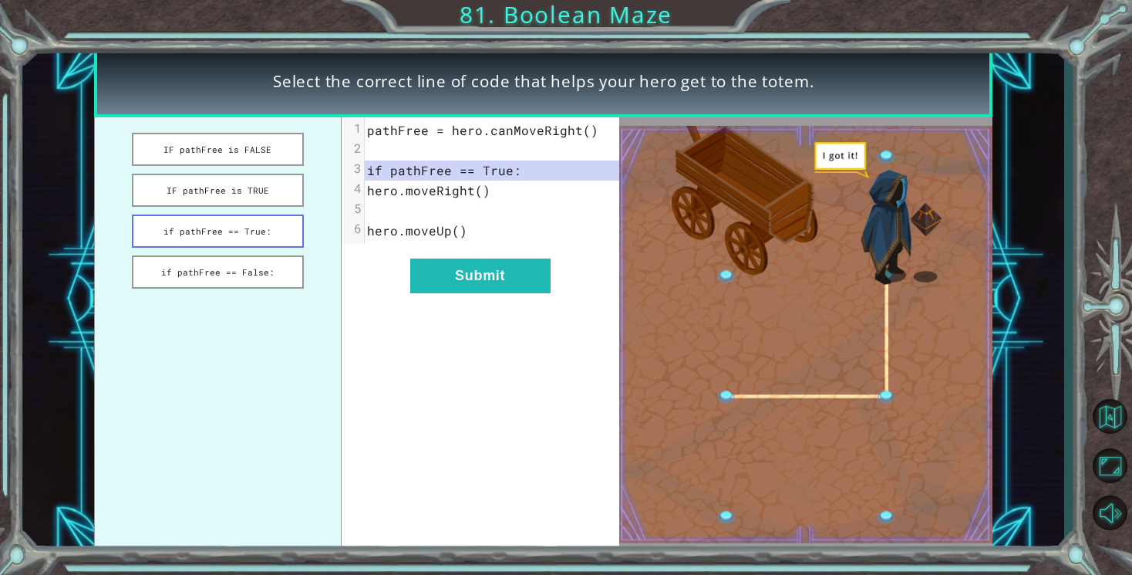
click at [255, 243] on button "if pathFree == True:" at bounding box center [218, 230] width 172 height 33
click at [424, 279] on button "Submit" at bounding box center [480, 275] width 140 height 35
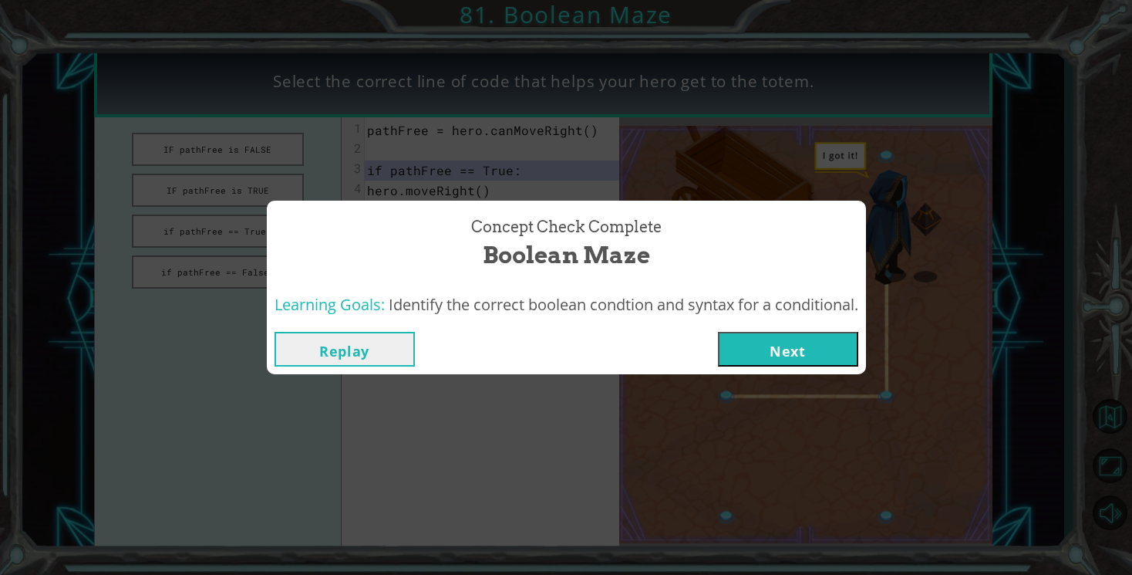
click at [792, 335] on button "Next" at bounding box center [788, 349] width 140 height 35
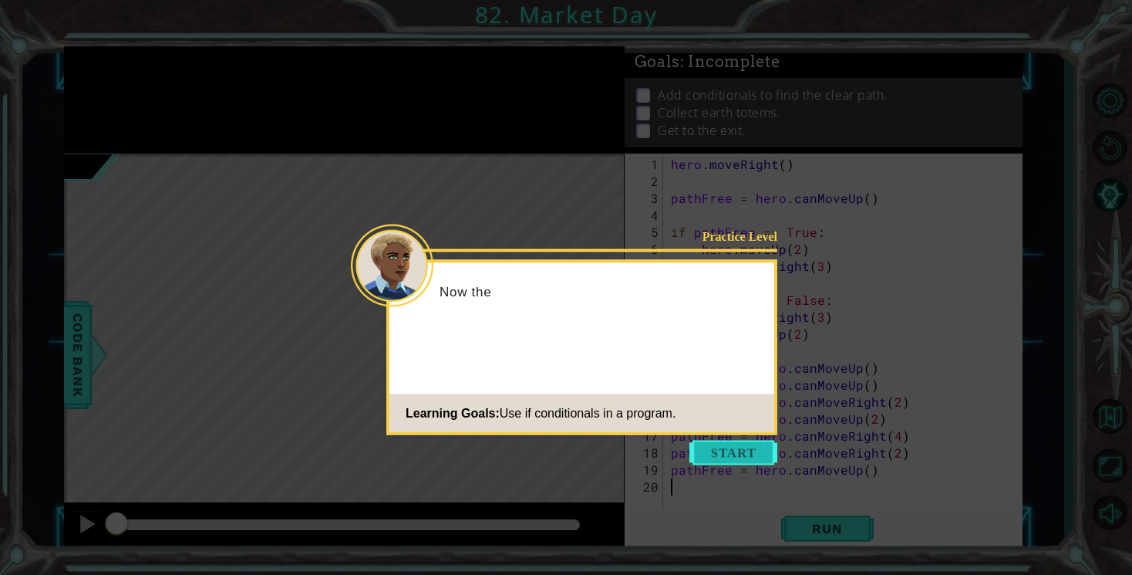
click at [766, 454] on button "Start" at bounding box center [734, 452] width 88 height 25
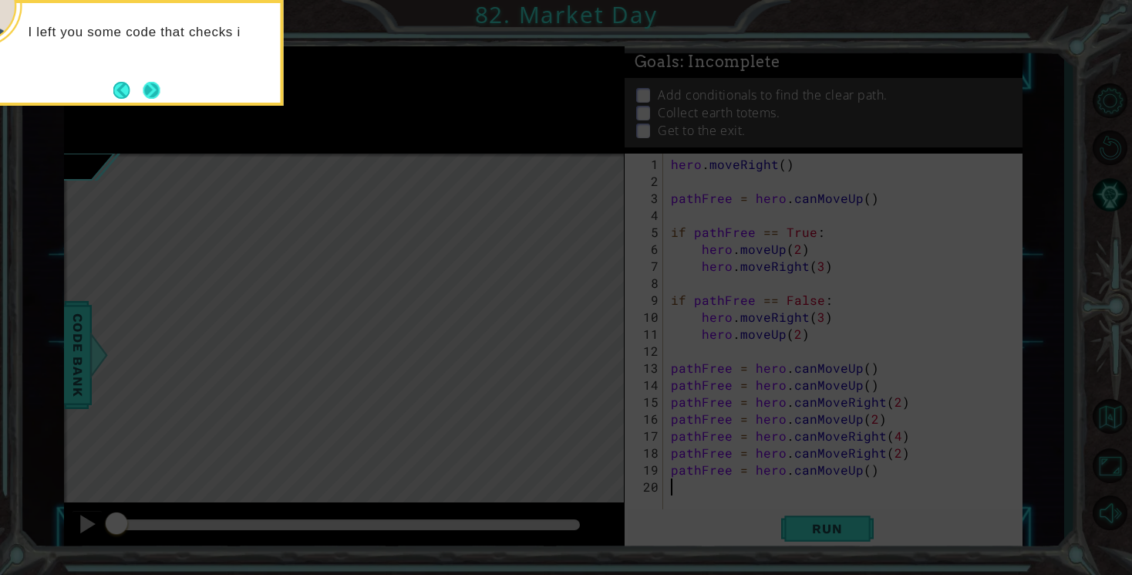
click at [163, 90] on button "Next" at bounding box center [151, 89] width 25 height 25
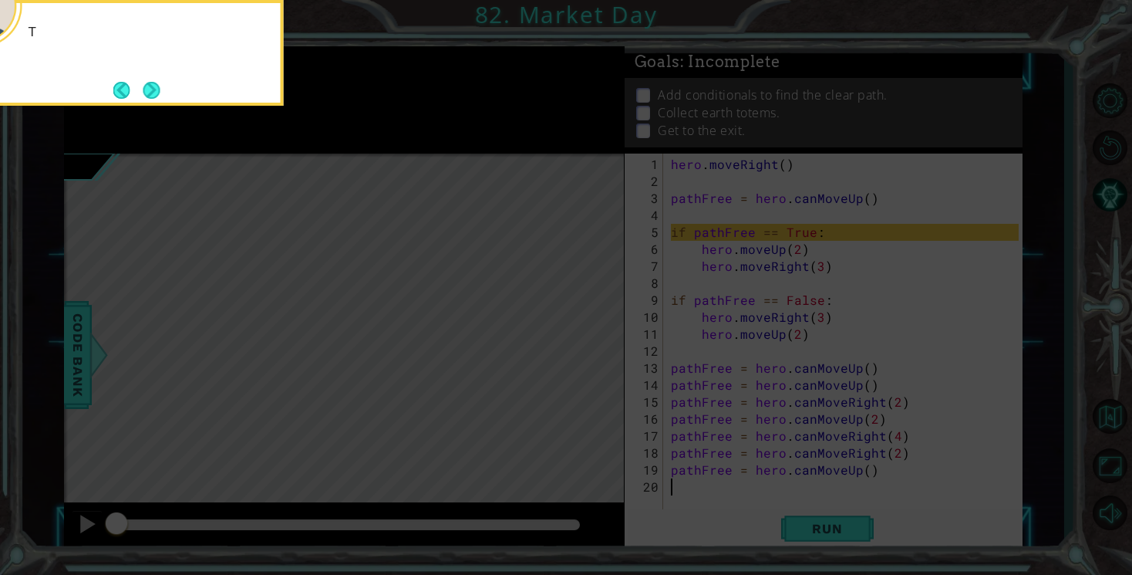
click at [163, 90] on button "Next" at bounding box center [151, 90] width 26 height 26
click at [156, 96] on button "Next" at bounding box center [151, 90] width 26 height 26
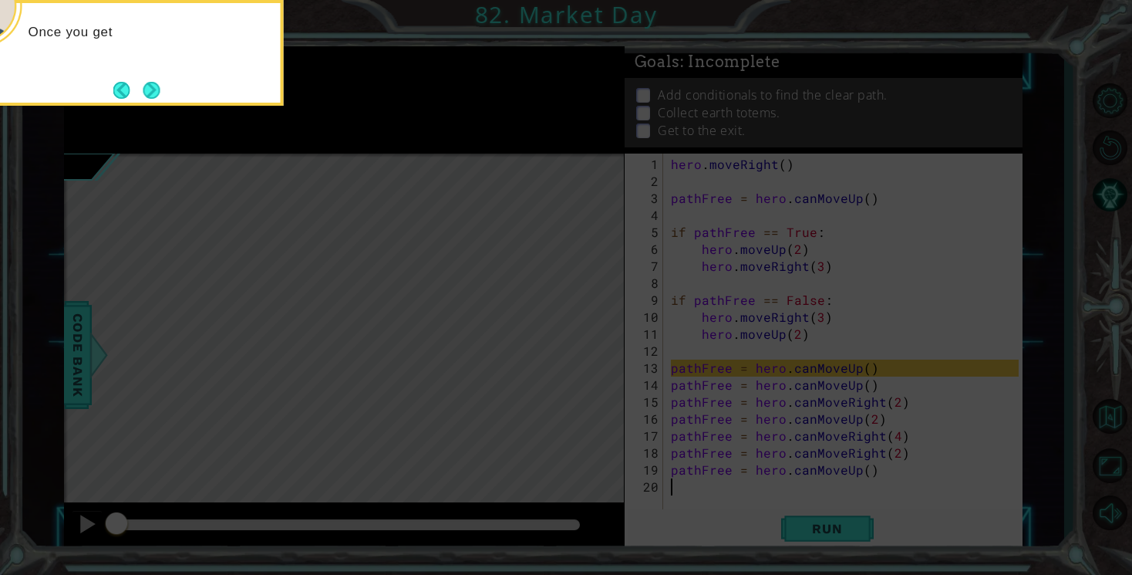
click at [156, 96] on button "Next" at bounding box center [151, 89] width 25 height 25
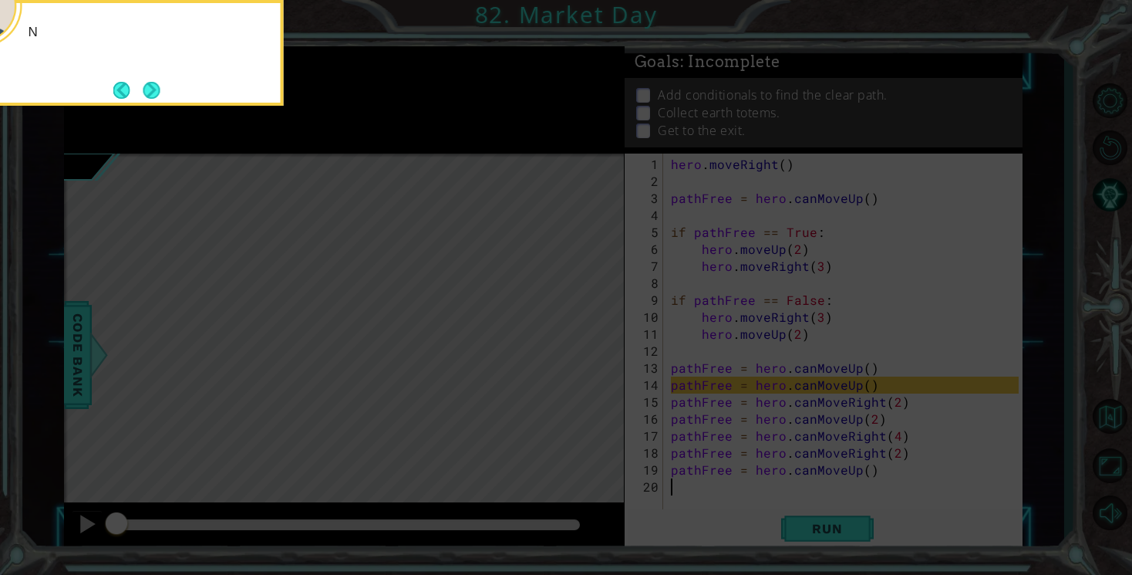
click at [156, 96] on button "Next" at bounding box center [151, 89] width 27 height 27
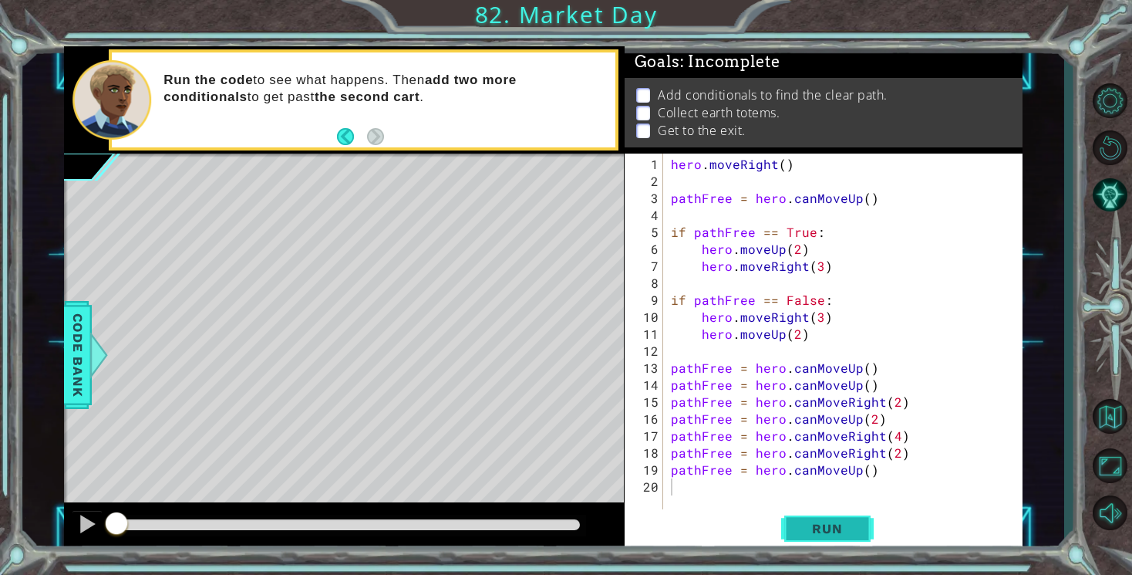
click at [823, 531] on span "Run" at bounding box center [827, 528] width 61 height 15
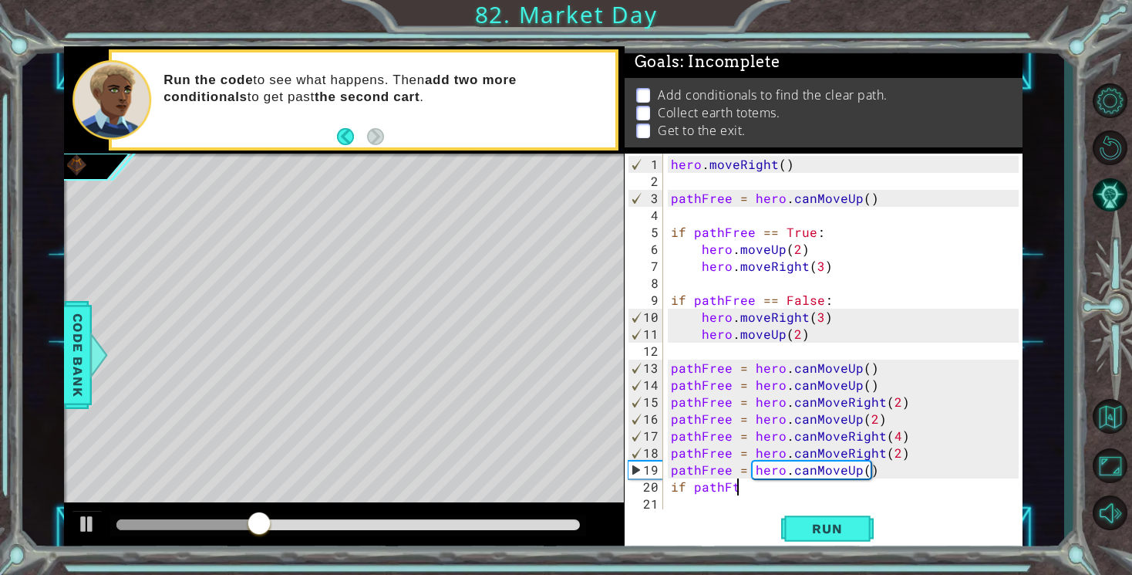
scroll to position [0, 3]
click at [742, 459] on div "pathF ree press enter" at bounding box center [828, 487] width 292 height 56
click at [805, 535] on span "Run" at bounding box center [827, 528] width 61 height 15
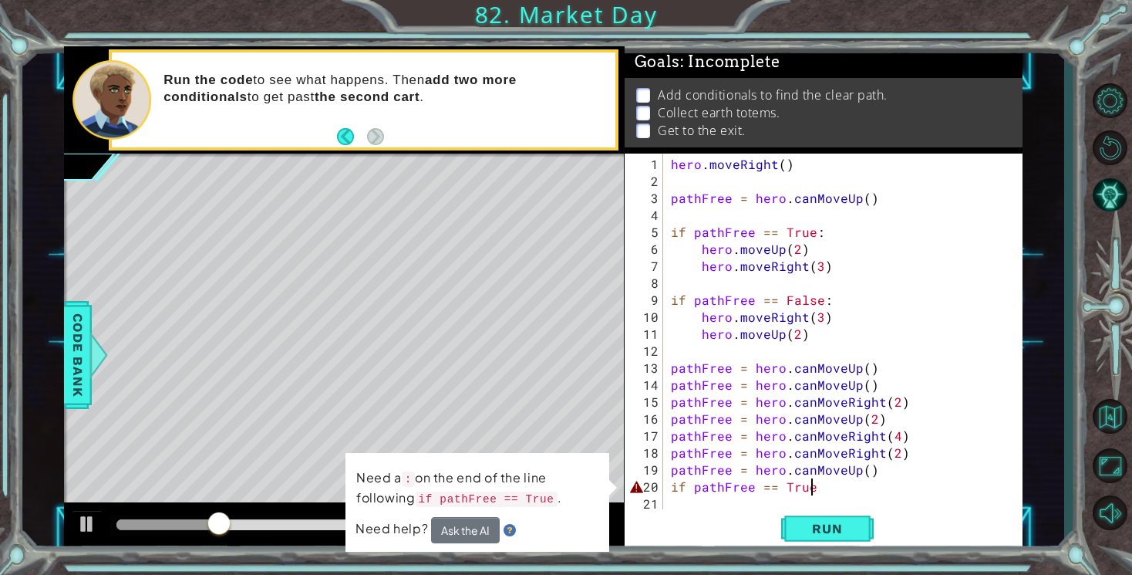
scroll to position [0, 8]
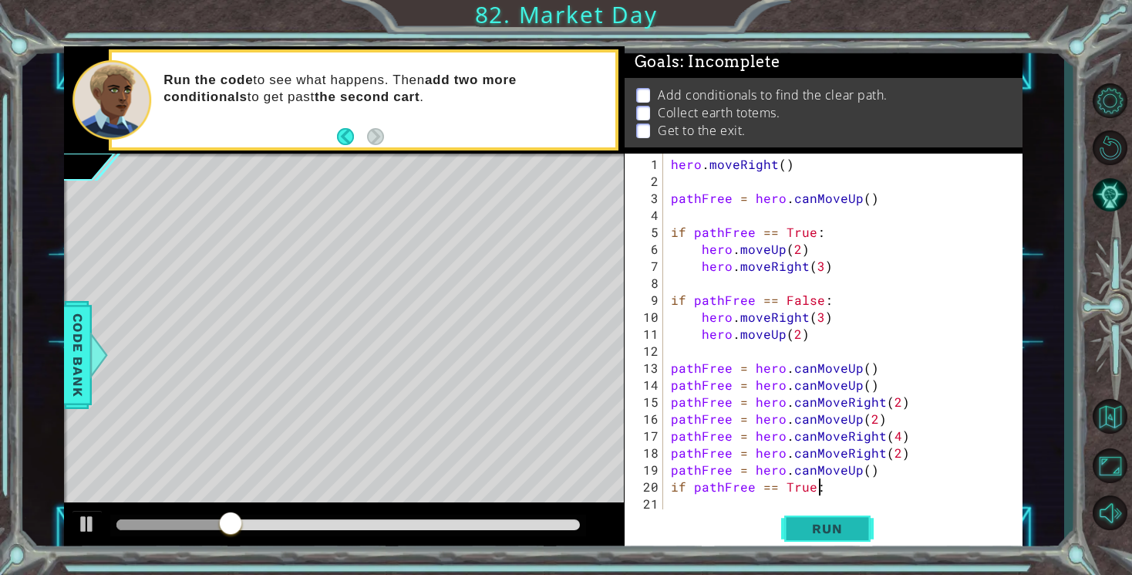
type textarea "if pathFree == True:"
click at [824, 518] on button "Run" at bounding box center [827, 529] width 93 height 40
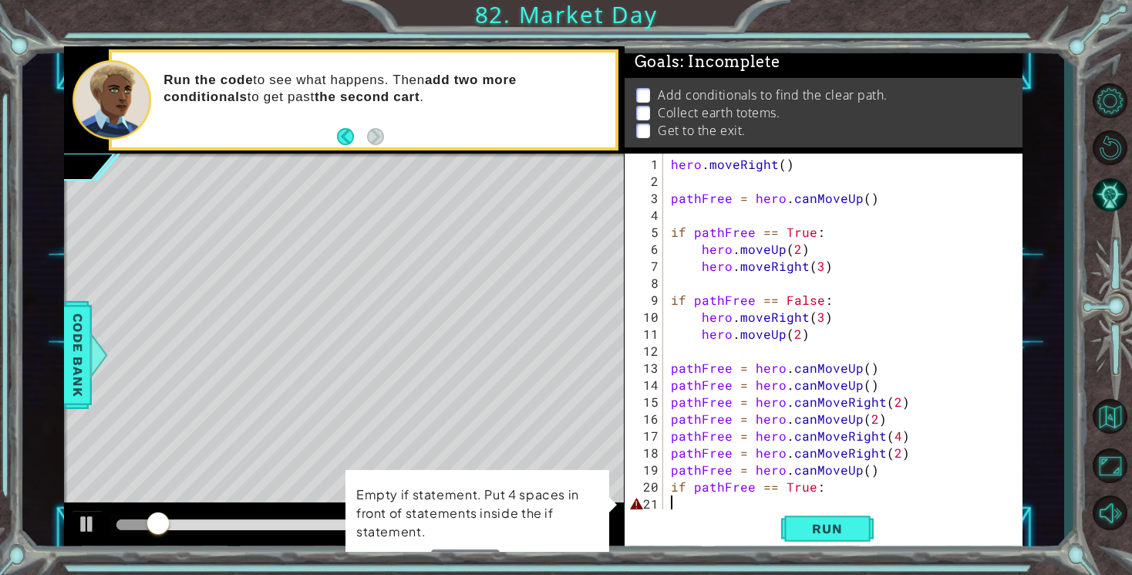
click at [729, 507] on div "hero . moveRight ( ) pathFree = hero . canMoveUp ( ) if pathFree == True : hero…" at bounding box center [847, 351] width 359 height 390
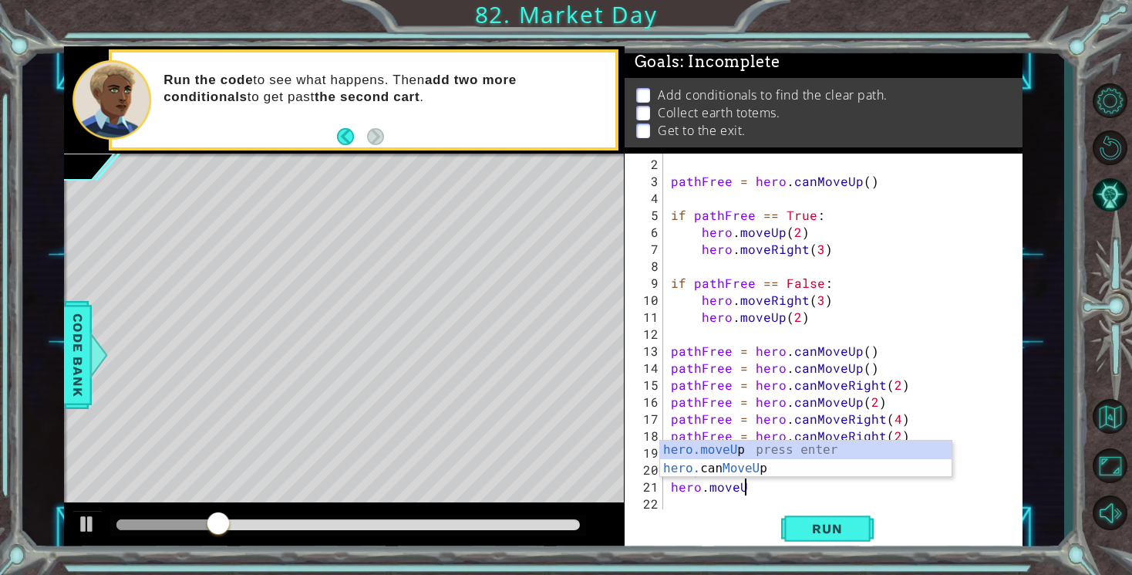
scroll to position [0, 4]
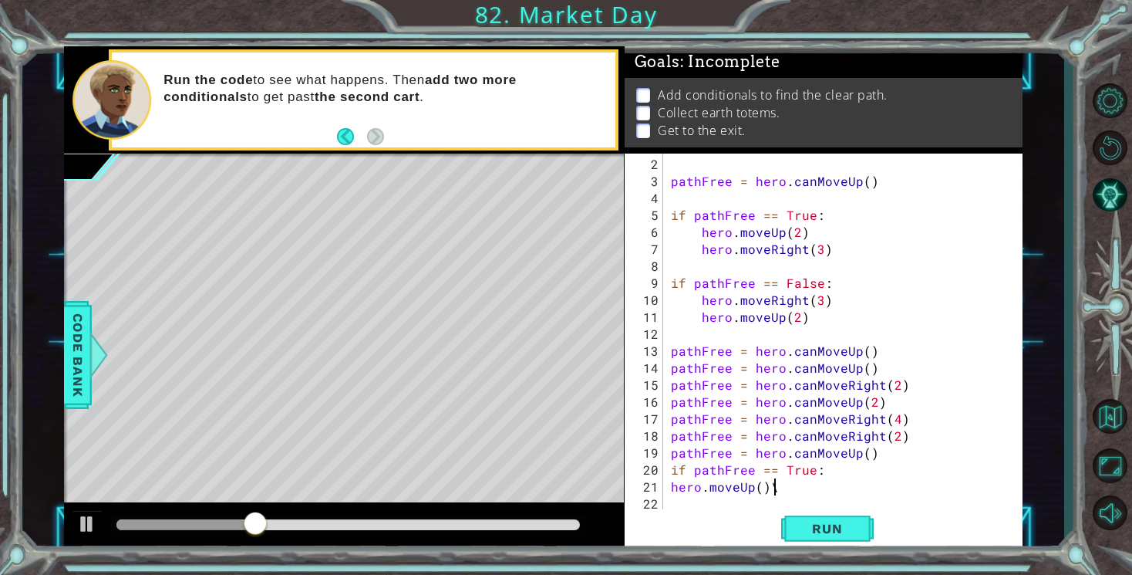
type textarea "hero.moveUp()"
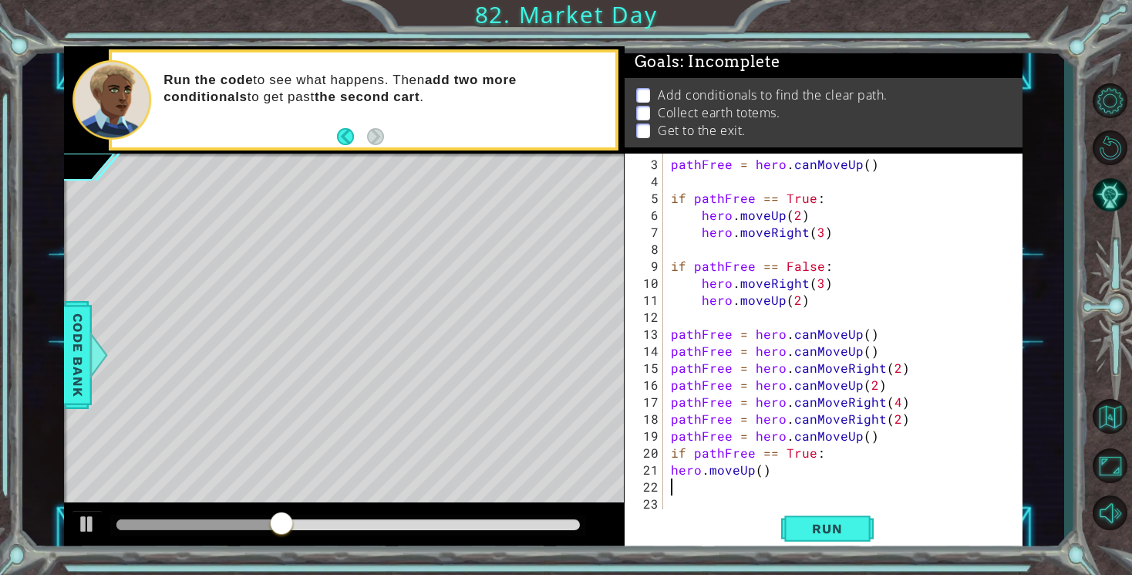
click at [670, 469] on div "pathFree = hero . canMoveUp ( ) if pathFree == True : hero . moveUp ( 2 ) hero …" at bounding box center [847, 351] width 359 height 390
type textarea "hero.moveUp()"
click at [683, 487] on div "pathFree = hero . canMoveUp ( ) if pathFree == True : hero . moveUp ( 2 ) hero …" at bounding box center [847, 351] width 359 height 390
click at [678, 471] on div "pathFree = hero . canMoveUp ( ) if pathFree == True : hero . moveUp ( 2 ) hero …" at bounding box center [847, 351] width 359 height 390
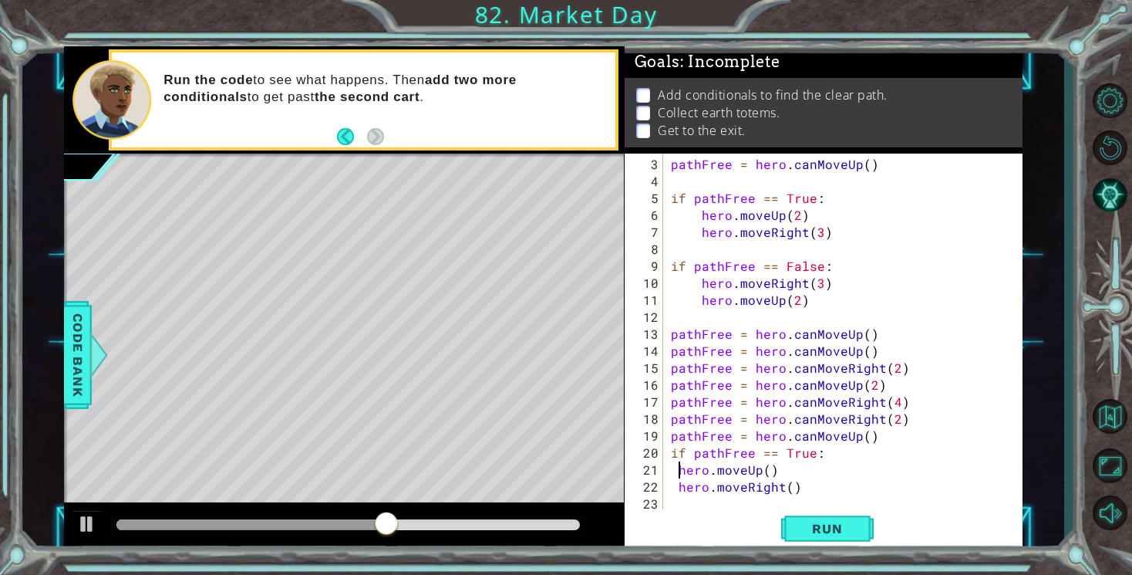
scroll to position [0, 5]
click at [683, 492] on div "pathFree = hero . canMoveUp ( ) if pathFree == True : hero . moveUp ( 2 ) hero …" at bounding box center [847, 351] width 359 height 390
click at [678, 491] on div "pathFree = hero . canMoveUp ( ) if pathFree == True : hero . moveUp ( 2 ) hero …" at bounding box center [847, 351] width 359 height 390
type textarea "hero.moveRight()"
click at [809, 534] on span "Run" at bounding box center [827, 528] width 61 height 15
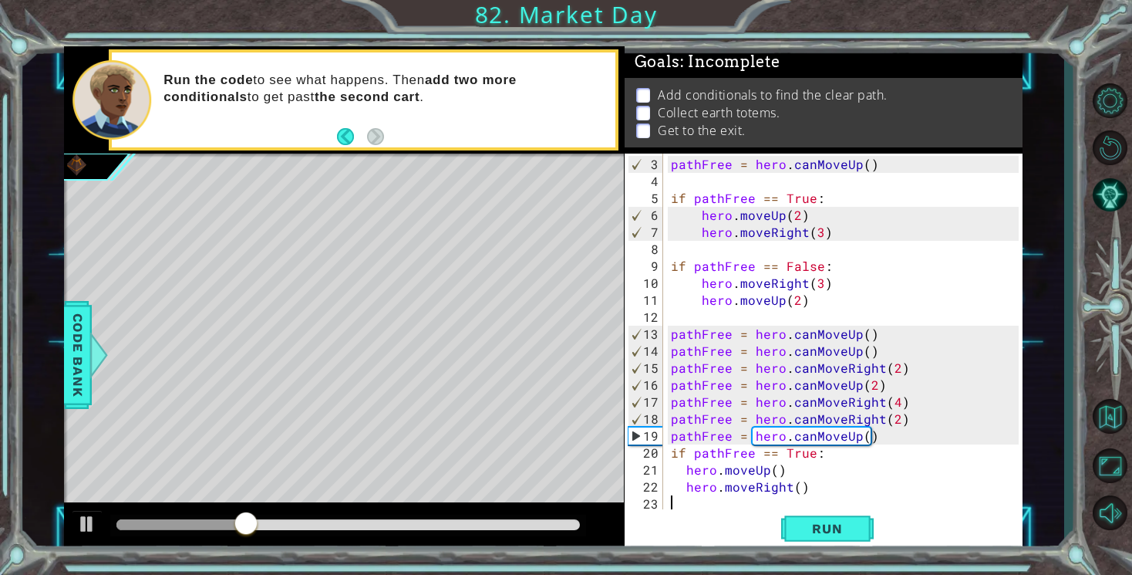
click at [697, 504] on div "pathFree = hero . canMoveUp ( ) if pathFree == True : hero . moveUp ( 2 ) hero …" at bounding box center [847, 351] width 359 height 390
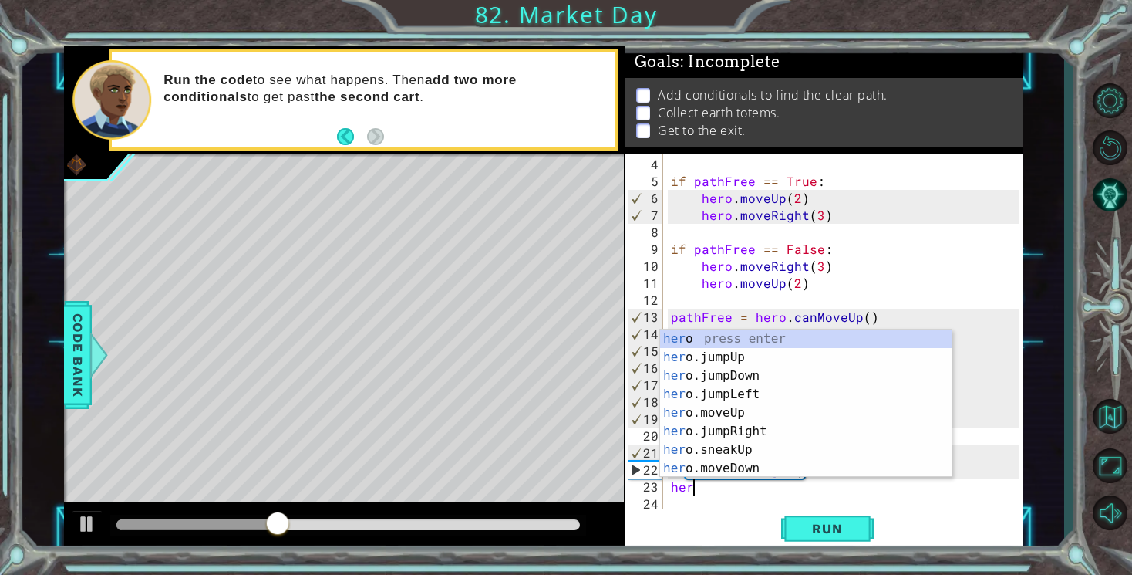
scroll to position [0, 0]
type textarea "h"
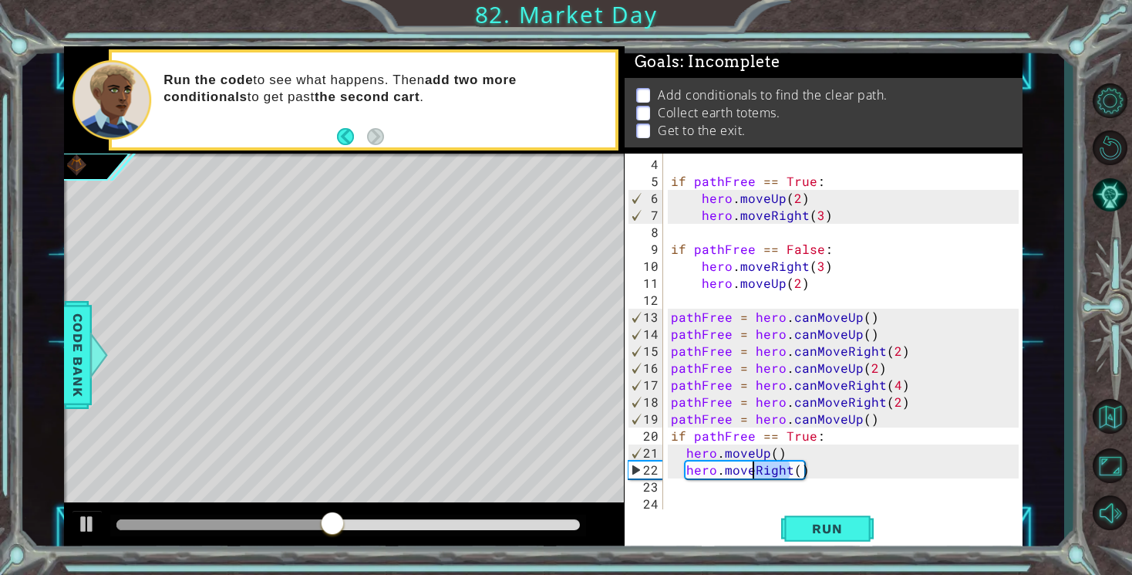
drag, startPoint x: 788, startPoint y: 471, endPoint x: 755, endPoint y: 472, distance: 32.4
click at [755, 472] on div "if pathFree == True : hero . moveUp ( 2 ) hero . moveRight ( 3 ) if pathFree ==…" at bounding box center [847, 351] width 359 height 390
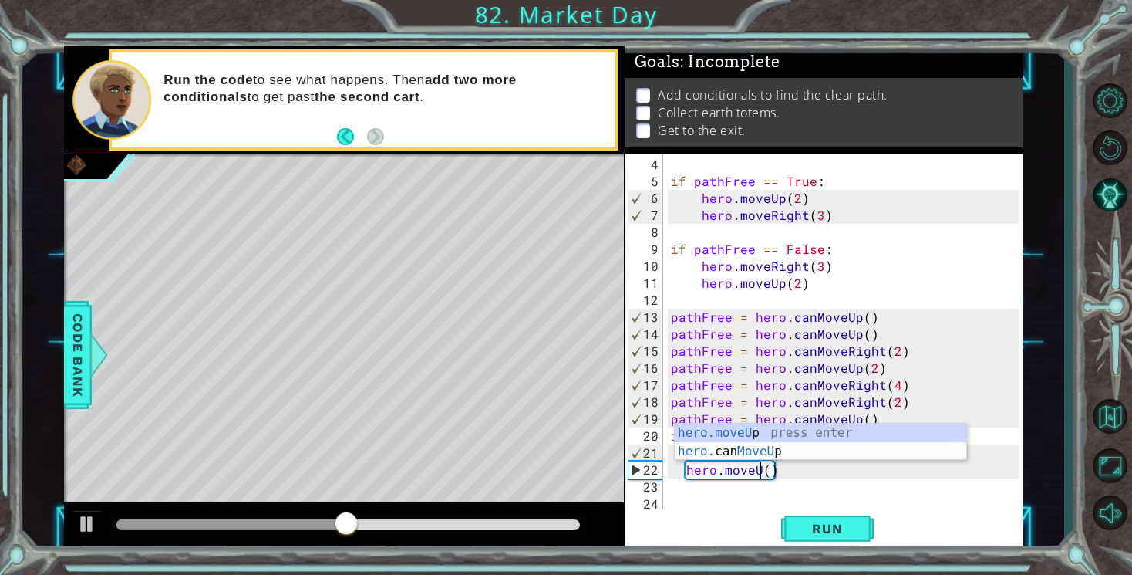
scroll to position [0, 6]
type textarea "hero.moveUp()"
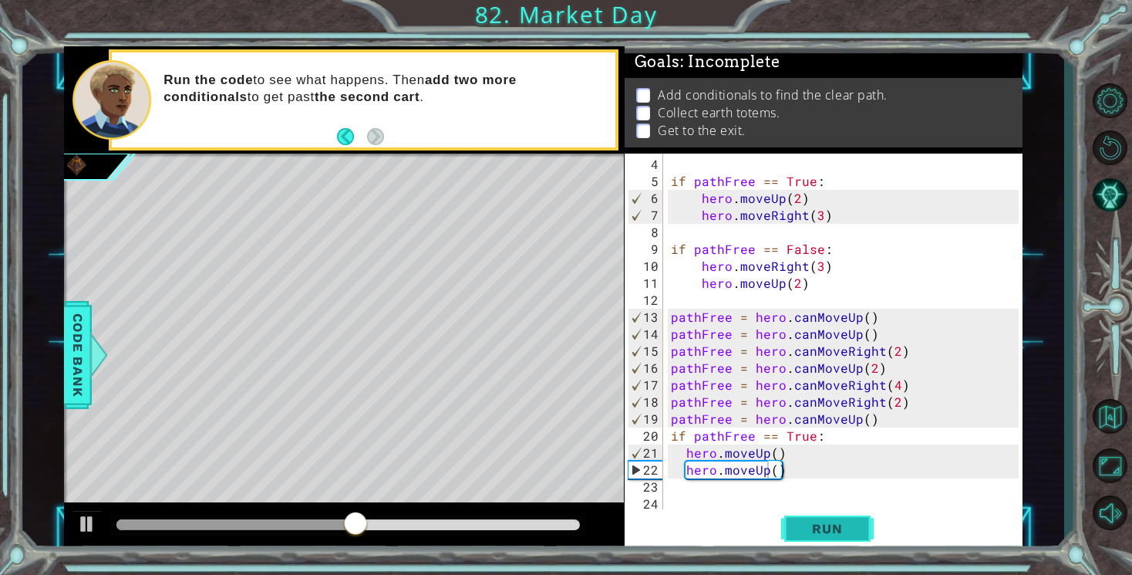
click at [816, 531] on span "Run" at bounding box center [827, 528] width 61 height 15
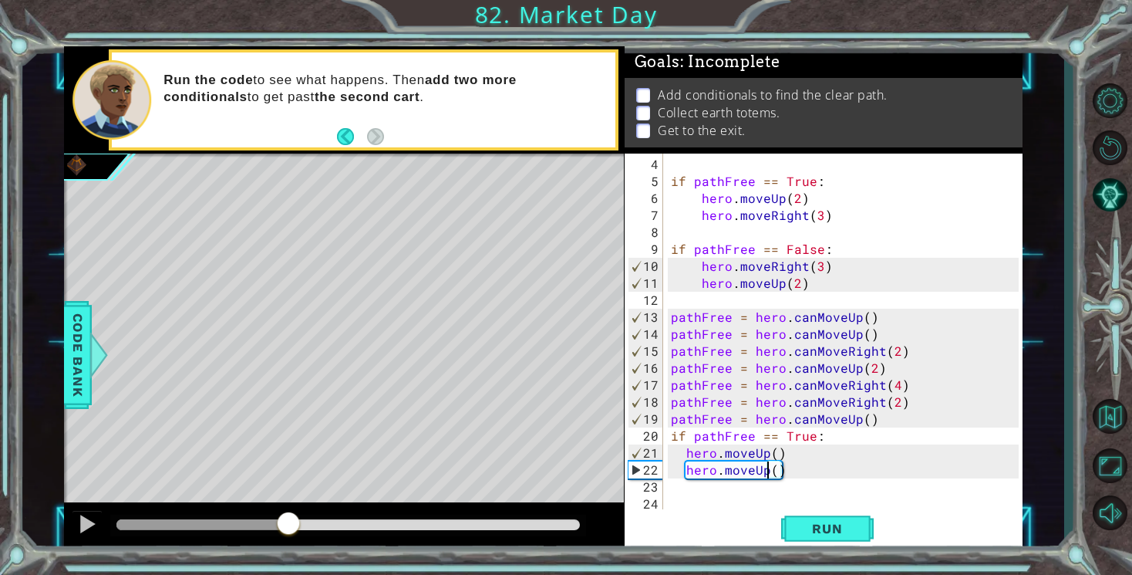
drag, startPoint x: 146, startPoint y: 516, endPoint x: 291, endPoint y: 517, distance: 145.0
click at [293, 518] on div at bounding box center [289, 525] width 28 height 28
click at [670, 490] on div "if pathFree == True : hero . moveUp ( 2 ) hero . moveRight ( 3 ) if pathFree ==…" at bounding box center [847, 351] width 359 height 390
click at [679, 484] on div "if pathFree == True : hero . moveUp ( 2 ) hero . moveRight ( 3 ) if pathFree ==…" at bounding box center [847, 351] width 359 height 390
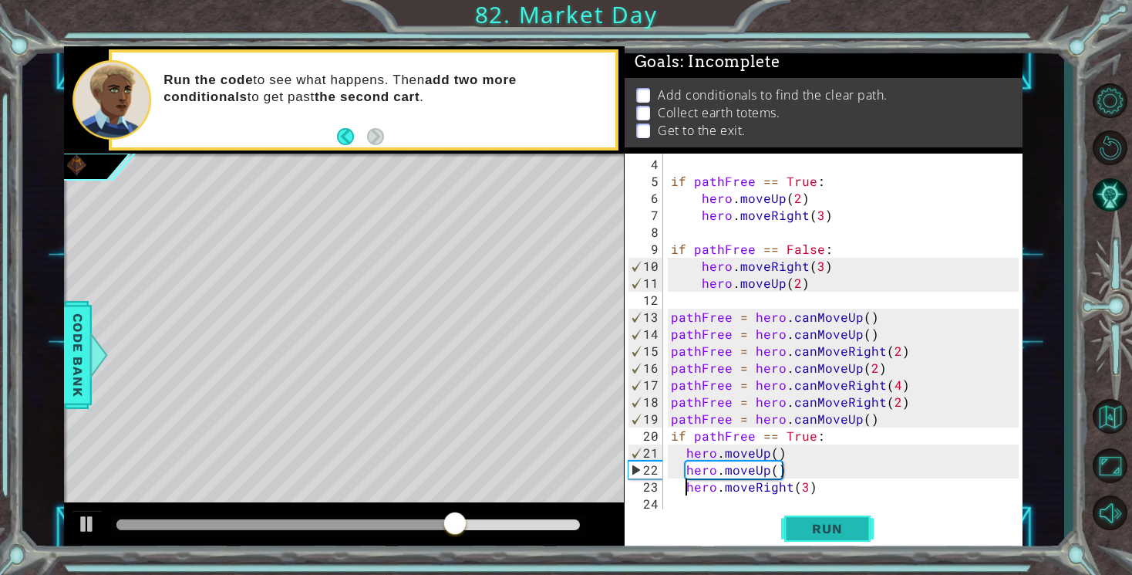
click at [803, 526] on span "Run" at bounding box center [827, 528] width 61 height 15
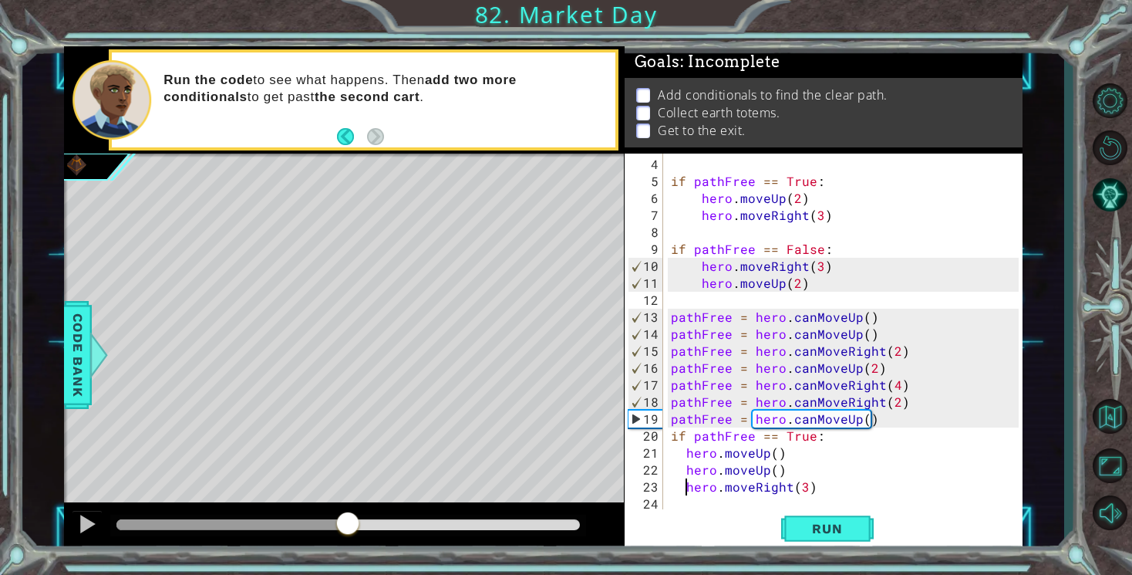
drag, startPoint x: 140, startPoint y: 521, endPoint x: 347, endPoint y: 527, distance: 207.6
click at [347, 527] on div at bounding box center [348, 525] width 28 height 28
click at [92, 526] on div at bounding box center [87, 524] width 20 height 20
click at [707, 489] on div "if pathFree == True : hero . moveUp ( 2 ) hero . moveRight ( 3 ) if pathFree ==…" at bounding box center [847, 351] width 359 height 390
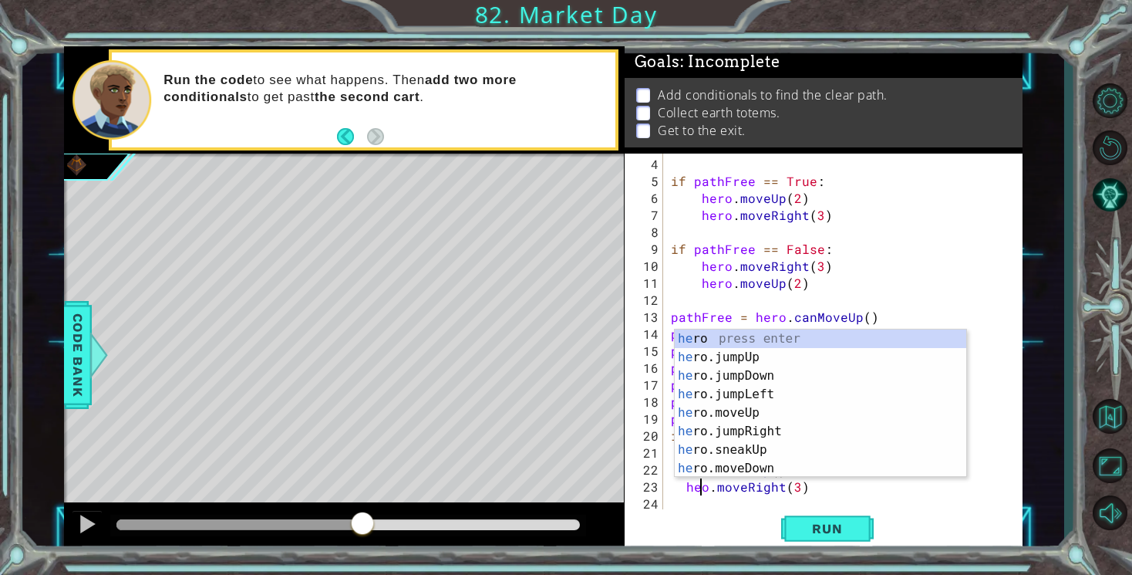
scroll to position [0, 2]
click at [823, 538] on button "Run" at bounding box center [827, 529] width 93 height 40
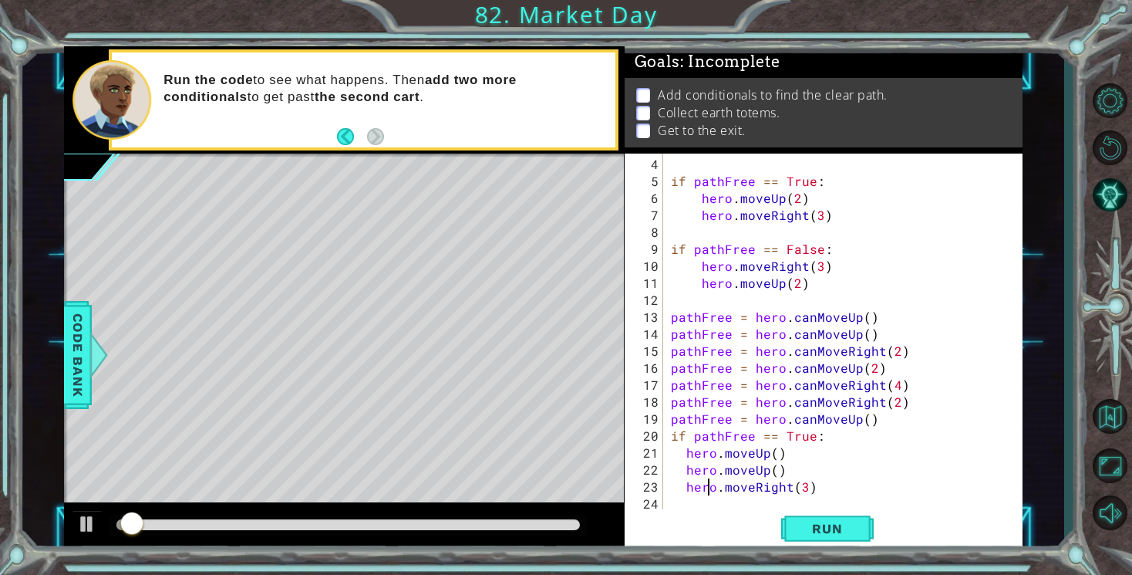
click at [744, 491] on div "if pathFree == True : hero . moveUp ( 2 ) hero . moveRight ( 3 ) if pathFree ==…" at bounding box center [847, 351] width 359 height 390
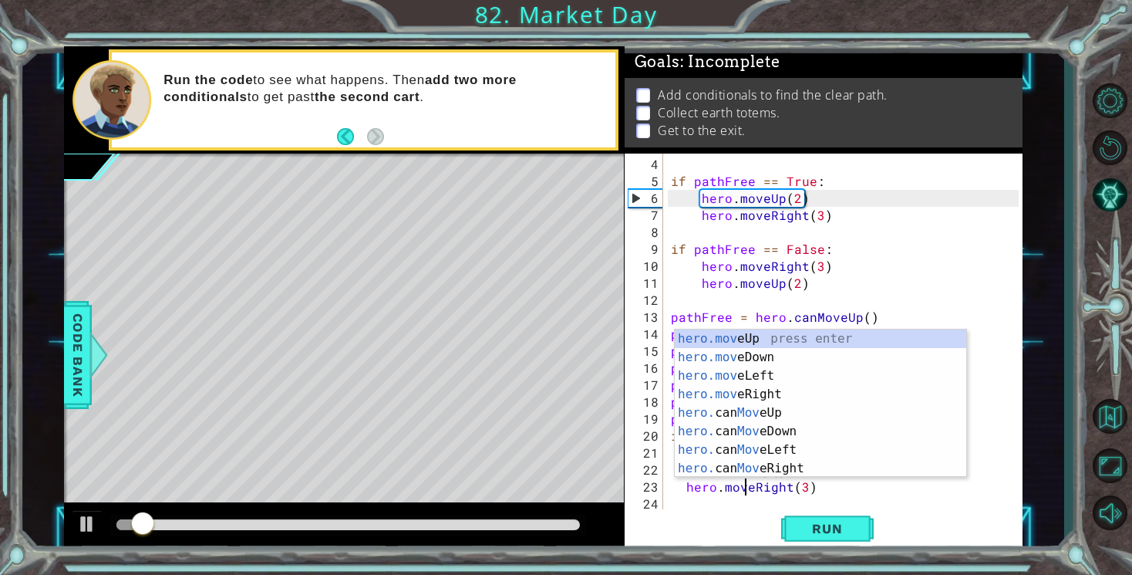
scroll to position [0, 5]
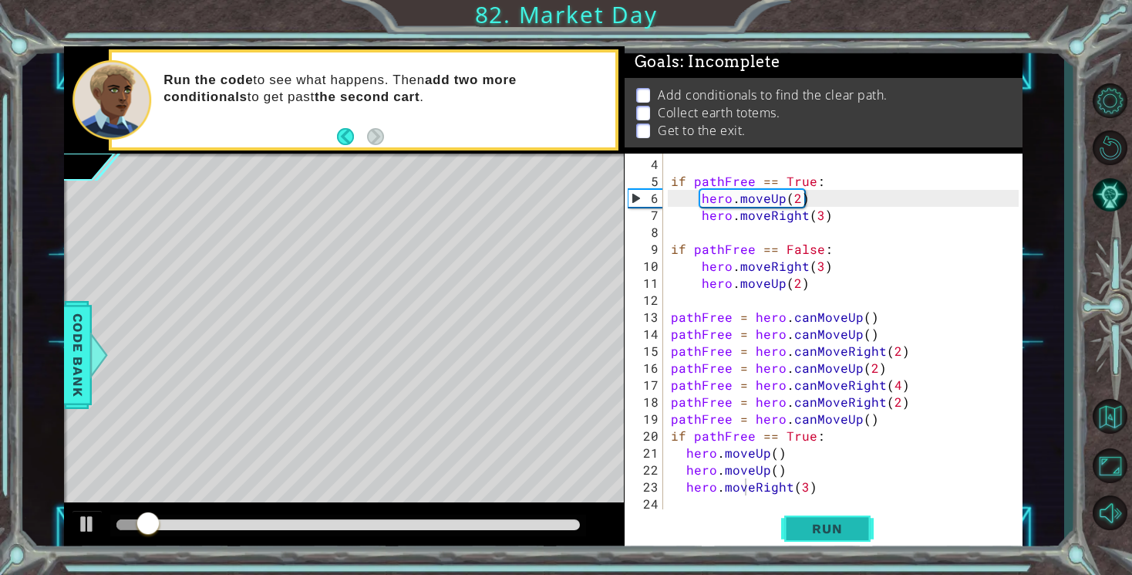
click at [831, 531] on span "Run" at bounding box center [827, 528] width 61 height 15
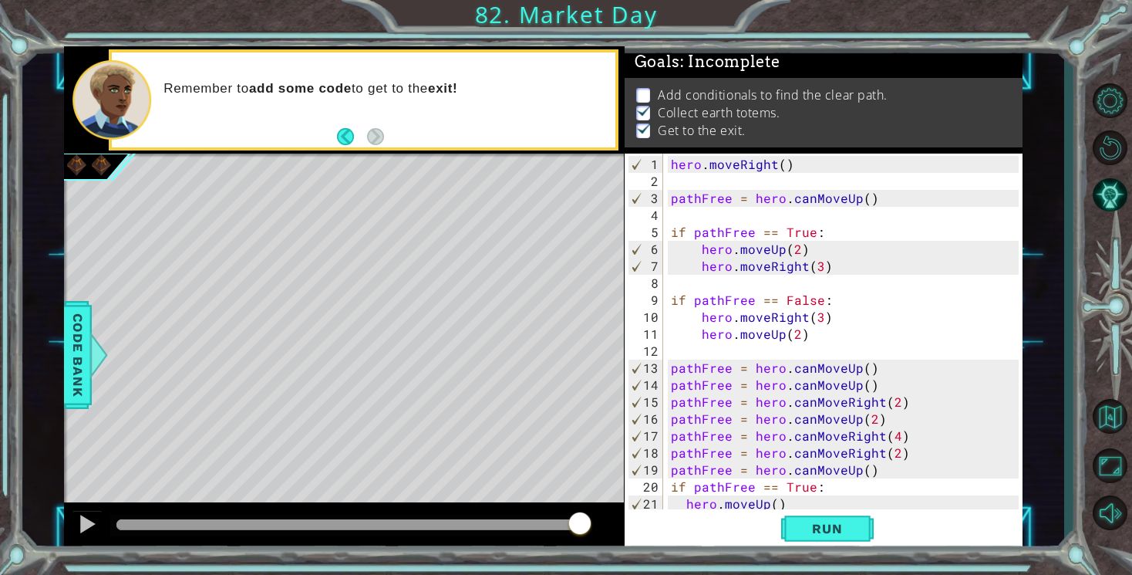
scroll to position [51, 0]
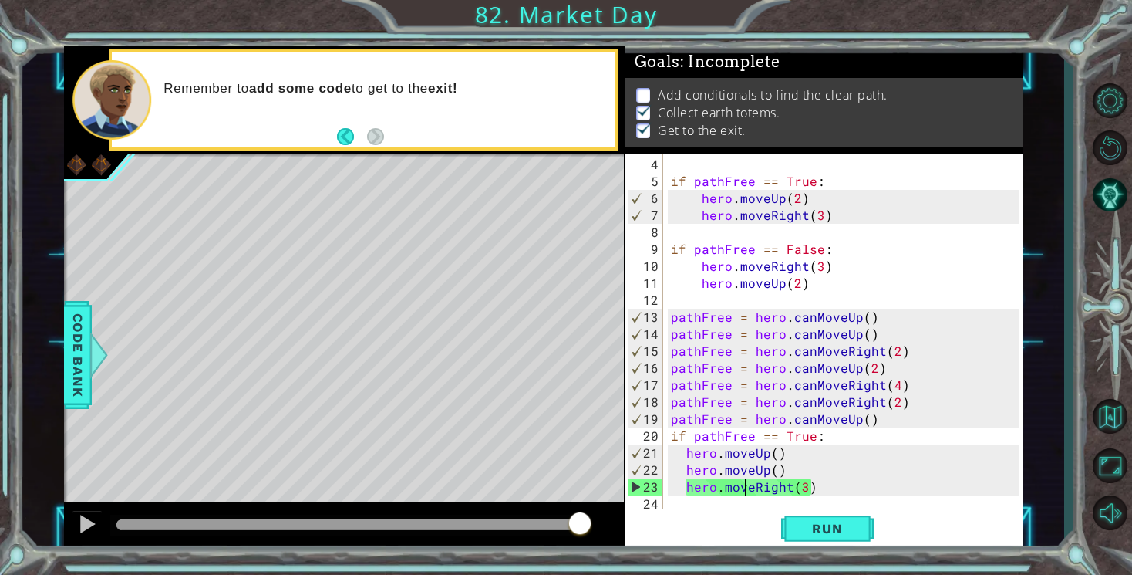
click at [802, 488] on div "if pathFree == True : hero . moveUp ( 2 ) hero . moveRight ( 3 ) if pathFree ==…" at bounding box center [847, 351] width 359 height 390
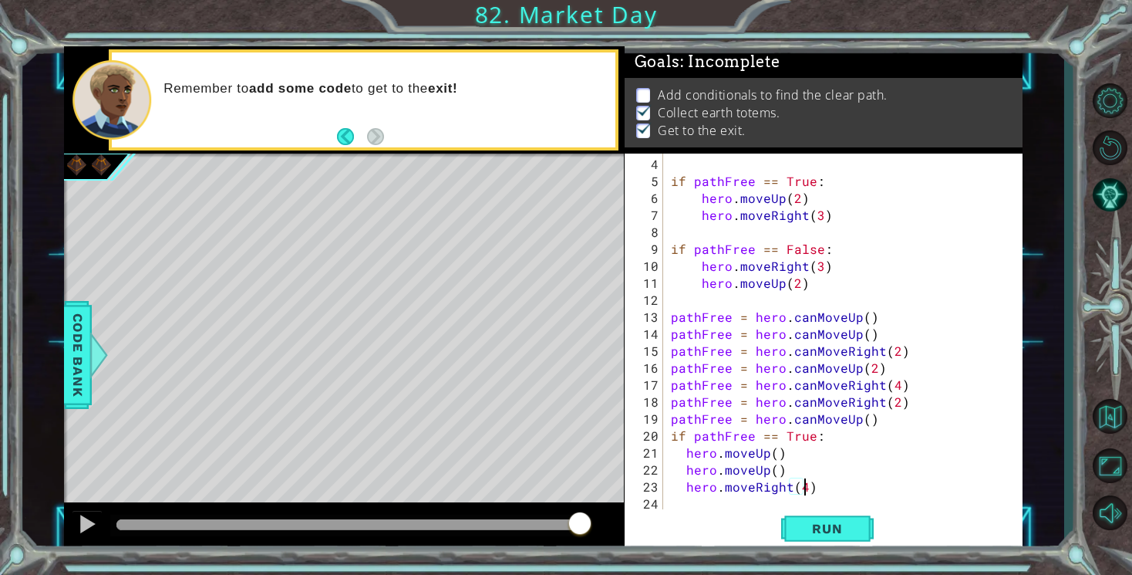
scroll to position [0, 8]
click at [825, 525] on span "Run" at bounding box center [827, 528] width 61 height 15
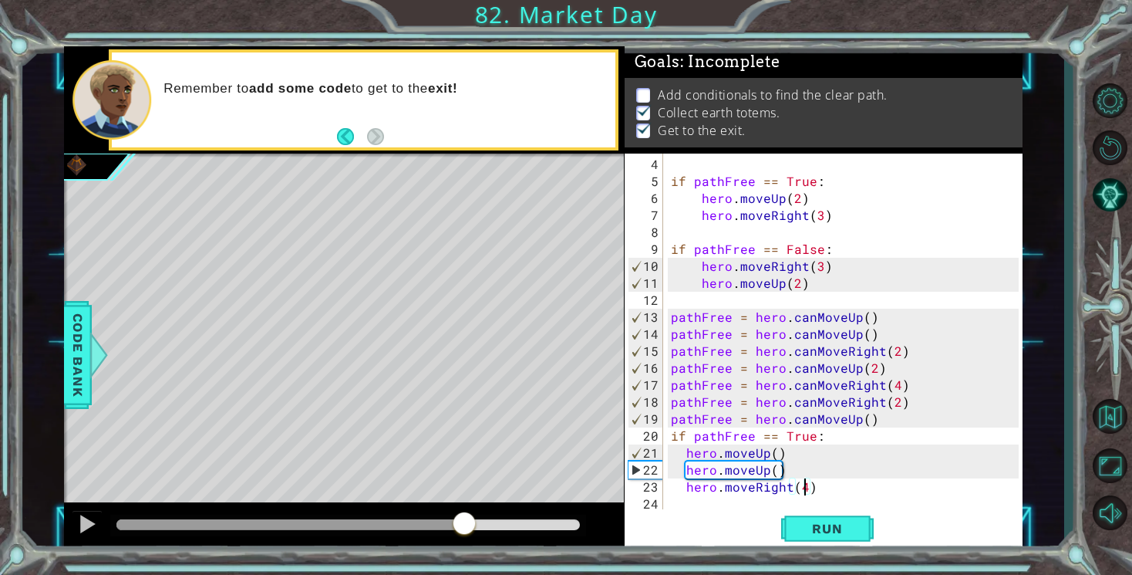
drag, startPoint x: 162, startPoint y: 522, endPoint x: 474, endPoint y: 523, distance: 311.6
click at [474, 523] on div at bounding box center [464, 525] width 28 height 28
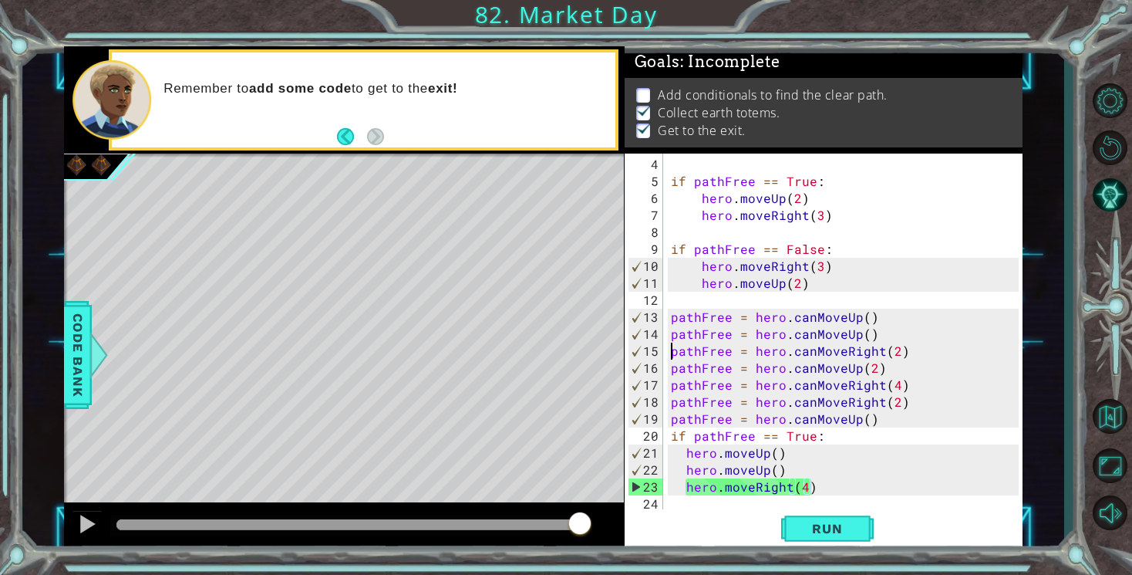
click at [672, 350] on div "if pathFree == True : hero . moveUp ( 2 ) hero . moveRight ( 3 ) if pathFree ==…" at bounding box center [847, 351] width 359 height 390
type textarea "pathFree = hero.canMoveRight(2)"
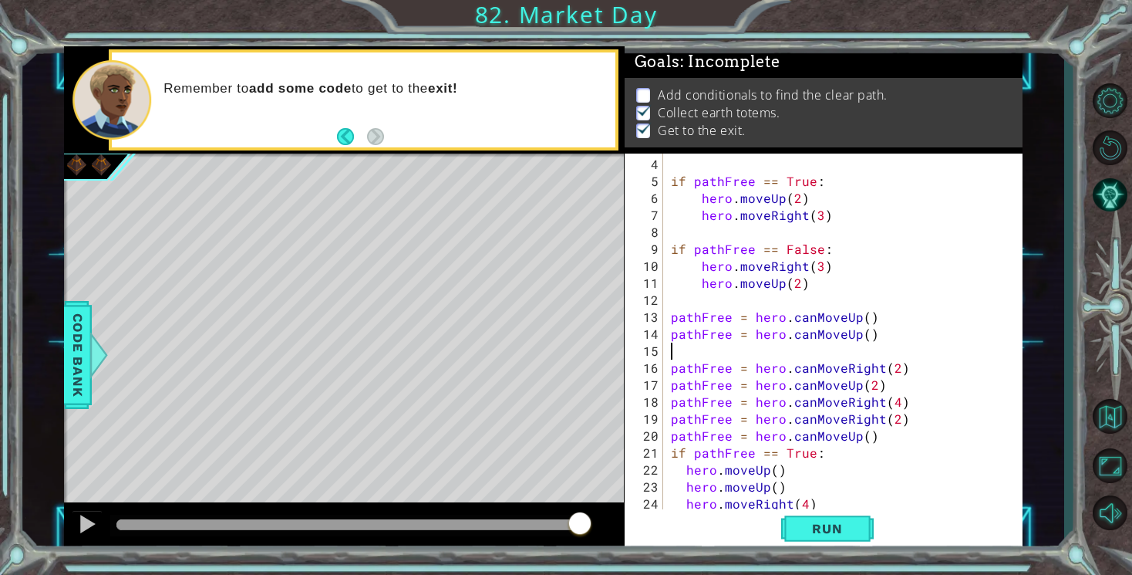
click at [683, 345] on div "if pathFree == True : hero . moveUp ( 2 ) hero . moveRight ( 3 ) if pathFree ==…" at bounding box center [847, 351] width 359 height 390
click at [829, 518] on button "Run" at bounding box center [827, 529] width 93 height 40
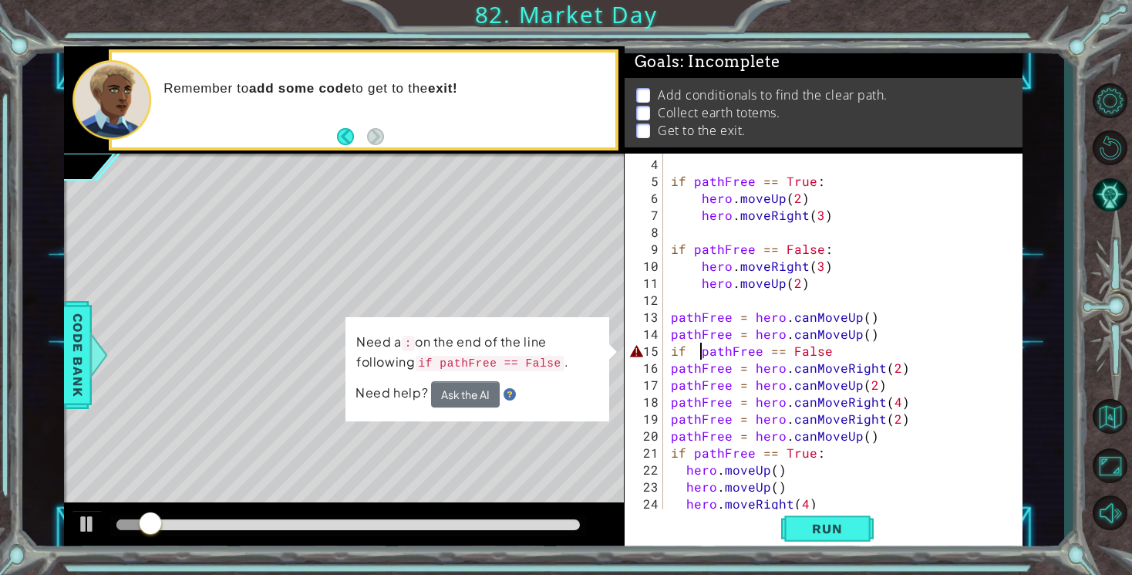
click at [699, 352] on div "if pathFree == True : hero . moveUp ( 2 ) hero . moveRight ( 3 ) if pathFree ==…" at bounding box center [847, 351] width 359 height 390
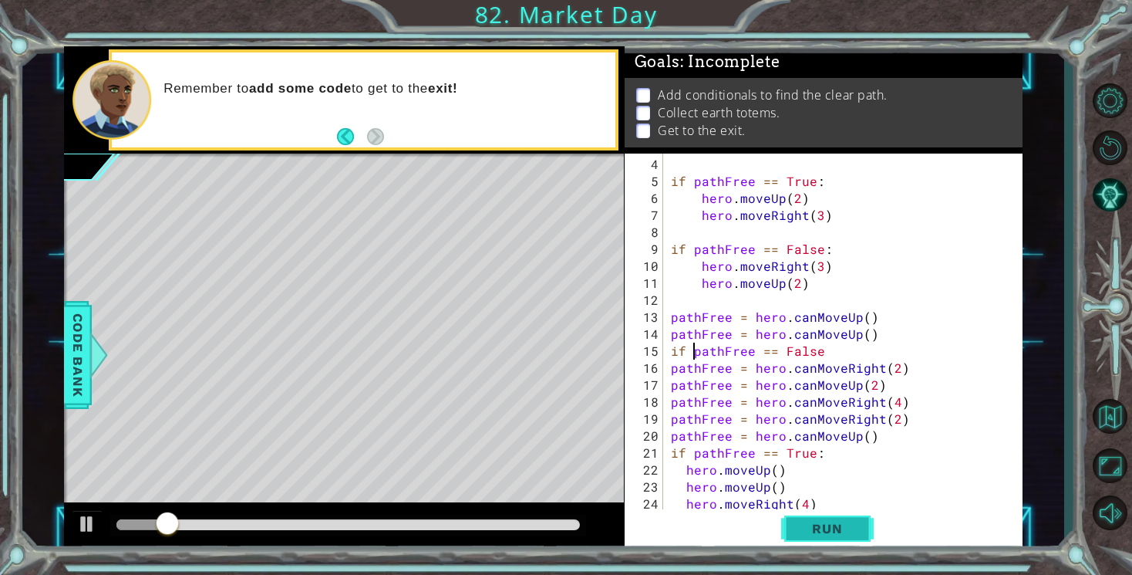
click at [811, 535] on span "Run" at bounding box center [827, 528] width 61 height 15
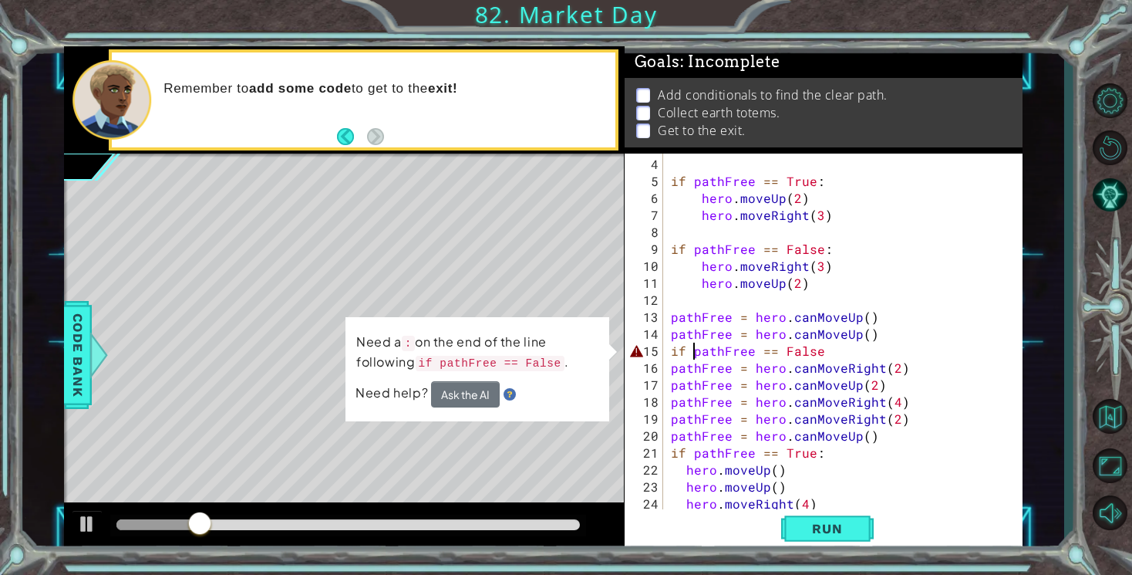
click at [828, 353] on div "if pathFree == True : hero . moveUp ( 2 ) hero . moveRight ( 3 ) if pathFree ==…" at bounding box center [847, 351] width 359 height 390
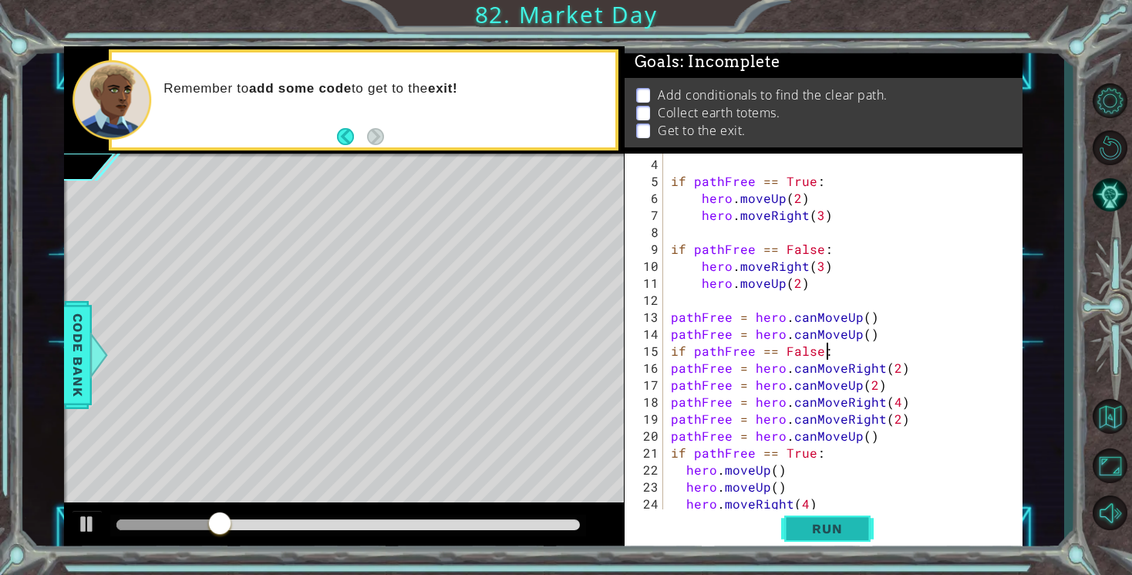
click at [838, 537] on button "Run" at bounding box center [827, 529] width 93 height 40
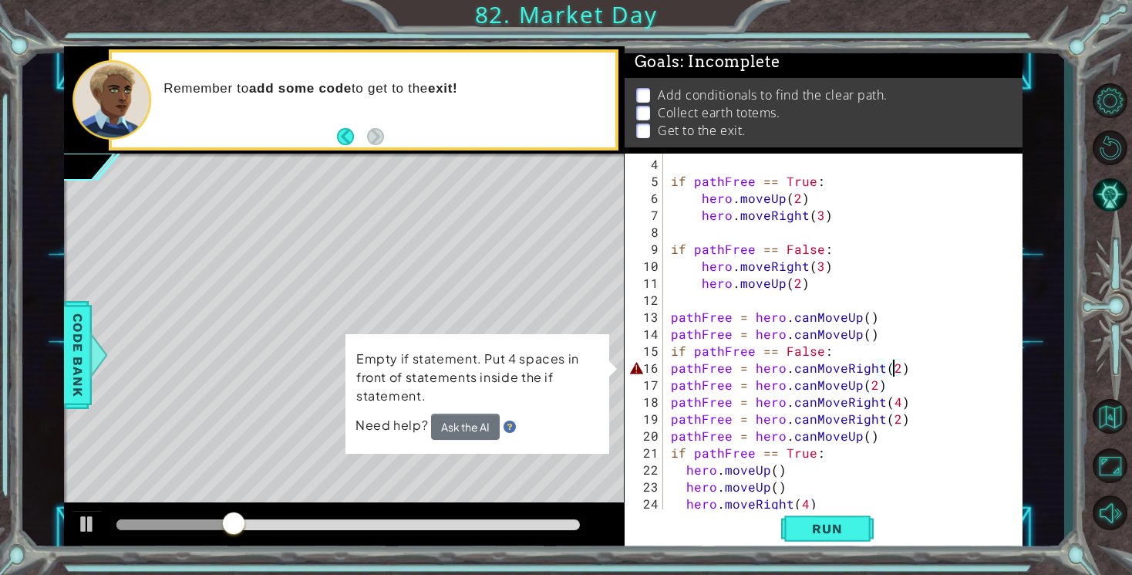
click at [896, 374] on div "if pathFree == True : hero . moveUp ( 2 ) hero . moveRight ( 3 ) if pathFree ==…" at bounding box center [847, 351] width 359 height 390
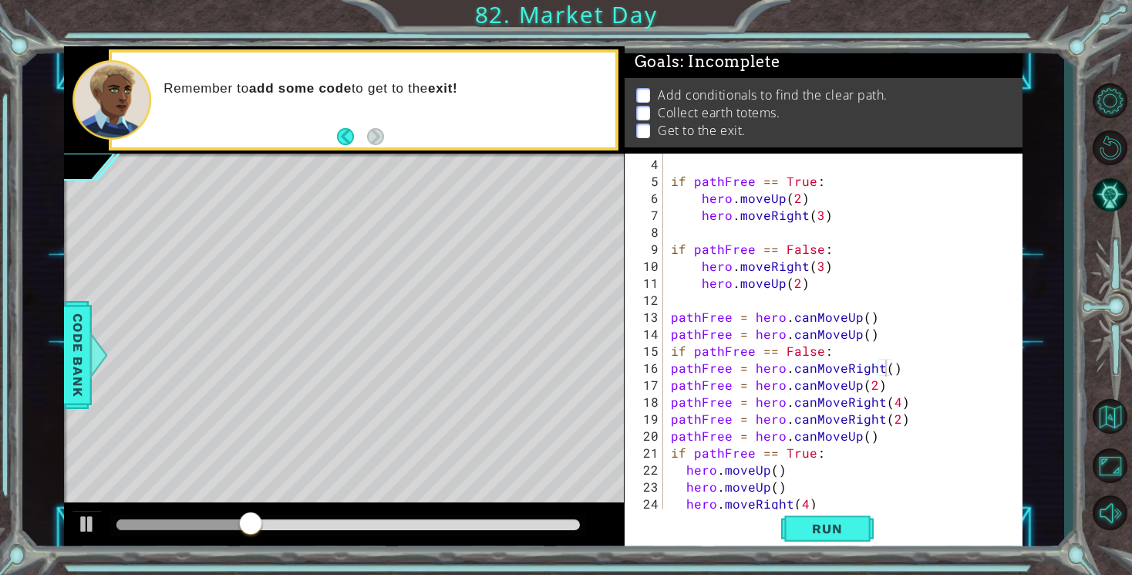
click at [838, 557] on div "1 ההההההההההההההההההההההההההההההההההההההההההההההההההההההההההההההההההההההההההההה…" at bounding box center [566, 287] width 1132 height 575
click at [837, 551] on div "pathFree = hero.canMoveRight() 4 5 6 7 8 9 10 11 12 13 14 15 16 17 18 19 20 21 …" at bounding box center [824, 352] width 398 height 398
click at [833, 535] on span "Run" at bounding box center [827, 528] width 61 height 15
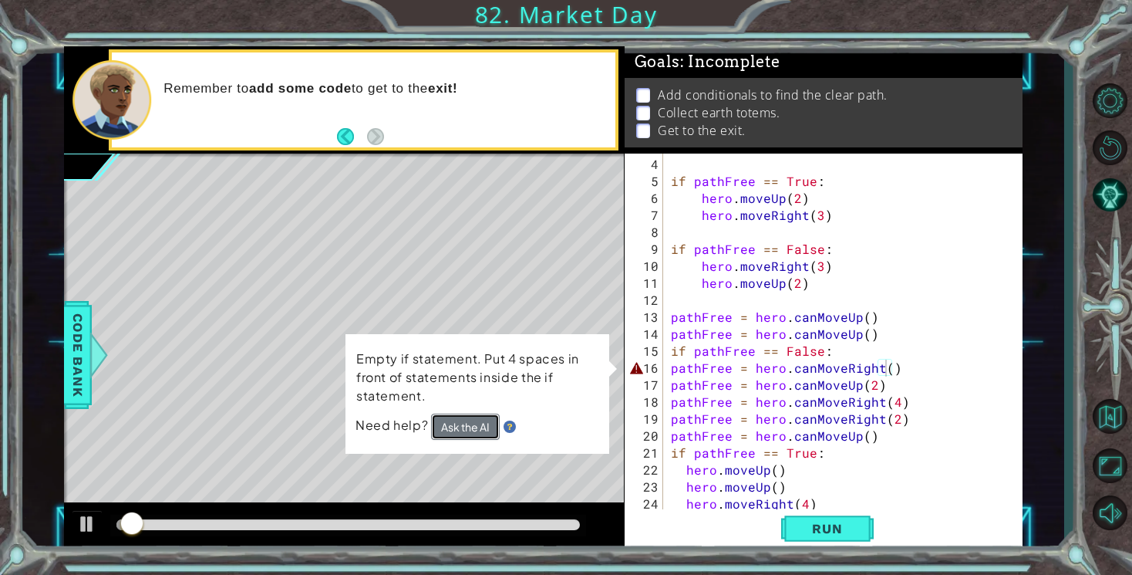
click at [479, 423] on button "Ask the AI" at bounding box center [465, 426] width 69 height 26
click at [464, 413] on button "Ask the AI" at bounding box center [465, 427] width 69 height 28
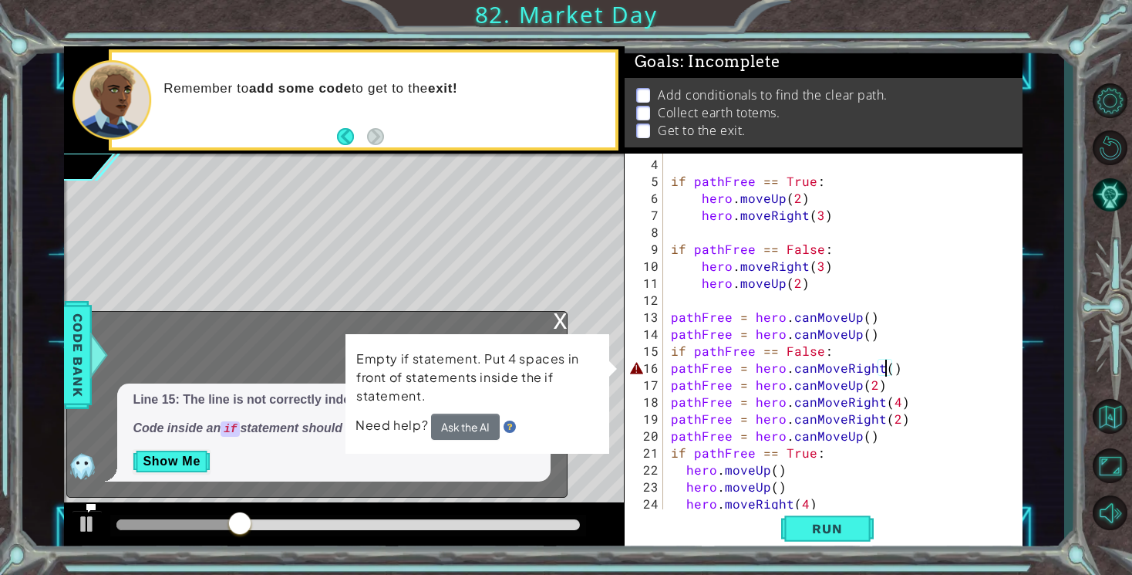
click at [504, 425] on img at bounding box center [510, 426] width 12 height 12
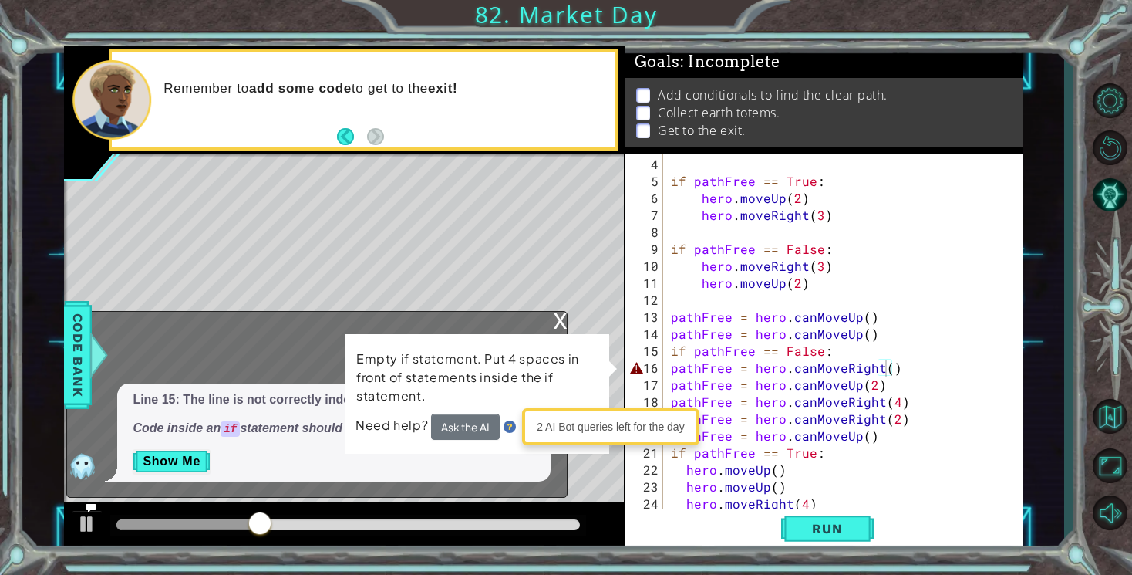
click at [385, 425] on span "Need help?" at bounding box center [394, 425] width 76 height 16
click at [300, 391] on p "Line 15: The line is not correctly indented for your new if statement." at bounding box center [334, 400] width 402 height 18
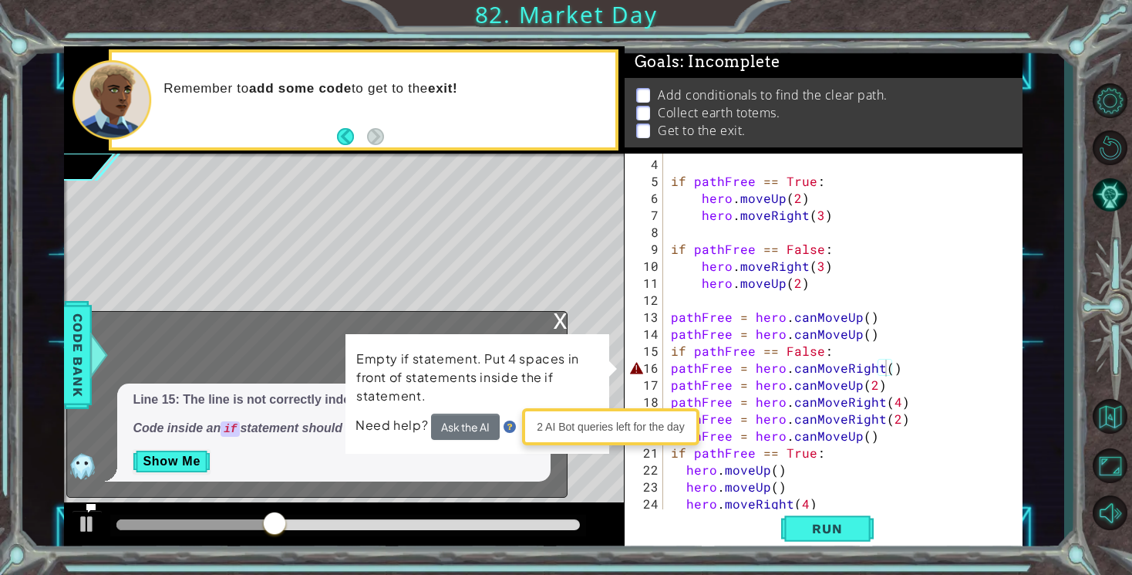
click at [299, 391] on p "Line 15: The line is not correctly indented for your new if statement." at bounding box center [334, 400] width 402 height 18
click at [554, 320] on div "x" at bounding box center [560, 319] width 14 height 15
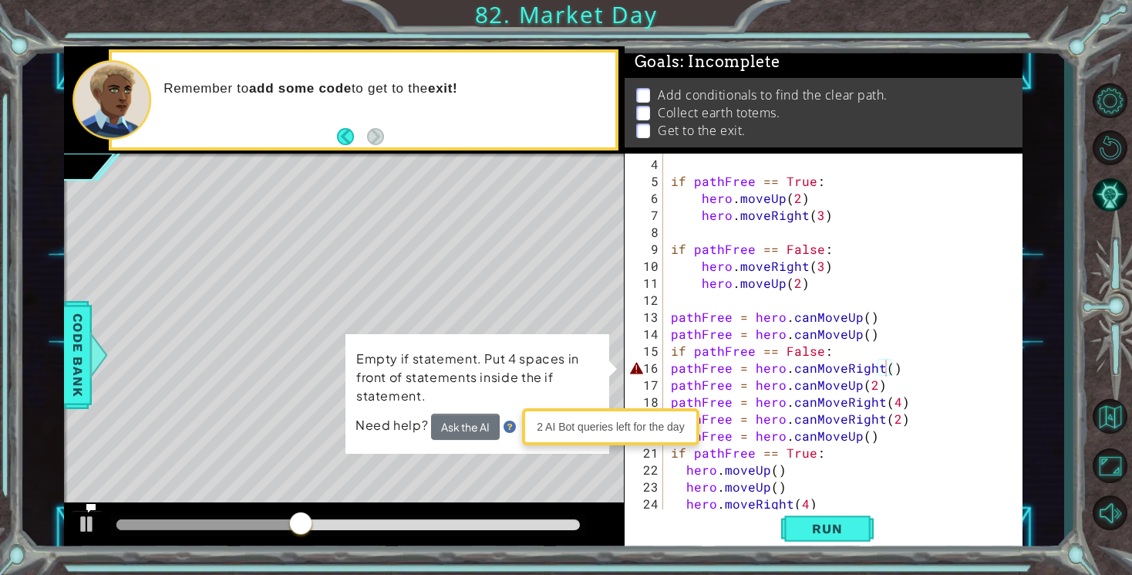
click at [731, 349] on div "if pathFree == True : hero . moveUp ( 2 ) hero . moveRight ( 3 ) if pathFree ==…" at bounding box center [847, 351] width 359 height 390
click at [730, 358] on div "if pathFree == True : hero . moveUp ( 2 ) hero . moveRight ( 3 ) if pathFree ==…" at bounding box center [847, 351] width 359 height 390
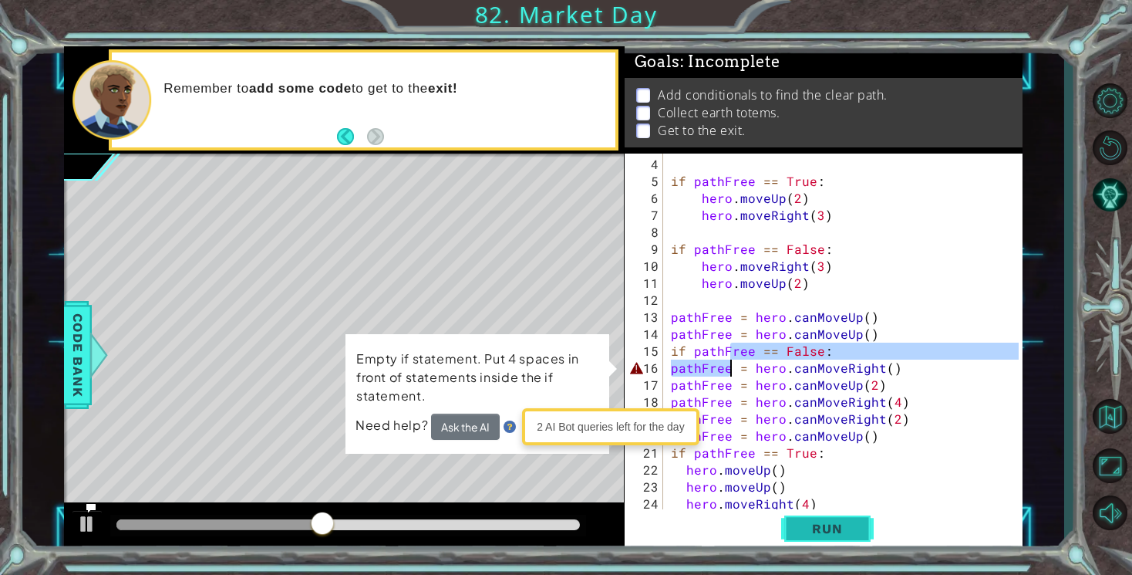
click at [826, 534] on span "Run" at bounding box center [827, 528] width 61 height 15
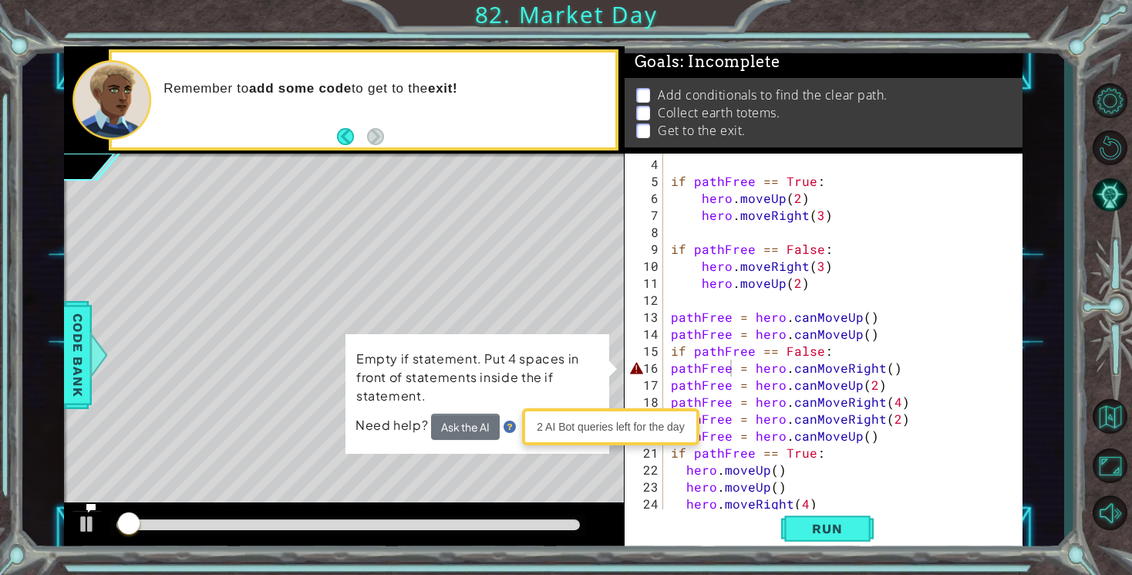
click at [636, 422] on div "2 AI Bot queries left for the day" at bounding box center [610, 426] width 169 height 29
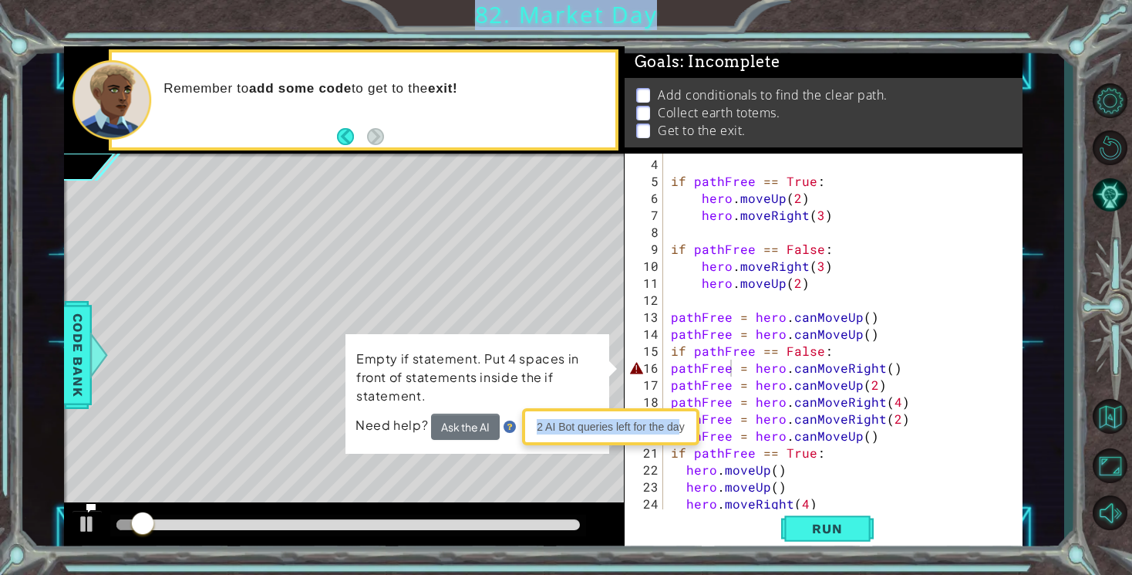
drag, startPoint x: 683, startPoint y: 427, endPoint x: 678, endPoint y: 403, distance: 24.4
click at [678, 403] on body "1 2 3 4 5 6 7 8 9 10 11 12 13 14 15 16 17 18 19 20 21 22 hero . moveRight ( ) p…" at bounding box center [566, 287] width 1132 height 575
type textarea "pathFree = hero.canMoveUp()"
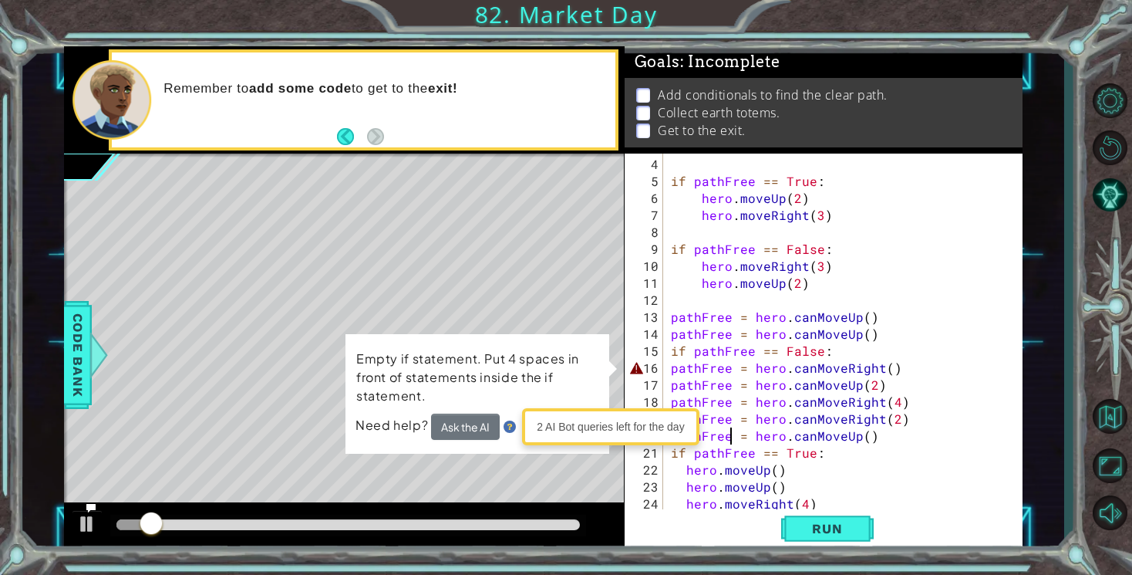
click at [734, 441] on div "if pathFree == True : hero . moveUp ( 2 ) hero . moveRight ( 3 ) if pathFree ==…" at bounding box center [847, 351] width 359 height 390
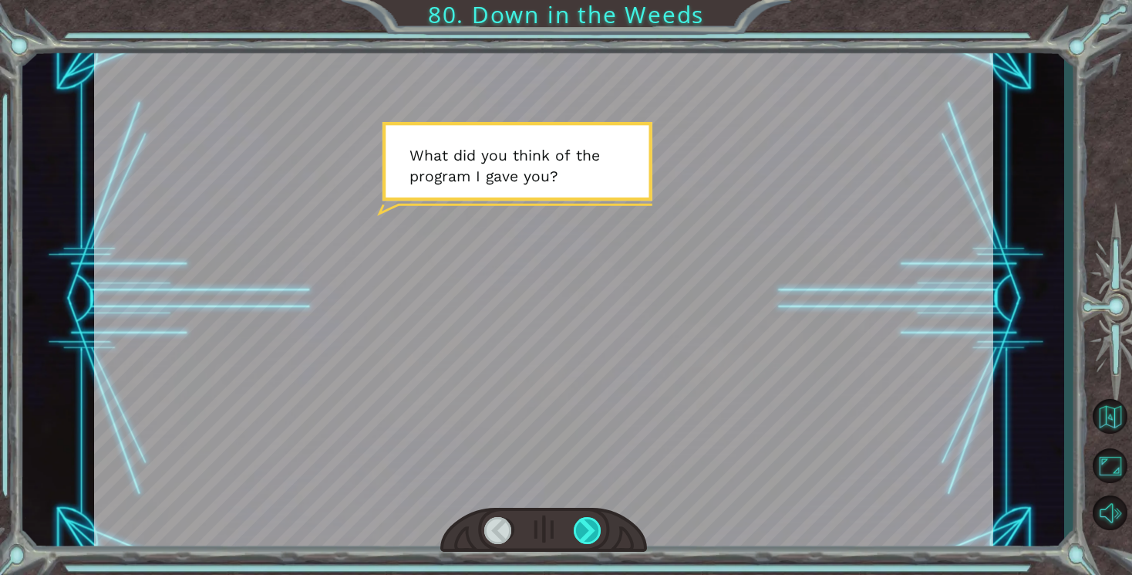
click at [592, 536] on div at bounding box center [588, 530] width 29 height 27
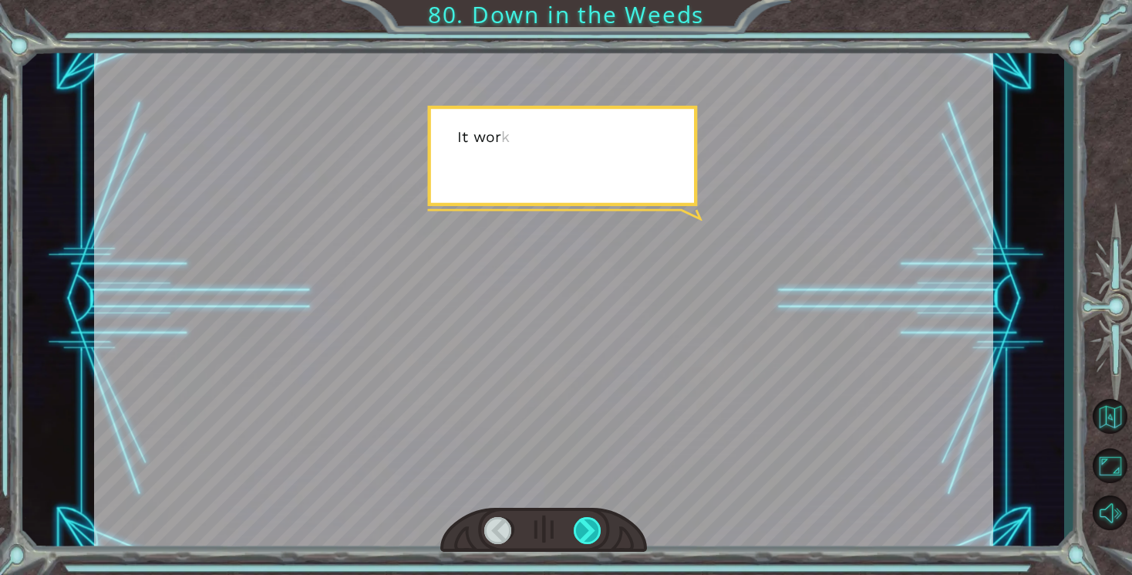
click at [592, 536] on div at bounding box center [588, 530] width 29 height 27
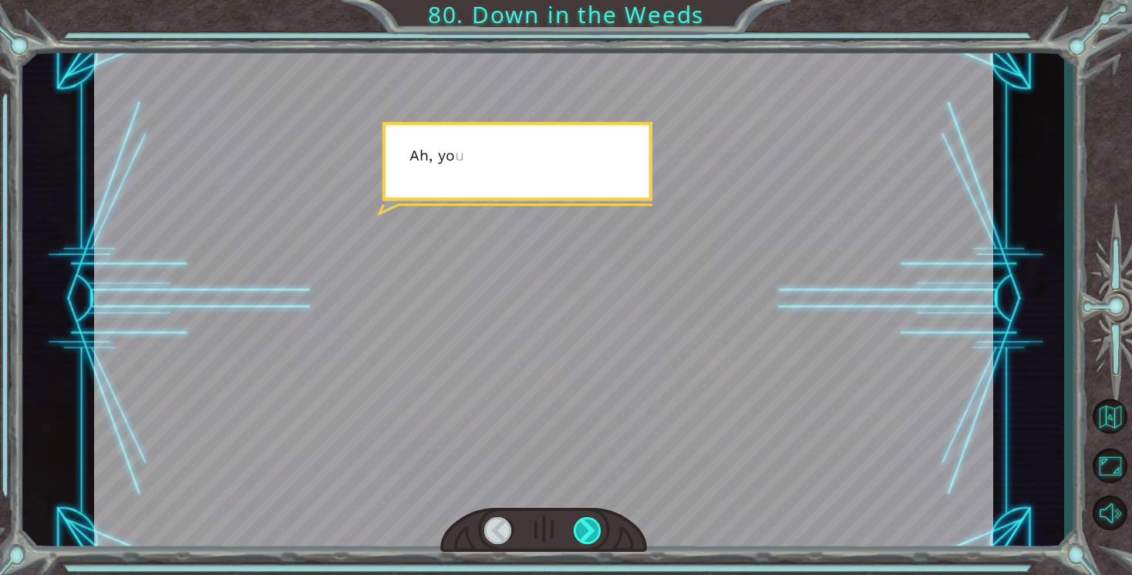
click at [592, 536] on div at bounding box center [588, 530] width 29 height 27
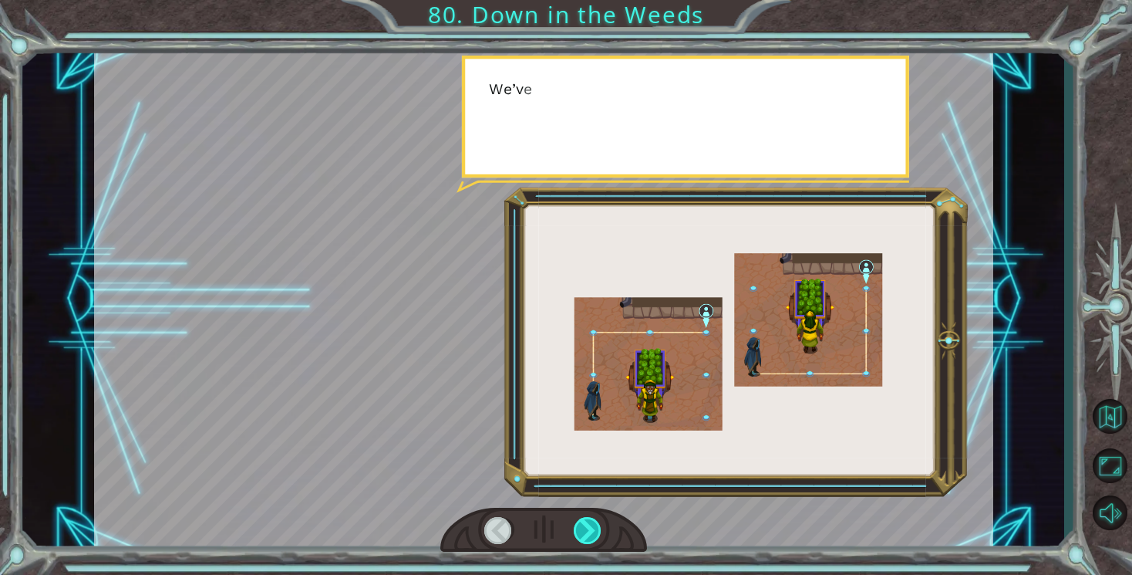
click at [592, 536] on div at bounding box center [588, 530] width 29 height 27
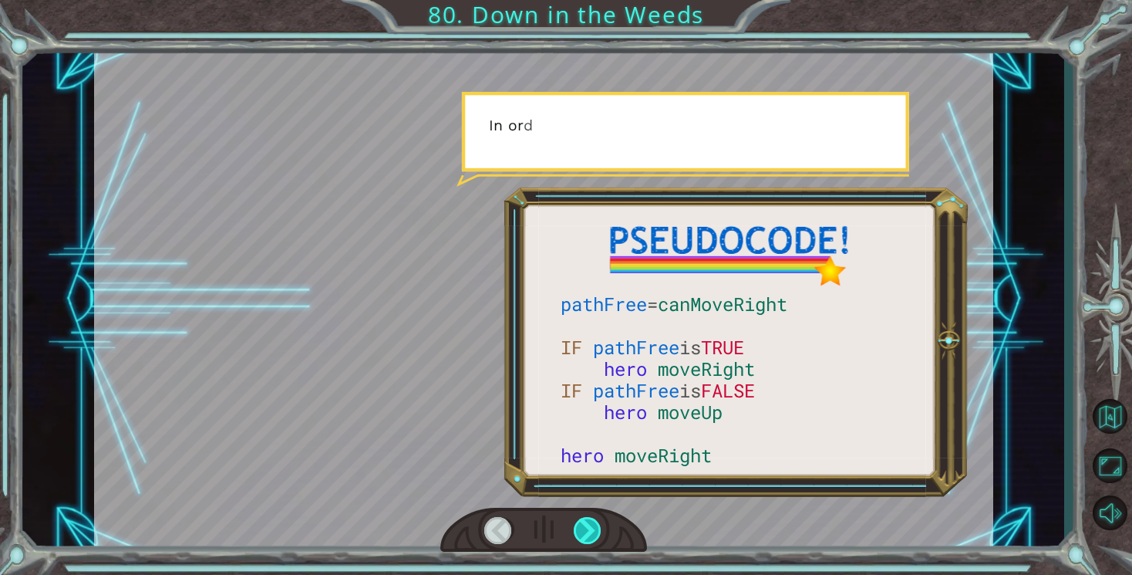
click at [592, 536] on div at bounding box center [588, 530] width 29 height 27
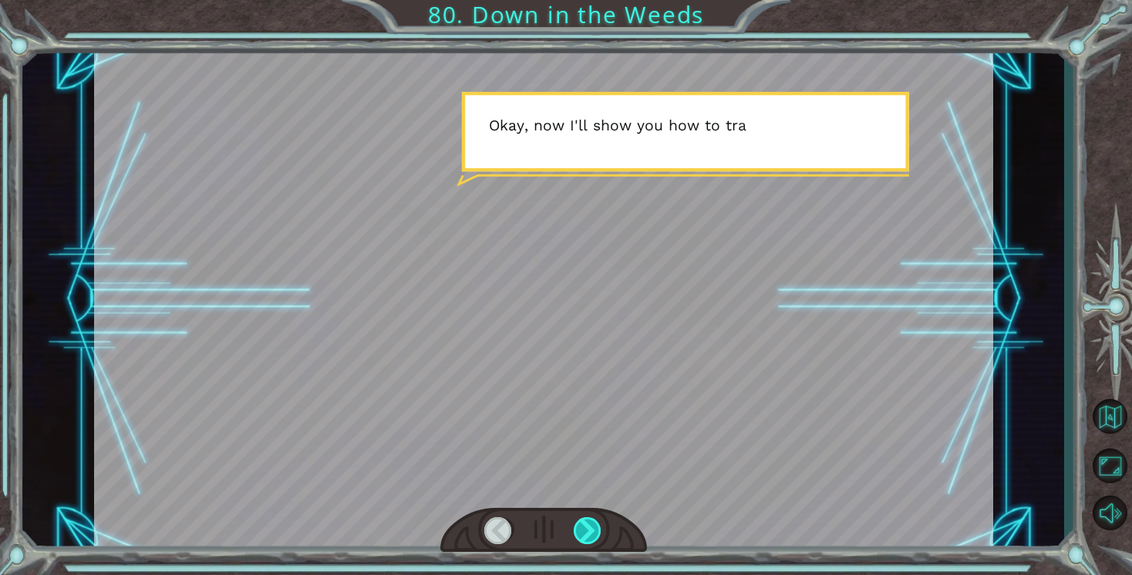
click at [589, 530] on div at bounding box center [588, 530] width 29 height 27
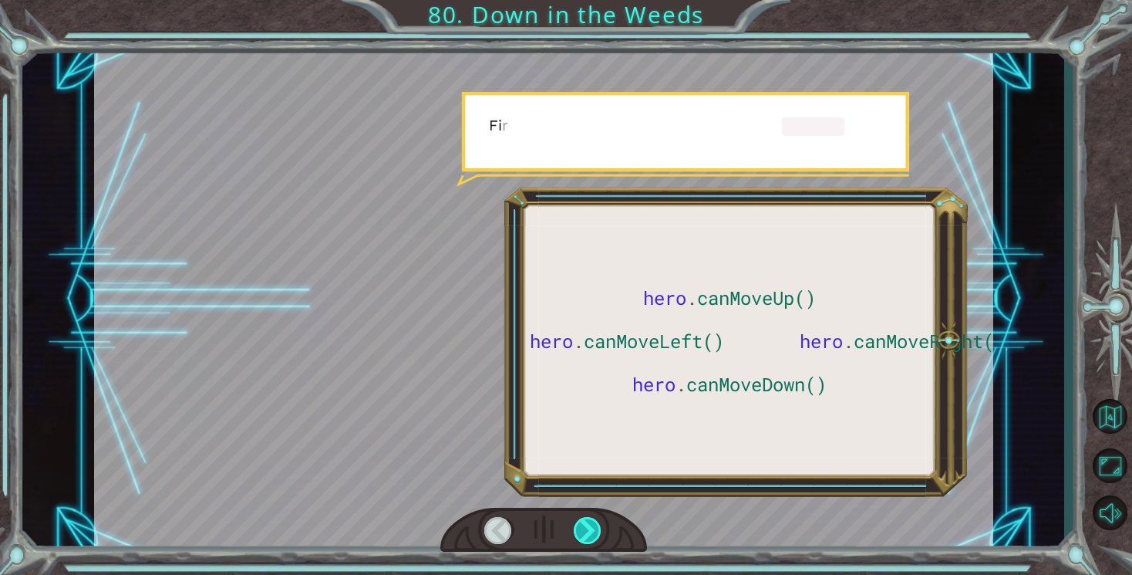
click at [589, 530] on div at bounding box center [588, 530] width 29 height 27
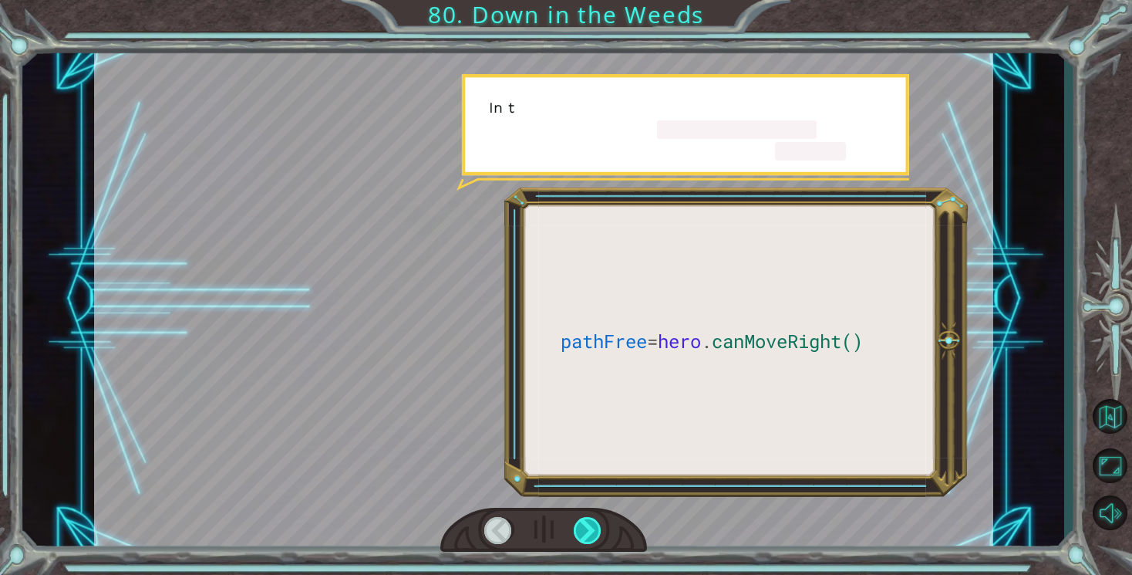
click at [589, 530] on div at bounding box center [588, 530] width 29 height 27
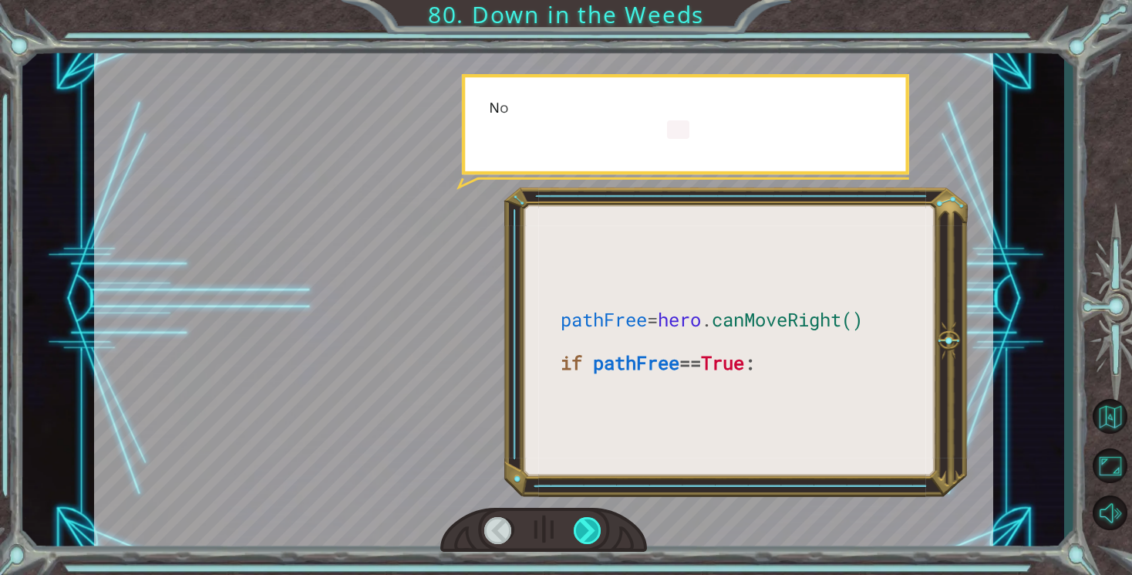
click at [589, 530] on div at bounding box center [588, 530] width 29 height 27
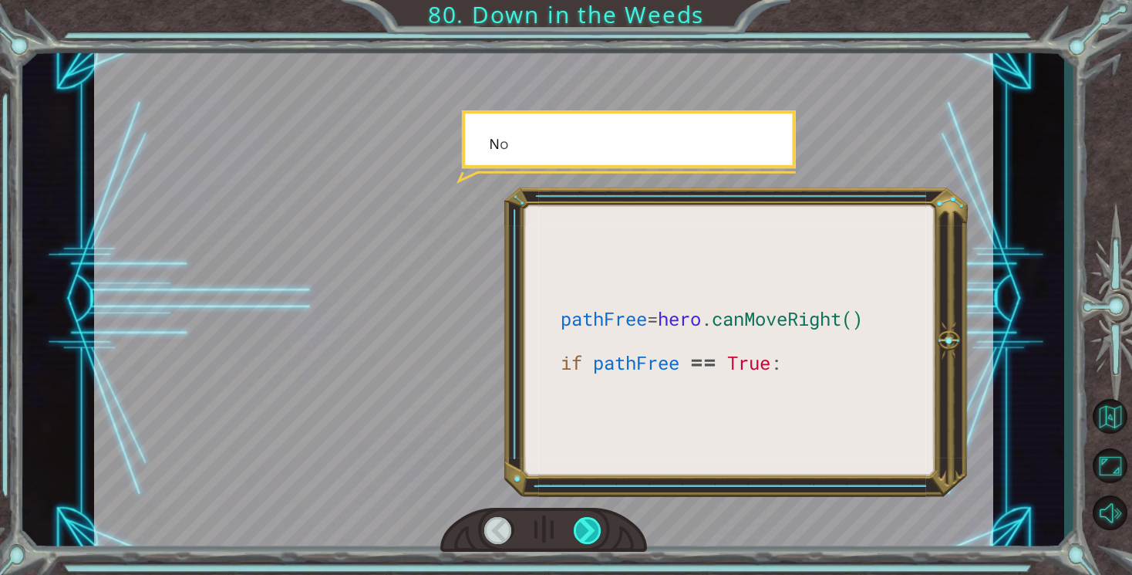
click at [589, 530] on div at bounding box center [588, 530] width 29 height 27
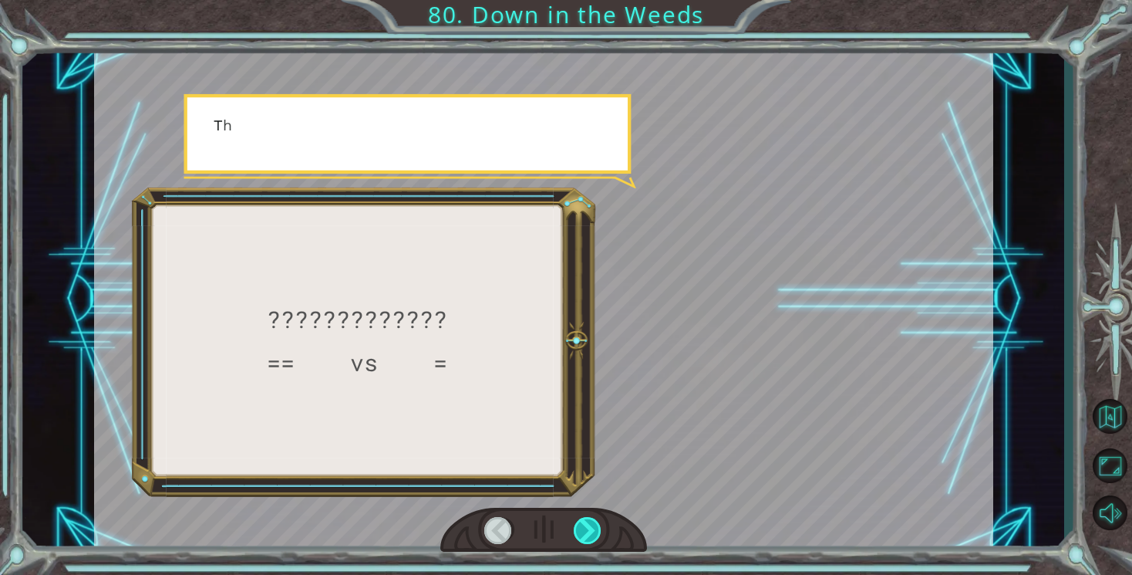
click at [589, 530] on div at bounding box center [588, 530] width 29 height 27
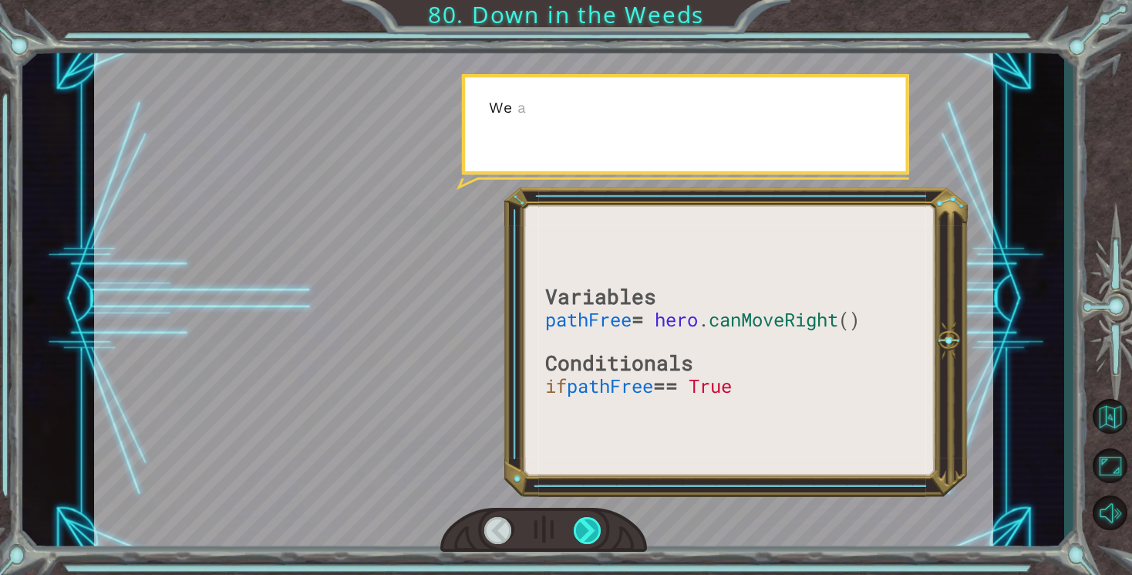
click at [589, 530] on div at bounding box center [588, 530] width 29 height 27
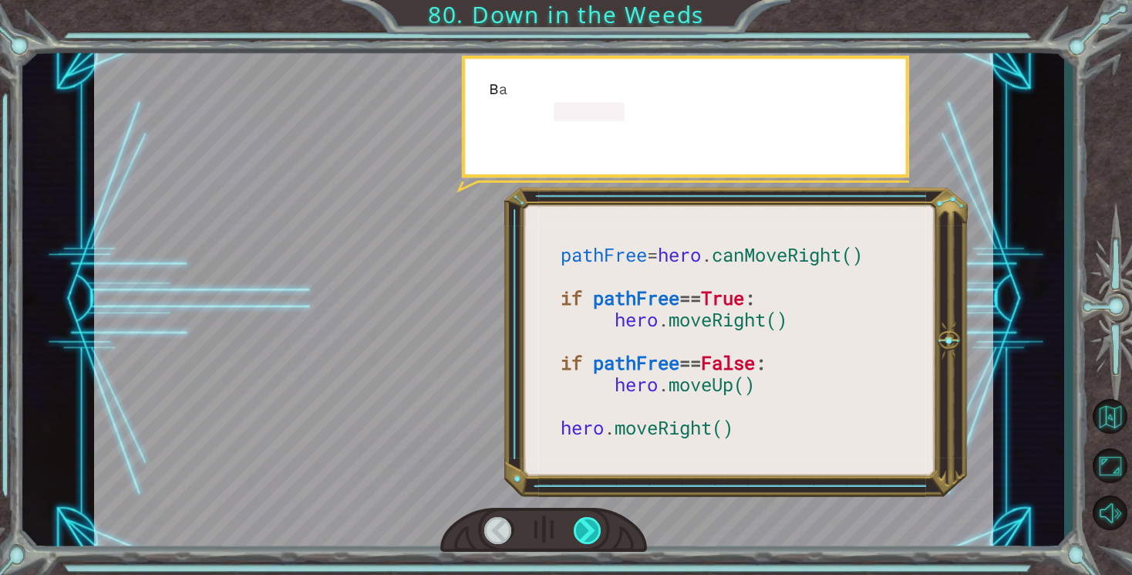
click at [589, 530] on div at bounding box center [588, 530] width 29 height 27
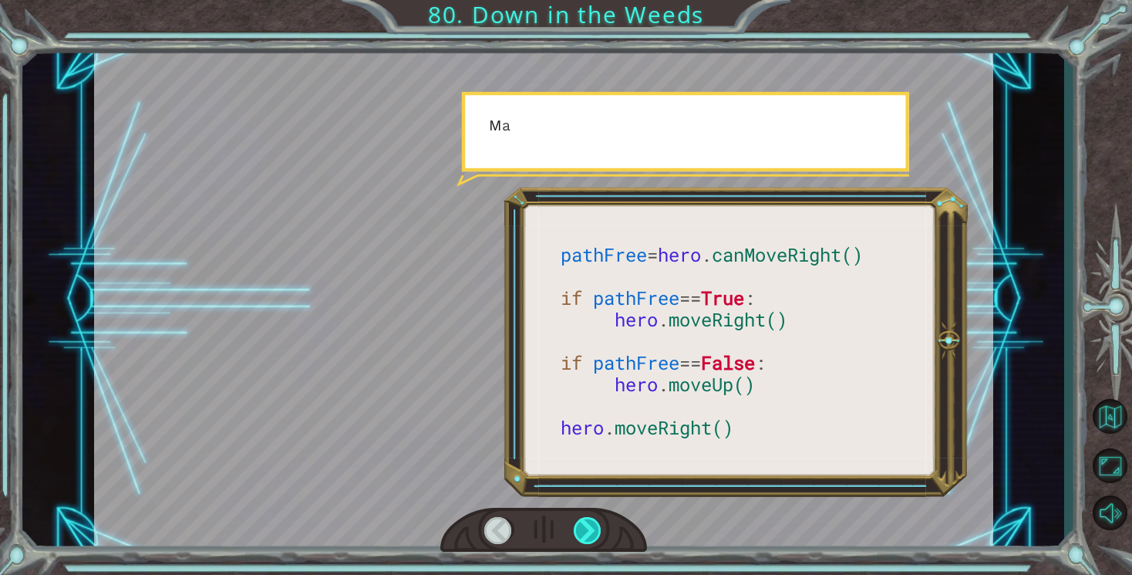
click at [589, 530] on div at bounding box center [588, 530] width 29 height 27
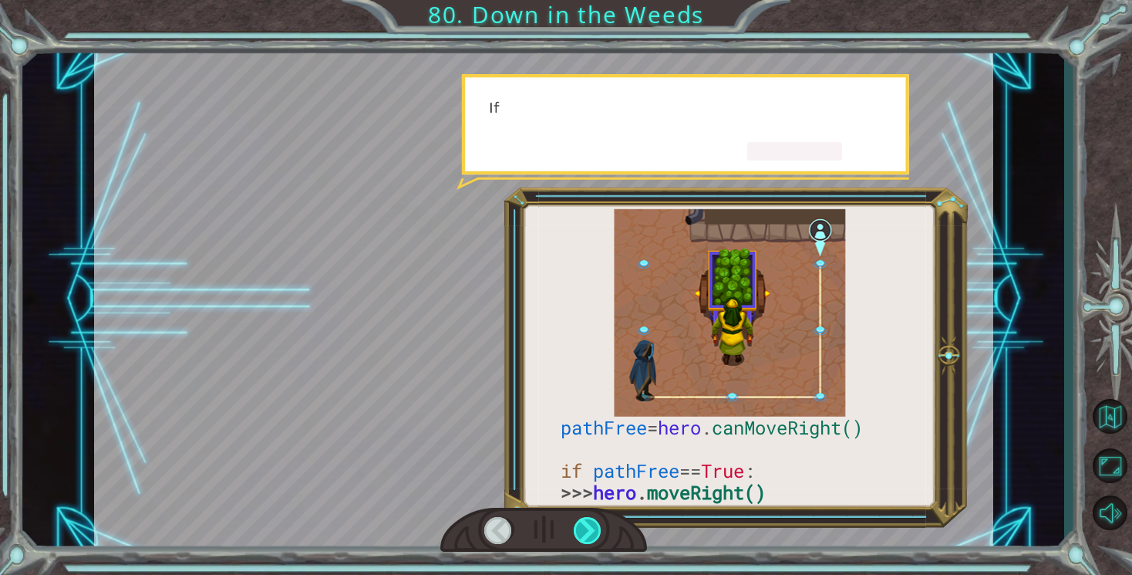
click at [589, 530] on div at bounding box center [588, 530] width 29 height 27
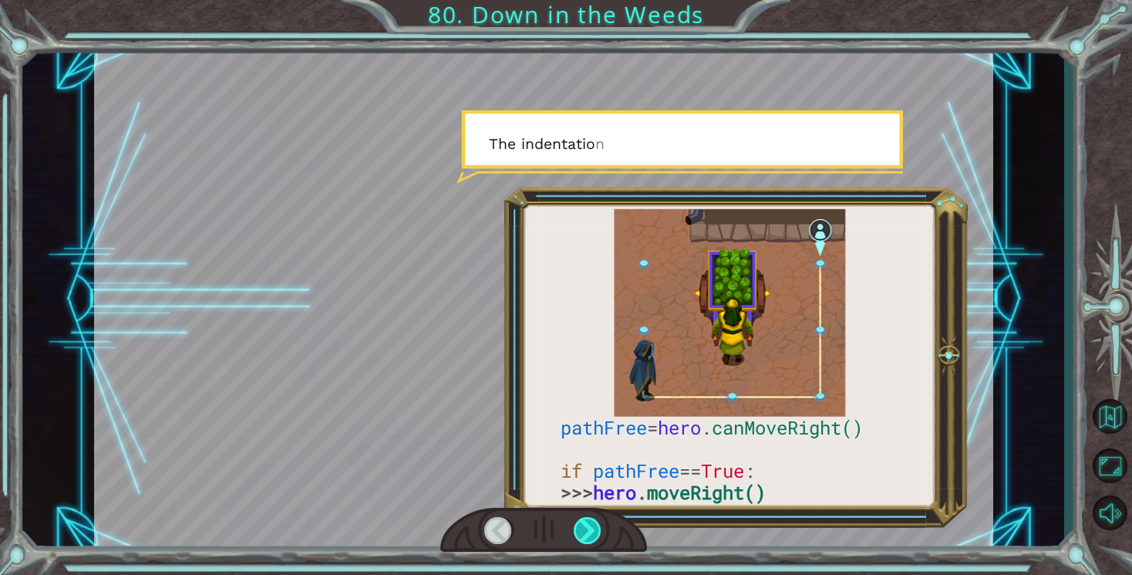
click at [589, 530] on div at bounding box center [588, 530] width 29 height 27
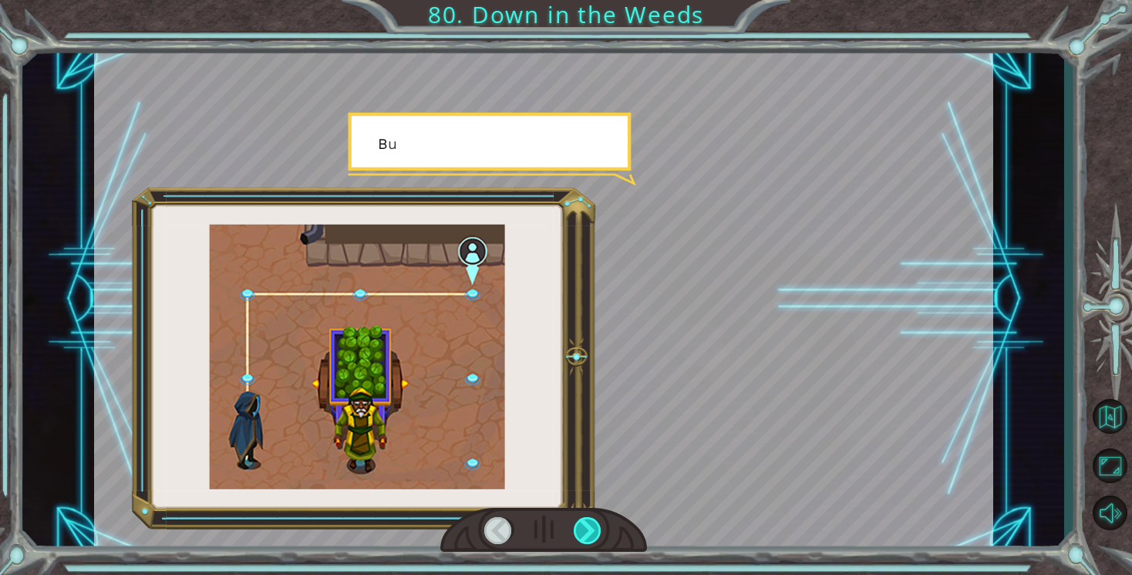
click at [589, 530] on div at bounding box center [588, 530] width 29 height 27
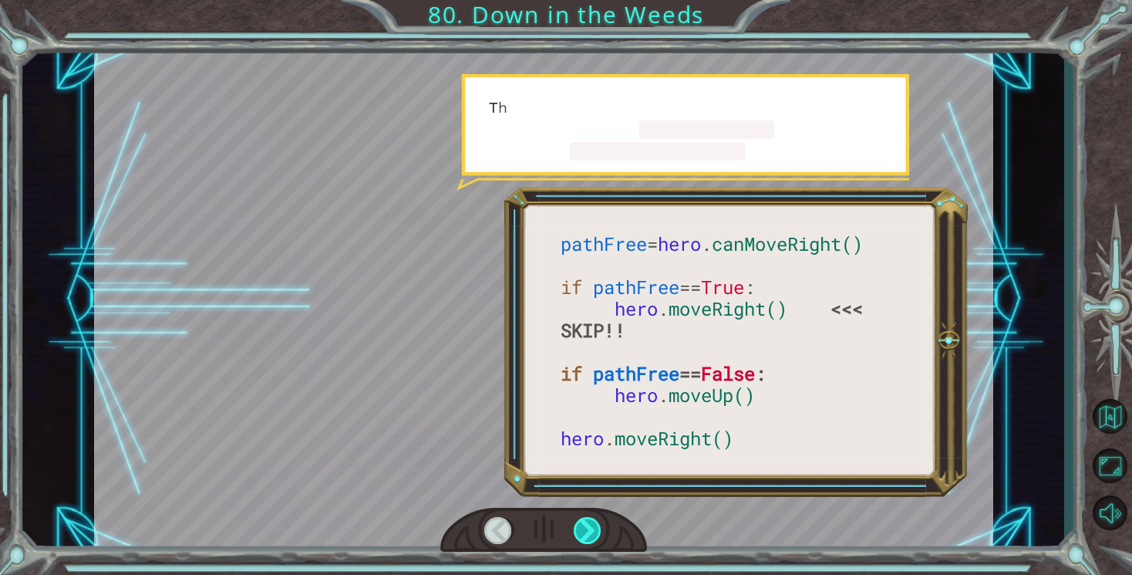
click at [589, 530] on div at bounding box center [588, 530] width 29 height 27
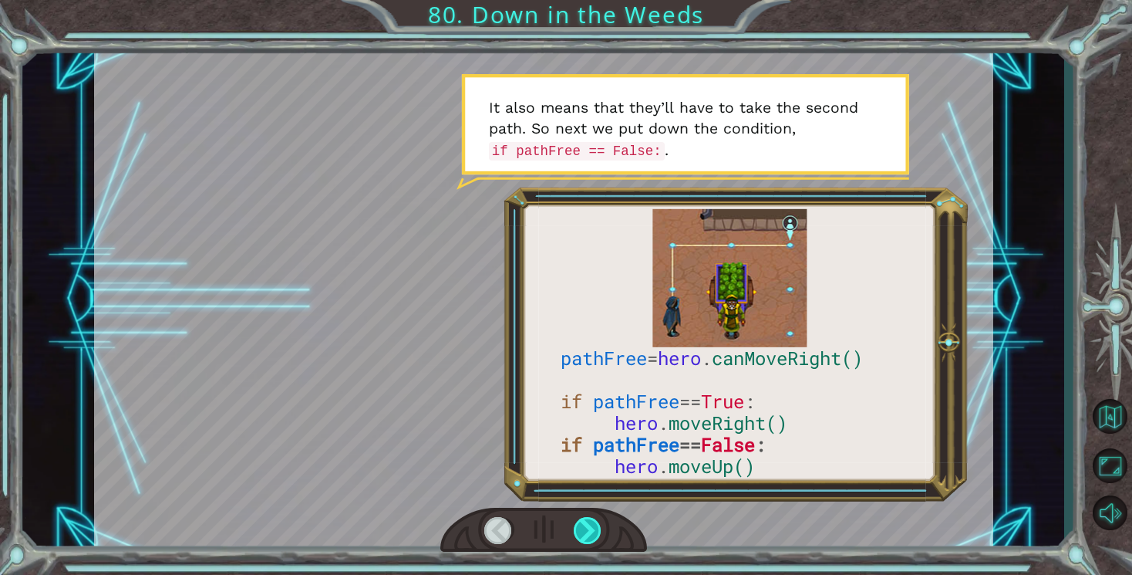
click at [589, 530] on div at bounding box center [588, 530] width 29 height 27
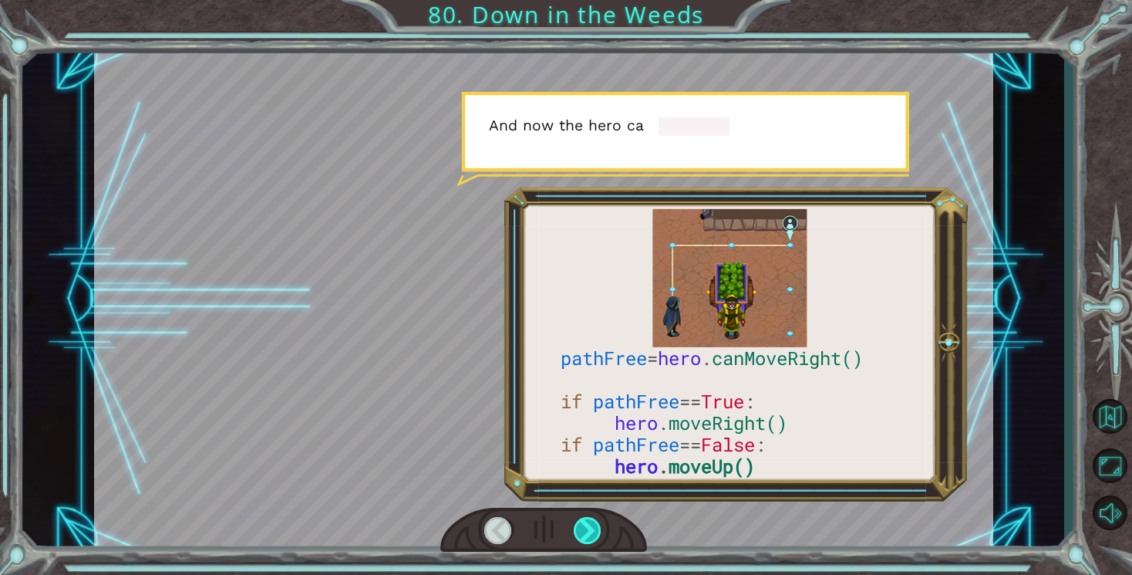
click at [589, 530] on div at bounding box center [588, 530] width 29 height 27
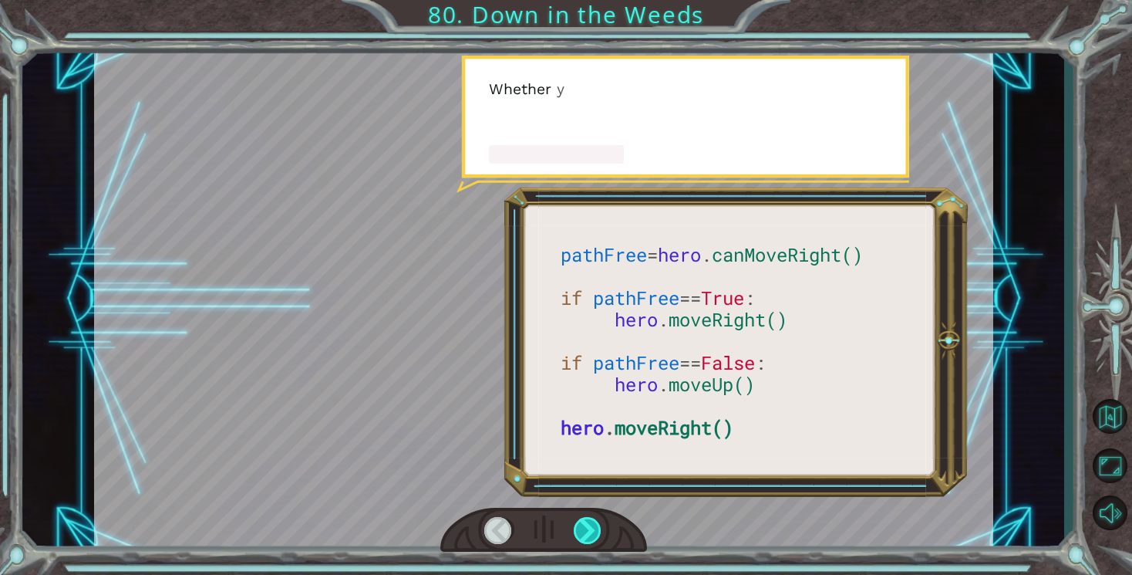
click at [589, 530] on div at bounding box center [588, 530] width 29 height 27
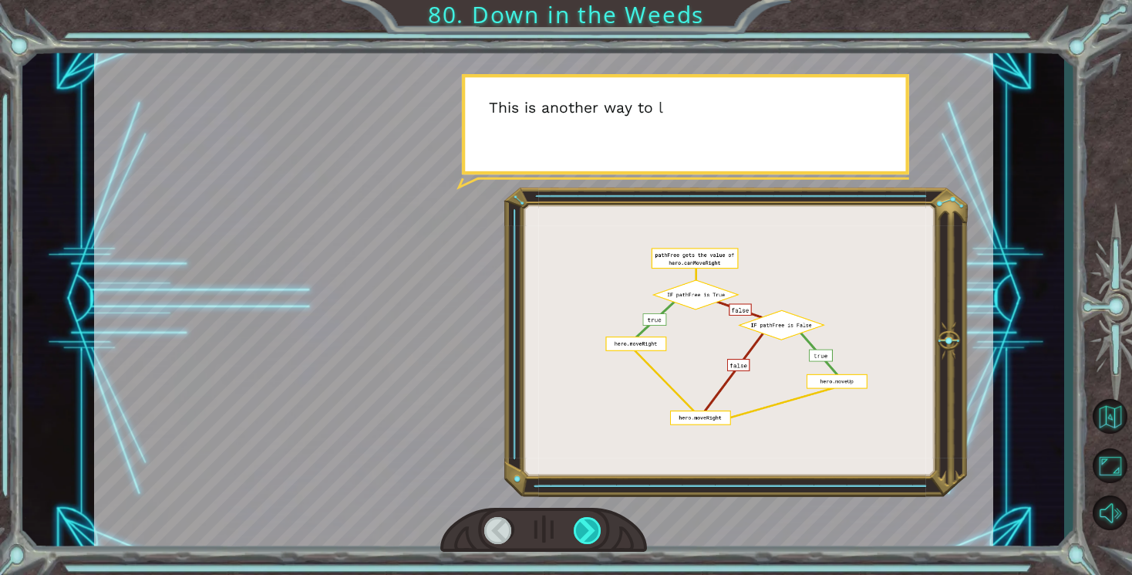
click at [589, 530] on div at bounding box center [588, 530] width 29 height 27
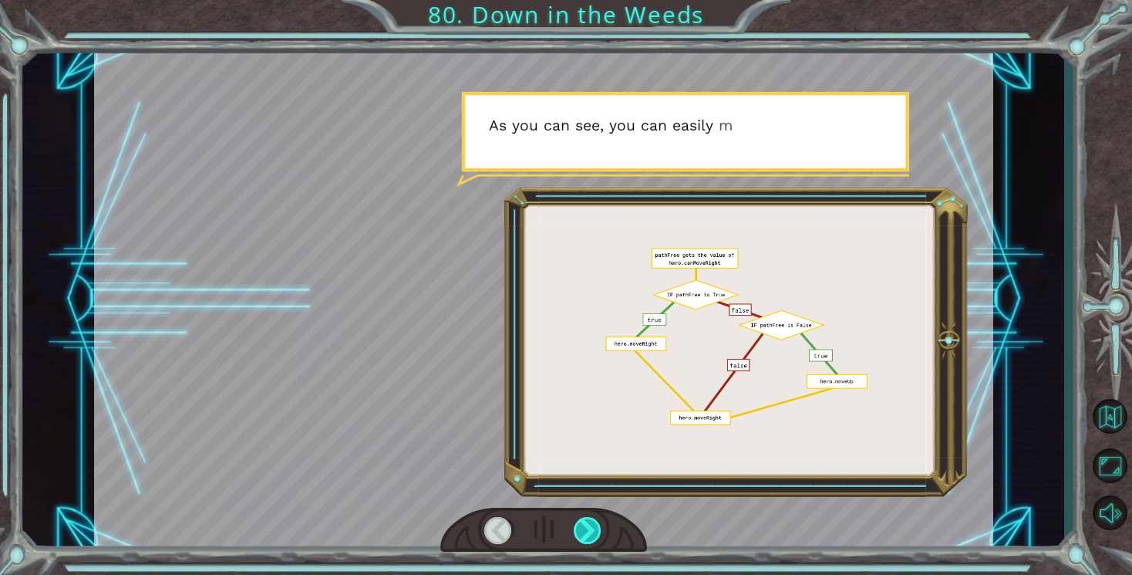
click at [589, 530] on div at bounding box center [588, 530] width 29 height 27
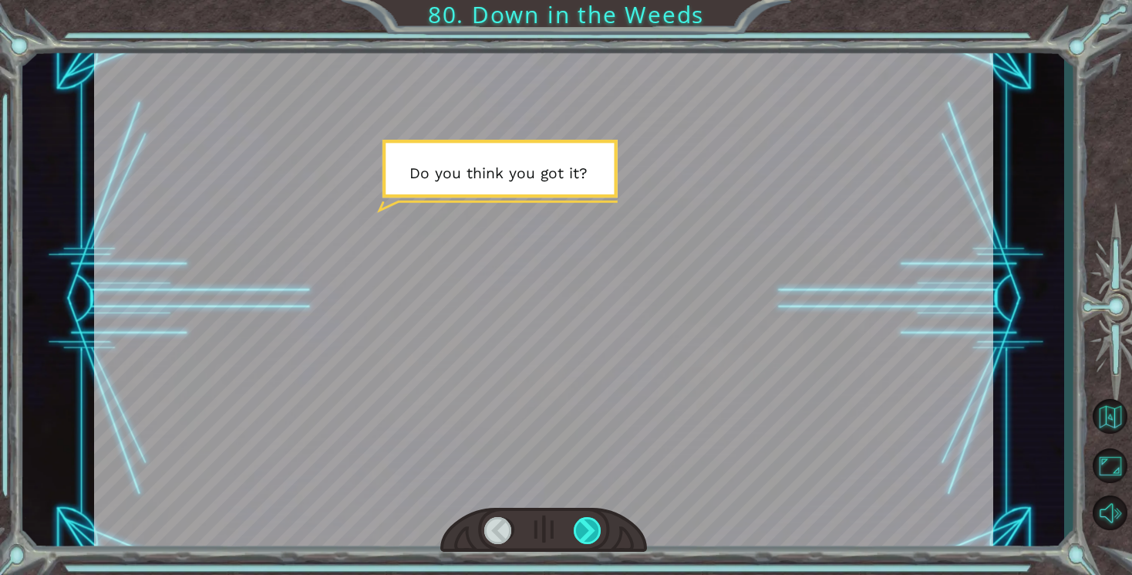
click at [589, 530] on div at bounding box center [588, 530] width 29 height 27
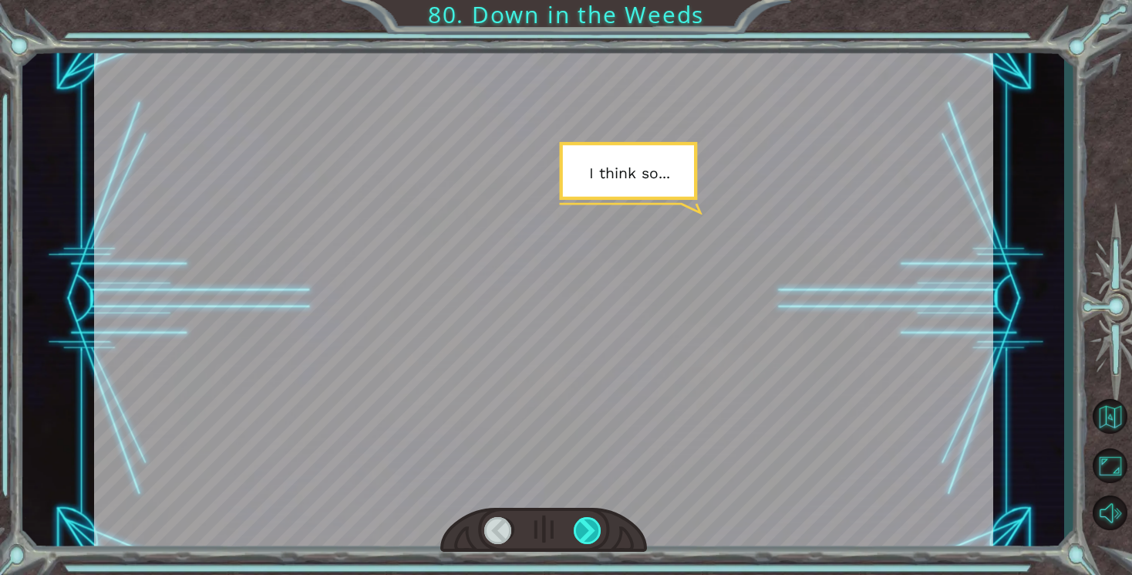
click at [589, 530] on div at bounding box center [588, 530] width 29 height 27
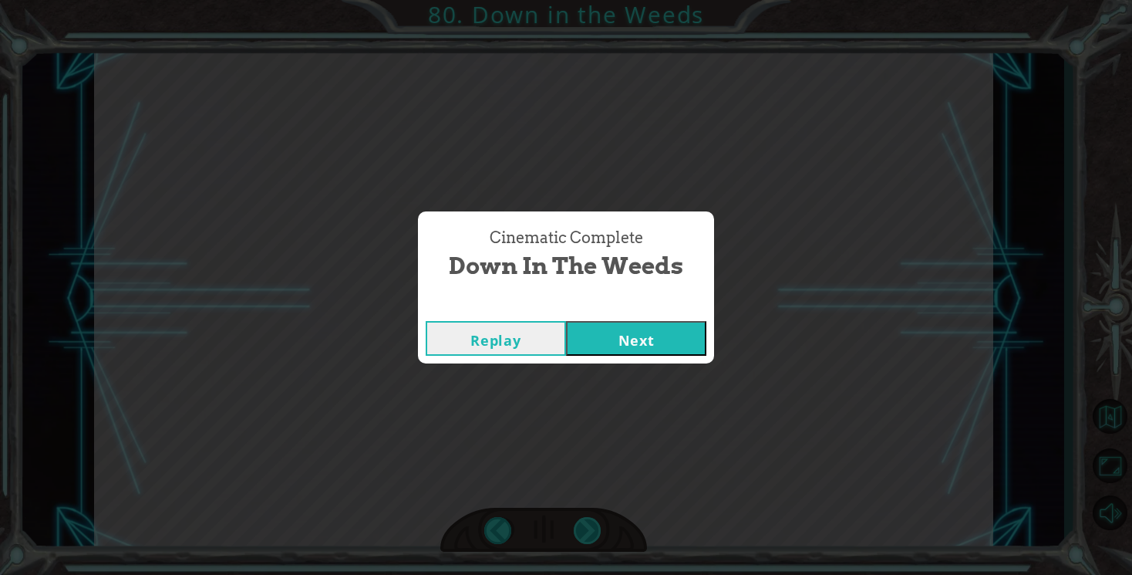
click at [589, 530] on div "Cinematic Complete Down in the Weeds Replay Next" at bounding box center [566, 287] width 1132 height 575
click at [623, 363] on div "Cinematic Complete Down in the Weeds Replay Next" at bounding box center [566, 287] width 1132 height 575
click at [623, 331] on button "Next" at bounding box center [636, 338] width 140 height 35
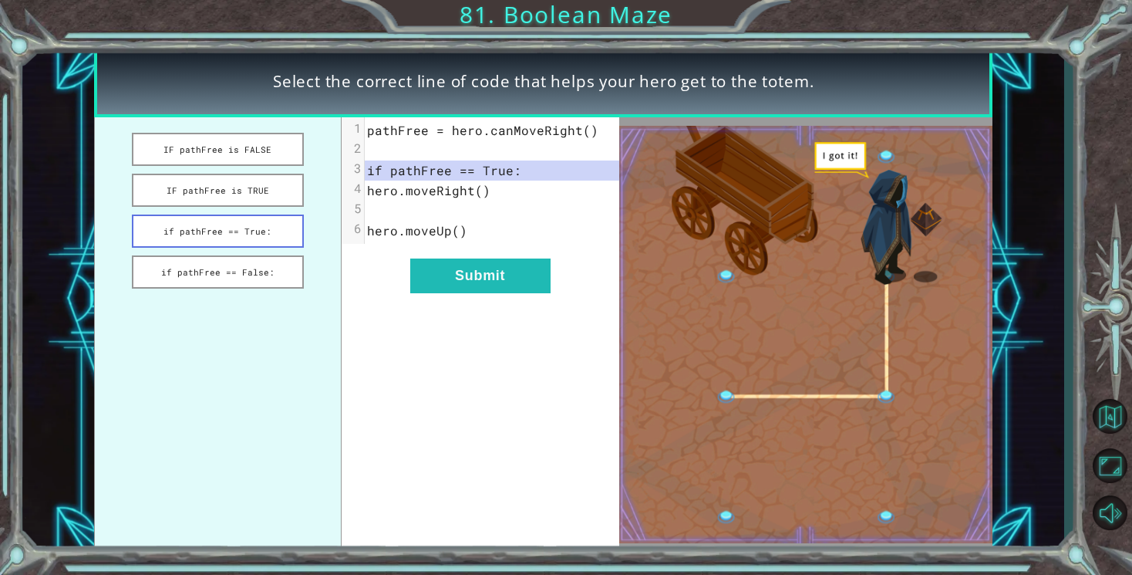
click at [255, 241] on button "if pathFree == True:" at bounding box center [218, 230] width 172 height 33
click at [443, 274] on button "Submit" at bounding box center [480, 275] width 140 height 35
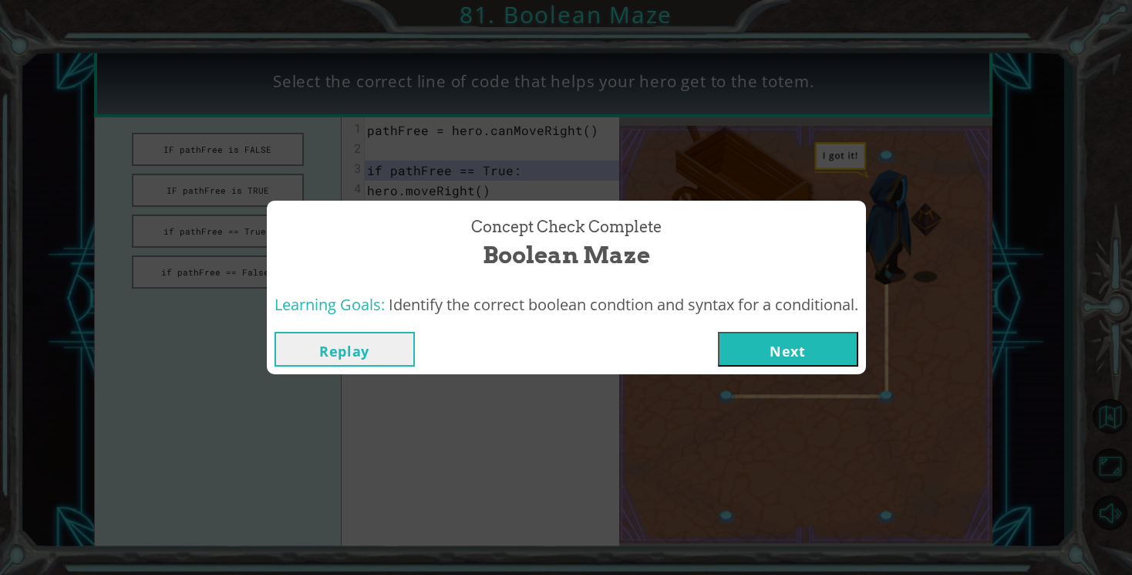
click at [751, 339] on button "Next" at bounding box center [788, 349] width 140 height 35
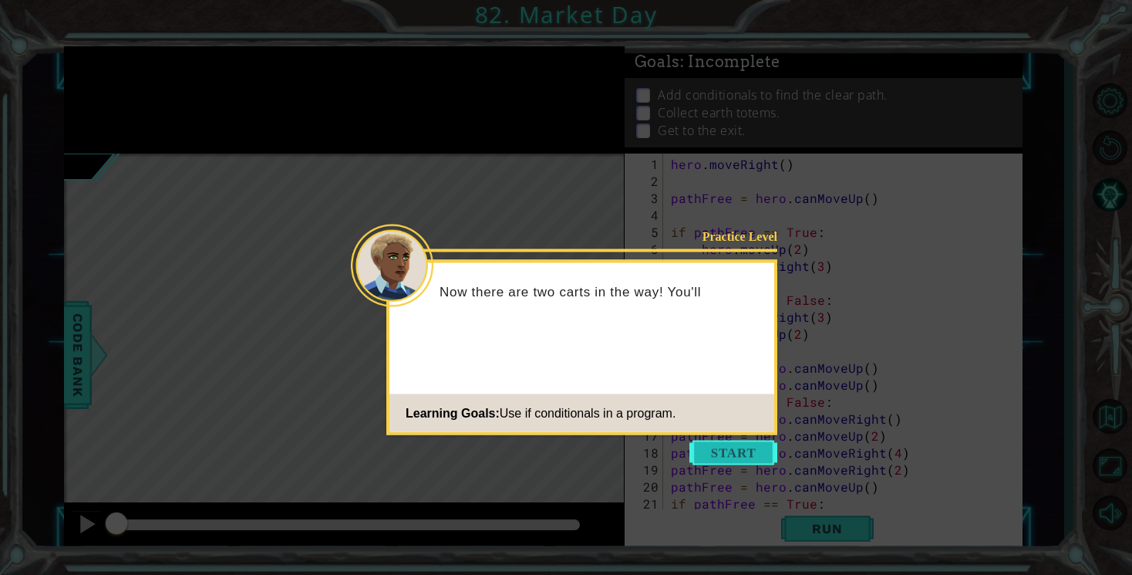
click at [741, 453] on button "Start" at bounding box center [734, 452] width 88 height 25
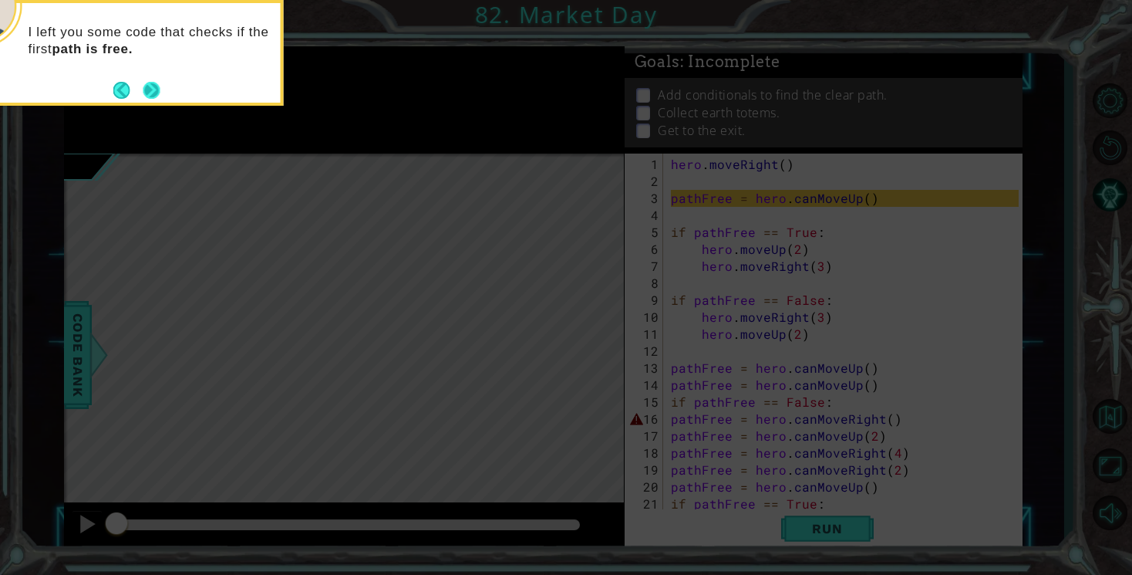
click at [148, 85] on button "Next" at bounding box center [151, 90] width 19 height 19
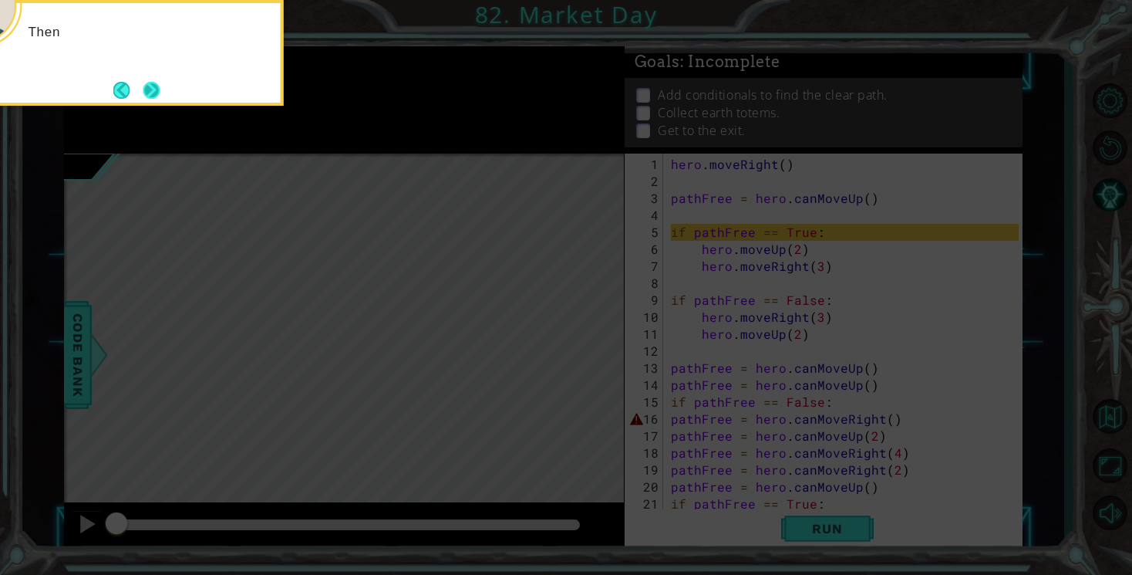
click at [148, 85] on button "Next" at bounding box center [151, 90] width 29 height 29
click at [148, 85] on button "Next" at bounding box center [151, 89] width 25 height 25
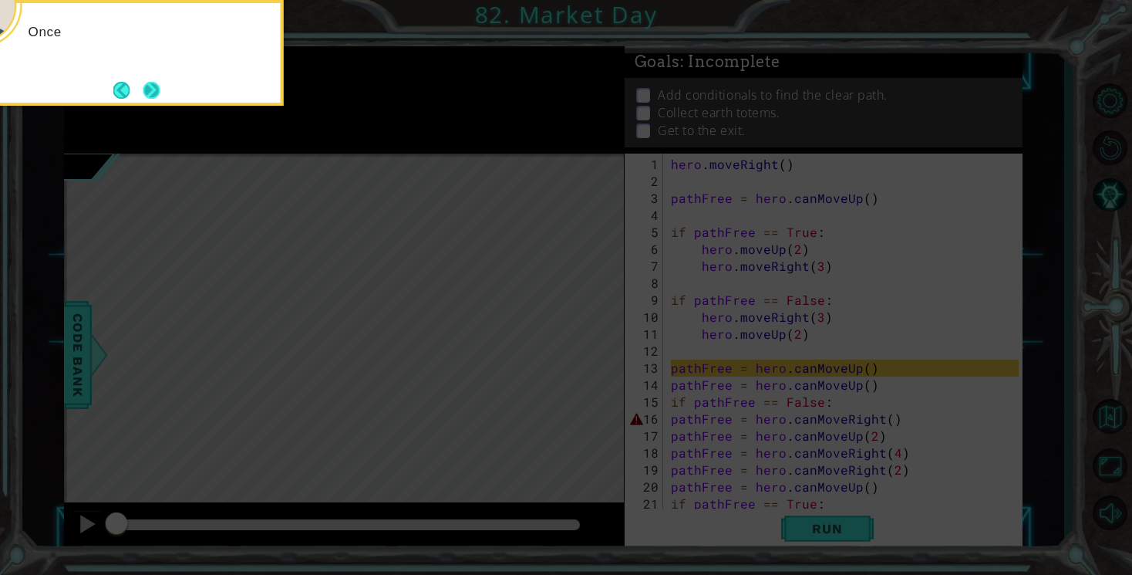
click at [148, 85] on button "Next" at bounding box center [151, 89] width 19 height 19
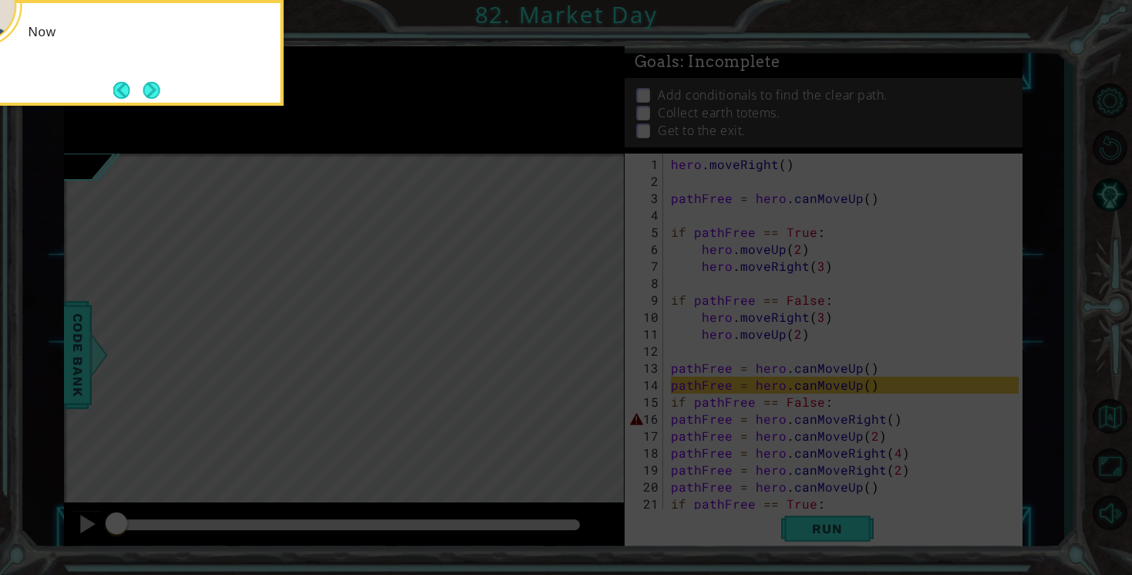
click at [148, 85] on button "Next" at bounding box center [151, 90] width 29 height 29
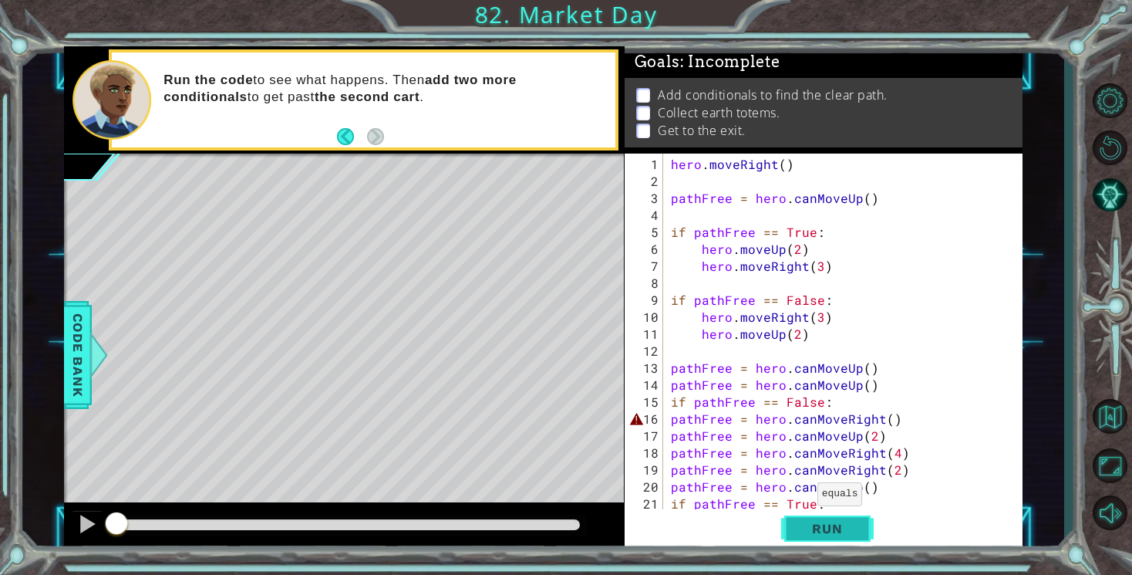
click at [827, 532] on span "Run" at bounding box center [827, 528] width 61 height 15
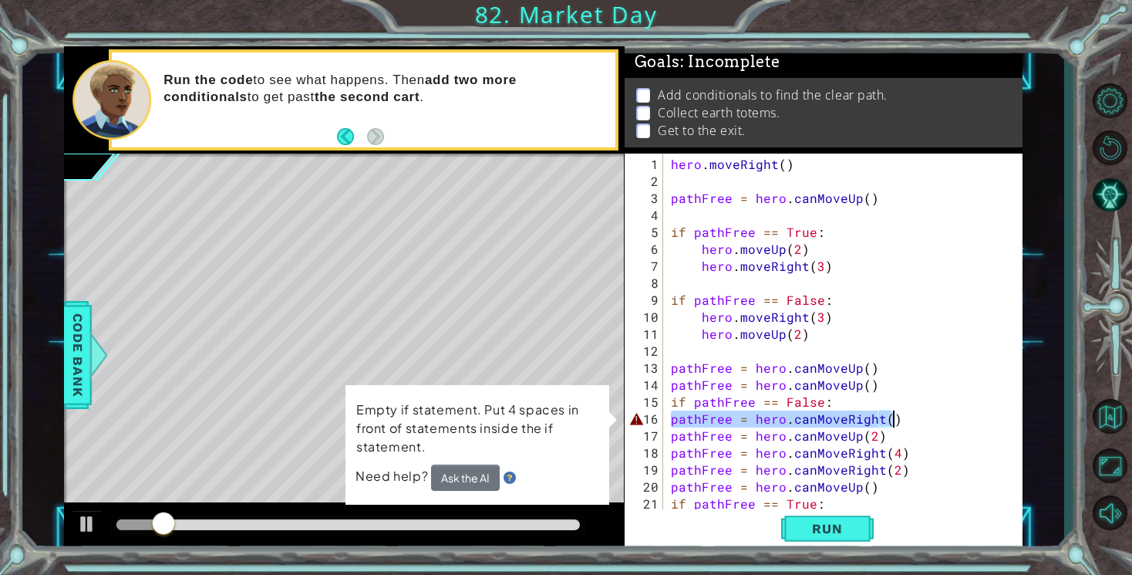
drag, startPoint x: 670, startPoint y: 420, endPoint x: 910, endPoint y: 413, distance: 240.8
click at [909, 414] on div "hero . moveRight ( ) pathFree = hero . canMoveUp ( ) if pathFree == True : hero…" at bounding box center [847, 359] width 359 height 407
type textarea "pathFree = hero.canMoveRight()"
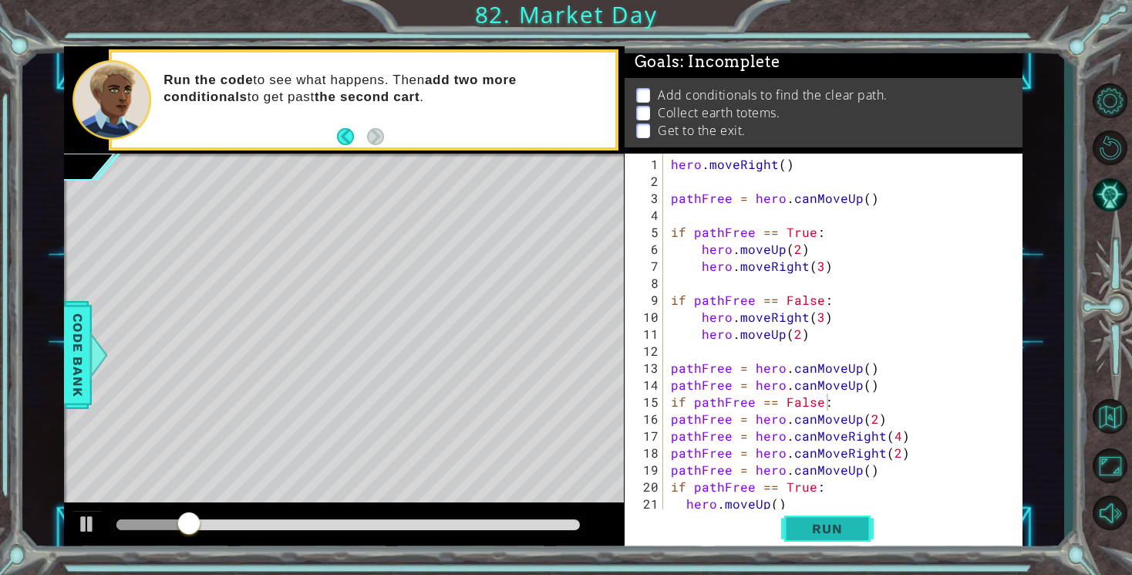
click at [844, 528] on span "Run" at bounding box center [827, 528] width 61 height 15
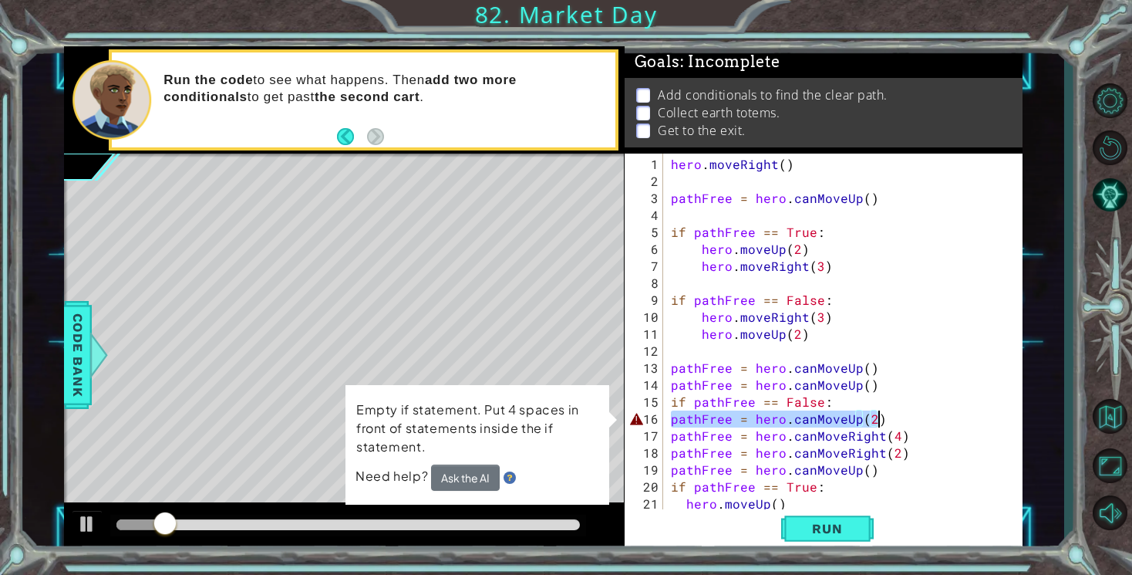
drag, startPoint x: 670, startPoint y: 415, endPoint x: 931, endPoint y: 420, distance: 261.5
click at [931, 422] on div "hero . moveRight ( ) pathFree = hero . canMoveUp ( ) if pathFree == True : hero…" at bounding box center [847, 351] width 359 height 390
type textarea "pathFree = hero.canMoveUp(2)"
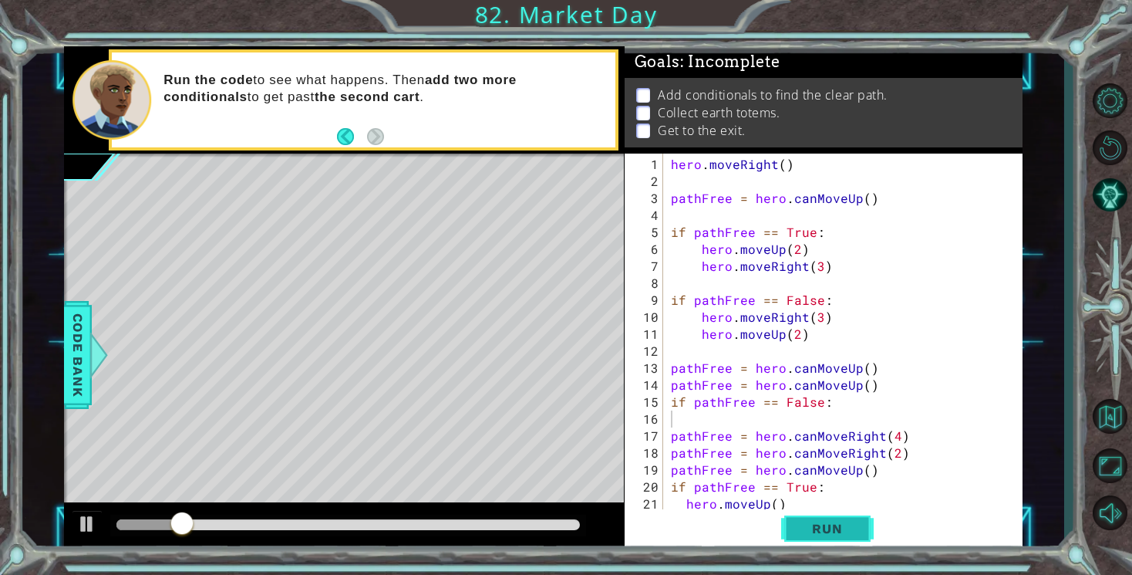
click at [857, 529] on span "Run" at bounding box center [827, 528] width 61 height 15
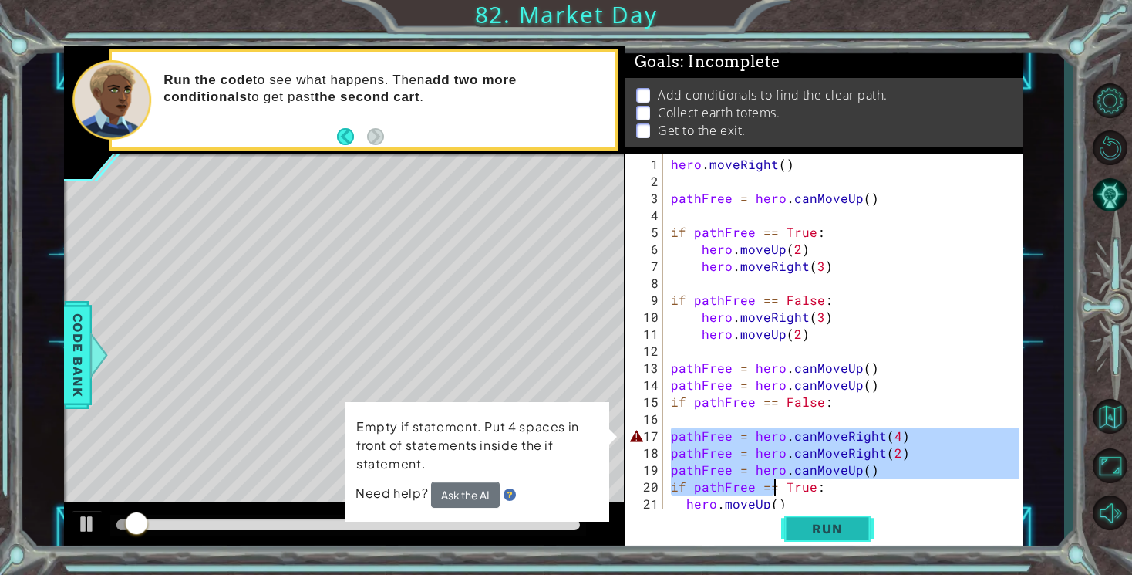
drag, startPoint x: 669, startPoint y: 435, endPoint x: 836, endPoint y: 541, distance: 197.9
click at [836, 541] on div "1 2 3 4 5 6 7 8 9 10 11 12 13 14 15 16 17 18 19 20 21 22 hero . moveRight ( ) p…" at bounding box center [824, 352] width 398 height 398
type textarea "hero.moveRight(4)"
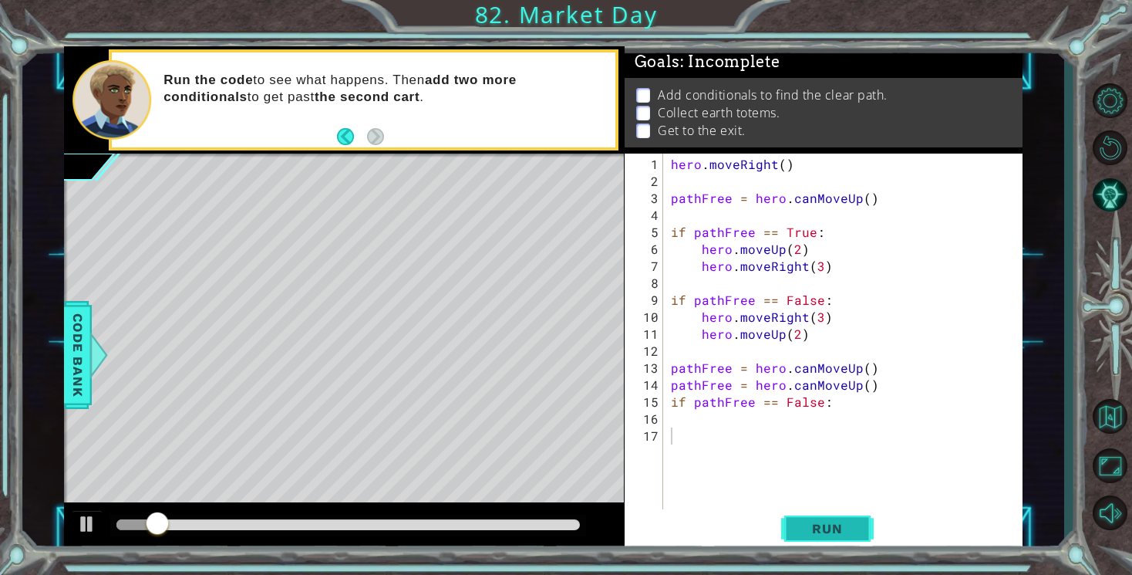
click at [828, 509] on button "Run" at bounding box center [827, 529] width 93 height 40
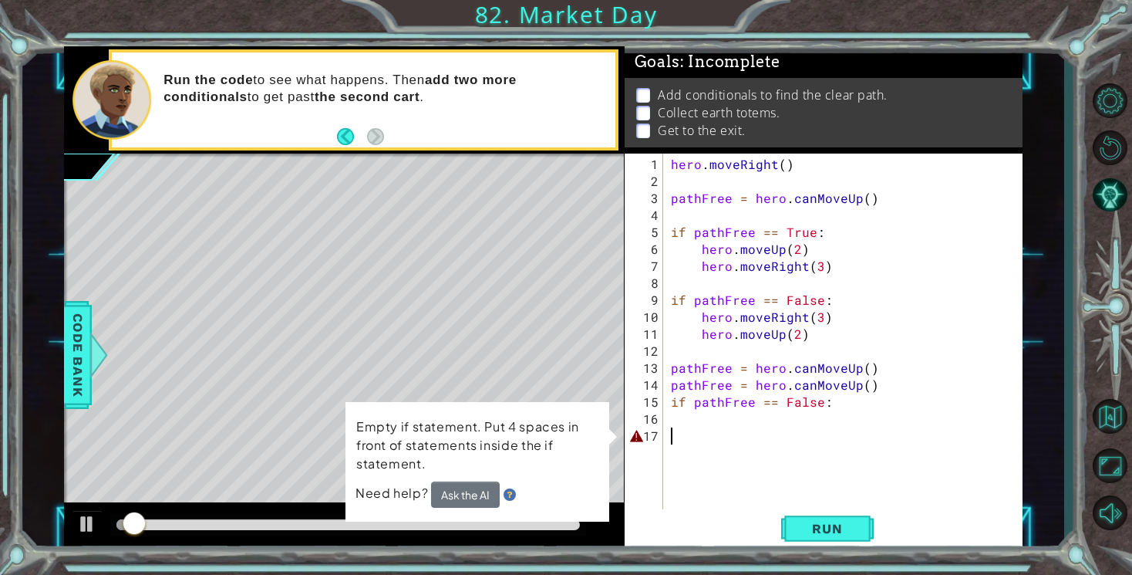
drag, startPoint x: 669, startPoint y: 433, endPoint x: 1133, endPoint y: 454, distance: 464.8
click at [1132, 454] on html "1 ההההההההההההההההההההההההההההההההההההההההההההההההההההההההההההההההההההההההההההה…" at bounding box center [566, 287] width 1132 height 575
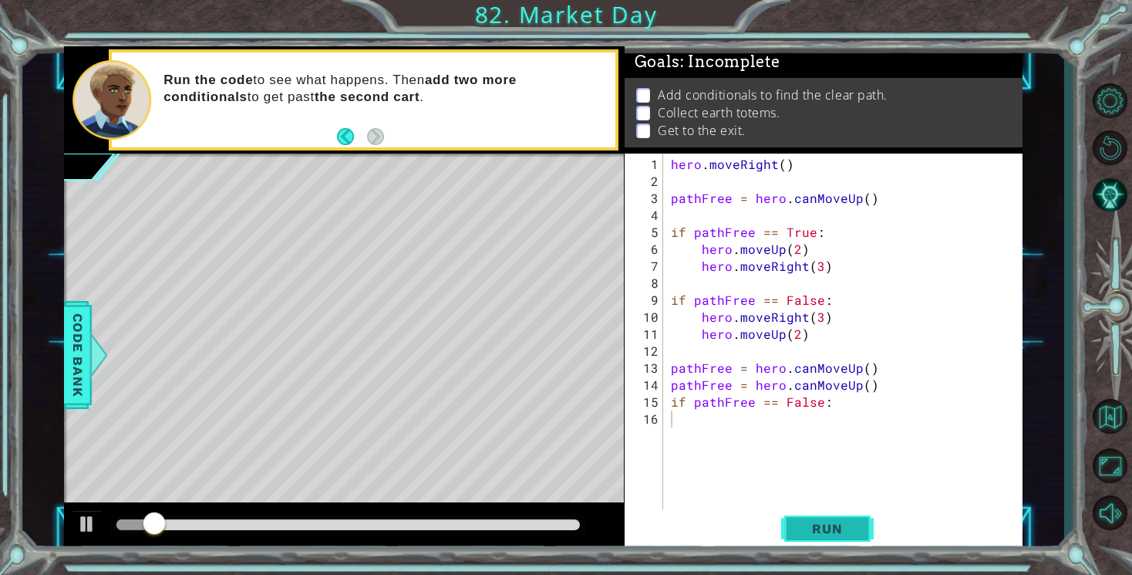
click at [831, 518] on button "Run" at bounding box center [827, 529] width 93 height 40
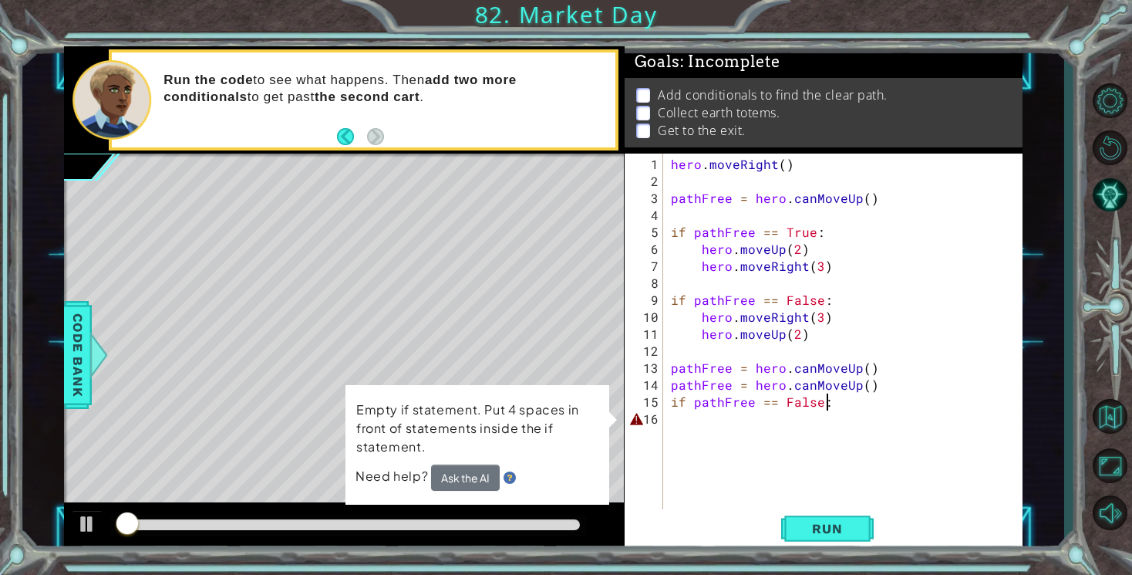
click at [839, 404] on div "hero . moveRight ( ) pathFree = hero . canMoveUp ( ) if pathFree == True : hero…" at bounding box center [847, 351] width 359 height 390
type textarea "if pathFree == False:"
click at [838, 531] on span "Run" at bounding box center [827, 528] width 61 height 15
click at [810, 501] on div "hero . moveRight ( ) pathFree = hero . canMoveUp ( ) if pathFree == True : hero…" at bounding box center [847, 351] width 359 height 390
click at [835, 394] on div "hero . moveRight ( ) pathFree = hero . canMoveUp ( ) if pathFree == True : hero…" at bounding box center [847, 351] width 359 height 390
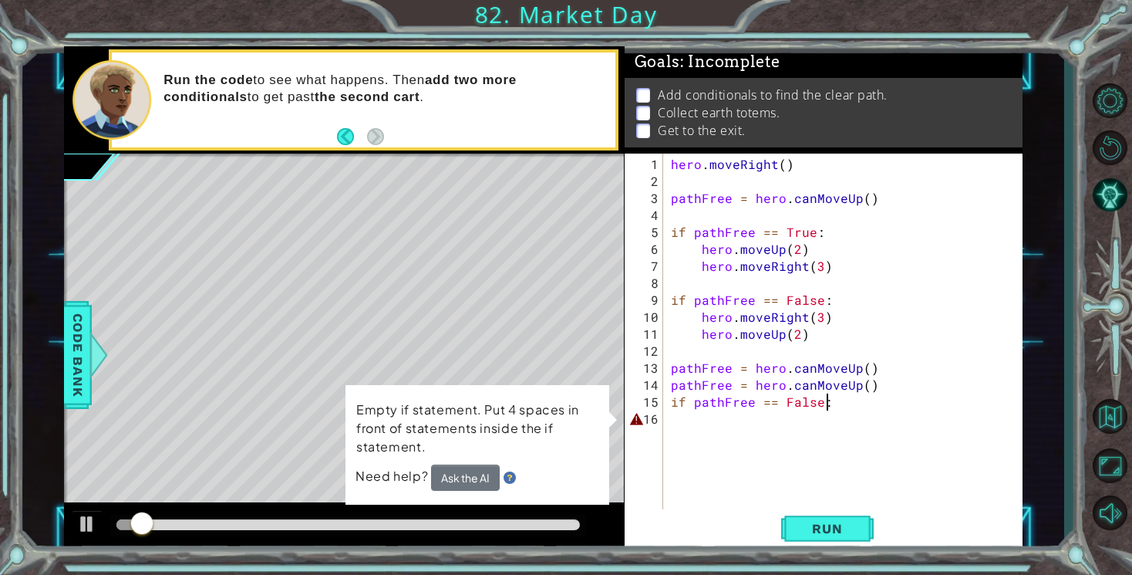
click at [835, 383] on div "hero . moveRight ( ) pathFree = hero . canMoveUp ( ) if pathFree == True : hero…" at bounding box center [847, 351] width 359 height 390
type textarea "pathFree = hero.canMoveUp()"
click at [851, 531] on span "Run" at bounding box center [827, 528] width 61 height 15
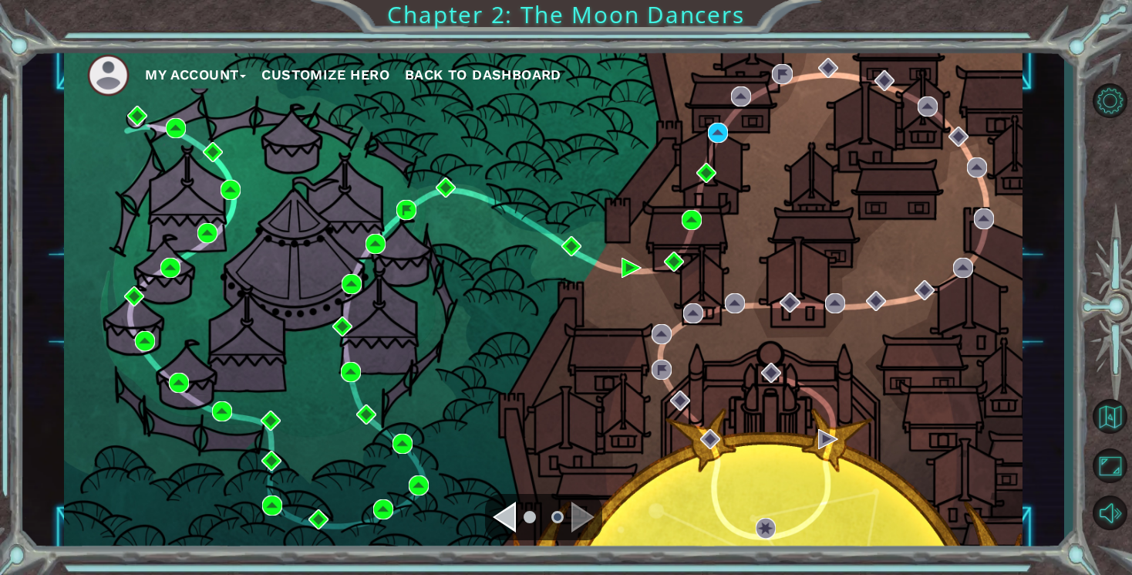
click at [504, 519] on div "Navigate to the previous page" at bounding box center [504, 516] width 23 height 31
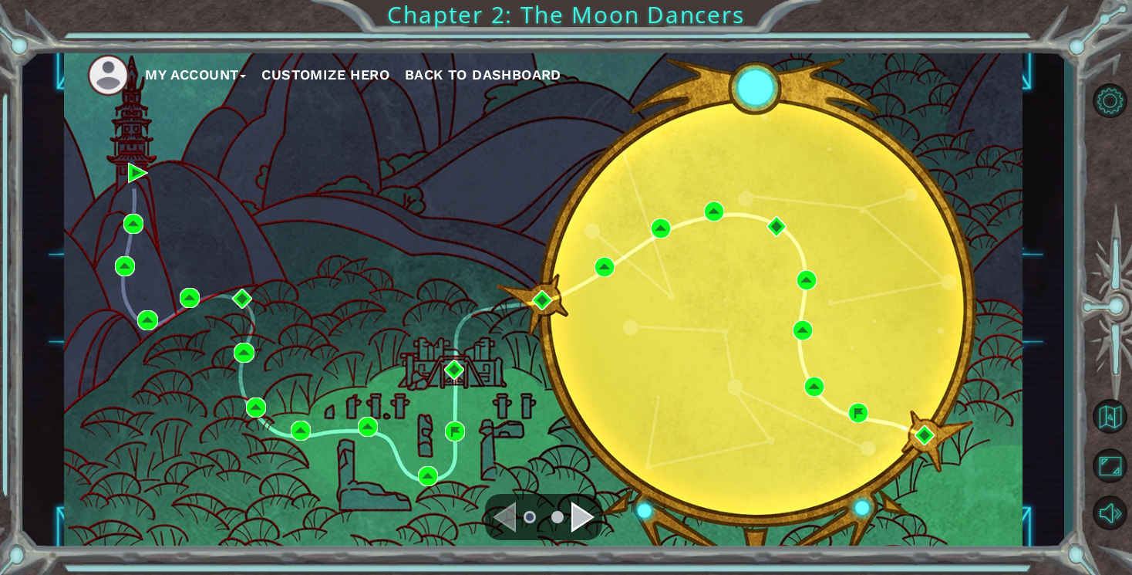
click at [577, 509] on div "Navigate to the next page" at bounding box center [583, 516] width 23 height 31
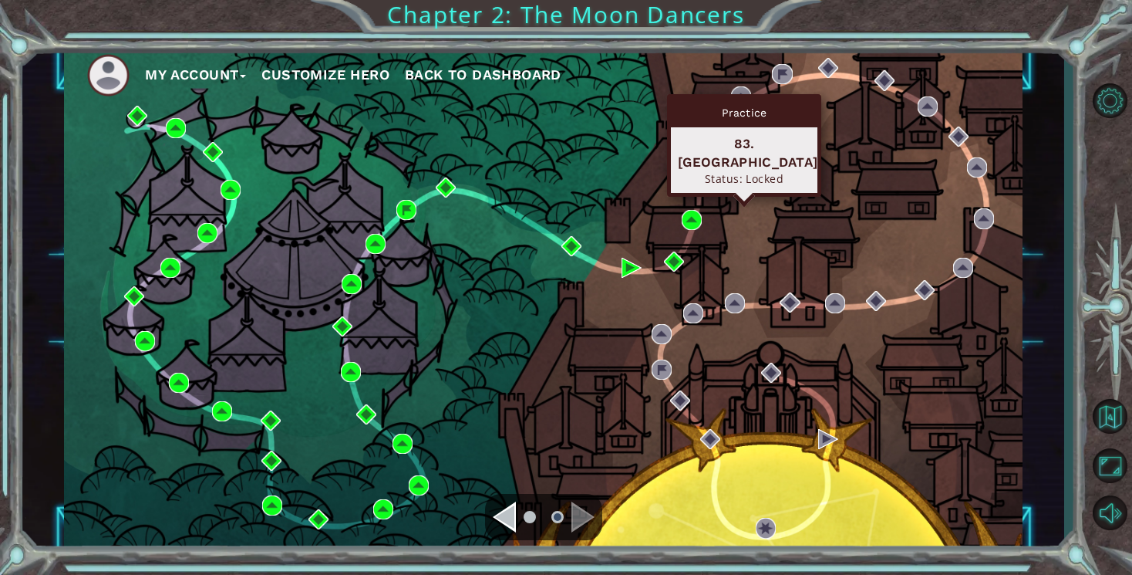
click at [750, 100] on div "Practice" at bounding box center [744, 112] width 147 height 29
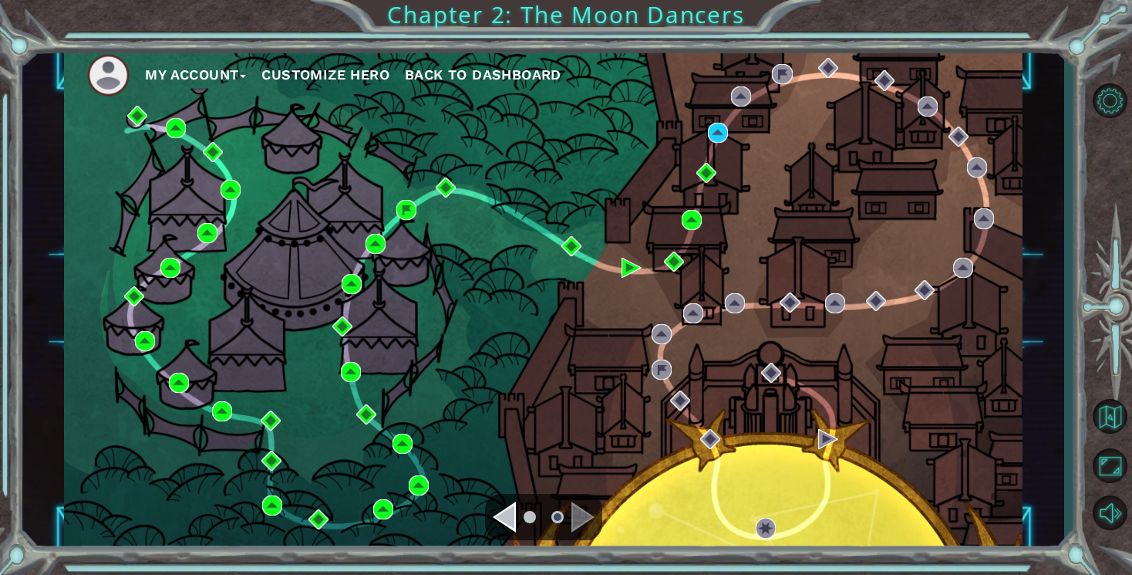
click at [651, 140] on div "My Account Customize Hero Back to Dashboard" at bounding box center [543, 299] width 959 height 506
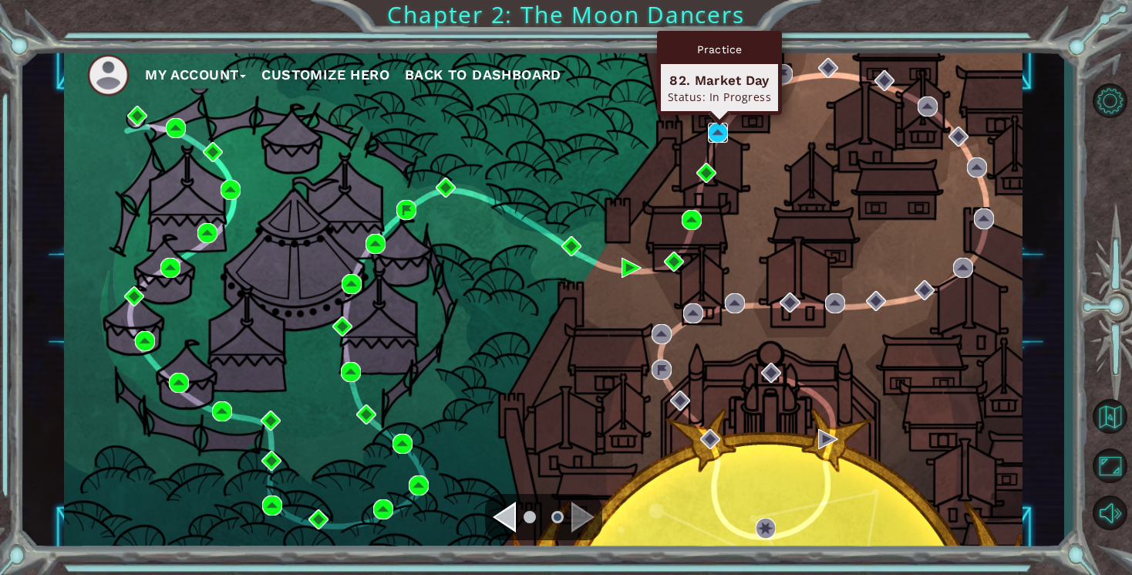
click at [722, 133] on img at bounding box center [718, 133] width 20 height 20
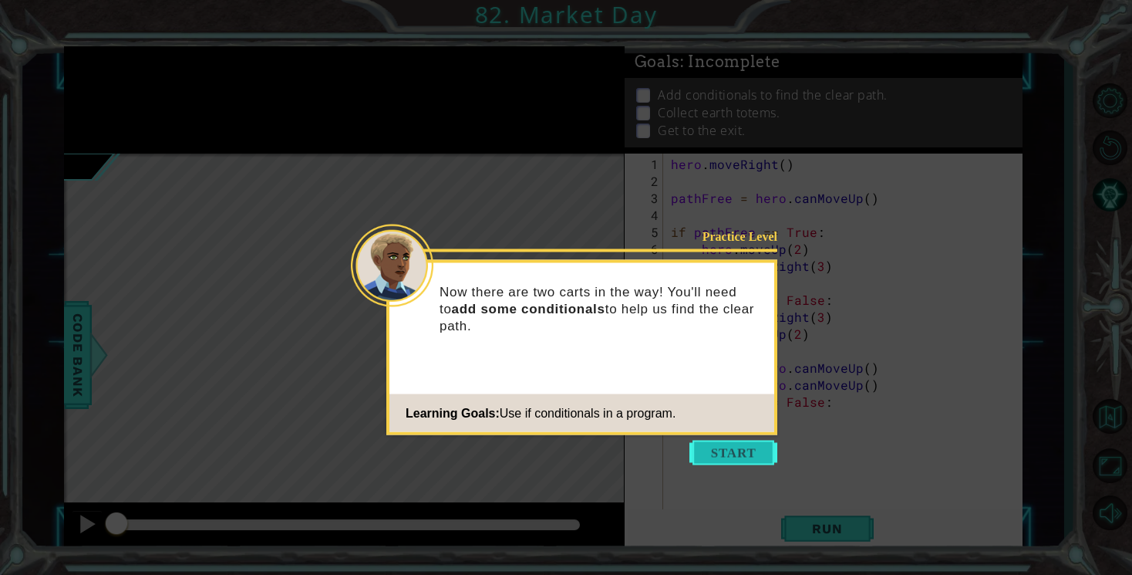
click at [709, 455] on button "Start" at bounding box center [734, 452] width 88 height 25
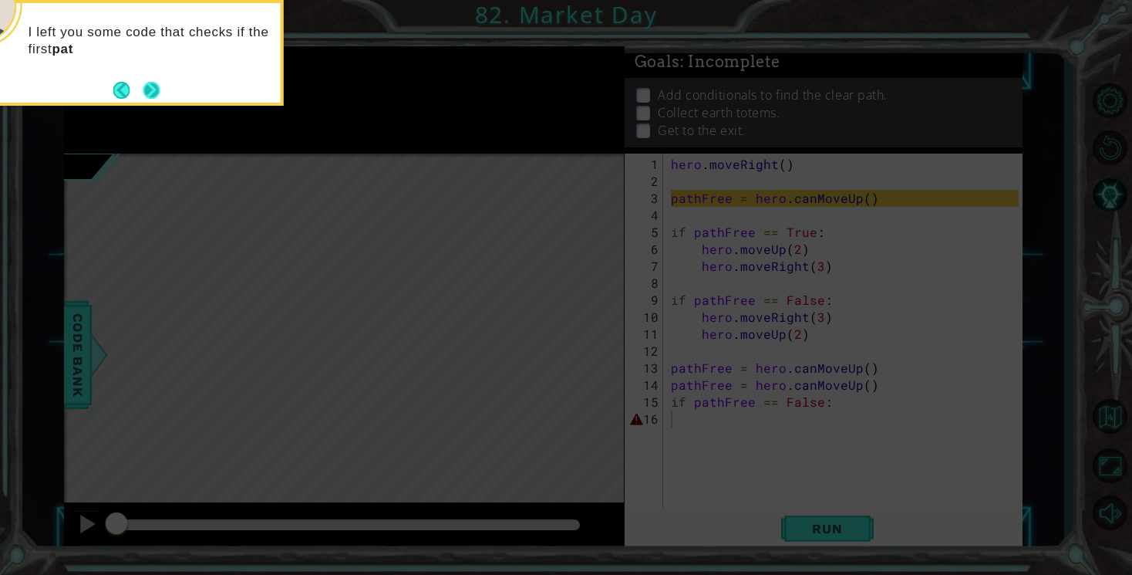
click at [160, 89] on button "Next" at bounding box center [151, 90] width 17 height 17
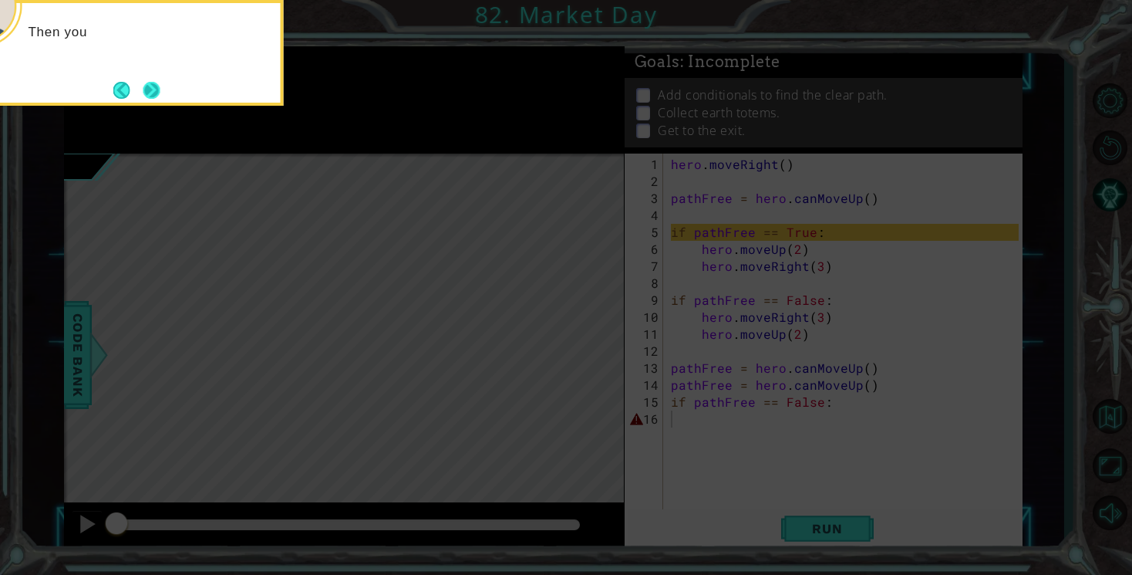
click at [160, 92] on button "Next" at bounding box center [151, 90] width 26 height 26
click at [160, 92] on button "Next" at bounding box center [152, 90] width 26 height 26
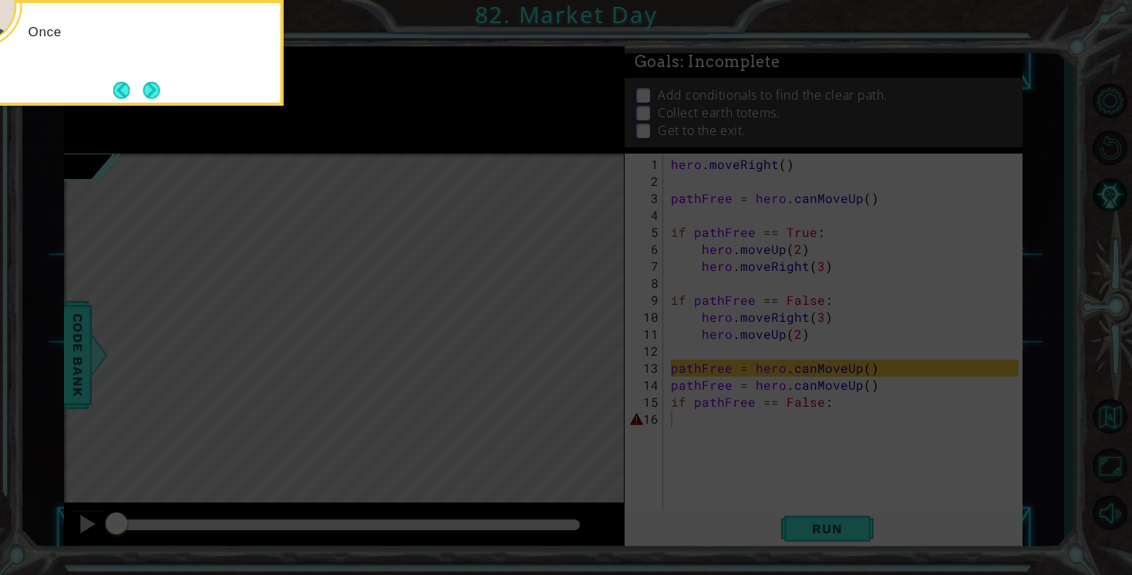
click at [160, 92] on button "Next" at bounding box center [151, 89] width 27 height 27
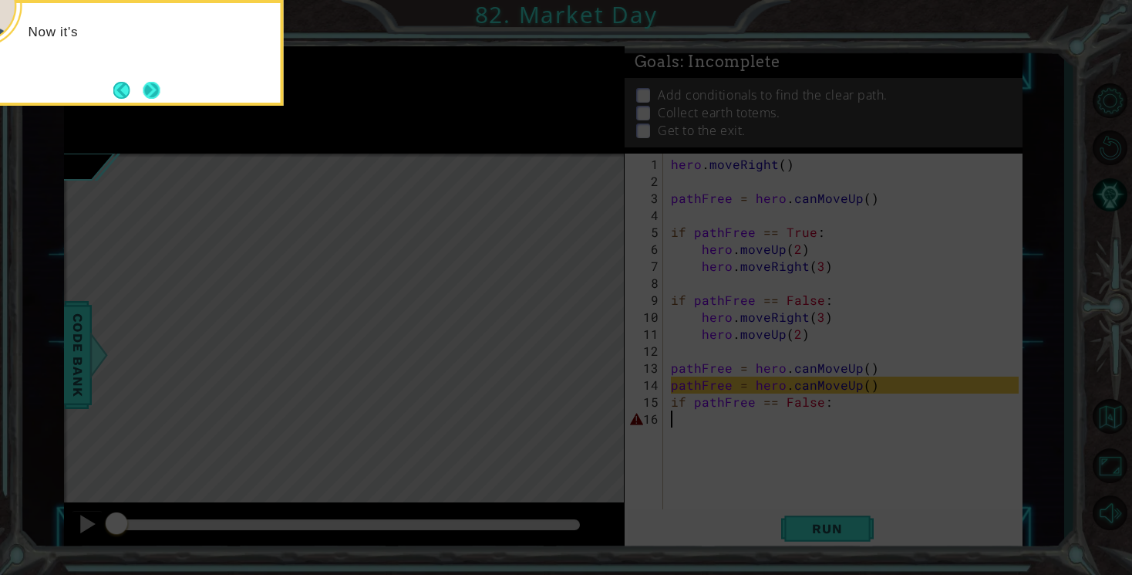
click at [157, 91] on button "Next" at bounding box center [151, 90] width 29 height 29
